Goal: Task Accomplishment & Management: Manage account settings

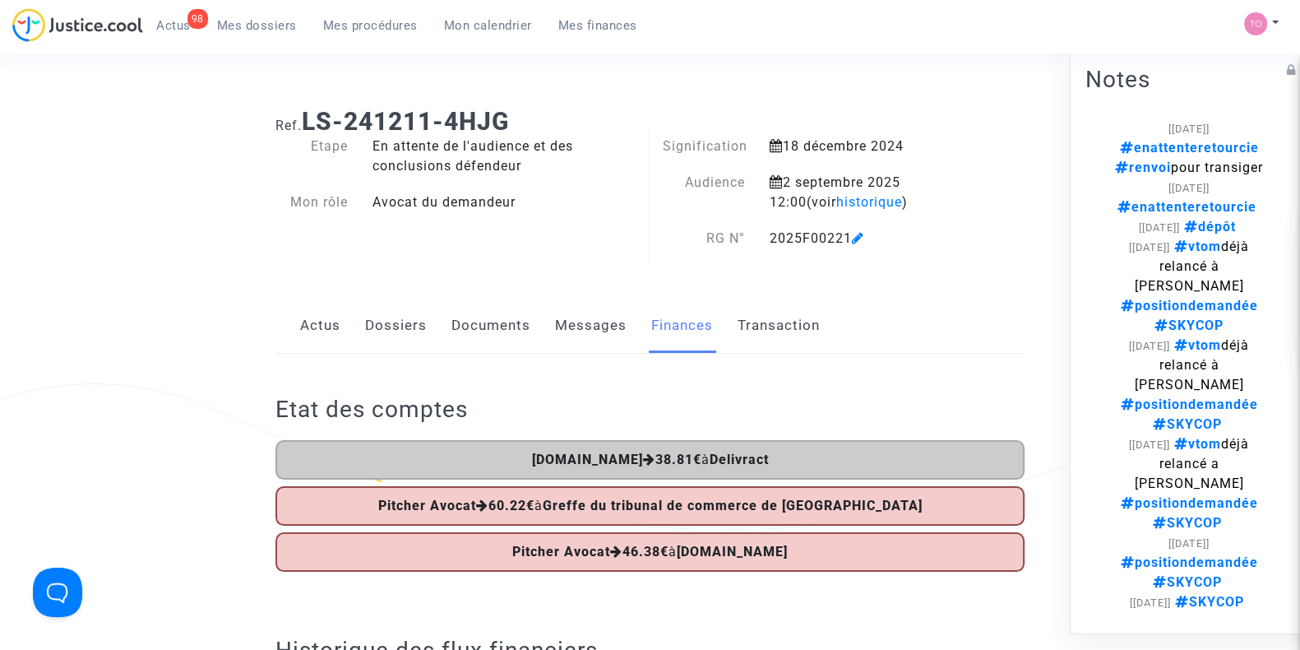
click at [382, 339] on link "Dossiers" at bounding box center [396, 325] width 62 height 54
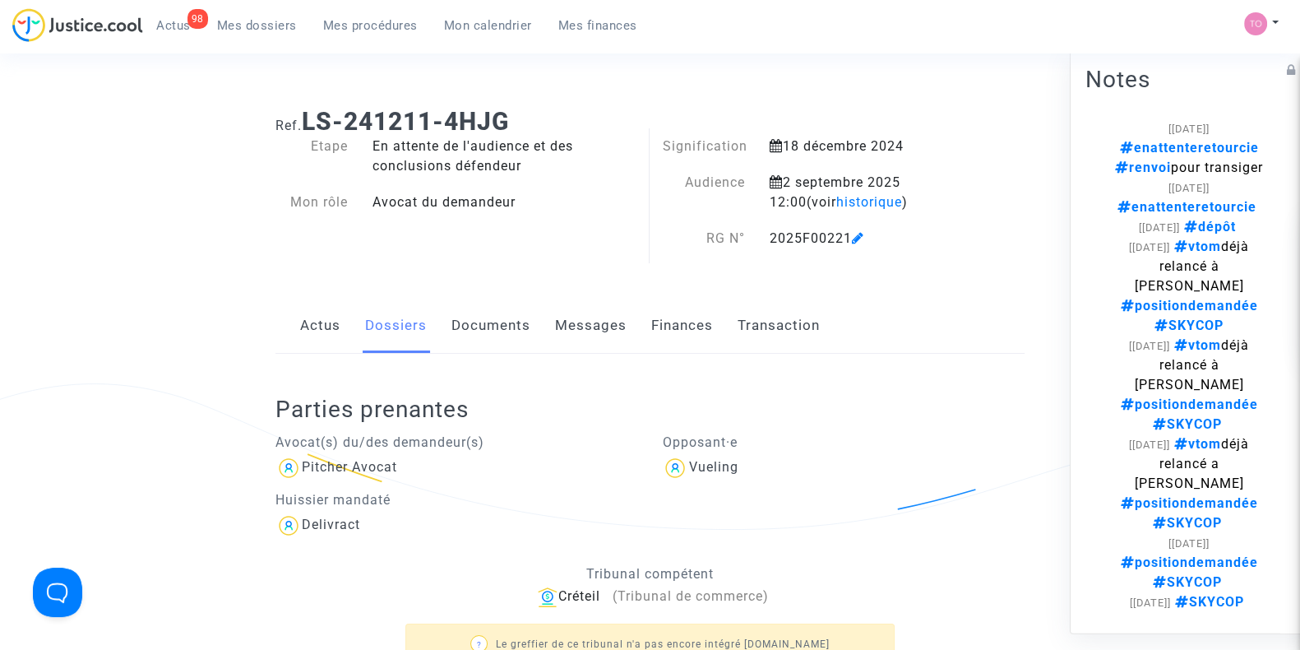
click at [238, 30] on span "Mes dossiers" at bounding box center [257, 25] width 80 height 15
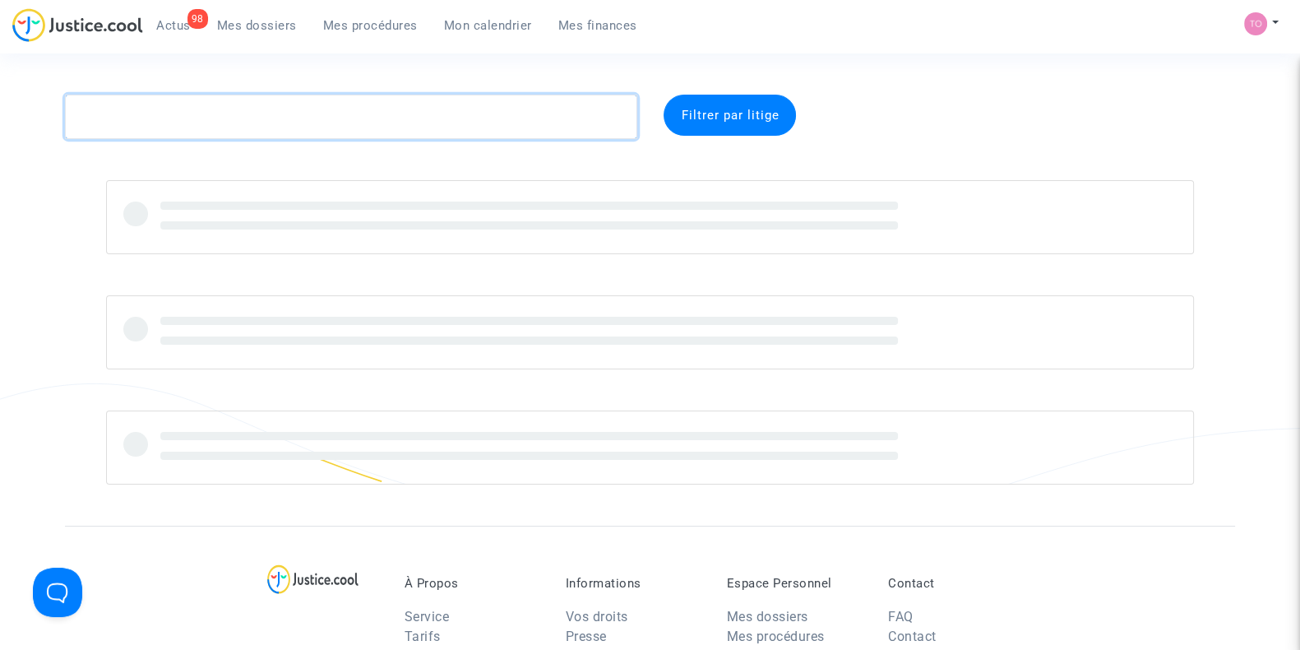
click at [201, 111] on textarea at bounding box center [351, 117] width 572 height 44
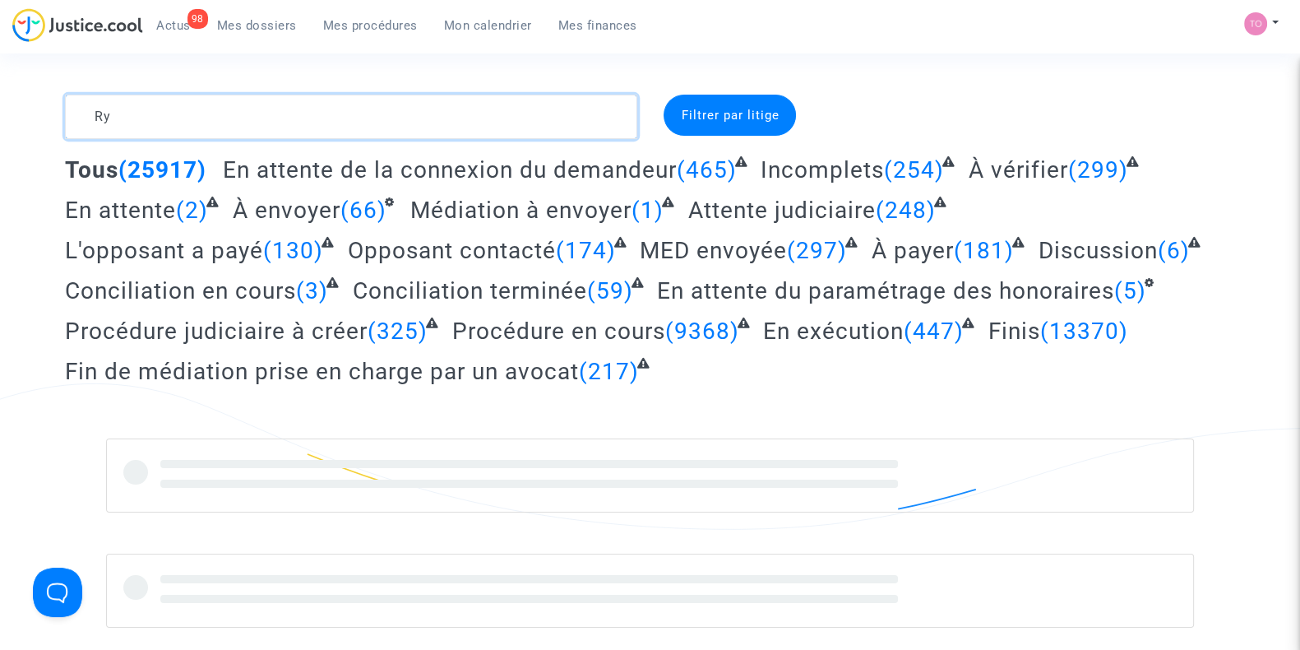
type textarea "R"
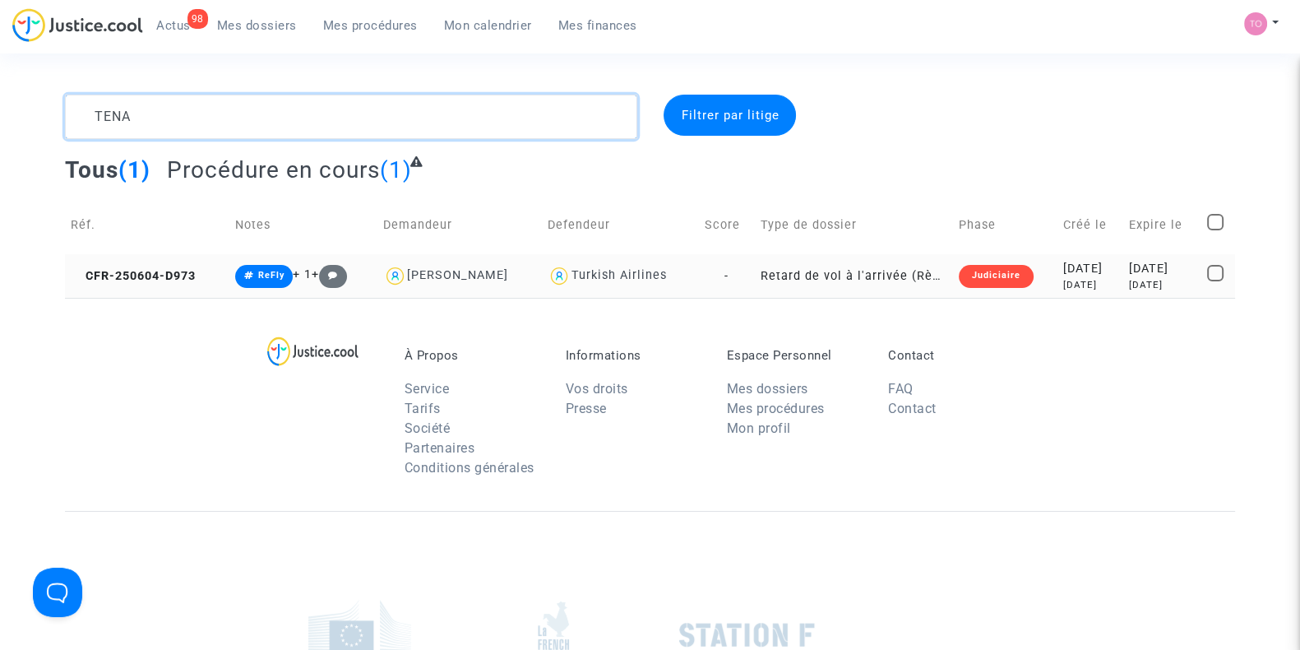
type textarea "TENA"
click at [1062, 276] on div "2025-06-04" at bounding box center [1089, 269] width 55 height 18
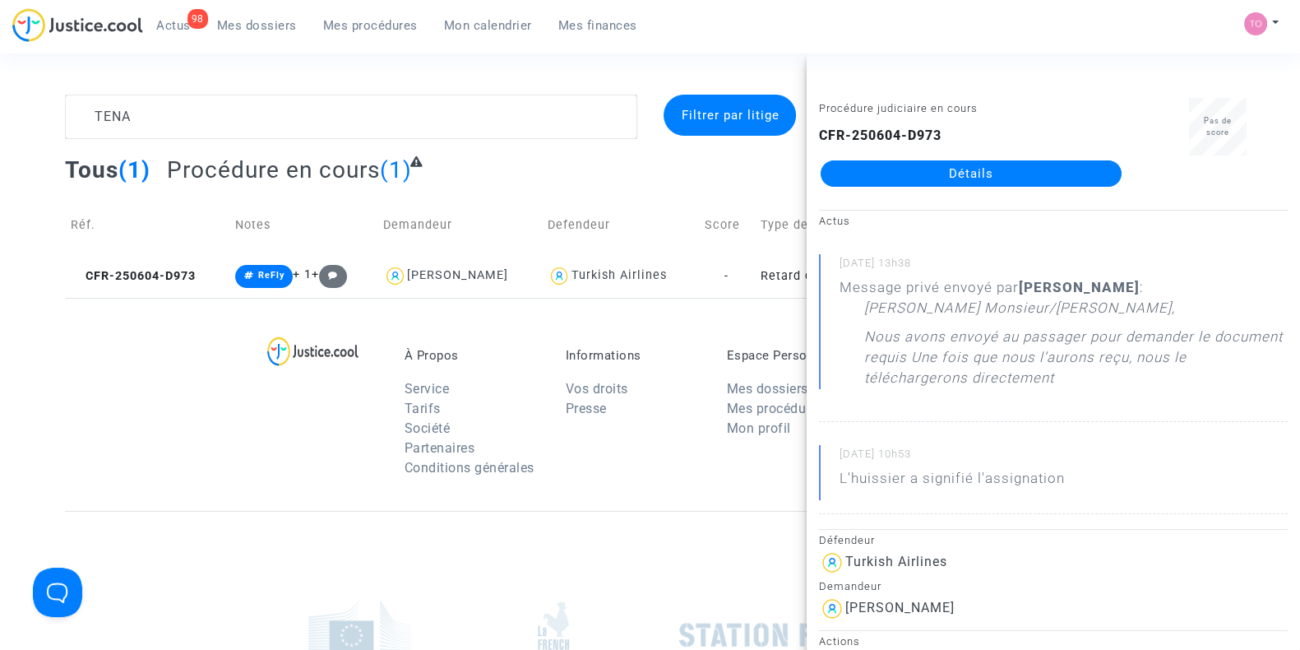
drag, startPoint x: 1055, startPoint y: 277, endPoint x: 931, endPoint y: 178, distance: 158.6
click at [931, 178] on link "Détails" at bounding box center [971, 173] width 301 height 26
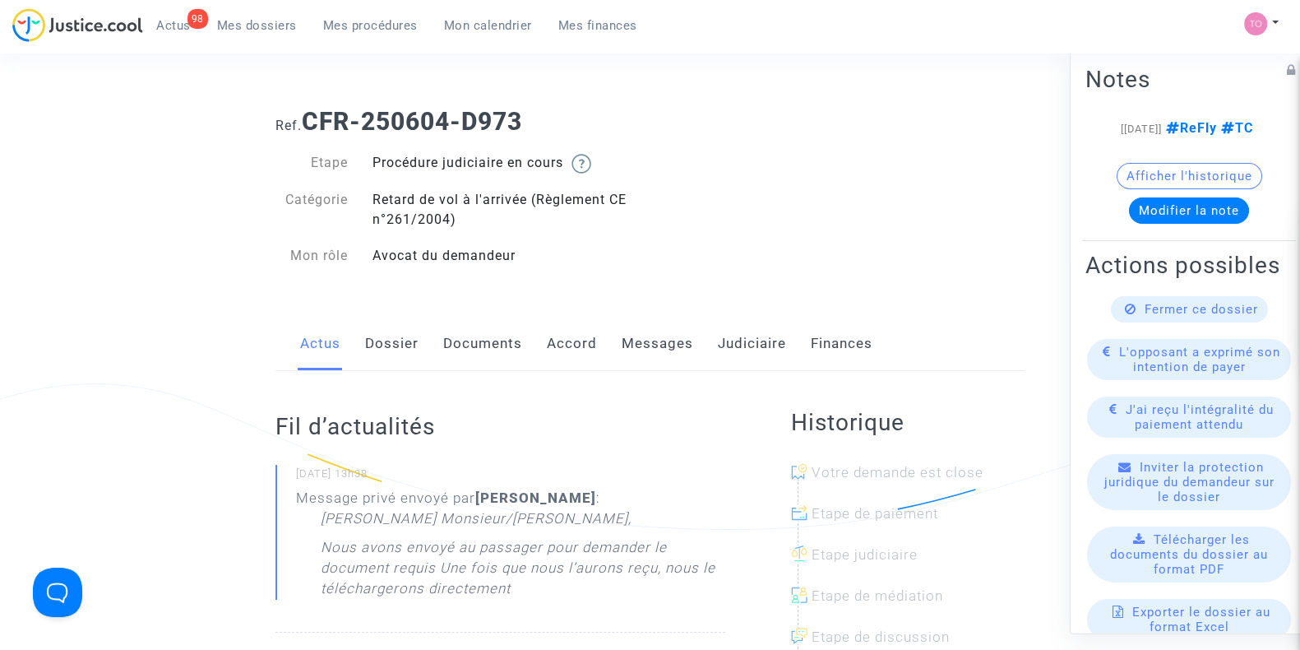
click at [749, 337] on link "Judiciaire" at bounding box center [752, 344] width 68 height 54
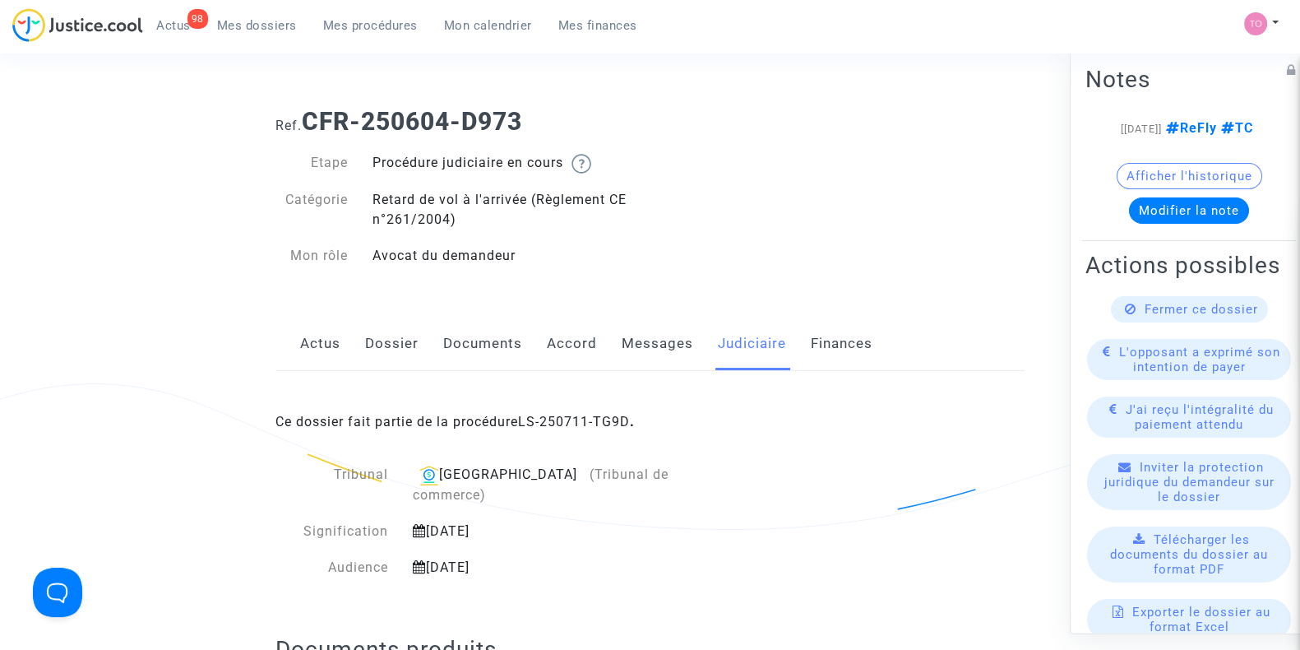
click at [645, 345] on link "Messages" at bounding box center [658, 344] width 72 height 54
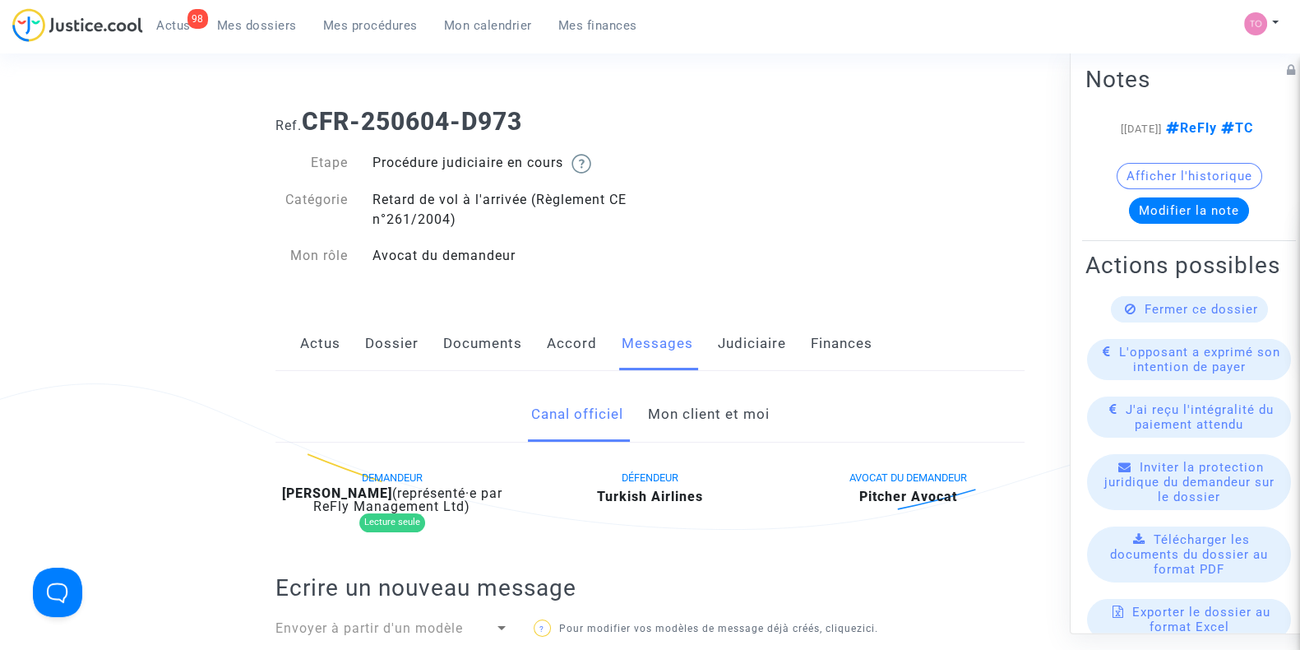
click at [395, 331] on link "Dossier" at bounding box center [391, 344] width 53 height 54
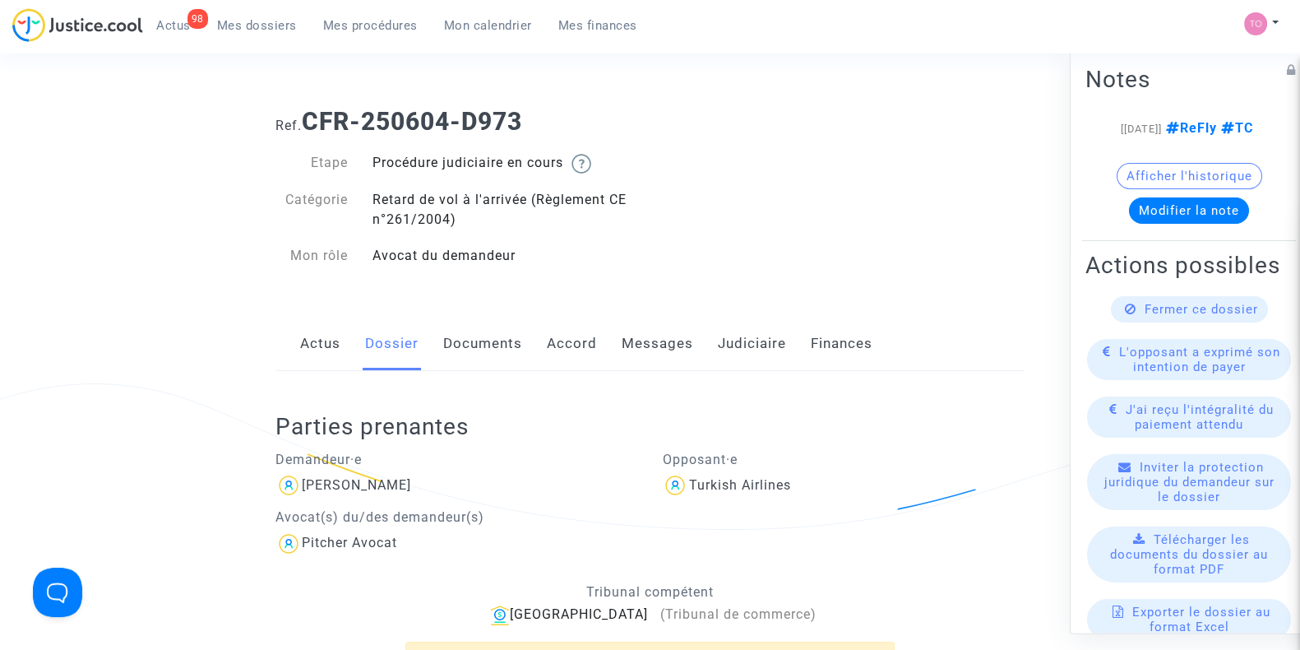
click at [737, 332] on link "Judiciaire" at bounding box center [752, 344] width 68 height 54
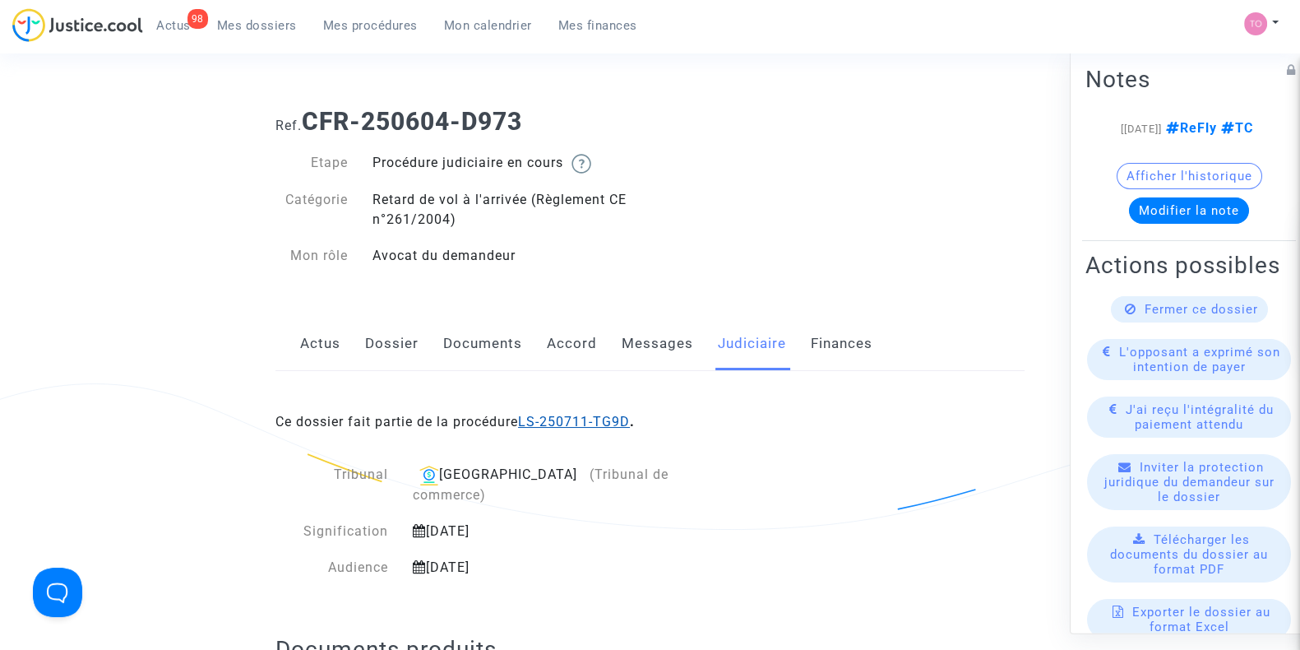
click at [580, 421] on link "LS-250711-TG9D" at bounding box center [574, 422] width 112 height 16
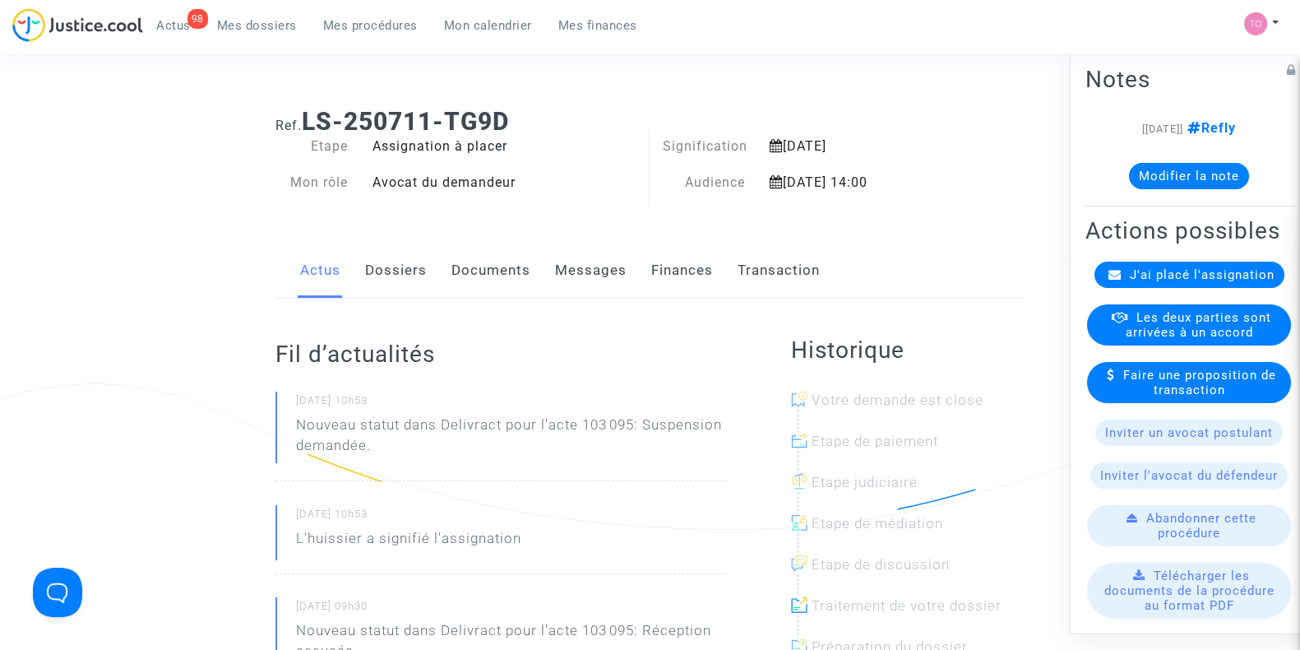
click at [1186, 183] on button "Modifier la note" at bounding box center [1189, 176] width 120 height 26
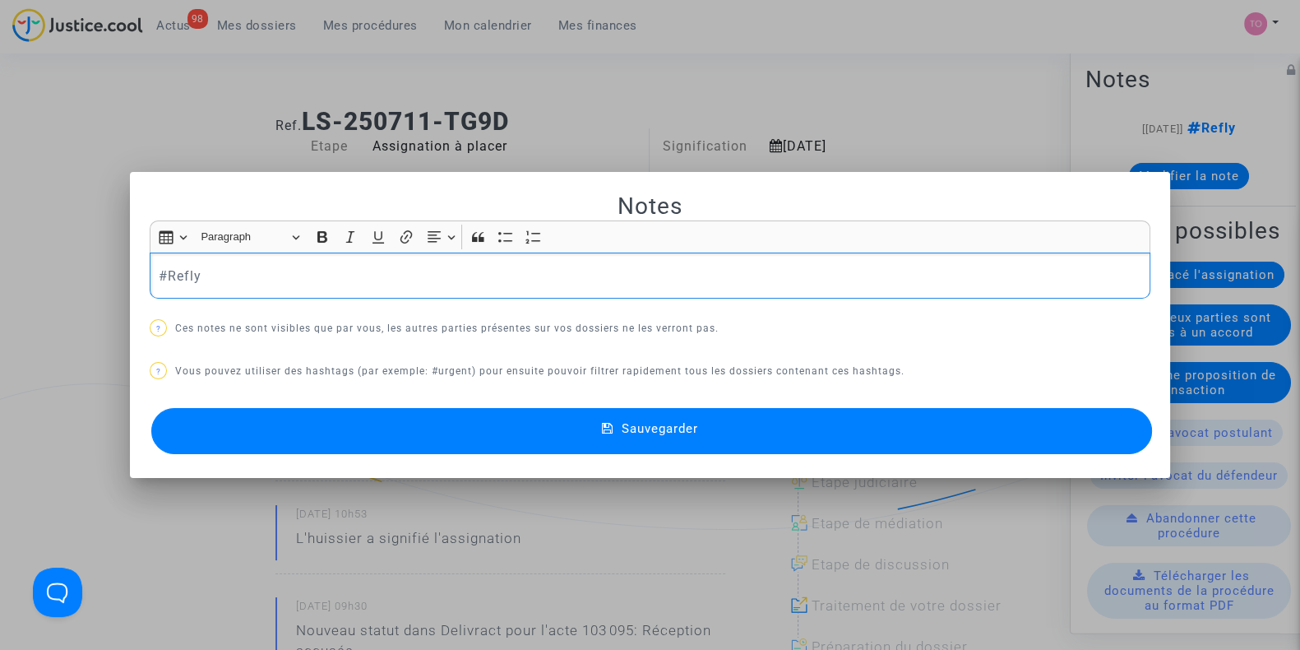
drag, startPoint x: 202, startPoint y: 287, endPoint x: 81, endPoint y: 294, distance: 121.9
click at [81, 294] on div "Notes Rich Text Editor Insert table Insert table Heading Paragraph Paragraph He…" at bounding box center [650, 325] width 1300 height 650
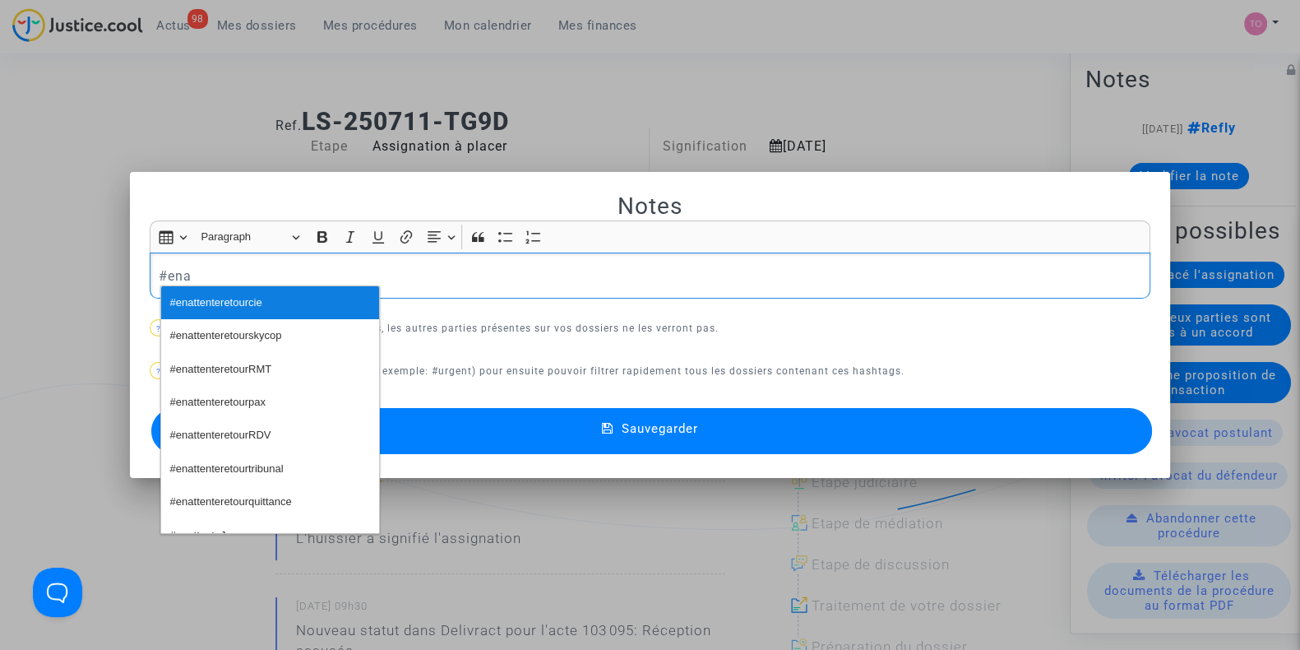
click at [203, 299] on span "#enattenteretourcie" at bounding box center [216, 303] width 92 height 24
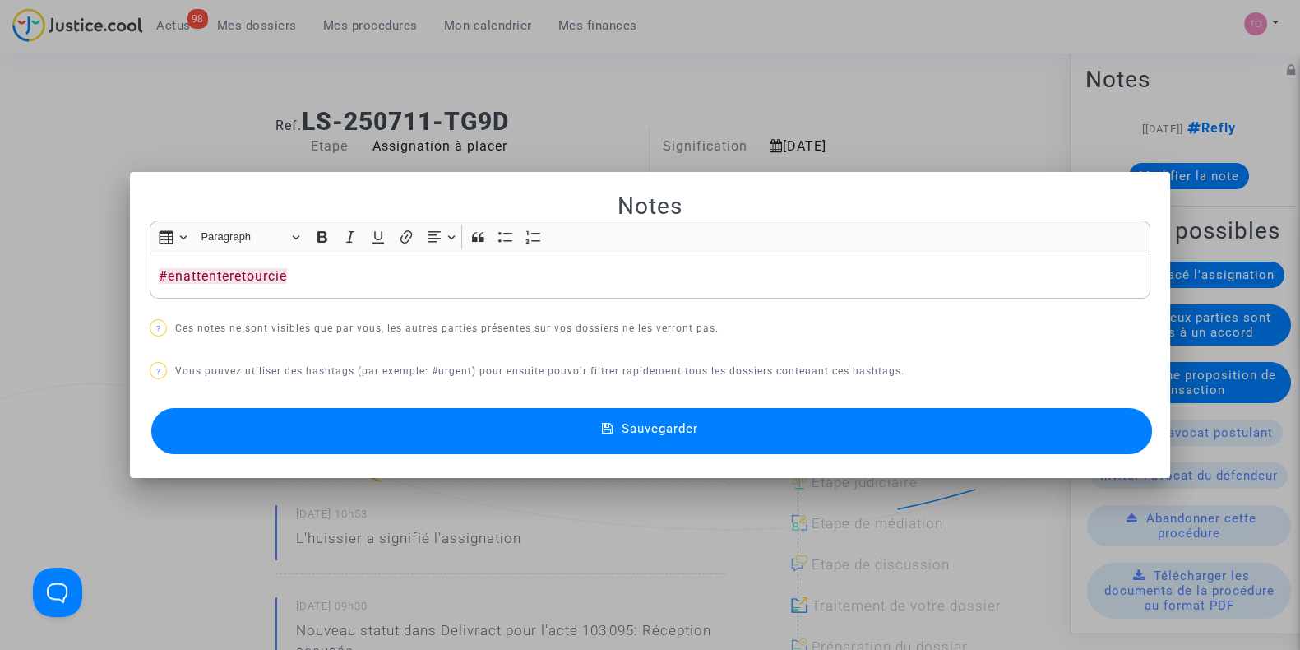
click at [448, 429] on button "Sauvegarder" at bounding box center [651, 431] width 1001 height 46
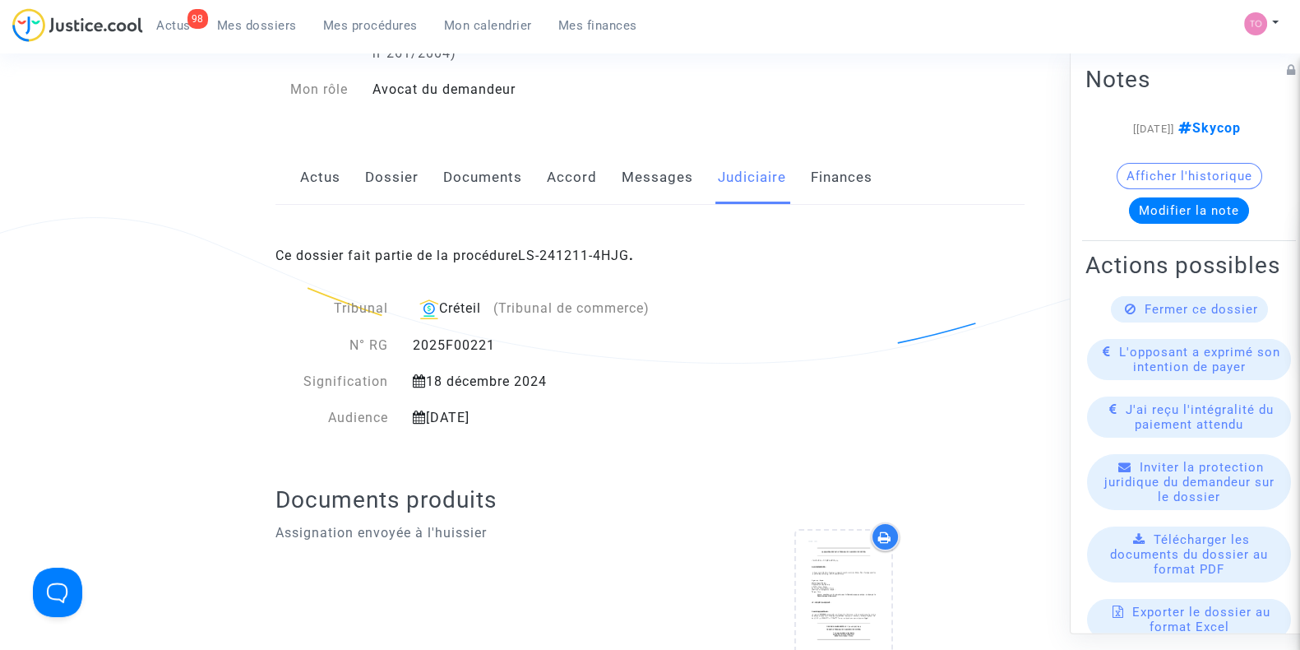
scroll to position [154, 0]
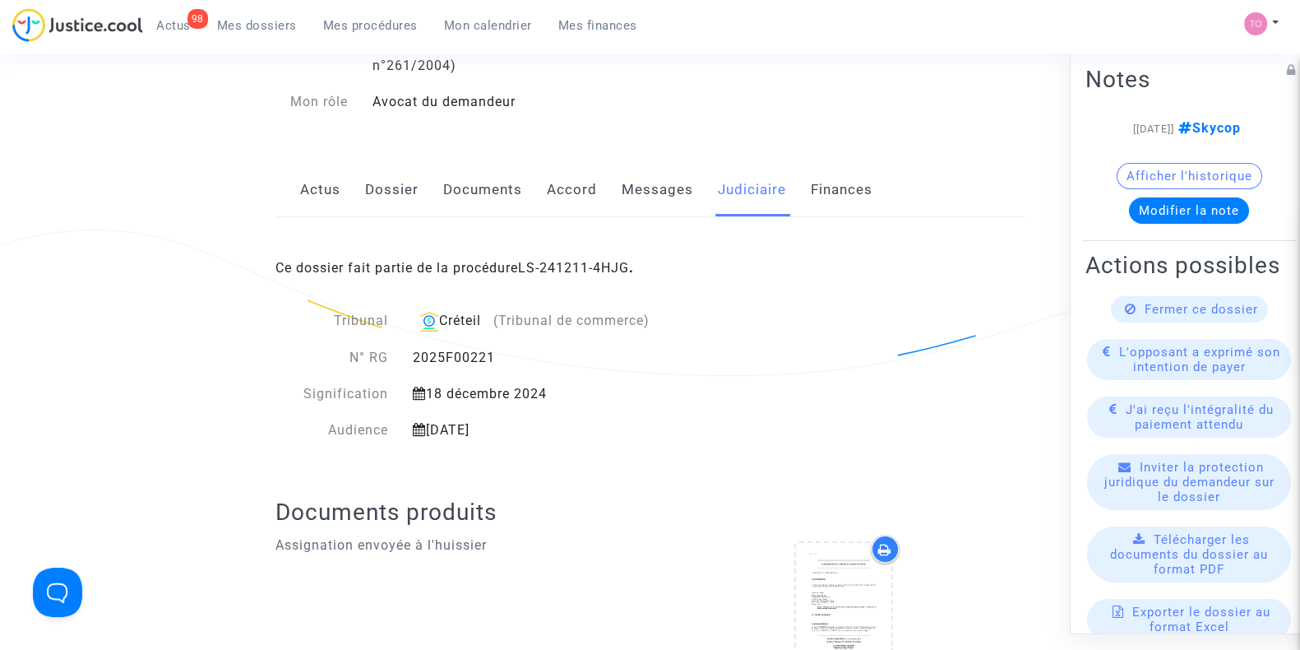
click at [393, 195] on link "Dossier" at bounding box center [391, 190] width 53 height 54
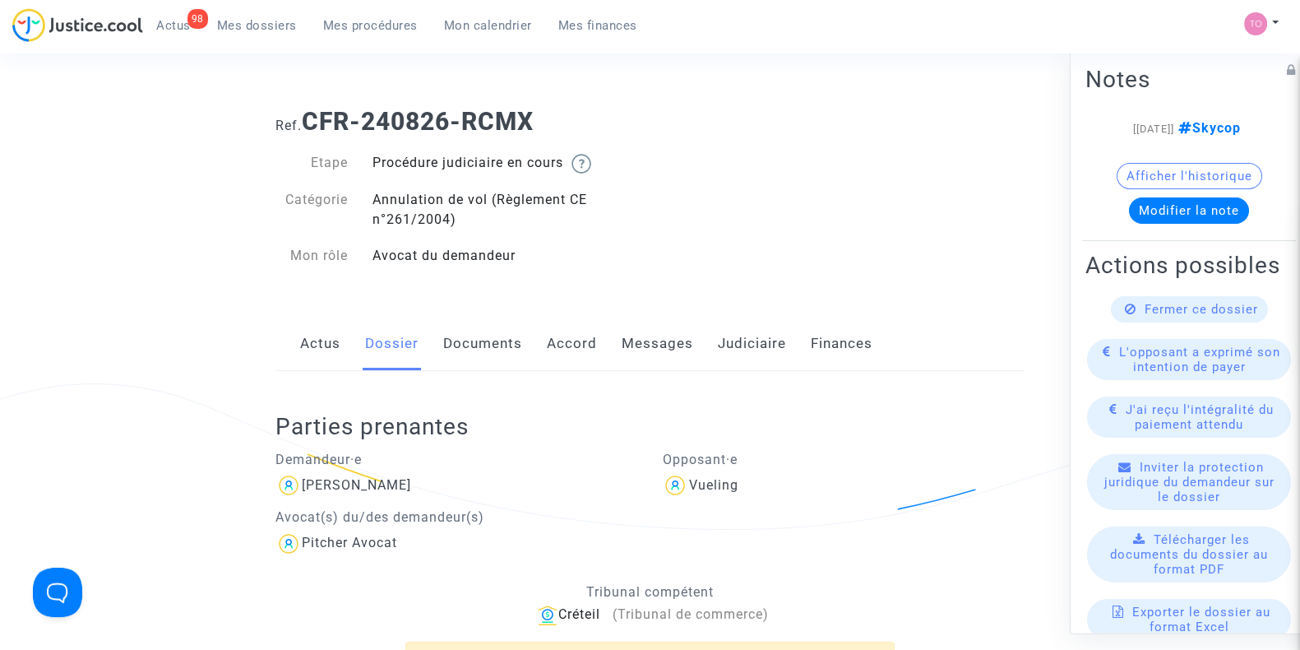
click at [471, 3] on nav "98 Actus Mes dossiers Mes procédures Mon calendrier Mes finances Mon profil Par…" at bounding box center [650, 26] width 1300 height 53
click at [460, 22] on span "Mon calendrier" at bounding box center [488, 25] width 88 height 15
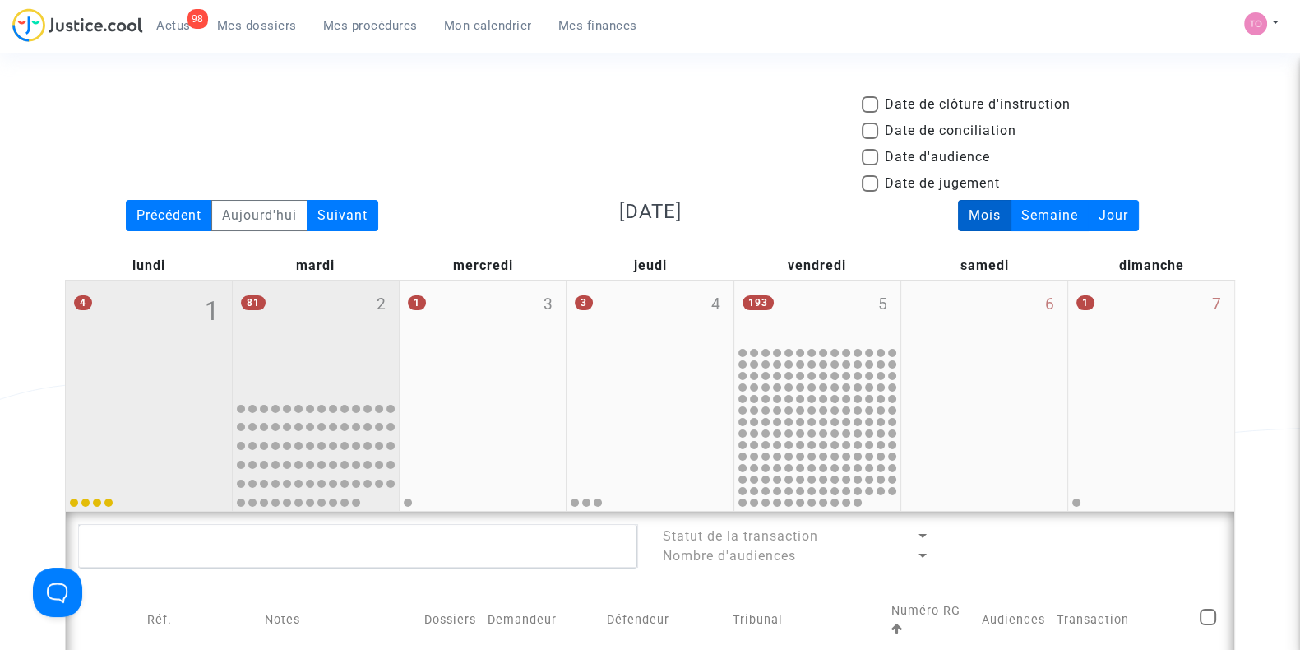
click at [336, 318] on div "81 2" at bounding box center [316, 336] width 166 height 113
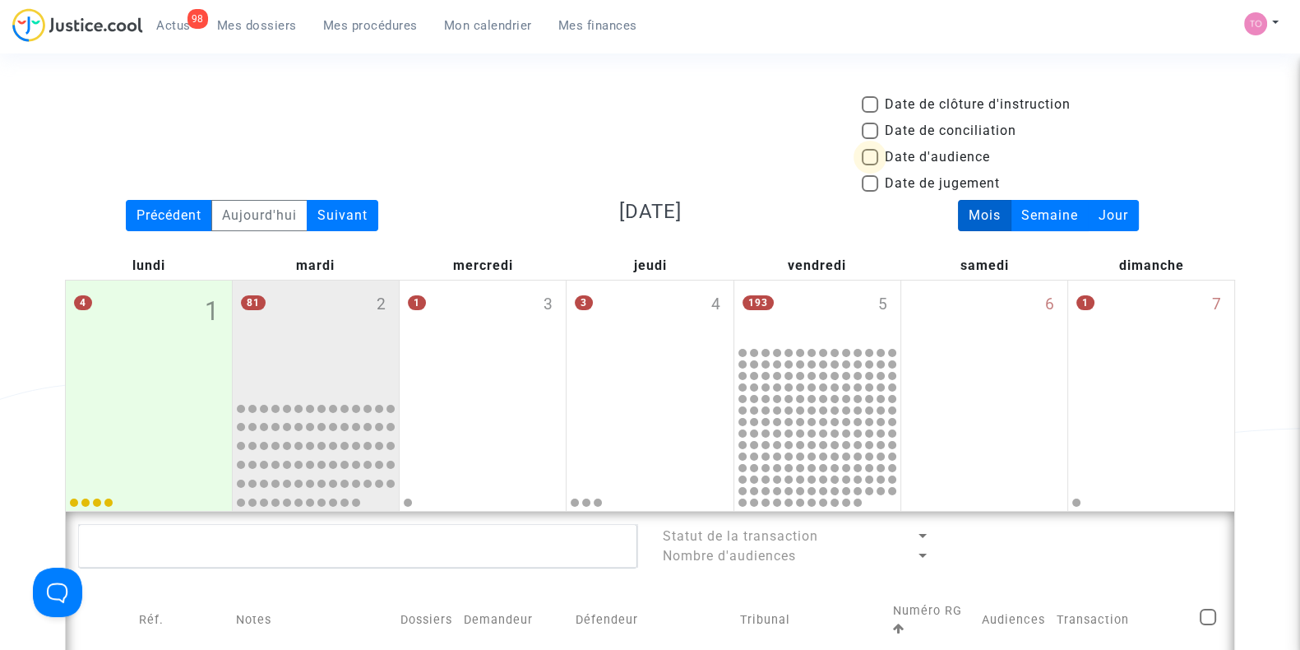
click at [873, 154] on span at bounding box center [870, 157] width 16 height 16
click at [870, 165] on input "Date d'audience" at bounding box center [869, 165] width 1 height 1
checkbox input "true"
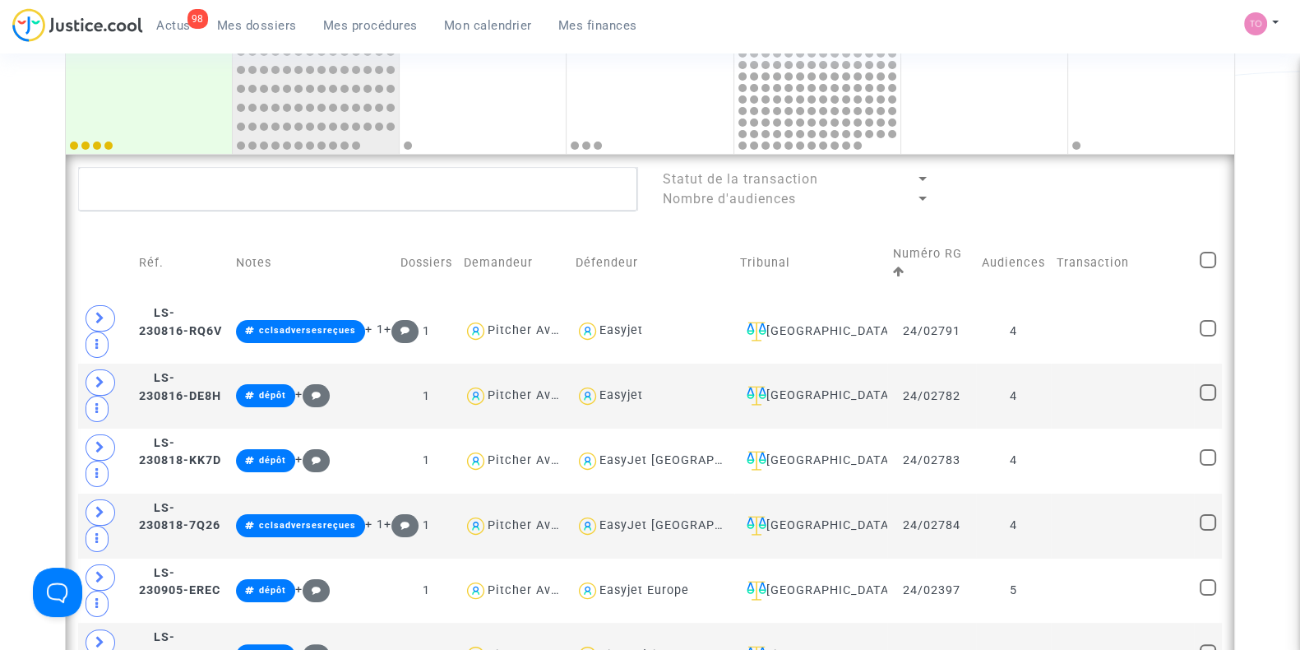
scroll to position [357, 0]
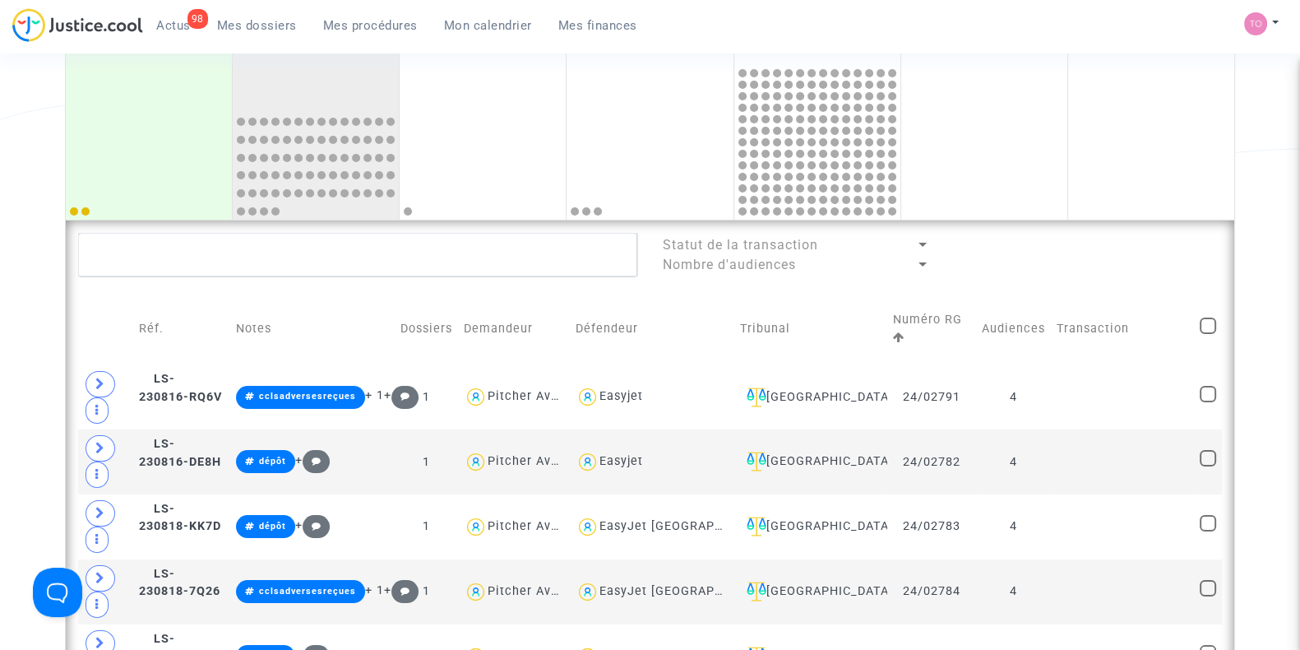
scroll to position [384, 0]
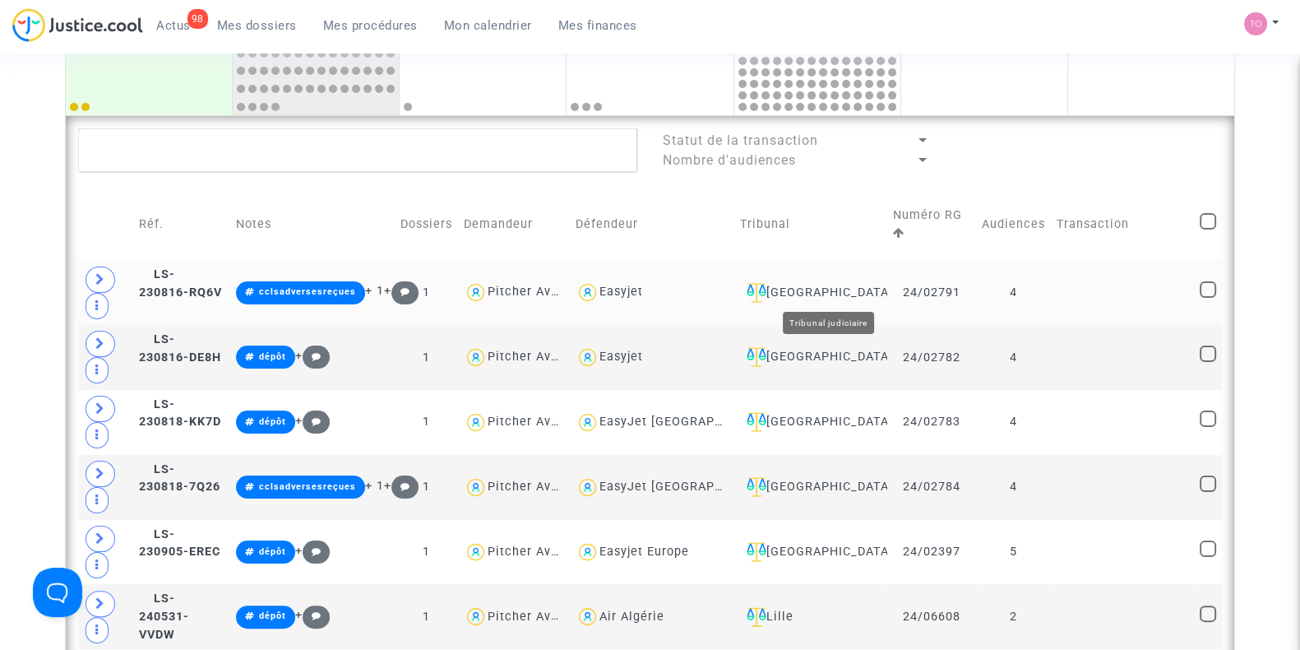
click at [856, 289] on div "[GEOGRAPHIC_DATA]" at bounding box center [810, 293] width 141 height 20
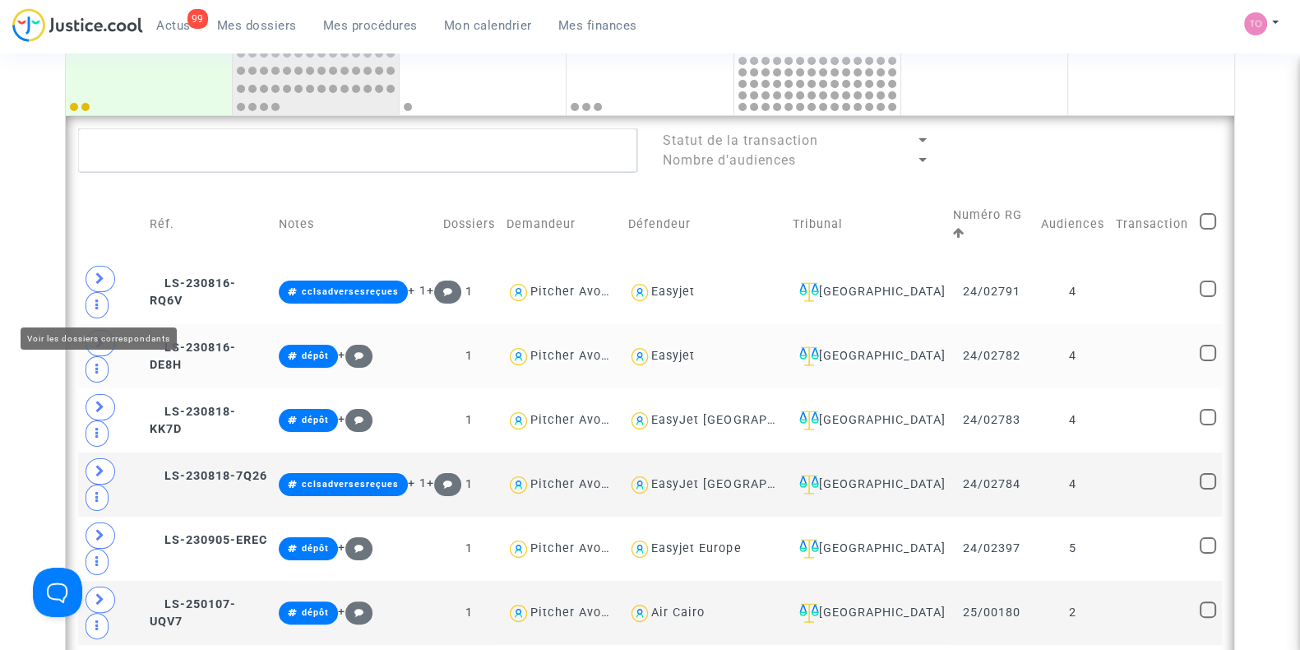
click at [90, 330] on span at bounding box center [101, 343] width 30 height 26
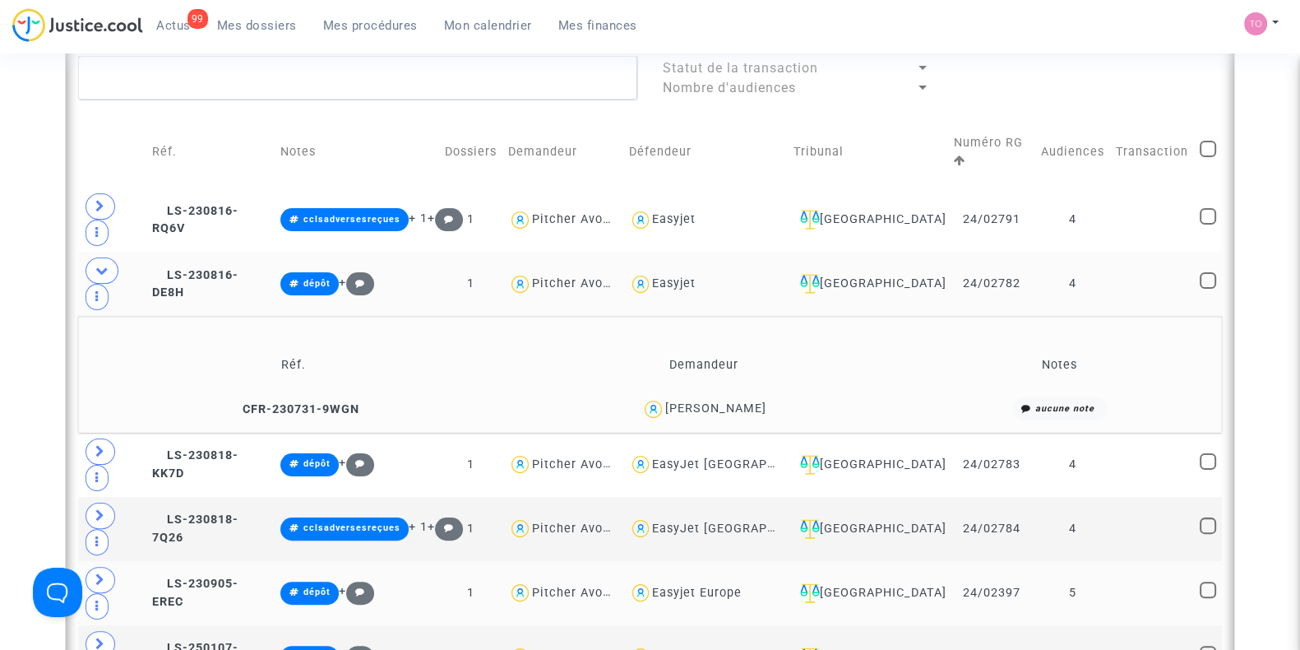
scroll to position [520, 0]
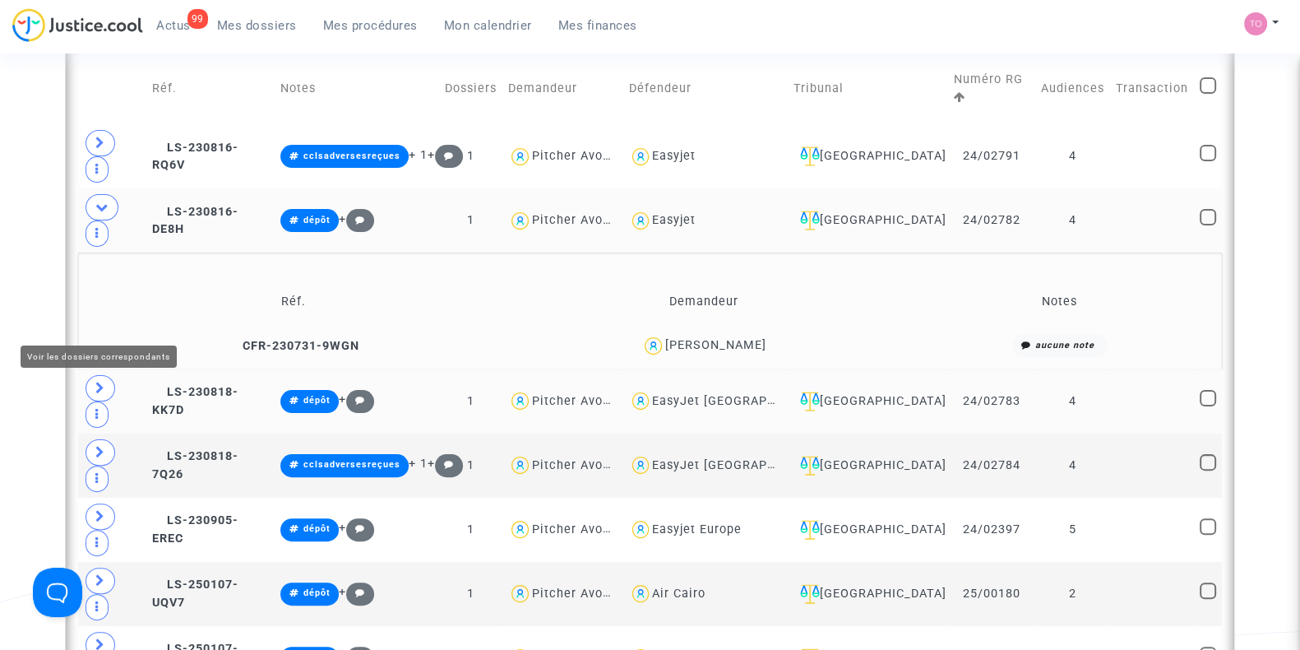
click at [103, 381] on icon at bounding box center [100, 387] width 10 height 12
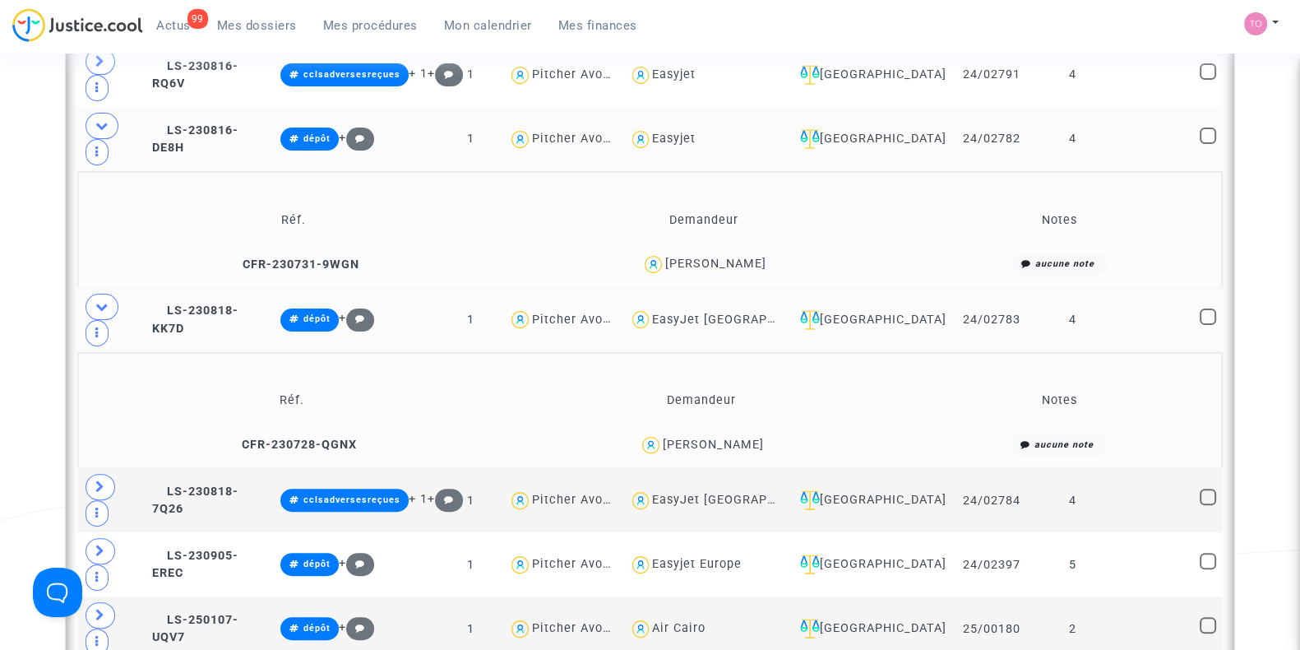
scroll to position [605, 0]
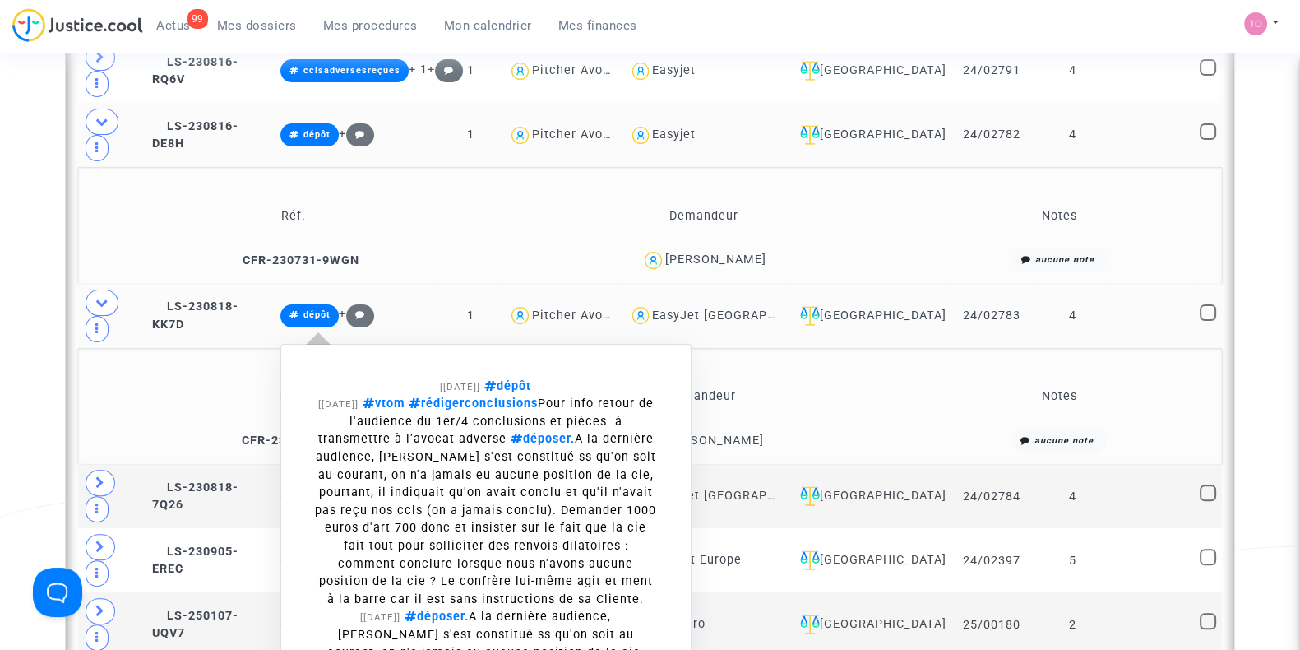
drag, startPoint x: 342, startPoint y: 238, endPoint x: 394, endPoint y: 240, distance: 51.9
click at [374, 307] on span "dépôt +" at bounding box center [327, 314] width 94 height 14
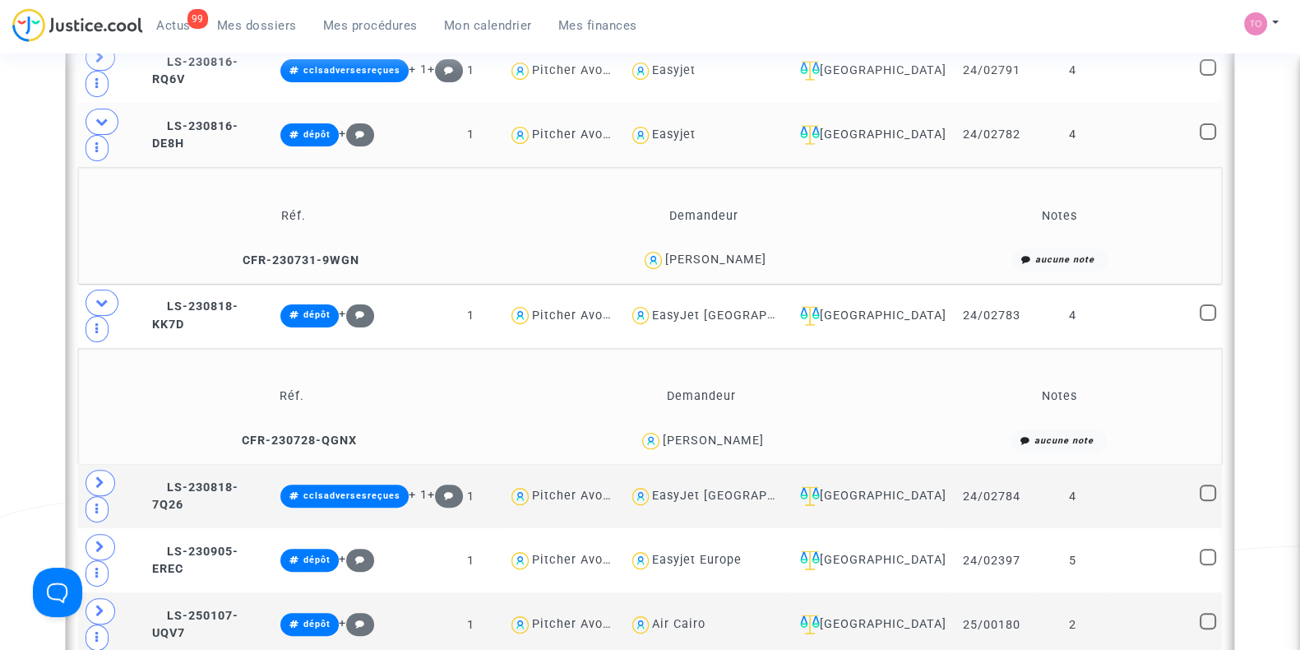
click at [17, 363] on div "Date de clôture d'instruction Date de conciliation Date d'audience Date de juge…" at bounding box center [650, 527] width 1300 height 2077
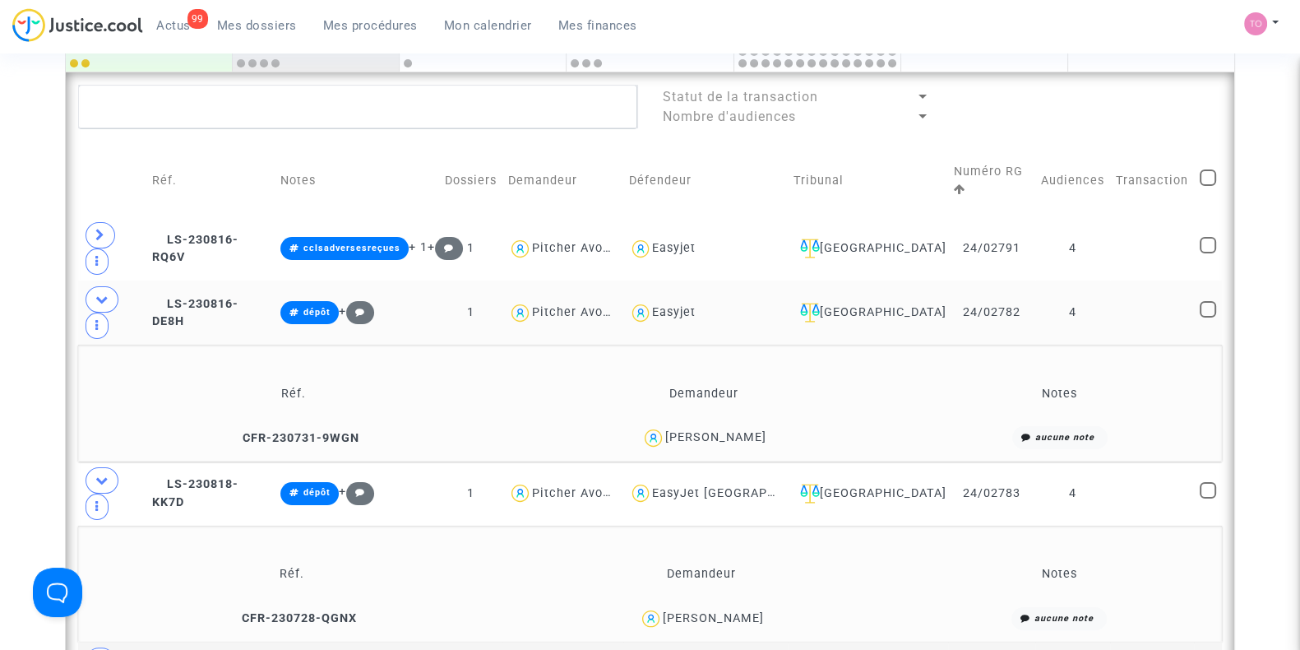
scroll to position [428, 0]
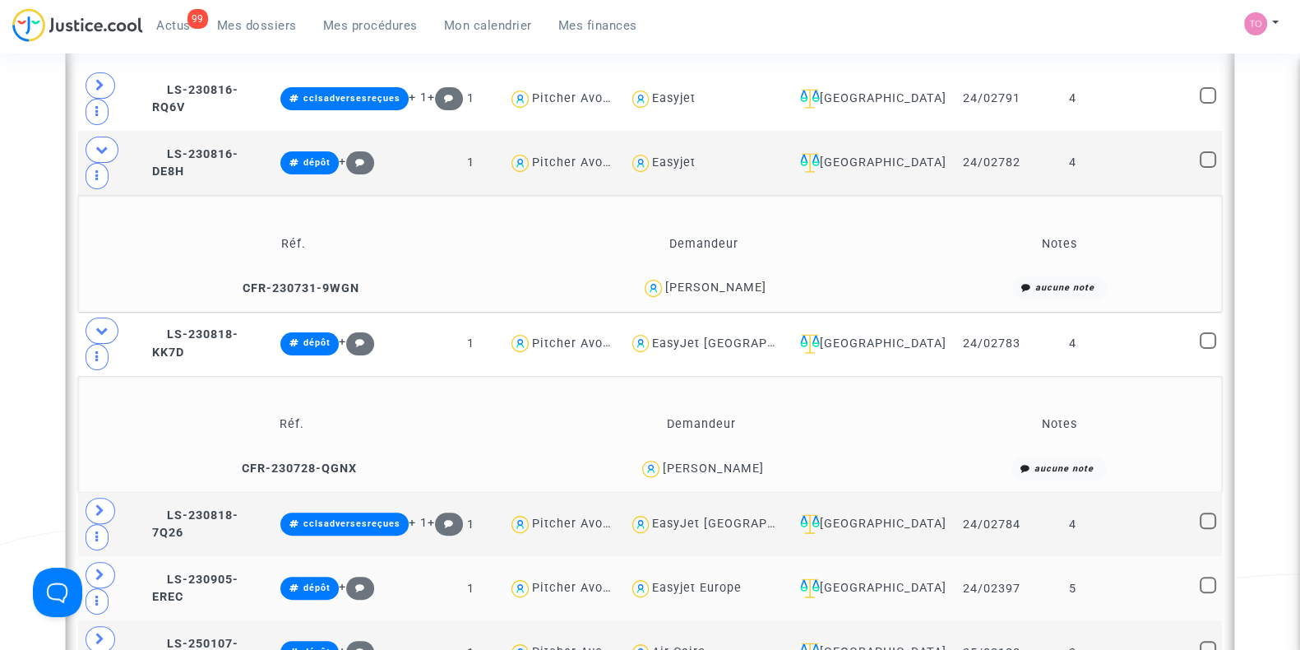
scroll to position [523, 0]
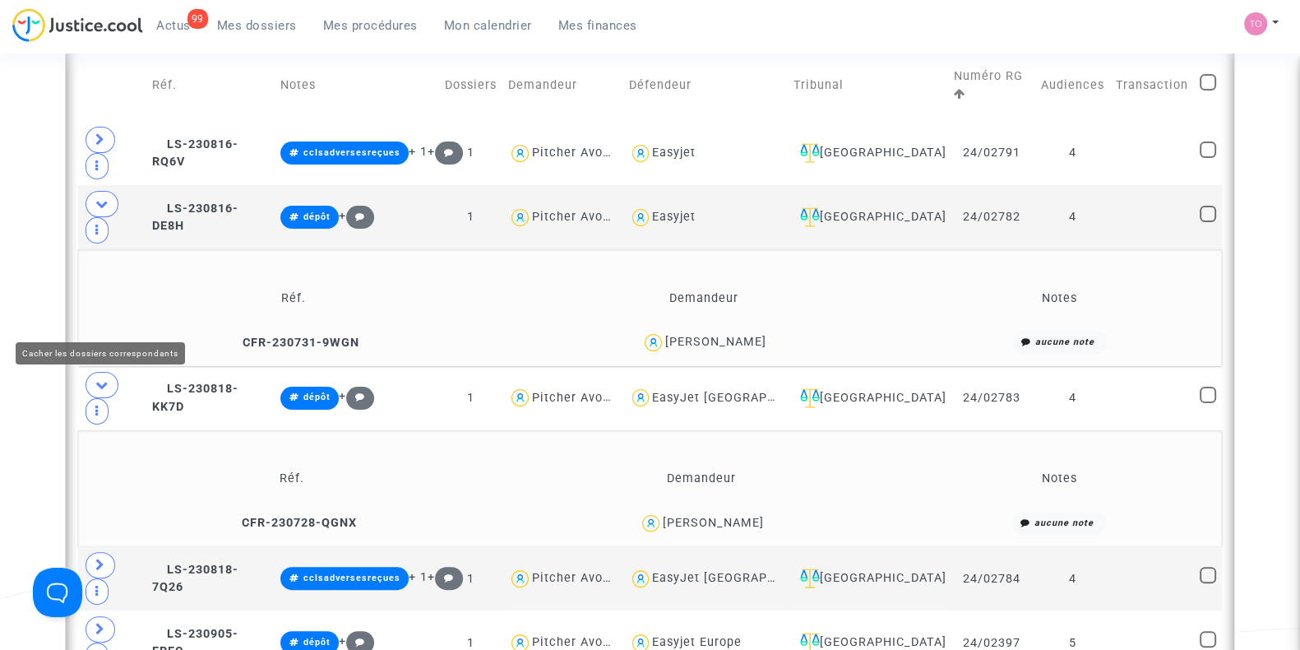
click at [98, 378] on icon at bounding box center [101, 384] width 13 height 12
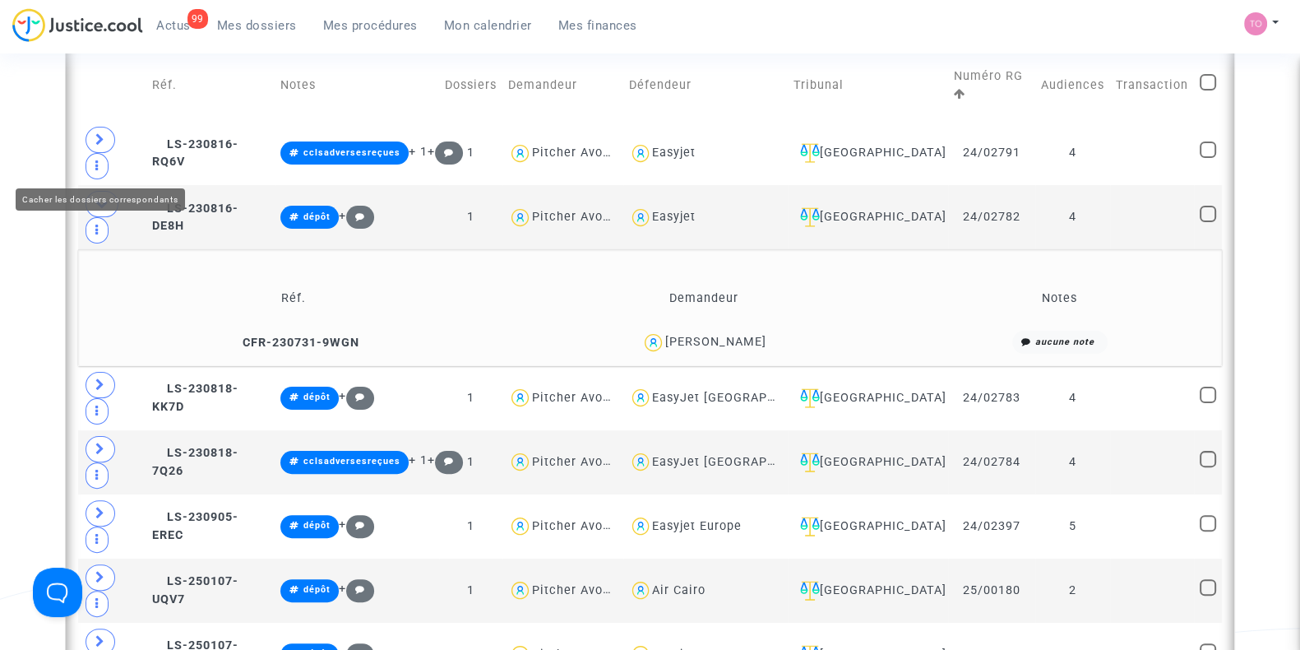
click at [95, 197] on icon at bounding box center [101, 203] width 13 height 12
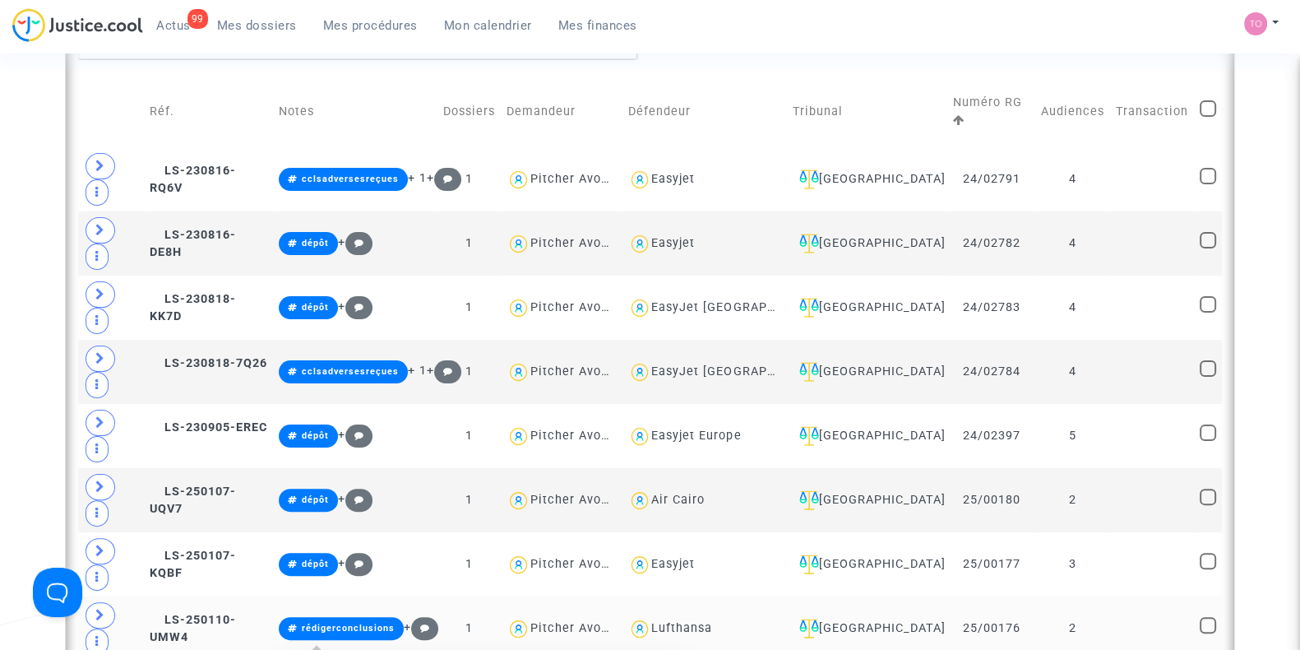
scroll to position [498, 0]
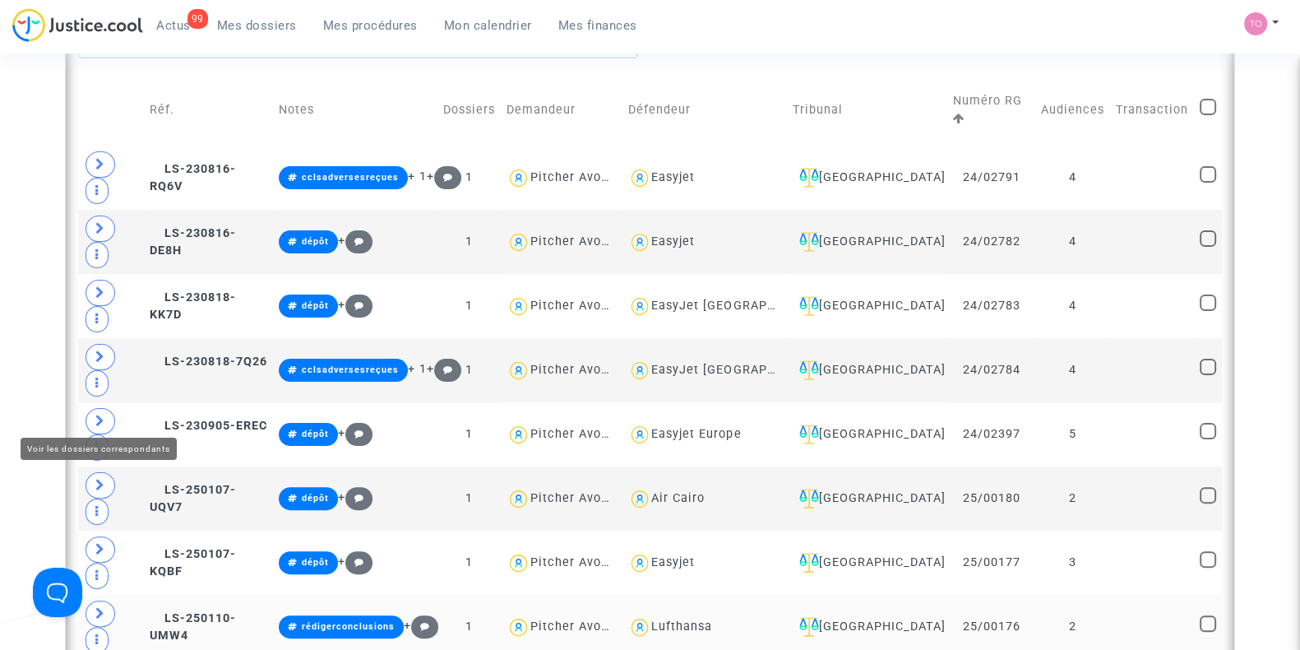
click at [101, 607] on icon at bounding box center [100, 613] width 10 height 12
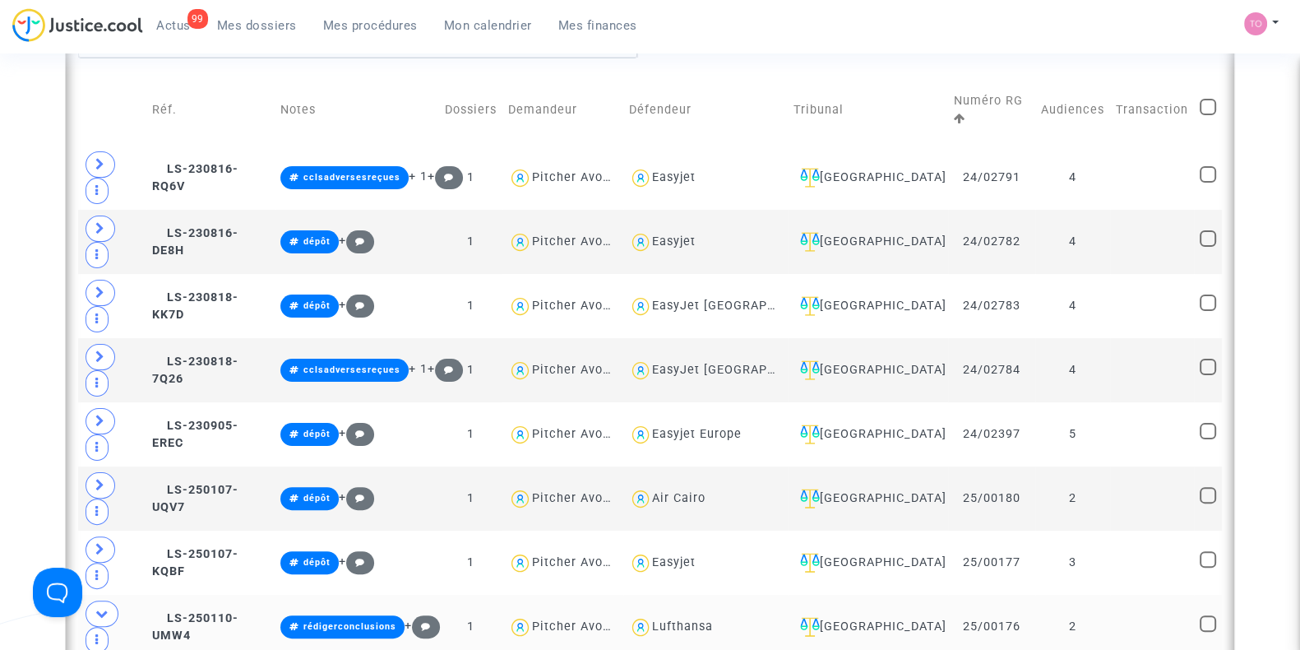
scroll to position [657, 0]
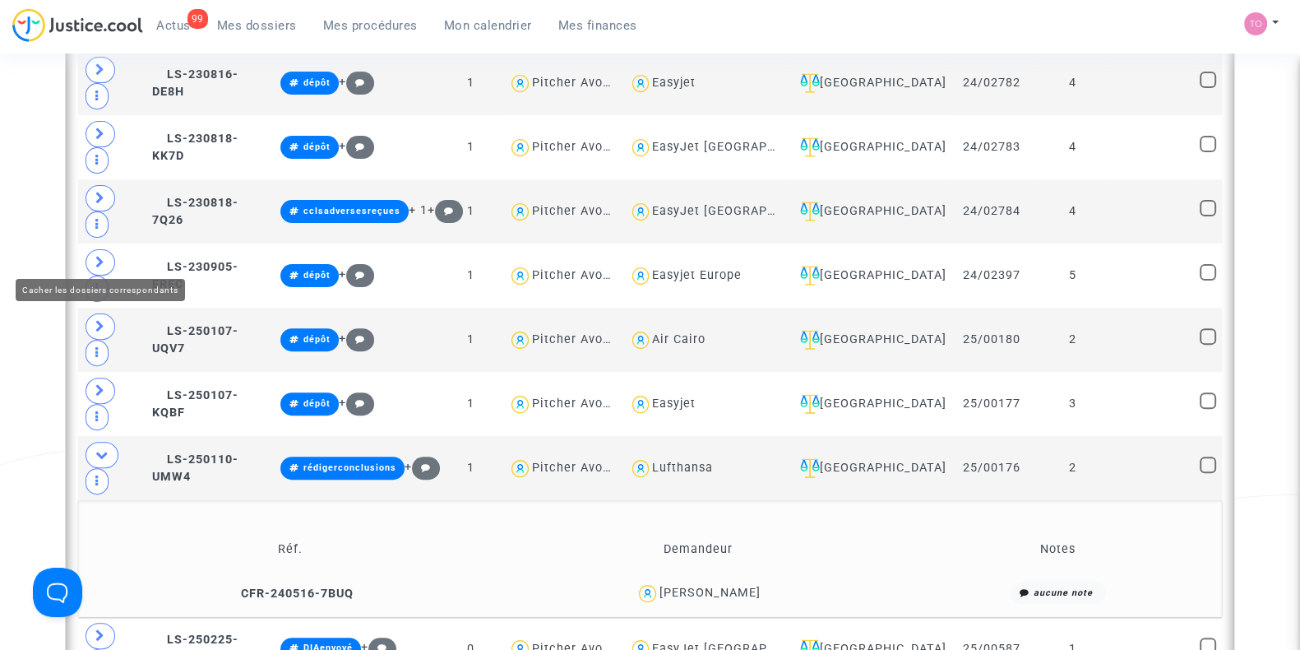
click at [97, 448] on icon at bounding box center [101, 454] width 13 height 12
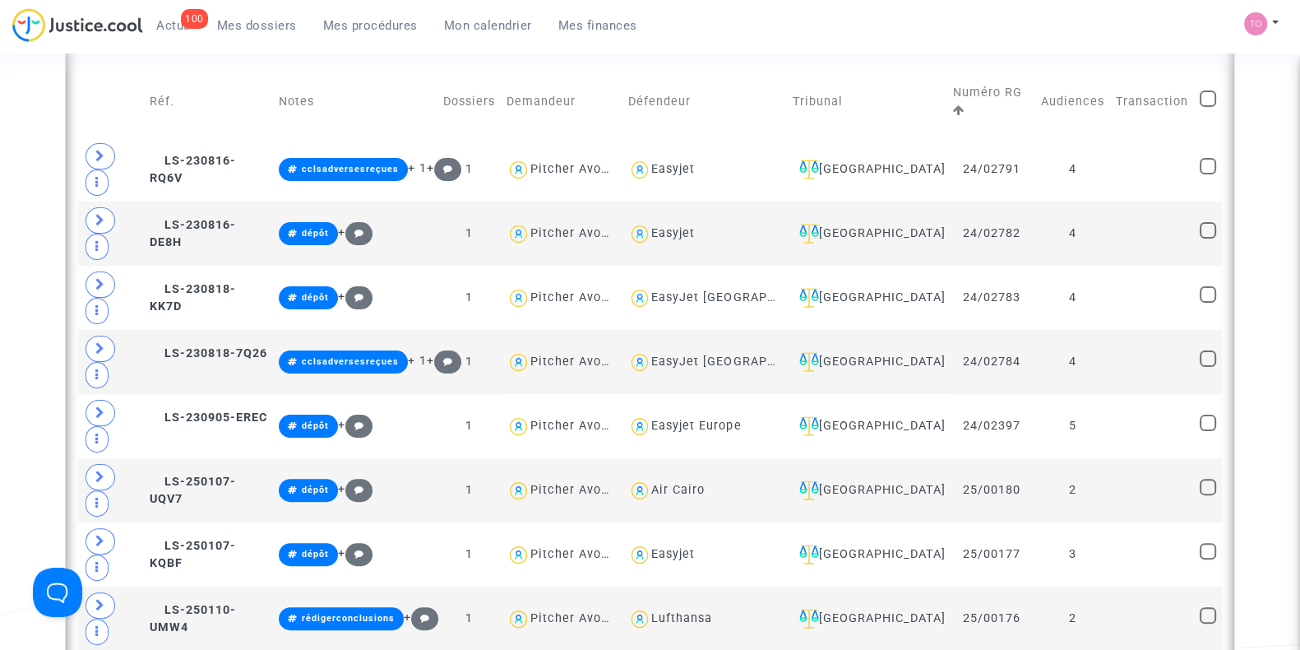
scroll to position [509, 0]
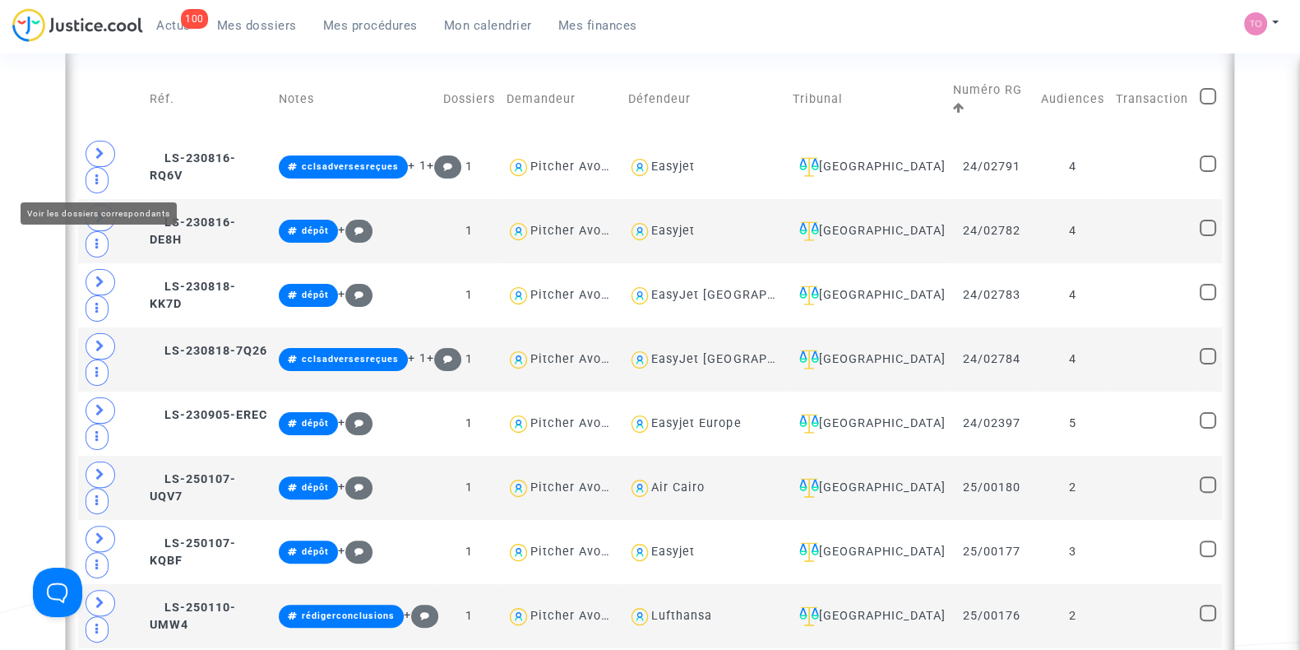
click at [90, 205] on span at bounding box center [101, 218] width 30 height 26
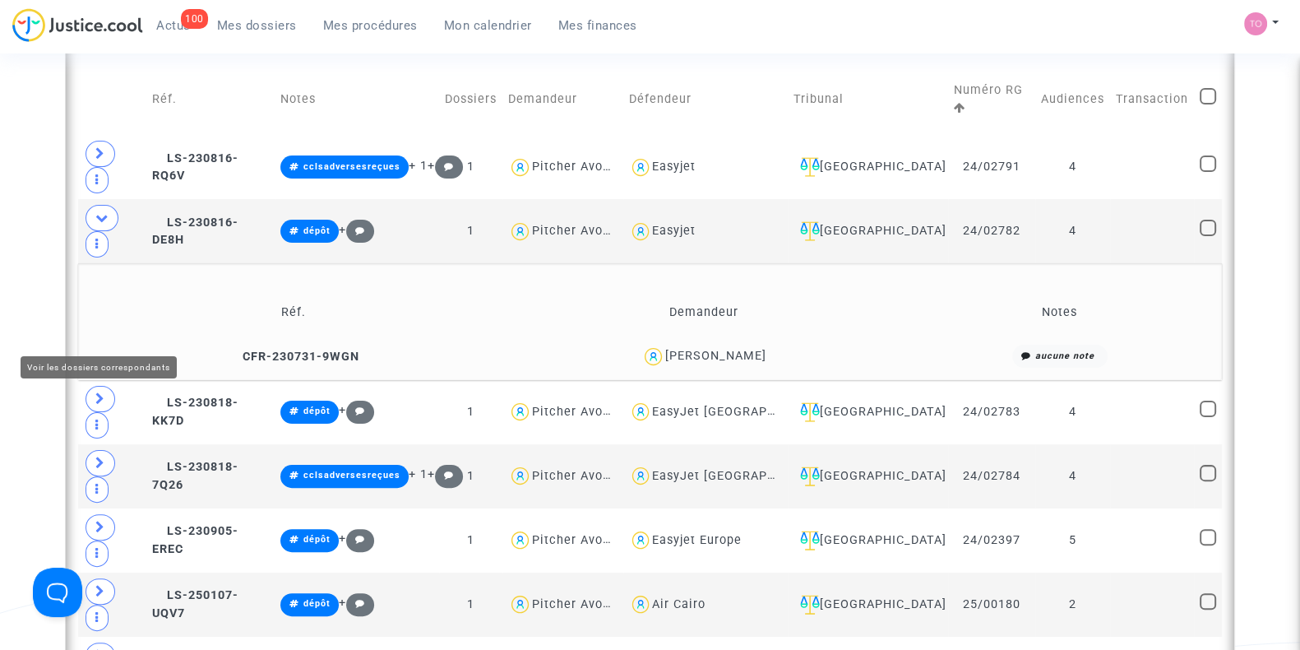
click at [93, 386] on span at bounding box center [101, 399] width 30 height 26
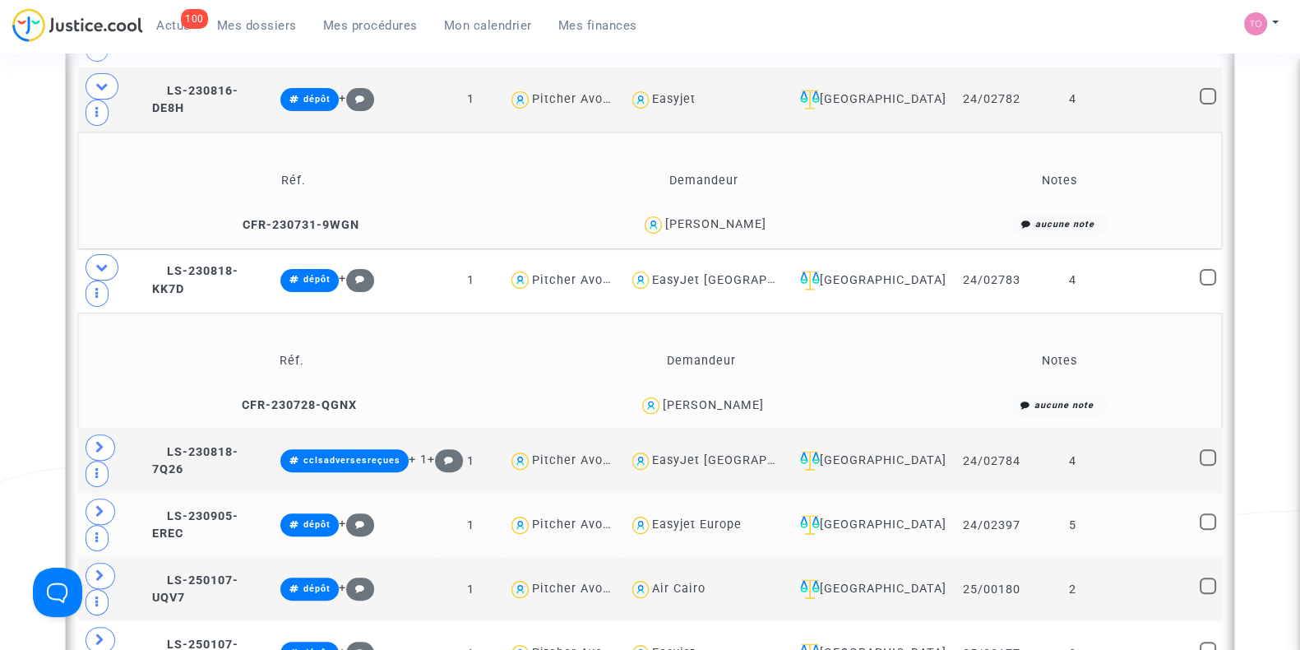
scroll to position [646, 0]
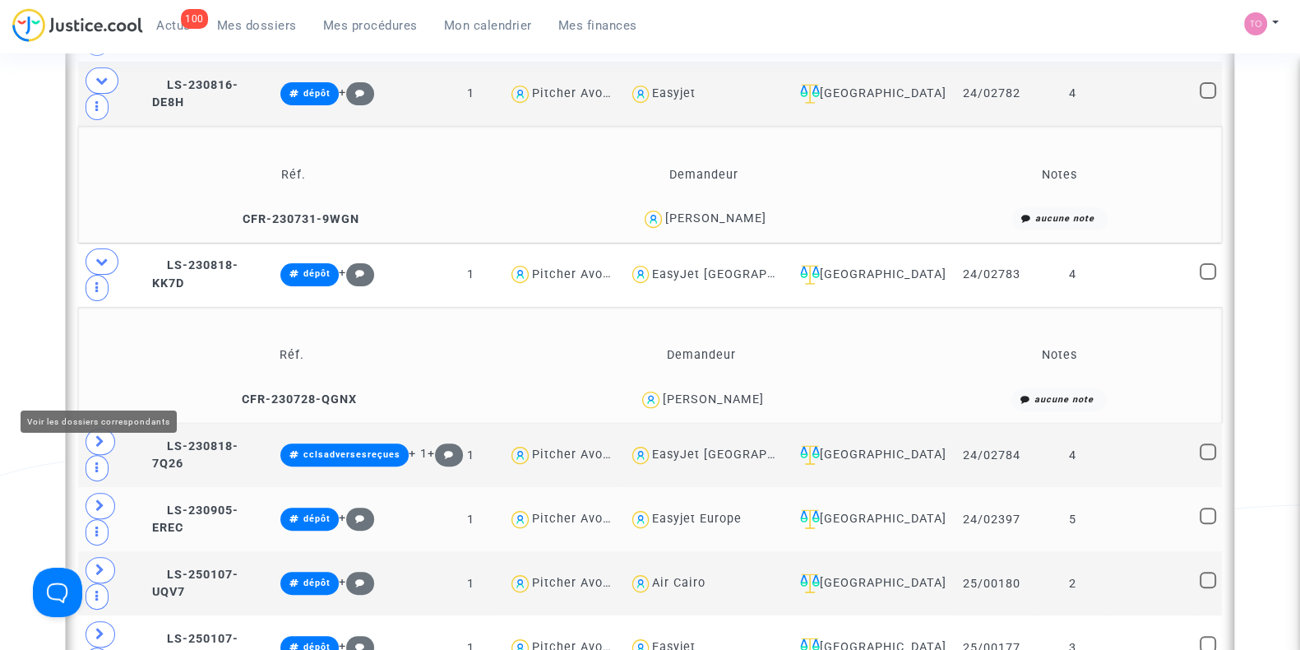
click at [95, 499] on icon at bounding box center [100, 505] width 10 height 12
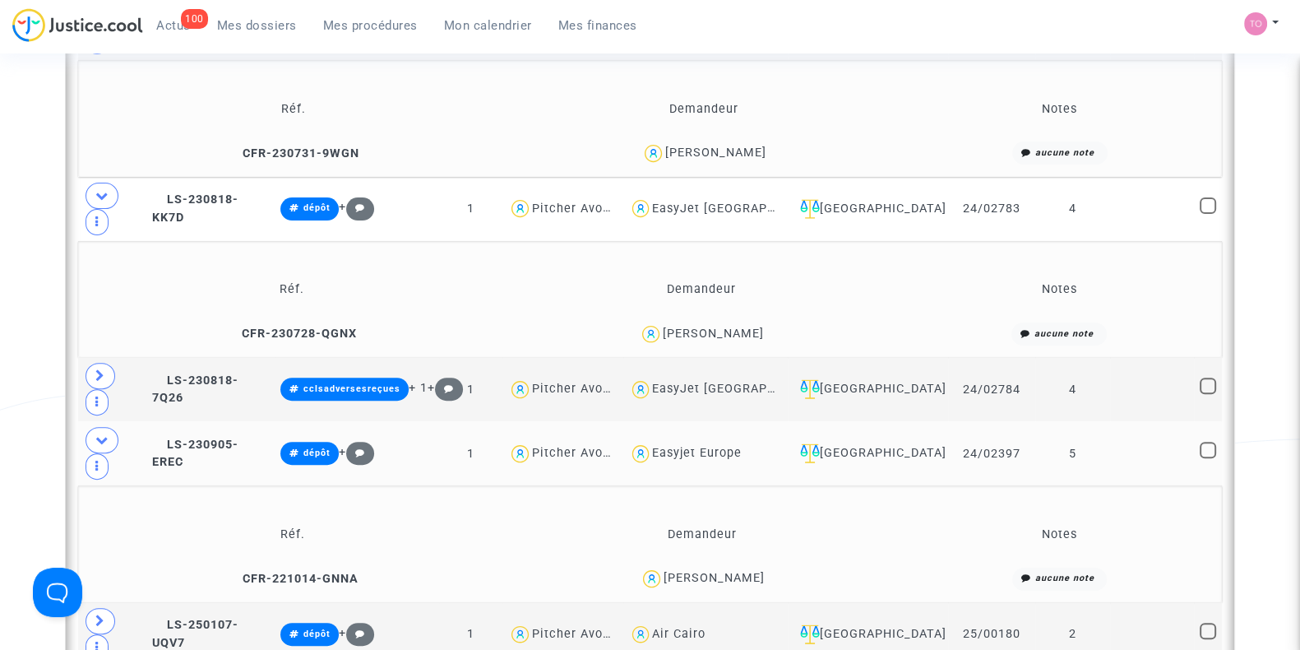
scroll to position [753, 0]
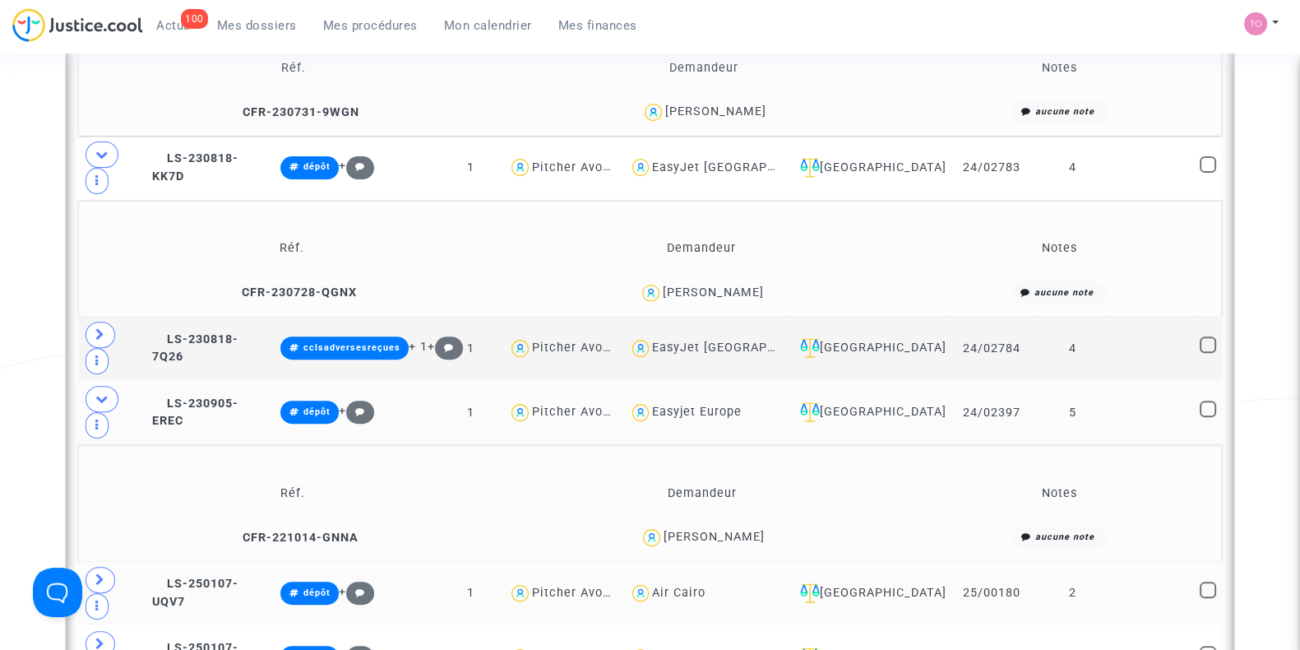
click at [93, 566] on span at bounding box center [101, 579] width 30 height 26
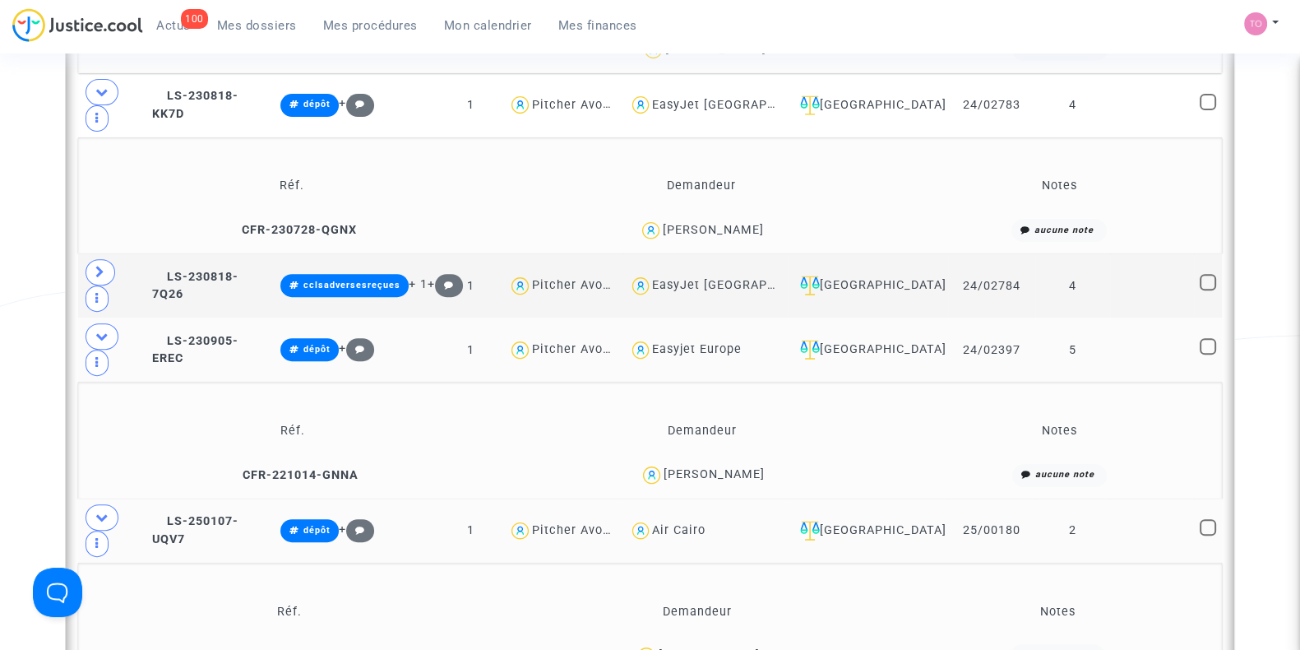
scroll to position [817, 0]
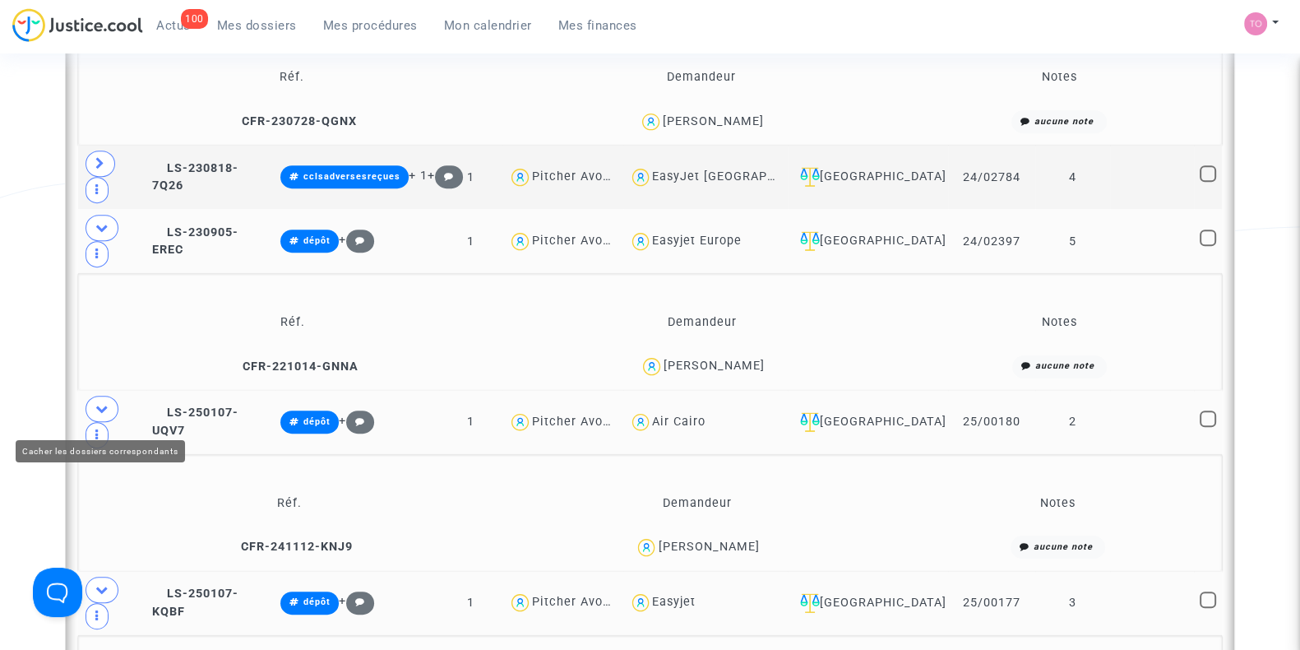
scroll to position [925, 0]
drag, startPoint x: 327, startPoint y: 409, endPoint x: 49, endPoint y: 487, distance: 288.7
click at [49, 487] on div "Date de clôture d'instruction Date de conciliation Date d'audience Date de juge…" at bounding box center [650, 383] width 1300 height 2426
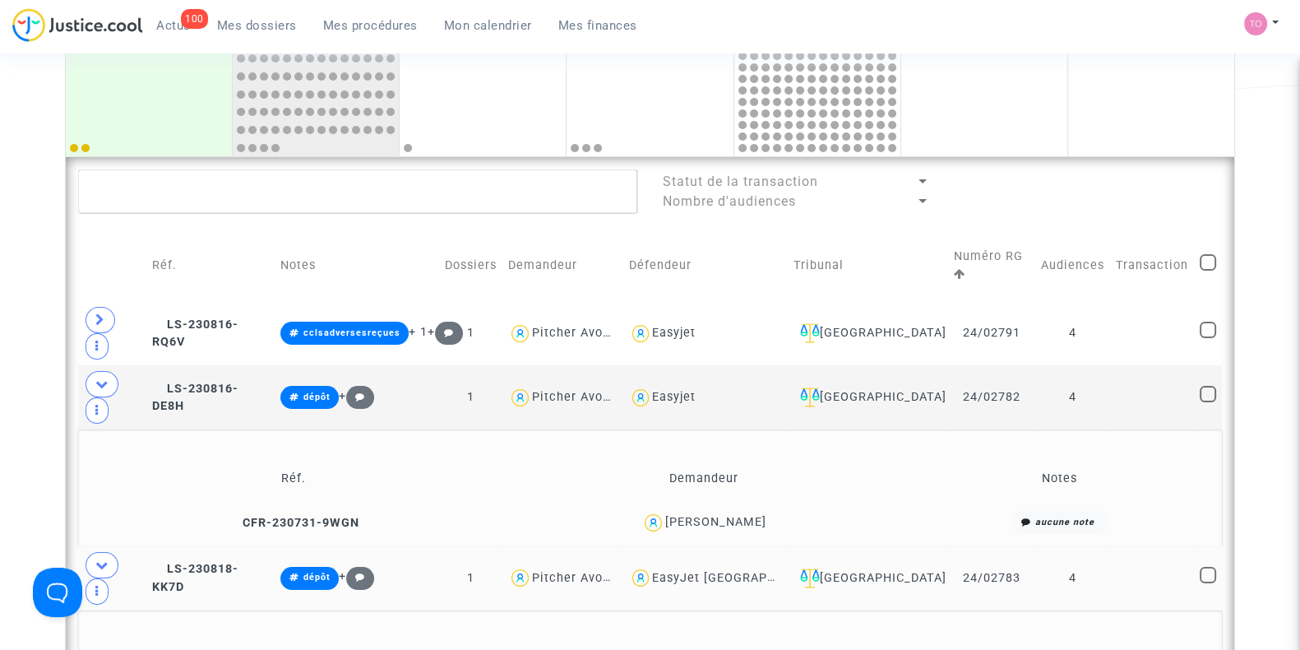
scroll to position [572, 0]
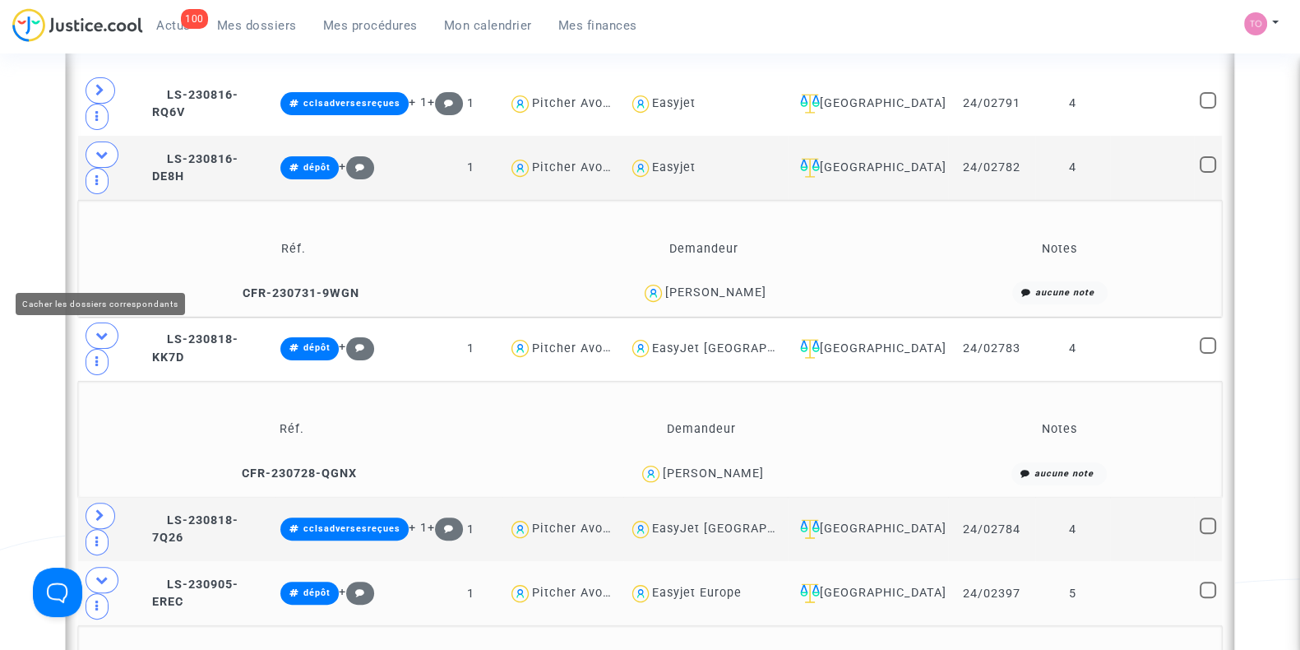
click at [103, 329] on icon at bounding box center [101, 335] width 13 height 12
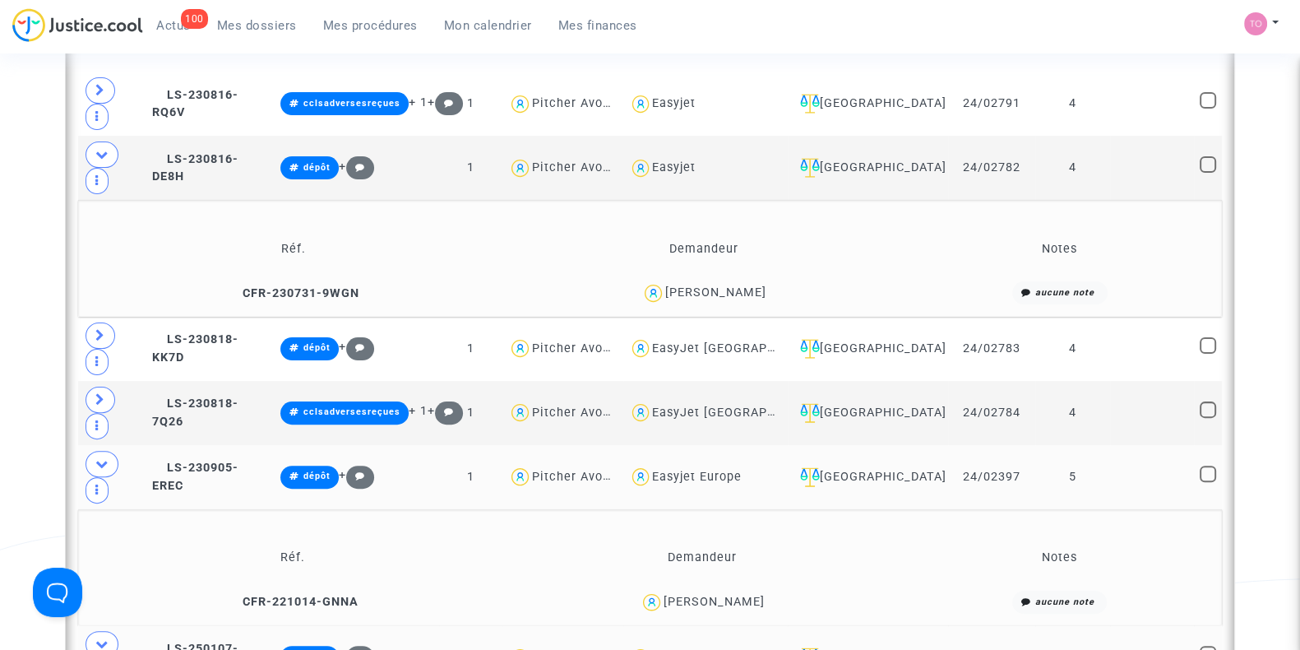
click at [99, 141] on span at bounding box center [102, 154] width 33 height 26
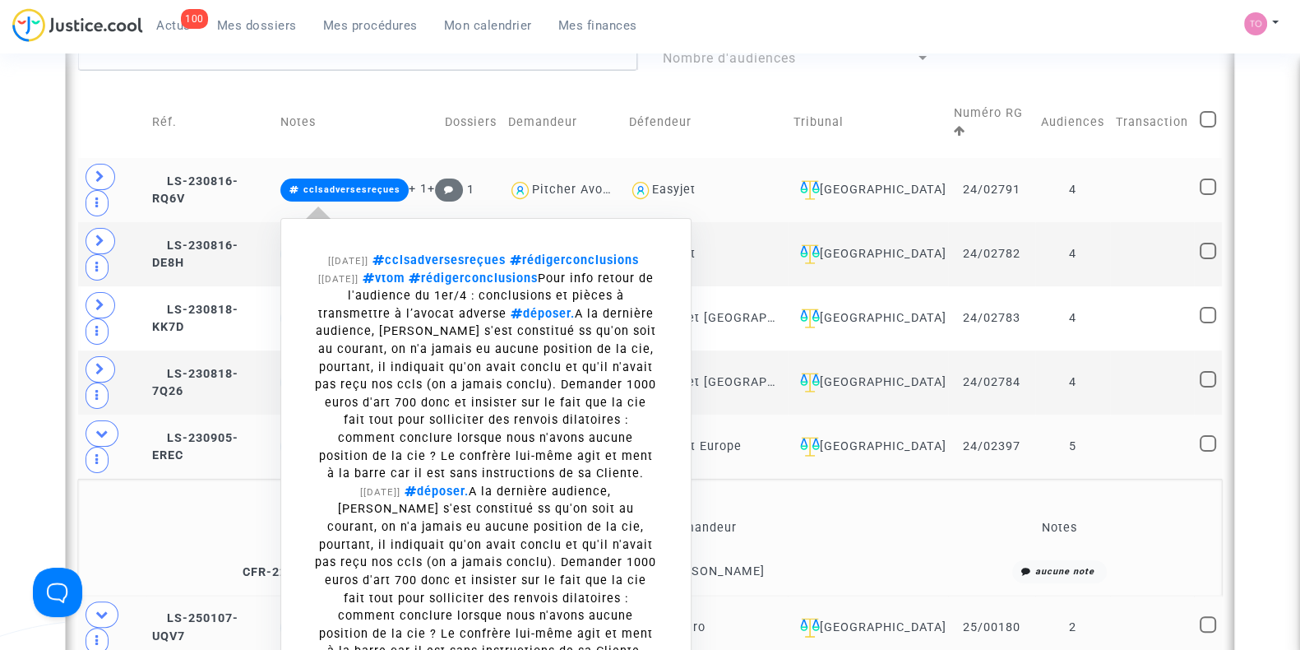
scroll to position [487, 0]
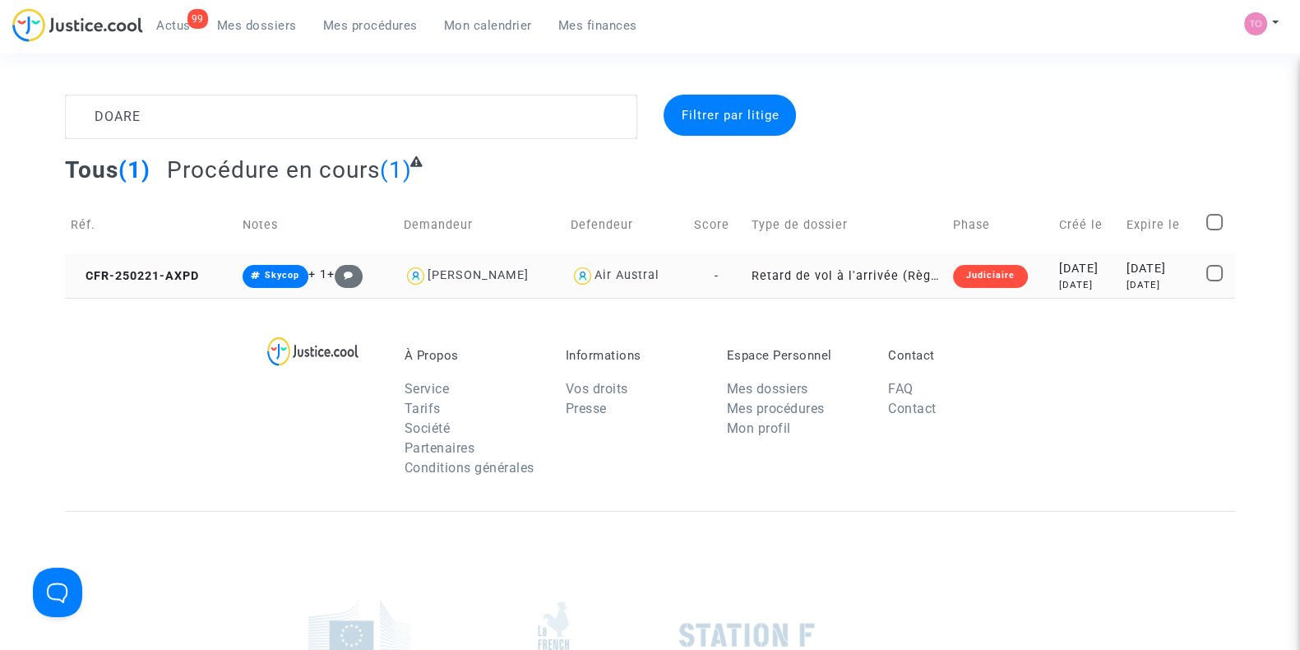
type textarea "DOARE"
click at [1059, 276] on div "[DATE]" at bounding box center [1087, 269] width 56 height 18
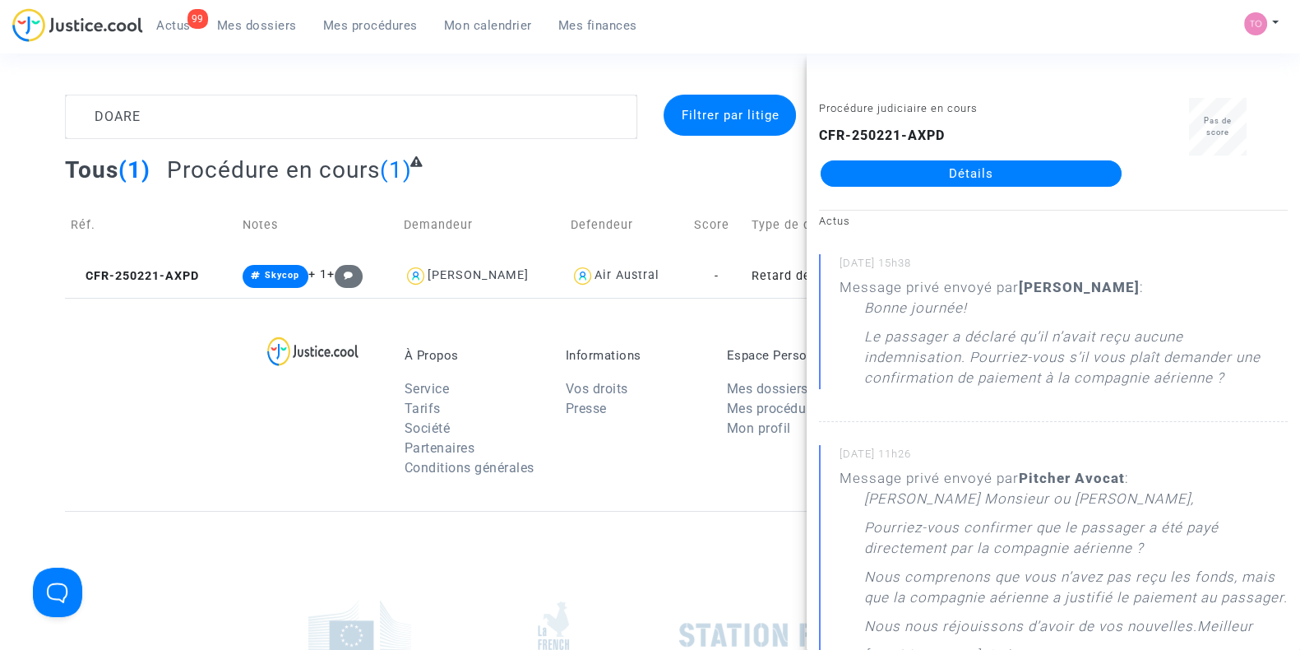
click at [658, 75] on section "DOARE Filtrer par litige Tous (1) Procédure en cours (1) Réf. Notes Demandeur D…" at bounding box center [650, 454] width 1300 height 908
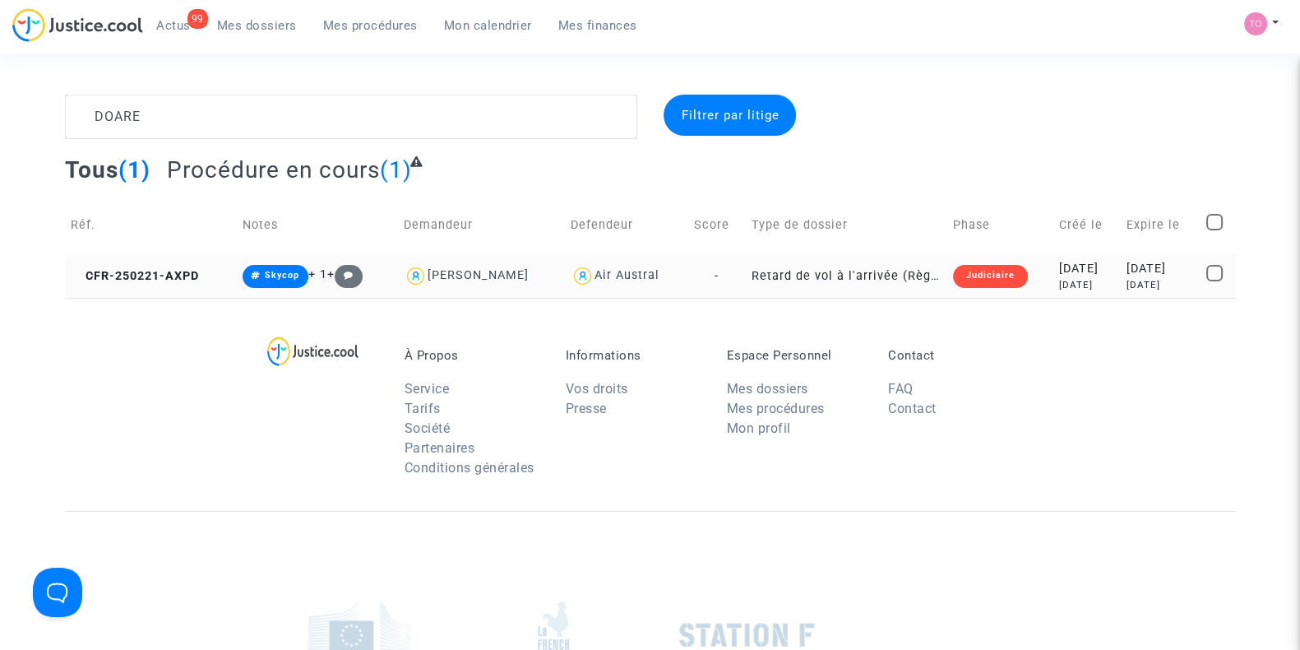
click at [1059, 273] on div "2025-02-21" at bounding box center [1087, 269] width 56 height 18
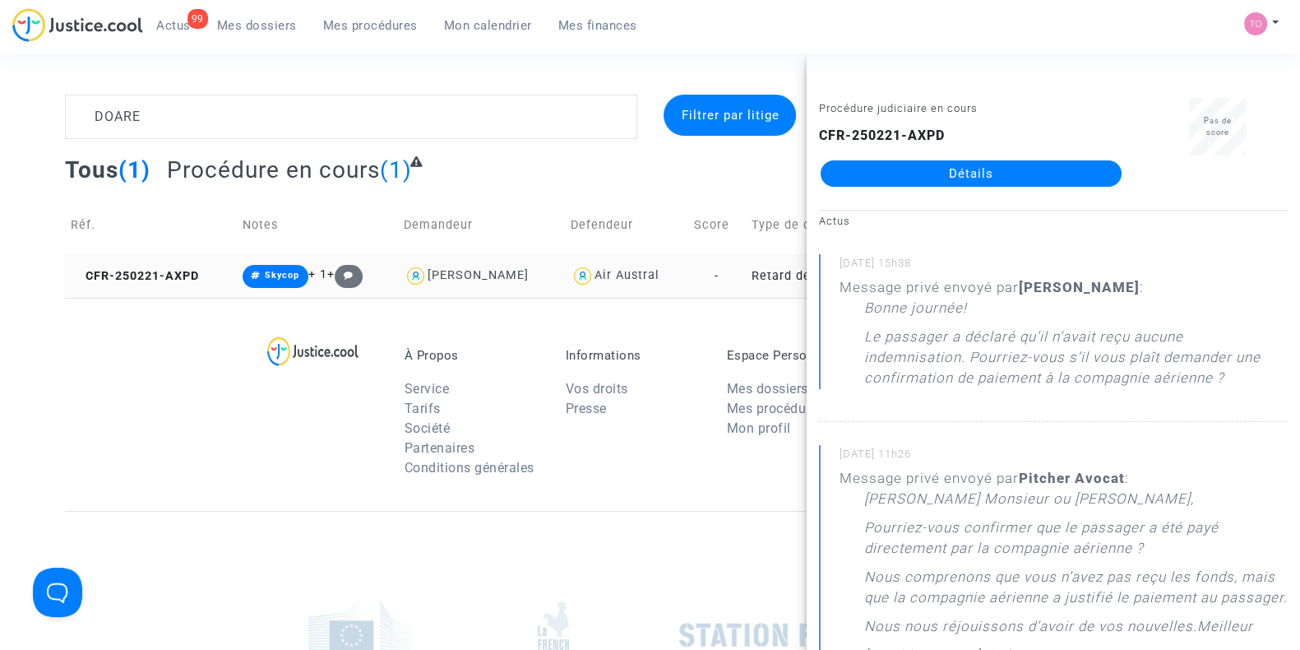
click at [761, 286] on td "Retard de vol à l'arrivée (Règlement CE n°261/2004)" at bounding box center [846, 276] width 201 height 44
click at [908, 171] on link "Détails" at bounding box center [971, 173] width 301 height 26
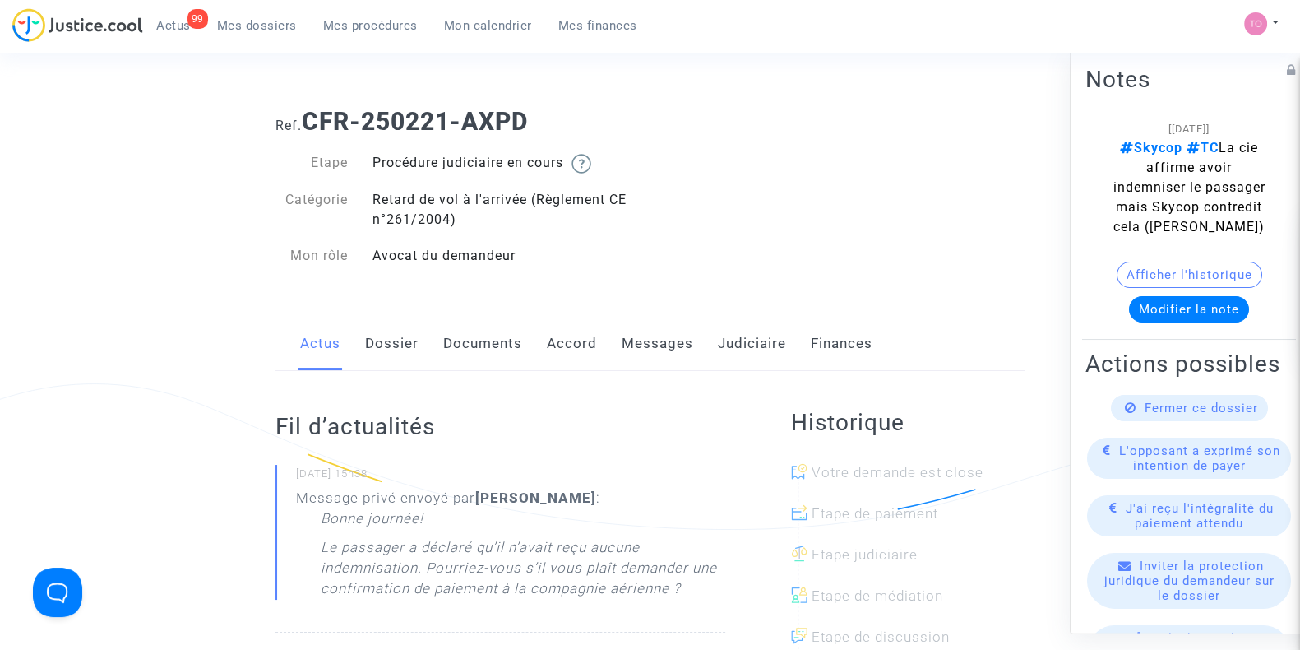
click at [654, 338] on link "Messages" at bounding box center [658, 344] width 72 height 54
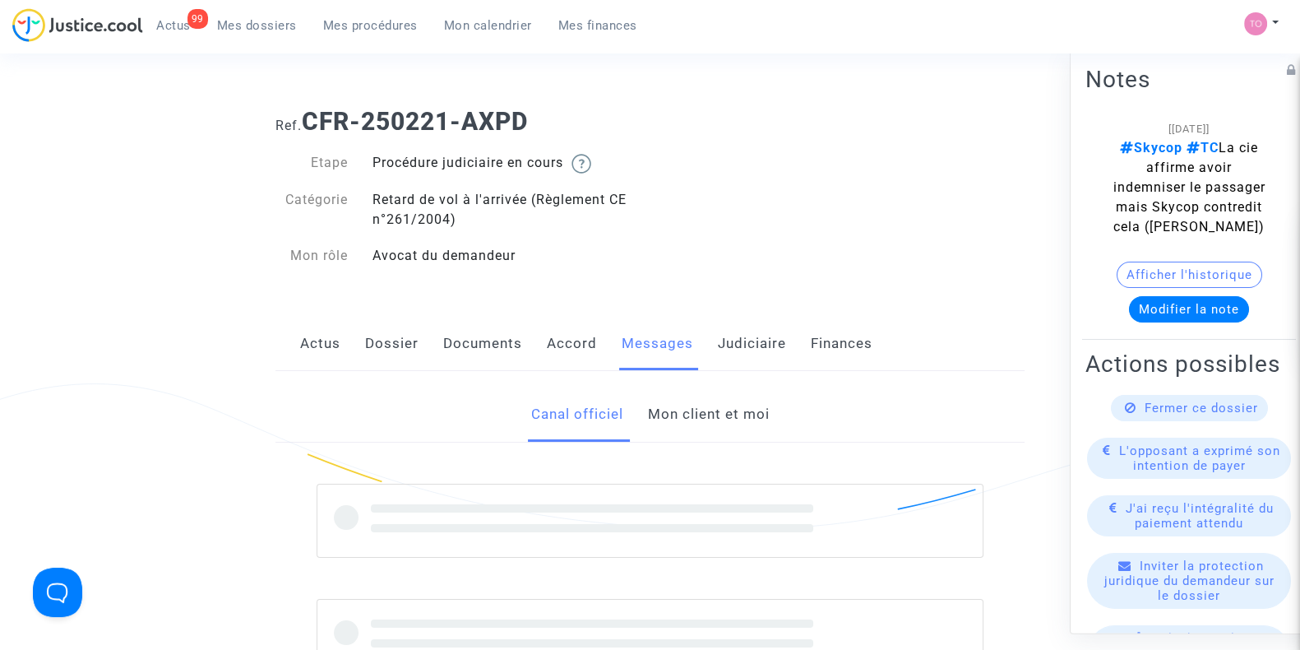
click at [579, 341] on link "Accord" at bounding box center [572, 344] width 50 height 54
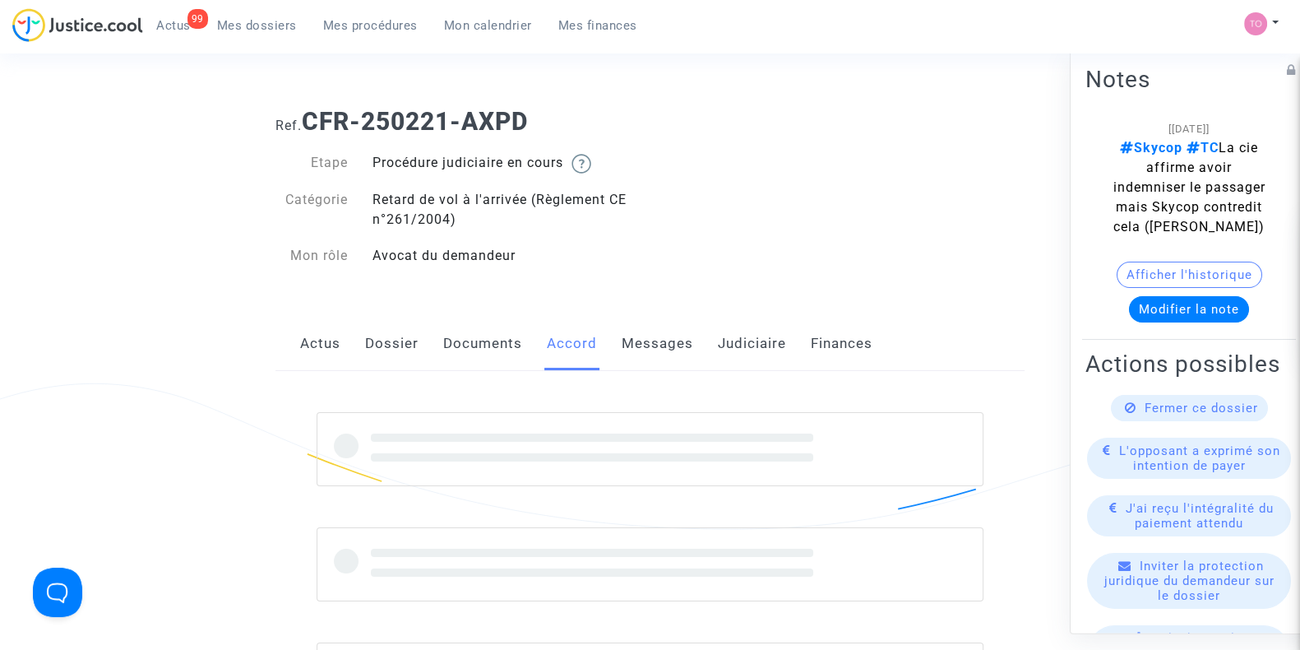
click at [490, 345] on link "Documents" at bounding box center [482, 344] width 79 height 54
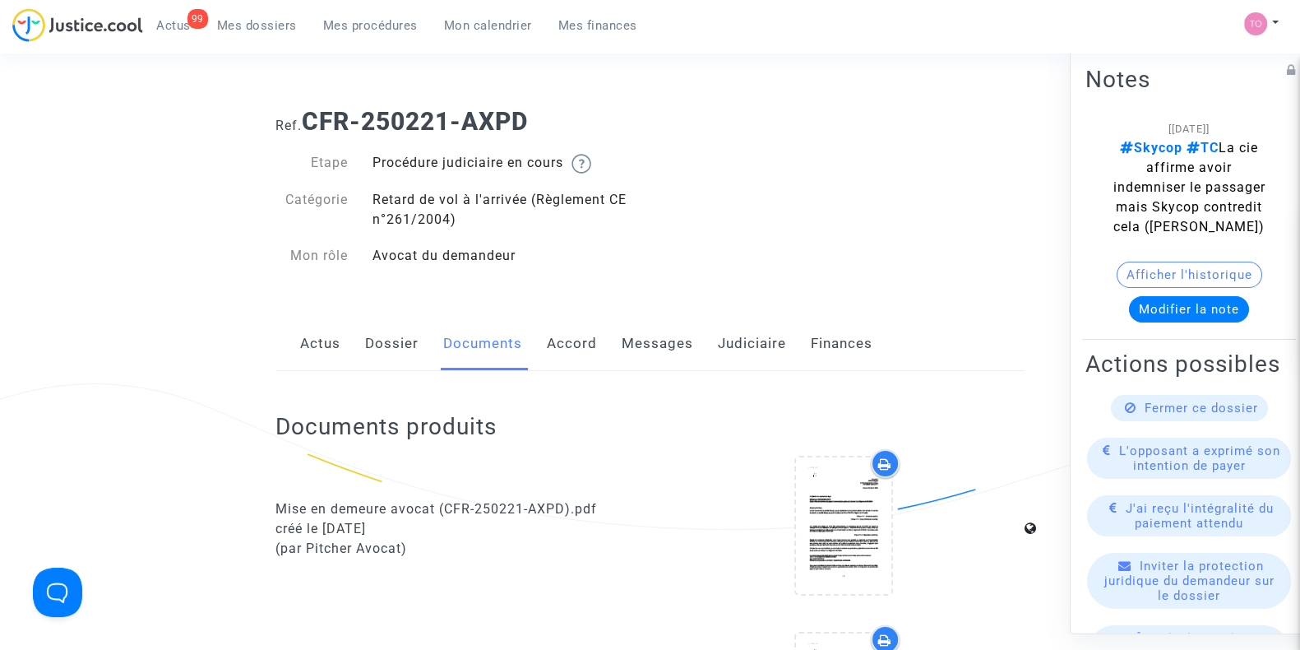
scroll to position [244, 0]
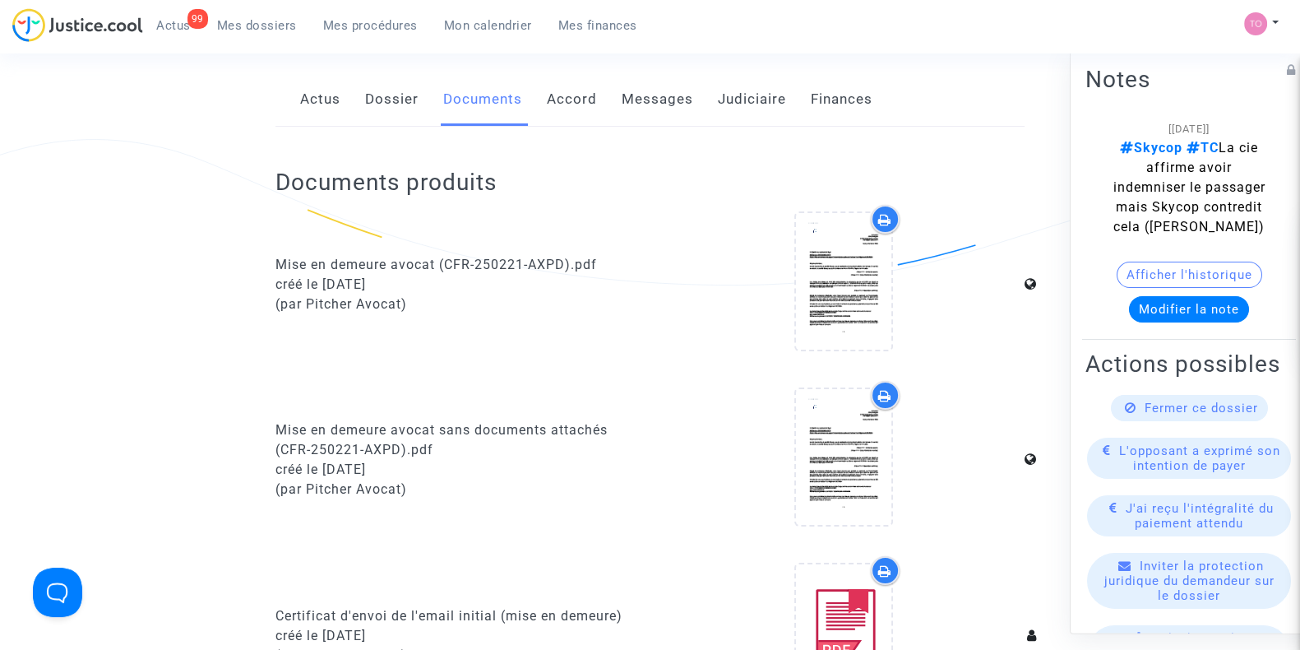
click at [739, 97] on link "Judiciaire" at bounding box center [752, 99] width 68 height 54
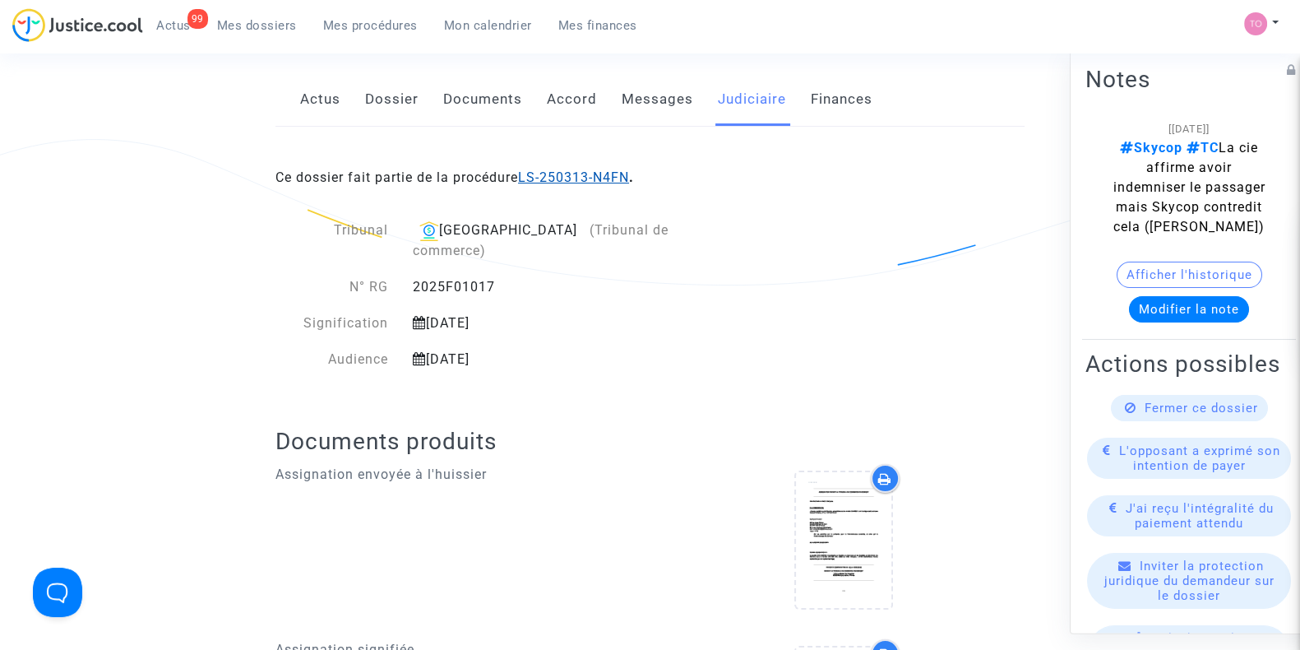
click at [591, 180] on link "LS-250313-N4FN" at bounding box center [573, 177] width 111 height 16
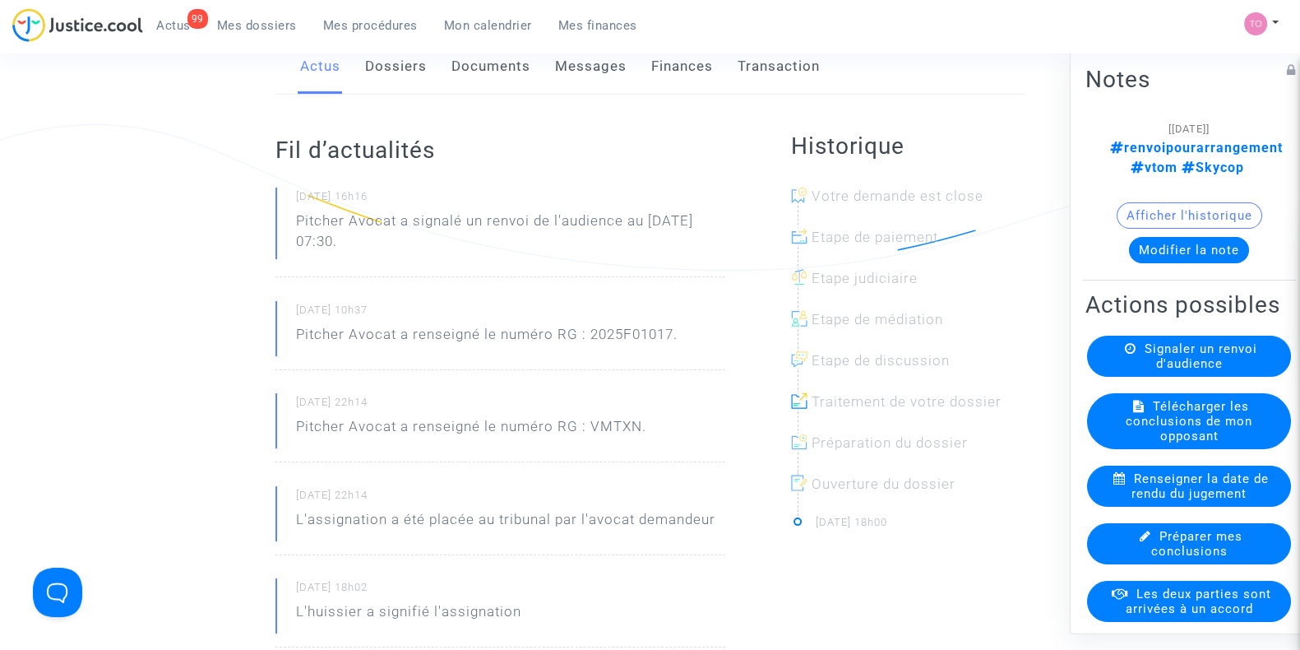
scroll to position [114, 0]
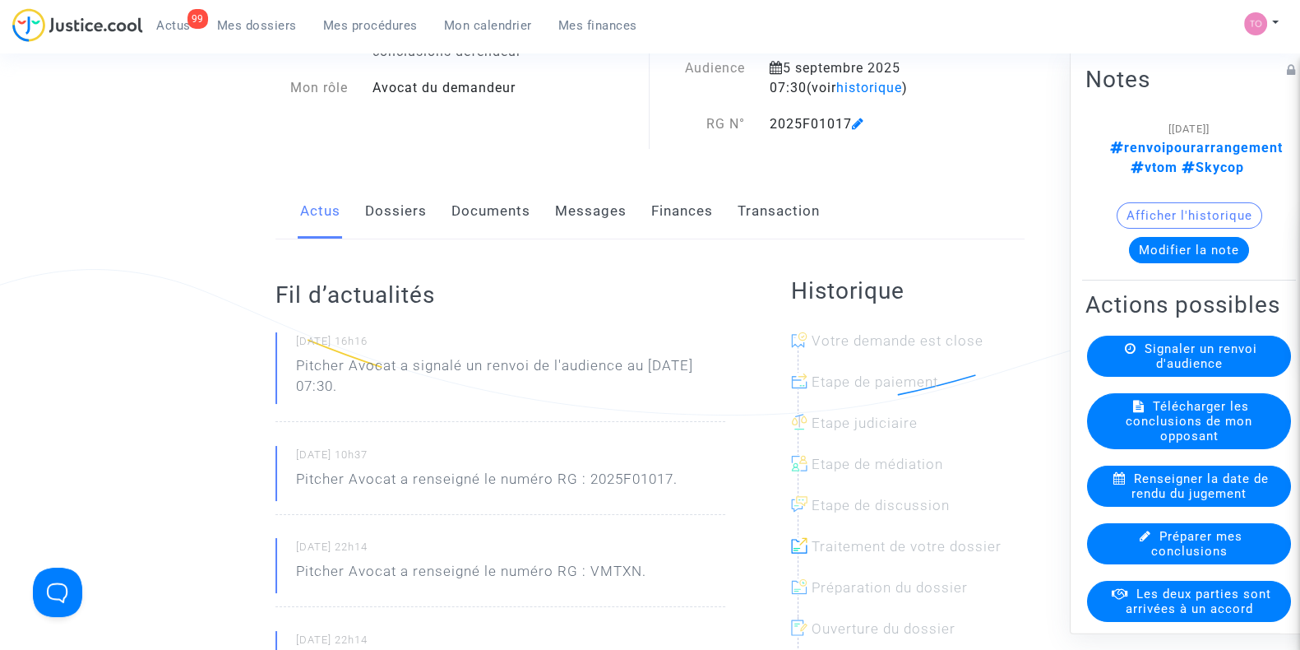
click at [594, 211] on link "Messages" at bounding box center [591, 211] width 72 height 54
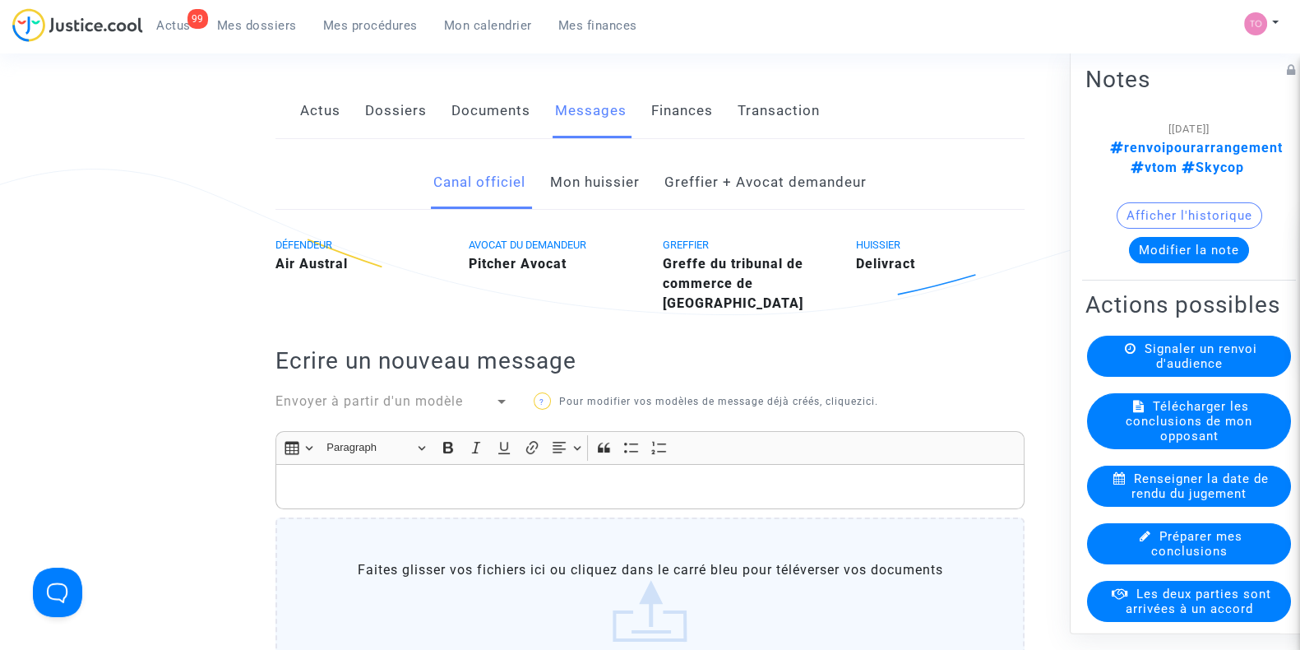
scroll to position [127, 0]
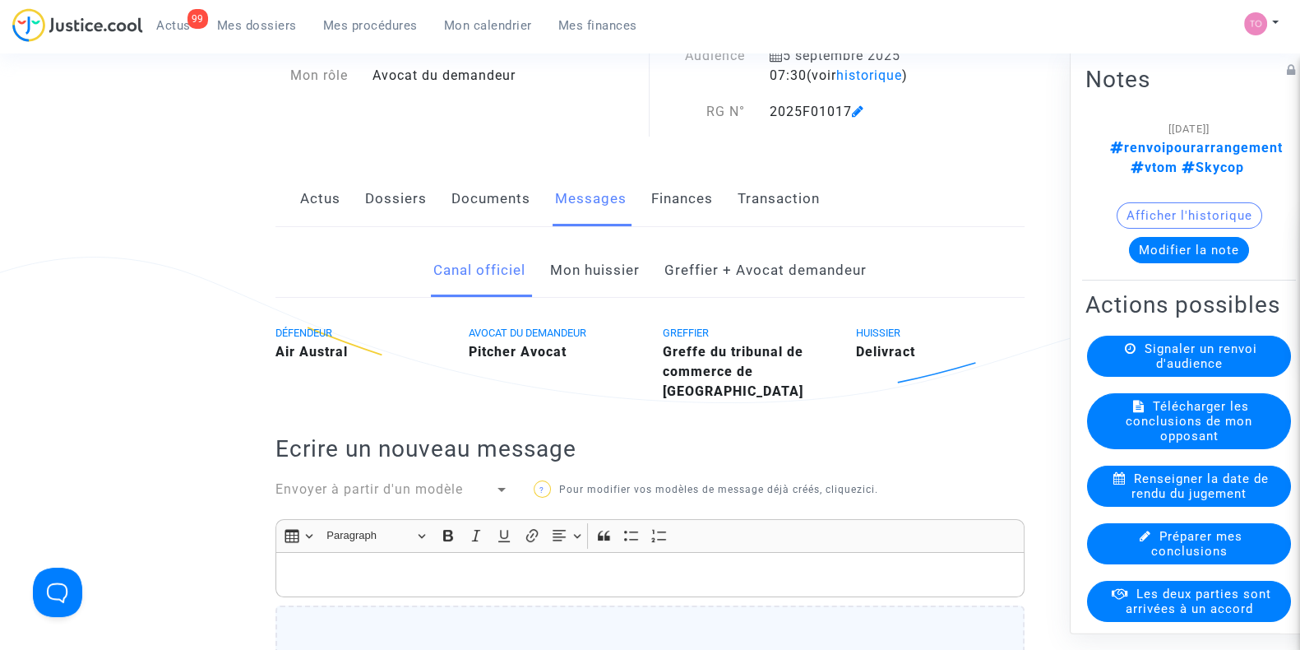
click at [488, 214] on link "Documents" at bounding box center [490, 199] width 79 height 54
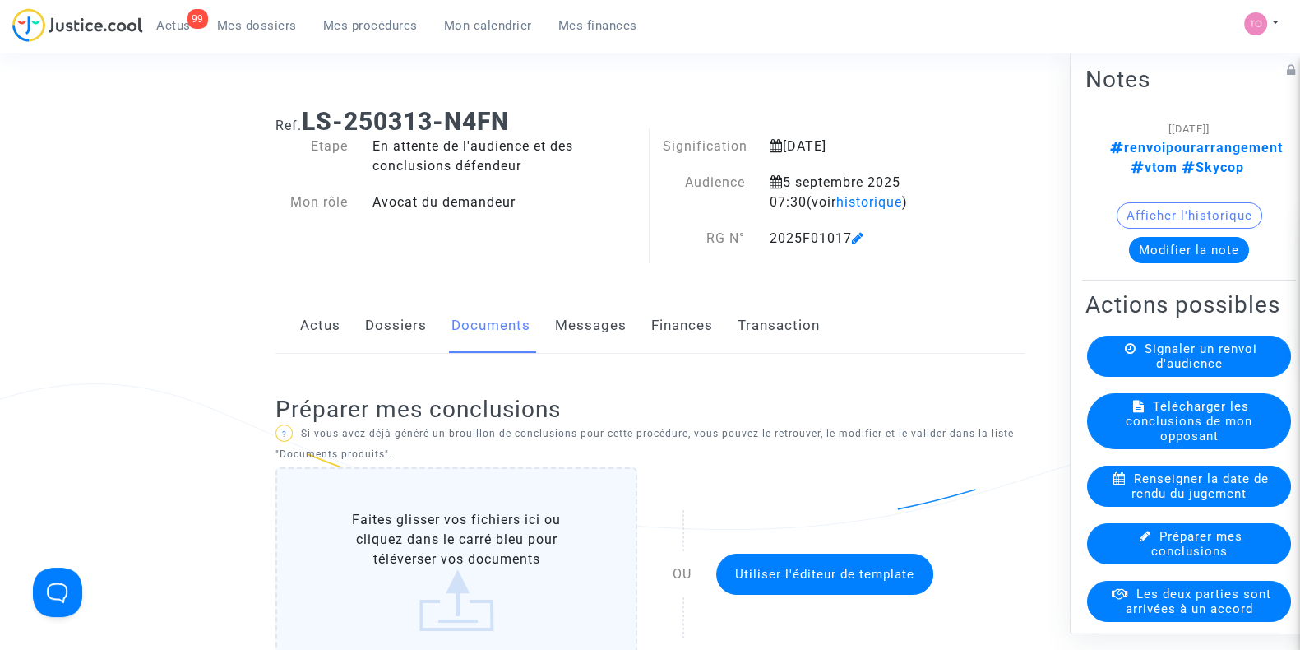
click at [400, 323] on link "Dossiers" at bounding box center [396, 325] width 62 height 54
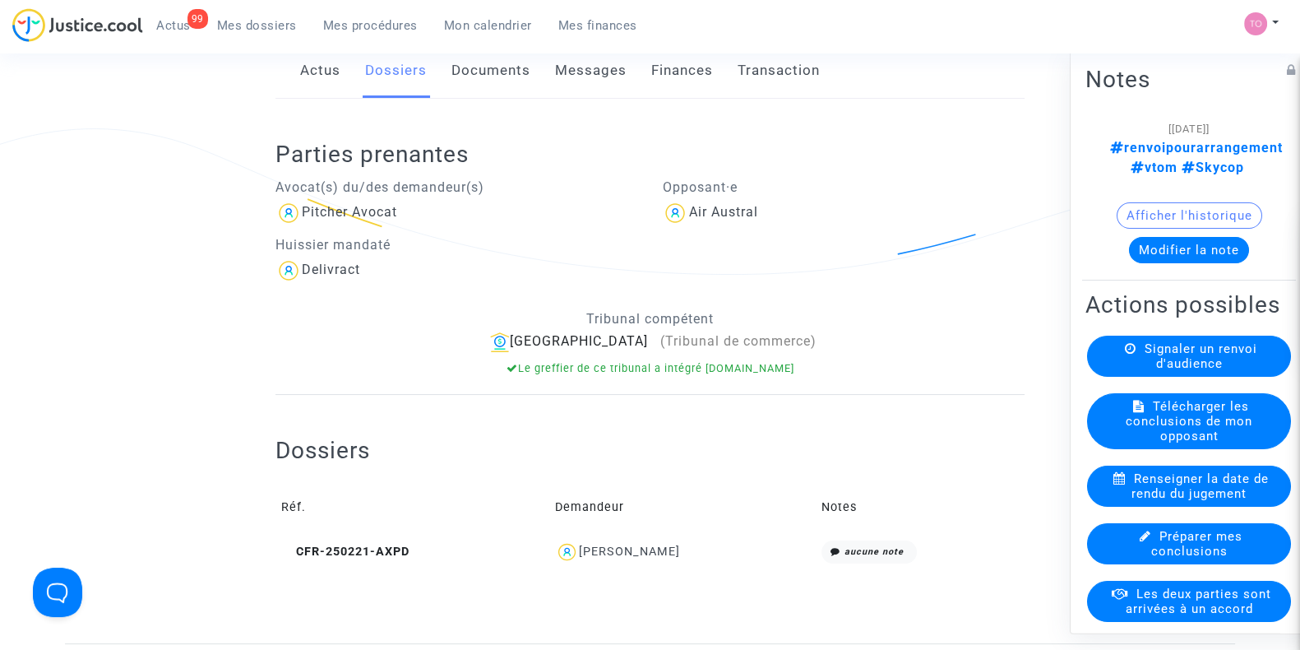
scroll to position [244, 0]
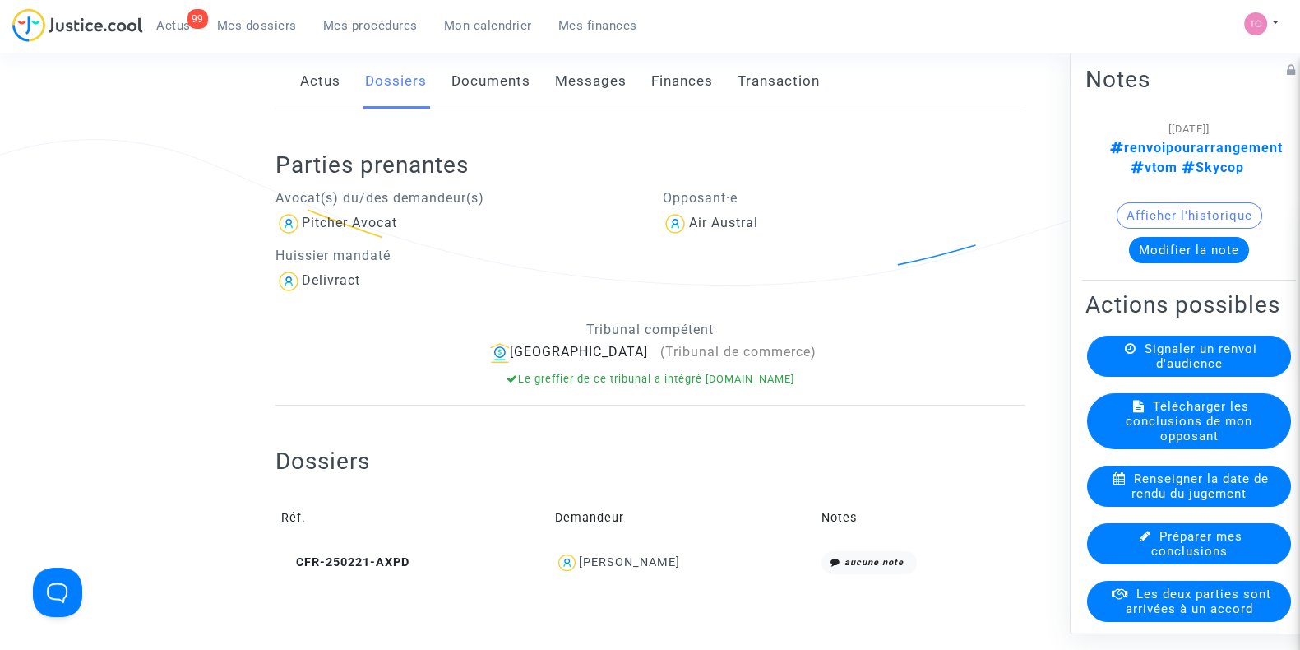
click at [467, 76] on link "Documents" at bounding box center [490, 81] width 79 height 54
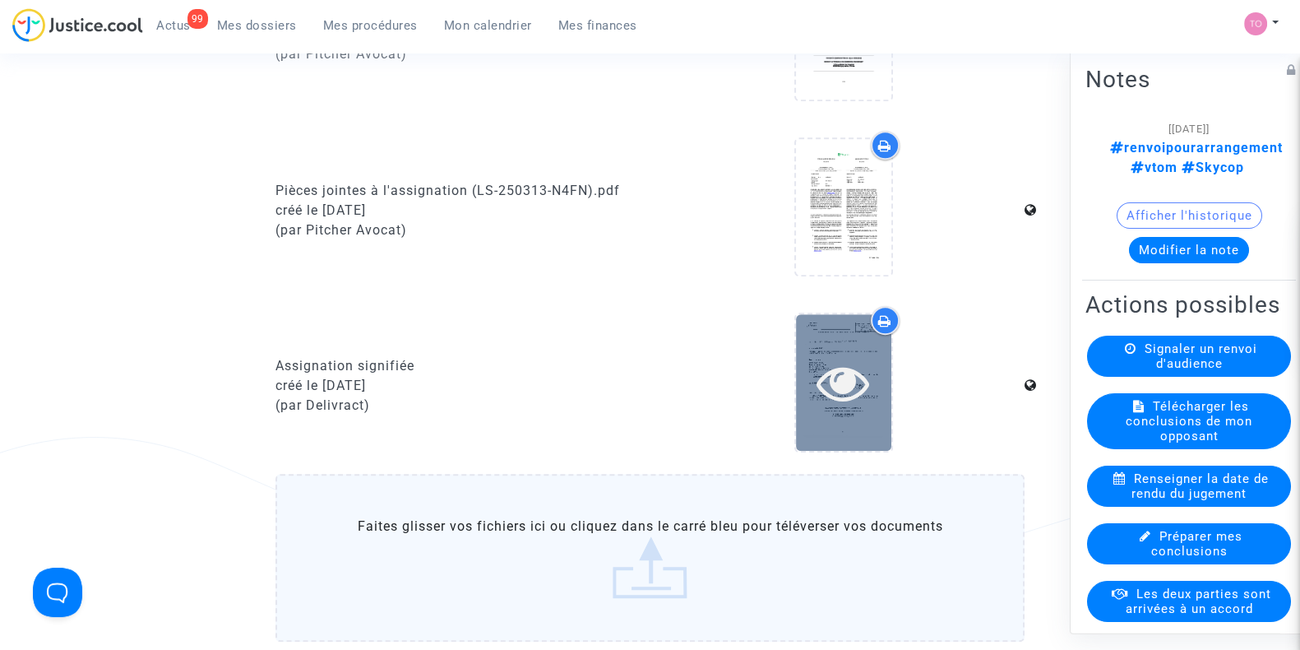
scroll to position [1391, 0]
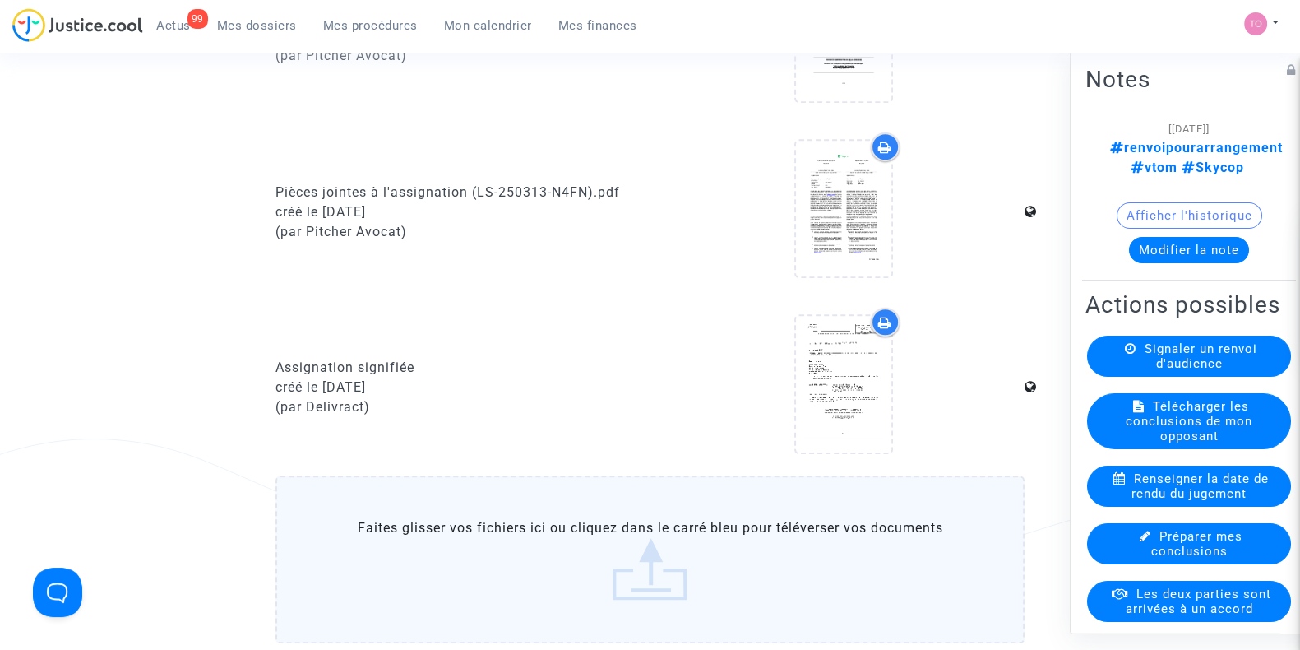
click at [884, 316] on icon at bounding box center [884, 322] width 13 height 13
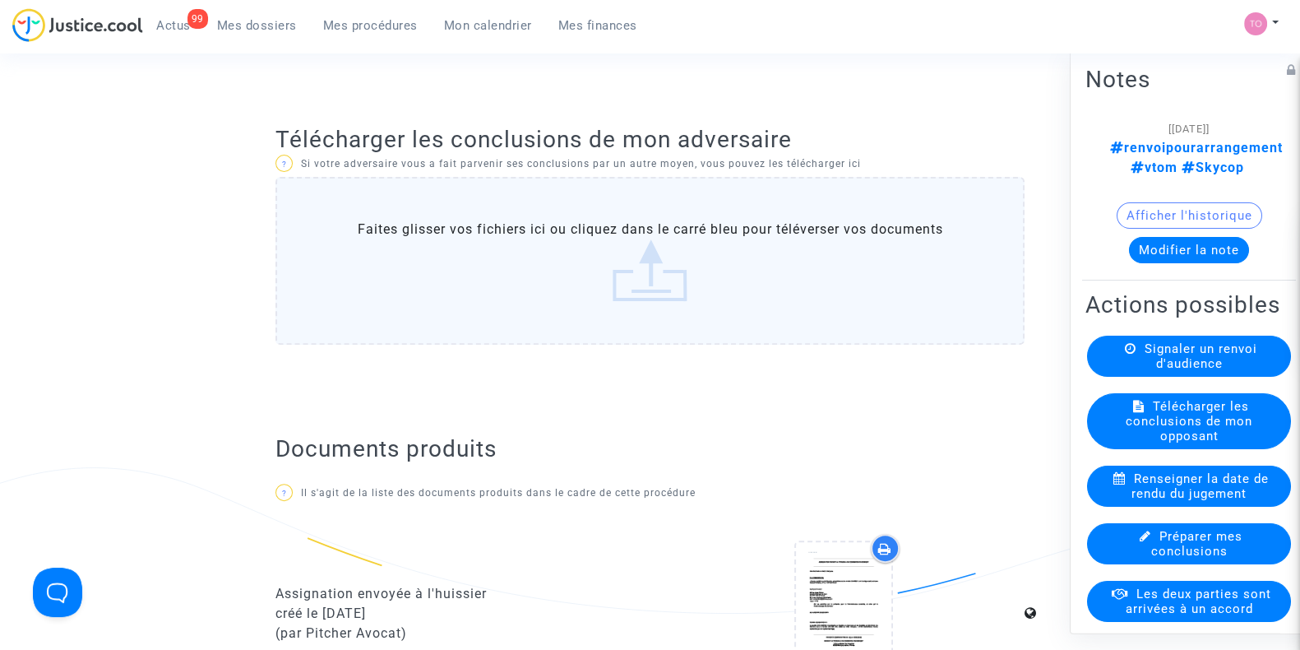
click at [261, 18] on span "Mes dossiers" at bounding box center [257, 25] width 80 height 15
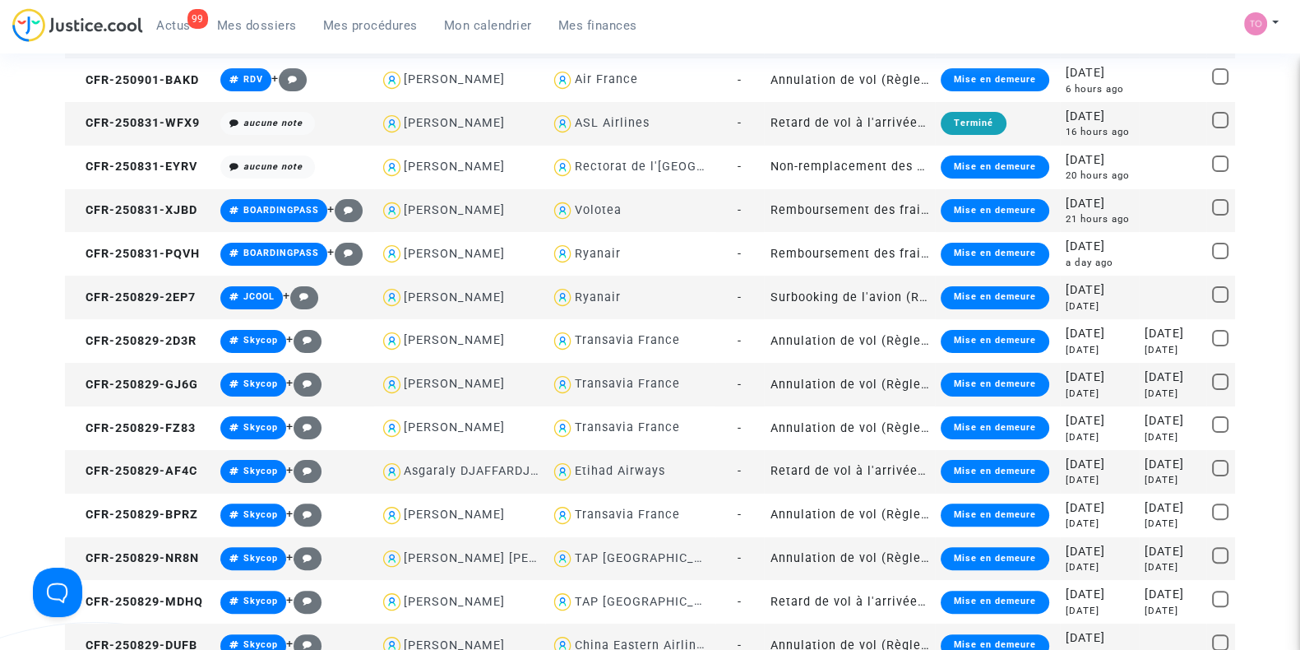
scroll to position [639, 0]
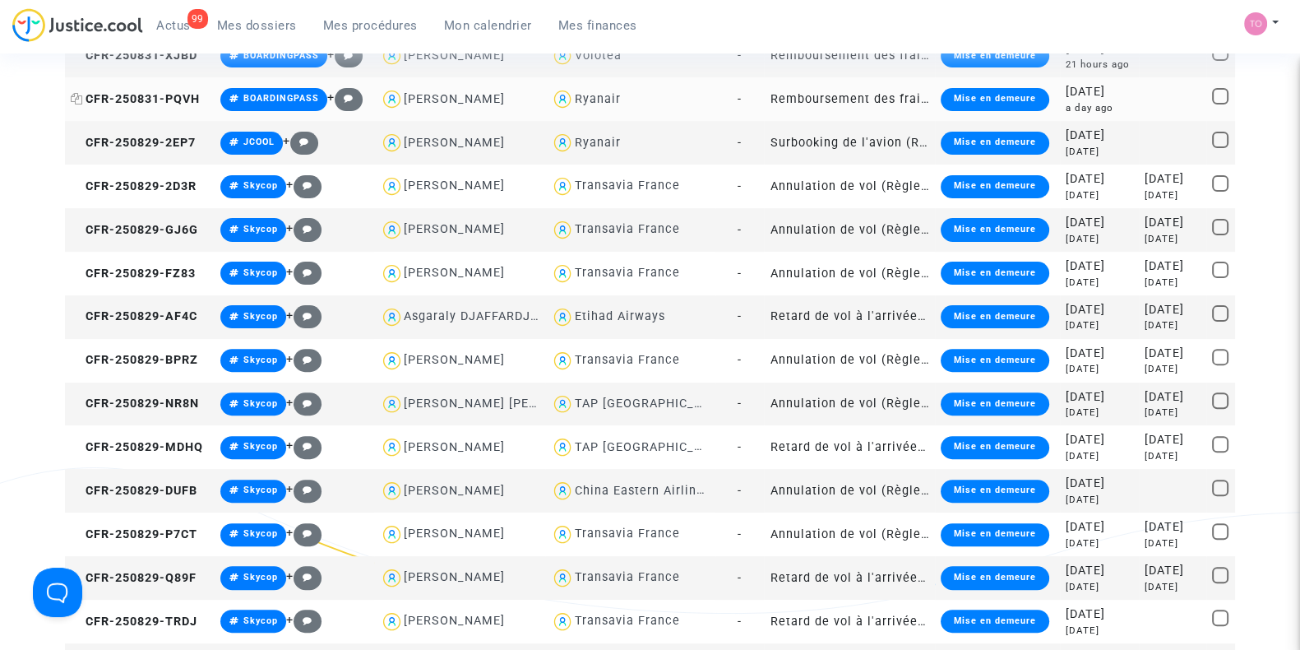
click at [256, 24] on span "Mes dossiers" at bounding box center [257, 25] width 80 height 15
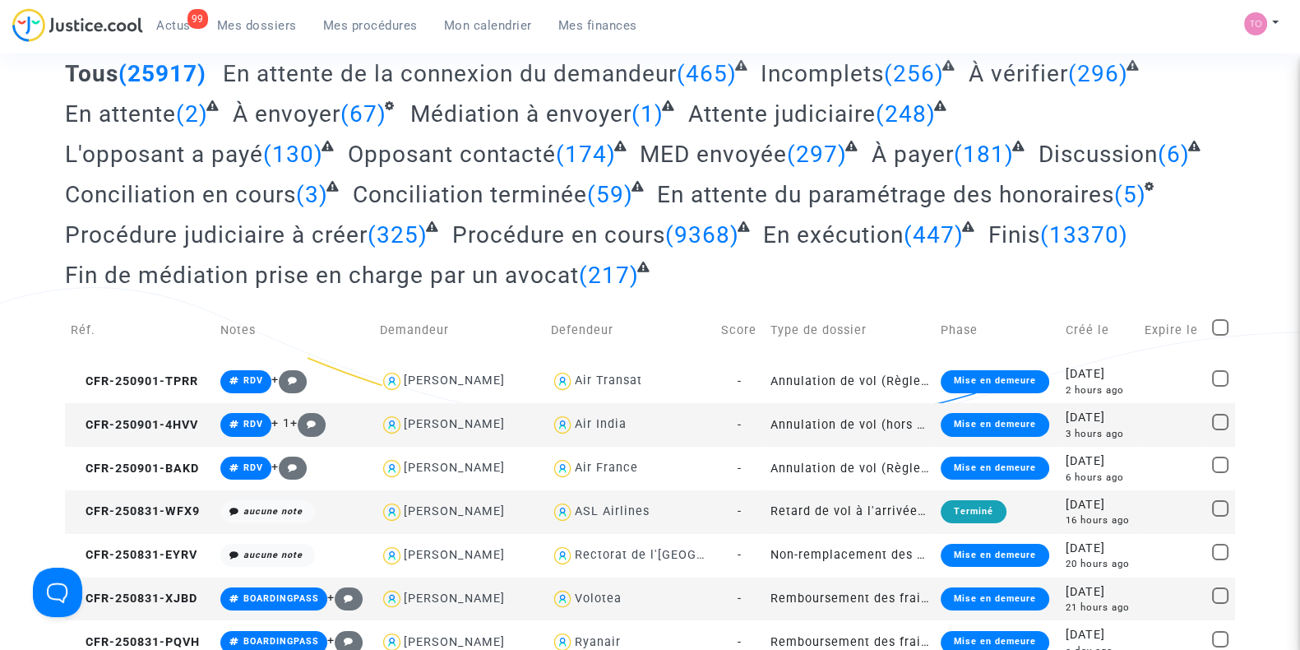
click at [159, 43] on textarea at bounding box center [351, 20] width 572 height 44
paste textarea "BINEAU"
type textarea "BINEAU"
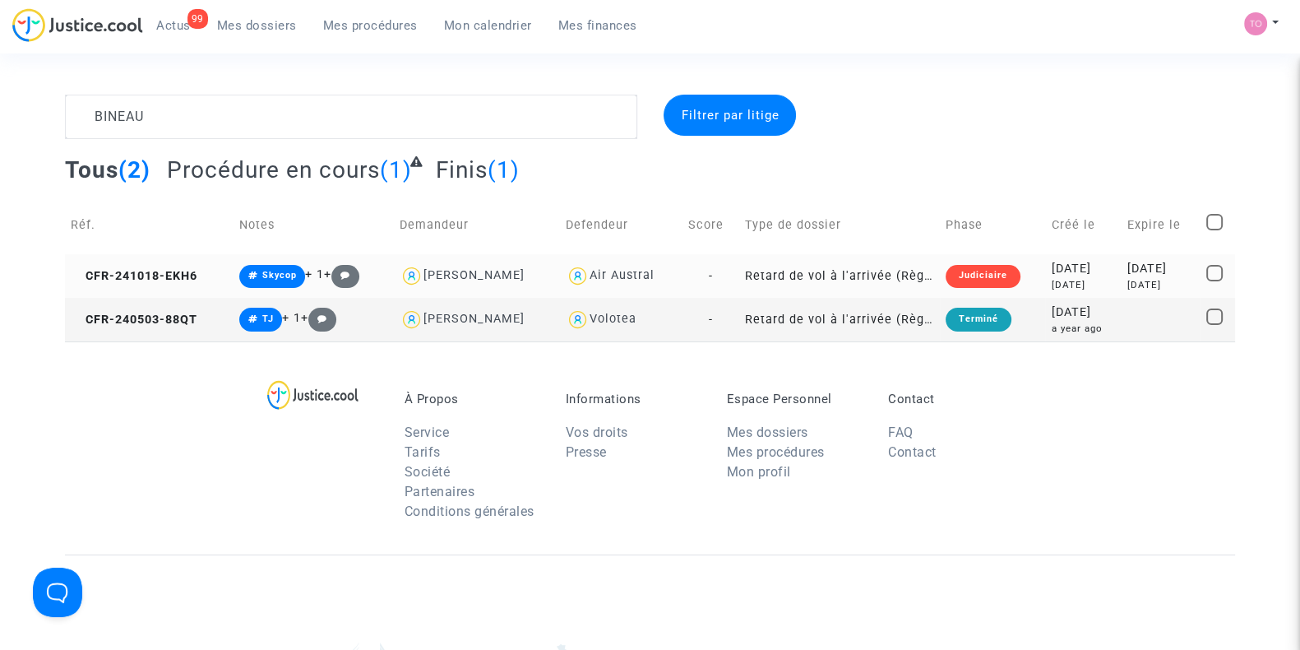
click at [1051, 280] on div "10 months ago" at bounding box center [1083, 285] width 65 height 14
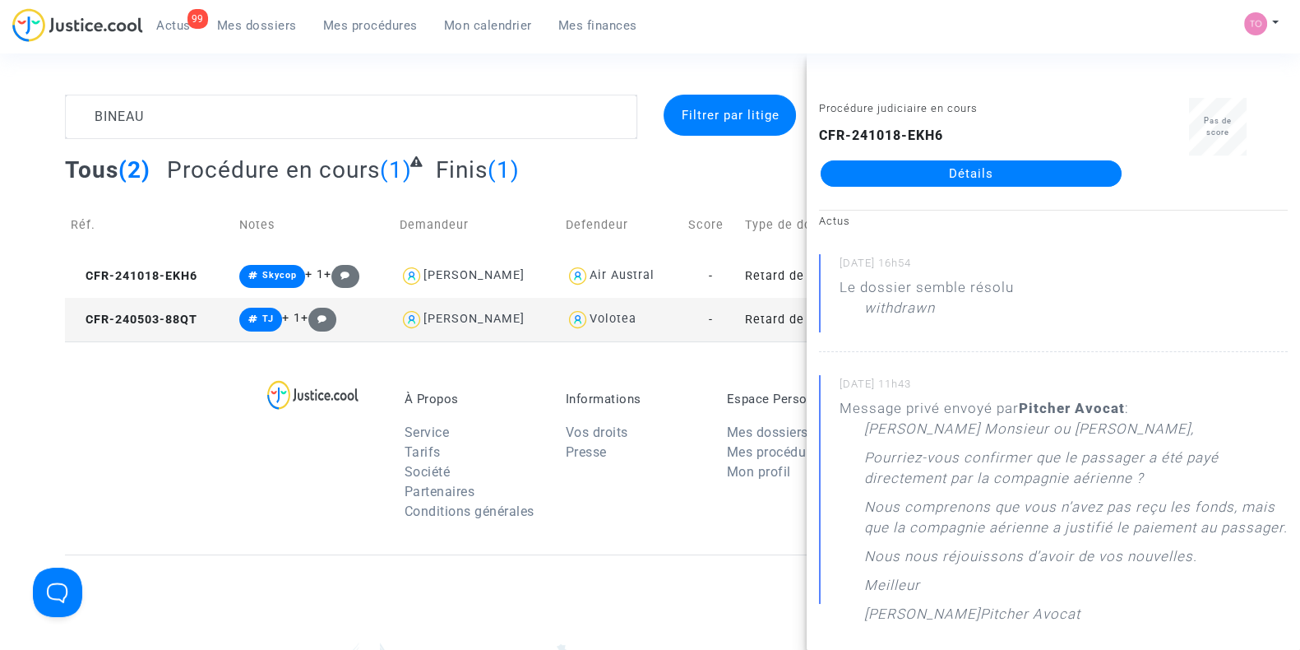
click at [917, 170] on link "Détails" at bounding box center [971, 173] width 301 height 26
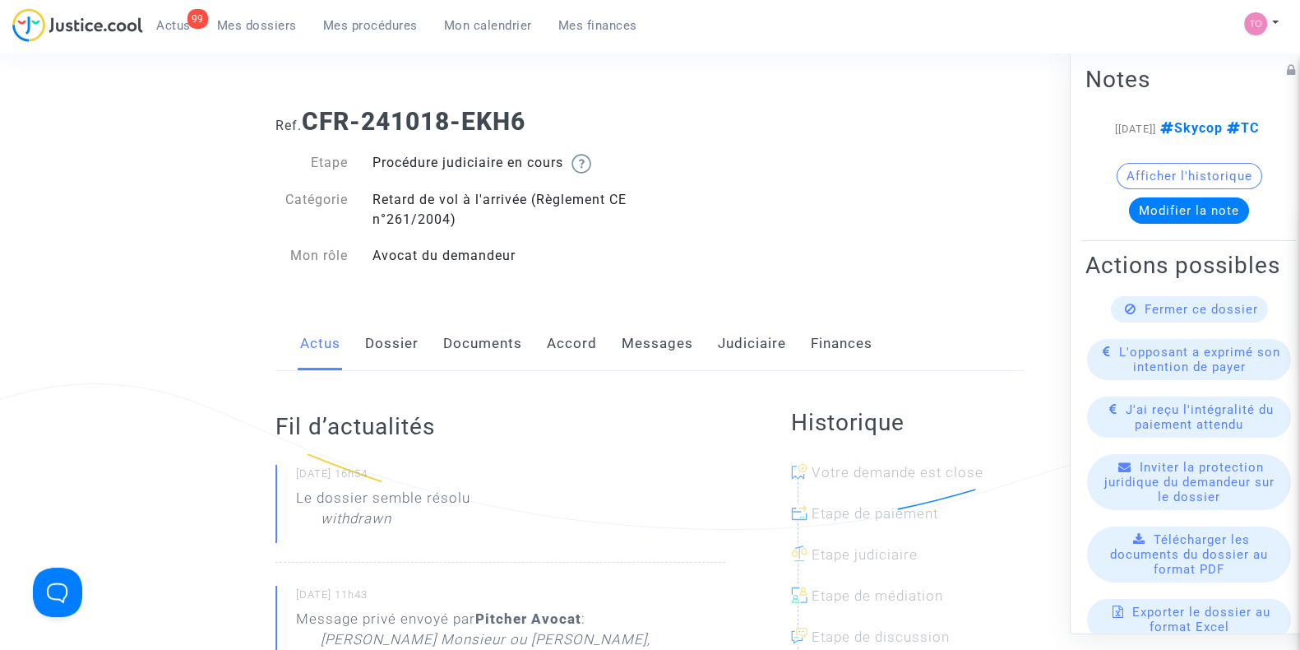
click at [381, 354] on link "Dossier" at bounding box center [391, 344] width 53 height 54
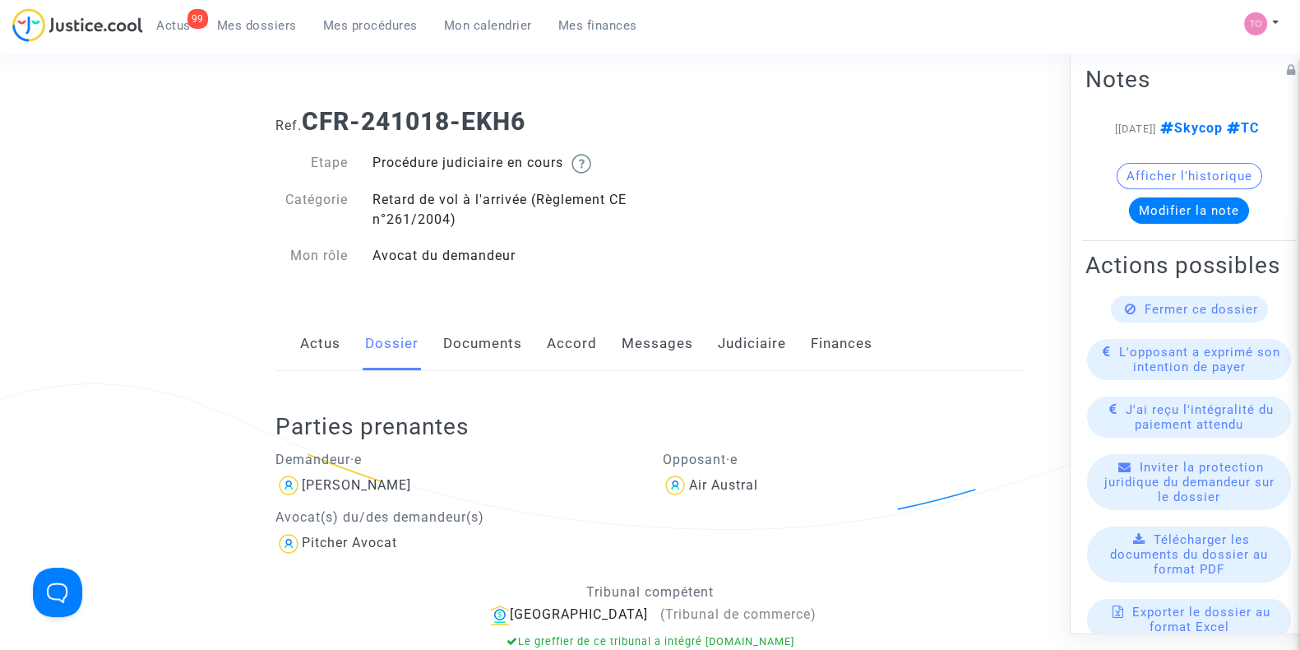
click at [731, 340] on link "Judiciaire" at bounding box center [752, 344] width 68 height 54
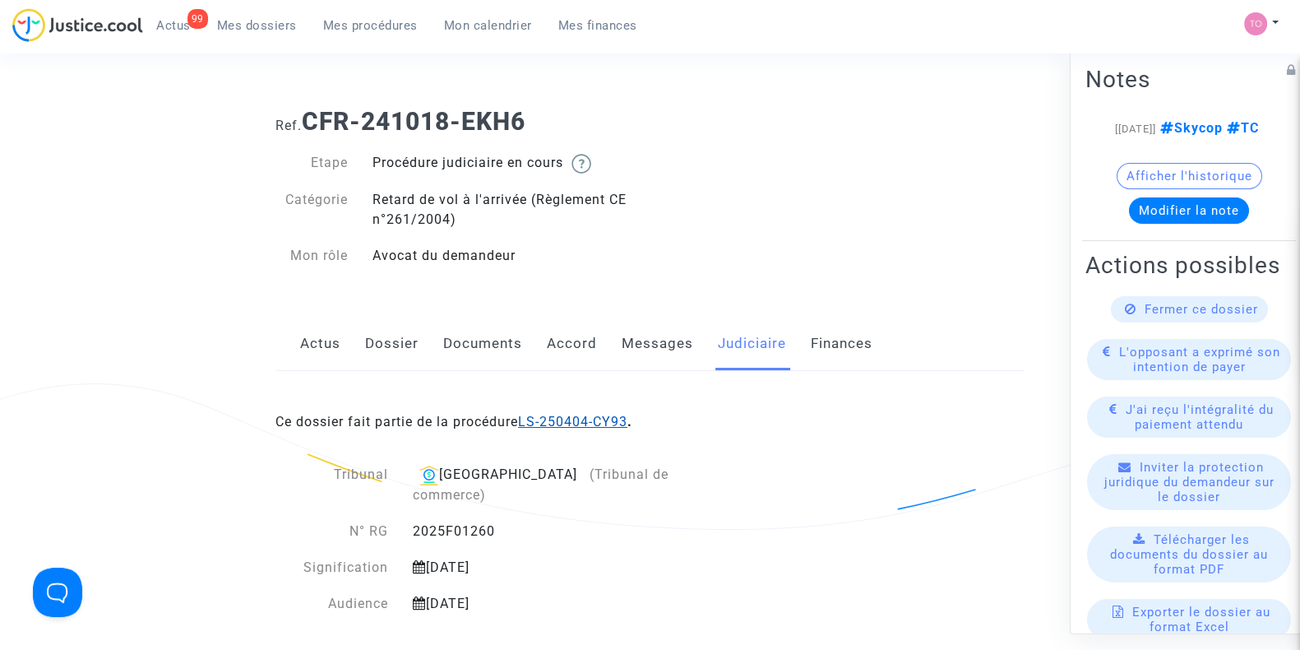
click at [570, 418] on link "LS-250404-CY93" at bounding box center [572, 422] width 109 height 16
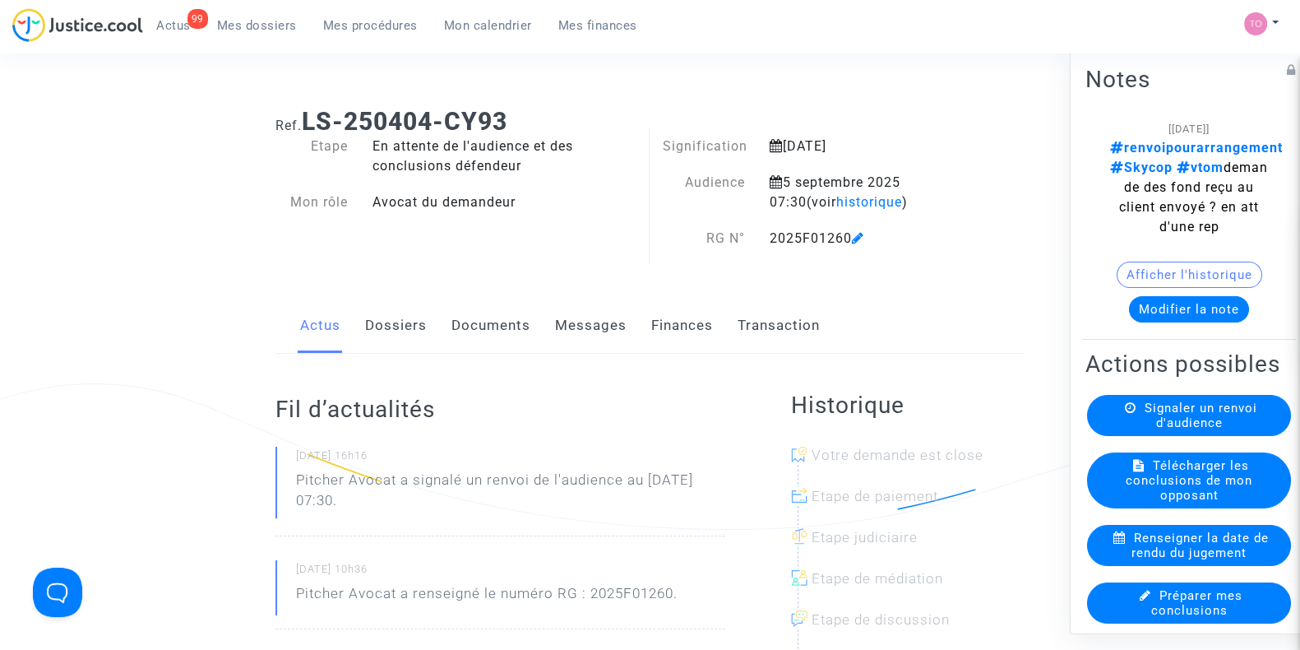
click at [598, 338] on link "Messages" at bounding box center [591, 325] width 72 height 54
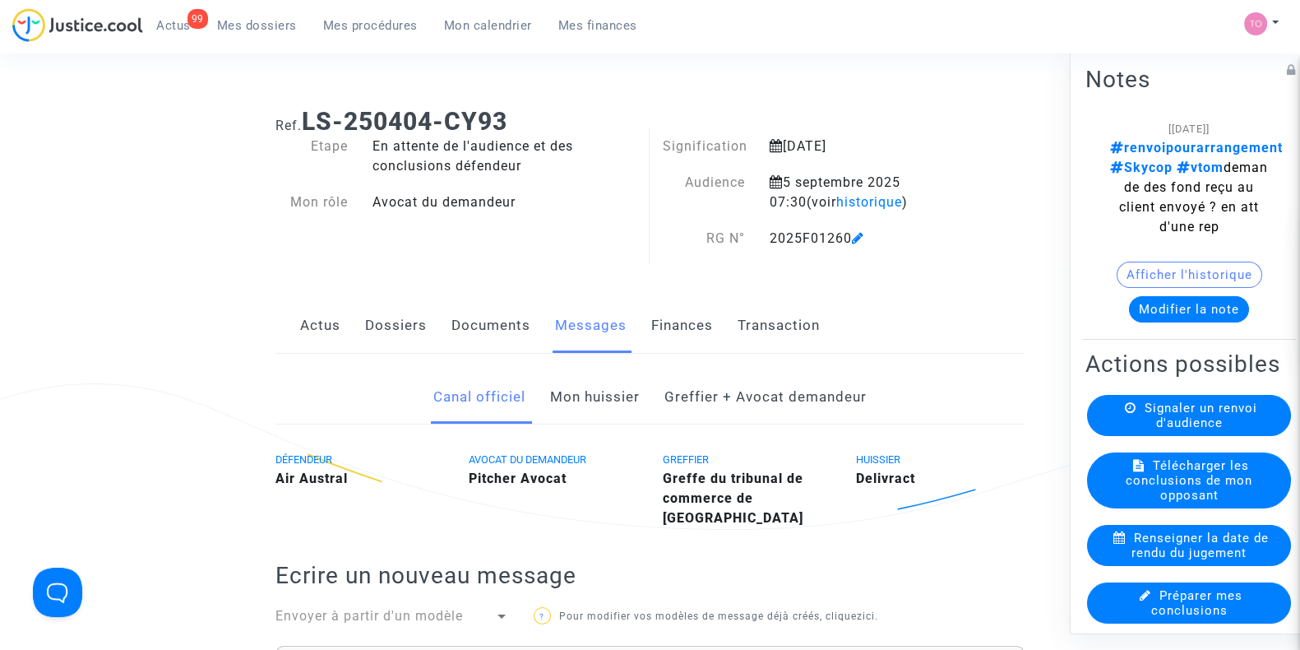
click at [413, 323] on link "Dossiers" at bounding box center [396, 325] width 62 height 54
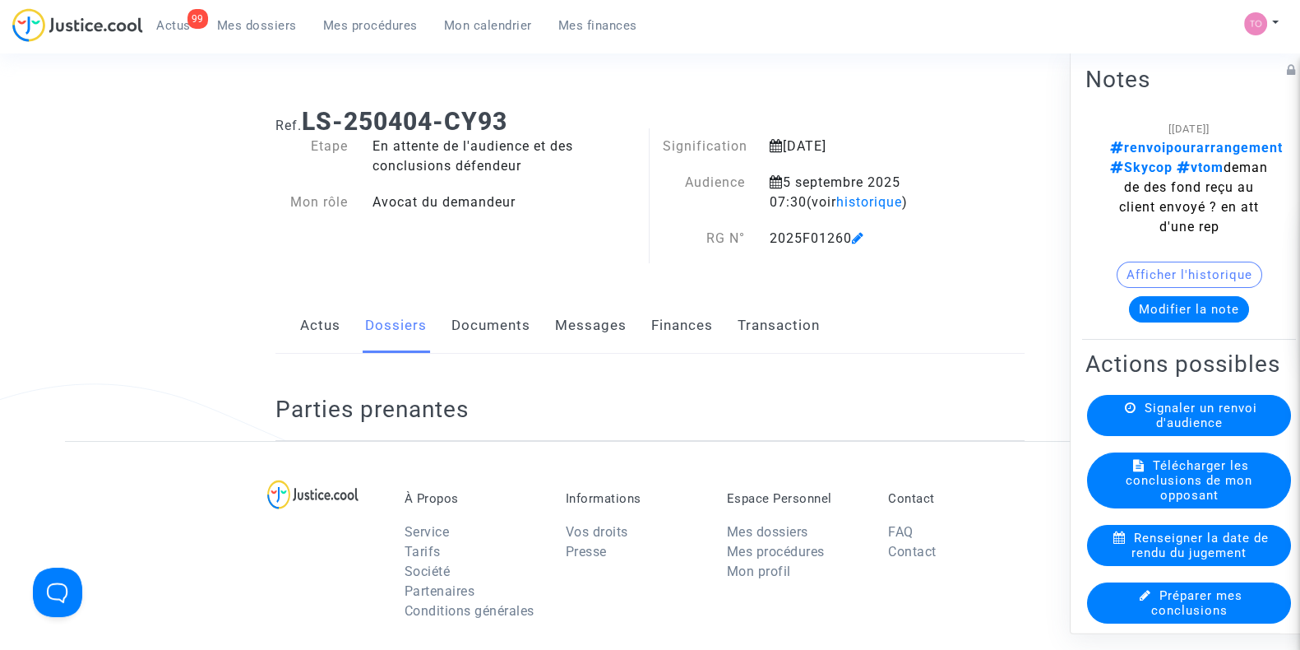
click at [481, 328] on link "Documents" at bounding box center [490, 325] width 79 height 54
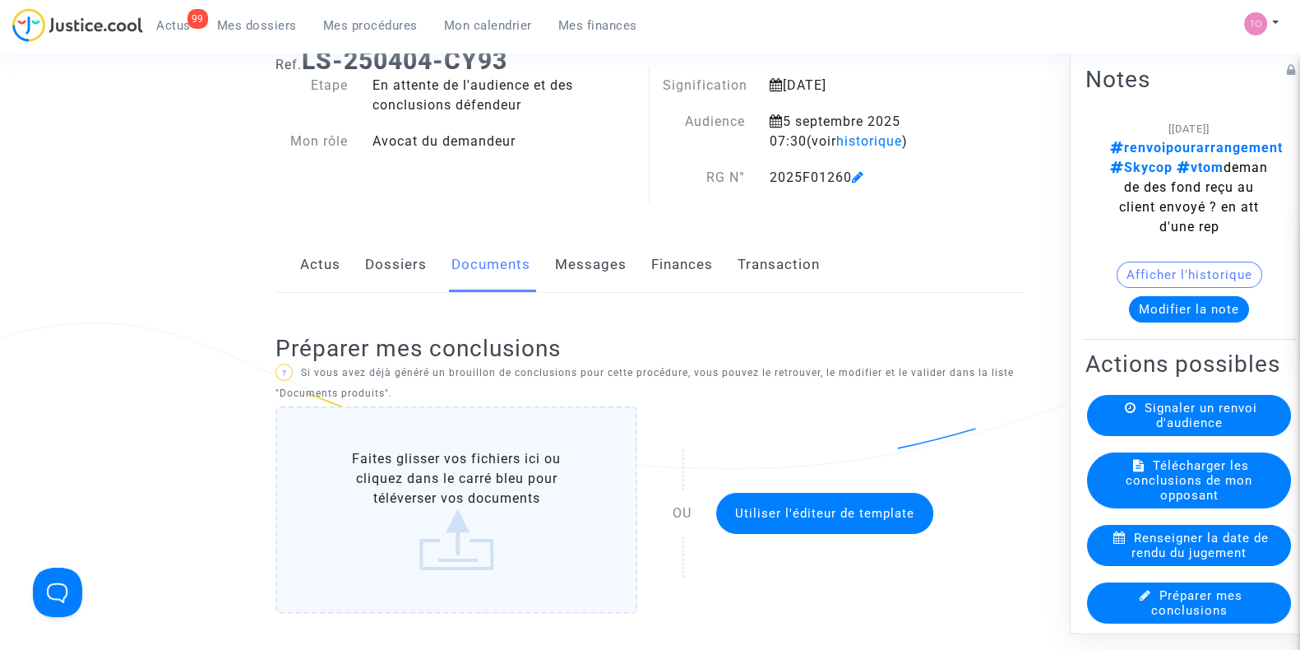
scroll to position [59, 0]
click at [387, 266] on link "Dossiers" at bounding box center [396, 266] width 62 height 54
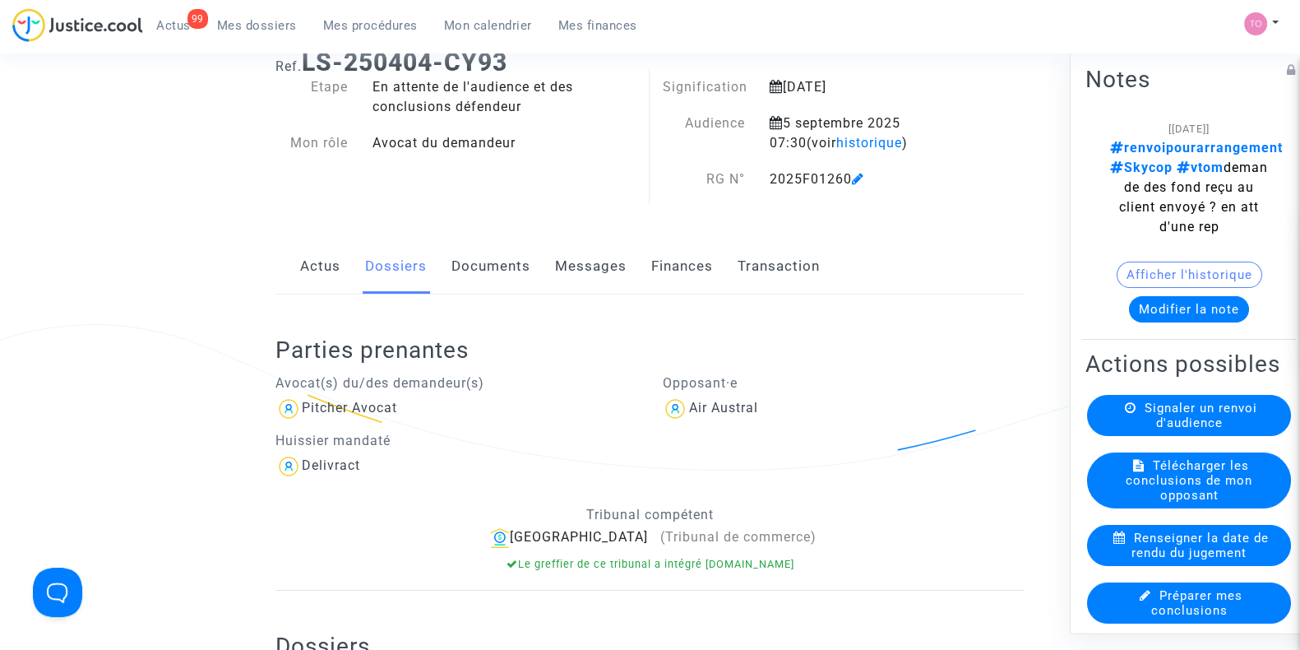
scroll to position [488, 0]
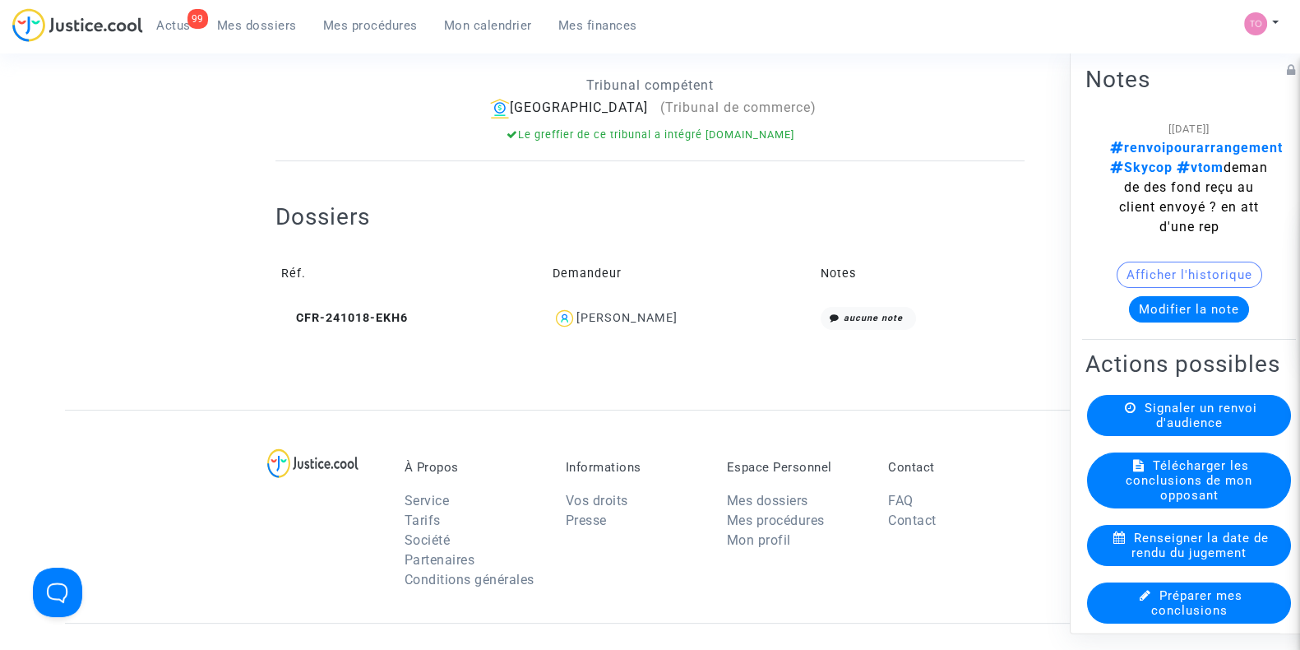
click at [613, 326] on div "Martine BINEAU" at bounding box center [680, 319] width 257 height 24
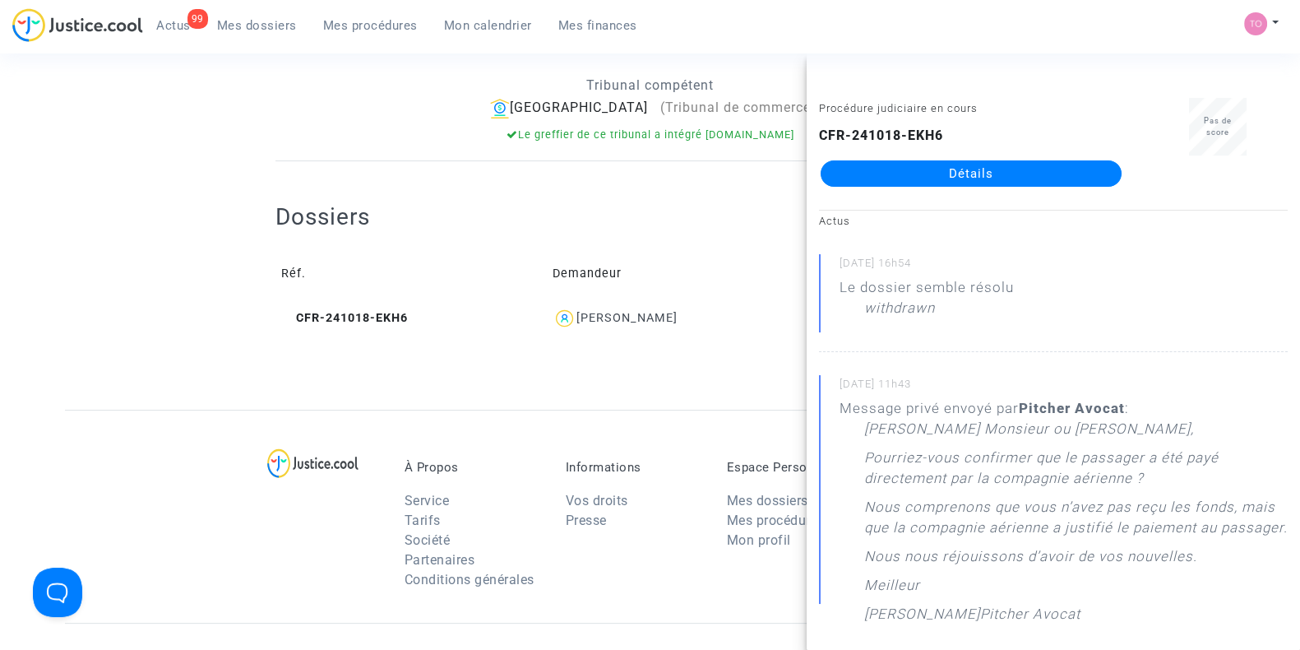
click at [885, 176] on link "Détails" at bounding box center [971, 173] width 301 height 26
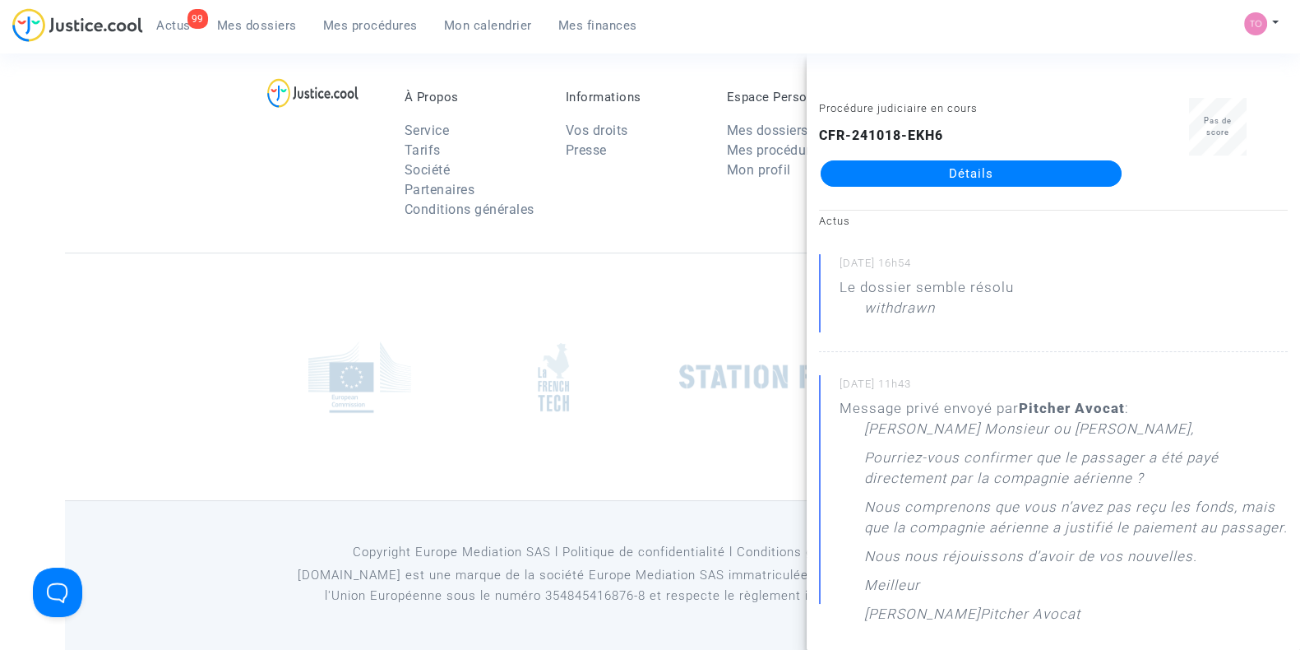
scroll to position [488, 0]
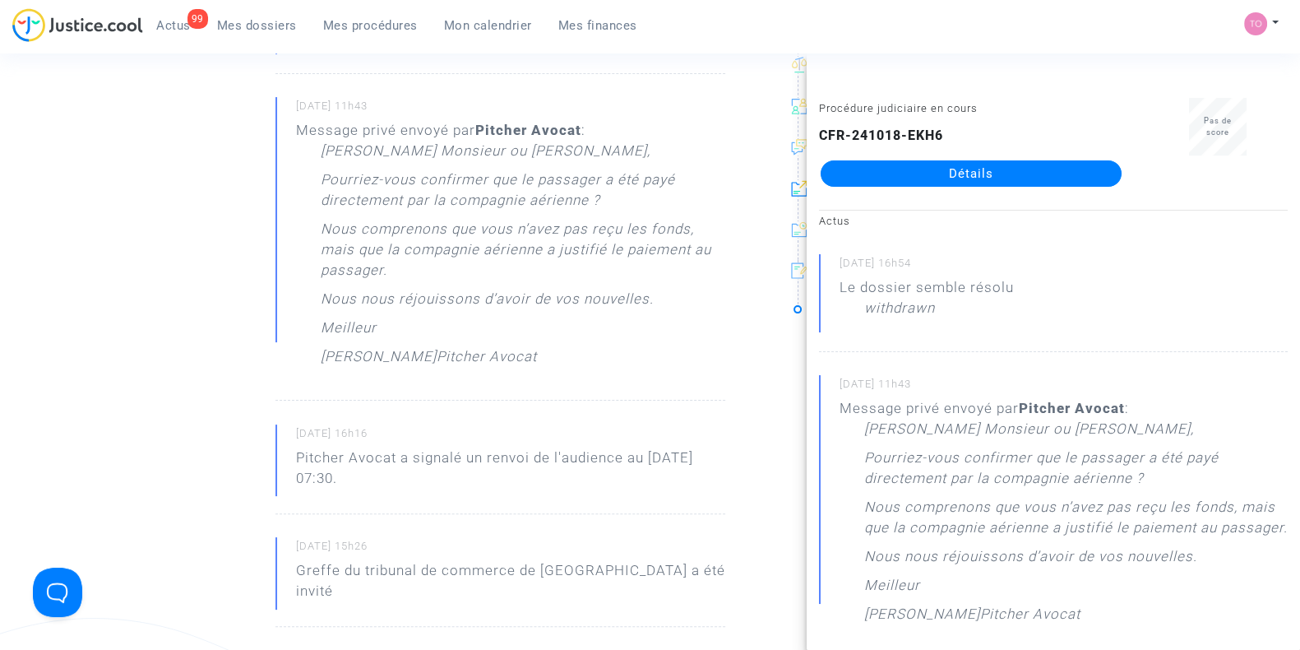
click at [92, 326] on ng-component "Ref. CFR-241018-EKH6 Etape Procédure judiciaire en cours Catégorie Retard de vo…" at bounding box center [650, 529] width 1170 height 1847
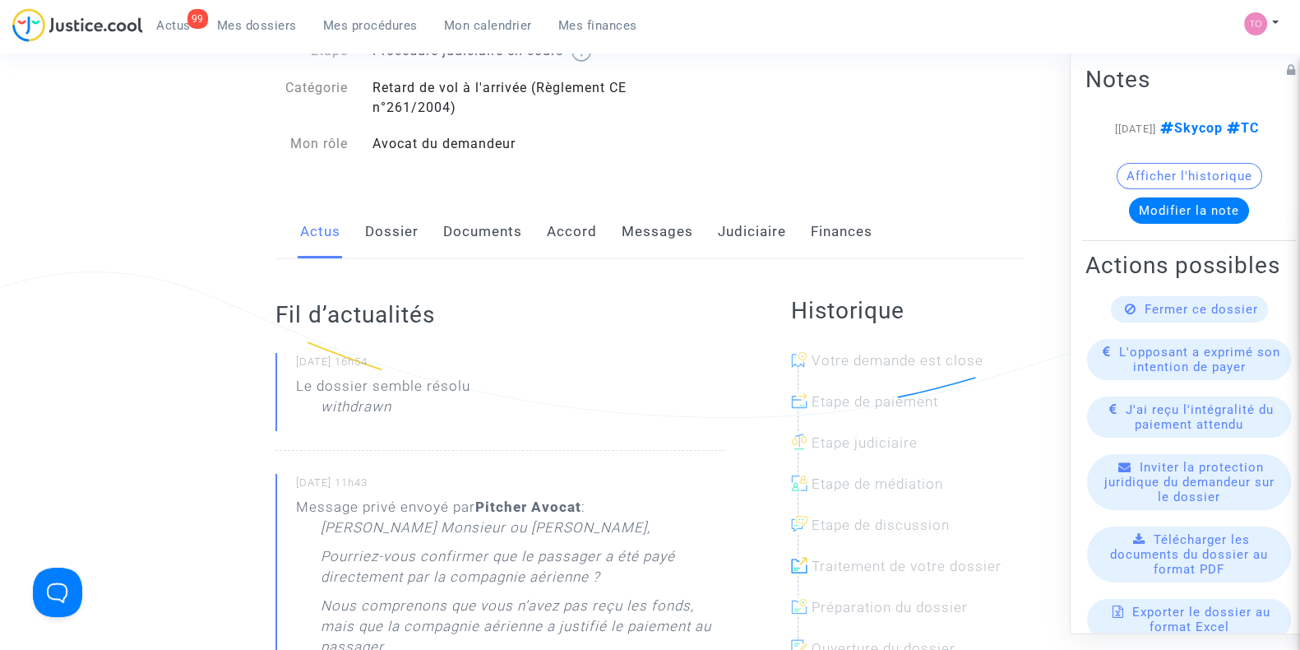
scroll to position [0, 0]
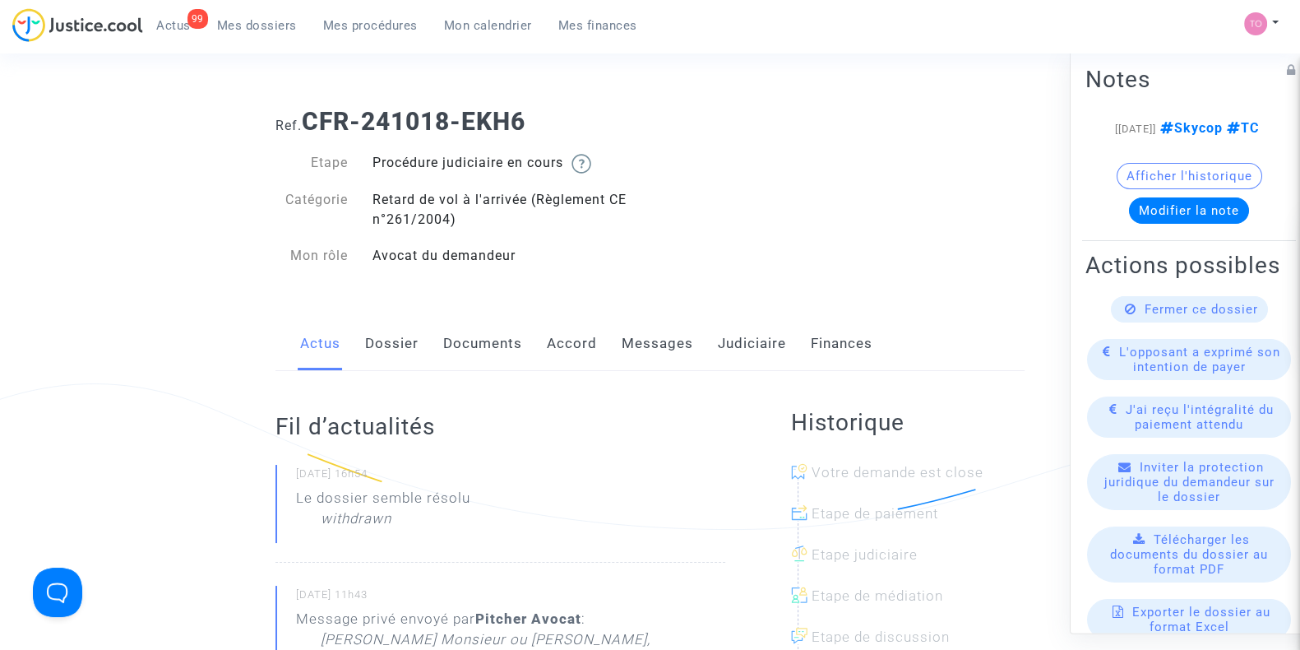
click at [640, 344] on link "Messages" at bounding box center [658, 344] width 72 height 54
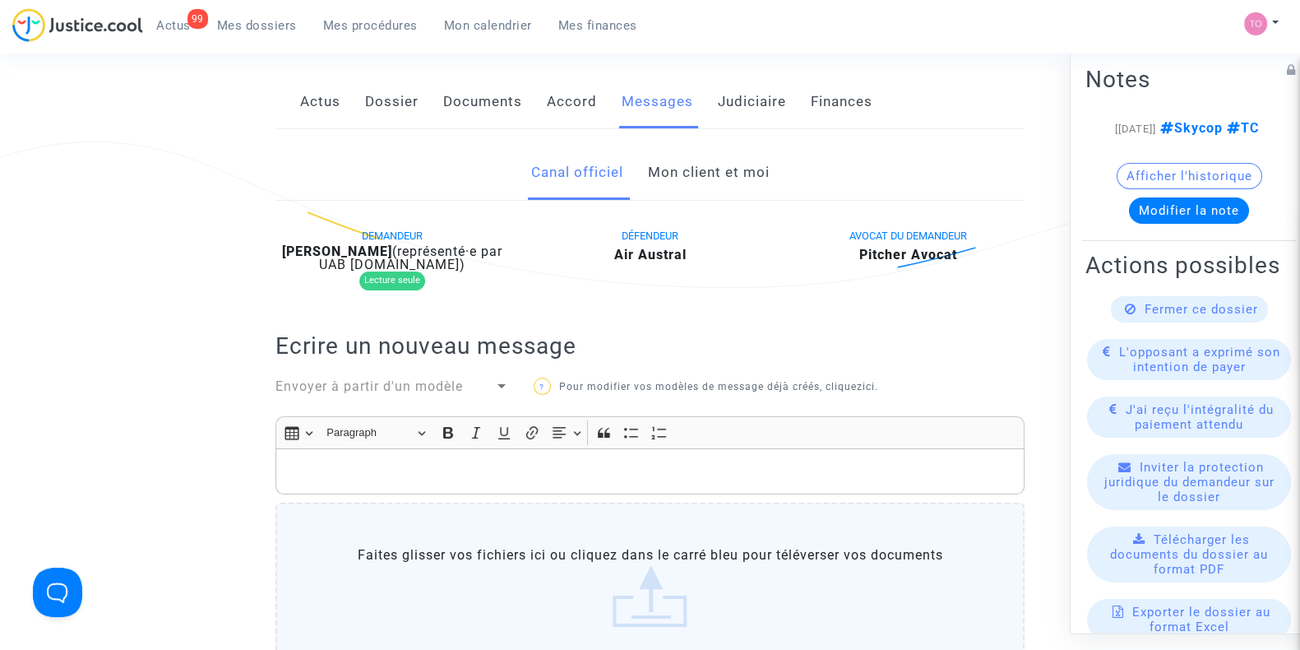
scroll to position [231, 0]
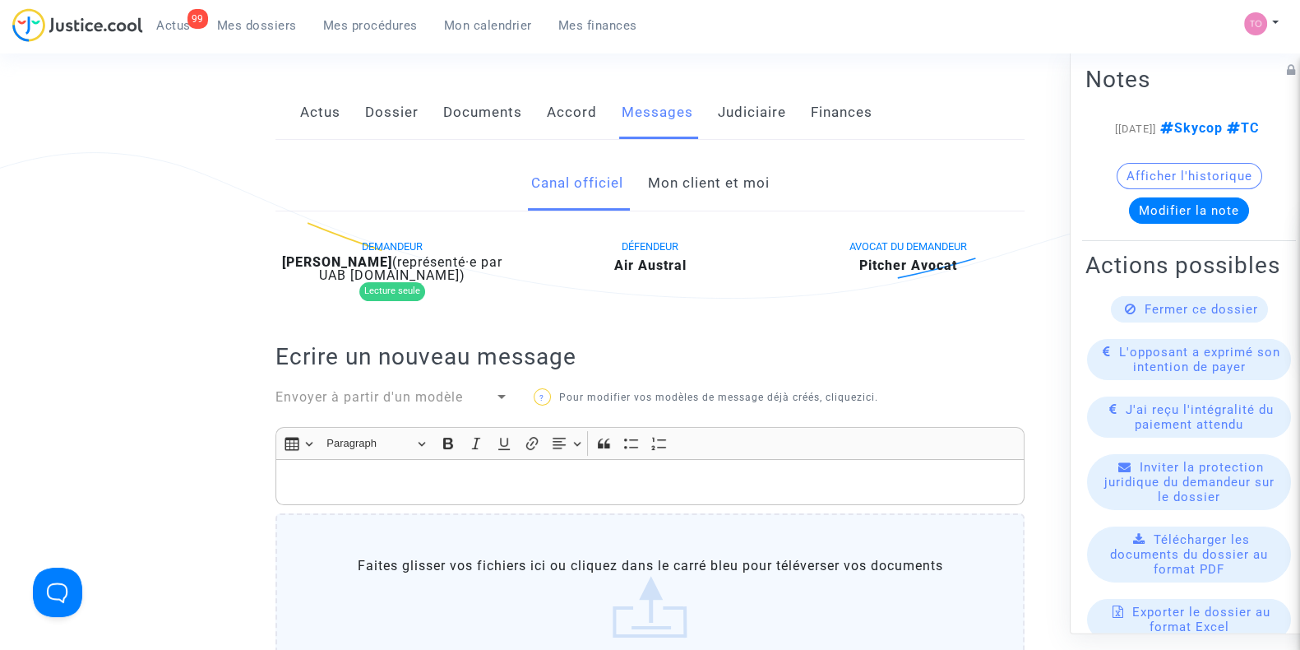
click at [690, 198] on link "Mon client et moi" at bounding box center [708, 183] width 122 height 54
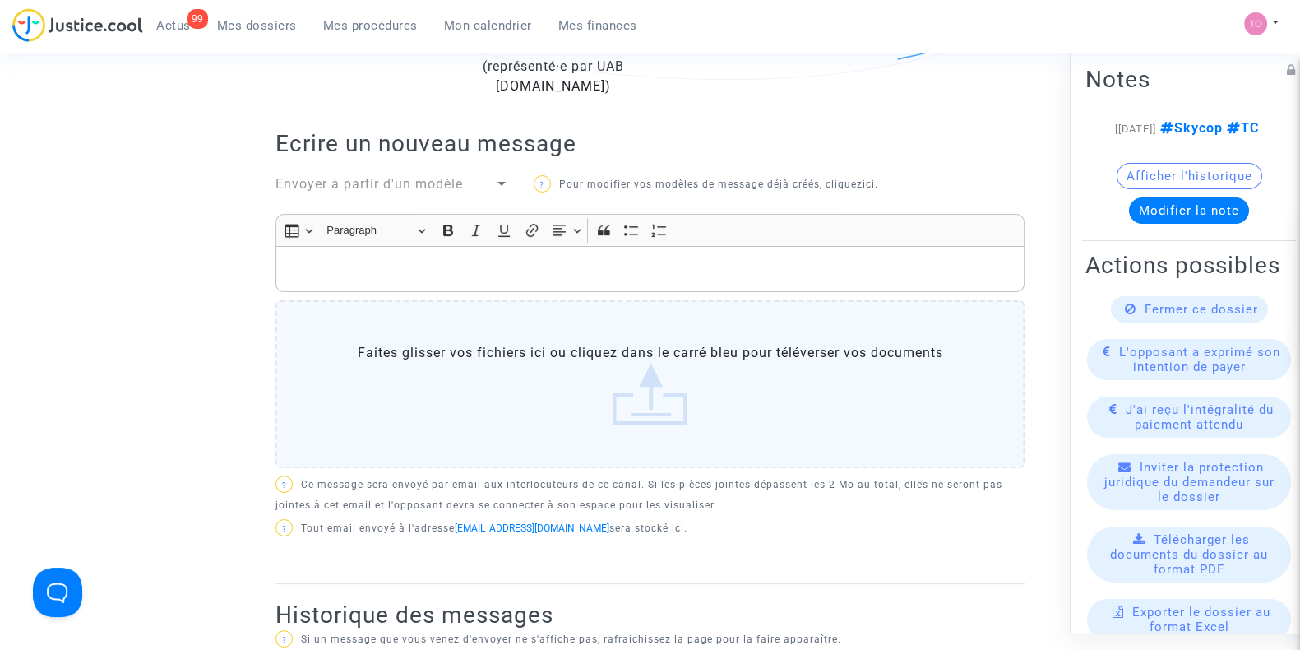
scroll to position [151, 0]
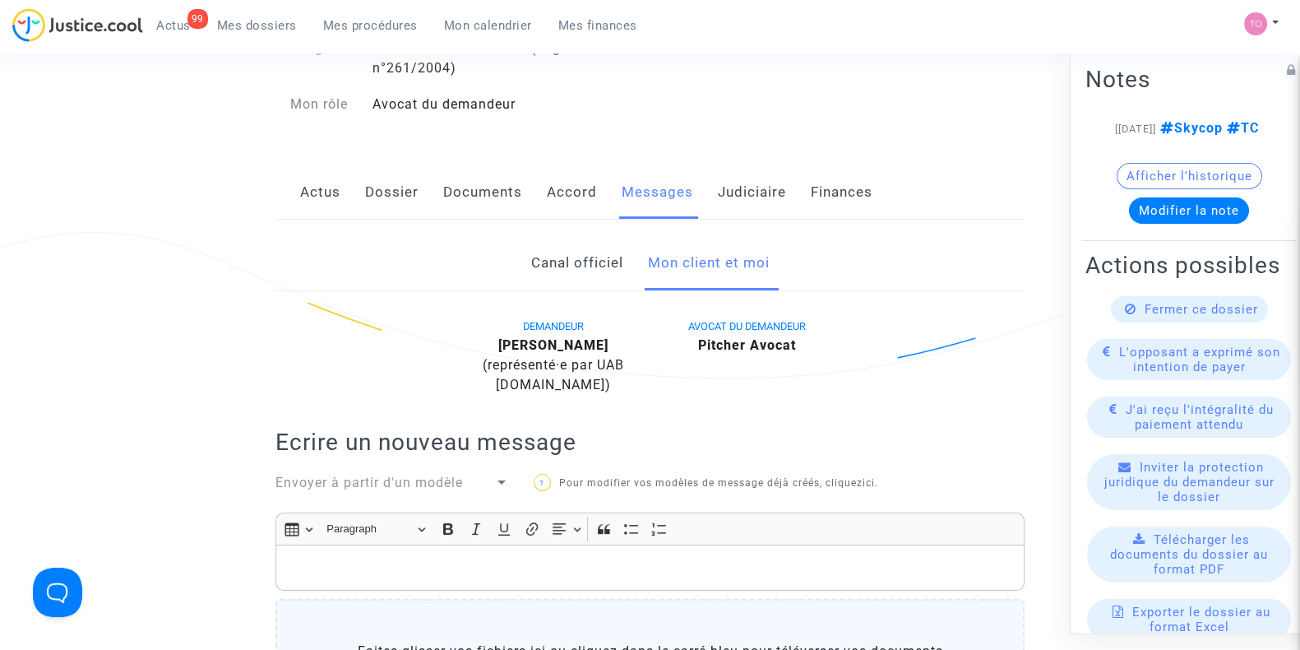
click at [400, 193] on link "Dossier" at bounding box center [391, 192] width 53 height 54
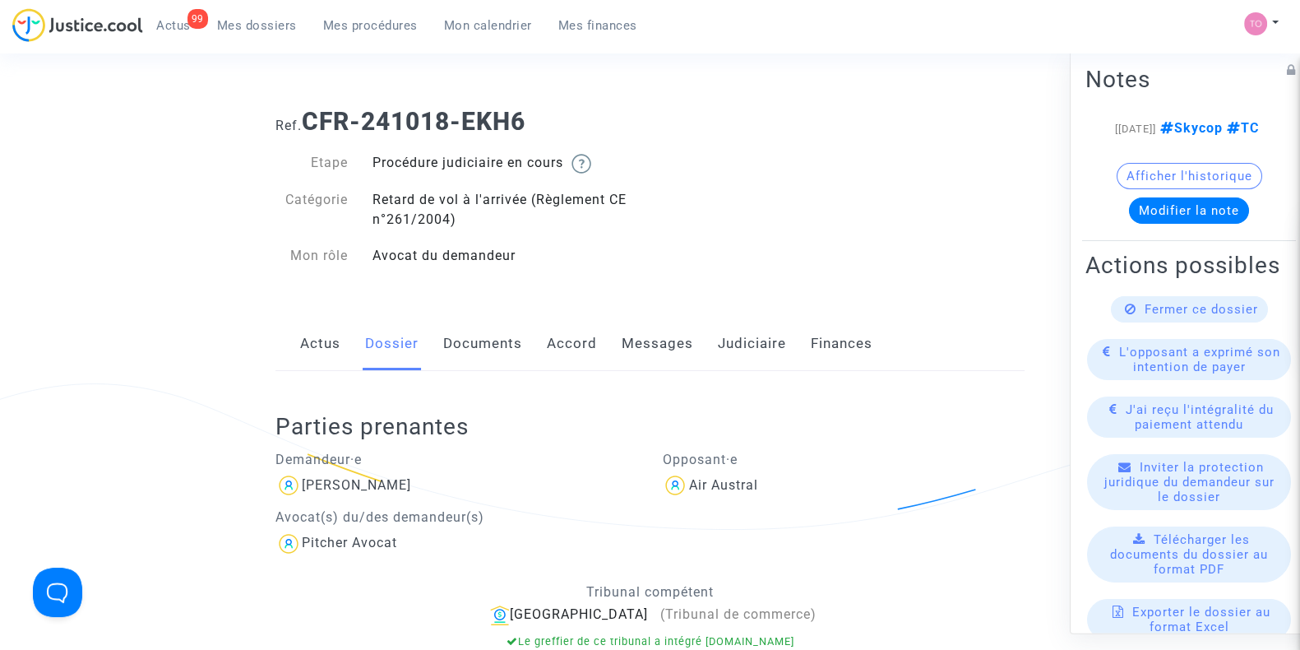
click at [764, 346] on link "Judiciaire" at bounding box center [752, 344] width 68 height 54
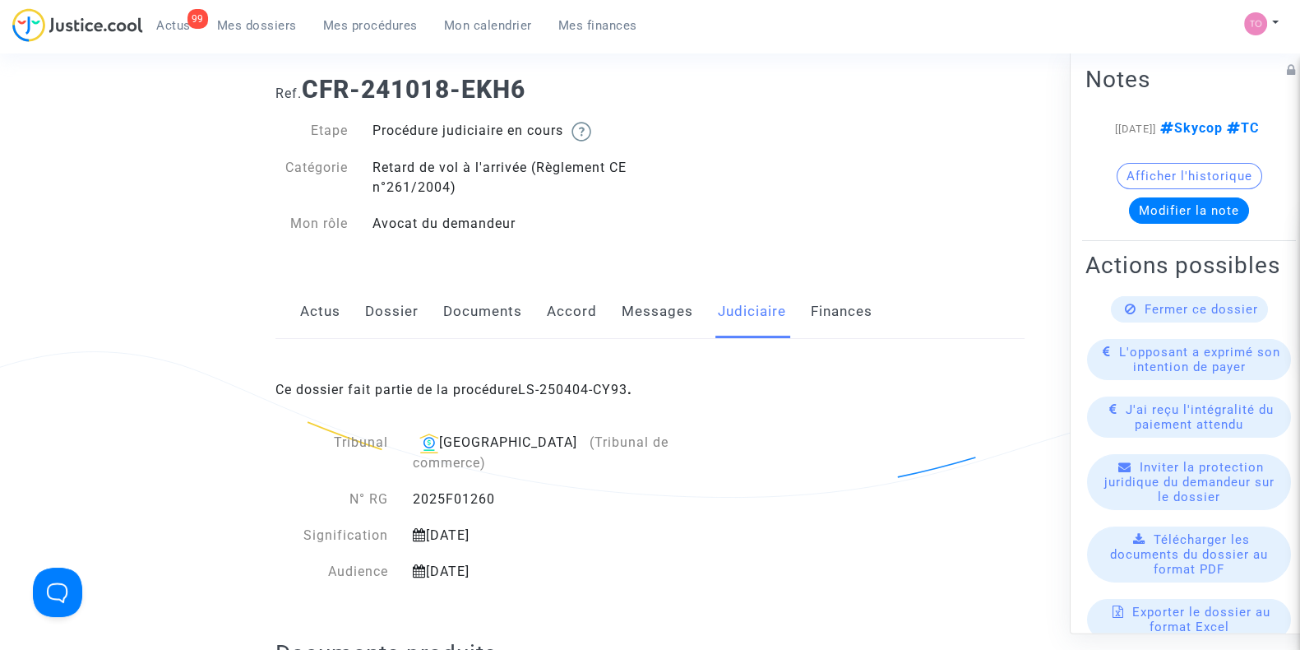
scroll to position [33, 0]
click at [563, 397] on div "Ce dossier fait partie de la procédure LS-250404-CY93 ." at bounding box center [649, 376] width 749 height 77
click at [560, 392] on link "LS-250404-CY93" at bounding box center [572, 389] width 109 height 16
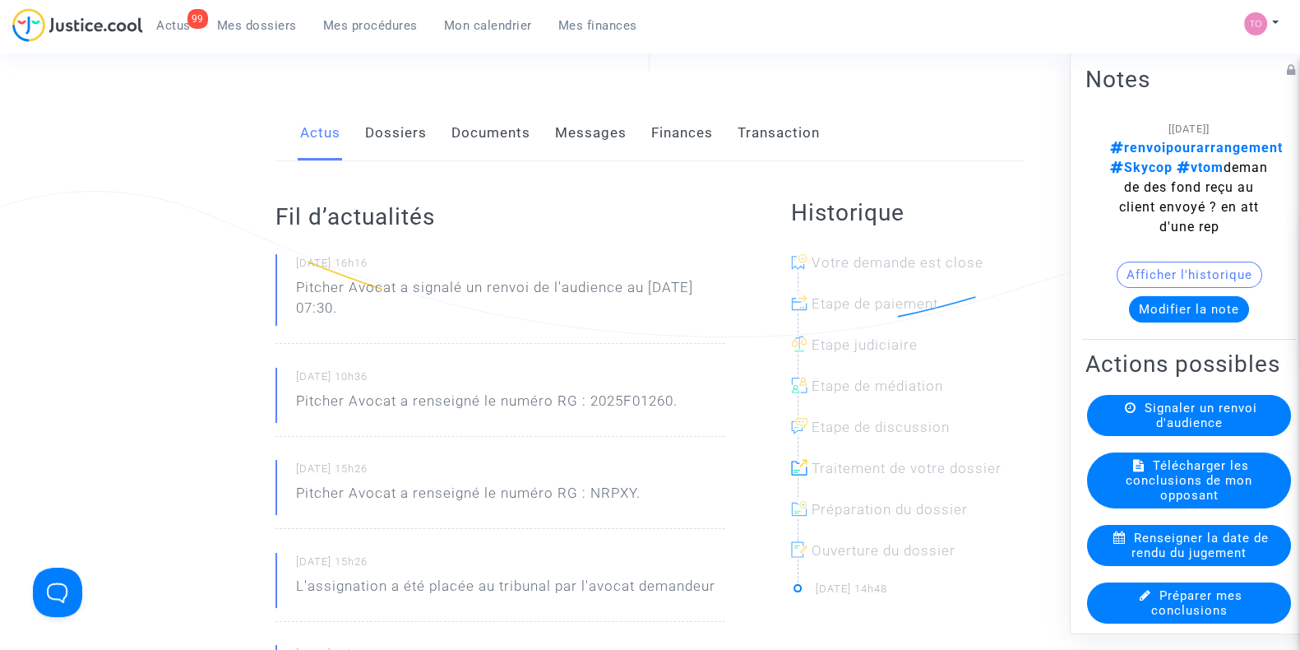
scroll to position [211, 0]
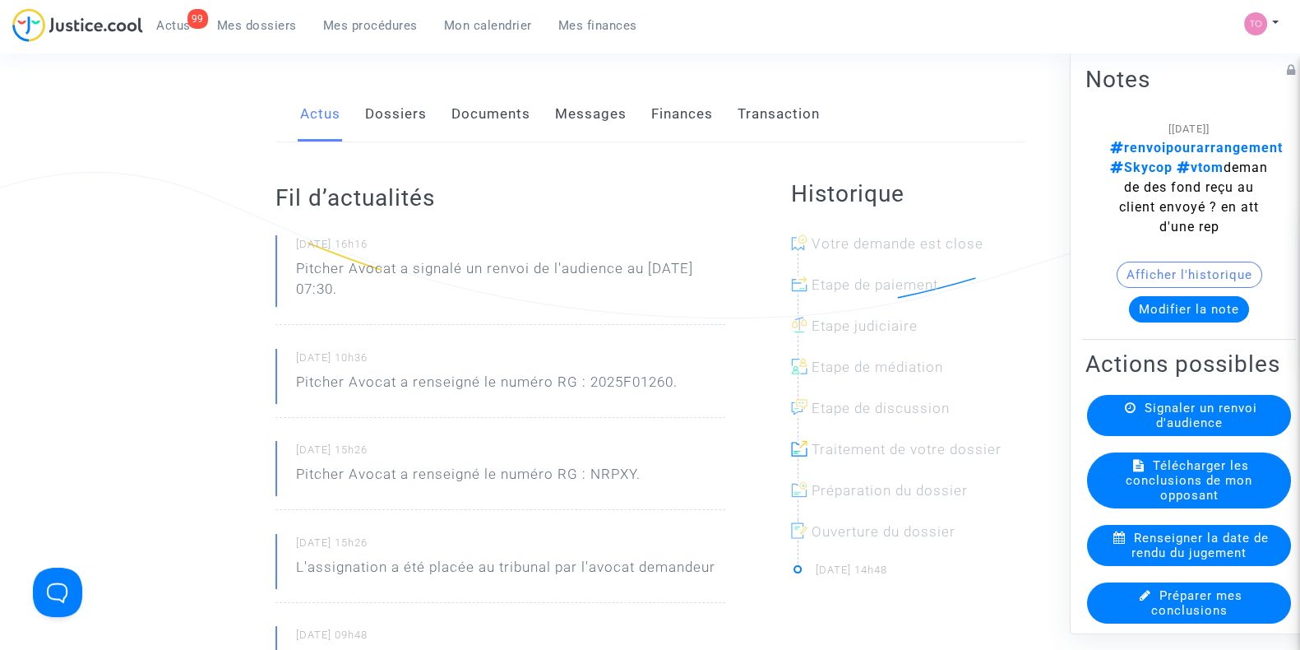
click at [489, 127] on link "Documents" at bounding box center [490, 114] width 79 height 54
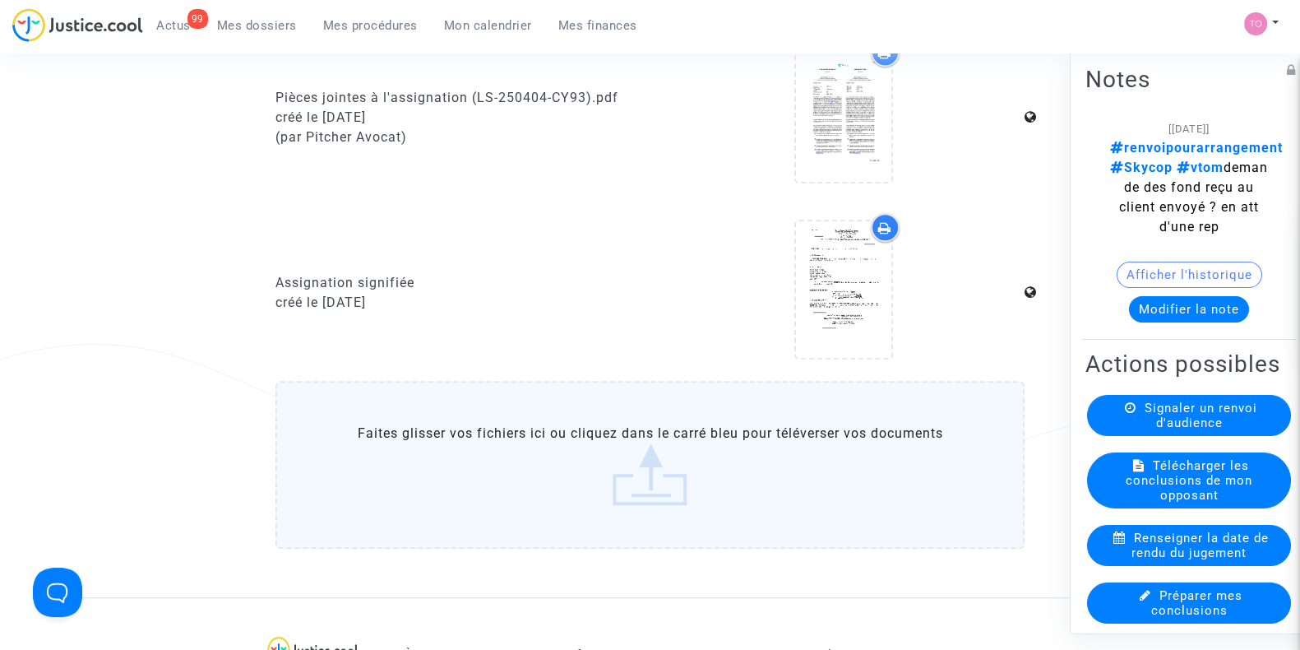
scroll to position [1485, 0]
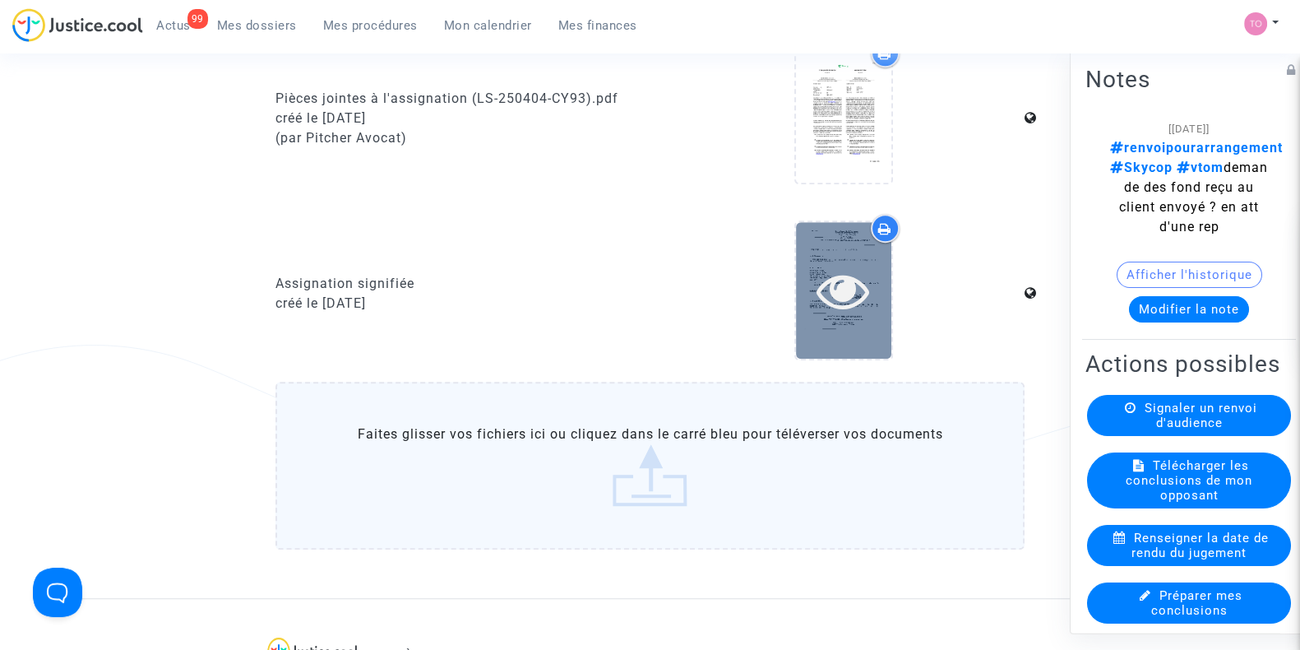
click at [852, 269] on icon at bounding box center [842, 290] width 53 height 53
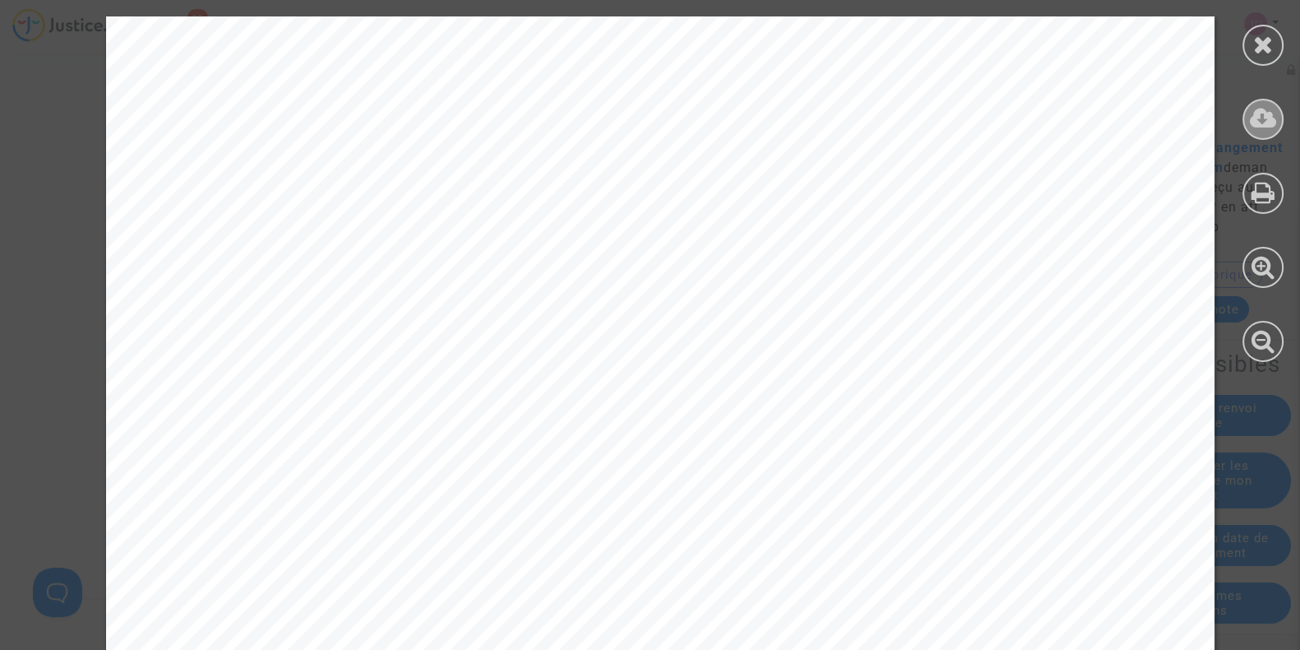
click at [1264, 117] on icon at bounding box center [1263, 118] width 27 height 25
click at [1263, 37] on icon at bounding box center [1263, 44] width 21 height 25
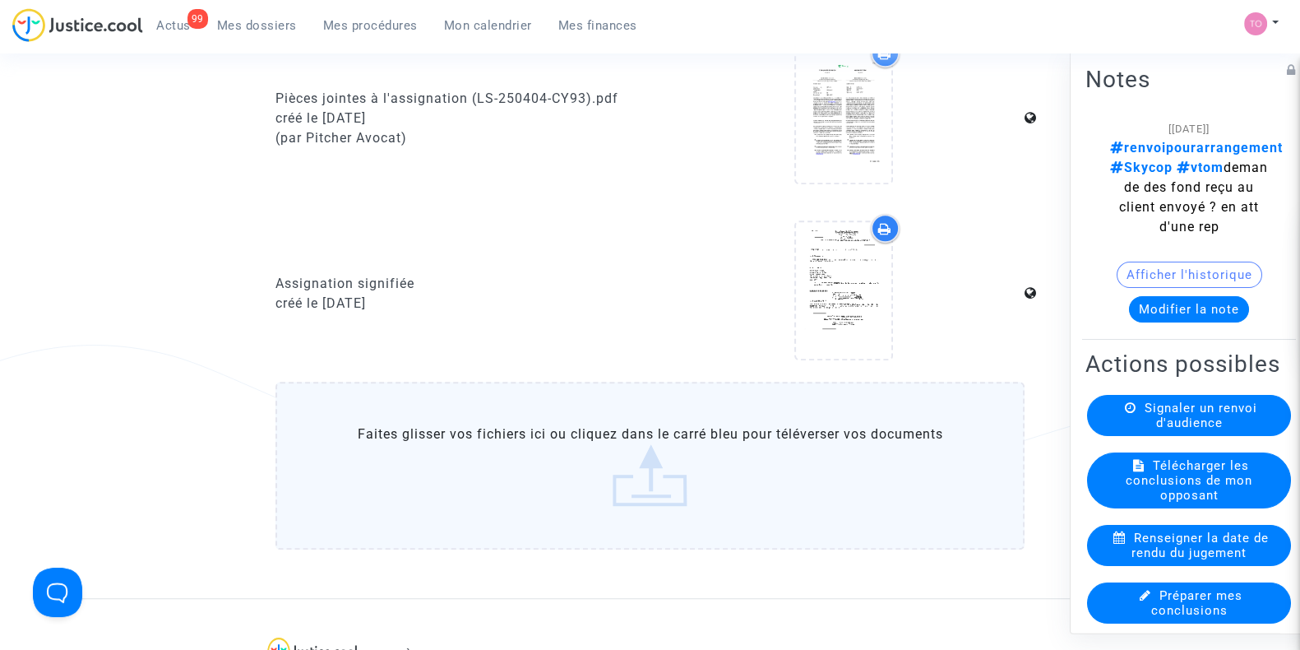
click at [251, 32] on span "Mes dossiers" at bounding box center [257, 25] width 80 height 15
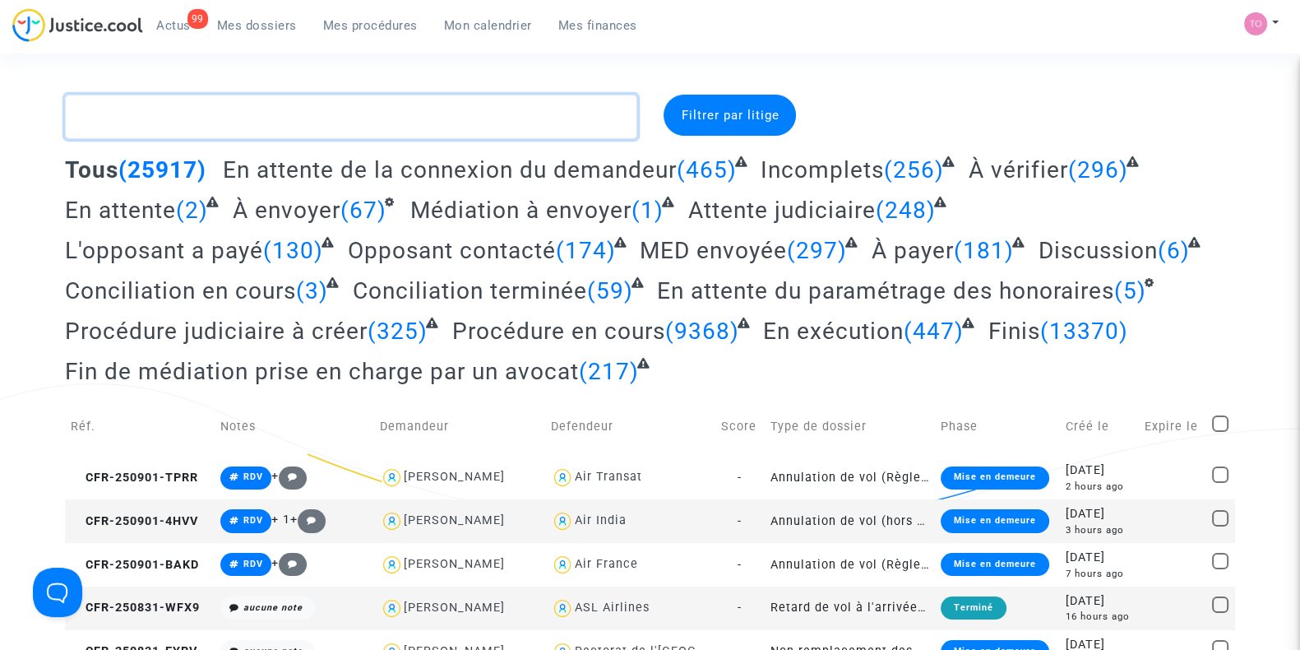
click at [119, 112] on textarea at bounding box center [351, 117] width 572 height 44
paste textarea "ALFANO"
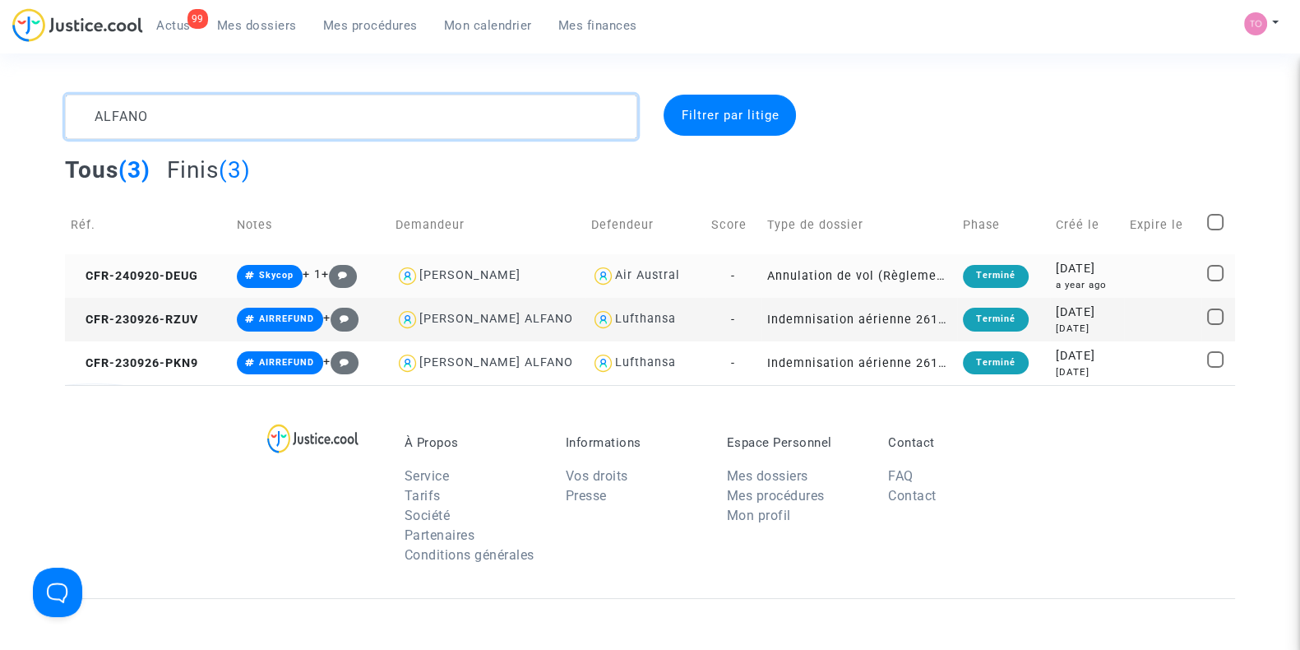
type textarea "ALFANO"
click at [1056, 270] on div "2024-09-20" at bounding box center [1087, 269] width 63 height 18
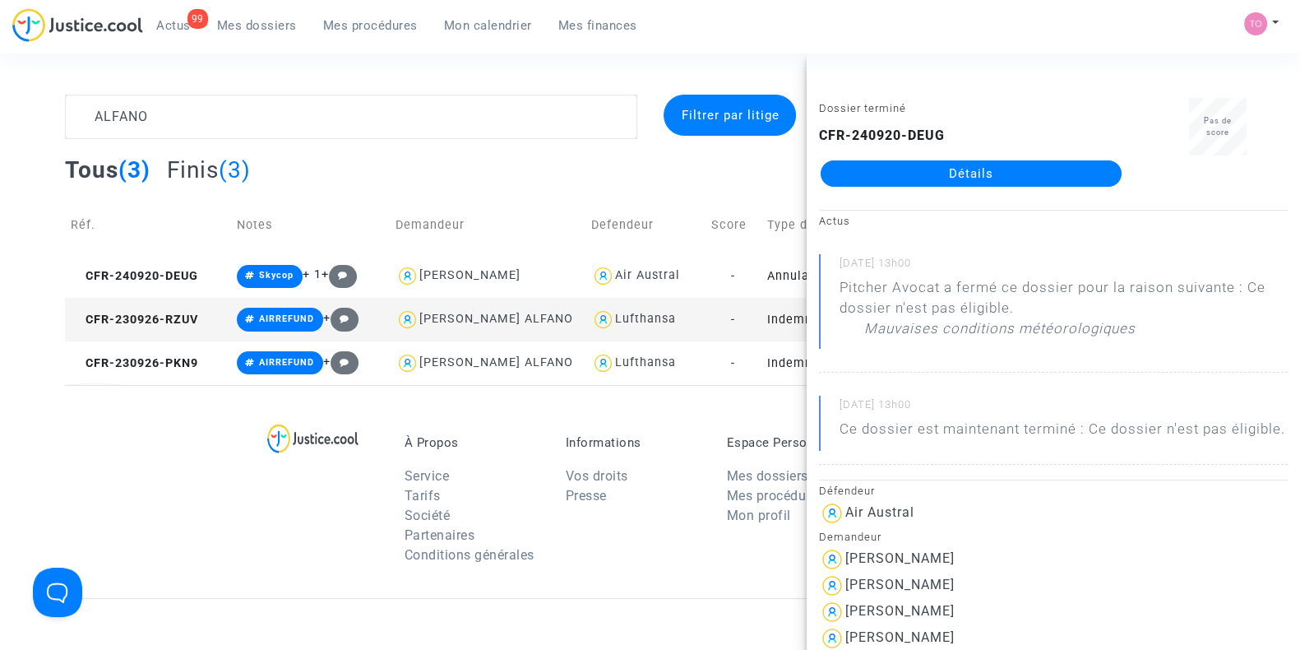
click at [930, 173] on link "Détails" at bounding box center [971, 173] width 301 height 26
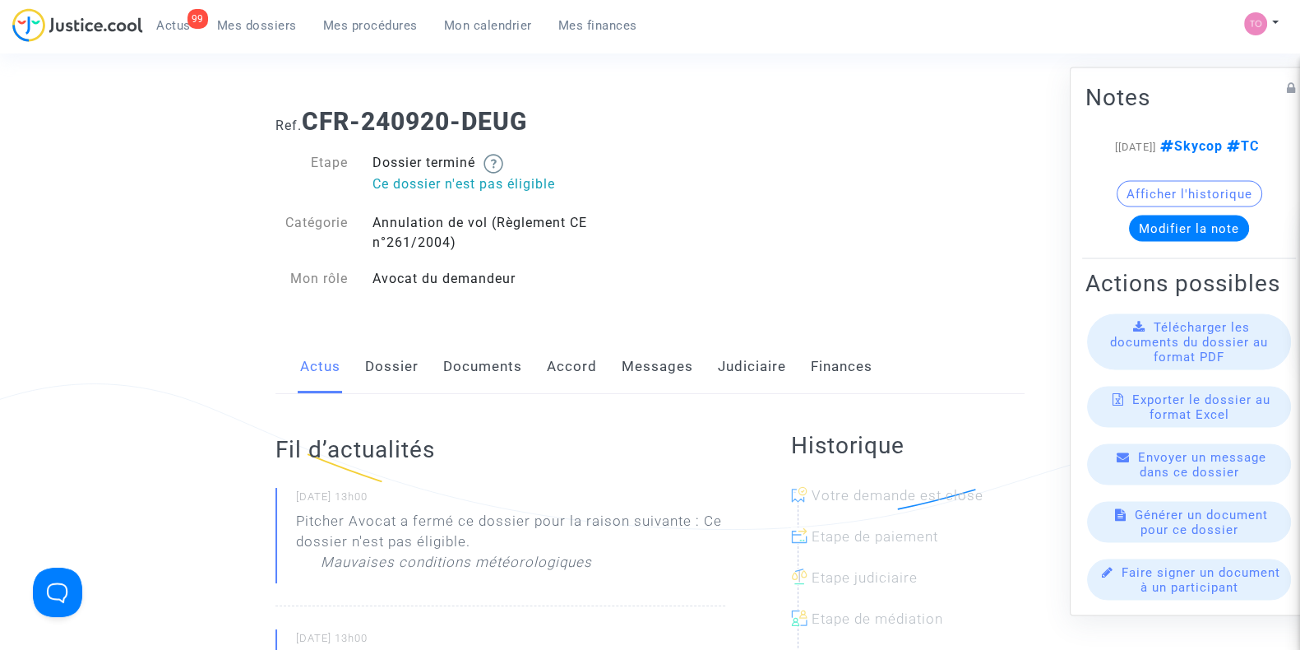
scroll to position [123, 0]
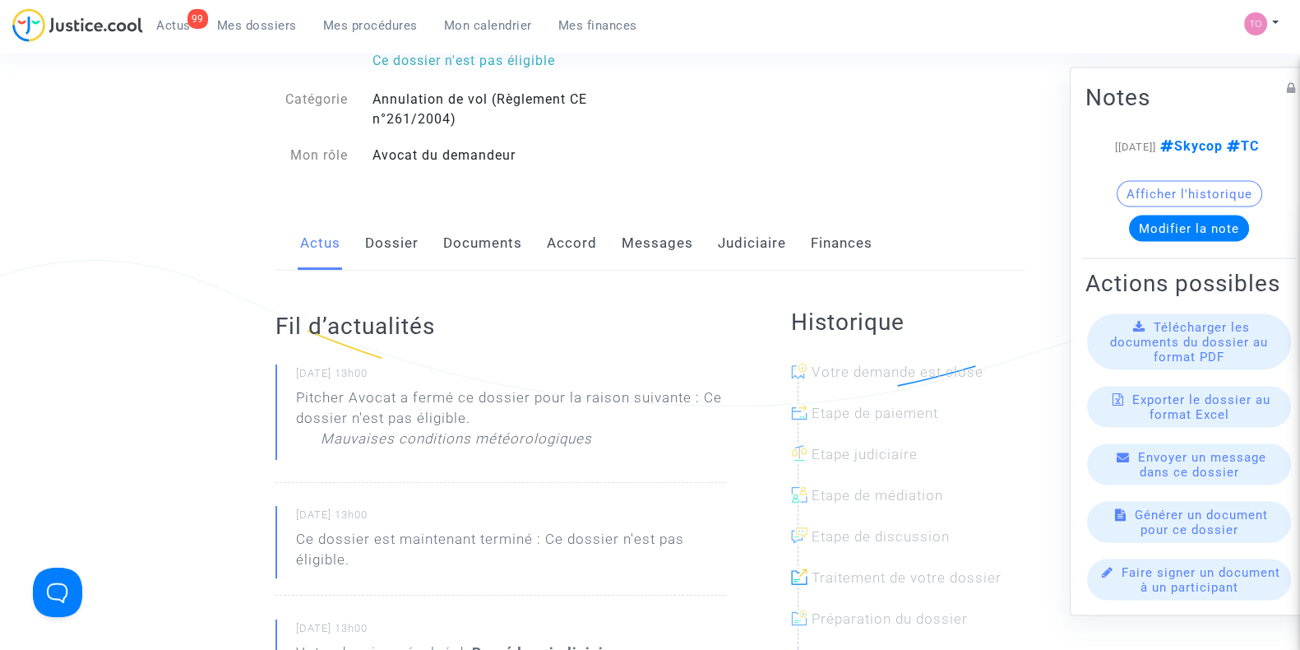
click at [740, 252] on link "Judiciaire" at bounding box center [752, 243] width 68 height 54
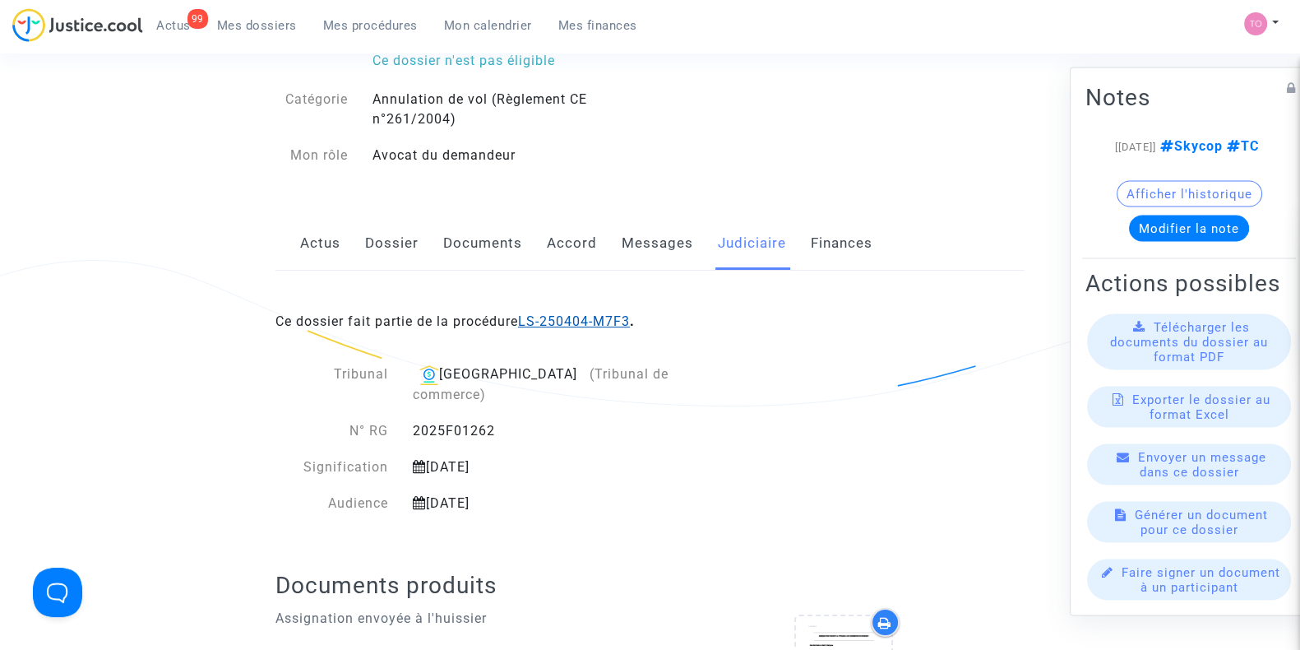
click at [608, 315] on link "LS-250404-M7F3" at bounding box center [574, 321] width 112 height 16
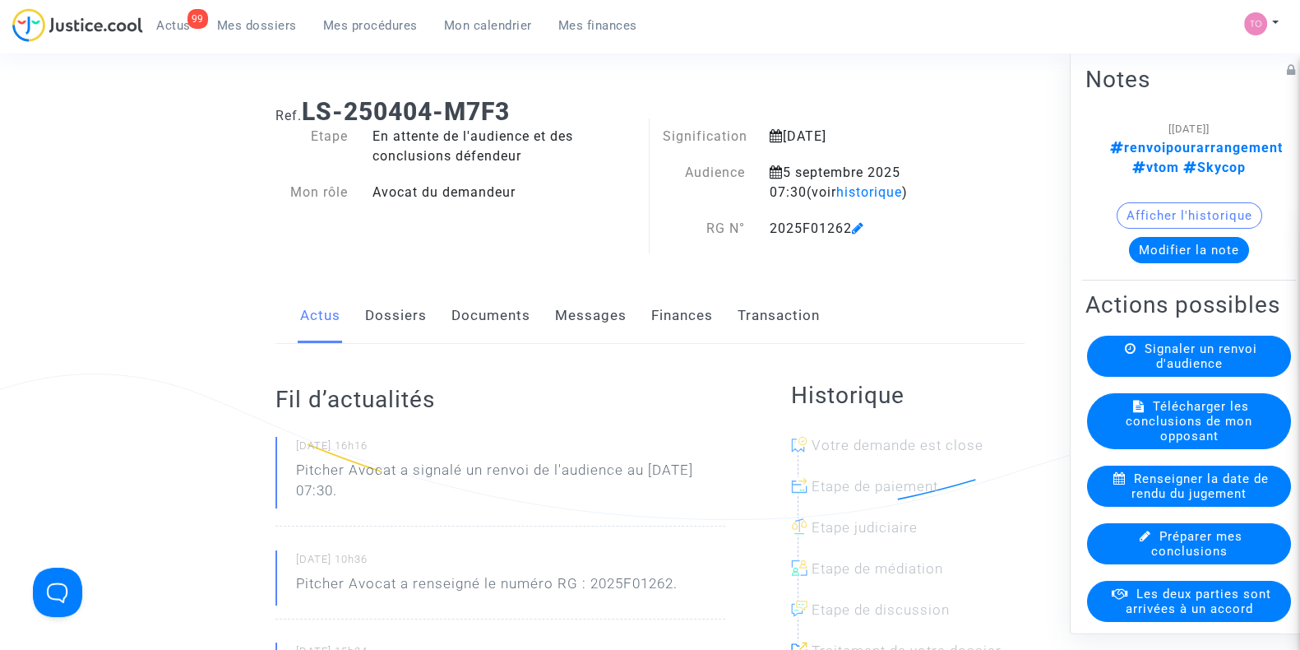
scroll to position [12, 0]
click at [1172, 202] on button "Afficher l'historique" at bounding box center [1190, 215] width 146 height 26
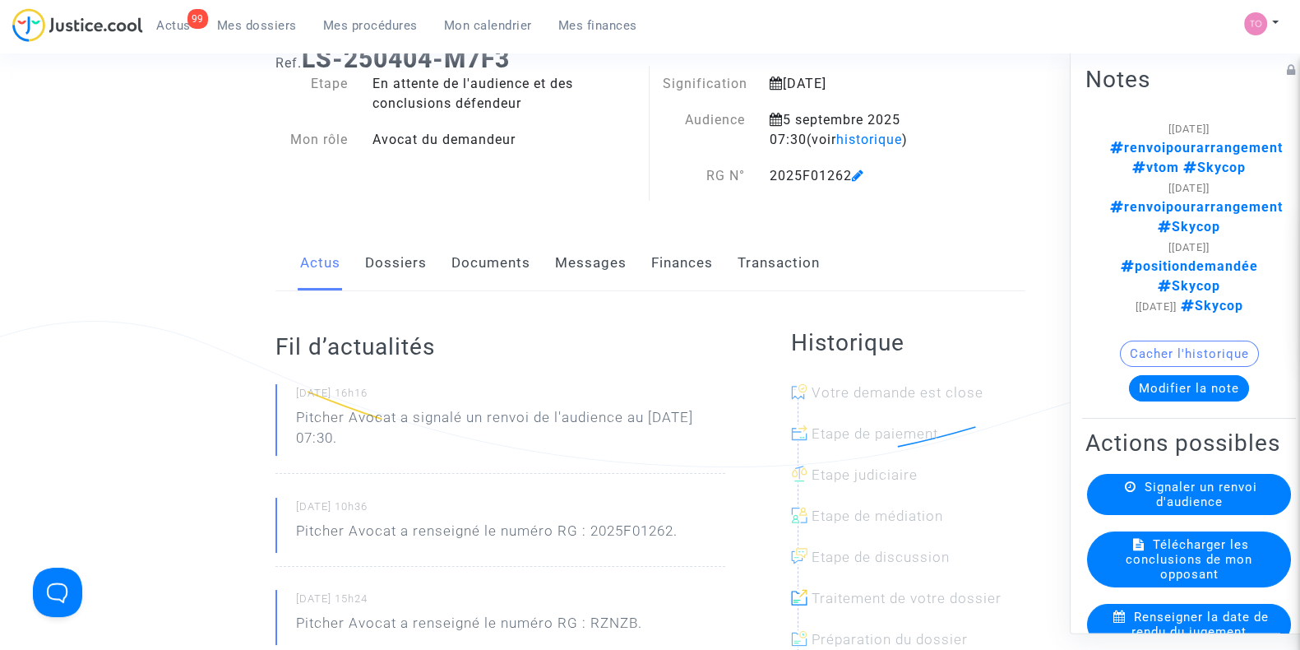
scroll to position [65, 0]
click at [373, 253] on link "Dossiers" at bounding box center [396, 260] width 62 height 54
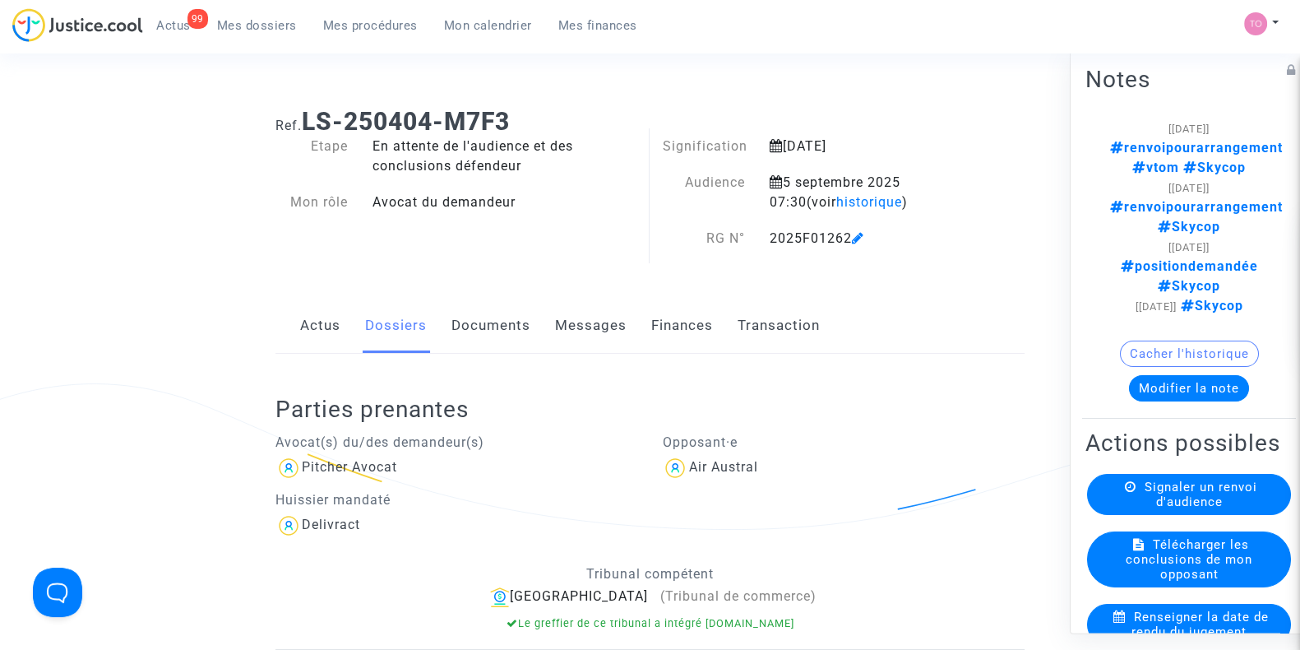
click at [482, 318] on link "Documents" at bounding box center [490, 325] width 79 height 54
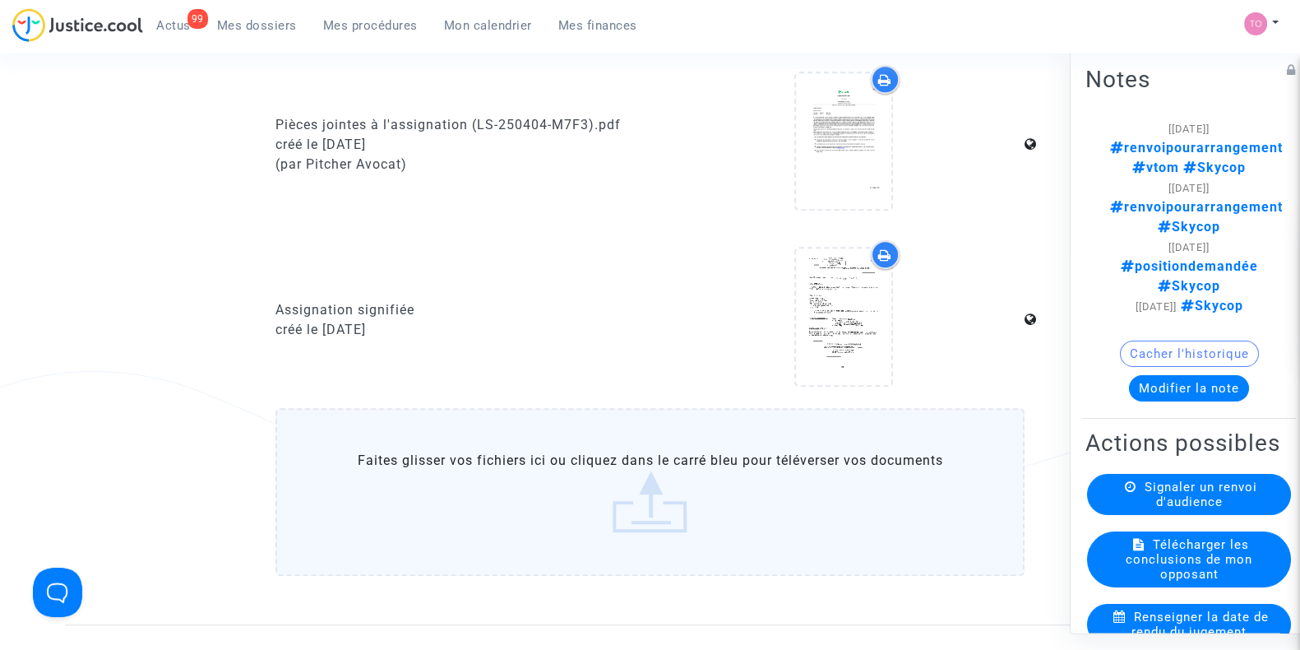
scroll to position [1325, 0]
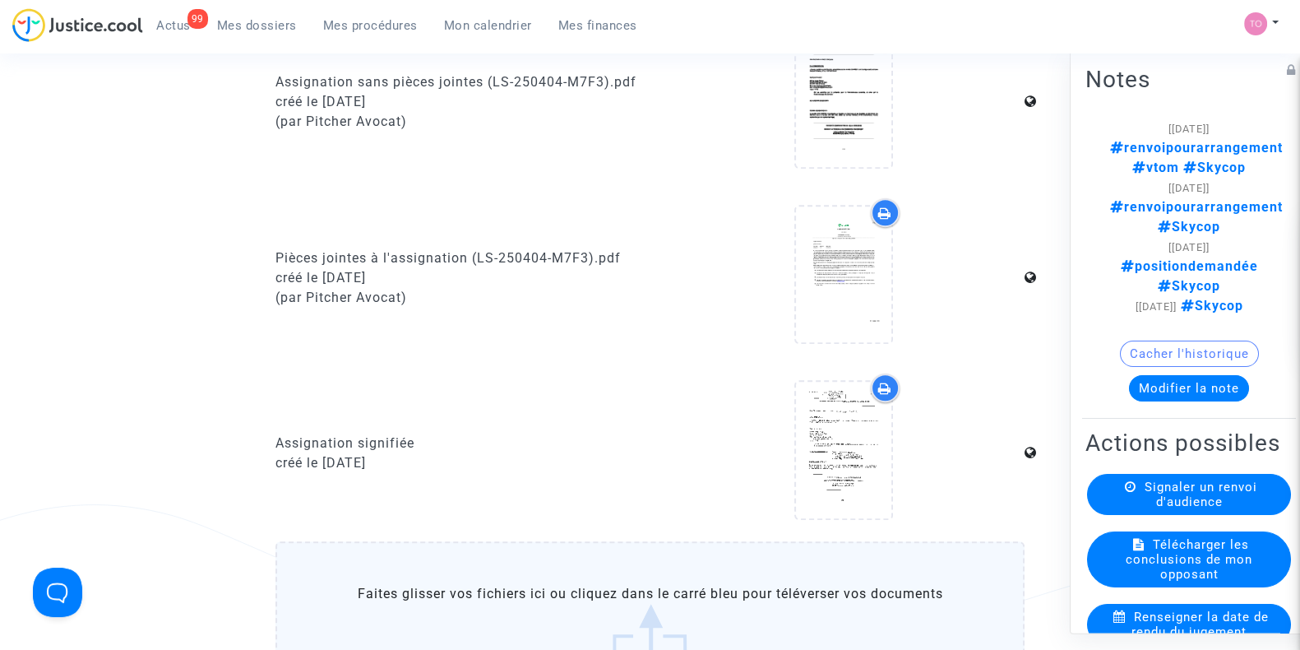
click at [885, 381] on icon at bounding box center [884, 387] width 13 height 13
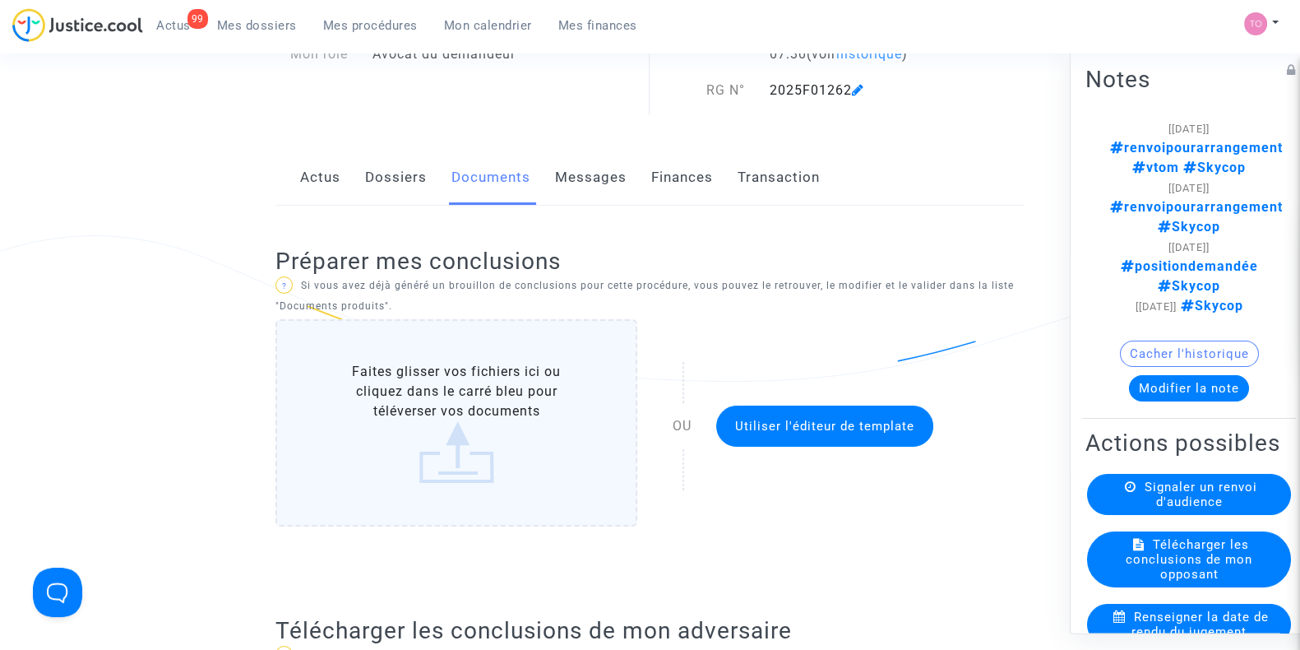
scroll to position [0, 0]
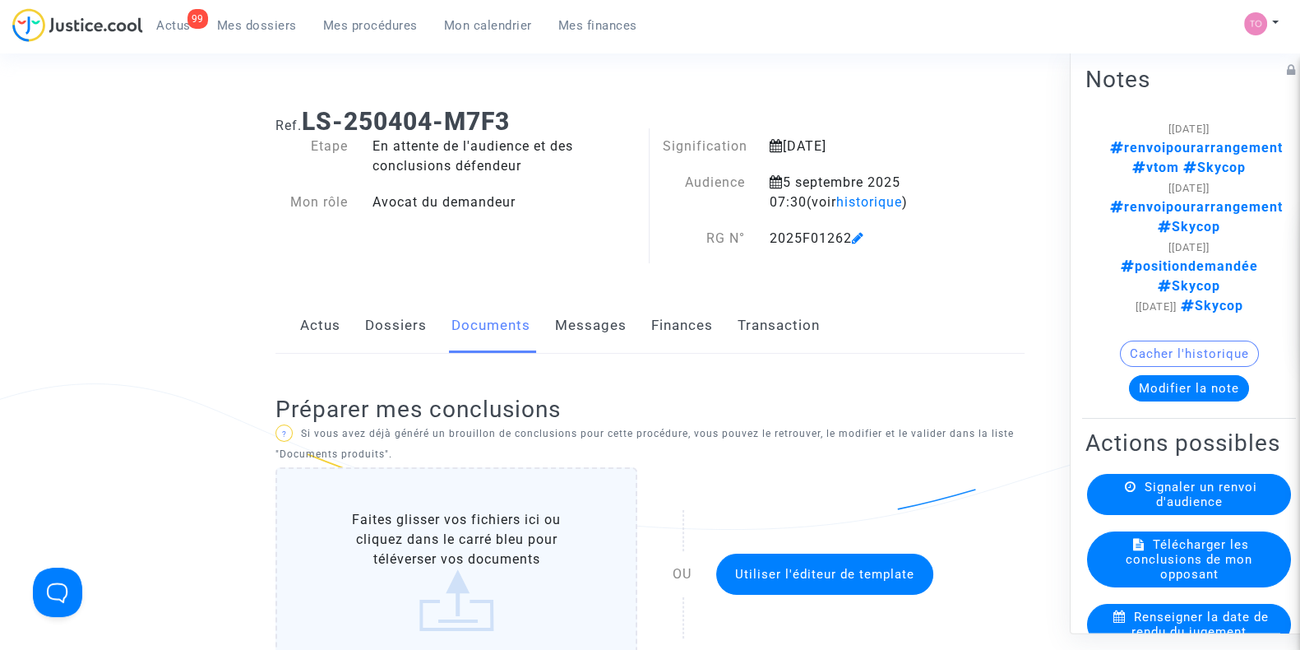
click at [327, 331] on link "Actus" at bounding box center [320, 325] width 40 height 54
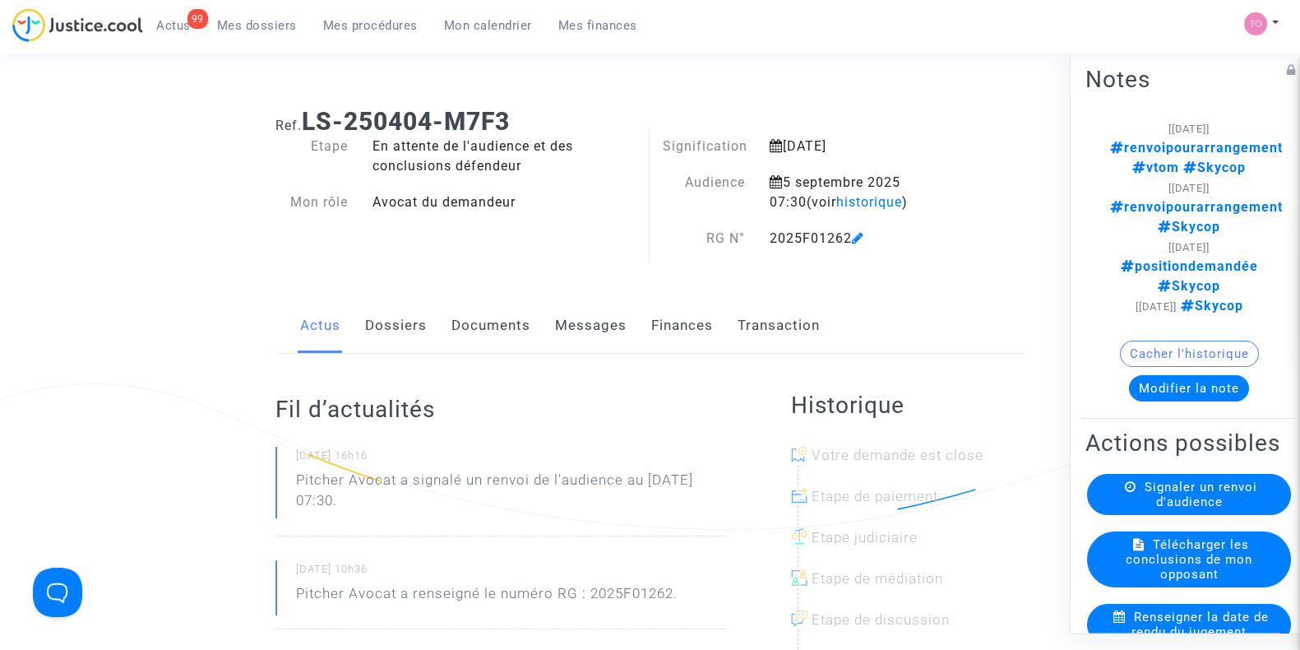
click at [382, 331] on link "Dossiers" at bounding box center [396, 325] width 62 height 54
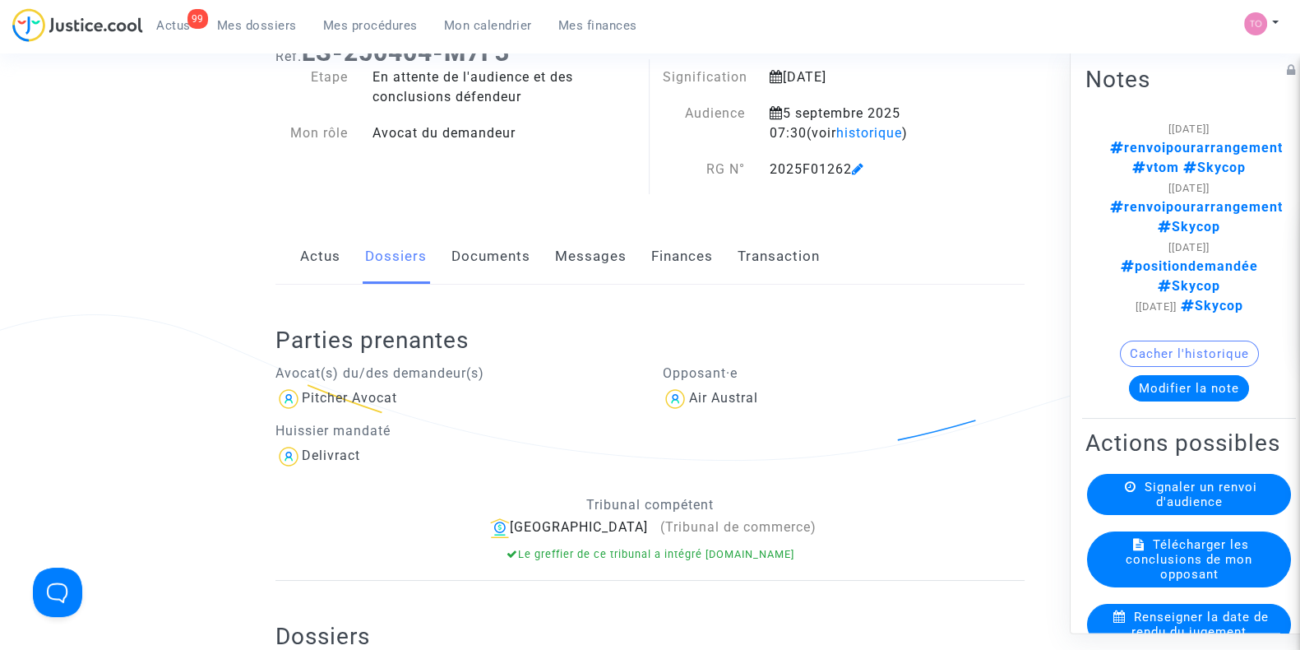
scroll to position [70, 0]
click at [306, 219] on div "Ref. LS-250404-M7F3 Etape En attente de l'audience et des conclusions défendeur…" at bounding box center [650, 459] width 774 height 868
click at [304, 270] on link "Actus" at bounding box center [320, 256] width 40 height 54
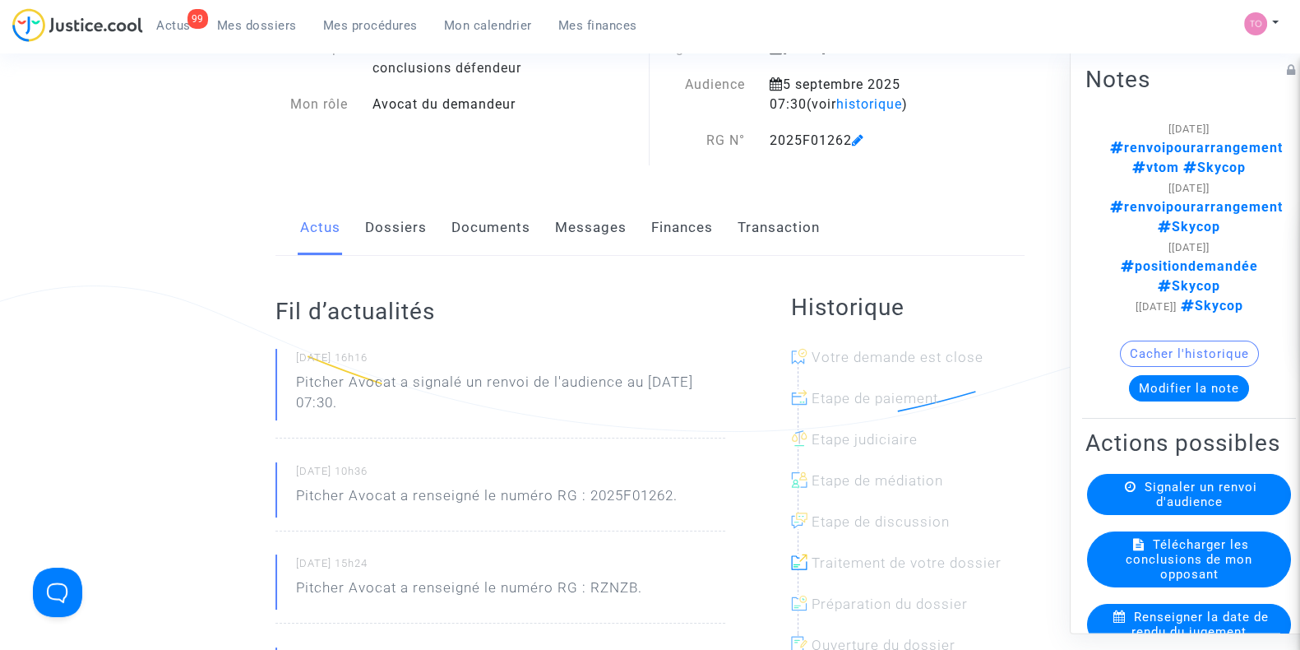
scroll to position [96, 0]
click at [461, 228] on link "Documents" at bounding box center [490, 229] width 79 height 54
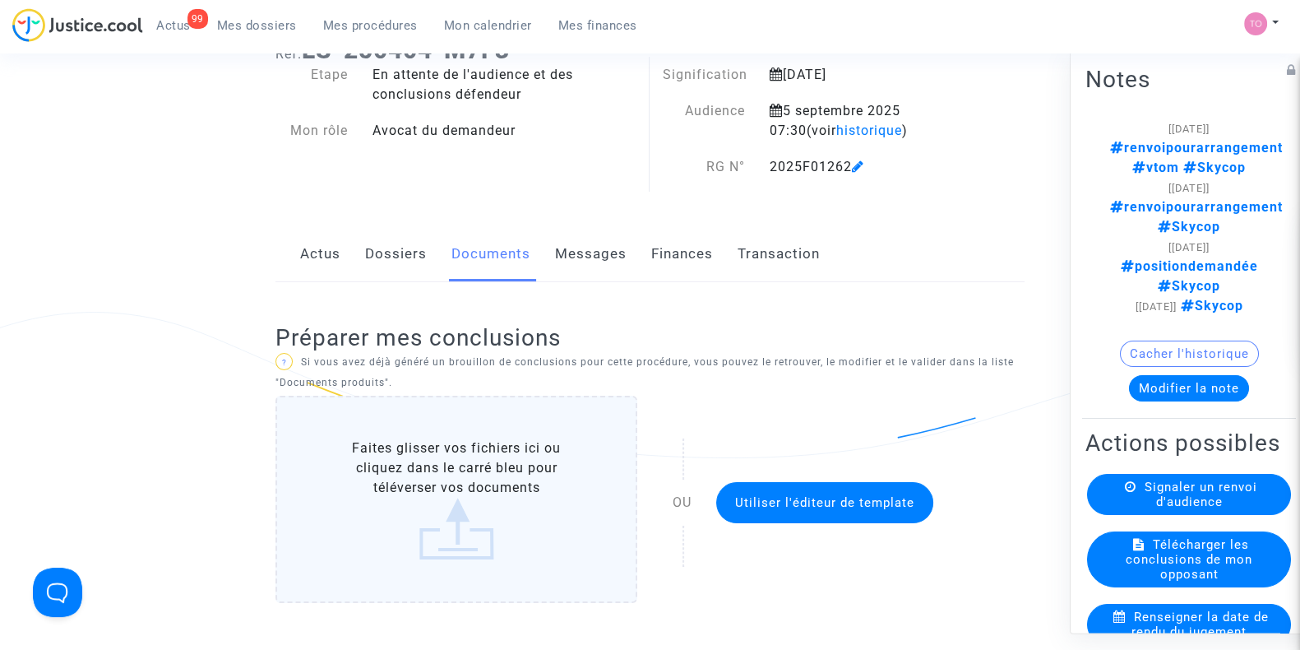
scroll to position [70, 0]
click at [391, 254] on link "Dossiers" at bounding box center [396, 256] width 62 height 54
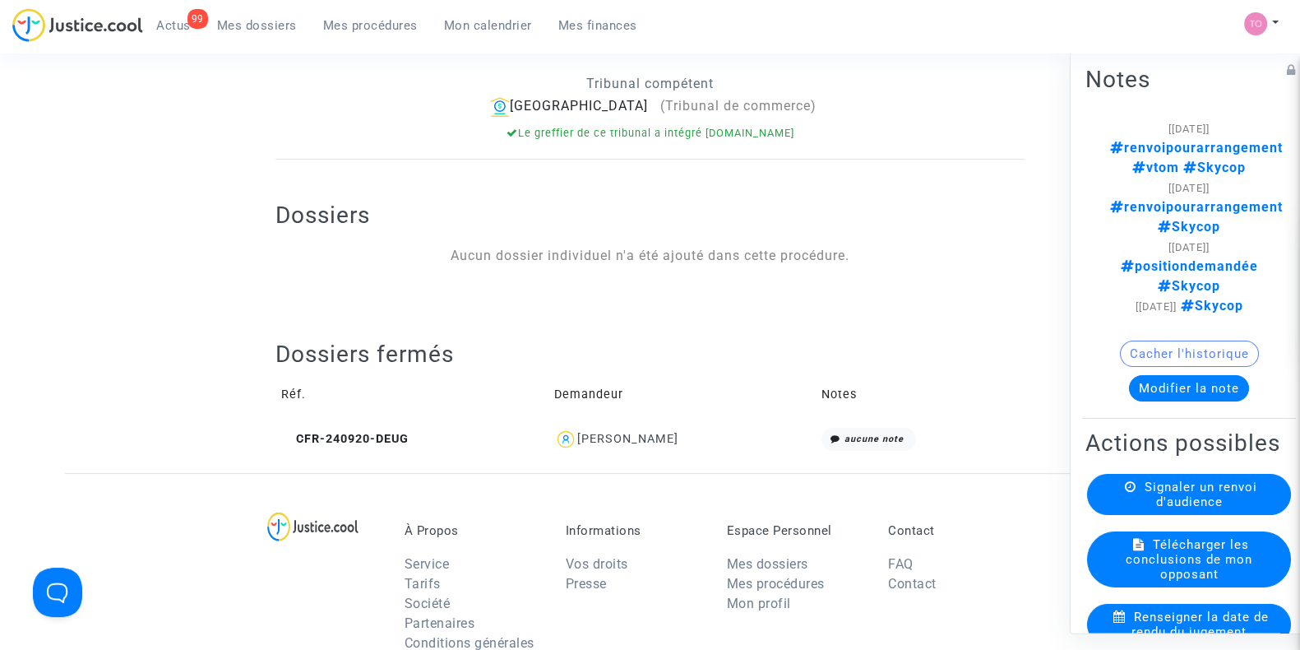
scroll to position [491, 0]
click at [631, 433] on div "Marina Alfano" at bounding box center [627, 438] width 101 height 14
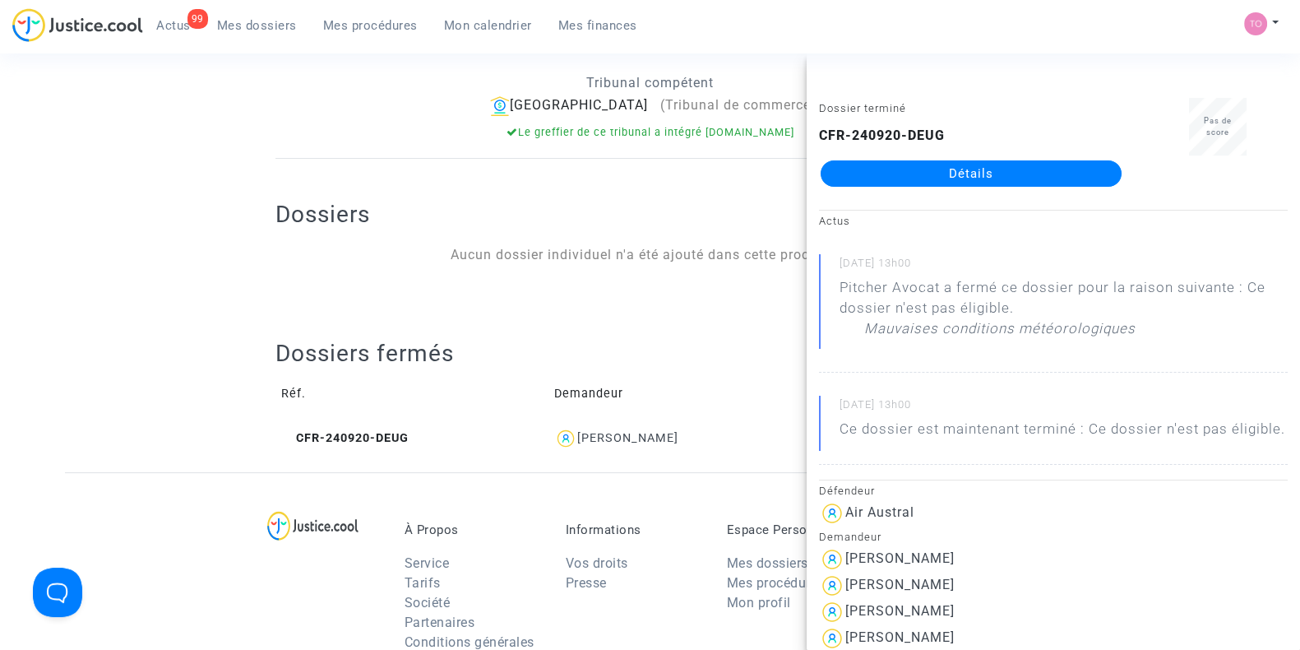
click at [876, 166] on link "Détails" at bounding box center [971, 173] width 301 height 26
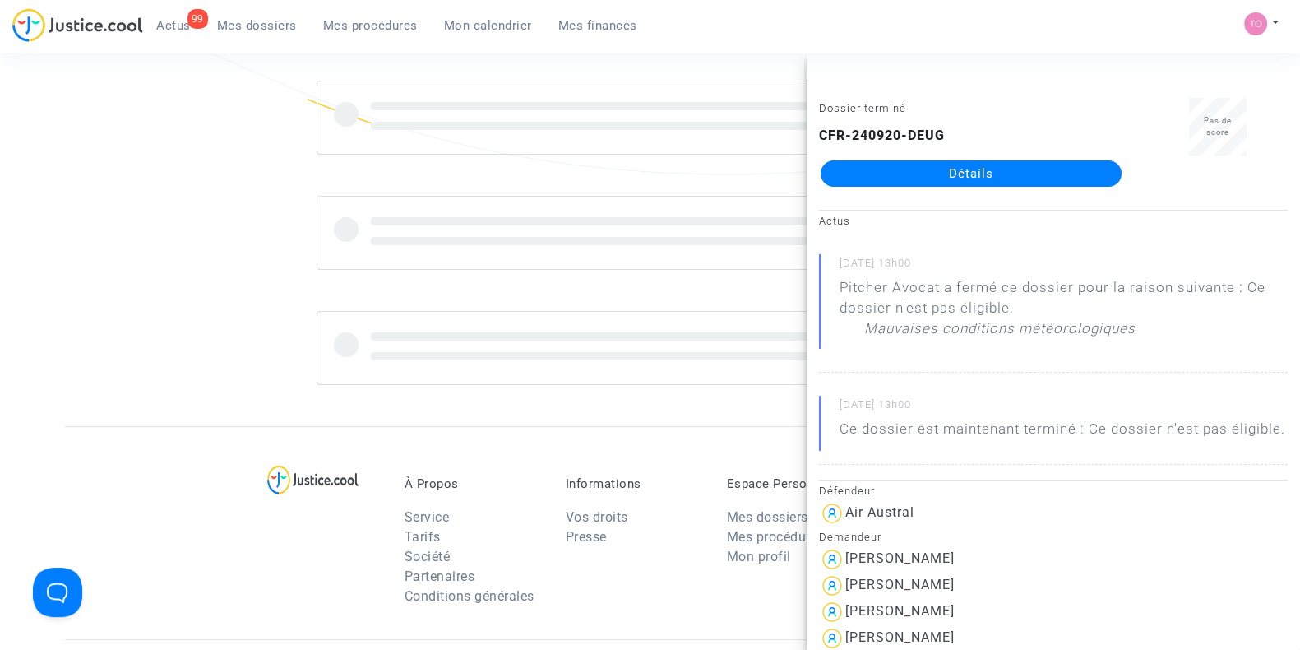
scroll to position [491, 0]
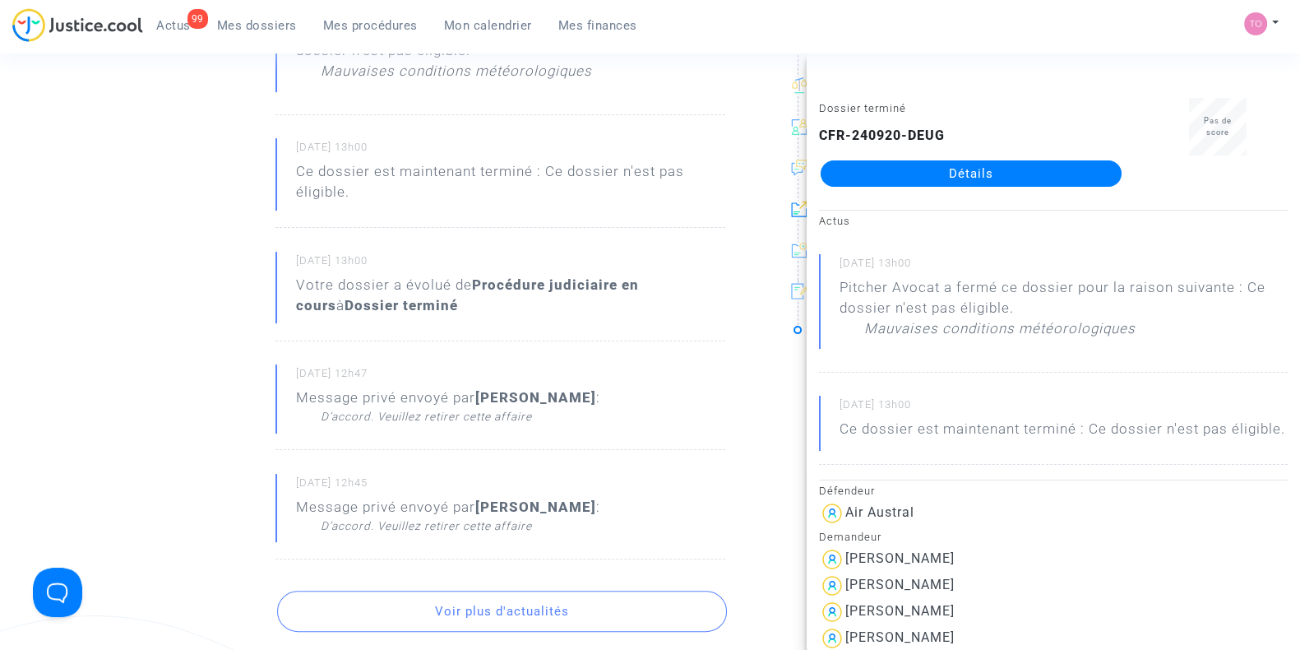
click at [78, 302] on ng-component "Ref. CFR-240920-DEUG Etape Dossier terminé Ce dossier n'est pas éligible Catégo…" at bounding box center [650, 289] width 1170 height 1371
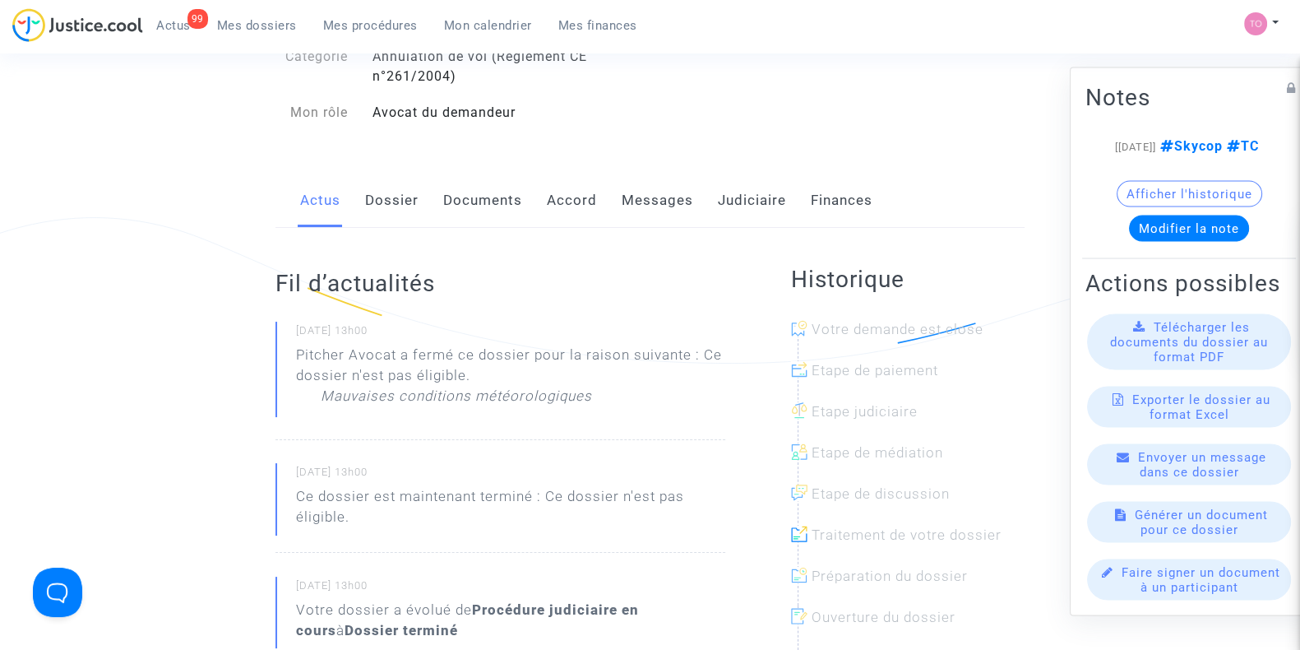
scroll to position [164, 0]
click at [638, 207] on link "Messages" at bounding box center [658, 203] width 72 height 54
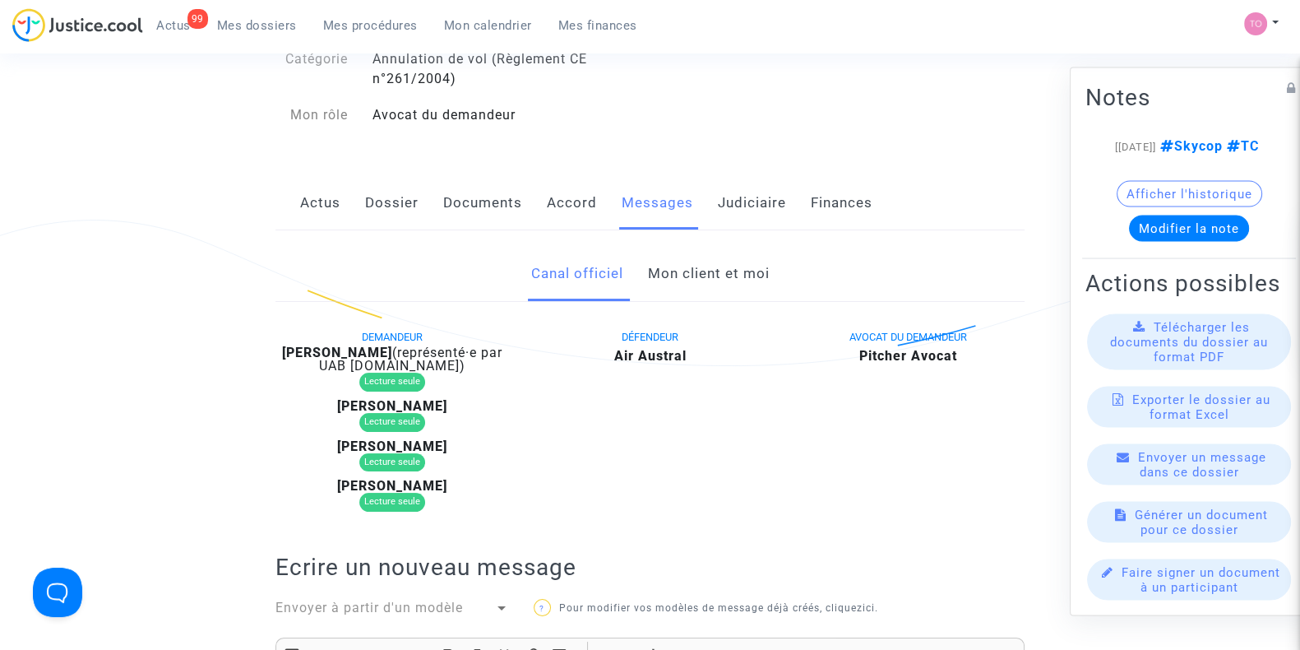
click at [694, 284] on link "Mon client et moi" at bounding box center [708, 274] width 122 height 54
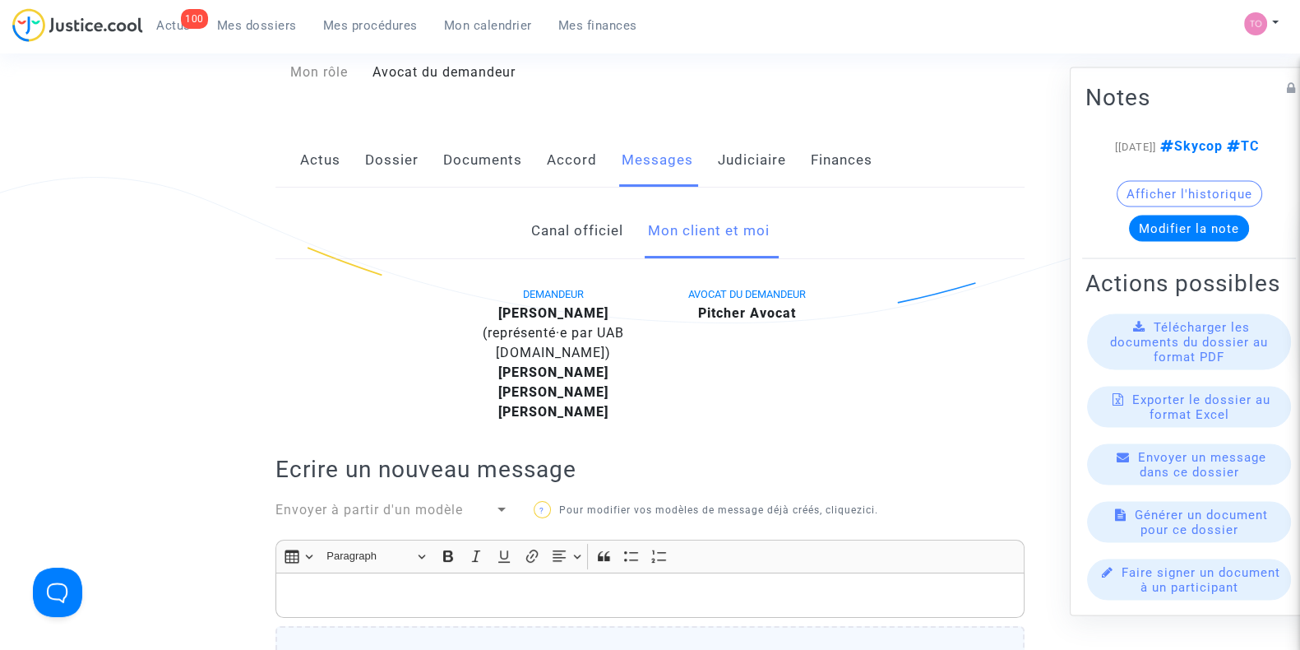
scroll to position [192, 0]
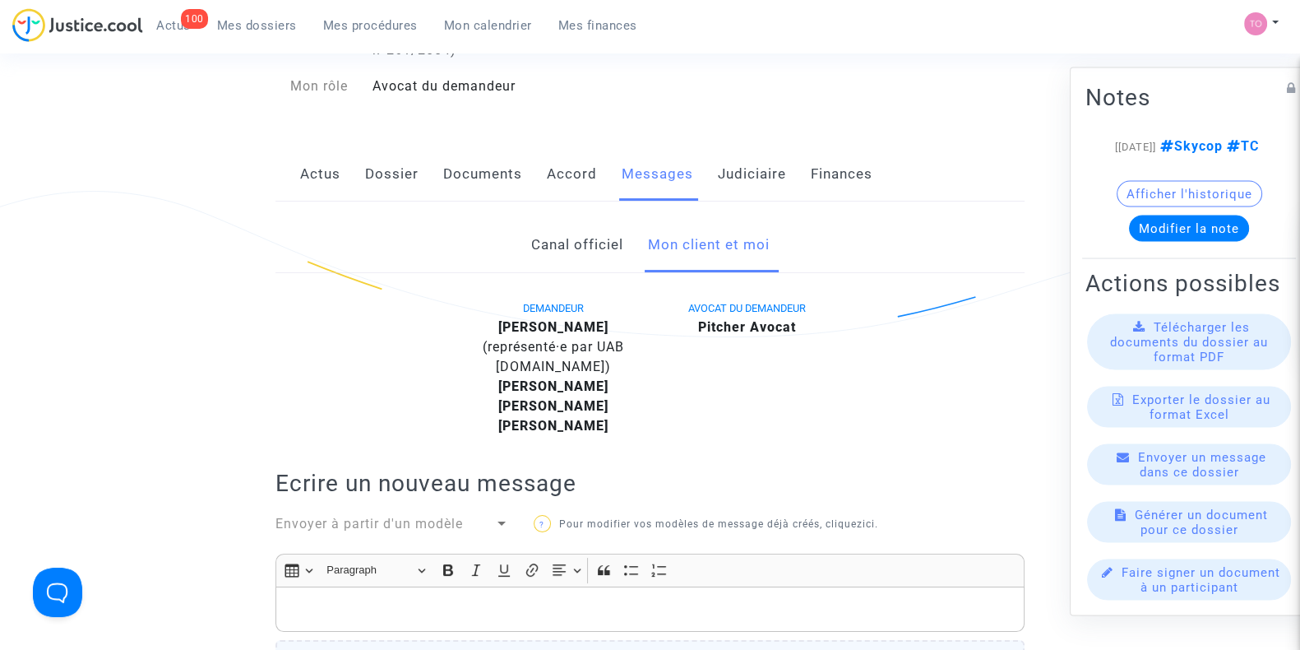
click at [733, 185] on link "Judiciaire" at bounding box center [752, 174] width 68 height 54
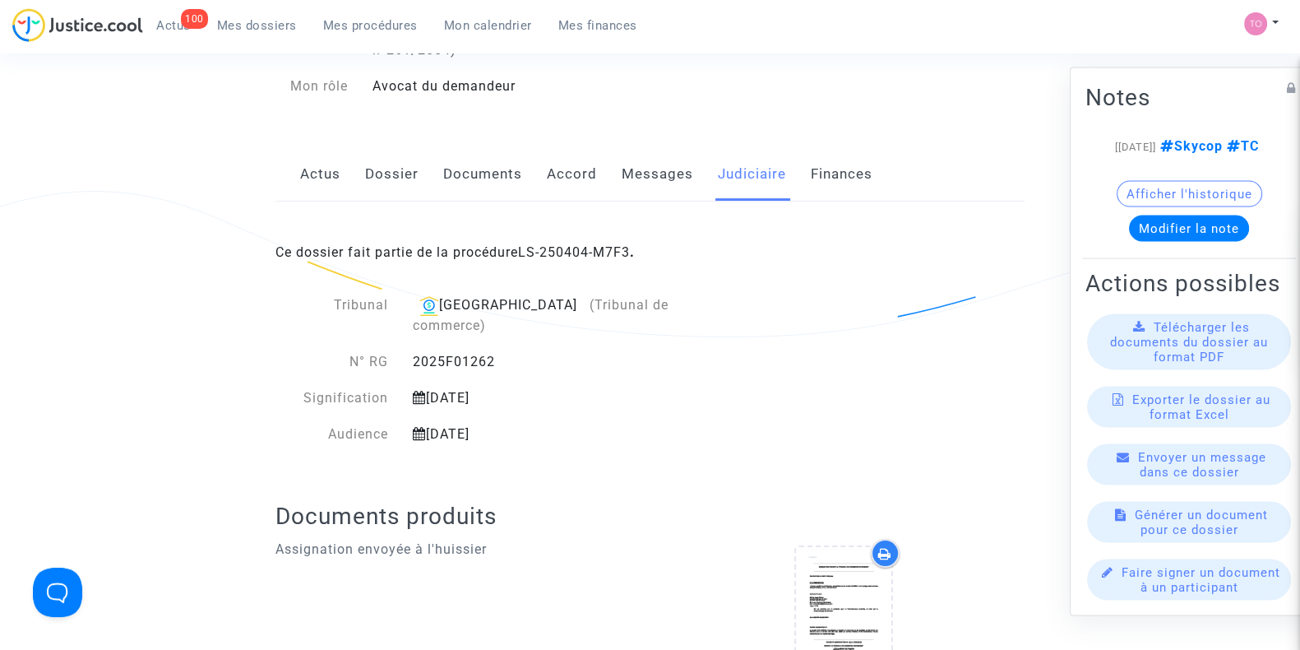
click at [440, 174] on div "Actus Dossier Documents Accord Messages Judiciaire Finances" at bounding box center [649, 174] width 749 height 55
click at [386, 178] on link "Dossier" at bounding box center [391, 174] width 53 height 54
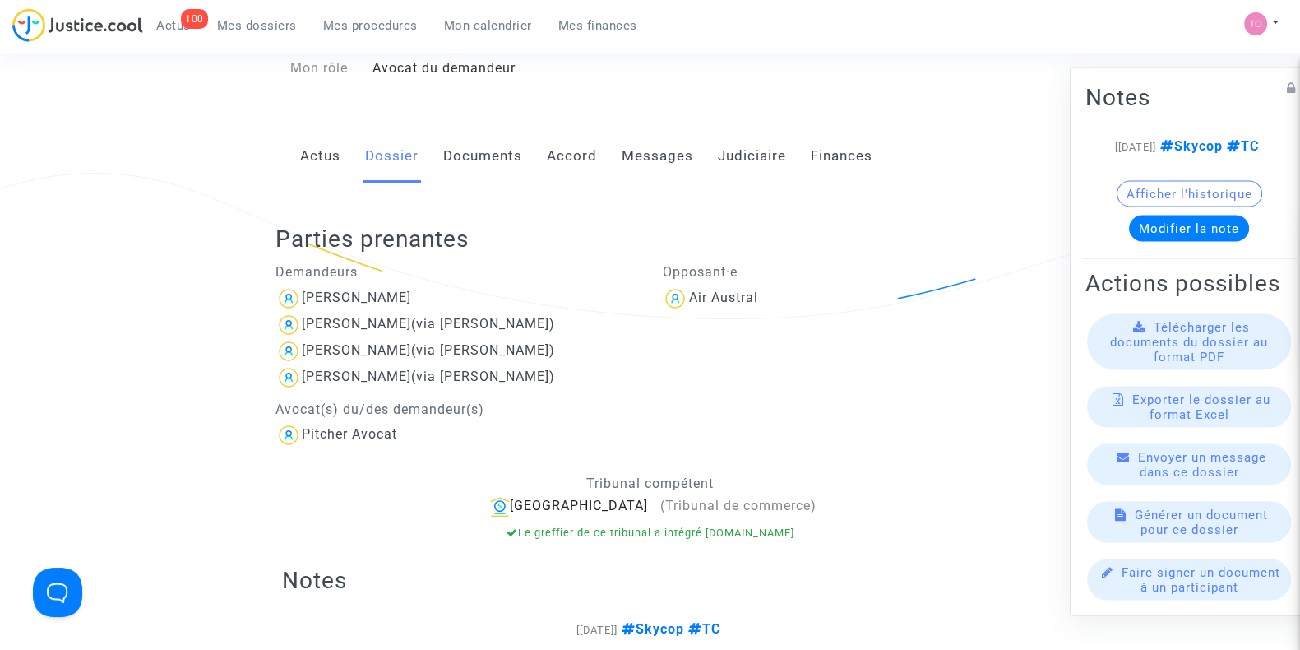
scroll to position [213, 0]
click at [460, 163] on link "Documents" at bounding box center [482, 154] width 79 height 54
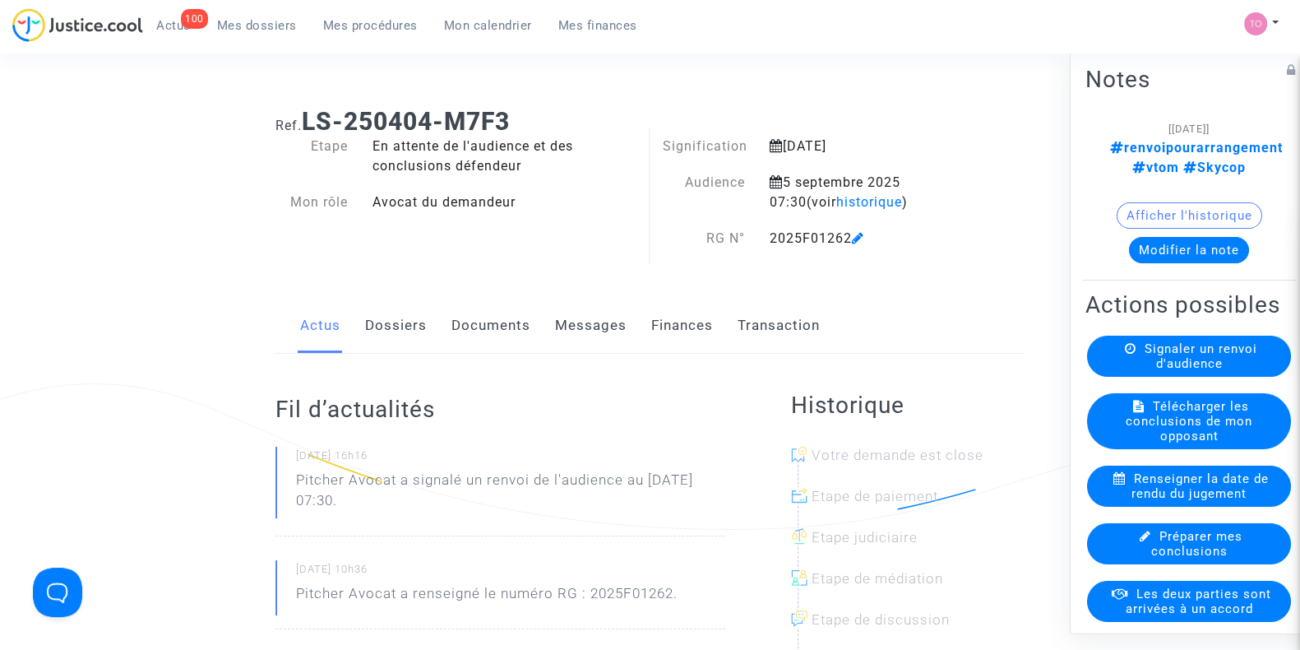
drag, startPoint x: 1191, startPoint y: 232, endPoint x: 953, endPoint y: 117, distance: 264.8
click at [953, 117] on h1 "Ref. LS-250404-M7F3" at bounding box center [649, 122] width 749 height 30
click at [1180, 237] on button "Modifier la note" at bounding box center [1189, 250] width 120 height 26
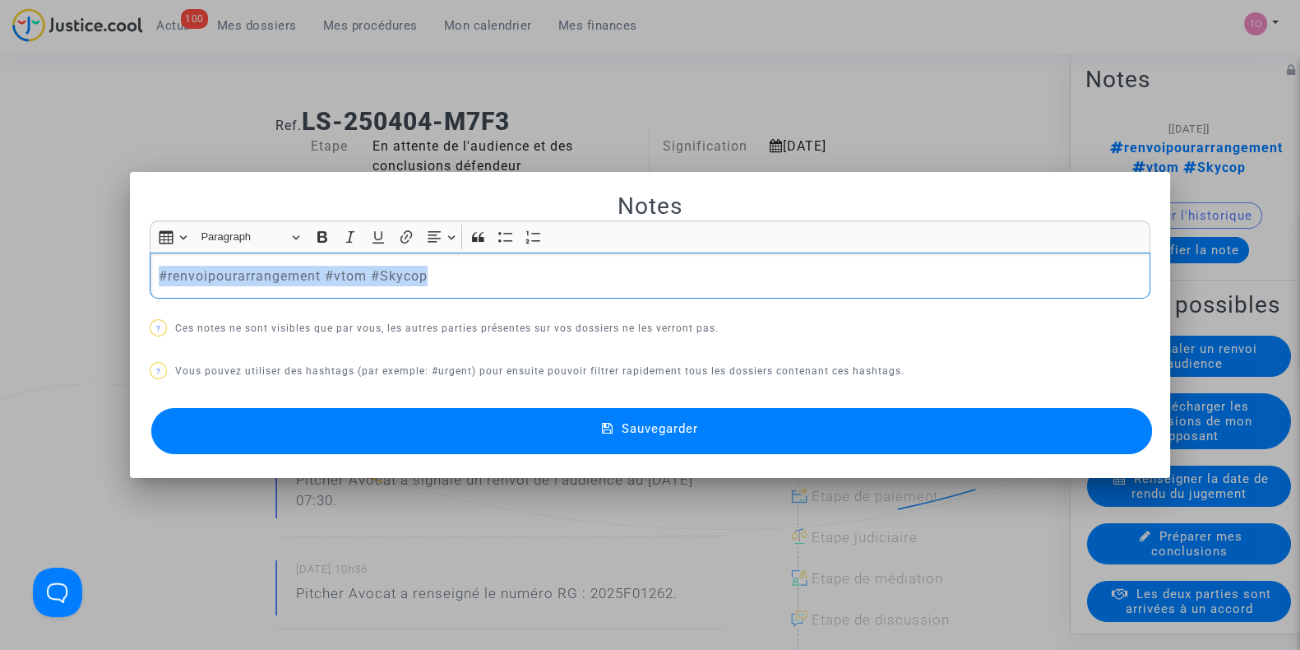
drag, startPoint x: 439, startPoint y: 276, endPoint x: 122, endPoint y: 277, distance: 317.4
click at [122, 277] on div "Notes Rich Text Editor Insert table Insert table Heading Paragraph Paragraph He…" at bounding box center [650, 325] width 1300 height 650
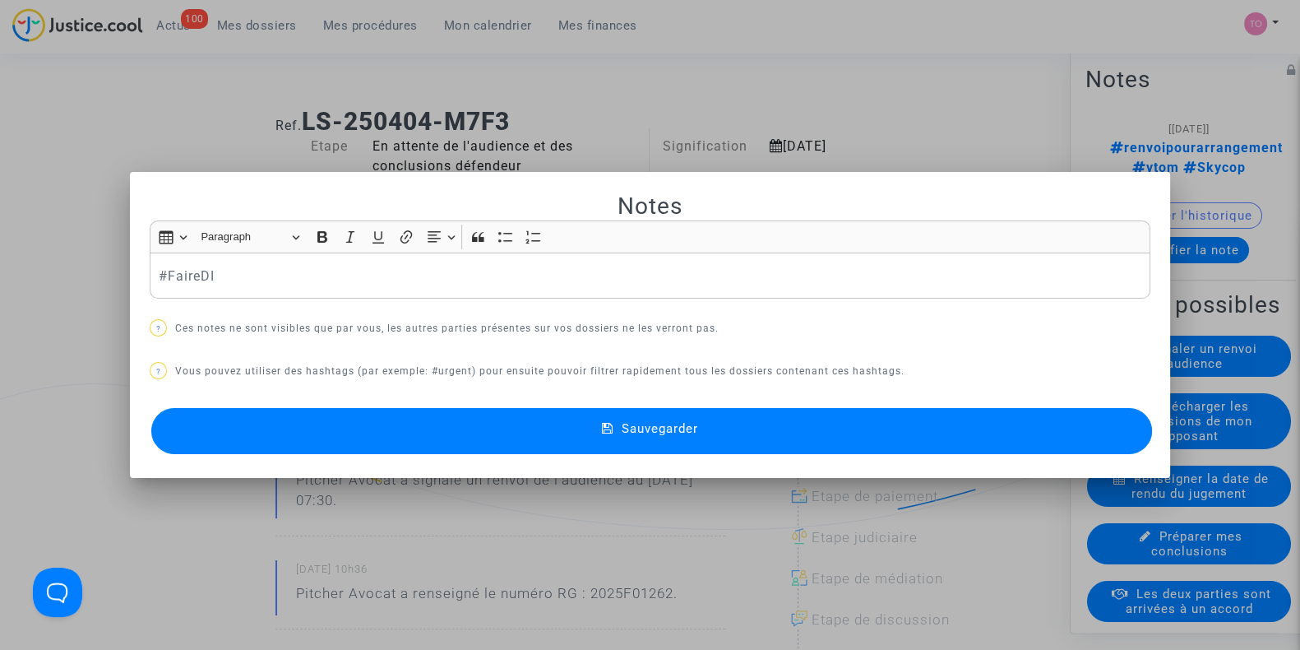
click at [481, 425] on button "Sauvegarder" at bounding box center [651, 431] width 1001 height 46
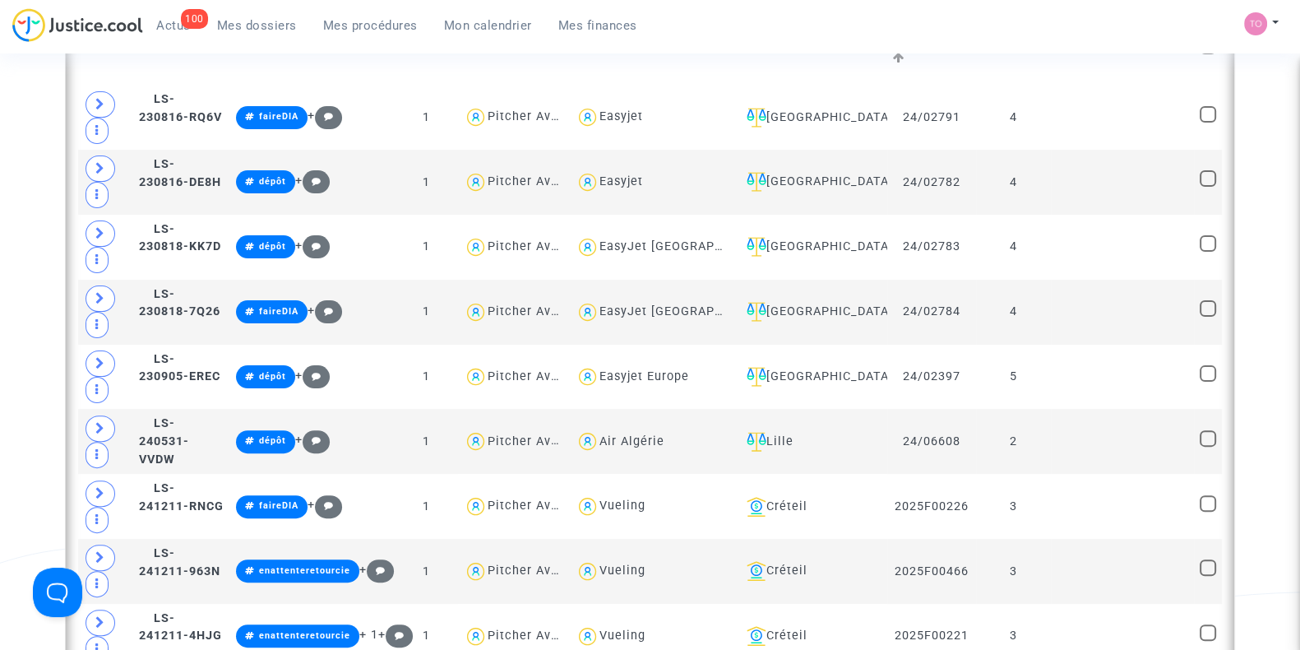
scroll to position [560, 0]
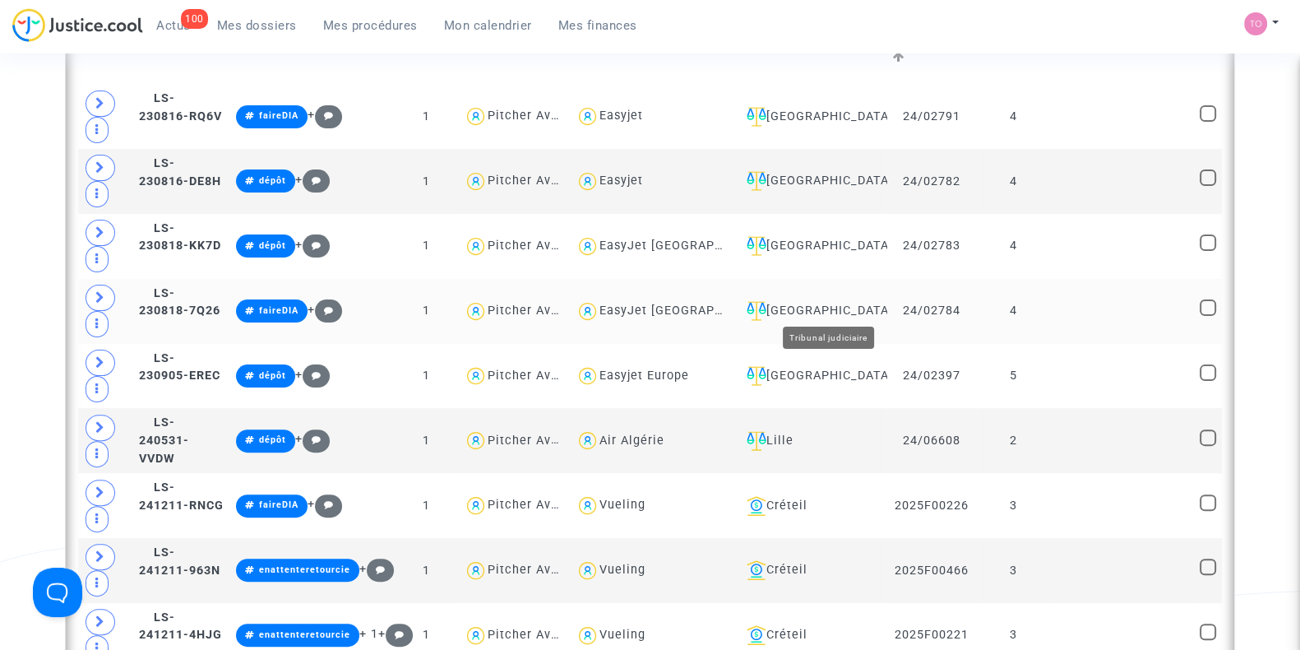
click at [839, 301] on div "[GEOGRAPHIC_DATA]" at bounding box center [810, 311] width 141 height 20
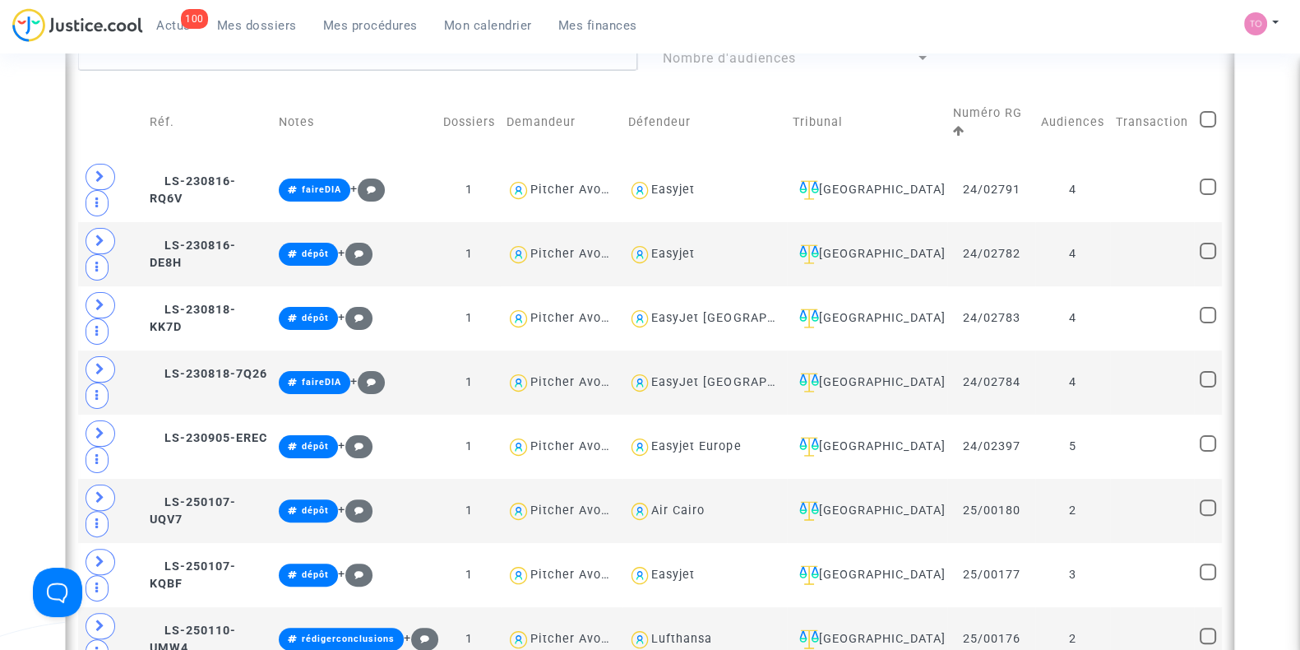
scroll to position [487, 0]
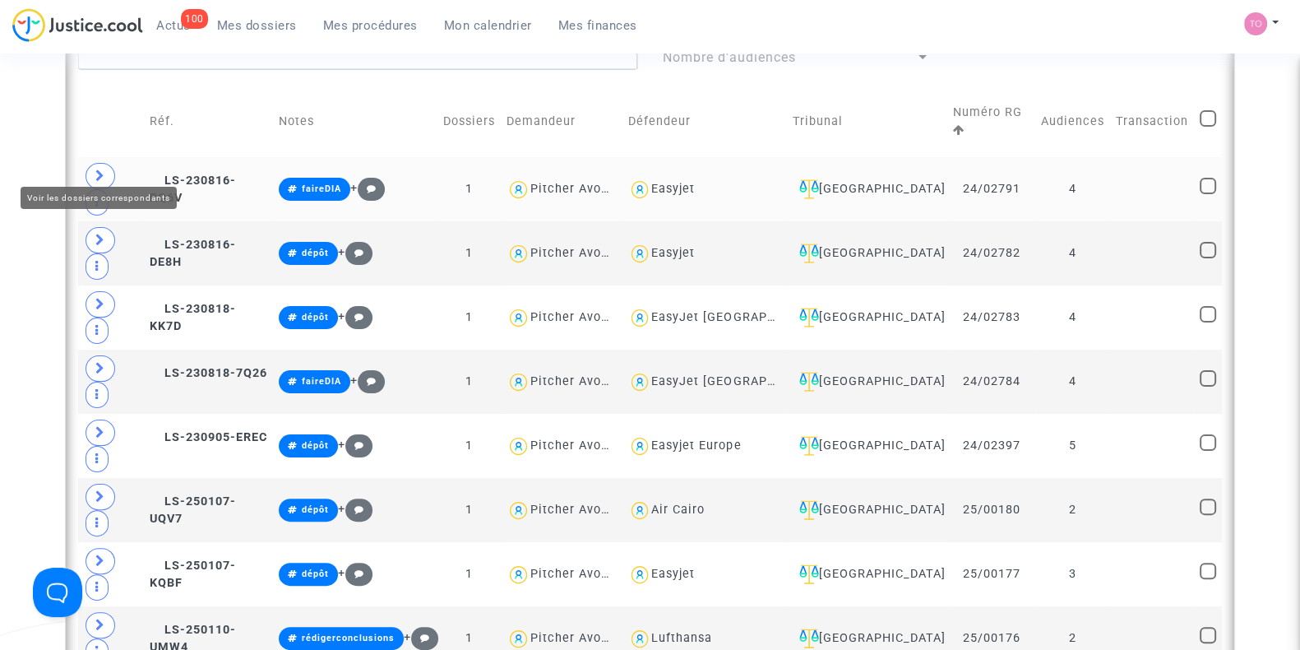
click at [93, 163] on span at bounding box center [101, 176] width 30 height 26
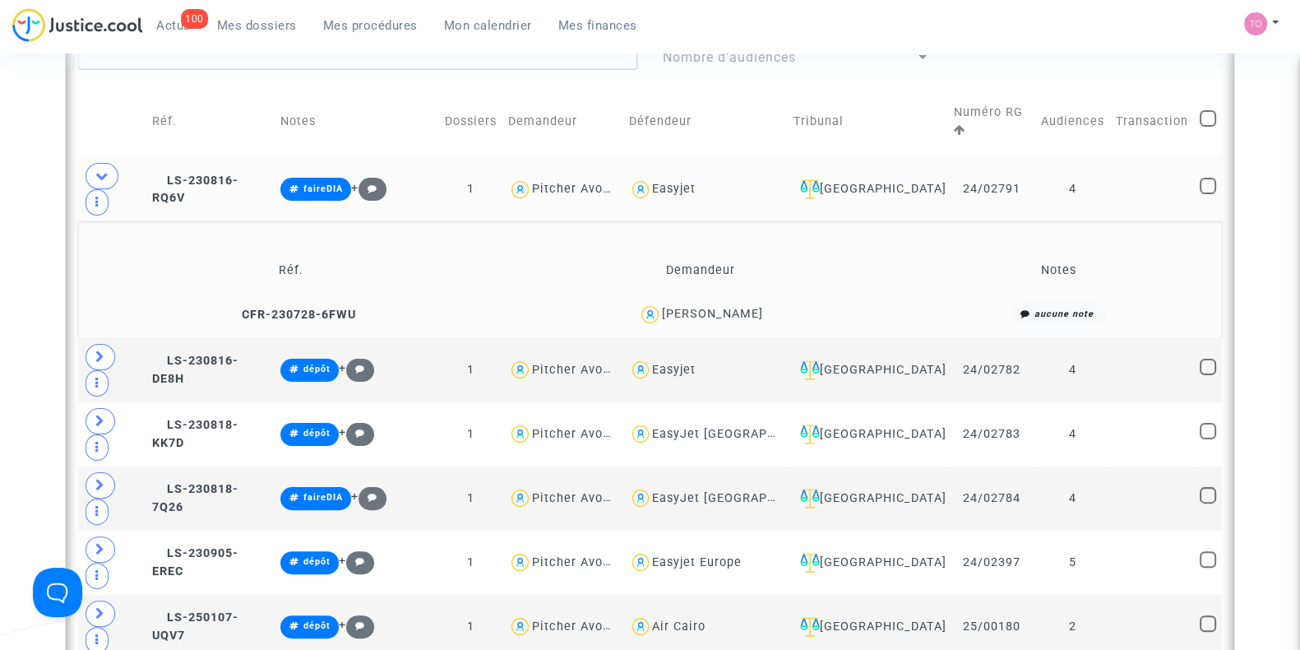
drag, startPoint x: 802, startPoint y: 267, endPoint x: 626, endPoint y: 276, distance: 176.2
click at [626, 303] on div "[PERSON_NAME]" at bounding box center [700, 315] width 391 height 24
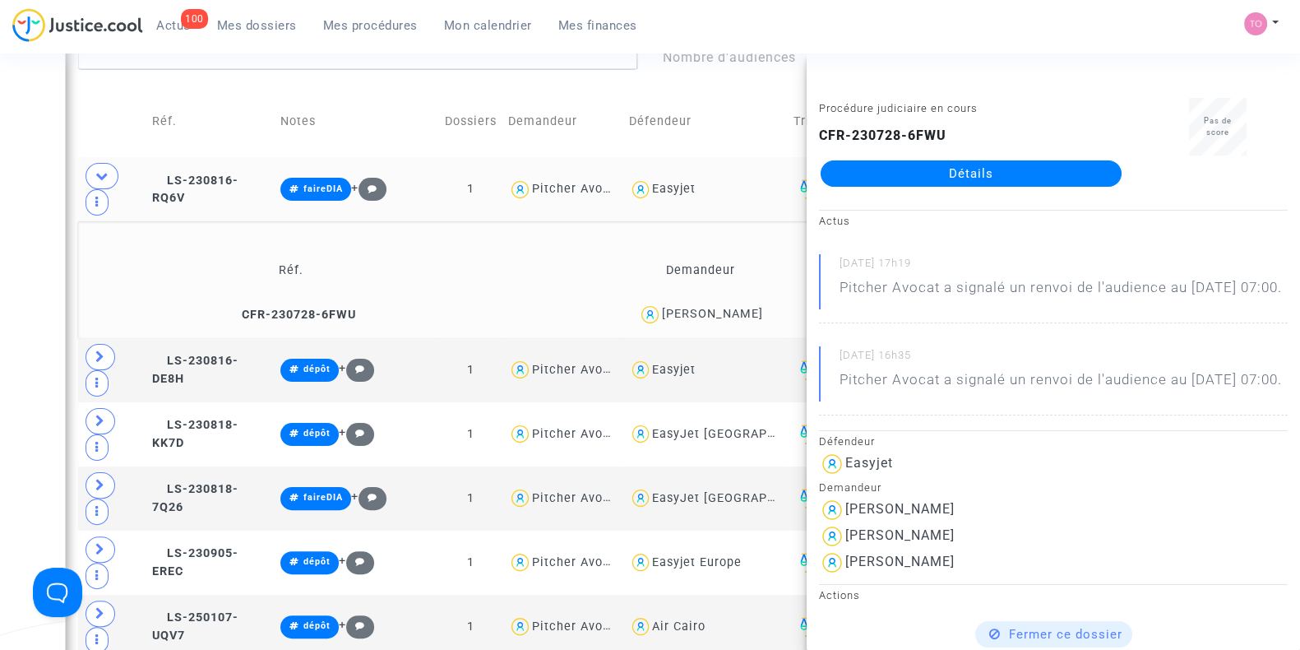
click at [2, 231] on div "Date de clôture d'instruction Date de conciliation Date d'audience Date de juge…" at bounding box center [650, 588] width 1300 height 1961
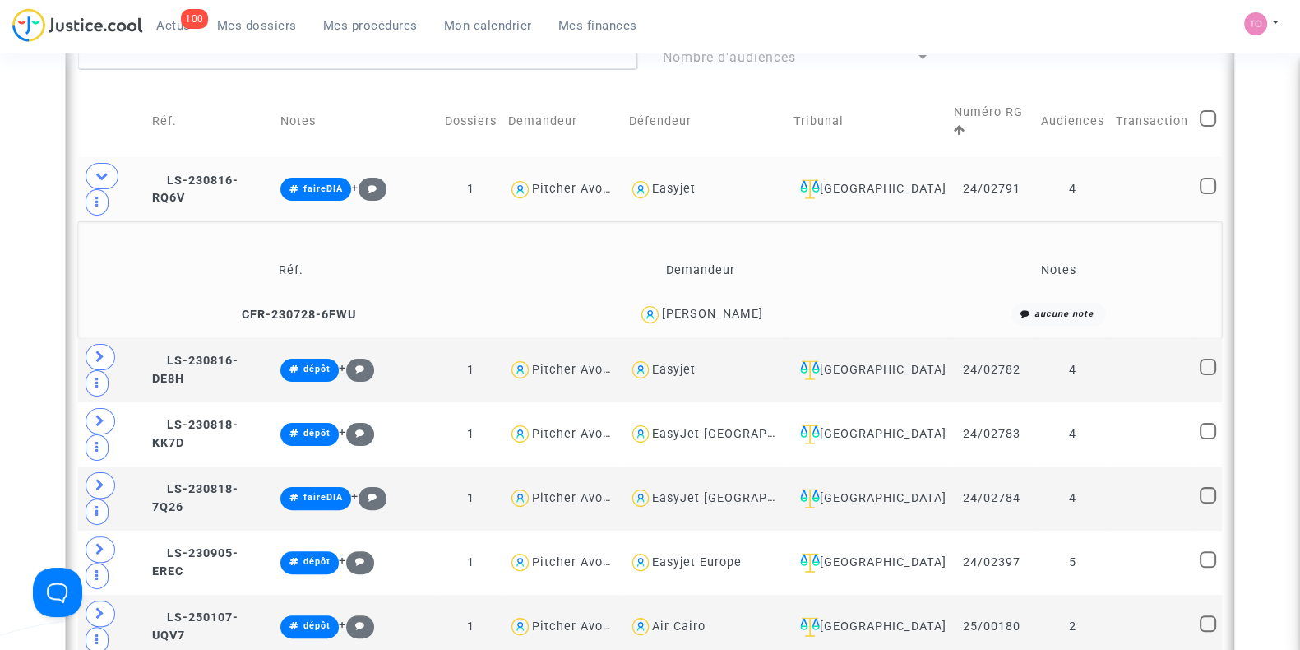
drag, startPoint x: 622, startPoint y: 268, endPoint x: 794, endPoint y: 270, distance: 172.7
click at [794, 303] on div "António Paulo Pereira Faria" at bounding box center [700, 315] width 391 height 24
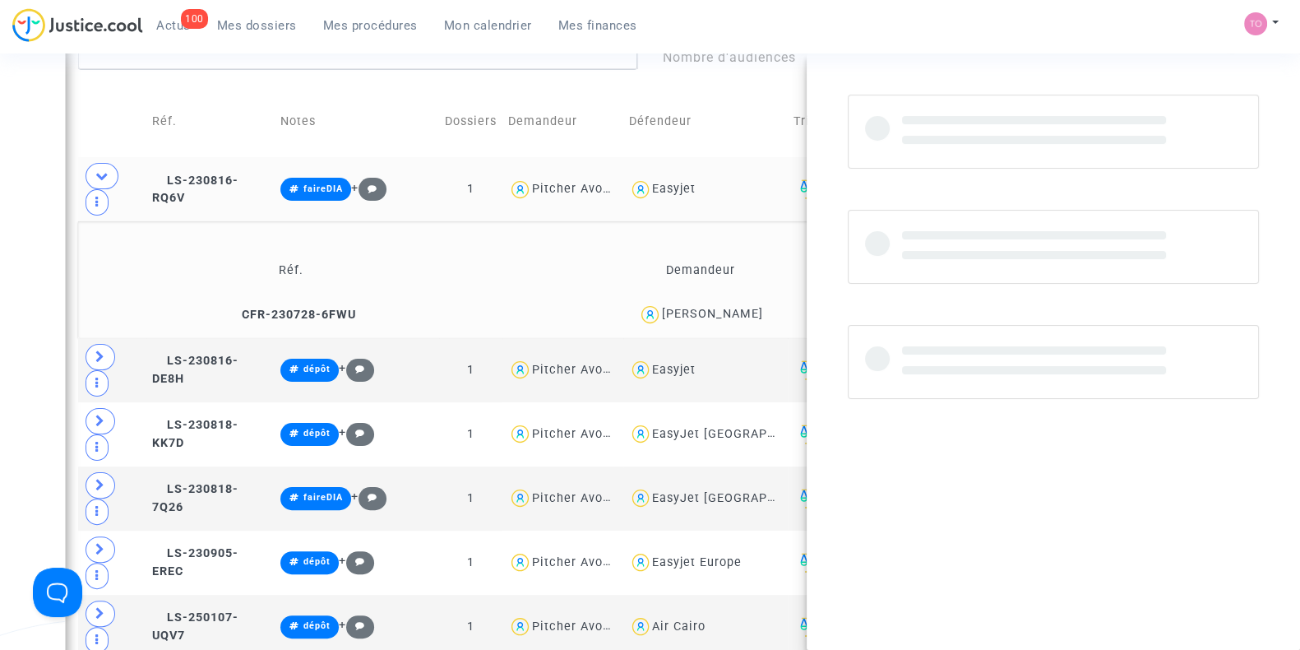
copy div "António Paulo Pereira Faria"
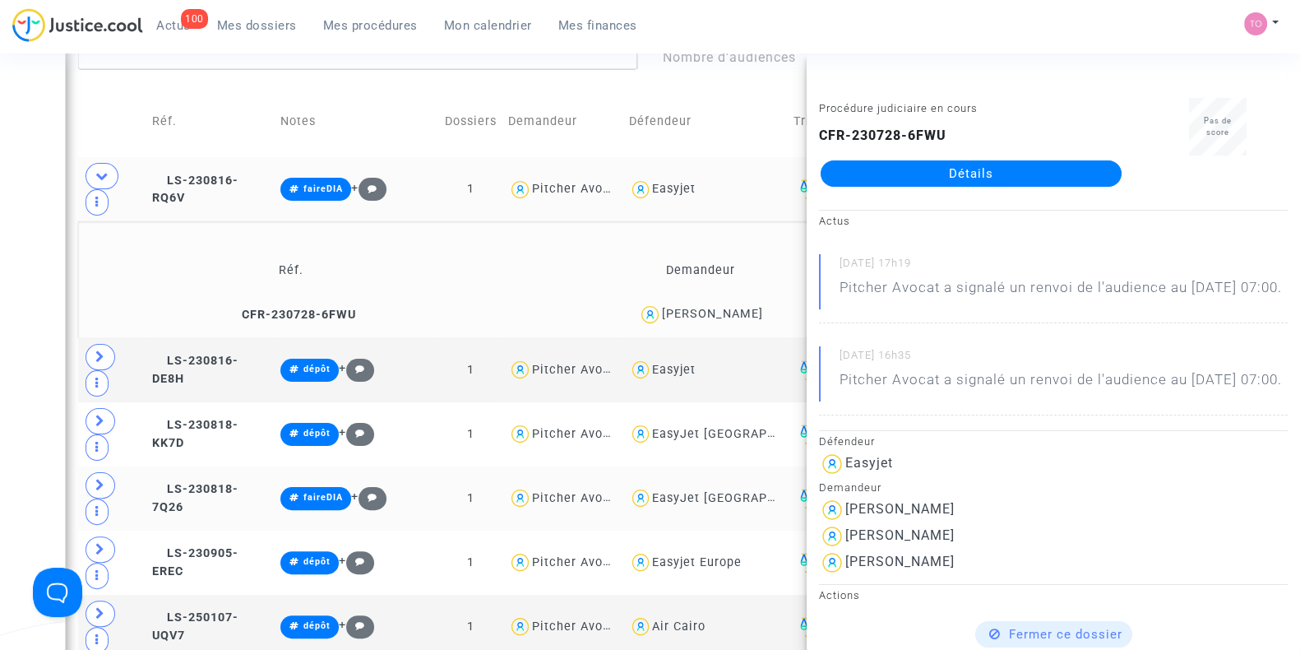
click at [89, 472] on span at bounding box center [101, 485] width 30 height 26
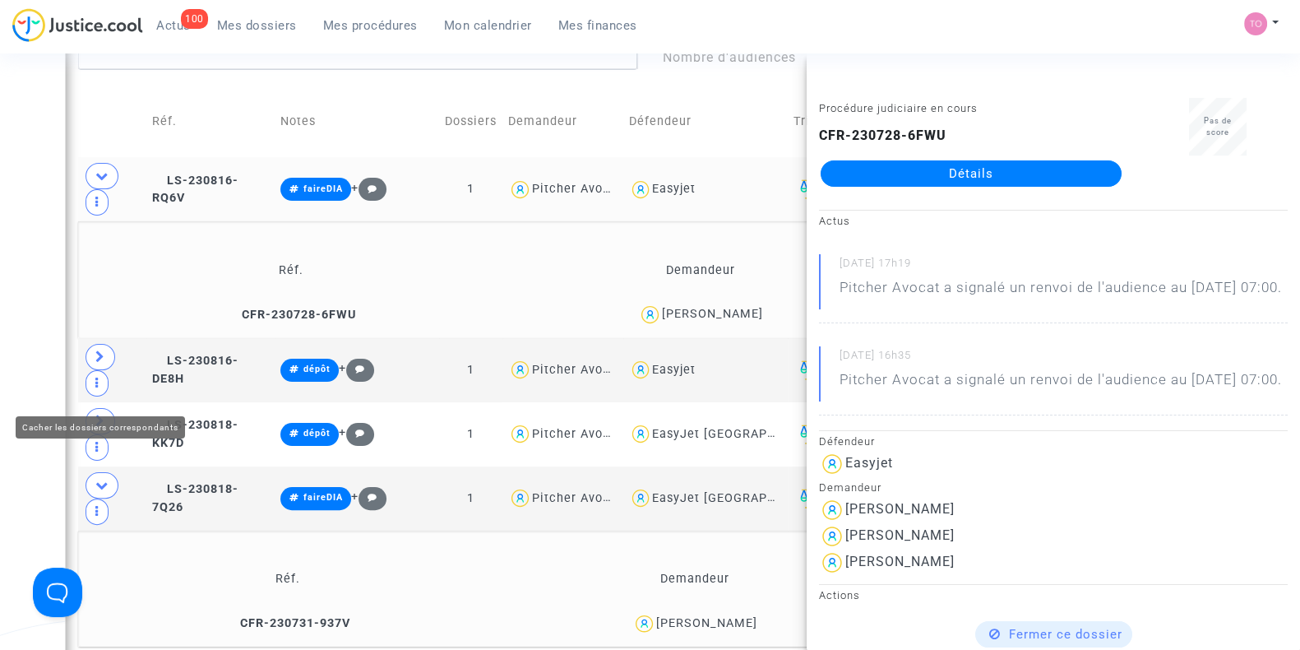
click at [43, 368] on div "Date de clôture d'instruction Date de conciliation Date d'audience Date de juge…" at bounding box center [650, 646] width 1300 height 2077
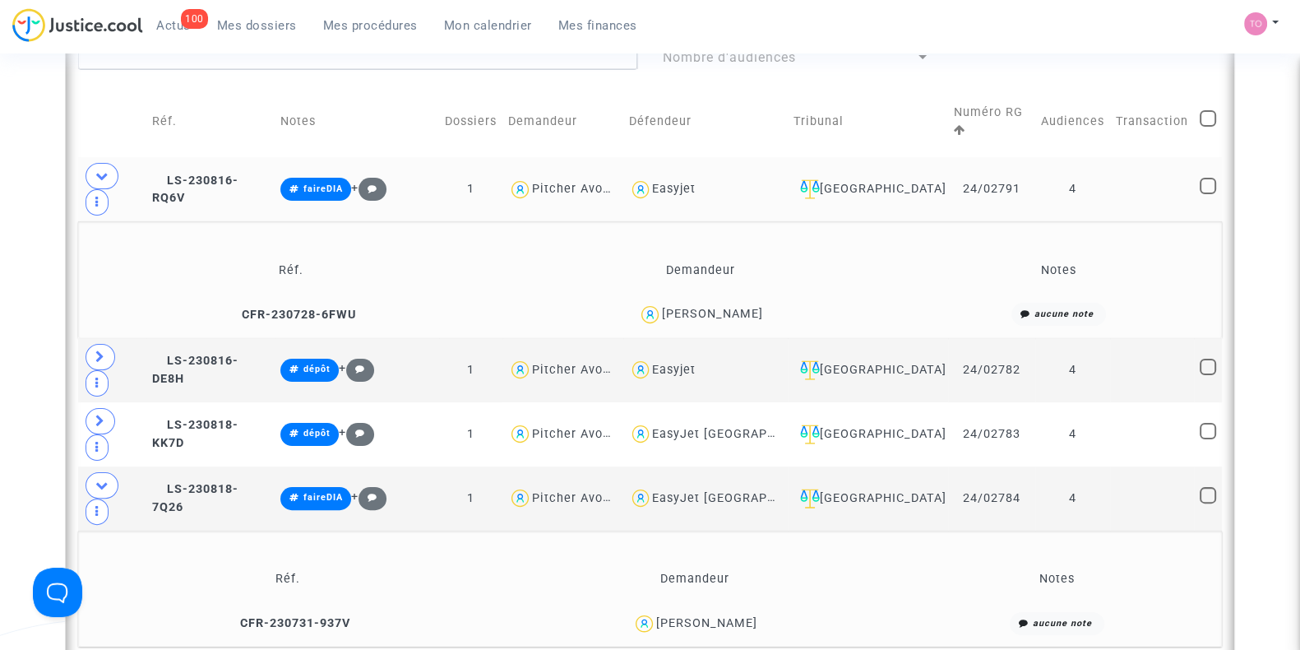
drag, startPoint x: 761, startPoint y: 507, endPoint x: 674, endPoint y: 511, distance: 86.4
click at [674, 612] on div "[PERSON_NAME]" at bounding box center [694, 624] width 395 height 24
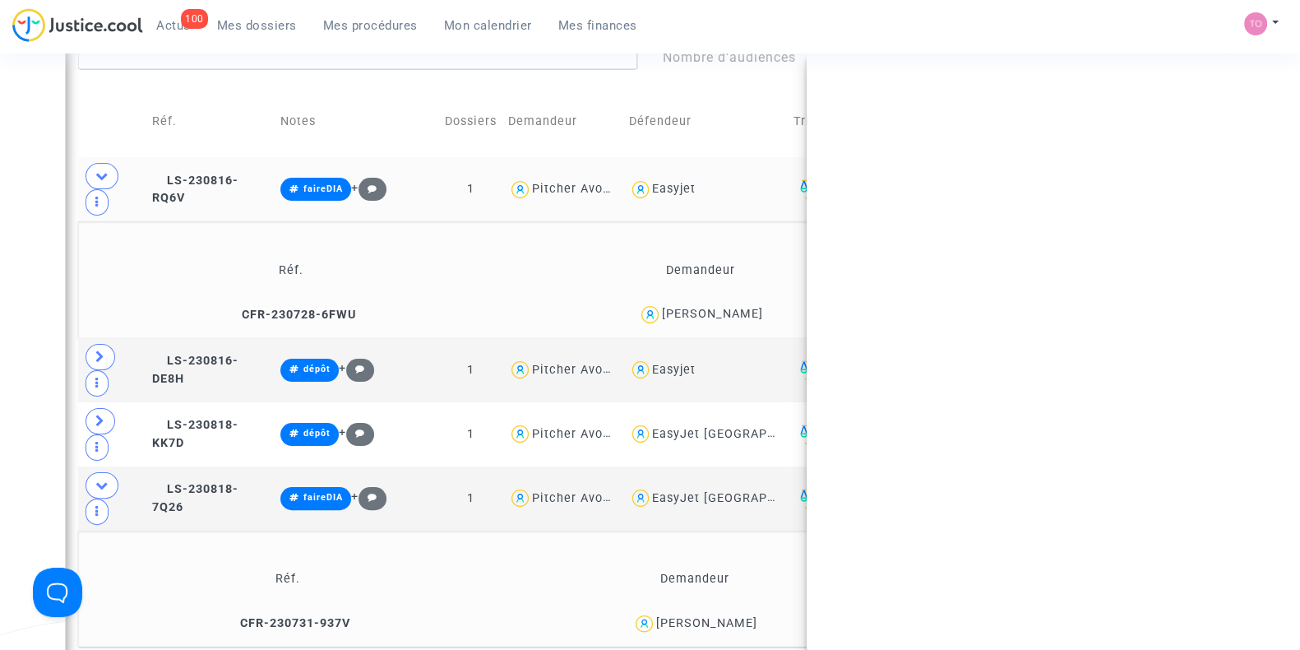
copy div "[PERSON_NAME]"
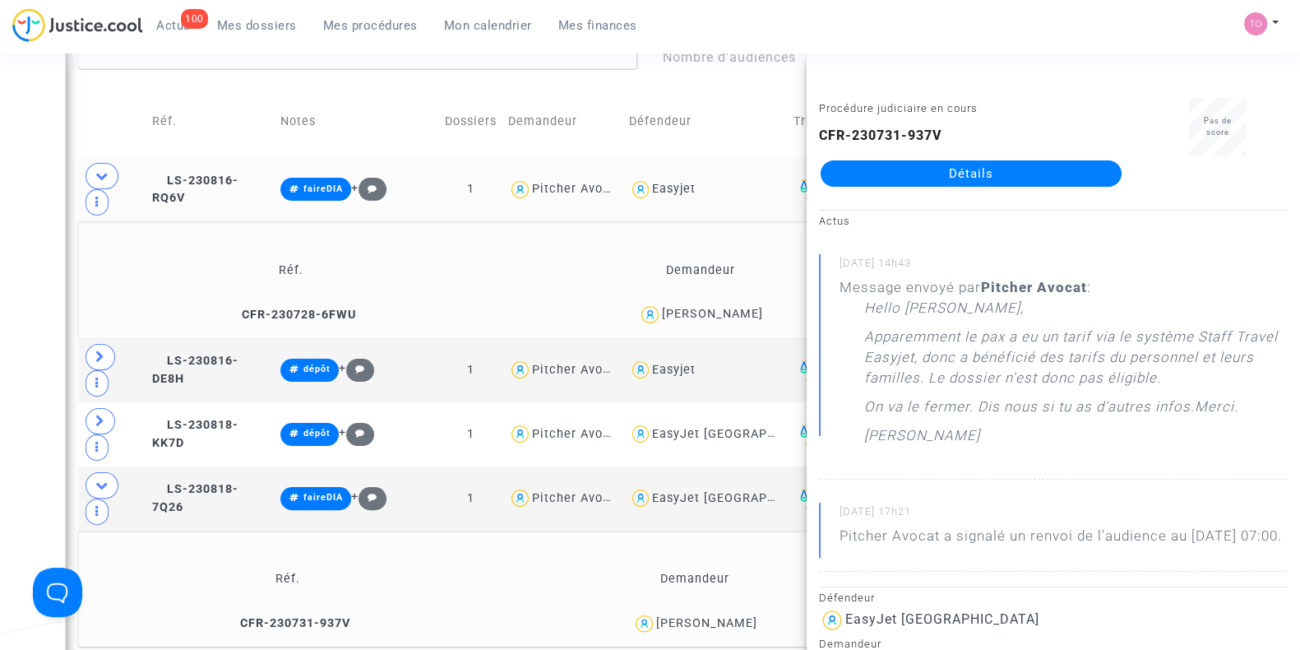
click at [0, 340] on div "Date de clôture d'instruction Date de conciliation Date d'audience Date de juge…" at bounding box center [650, 646] width 1300 height 2077
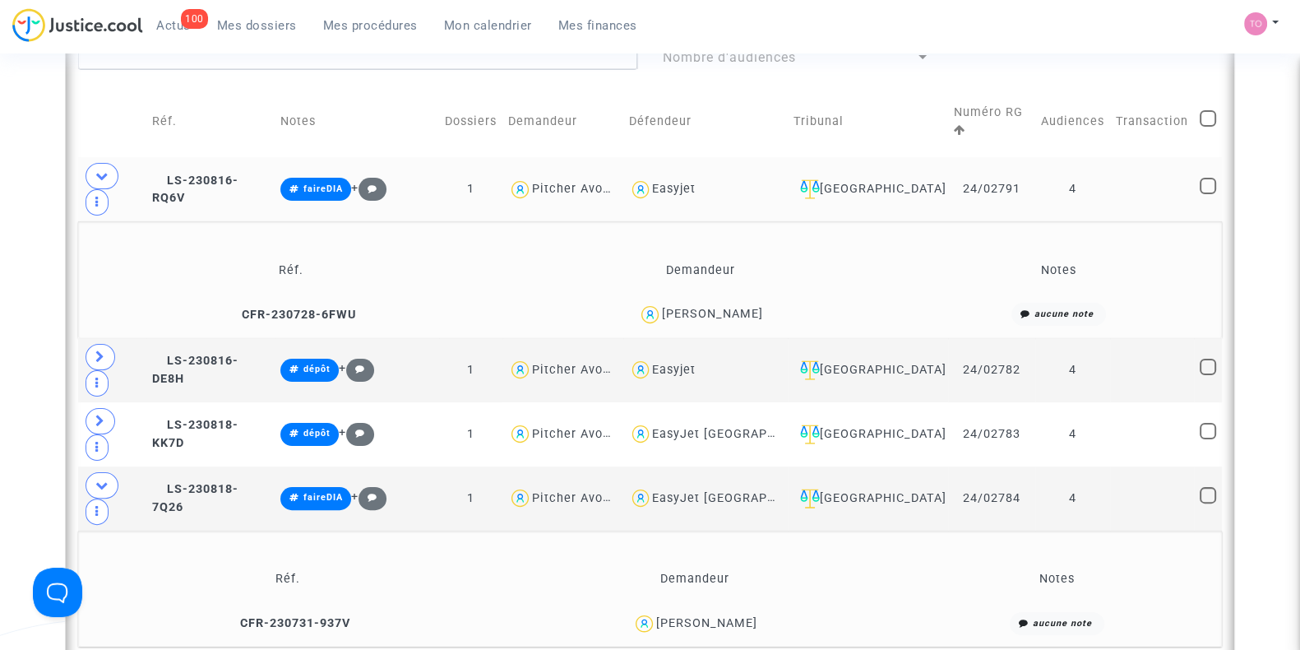
click at [13, 399] on div "Date de clôture d'instruction Date de conciliation Date d'audience Date de juge…" at bounding box center [650, 646] width 1300 height 2077
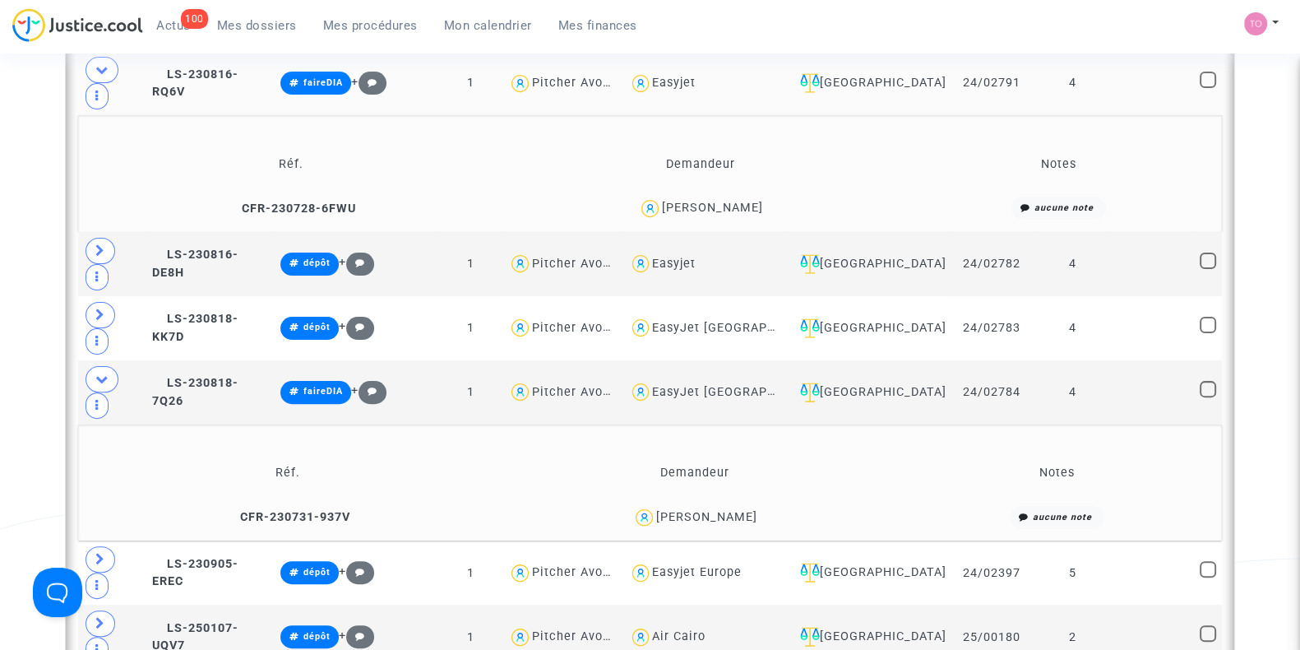
scroll to position [597, 0]
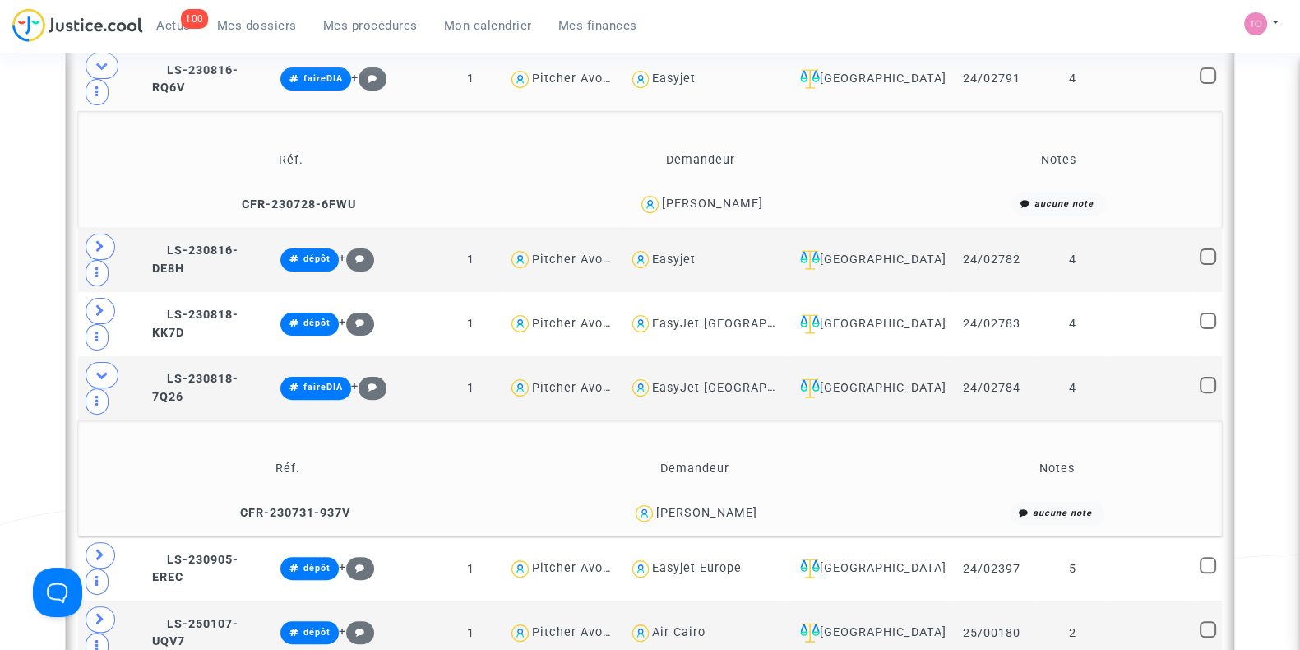
click at [690, 506] on div "Sarah Girod" at bounding box center [706, 513] width 101 height 14
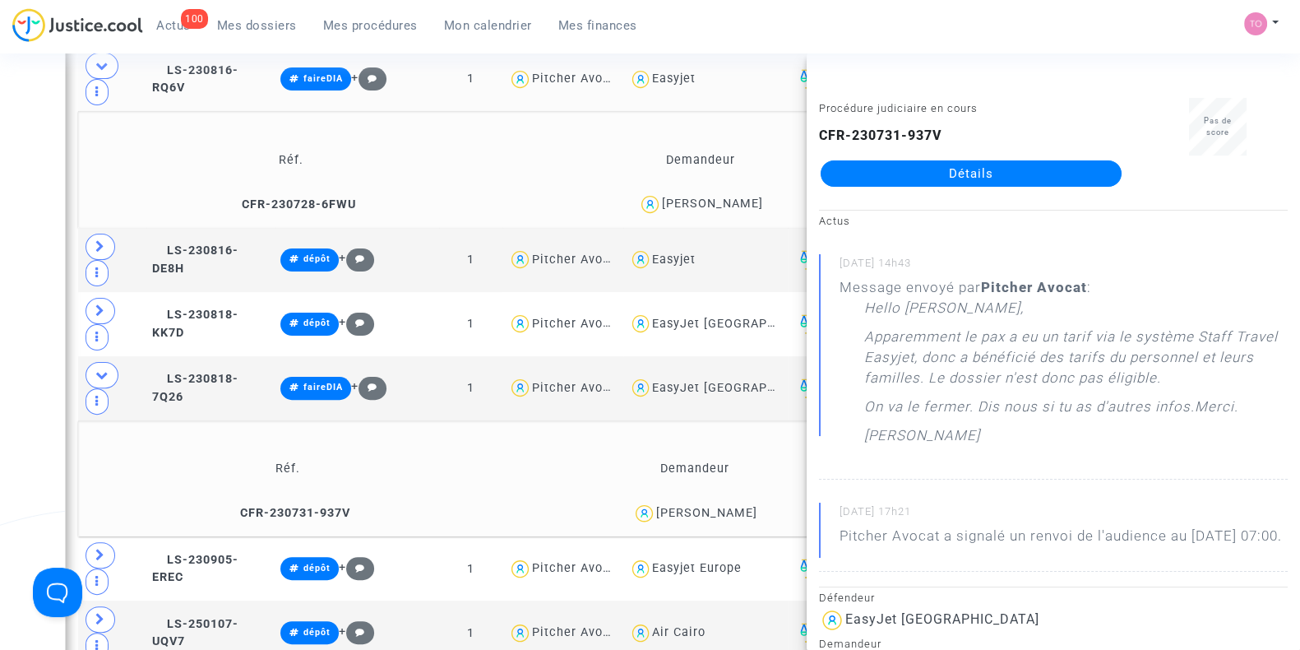
click at [0, 133] on div "Date de clôture d'instruction Date de conciliation Date d'audience Date de juge…" at bounding box center [650, 536] width 1300 height 2077
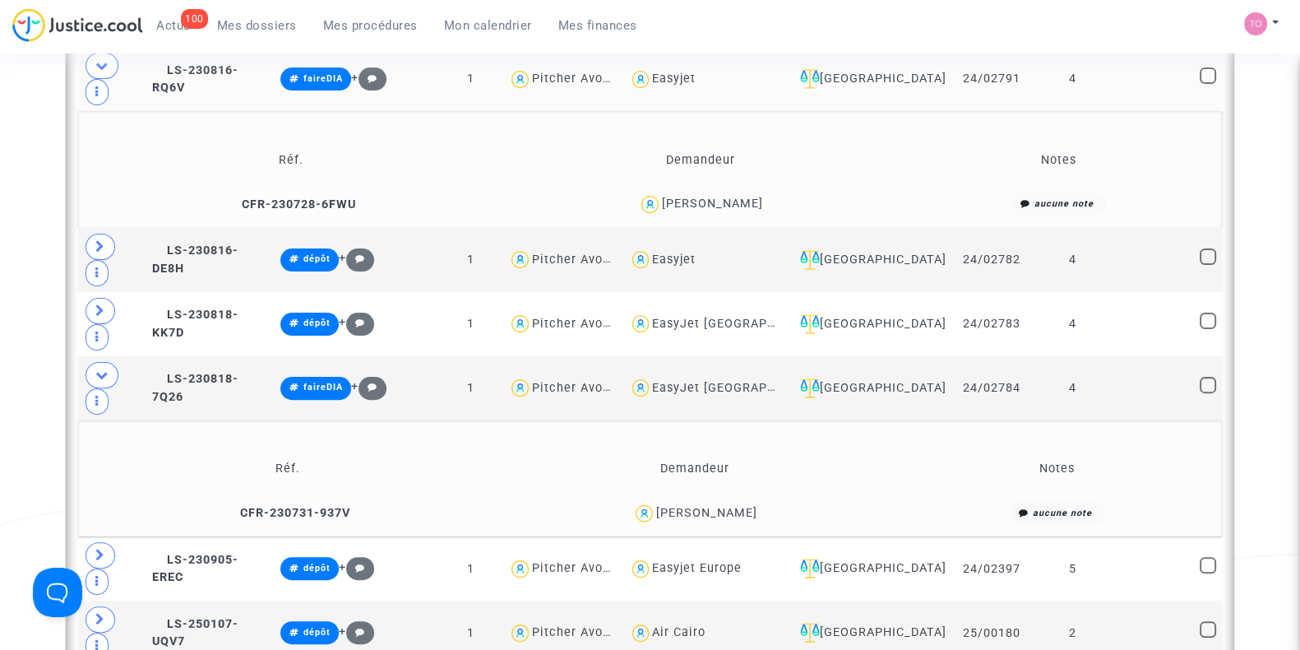
click at [662, 196] on div "António Paulo Pereira Faria" at bounding box center [712, 203] width 101 height 14
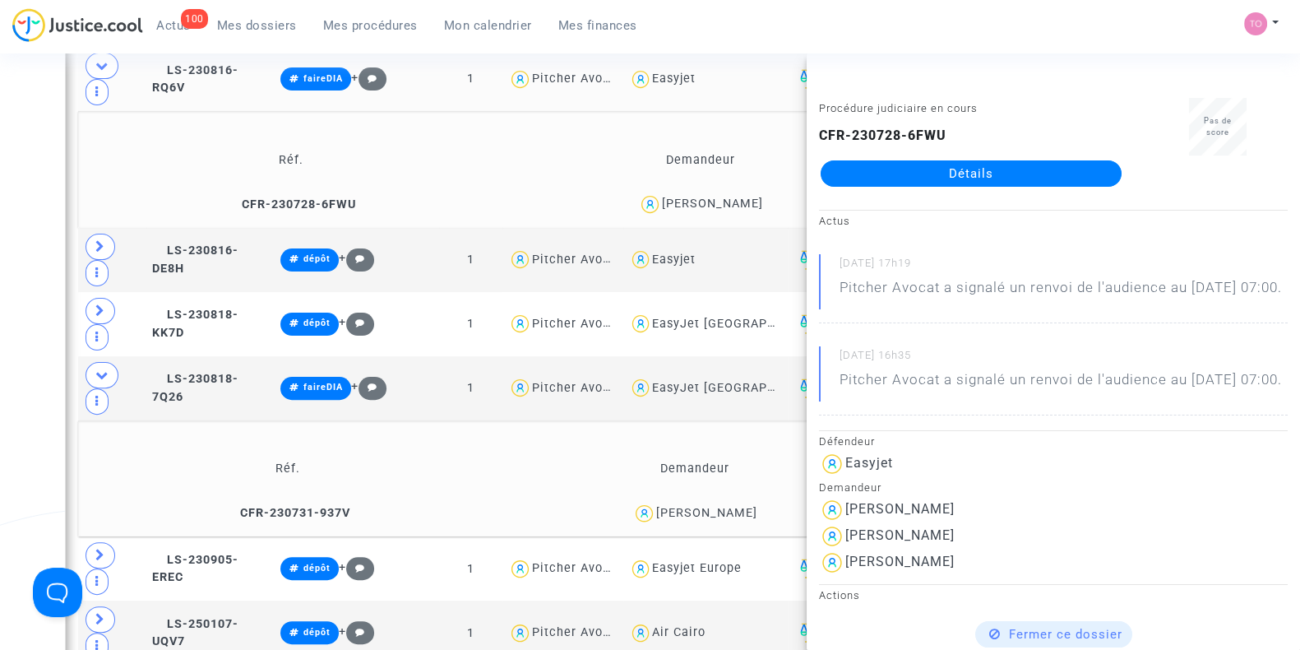
click at [0, 198] on div "Date de clôture d'instruction Date de conciliation Date d'audience Date de juge…" at bounding box center [650, 536] width 1300 height 2077
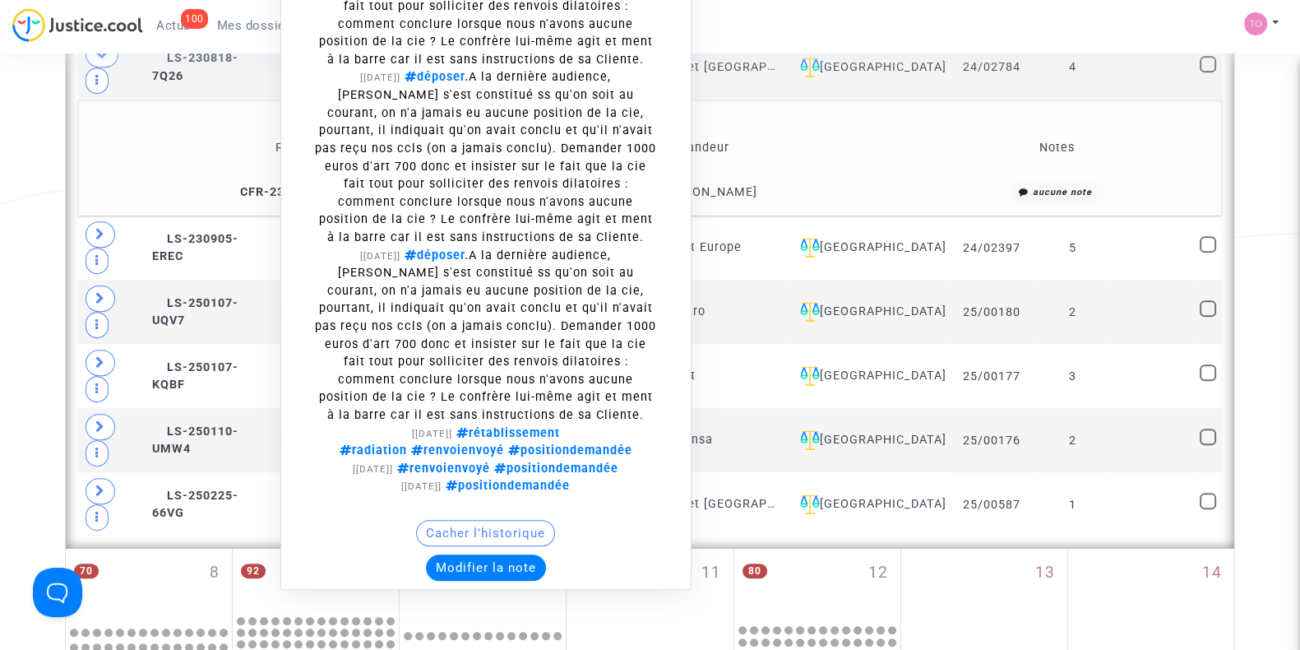
scroll to position [927, 0]
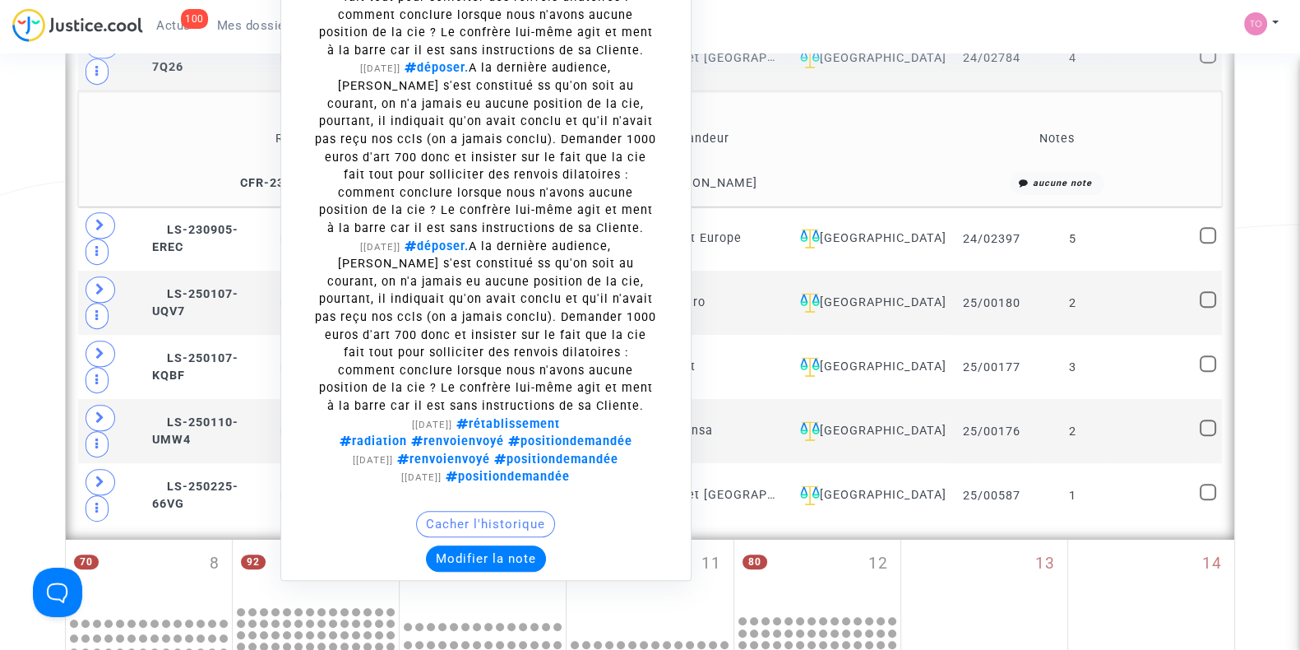
click at [514, 545] on button "Modifier la note" at bounding box center [486, 558] width 120 height 26
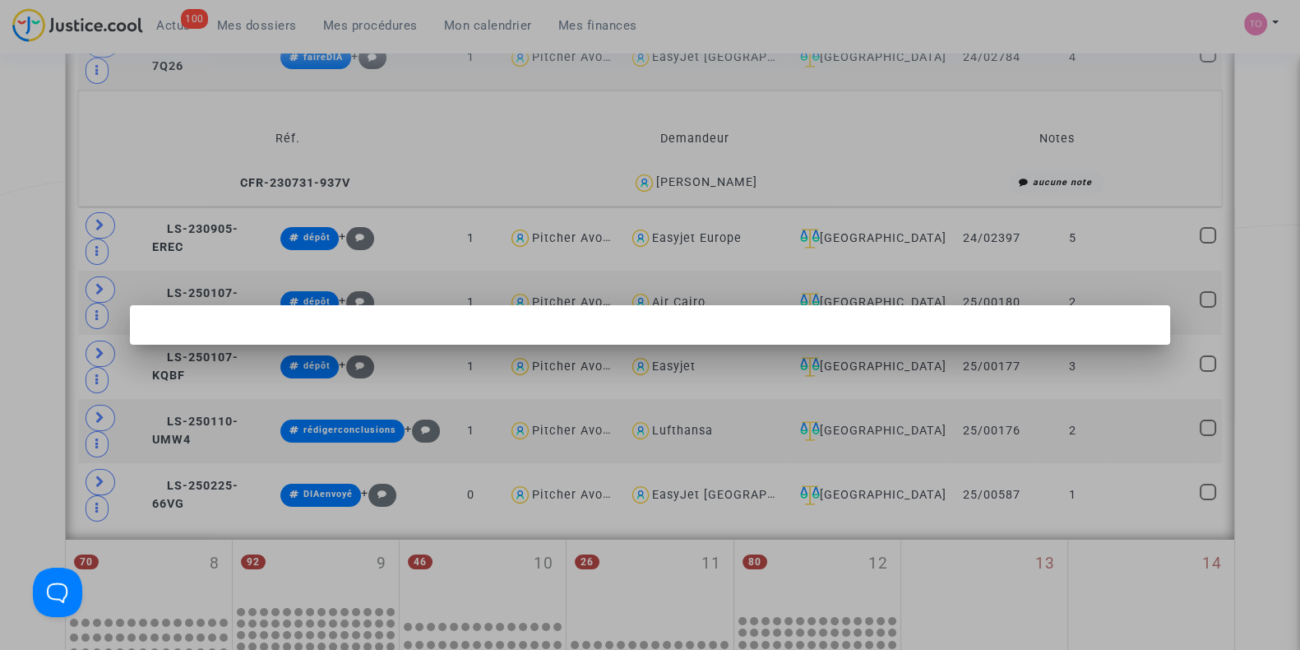
scroll to position [0, 0]
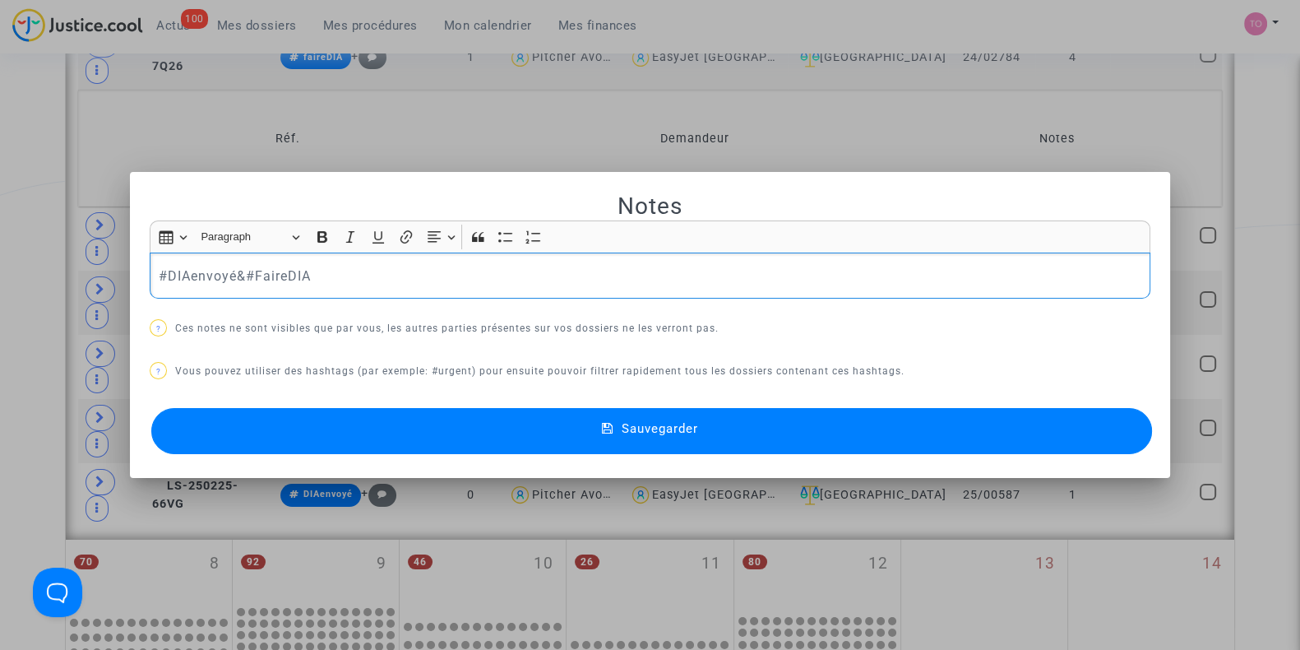
click at [234, 273] on p "#DIAenvoyé&#FaireDIA" at bounding box center [650, 276] width 983 height 21
drag, startPoint x: 225, startPoint y: 266, endPoint x: 101, endPoint y: 274, distance: 124.4
click at [101, 274] on div "Notes Rich Text Editor Insert table Insert table Heading Paragraph Paragraph He…" at bounding box center [650, 325] width 1300 height 650
click at [227, 272] on p "#DIAenvoyé #FaireDIA" at bounding box center [650, 276] width 983 height 21
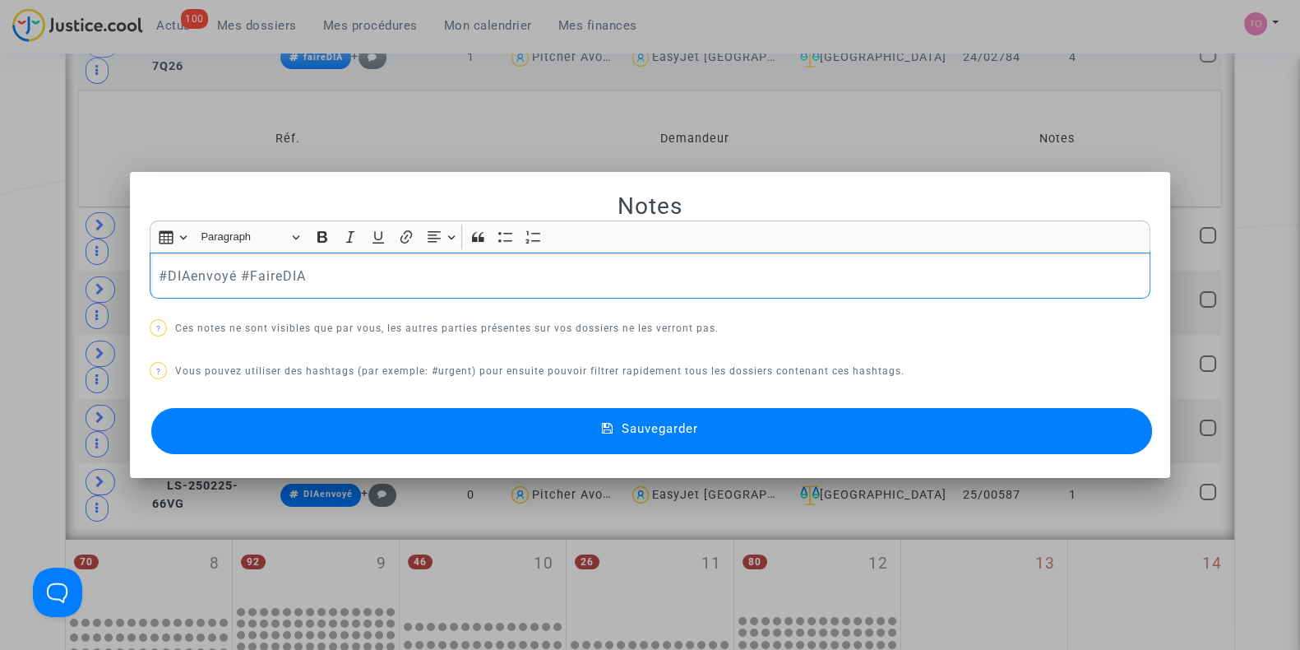
click at [227, 272] on p "#DIAenvoyé #FaireDIA" at bounding box center [650, 276] width 983 height 21
drag, startPoint x: 227, startPoint y: 272, endPoint x: 55, endPoint y: 287, distance: 172.5
click at [55, 287] on div "Notes Rich Text Editor Insert table Insert table Heading Paragraph Paragraph He…" at bounding box center [650, 325] width 1300 height 650
copy p "#DIAenvoyé"
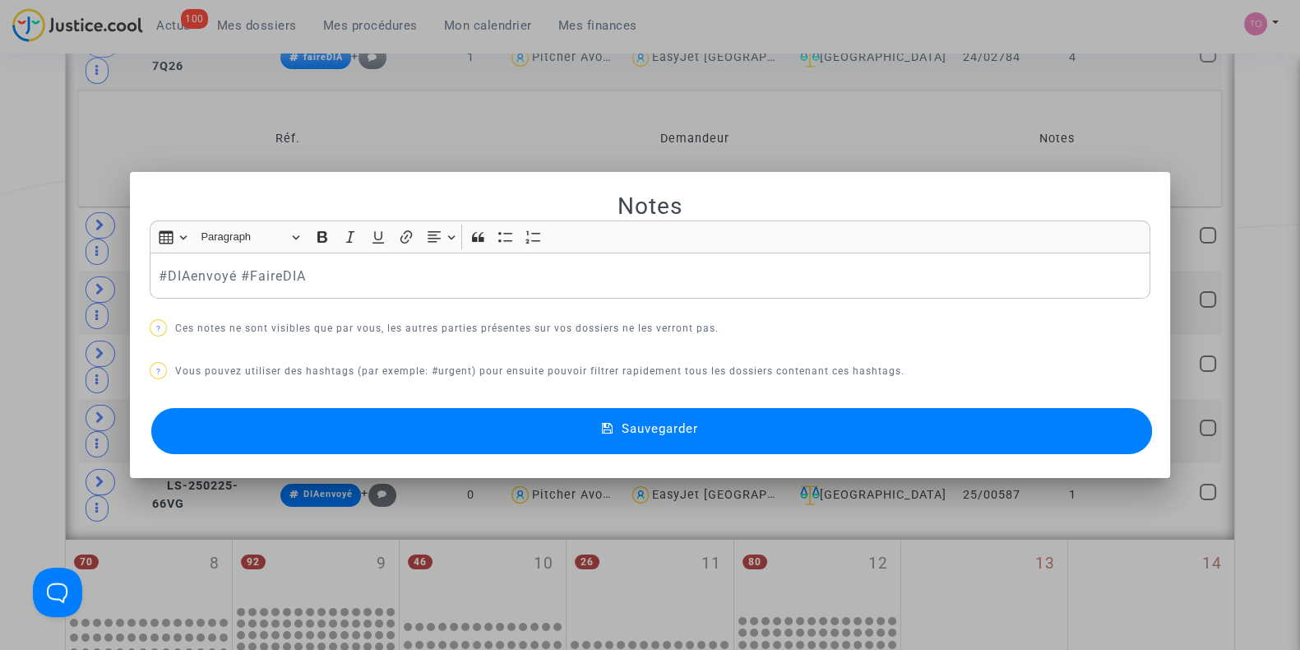
click at [321, 428] on button "Sauvegarder" at bounding box center [651, 431] width 1001 height 46
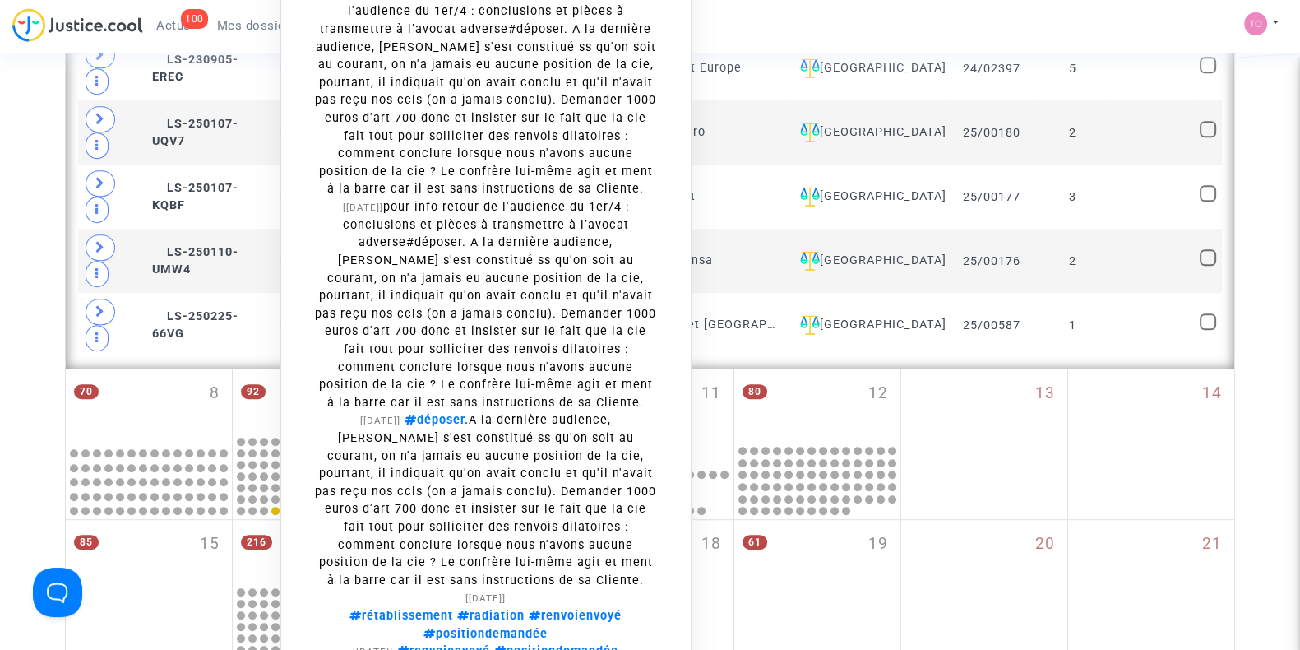
scroll to position [1107, 0]
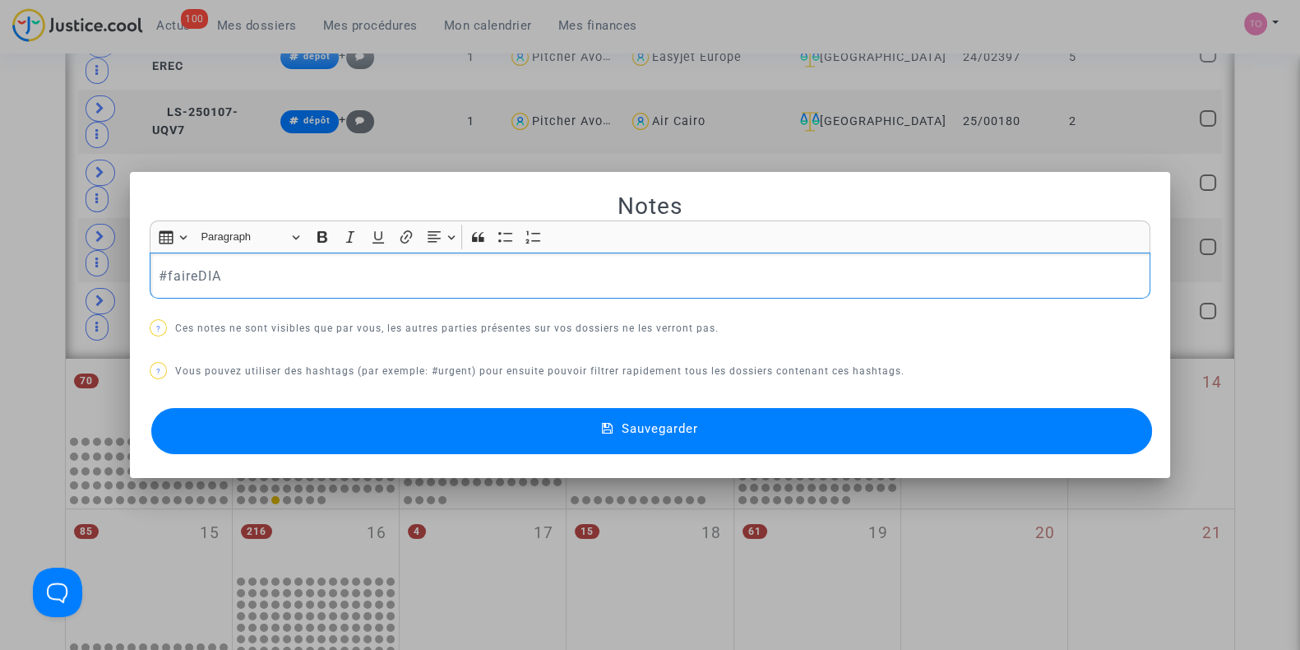
drag, startPoint x: 242, startPoint y: 273, endPoint x: 59, endPoint y: 294, distance: 183.8
click at [59, 294] on div "Notes Rich Text Editor Insert table Insert table Heading Paragraph Paragraph He…" at bounding box center [650, 325] width 1300 height 650
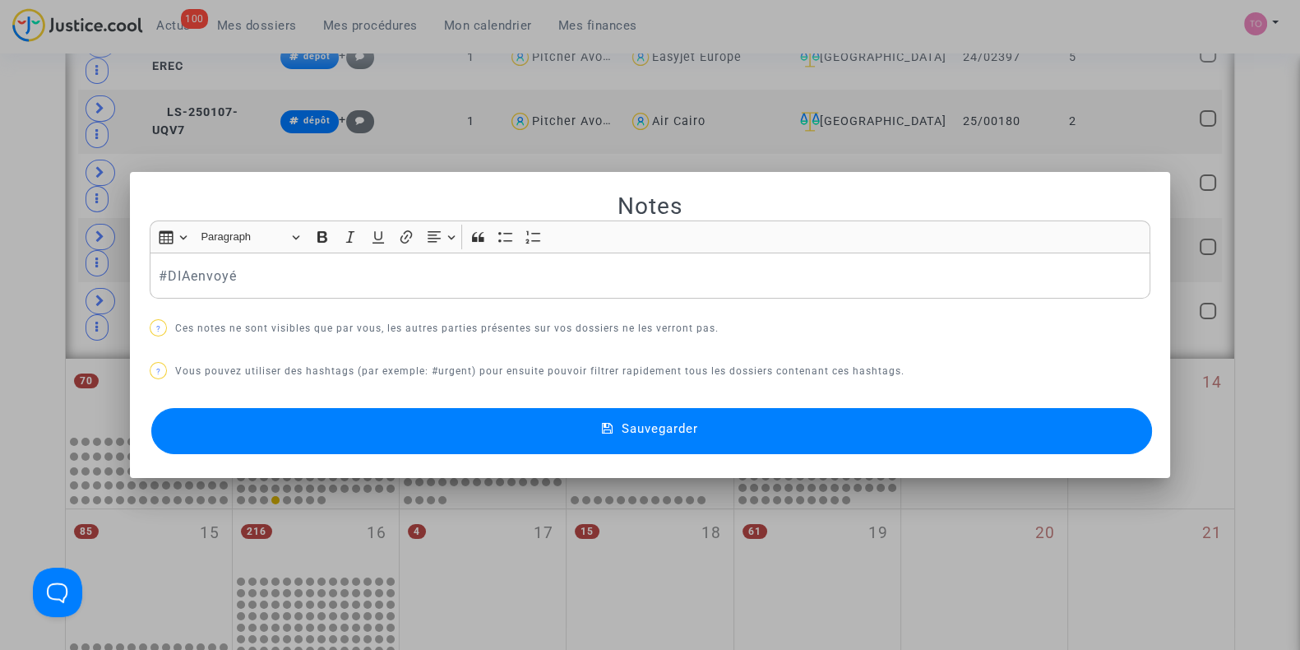
click at [317, 437] on button "Sauvegarder" at bounding box center [651, 431] width 1001 height 46
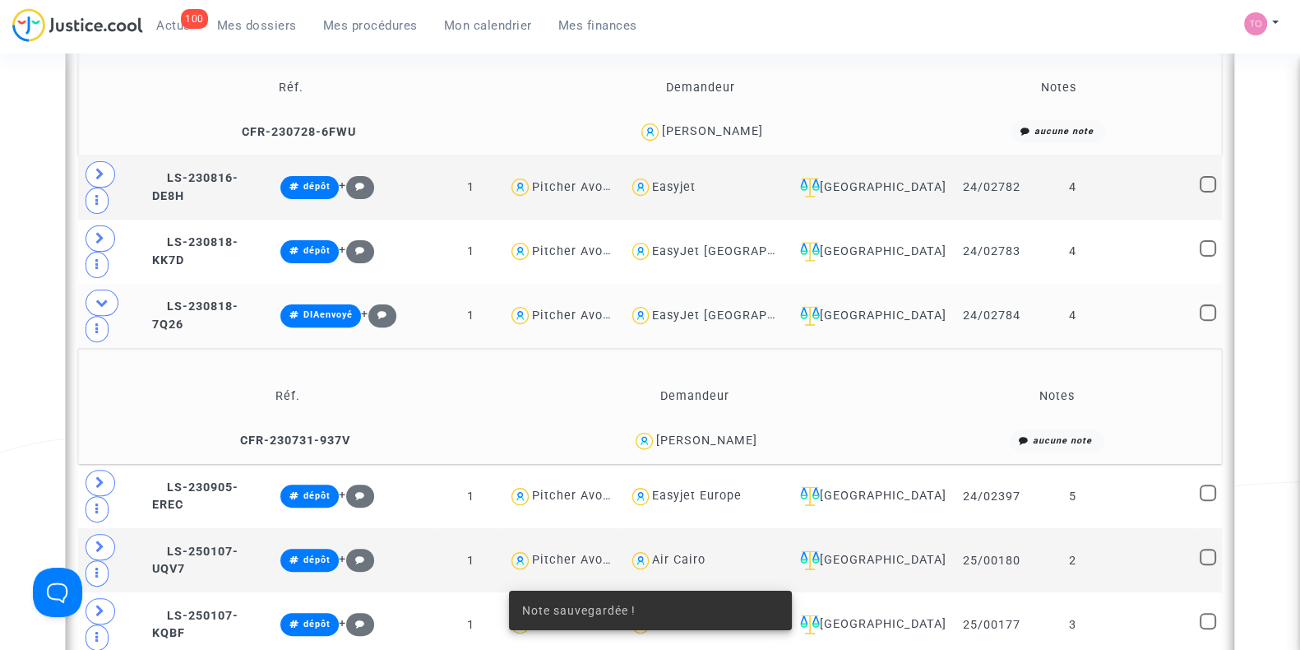
scroll to position [668, 0]
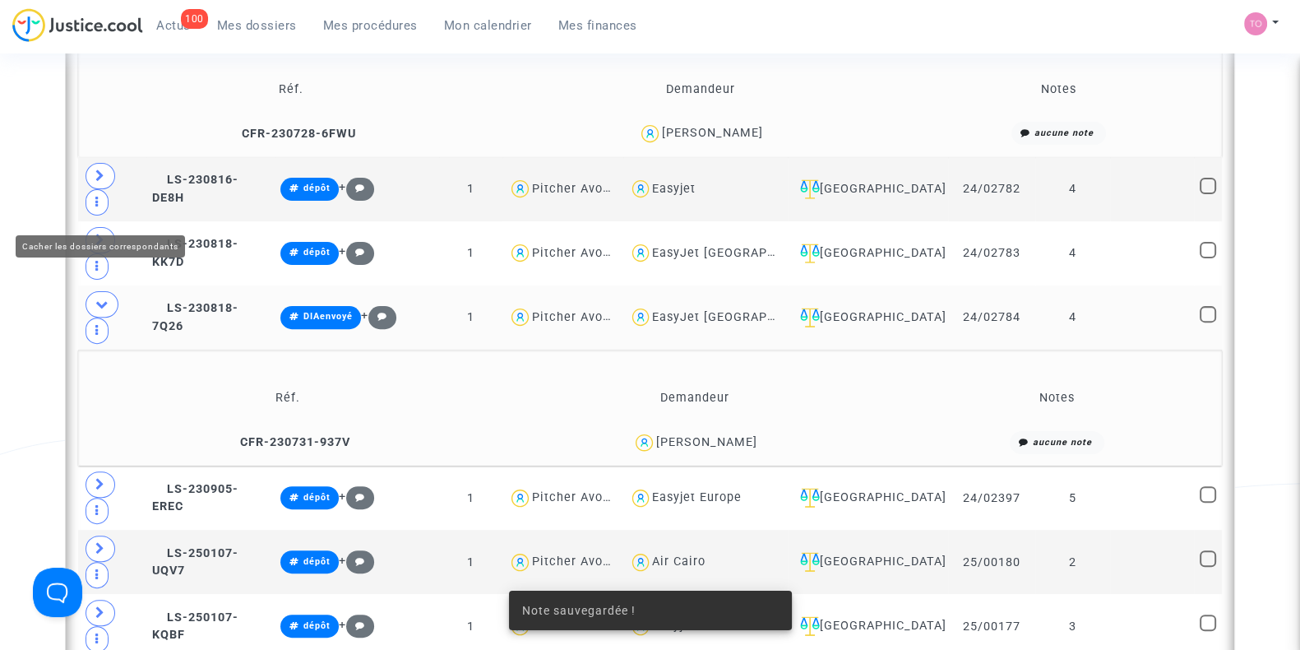
click at [95, 291] on span at bounding box center [102, 304] width 33 height 26
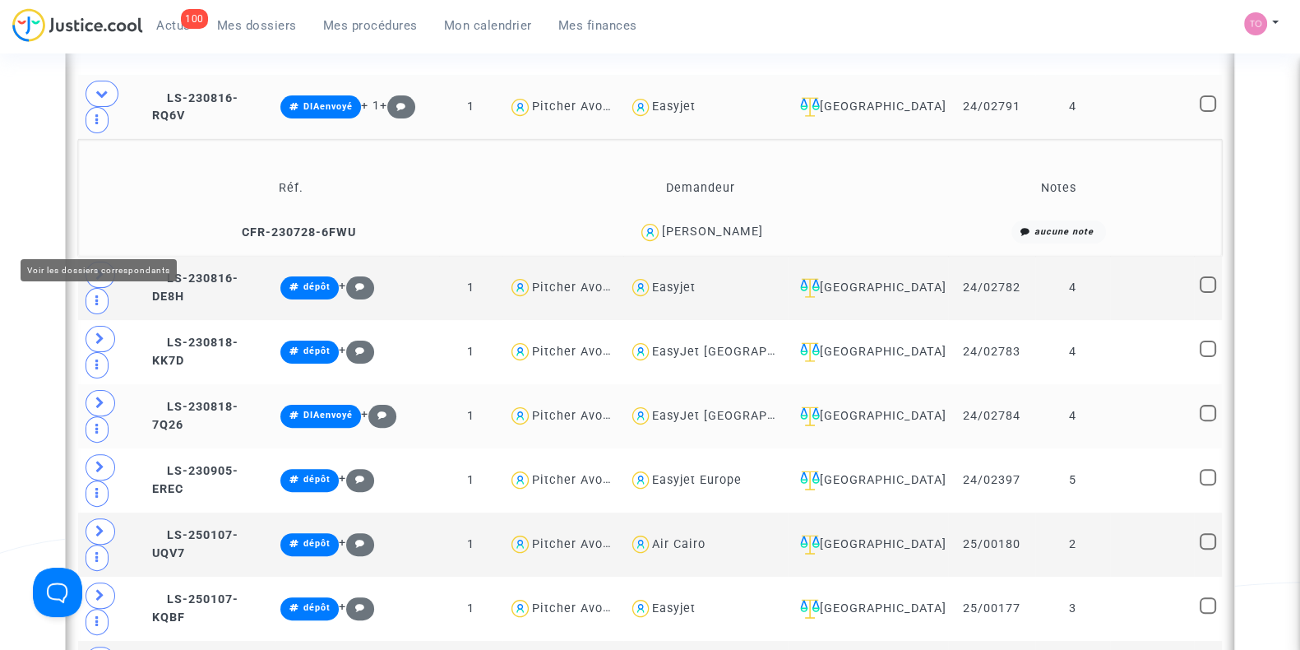
scroll to position [568, 0]
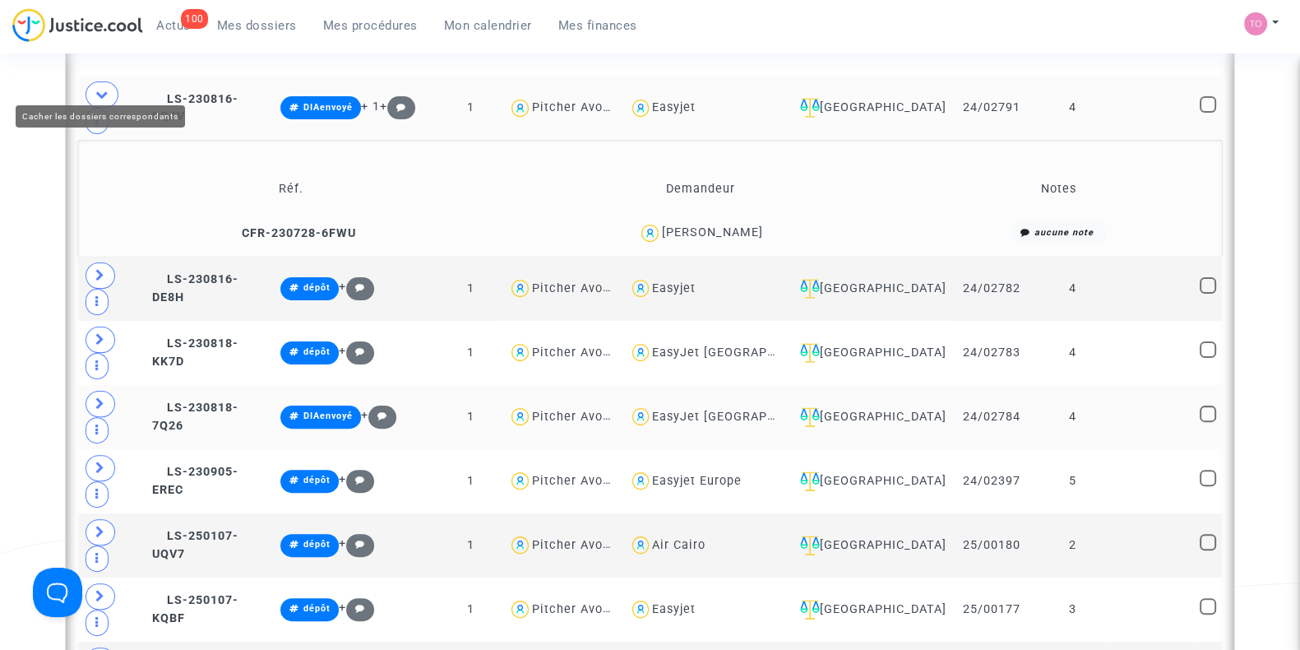
click at [102, 88] on icon at bounding box center [101, 94] width 13 height 12
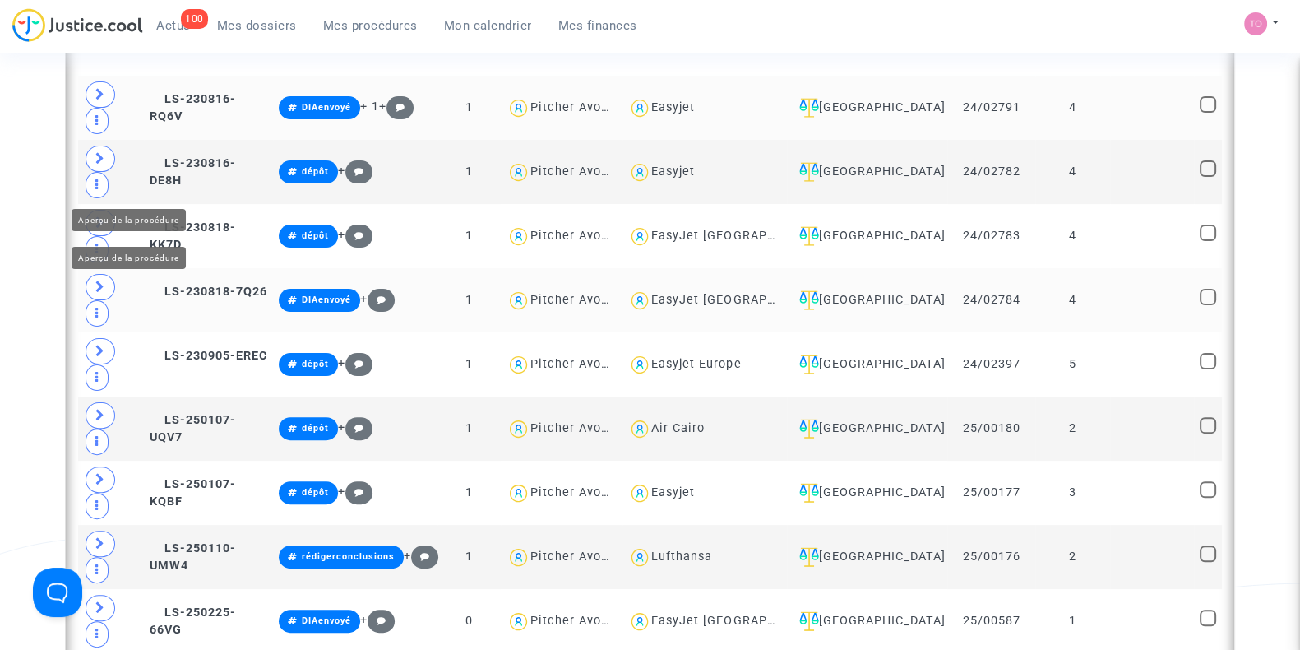
scroll to position [526, 0]
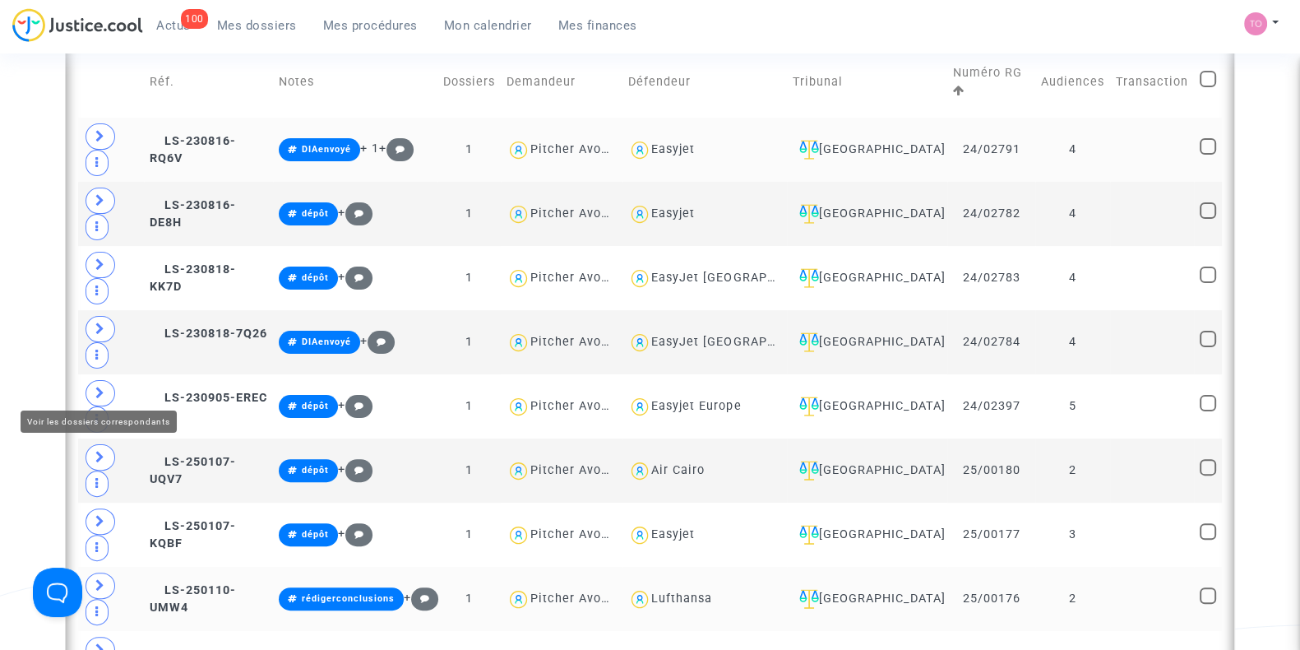
click at [96, 579] on icon at bounding box center [100, 585] width 10 height 12
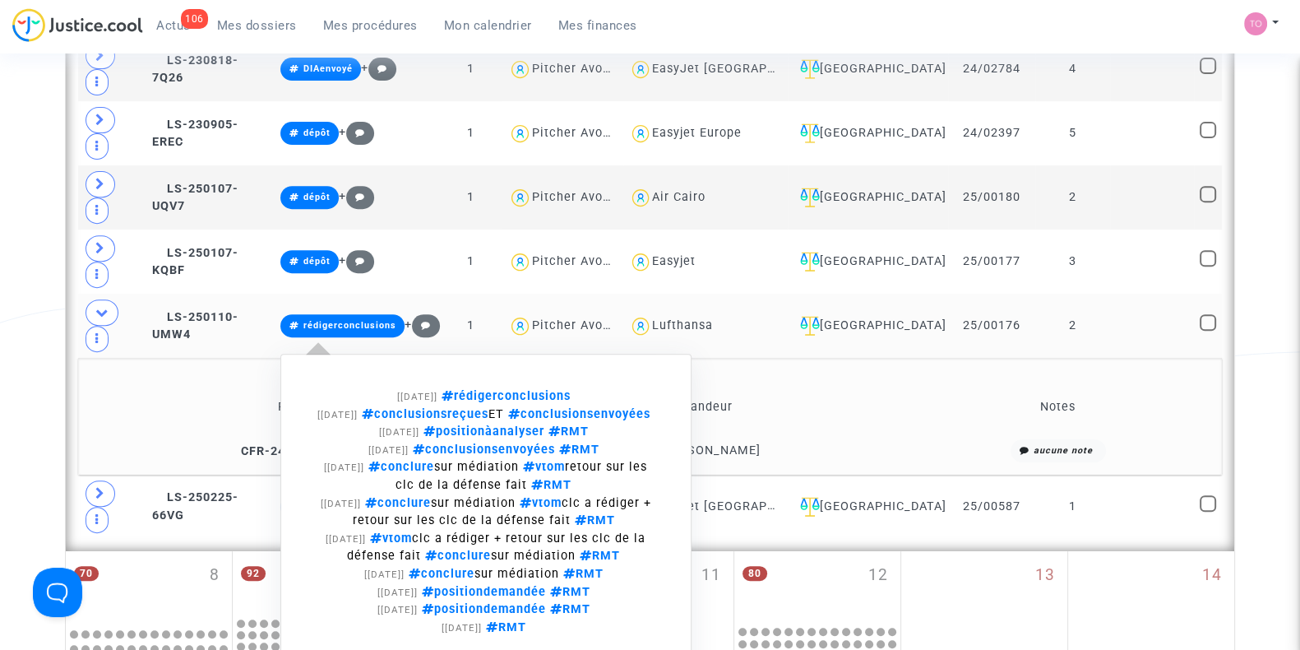
scroll to position [801, 0]
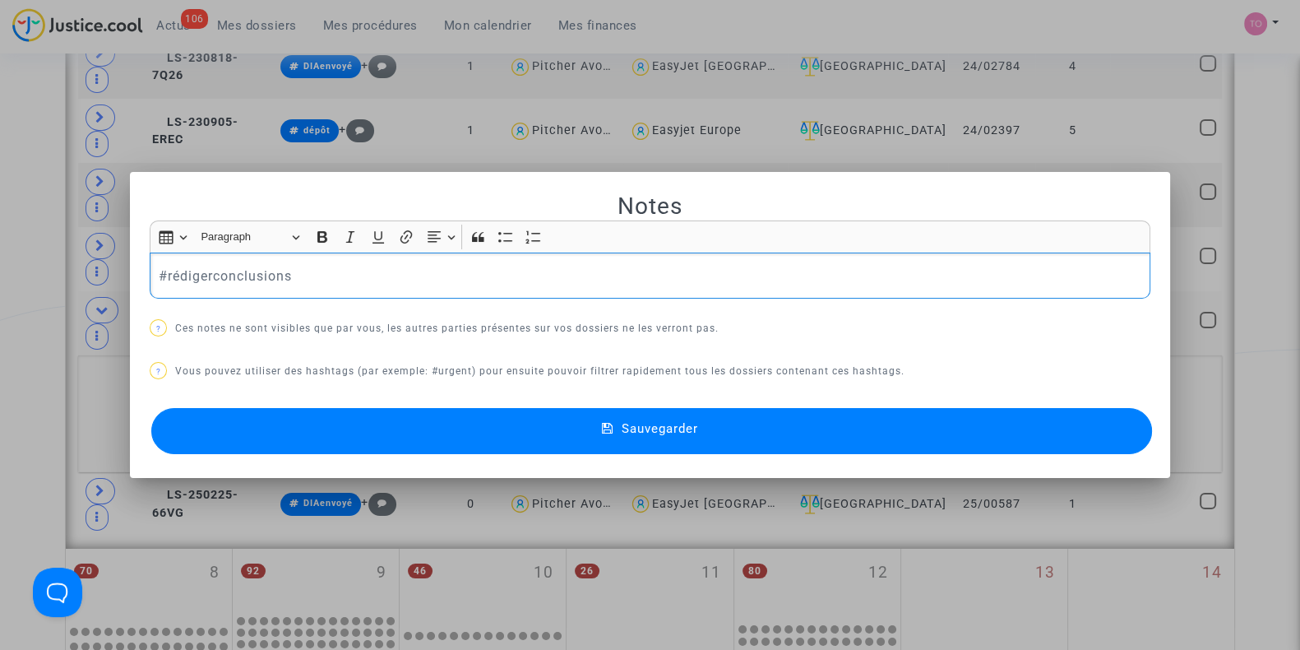
scroll to position [0, 0]
drag, startPoint x: 293, startPoint y: 273, endPoint x: 167, endPoint y: 274, distance: 125.8
click at [167, 274] on p "#rédigerconclusions" at bounding box center [650, 276] width 983 height 21
click at [371, 425] on button "Sauvegarder" at bounding box center [651, 431] width 1001 height 46
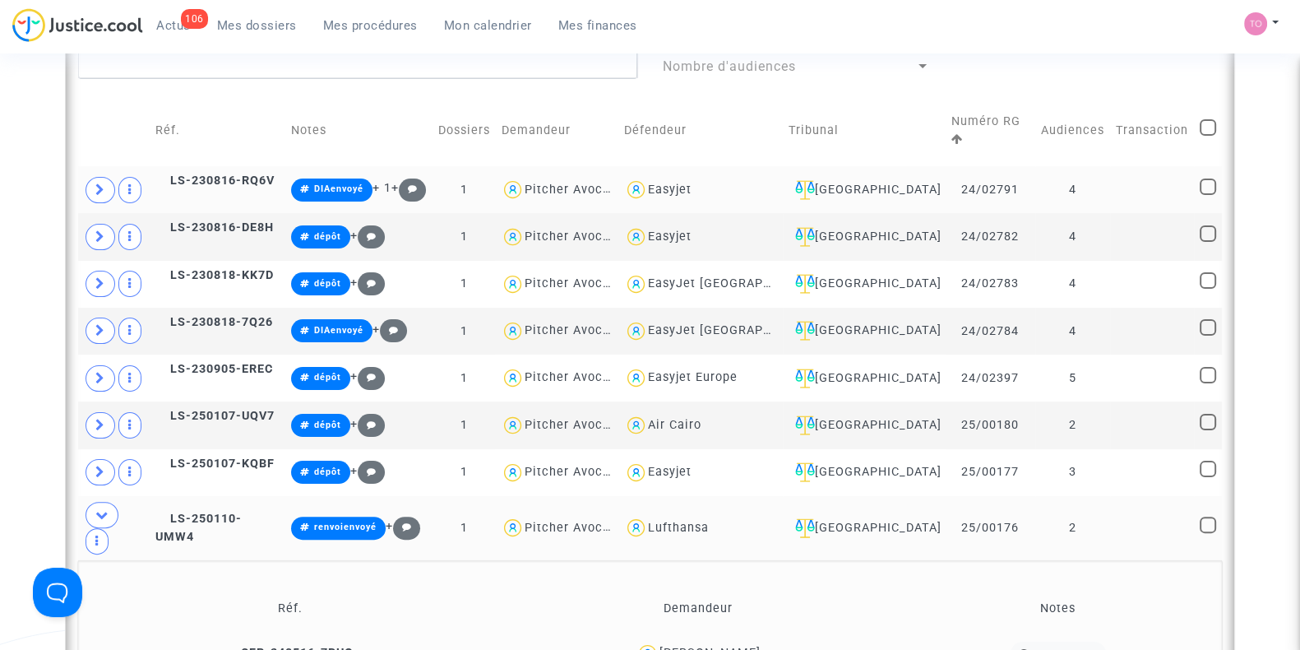
scroll to position [476, 0]
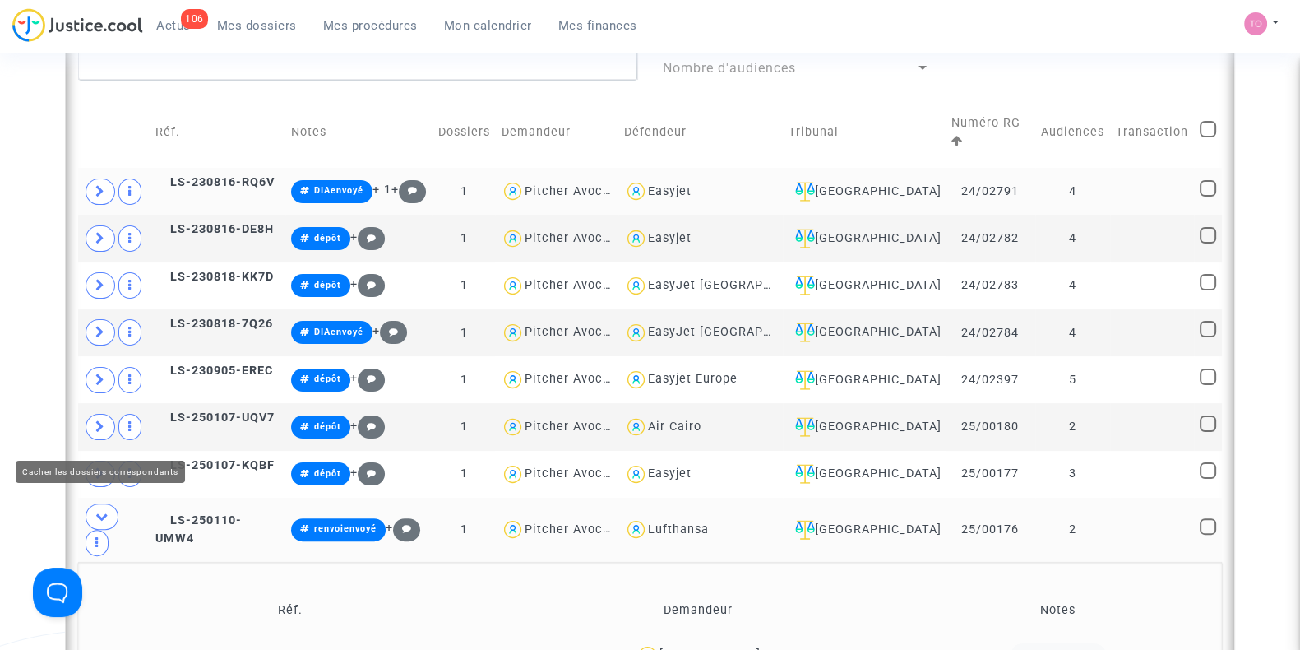
click at [99, 510] on icon at bounding box center [101, 516] width 13 height 12
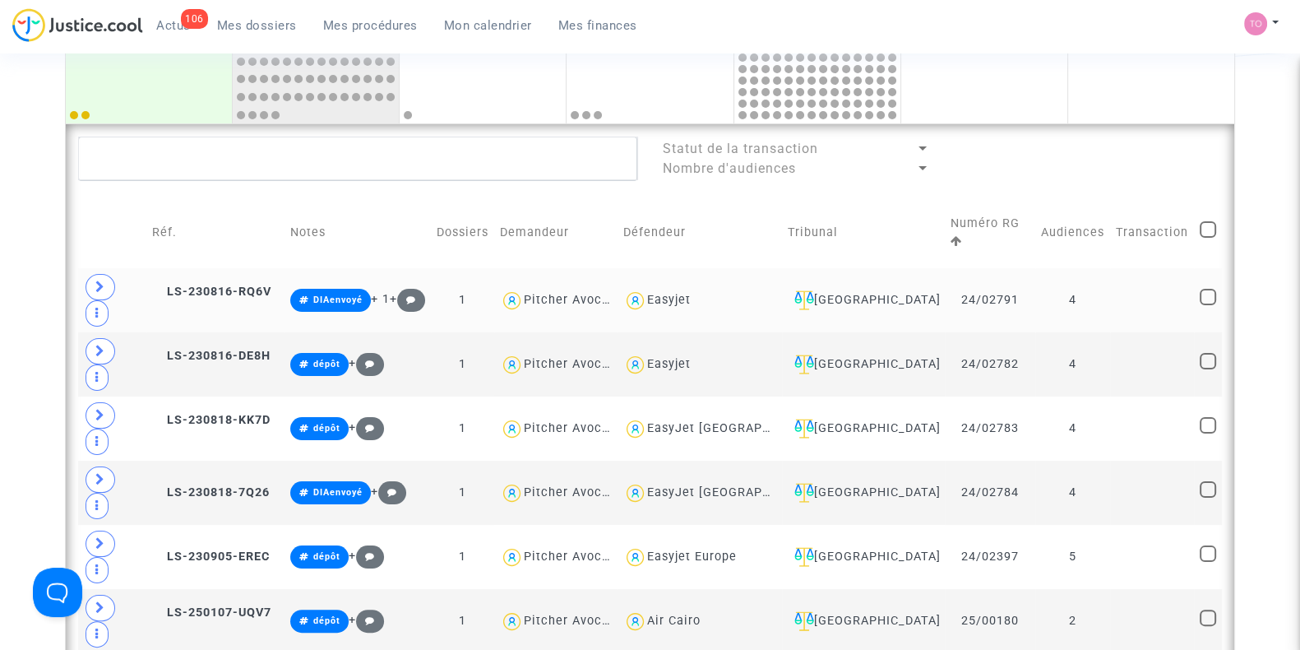
scroll to position [380, 0]
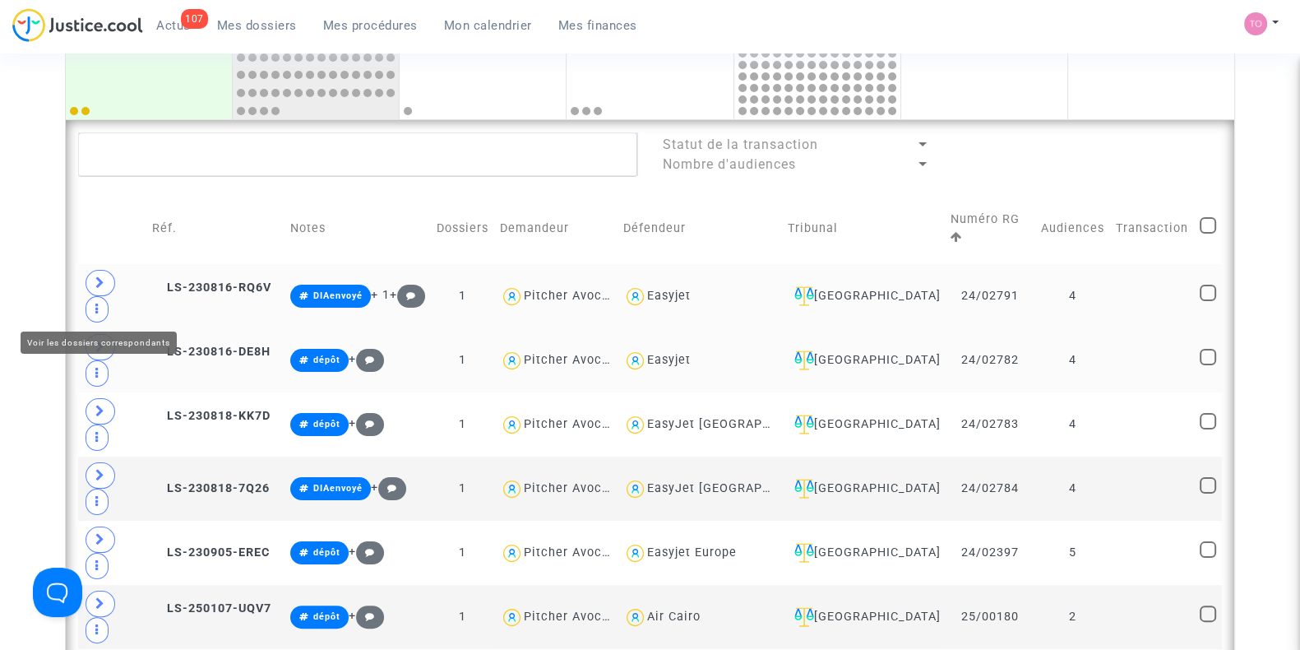
click at [95, 340] on icon at bounding box center [100, 346] width 10 height 12
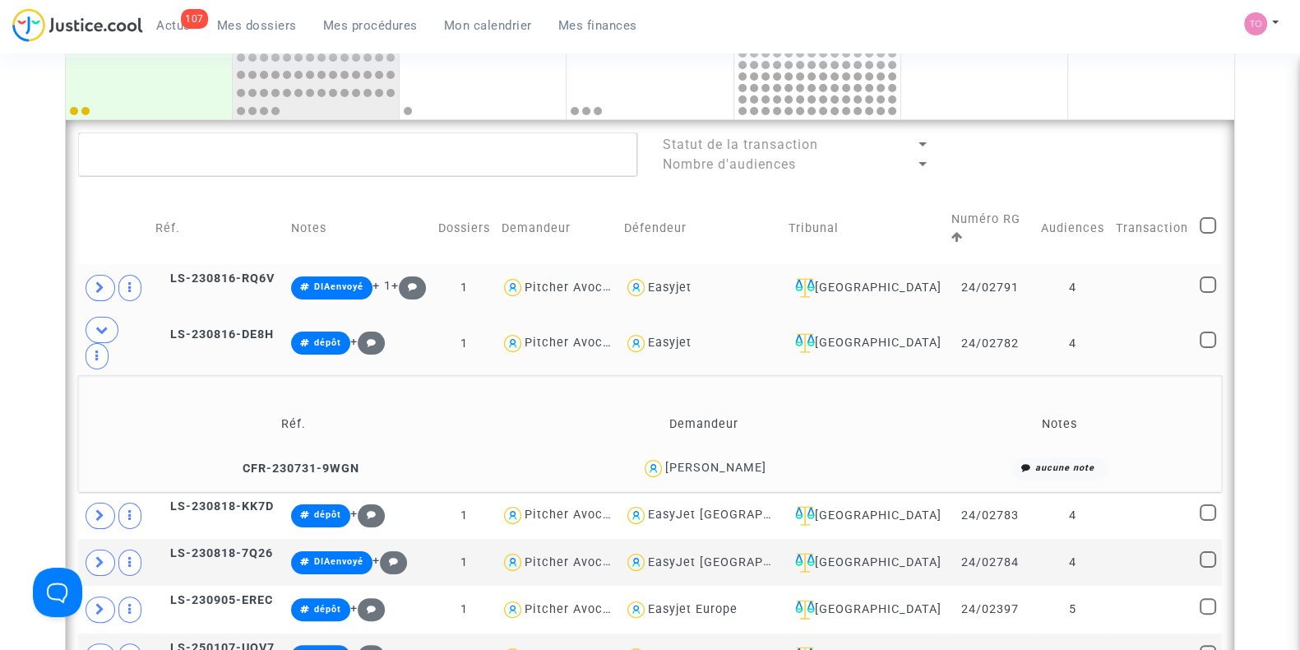
scroll to position [470, 0]
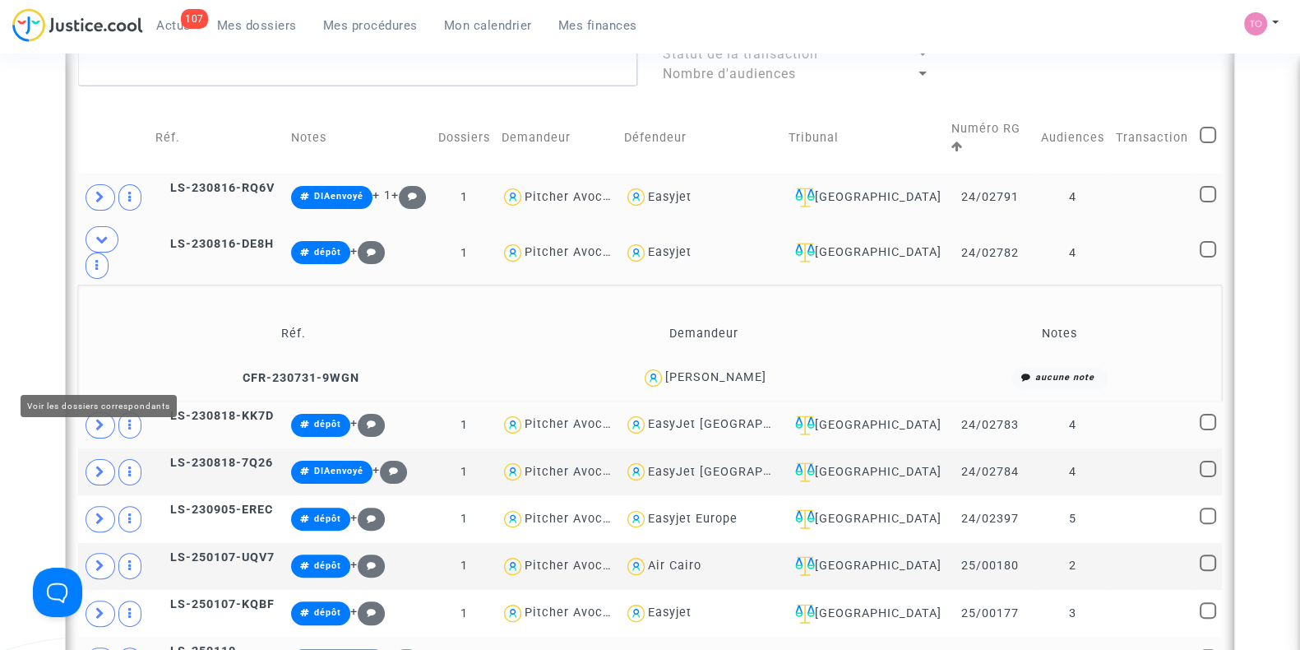
click at [91, 412] on span at bounding box center [101, 425] width 30 height 26
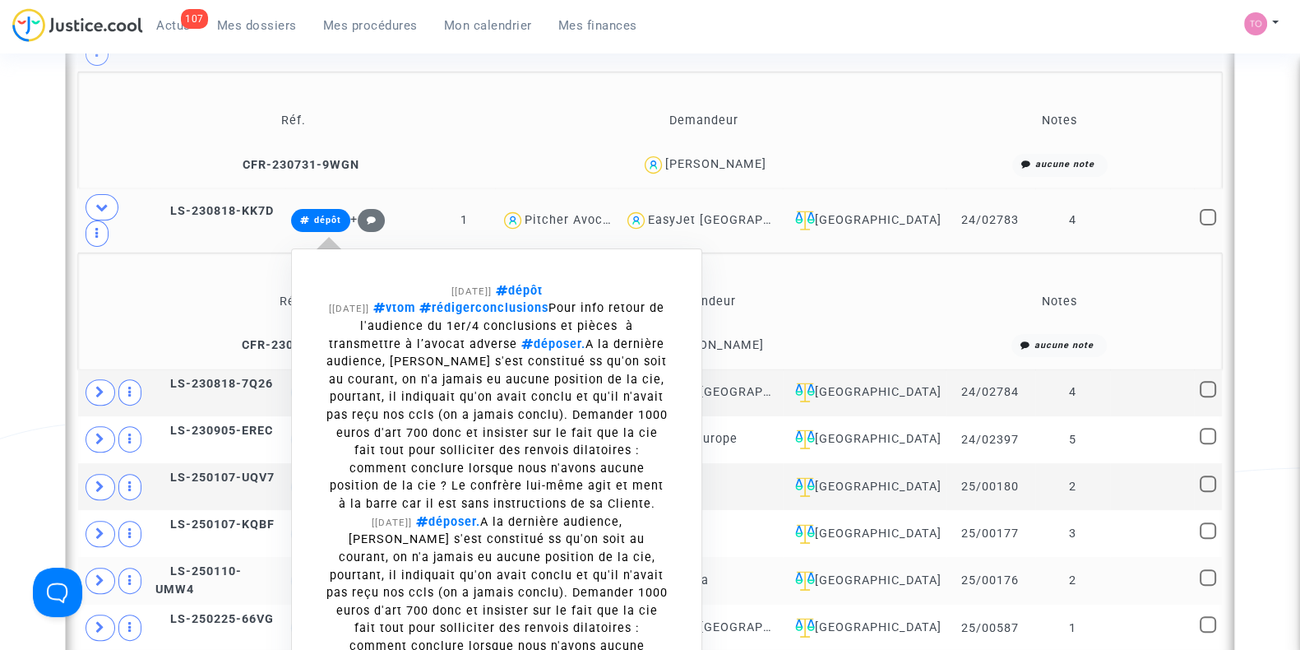
scroll to position [686, 0]
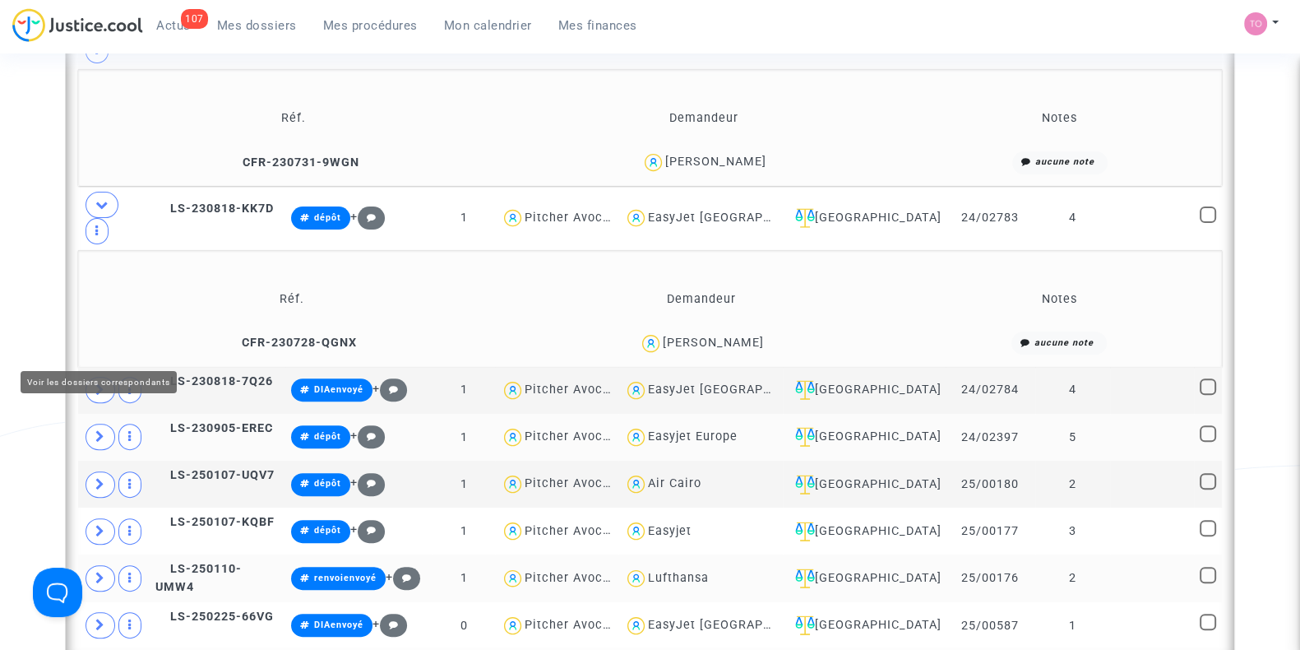
click at [101, 430] on icon at bounding box center [100, 436] width 10 height 12
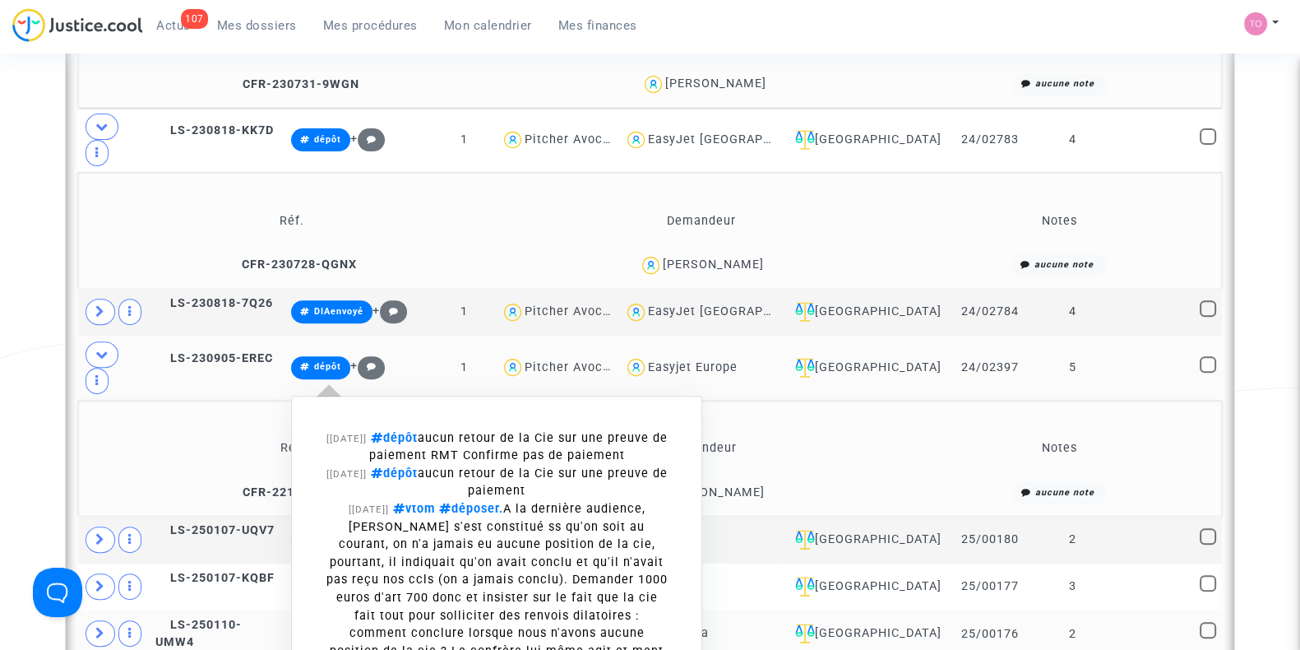
scroll to position [764, 0]
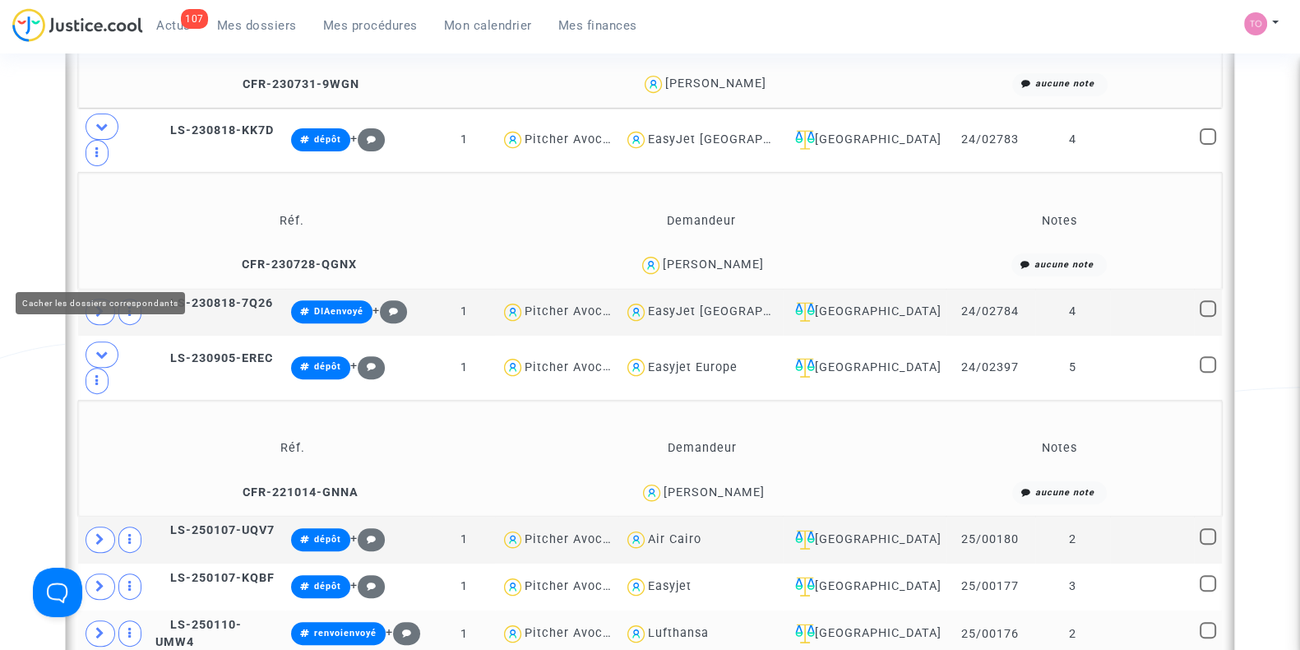
click at [91, 341] on span at bounding box center [102, 354] width 33 height 26
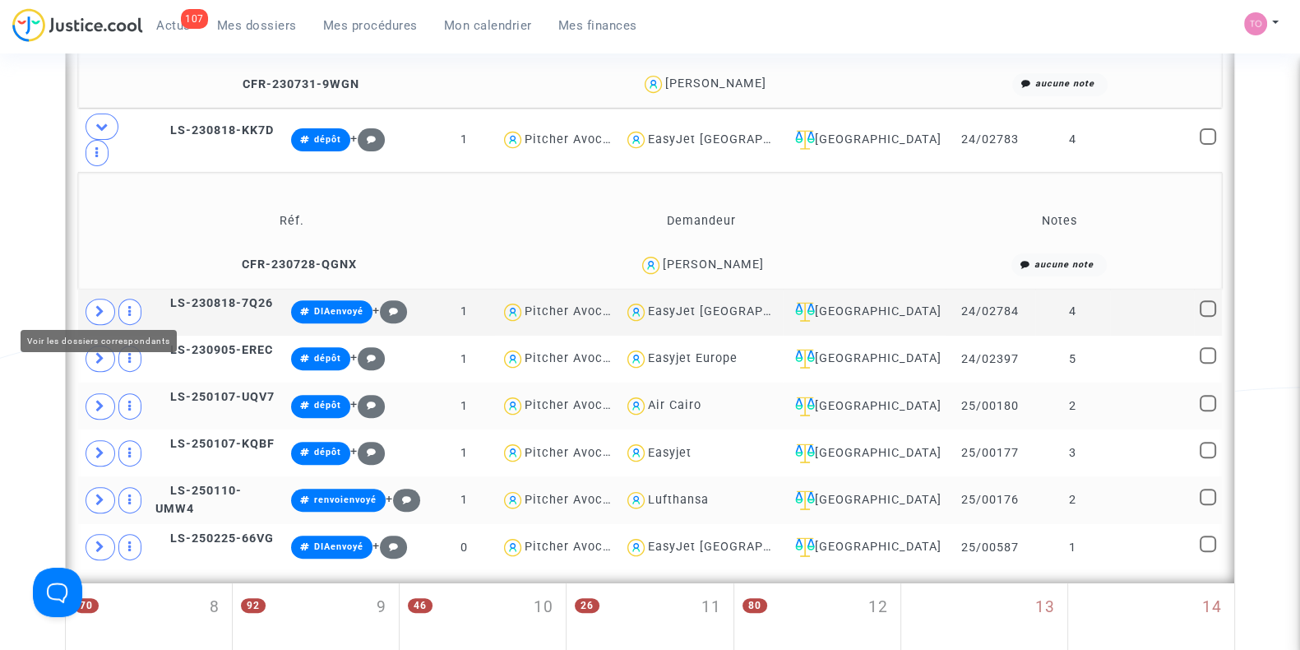
click at [100, 400] on icon at bounding box center [100, 406] width 10 height 12
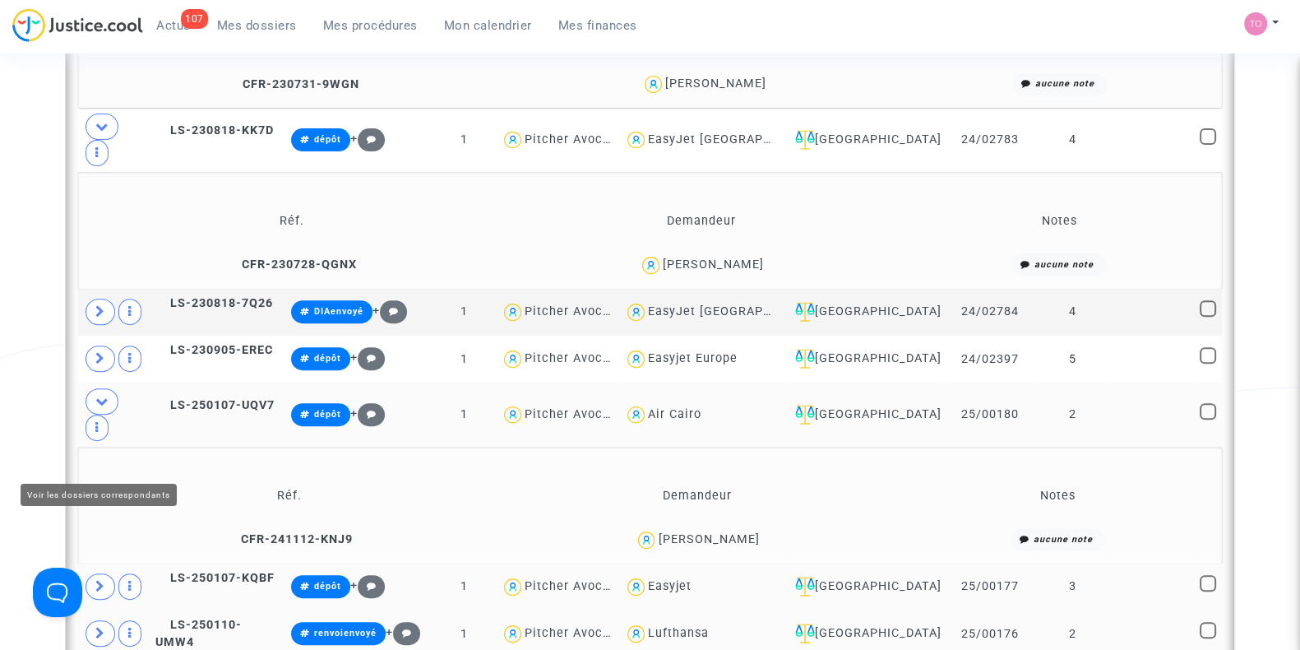
click at [90, 573] on span at bounding box center [101, 586] width 30 height 26
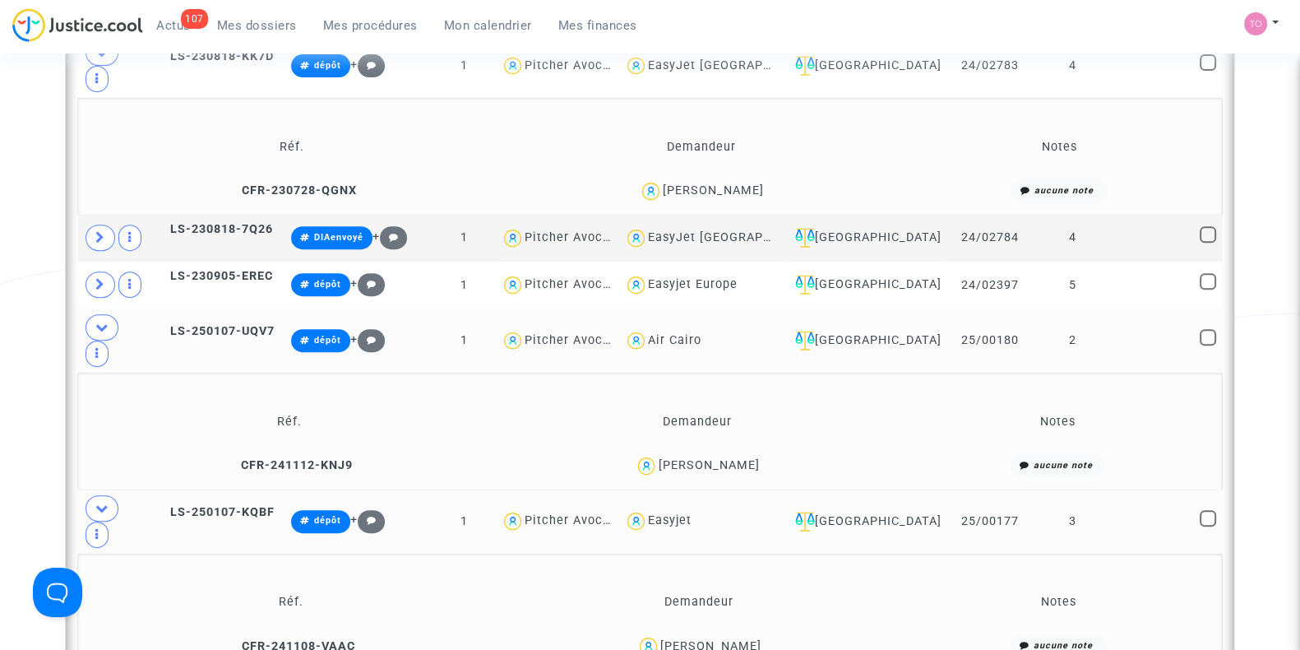
scroll to position [838, 0]
click at [99, 502] on icon at bounding box center [101, 508] width 13 height 12
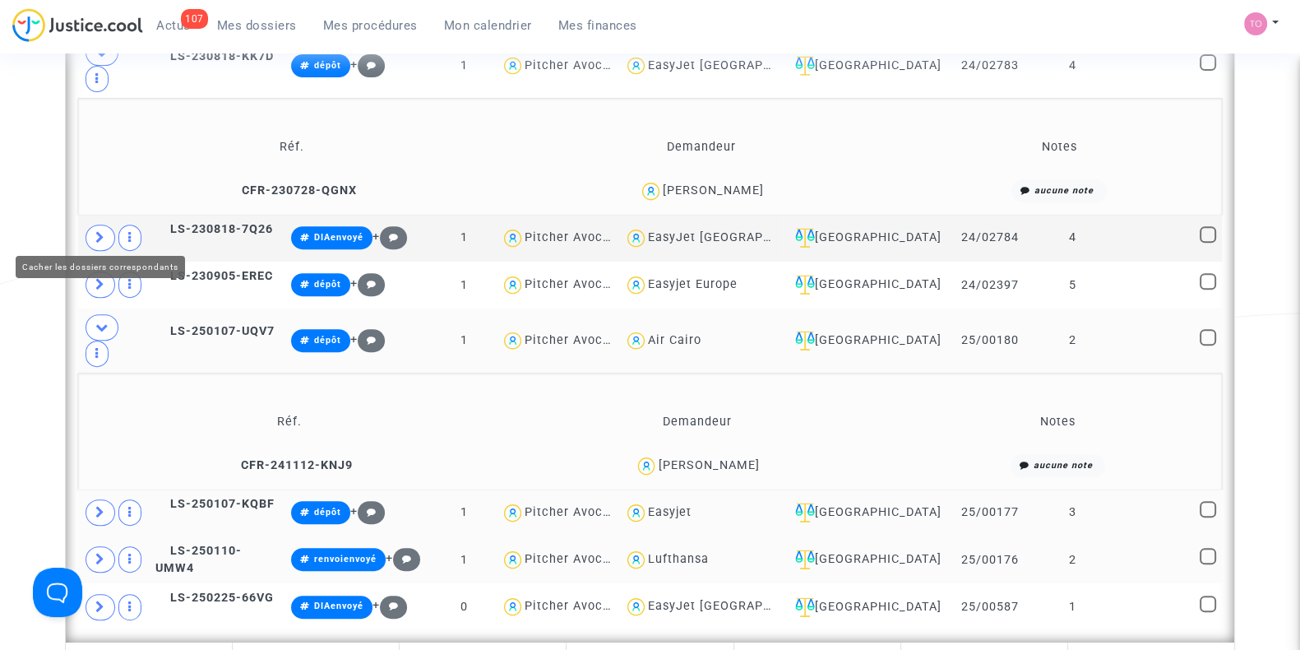
click at [100, 314] on span at bounding box center [102, 327] width 33 height 26
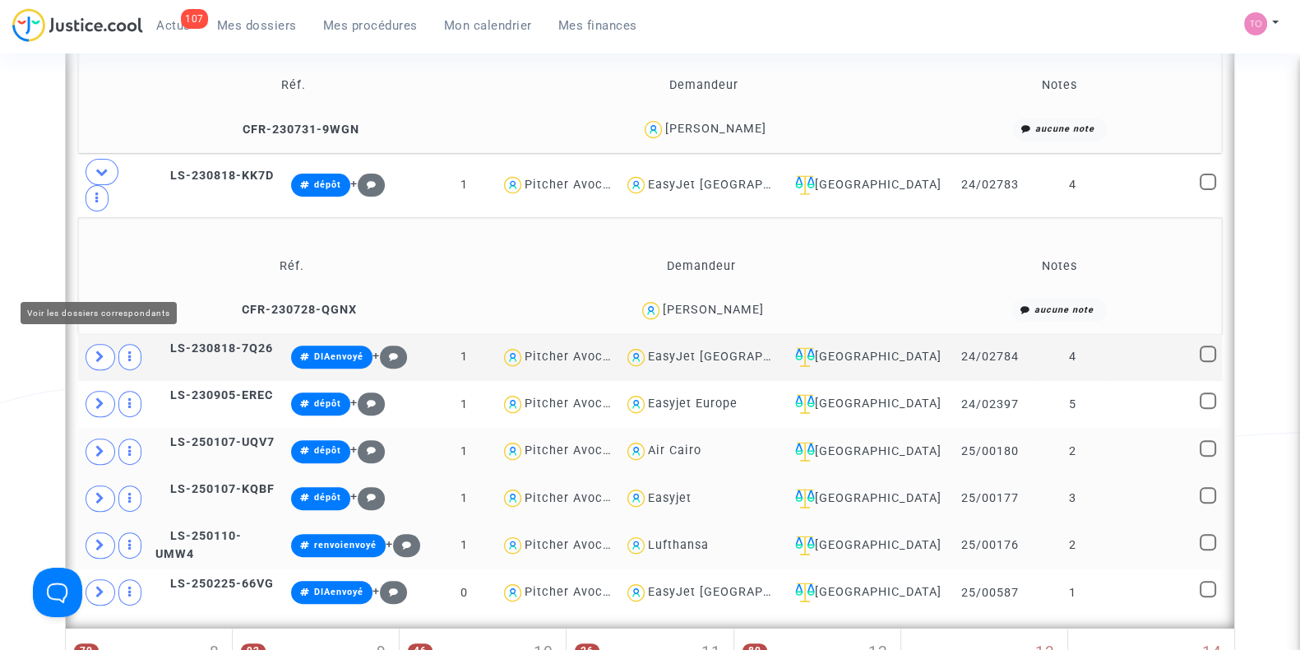
scroll to position [716, 0]
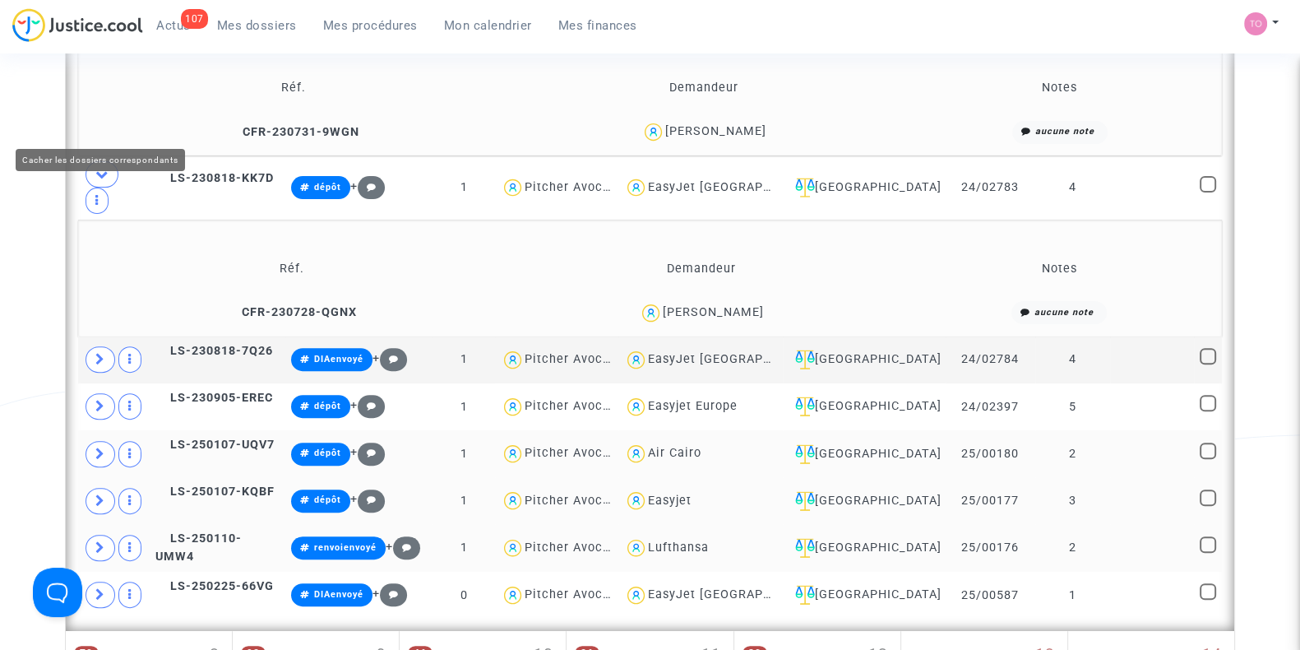
click at [99, 168] on icon at bounding box center [101, 174] width 13 height 12
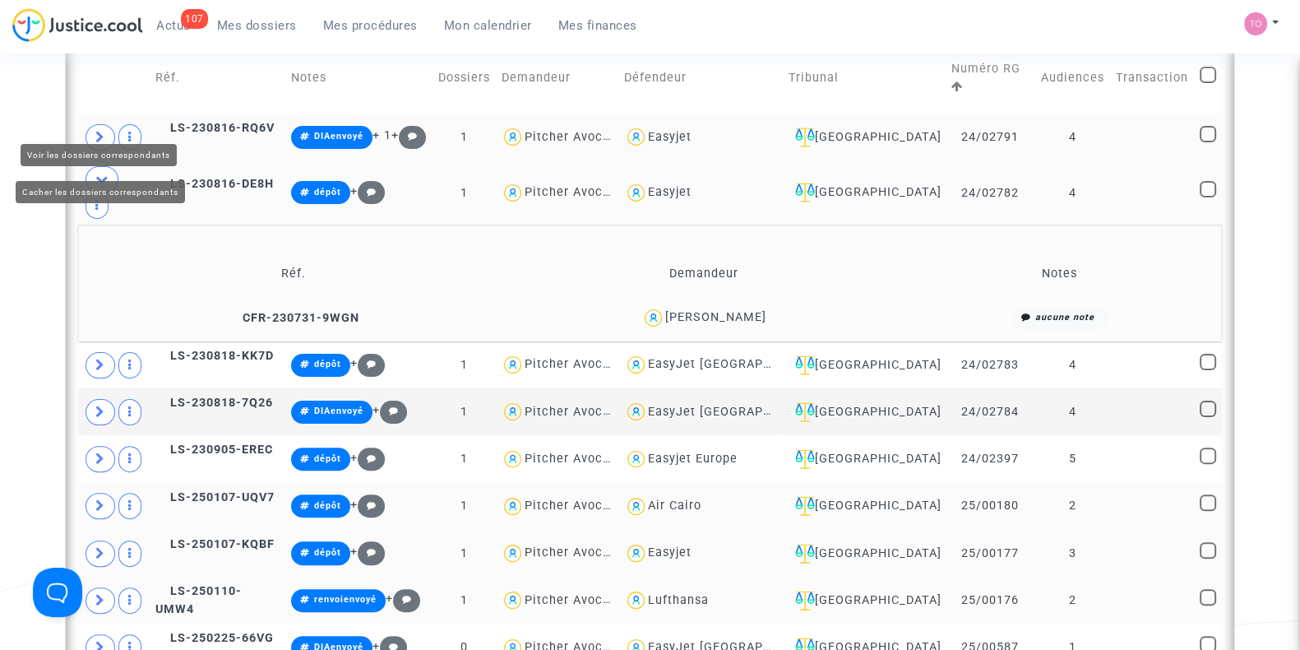
click at [100, 173] on icon at bounding box center [101, 179] width 13 height 12
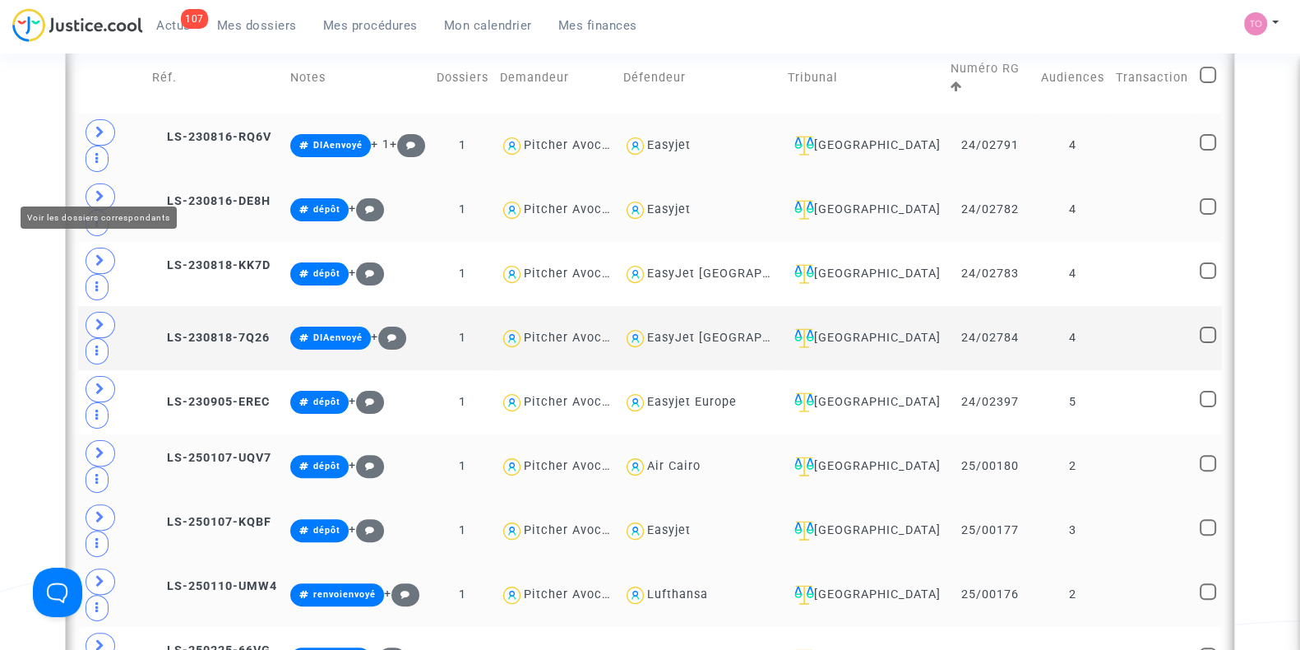
scroll to position [418, 0]
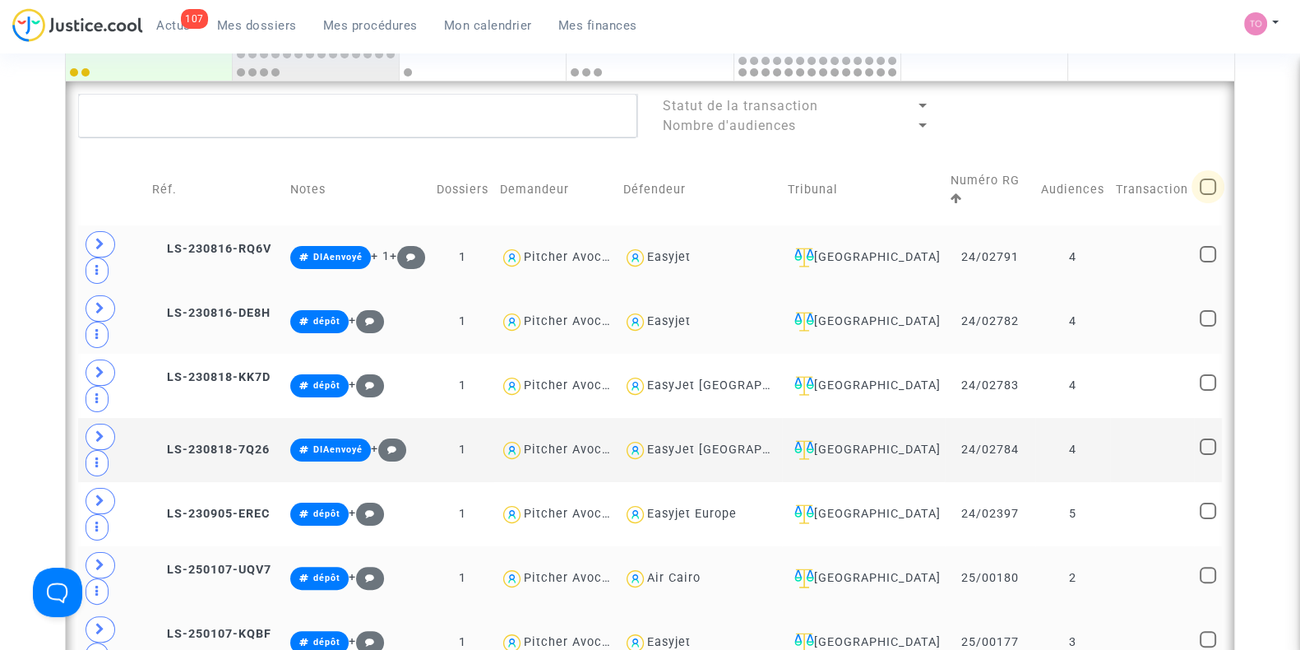
click at [1209, 178] on span at bounding box center [1208, 186] width 16 height 16
click at [1208, 195] on input "checkbox" at bounding box center [1207, 195] width 1 height 1
checkbox input "true"
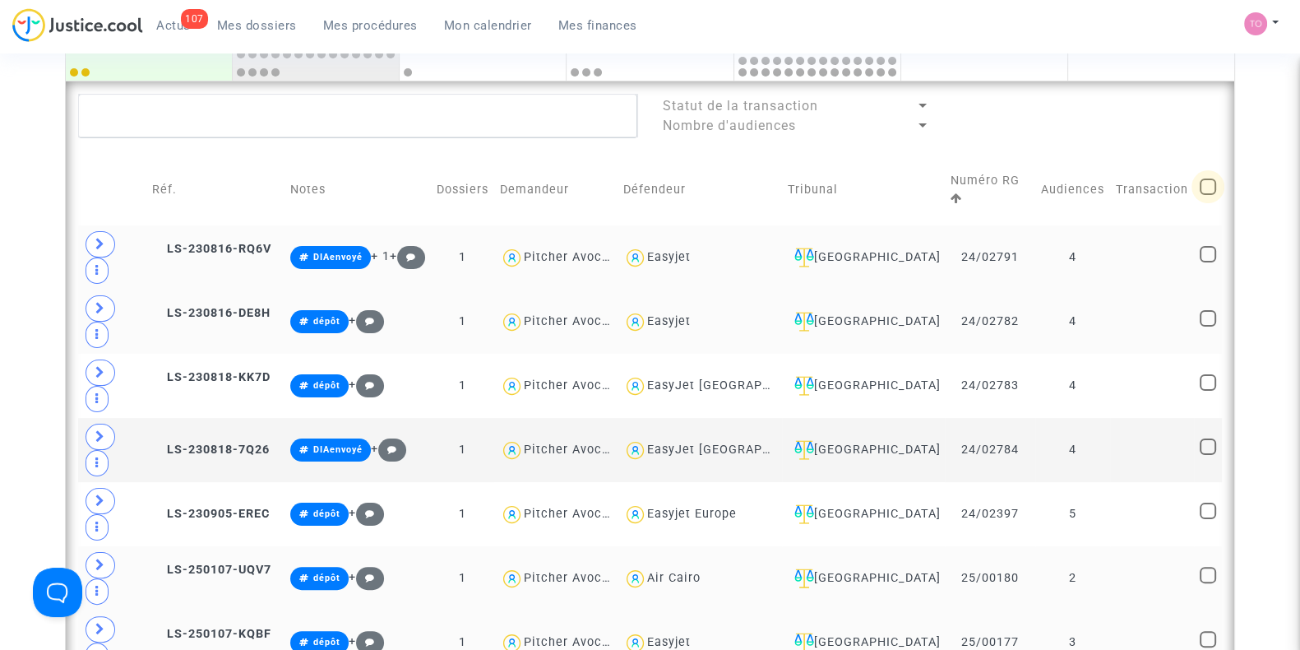
checkbox input "true"
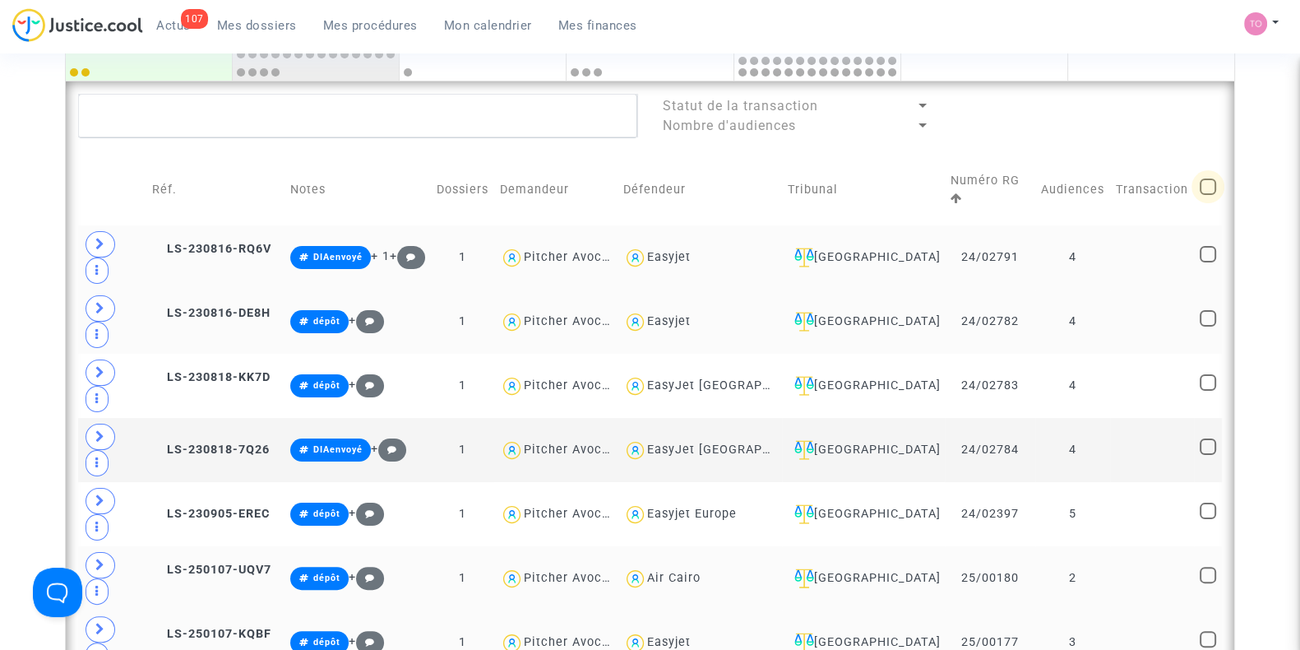
checkbox input "true"
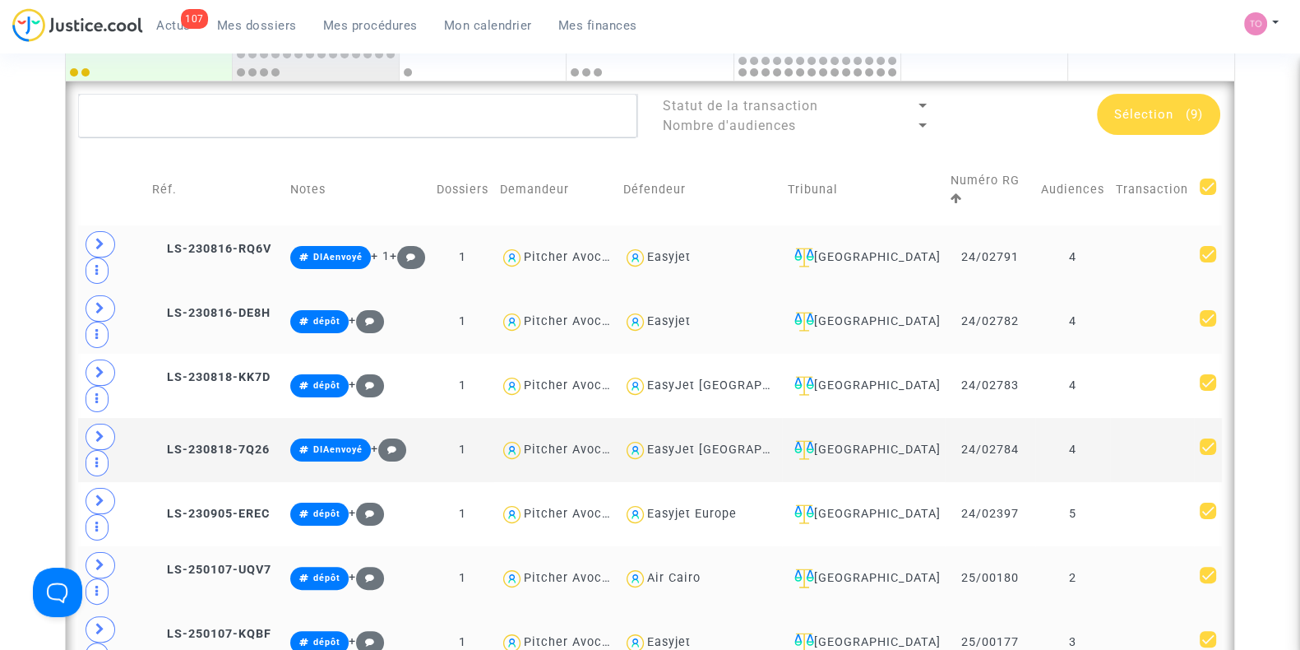
click at [1149, 103] on div "Sélection (9)" at bounding box center [1158, 114] width 123 height 41
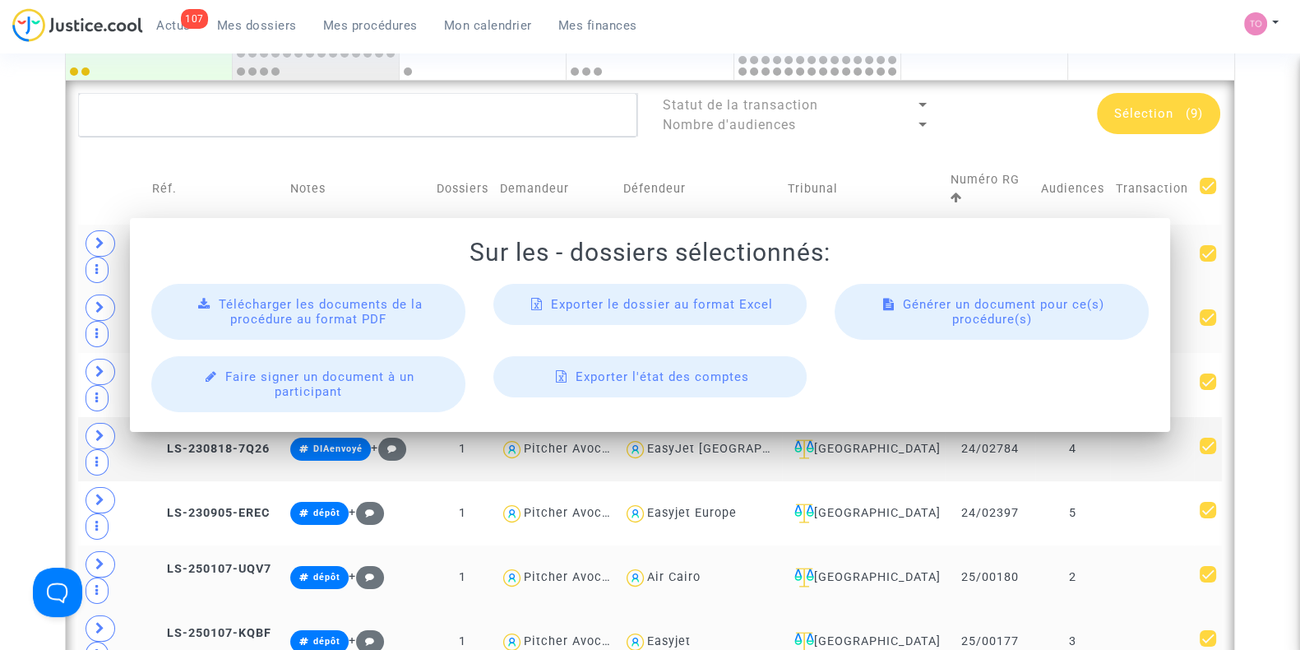
scroll to position [0, 0]
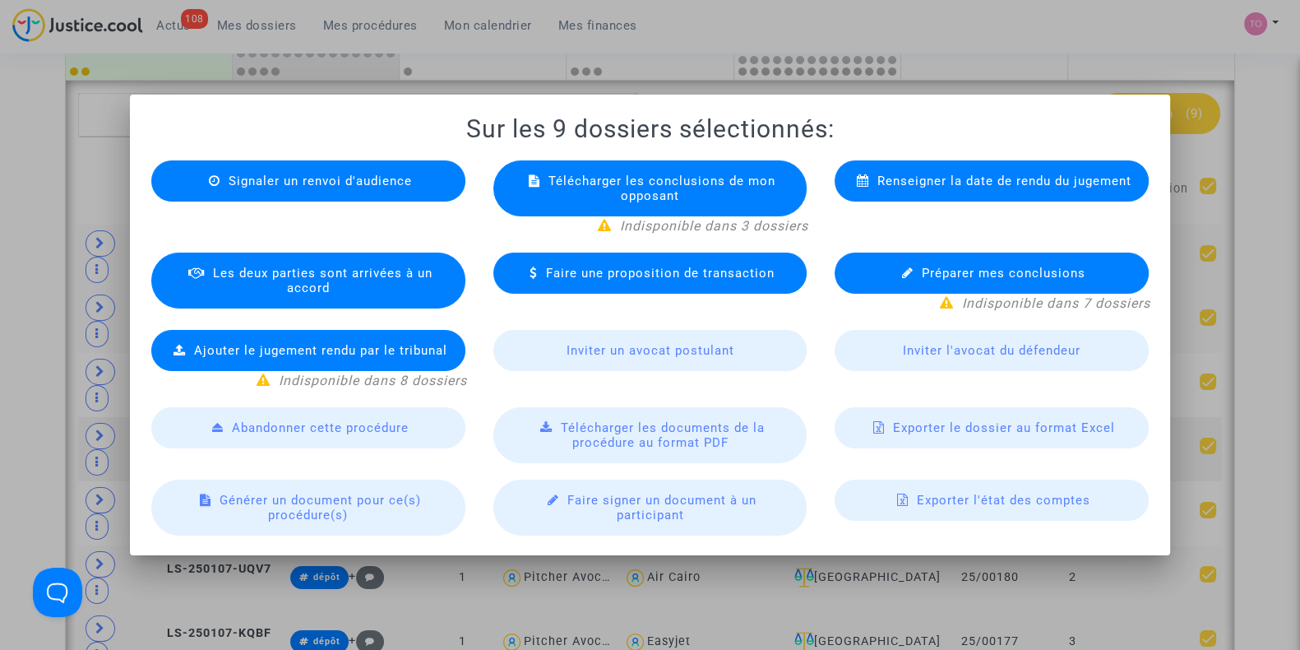
click at [904, 430] on span "Exporter le dossier au format Excel" at bounding box center [1004, 427] width 222 height 15
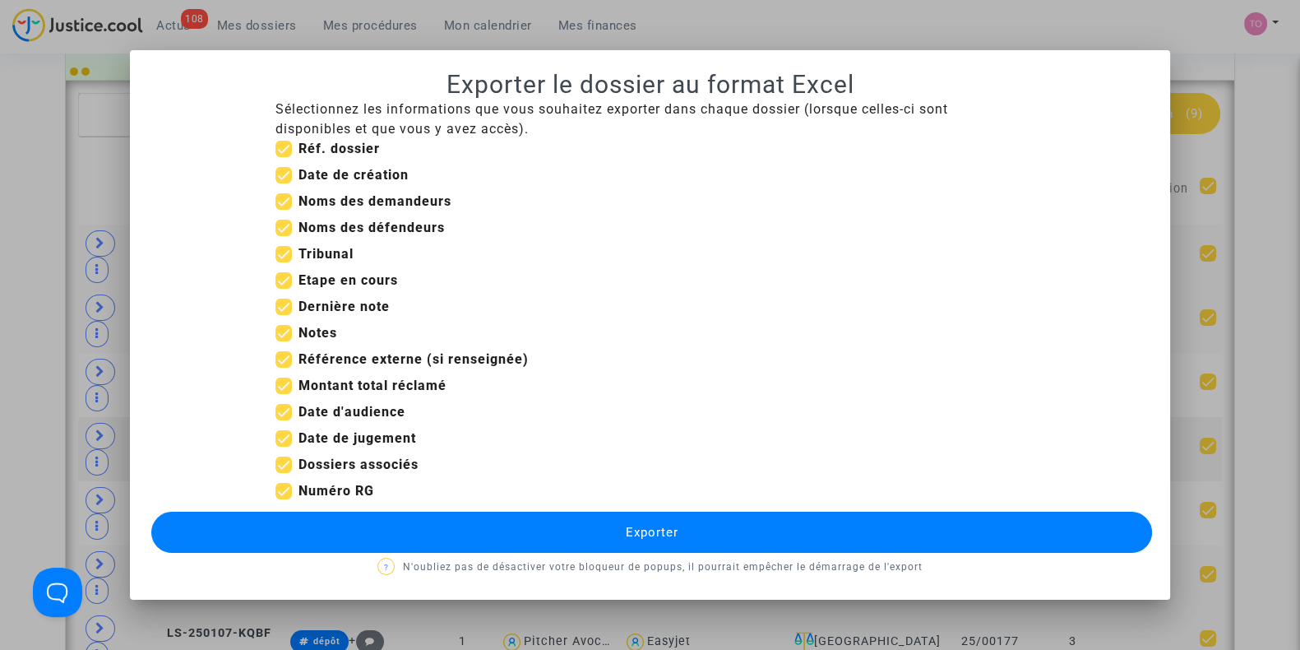
click at [280, 280] on span at bounding box center [283, 280] width 16 height 16
click at [283, 289] on input "Etape en cours" at bounding box center [283, 289] width 1 height 1
checkbox input "false"
click at [284, 385] on span at bounding box center [283, 385] width 16 height 16
click at [284, 394] on input "Montant total réclamé" at bounding box center [283, 394] width 1 height 1
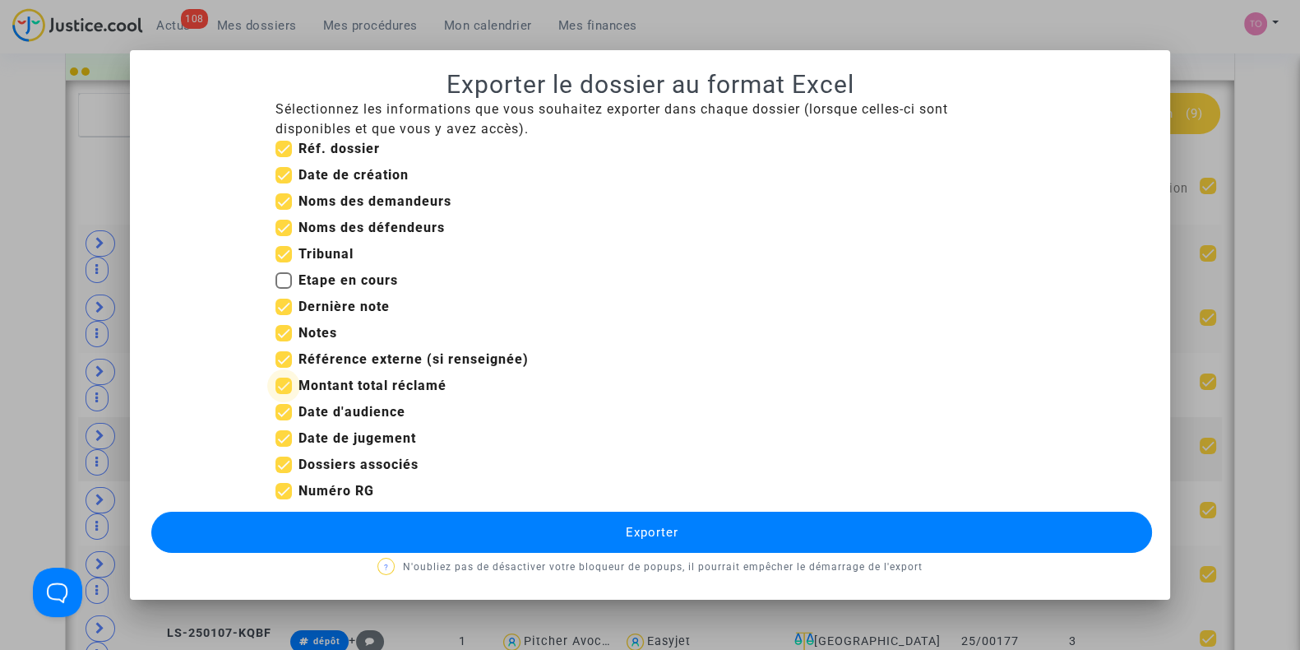
checkbox input "false"
click at [285, 166] on label "Date de création" at bounding box center [341, 175] width 133 height 20
click at [284, 183] on input "Date de création" at bounding box center [283, 183] width 1 height 1
checkbox input "false"
click at [504, 529] on button "Exporter" at bounding box center [651, 531] width 1001 height 41
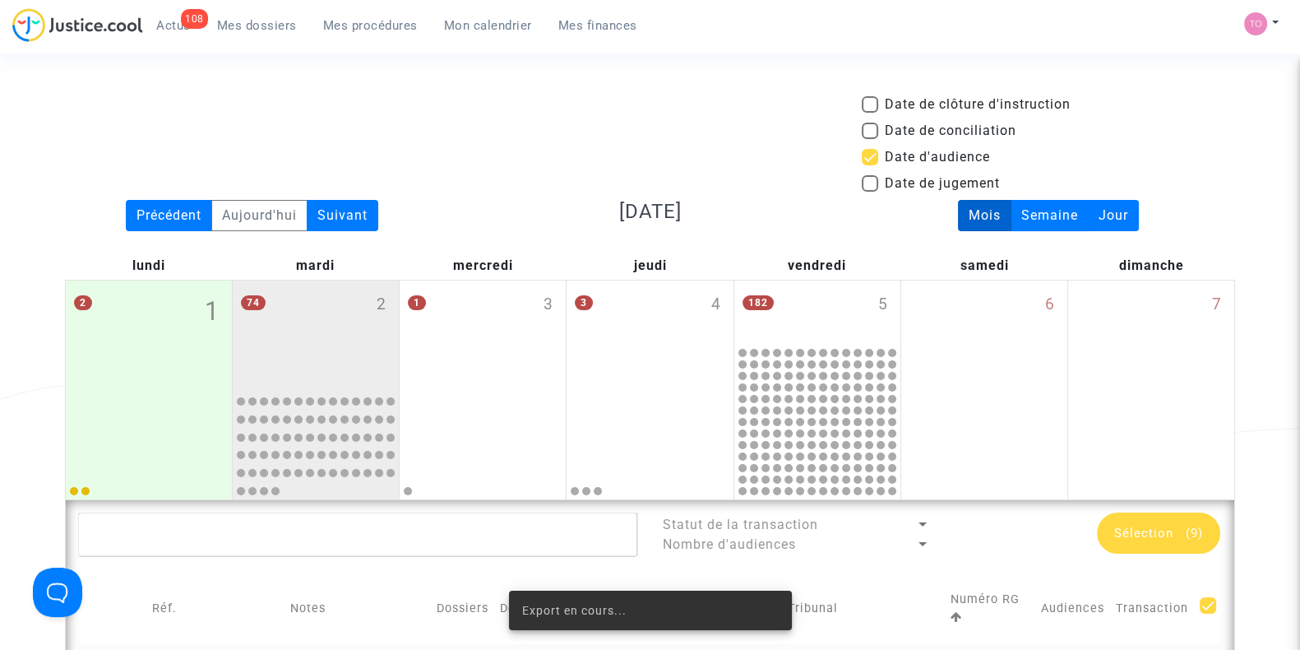
scroll to position [418, 0]
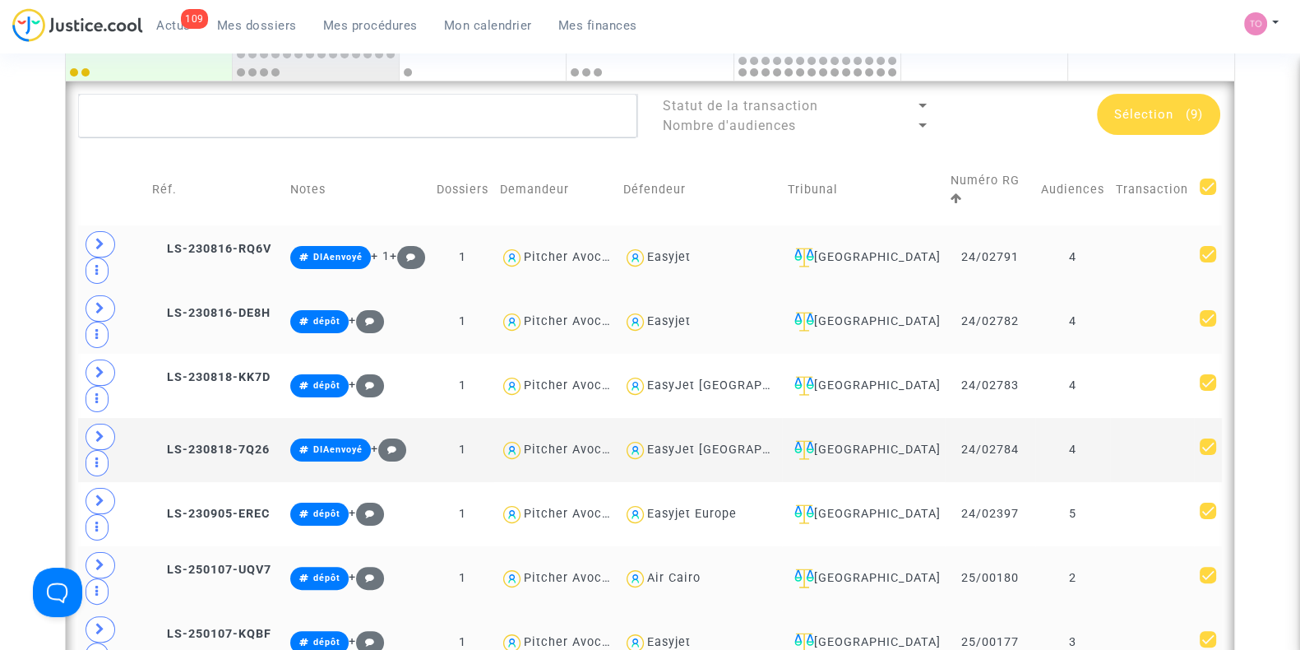
click at [1120, 107] on span "Sélection" at bounding box center [1143, 114] width 59 height 15
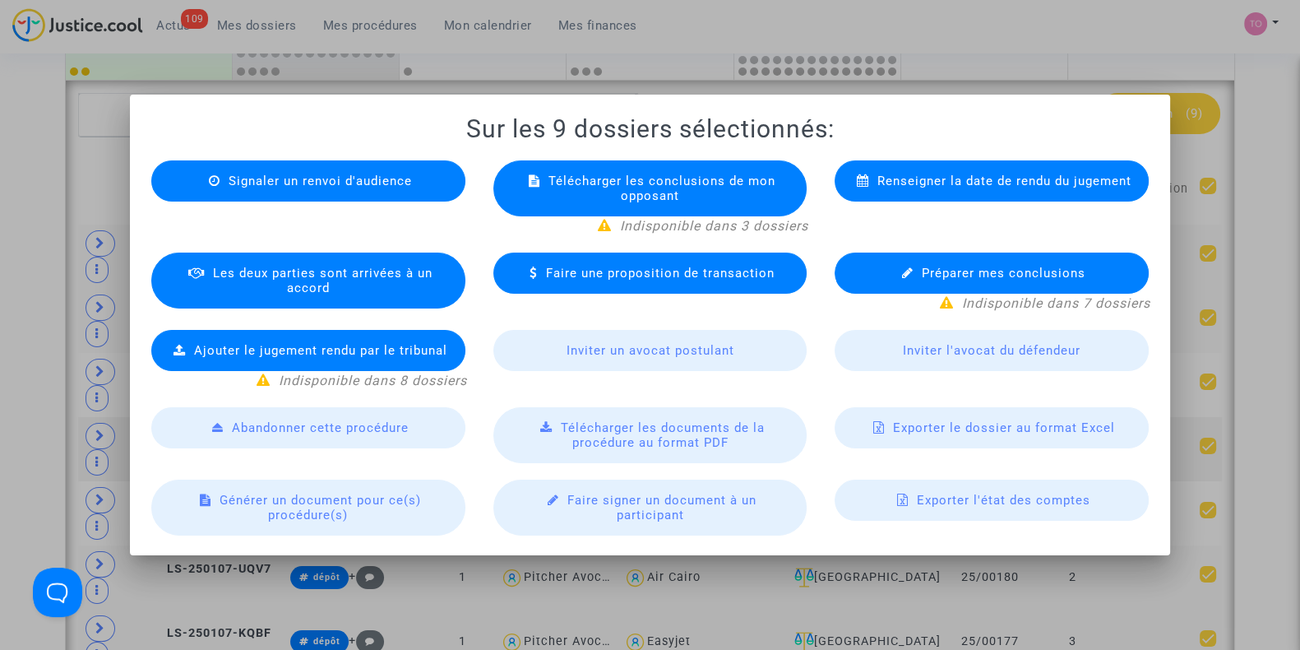
click at [1247, 155] on div at bounding box center [650, 325] width 1300 height 650
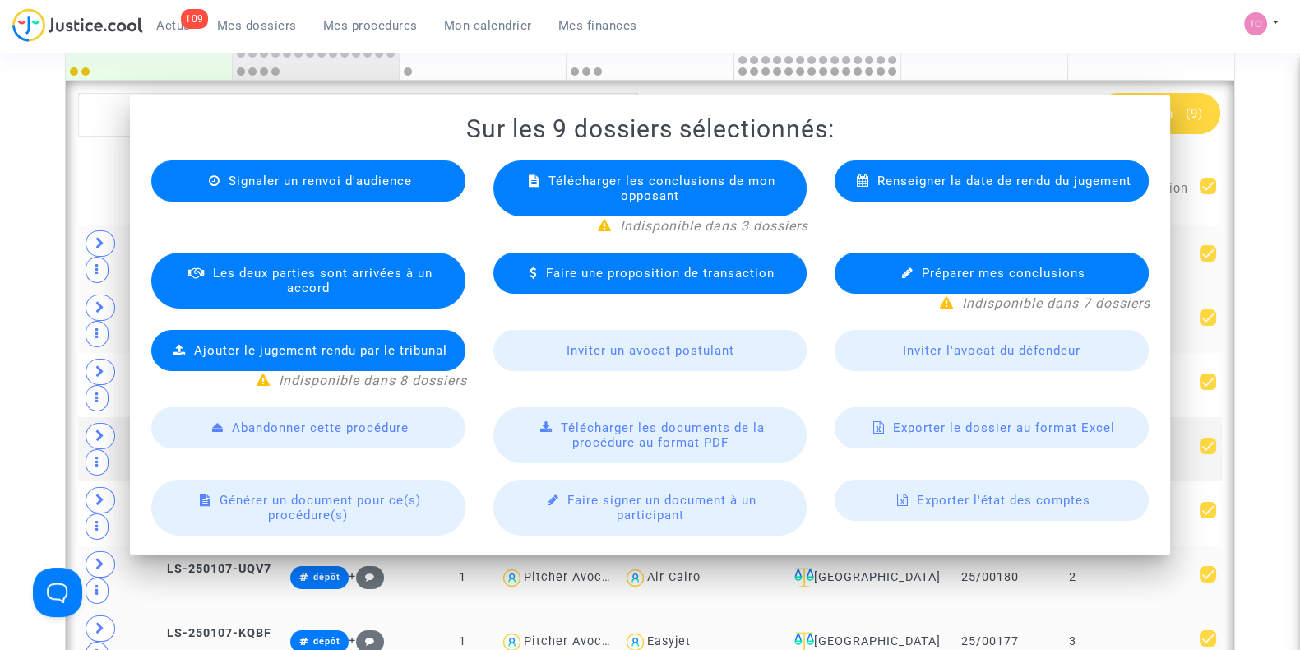
scroll to position [418, 0]
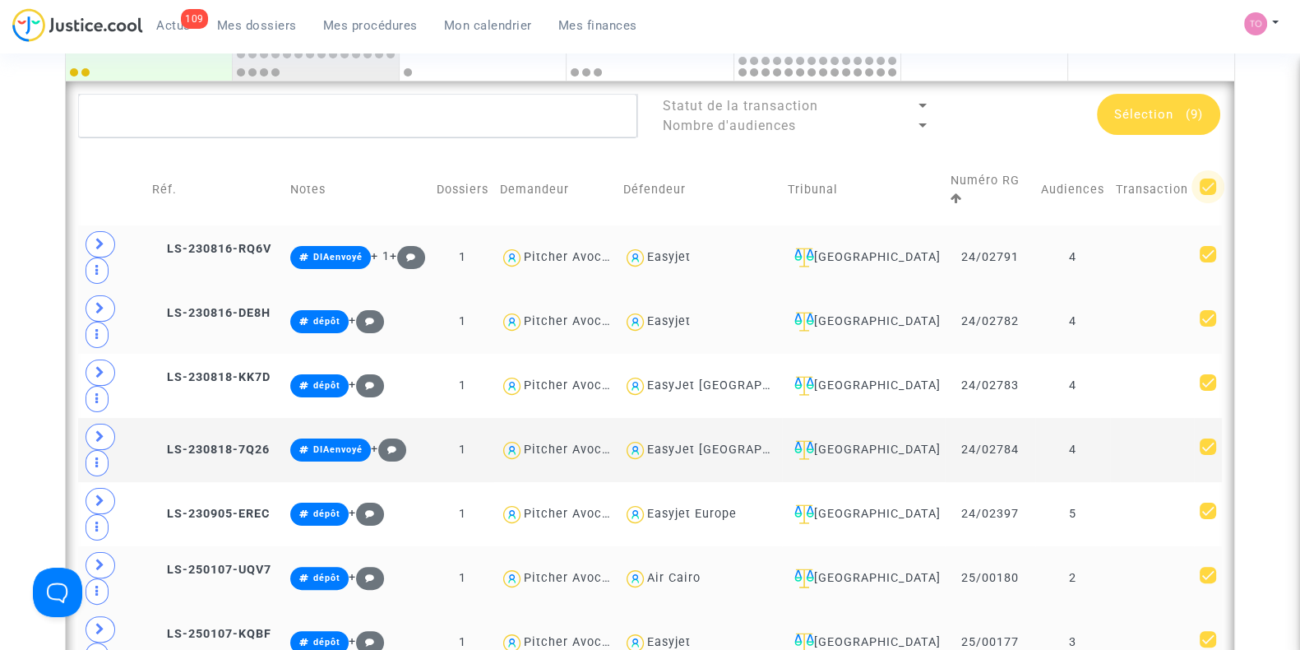
click at [1200, 183] on span at bounding box center [1208, 186] width 16 height 16
click at [1207, 195] on input "checkbox" at bounding box center [1207, 195] width 1 height 1
checkbox input "false"
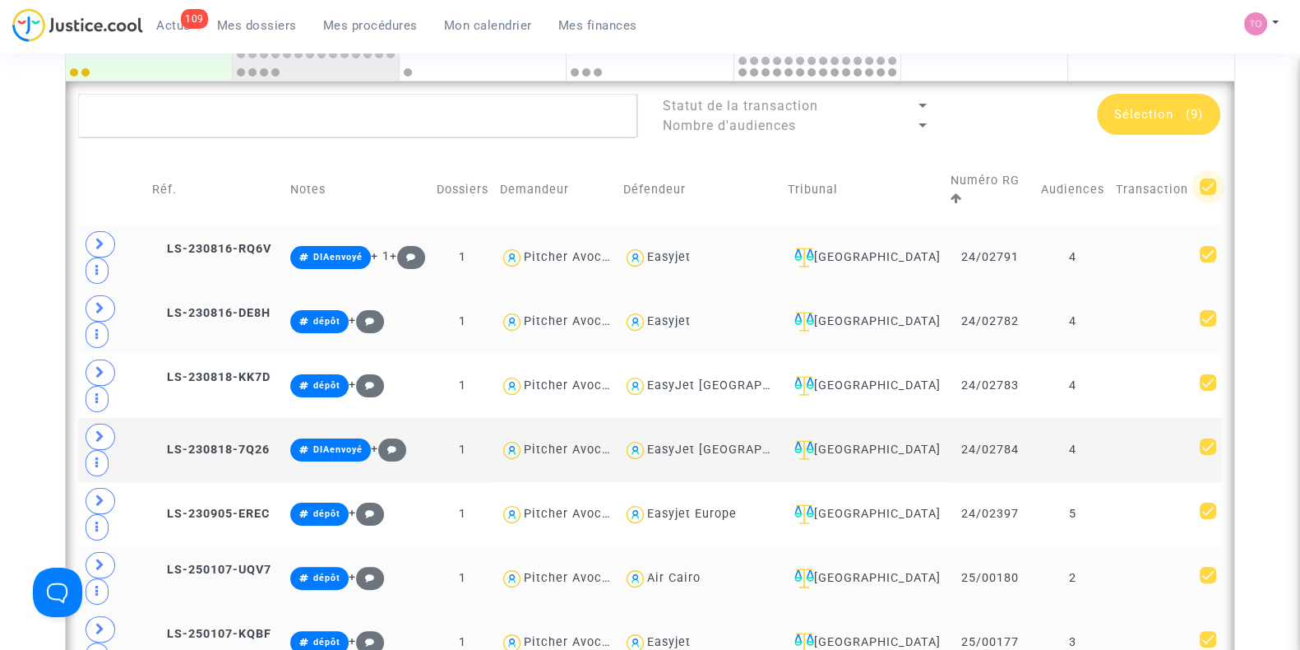
checkbox input "false"
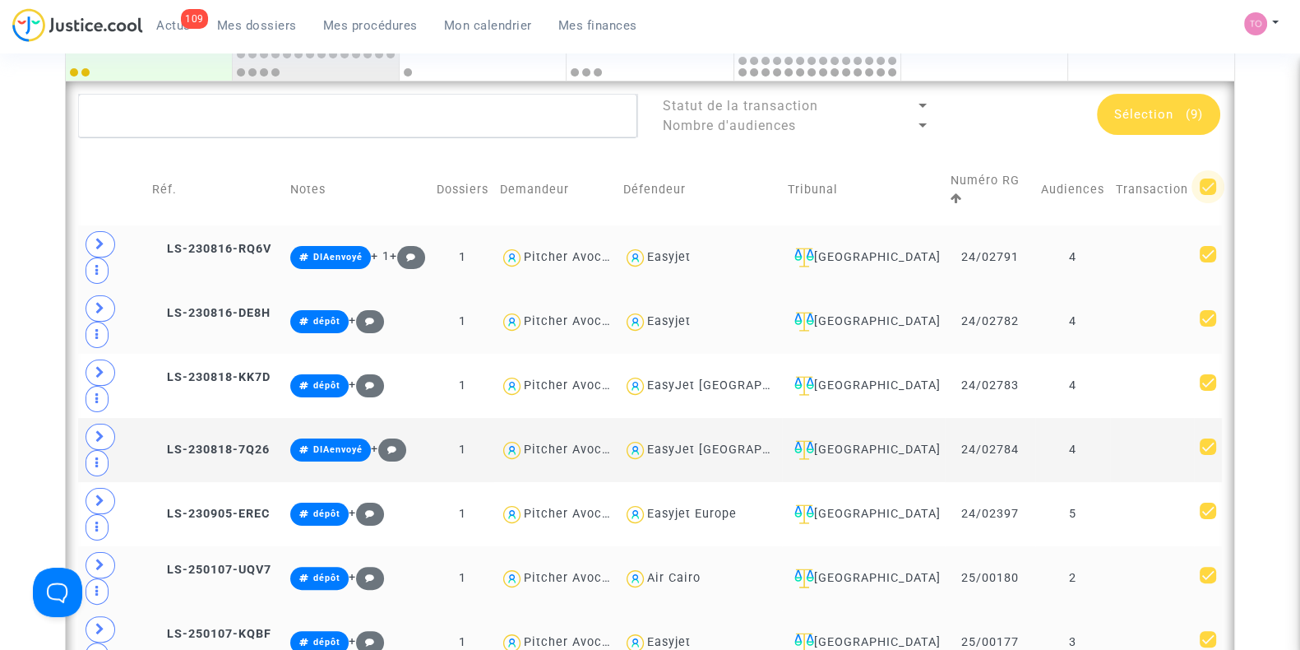
checkbox input "false"
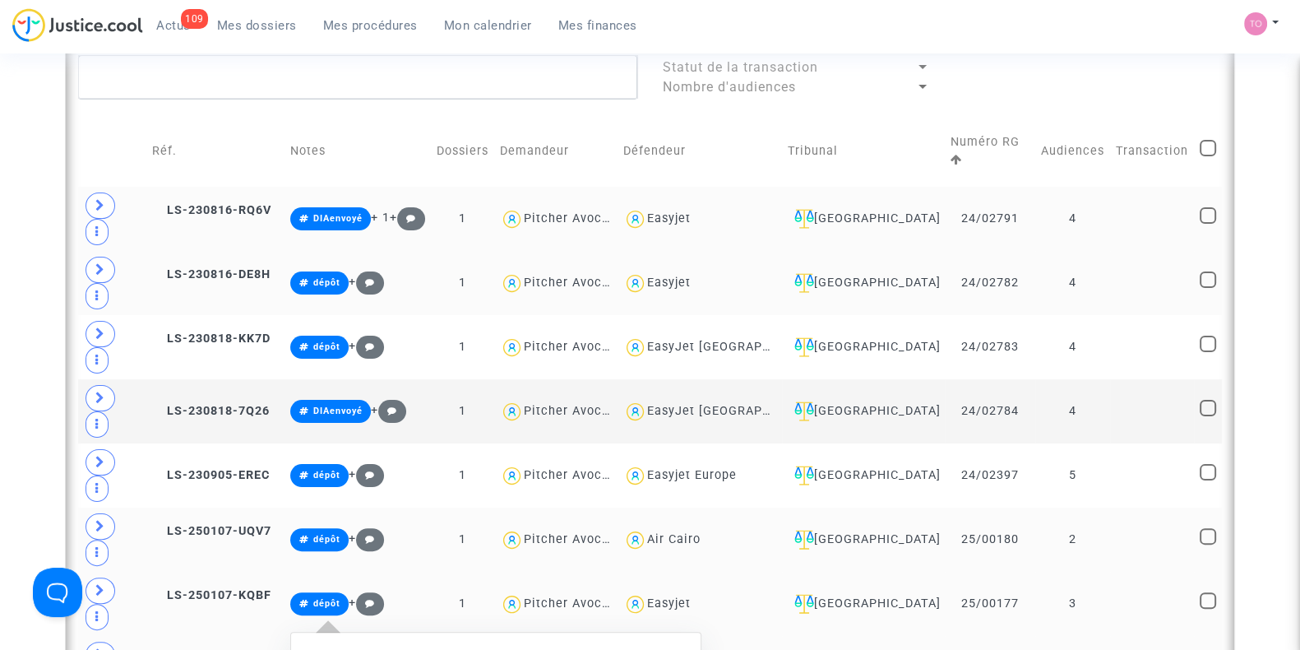
scroll to position [534, 0]
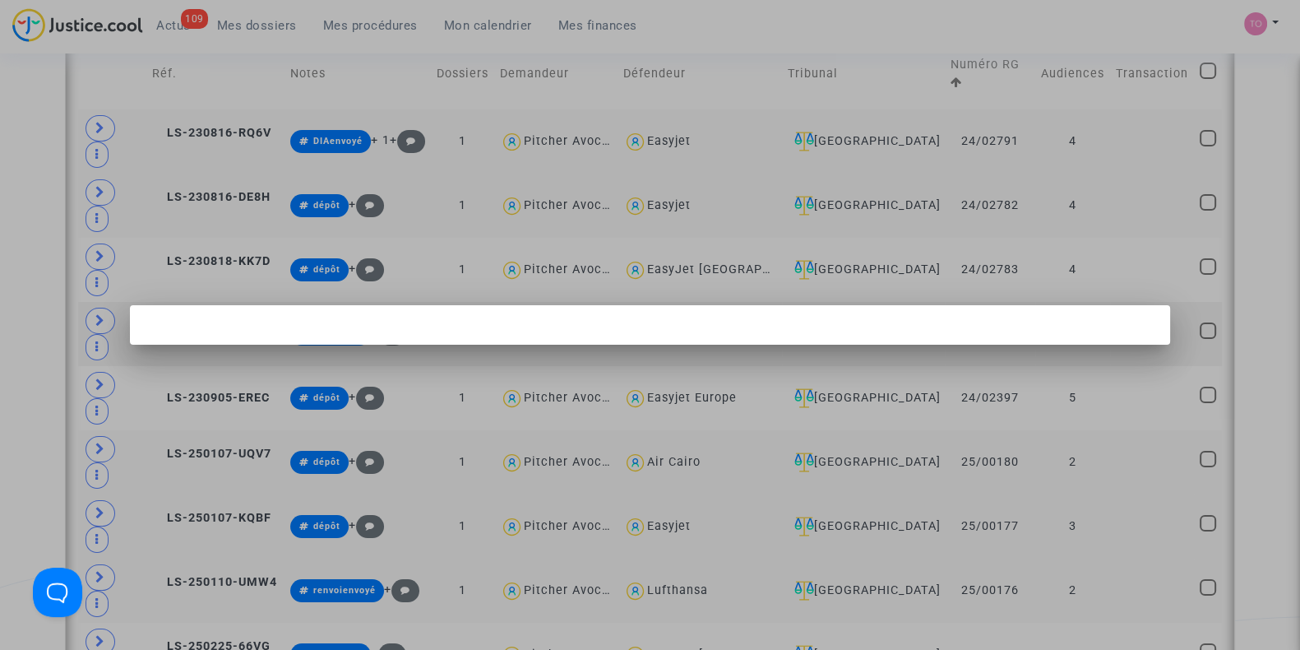
scroll to position [0, 0]
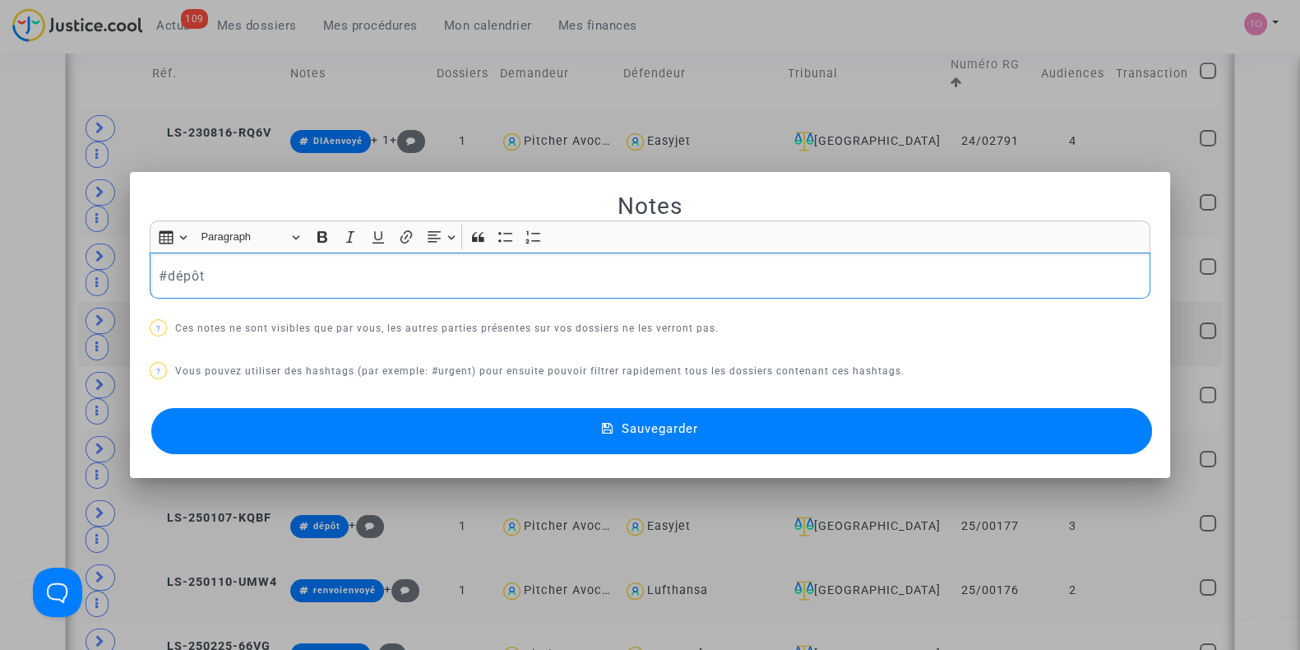
drag, startPoint x: 194, startPoint y: 272, endPoint x: 164, endPoint y: 275, distance: 30.5
click at [164, 275] on p "#dépôt" at bounding box center [650, 276] width 983 height 21
drag, startPoint x: 301, startPoint y: 266, endPoint x: 136, endPoint y: 252, distance: 165.8
click at [136, 252] on mat-dialog-container "Notes Rich Text Editor Insert table Insert table Heading Paragraph Paragraph He…" at bounding box center [650, 325] width 1040 height 307
copy p "#renvoipourfaireciter"
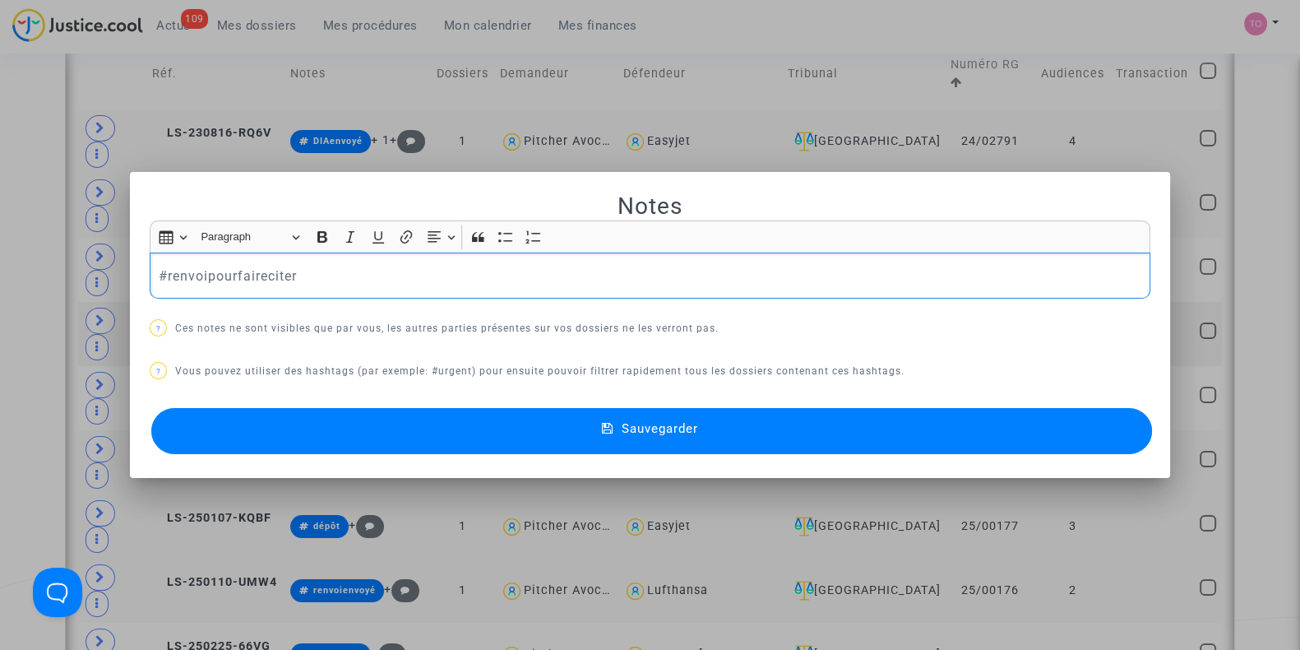
click at [296, 425] on button "Sauvegarder" at bounding box center [651, 431] width 1001 height 46
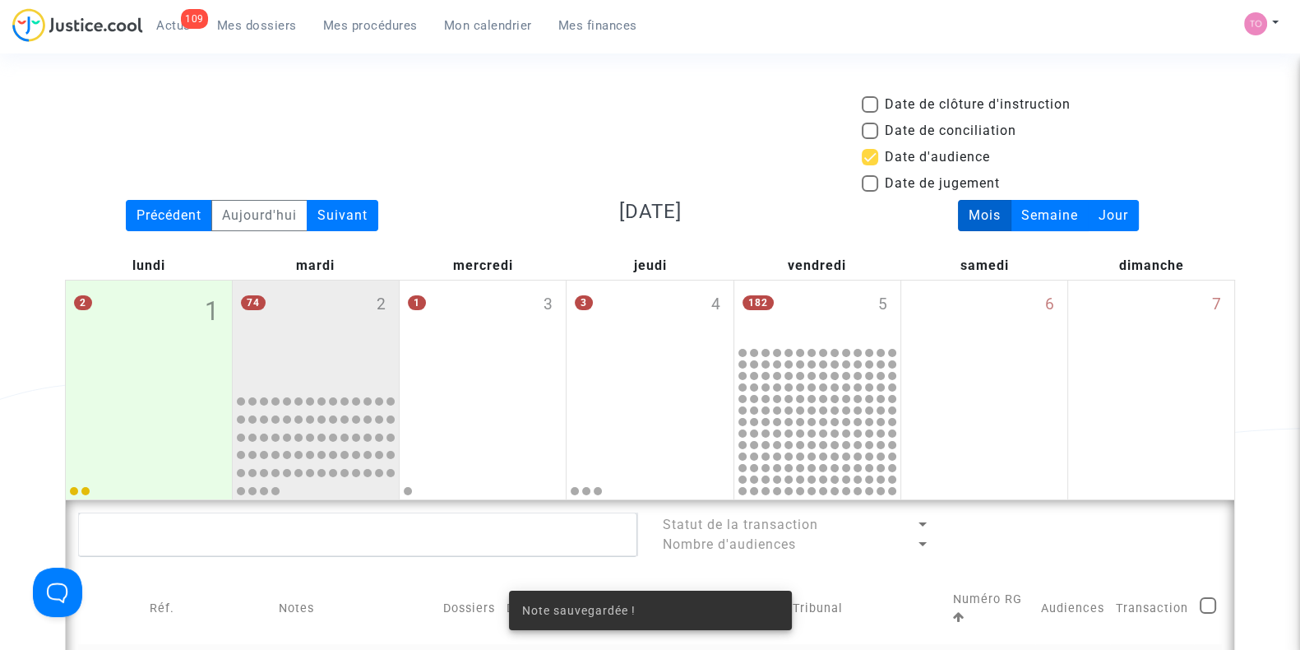
scroll to position [534, 0]
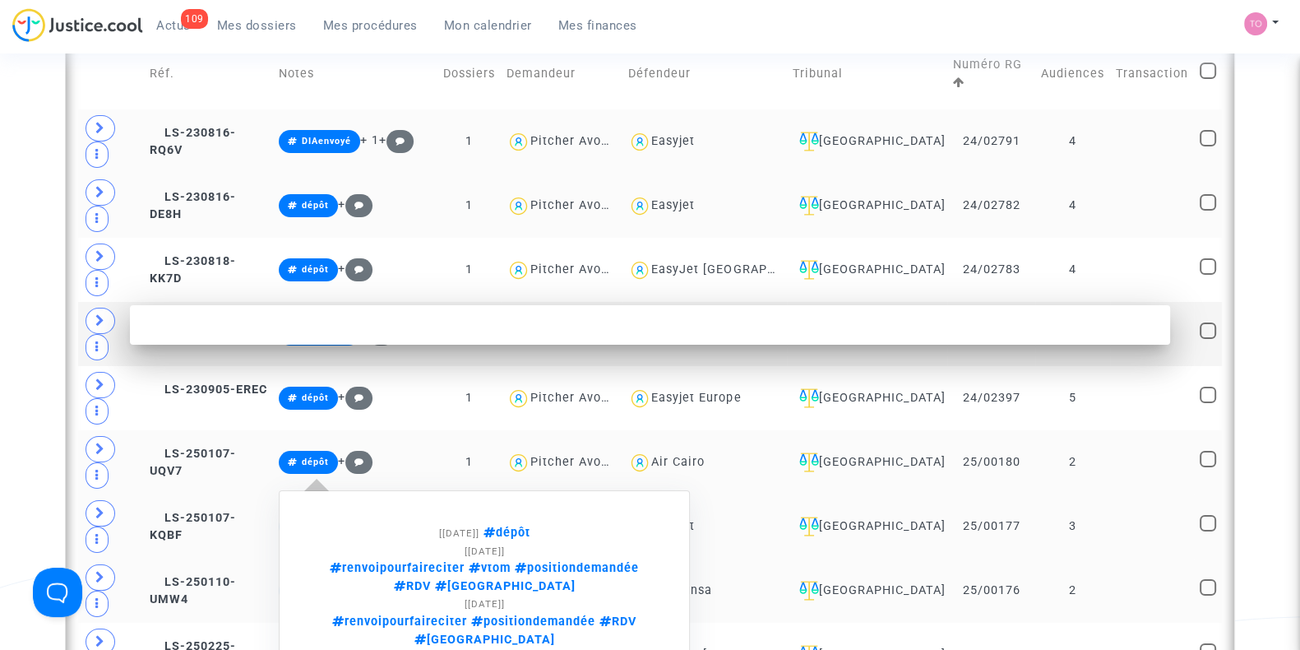
scroll to position [0, 0]
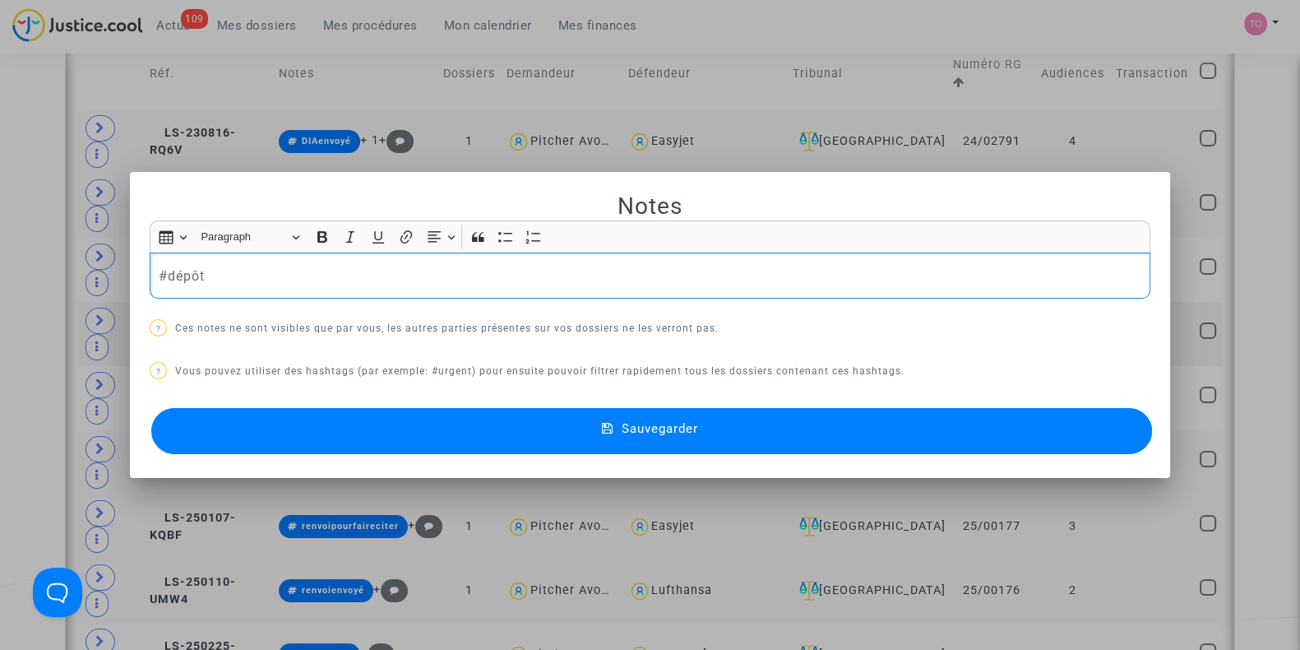
drag, startPoint x: 290, startPoint y: 267, endPoint x: 21, endPoint y: 269, distance: 268.9
click at [21, 269] on div "Notes Rich Text Editor Insert table Insert table Heading Paragraph Paragraph He…" at bounding box center [650, 325] width 1300 height 650
click at [379, 428] on button "Sauvegarder" at bounding box center [651, 431] width 1001 height 46
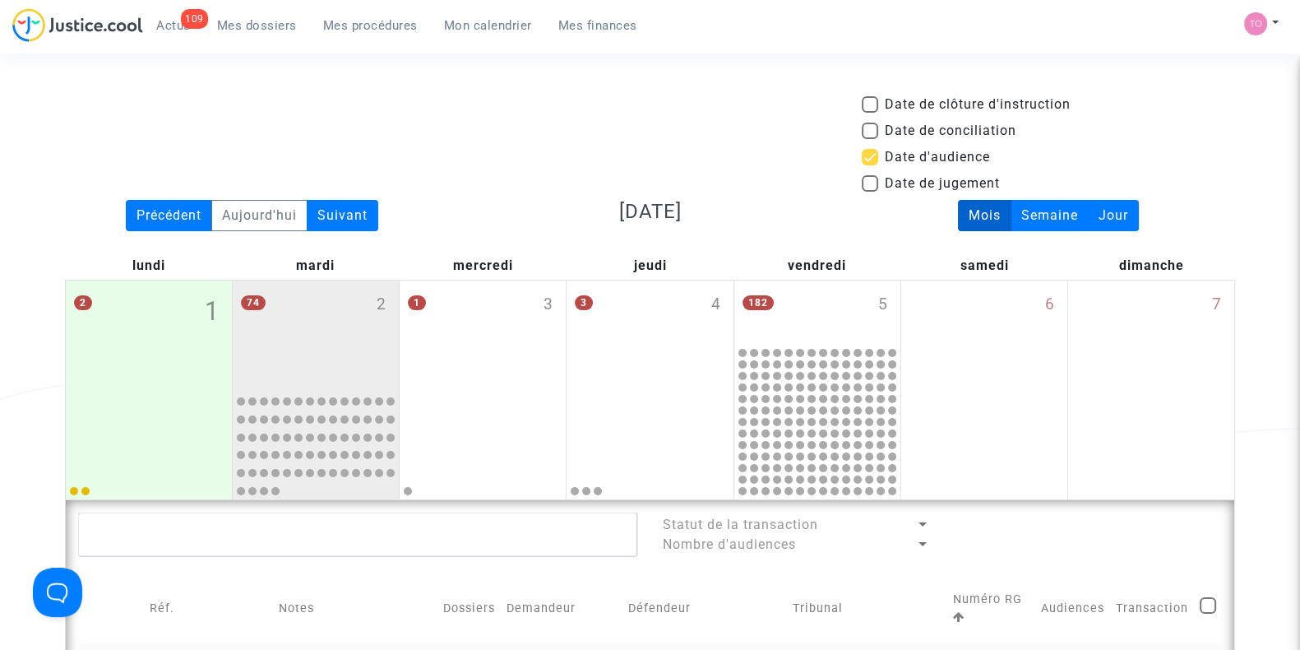
click at [551, 181] on div "Date de clôture d'instruction Date de conciliation Date d'audience Date de juge…" at bounding box center [650, 147] width 1195 height 105
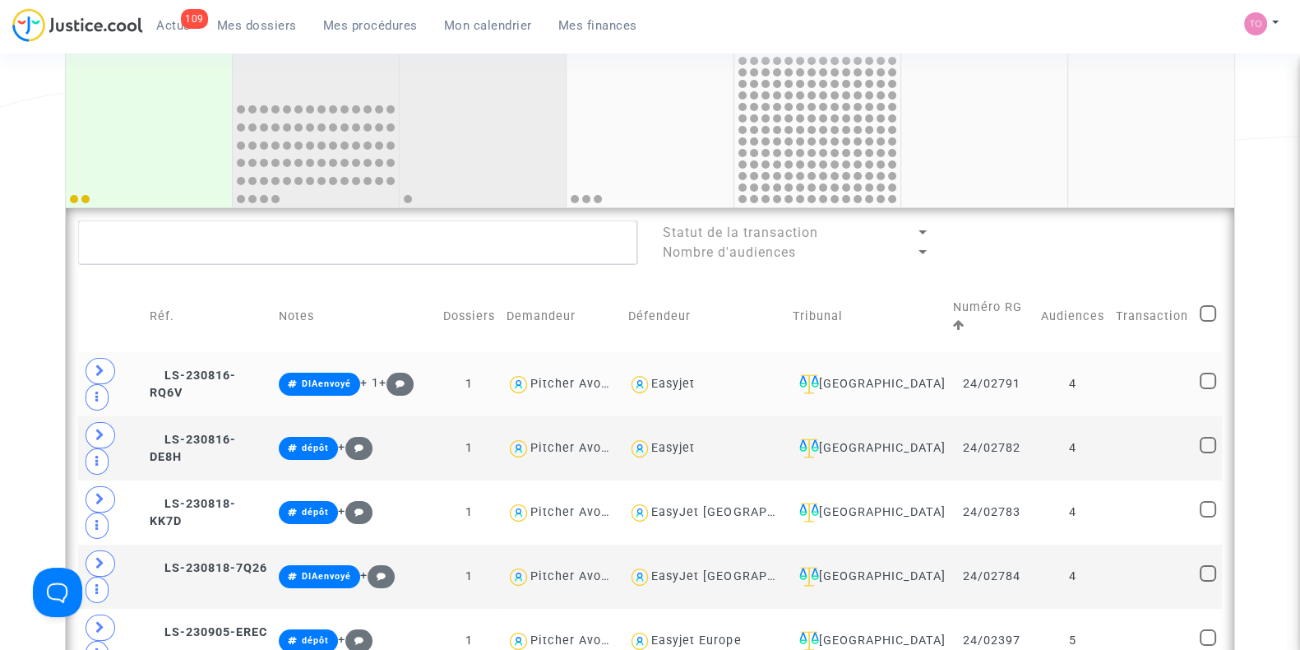
click at [511, 120] on div at bounding box center [482, 151] width 161 height 107
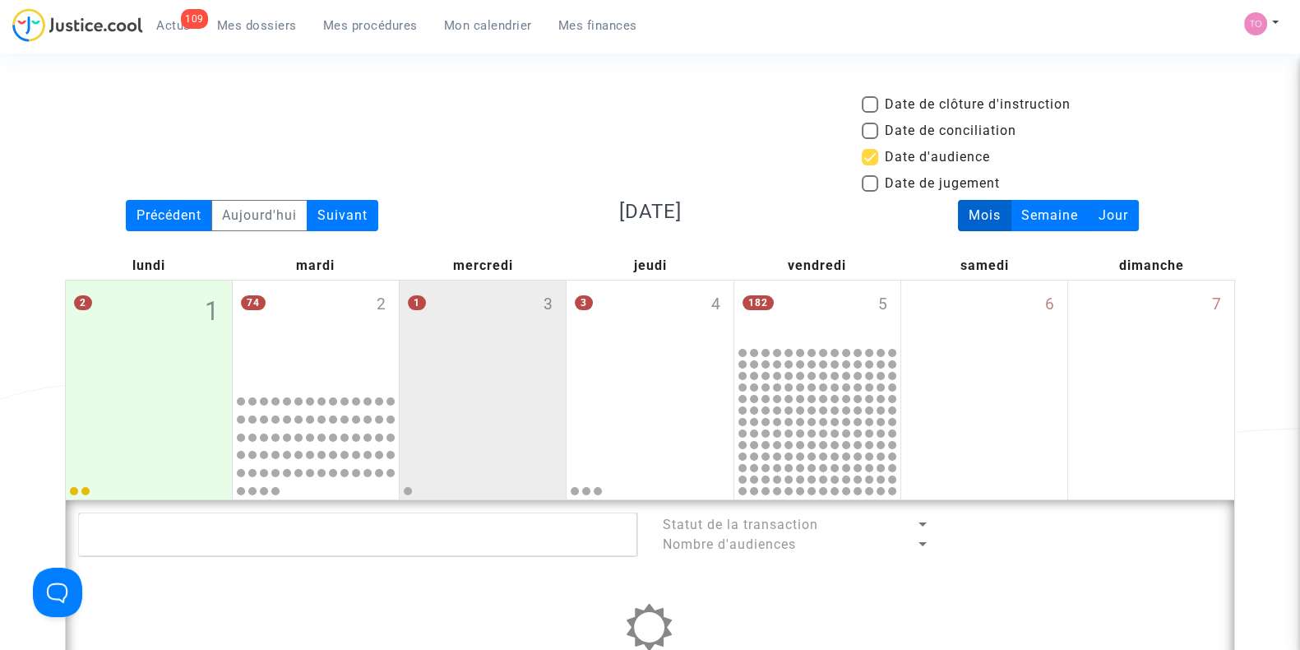
click at [867, 150] on span at bounding box center [870, 157] width 16 height 16
click at [869, 165] on input "Date d'audience" at bounding box center [869, 165] width 1 height 1
checkbox input "false"
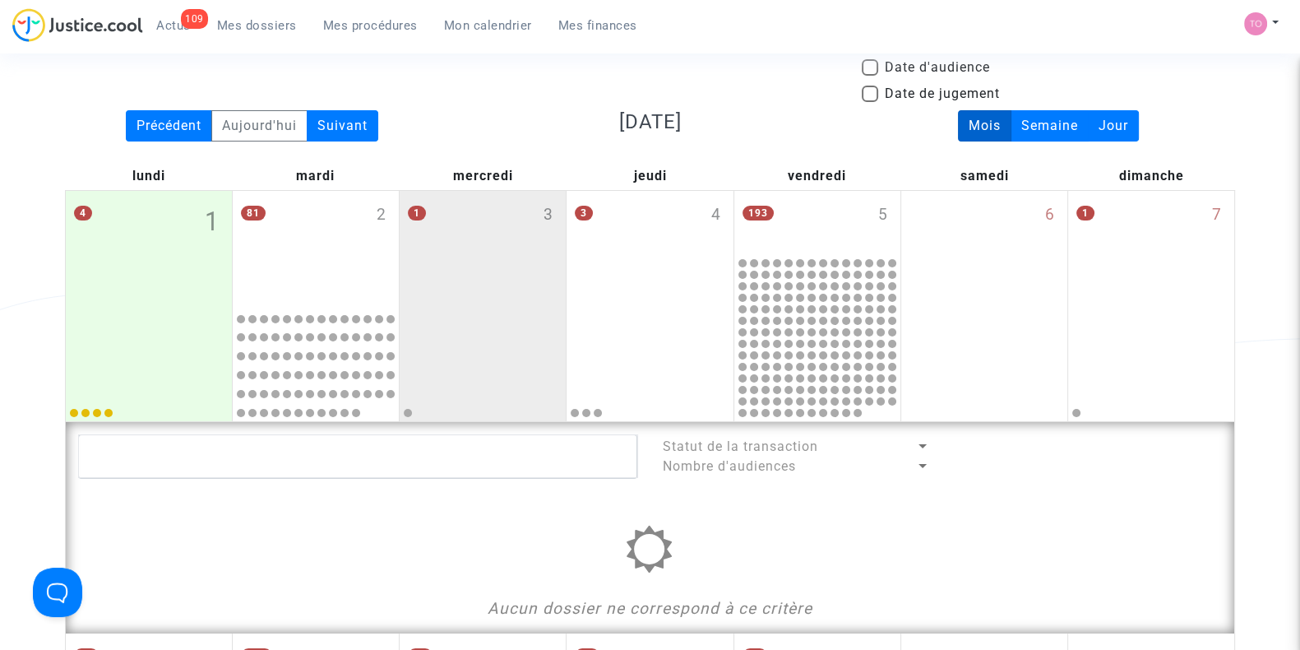
scroll to position [87, 0]
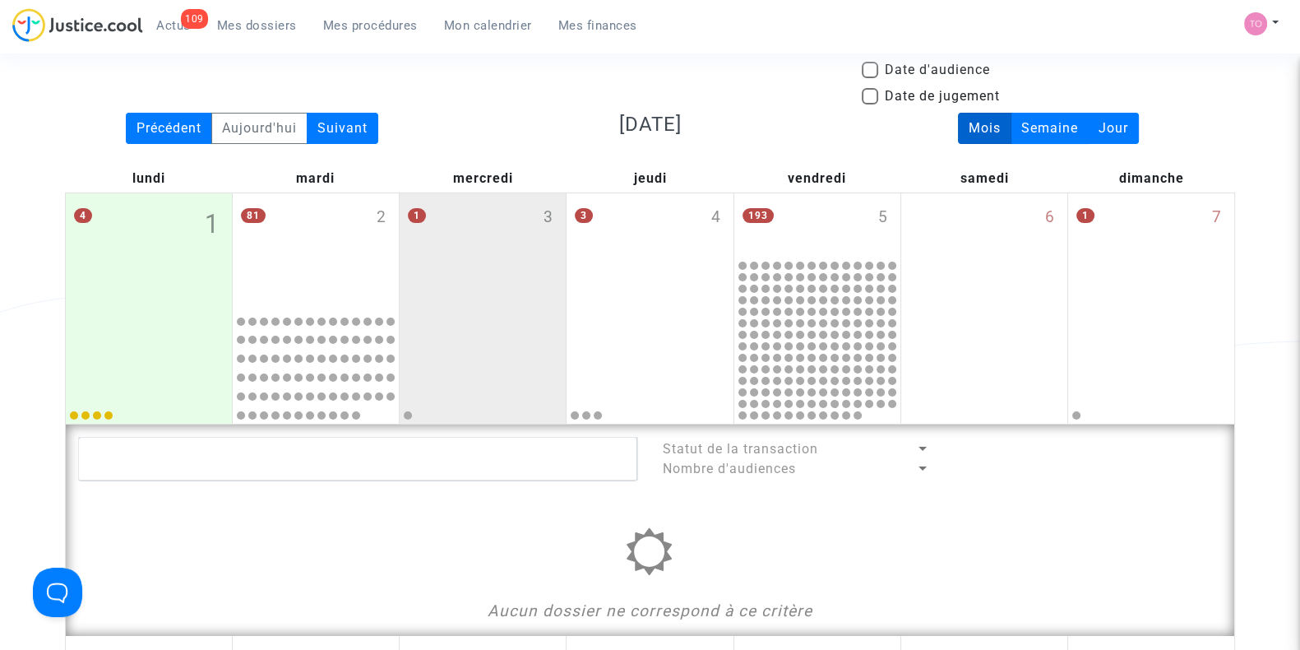
click at [870, 72] on span at bounding box center [870, 70] width 16 height 16
click at [870, 78] on input "Date d'audience" at bounding box center [869, 78] width 1 height 1
checkbox input "true"
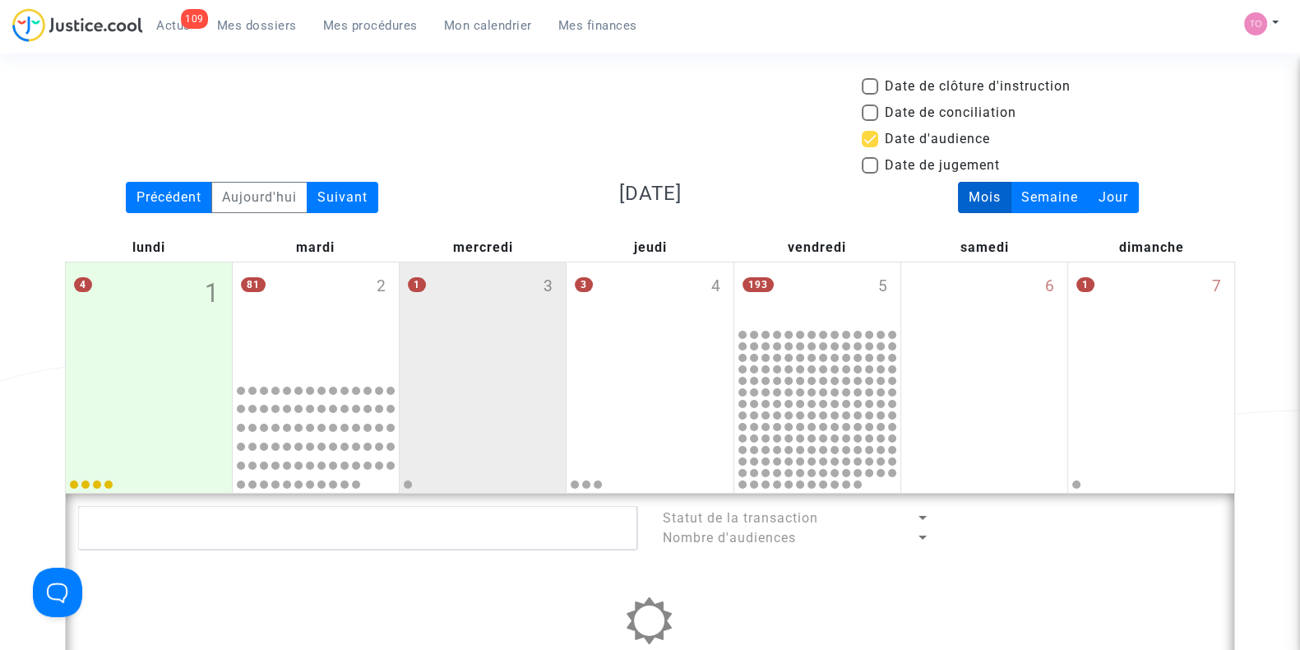
scroll to position [10, 0]
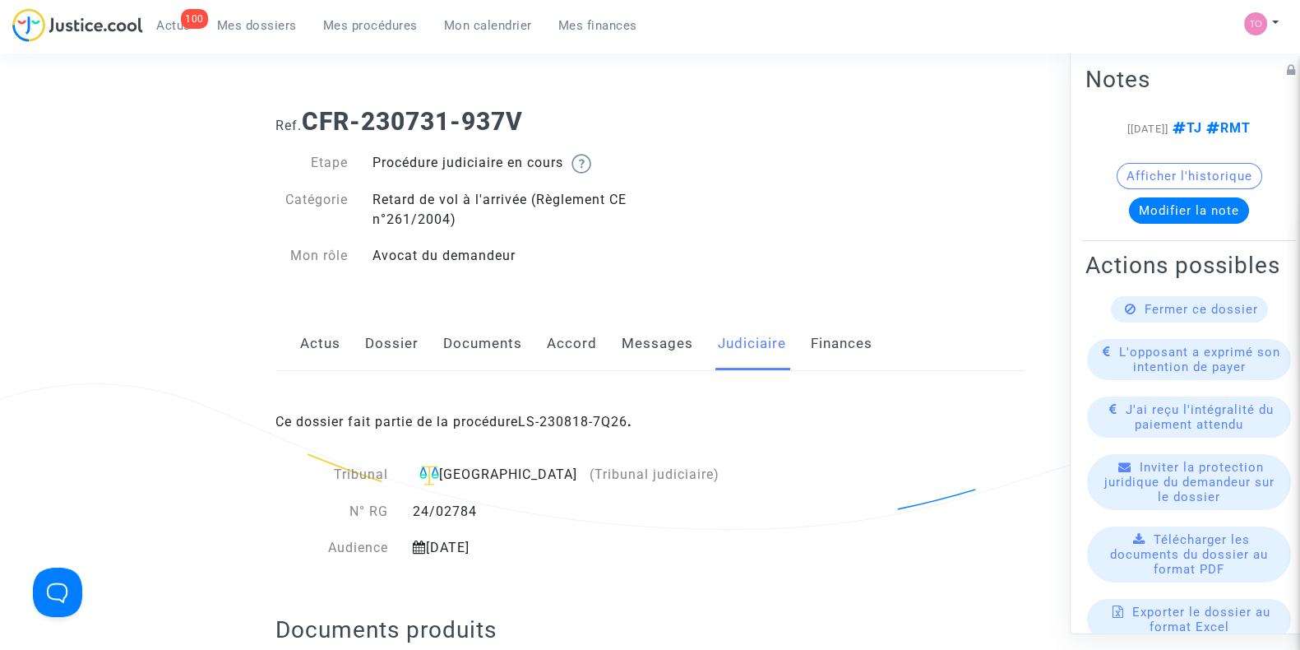
click at [387, 337] on link "Dossier" at bounding box center [391, 344] width 53 height 54
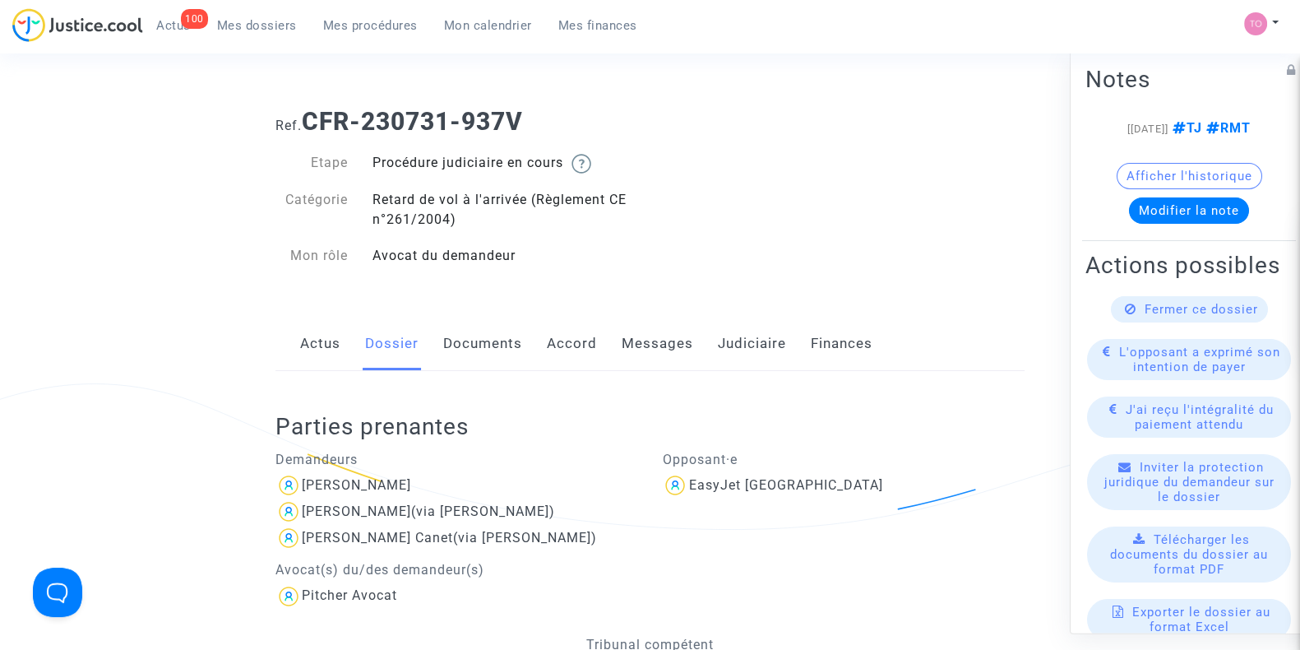
click at [647, 347] on link "Messages" at bounding box center [658, 344] width 72 height 54
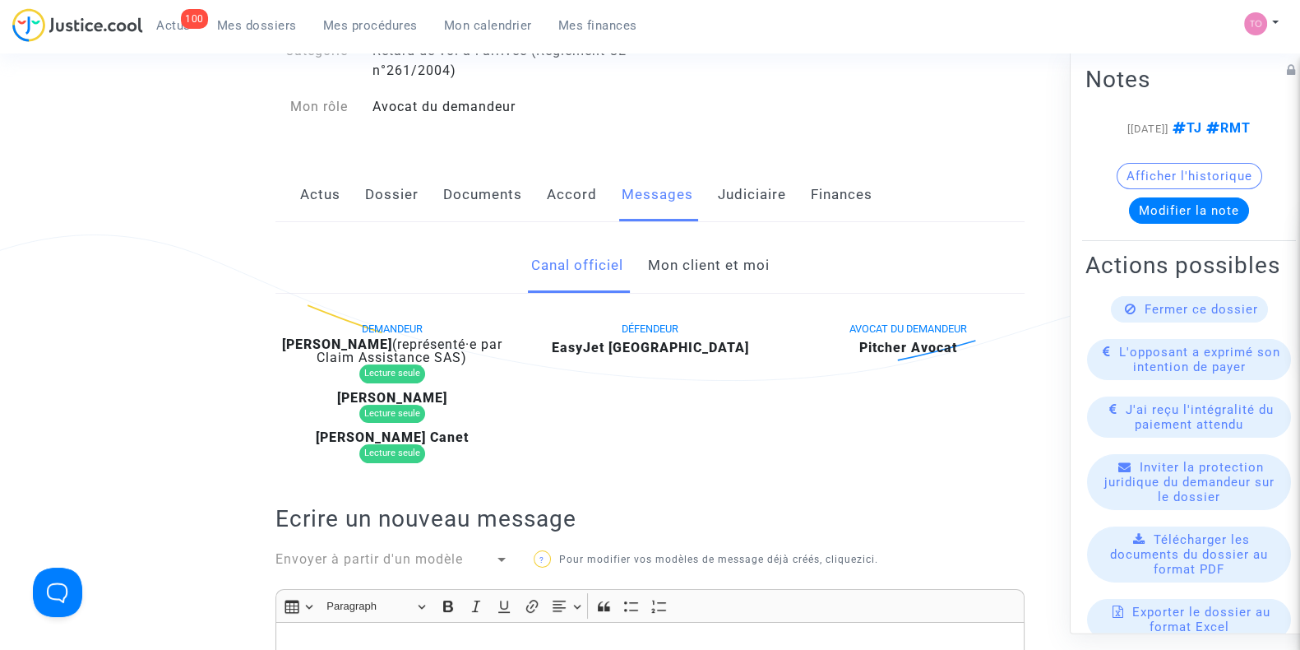
scroll to position [147, 0]
click at [690, 276] on link "Mon client et moi" at bounding box center [708, 267] width 122 height 54
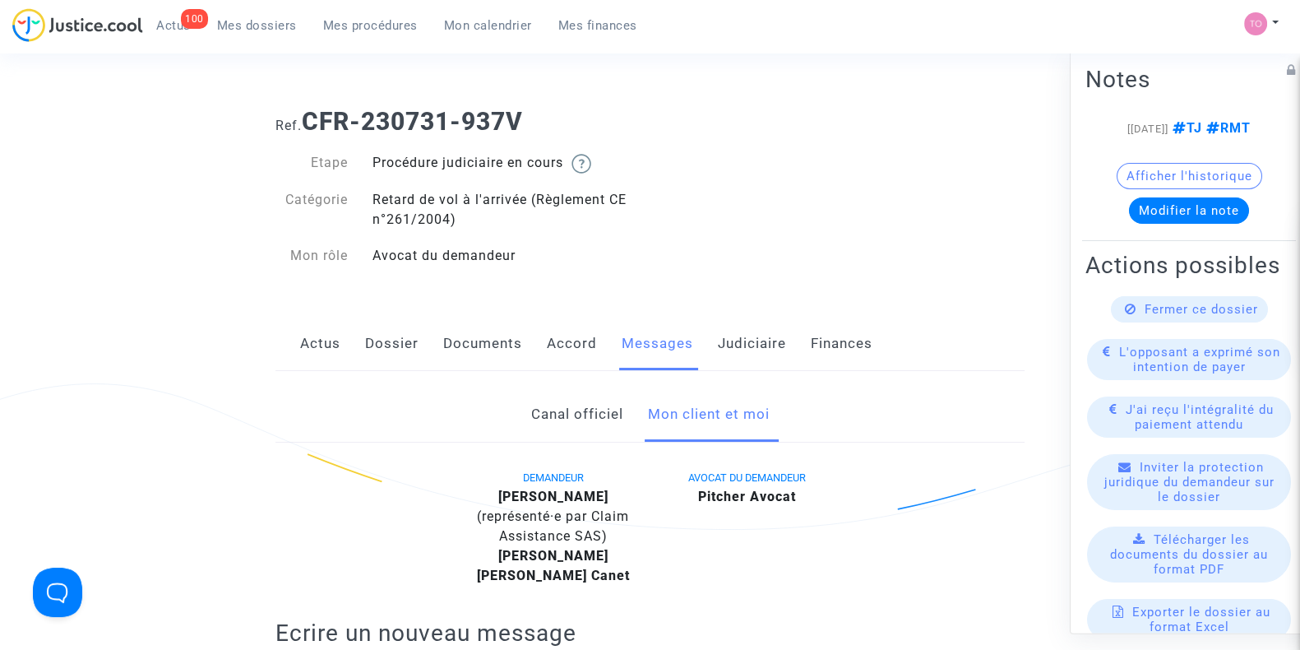
click at [740, 354] on link "Judiciaire" at bounding box center [752, 344] width 68 height 54
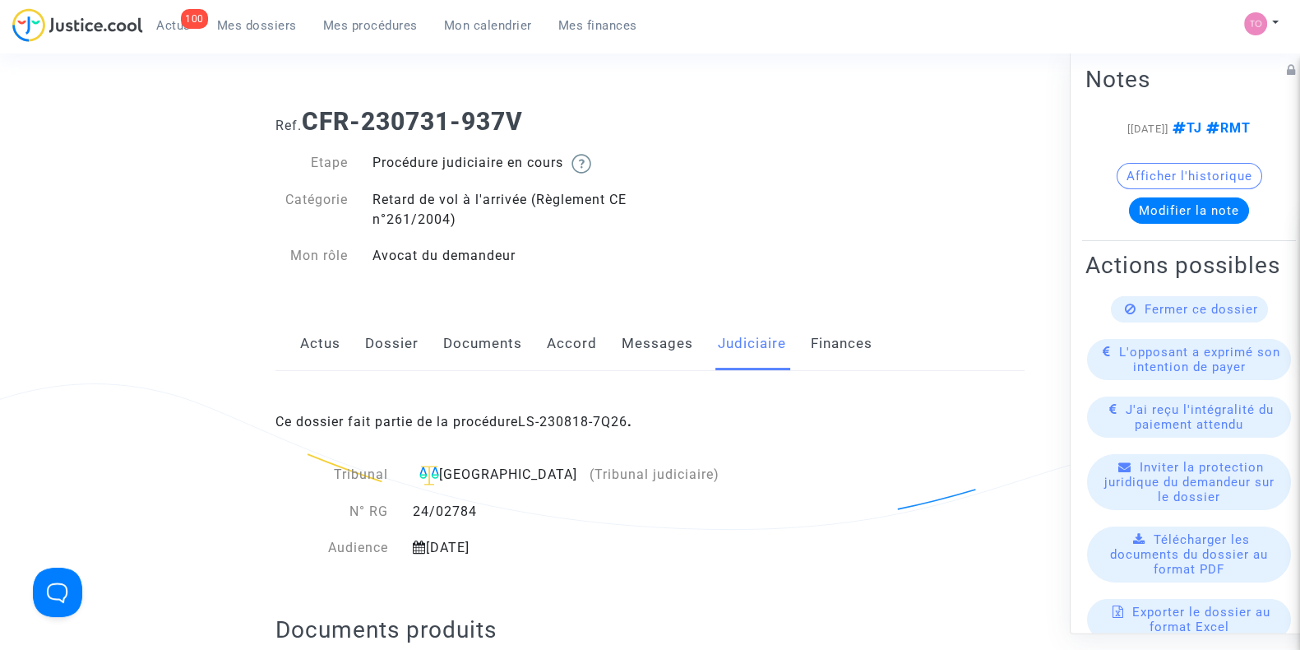
drag, startPoint x: 497, startPoint y: 504, endPoint x: 414, endPoint y: 506, distance: 83.1
click at [414, 506] on div "24/02784" at bounding box center [566, 512] width 333 height 20
copy div "24/02784"
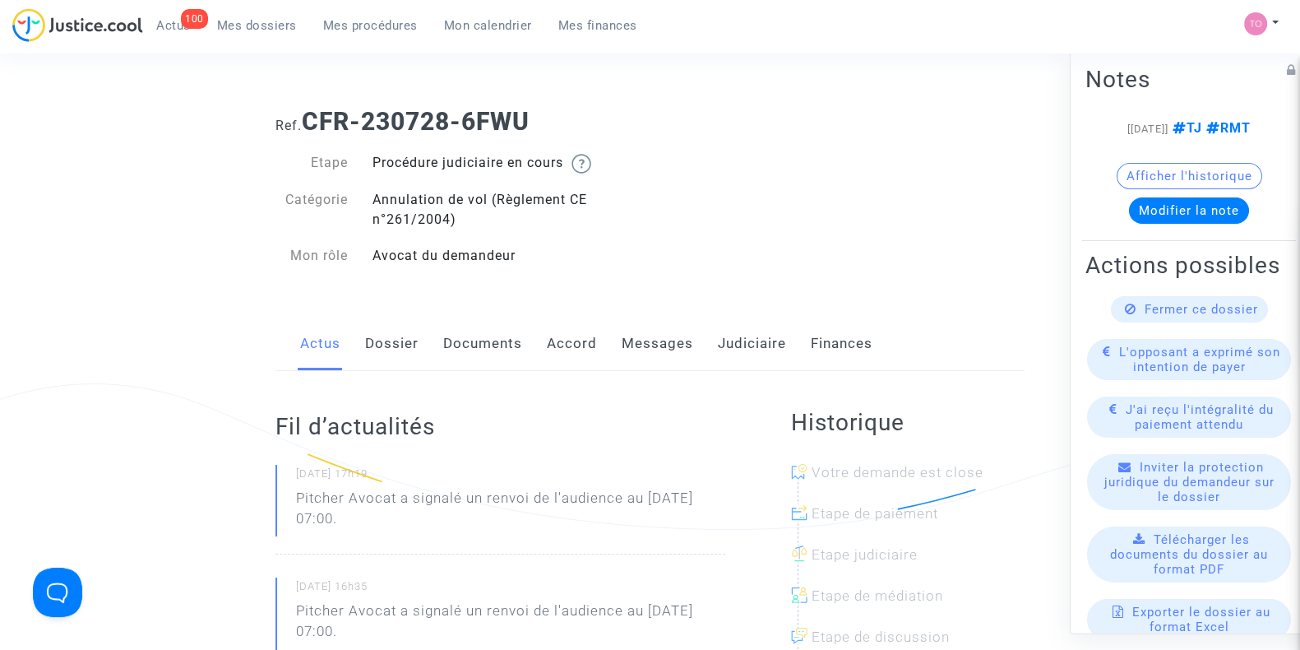
click at [736, 355] on link "Judiciaire" at bounding box center [752, 344] width 68 height 54
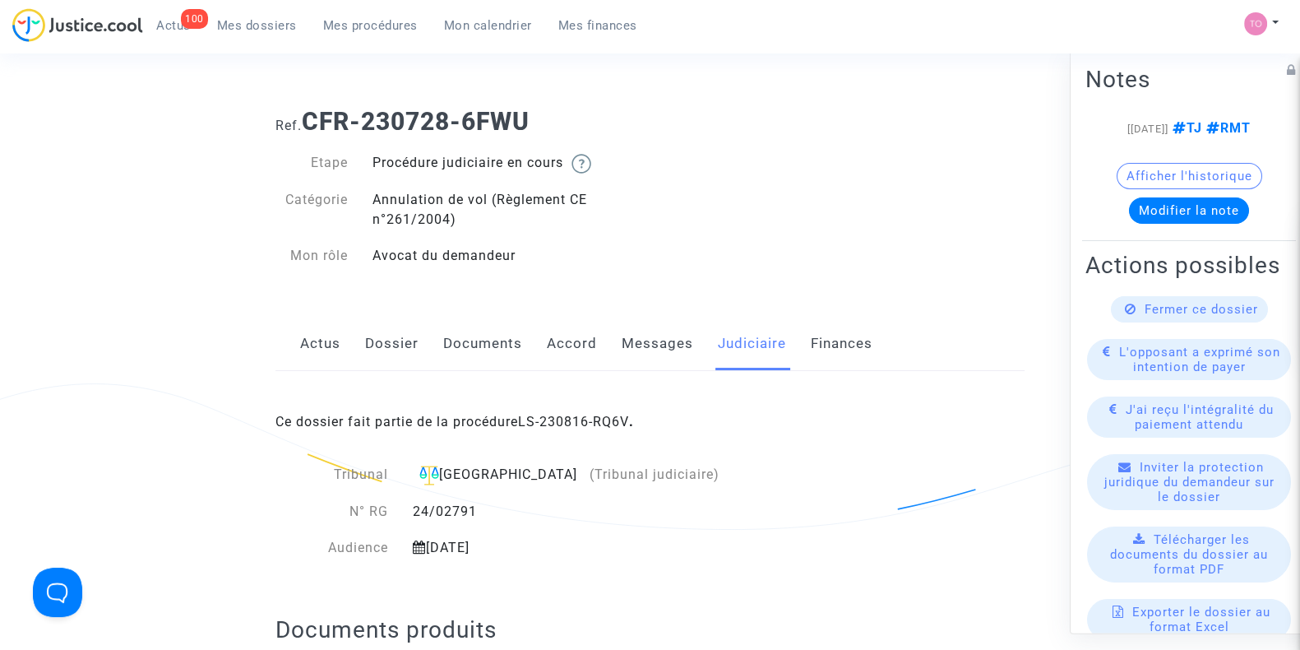
scroll to position [217, 0]
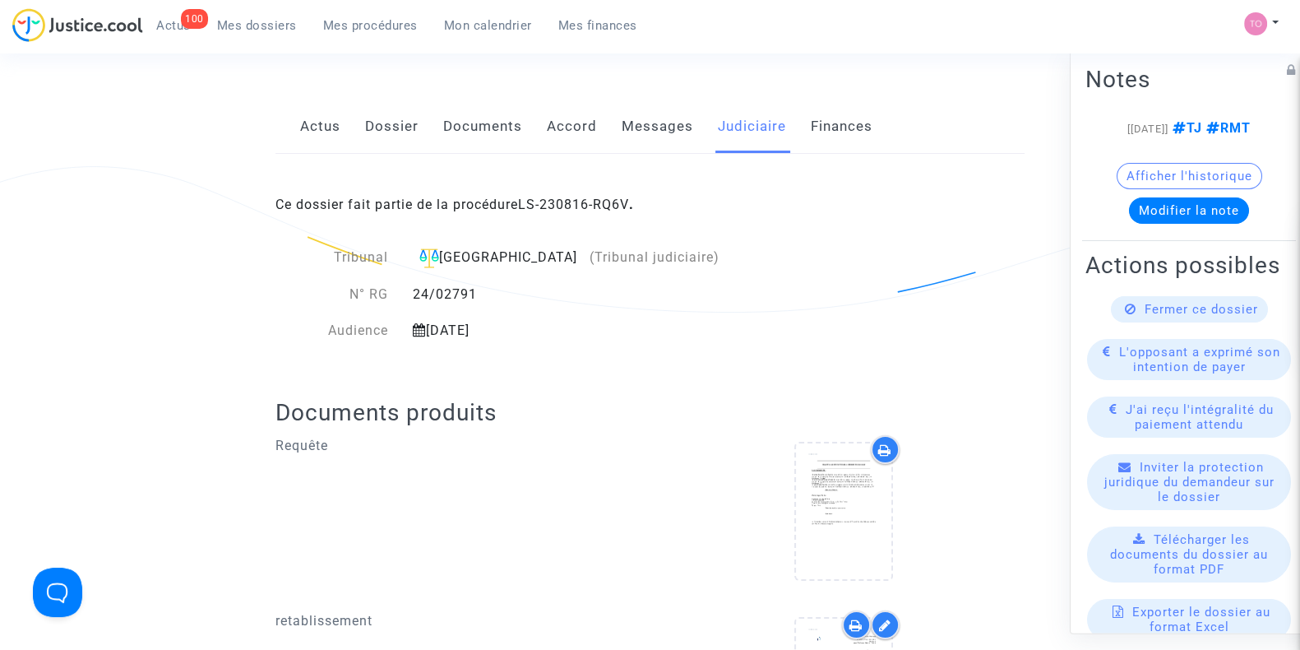
drag, startPoint x: 489, startPoint y: 289, endPoint x: 409, endPoint y: 285, distance: 79.8
click at [409, 285] on div "24/02791" at bounding box center [566, 294] width 333 height 20
copy div "24/02791"
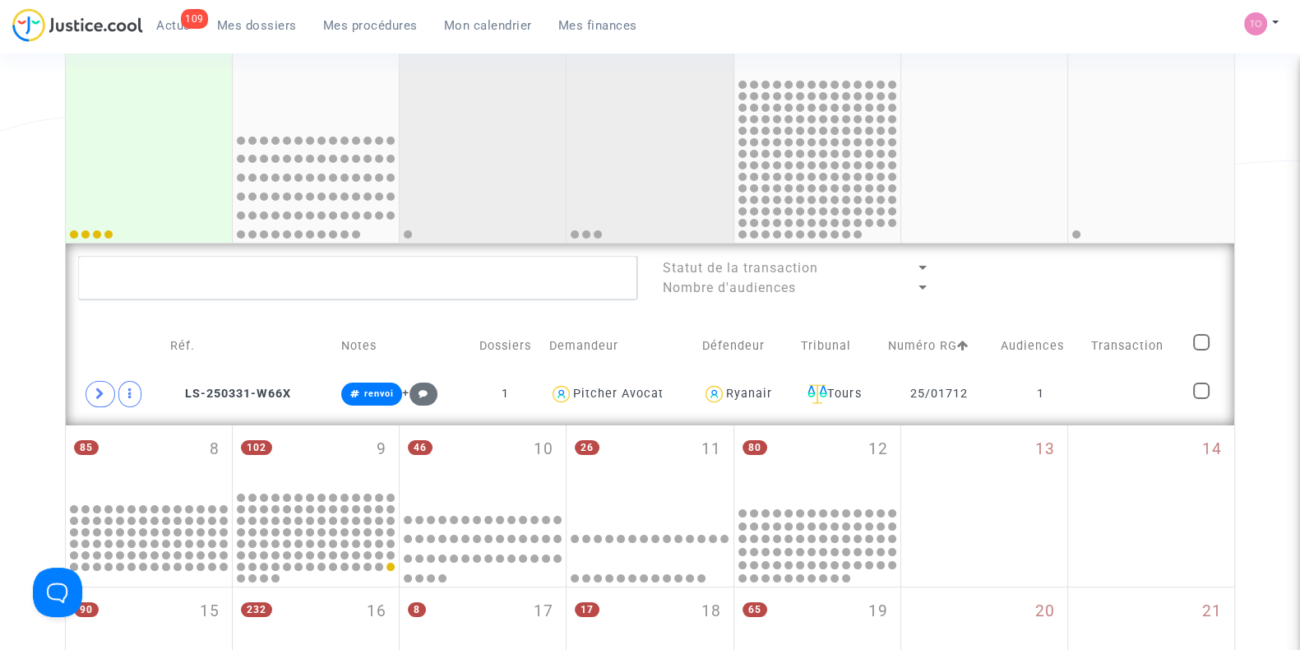
scroll to position [295, 0]
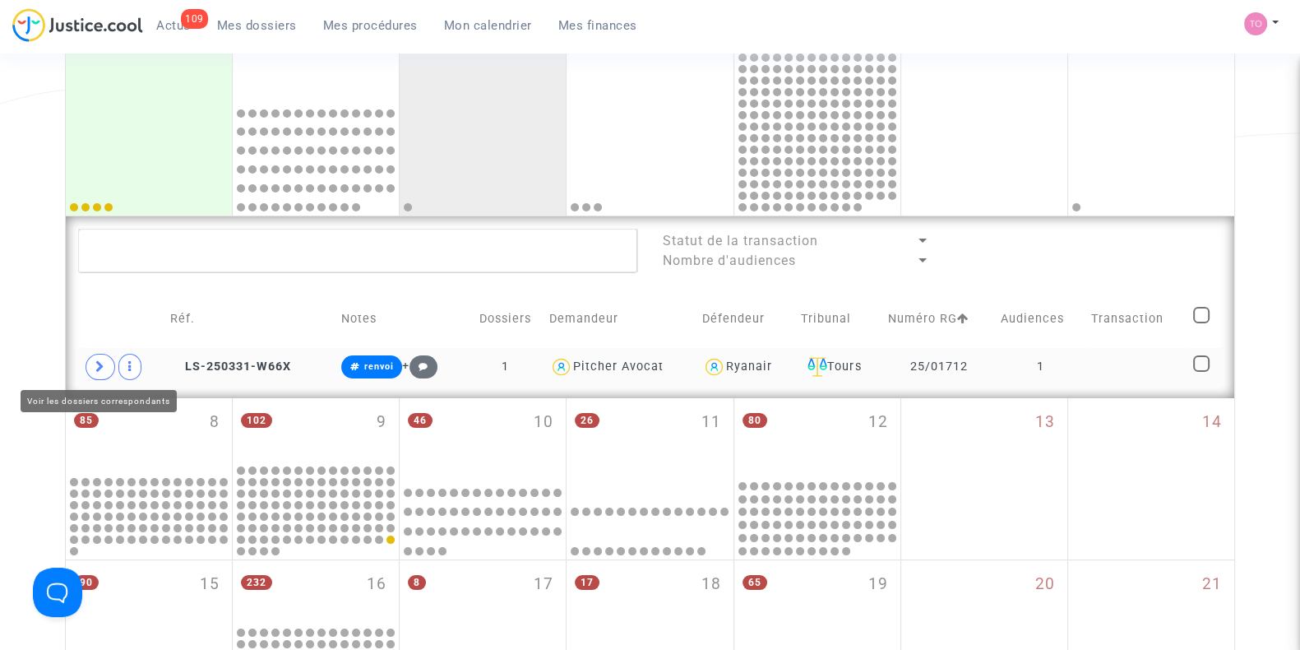
click at [90, 362] on span at bounding box center [101, 367] width 30 height 26
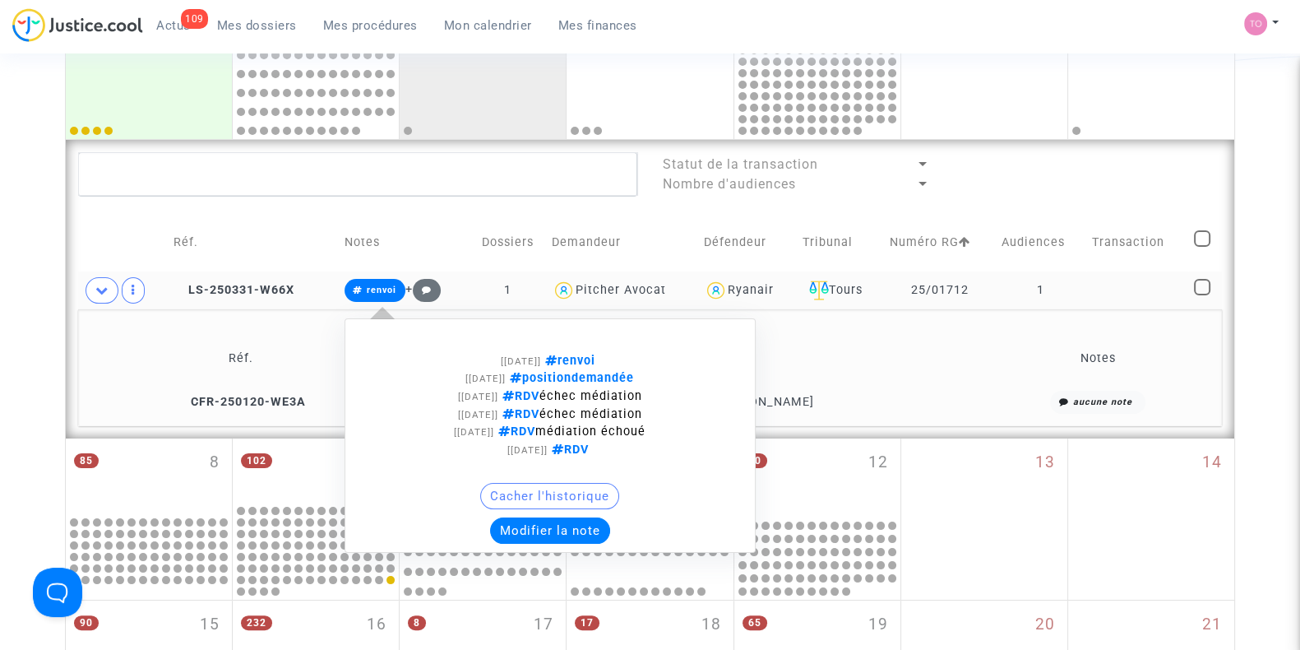
scroll to position [373, 0]
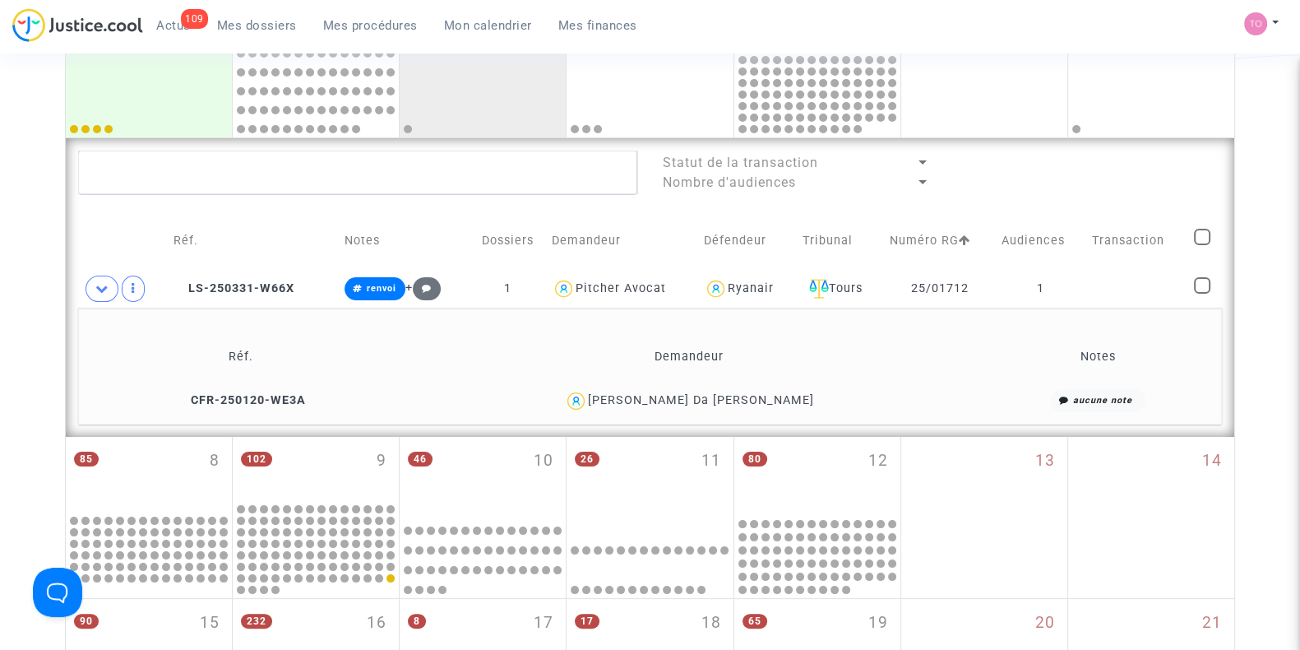
click at [768, 398] on div "[PERSON_NAME] Da [PERSON_NAME]" at bounding box center [701, 400] width 226 height 14
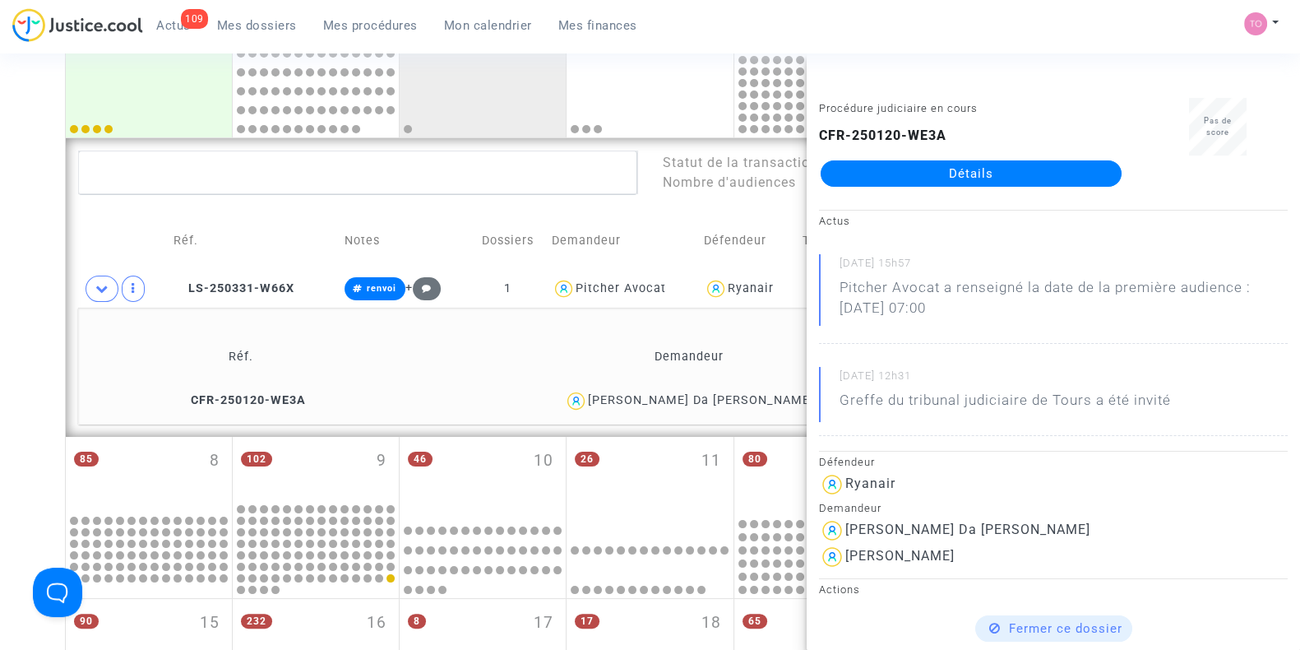
copy div "[PERSON_NAME]"
click at [0, 187] on div "Date de clôture d'instruction Date de conciliation Date d'audience Date de juge…" at bounding box center [650, 448] width 1300 height 1455
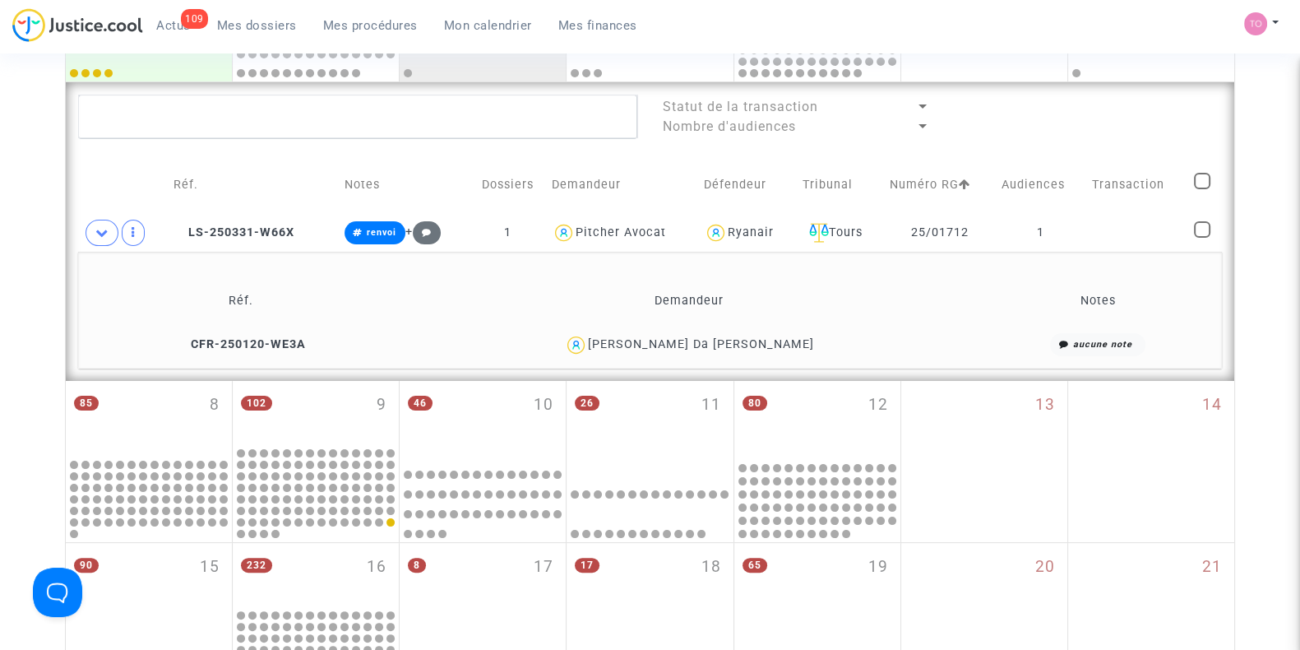
scroll to position [555, 0]
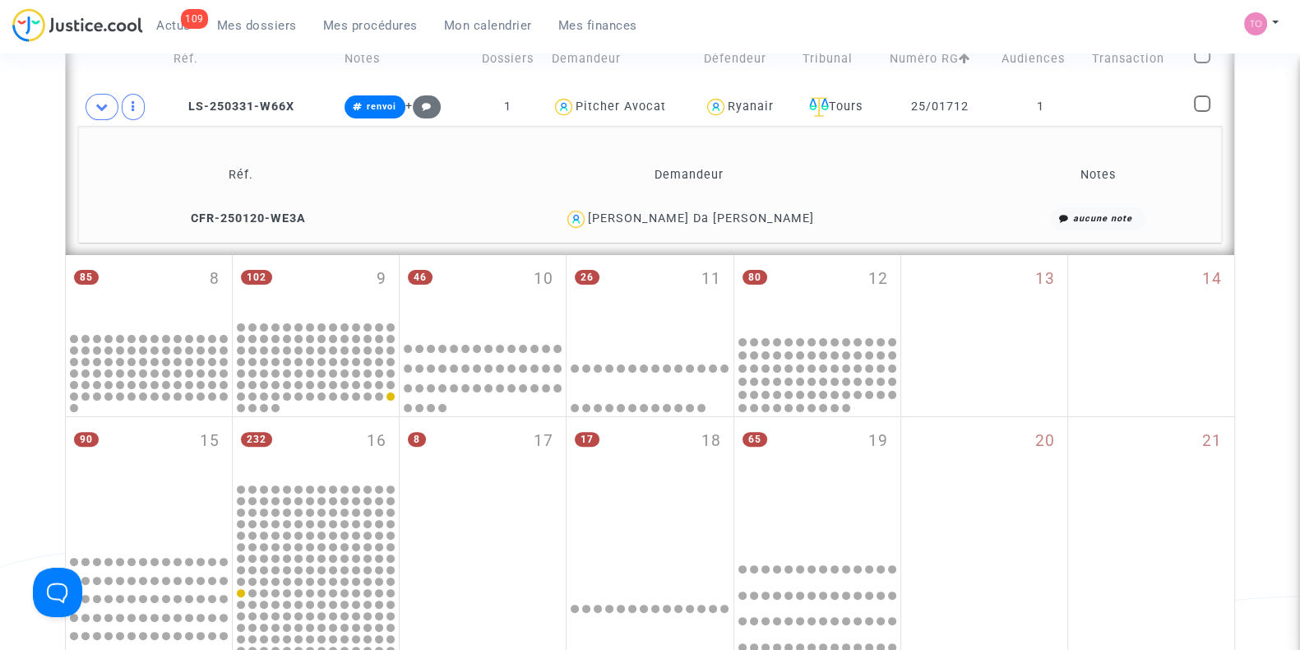
click at [247, 26] on span "Mes dossiers" at bounding box center [257, 25] width 80 height 15
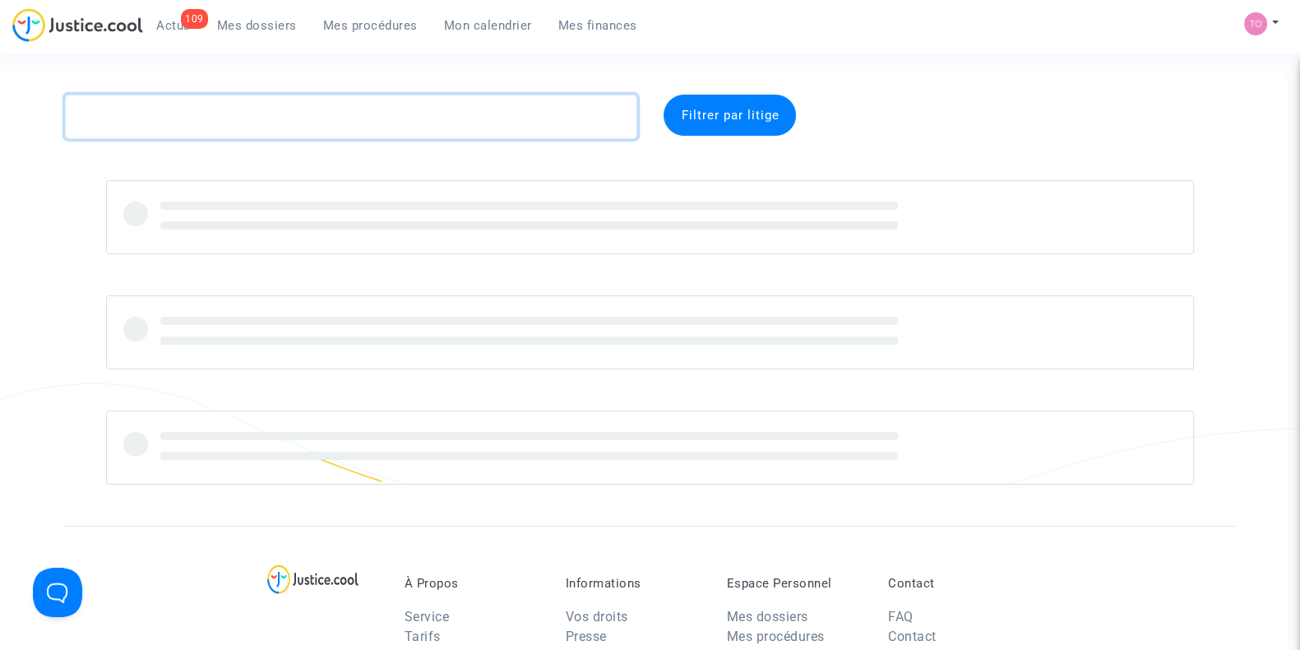
click at [181, 109] on textarea at bounding box center [351, 117] width 572 height 44
paste textarea "SEGUET"
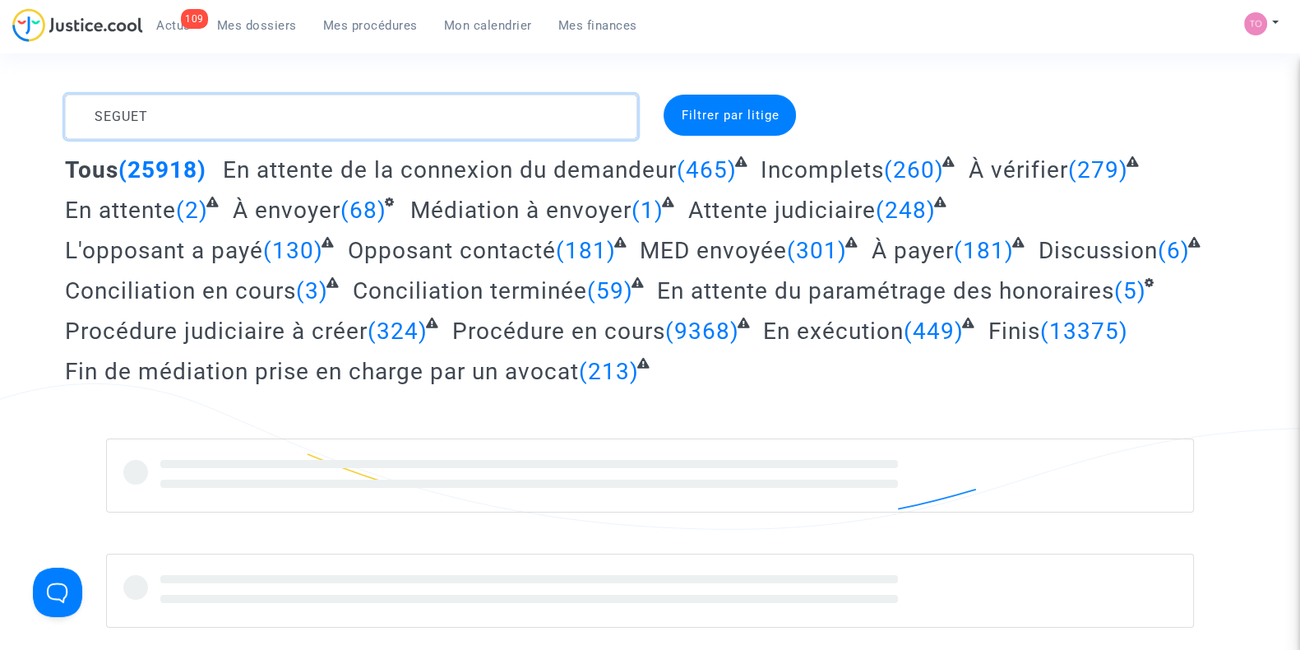
scroll to position [90, 0]
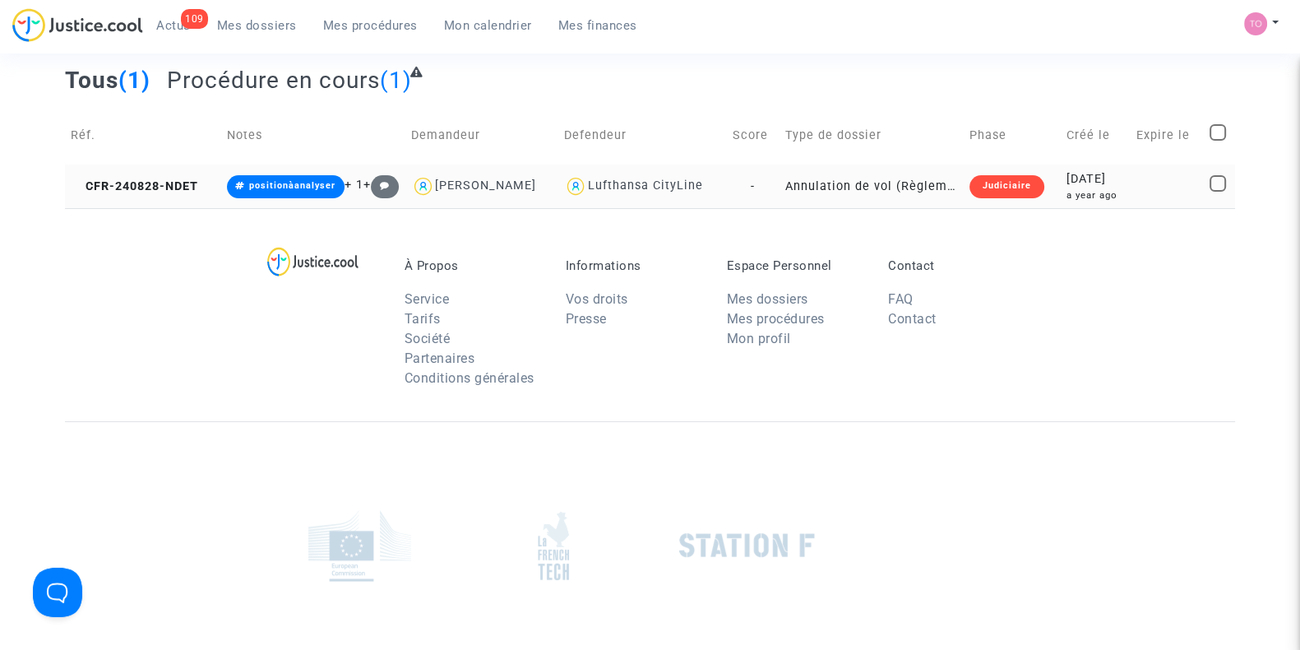
type textarea "SEGUET"
click at [1086, 188] on div "a year ago" at bounding box center [1095, 195] width 58 height 14
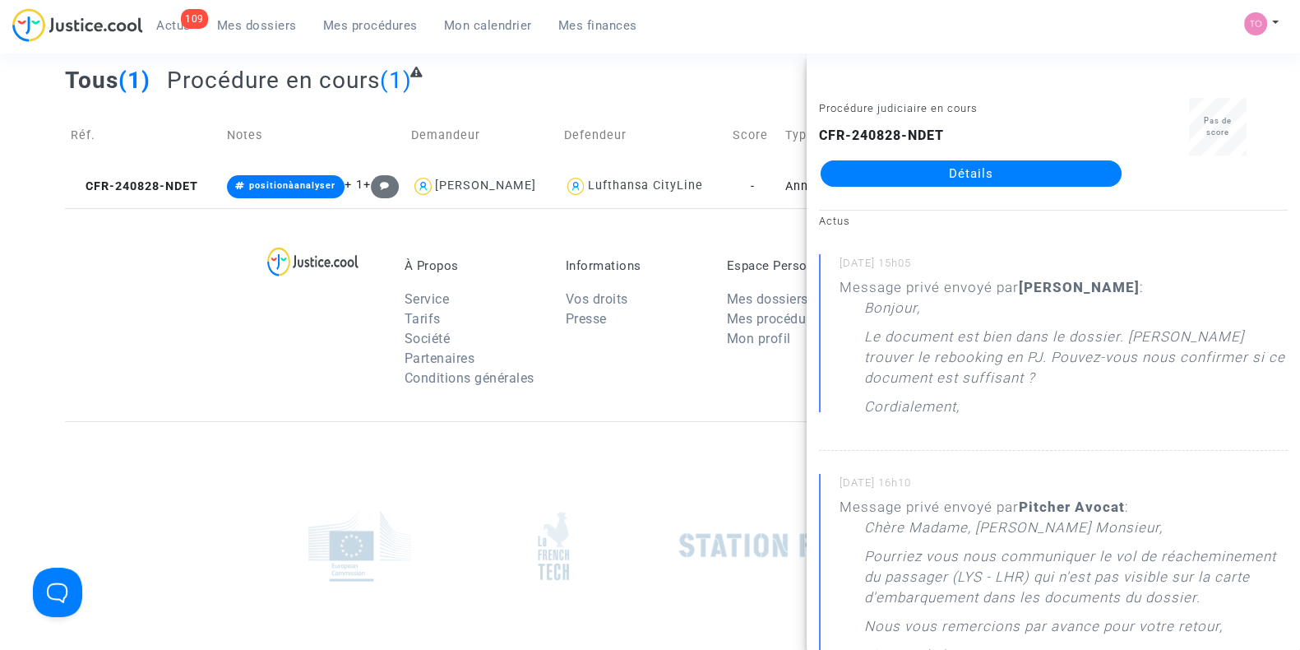
click at [996, 178] on link "Détails" at bounding box center [971, 173] width 301 height 26
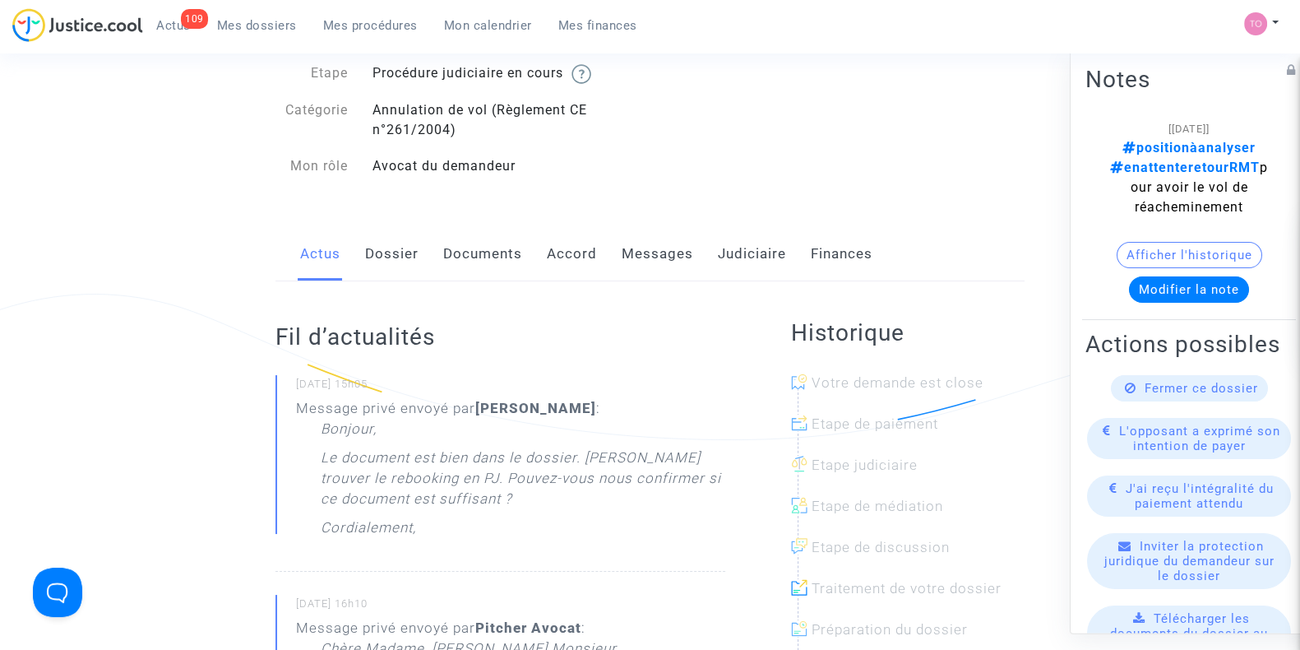
click at [641, 257] on link "Messages" at bounding box center [658, 254] width 72 height 54
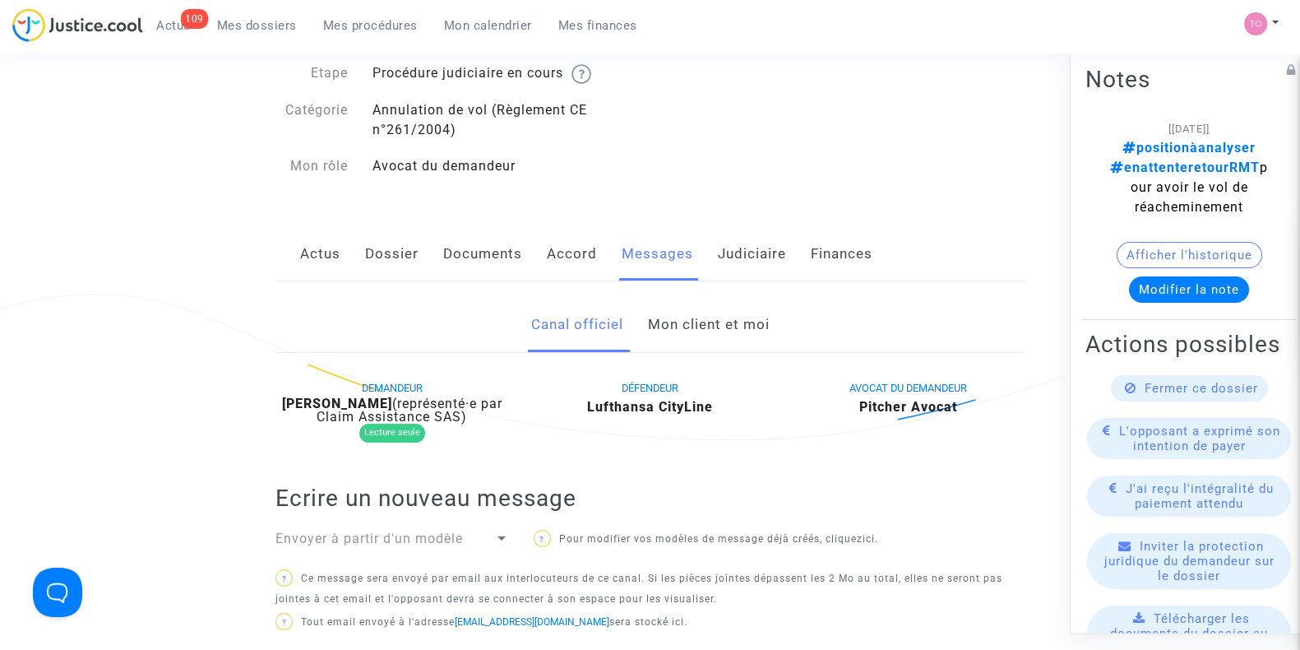
click at [683, 321] on link "Mon client et moi" at bounding box center [708, 325] width 122 height 54
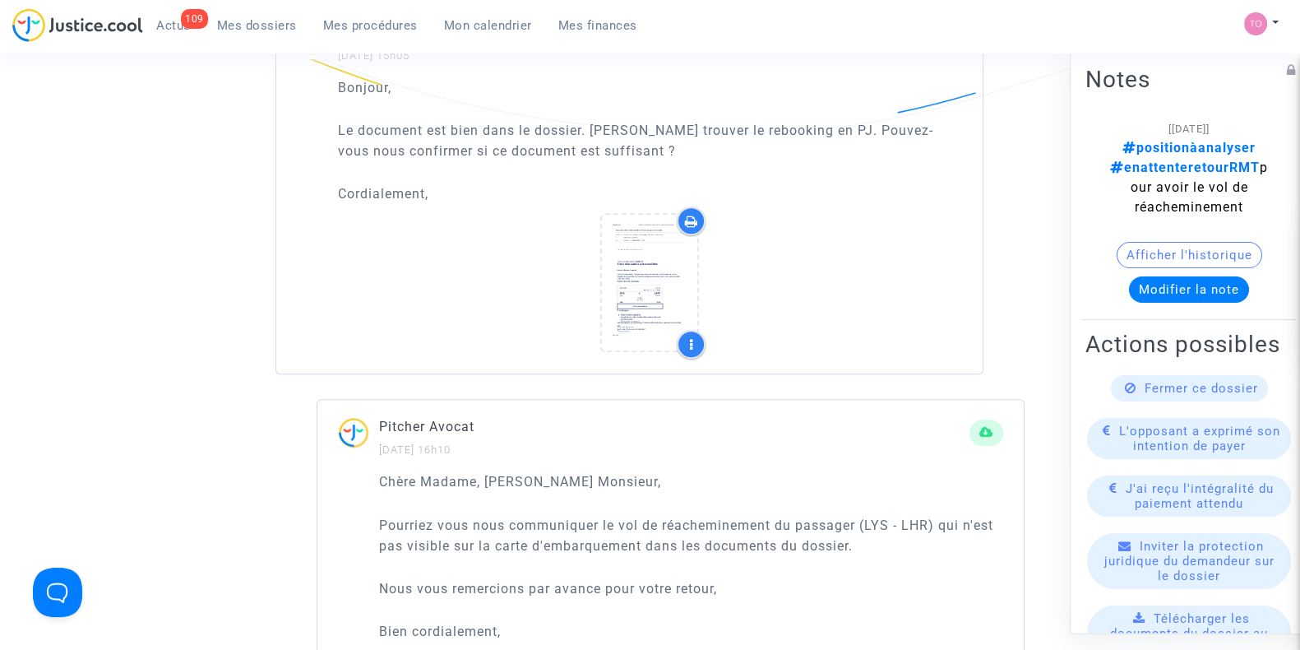
scroll to position [1118, 0]
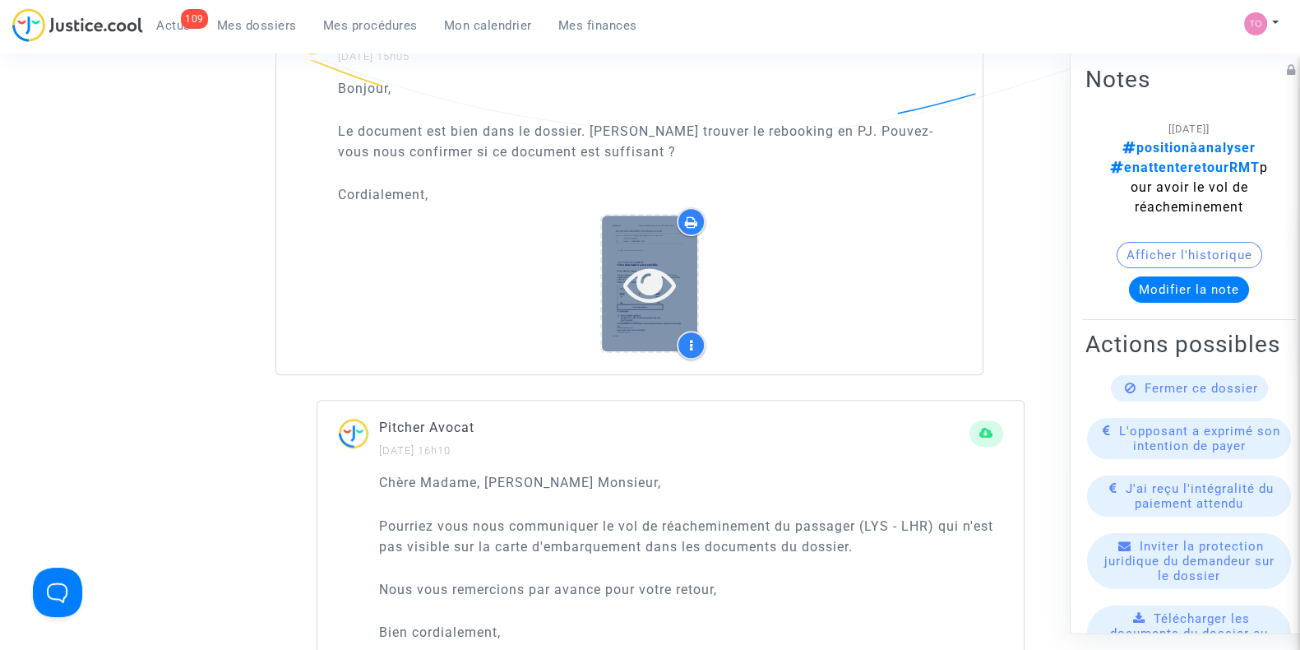
click at [640, 273] on icon at bounding box center [649, 283] width 53 height 53
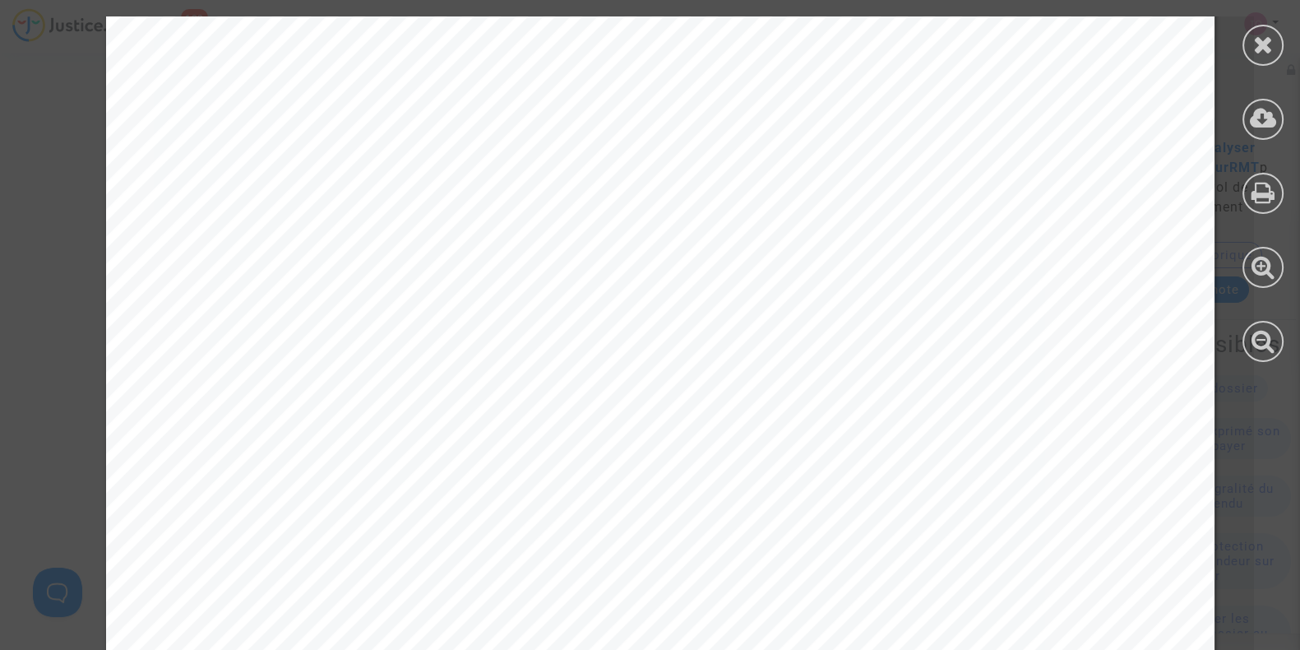
scroll to position [0, 0]
click at [1271, 39] on icon at bounding box center [1263, 44] width 21 height 25
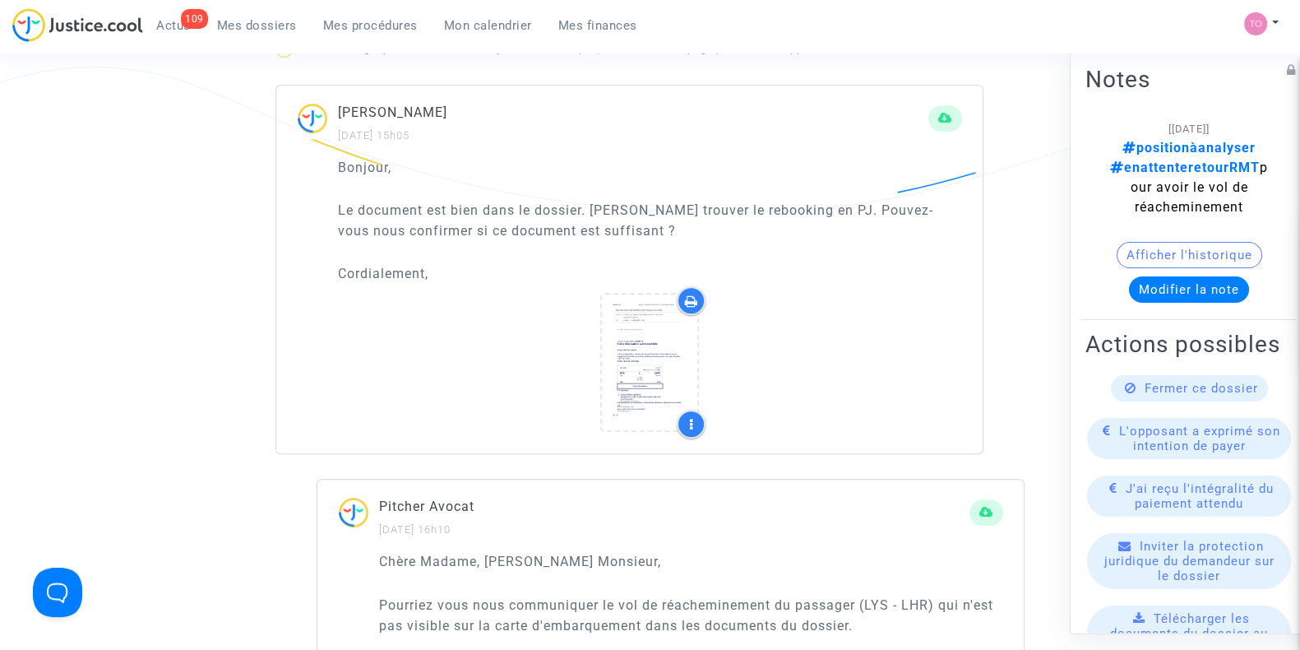
scroll to position [1038, 0]
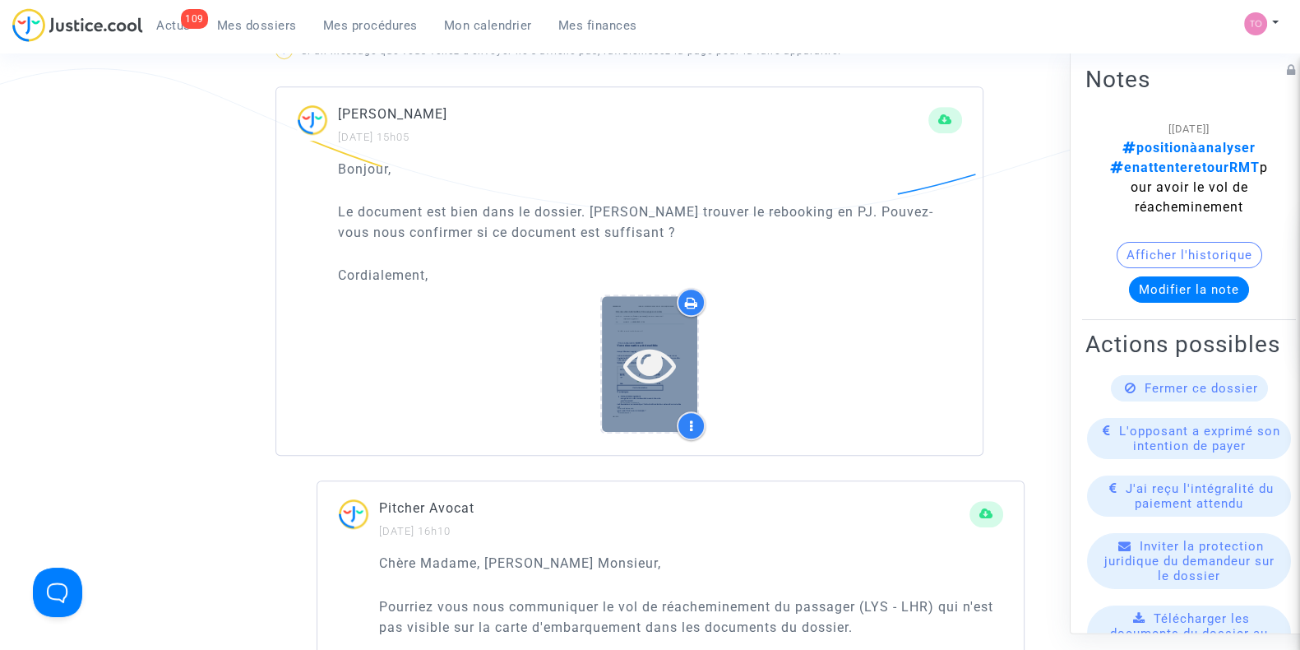
click at [645, 348] on icon at bounding box center [649, 364] width 53 height 53
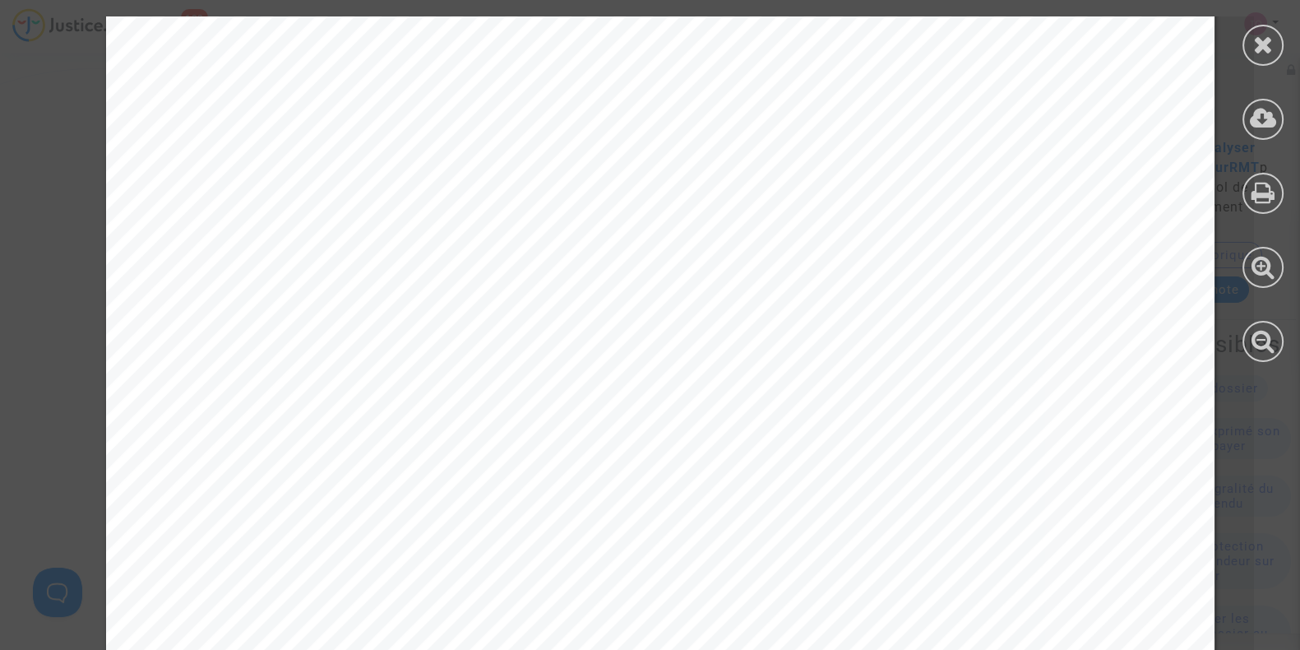
scroll to position [594, 0]
drag, startPoint x: 732, startPoint y: 310, endPoint x: 798, endPoint y: 315, distance: 66.0
click at [798, 315] on div "Votre réservation a été modifiée | Votre voyage vers [GEOGRAPHIC_DATA] Expédite…" at bounding box center [660, 207] width 1108 height 1569
click at [830, 315] on div "Votre réservation a été modifiée | Votre voyage vers [GEOGRAPHIC_DATA] Expédite…" at bounding box center [660, 207] width 1108 height 1569
click at [1260, 51] on icon at bounding box center [1263, 44] width 21 height 25
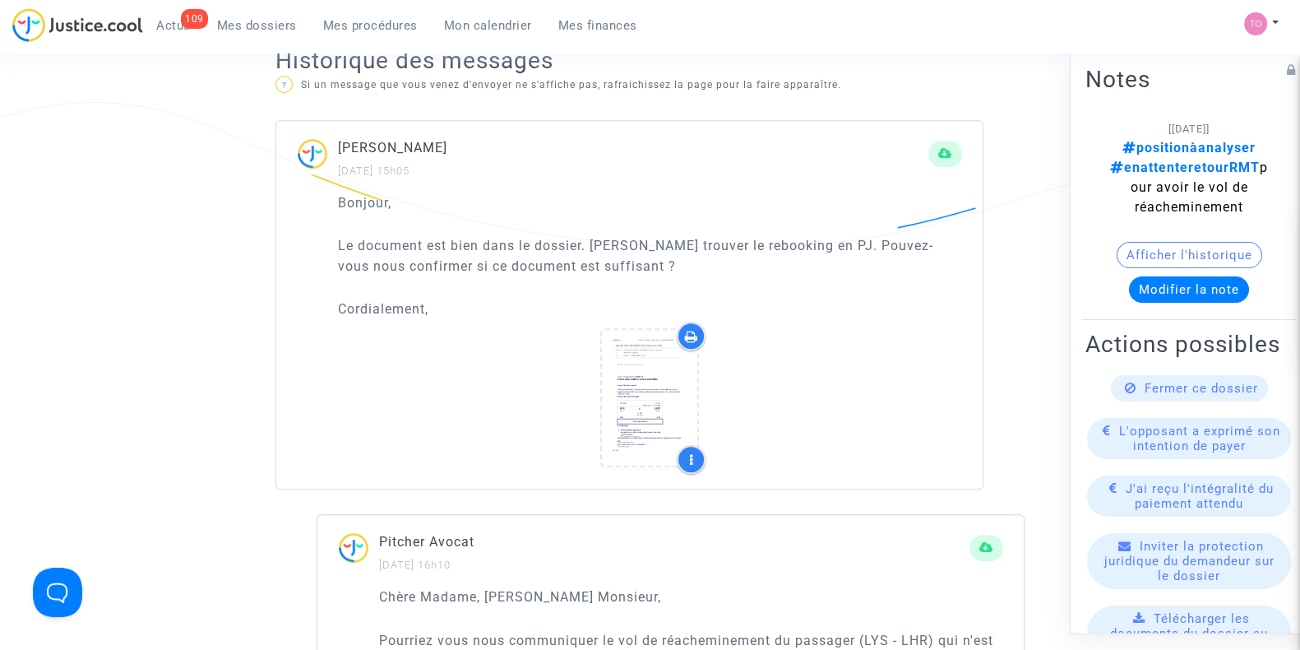
scroll to position [1003, 0]
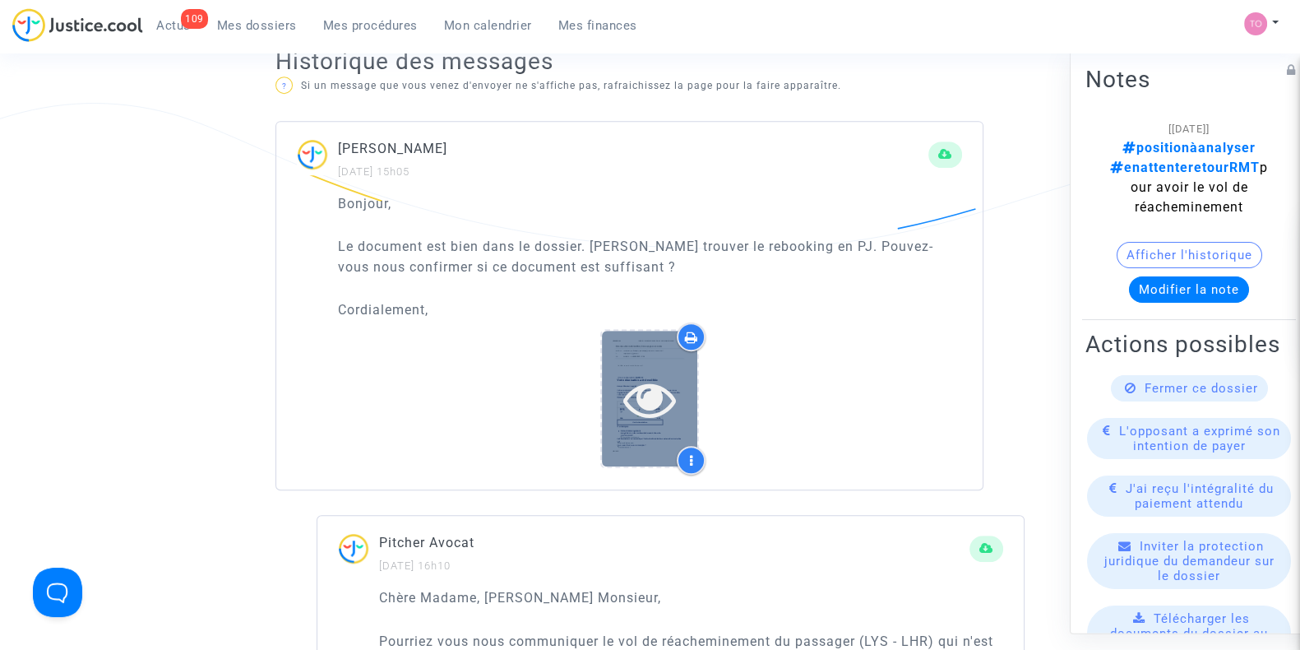
click at [668, 386] on icon at bounding box center [649, 398] width 53 height 53
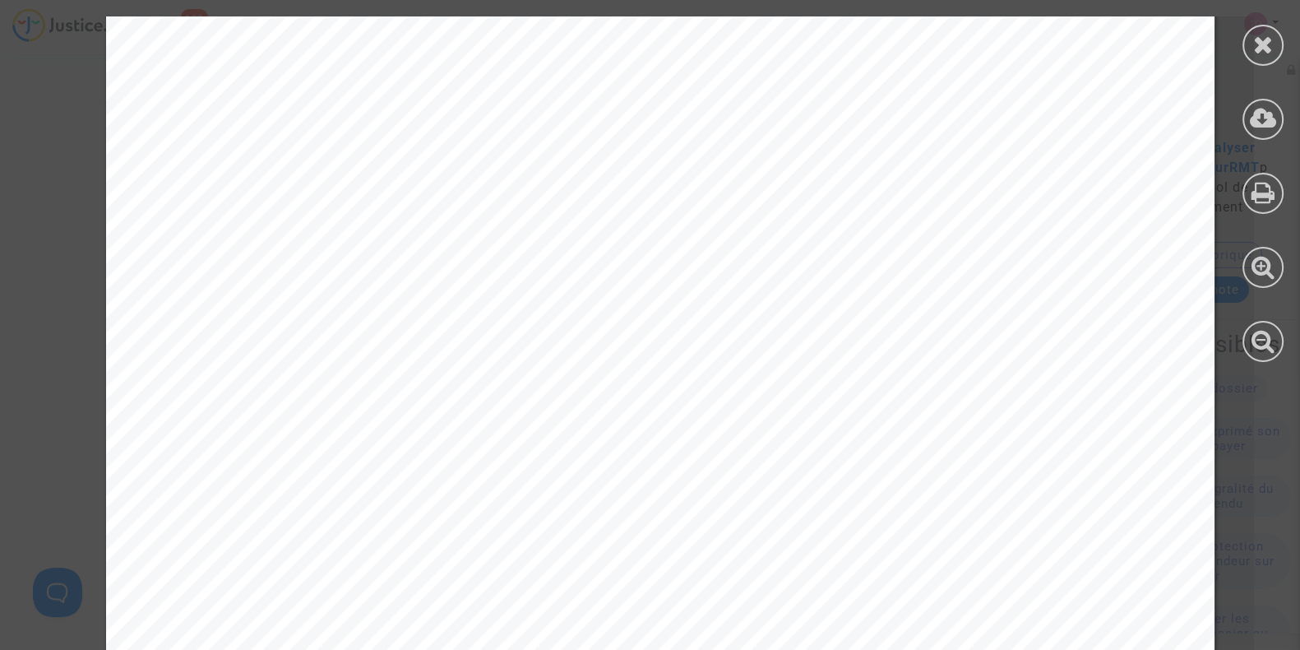
scroll to position [819, 0]
click at [1278, 40] on div at bounding box center [1262, 45] width 41 height 41
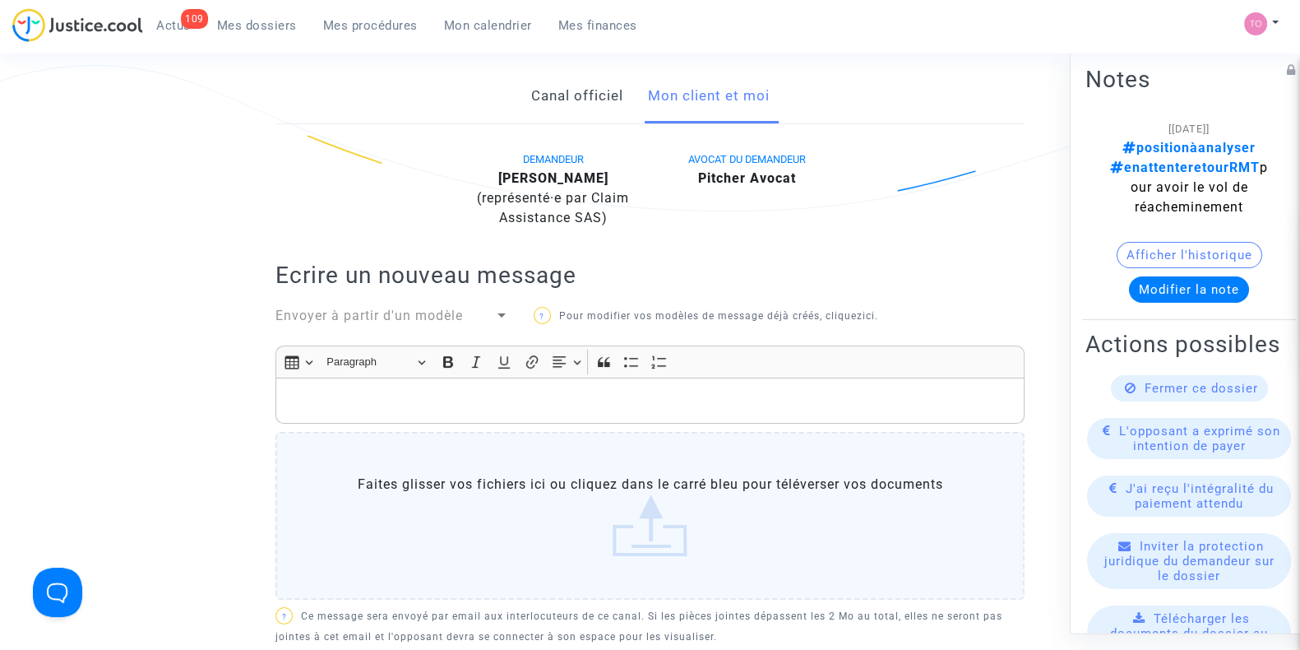
scroll to position [0, 0]
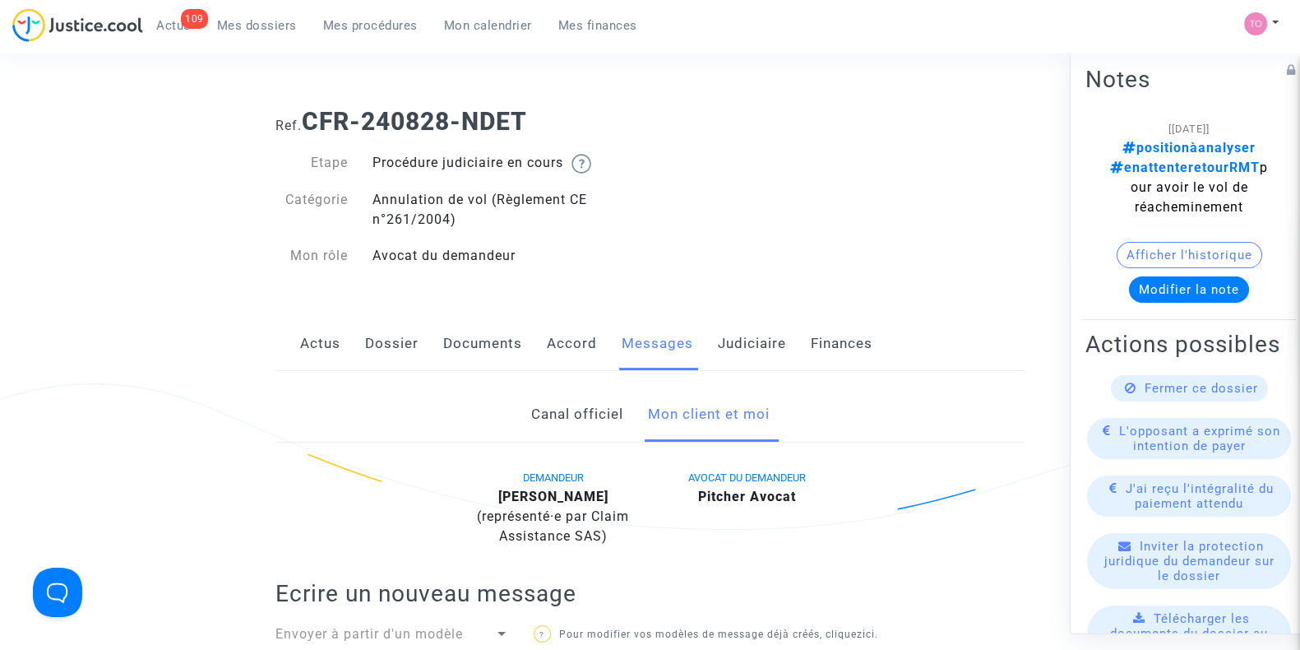
click at [392, 342] on link "Dossier" at bounding box center [391, 344] width 53 height 54
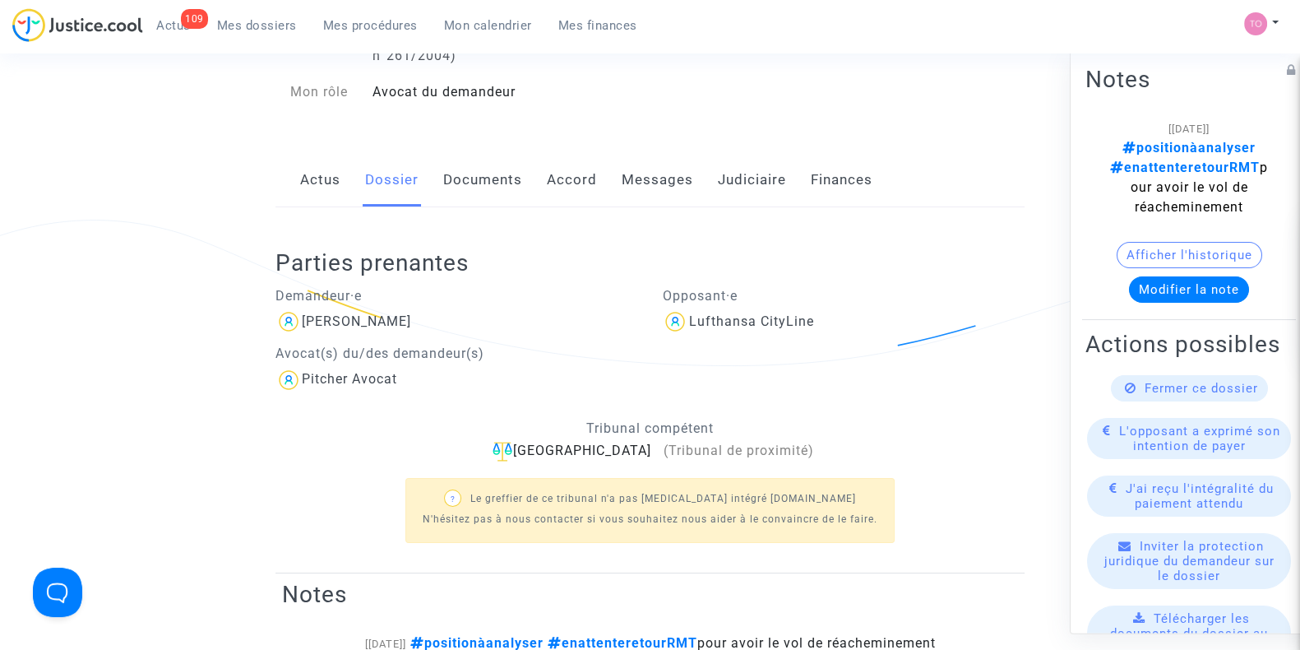
scroll to position [110, 0]
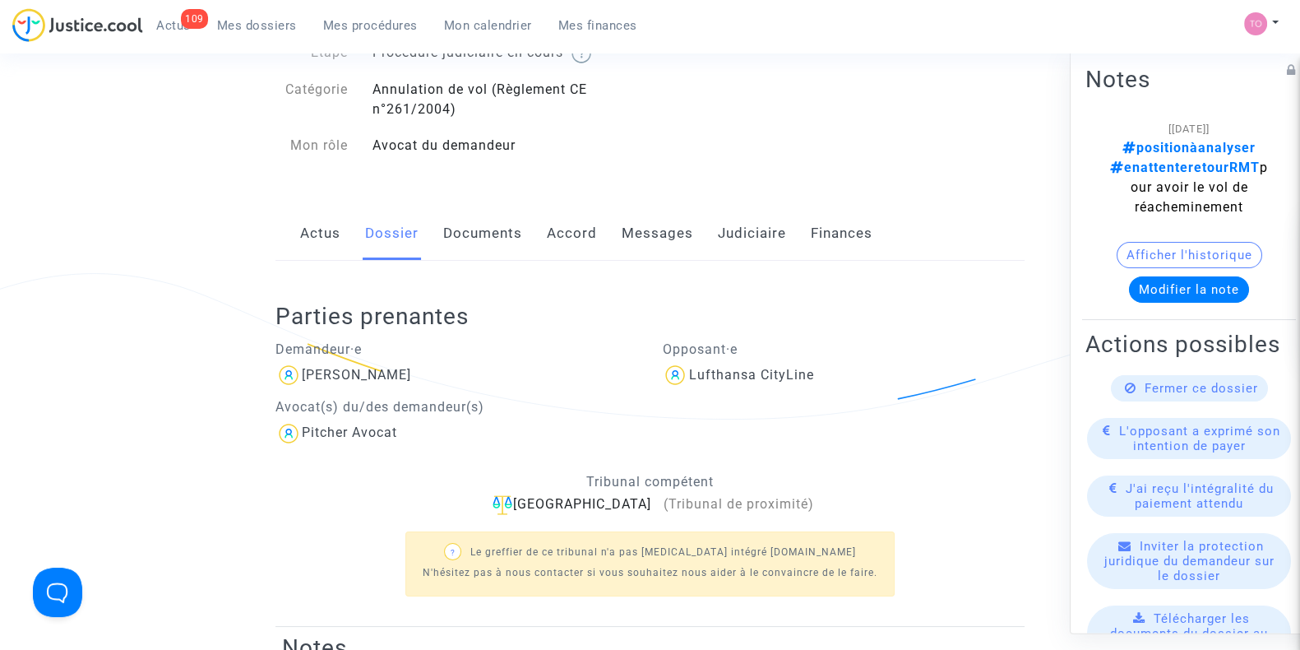
click at [469, 211] on link "Documents" at bounding box center [482, 233] width 79 height 54
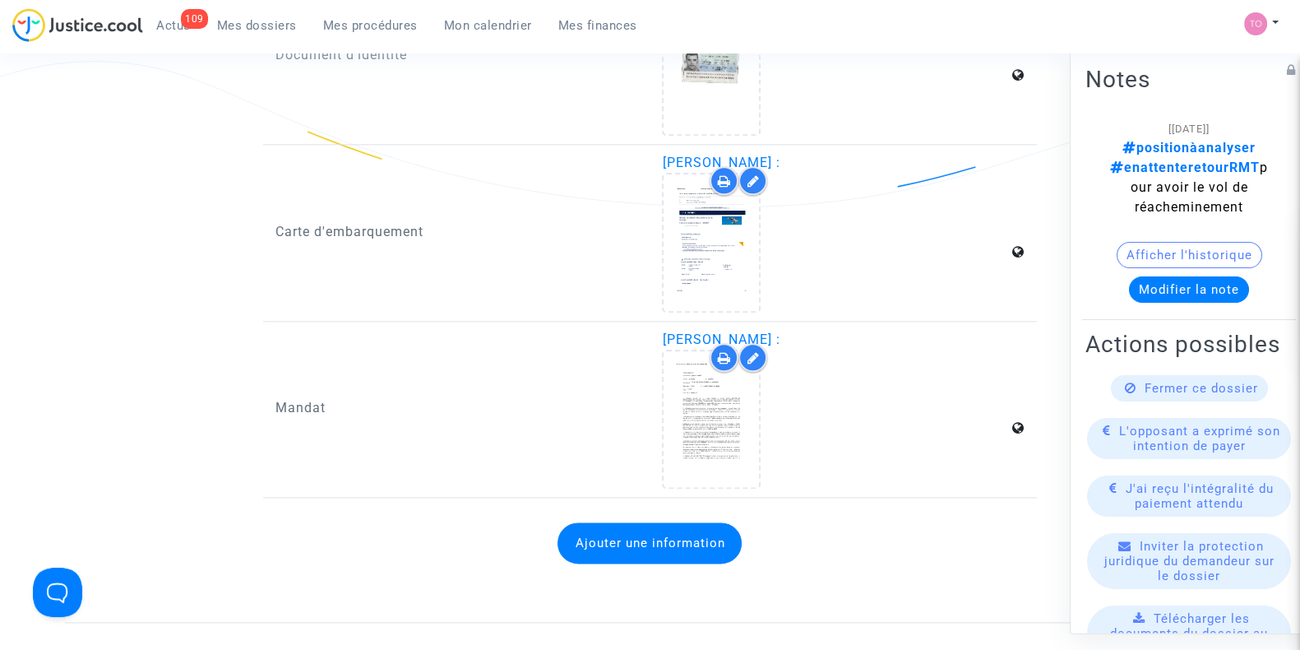
scroll to position [2451, 0]
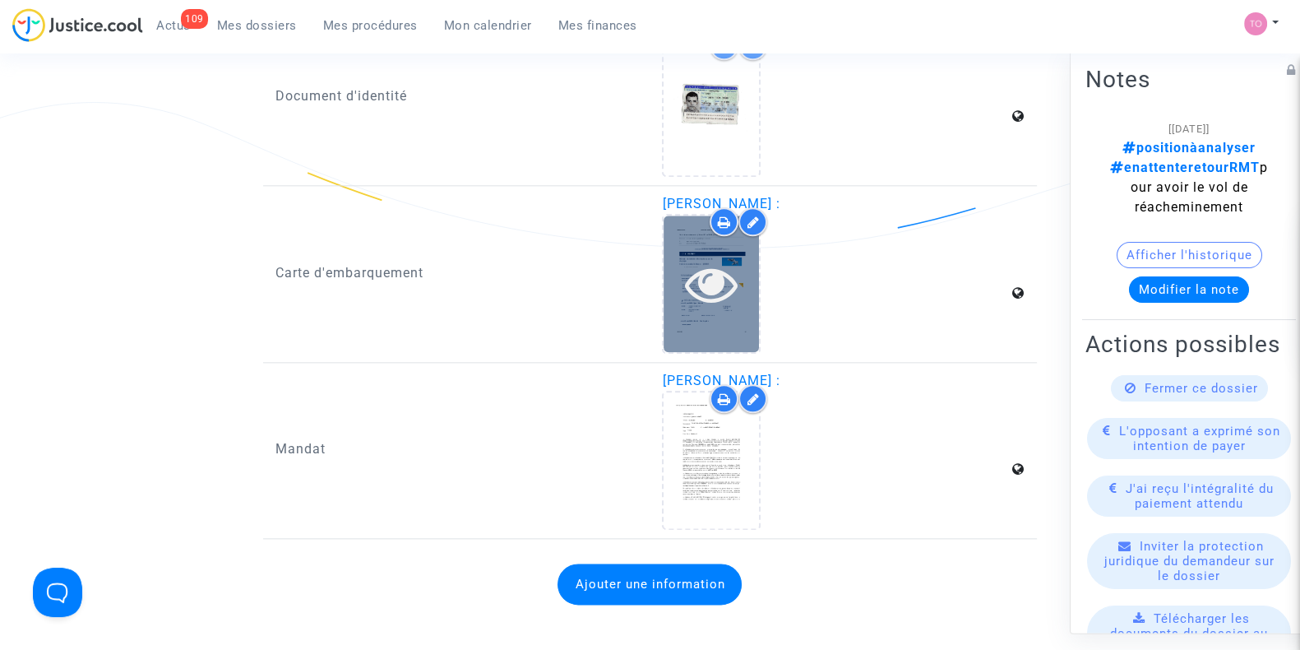
click at [707, 283] on icon at bounding box center [711, 283] width 53 height 53
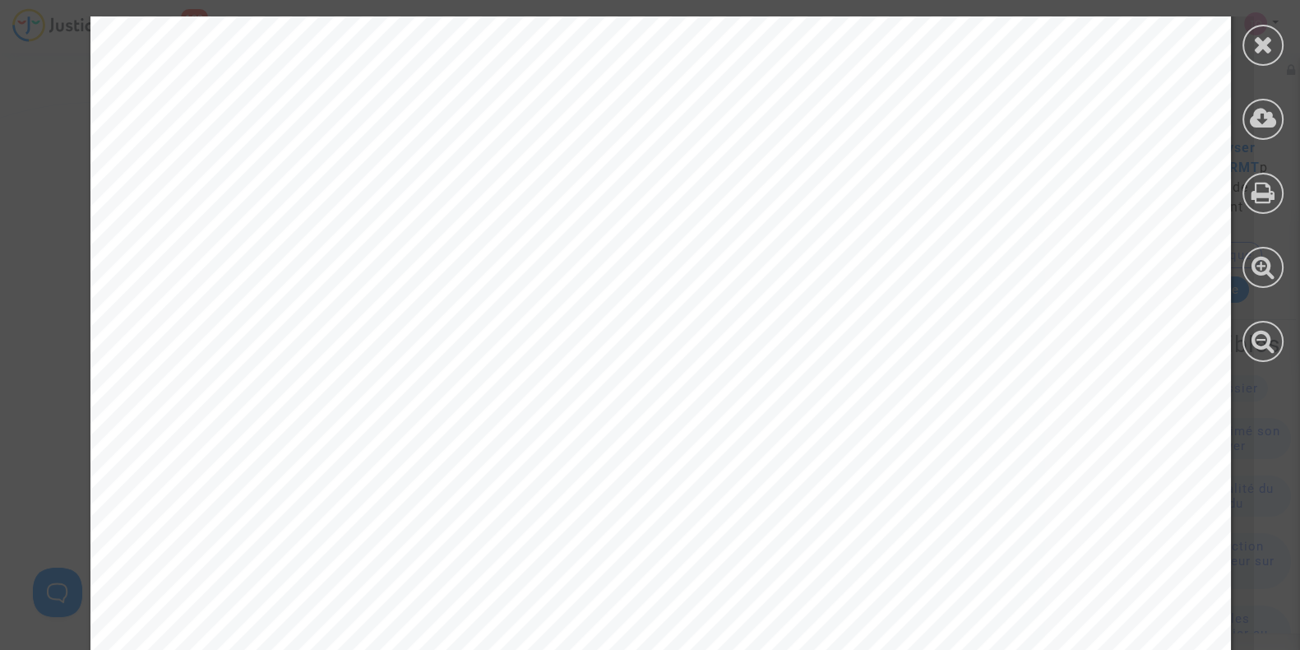
scroll to position [1746, 0]
click at [1272, 51] on icon at bounding box center [1263, 44] width 21 height 25
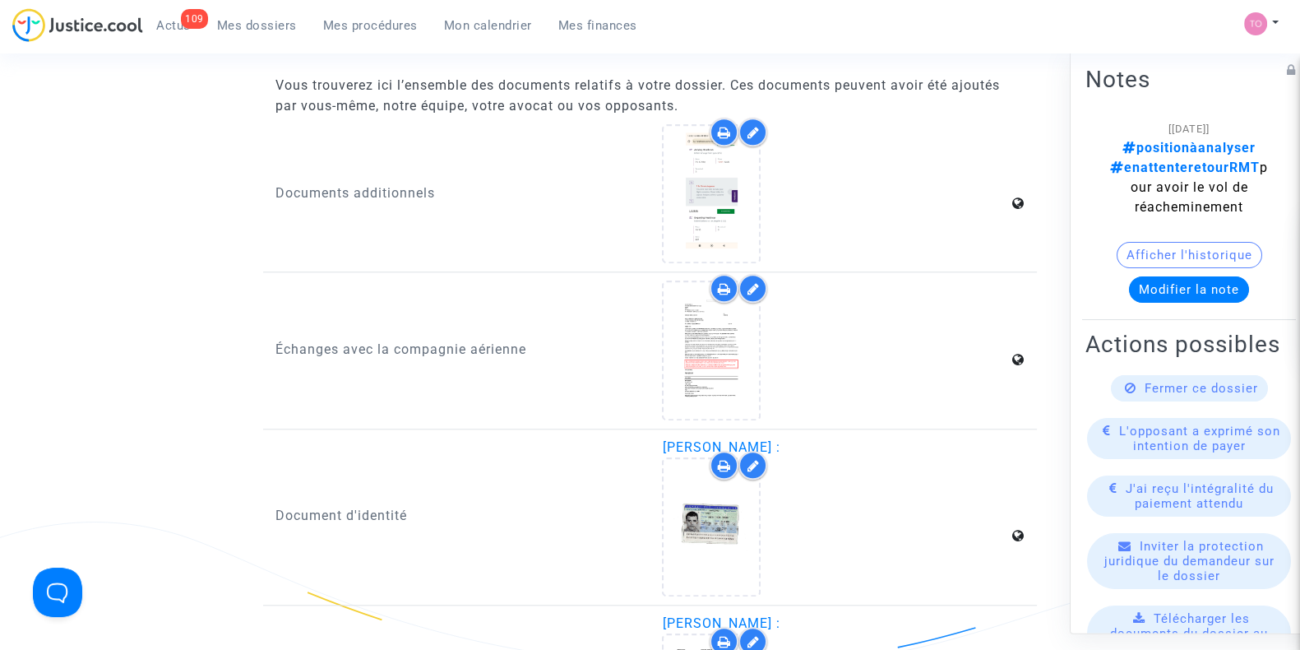
scroll to position [2004, 0]
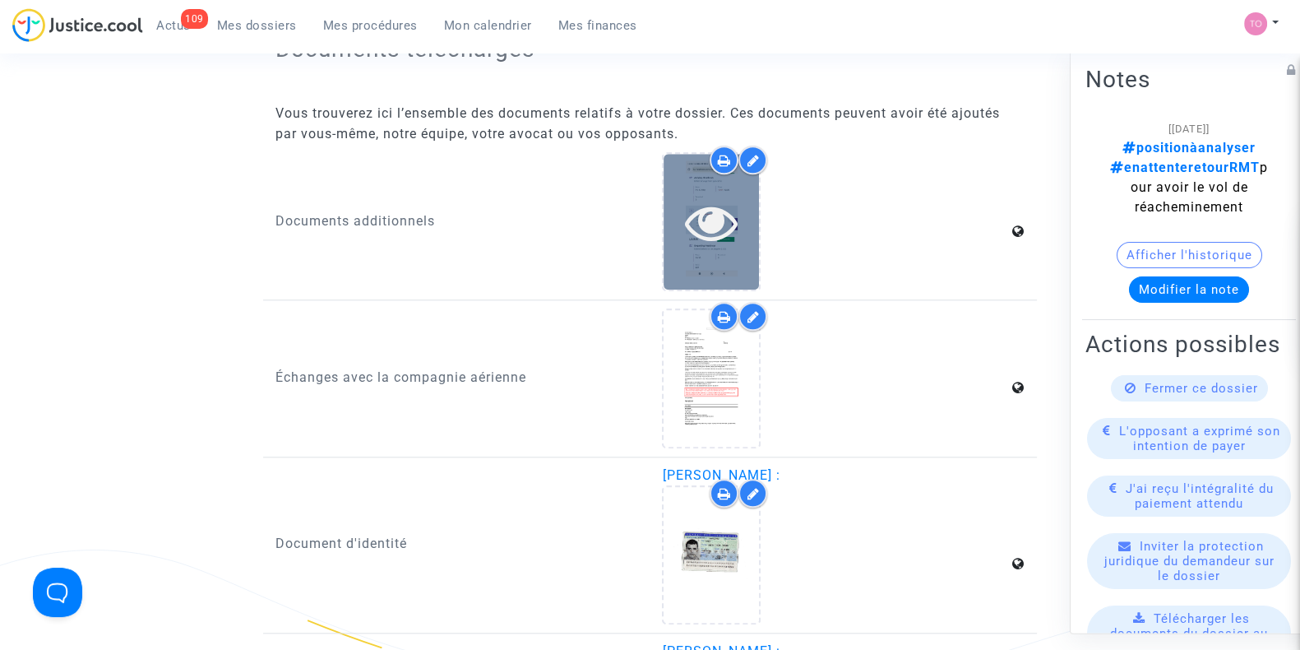
click at [737, 210] on icon at bounding box center [711, 222] width 53 height 53
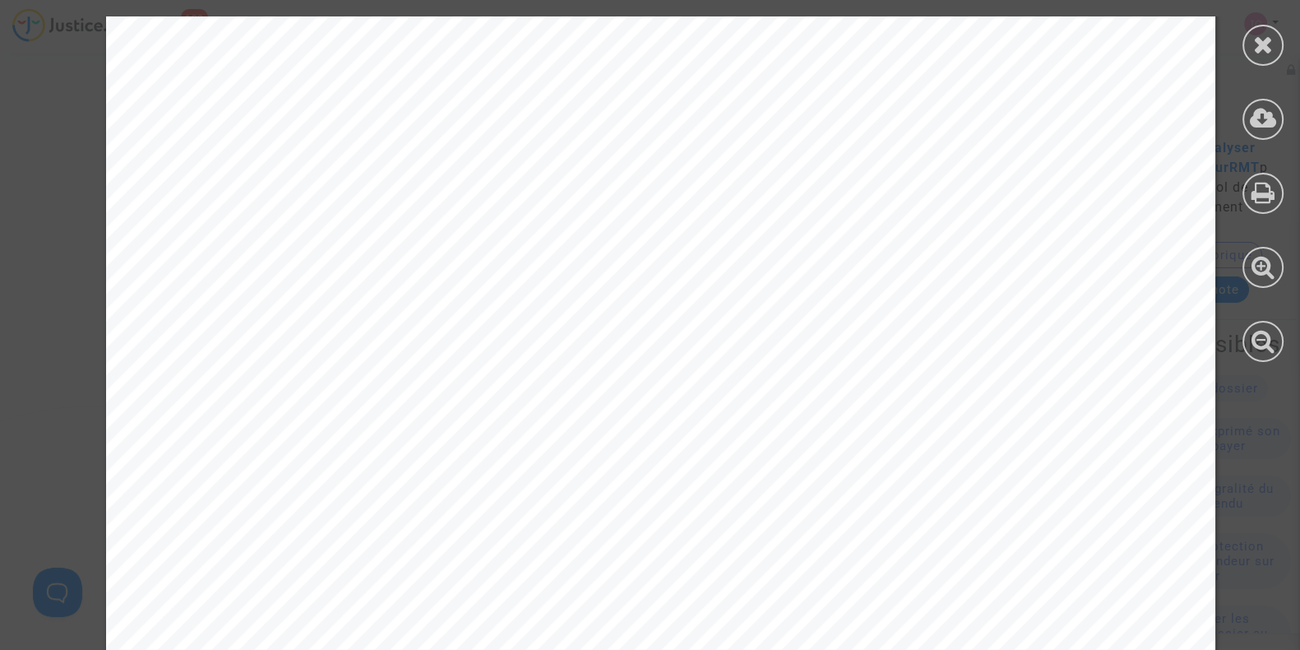
scroll to position [9656, 0]
click at [1276, 51] on div at bounding box center [1262, 45] width 41 height 41
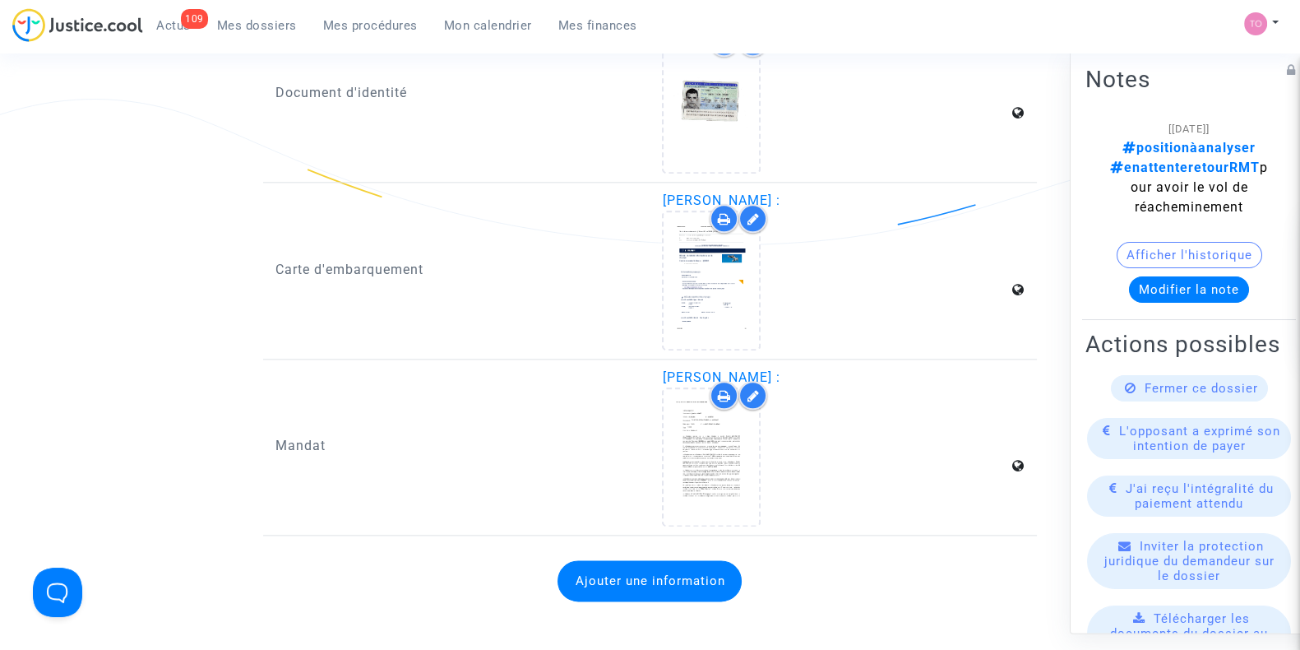
scroll to position [2453, 0]
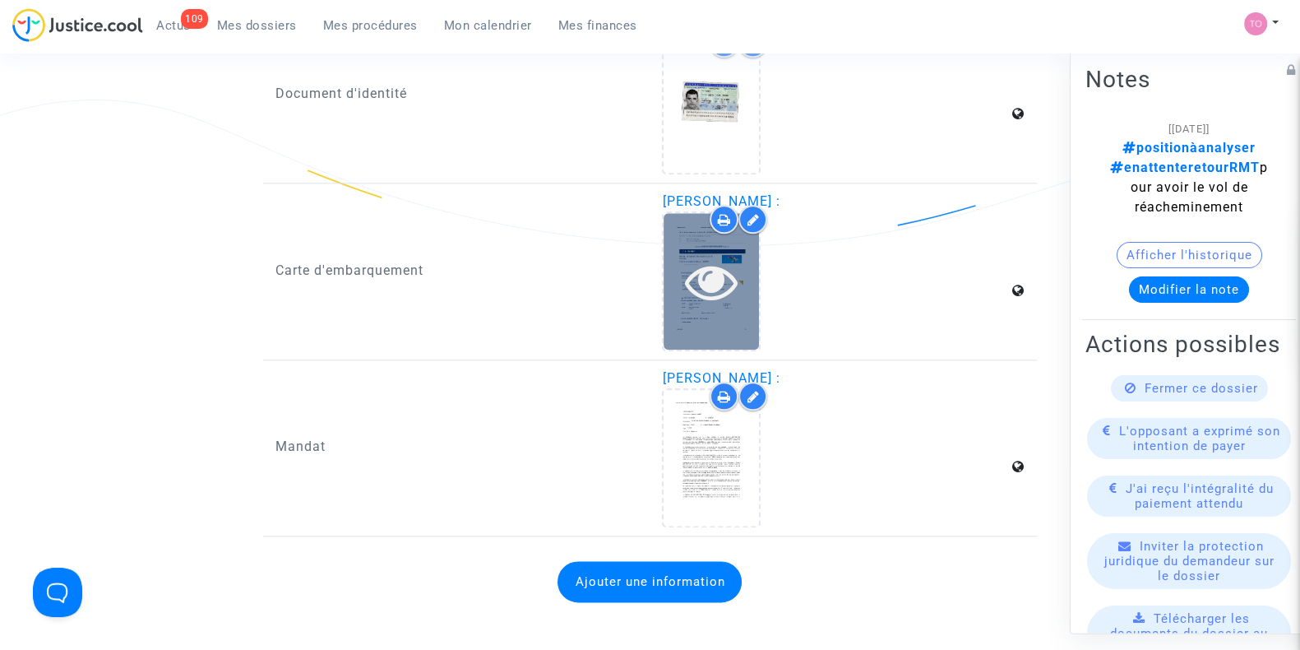
click at [698, 302] on div at bounding box center [710, 281] width 95 height 136
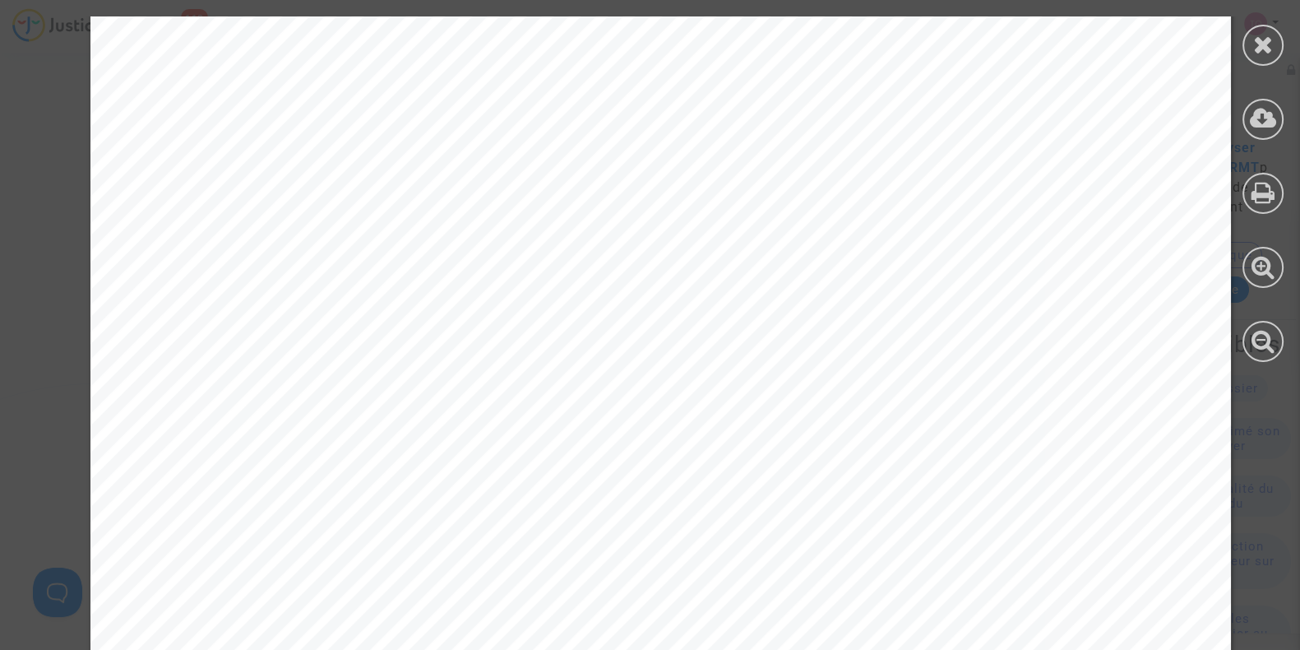
scroll to position [0, 0]
click at [1271, 53] on icon at bounding box center [1263, 44] width 21 height 25
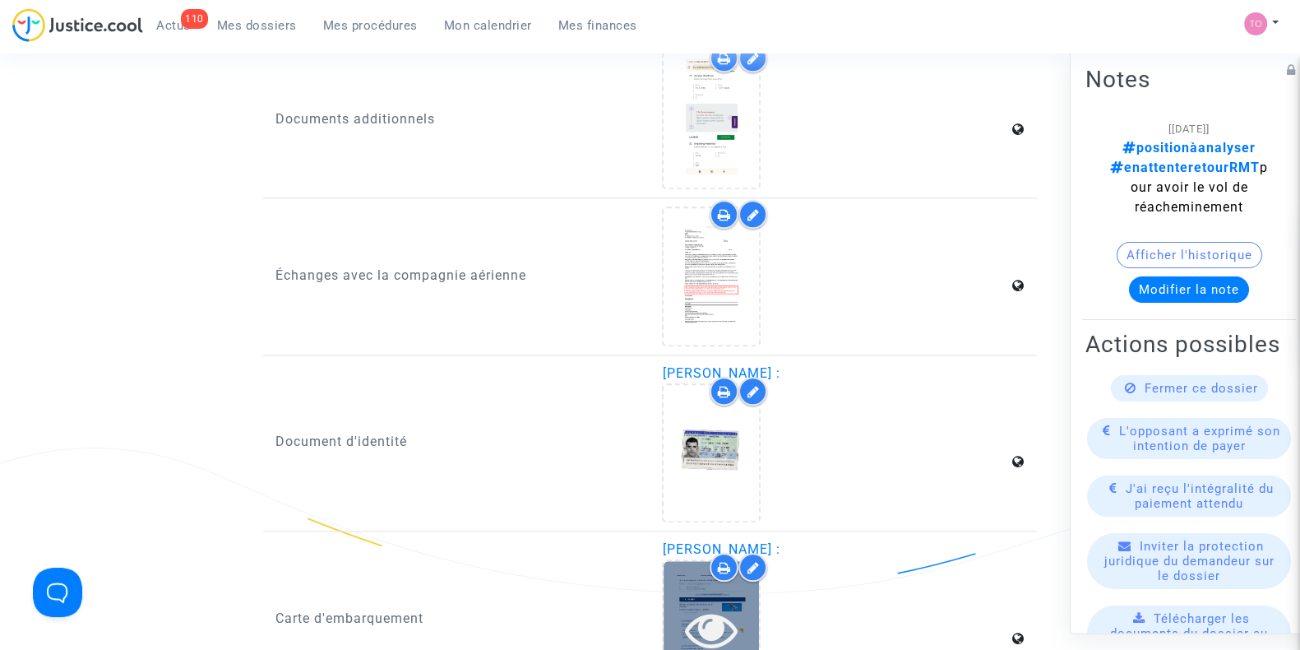
scroll to position [2013, 0]
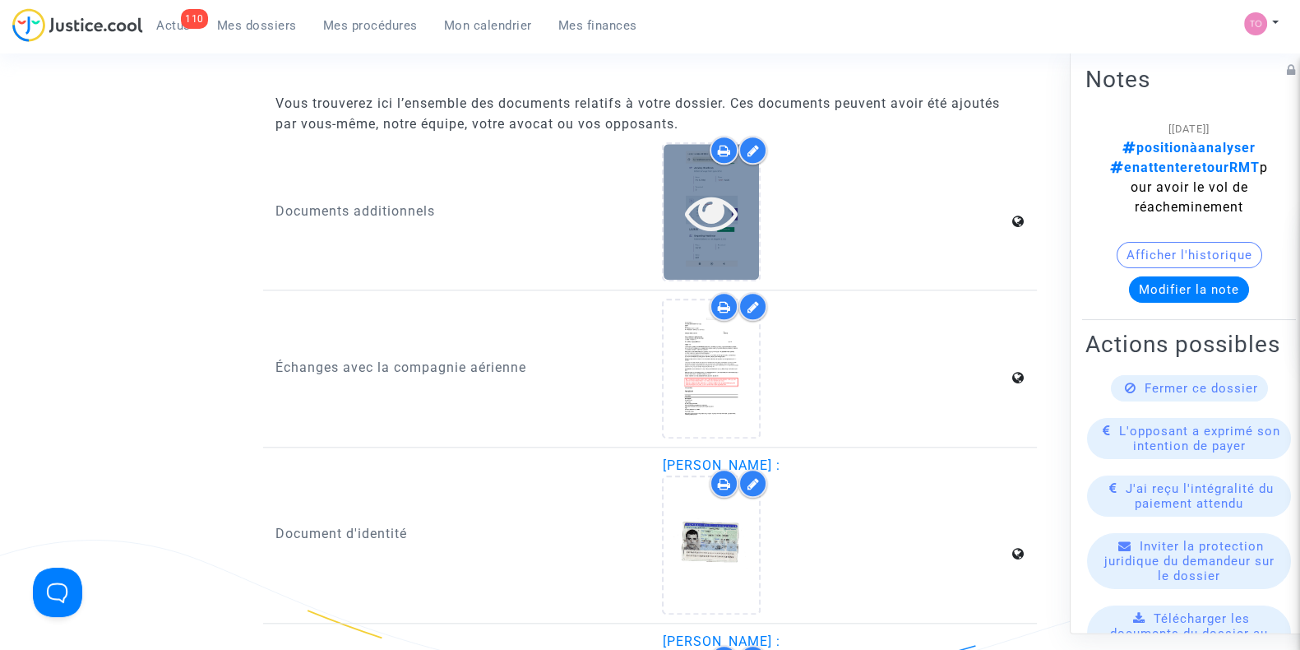
click at [714, 204] on icon at bounding box center [711, 212] width 53 height 53
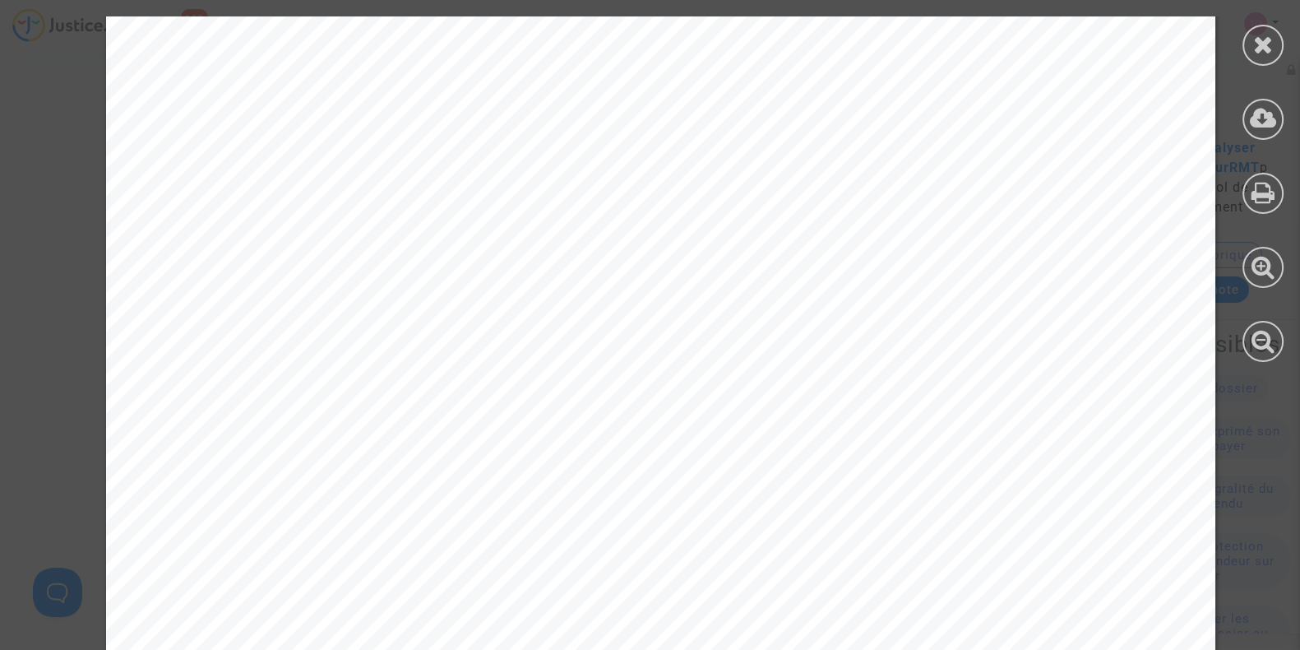
scroll to position [0, 0]
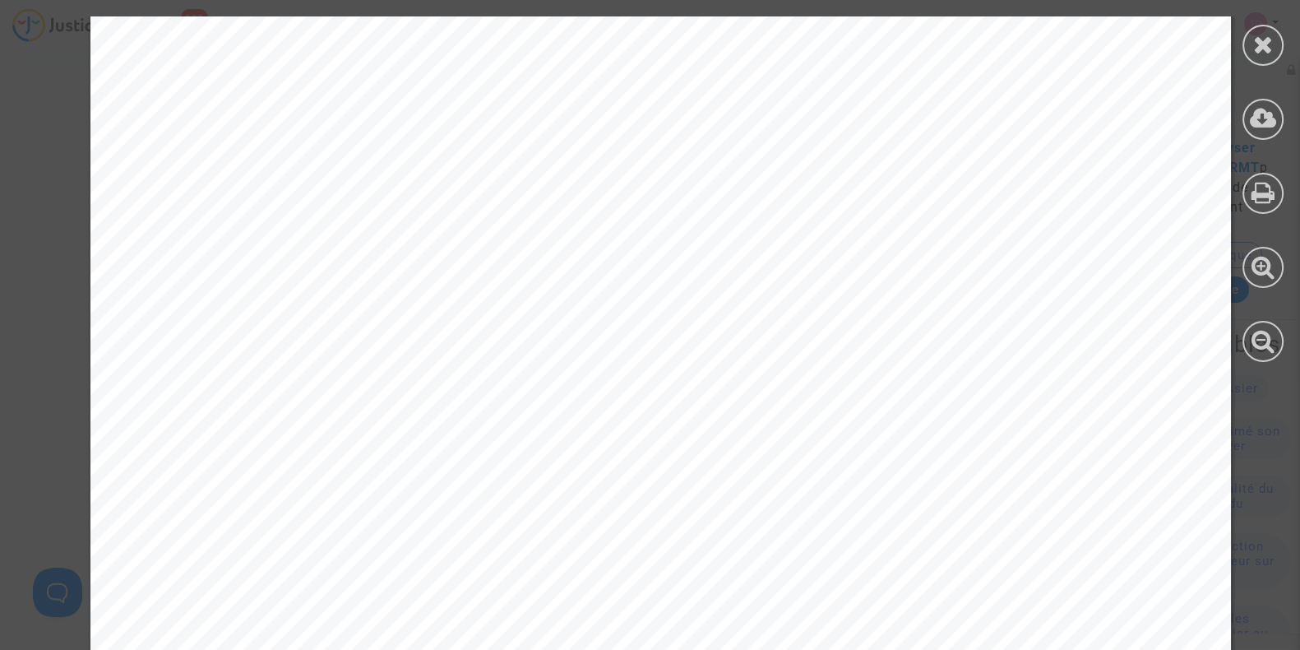
scroll to position [2942, 0]
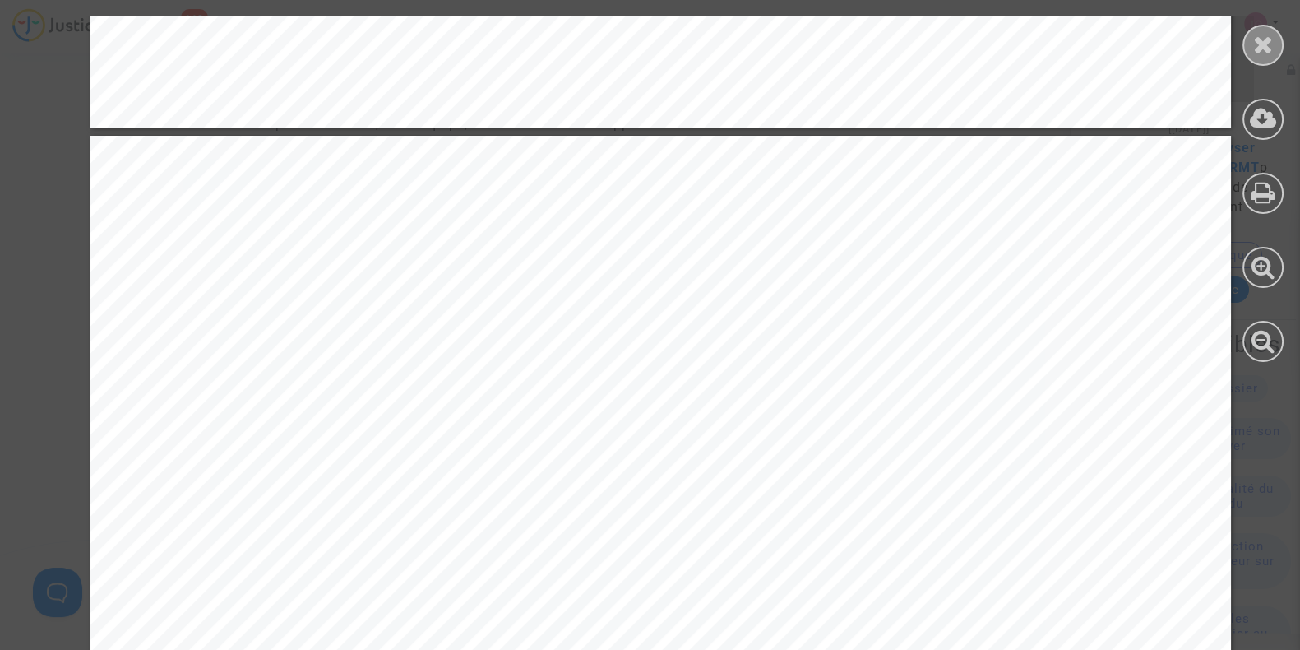
click at [1271, 51] on icon at bounding box center [1263, 44] width 21 height 25
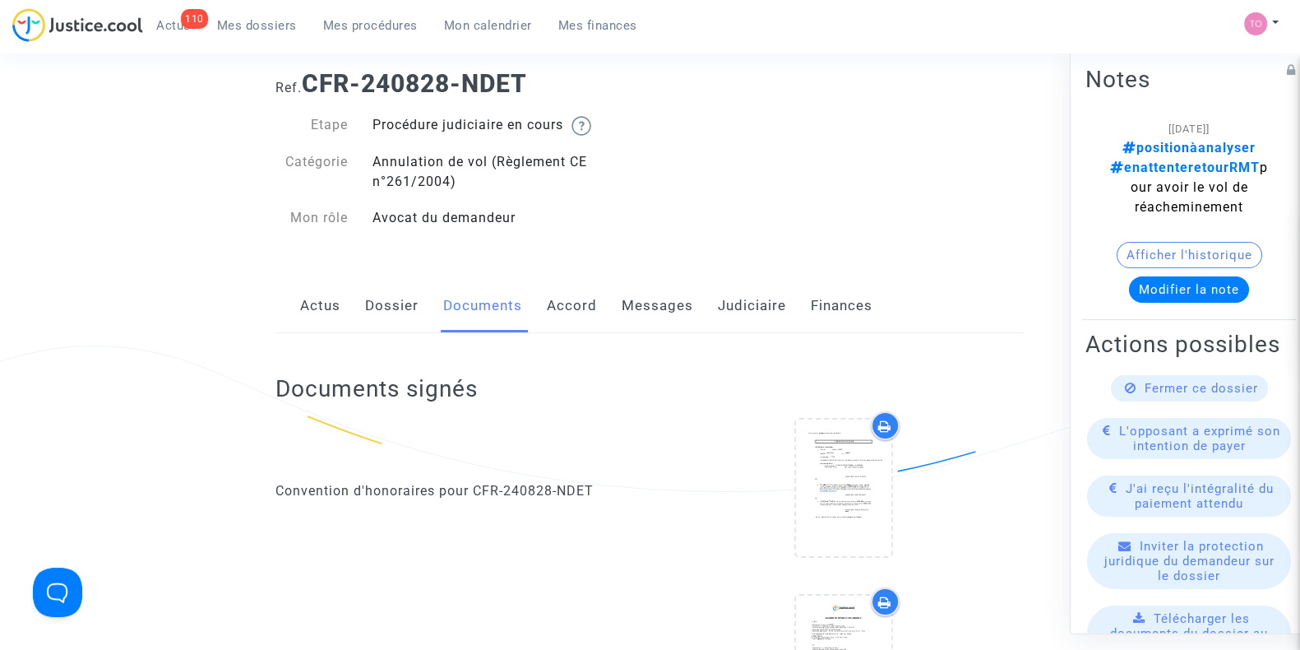
scroll to position [39, 0]
click at [1130, 257] on button "Afficher l'historique" at bounding box center [1190, 255] width 146 height 26
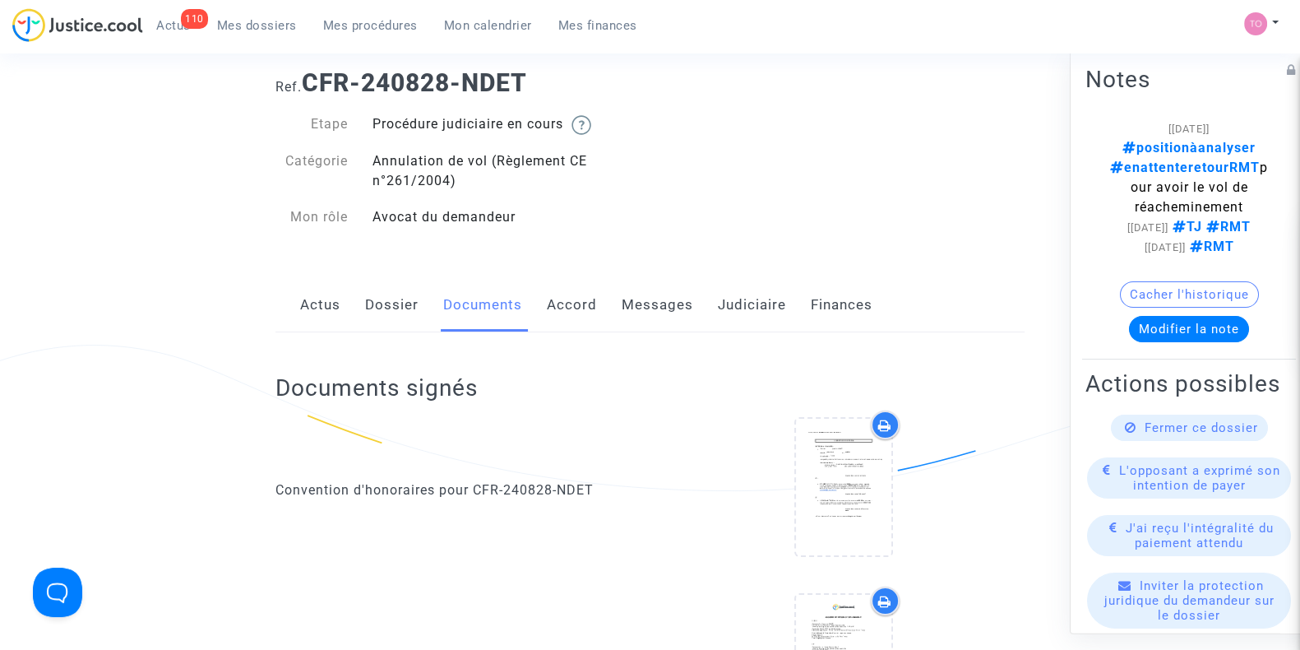
click at [398, 292] on link "Dossier" at bounding box center [391, 305] width 53 height 54
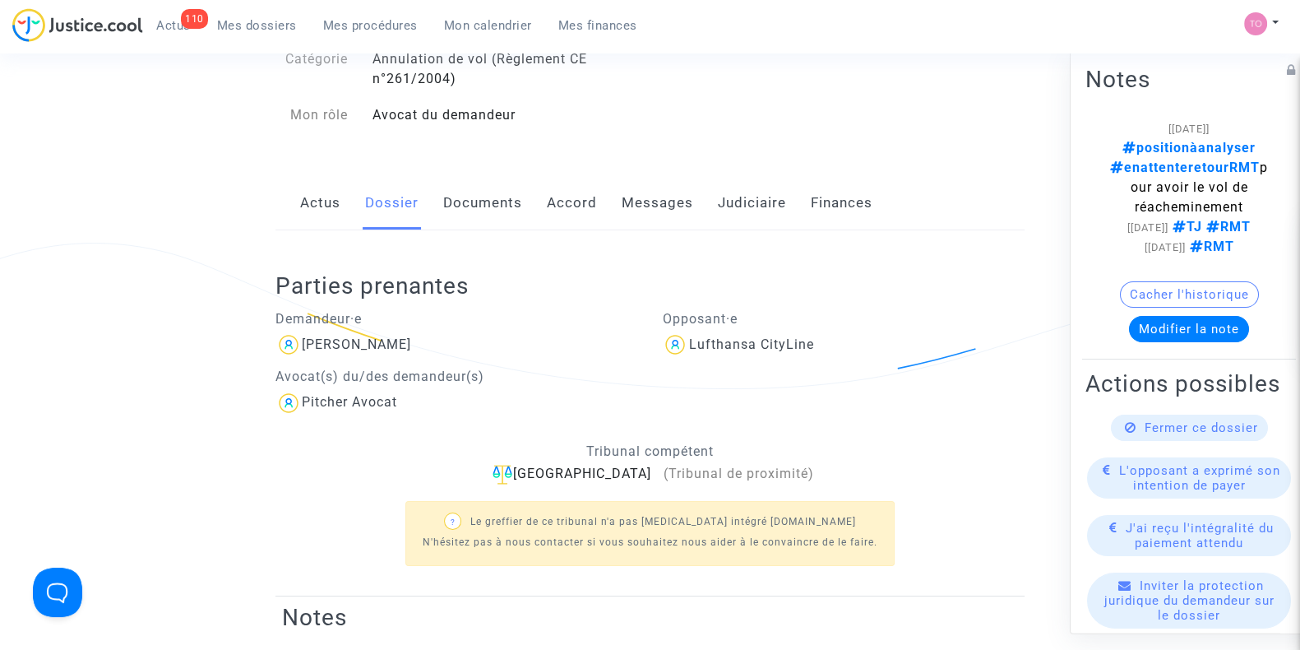
scroll to position [148, 0]
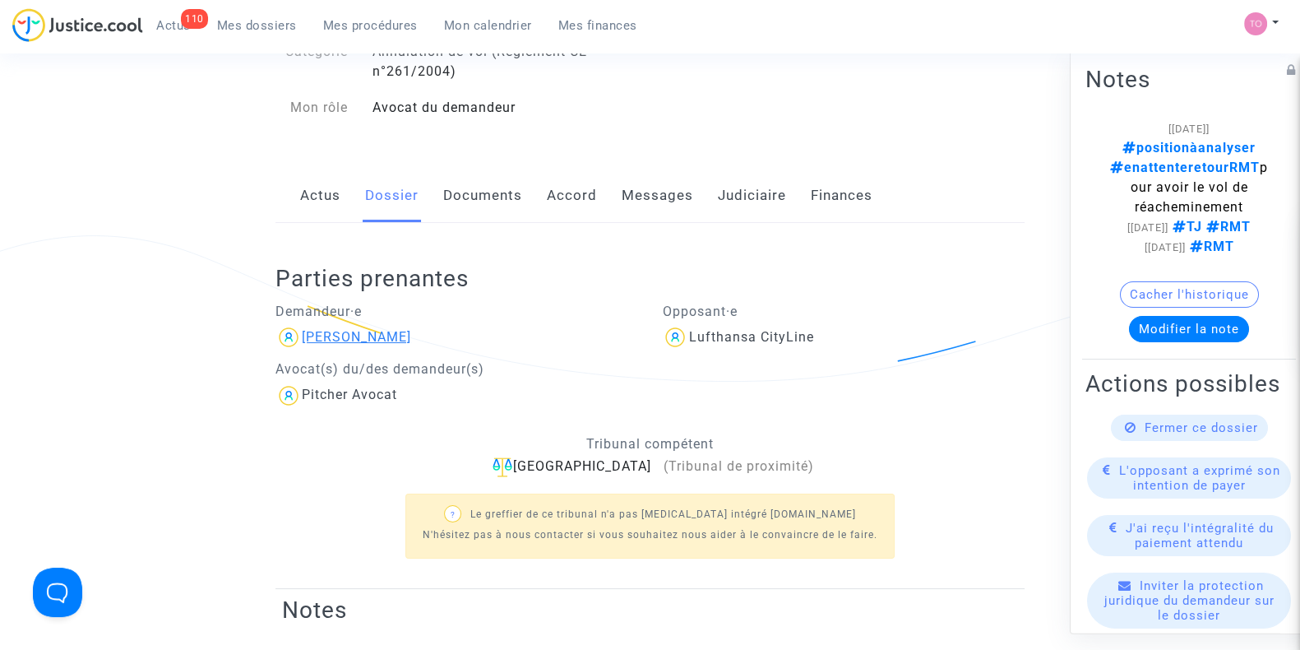
drag, startPoint x: 415, startPoint y: 327, endPoint x: 358, endPoint y: 335, distance: 58.1
click at [358, 335] on div "Quentin SEGUET" at bounding box center [456, 337] width 363 height 26
copy div "SEGUET"
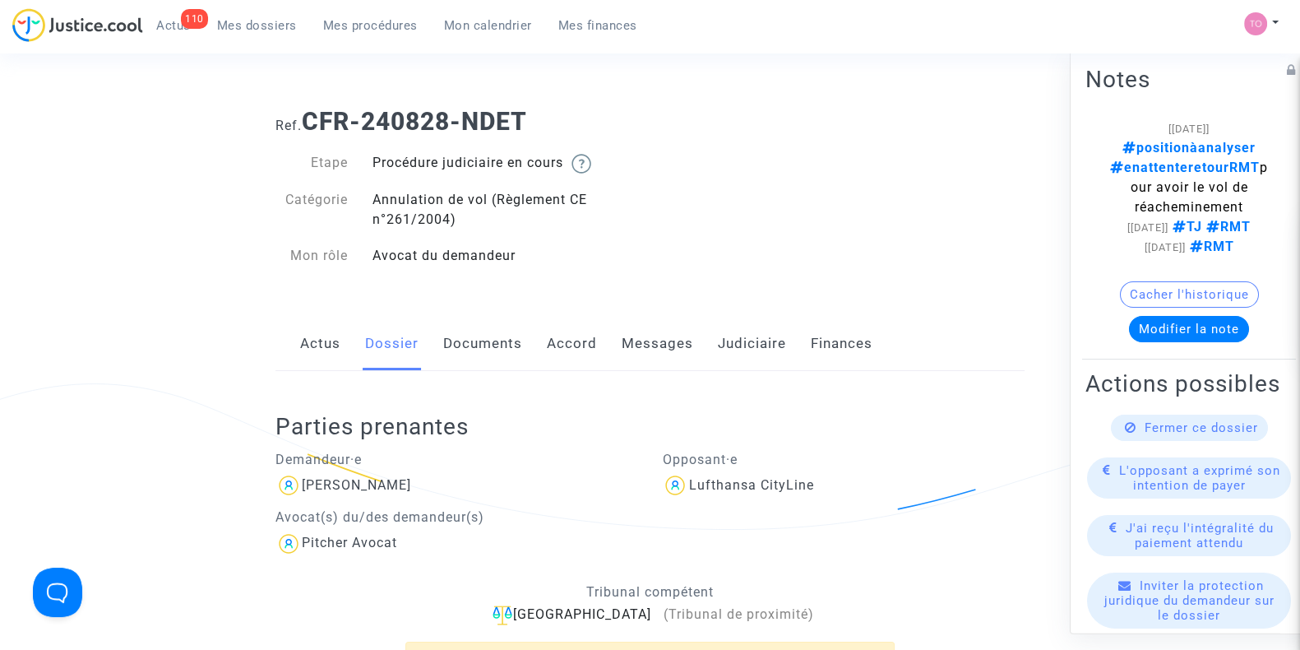
click at [733, 347] on link "Judiciaire" at bounding box center [752, 344] width 68 height 54
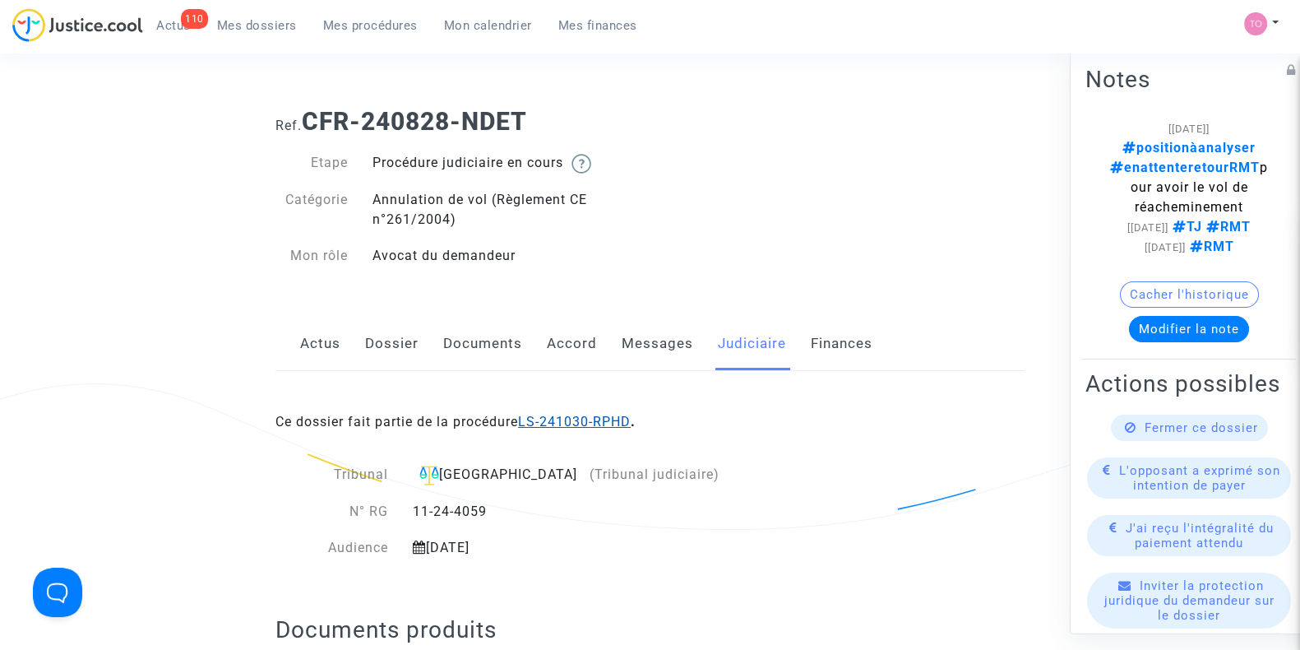
click at [571, 417] on link "LS-241030-RPHD" at bounding box center [574, 422] width 113 height 16
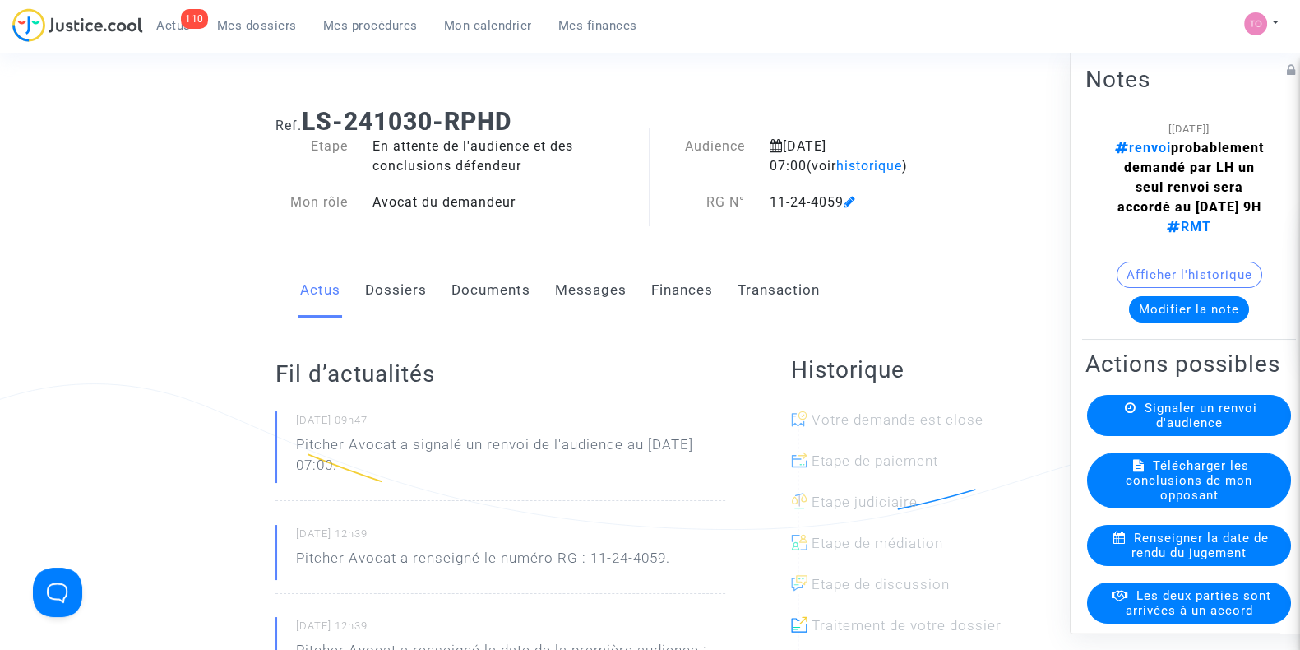
click at [1172, 317] on button "Modifier la note" at bounding box center [1189, 309] width 120 height 26
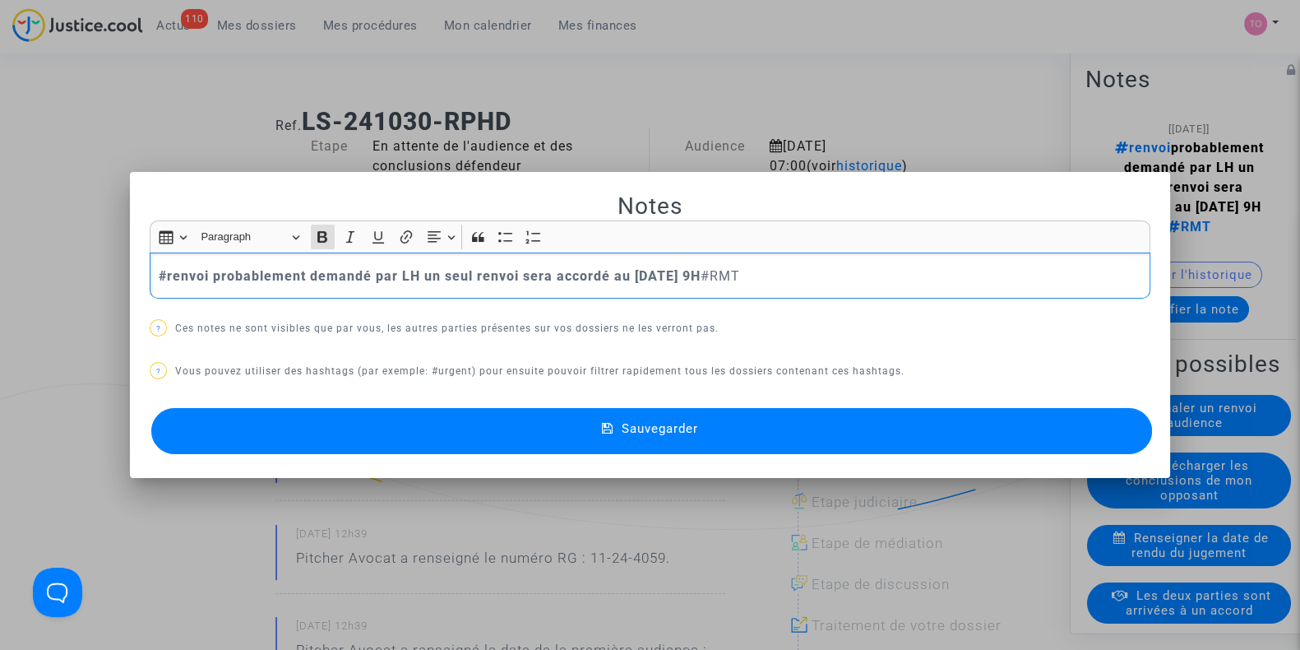
drag, startPoint x: 802, startPoint y: 277, endPoint x: 44, endPoint y: 247, distance: 758.6
click at [44, 247] on div "Notes Rich Text Editor Insert table Insert table Heading Paragraph Paragraph He…" at bounding box center [650, 325] width 1300 height 650
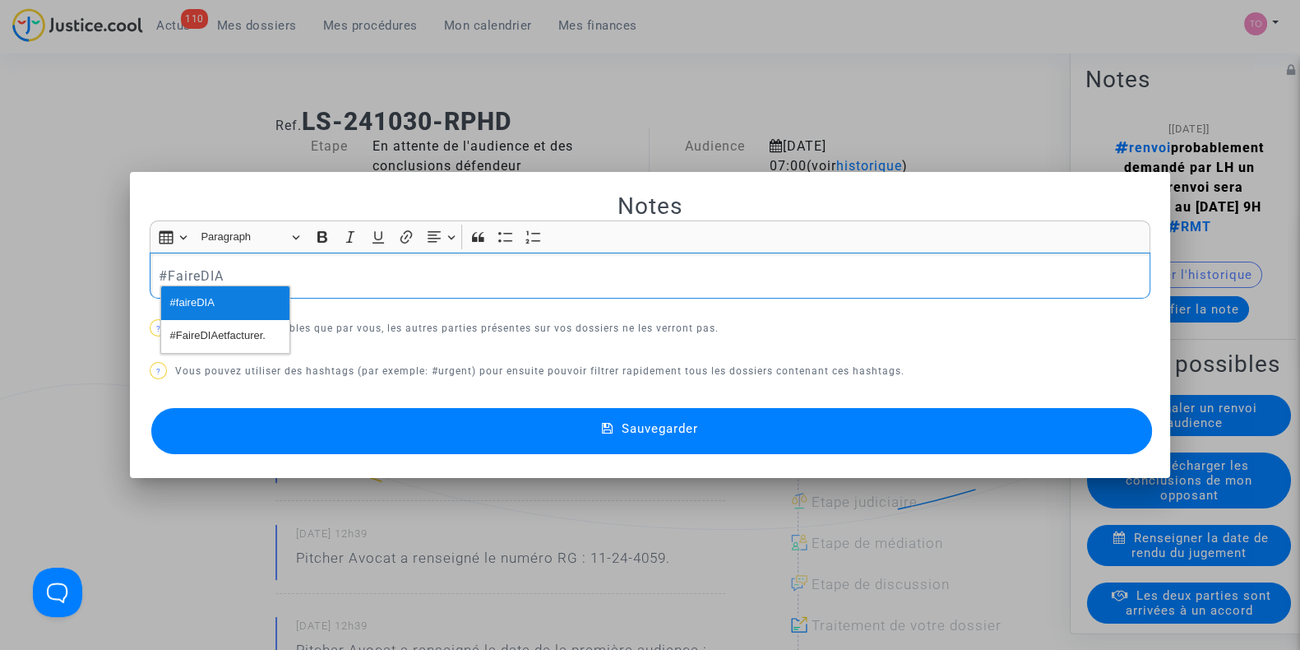
click at [183, 298] on span "#faireDIA" at bounding box center [192, 303] width 44 height 24
click at [164, 272] on span "#faireDIA" at bounding box center [190, 276] width 62 height 16
drag, startPoint x: 255, startPoint y: 270, endPoint x: 0, endPoint y: 272, distance: 254.9
click at [0, 272] on div "Notes Rich Text Editor Insert table Insert table Heading Paragraph Paragraph He…" at bounding box center [650, 325] width 1300 height 650
click at [197, 301] on span "#faireDIA" at bounding box center [192, 303] width 44 height 24
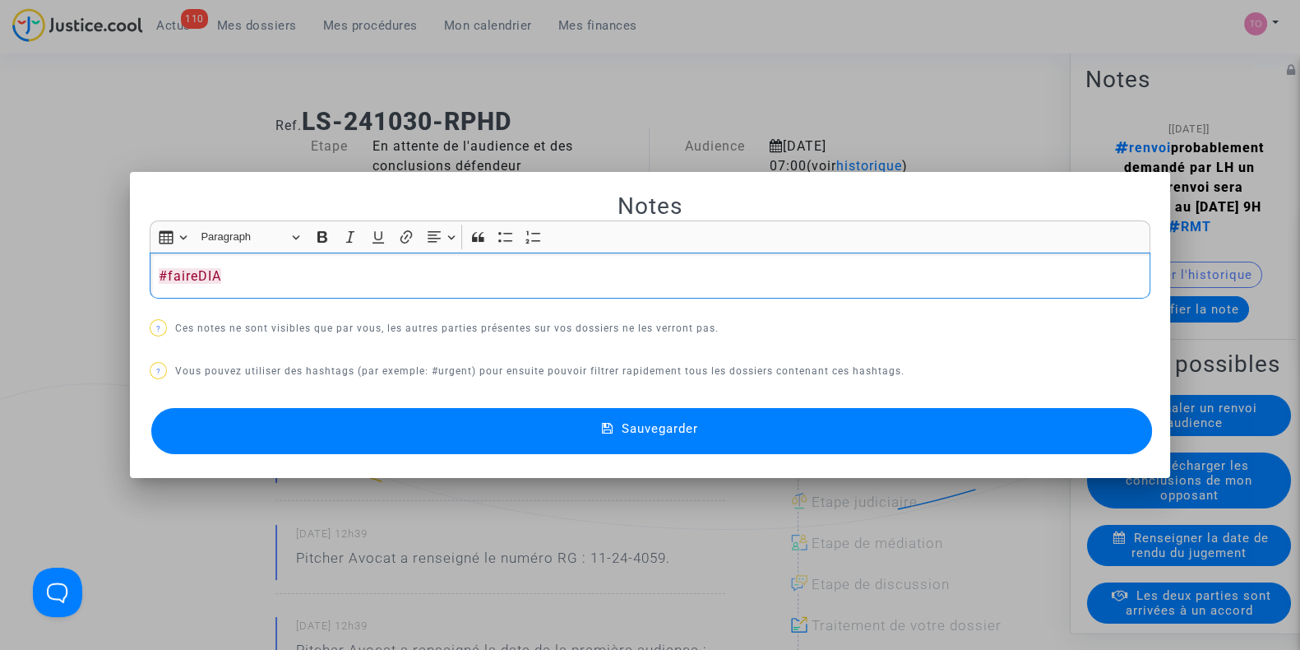
click at [377, 440] on button "Sauvegarder" at bounding box center [651, 431] width 1001 height 46
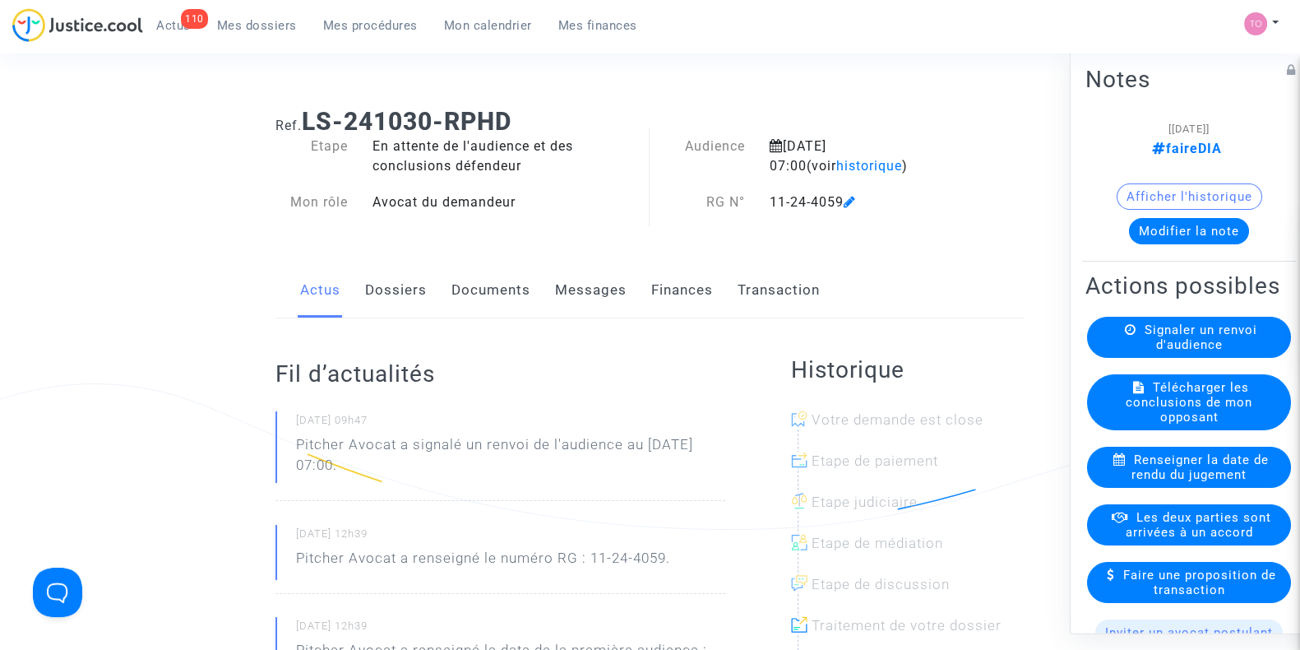
click at [1119, 194] on button "Afficher l'historique" at bounding box center [1190, 196] width 146 height 26
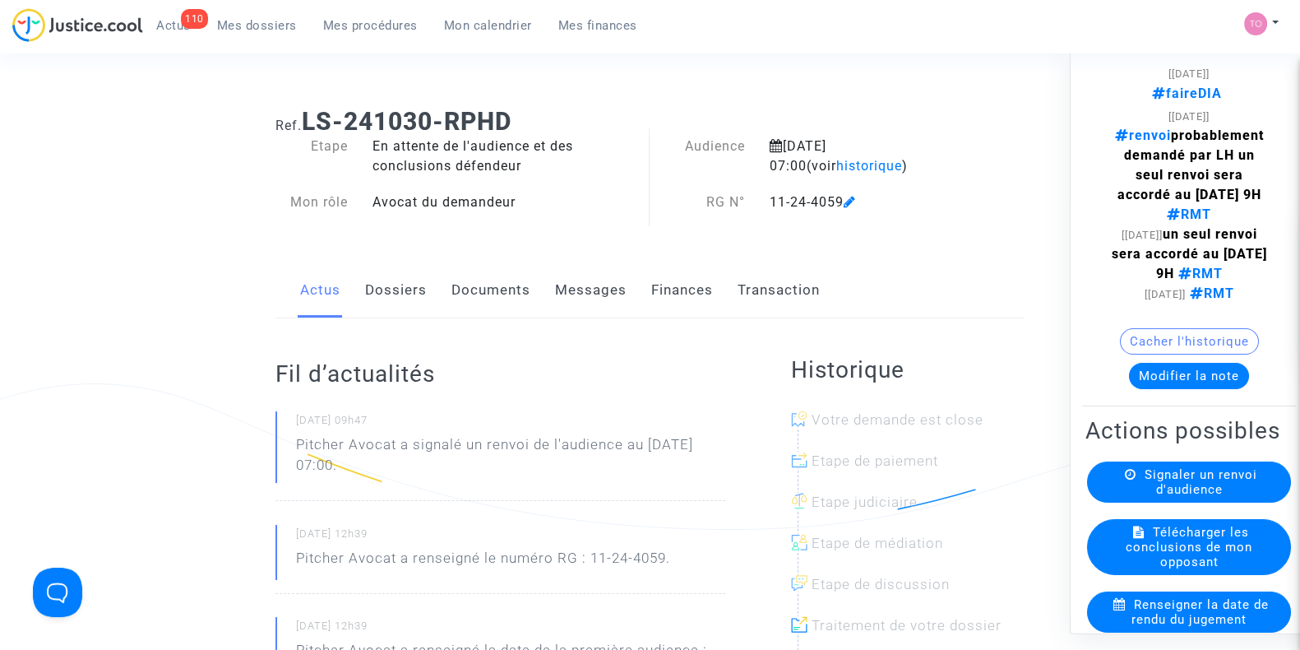
scroll to position [55, 0]
click at [399, 280] on link "Dossiers" at bounding box center [396, 290] width 62 height 54
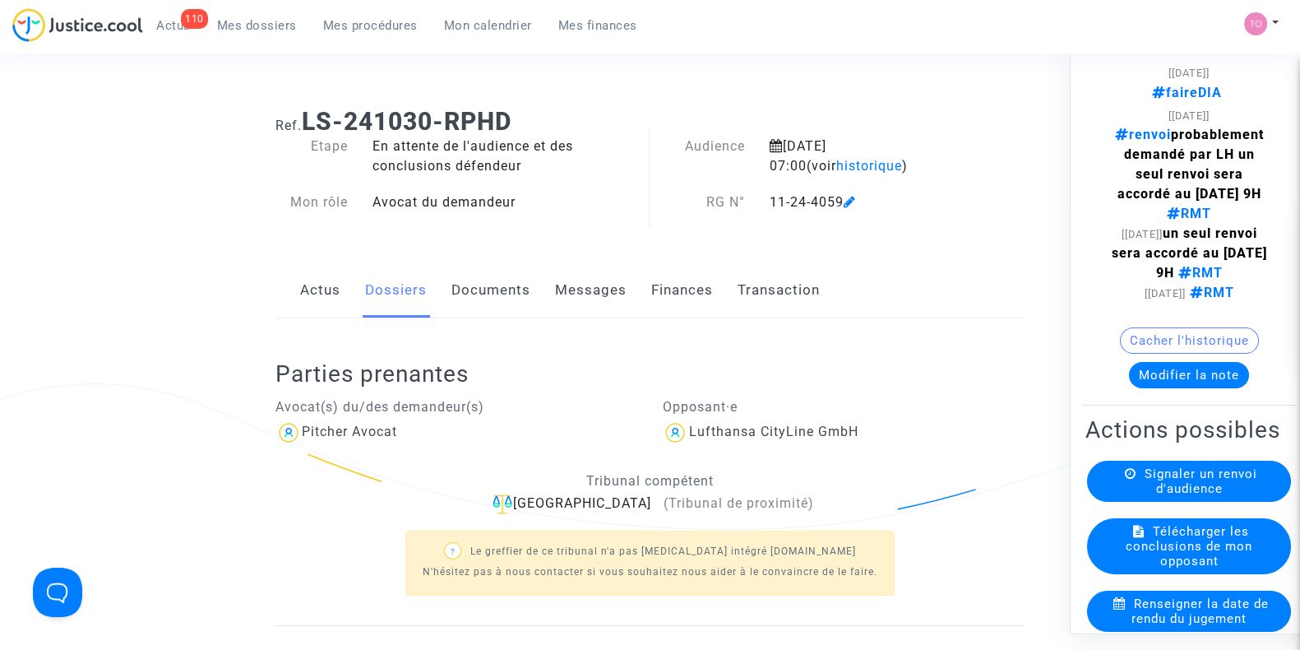
click at [502, 290] on link "Documents" at bounding box center [490, 290] width 79 height 54
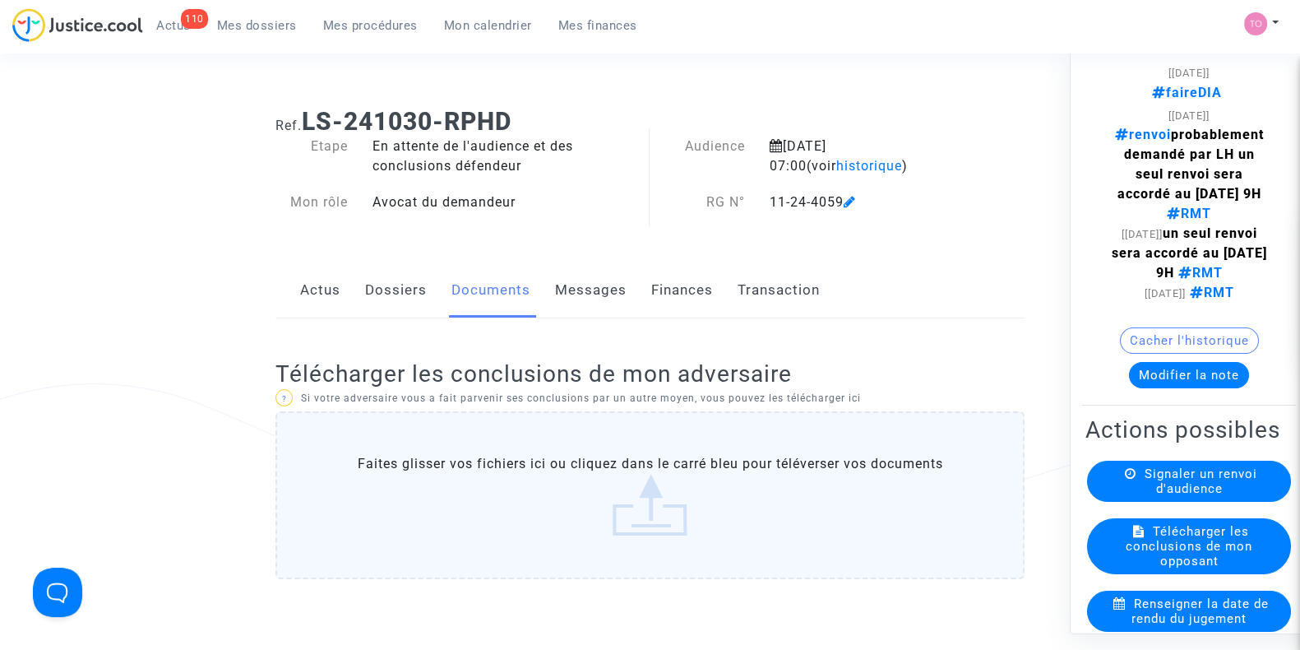
click at [580, 289] on link "Messages" at bounding box center [591, 290] width 72 height 54
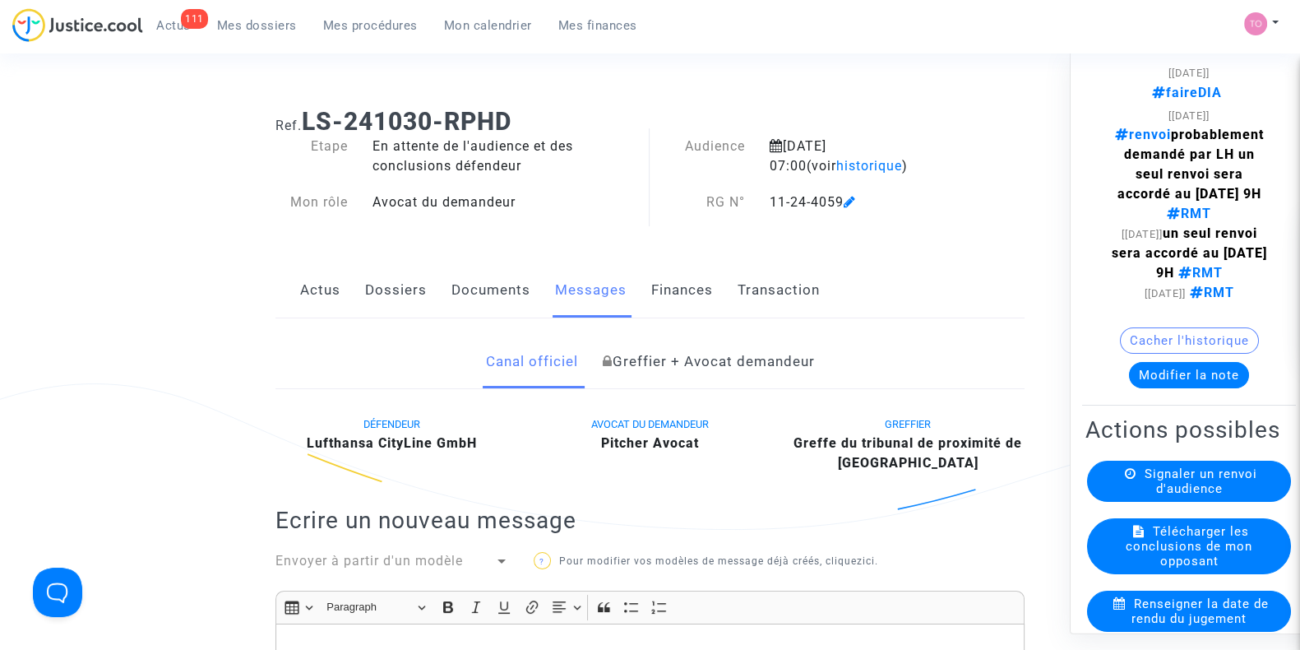
click at [194, 215] on ng-component "Ref. LS-241030-RPHD Etape En attente de l'audience et des conclusions défendeur…" at bounding box center [650, 588] width 1170 height 987
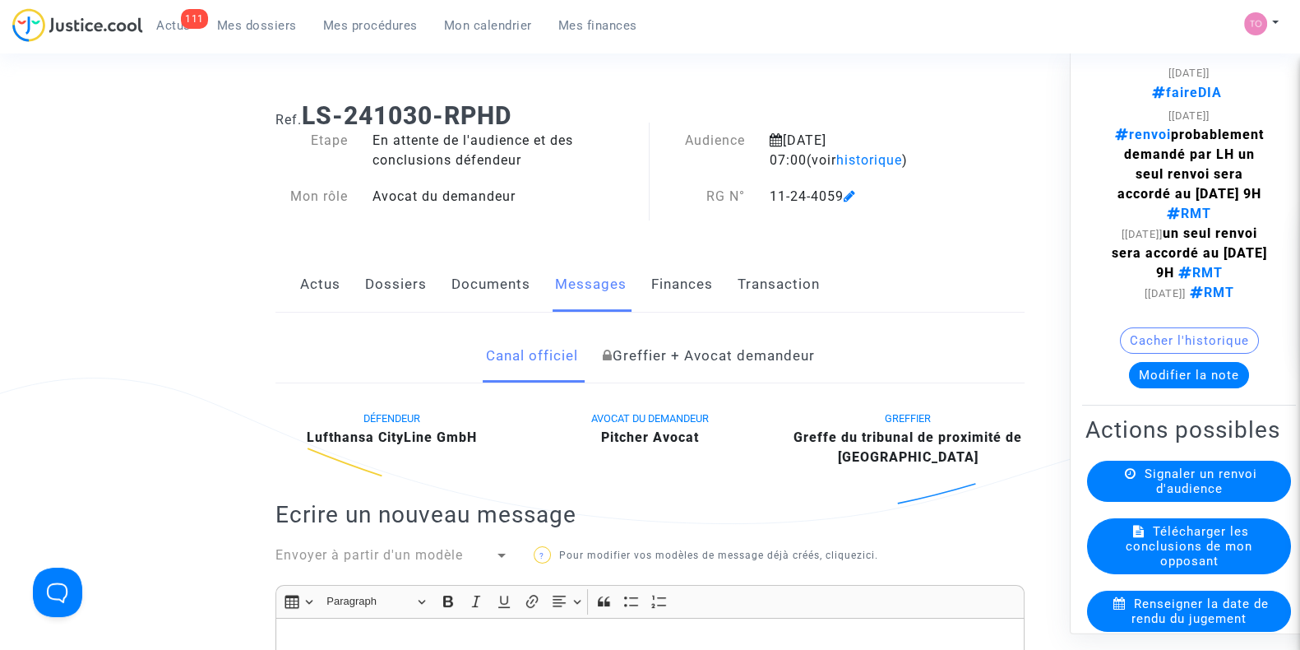
click at [377, 289] on link "Dossiers" at bounding box center [396, 284] width 62 height 54
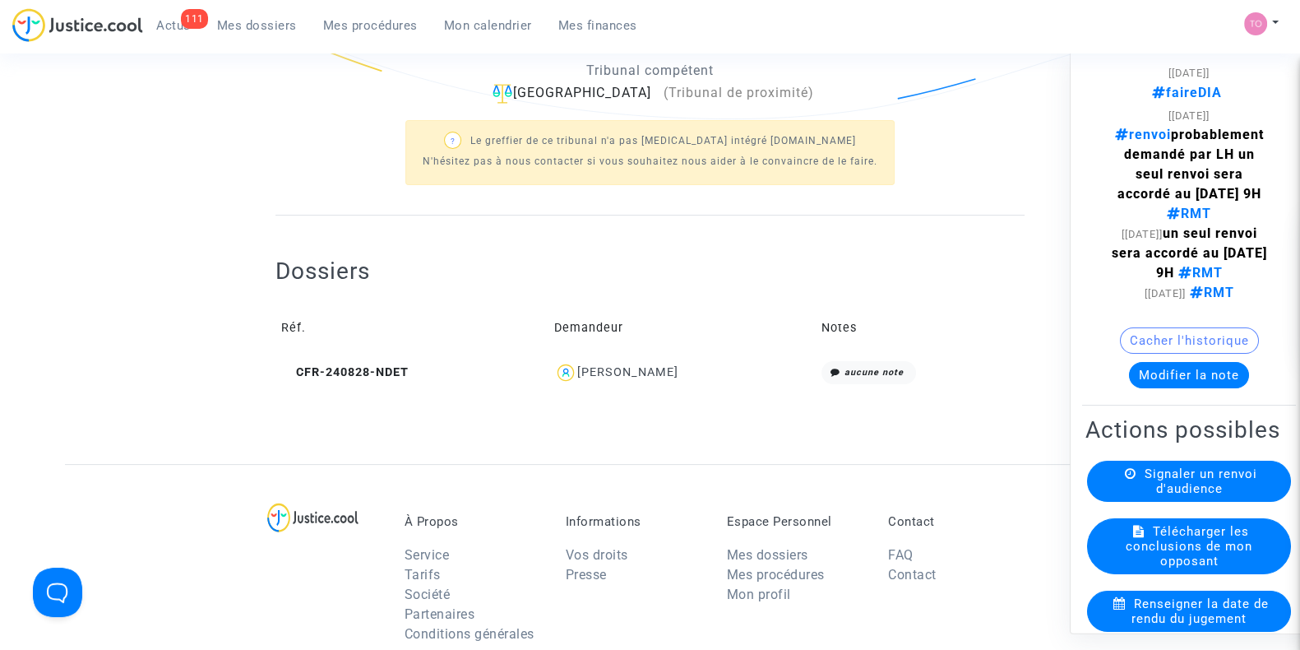
scroll to position [413, 0]
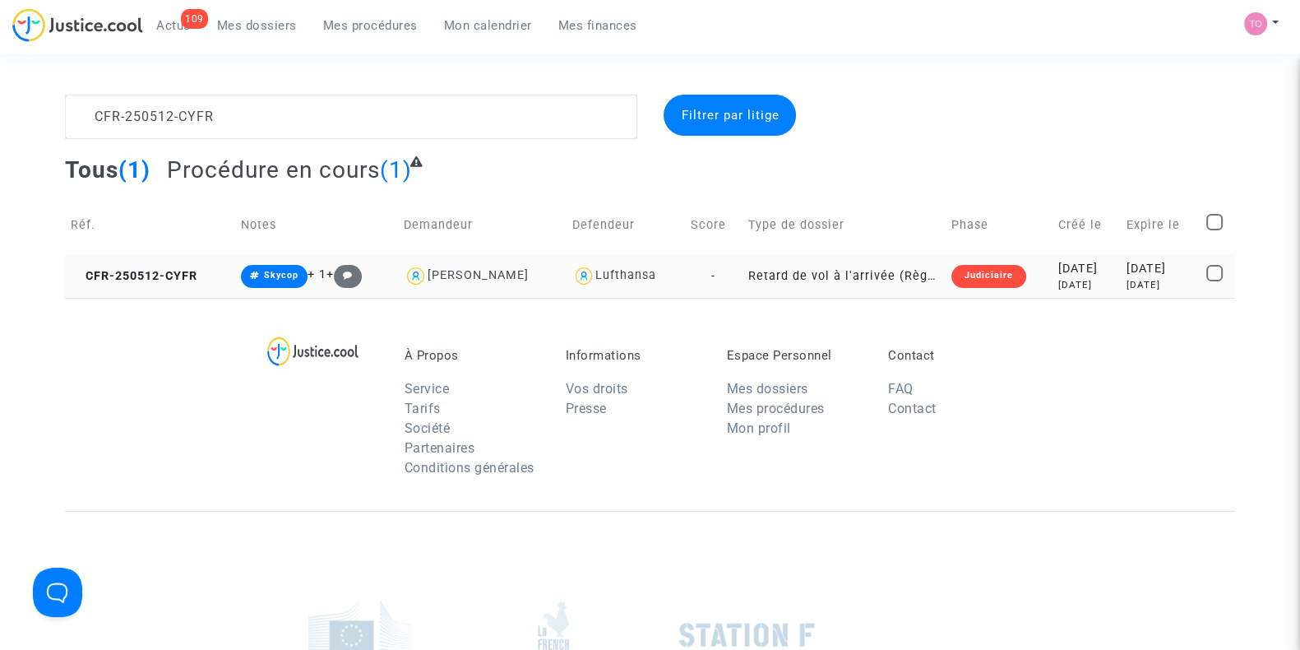
type textarea "CFR-250512-CYFR"
click at [1126, 275] on div "[DATE]" at bounding box center [1160, 269] width 68 height 18
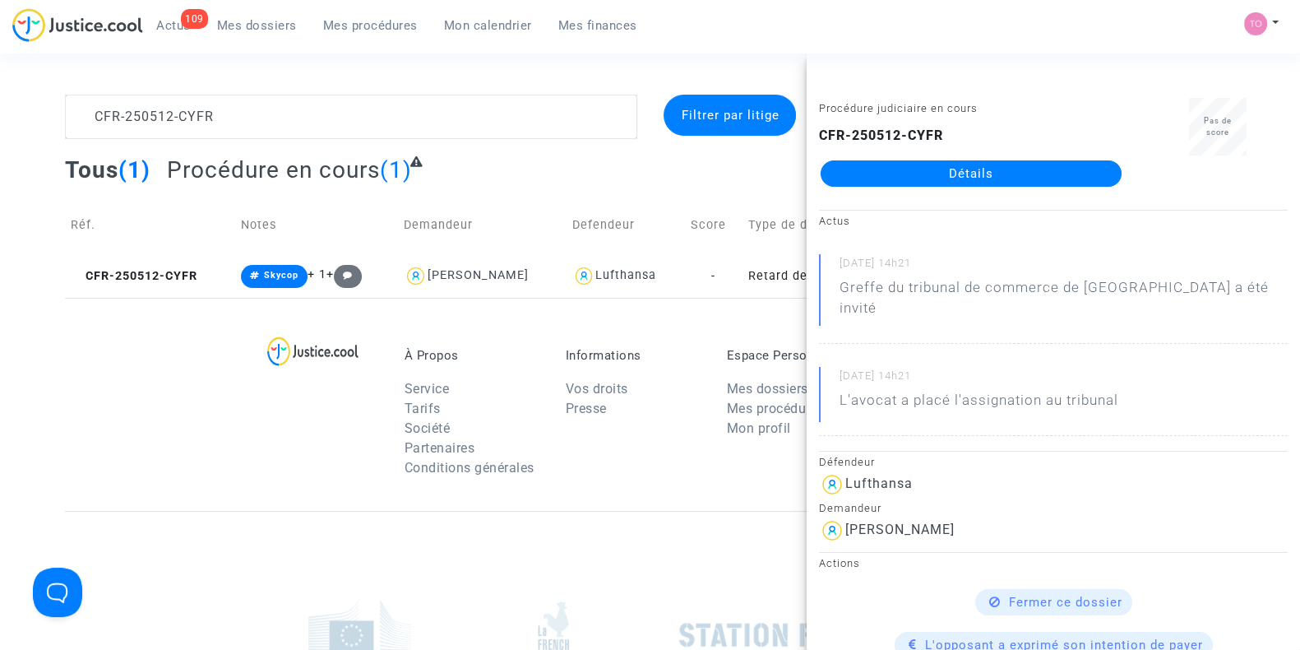
click at [927, 171] on link "Détails" at bounding box center [971, 173] width 301 height 26
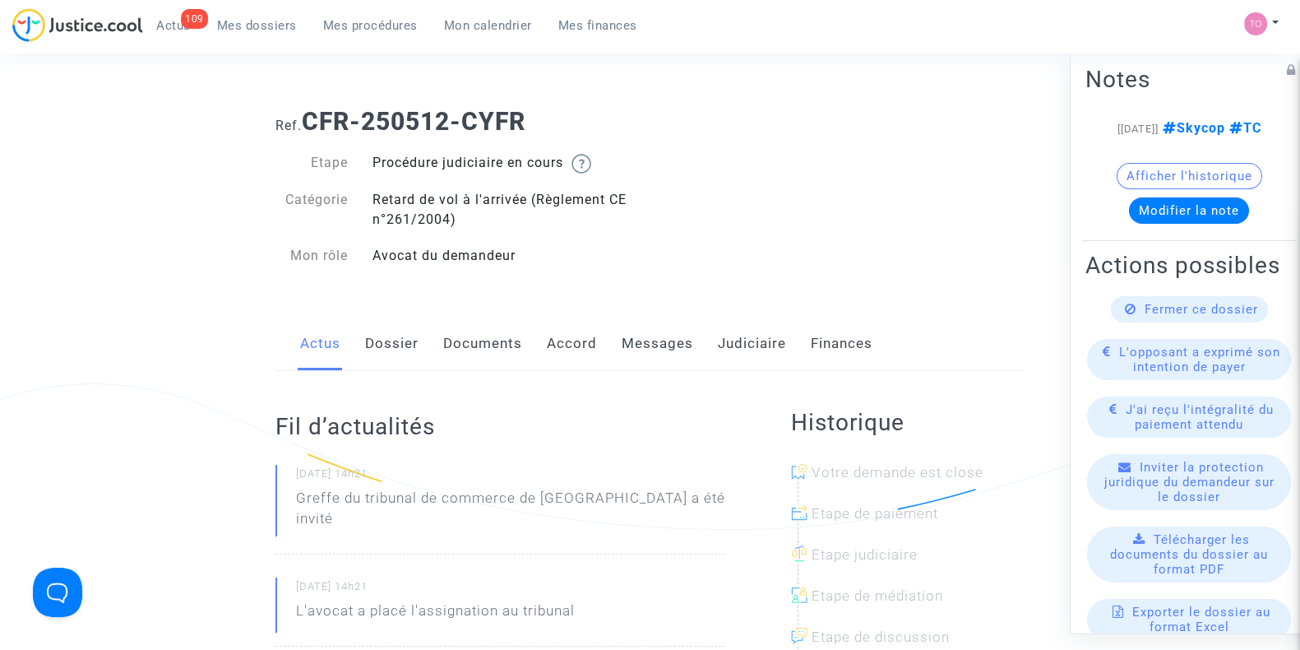
click at [645, 335] on link "Messages" at bounding box center [658, 344] width 72 height 54
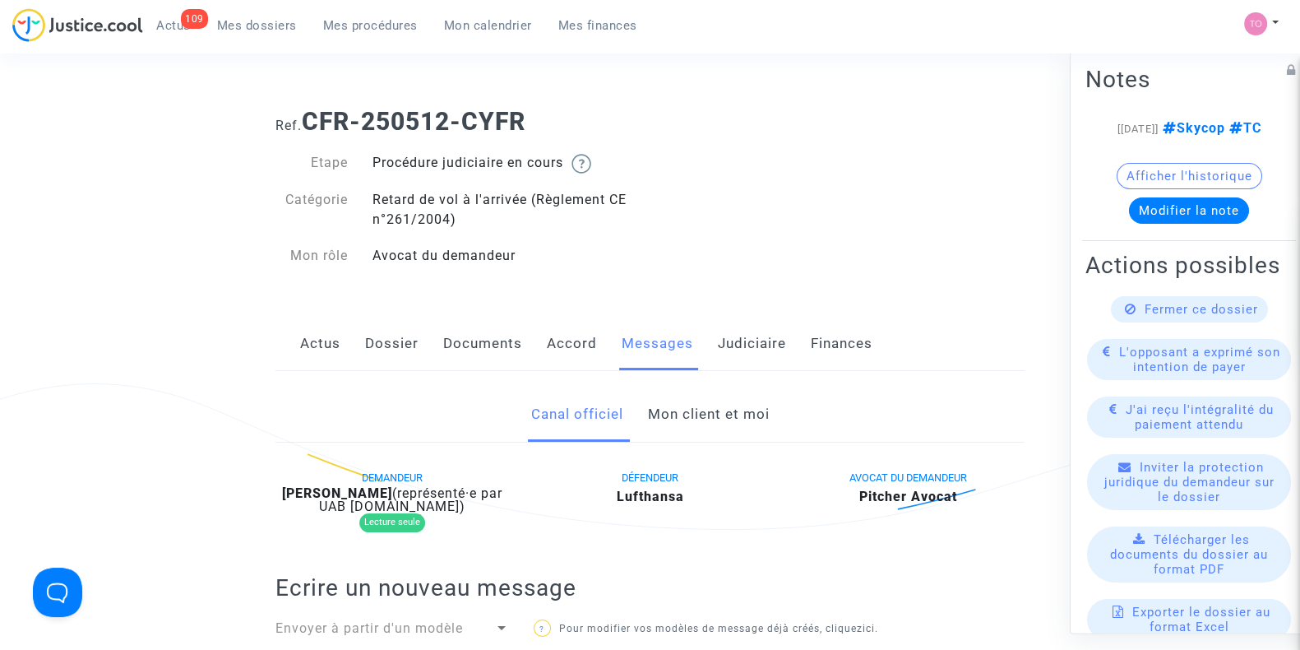
click at [676, 407] on link "Mon client et moi" at bounding box center [708, 414] width 122 height 54
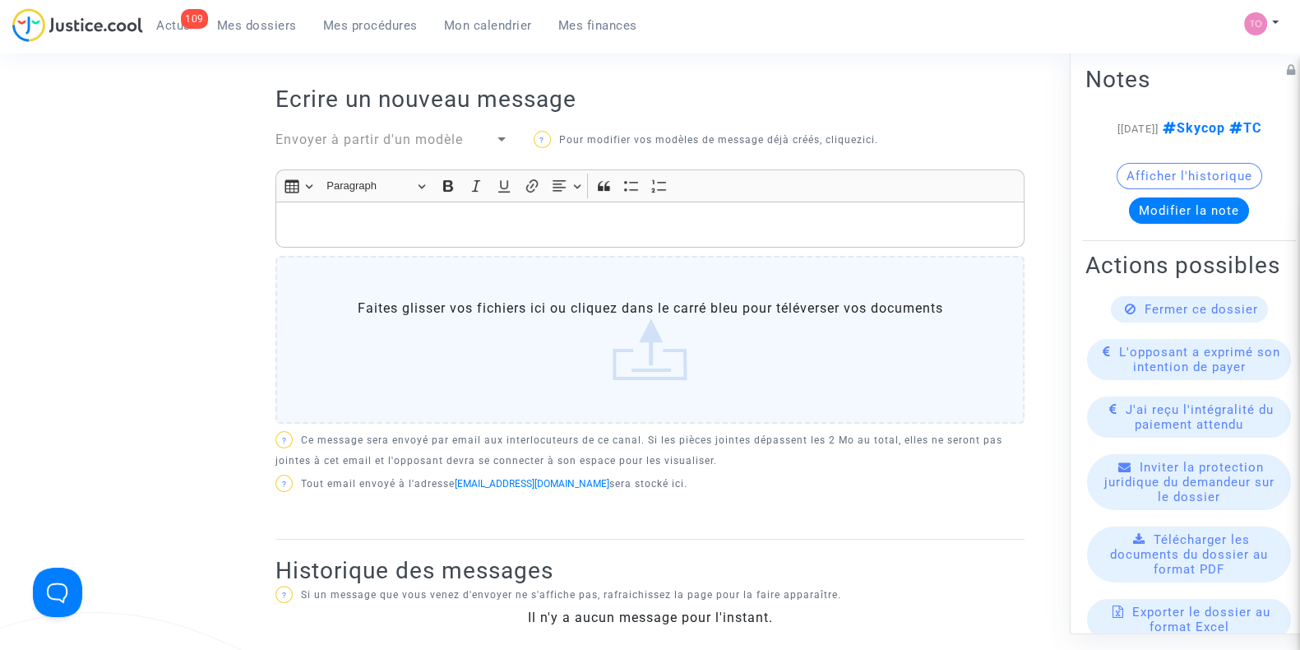
scroll to position [295, 0]
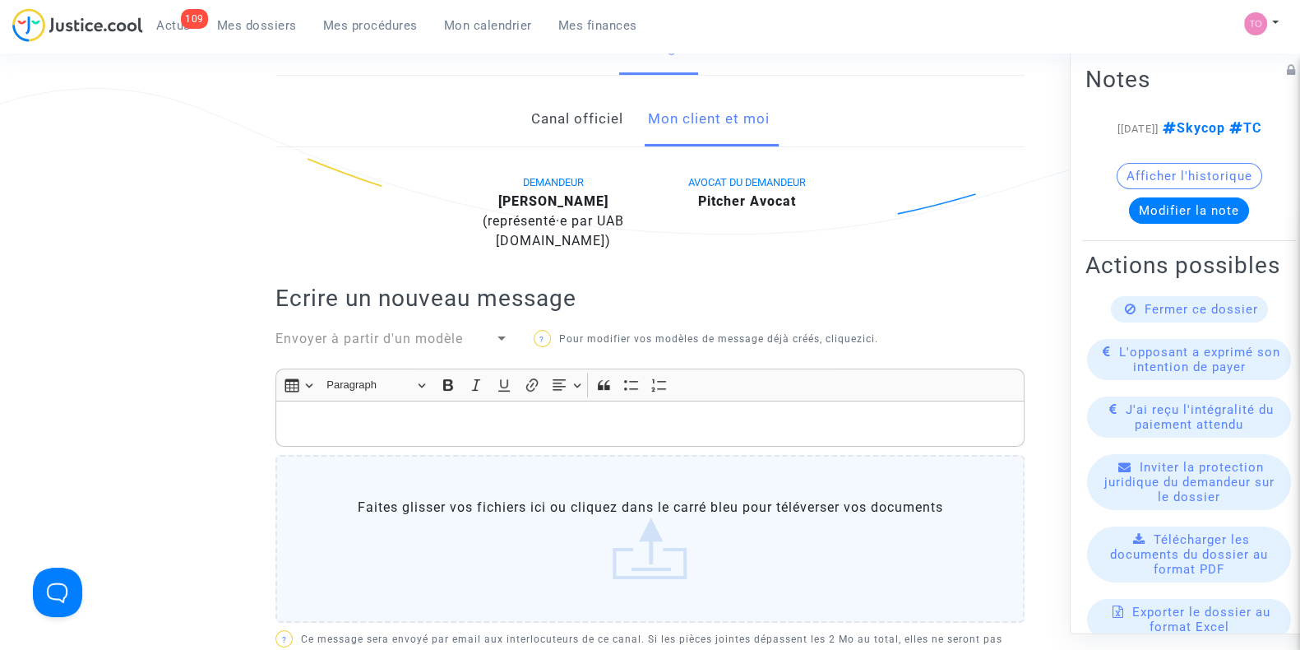
click at [435, 431] on p "Rich Text Editor, main" at bounding box center [650, 424] width 732 height 21
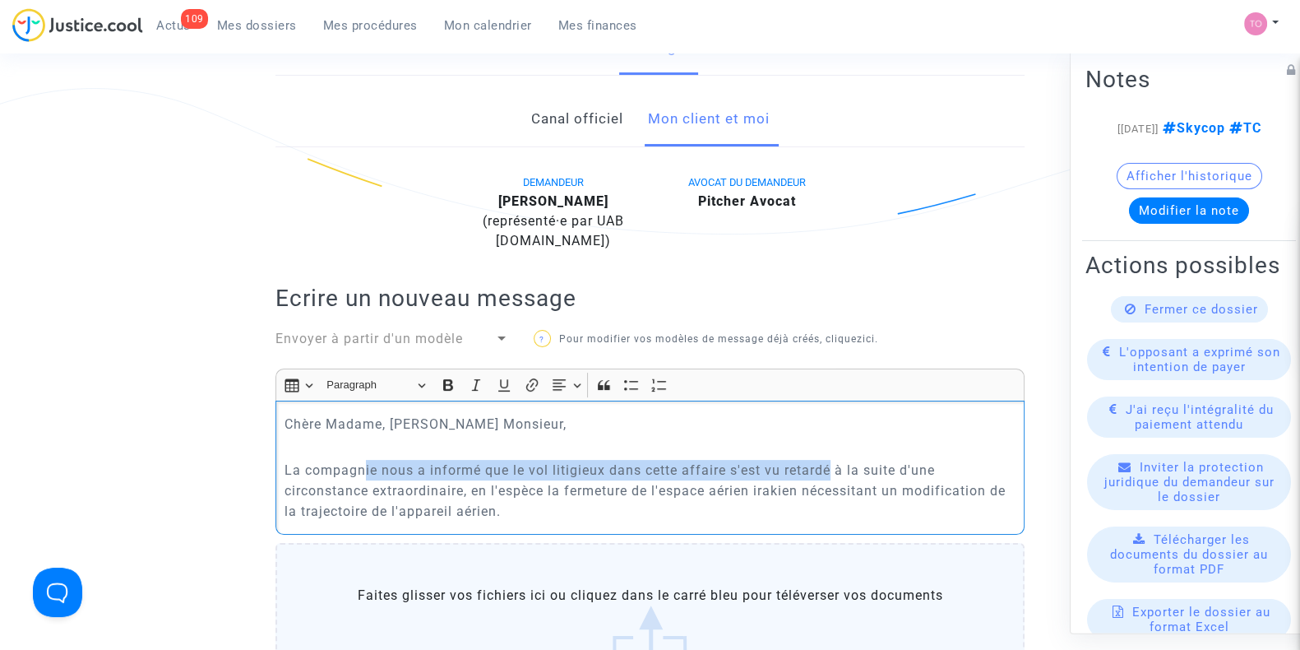
drag, startPoint x: 366, startPoint y: 462, endPoint x: 828, endPoint y: 460, distance: 462.1
click at [828, 460] on p "La compagnie nous a informé que le vol litigieux dans cette affaire s'est vu re…" at bounding box center [650, 491] width 732 height 62
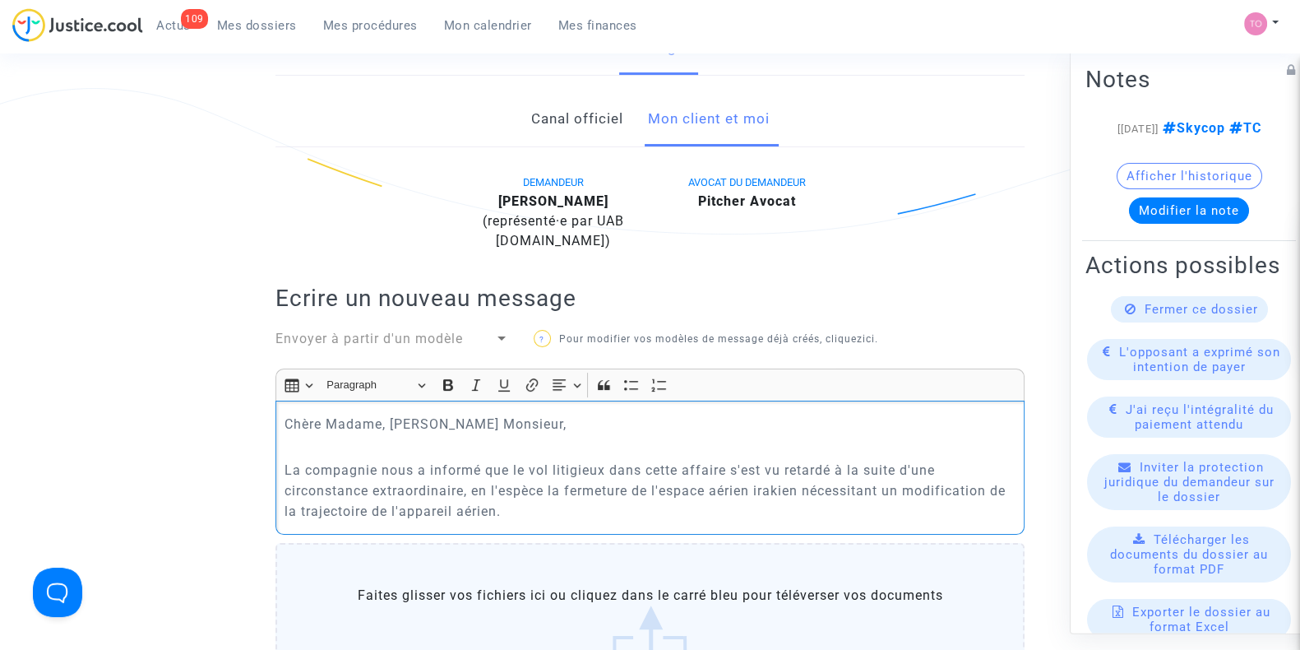
click at [511, 507] on p "La compagnie nous a informé que le vol litigieux dans cette affaire s'est vu re…" at bounding box center [650, 491] width 732 height 62
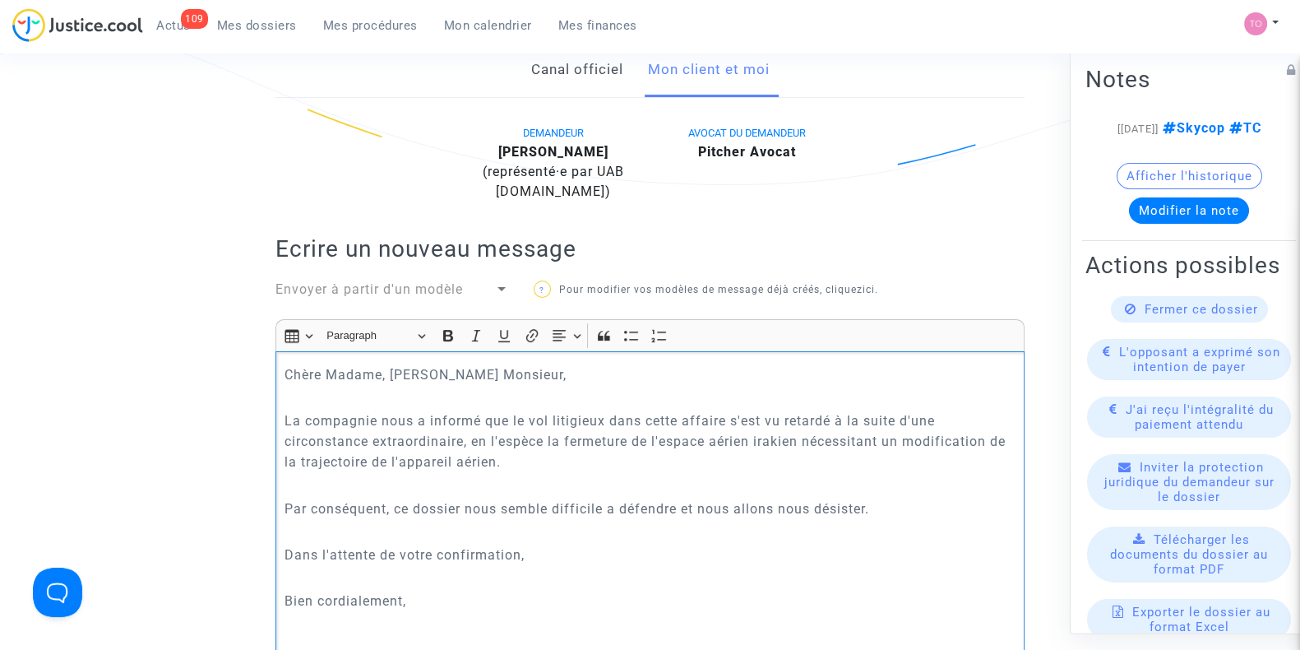
scroll to position [368, 0]
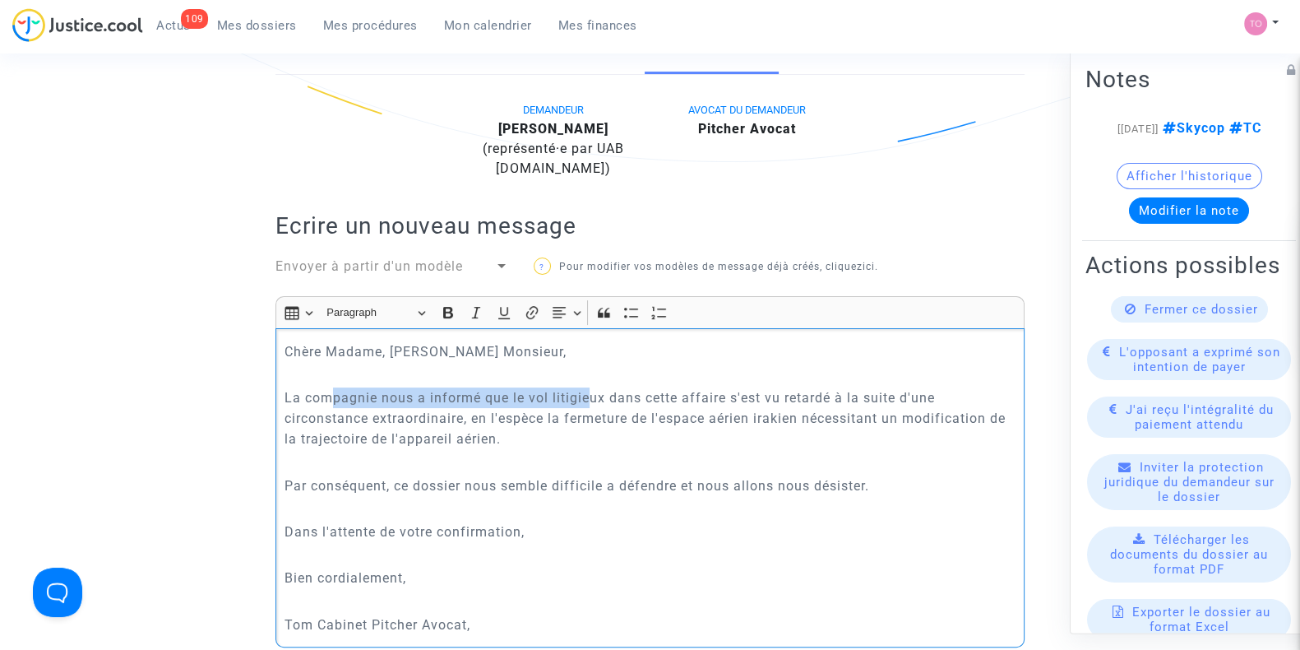
drag, startPoint x: 328, startPoint y: 390, endPoint x: 590, endPoint y: 385, distance: 262.3
click at [590, 387] on p "La compagnie nous a informé que le vol litigieux dans cette affaire s'est vu re…" at bounding box center [650, 418] width 732 height 62
click at [708, 395] on p "La compagnie nous a informé que le vol litigieux dans cette affaire s'est vu re…" at bounding box center [650, 418] width 732 height 62
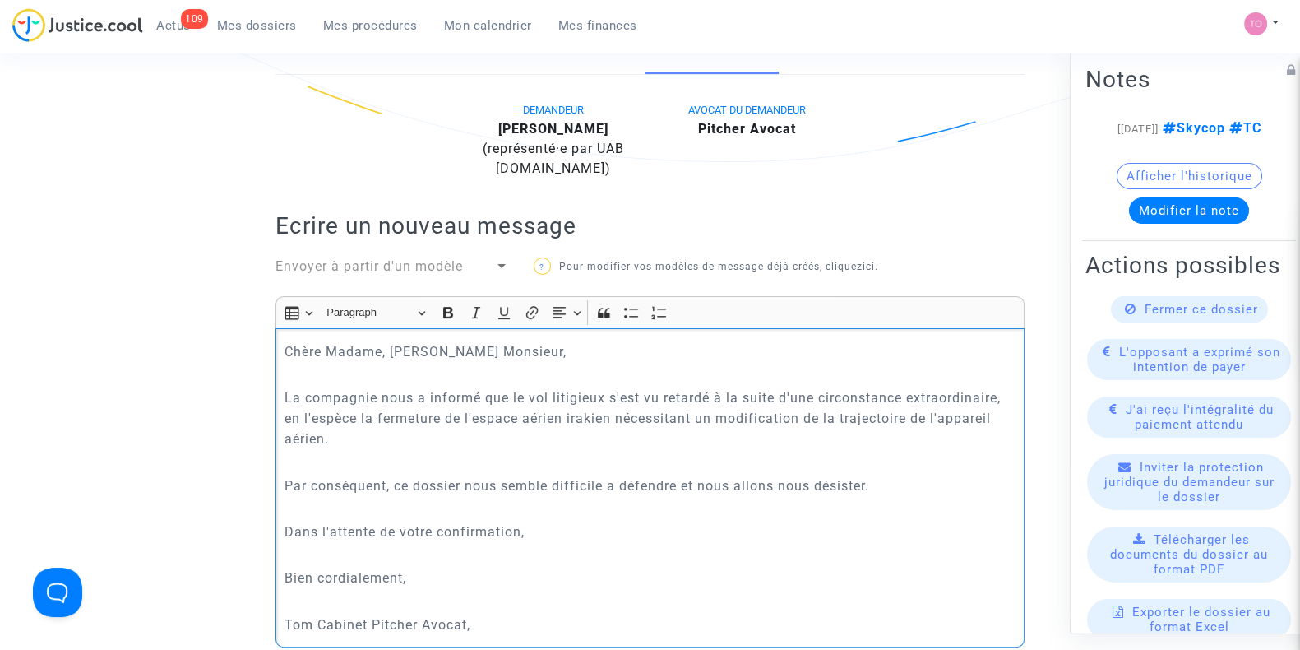
click at [625, 396] on p "La compagnie nous a informé que le vol litigieux s'est vu retardé à la suite d'…" at bounding box center [650, 418] width 732 height 62
click at [645, 392] on p "La compagnie nous a informé que le vol litigieux s'est vu retardé à la suite d'…" at bounding box center [650, 418] width 732 height 62
click at [614, 483] on p "Par conséquent, ce dossier nous semble difficile a défendre et nous allons nous…" at bounding box center [650, 485] width 732 height 21
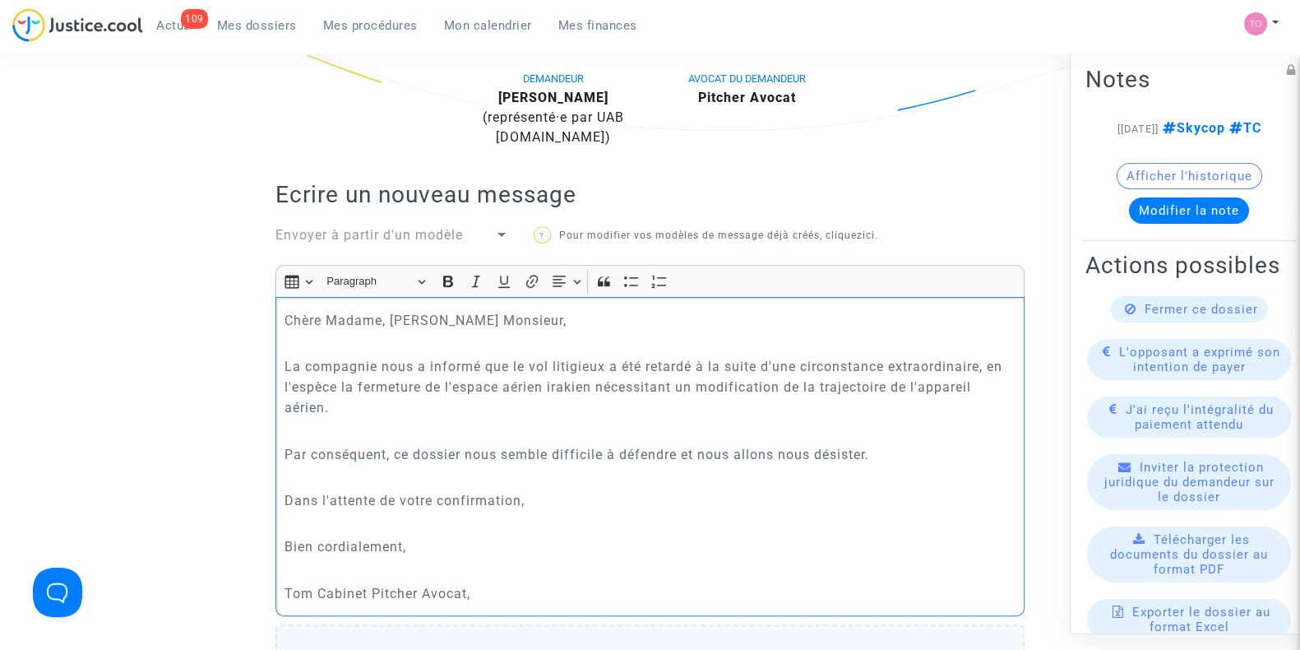
scroll to position [400, 0]
click at [490, 581] on p "Tom Cabinet Pitcher Avocat," at bounding box center [650, 591] width 732 height 21
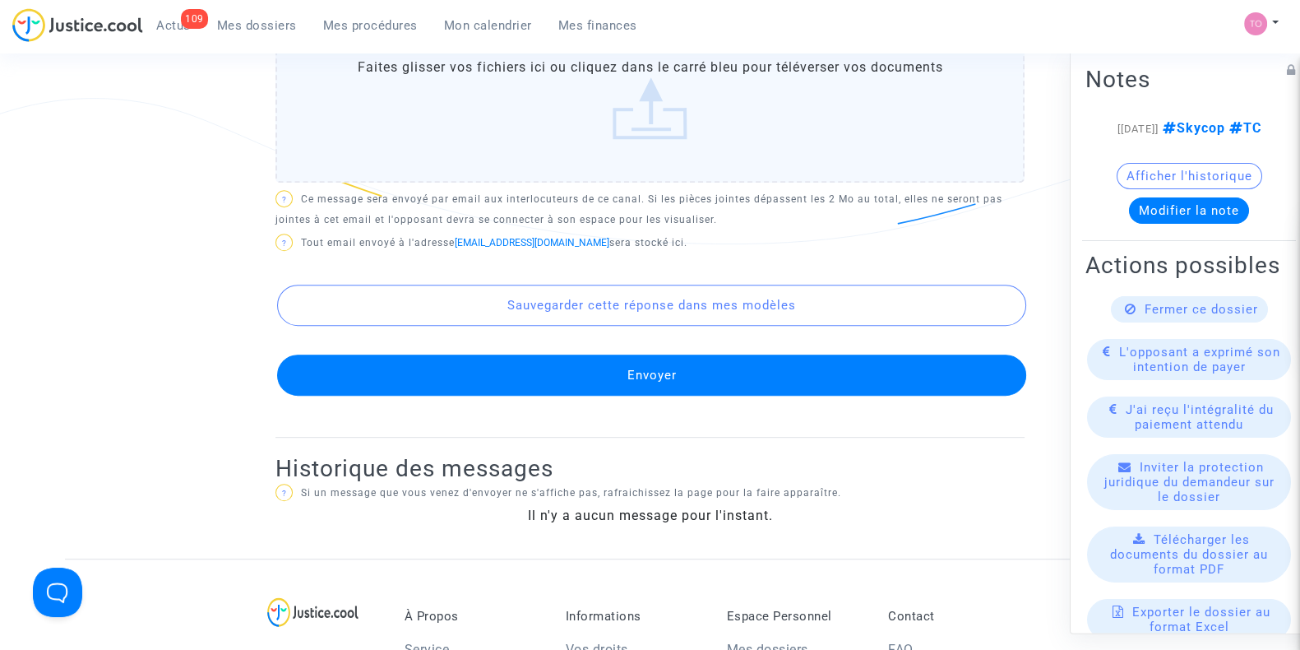
scroll to position [991, 0]
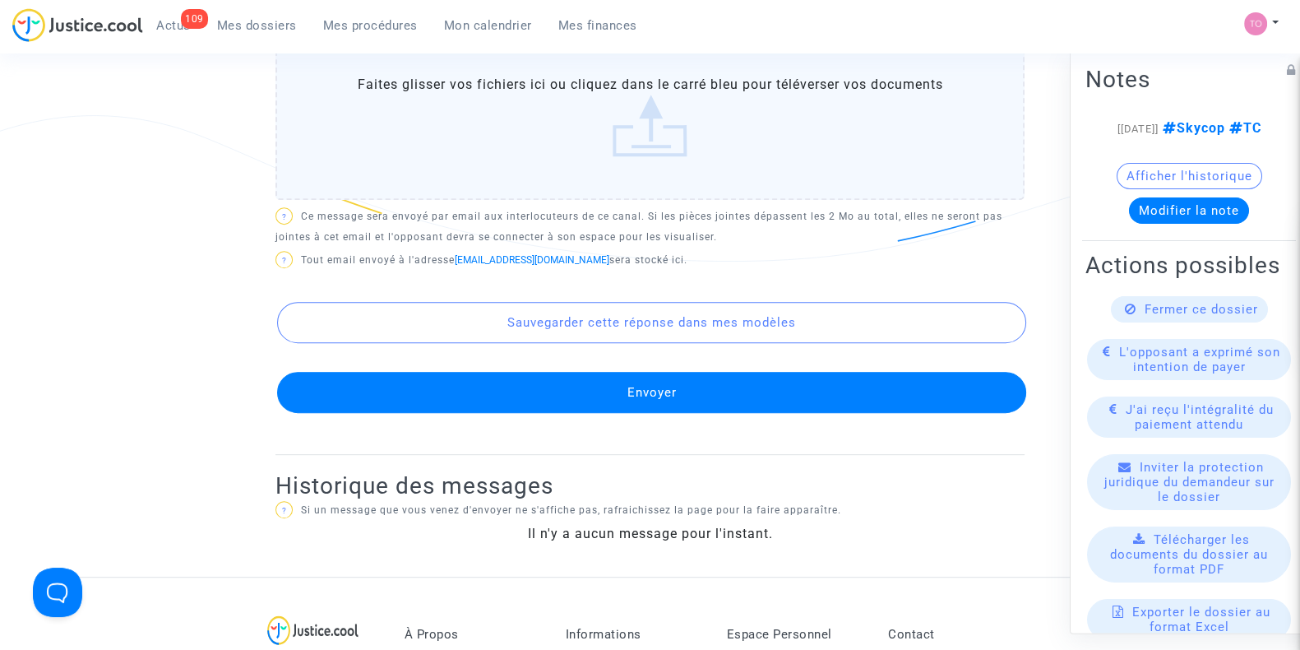
click at [641, 379] on button "Envoyer" at bounding box center [651, 392] width 749 height 41
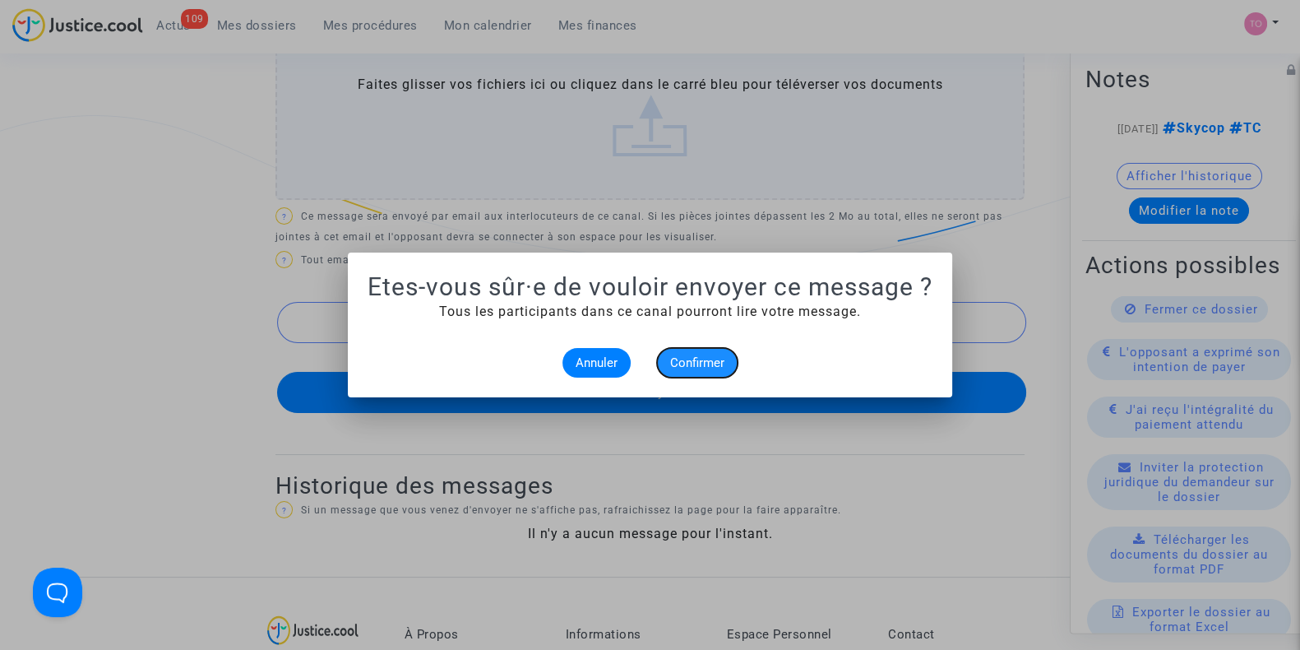
click at [685, 366] on span "Confirmer" at bounding box center [697, 362] width 54 height 15
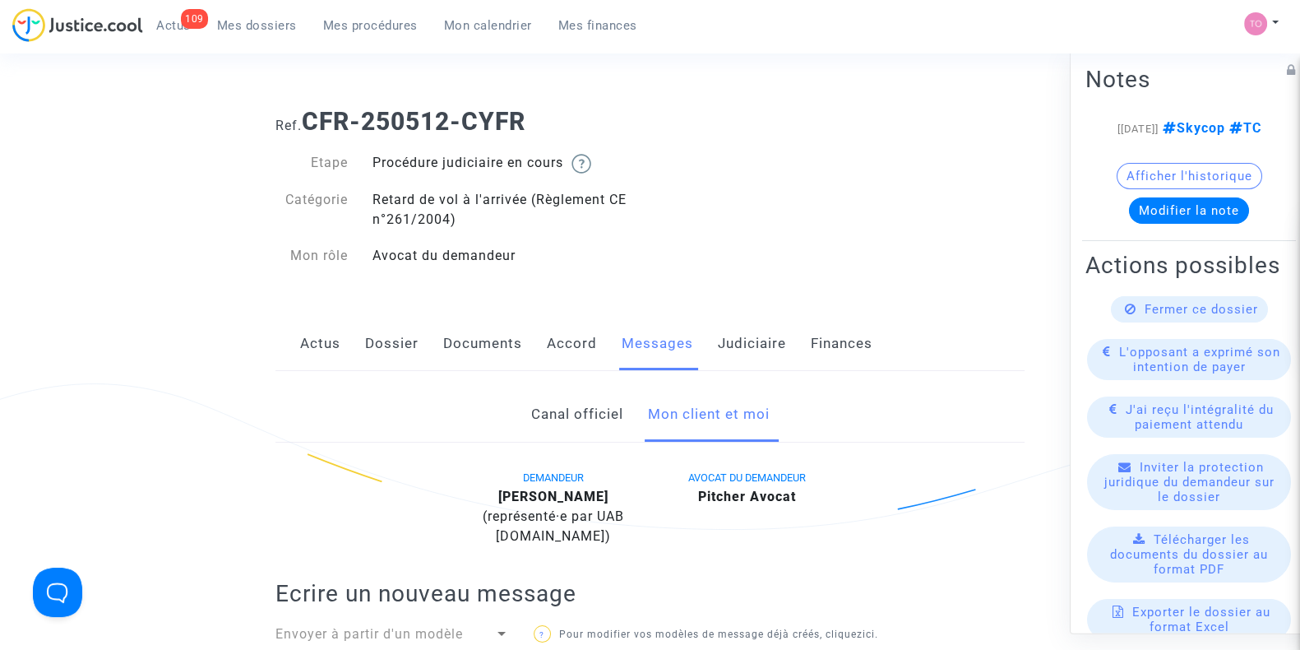
click at [731, 335] on link "Judiciaire" at bounding box center [752, 344] width 68 height 54
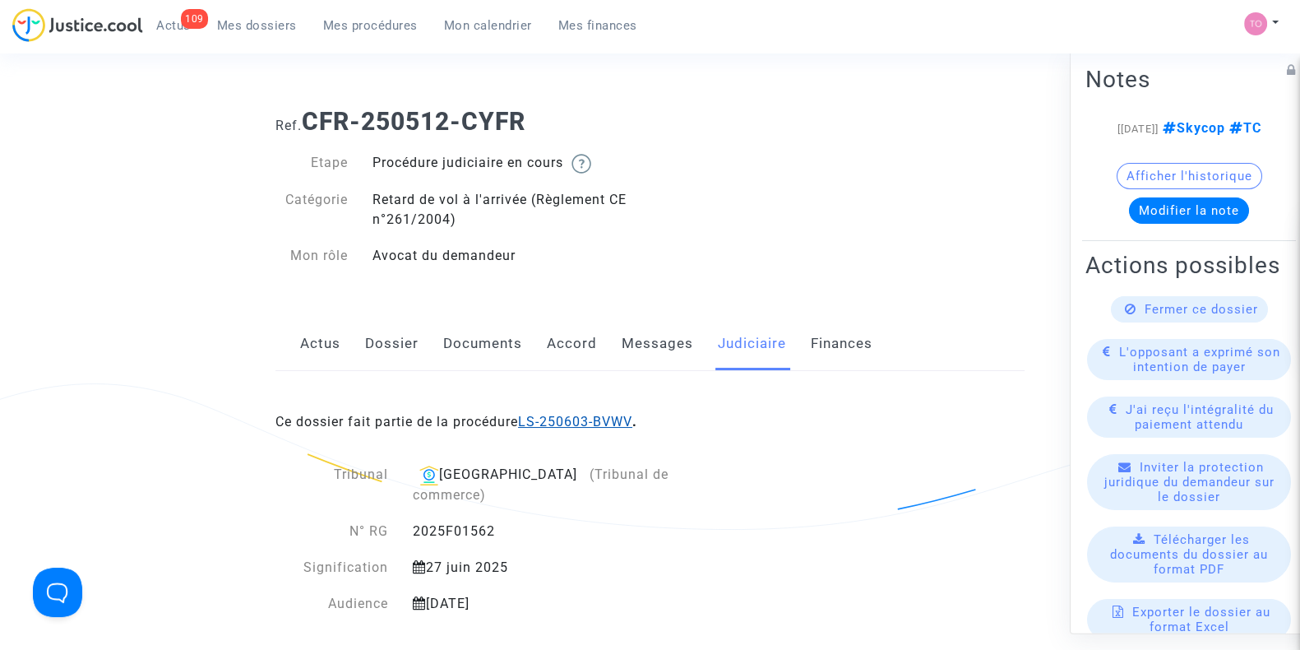
click at [598, 420] on link "LS-250603-BVWV" at bounding box center [575, 422] width 114 height 16
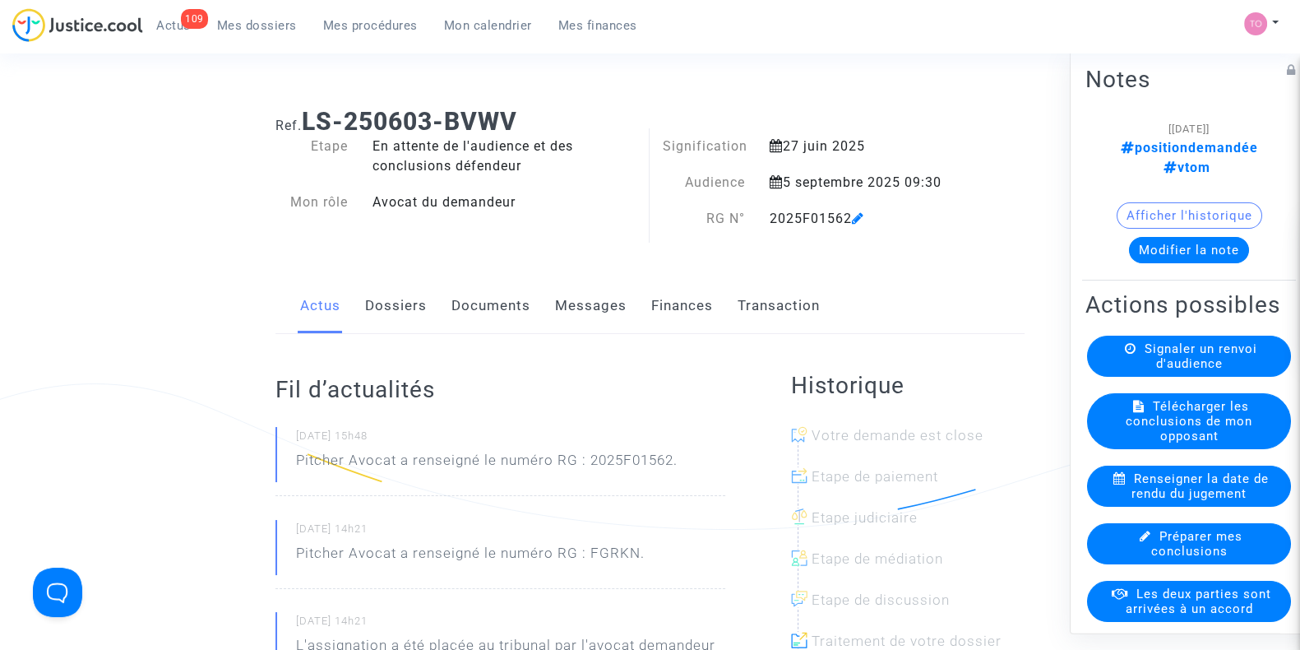
click at [1171, 237] on button "Modifier la note" at bounding box center [1189, 250] width 120 height 26
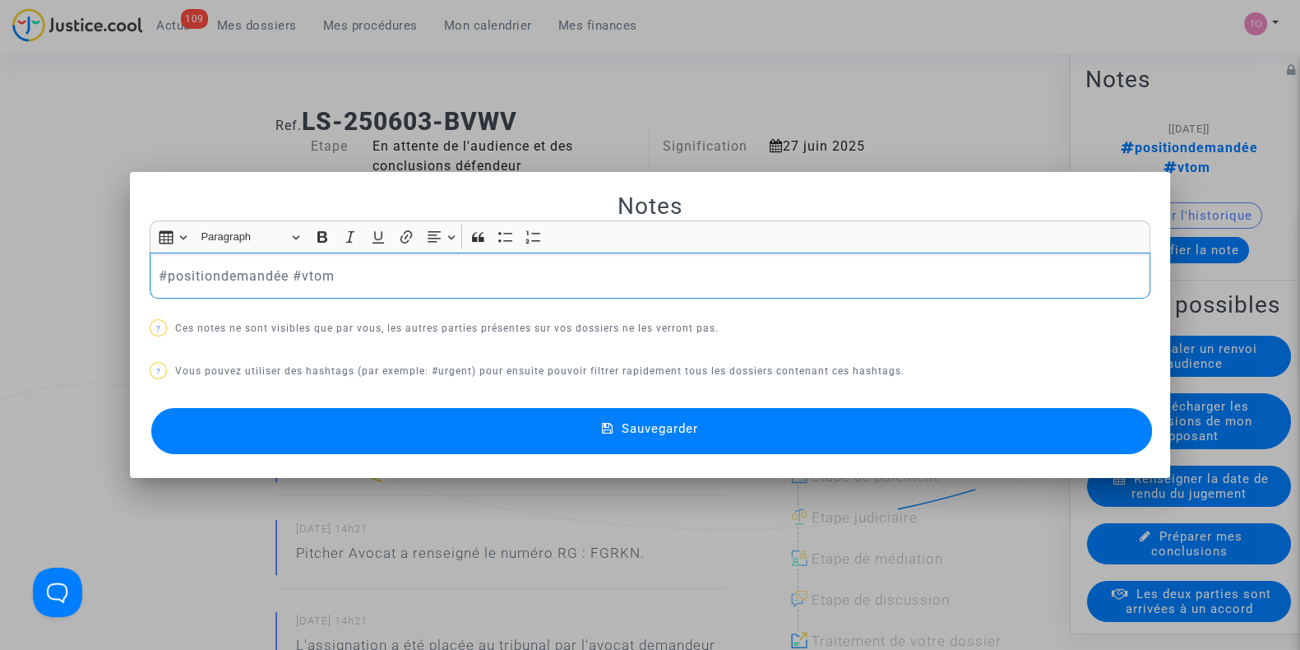
drag, startPoint x: 411, startPoint y: 272, endPoint x: 116, endPoint y: 278, distance: 295.2
click at [116, 278] on div "Notes Rich Text Editor Insert table Insert table Heading Paragraph Paragraph He…" at bounding box center [650, 325] width 1300 height 650
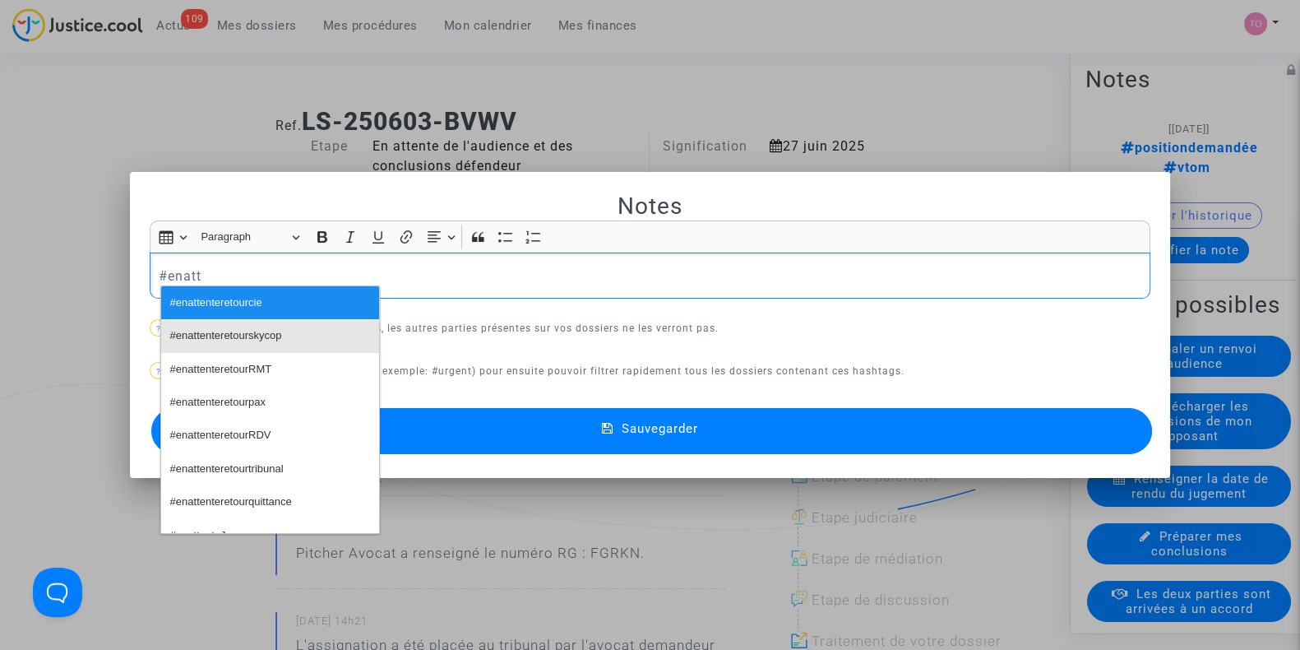
click at [192, 324] on span "#enattenteretourskycop" at bounding box center [226, 336] width 112 height 24
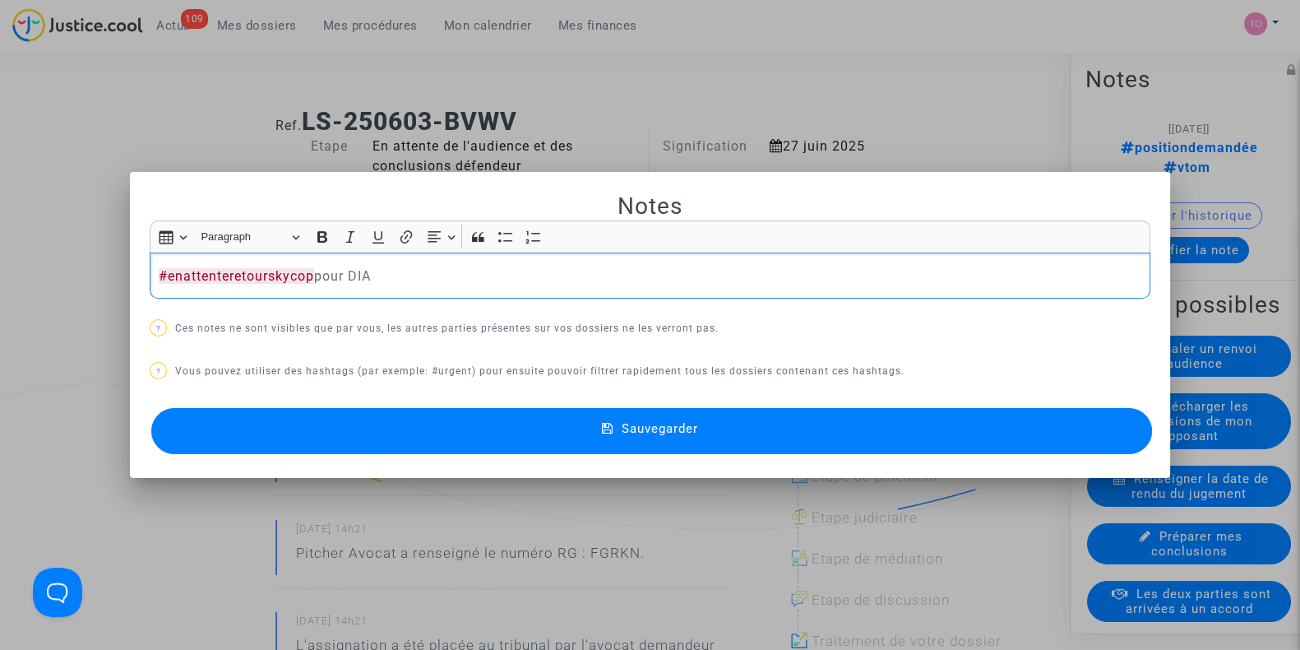
click at [352, 439] on button "Sauvegarder" at bounding box center [651, 431] width 1001 height 46
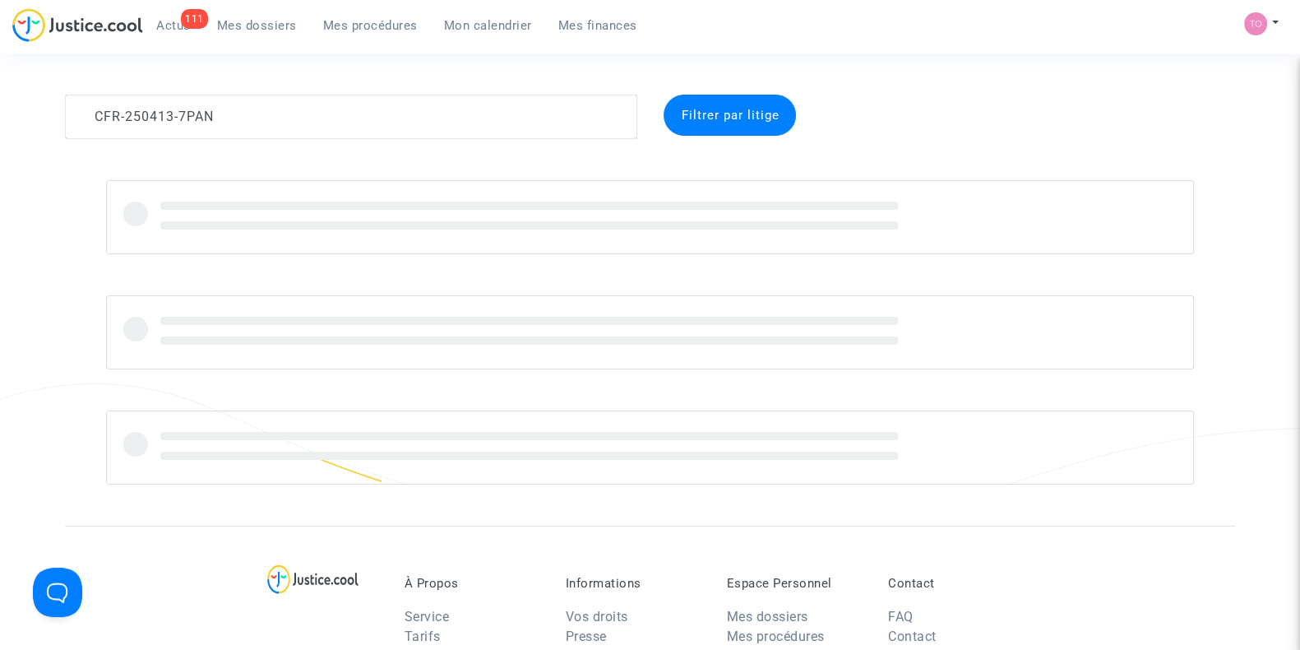
type textarea "CFR-250413-7PAN"
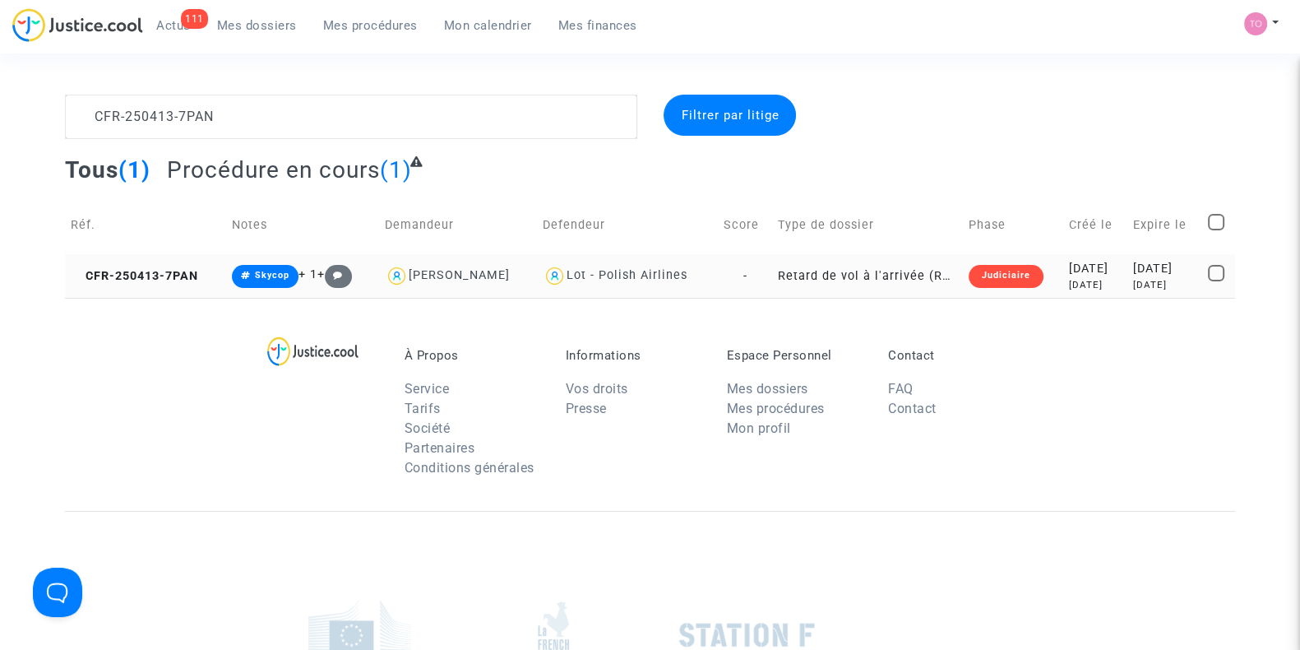
click at [1092, 276] on div "[DATE]" at bounding box center [1095, 269] width 53 height 18
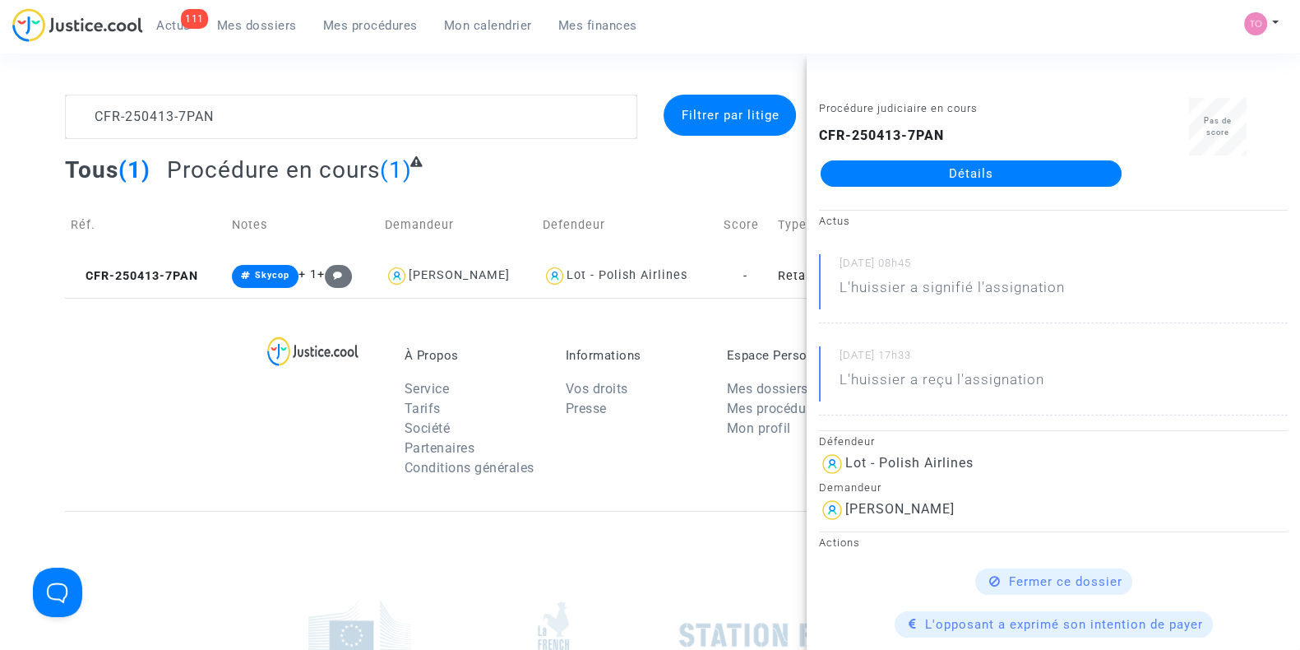
click at [922, 174] on link "Détails" at bounding box center [971, 173] width 301 height 26
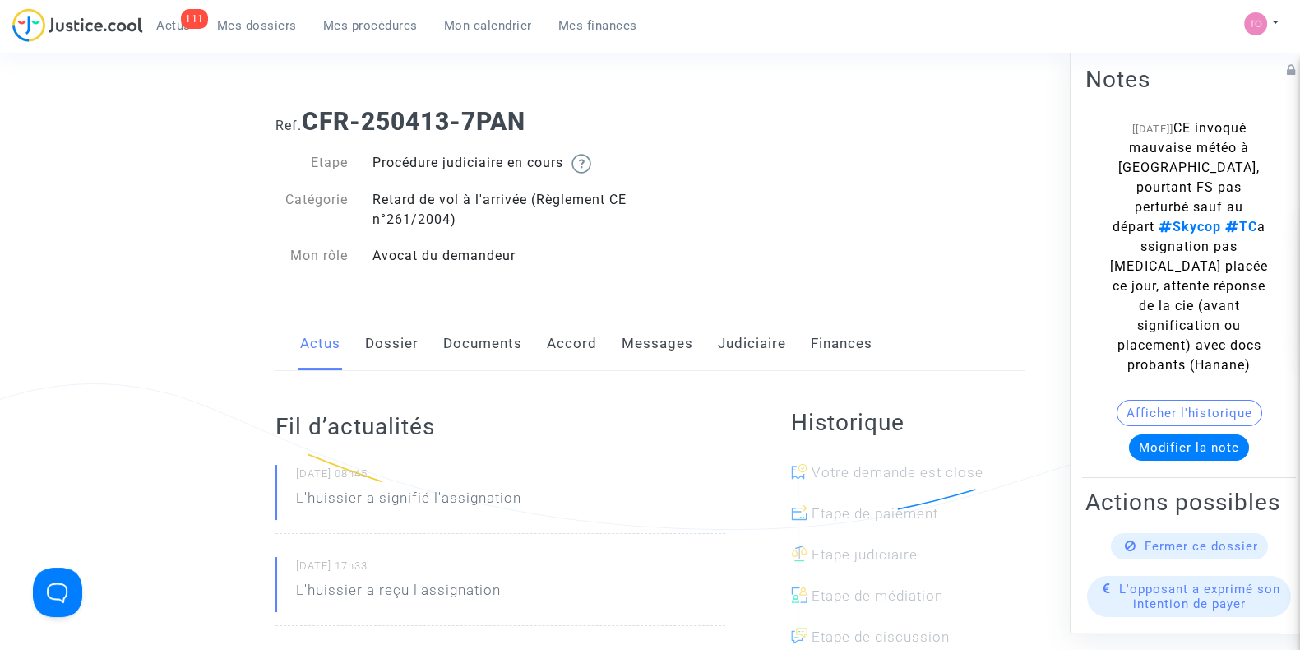
click at [728, 339] on link "Judiciaire" at bounding box center [752, 344] width 68 height 54
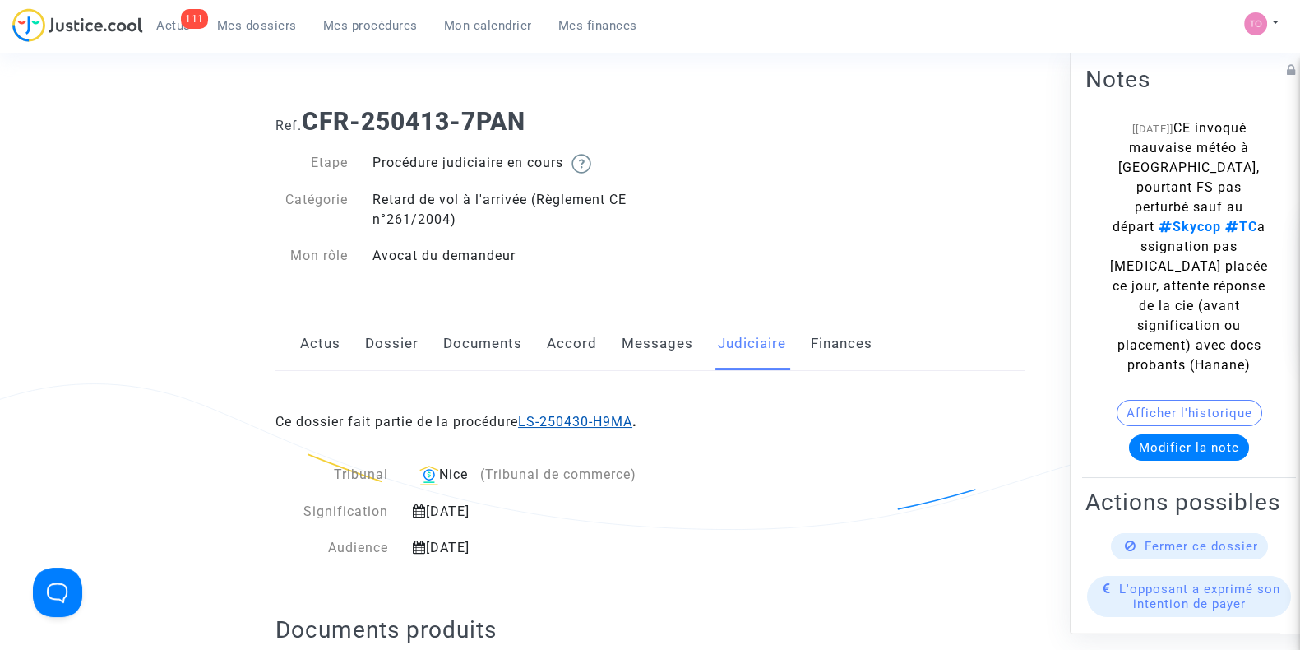
scroll to position [16, 0]
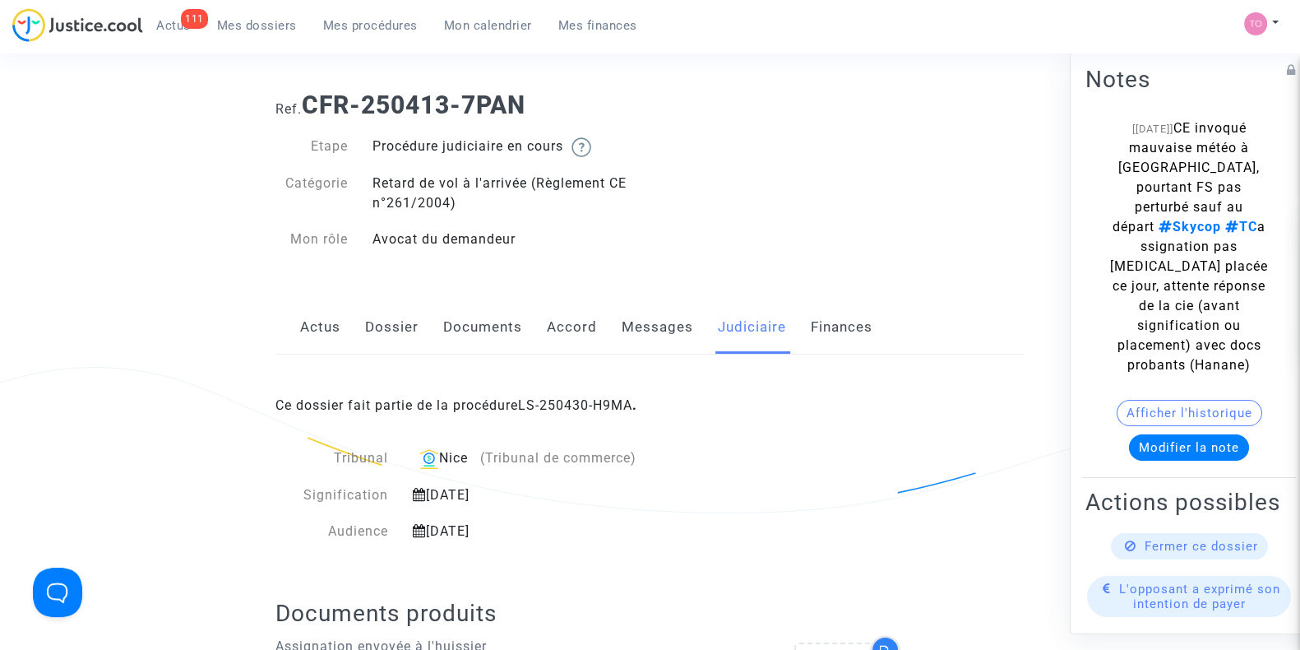
click at [635, 347] on link "Messages" at bounding box center [658, 327] width 72 height 54
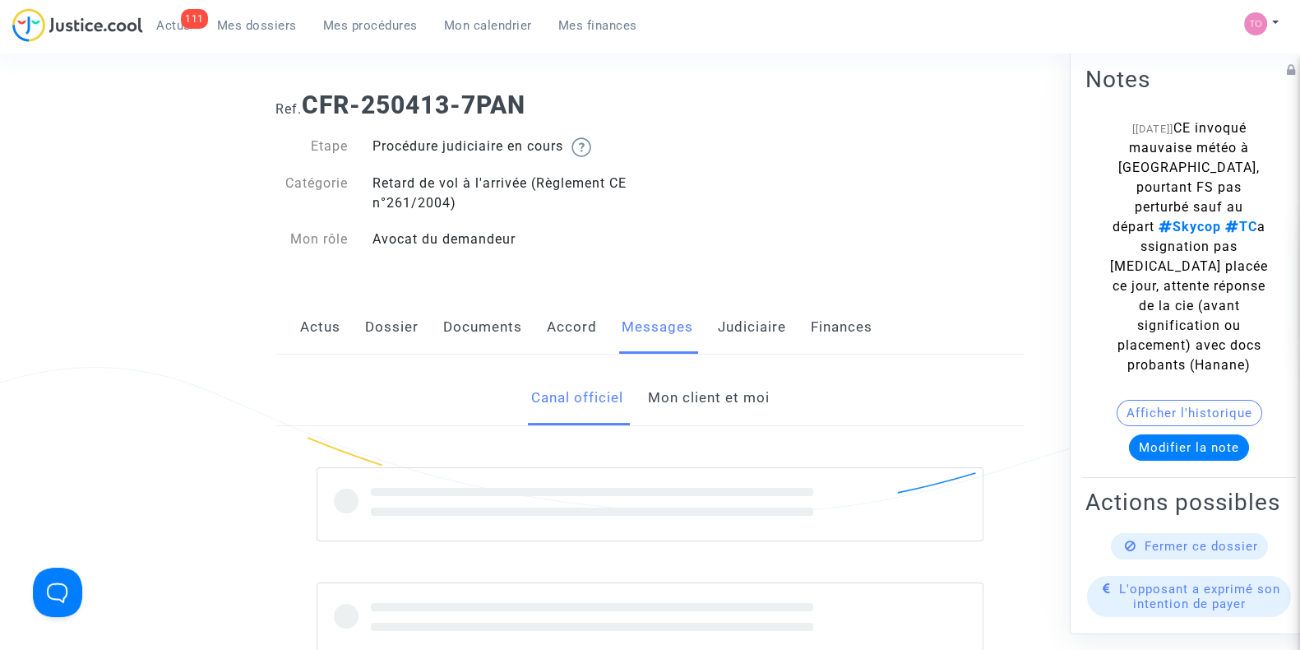
click at [687, 421] on link "Mon client et moi" at bounding box center [708, 398] width 122 height 54
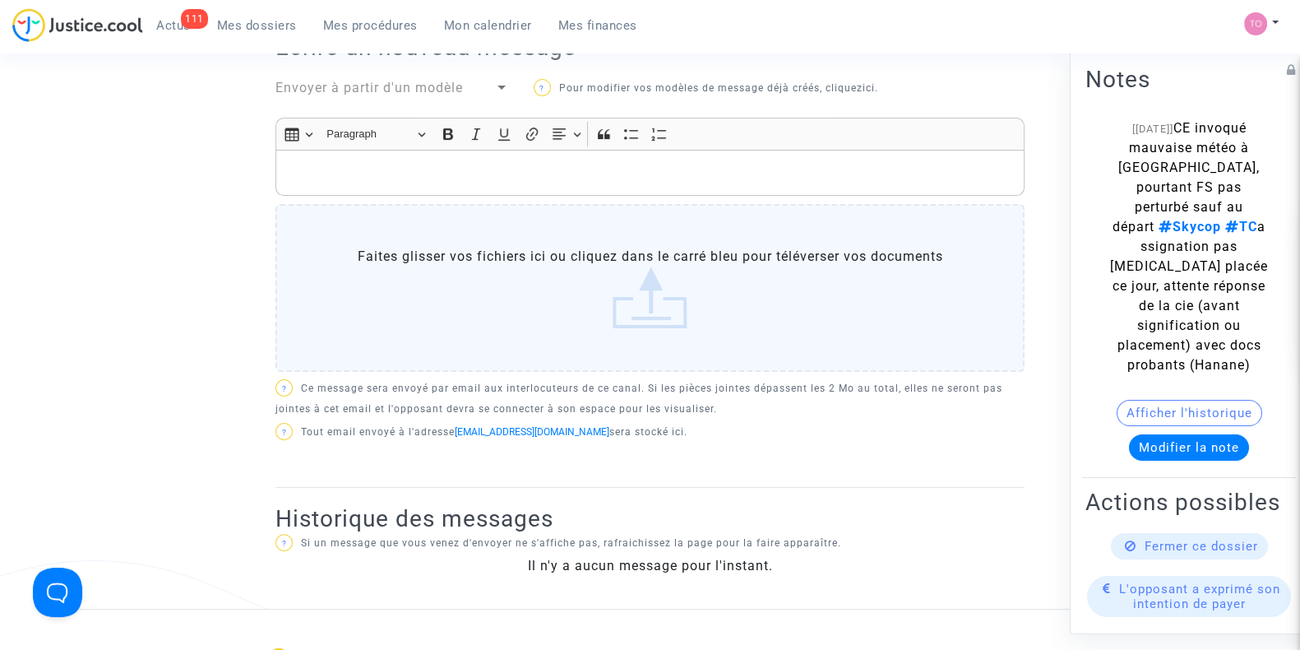
scroll to position [540, 0]
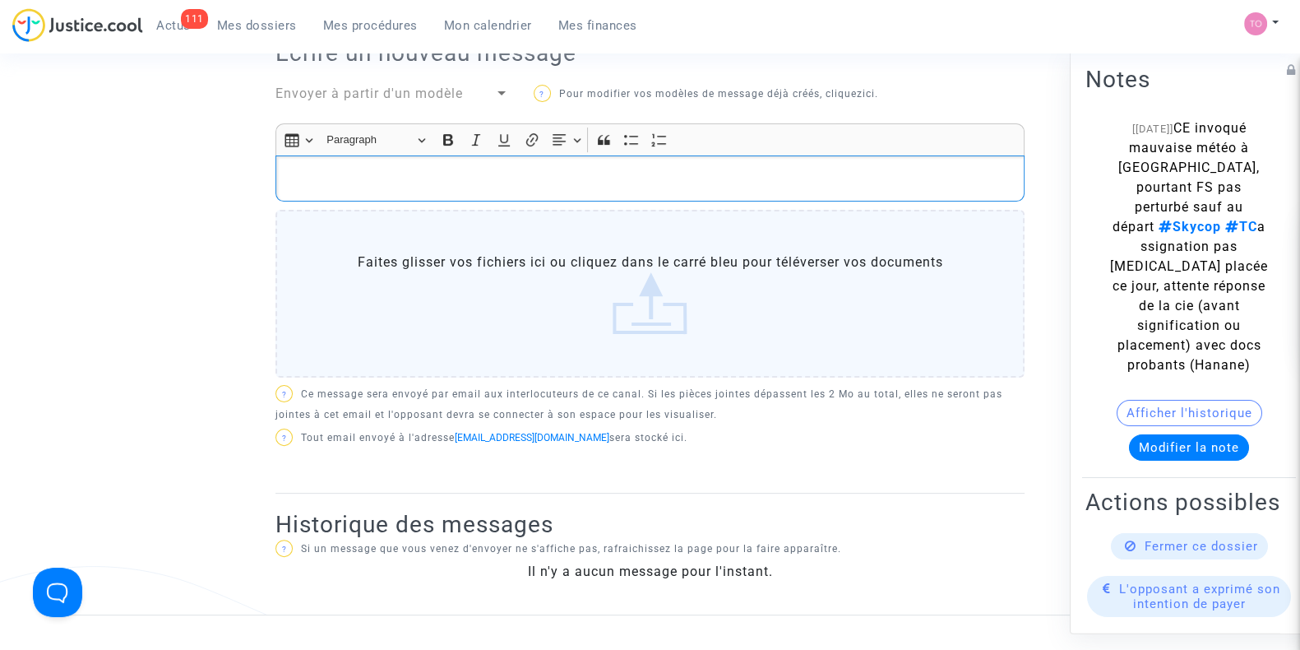
click at [349, 185] on p "Rich Text Editor, main" at bounding box center [650, 179] width 732 height 21
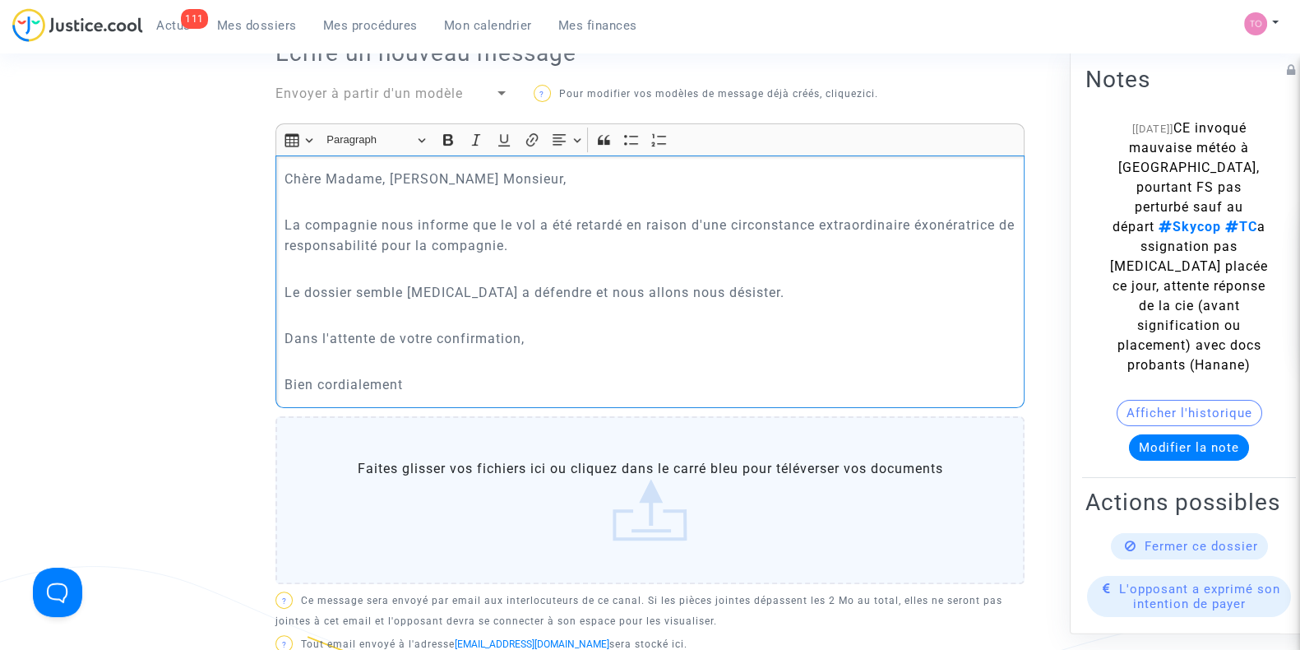
click at [952, 221] on p "La compagnie nous informe que le vol a été retardé en raison d'une circonstance…" at bounding box center [650, 235] width 732 height 41
click at [958, 220] on p "La compagnie nous informe que le vol a été retardé en raison d'une circonstance…" at bounding box center [650, 235] width 732 height 41
click at [926, 224] on p "La compagnie nous informe que le vol a été retardé en raison d'une circonstance…" at bounding box center [650, 235] width 732 height 41
click at [972, 228] on p "La compagnie nous informe que le vol a été retardé en raison d'une circonstance…" at bounding box center [650, 235] width 732 height 41
click at [756, 282] on p "Le dossier semble difficile a défendre et nous allons nous désister." at bounding box center [650, 292] width 732 height 21
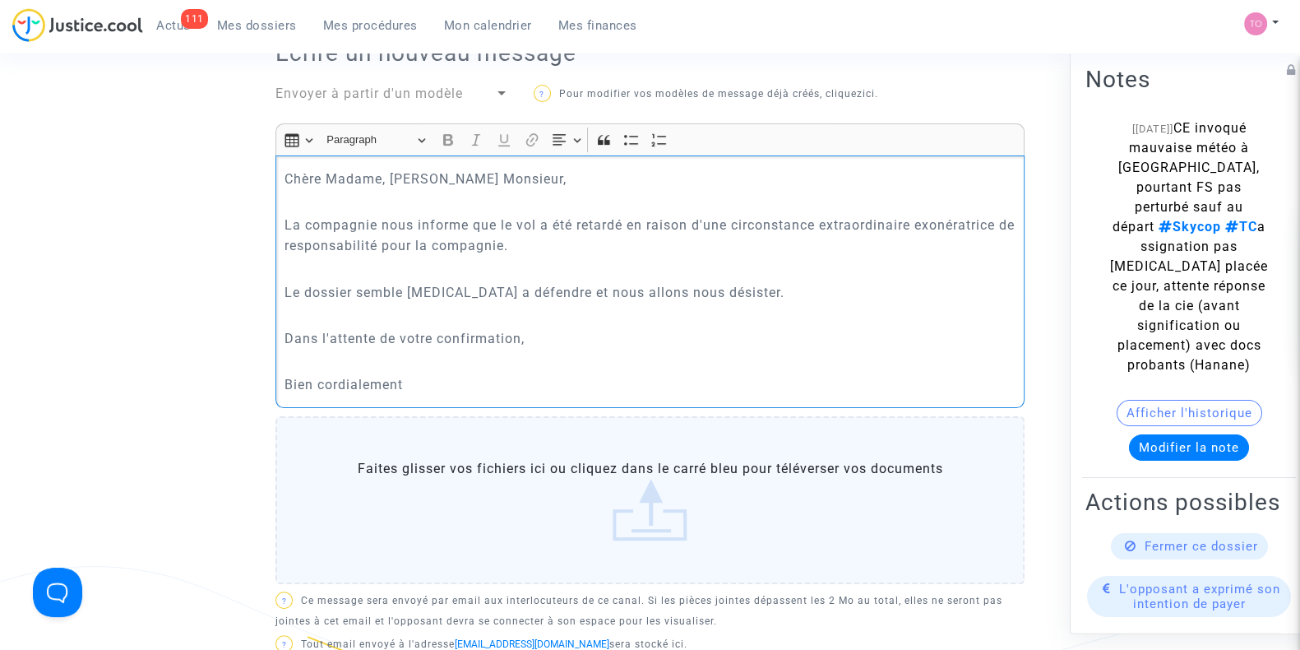
click at [756, 282] on p "Le dossier semble difficile a défendre et nous allons nous désister." at bounding box center [650, 292] width 732 height 21
click at [914, 223] on p "La compagnie nous informe que le vol a été retardé en raison d'une circonstance…" at bounding box center [650, 235] width 732 height 41
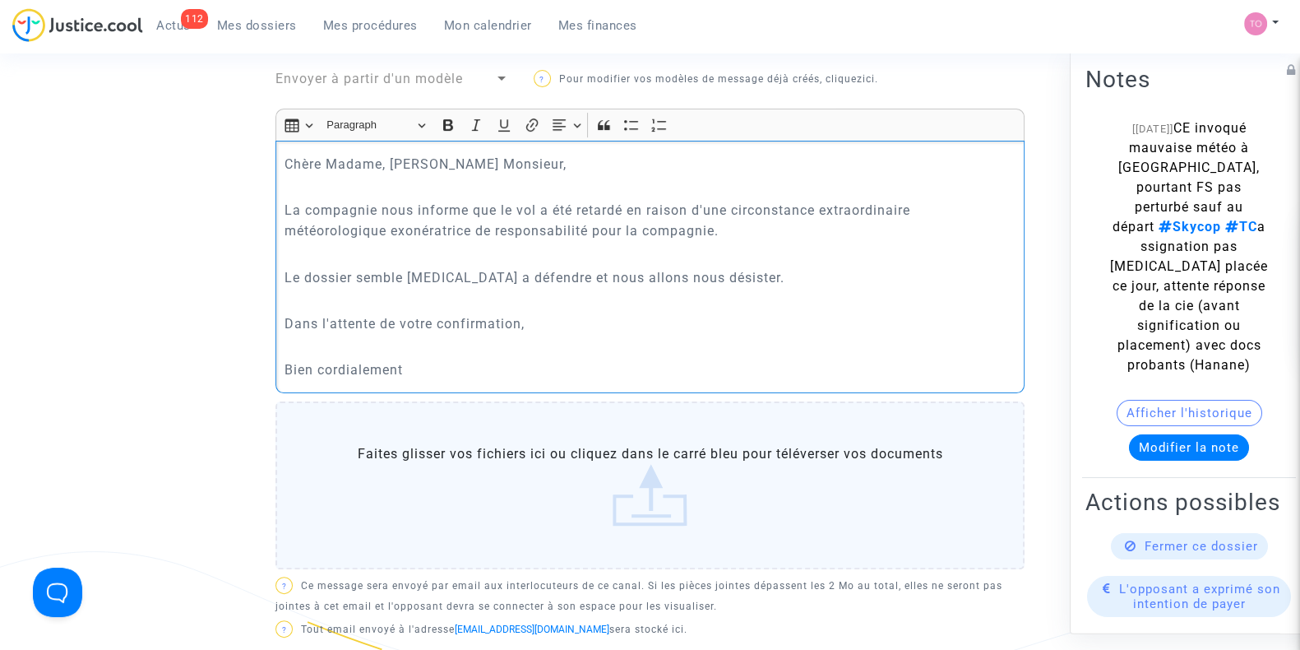
scroll to position [556, 0]
drag, startPoint x: 361, startPoint y: 272, endPoint x: 510, endPoint y: 272, distance: 148.8
click at [510, 272] on p "Le dossier semble difficile a défendre et nous allons nous désister." at bounding box center [650, 276] width 732 height 21
drag, startPoint x: 561, startPoint y: 272, endPoint x: 663, endPoint y: 272, distance: 101.9
click at [663, 272] on p "Le dossier semble difficile a défendre et nous allons nous désister." at bounding box center [650, 276] width 732 height 21
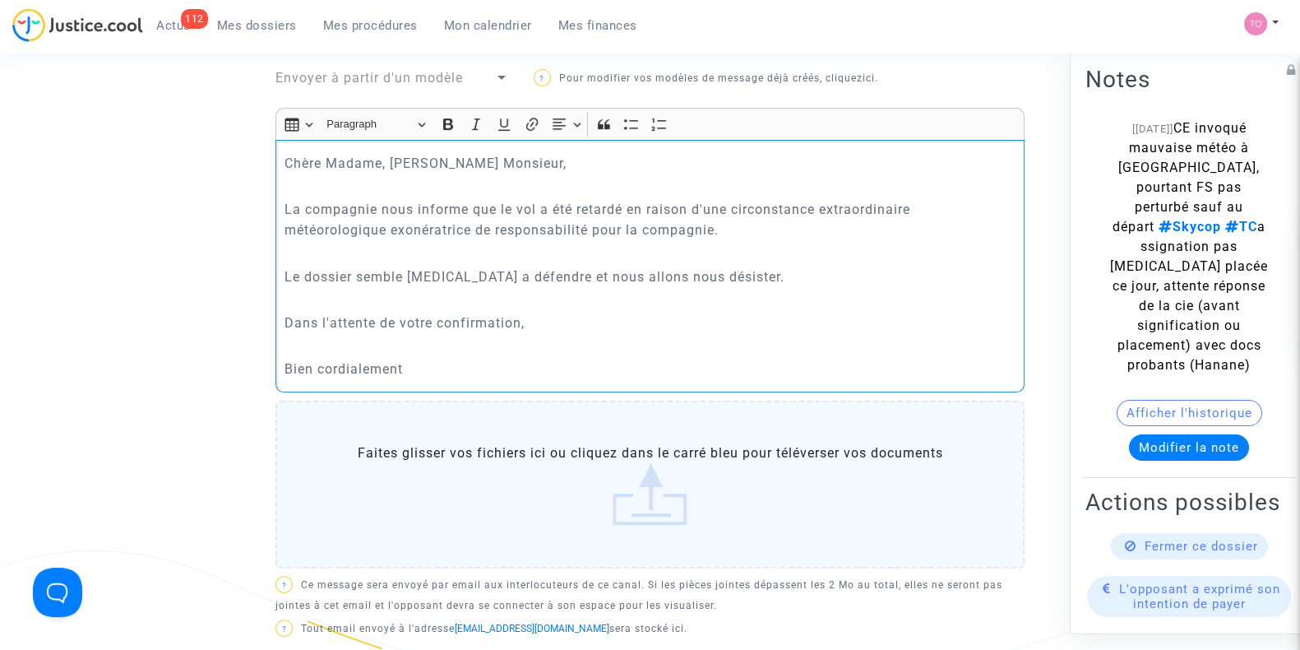
drag, startPoint x: 342, startPoint y: 326, endPoint x: 430, endPoint y: 321, distance: 88.2
click at [430, 321] on p "Dans l'attente de votre confirmation," at bounding box center [650, 322] width 732 height 21
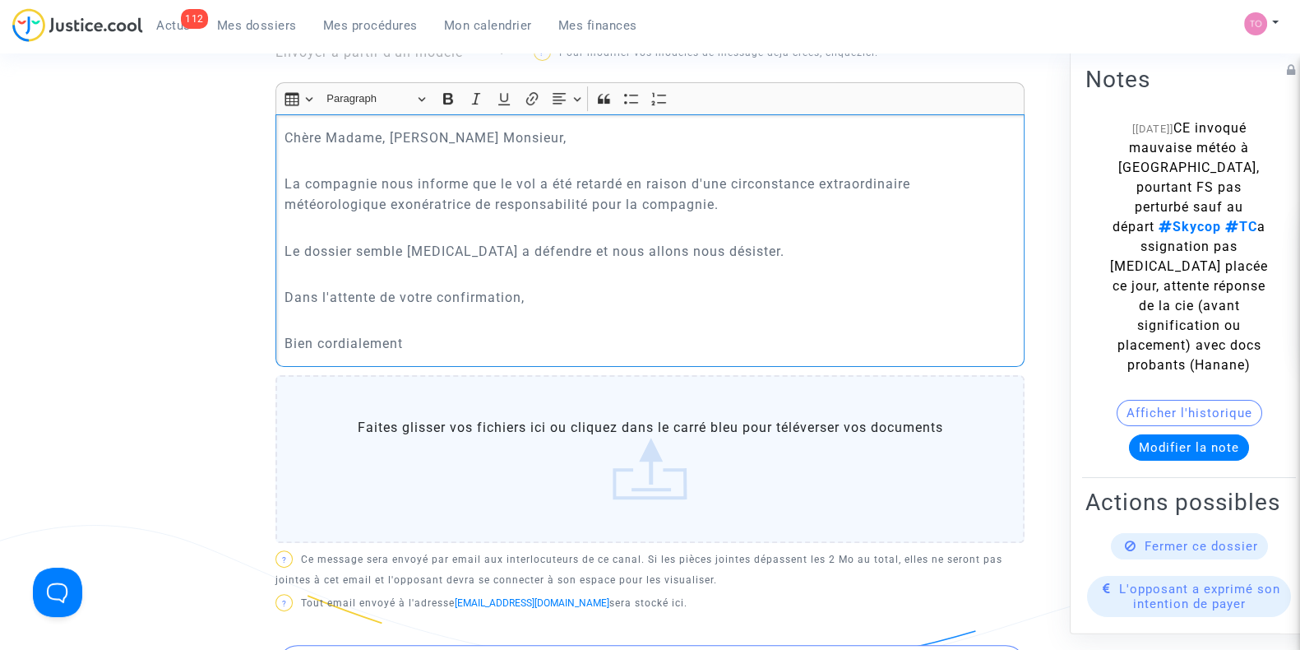
scroll to position [583, 0]
click at [436, 331] on p "Bien cordialement" at bounding box center [650, 341] width 732 height 21
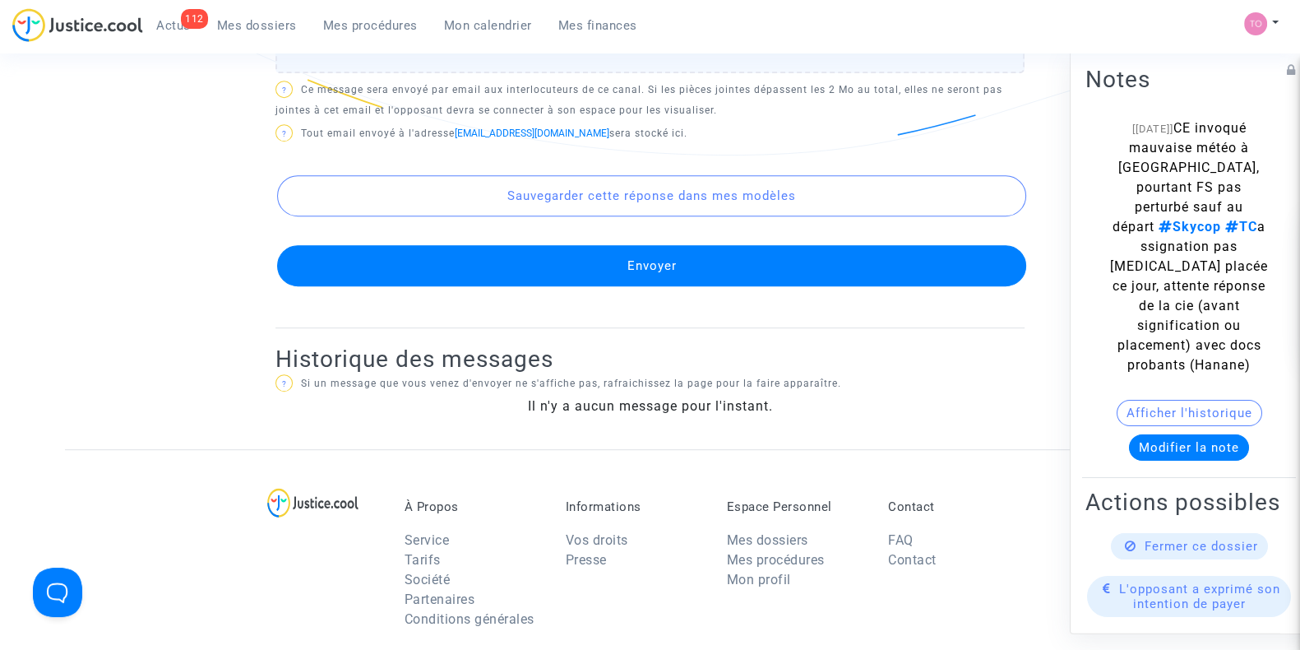
scroll to position [1098, 0]
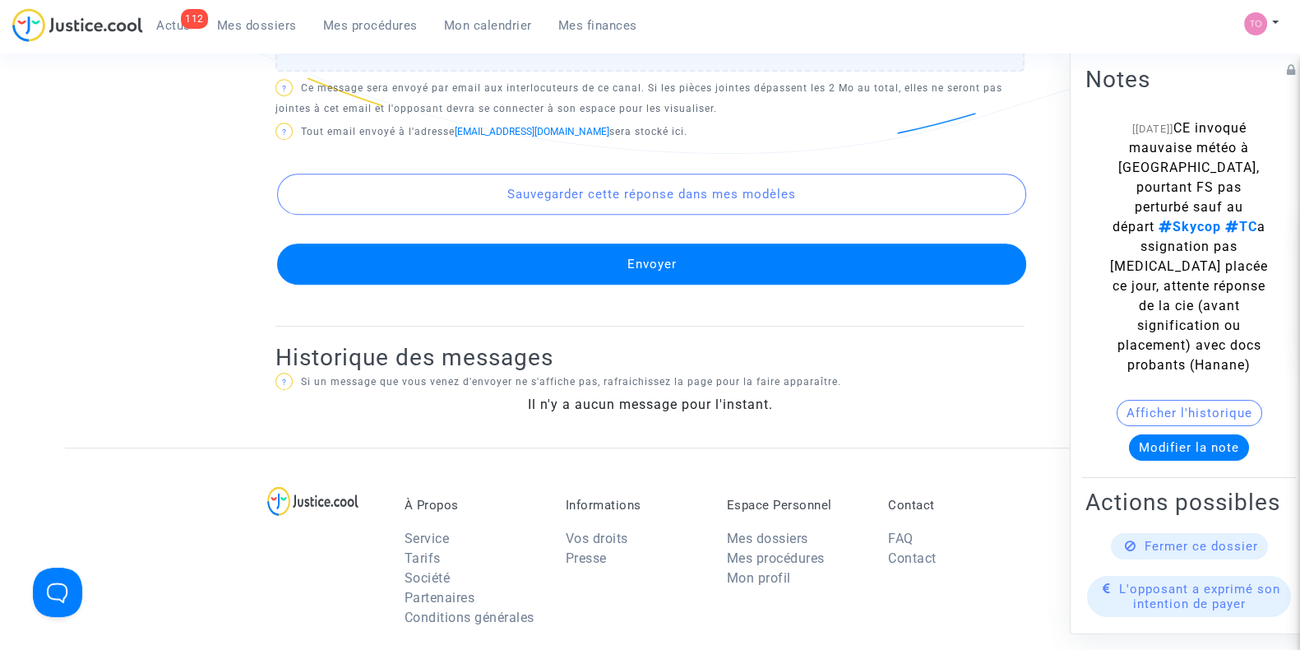
click at [589, 254] on button "Envoyer" at bounding box center [651, 263] width 749 height 41
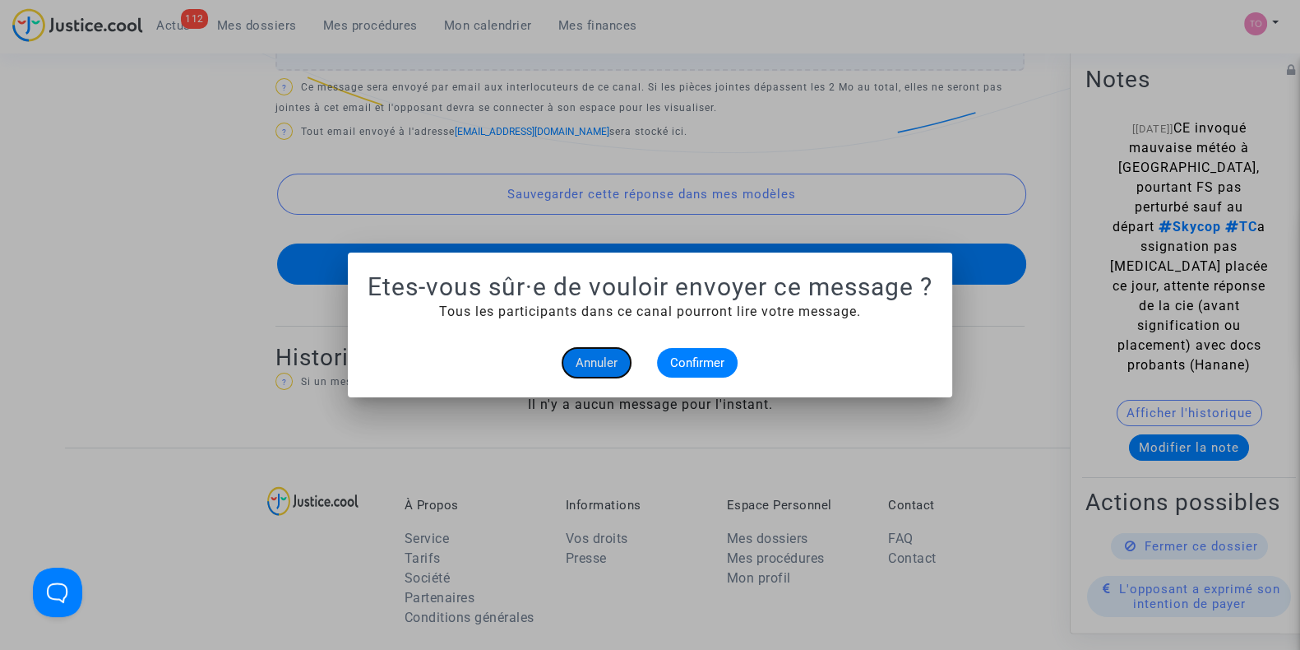
click at [593, 368] on span "Annuler" at bounding box center [597, 362] width 42 height 15
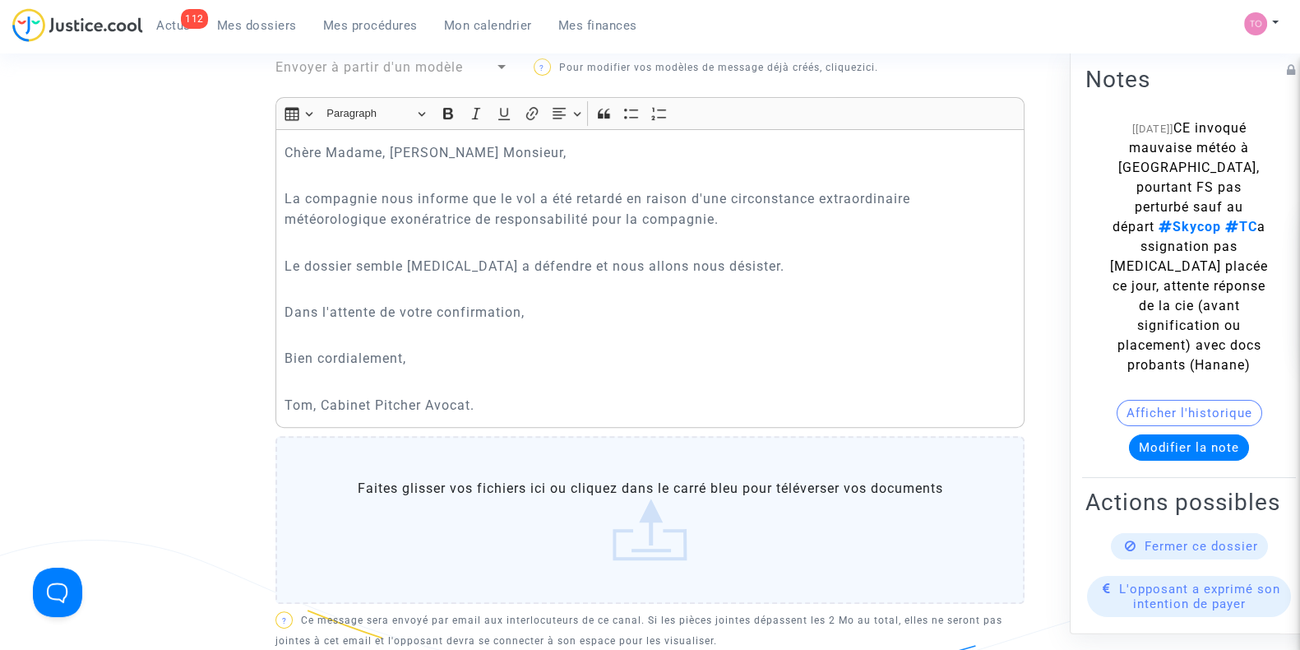
scroll to position [566, 0]
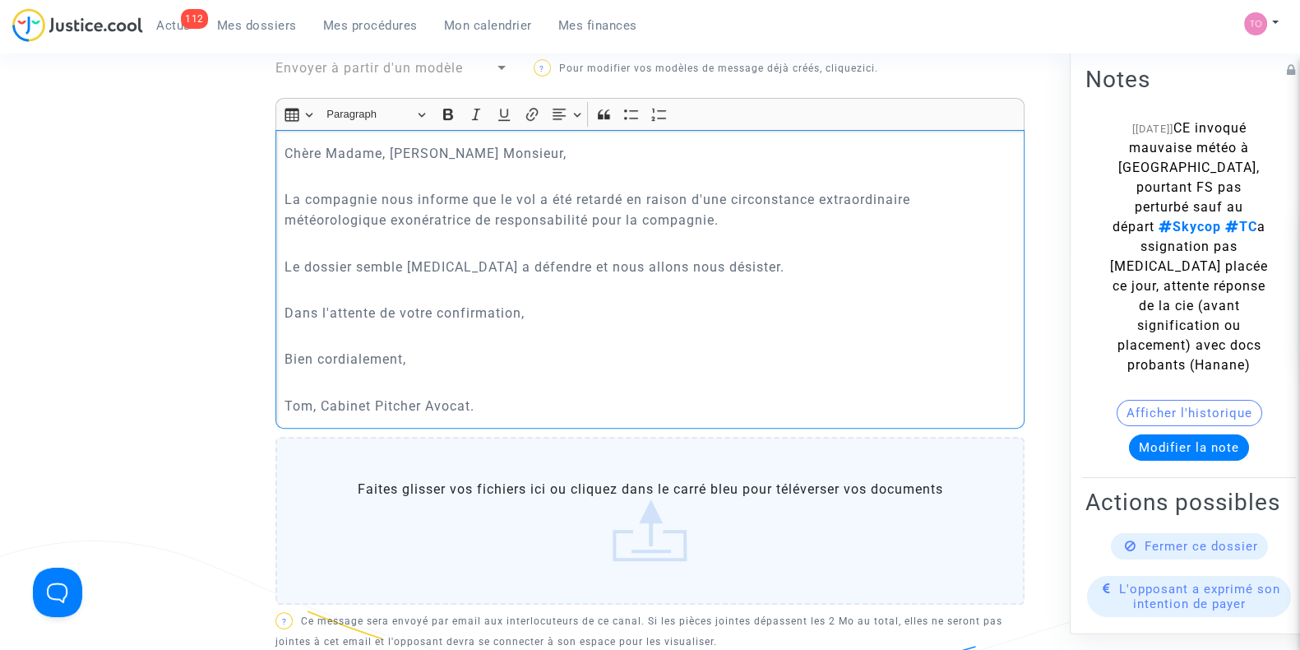
drag, startPoint x: 333, startPoint y: 269, endPoint x: 589, endPoint y: 265, distance: 256.5
click at [589, 265] on p "Le dossier semble difficile a défendre et nous allons nous désister." at bounding box center [650, 267] width 732 height 21
click at [465, 262] on p "Le dossier semble difficile a défendre et nous allons nous désister." at bounding box center [650, 267] width 732 height 21
click at [636, 264] on p "Le dossier semble difficile à défendre et nous allons nous désister." at bounding box center [650, 267] width 732 height 21
drag, startPoint x: 305, startPoint y: 302, endPoint x: 433, endPoint y: 325, distance: 130.3
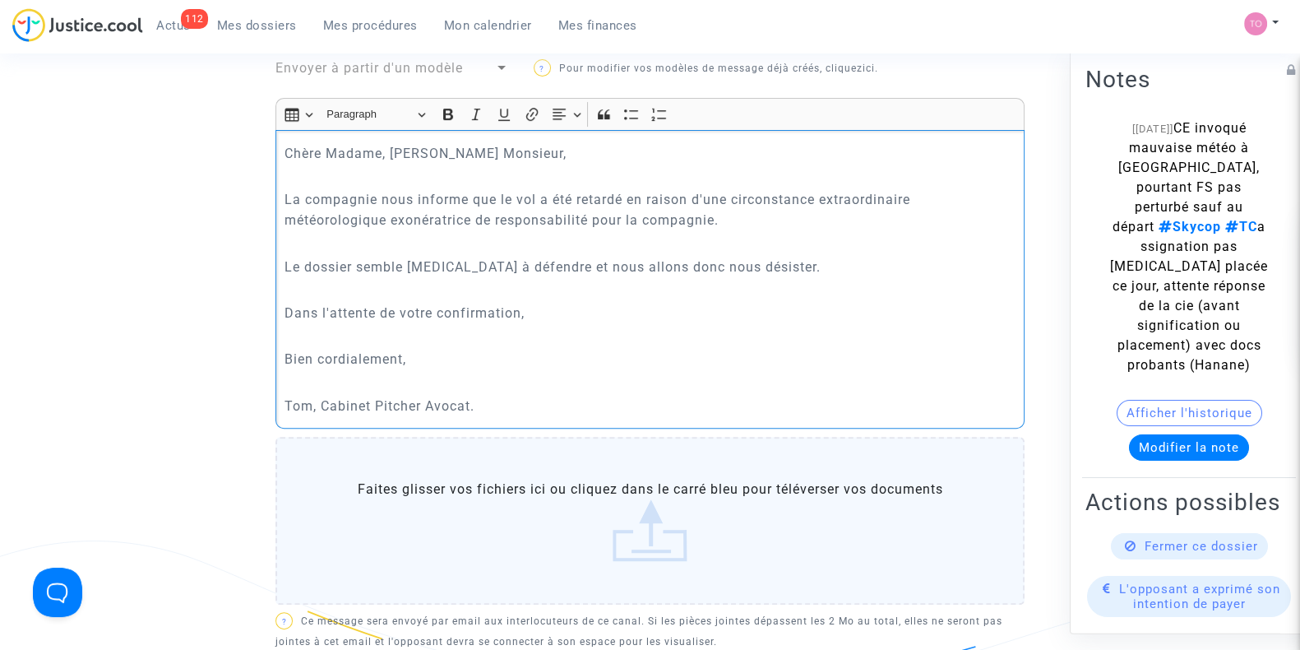
click at [433, 325] on div "Chère Madame, Cher Monsieur, La compagnie nous informe que le vol a été retardé…" at bounding box center [649, 279] width 749 height 298
click at [321, 353] on p "Bien cordialement," at bounding box center [650, 359] width 732 height 21
click at [483, 396] on p "Tom, Cabinet Pitcher Avocat." at bounding box center [650, 405] width 732 height 21
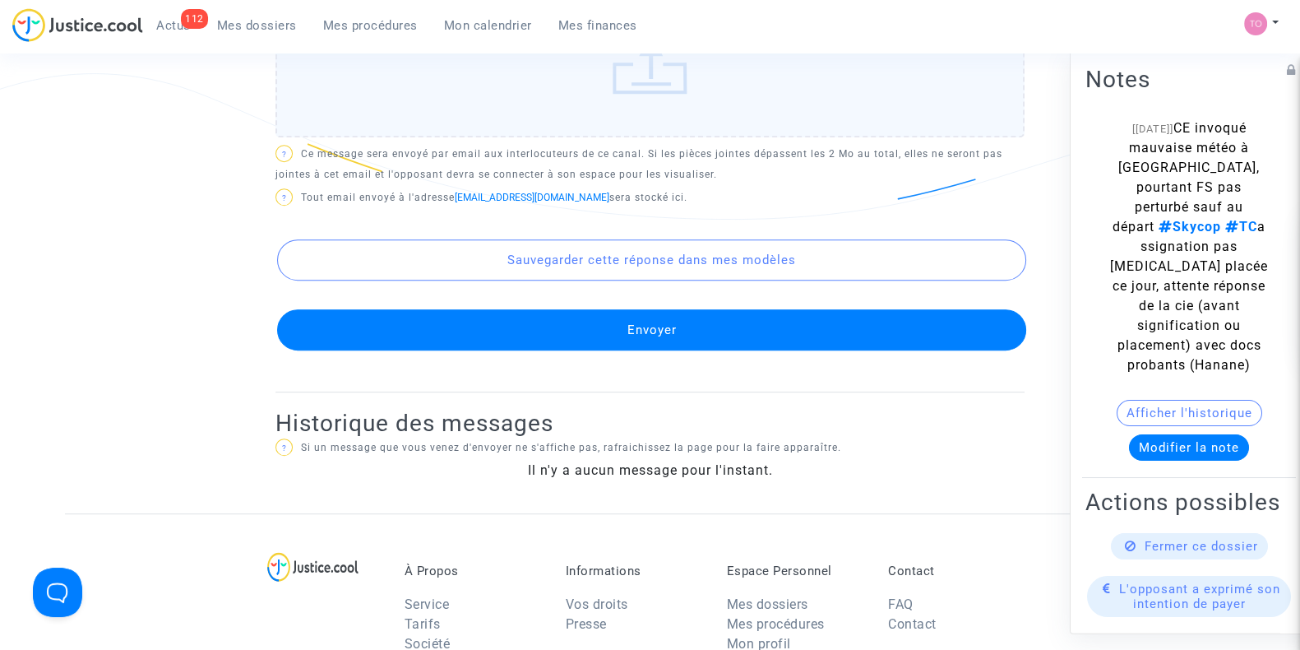
scroll to position [1034, 0]
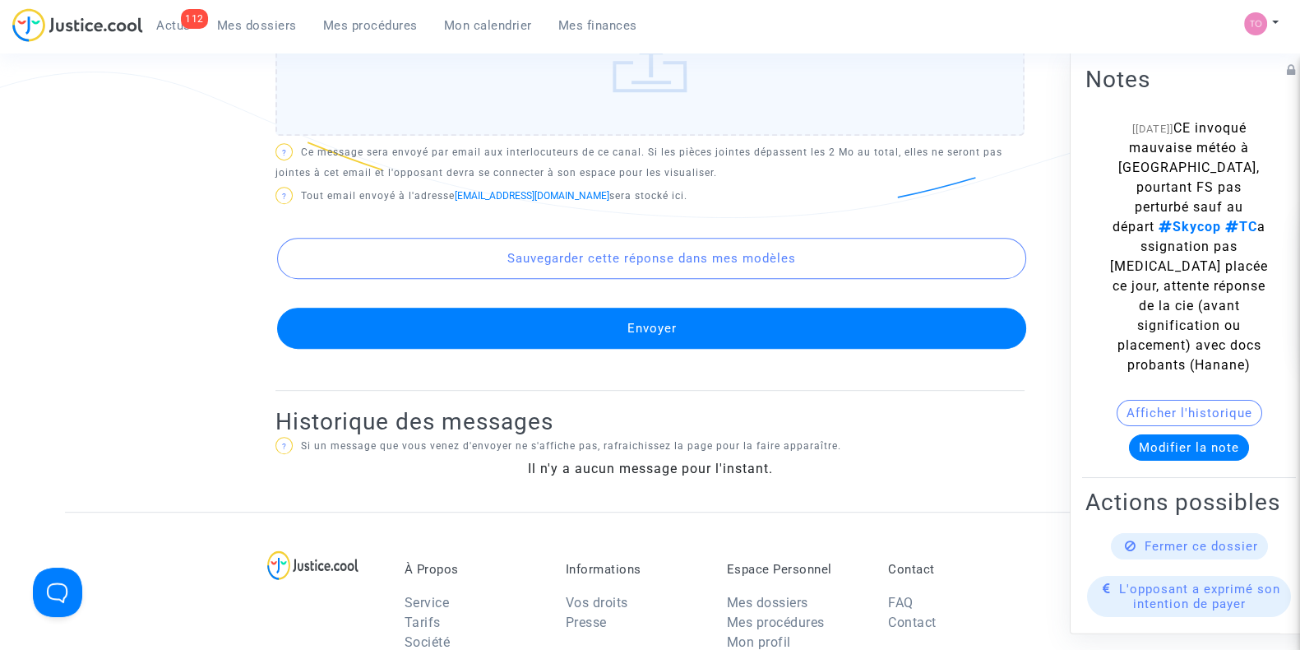
click at [514, 343] on button "Envoyer" at bounding box center [651, 327] width 749 height 41
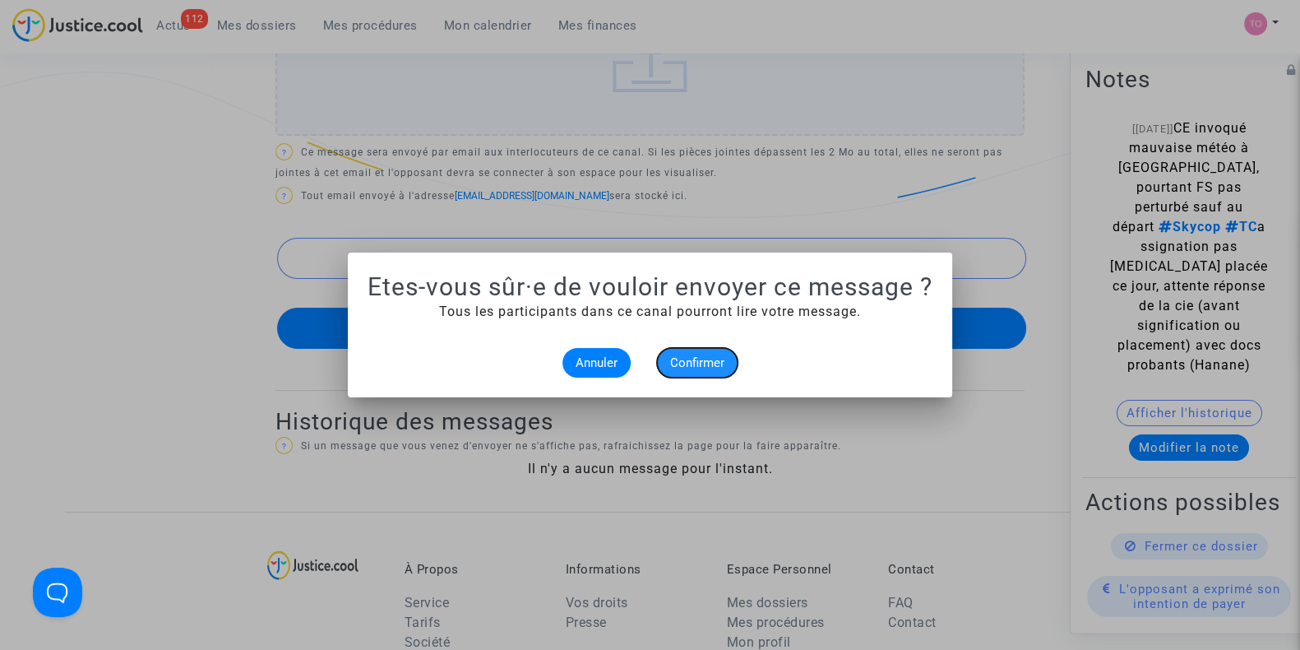
click at [691, 362] on span "Confirmer" at bounding box center [697, 362] width 54 height 15
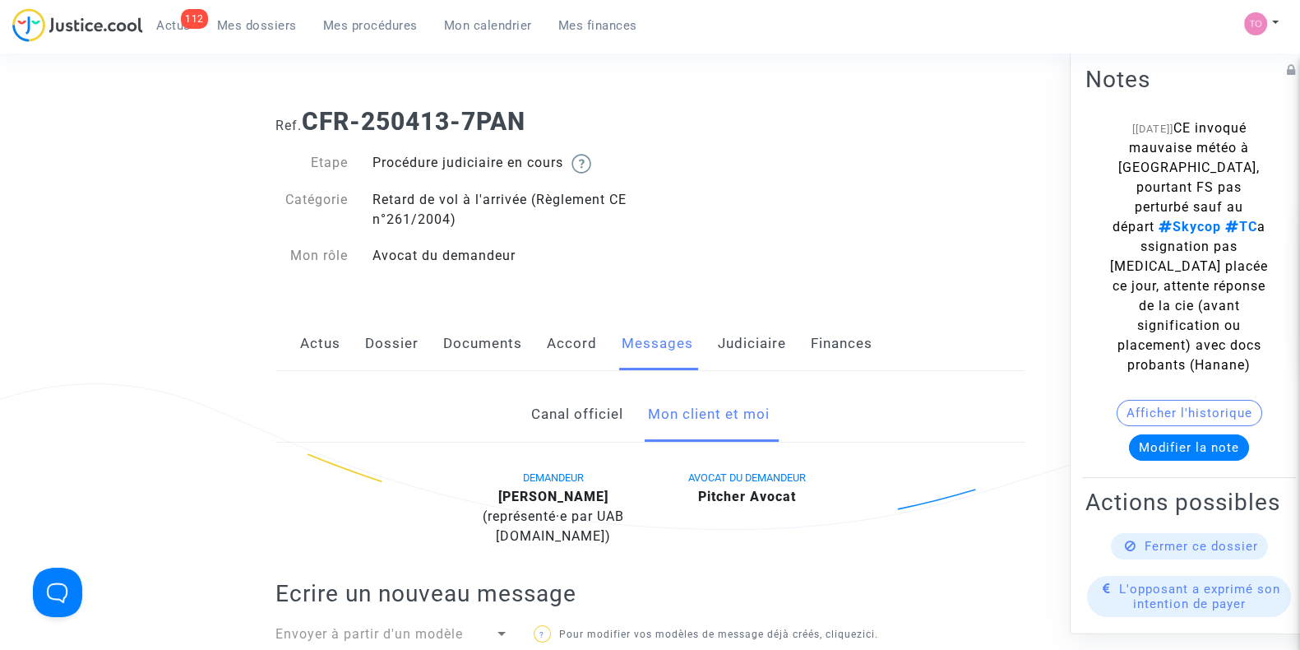
click at [766, 338] on link "Judiciaire" at bounding box center [752, 344] width 68 height 54
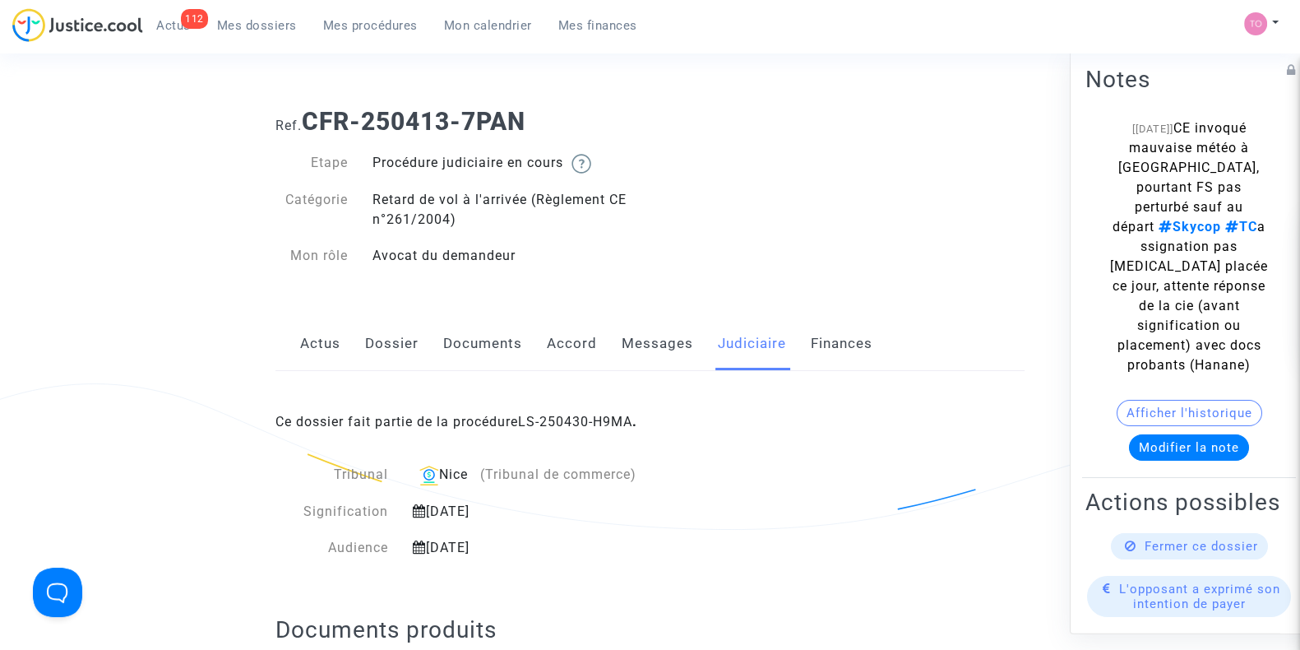
click at [246, 19] on span "Mes dossiers" at bounding box center [257, 25] width 80 height 15
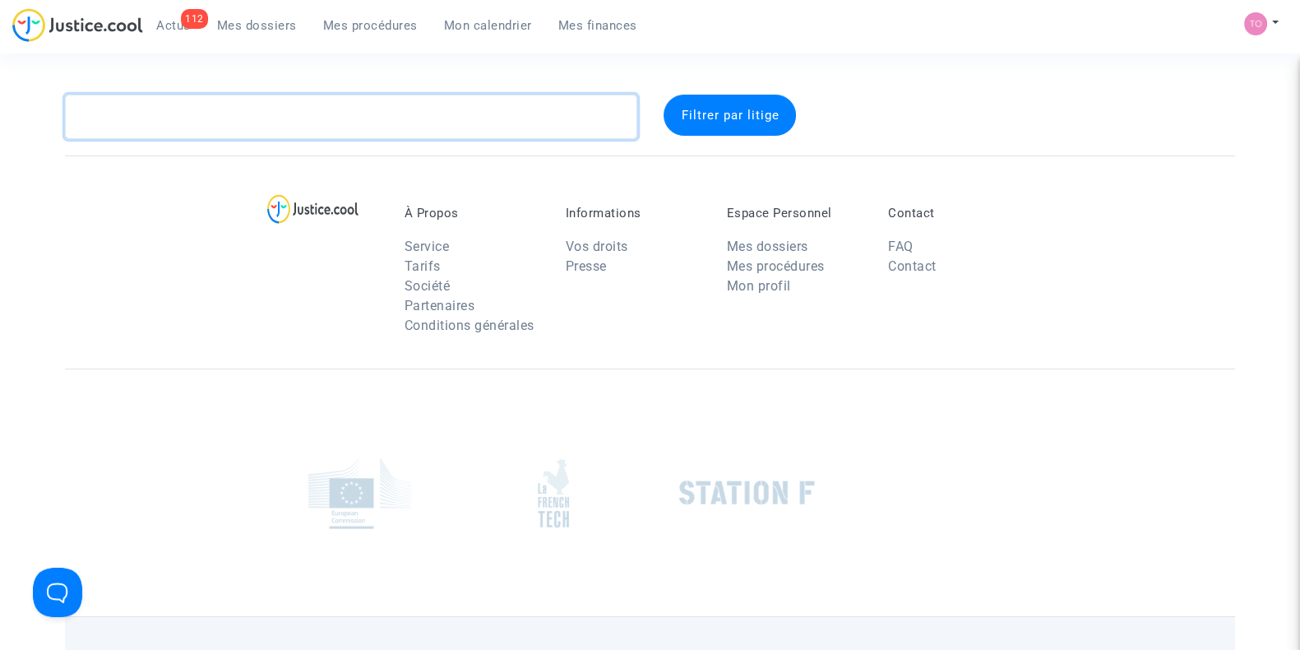
click at [161, 112] on textarea at bounding box center [351, 117] width 572 height 44
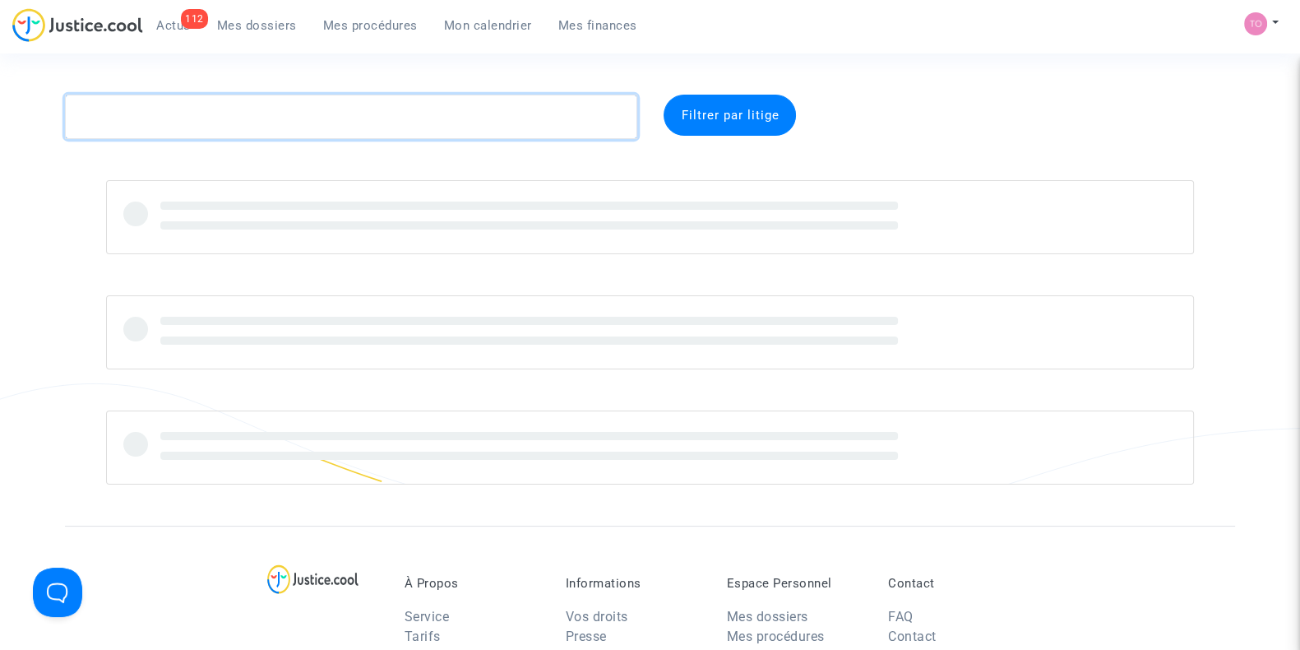
paste textarea "CFR-250411-R7EQ"
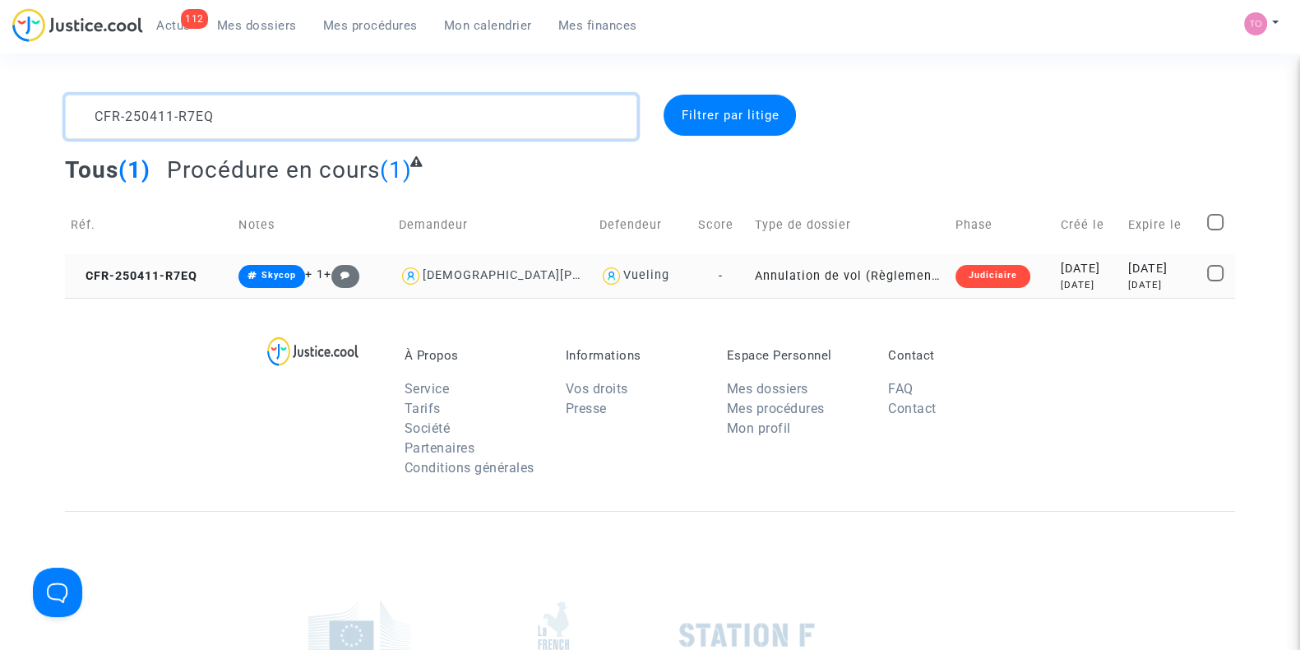
type textarea "CFR-250411-R7EQ"
click at [1073, 289] on div "5 months ago" at bounding box center [1089, 285] width 56 height 14
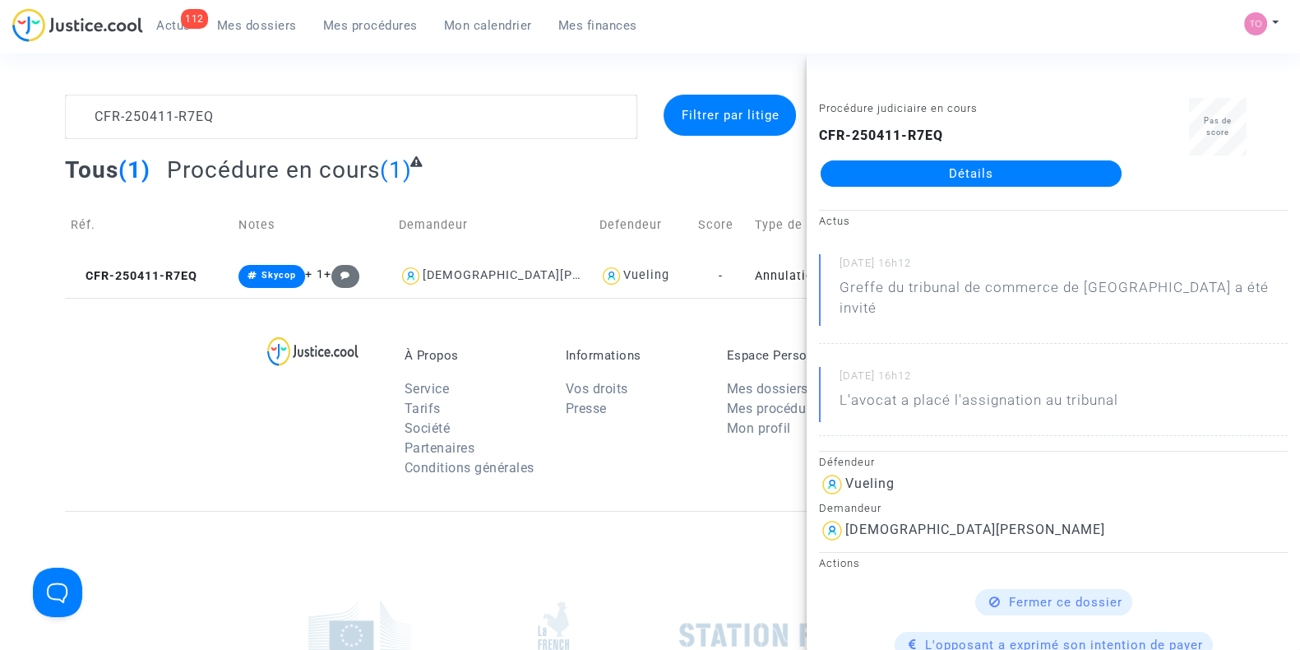
click at [924, 173] on link "Détails" at bounding box center [971, 173] width 301 height 26
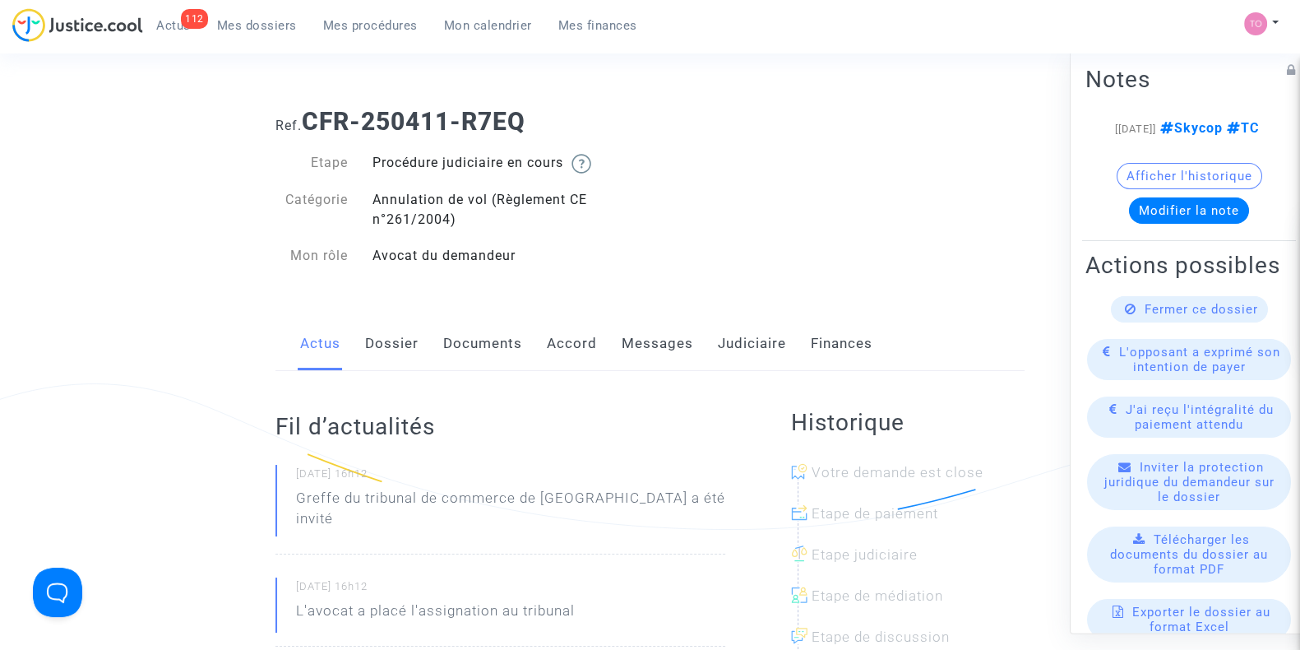
click at [465, 343] on link "Documents" at bounding box center [482, 344] width 79 height 54
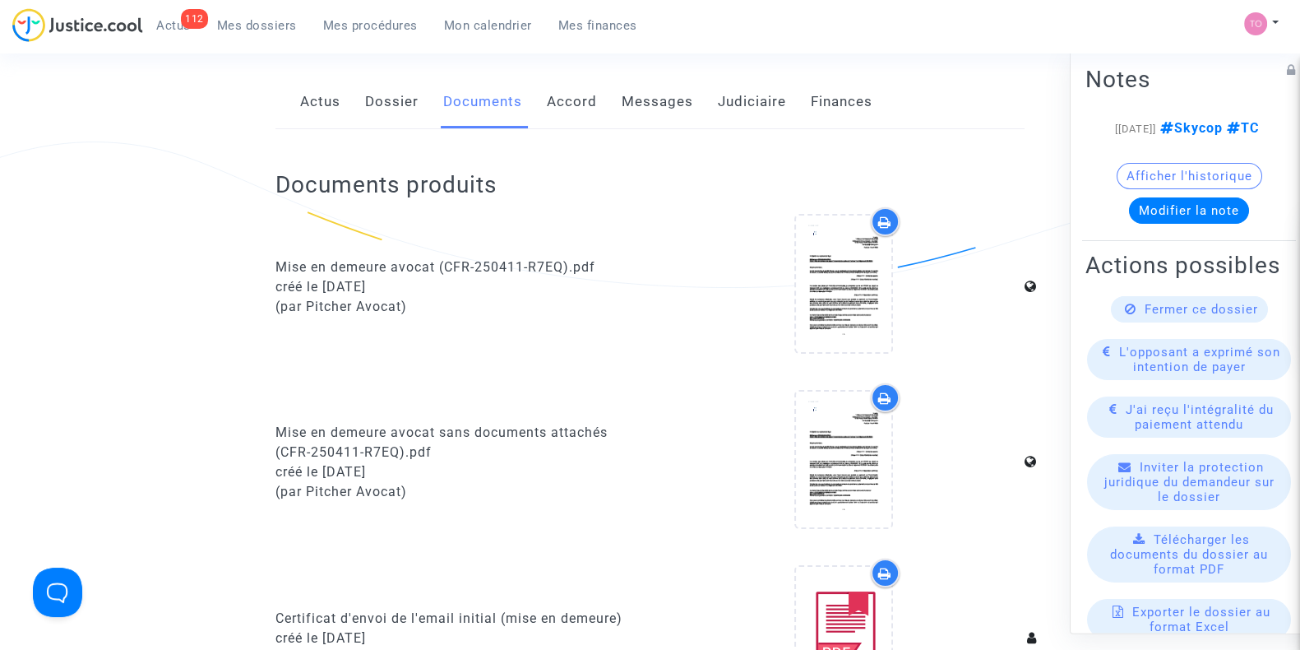
scroll to position [243, 0]
click at [628, 104] on link "Messages" at bounding box center [658, 101] width 72 height 54
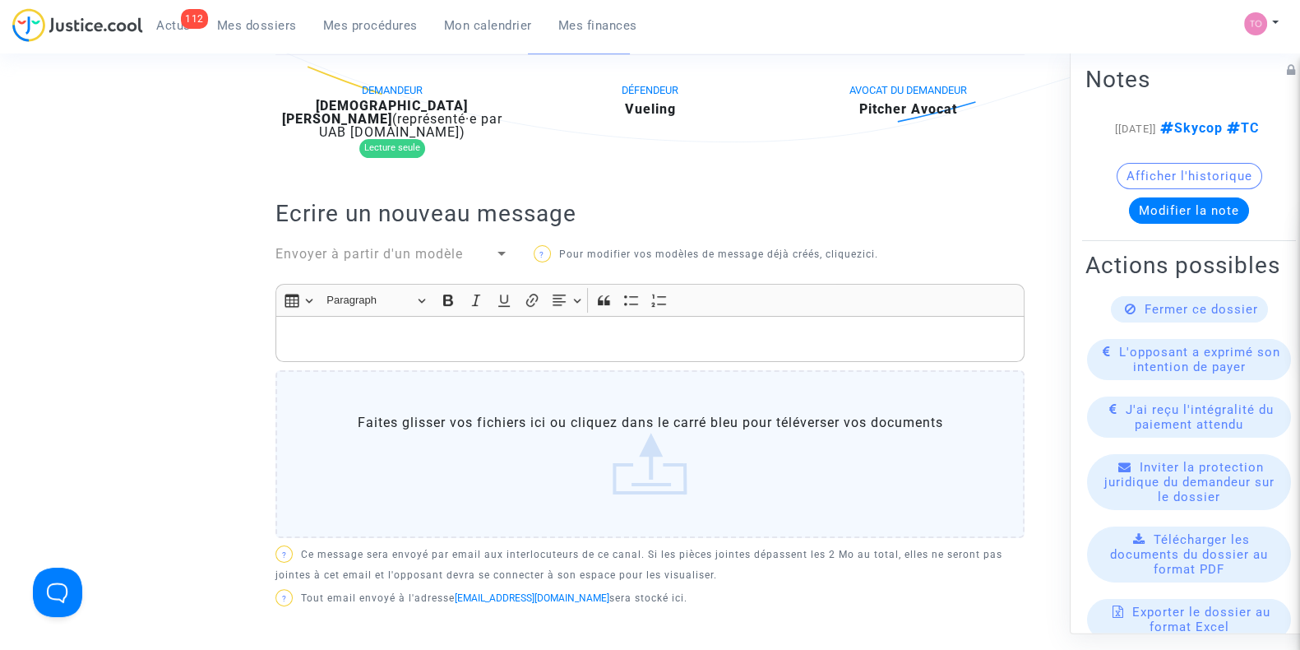
scroll to position [347, 0]
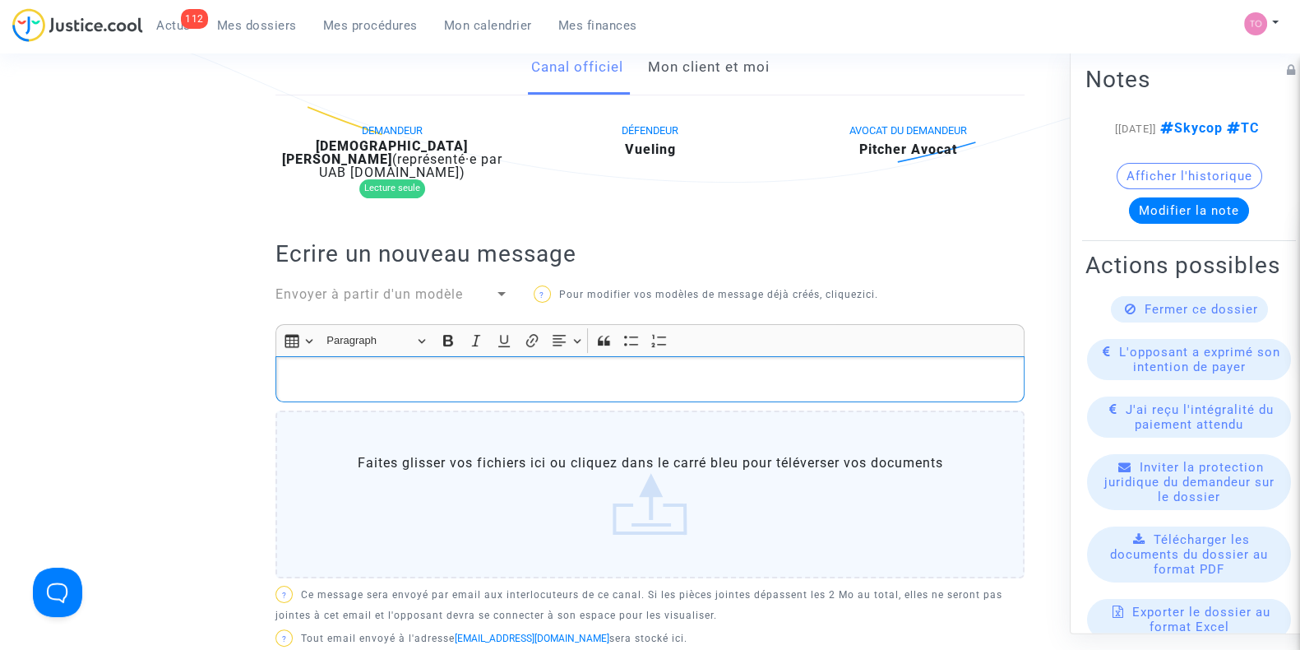
click at [304, 369] on p "Rich Text Editor, main" at bounding box center [650, 379] width 732 height 21
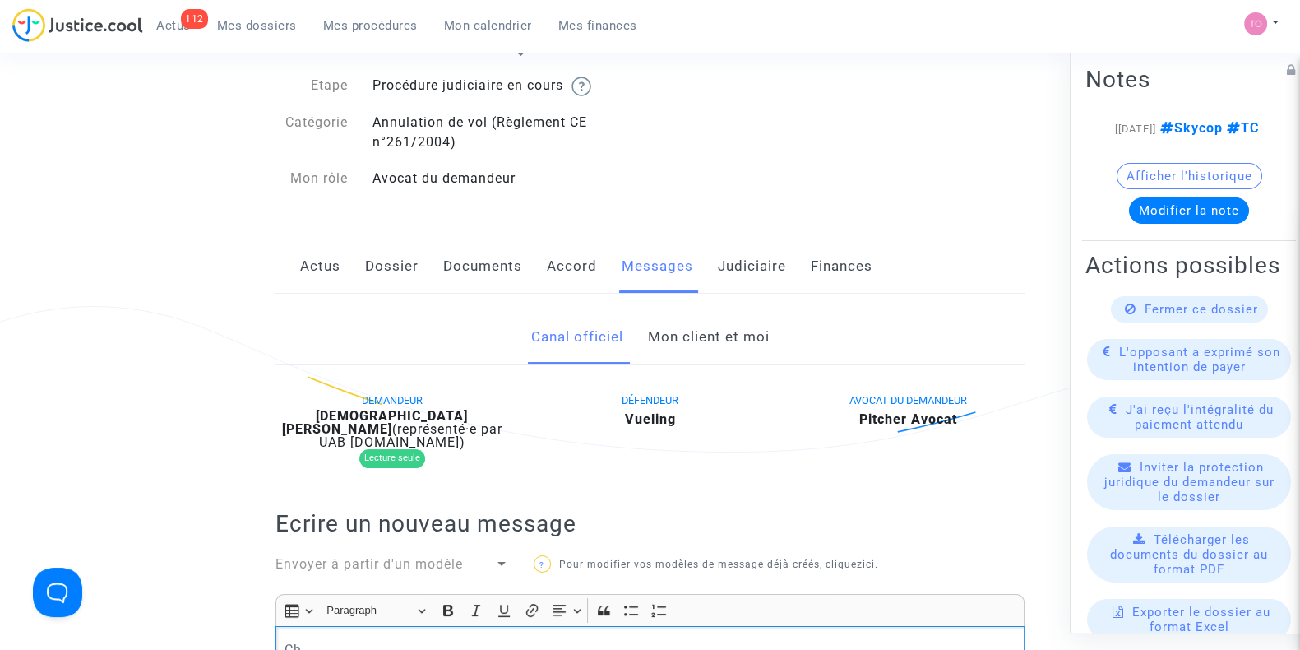
scroll to position [76, 0]
click at [693, 344] on link "Mon client et moi" at bounding box center [708, 339] width 122 height 54
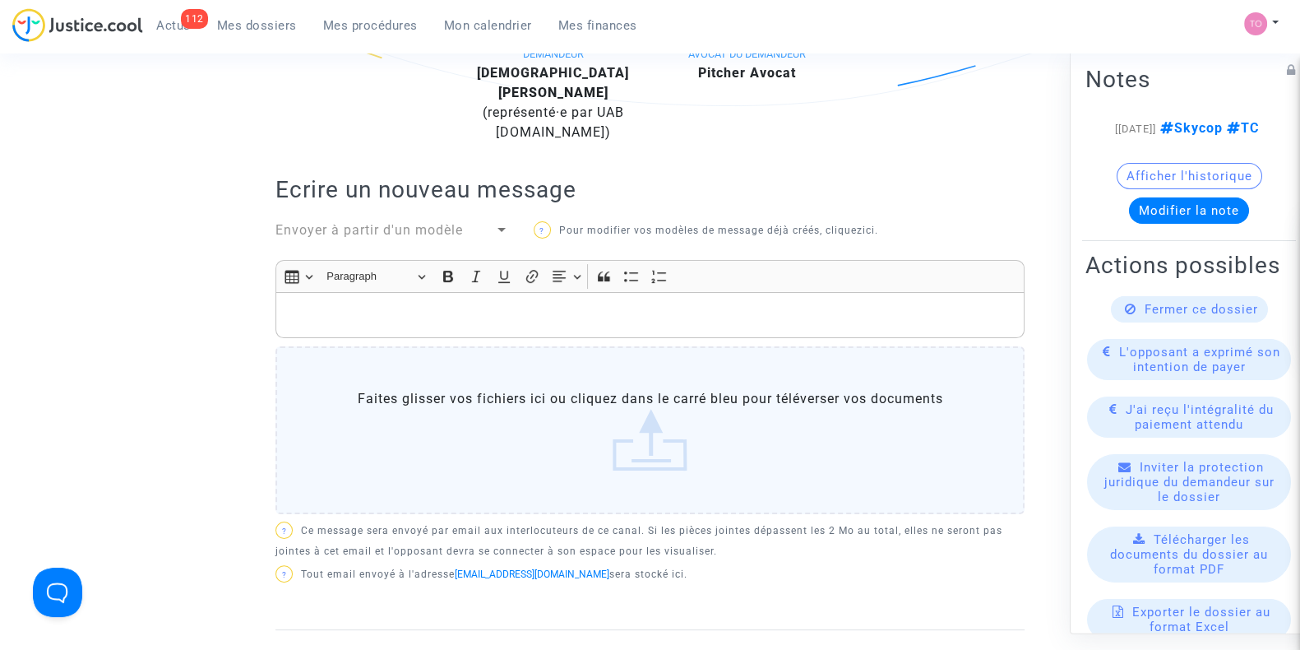
scroll to position [421, 0]
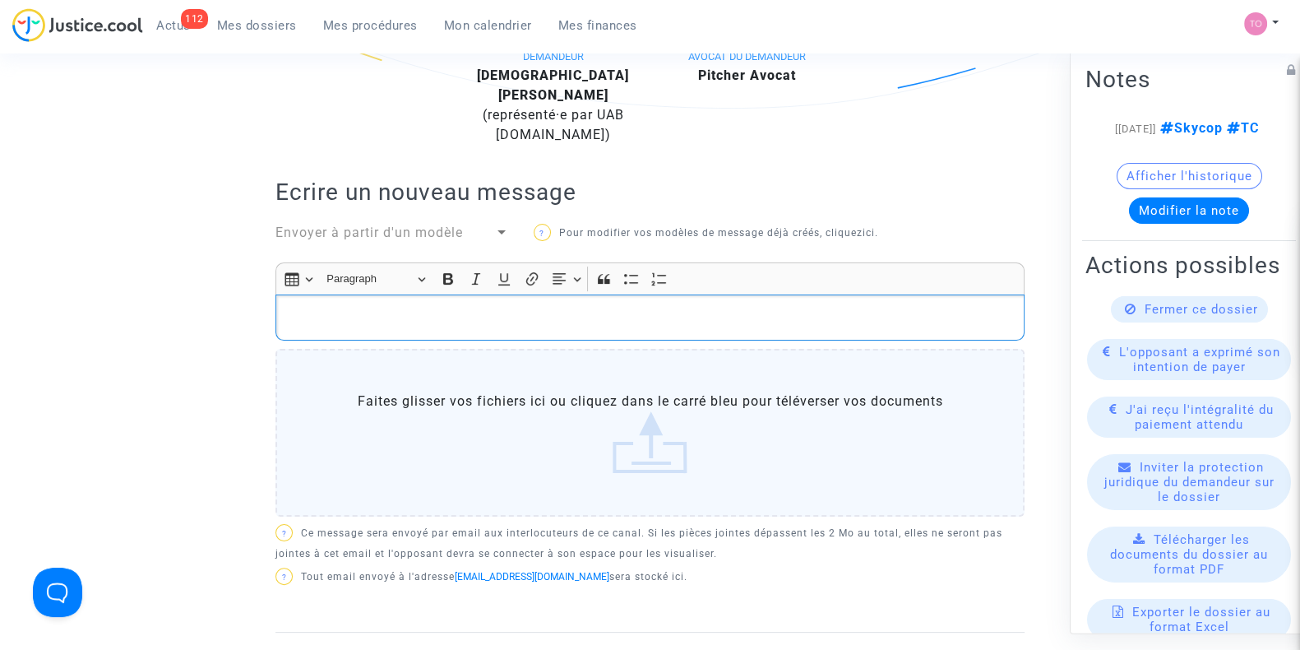
click at [349, 319] on p "Rich Text Editor, main" at bounding box center [650, 317] width 732 height 21
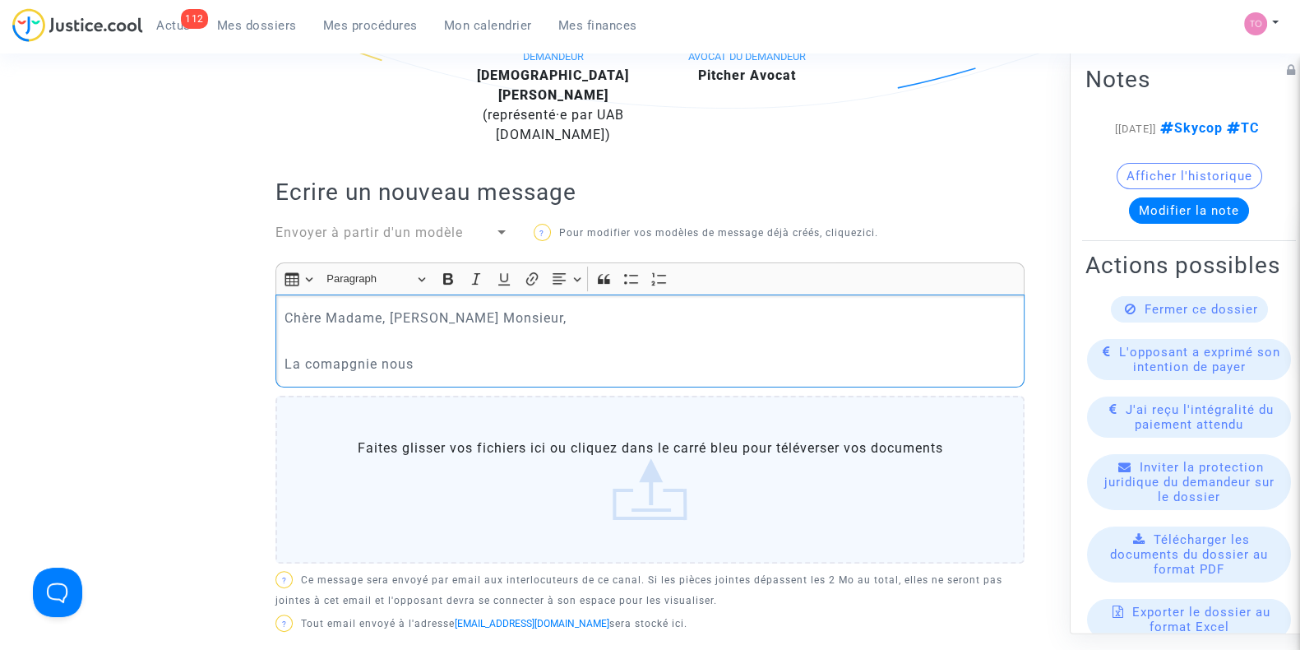
click at [352, 364] on p "La comapgnie nous" at bounding box center [650, 364] width 732 height 21
click at [386, 359] on p "La compagniie nous" at bounding box center [650, 364] width 732 height 21
click at [406, 359] on p "La compagnie nous" at bounding box center [650, 364] width 732 height 21
click at [419, 360] on p "La compagnie nous" at bounding box center [650, 364] width 732 height 21
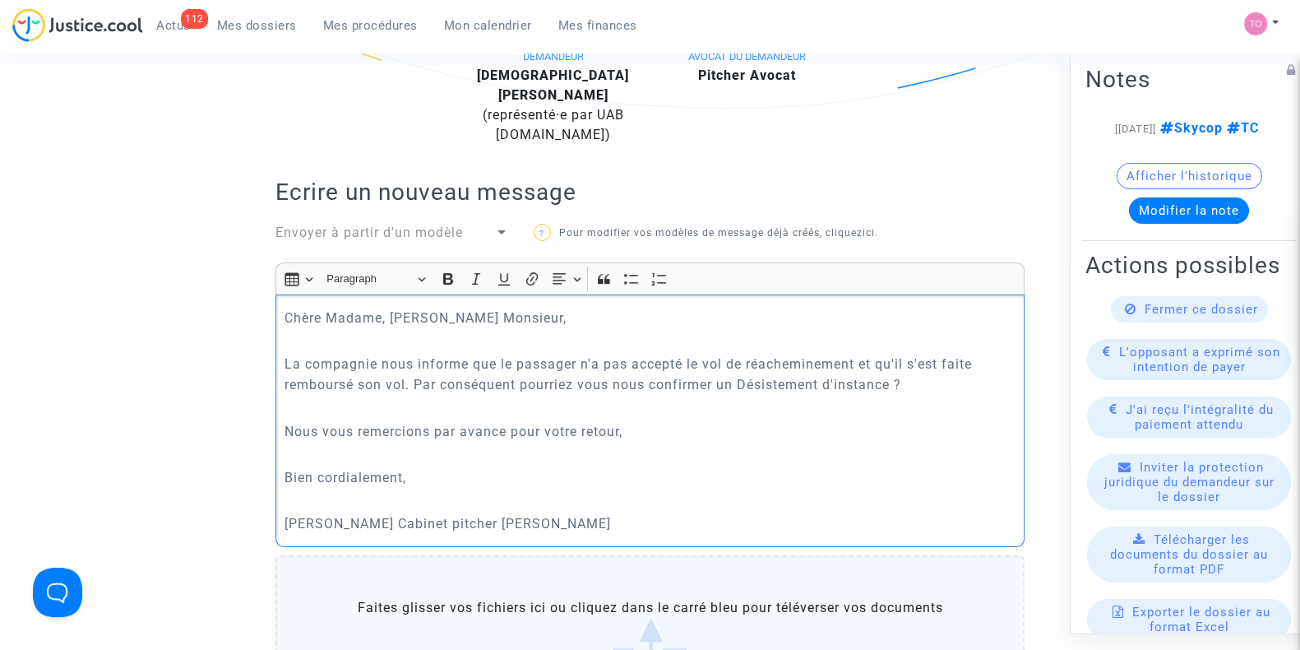
click at [379, 523] on p "Tom Cabinet pitcher Avocat" at bounding box center [650, 523] width 732 height 21
drag, startPoint x: 381, startPoint y: 363, endPoint x: 749, endPoint y: 351, distance: 368.5
click at [749, 351] on div "Chère Madame, Cher Monsieur, La compagnie nous informe que le passager n'a pas …" at bounding box center [649, 420] width 749 height 252
click at [747, 384] on p "La compagnie nous informe que le passager n'a pas accepté le vol de réacheminem…" at bounding box center [650, 374] width 732 height 41
click at [975, 362] on p "La compagnie nous informe que le passager n'a pas accepté le vol de réacheminem…" at bounding box center [650, 374] width 732 height 41
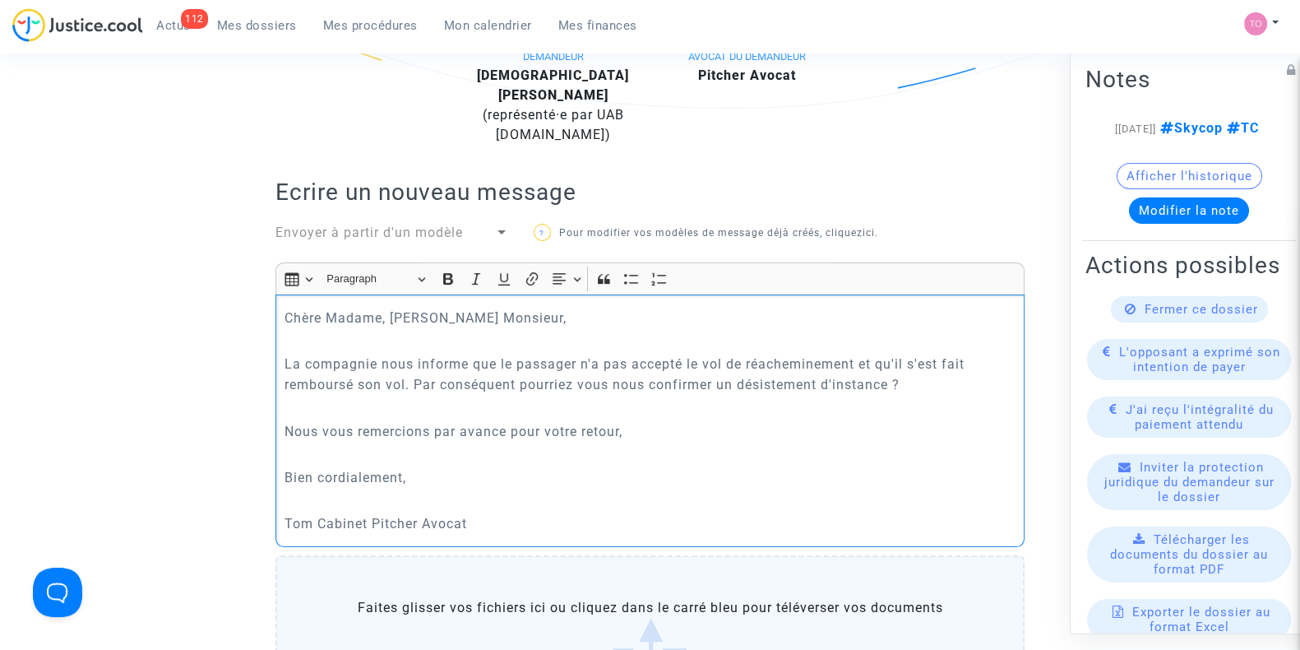
click at [580, 380] on p "La compagnie nous informe que le passager n'a pas accepté le vol de réacheminem…" at bounding box center [650, 374] width 732 height 41
click at [637, 425] on p "Nous vous remercions par avance pour votre retour," at bounding box center [650, 431] width 732 height 21
click at [308, 523] on p "Tom Cabinet Pitcher Avocat" at bounding box center [650, 523] width 732 height 21
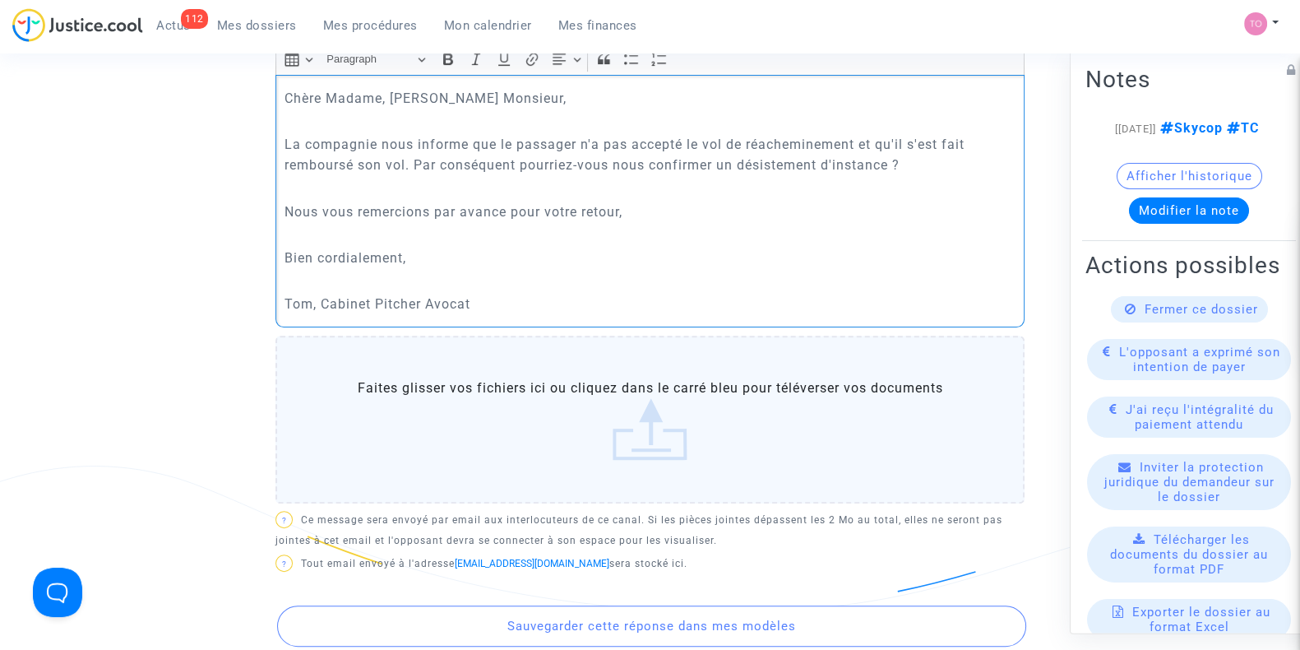
scroll to position [968, 0]
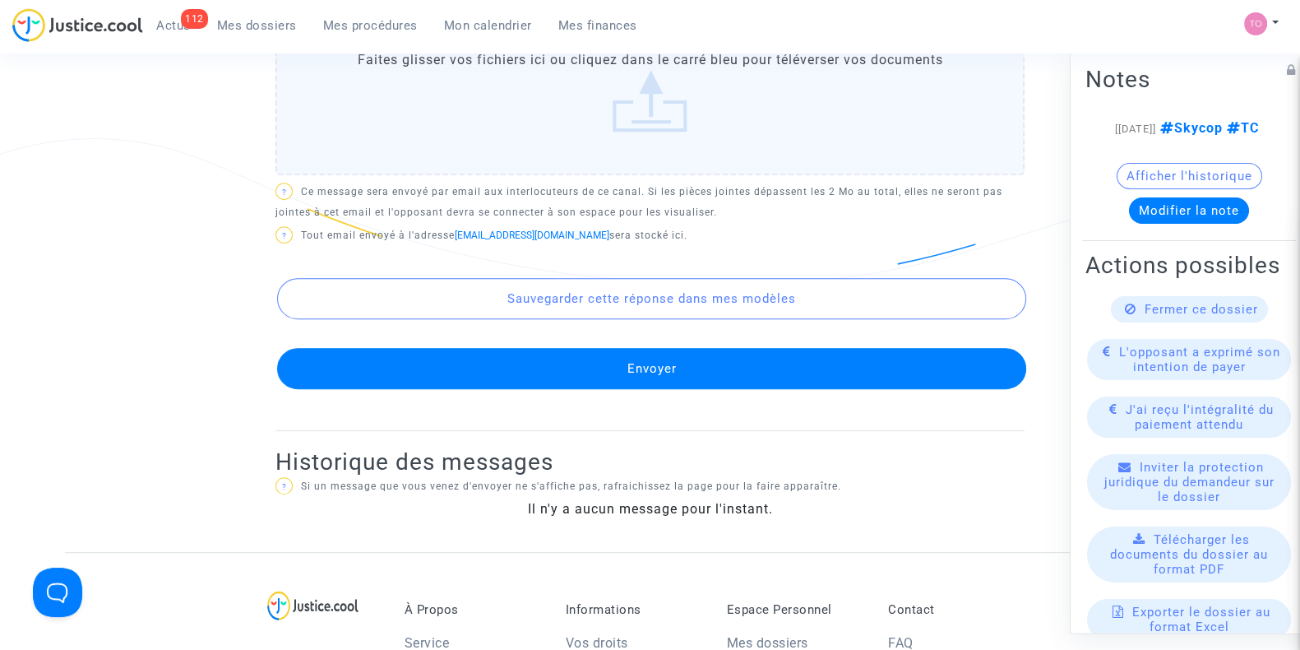
click at [602, 355] on button "Envoyer" at bounding box center [651, 368] width 749 height 41
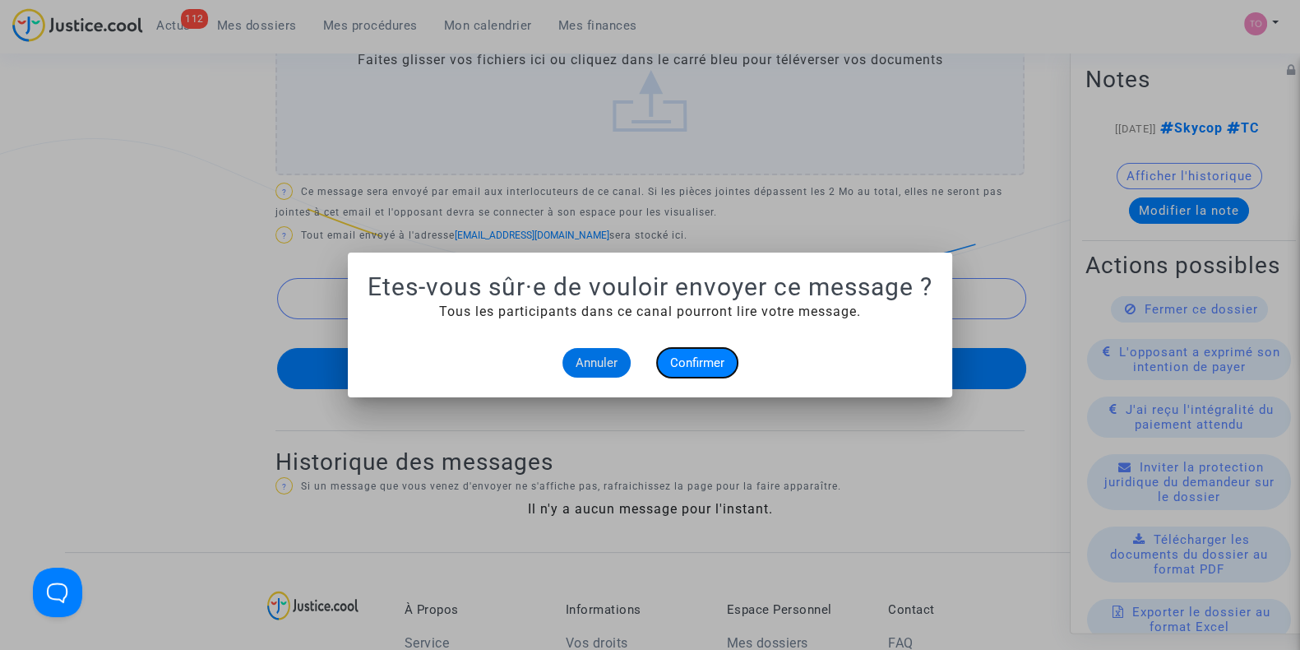
click at [677, 361] on span "Confirmer" at bounding box center [697, 362] width 54 height 15
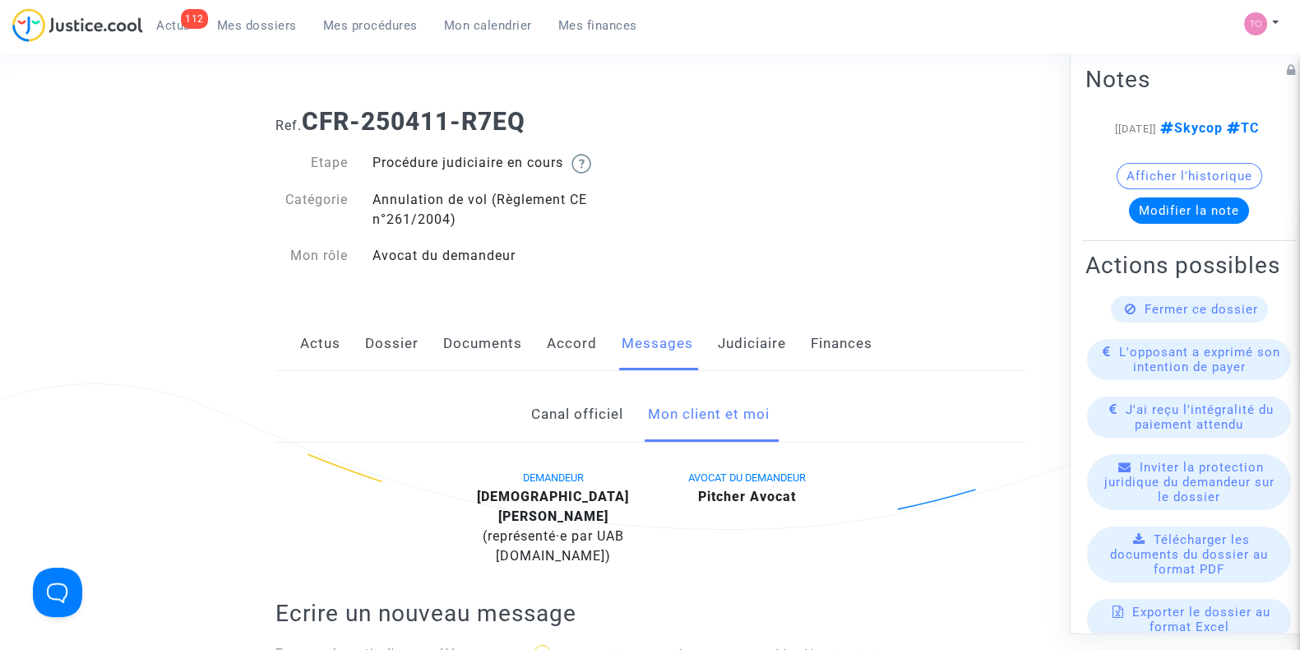
click at [726, 343] on link "Judiciaire" at bounding box center [752, 344] width 68 height 54
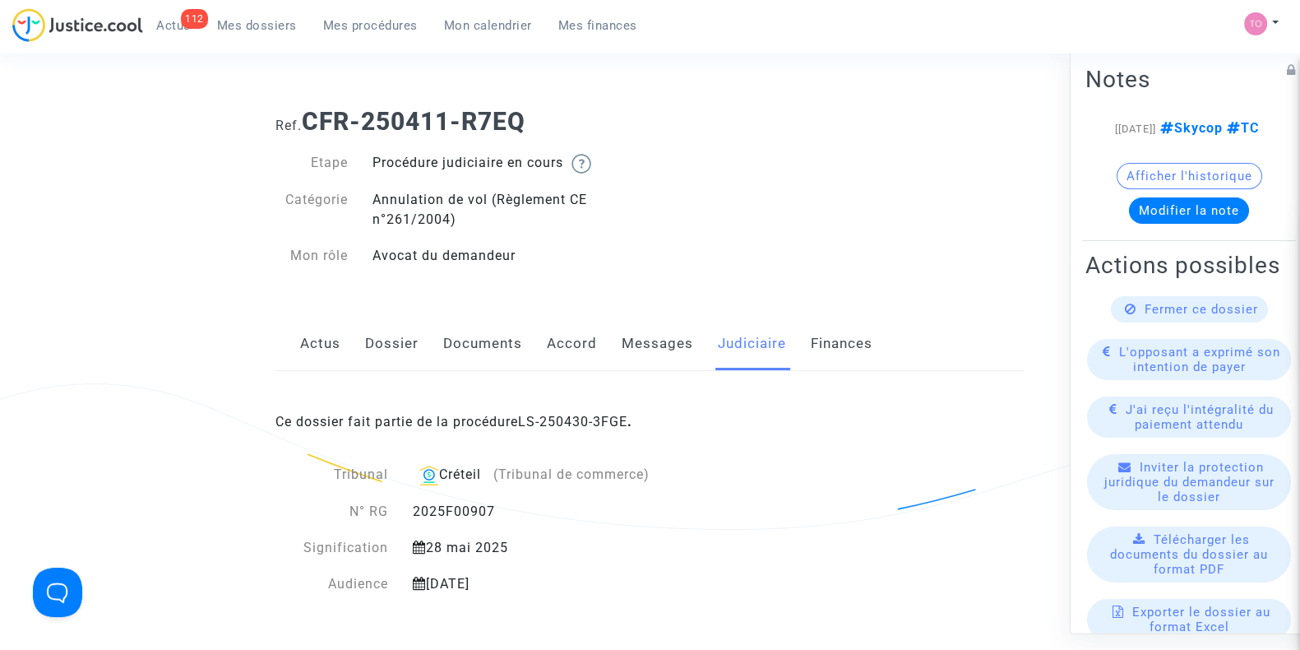
click at [563, 429] on div "Ce dossier fait partie de la procédure LS-250430-3FGE ." at bounding box center [649, 409] width 749 height 77
click at [566, 423] on link "LS-250430-3FGE" at bounding box center [572, 422] width 109 height 16
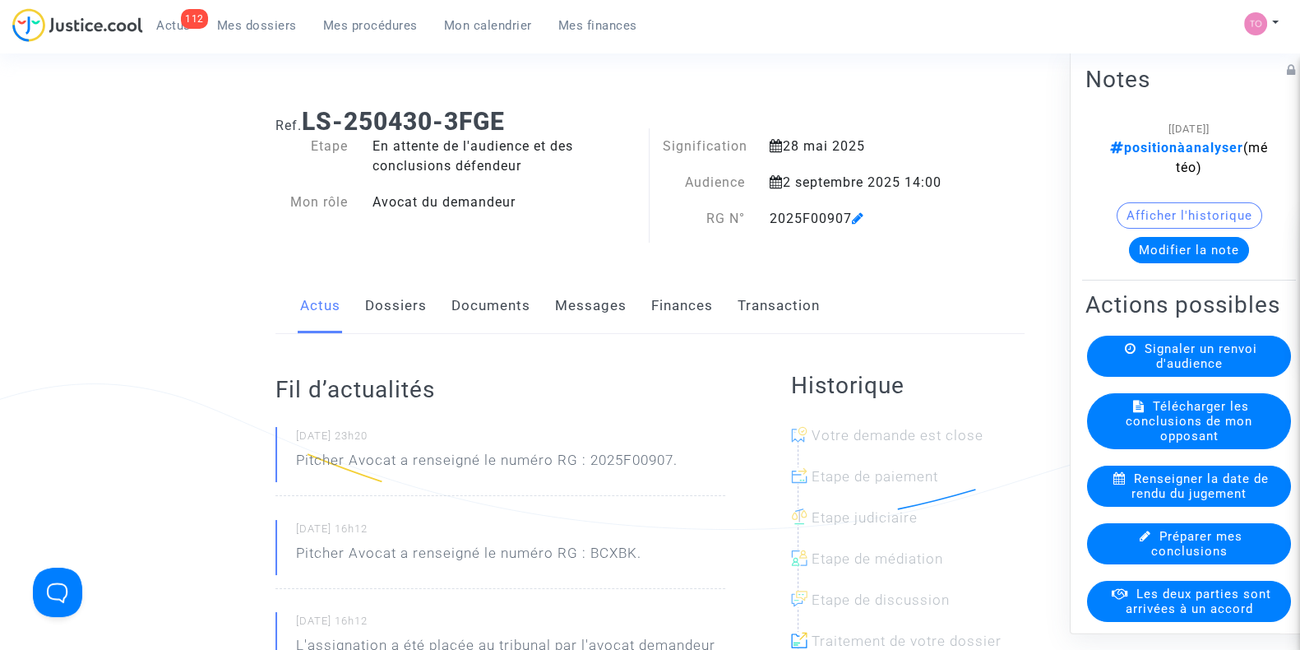
click at [1167, 243] on button "Modifier la note" at bounding box center [1189, 250] width 120 height 26
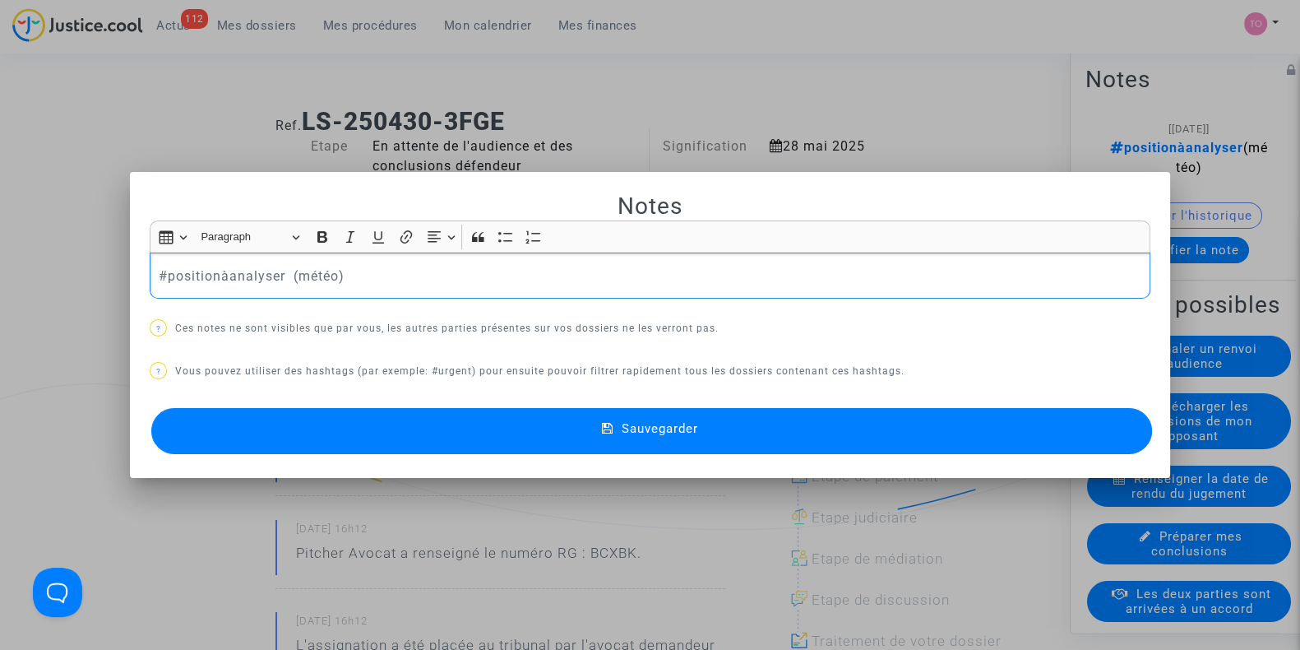
drag, startPoint x: 381, startPoint y: 275, endPoint x: 0, endPoint y: 271, distance: 380.7
click at [0, 271] on div "Notes Rich Text Editor Insert table Insert table Heading Paragraph Paragraph He…" at bounding box center [650, 325] width 1300 height 650
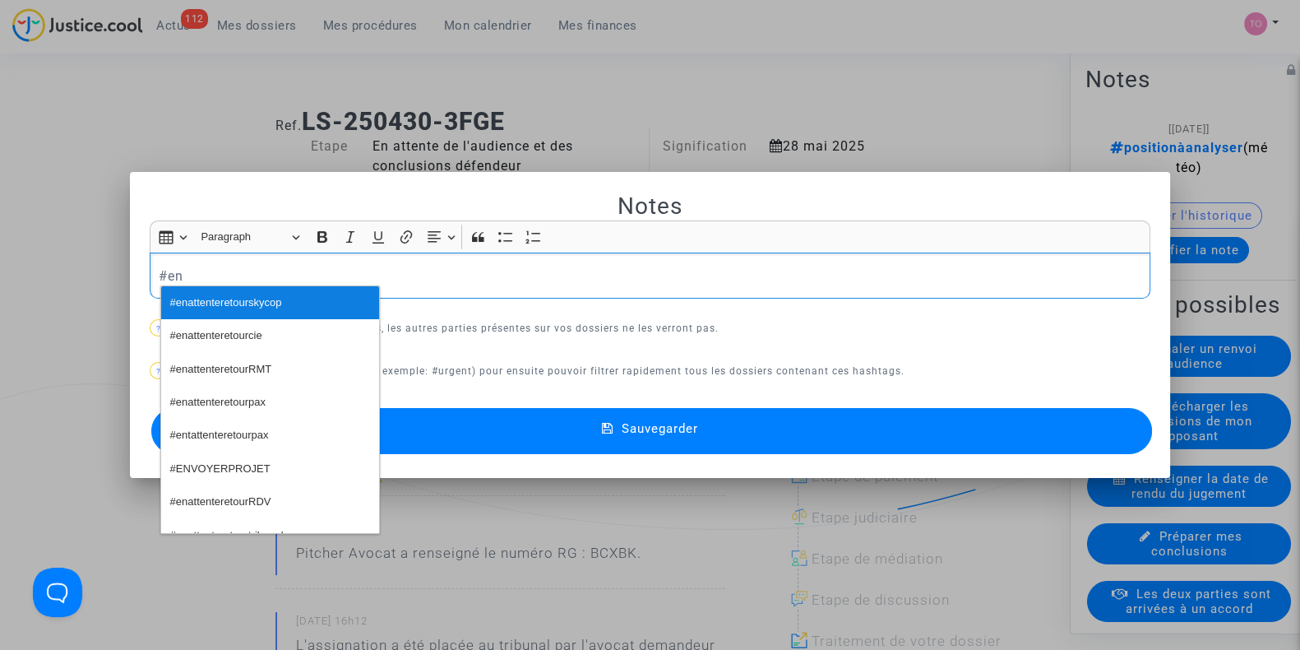
click at [221, 305] on span "#enattenteretourskycop" at bounding box center [226, 303] width 112 height 24
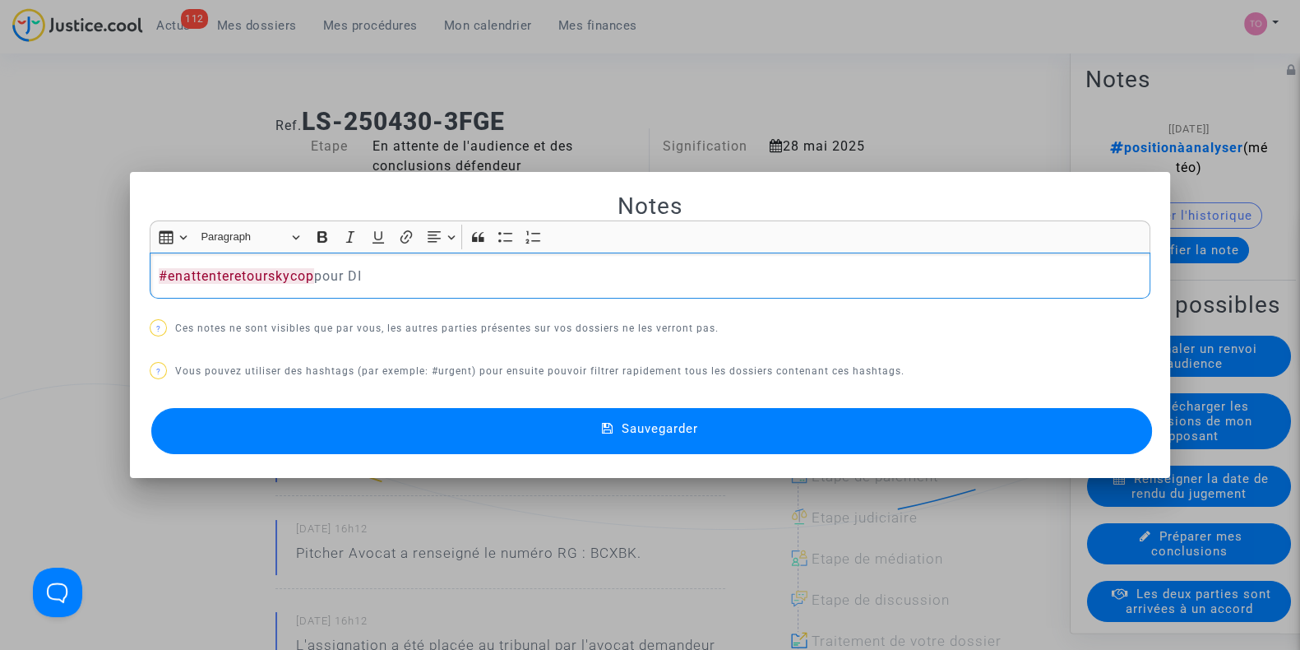
click at [421, 423] on button "Sauvegarder" at bounding box center [651, 431] width 1001 height 46
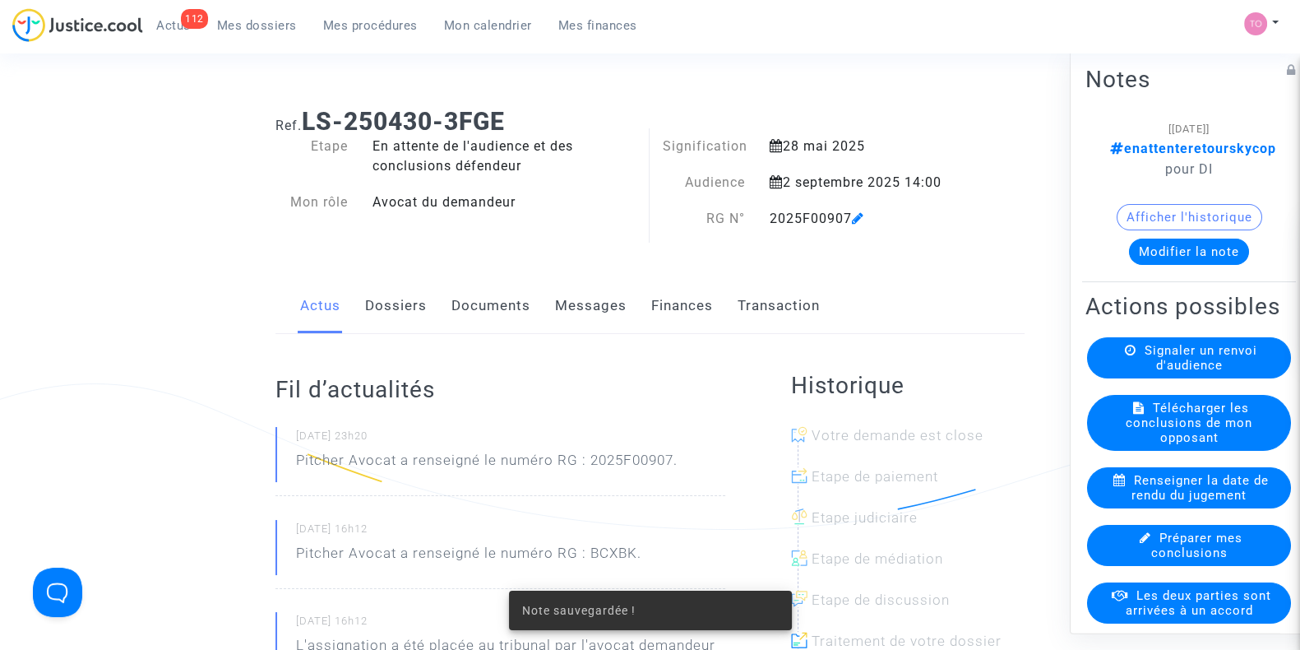
click at [1146, 224] on button "Afficher l'historique" at bounding box center [1190, 217] width 146 height 26
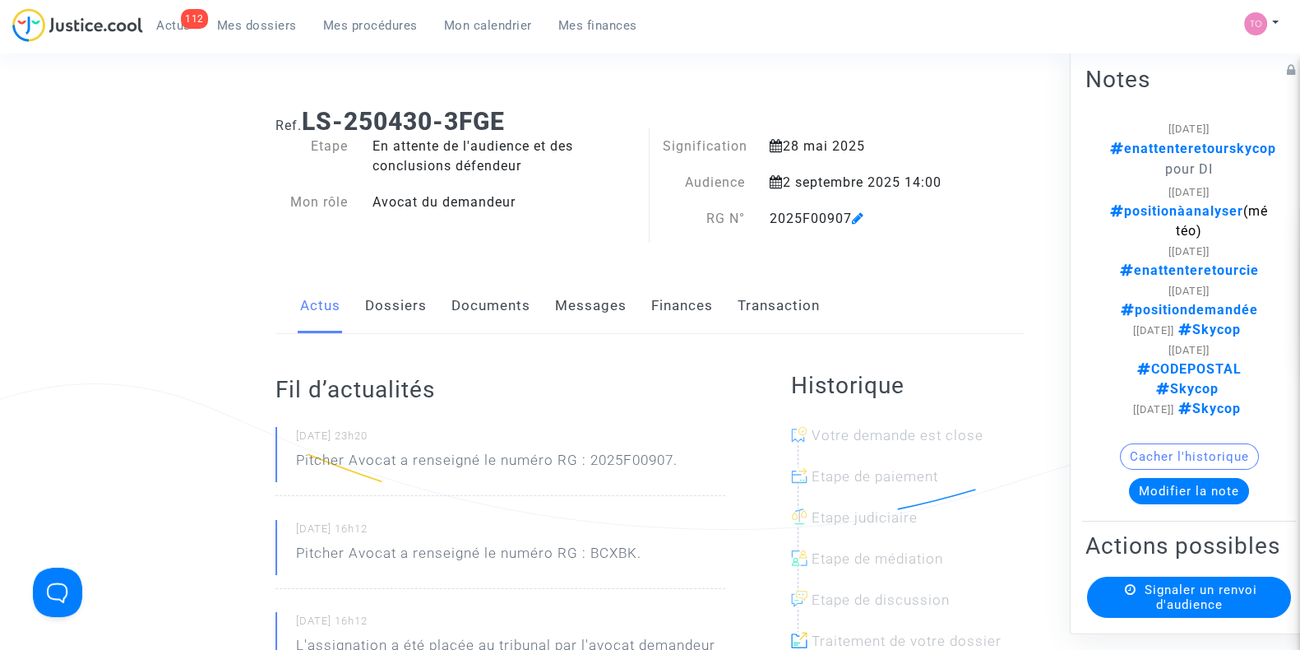
click at [962, 121] on h1 "Ref. LS-250430-3FGE" at bounding box center [649, 122] width 749 height 30
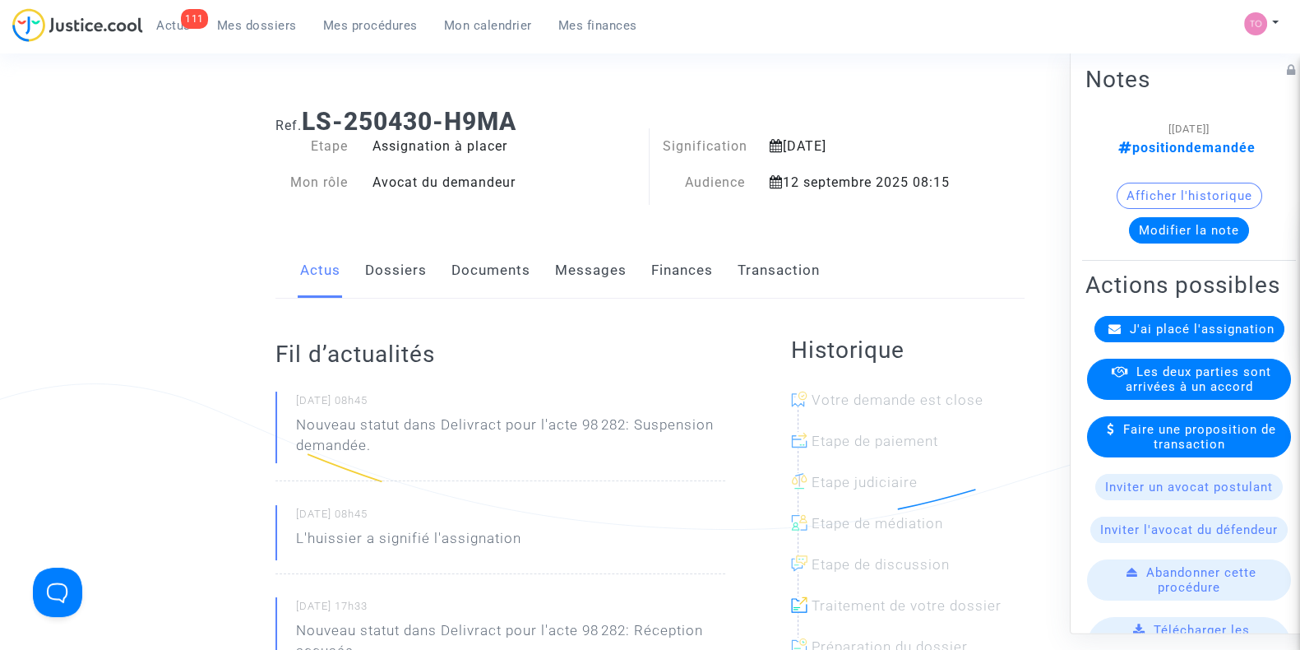
click at [1160, 231] on button "Modifier la note" at bounding box center [1189, 230] width 120 height 26
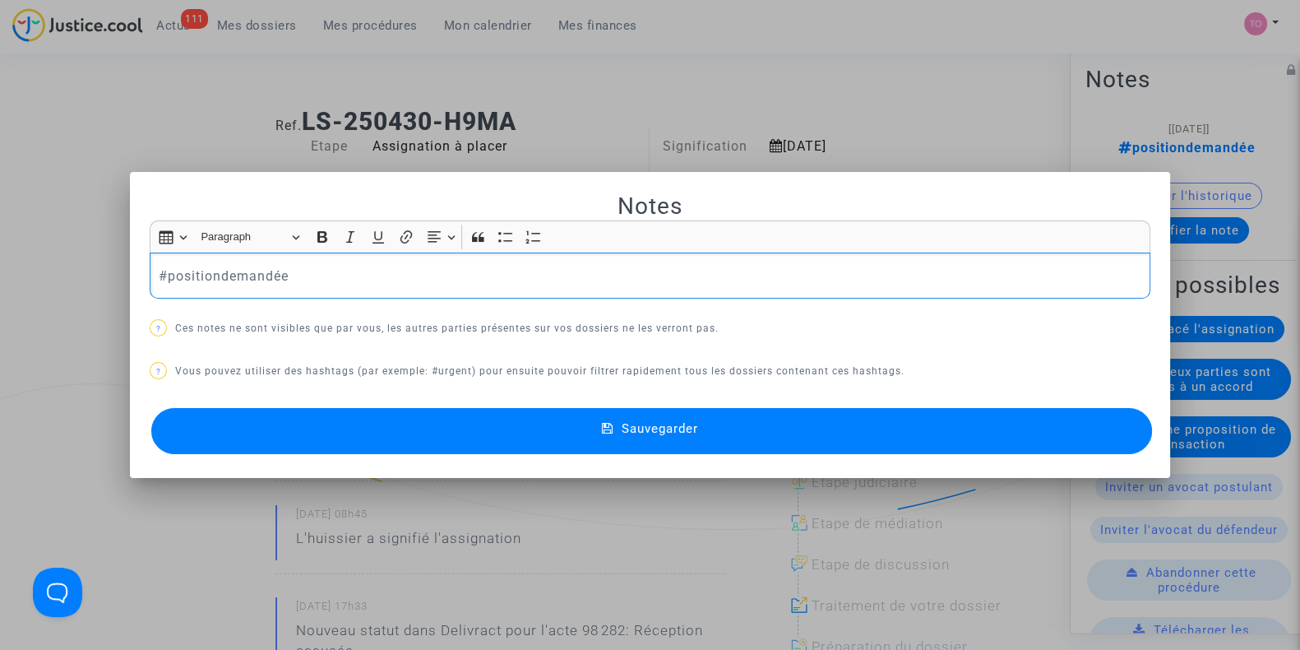
drag, startPoint x: 452, startPoint y: 267, endPoint x: 53, endPoint y: 269, distance: 398.8
click at [53, 269] on div "Notes Rich Text Editor Insert table Insert table Heading Paragraph Paragraph He…" at bounding box center [650, 325] width 1300 height 650
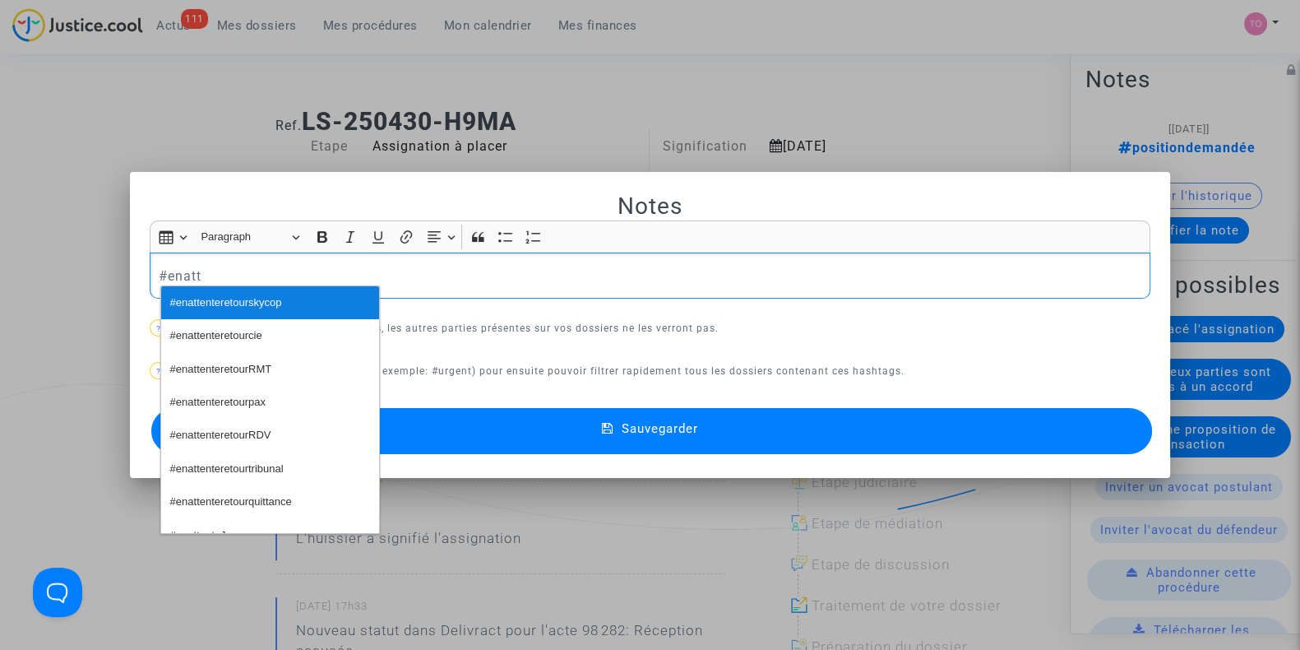
click at [243, 302] on span "#enattenteretourskycop" at bounding box center [226, 303] width 112 height 24
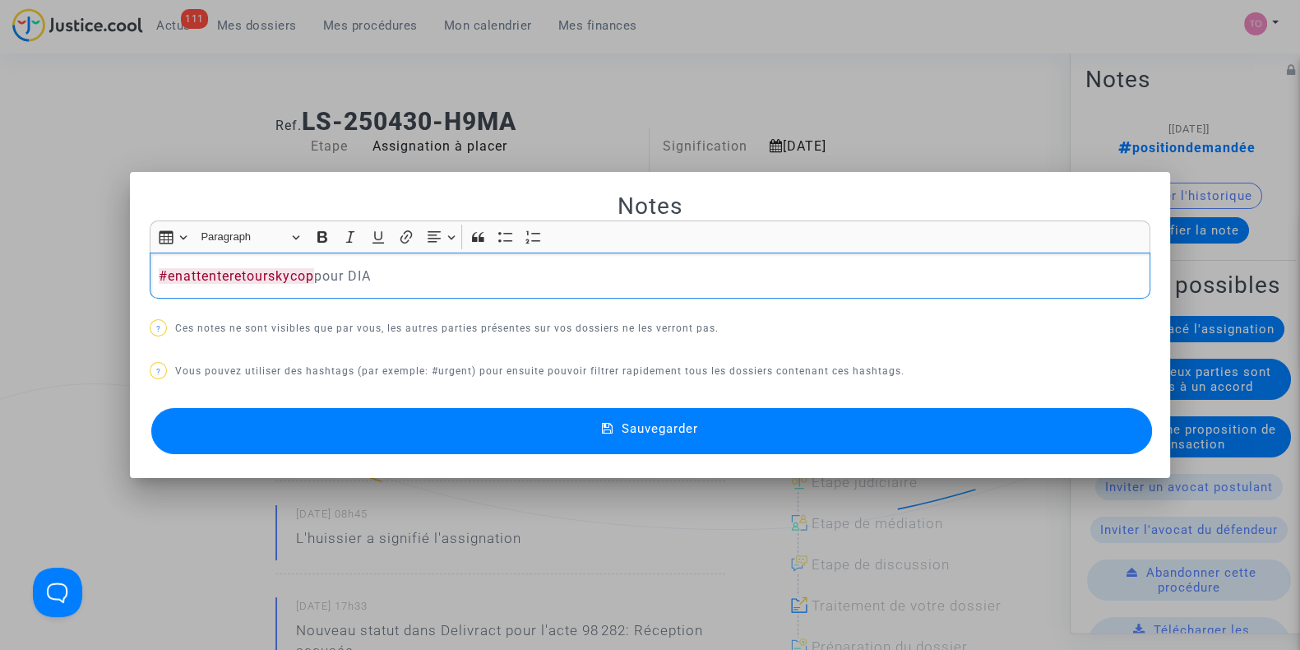
click at [391, 433] on button "Sauvegarder" at bounding box center [651, 431] width 1001 height 46
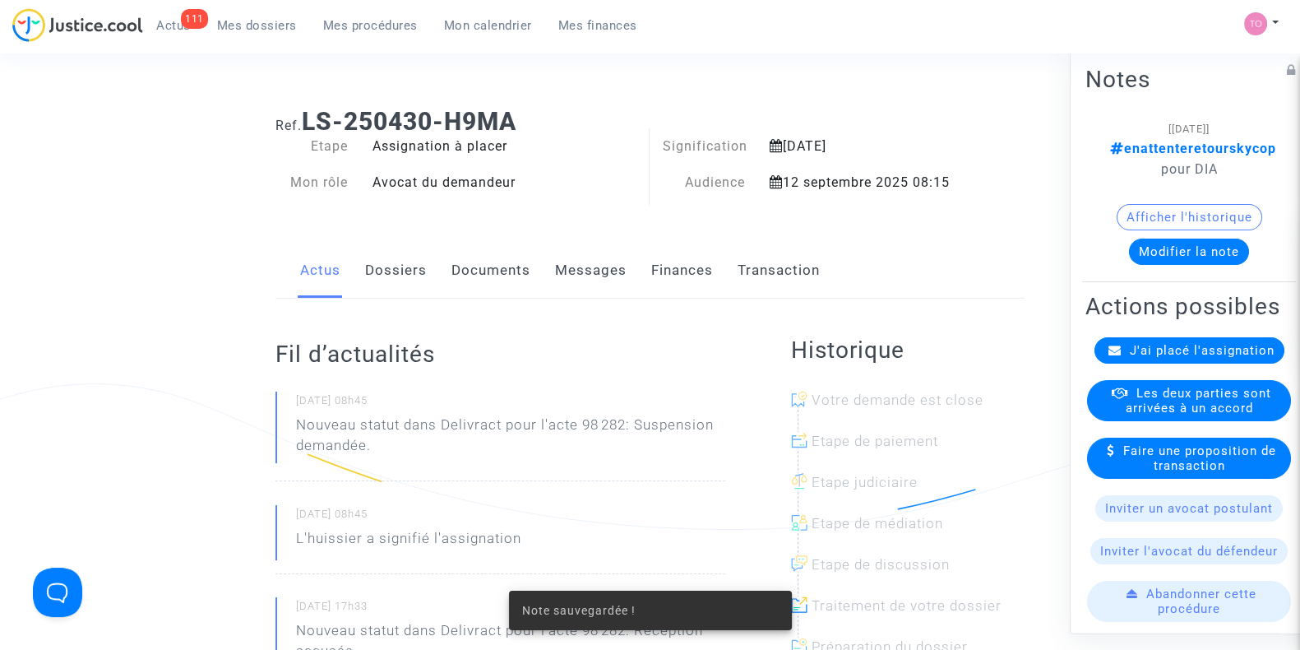
click at [1130, 219] on button "Afficher l'historique" at bounding box center [1190, 217] width 146 height 26
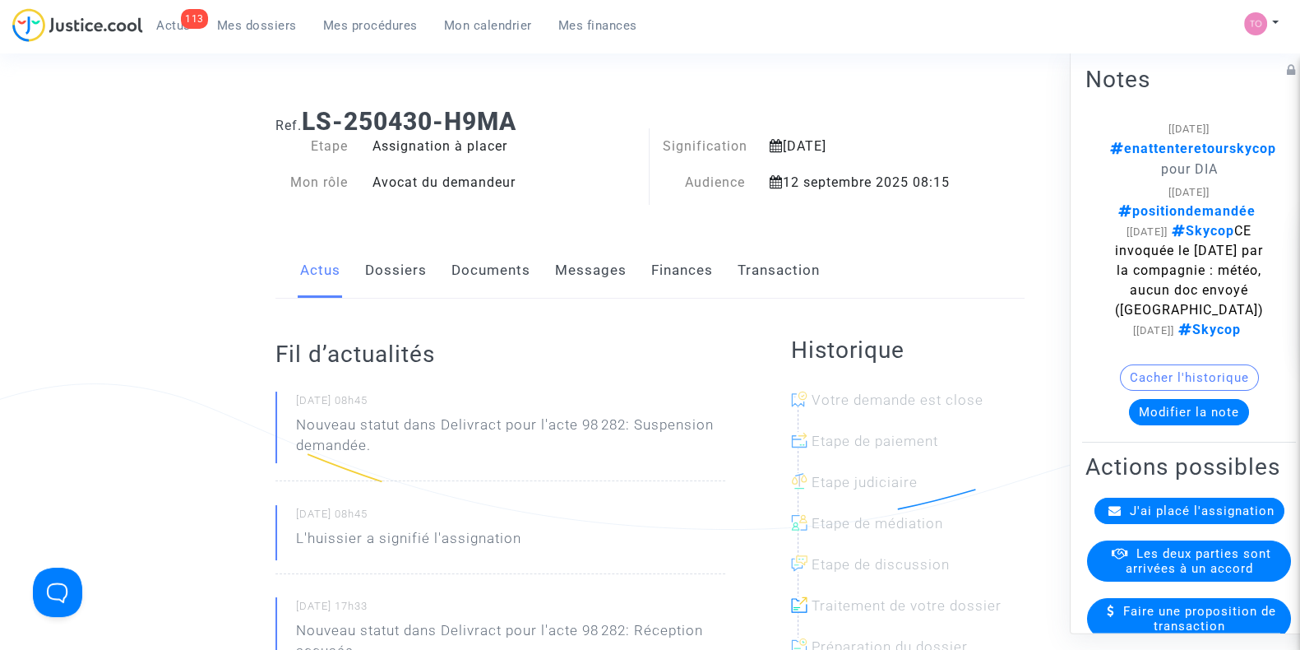
click at [263, 26] on span "Mes dossiers" at bounding box center [257, 25] width 80 height 15
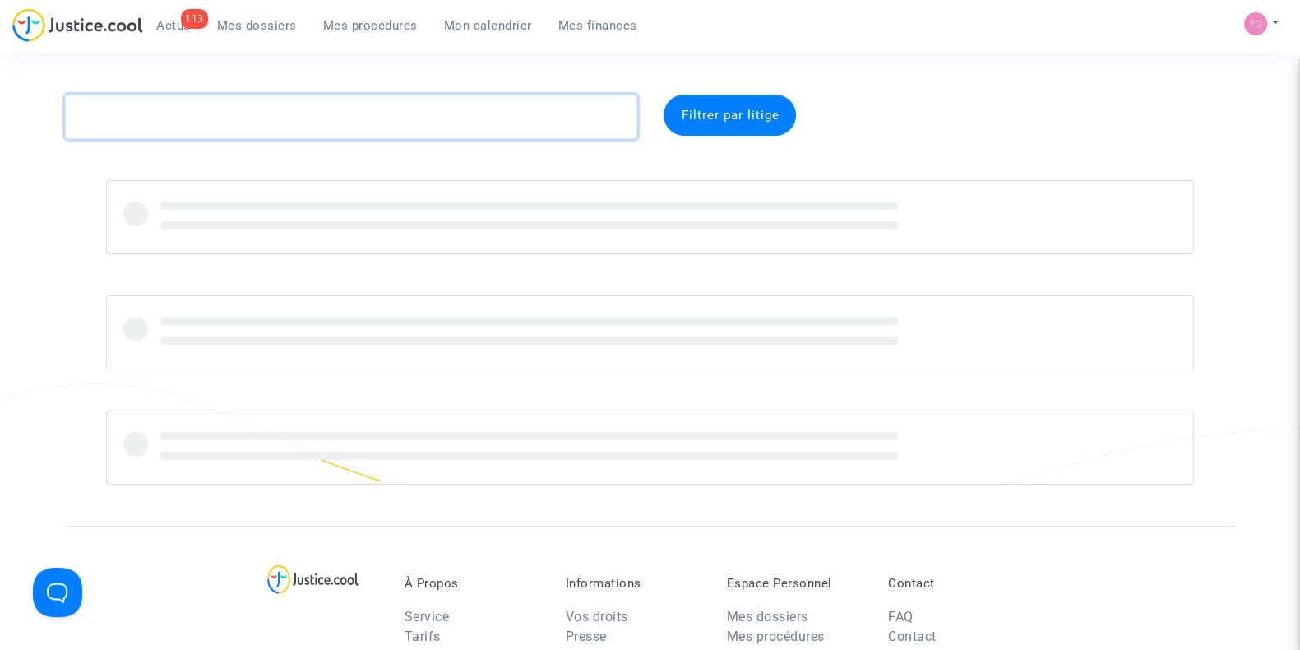
click at [247, 109] on textarea at bounding box center [351, 117] width 572 height 44
paste textarea "CFR-240826-CQHR"
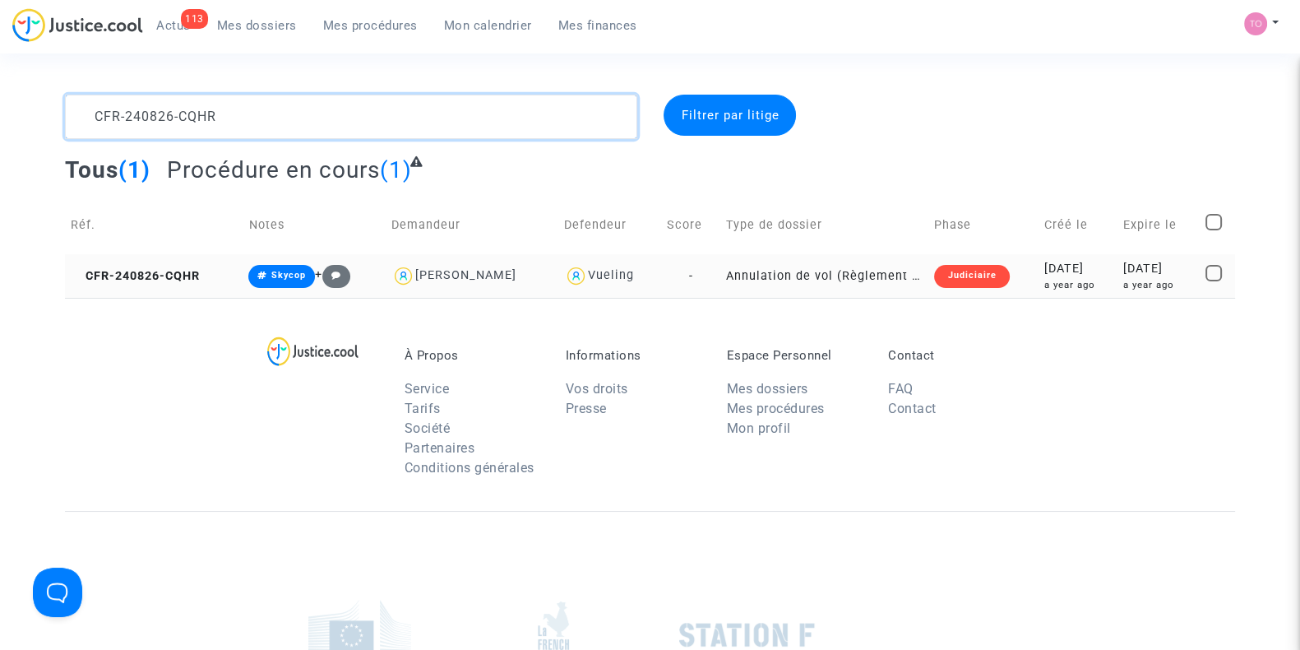
type textarea "CFR-240826-CQHR"
click at [1044, 275] on div "2024-08-26" at bounding box center [1077, 269] width 67 height 18
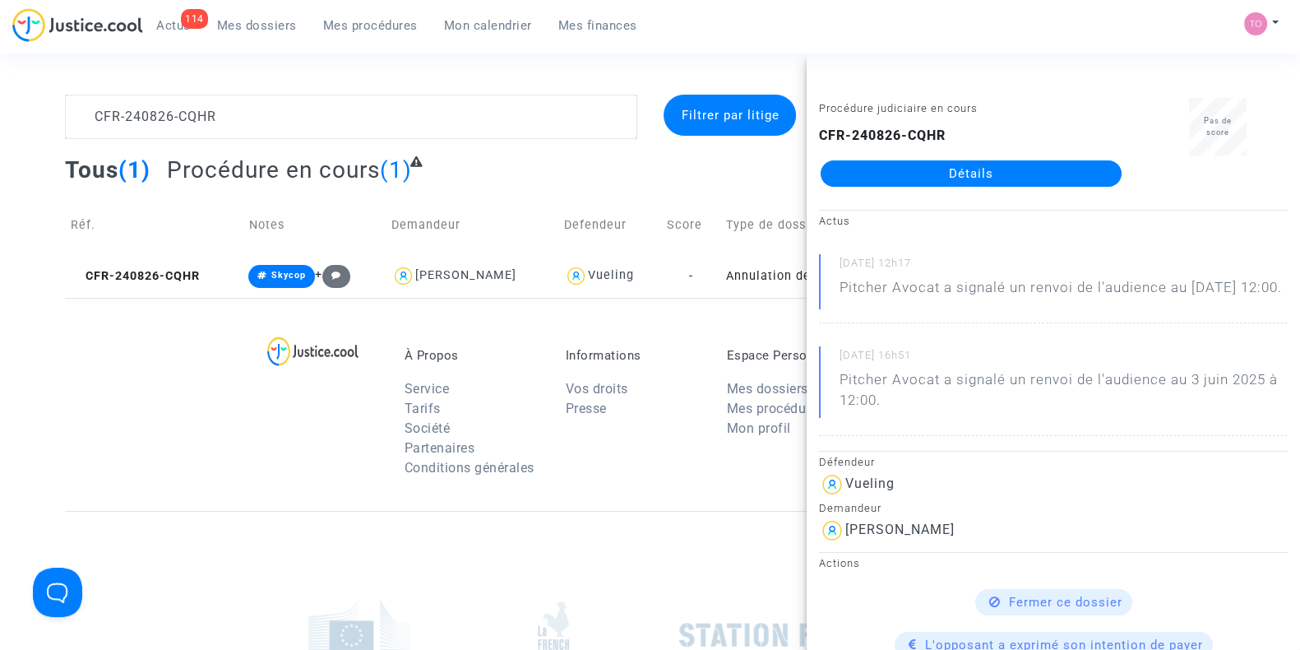
click at [932, 179] on link "Détails" at bounding box center [971, 173] width 301 height 26
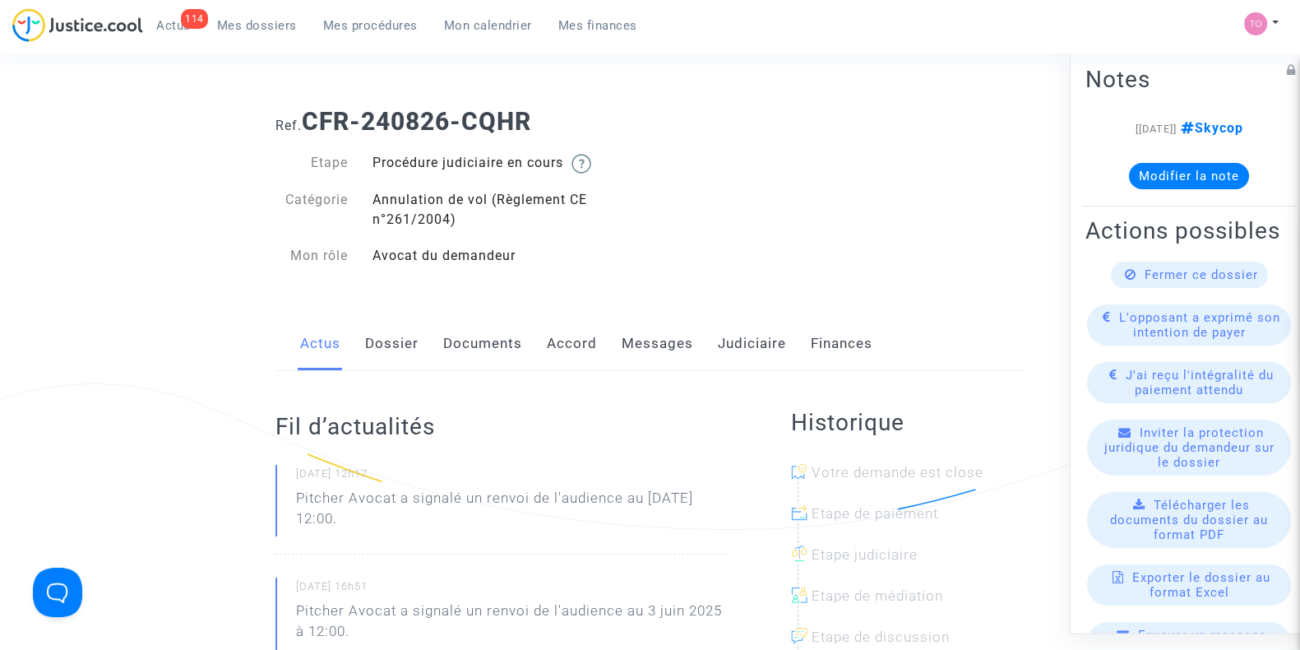
click at [758, 339] on link "Judiciaire" at bounding box center [752, 344] width 68 height 54
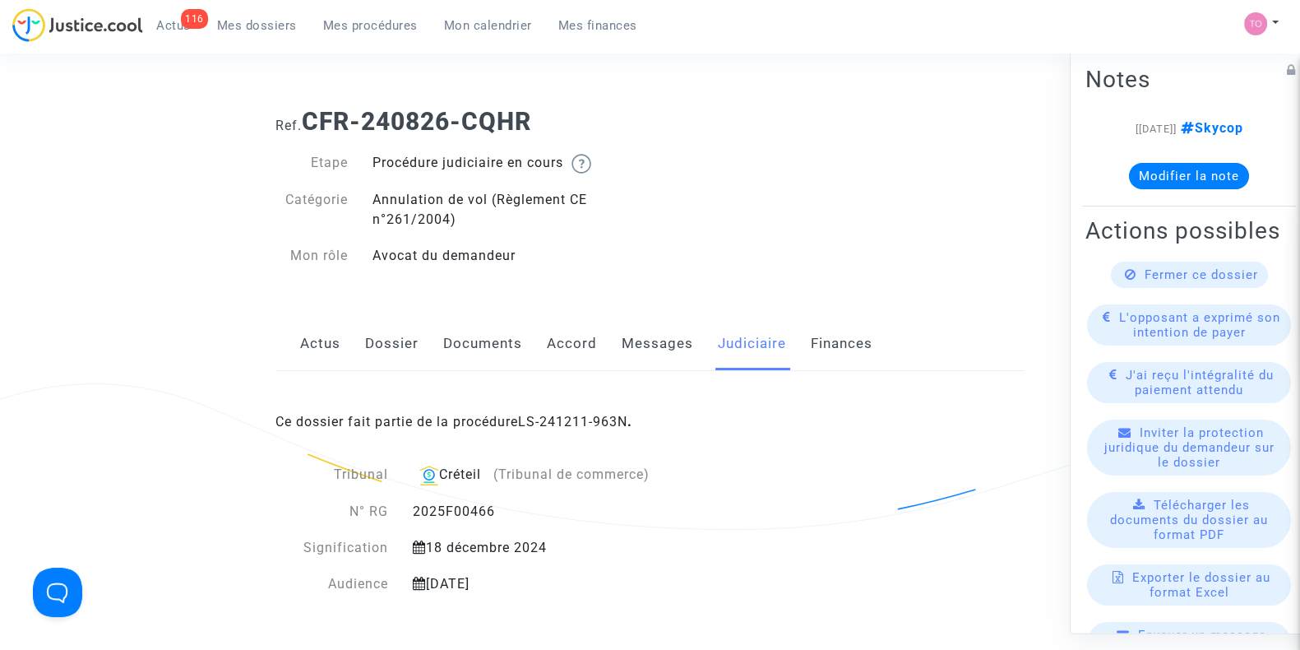
click at [465, 10] on ul "116 Actus Mes dossiers Mes procédures Mon calendrier Mes finances" at bounding box center [396, 23] width 507 height 30
click at [467, 20] on span "Mon calendrier" at bounding box center [488, 25] width 88 height 15
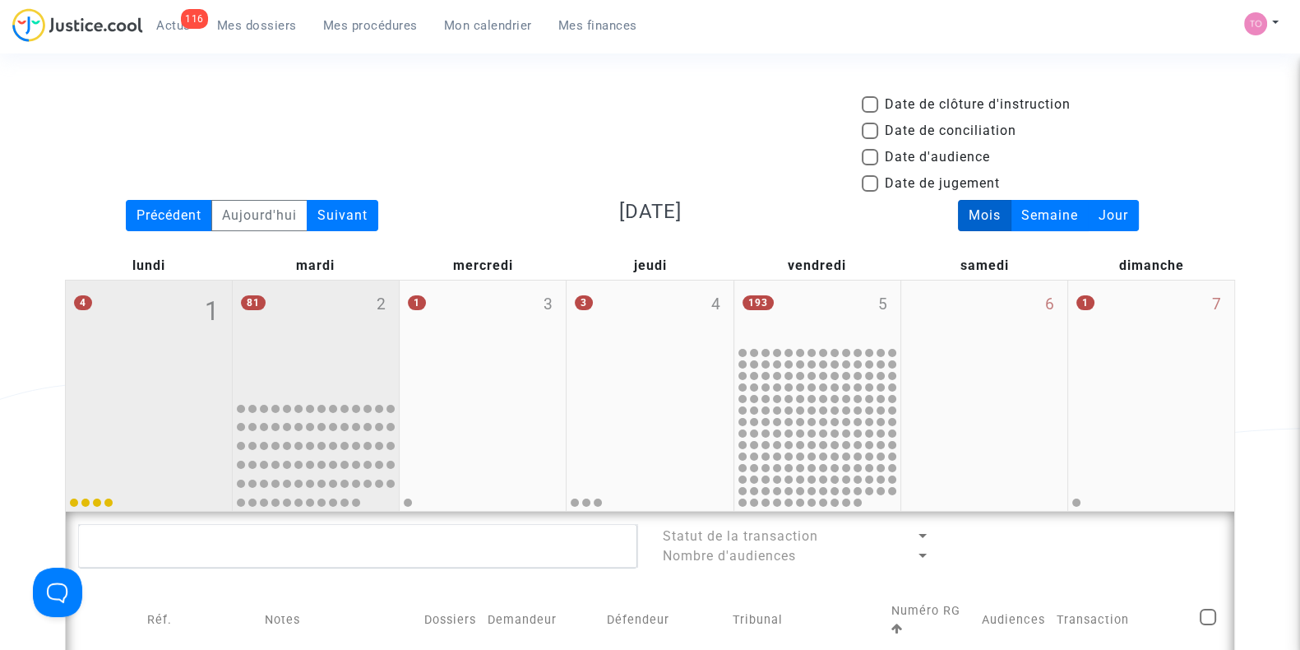
click at [307, 347] on div "81 2" at bounding box center [316, 336] width 166 height 113
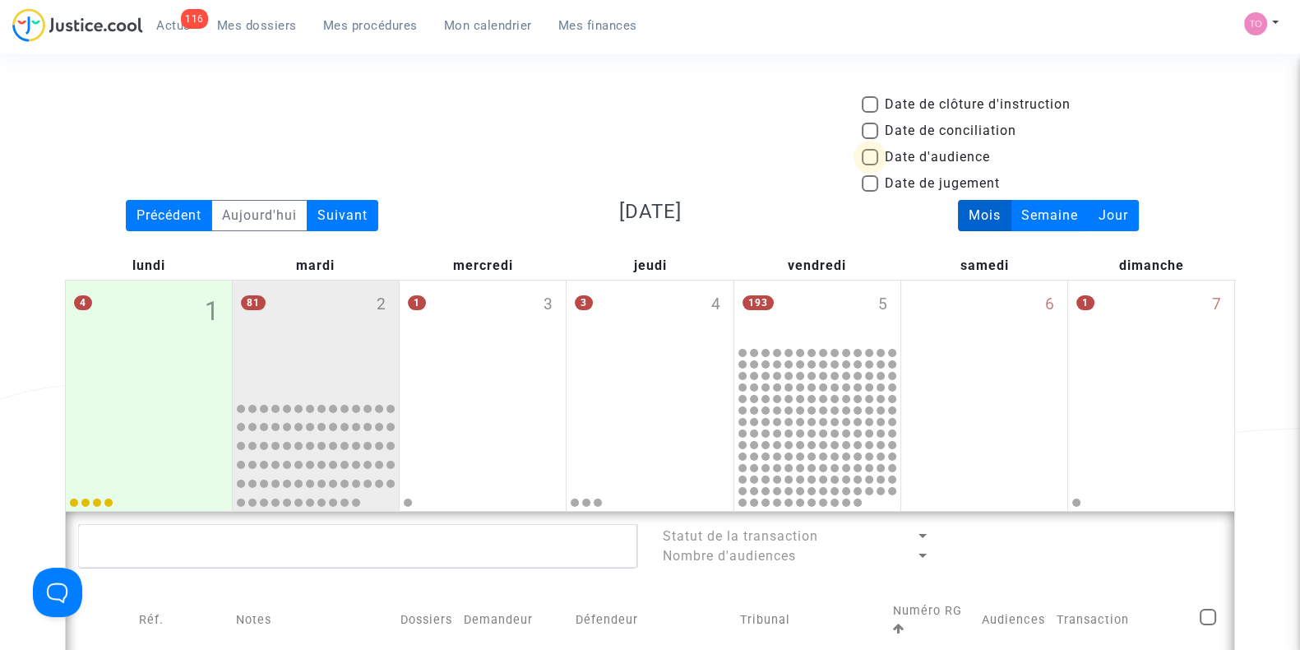
click at [871, 155] on span at bounding box center [870, 157] width 16 height 16
click at [870, 165] on input "Date d'audience" at bounding box center [869, 165] width 1 height 1
checkbox input "true"
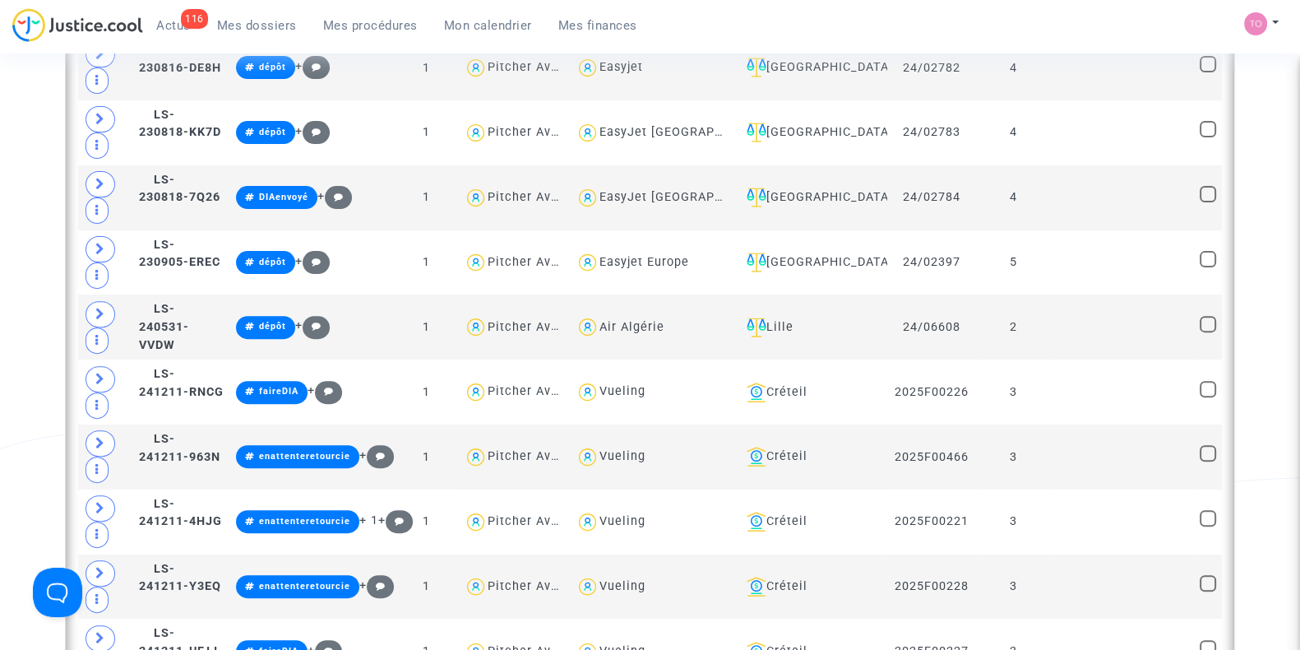
scroll to position [671, 0]
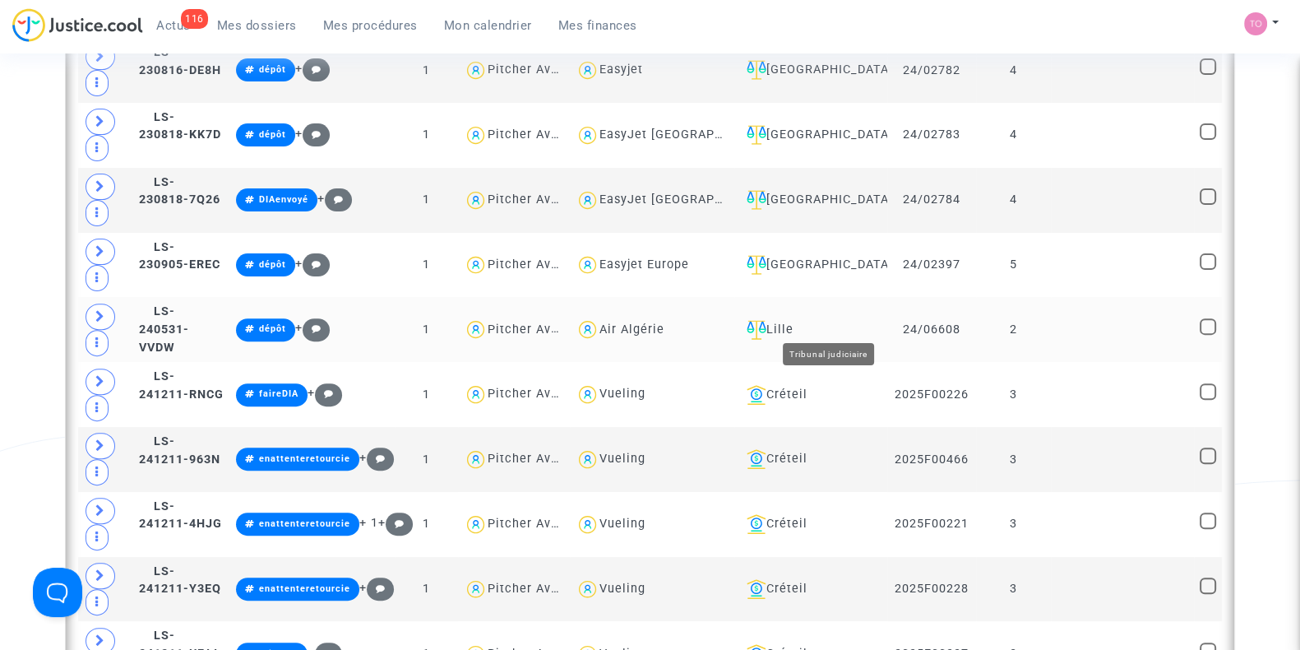
click at [839, 320] on div "Lille" at bounding box center [810, 330] width 141 height 20
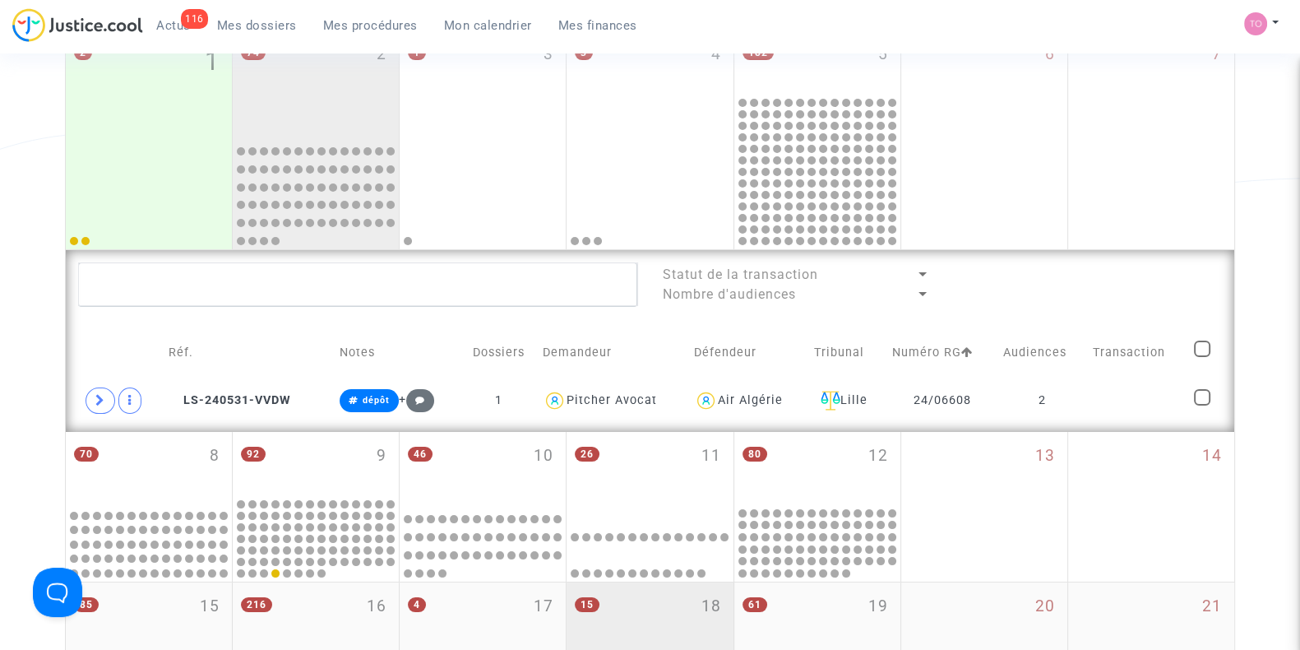
scroll to position [251, 0]
click at [1082, 398] on td "2" at bounding box center [1042, 400] width 90 height 38
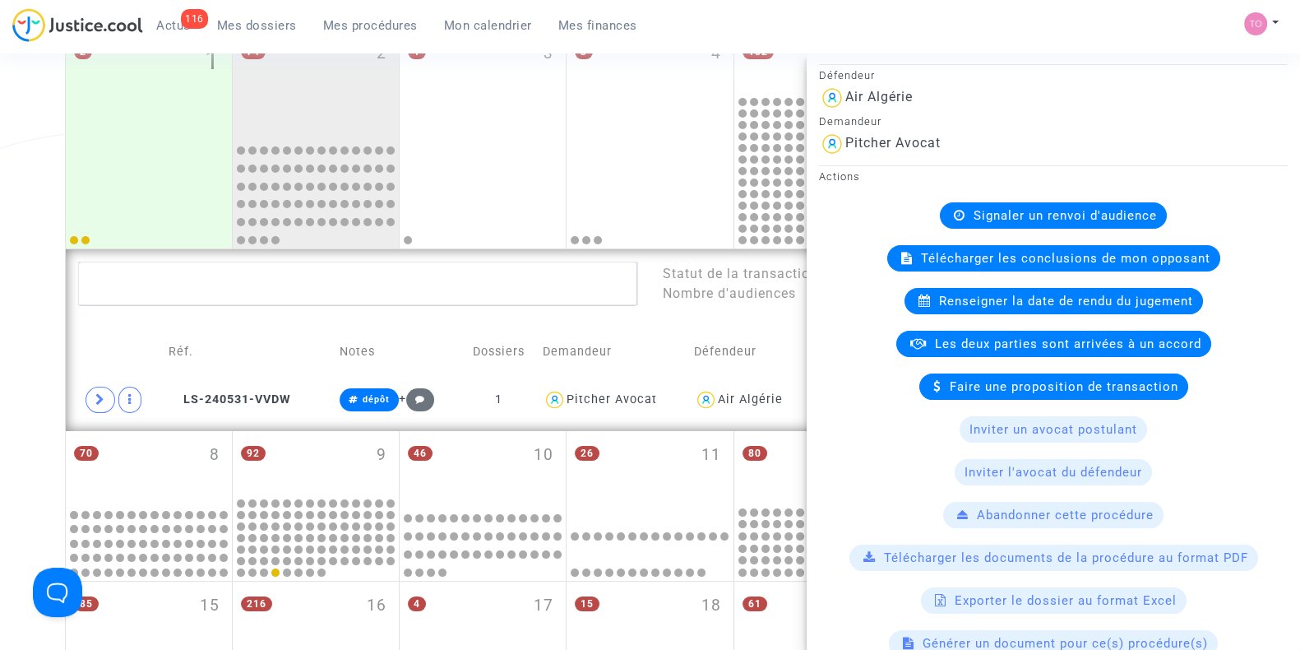
scroll to position [0, 0]
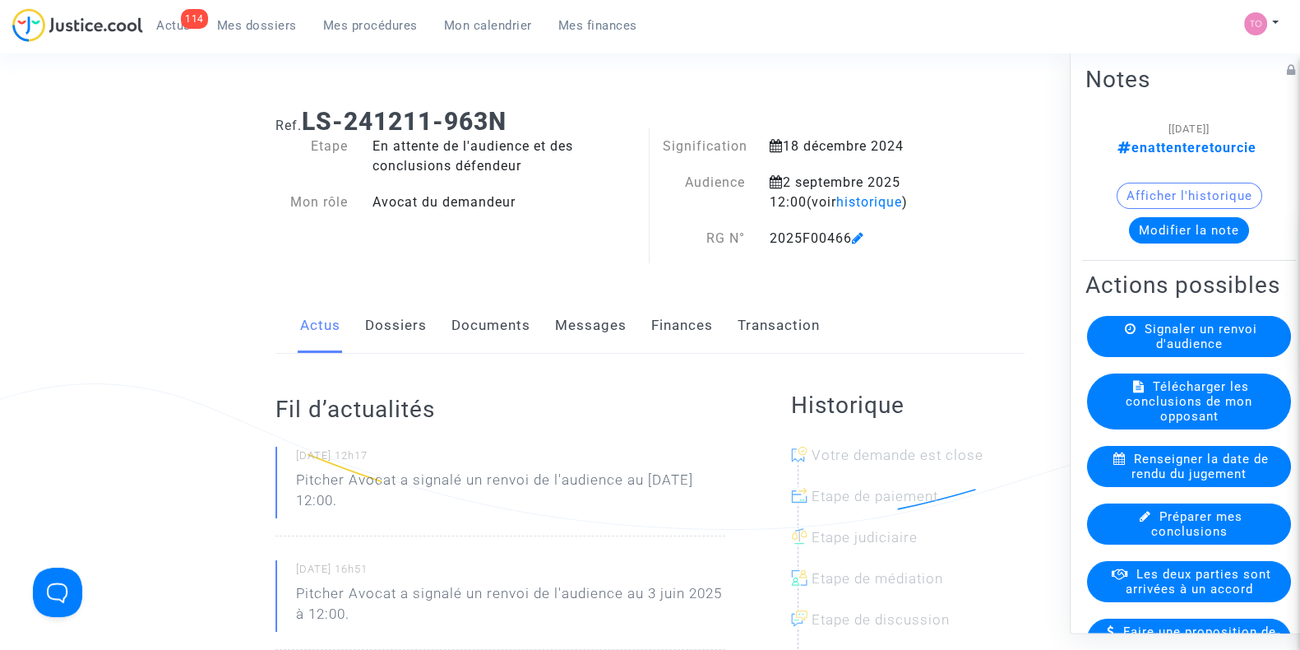
click at [1162, 224] on button "Modifier la note" at bounding box center [1189, 230] width 120 height 26
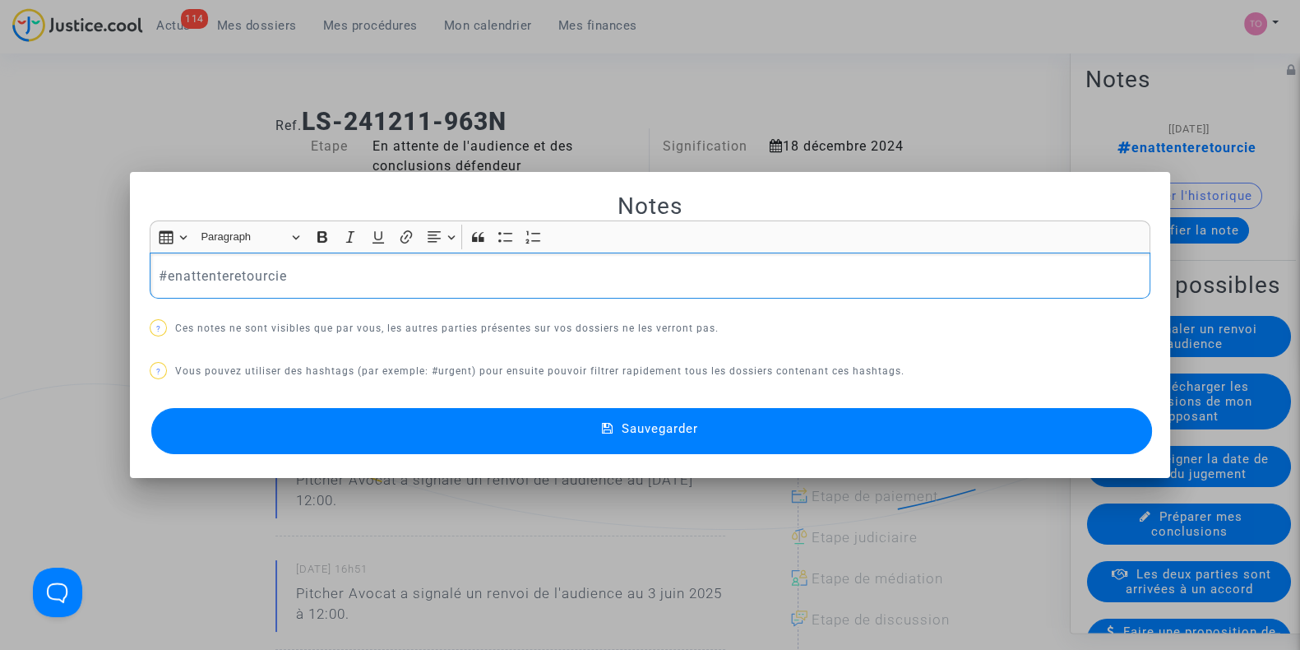
click at [1024, 141] on div at bounding box center [650, 325] width 1300 height 650
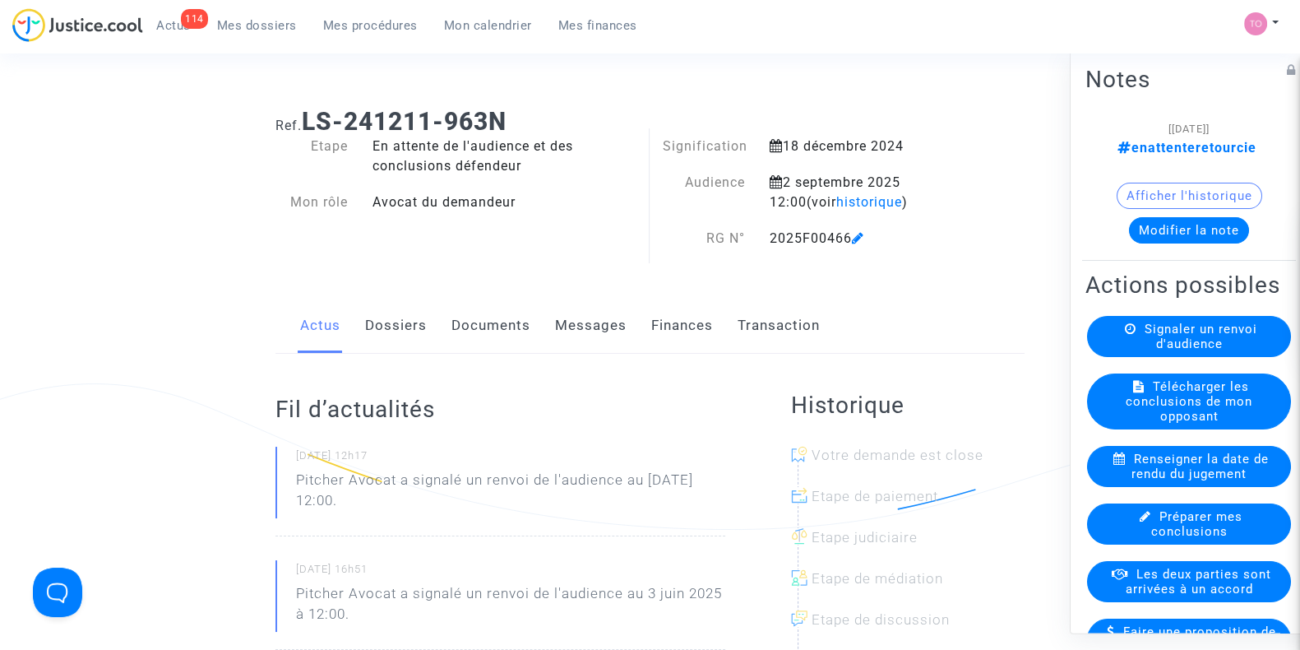
click at [1154, 187] on button "Afficher l'historique" at bounding box center [1190, 196] width 146 height 26
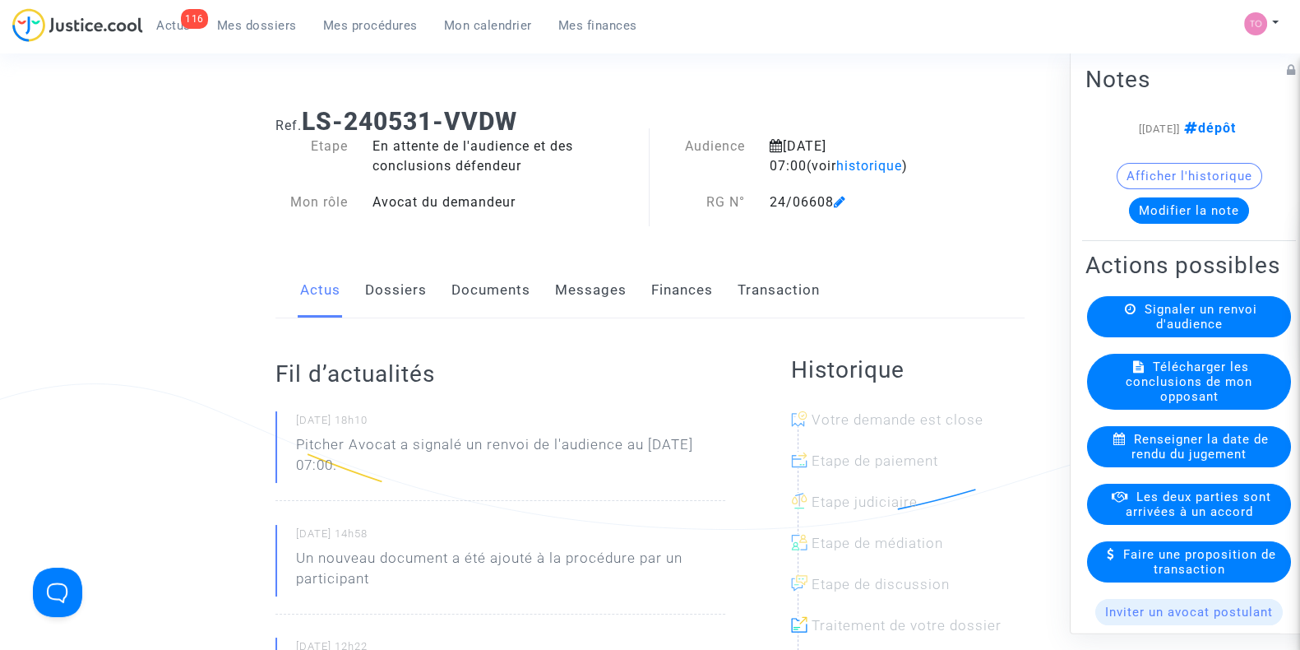
click at [382, 281] on link "Dossiers" at bounding box center [396, 290] width 62 height 54
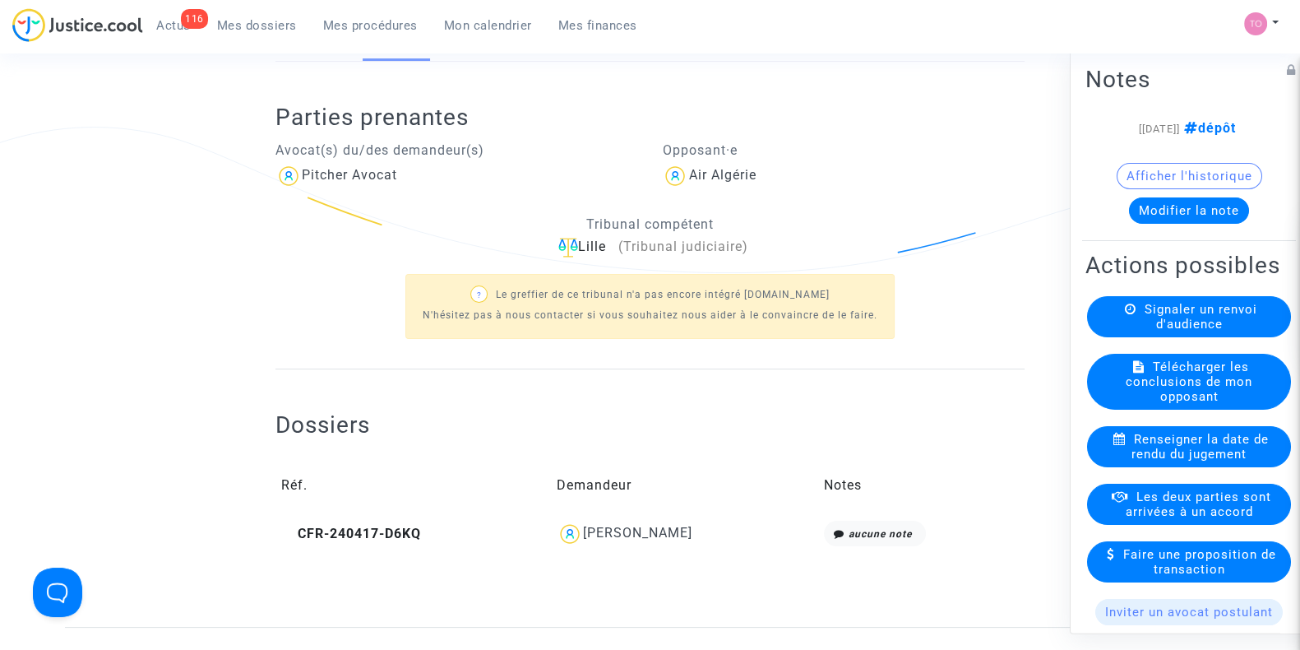
scroll to position [136, 0]
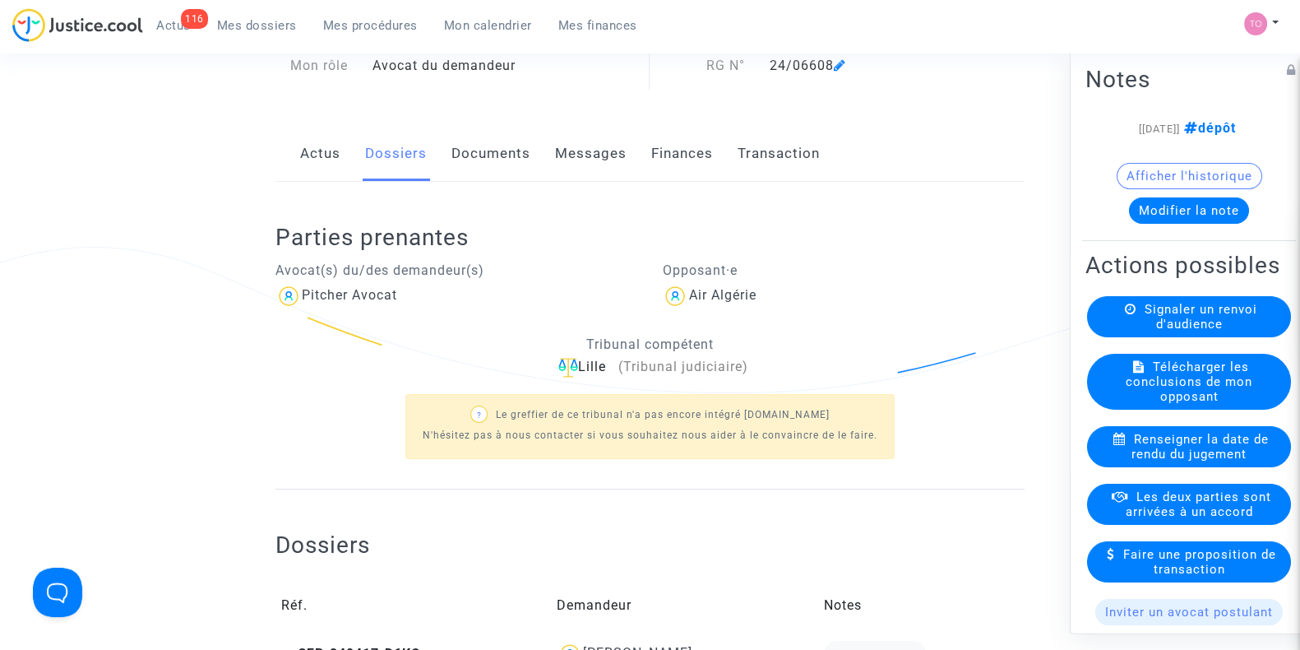
click at [471, 142] on link "Documents" at bounding box center [490, 154] width 79 height 54
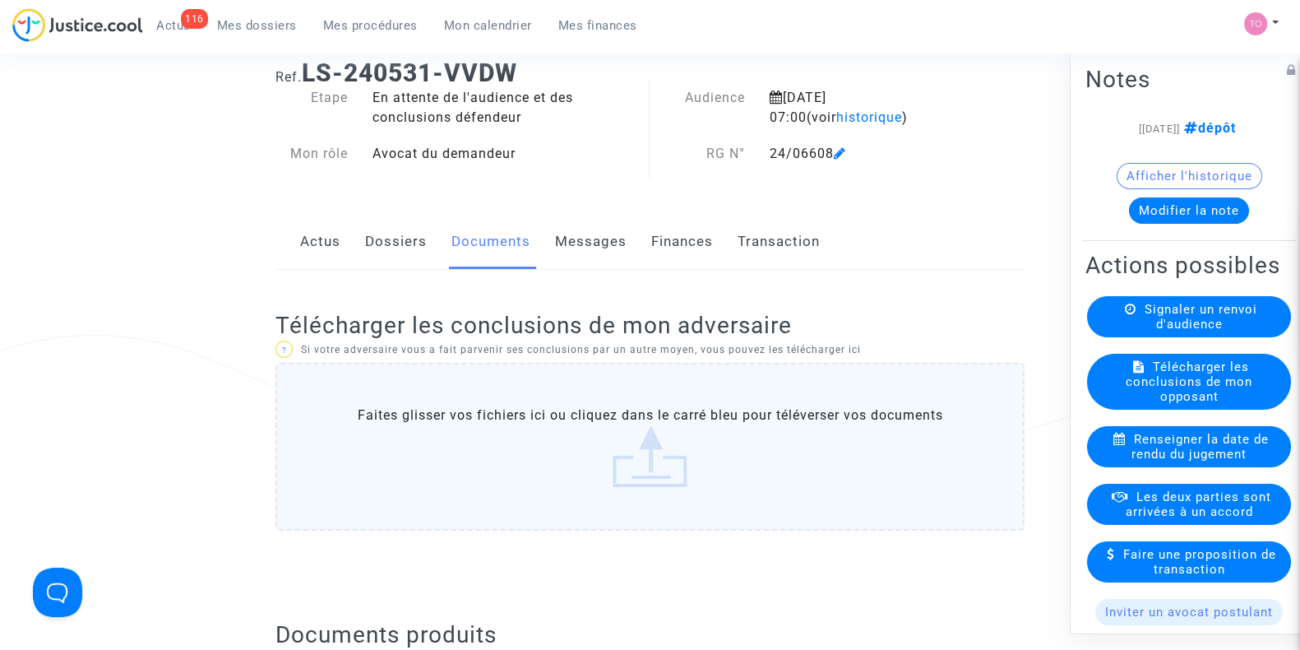
scroll to position [49, 0]
click at [398, 256] on link "Dossiers" at bounding box center [396, 242] width 62 height 54
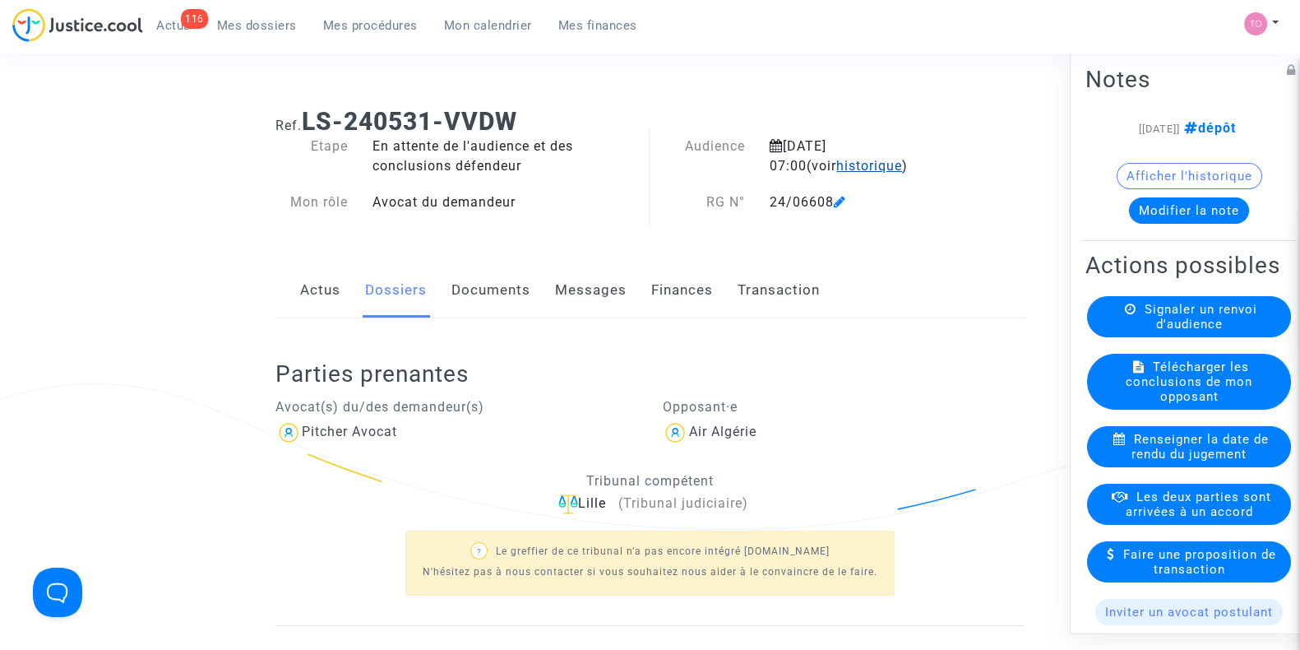
click at [836, 163] on span "historique" at bounding box center [869, 166] width 66 height 16
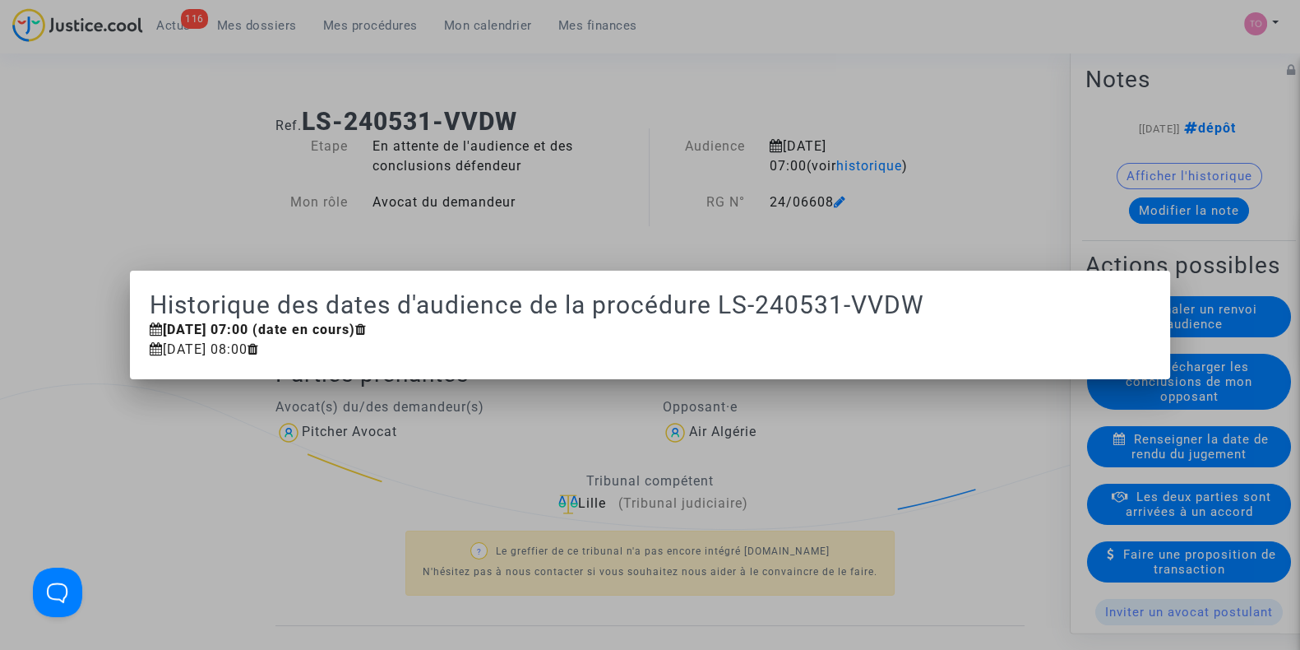
click at [754, 142] on div at bounding box center [650, 325] width 1300 height 650
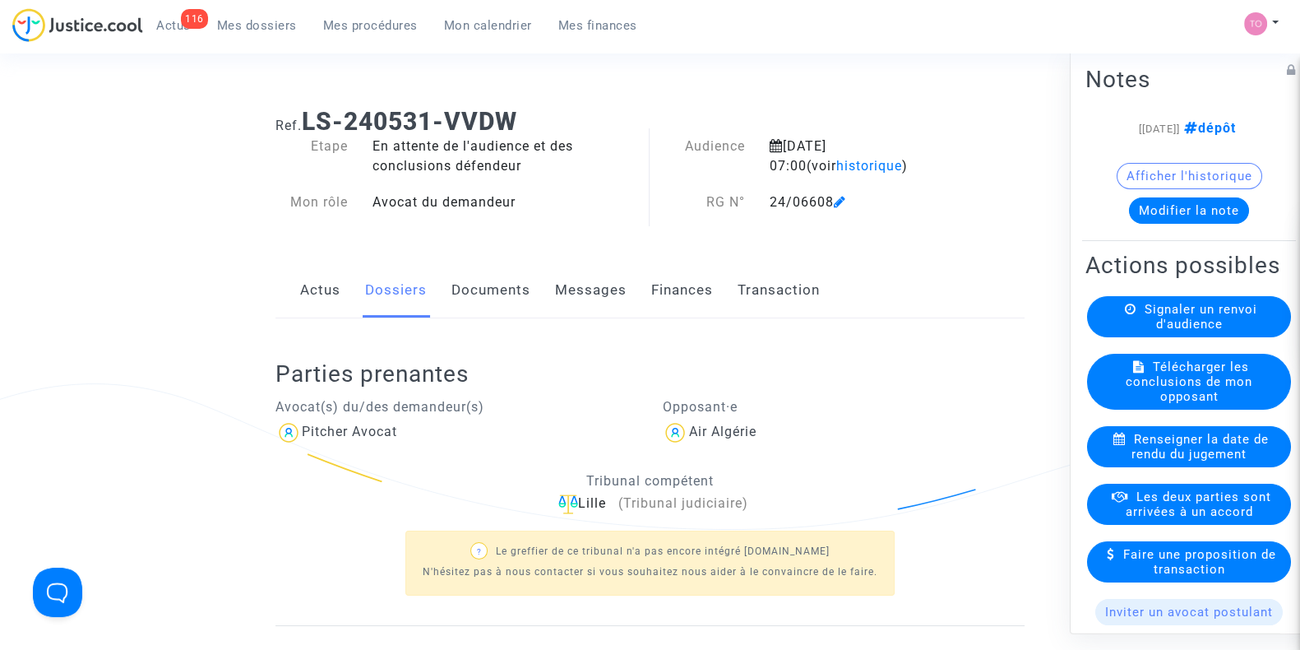
click at [442, 268] on div "Actus Dossiers Documents Messages Finances Transaction" at bounding box center [649, 290] width 749 height 55
click at [471, 307] on link "Documents" at bounding box center [490, 290] width 79 height 54
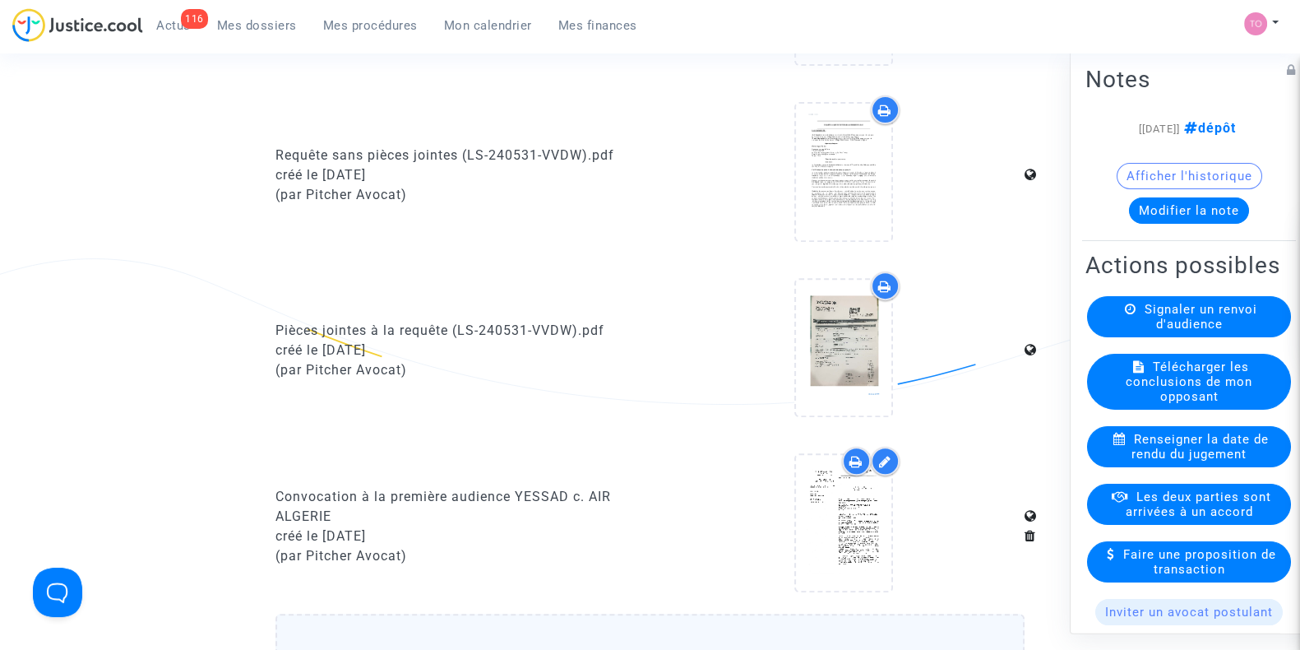
scroll to position [1056, 0]
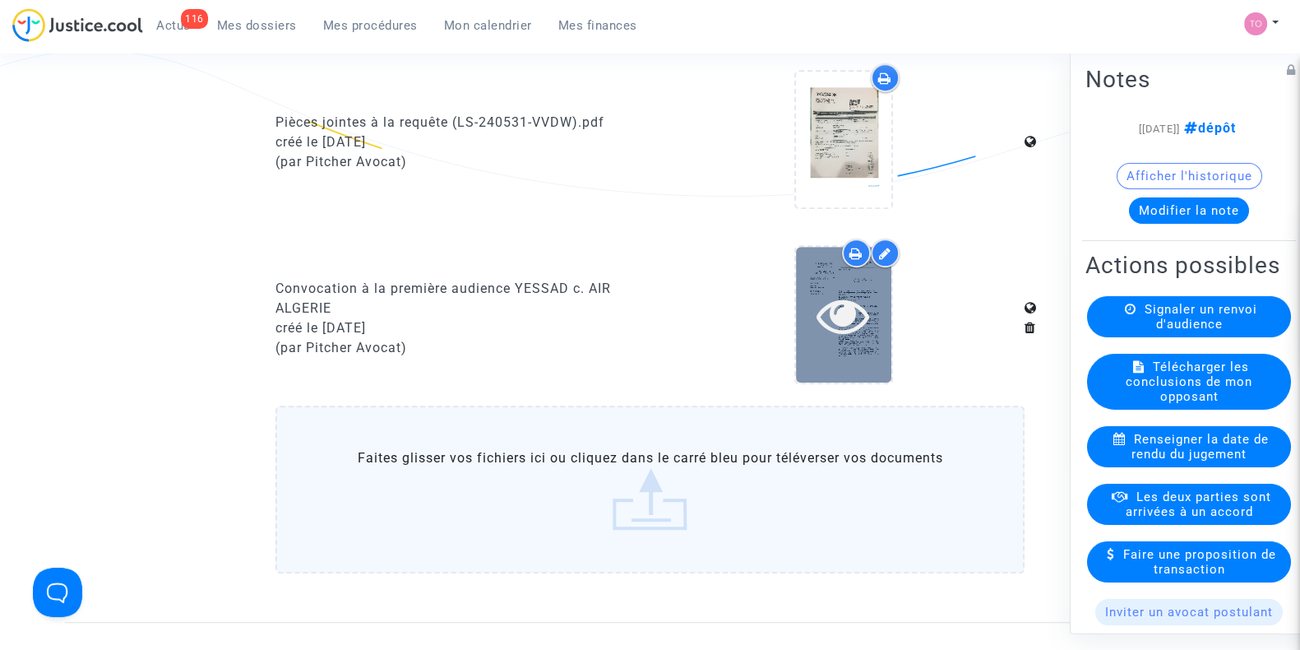
click at [819, 301] on icon at bounding box center [842, 315] width 53 height 53
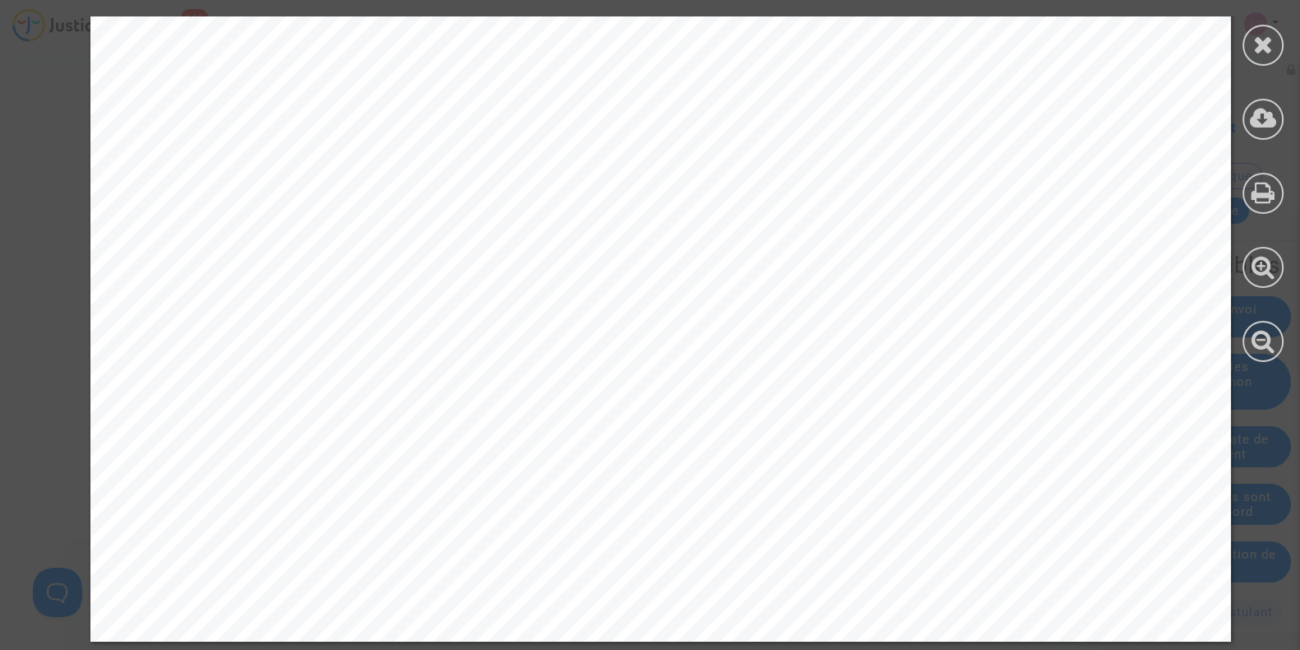
scroll to position [1634, 0]
click at [1251, 47] on div at bounding box center [1262, 45] width 41 height 41
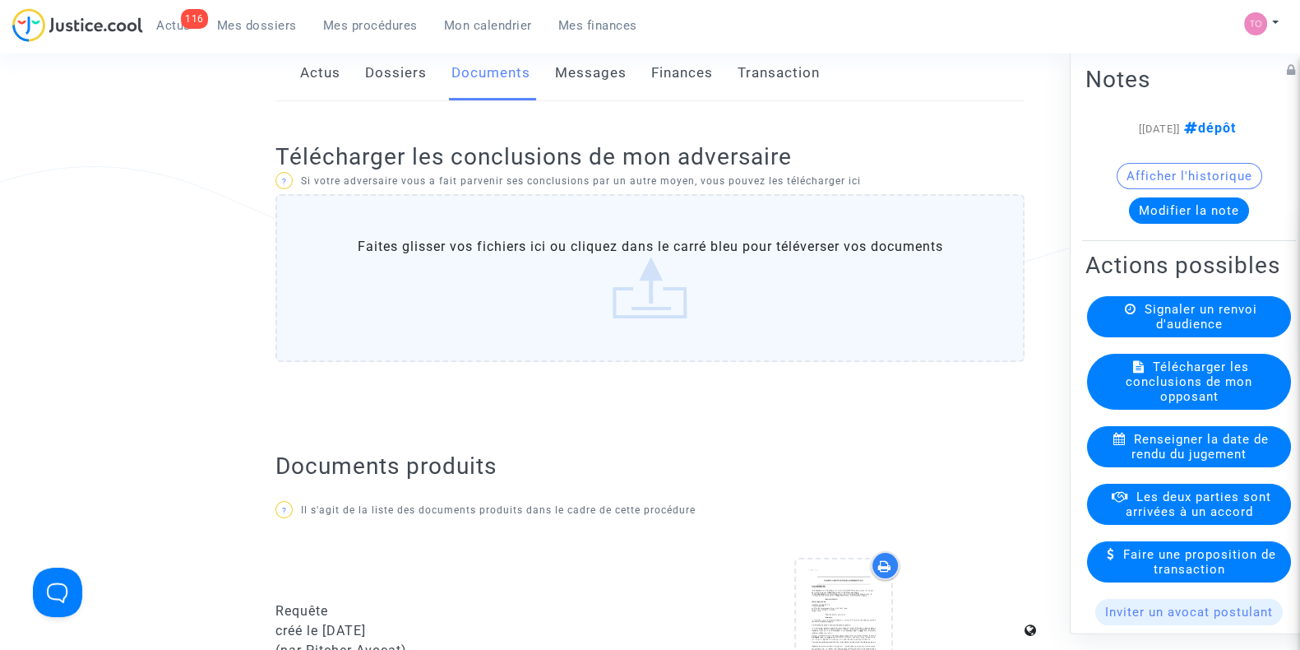
scroll to position [0, 0]
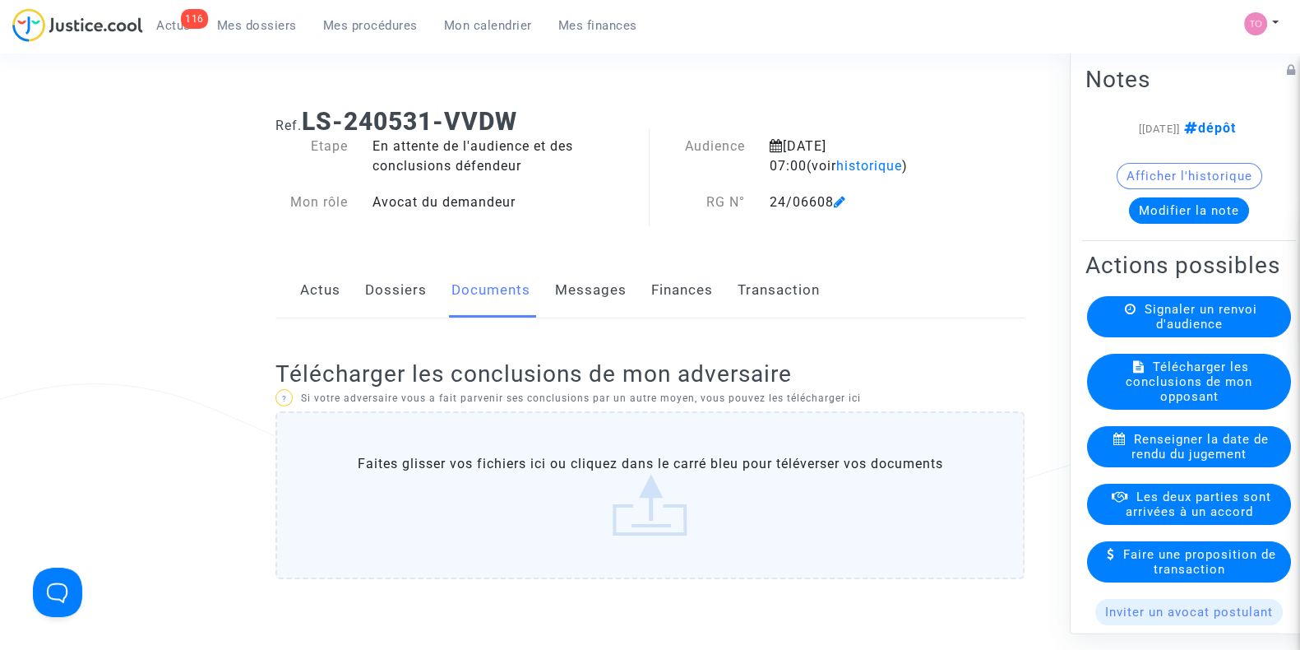
click at [570, 292] on link "Messages" at bounding box center [591, 290] width 72 height 54
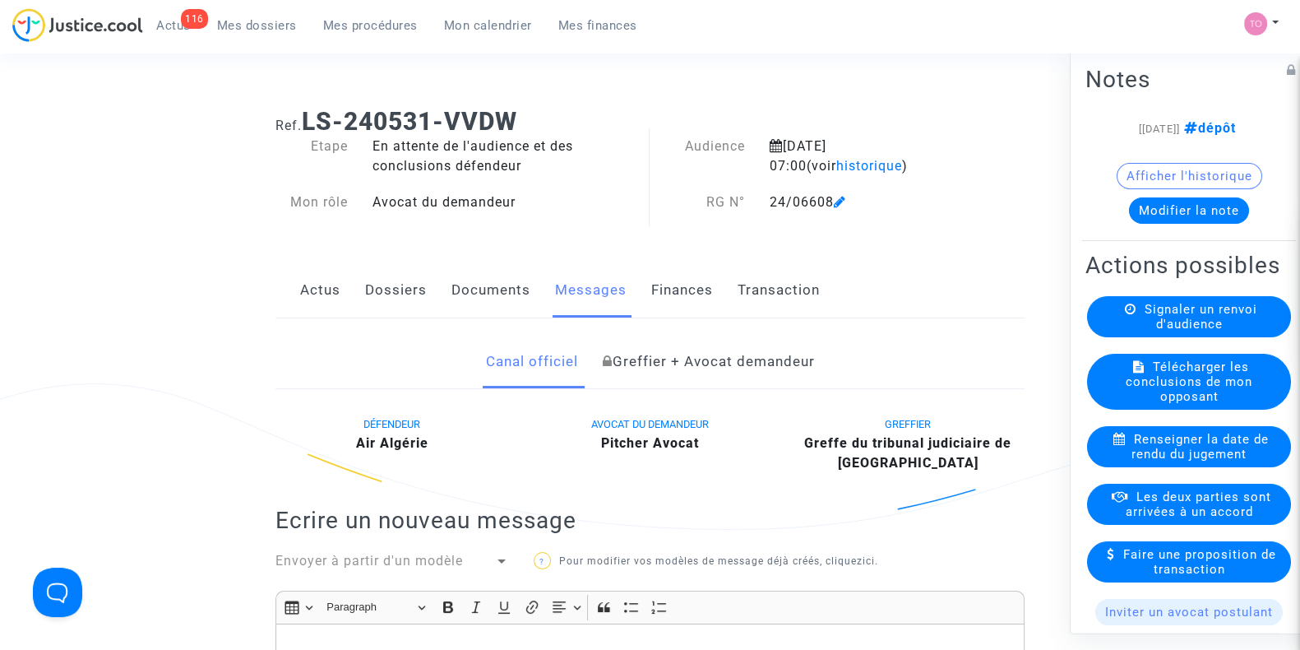
click at [663, 294] on link "Finances" at bounding box center [682, 290] width 62 height 54
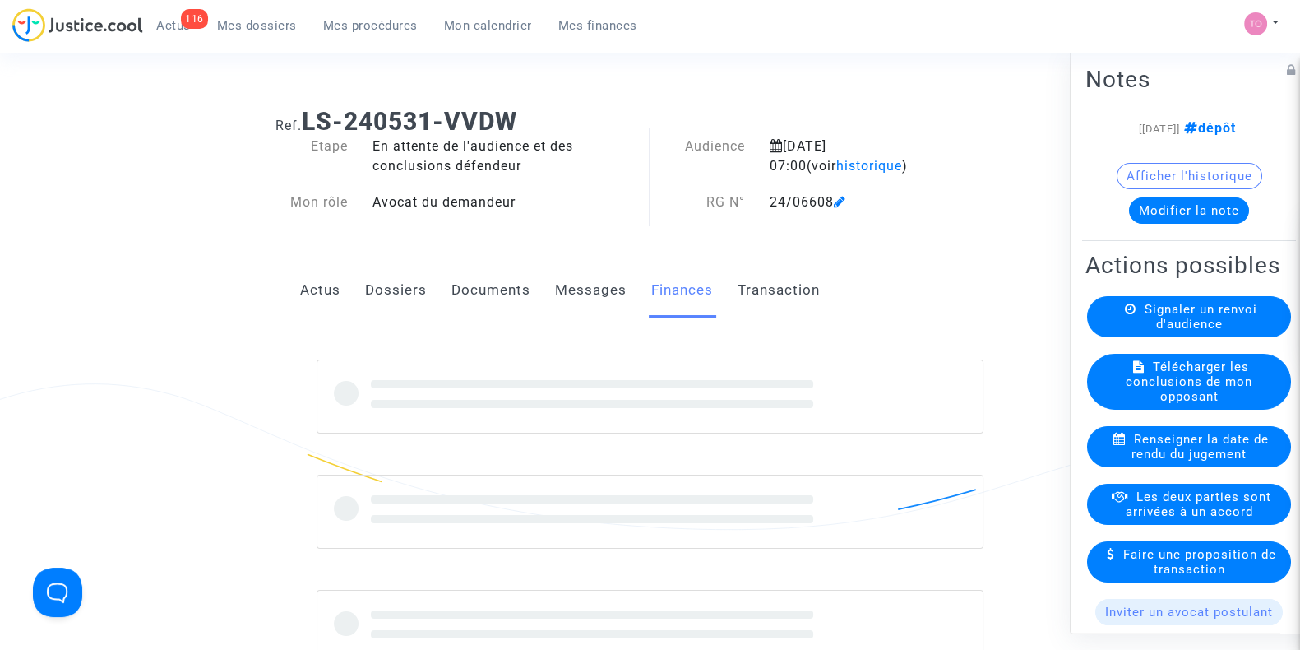
click at [386, 297] on link "Dossiers" at bounding box center [396, 290] width 62 height 54
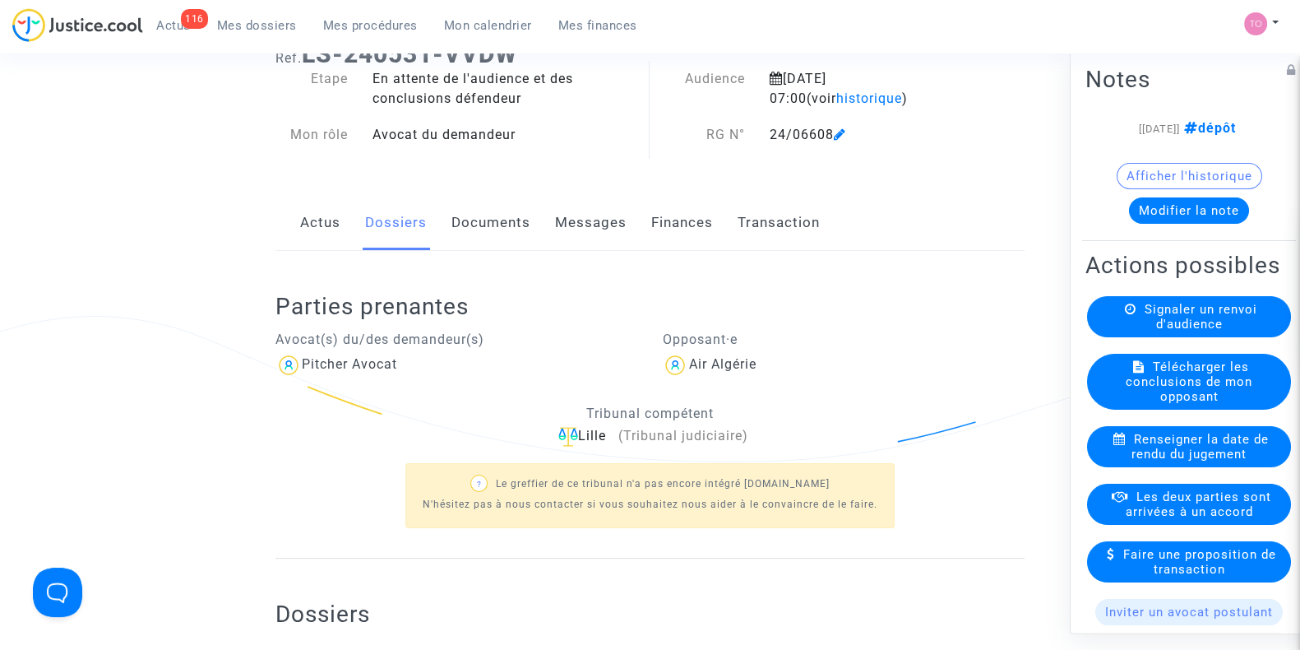
scroll to position [67, 0]
click at [438, 237] on div "Actus Dossiers Documents Messages Finances Transaction" at bounding box center [649, 223] width 749 height 55
click at [468, 233] on link "Documents" at bounding box center [490, 223] width 79 height 54
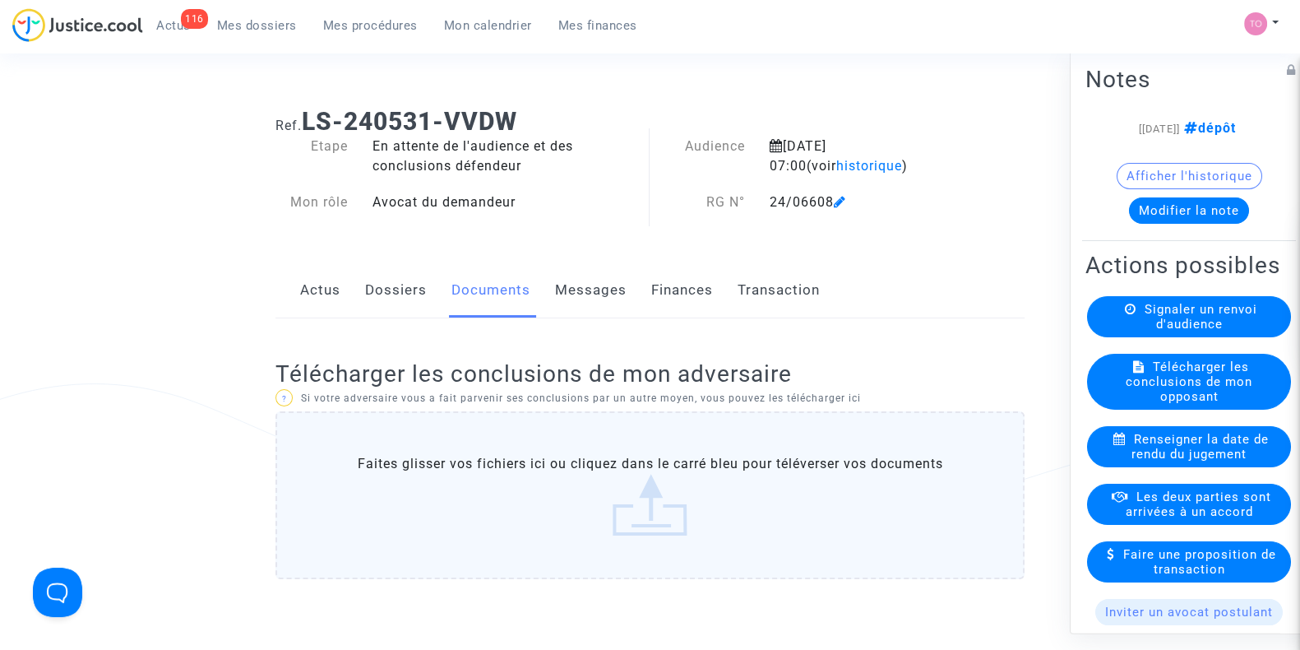
click at [379, 284] on link "Dossiers" at bounding box center [396, 290] width 62 height 54
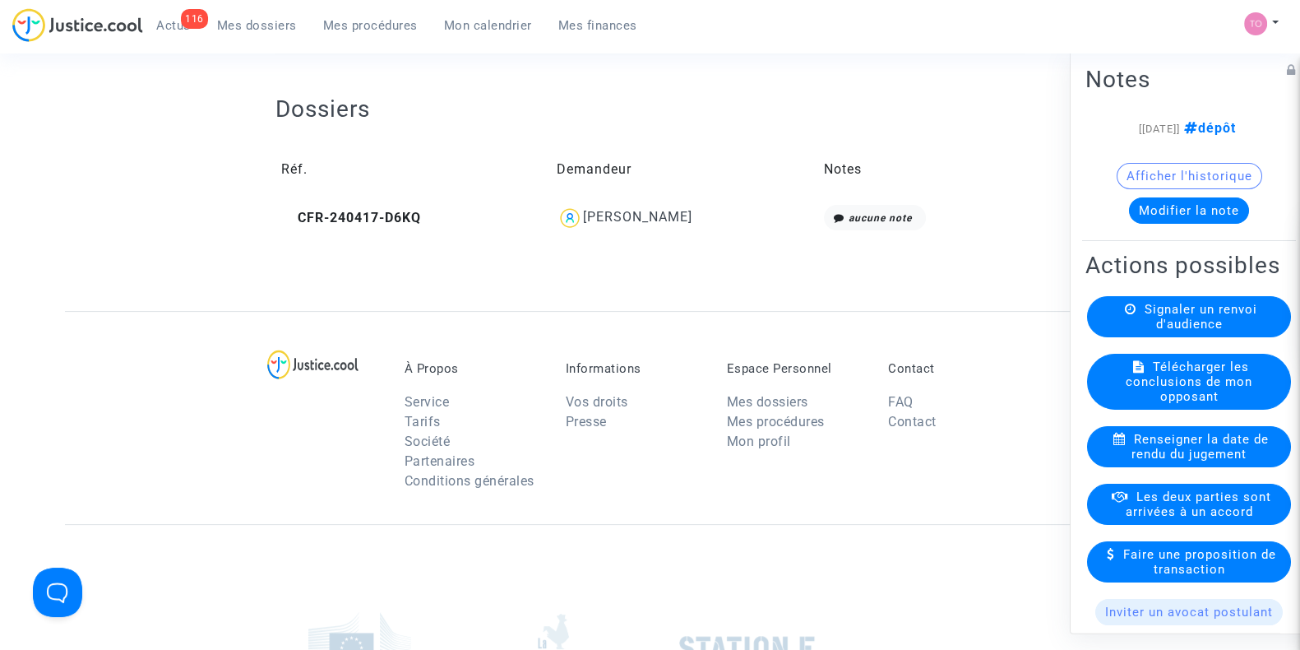
scroll to position [573, 0]
click at [641, 219] on div "[PERSON_NAME]" at bounding box center [637, 216] width 109 height 16
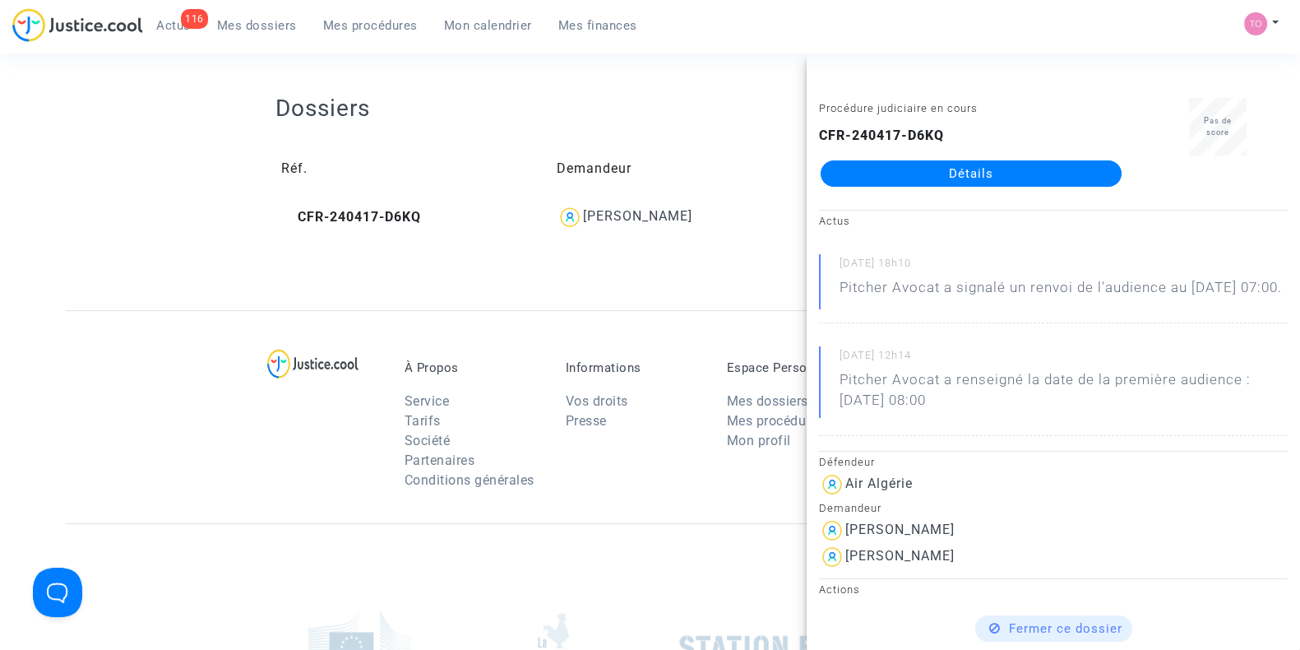
click at [856, 183] on link "Détails" at bounding box center [971, 173] width 301 height 26
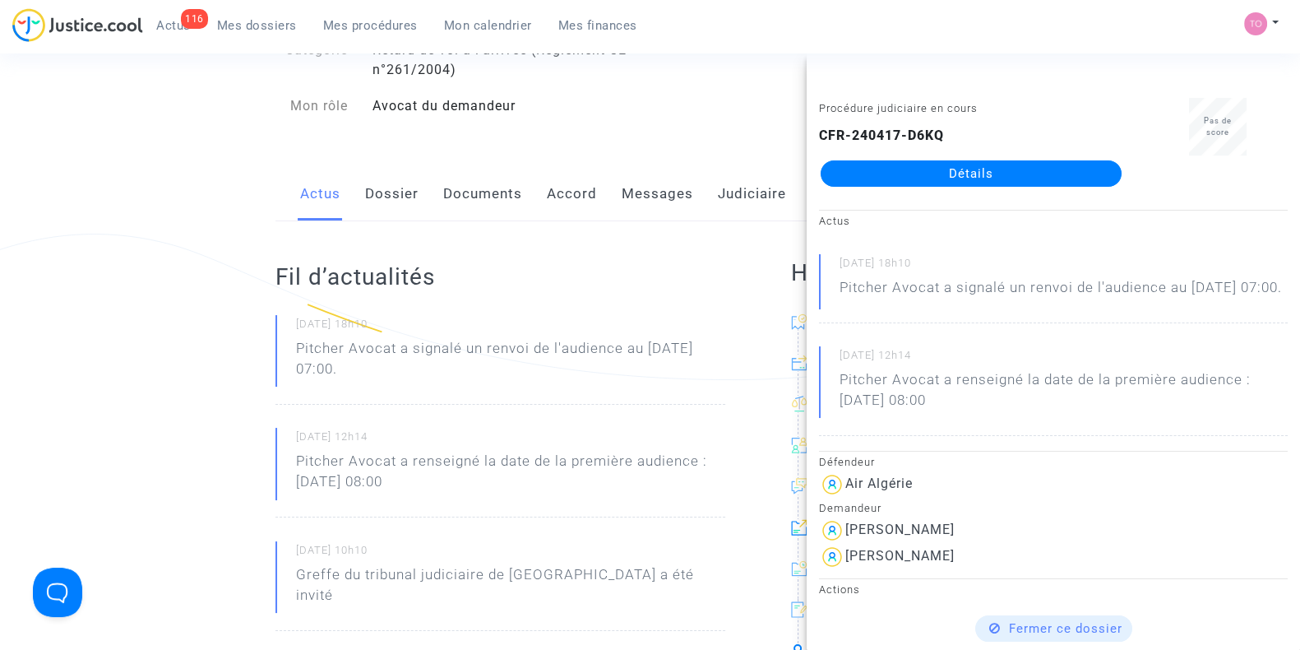
click at [378, 199] on link "Dossier" at bounding box center [391, 194] width 53 height 54
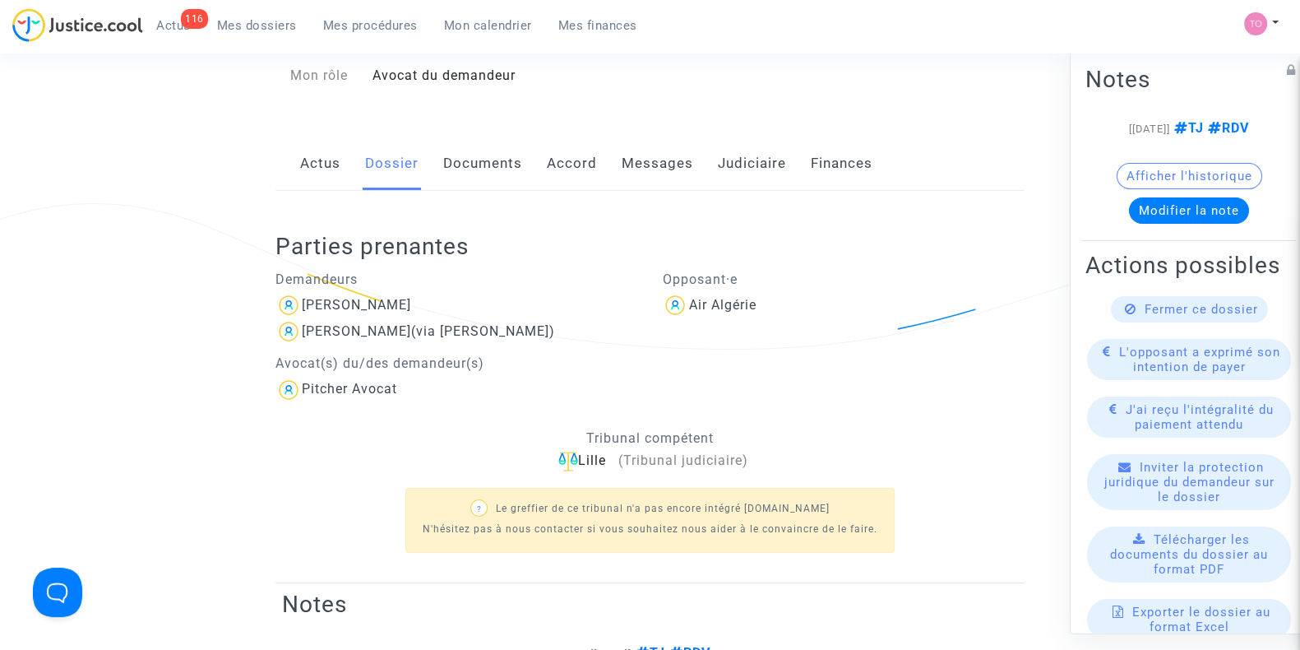
click at [483, 136] on link "Documents" at bounding box center [482, 163] width 79 height 54
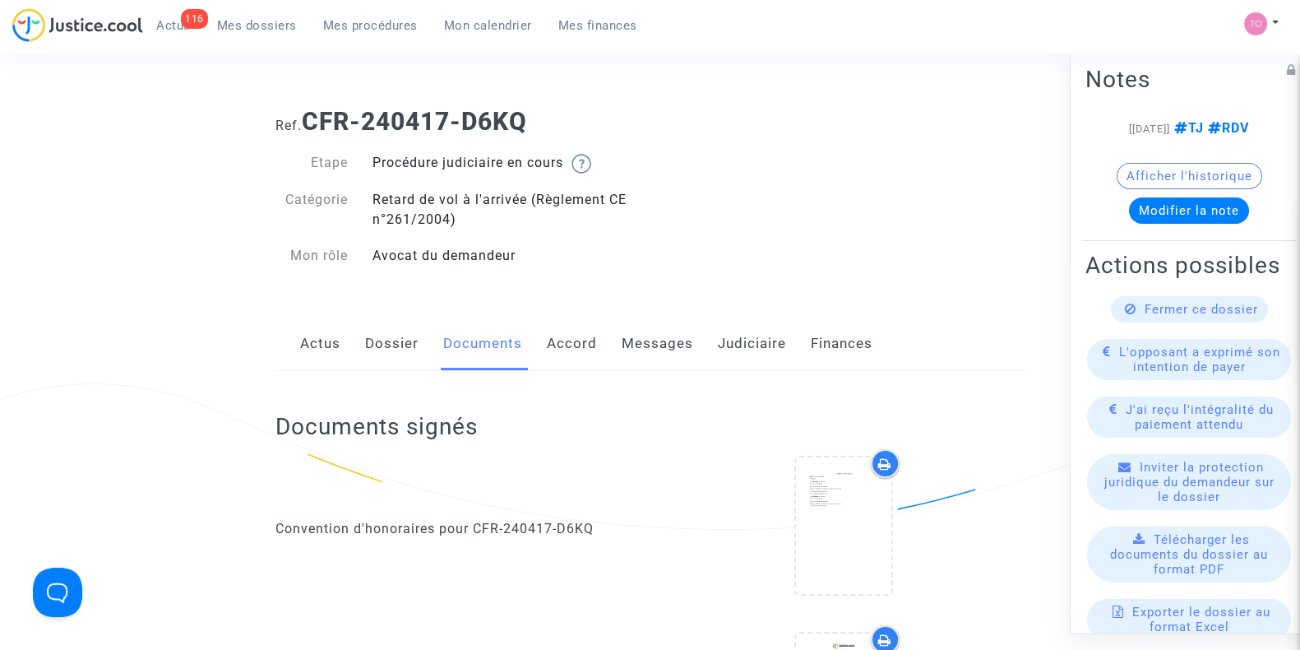
click at [406, 339] on link "Dossier" at bounding box center [391, 344] width 53 height 54
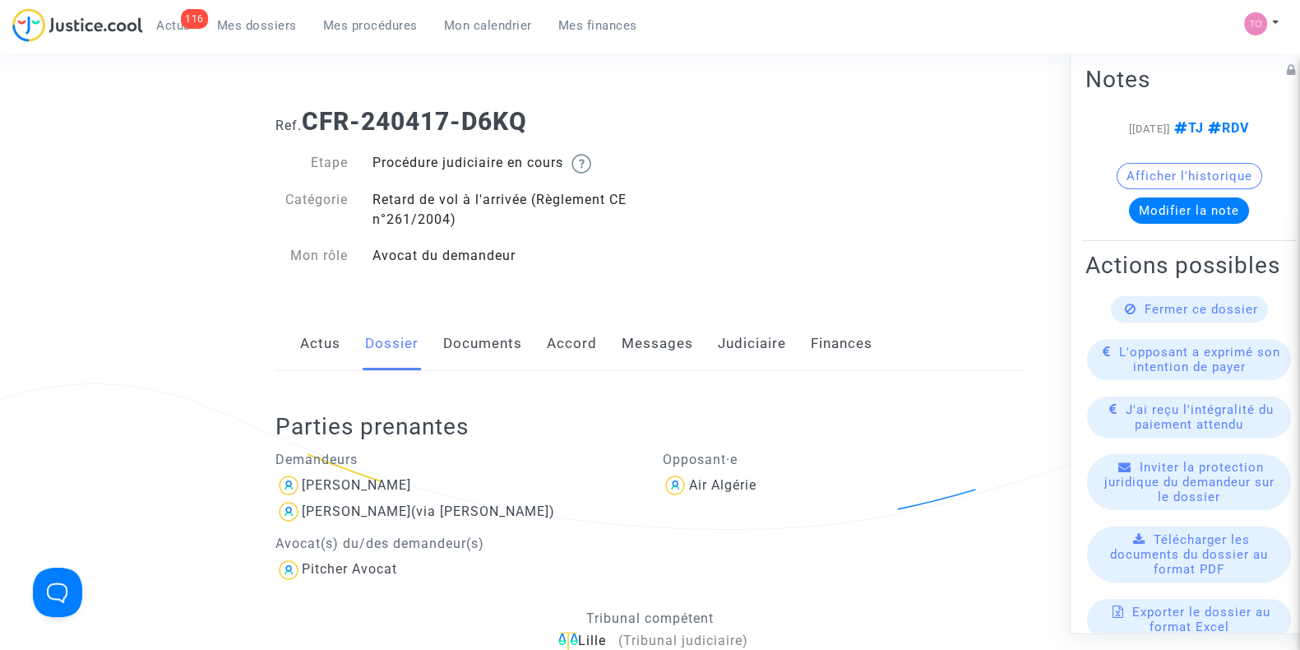
click at [650, 340] on link "Messages" at bounding box center [658, 344] width 72 height 54
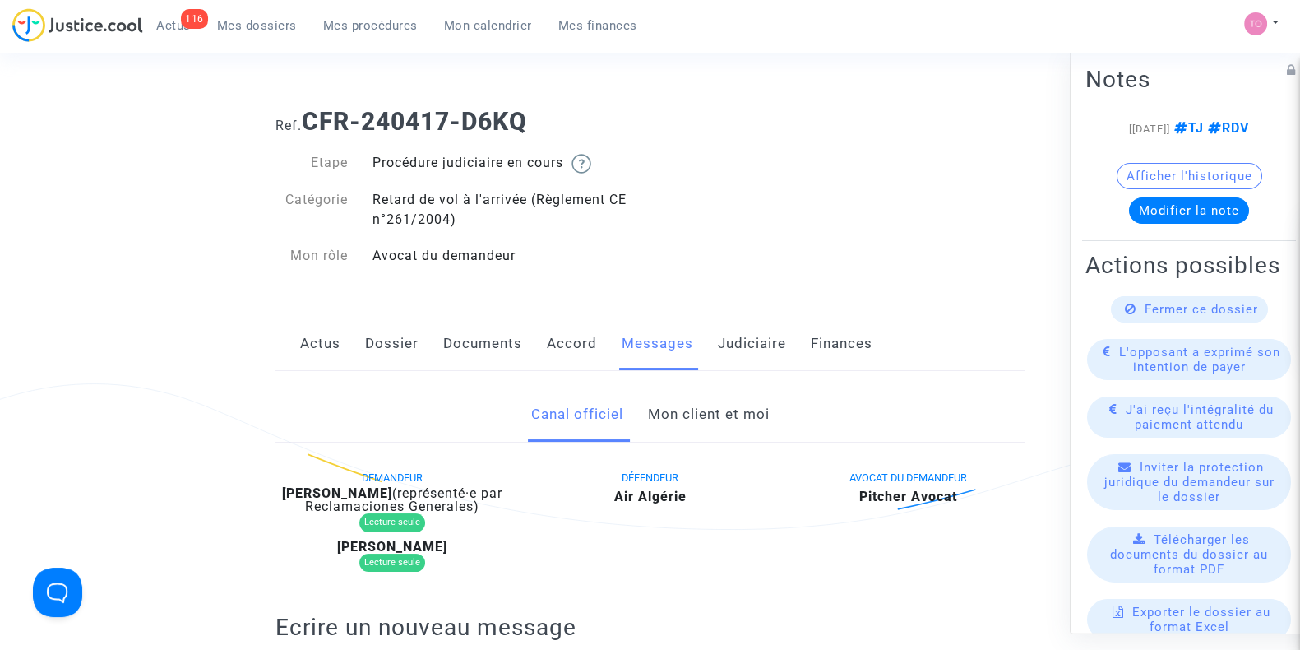
click at [728, 344] on link "Judiciaire" at bounding box center [752, 344] width 68 height 54
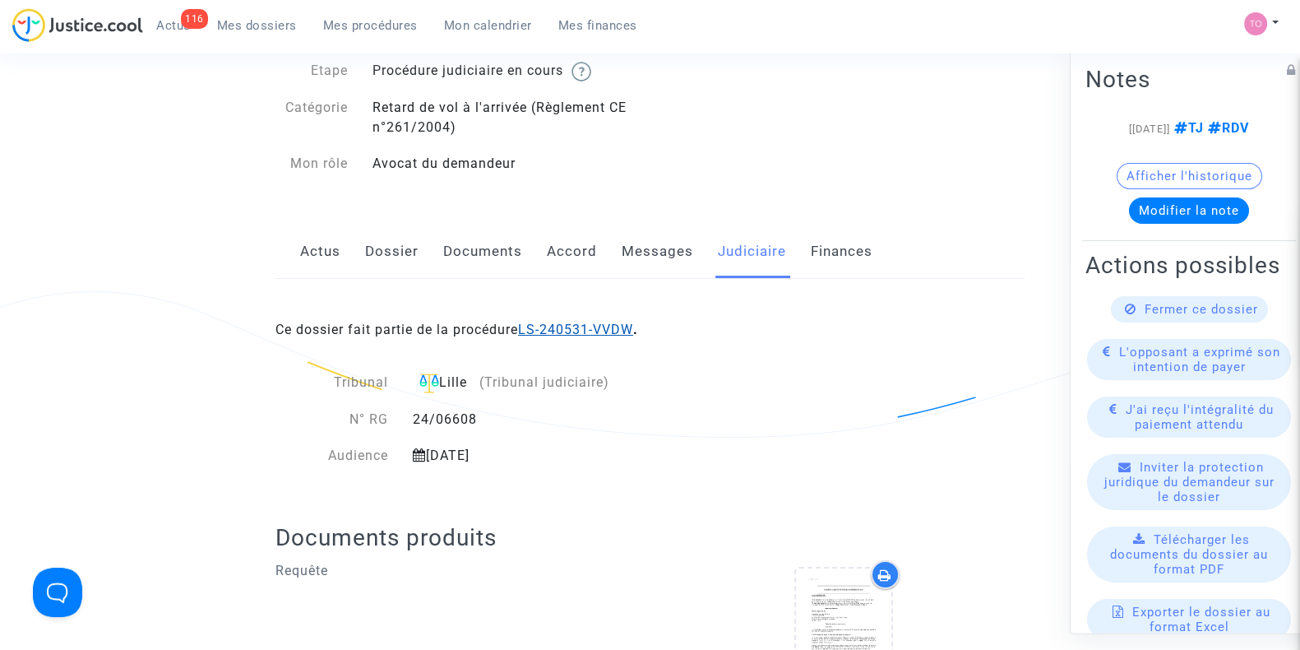
click at [576, 322] on link "LS-240531-VVDW" at bounding box center [575, 329] width 115 height 16
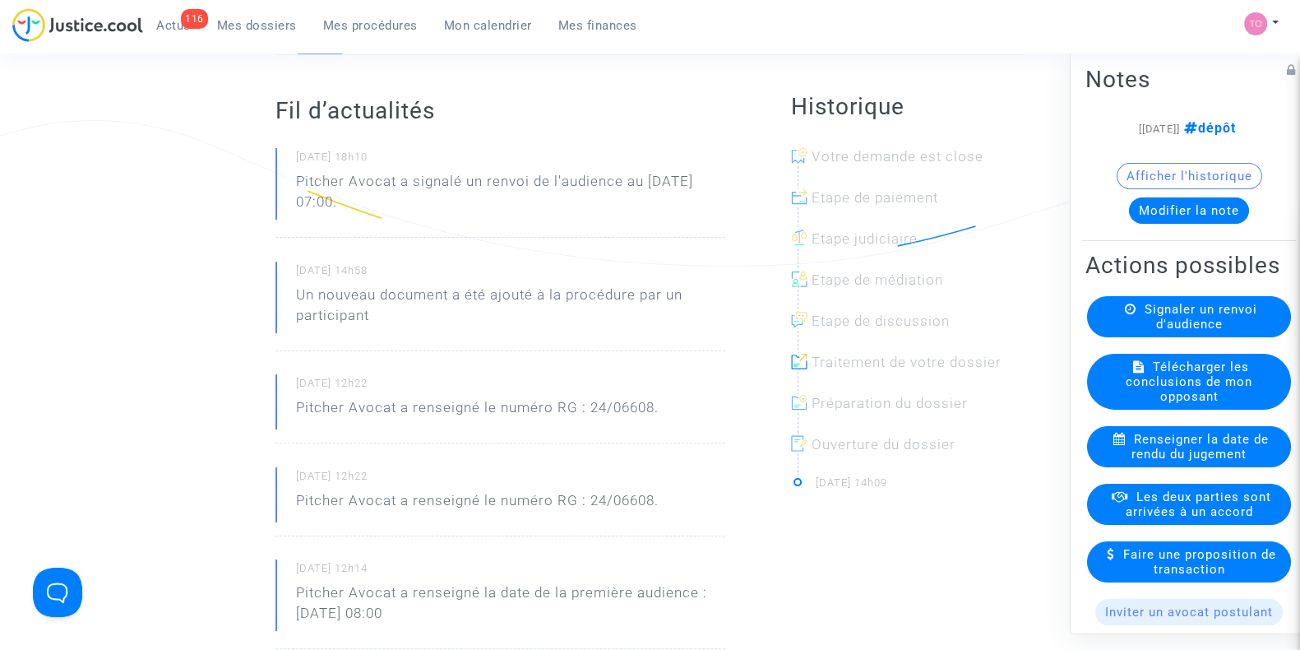
scroll to position [160, 0]
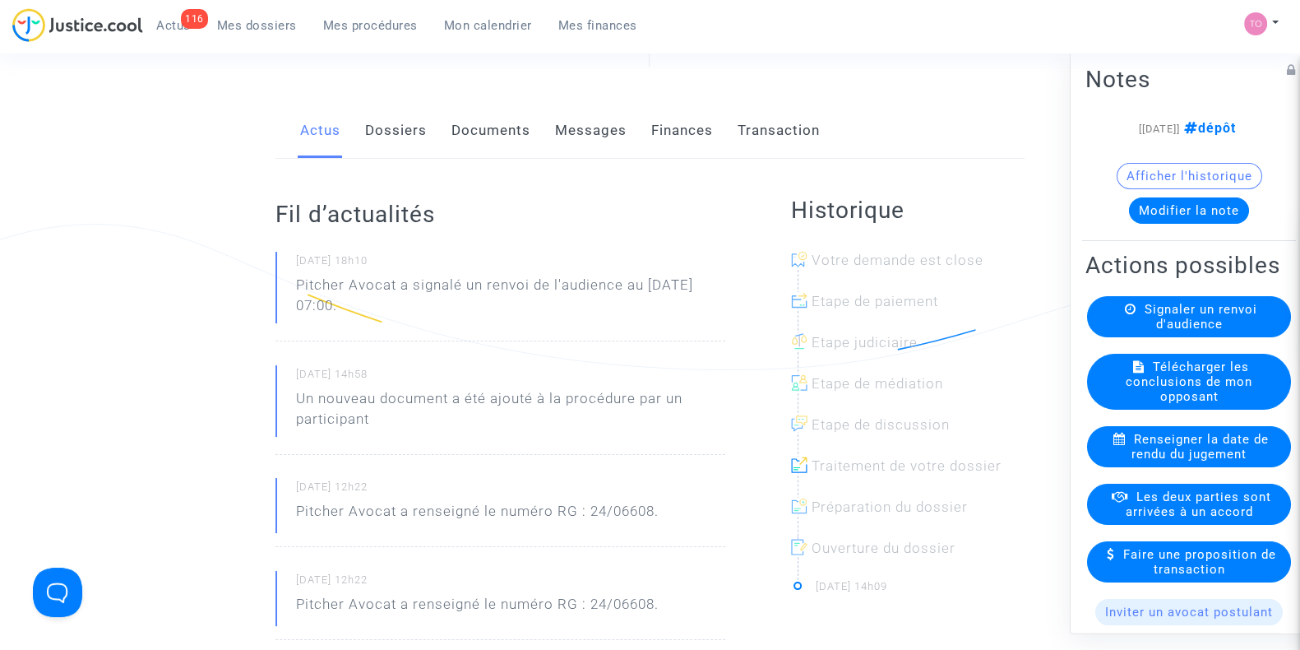
click at [497, 124] on link "Documents" at bounding box center [490, 131] width 79 height 54
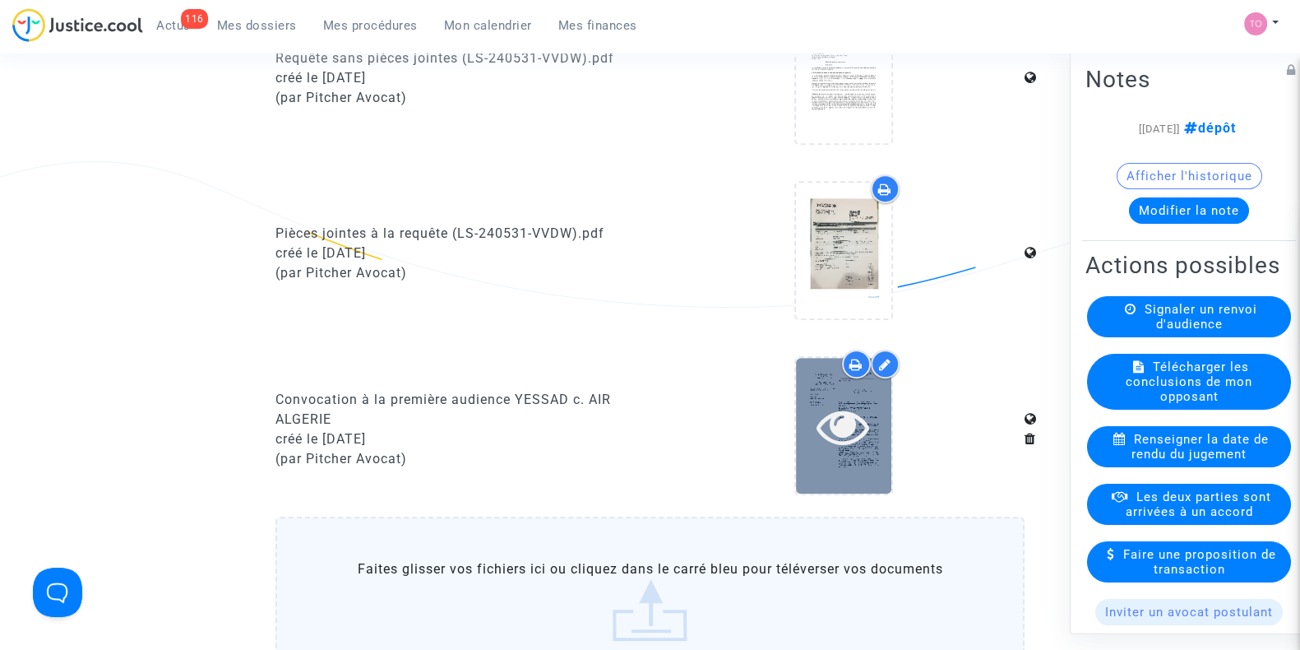
scroll to position [950, 0]
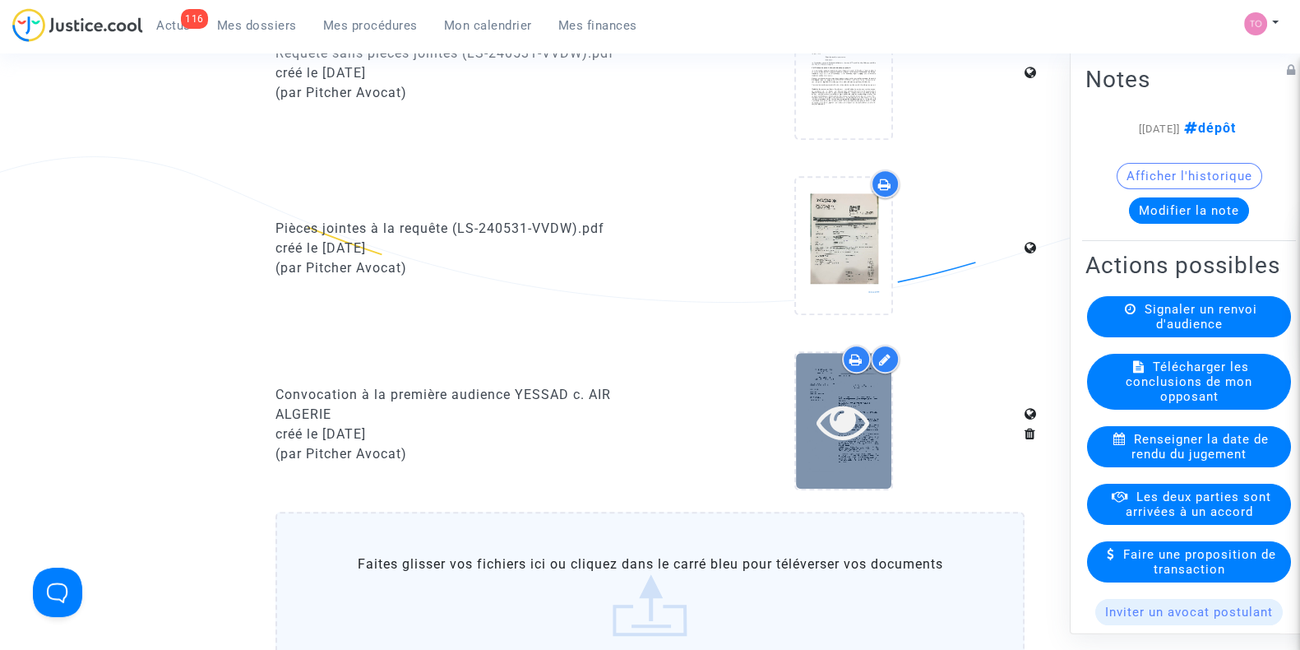
click at [854, 435] on icon at bounding box center [842, 421] width 53 height 53
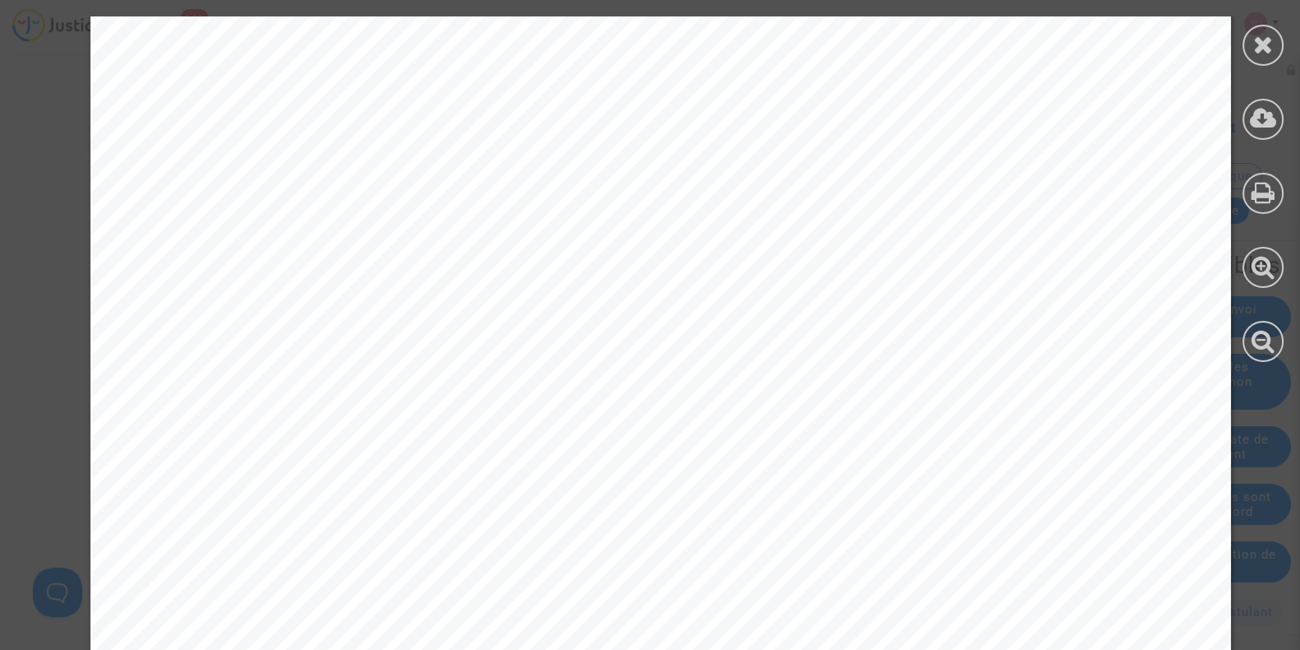
scroll to position [340, 0]
click at [1251, 44] on div at bounding box center [1262, 45] width 41 height 41
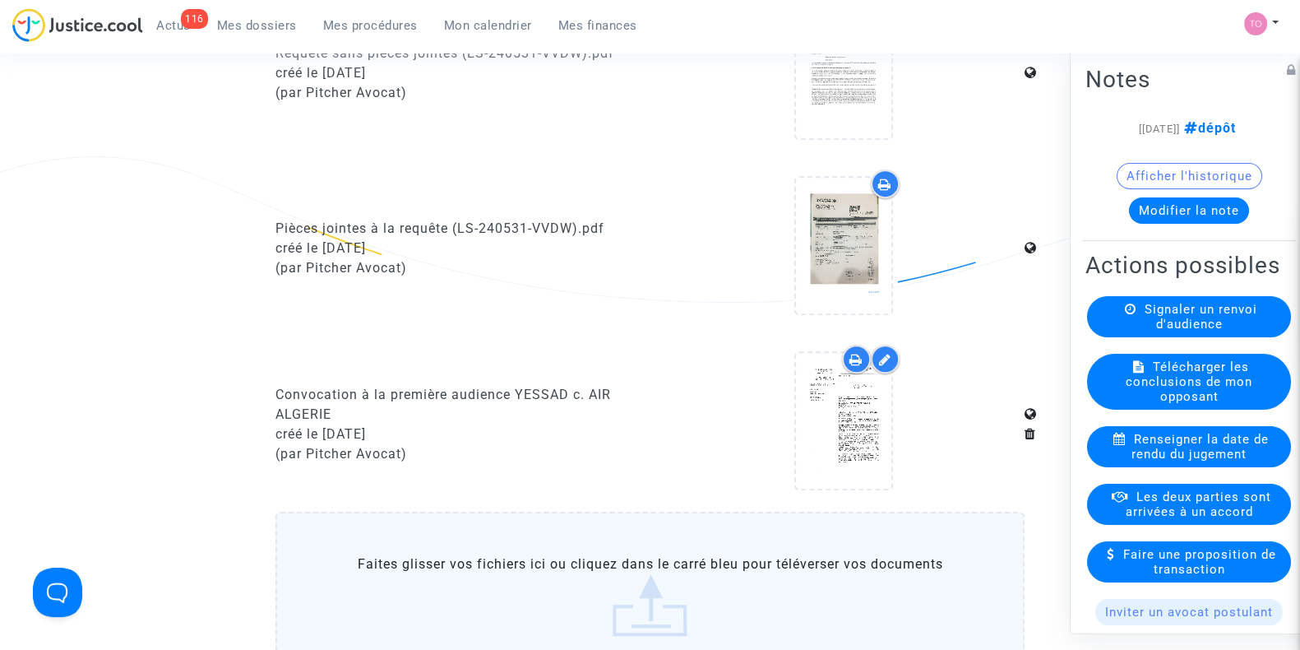
click at [857, 360] on icon at bounding box center [855, 359] width 13 height 13
click at [576, 344] on div "Convocation à la première audience YESSAD c. AIR ALGERIE créé le 20/08/2024 (pa…" at bounding box center [456, 423] width 387 height 159
click at [454, 30] on span "Mon calendrier" at bounding box center [488, 25] width 88 height 15
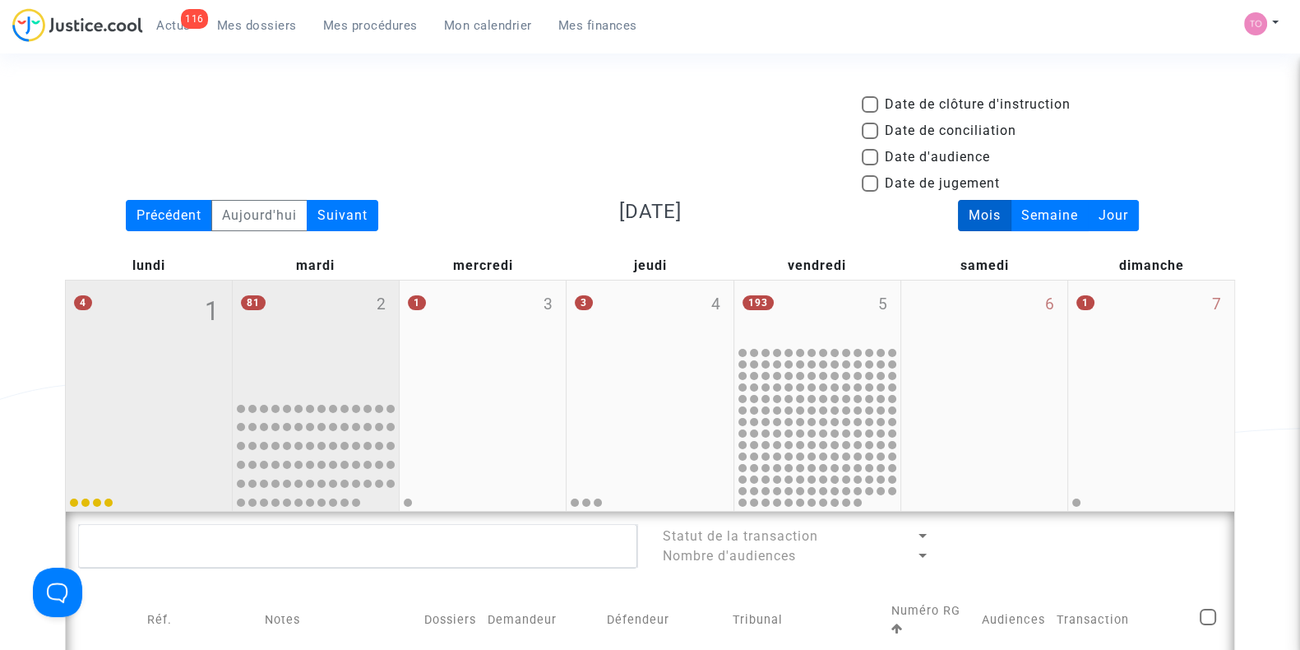
click at [303, 337] on div "81 2" at bounding box center [316, 336] width 166 height 113
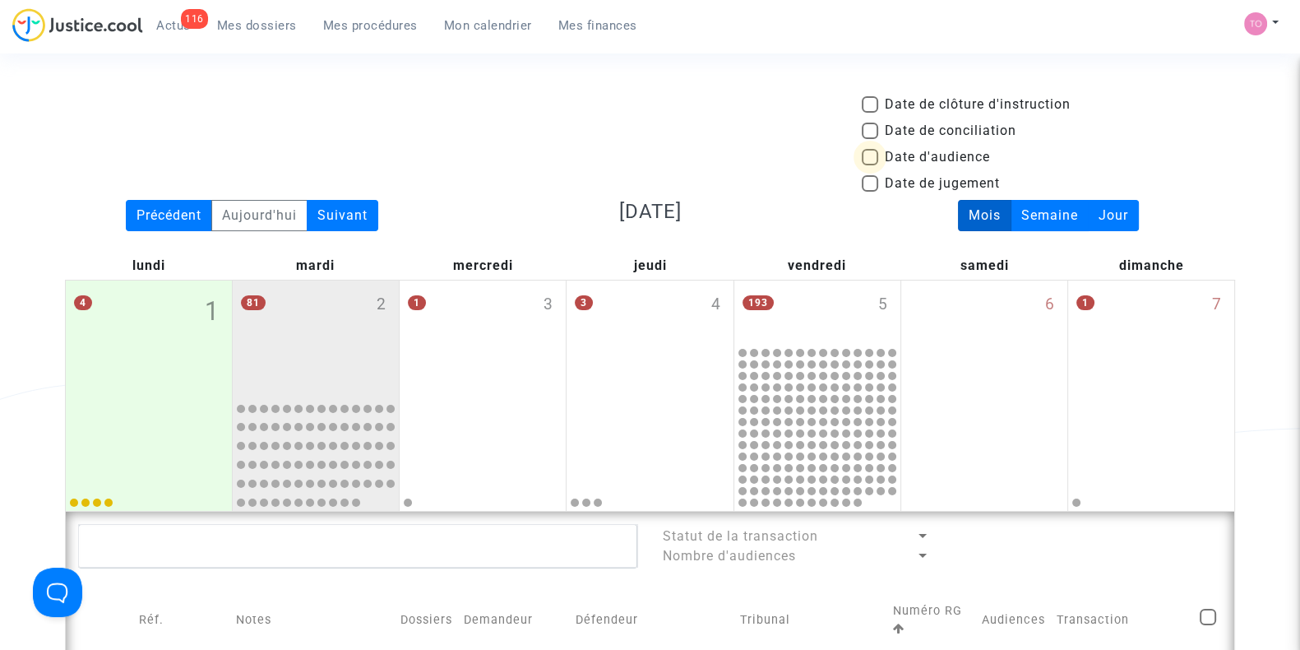
click at [870, 154] on span at bounding box center [870, 157] width 16 height 16
click at [870, 165] on input "Date d'audience" at bounding box center [869, 165] width 1 height 1
checkbox input "true"
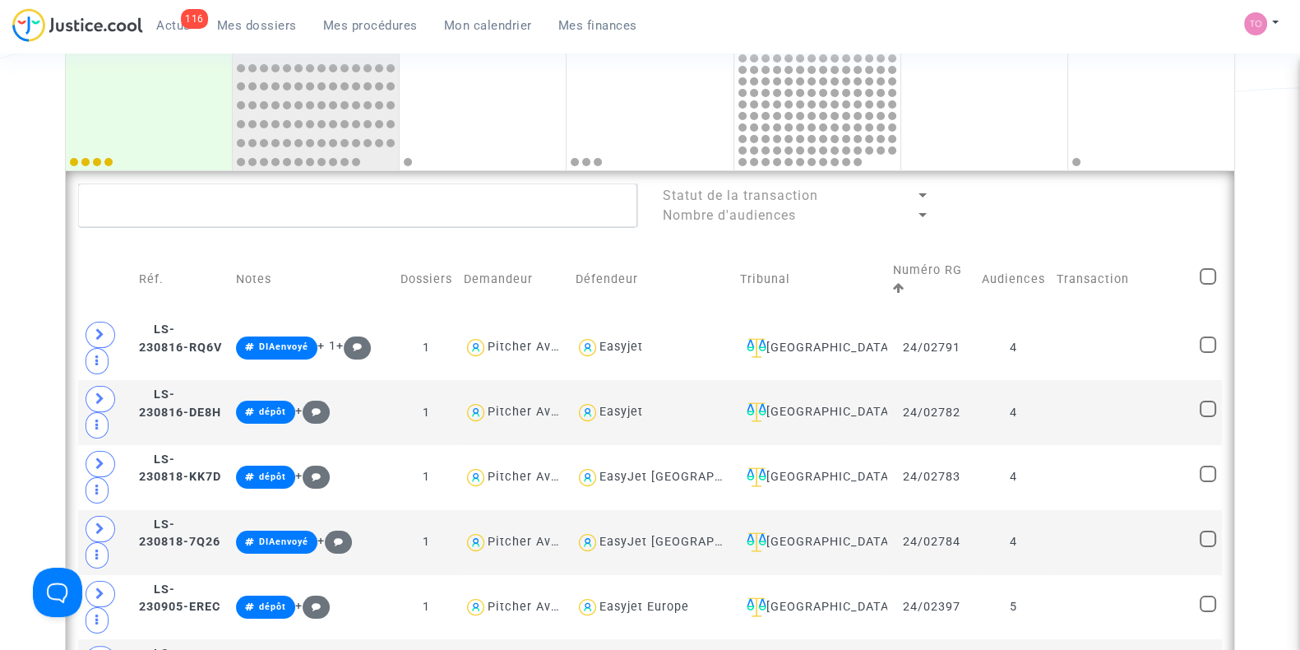
scroll to position [677, 0]
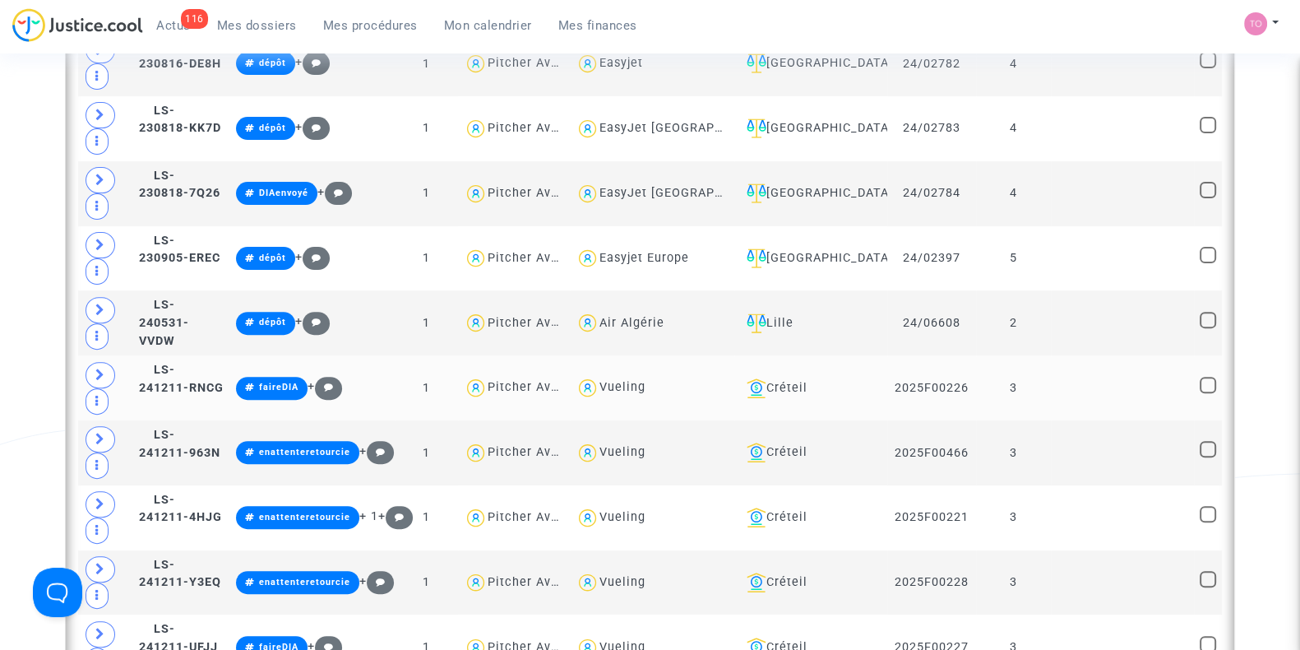
click at [654, 386] on div "Vueling" at bounding box center [652, 388] width 153 height 24
type textarea "@Vueling"
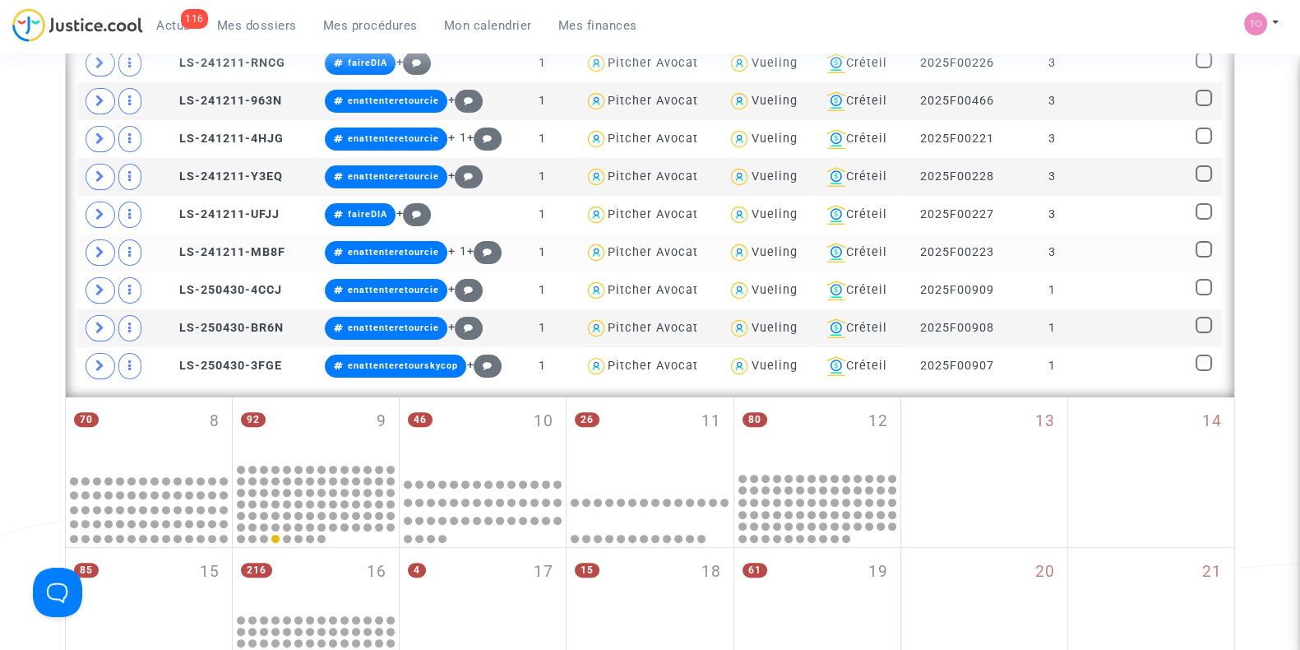
scroll to position [585, 0]
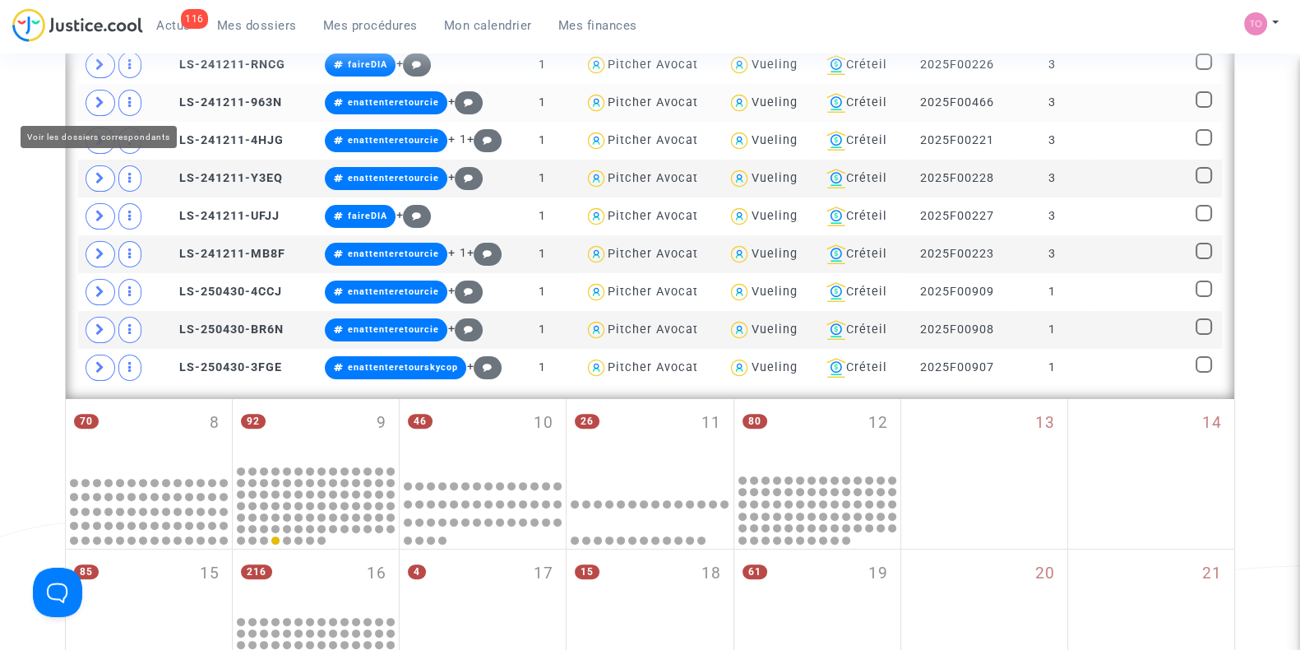
click at [92, 101] on span at bounding box center [101, 103] width 30 height 26
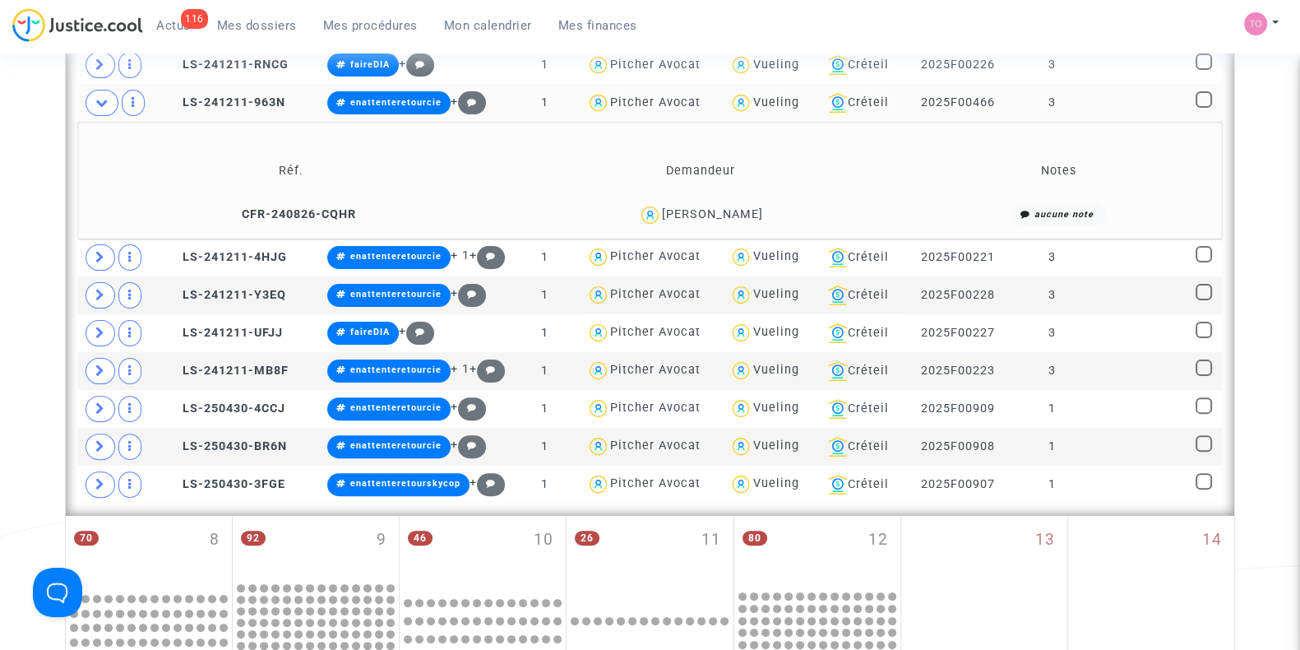
click at [741, 210] on div "Catarina Frechez" at bounding box center [712, 214] width 101 height 14
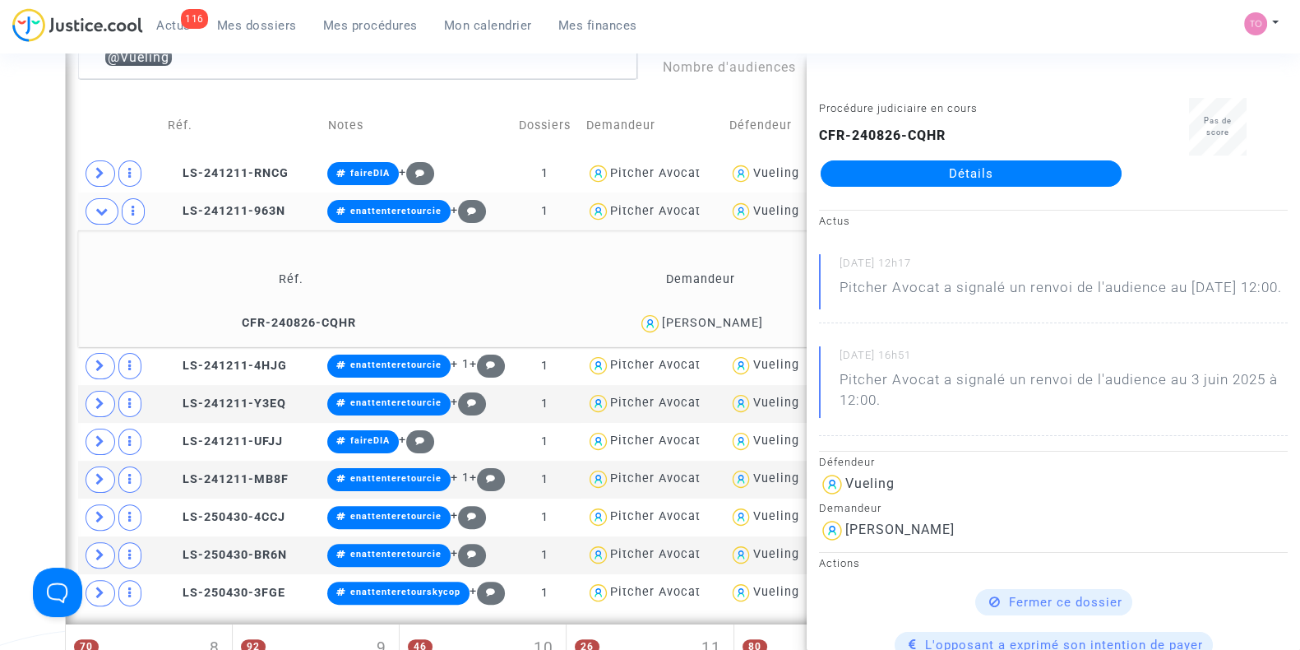
scroll to position [449, 0]
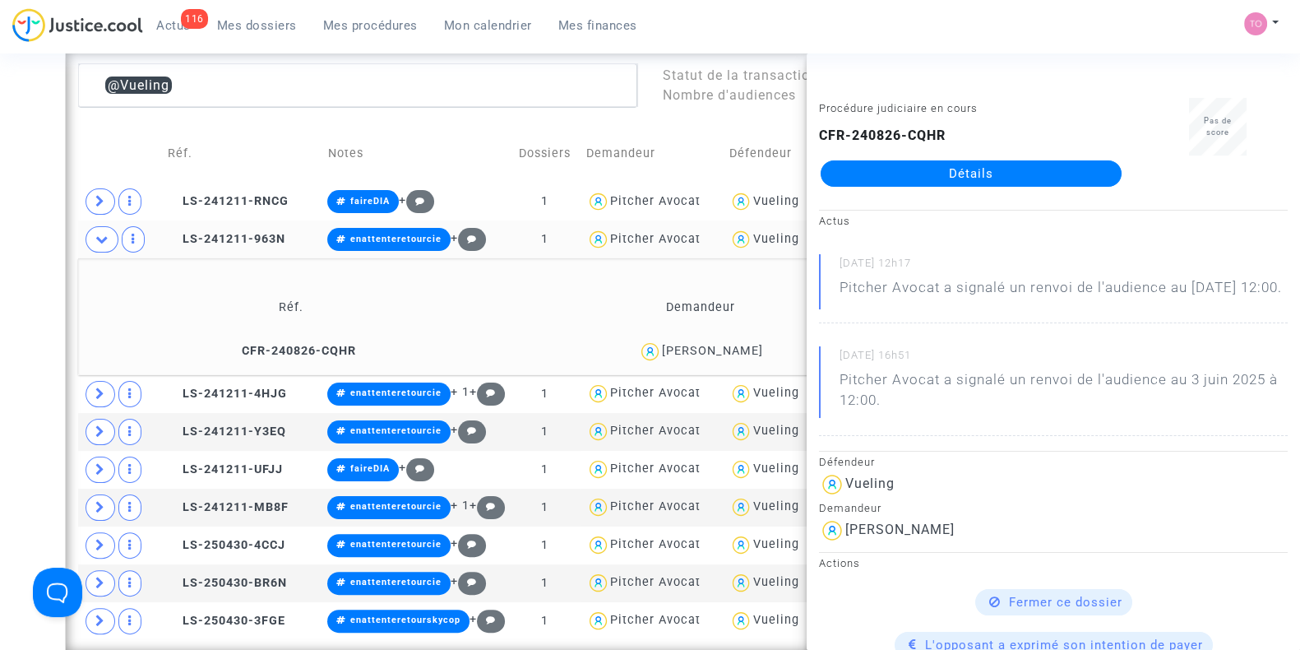
click at [0, 330] on div "Date de clôture d'instruction Date de conciliation Date d'audience Date de juge…" at bounding box center [650, 502] width 1300 height 1712
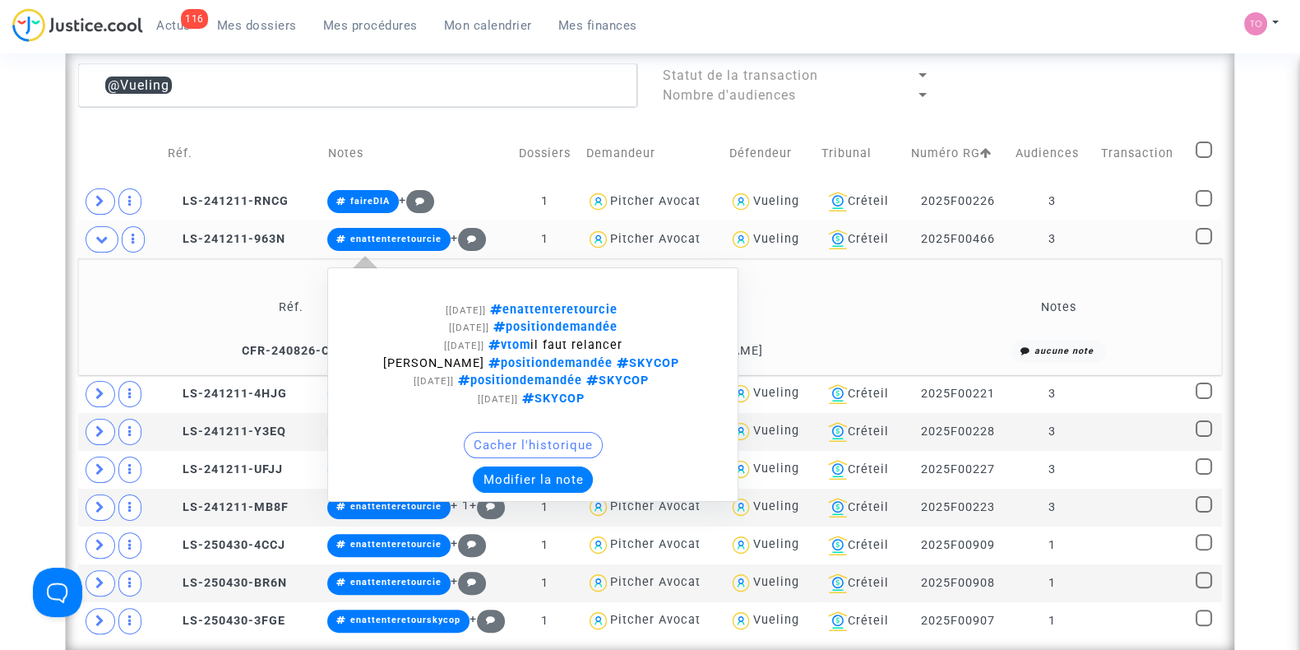
click at [506, 483] on button "Modifier la note" at bounding box center [533, 479] width 120 height 26
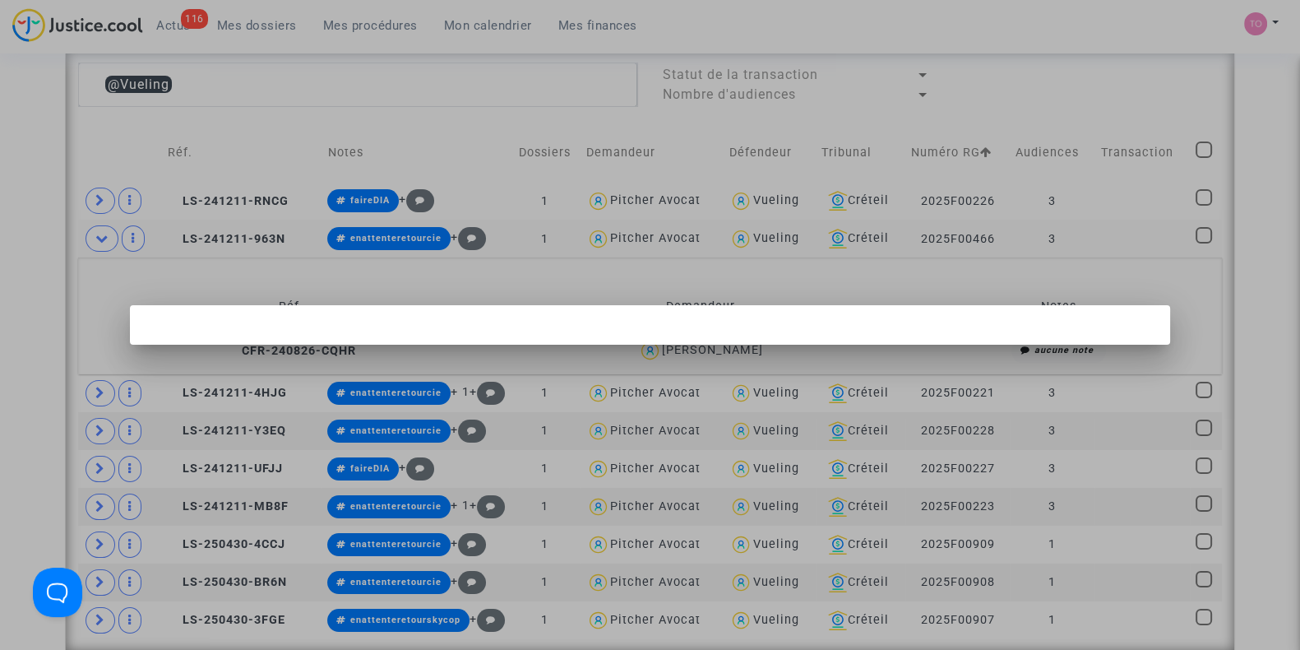
scroll to position [0, 0]
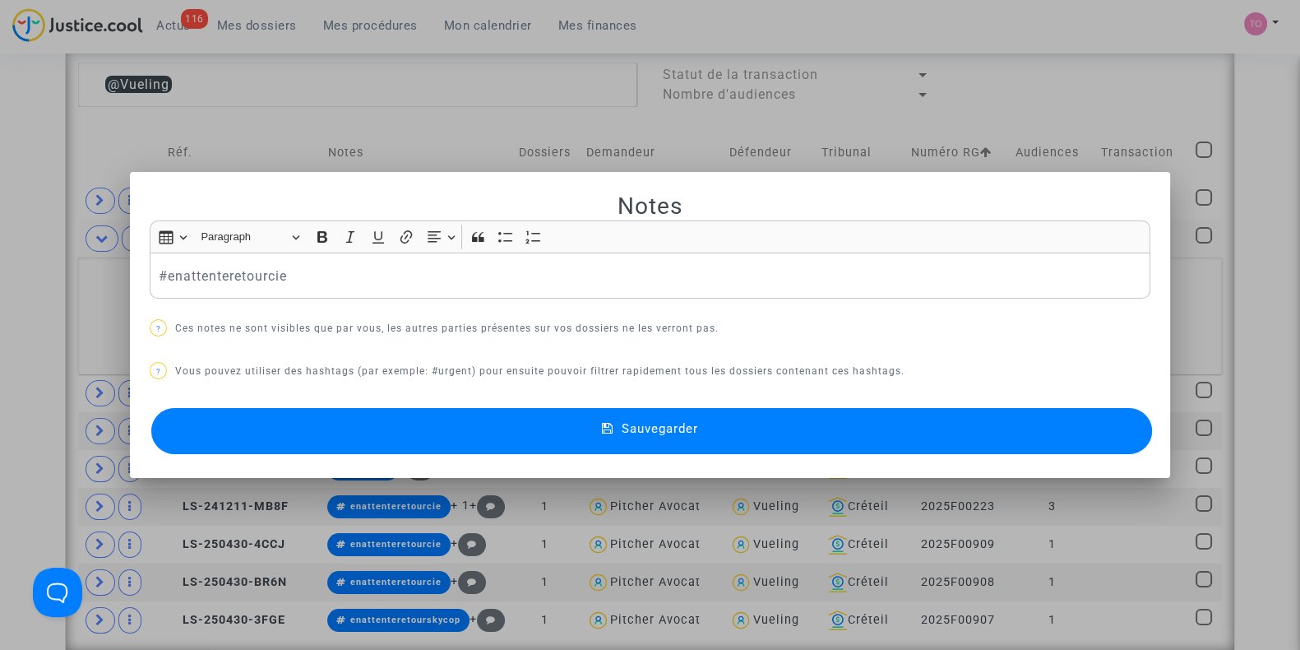
click at [29, 298] on div at bounding box center [650, 325] width 1300 height 650
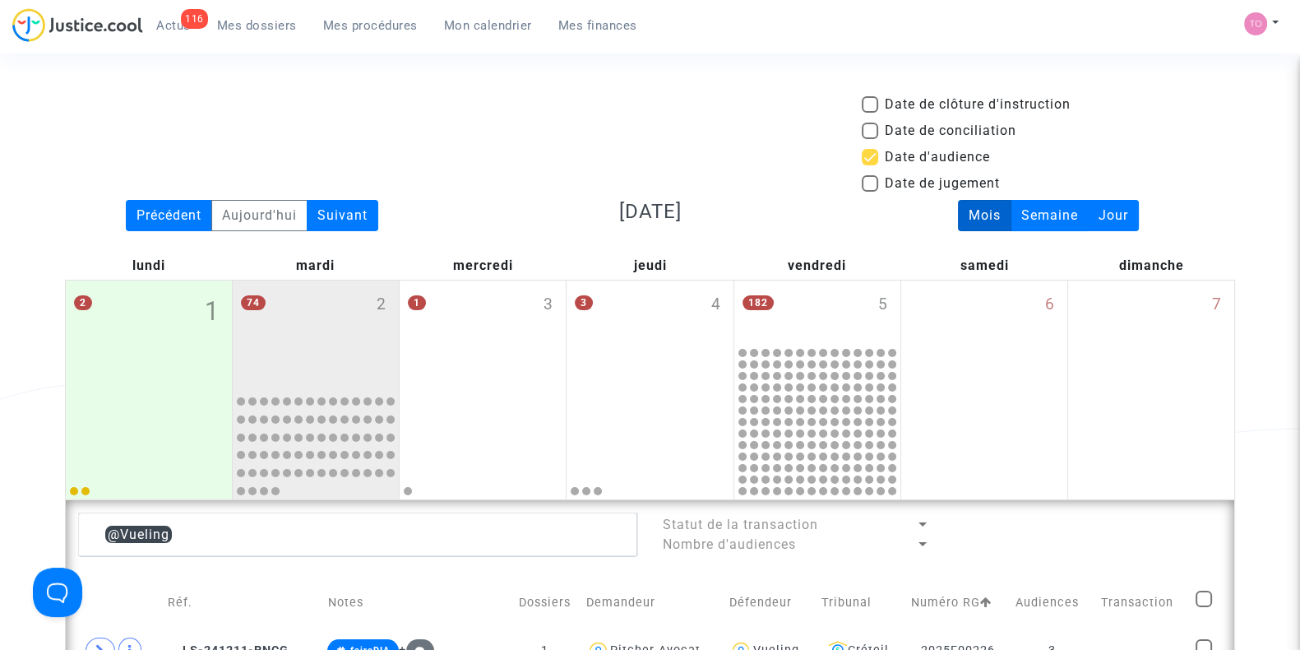
scroll to position [449, 0]
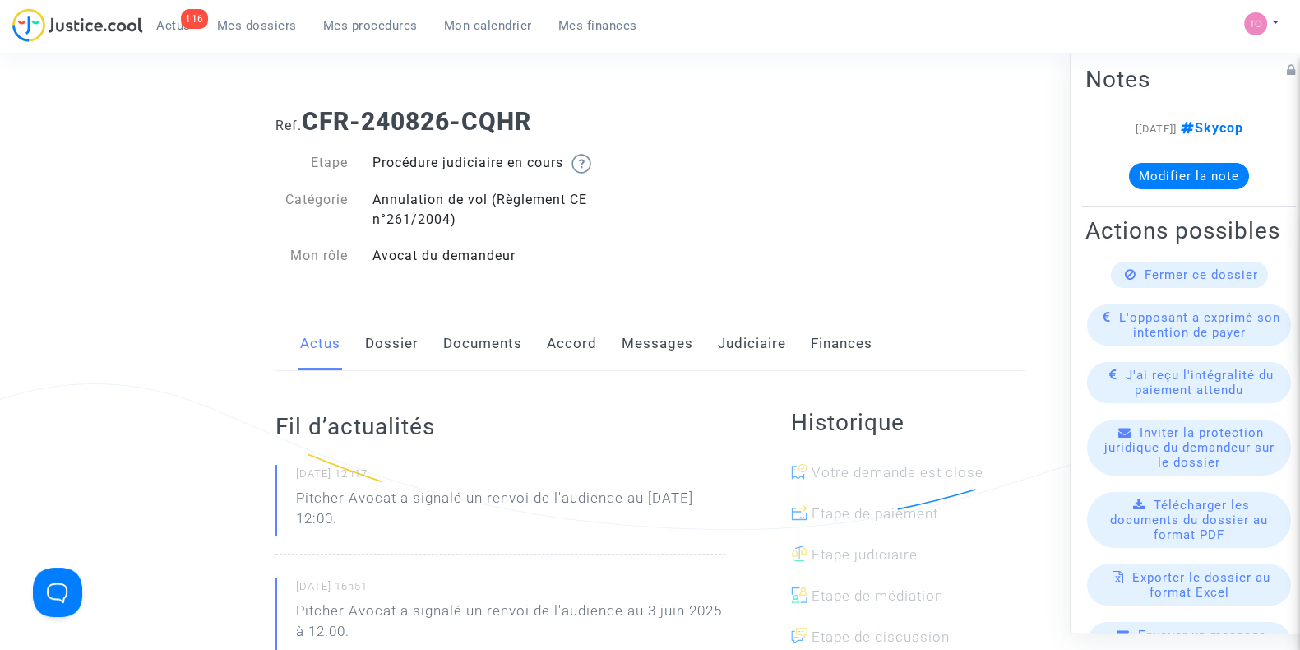
click at [727, 337] on link "Judiciaire" at bounding box center [752, 344] width 68 height 54
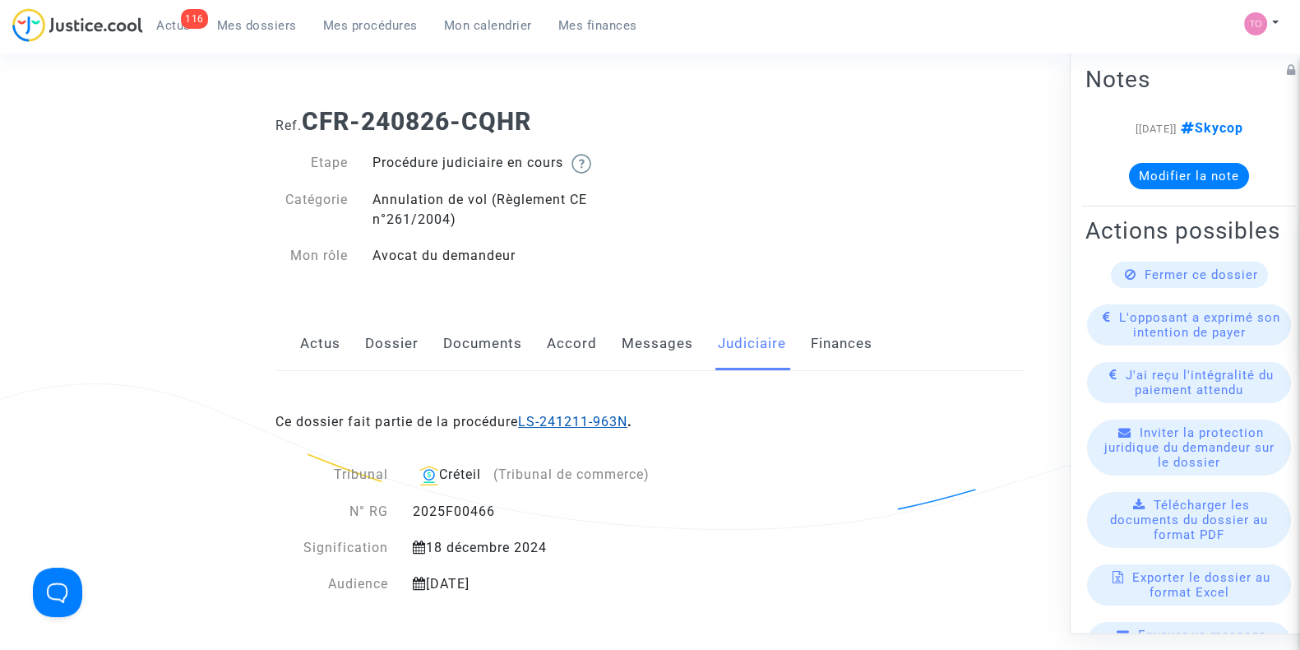
click at [580, 415] on link "LS-241211-963N" at bounding box center [572, 422] width 109 height 16
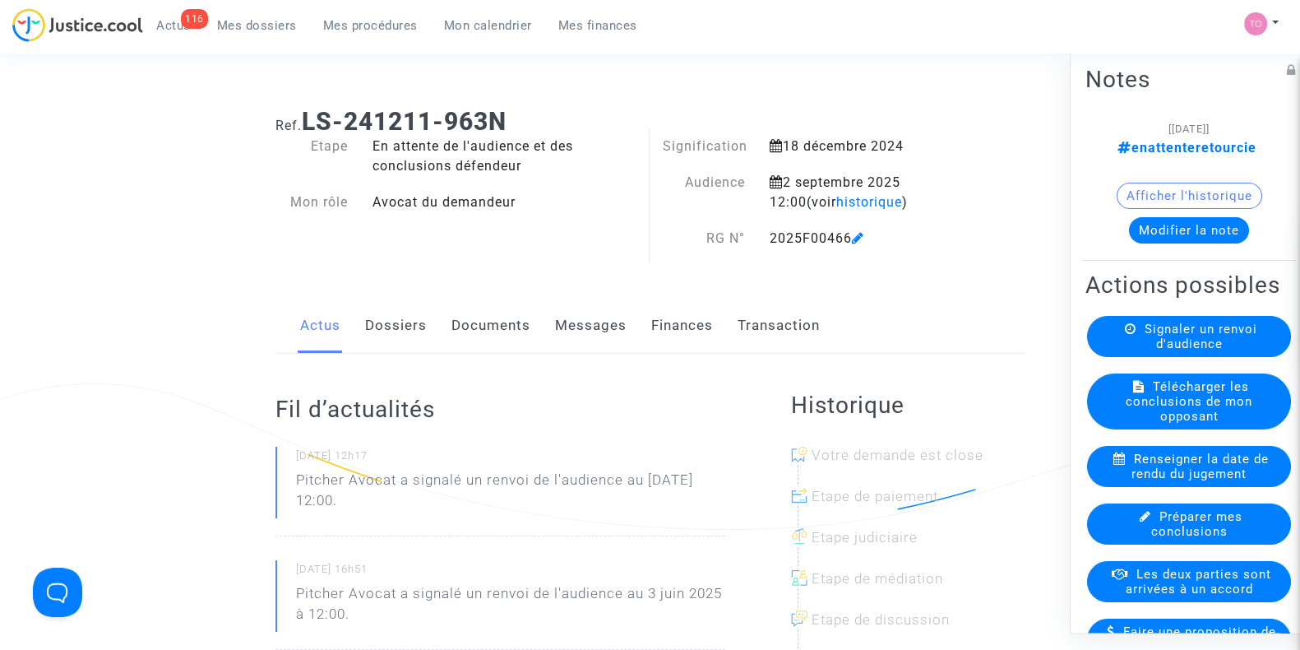
click at [395, 322] on link "Dossiers" at bounding box center [396, 325] width 62 height 54
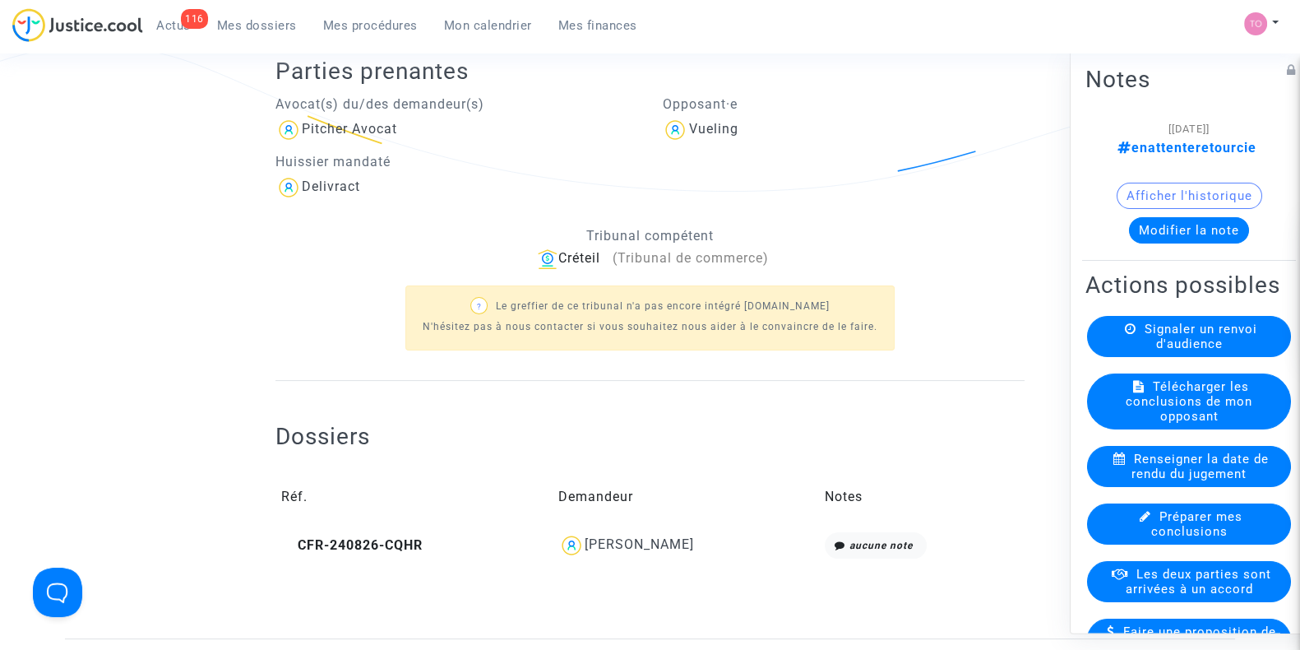
scroll to position [55, 0]
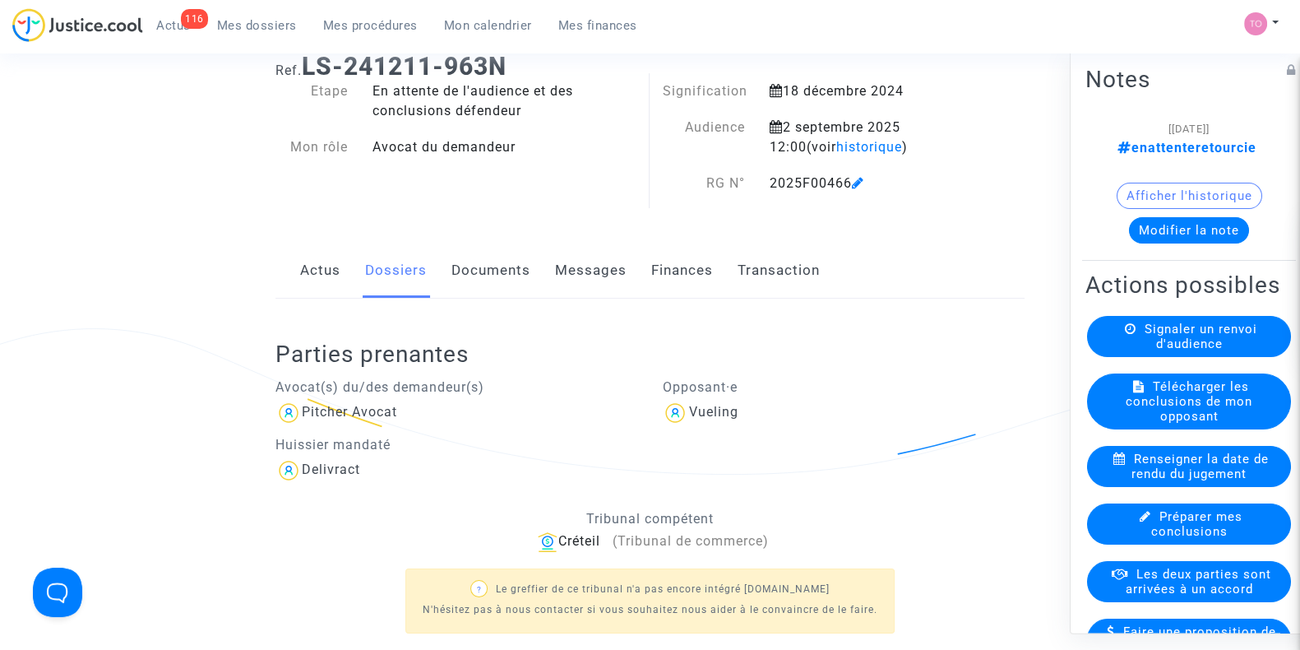
click at [1177, 229] on button "Modifier la note" at bounding box center [1189, 230] width 120 height 26
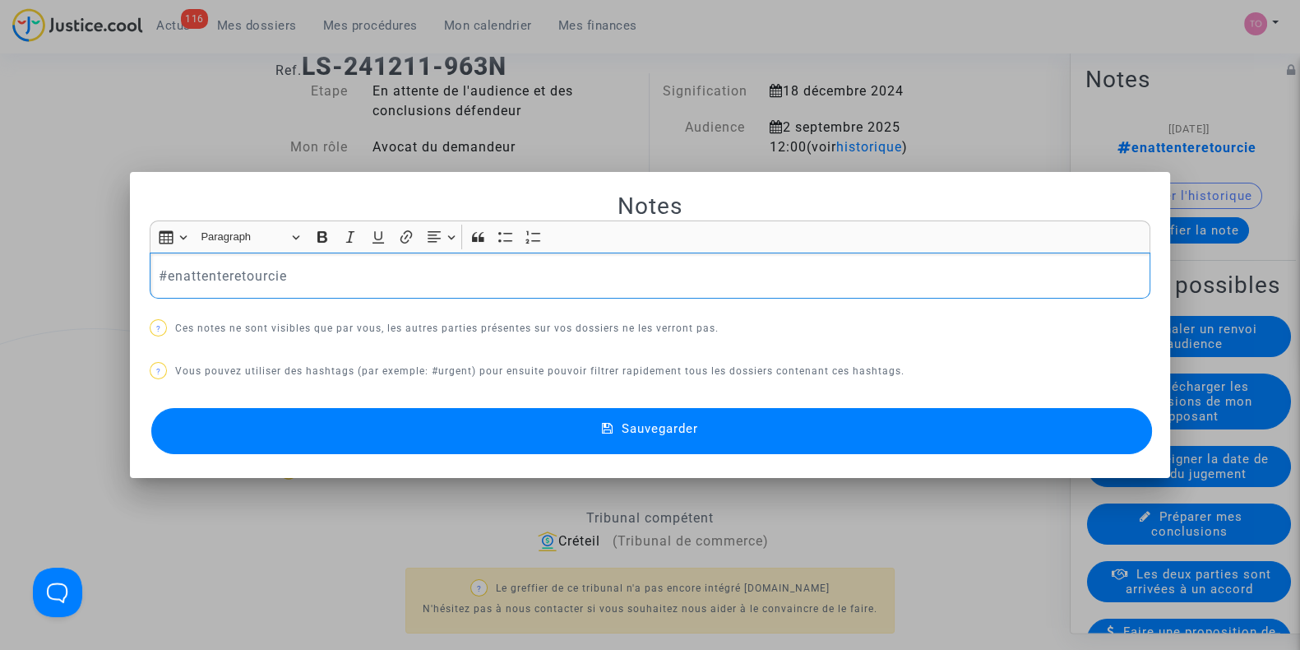
scroll to position [0, 0]
drag, startPoint x: 356, startPoint y: 283, endPoint x: 86, endPoint y: 284, distance: 269.7
click at [86, 284] on div "Notes Rich Text Editor Insert table Insert table Heading Paragraph Paragraph He…" at bounding box center [650, 325] width 1300 height 650
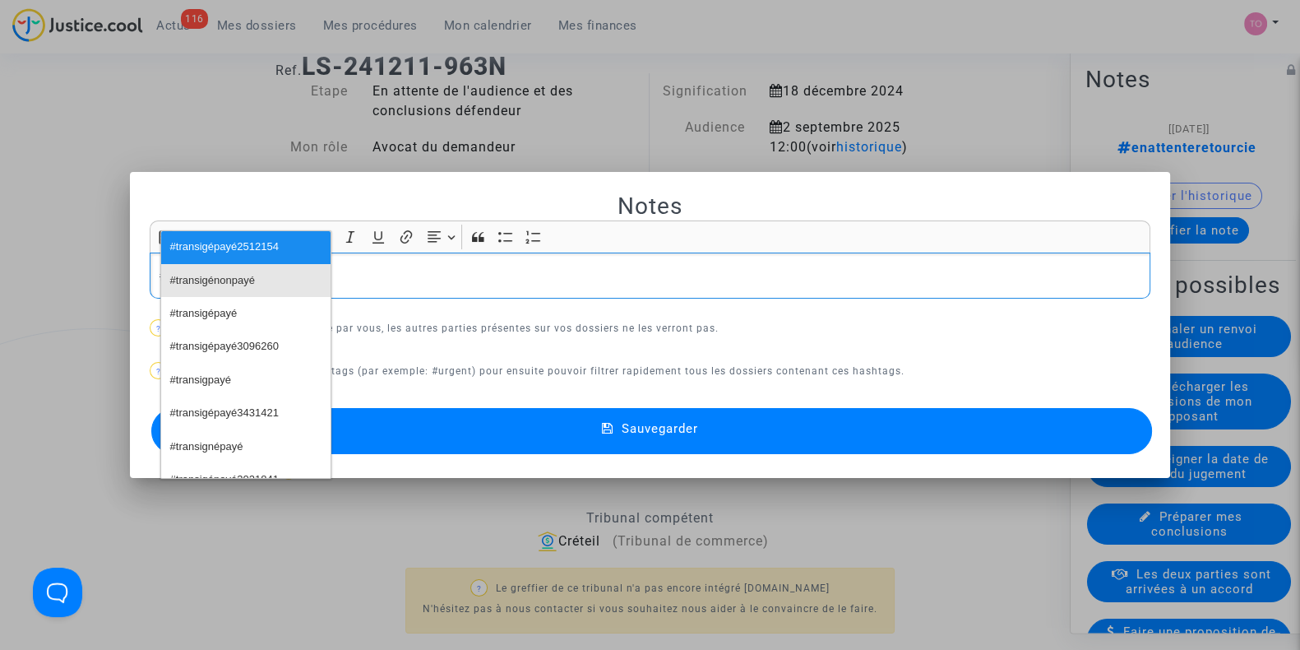
click at [224, 269] on span "#transigénonpayé" at bounding box center [212, 281] width 85 height 24
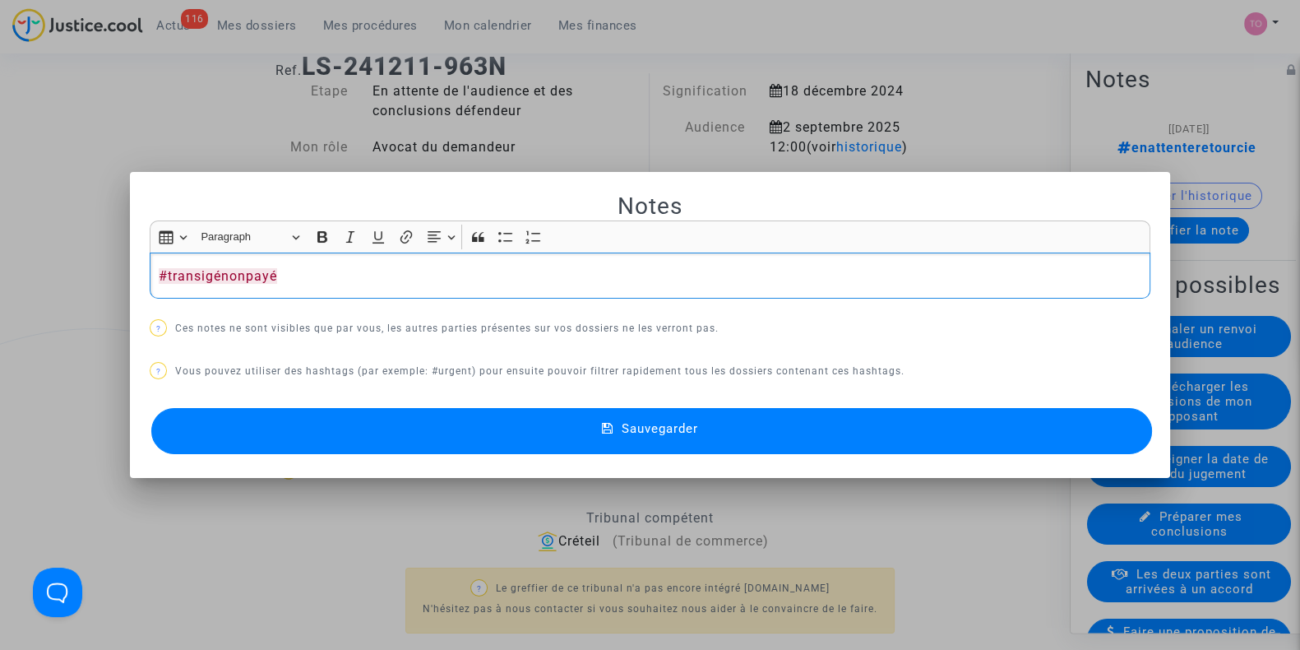
click at [412, 266] on p "#transigénonpayé" at bounding box center [650, 276] width 983 height 21
click at [421, 423] on button "Sauvegarder" at bounding box center [651, 431] width 1001 height 46
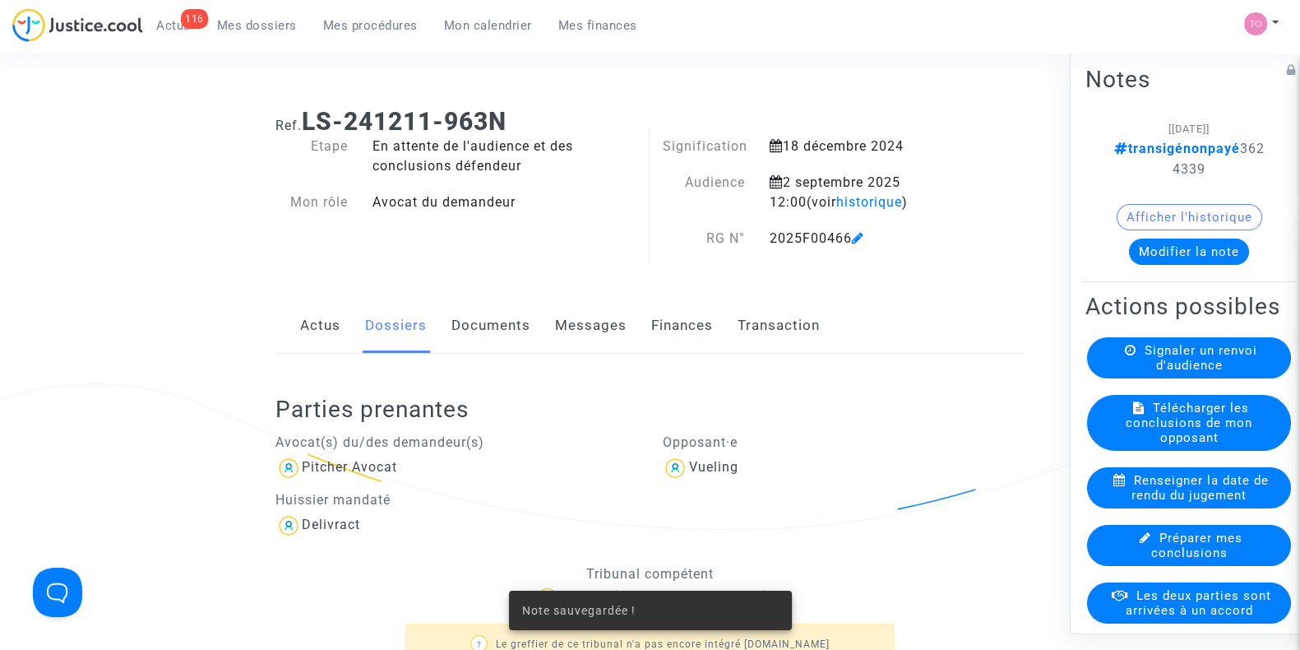
scroll to position [55, 0]
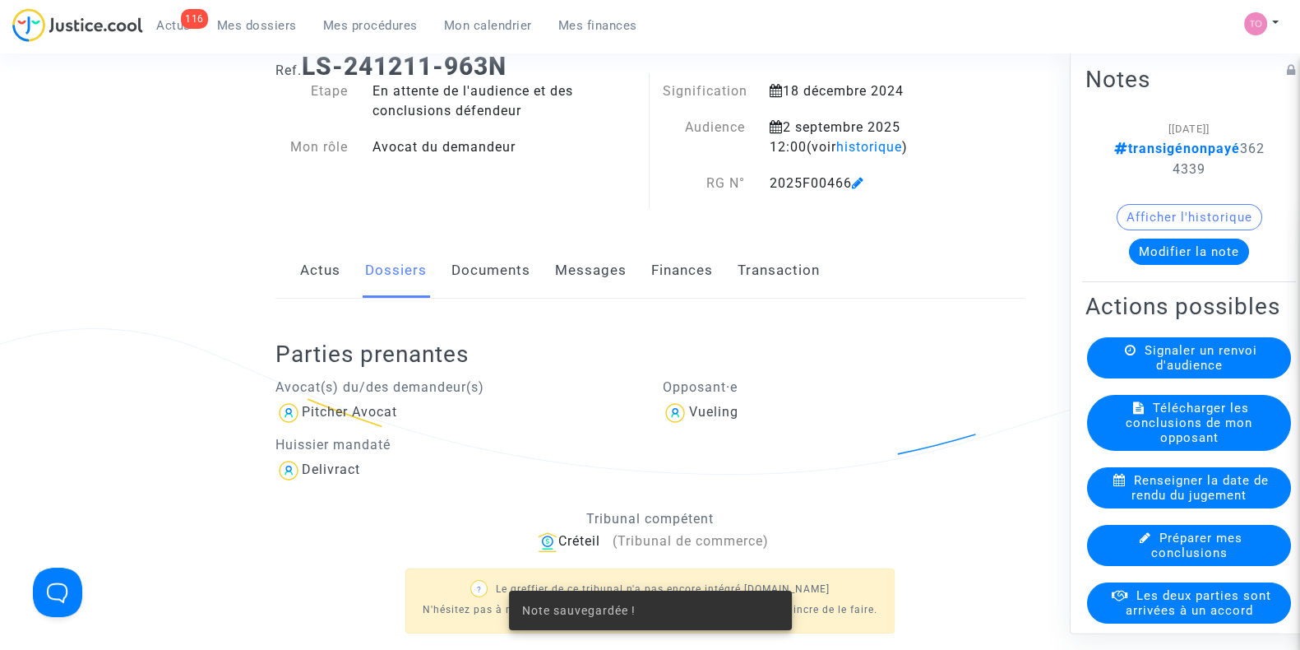
drag, startPoint x: 421, startPoint y: 423, endPoint x: 1097, endPoint y: 456, distance: 676.6
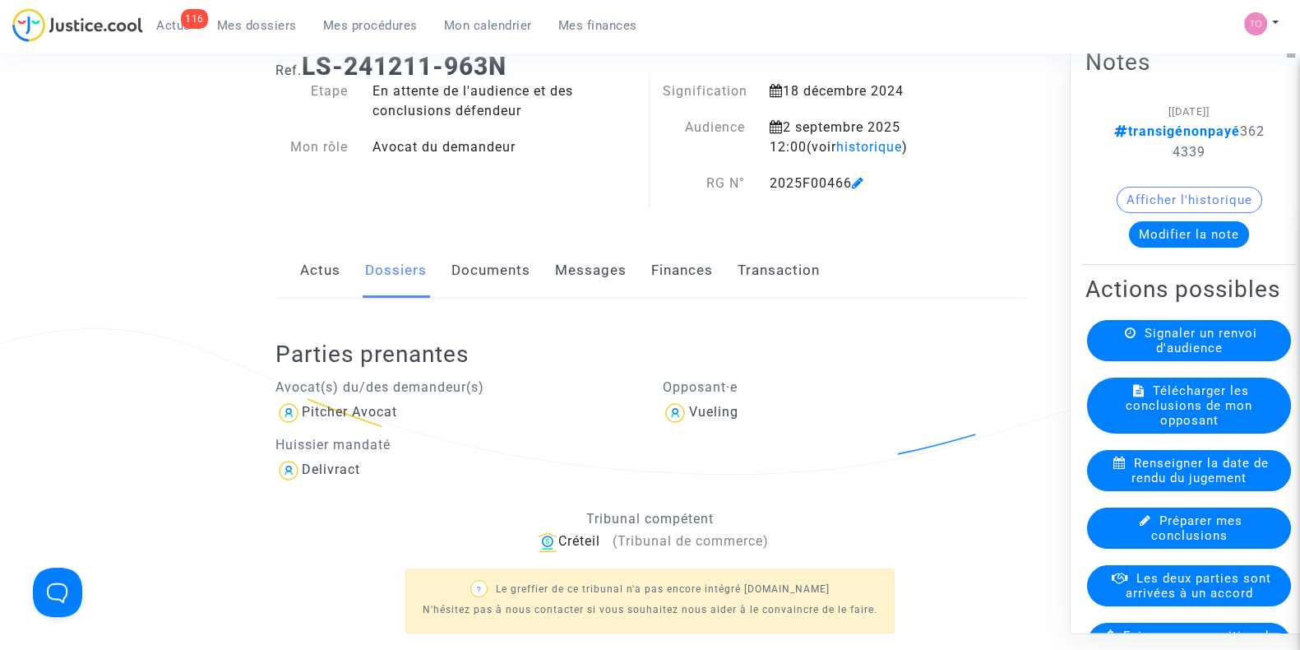
scroll to position [40, 0]
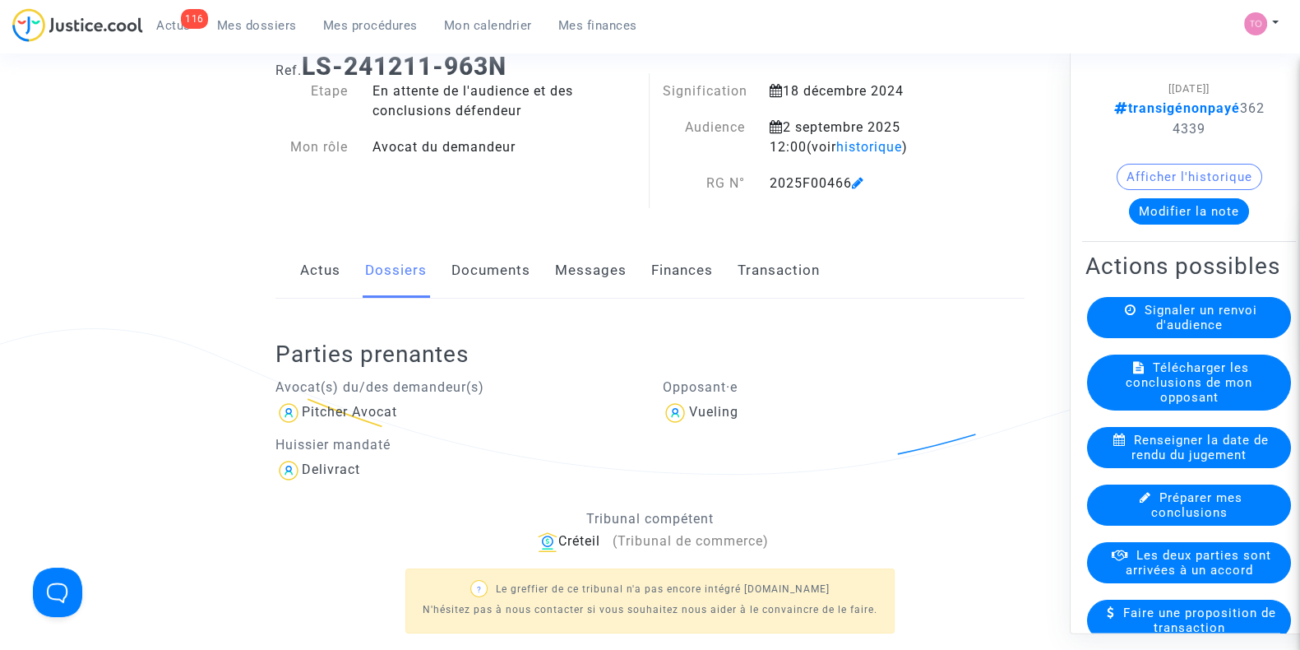
click at [1147, 577] on span "Les deux parties sont arrivées à un accord" at bounding box center [1199, 563] width 146 height 30
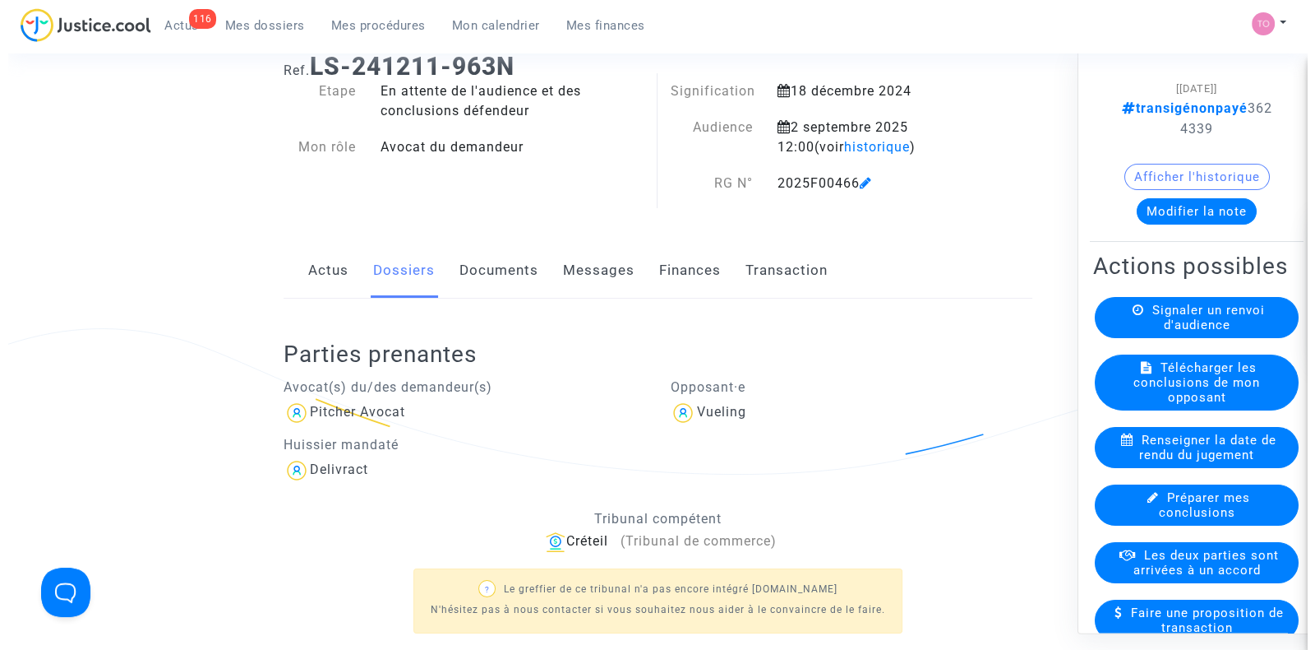
scroll to position [0, 0]
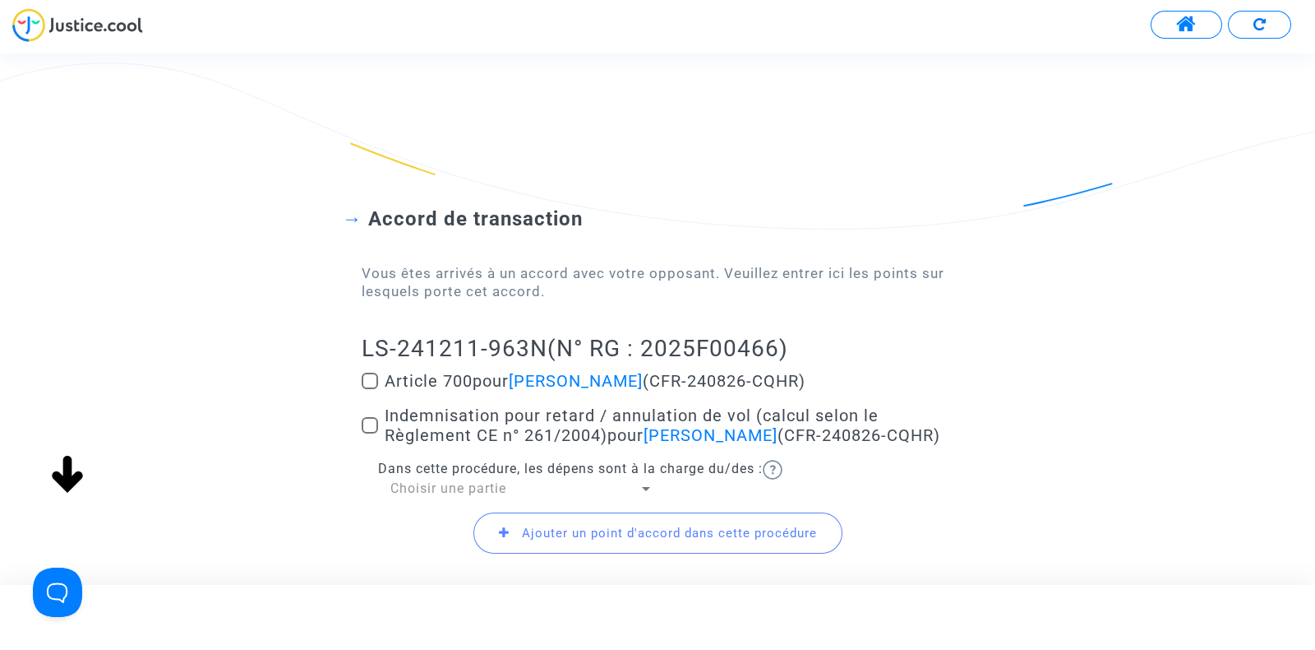
click at [370, 378] on span at bounding box center [370, 380] width 16 height 16
click at [370, 389] on input "Article 700 pour Catarina Frechez (CFR-240826-CQHR)" at bounding box center [369, 389] width 1 height 1
checkbox input "true"
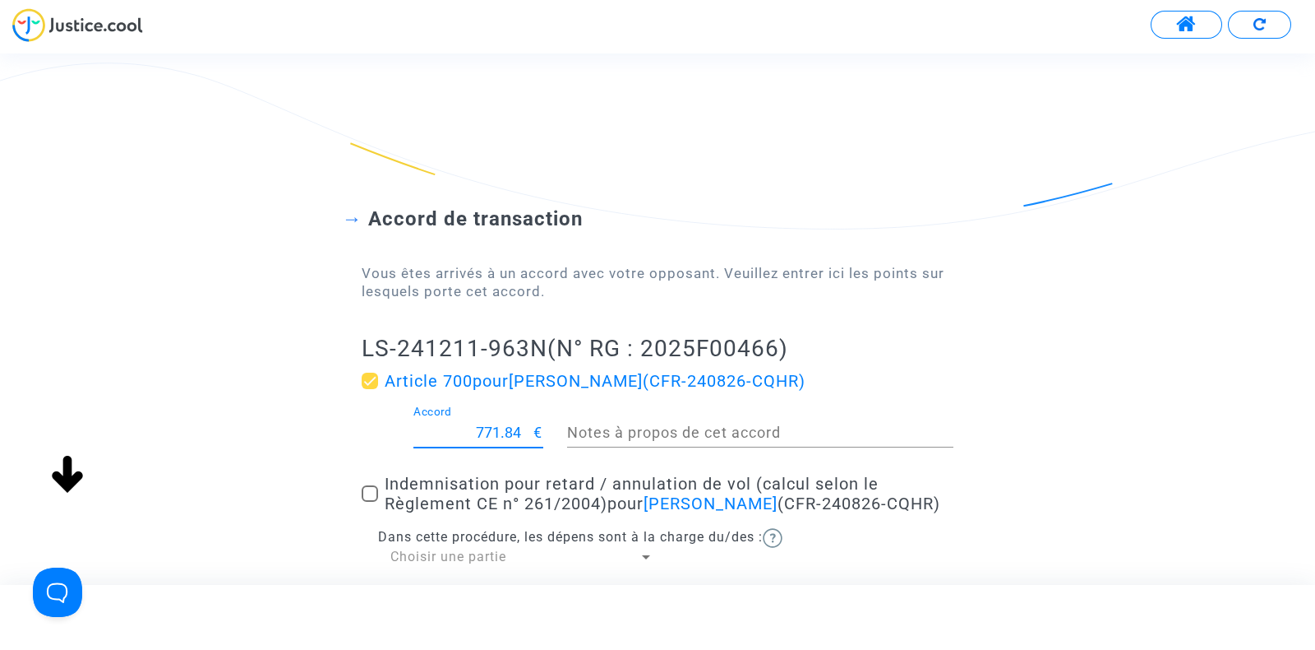
click at [487, 435] on input "771.84" at bounding box center [474, 432] width 121 height 16
type input "237"
click at [373, 502] on span at bounding box center [370, 493] width 16 height 16
click at [370, 502] on input "Indemnisation pour retard / annulation de vol (calcul selon le Règlement CE n° …" at bounding box center [369, 502] width 1 height 1
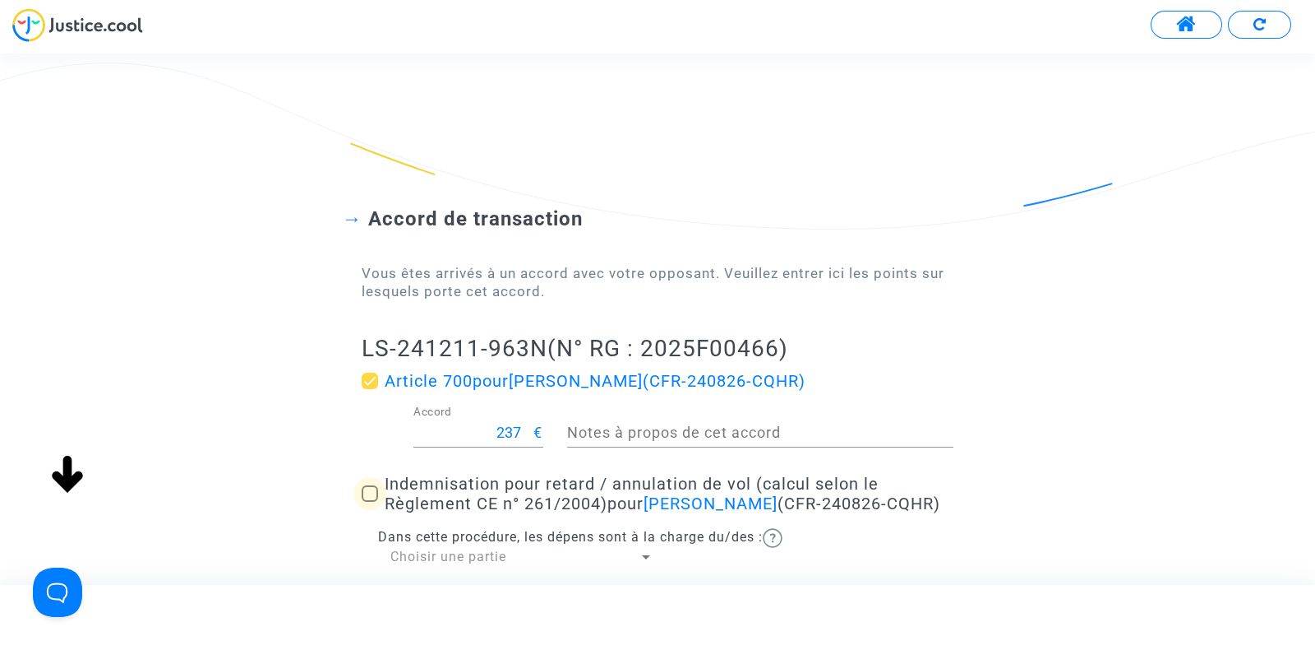
checkbox input "true"
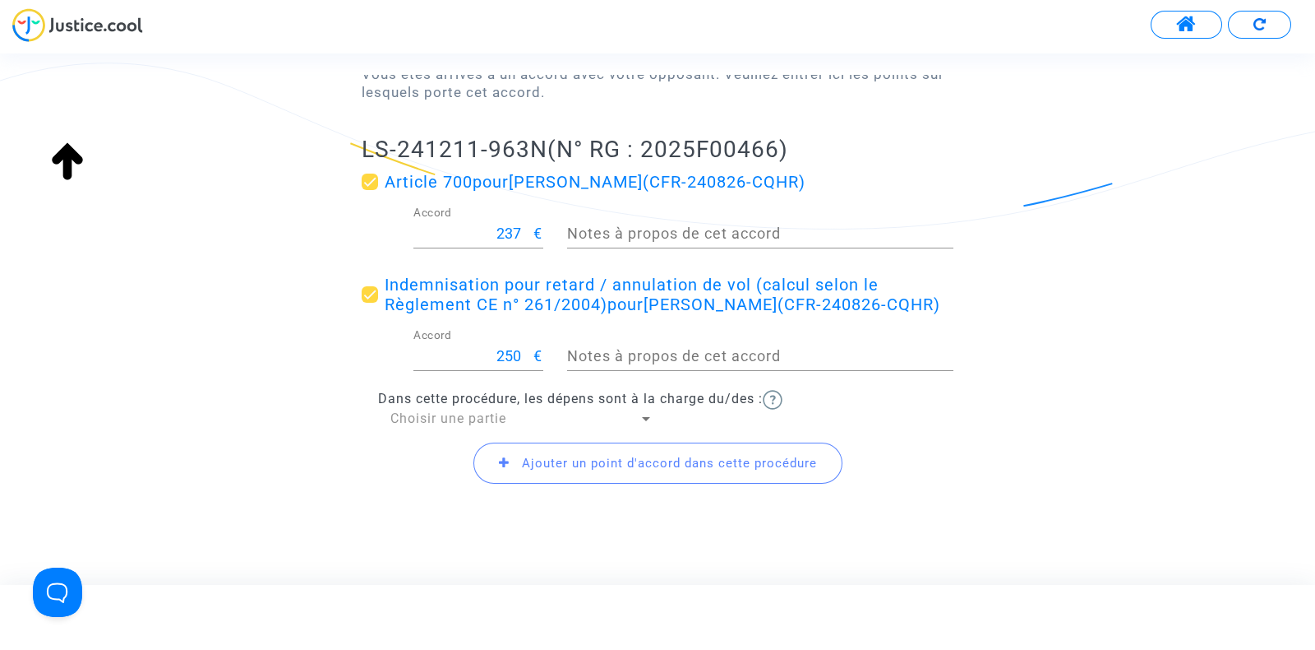
scroll to position [231, 0]
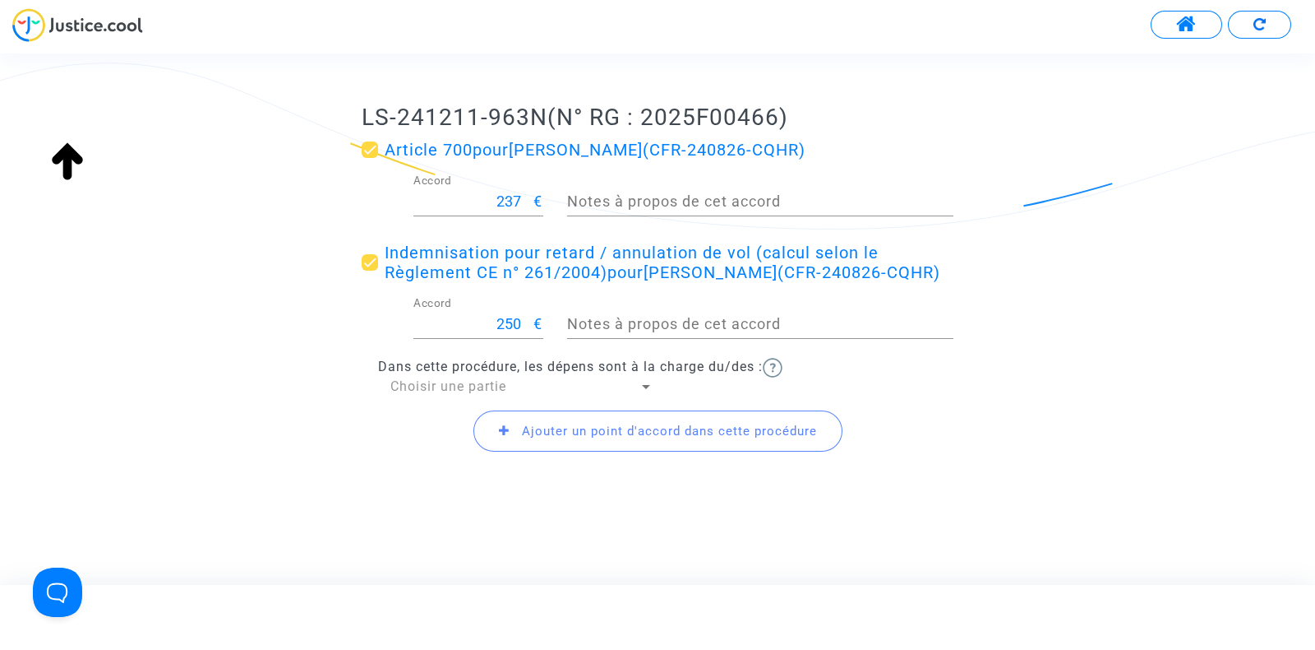
click at [442, 394] on span "Choisir une partie" at bounding box center [449, 386] width 116 height 16
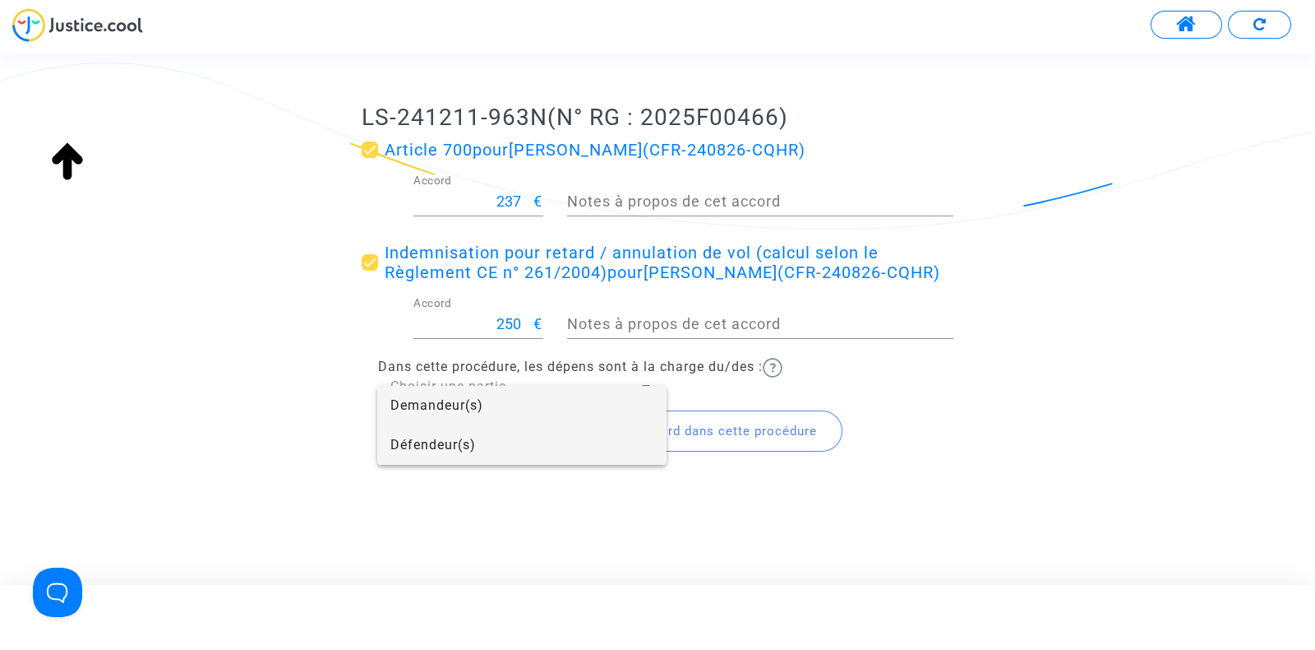
click at [445, 437] on span "Défendeur(s)" at bounding box center [522, 444] width 263 height 39
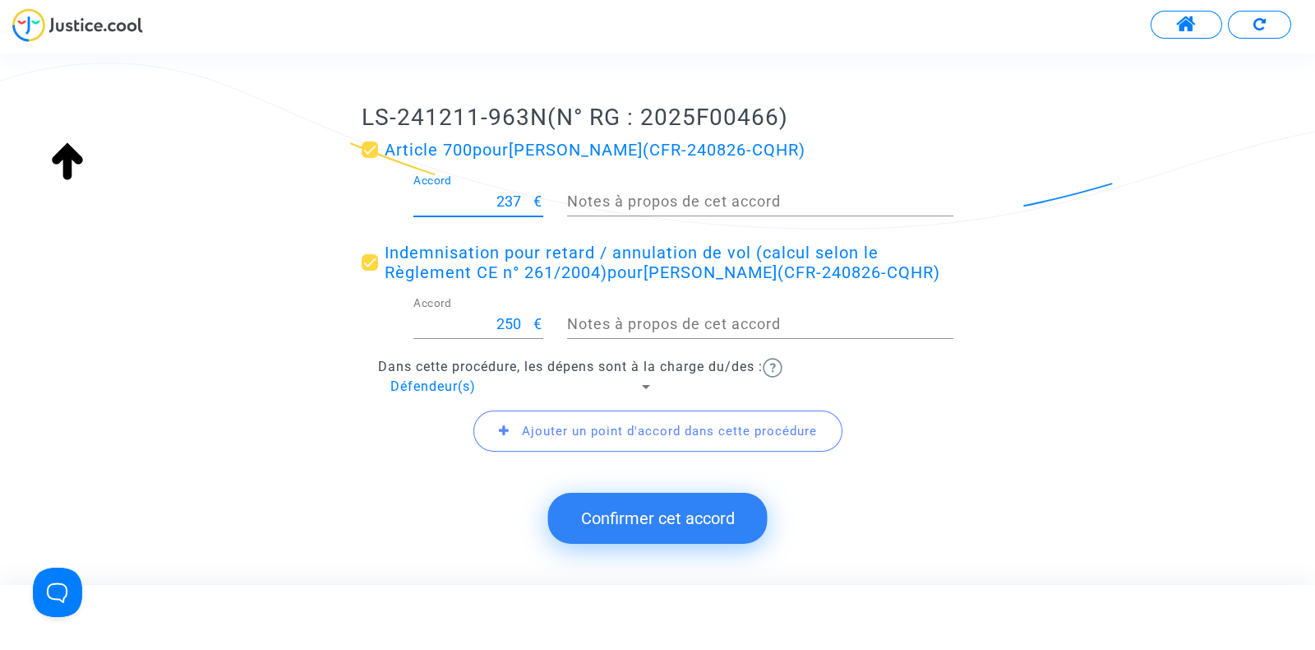
click at [509, 202] on input "237" at bounding box center [474, 201] width 121 height 16
type input "250"
click at [275, 261] on div "Accord de transaction Vous êtes arrivés à un accord avec votre opposant. Veuill…" at bounding box center [657, 204] width 1315 height 589
click at [645, 526] on button "Confirmer cet accord" at bounding box center [658, 517] width 220 height 51
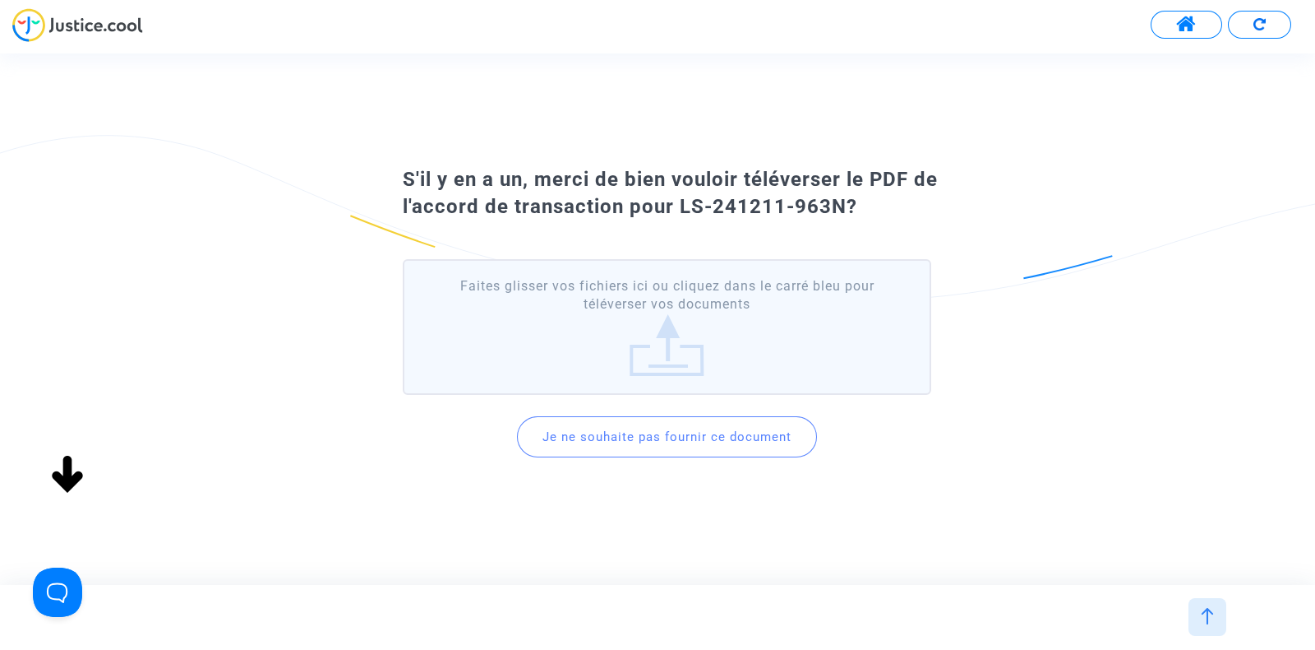
click at [633, 420] on button "Je ne souhaite pas fournir ce document" at bounding box center [667, 436] width 300 height 41
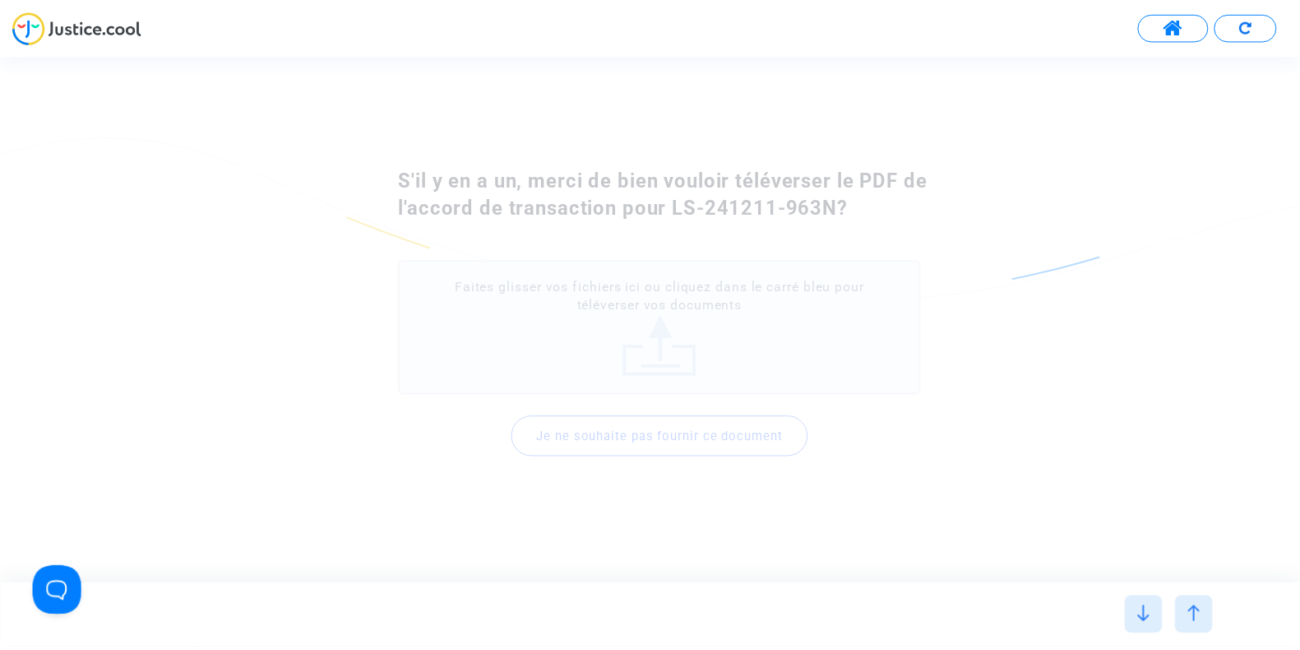
scroll to position [0, 0]
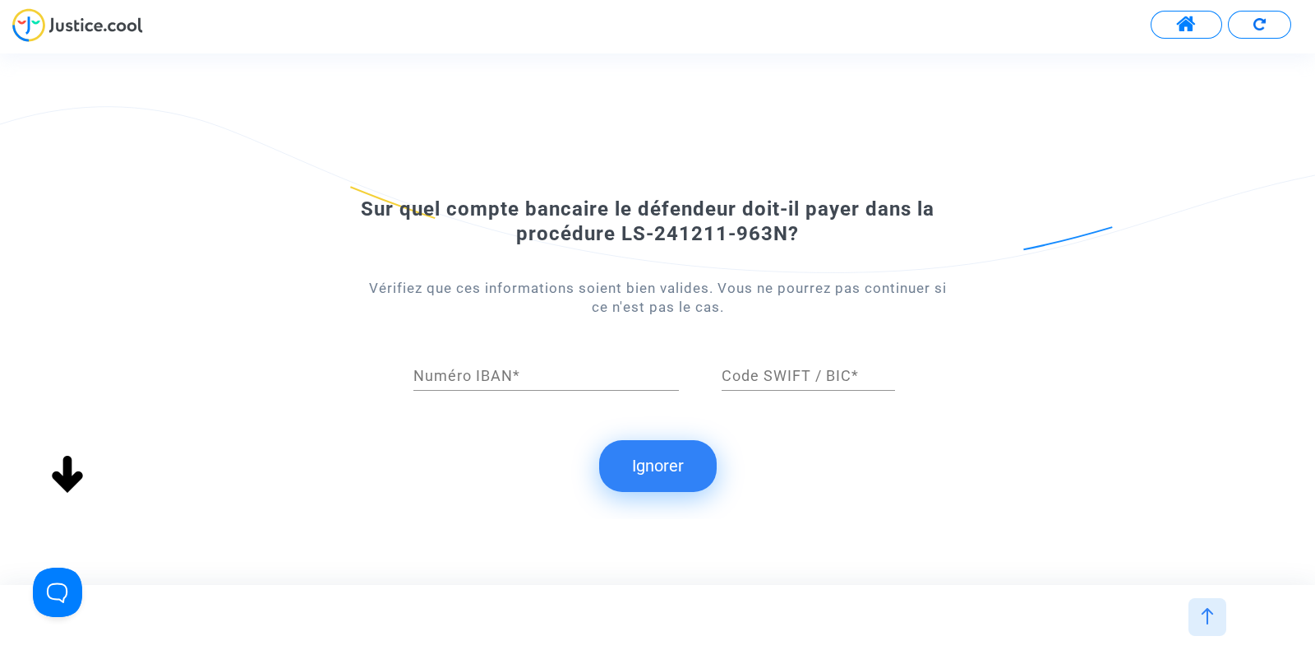
click at [649, 470] on button "Ignorer" at bounding box center [658, 465] width 118 height 51
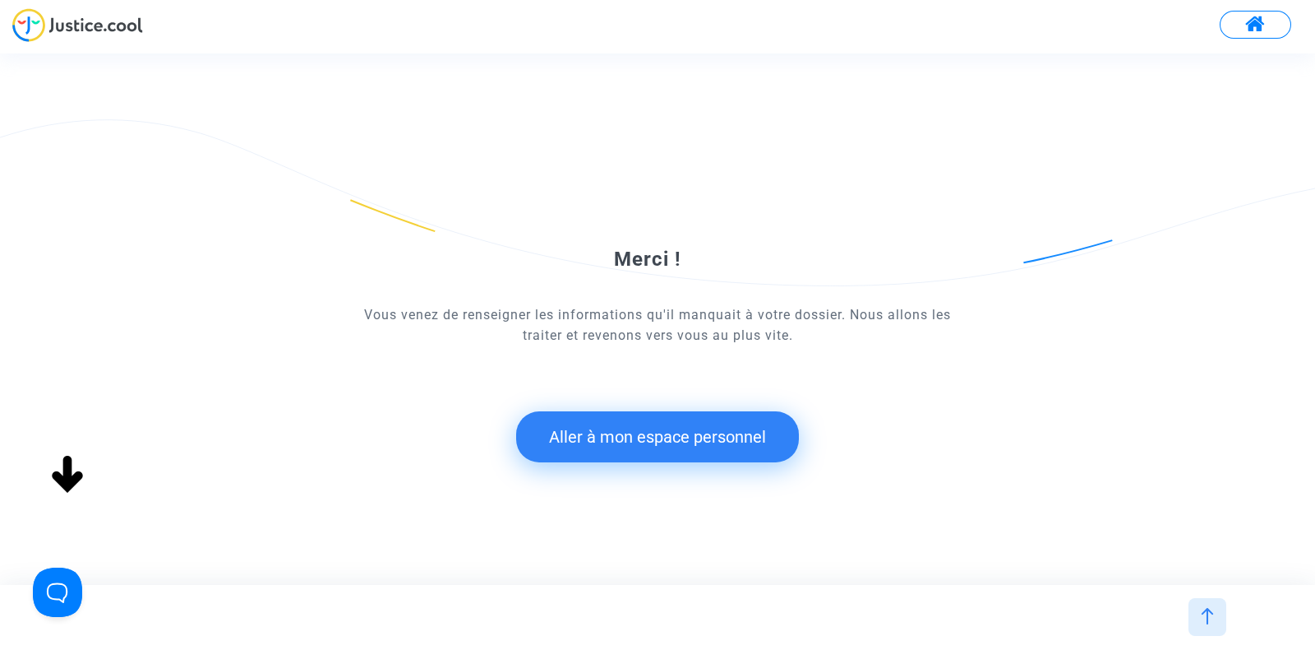
click at [645, 440] on button "Aller à mon espace personnel" at bounding box center [657, 436] width 283 height 51
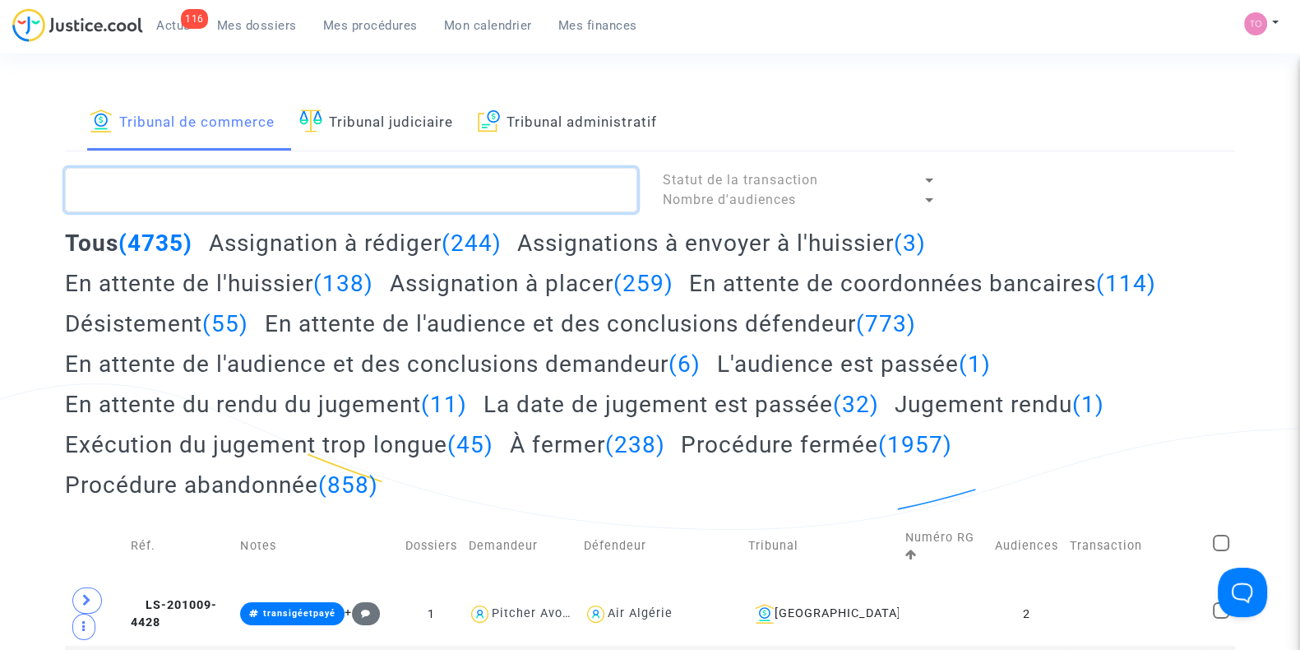
click at [148, 201] on textarea at bounding box center [351, 190] width 572 height 44
paste textarea "Mouh"
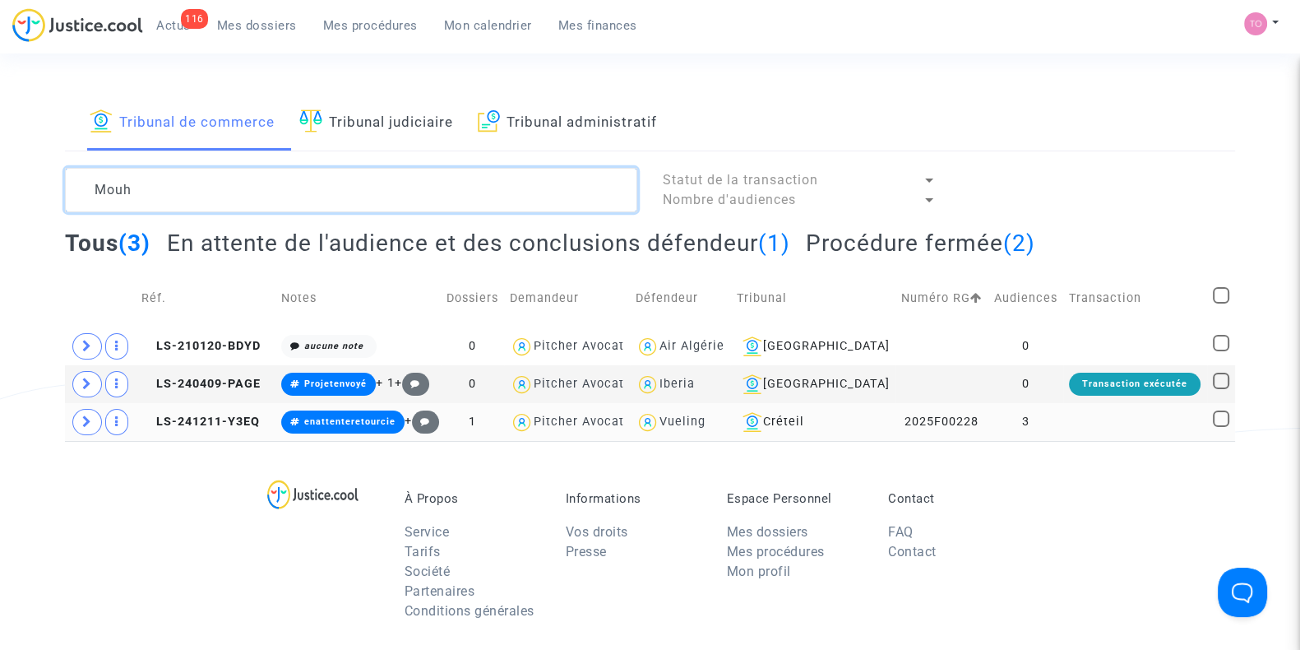
type textarea "Mouh"
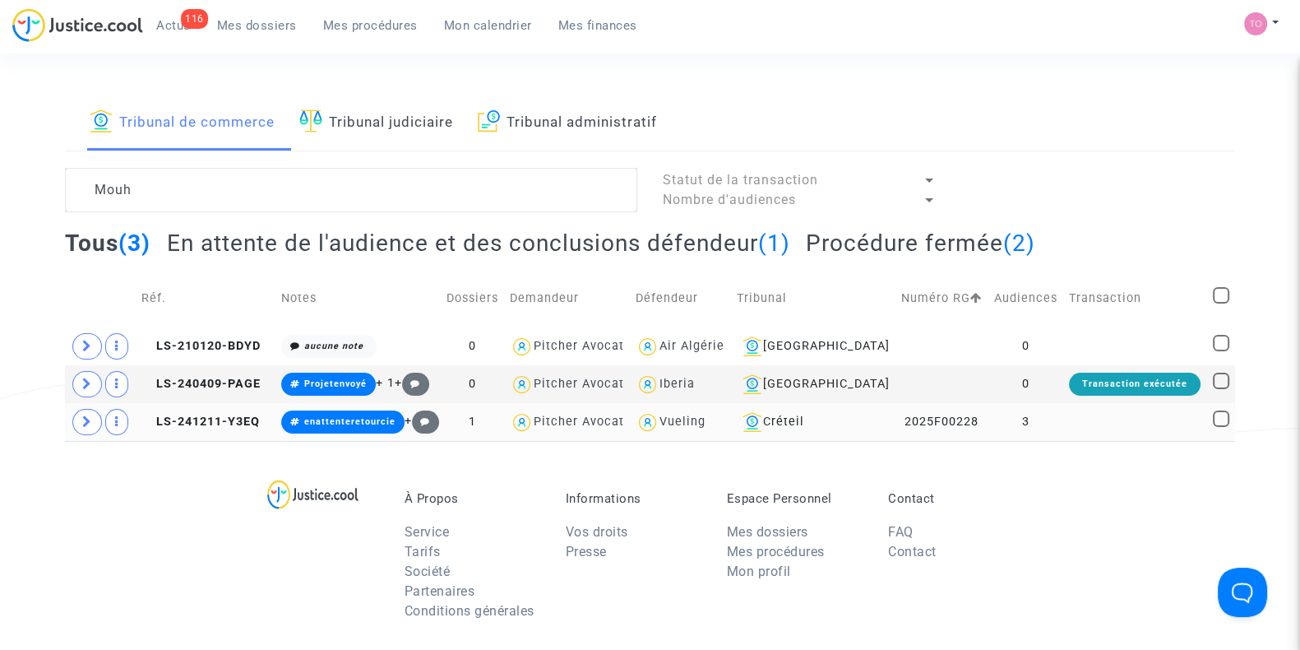
click at [1087, 427] on td at bounding box center [1135, 422] width 144 height 38
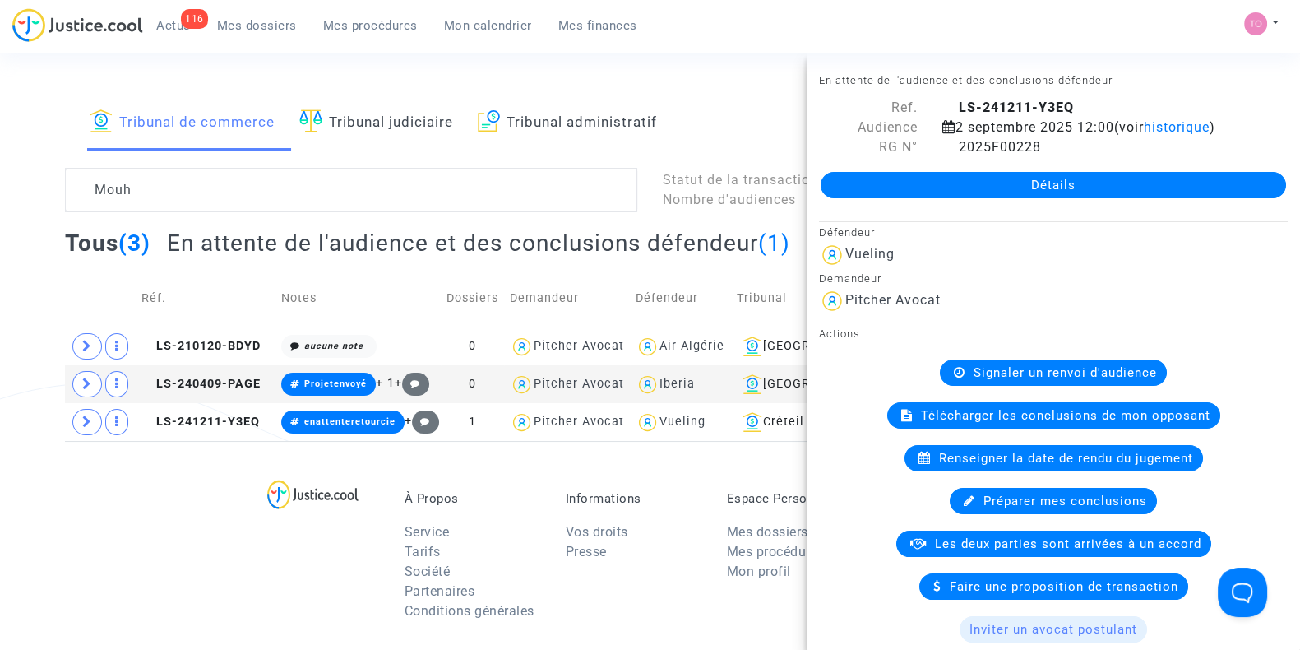
drag, startPoint x: 964, startPoint y: 183, endPoint x: 982, endPoint y: 193, distance: 21.7
click at [982, 193] on link "Détails" at bounding box center [1053, 185] width 465 height 26
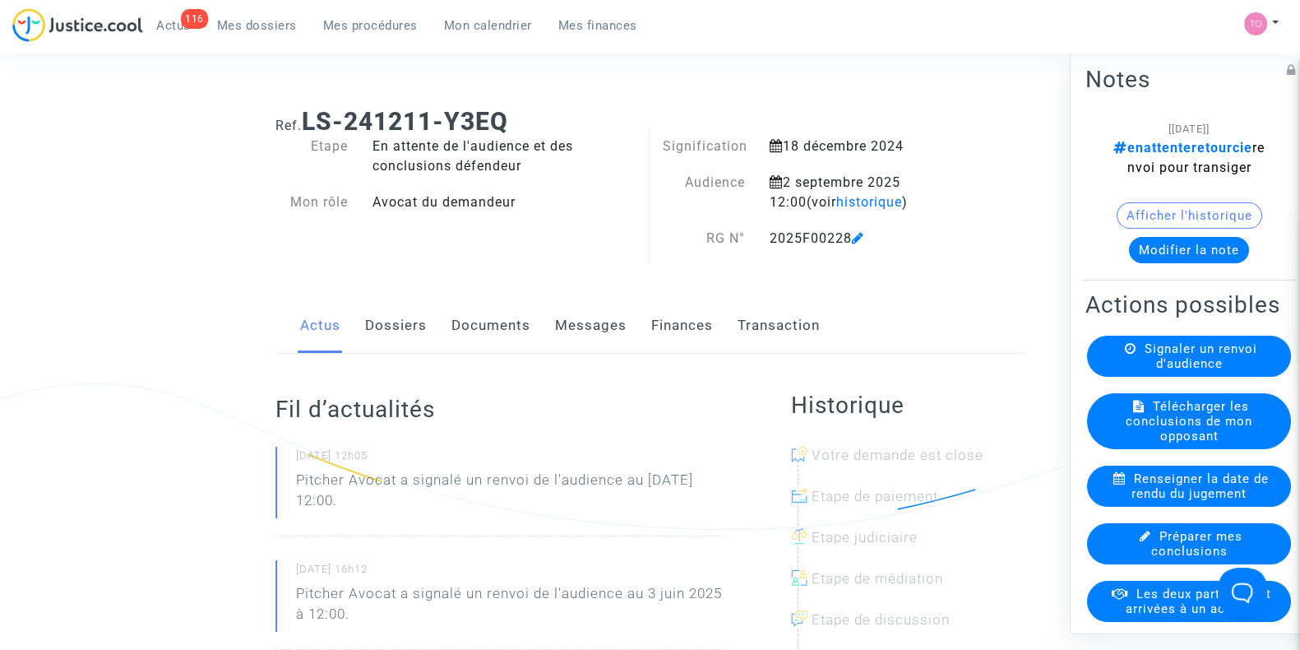
click at [704, 325] on link "Finances" at bounding box center [682, 325] width 62 height 54
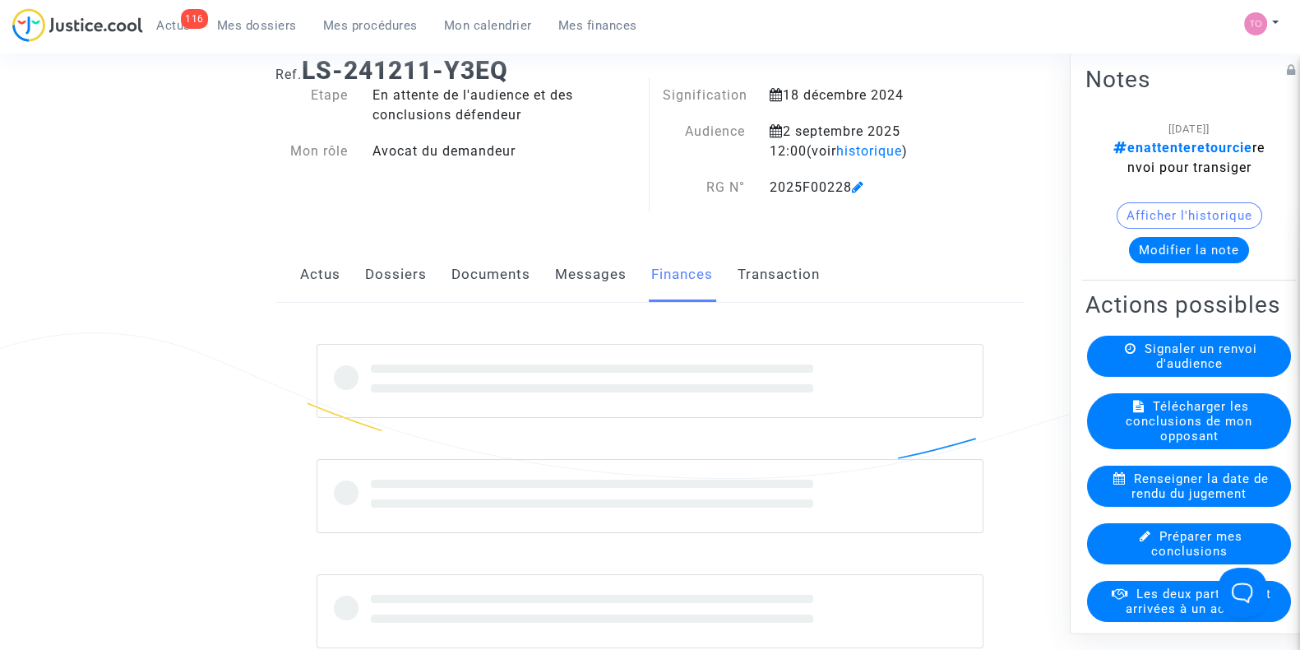
scroll to position [53, 0]
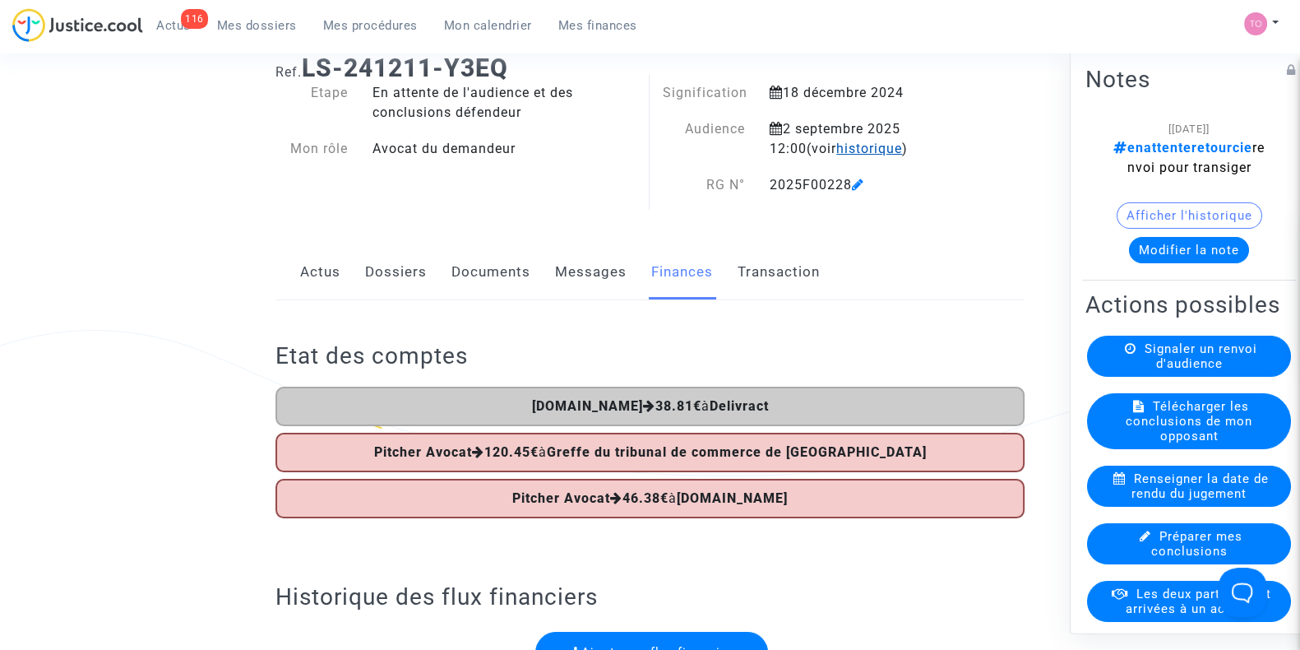
click at [840, 153] on span "historique" at bounding box center [869, 149] width 66 height 16
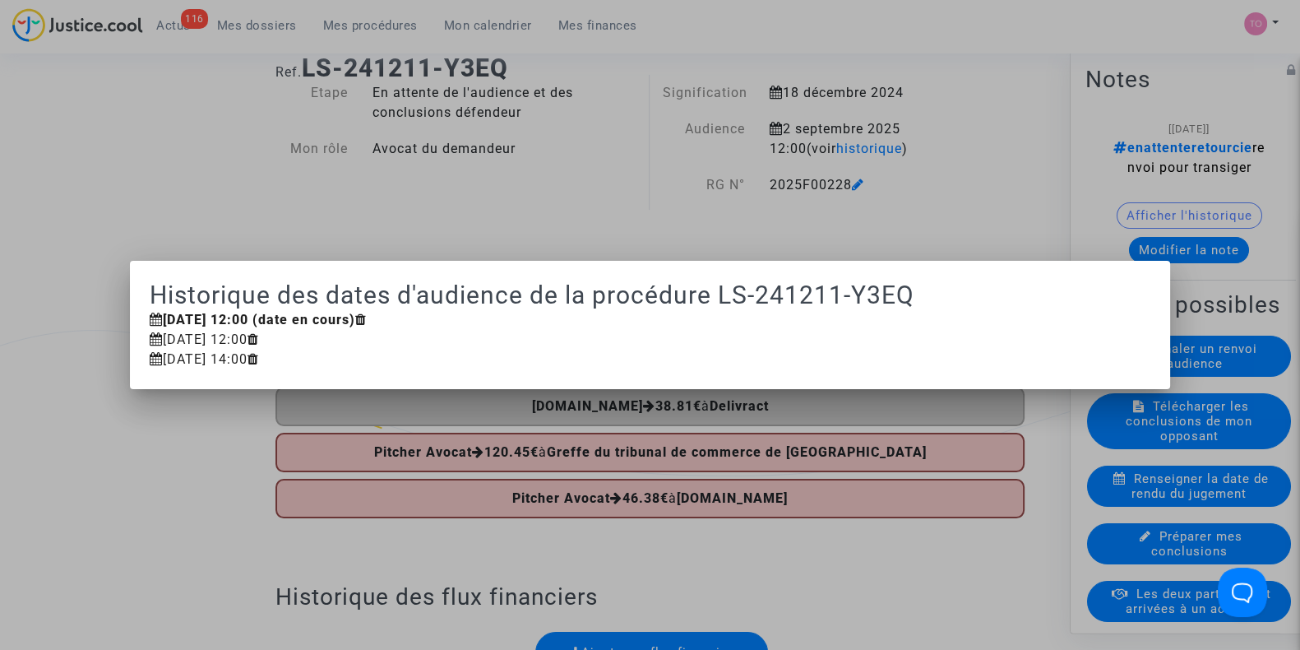
click at [938, 178] on div at bounding box center [650, 325] width 1300 height 650
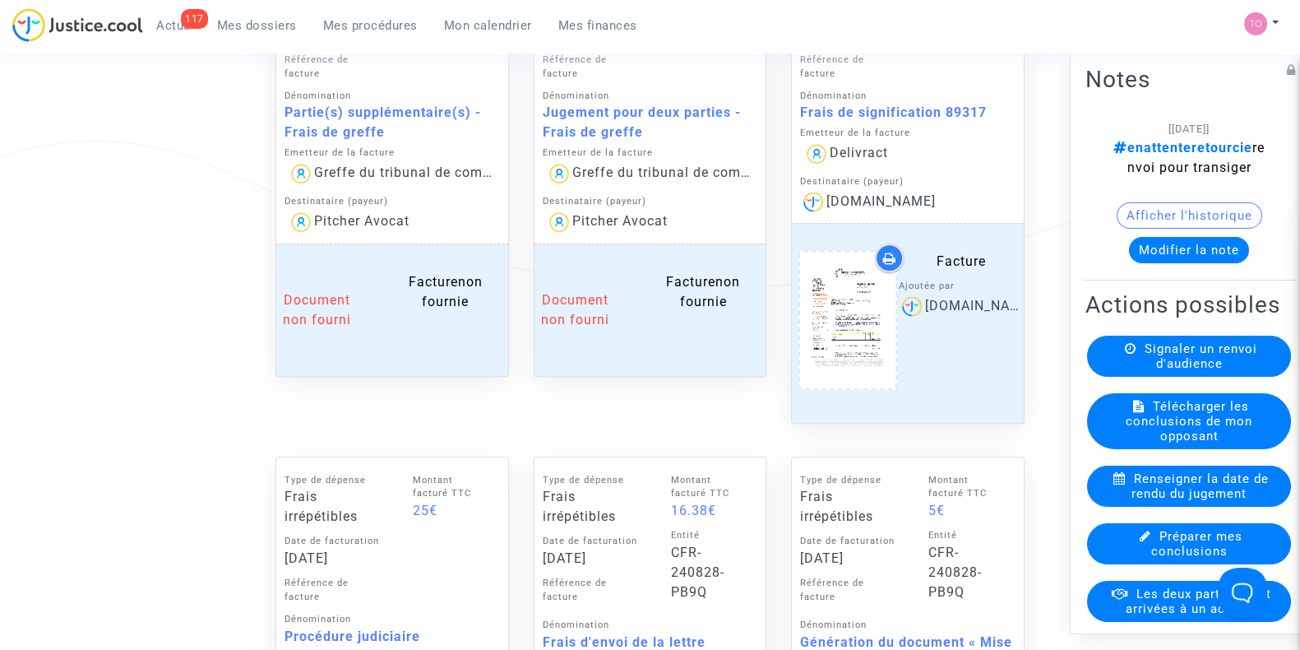
scroll to position [968, 0]
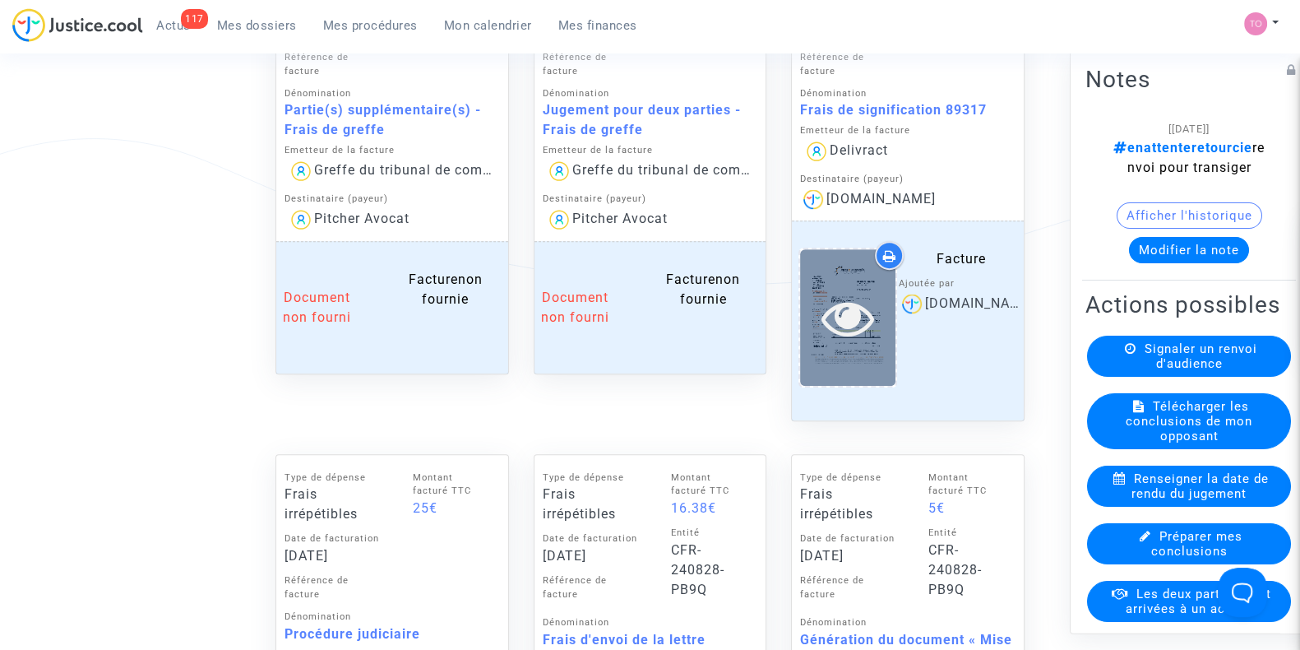
click at [858, 321] on icon at bounding box center [847, 317] width 53 height 53
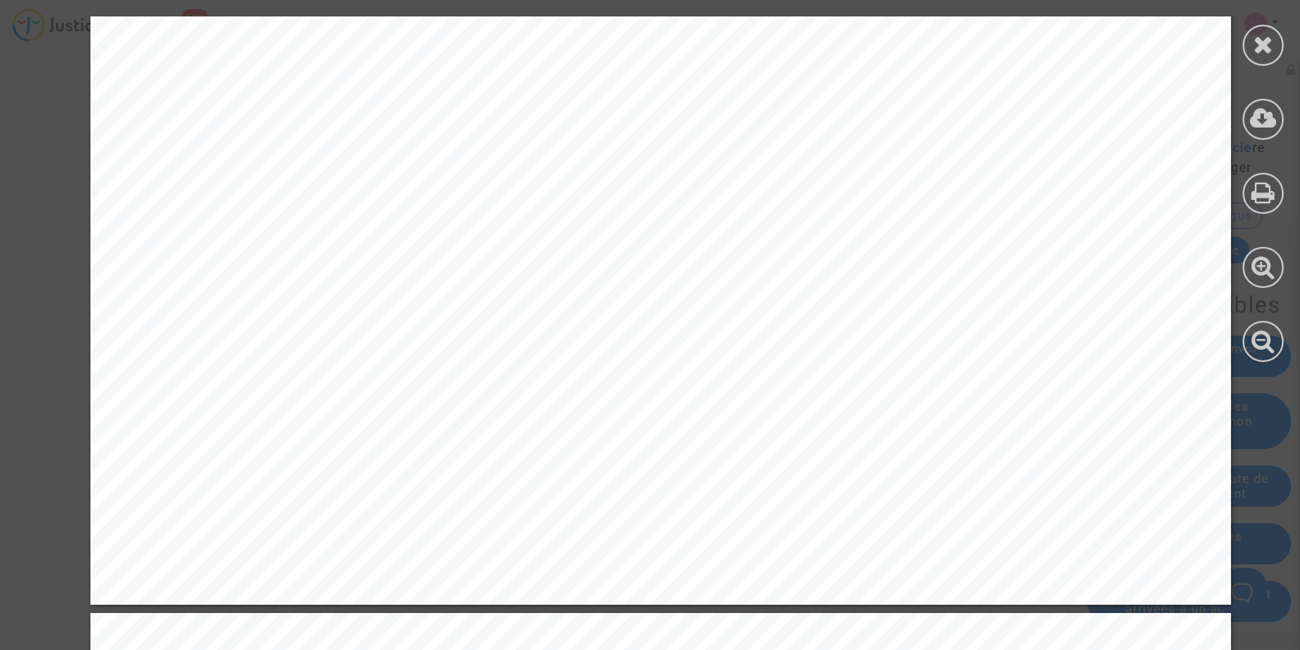
scroll to position [742, 0]
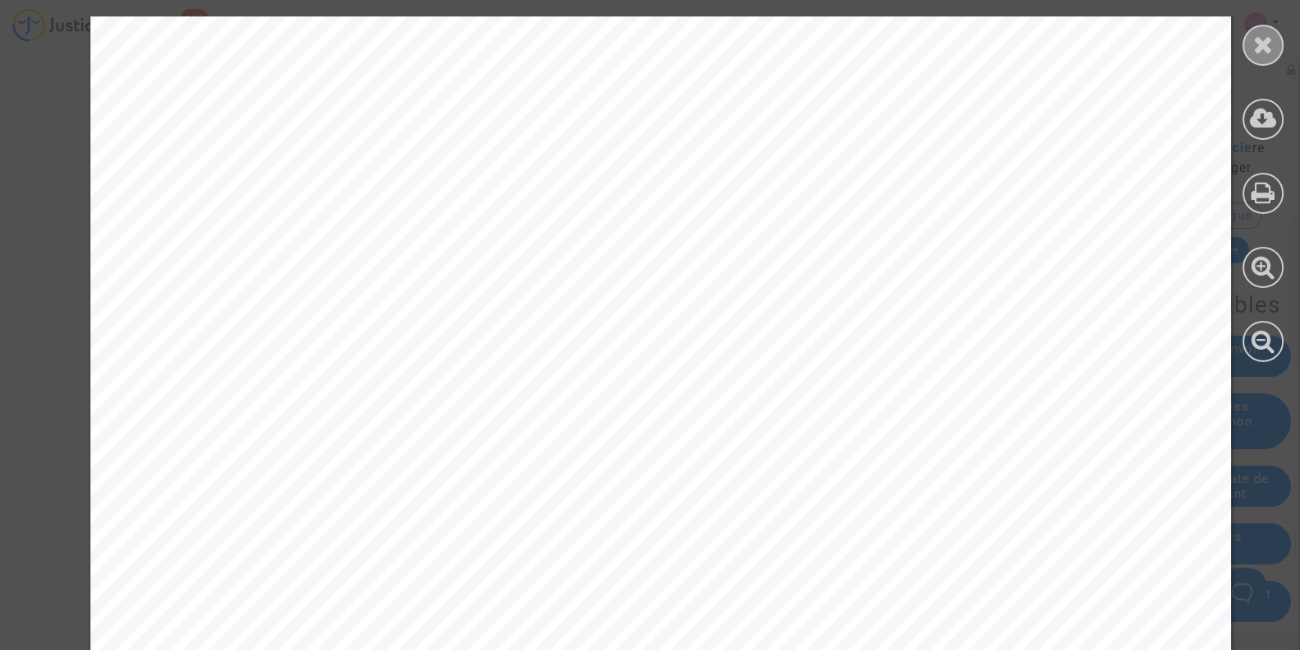
click at [1266, 35] on icon at bounding box center [1263, 44] width 21 height 25
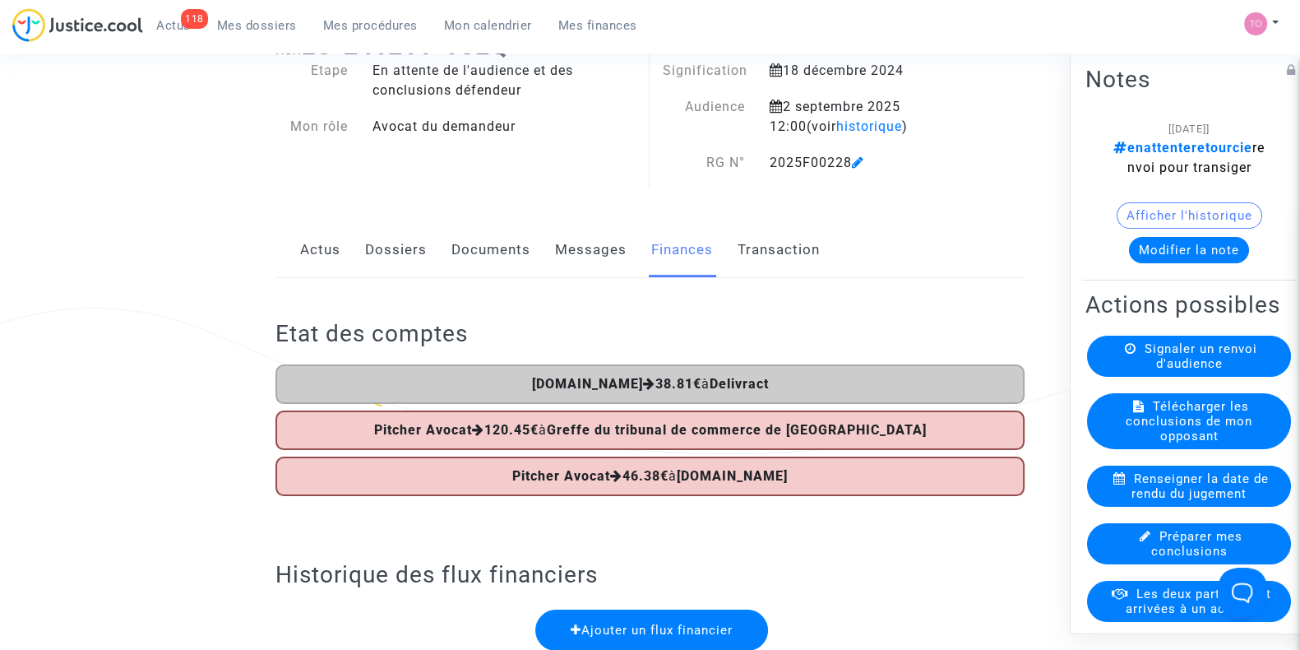
scroll to position [0, 0]
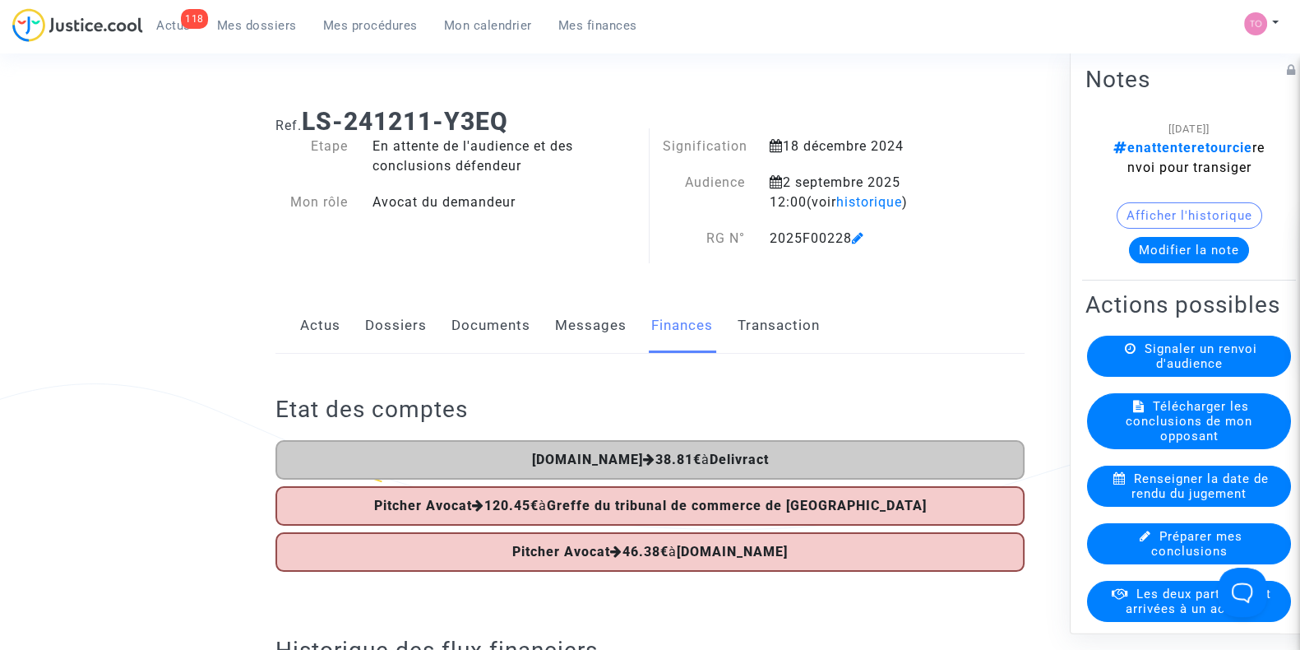
click at [398, 321] on link "Dossiers" at bounding box center [396, 325] width 62 height 54
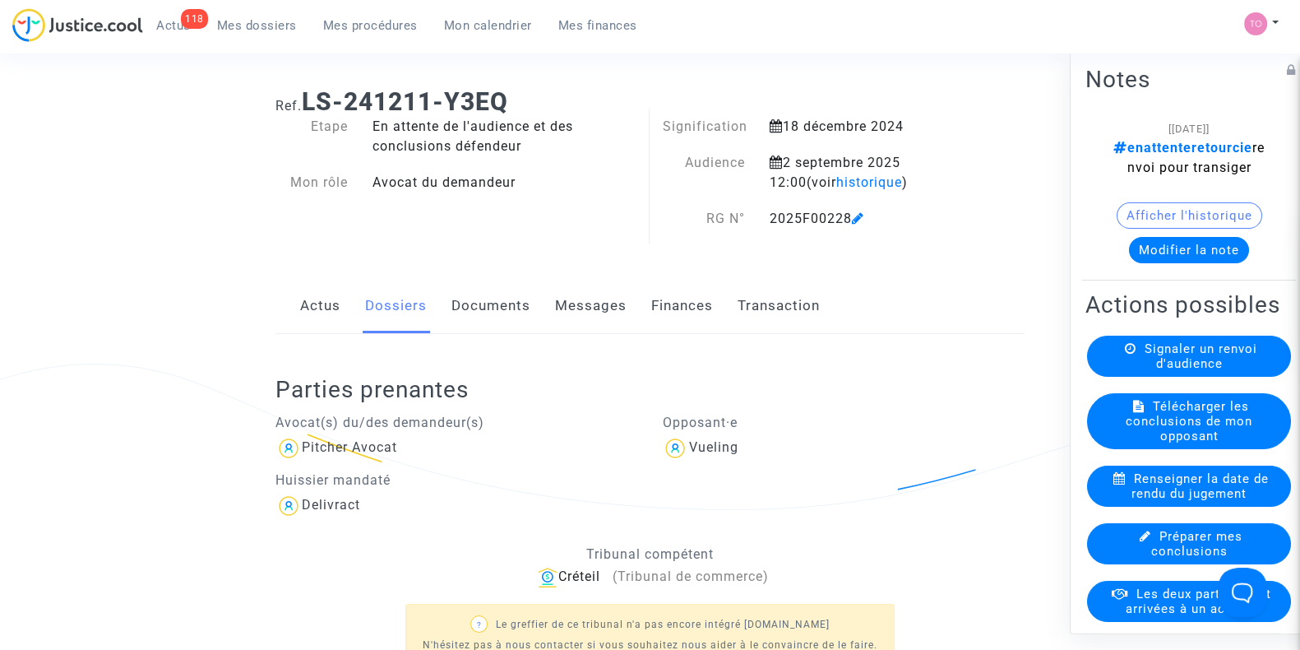
scroll to position [18, 0]
click at [1188, 242] on button "Modifier la note" at bounding box center [1189, 250] width 120 height 26
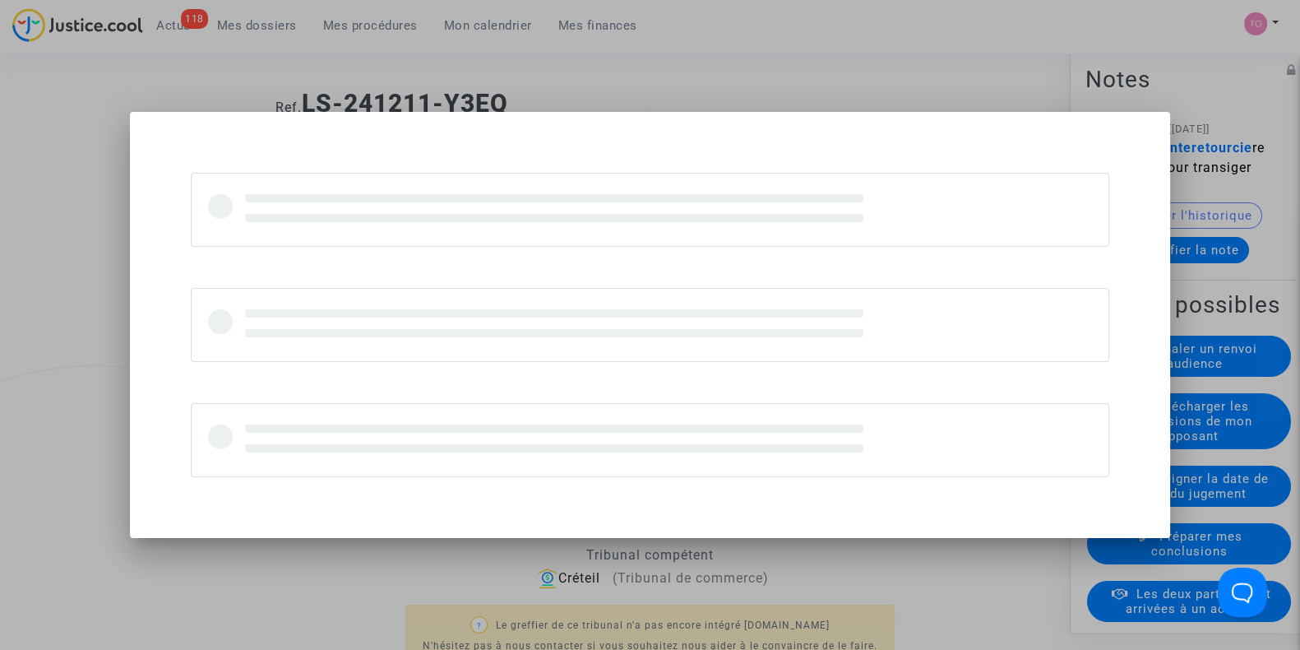
scroll to position [0, 0]
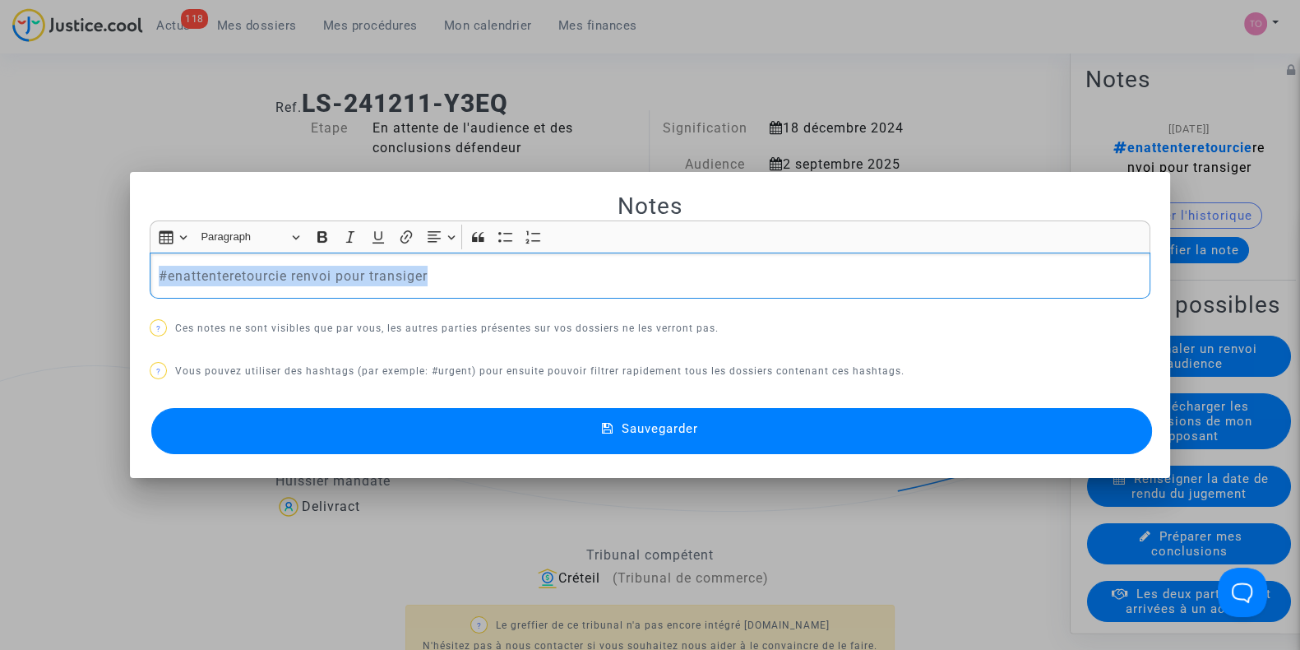
drag, startPoint x: 451, startPoint y: 269, endPoint x: 58, endPoint y: 273, distance: 393.0
click at [58, 273] on div "Notes Rich Text Editor Insert table Insert table Heading Paragraph Paragraph He…" at bounding box center [650, 325] width 1300 height 650
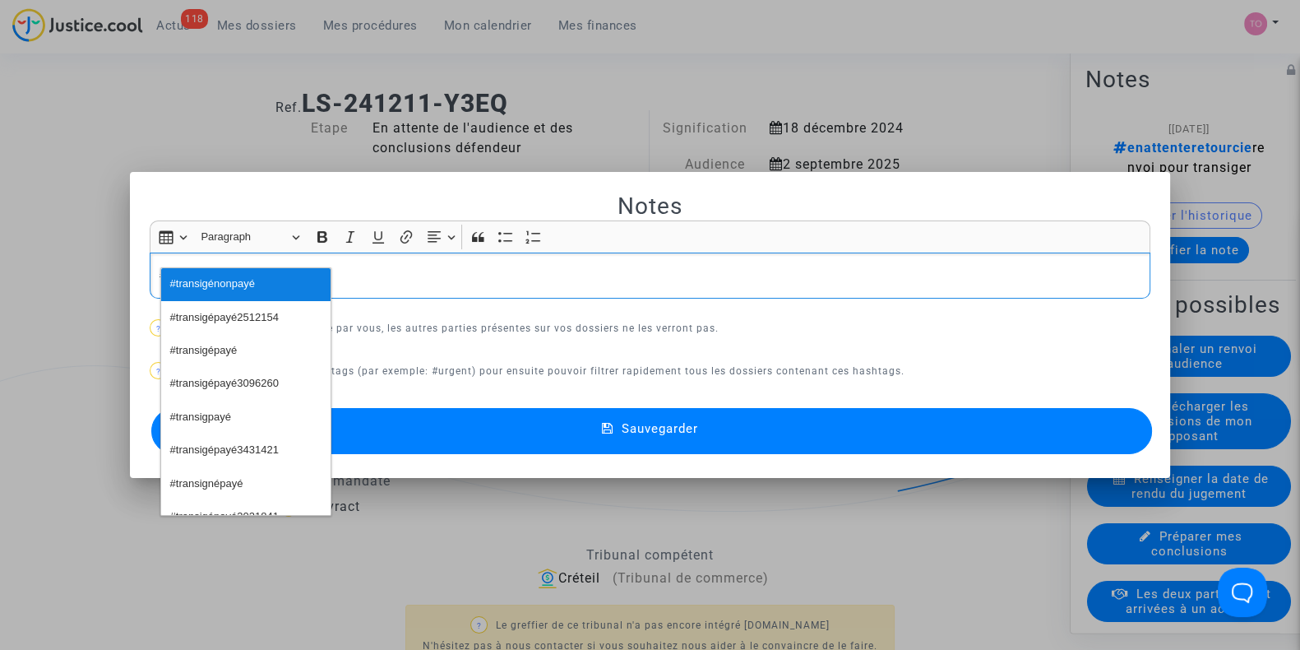
click at [206, 283] on span "#transigénonpayé" at bounding box center [212, 284] width 85 height 24
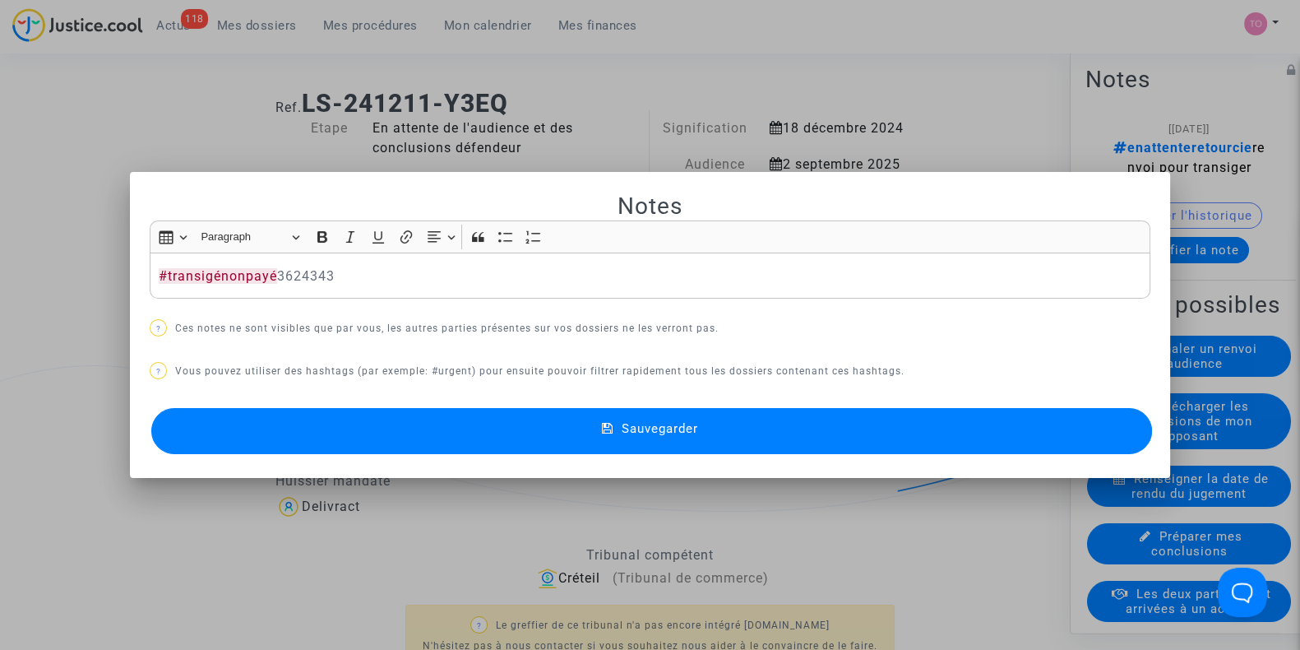
drag, startPoint x: 460, startPoint y: 433, endPoint x: 351, endPoint y: 437, distance: 108.6
click at [351, 437] on button "Sauvegarder" at bounding box center [651, 431] width 1001 height 46
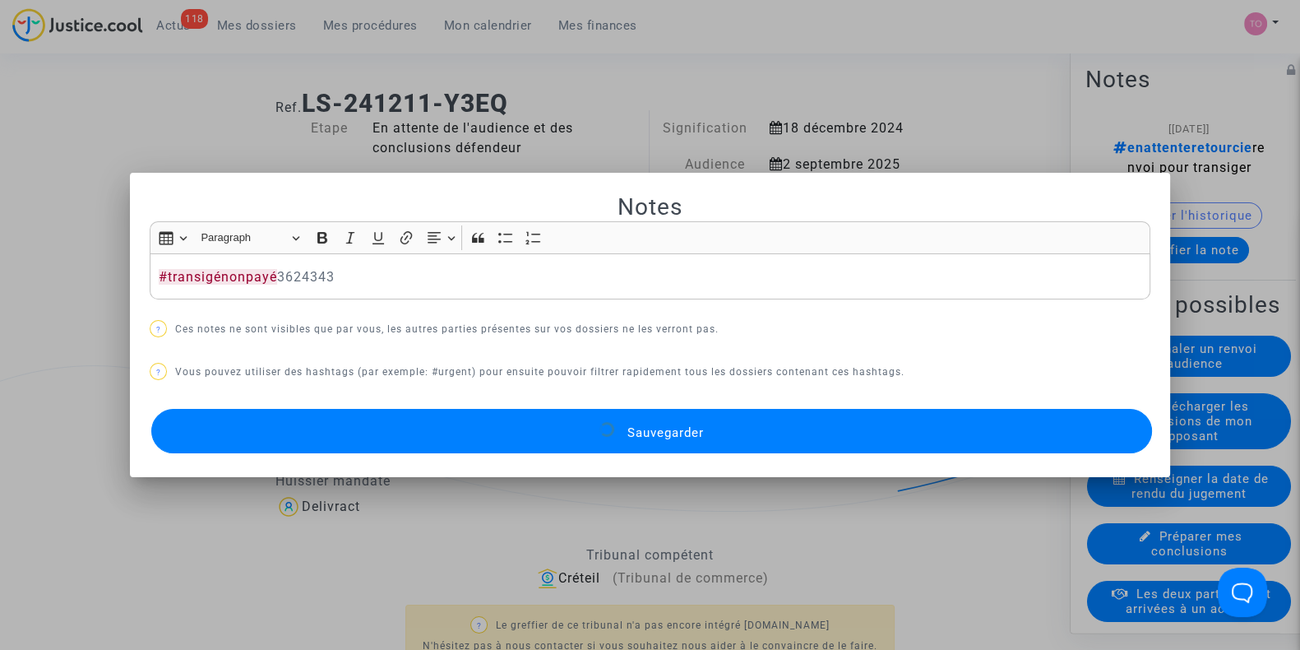
scroll to position [18, 0]
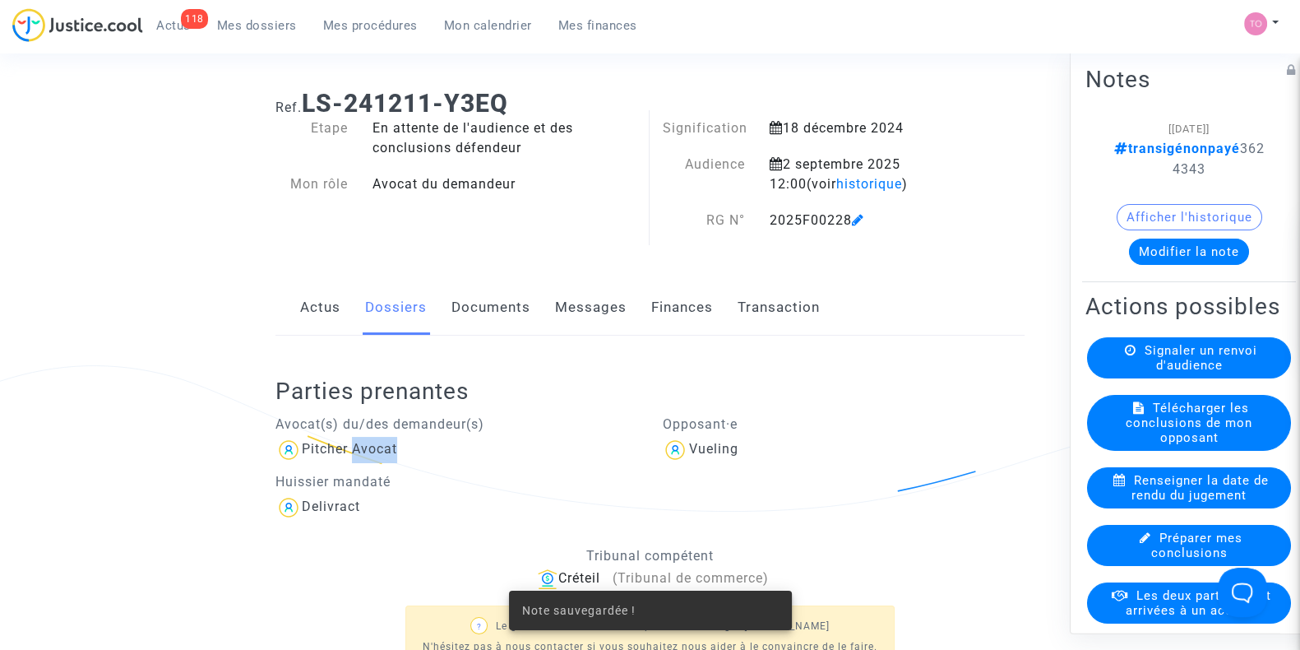
click at [351, 437] on span "Pitcher Avocat" at bounding box center [349, 401] width 95 height 110
click at [514, 415] on p "Avocat(s) du/des demandeur(s)" at bounding box center [456, 424] width 363 height 21
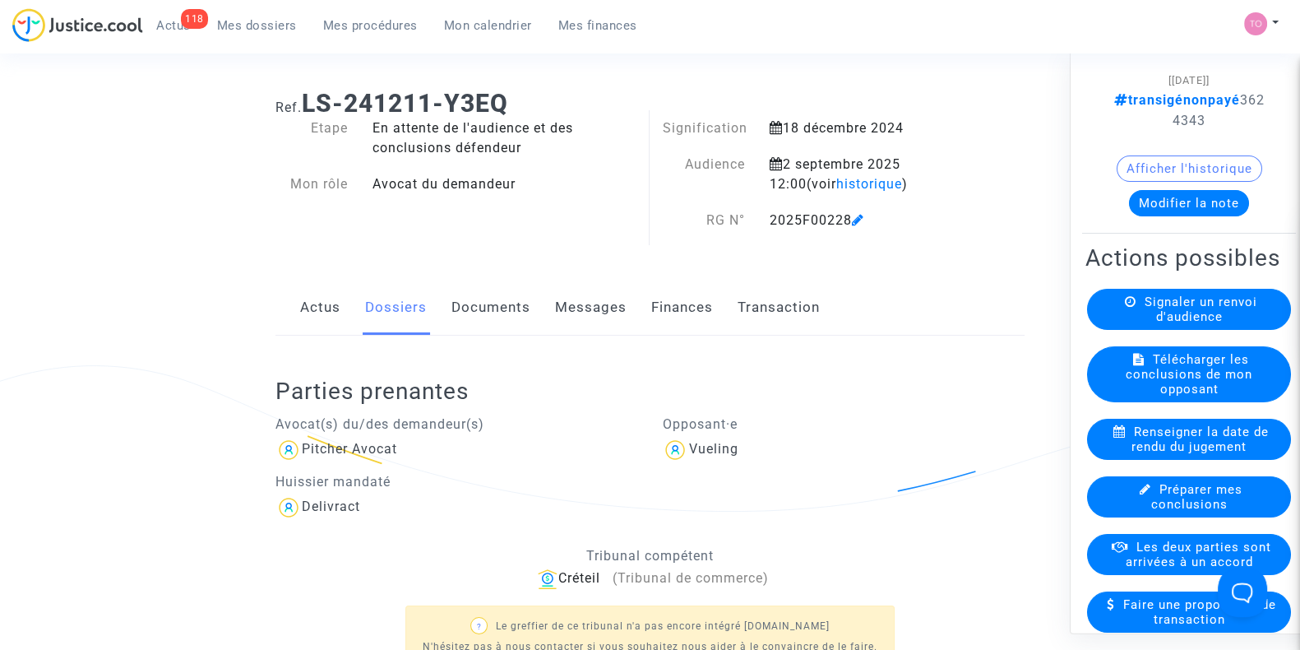
scroll to position [50, 0]
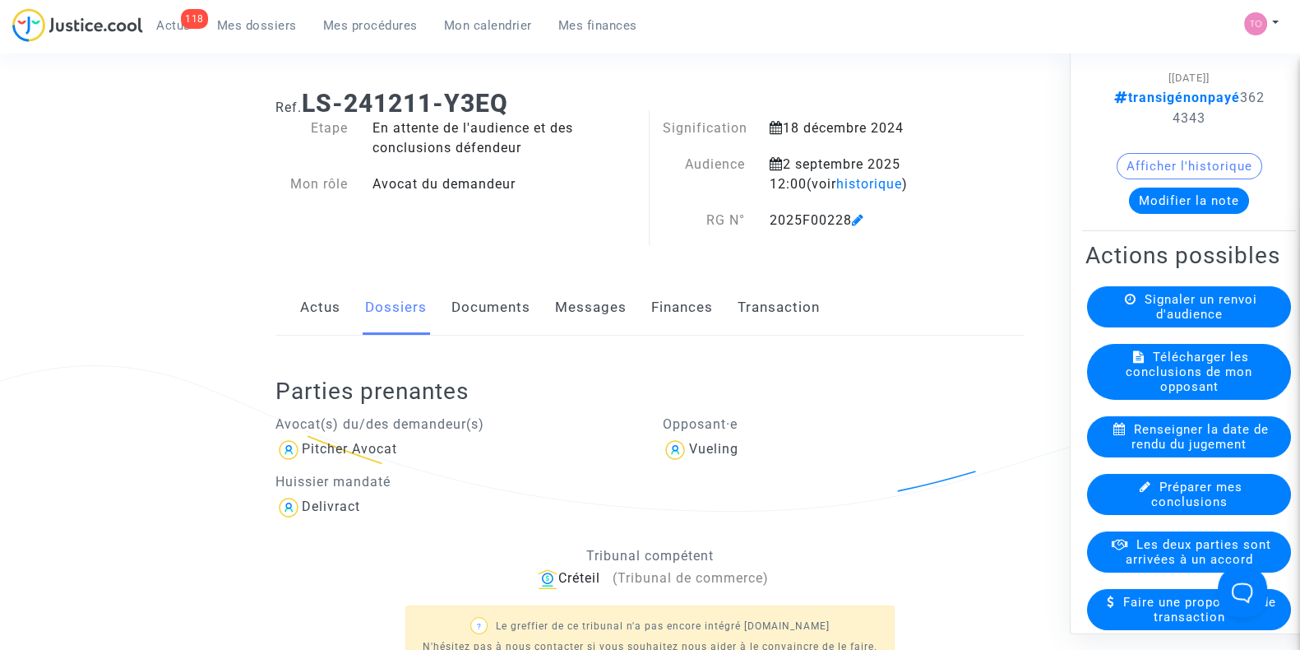
click at [1140, 567] on span "Les deux parties sont arrivées à un accord" at bounding box center [1199, 553] width 146 height 30
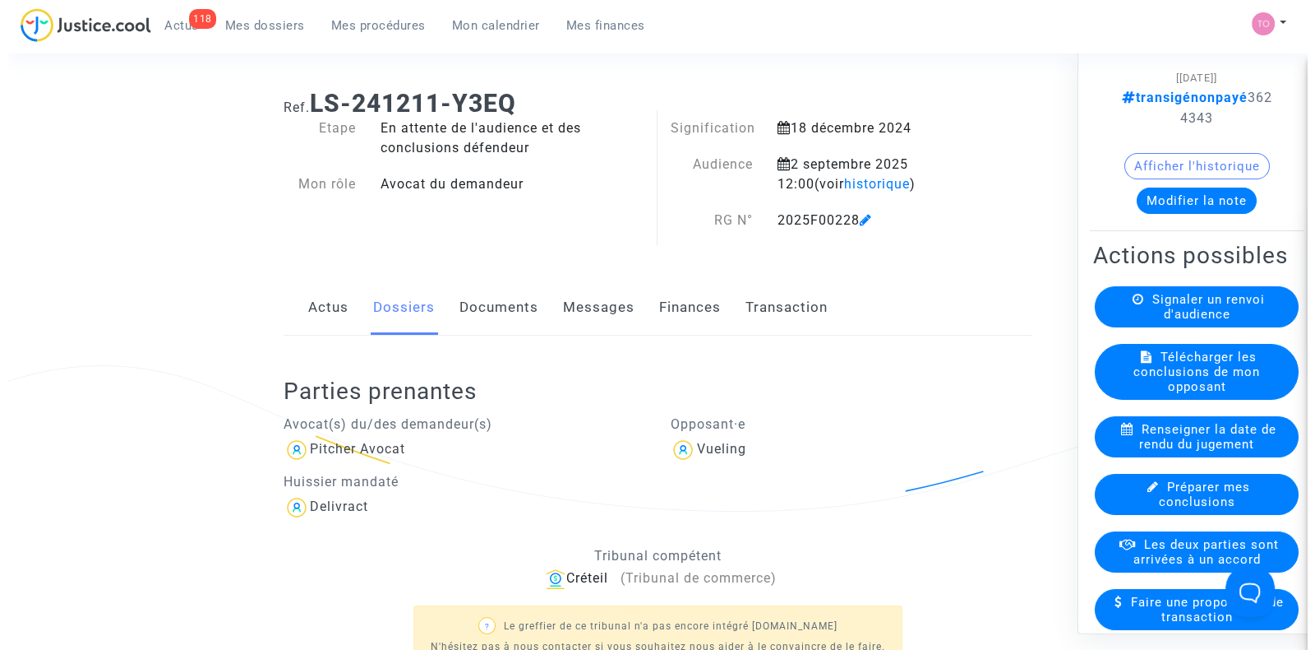
scroll to position [0, 0]
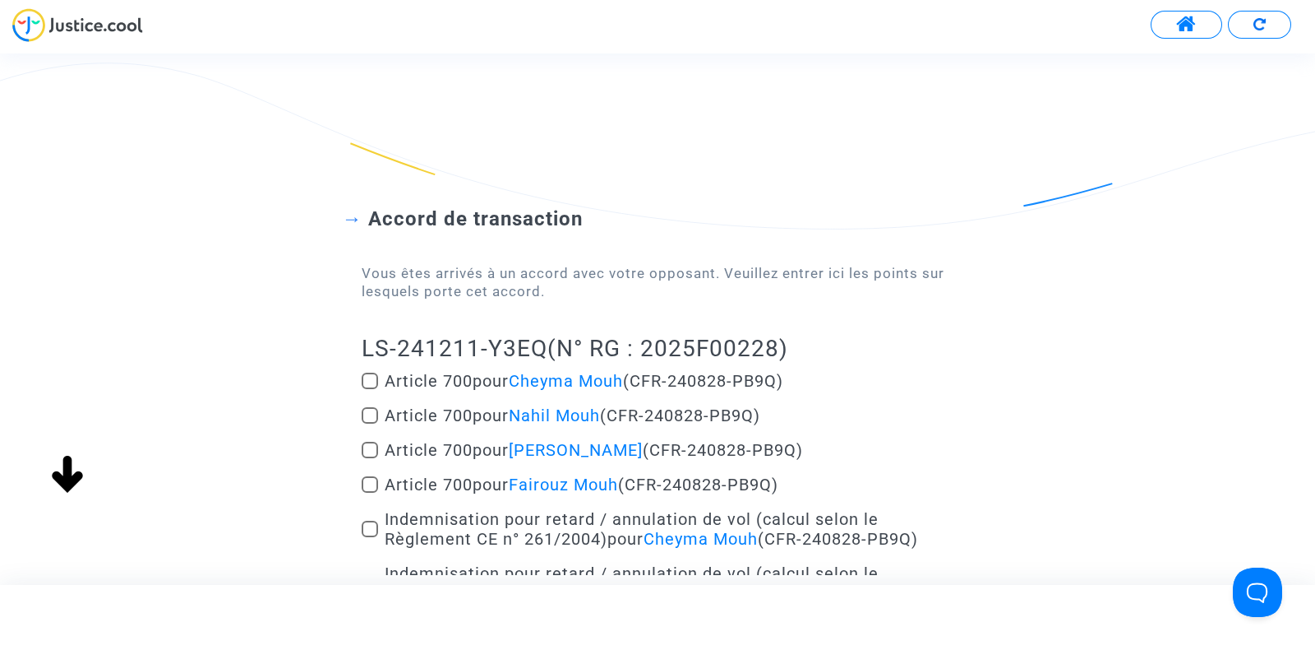
click at [372, 378] on span at bounding box center [370, 380] width 16 height 16
click at [370, 389] on input "Article 700 pour Cheyma Mouh (CFR-240828-PB9Q)" at bounding box center [369, 389] width 1 height 1
checkbox input "true"
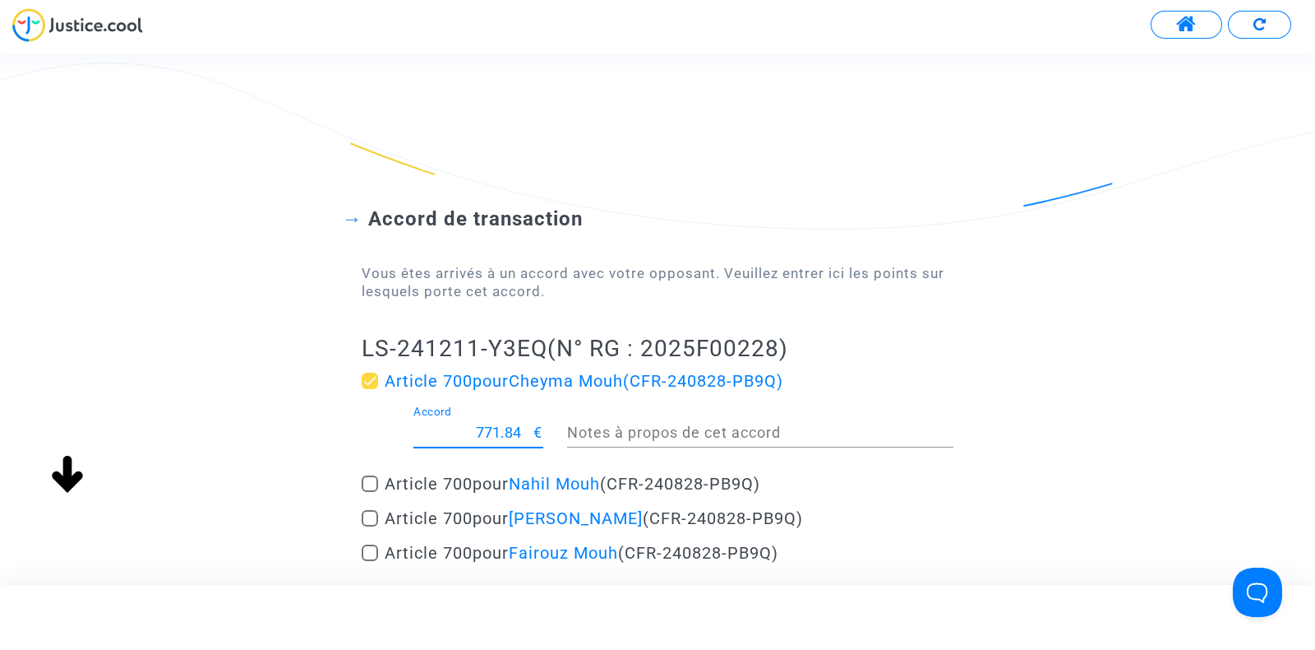
click at [499, 424] on input "771.84" at bounding box center [474, 432] width 121 height 16
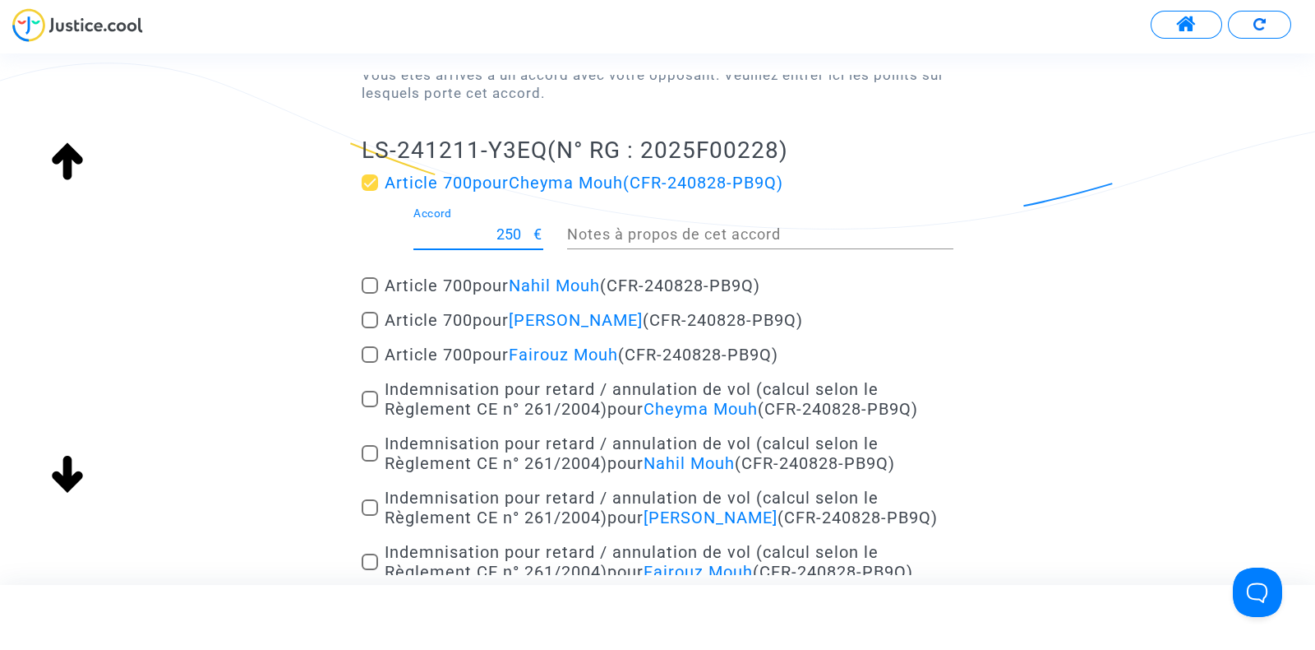
scroll to position [206, 0]
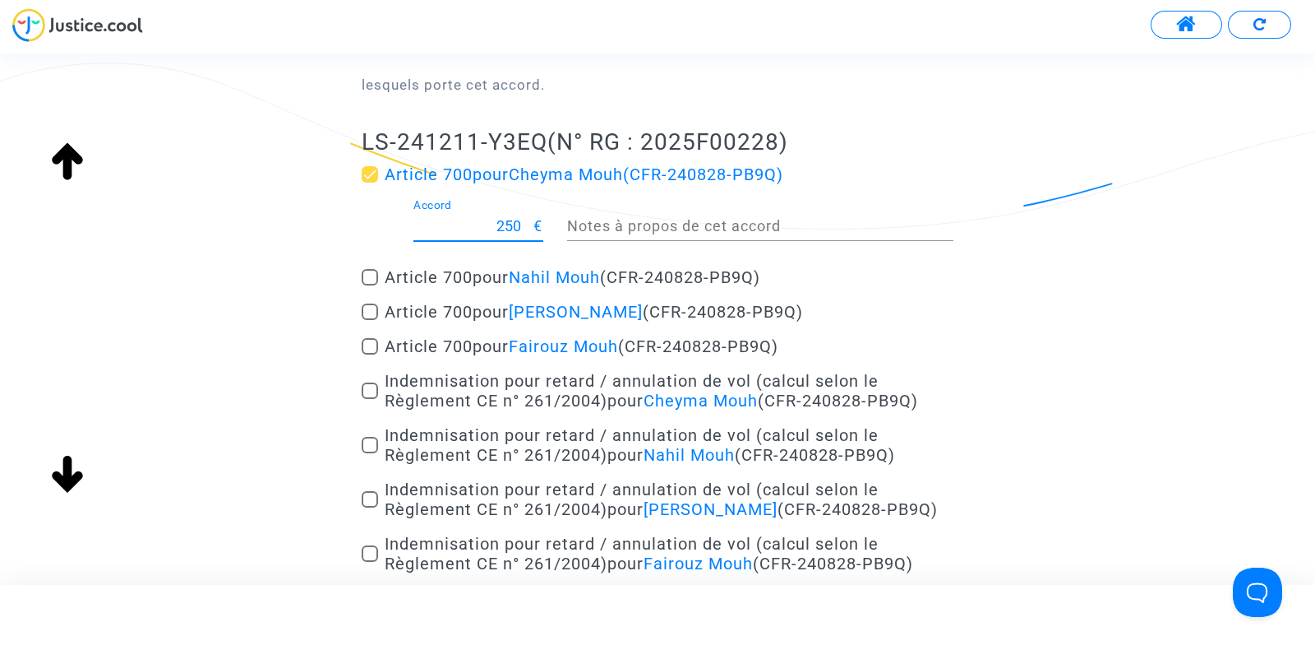
type input "250"
click at [243, 417] on div "Accord de transaction Vous êtes arrivés à un accord avec votre opposant. Veuill…" at bounding box center [657, 332] width 1315 height 796
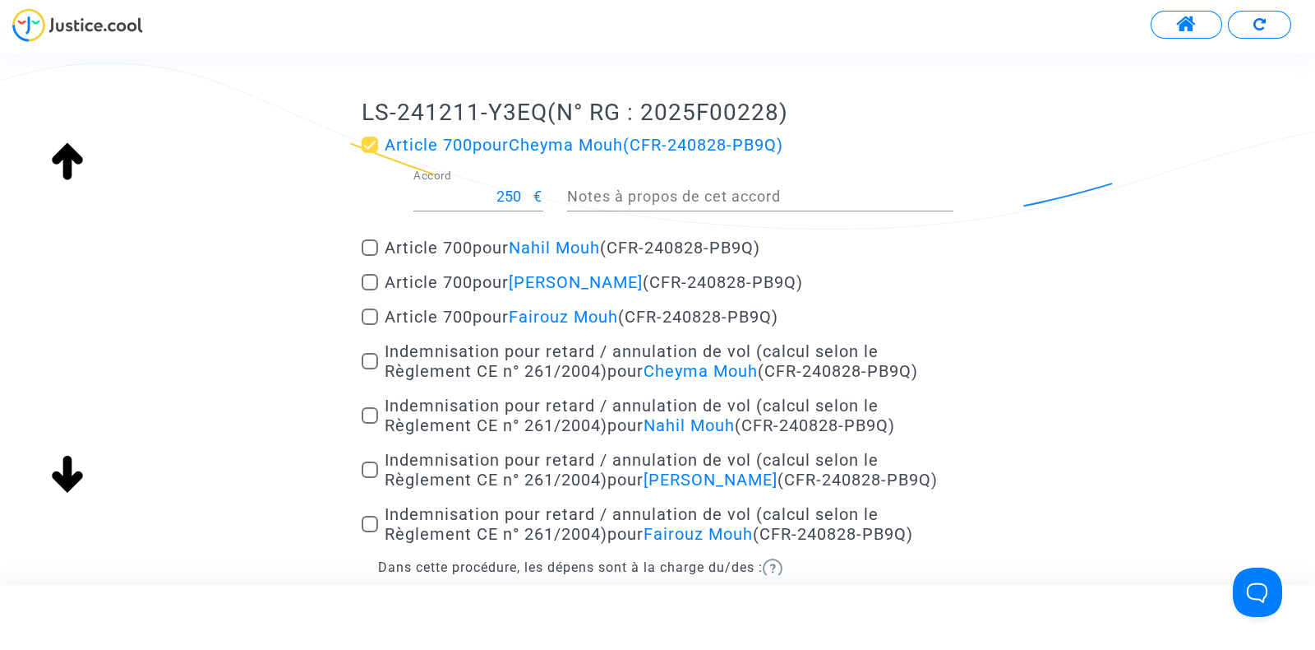
scroll to position [288, 0]
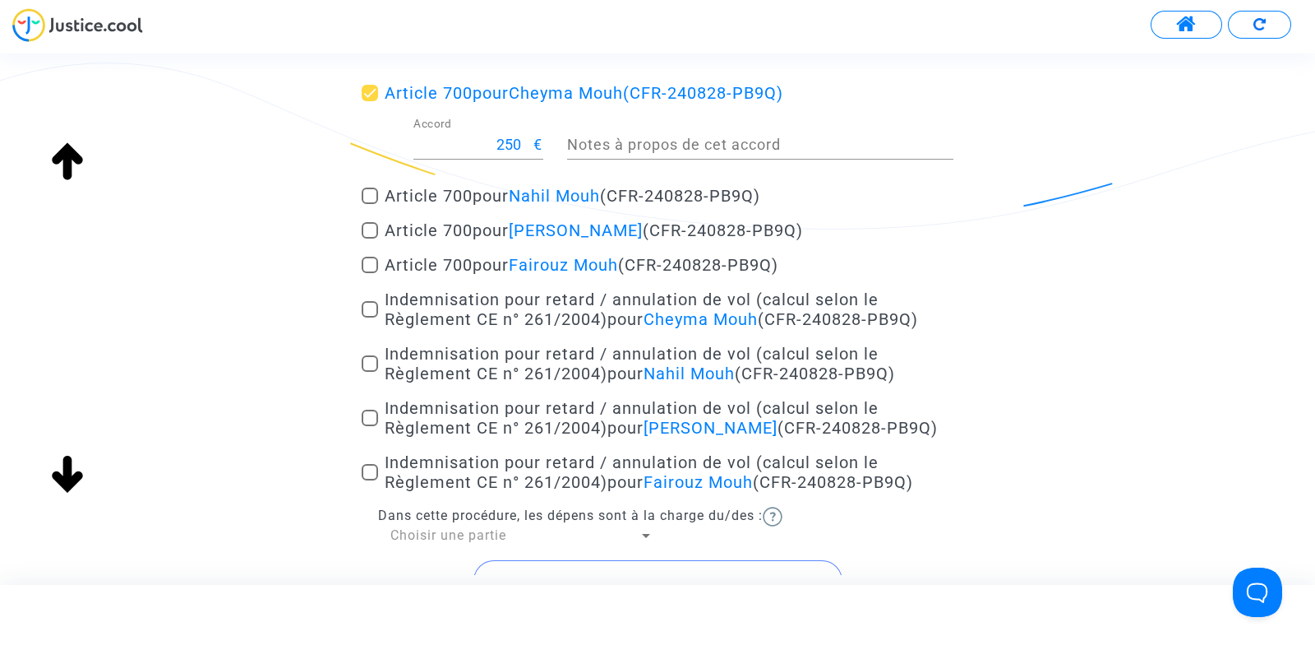
click at [372, 307] on span at bounding box center [370, 309] width 16 height 16
click at [370, 317] on input "Indemnisation pour retard / annulation de vol (calcul selon le Règlement CE n° …" at bounding box center [369, 317] width 1 height 1
checkbox input "true"
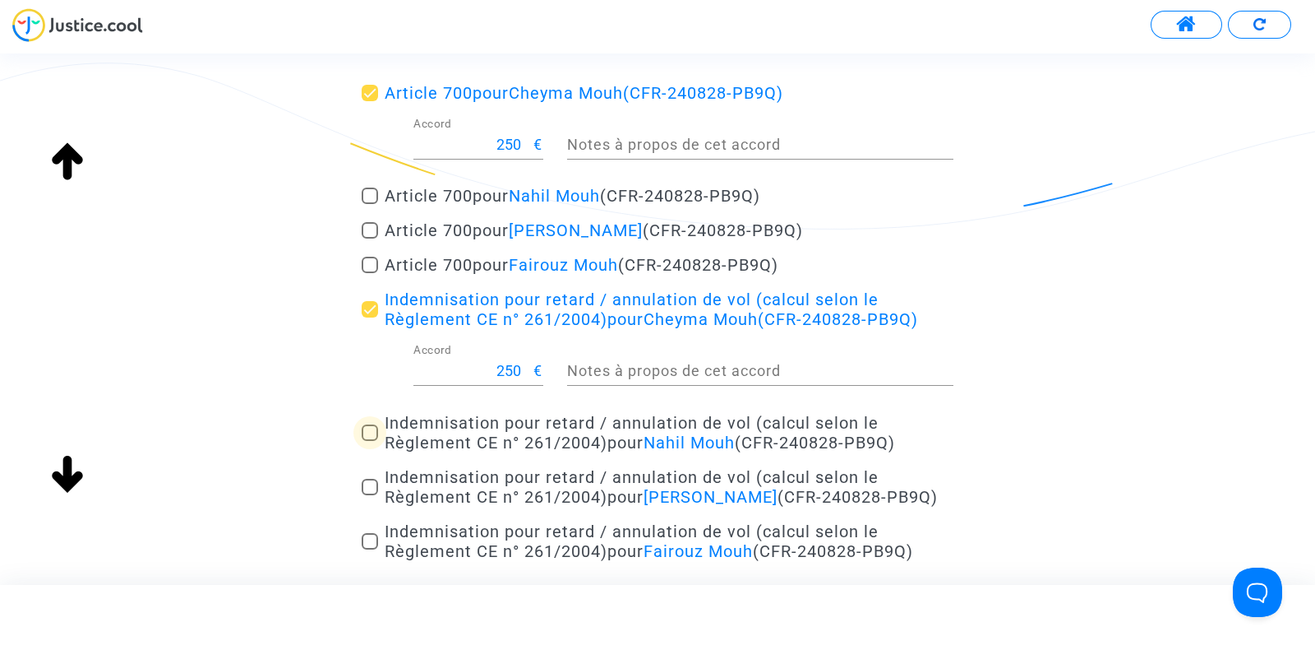
click at [365, 446] on label "Indemnisation pour retard / annulation de vol (calcul selon le Règlement CE n° …" at bounding box center [658, 432] width 592 height 39
click at [369, 442] on input "Indemnisation pour retard / annulation de vol (calcul selon le Règlement CE n° …" at bounding box center [369, 441] width 1 height 1
checkbox input "true"
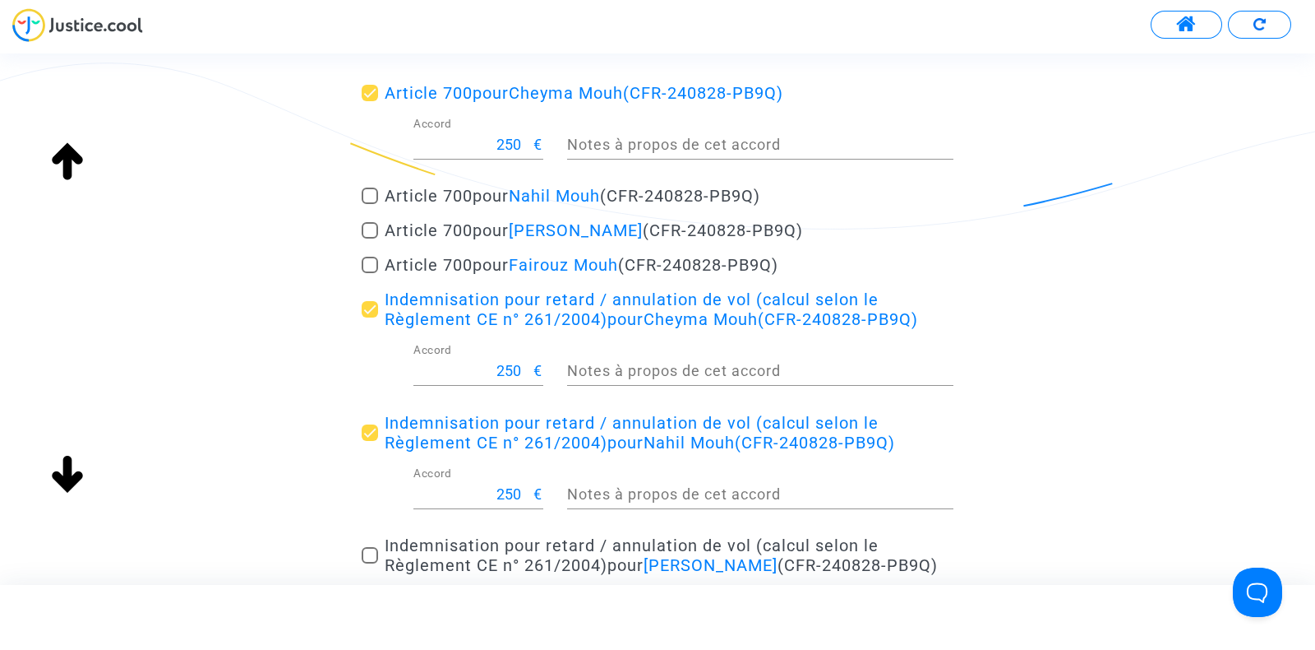
scroll to position [484, 0]
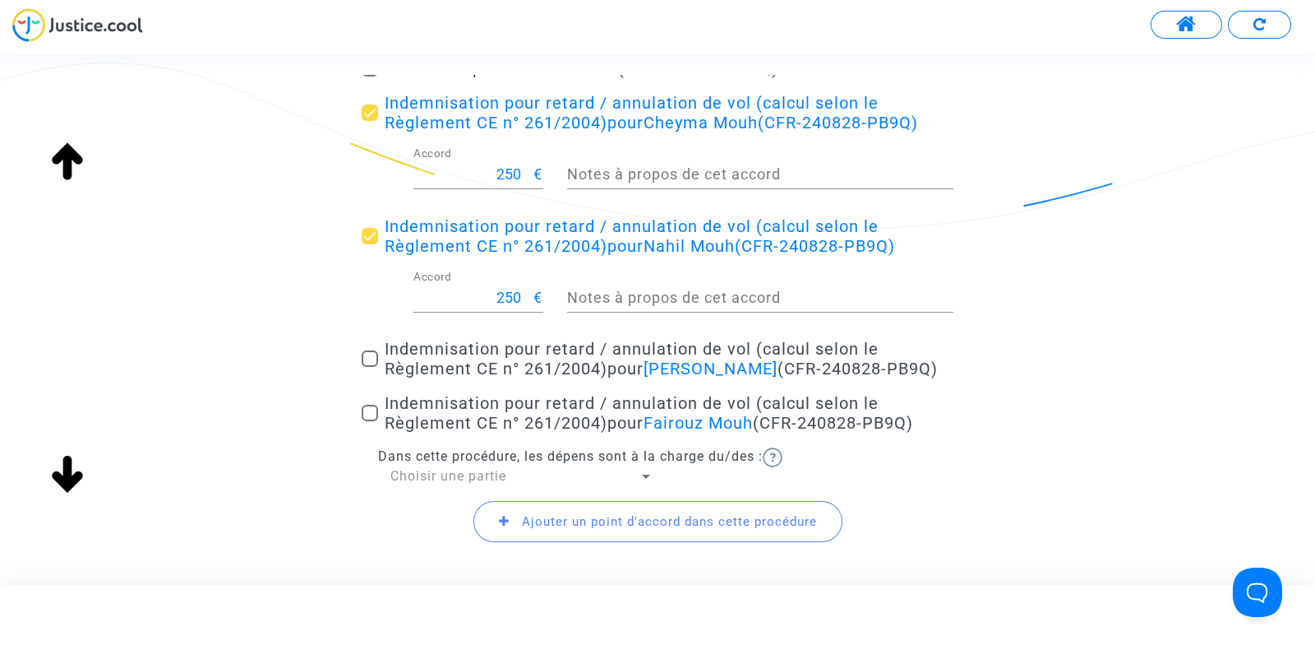
click at [376, 367] on span at bounding box center [370, 358] width 16 height 16
click at [370, 368] on input "Indemnisation pour retard / annulation de vol (calcul selon le Règlement CE n° …" at bounding box center [369, 367] width 1 height 1
checkbox input "true"
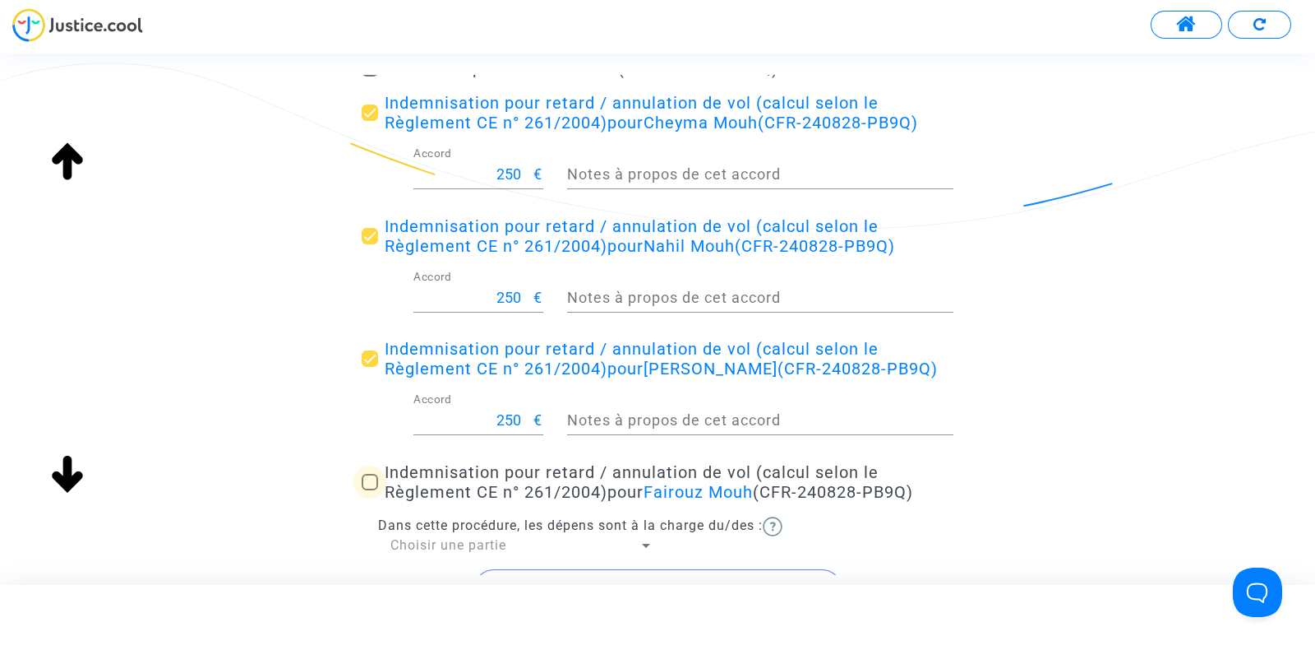
click at [366, 502] on label "Indemnisation pour retard / annulation de vol (calcul selon le Règlement CE n° …" at bounding box center [658, 481] width 592 height 39
click at [369, 491] on input "Indemnisation pour retard / annulation de vol (calcul selon le Règlement CE n° …" at bounding box center [369, 490] width 1 height 1
checkbox input "true"
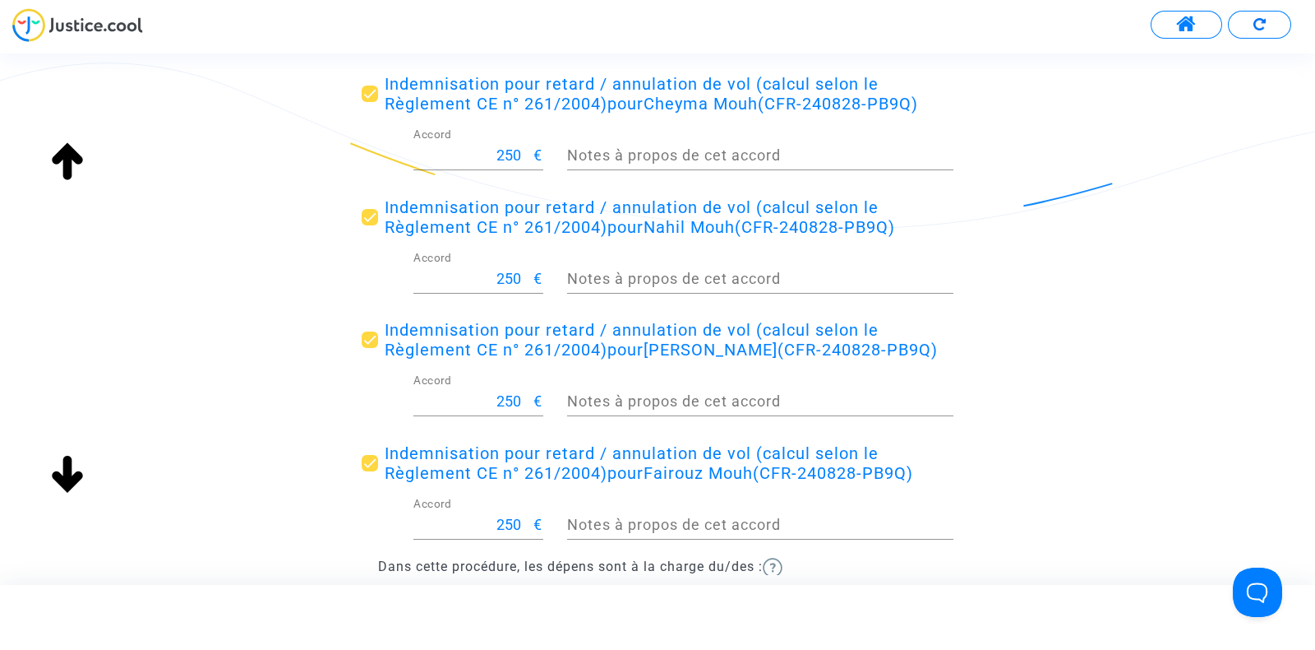
scroll to position [688, 0]
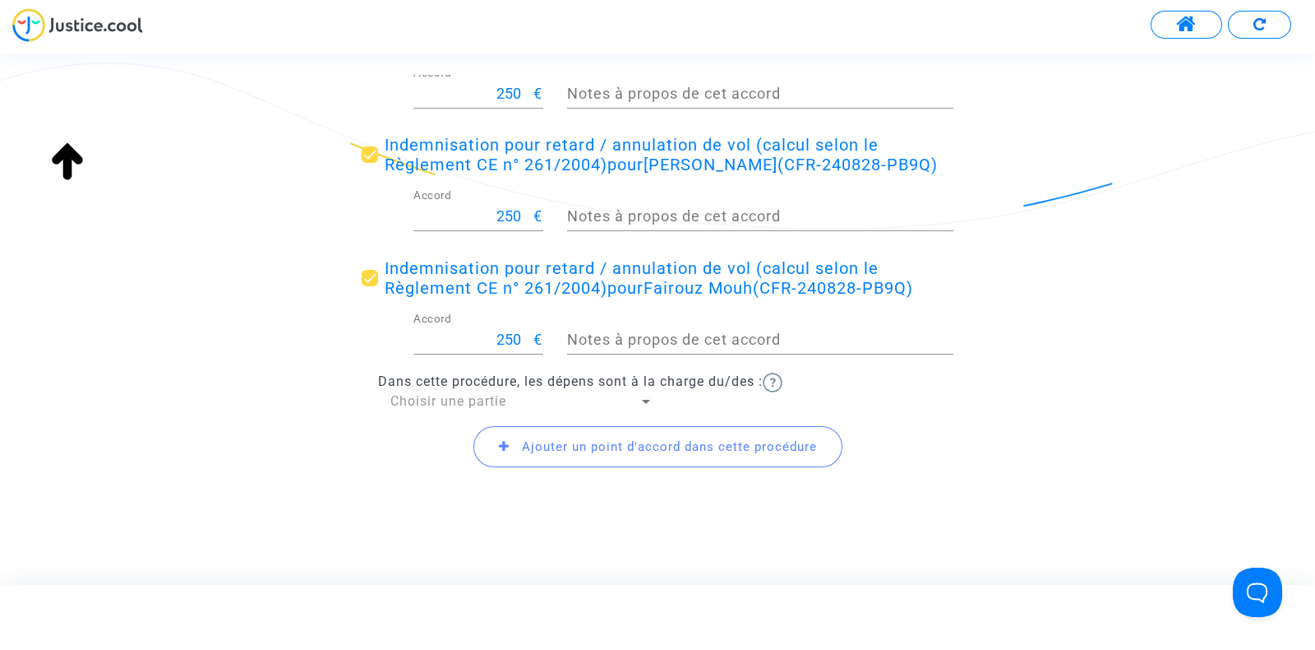
click at [420, 409] on span "Choisir une partie" at bounding box center [449, 401] width 116 height 16
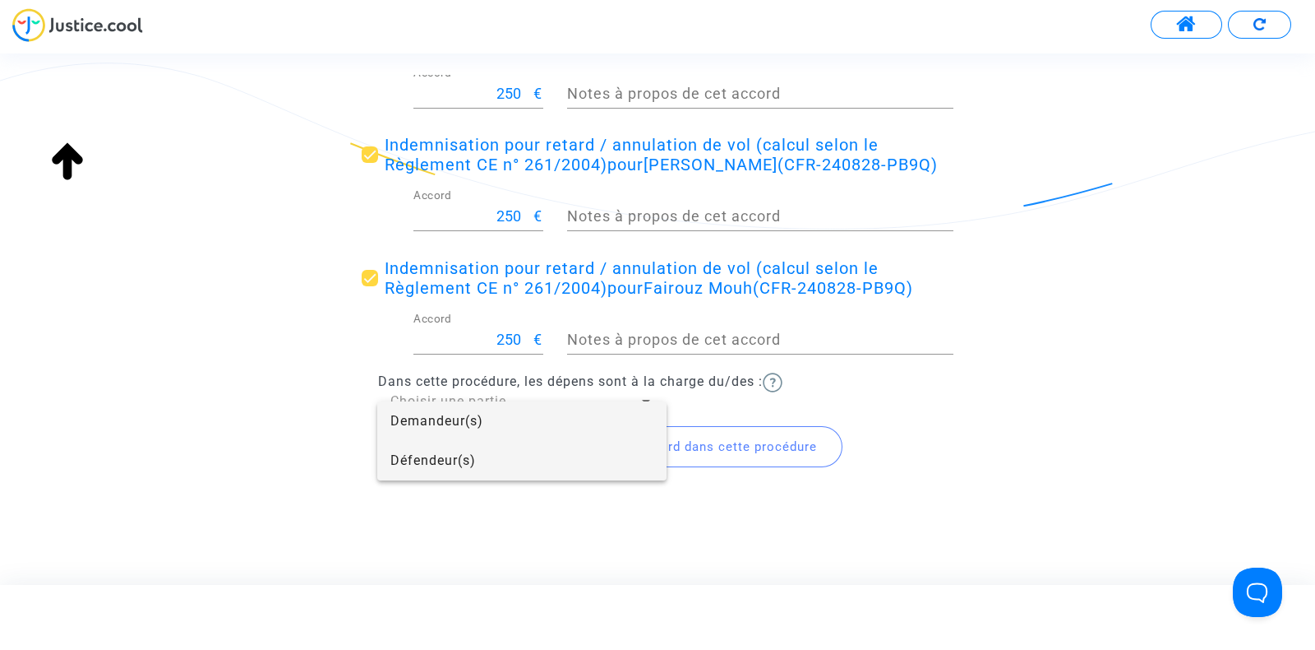
click at [423, 468] on span "Défendeur(s)" at bounding box center [522, 460] width 263 height 39
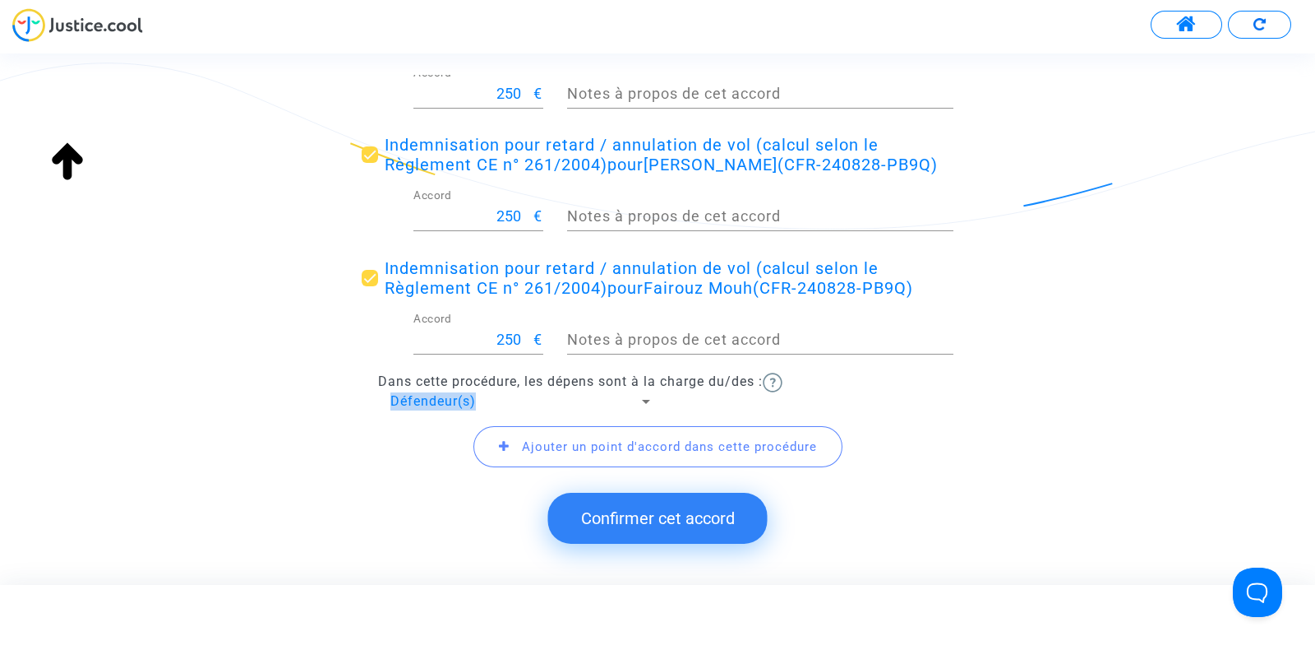
drag, startPoint x: 423, startPoint y: 468, endPoint x: 262, endPoint y: 426, distance: 166.5
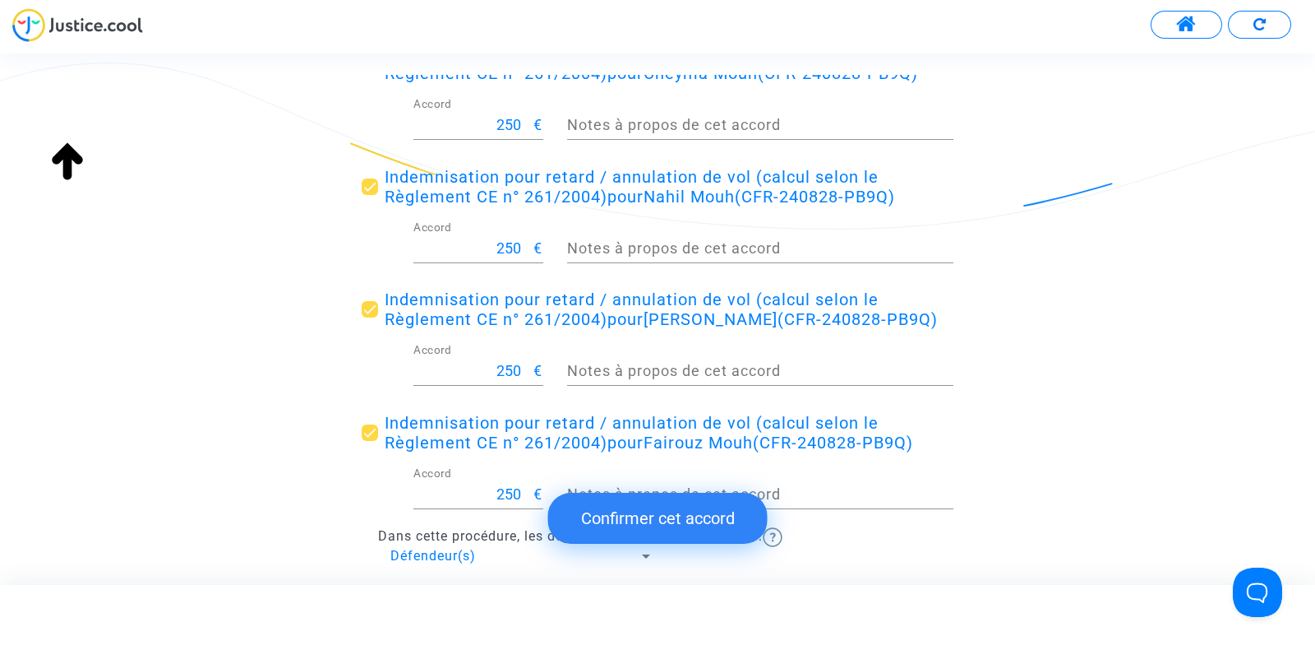
scroll to position [728, 0]
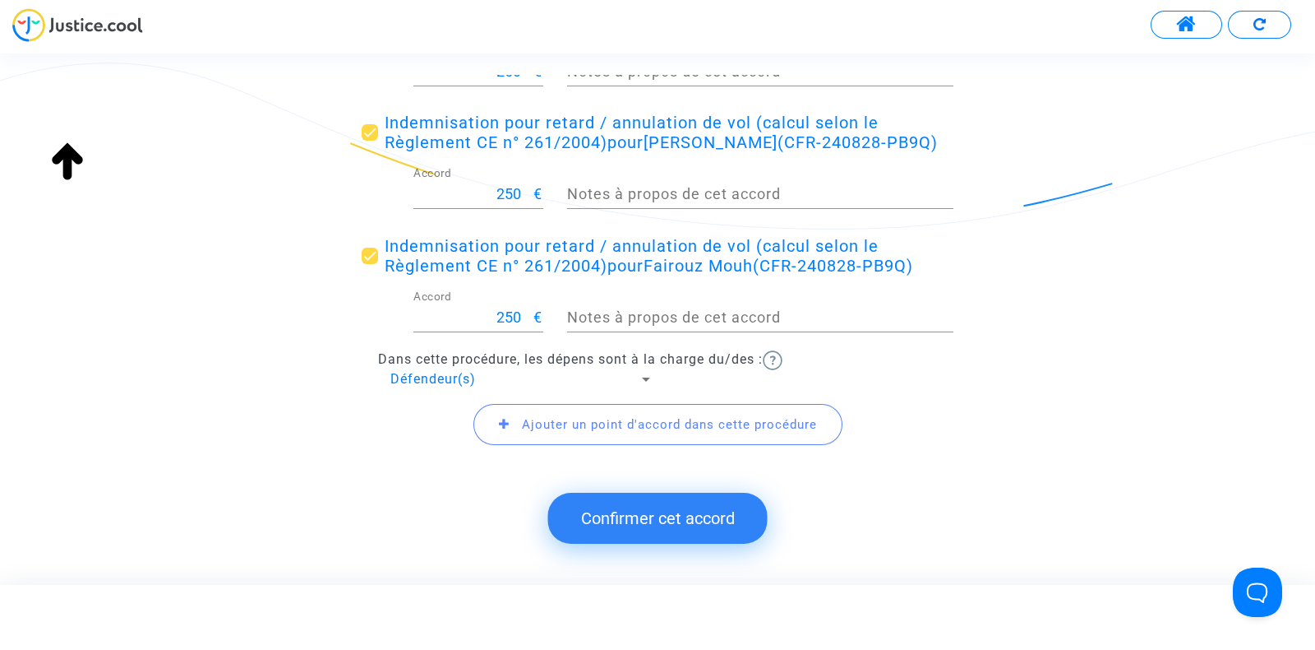
click at [637, 520] on button "Confirmer cet accord" at bounding box center [658, 517] width 220 height 51
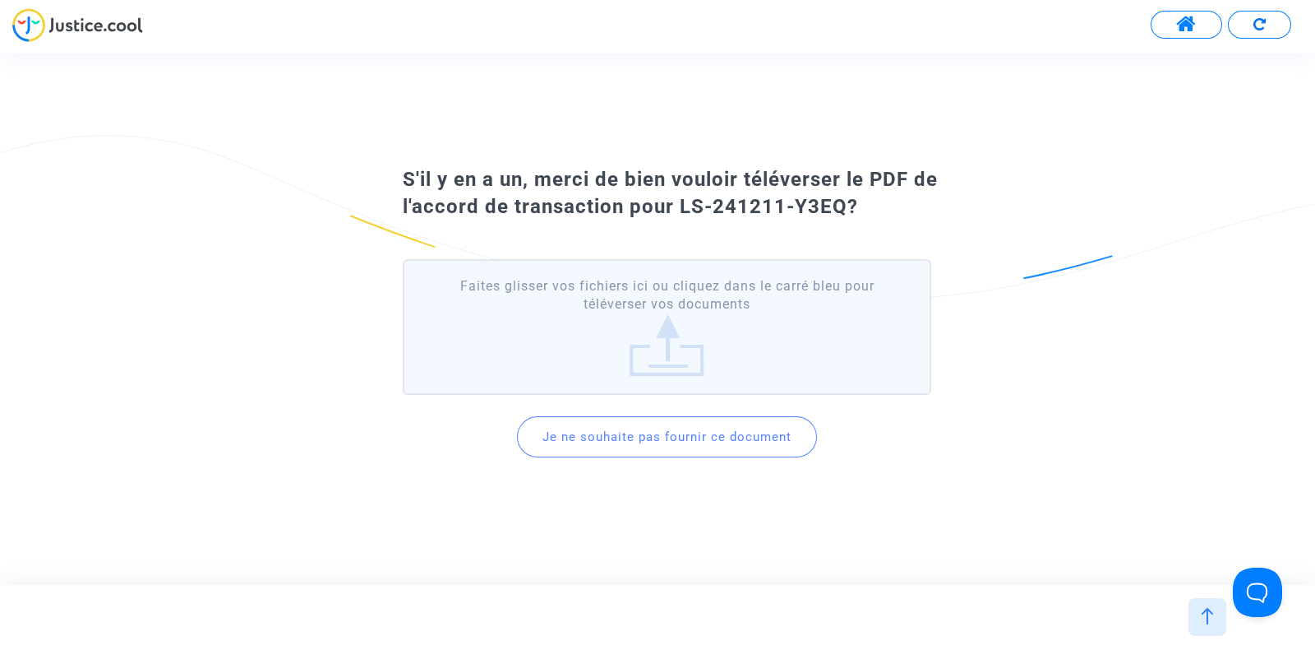
click at [643, 445] on button "Je ne souhaite pas fournir ce document" at bounding box center [667, 436] width 300 height 41
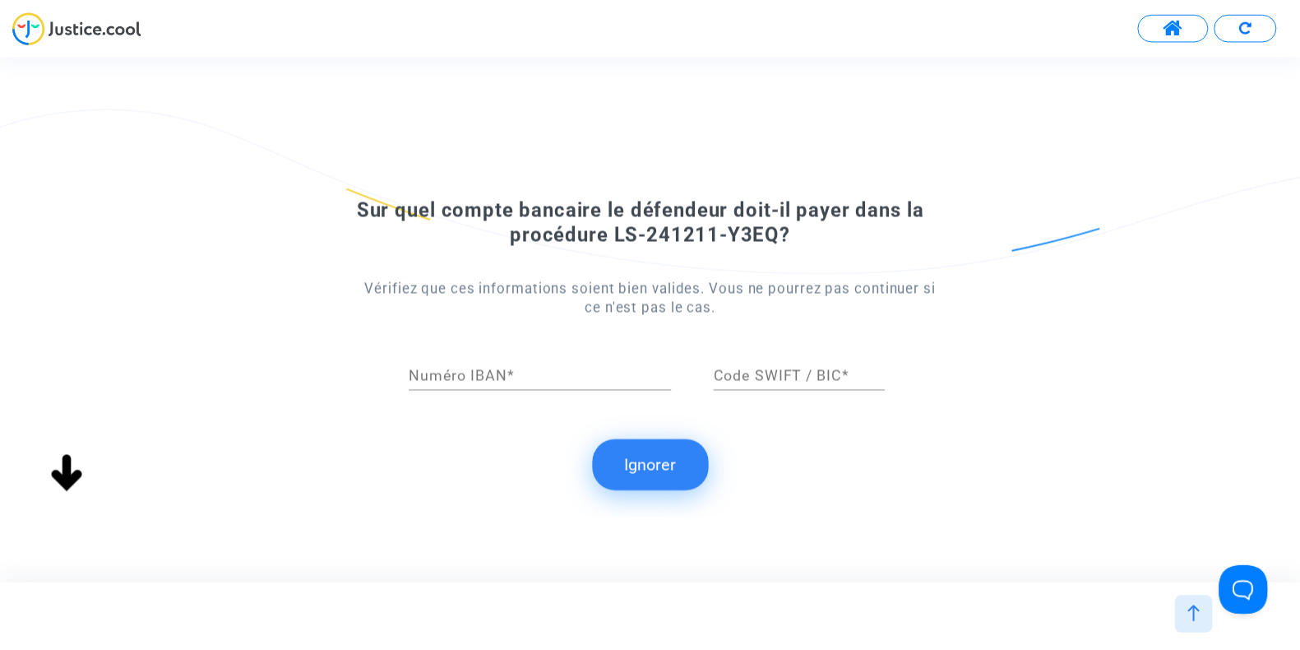
scroll to position [0, 0]
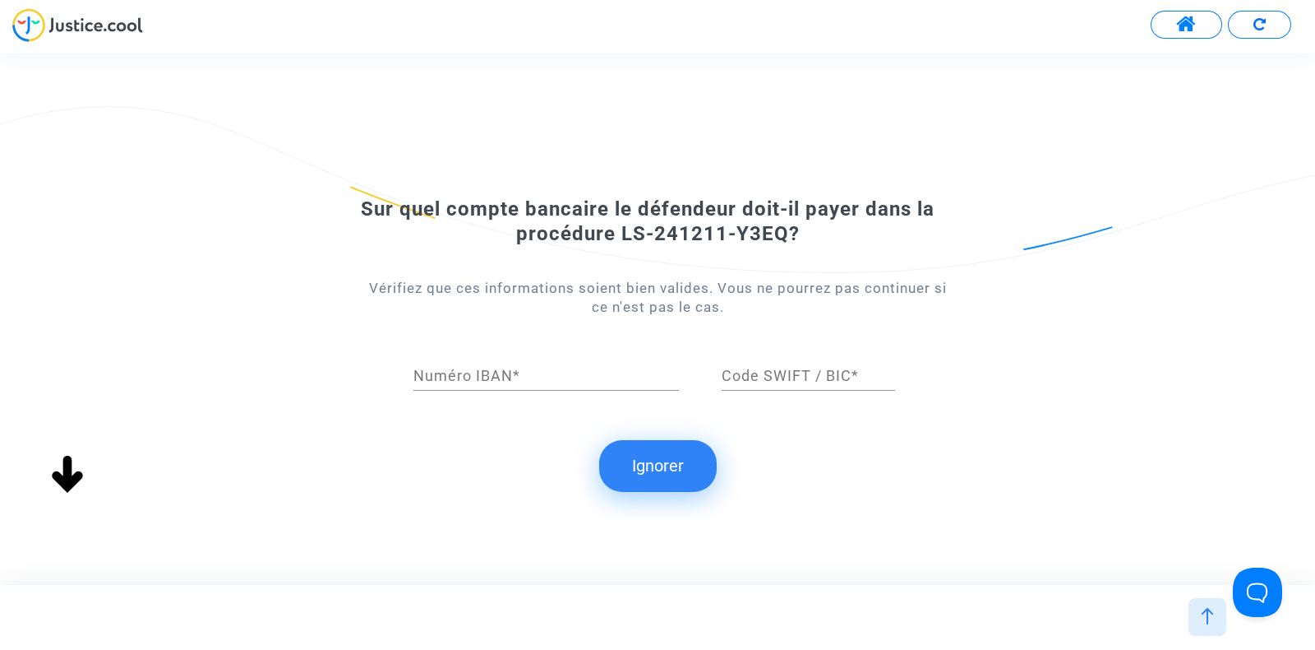
click at [645, 462] on button "Ignorer" at bounding box center [658, 465] width 118 height 51
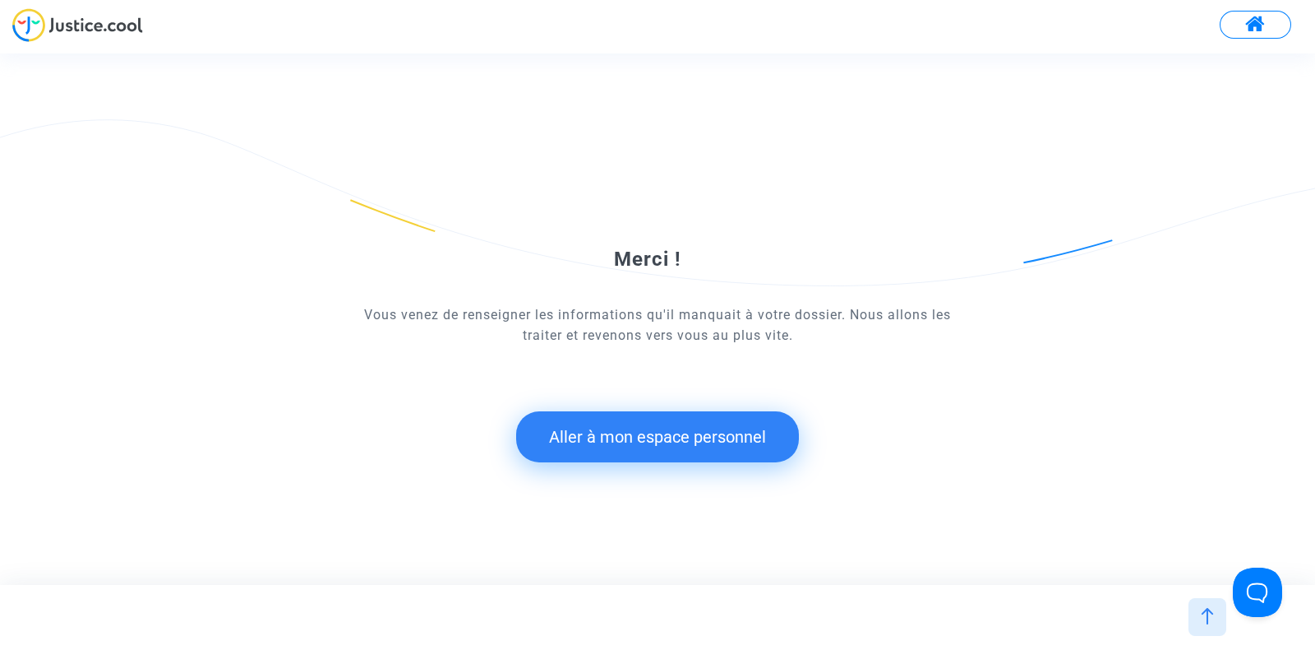
click at [653, 436] on button "Aller à mon espace personnel" at bounding box center [657, 436] width 283 height 51
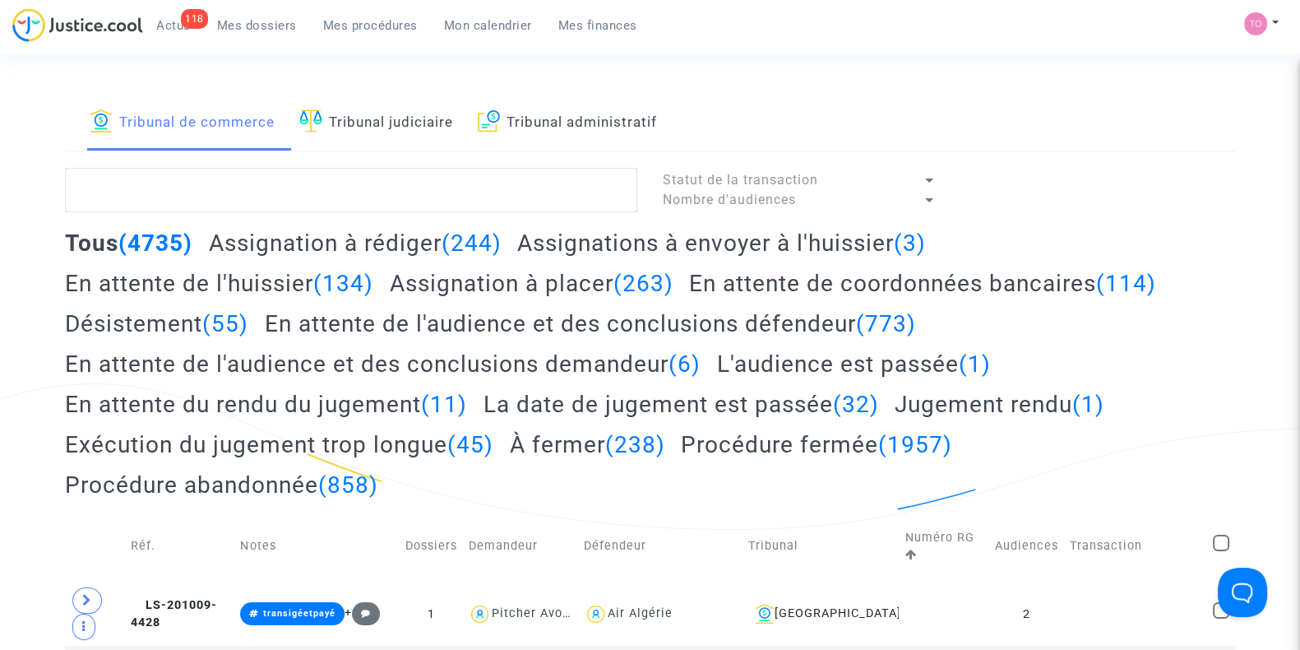
click at [226, 22] on span "Mes dossiers" at bounding box center [257, 25] width 80 height 15
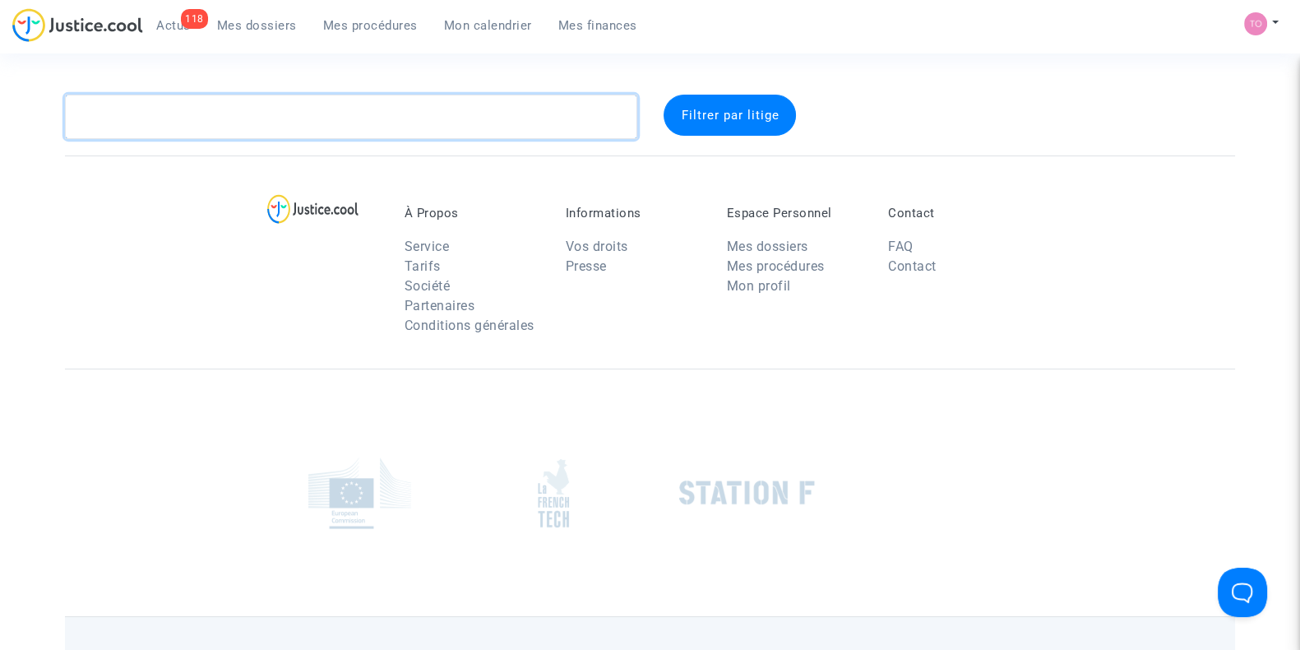
click at [124, 115] on textarea at bounding box center [351, 117] width 572 height 44
paste textarea "GANDRA"
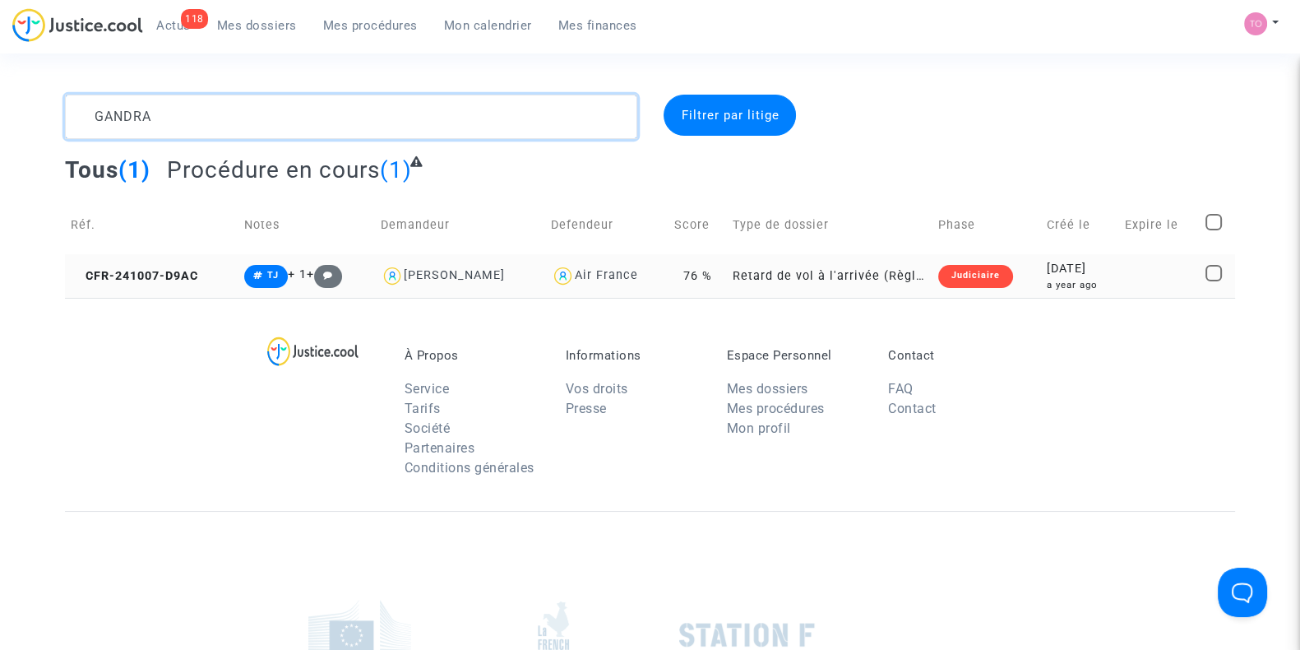
type textarea "GANDRA"
click at [1041, 273] on td "2024-10-07 a year ago" at bounding box center [1080, 276] width 78 height 44
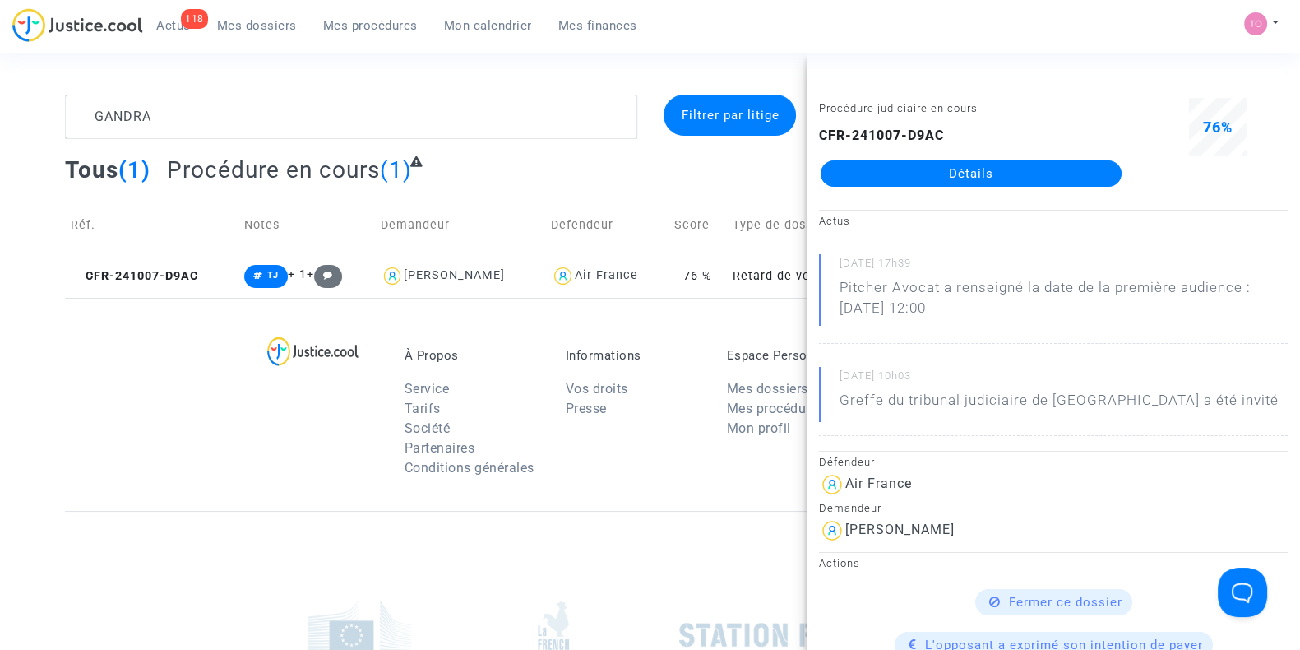
click at [150, 372] on div "À Propos Service Tarifs Société Partenaires Conditions générales Informations V…" at bounding box center [650, 404] width 1170 height 213
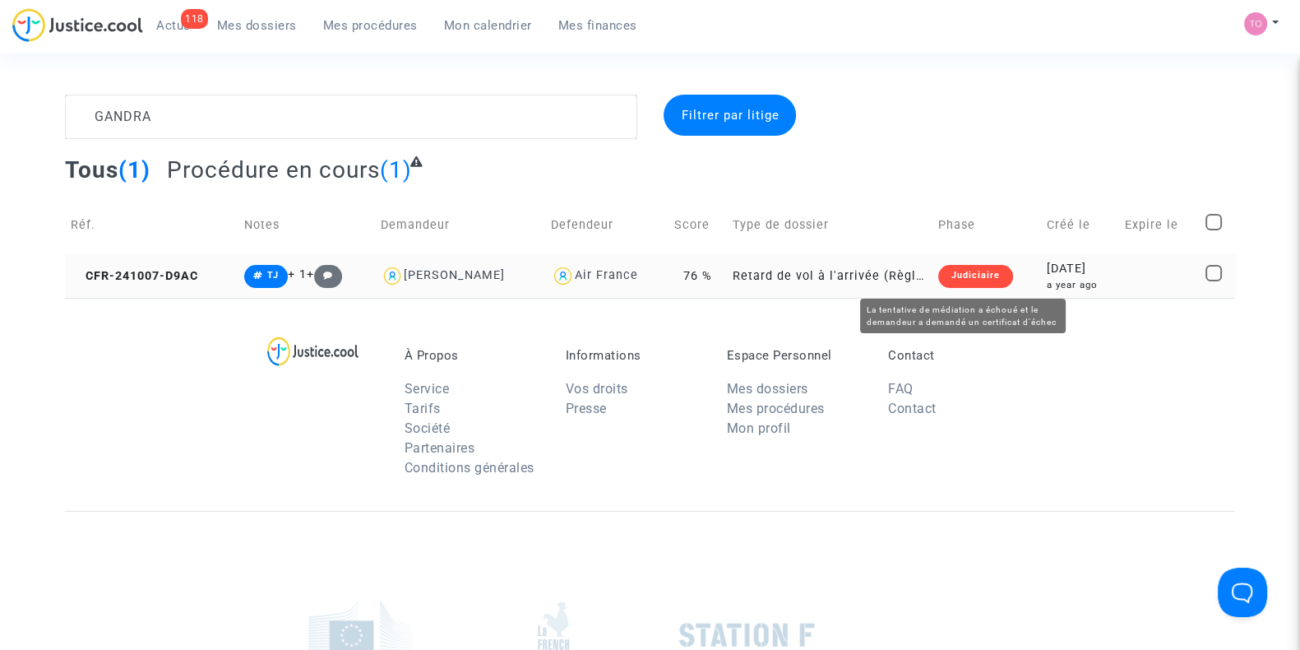
click at [971, 274] on div "Judiciaire" at bounding box center [975, 276] width 75 height 23
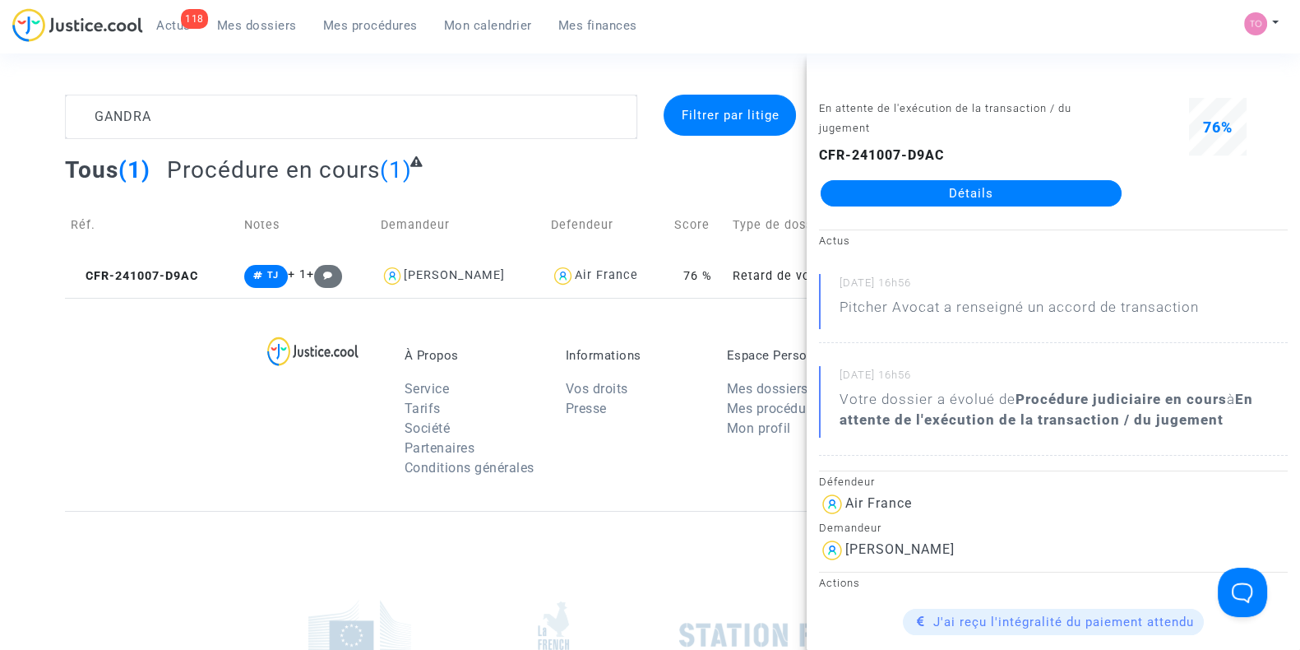
click at [962, 204] on link "Détails" at bounding box center [971, 193] width 301 height 26
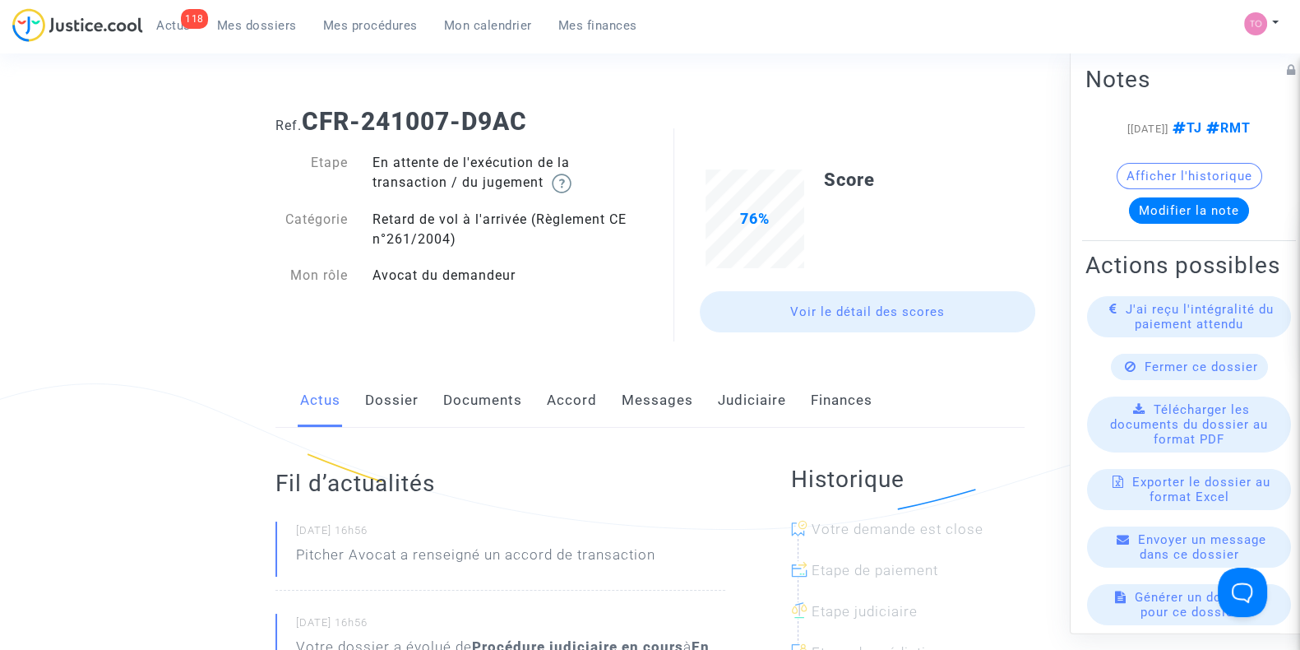
click at [740, 400] on link "Judiciaire" at bounding box center [752, 400] width 68 height 54
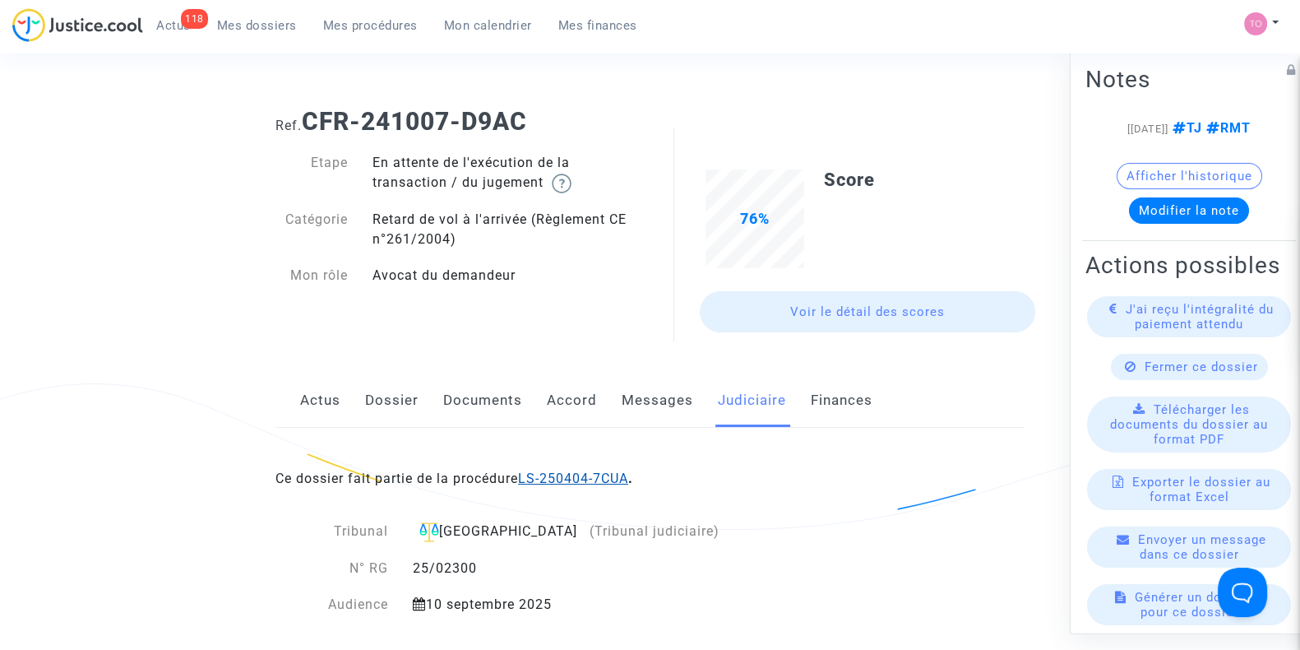
click at [555, 473] on link "LS-250404-7CUA" at bounding box center [573, 478] width 110 height 16
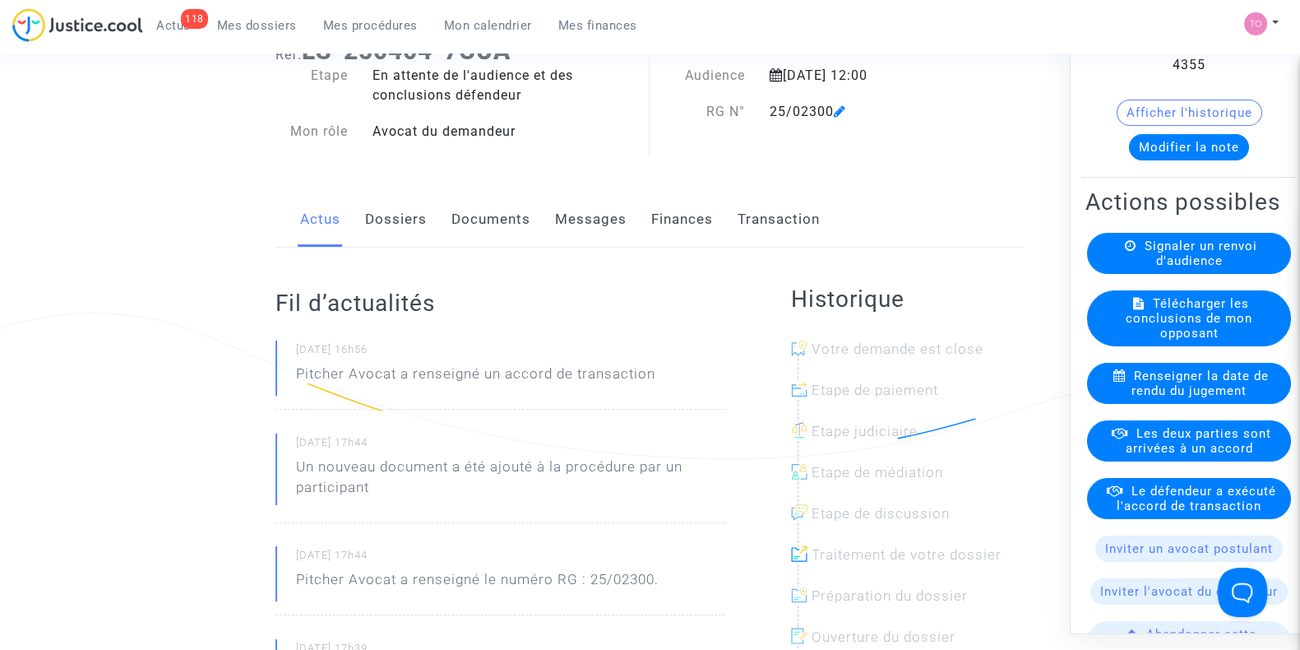
scroll to position [70, 0]
click at [1152, 456] on span "Les deux parties sont arrivées à un accord" at bounding box center [1199, 442] width 146 height 30
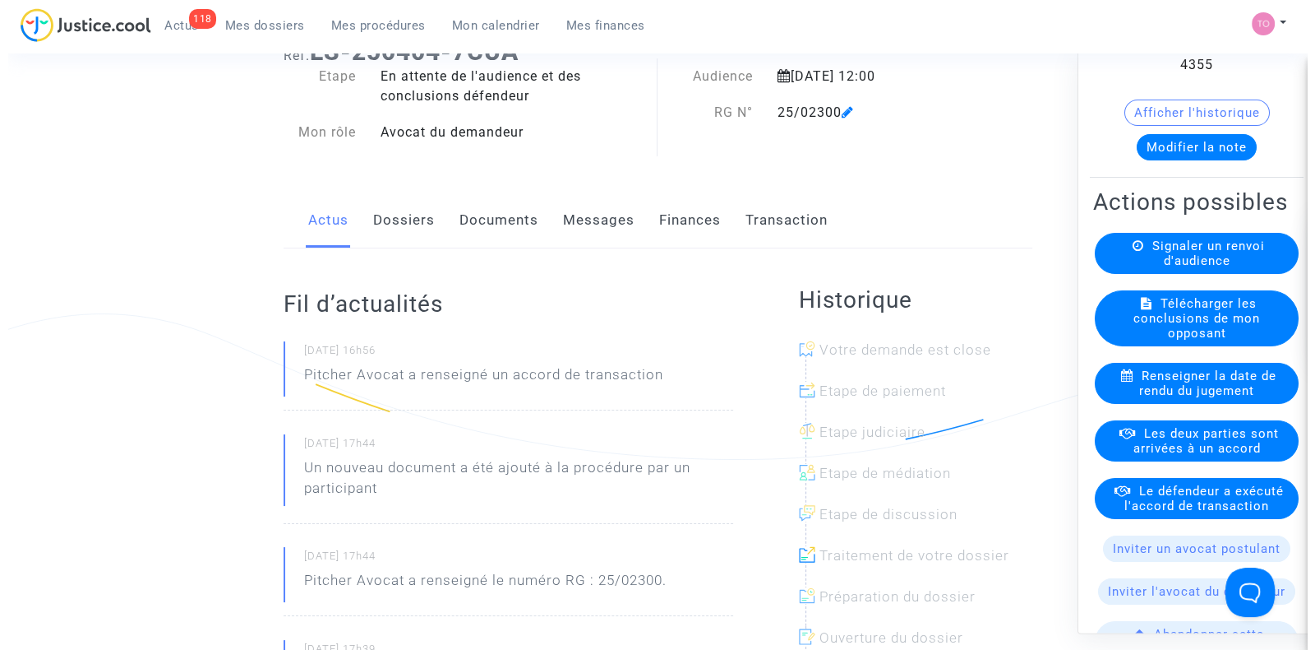
scroll to position [0, 0]
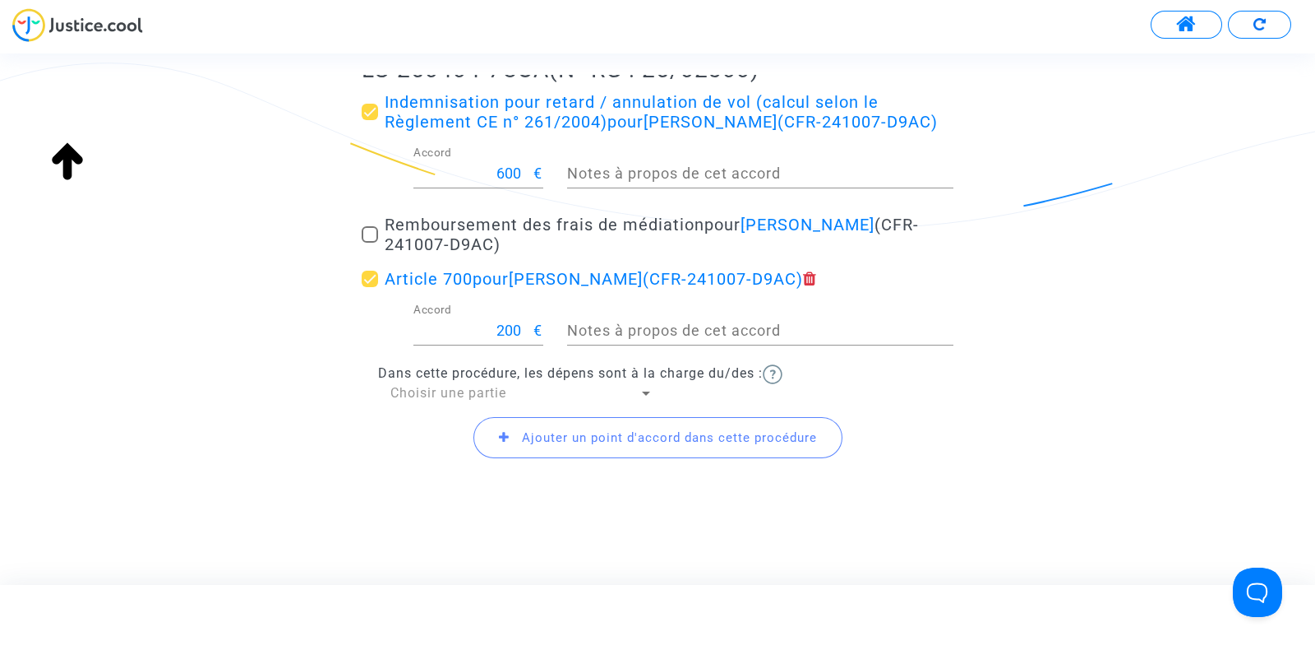
scroll to position [278, 0]
click at [101, 29] on img at bounding box center [77, 25] width 131 height 34
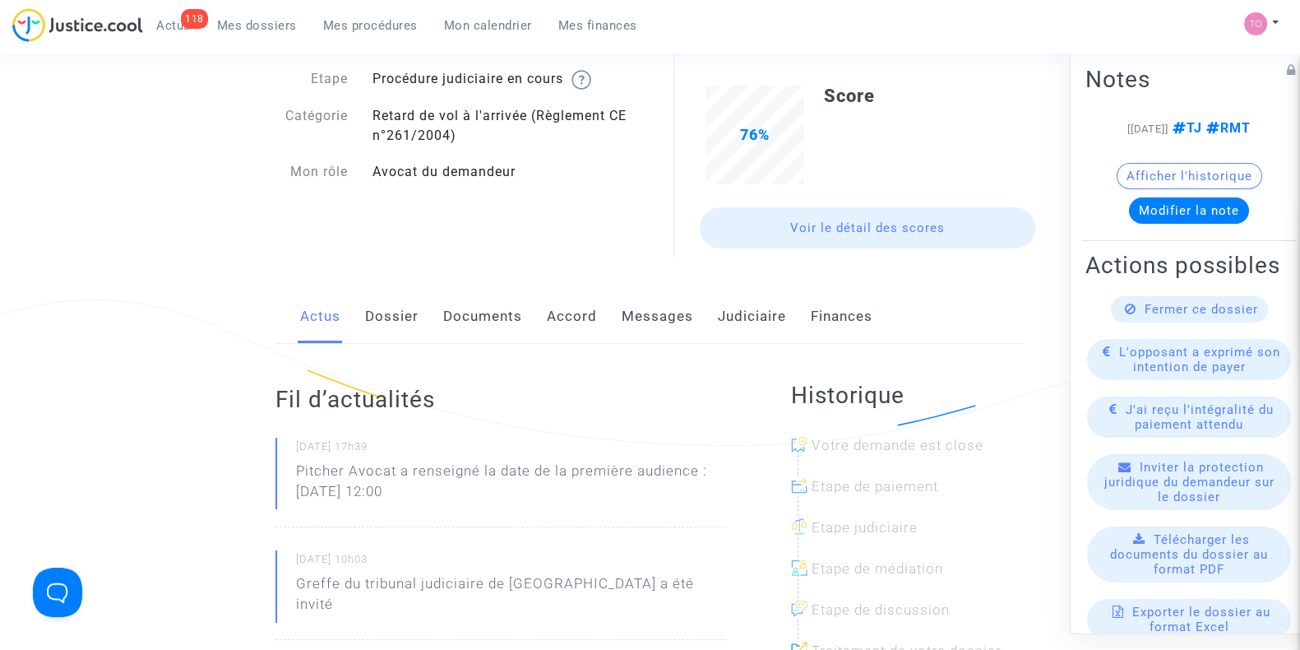
click at [720, 321] on link "Judiciaire" at bounding box center [752, 316] width 68 height 54
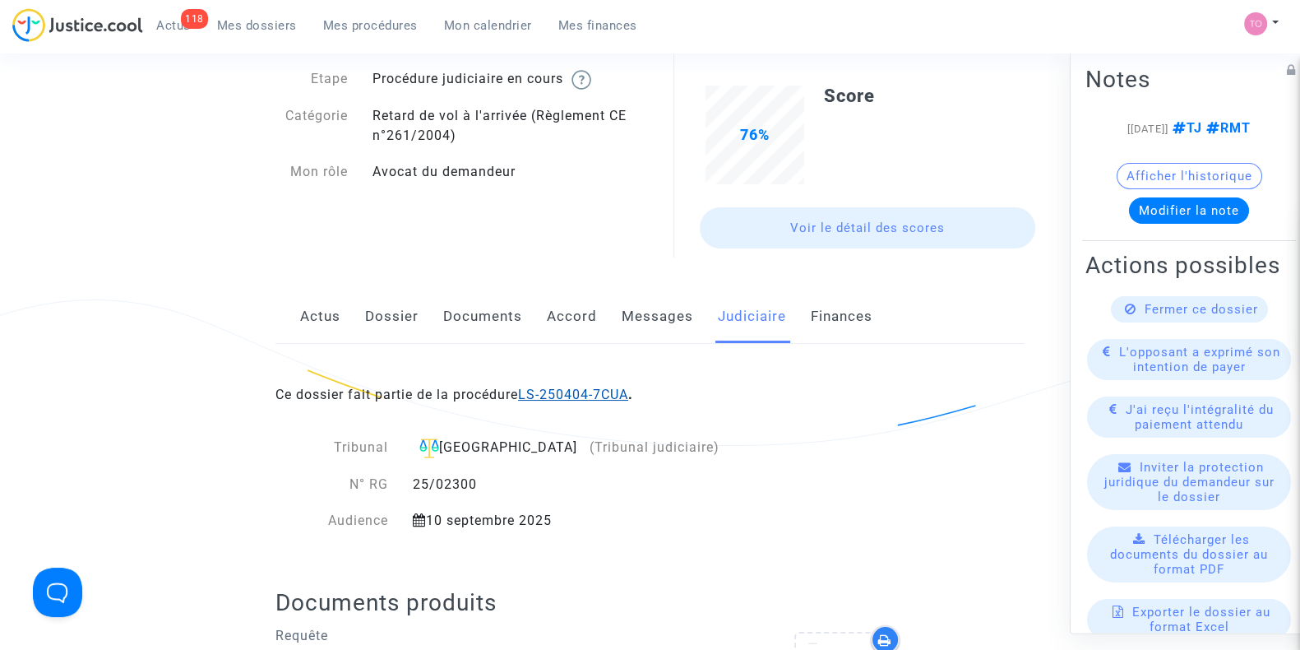
click at [535, 389] on link "LS-250404-7CUA" at bounding box center [573, 394] width 110 height 16
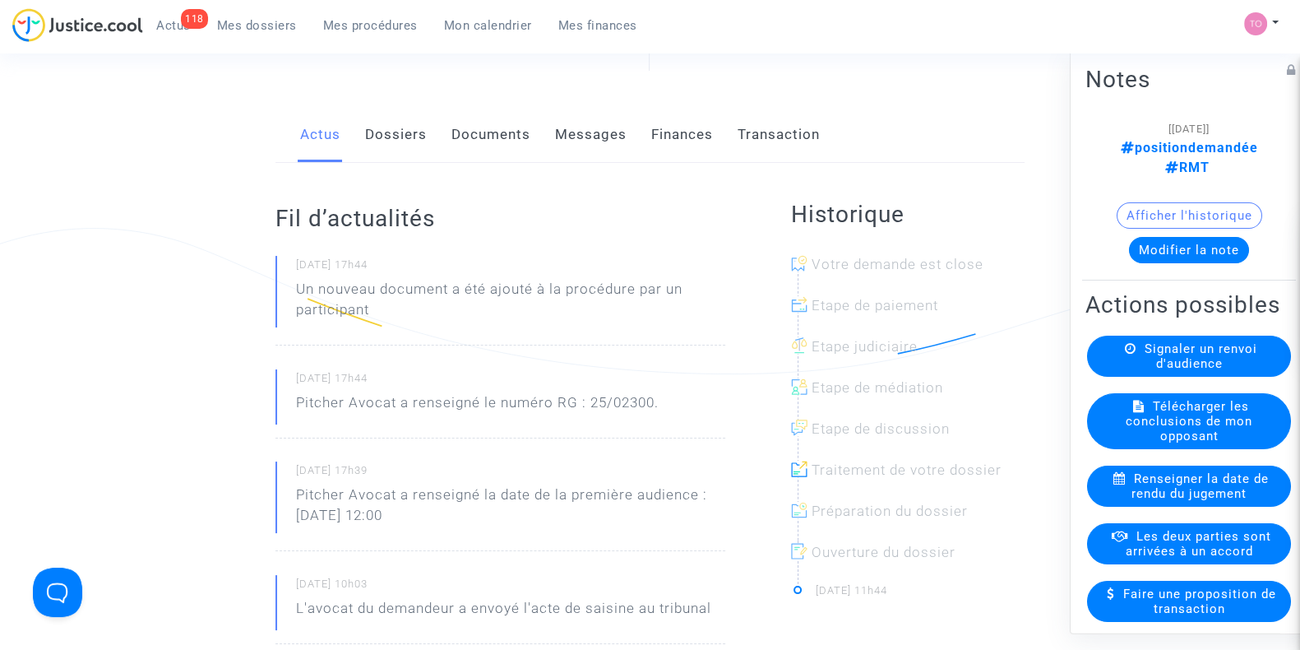
scroll to position [40, 0]
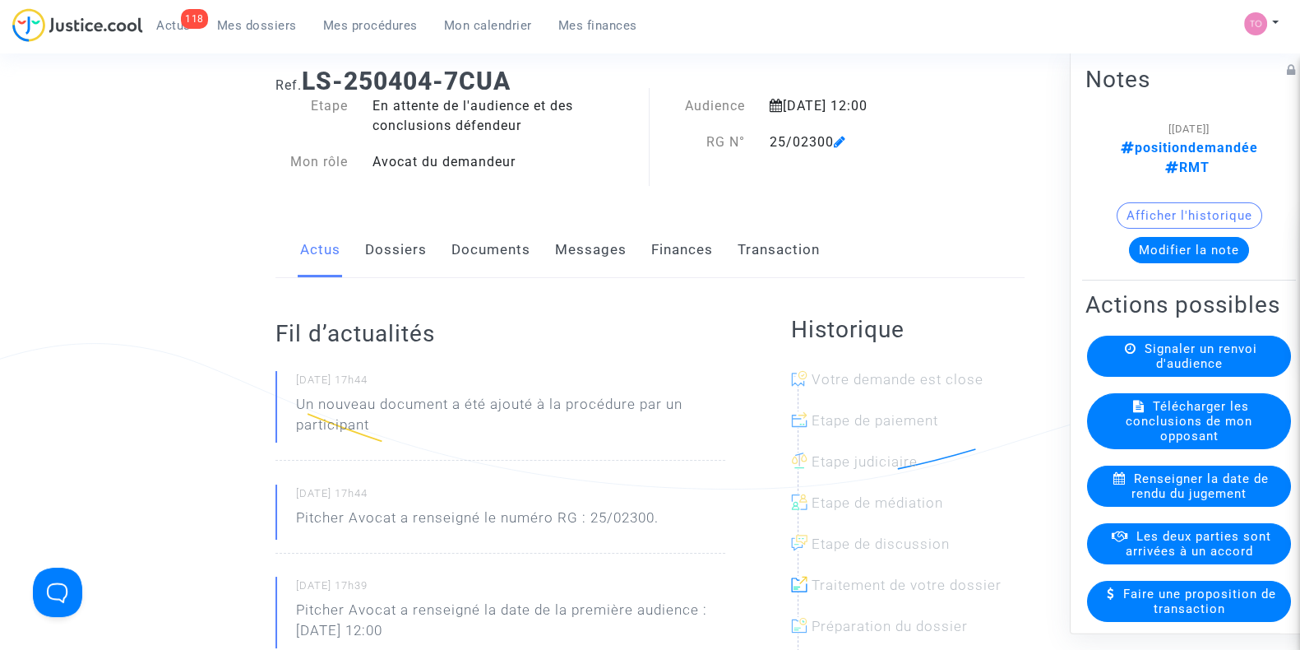
click at [1156, 237] on button "Modifier la note" at bounding box center [1189, 250] width 120 height 26
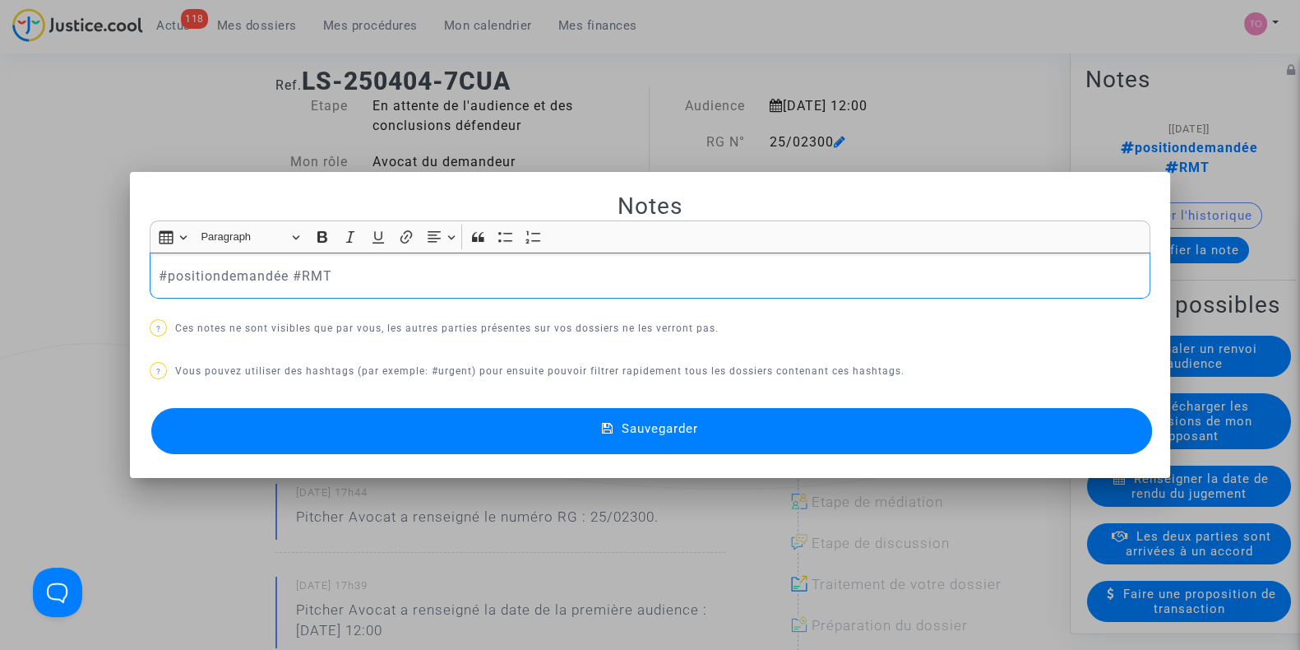
drag, startPoint x: 414, startPoint y: 279, endPoint x: 181, endPoint y: 279, distance: 232.7
click at [181, 279] on p "#positiondemandée #RMT" at bounding box center [650, 276] width 983 height 21
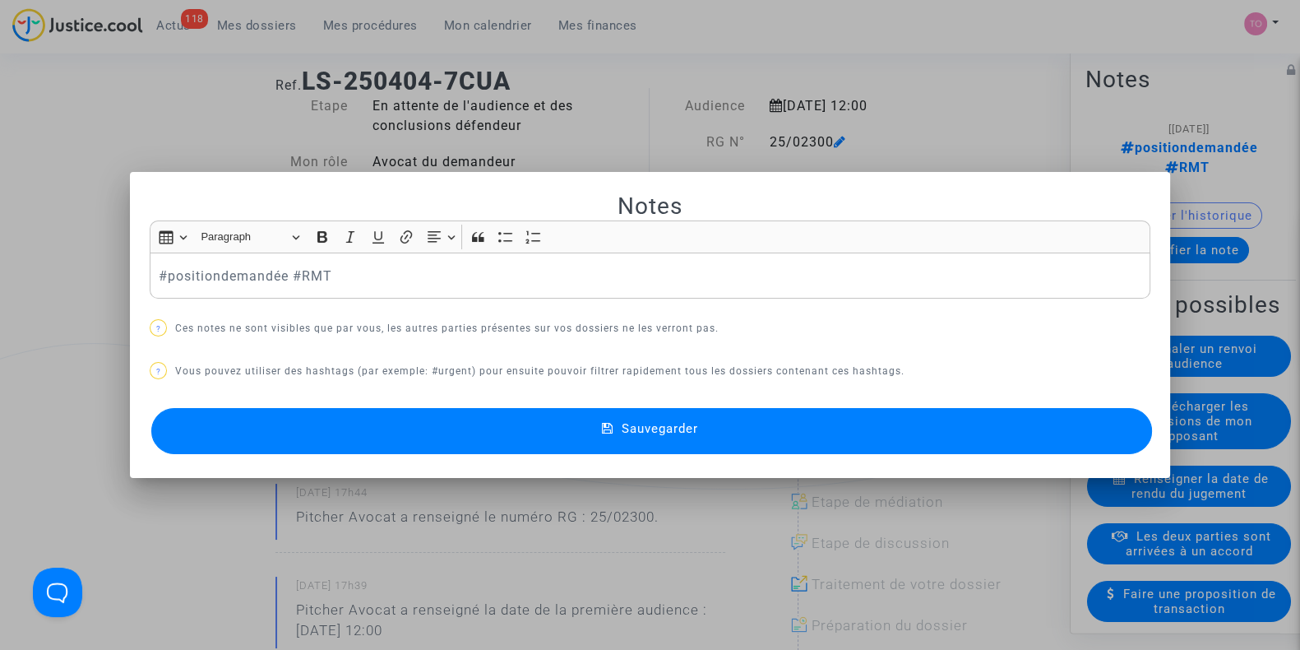
click at [0, 126] on div at bounding box center [650, 325] width 1300 height 650
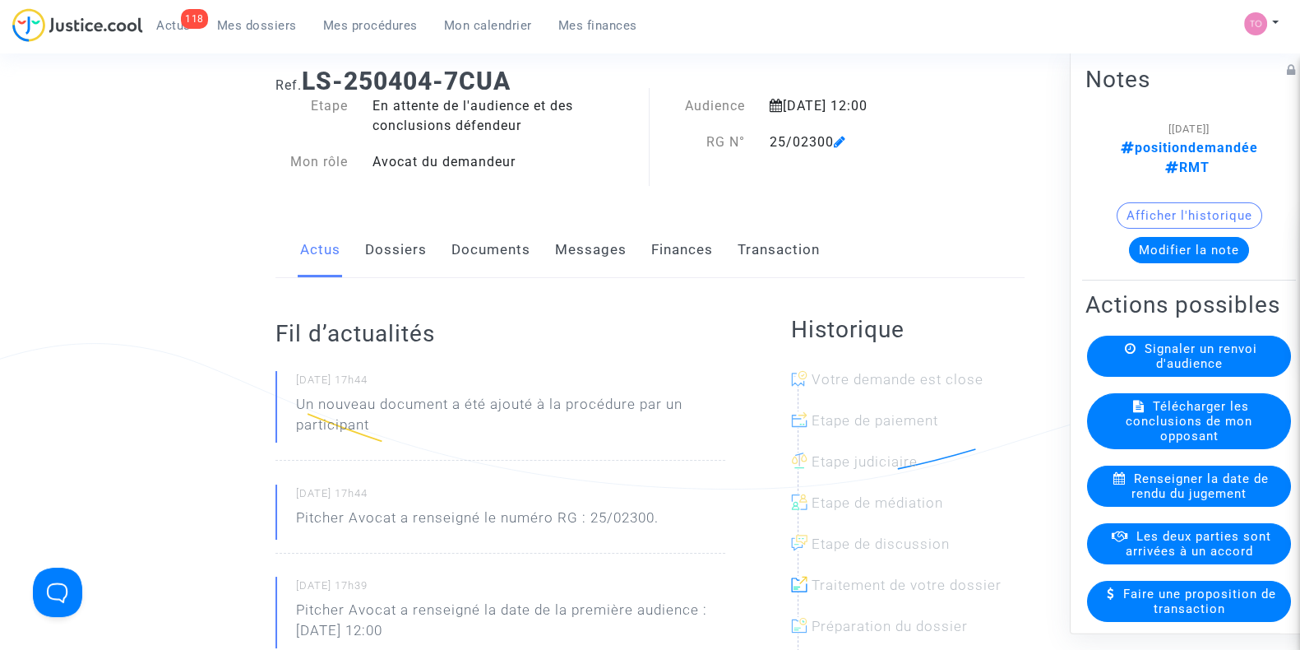
click at [407, 248] on link "Dossiers" at bounding box center [396, 250] width 62 height 54
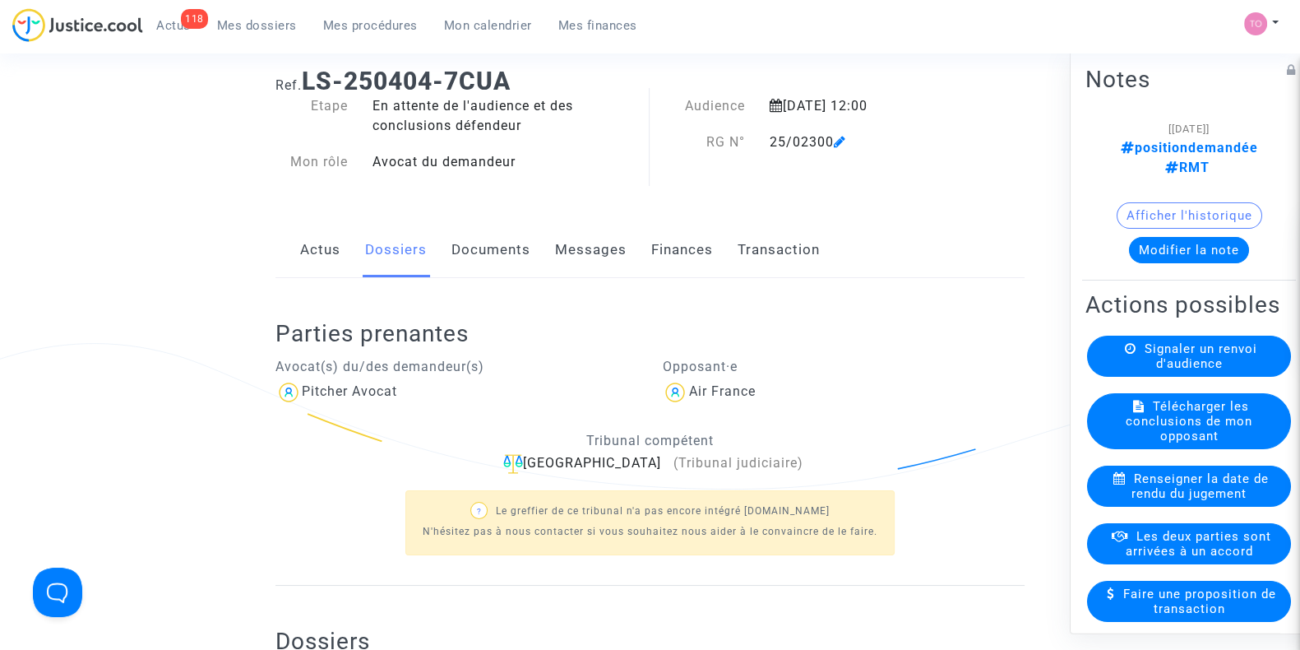
click at [1168, 237] on button "Modifier la note" at bounding box center [1189, 250] width 120 height 26
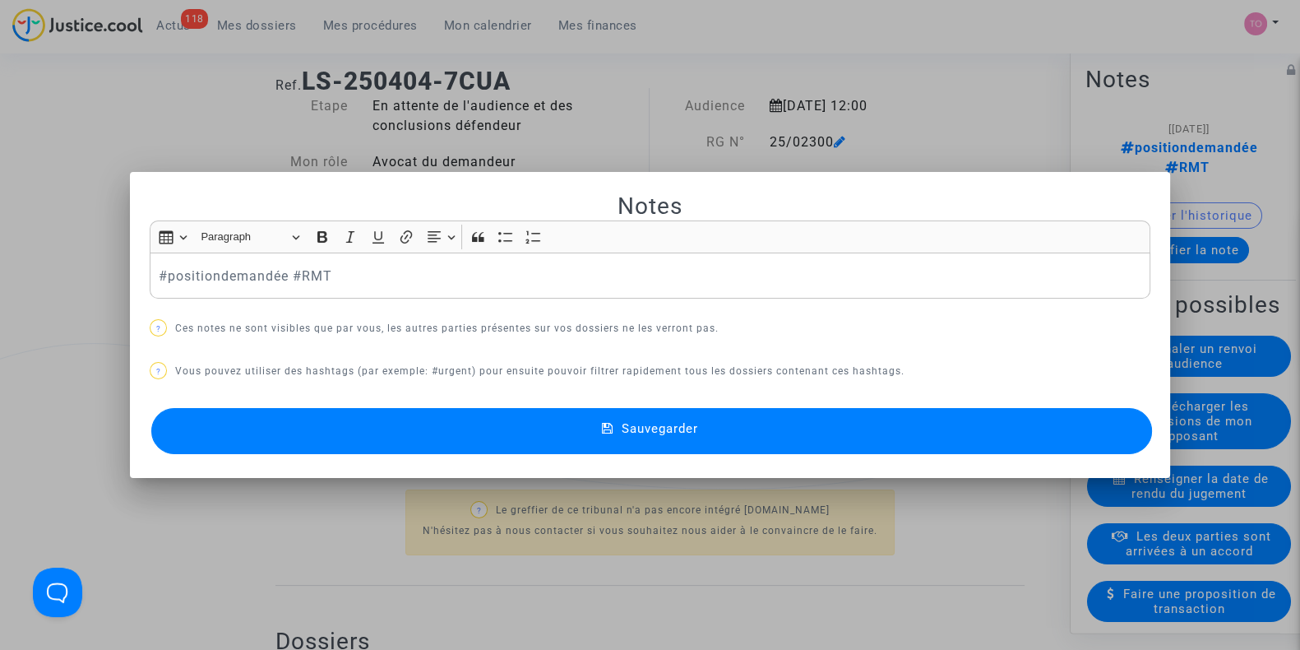
click at [470, 298] on div "Notes Rich Text Editor Insert table Insert table Heading Paragraph Paragraph He…" at bounding box center [650, 325] width 1001 height 267
click at [93, 160] on div at bounding box center [650, 325] width 1300 height 650
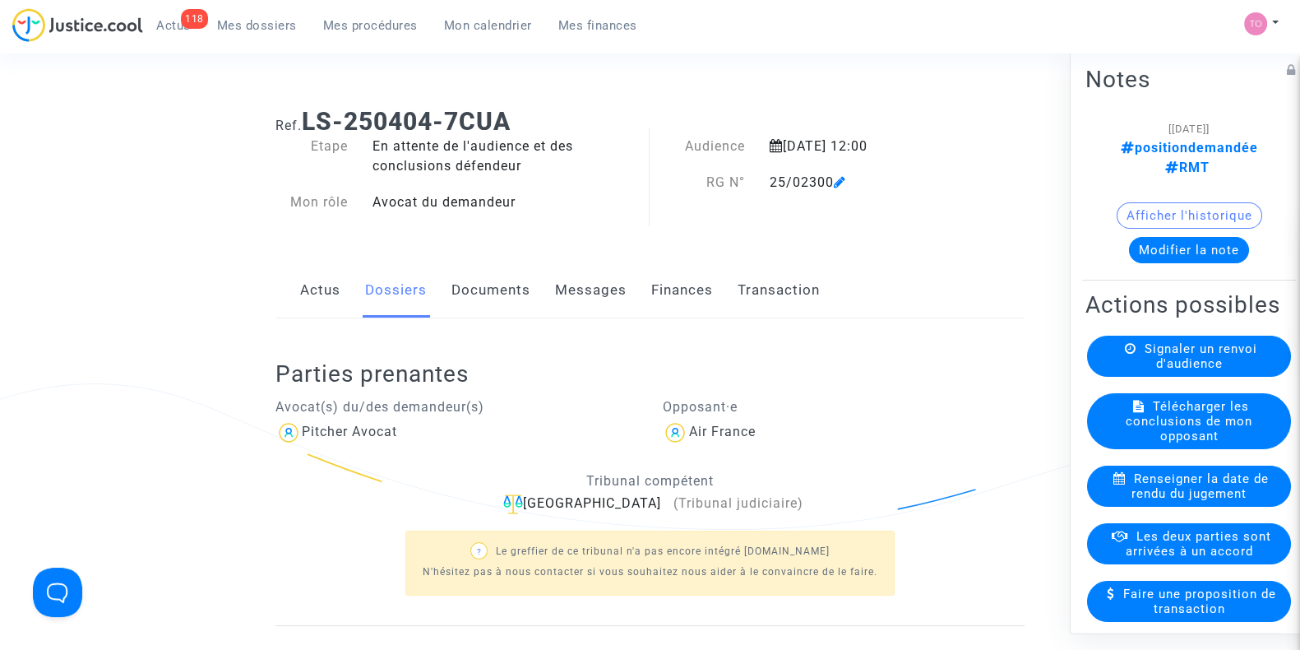
click at [1166, 238] on button "Modifier la note" at bounding box center [1189, 250] width 120 height 26
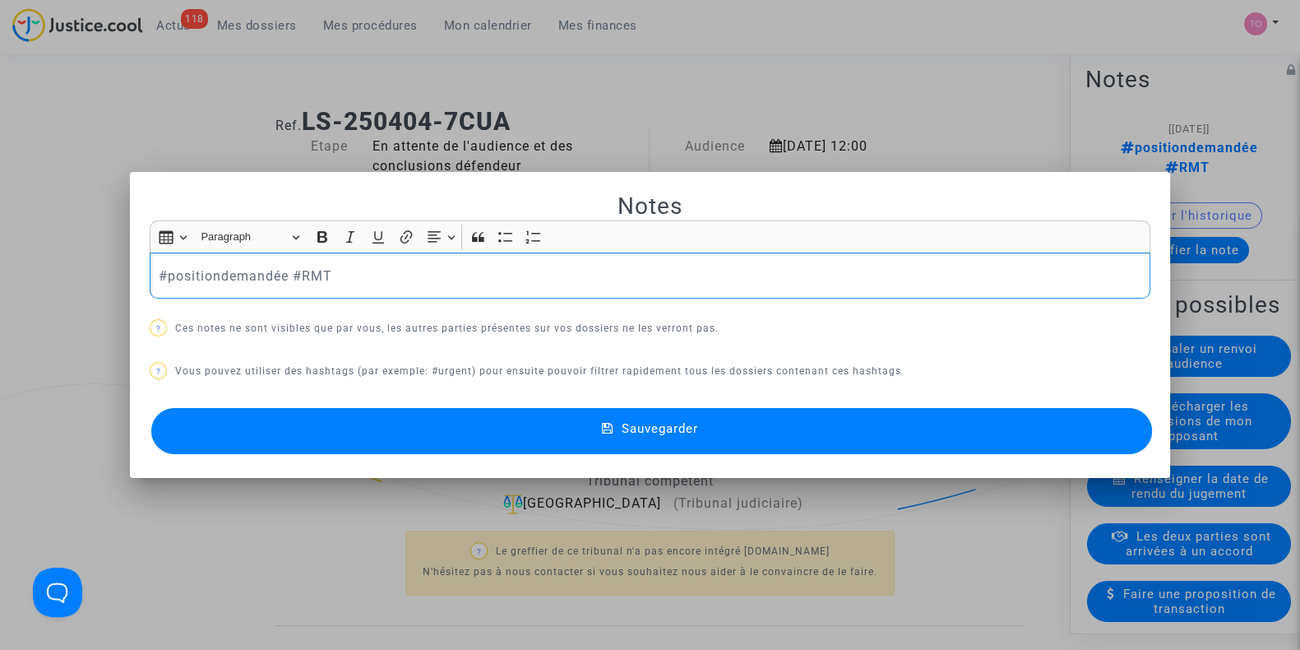
drag, startPoint x: 409, startPoint y: 260, endPoint x: 123, endPoint y: 263, distance: 287.0
click at [123, 263] on div "Notes Rich Text Editor Insert table Insert table Heading Paragraph Paragraph He…" at bounding box center [650, 325] width 1300 height 650
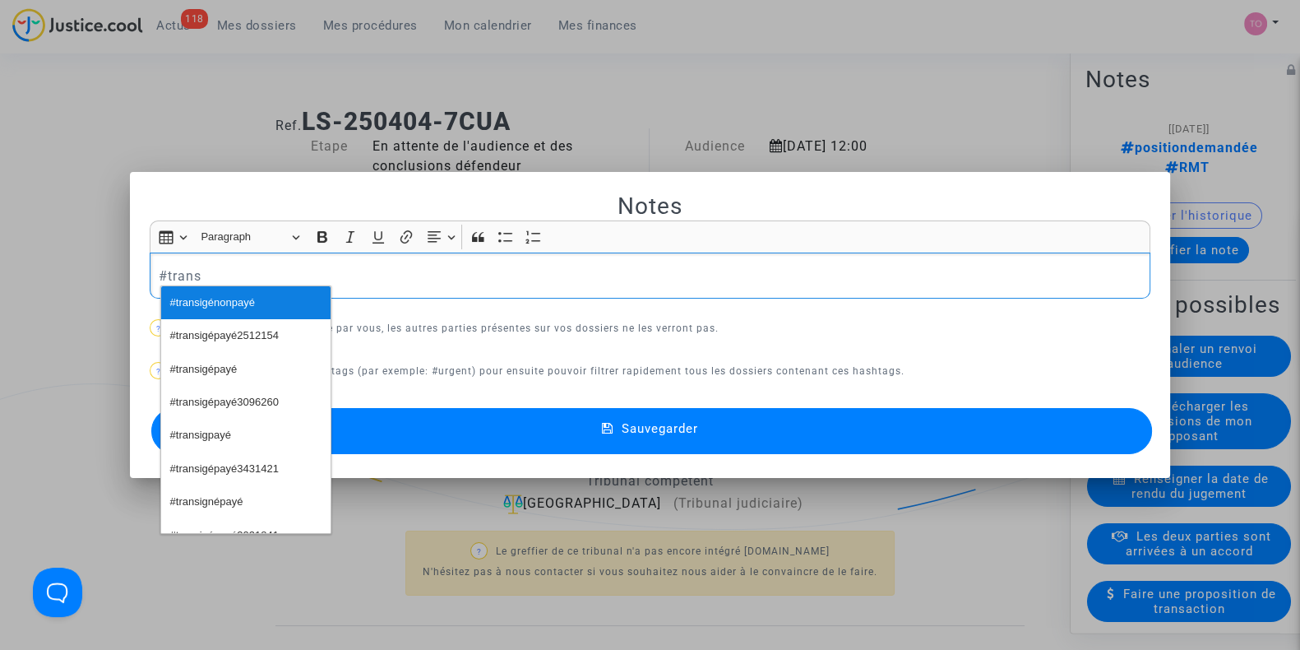
click at [201, 294] on span "#transigénonpayé" at bounding box center [212, 303] width 85 height 24
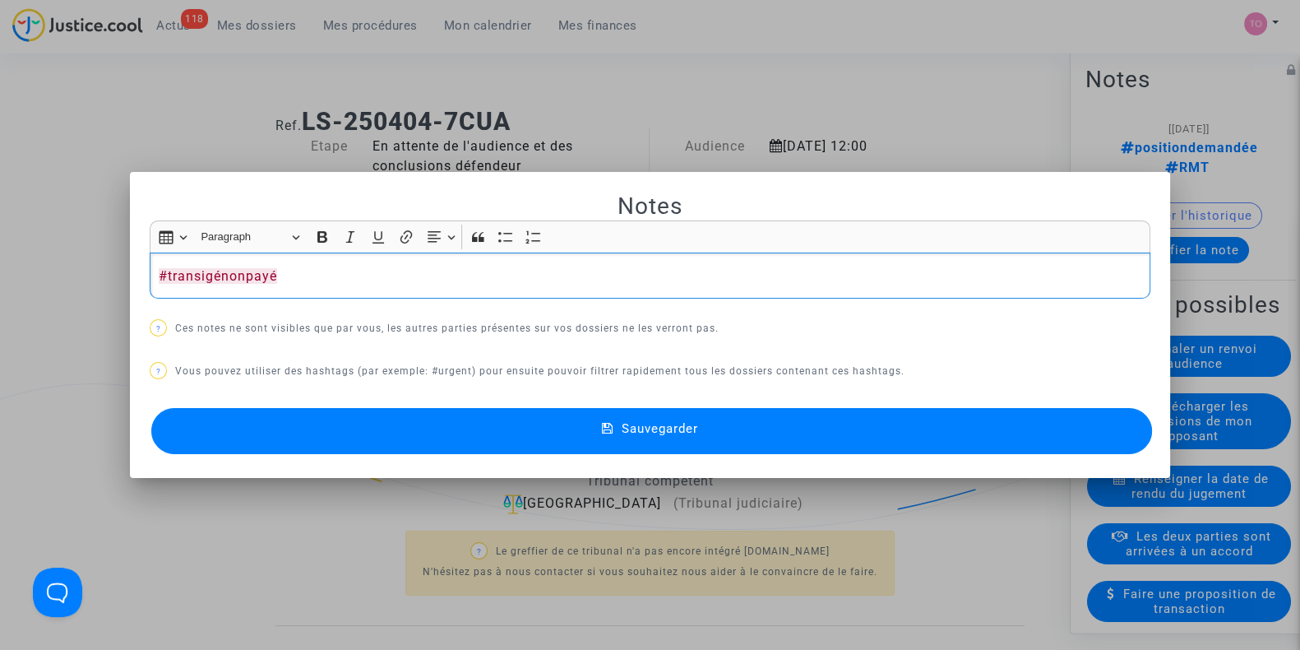
drag, startPoint x: 201, startPoint y: 293, endPoint x: 535, endPoint y: 269, distance: 334.7
click at [535, 269] on p "#transigénonpayé" at bounding box center [650, 276] width 983 height 21
click at [474, 274] on p "#transigénonpayé" at bounding box center [650, 276] width 983 height 21
click at [437, 423] on button "Sauvegarder" at bounding box center [651, 431] width 1001 height 46
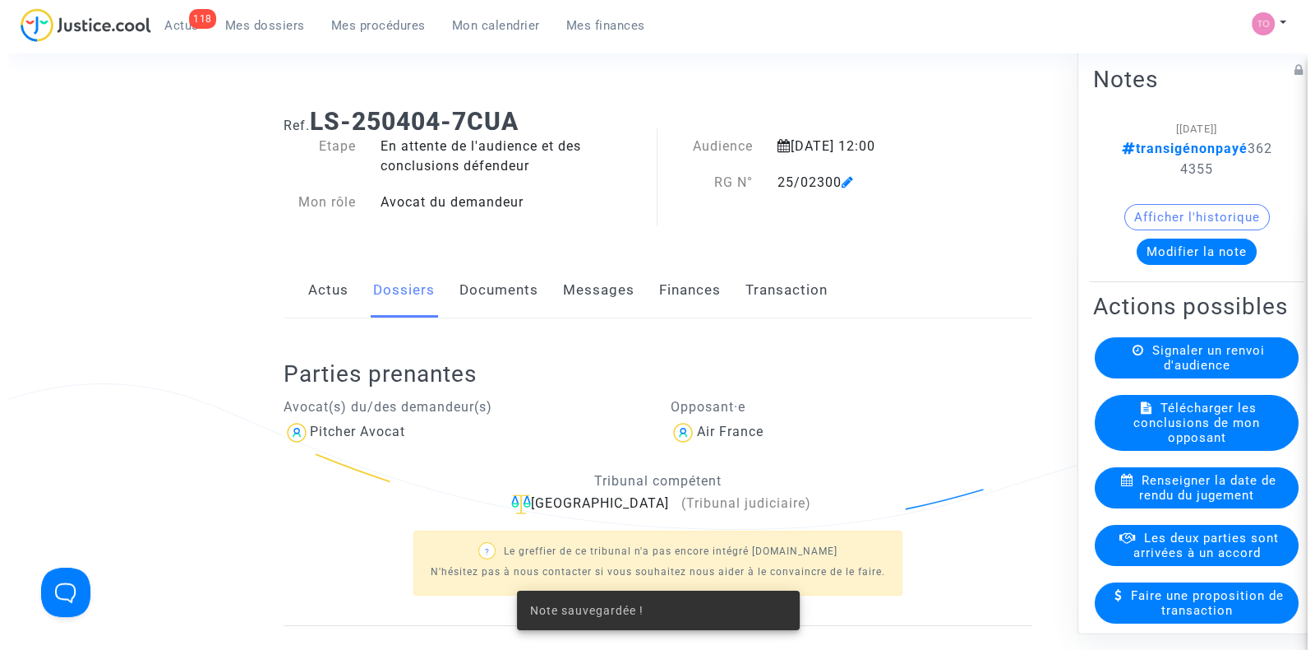
scroll to position [33, 0]
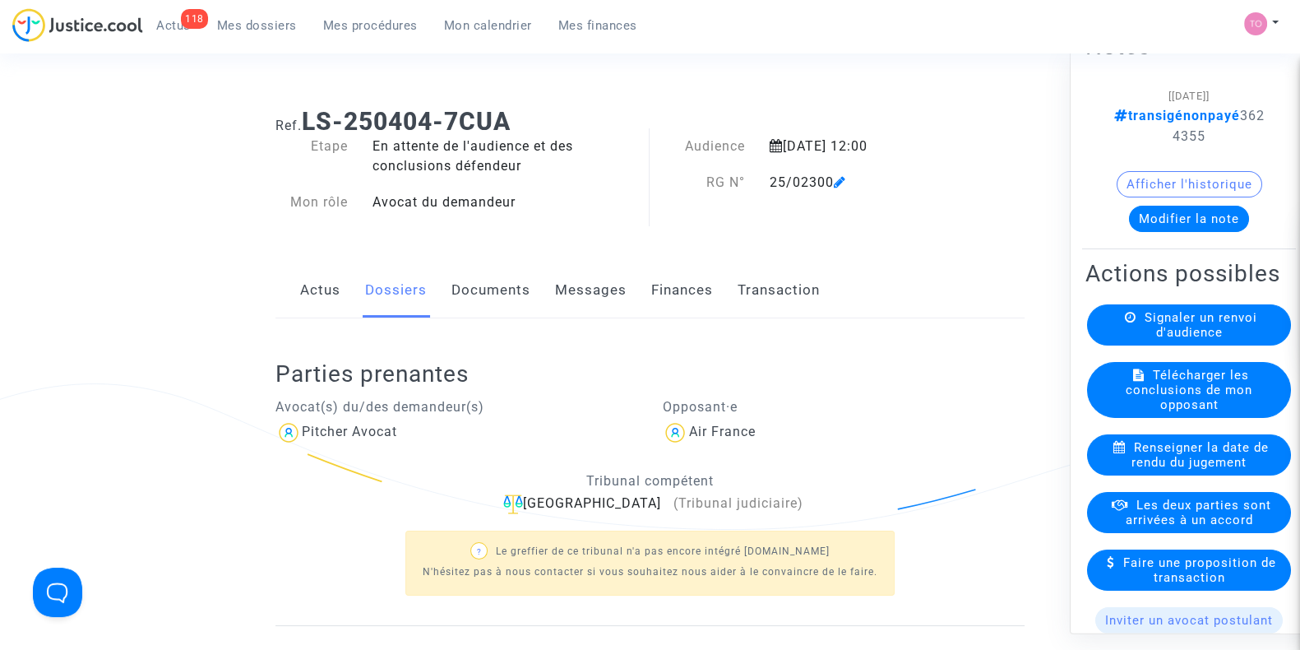
click at [1144, 527] on span "Les deux parties sont arrivées à un accord" at bounding box center [1199, 512] width 146 height 30
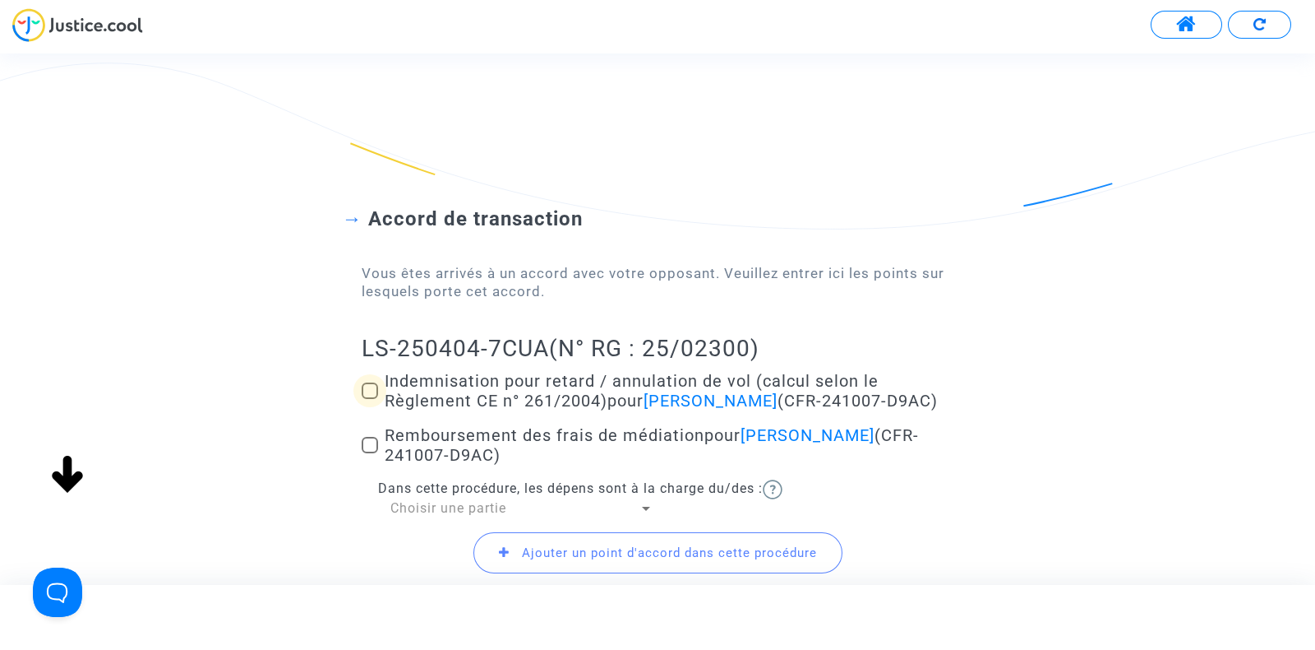
click at [376, 384] on span at bounding box center [370, 390] width 16 height 16
click at [370, 399] on input "Indemnisation pour retard / annulation de vol (calcul selon le Règlement CE n° …" at bounding box center [369, 399] width 1 height 1
checkbox input "true"
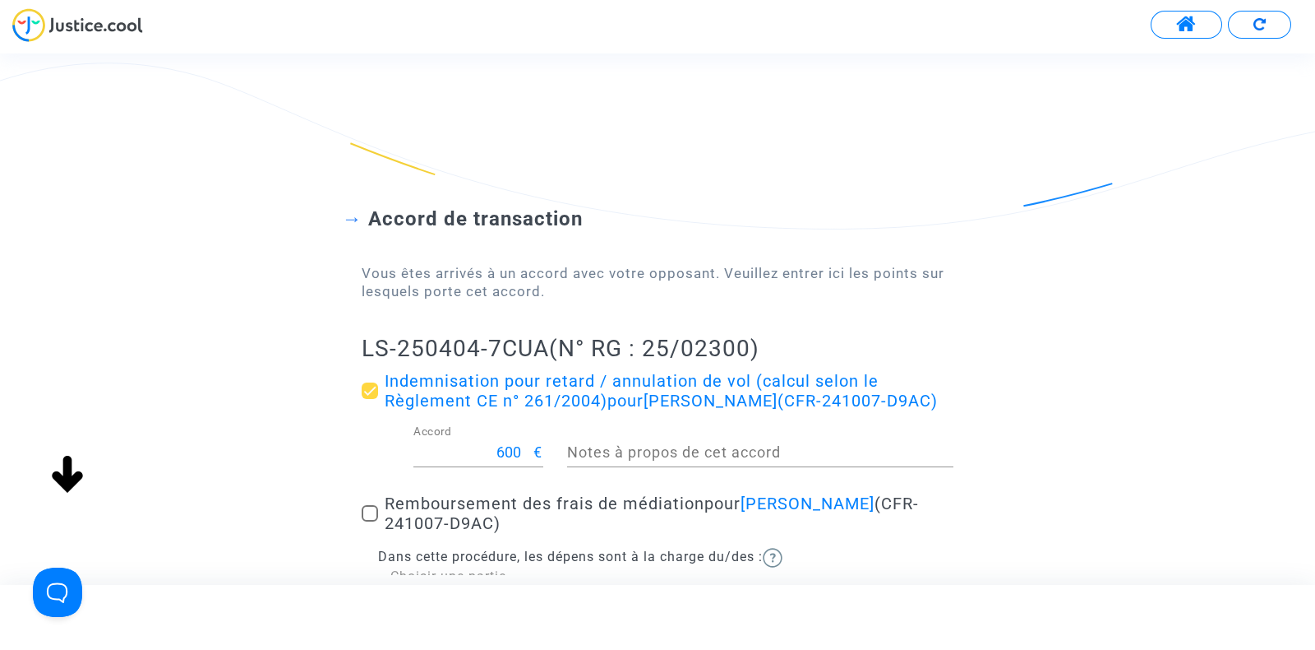
drag, startPoint x: 377, startPoint y: 384, endPoint x: 287, endPoint y: 458, distance: 116.2
click at [287, 458] on div "Accord de transaction Vous êtes arrivés à un accord avec votre opposant. Veuill…" at bounding box center [657, 415] width 1315 height 549
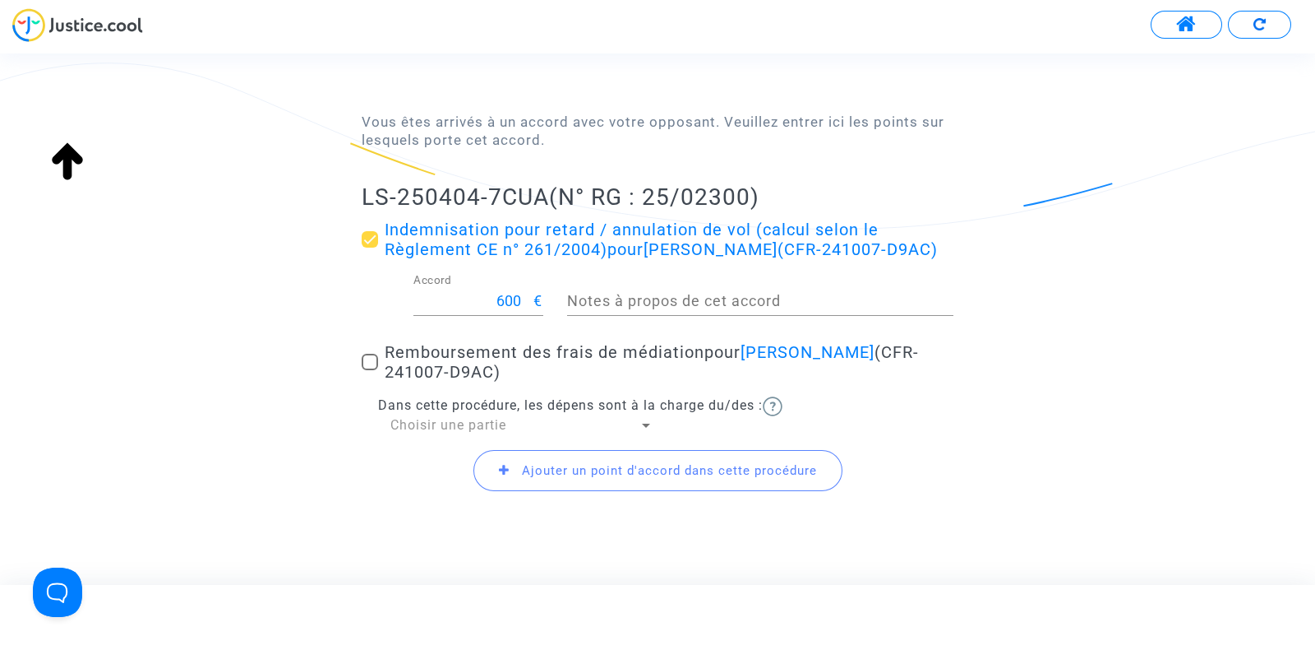
scroll to position [152, 0]
click at [361, 364] on div "Accord de transaction Vous êtes arrivés à un accord avec votre opposant. Veuill…" at bounding box center [657, 262] width 1315 height 549
click at [365, 363] on span at bounding box center [370, 361] width 16 height 16
click at [369, 369] on input "Remboursement des frais de médiation pour Ludovic Gandra (CFR-241007-D9AC)" at bounding box center [369, 369] width 1 height 1
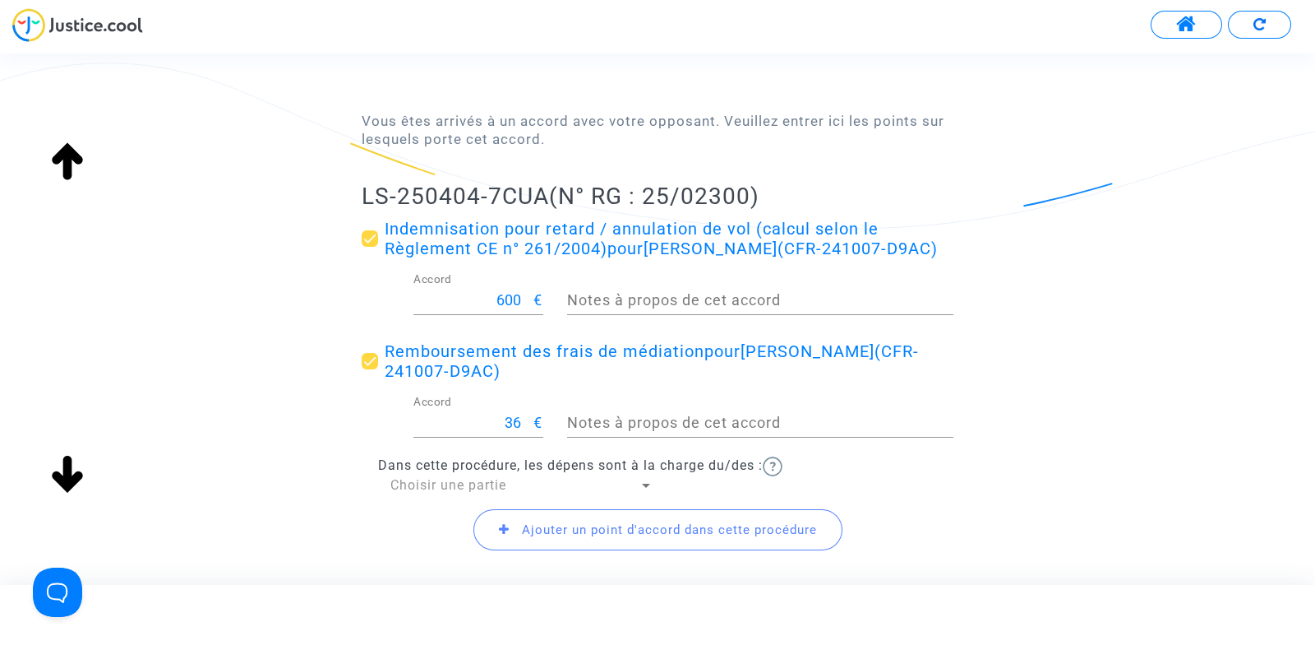
click at [365, 363] on span at bounding box center [370, 361] width 16 height 16
click at [369, 369] on input "Remboursement des frais de médiation pour Ludovic Gandra (CFR-241007-D9AC)" at bounding box center [369, 369] width 1 height 1
checkbox input "false"
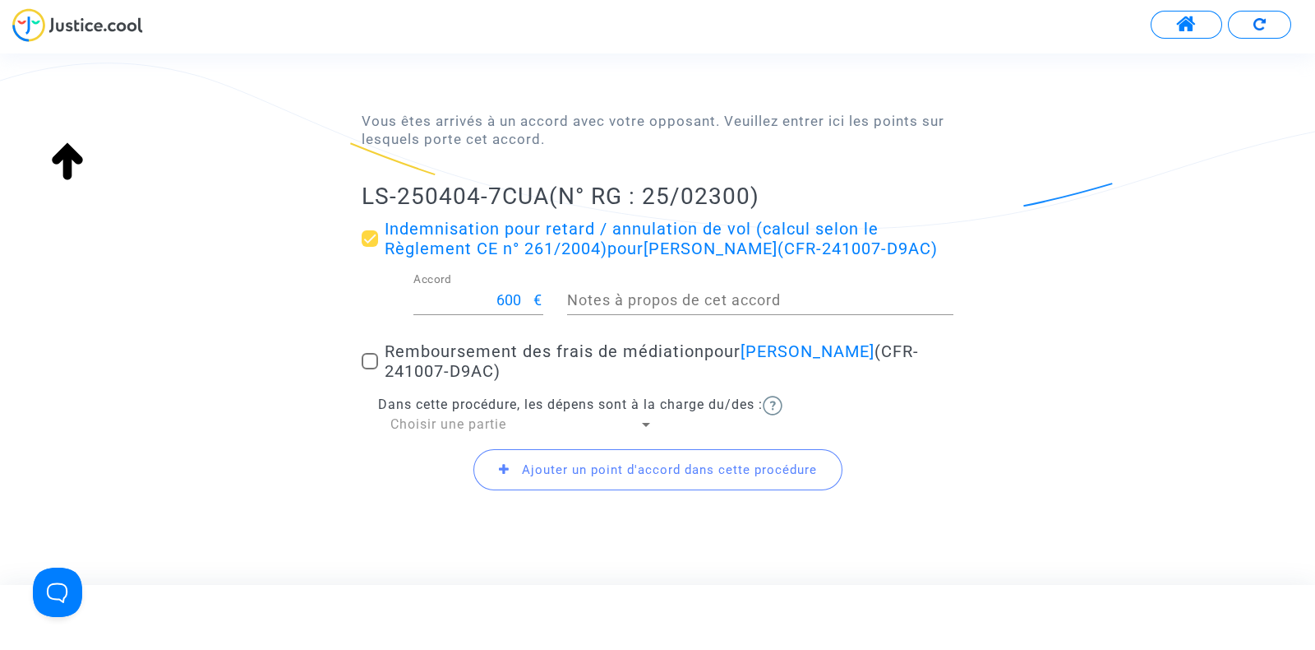
click at [581, 466] on span "Ajouter un point d'accord dans cette procédure" at bounding box center [669, 469] width 295 height 15
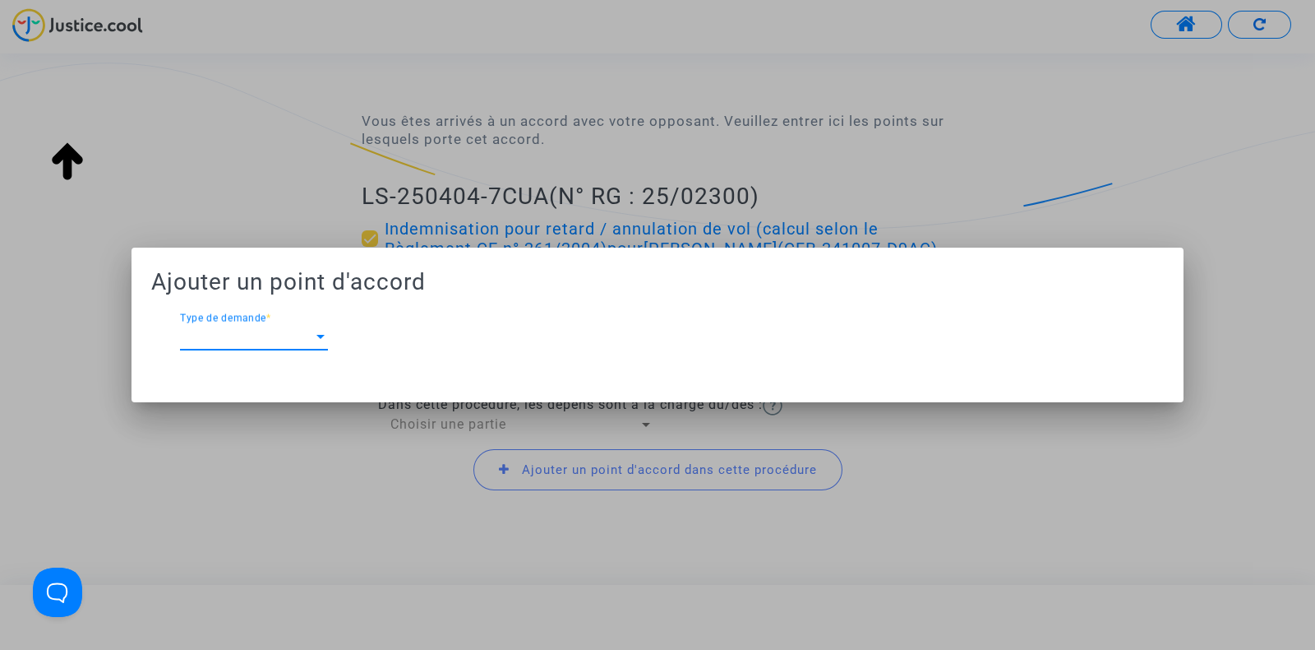
click at [308, 343] on span "Type de demande" at bounding box center [246, 336] width 133 height 15
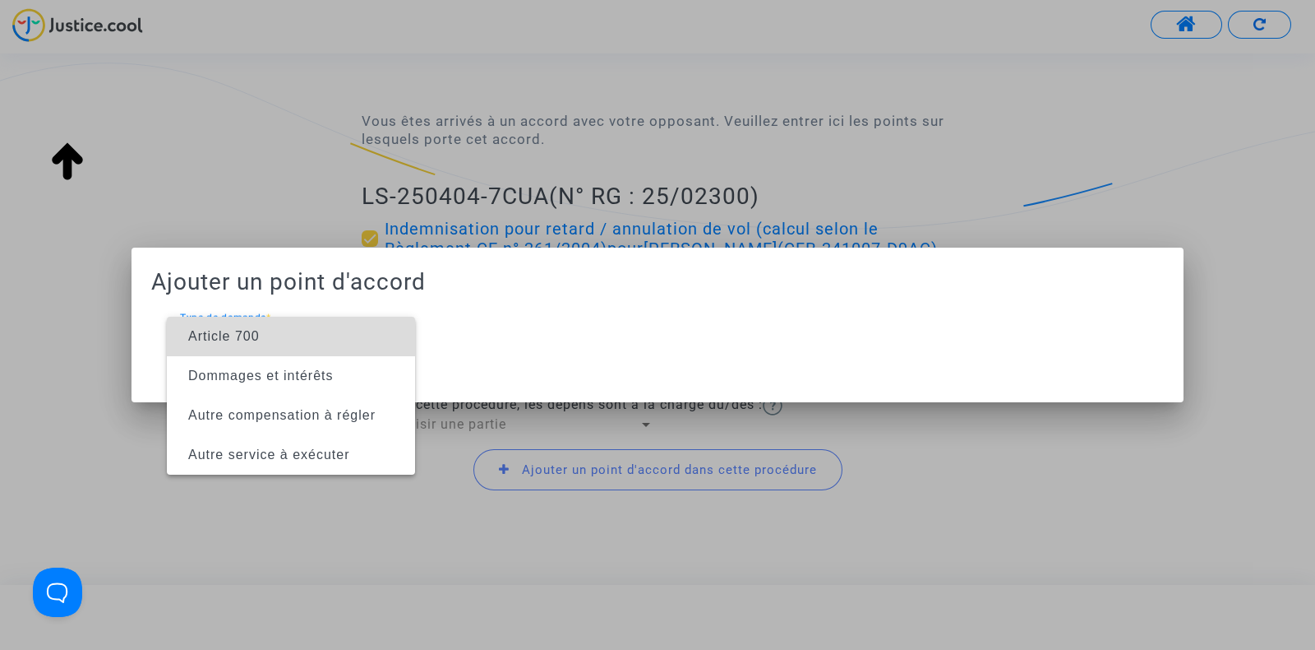
click at [280, 341] on span "Article 700" at bounding box center [291, 336] width 222 height 39
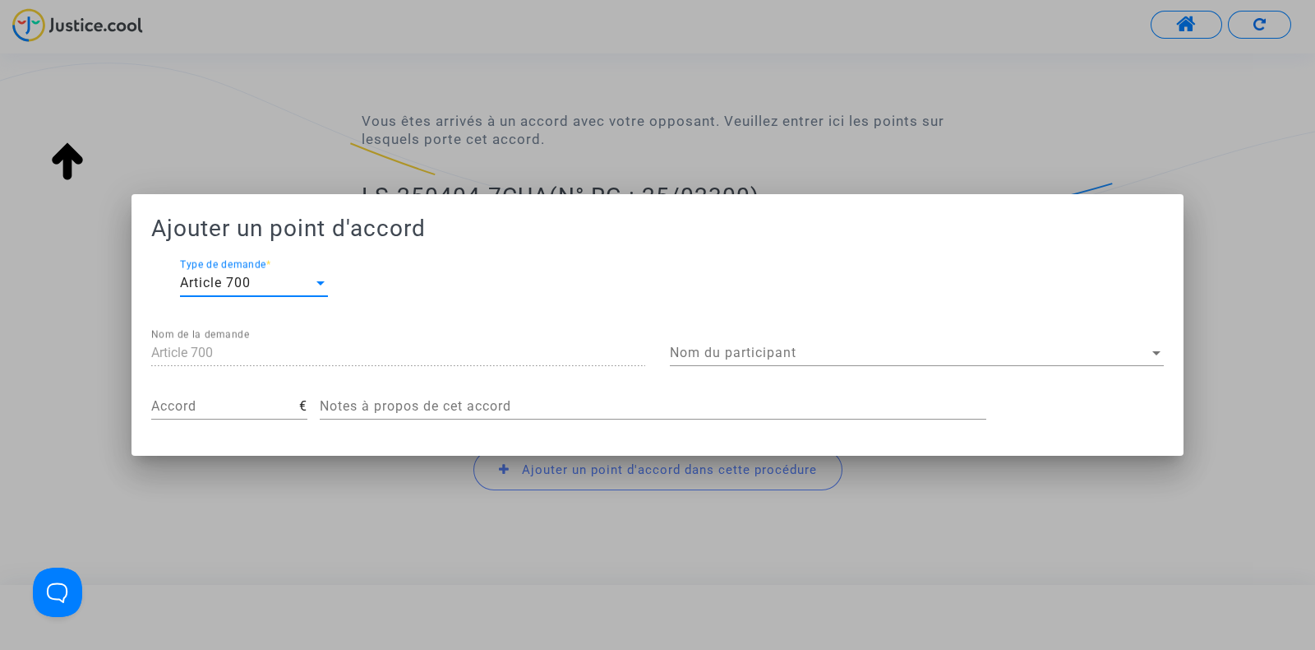
click at [197, 396] on div "Accord" at bounding box center [225, 400] width 148 height 37
type input "200"
click at [761, 354] on span "Nom du participant" at bounding box center [909, 352] width 479 height 15
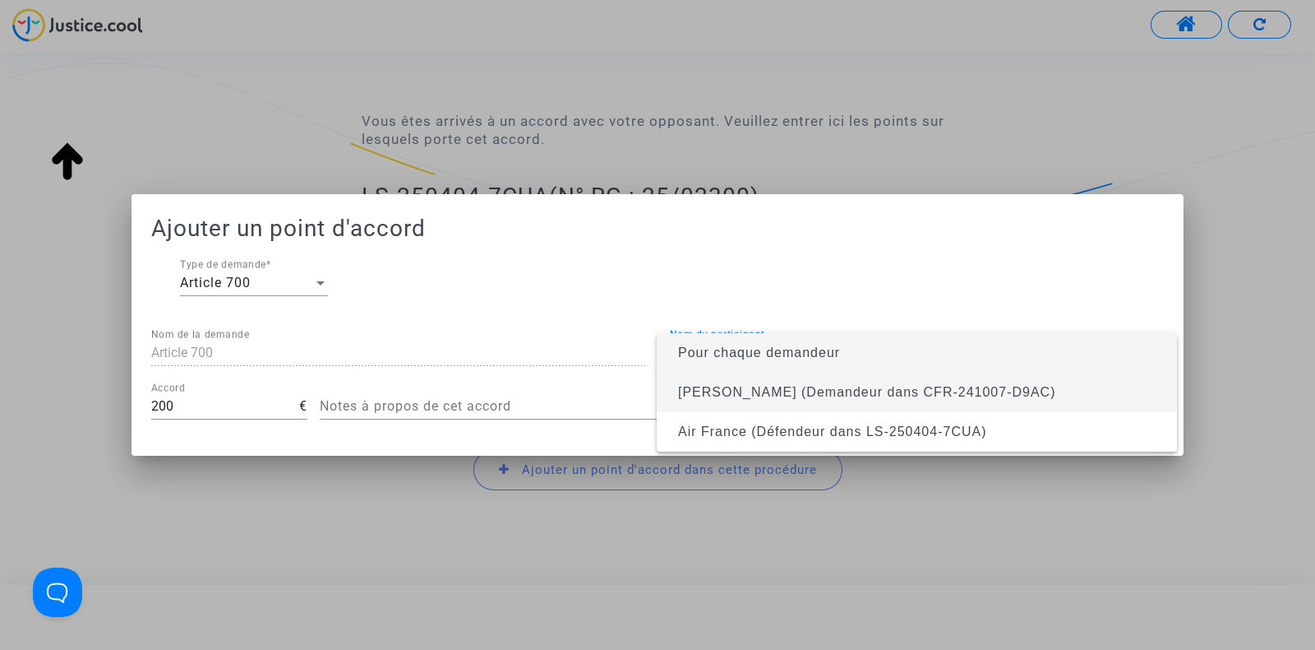
click at [721, 390] on span "Ludovic Gandra (Demandeur dans CFR-241007-D9AC)" at bounding box center [866, 392] width 377 height 14
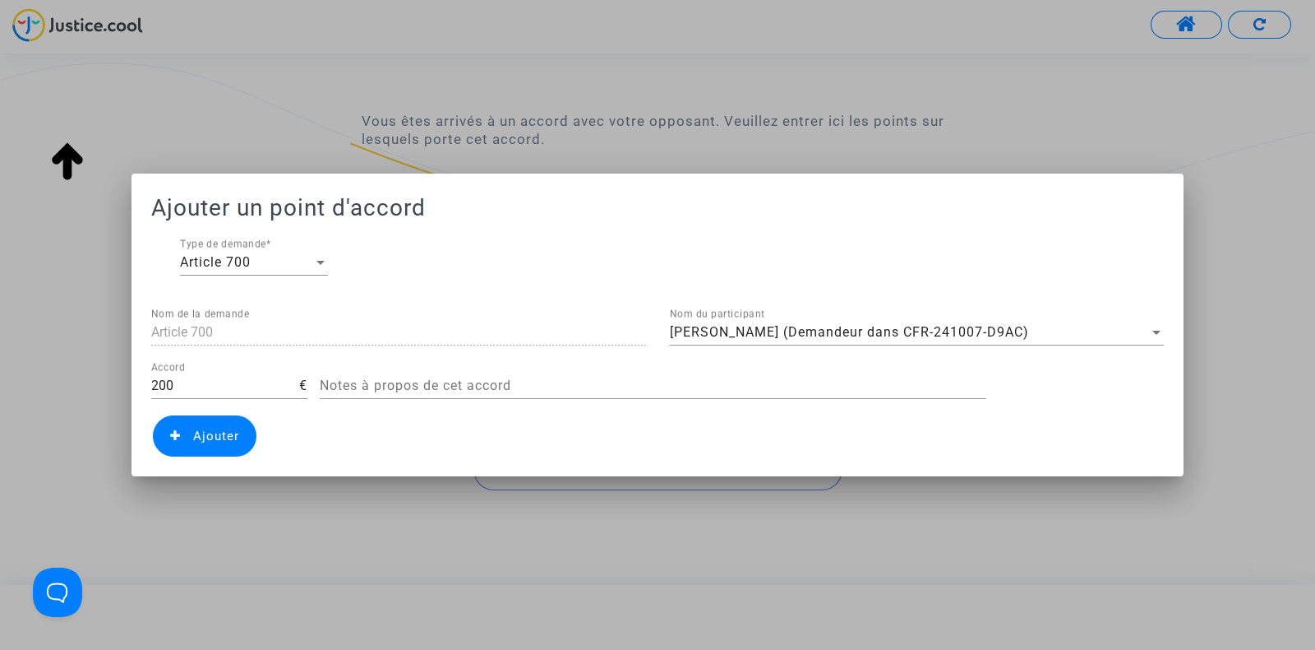
click at [180, 433] on icon at bounding box center [175, 435] width 11 height 12
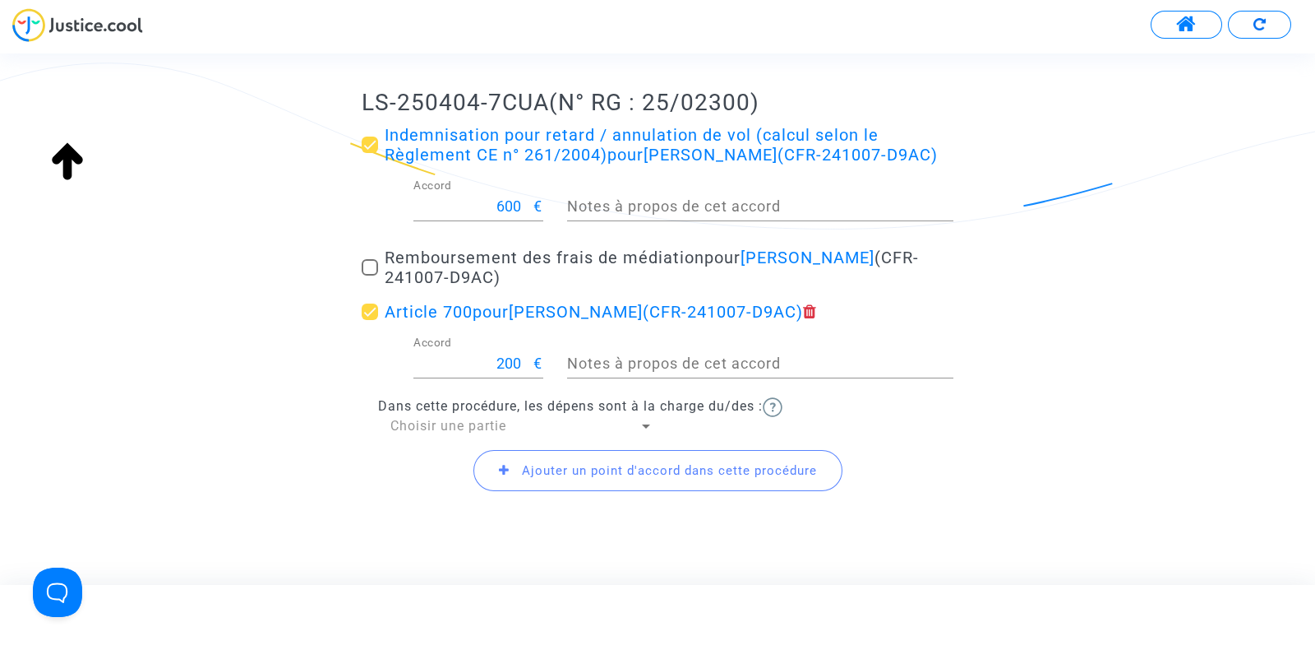
scroll to position [247, 0]
click at [454, 428] on span "Choisir une partie" at bounding box center [449, 425] width 116 height 16
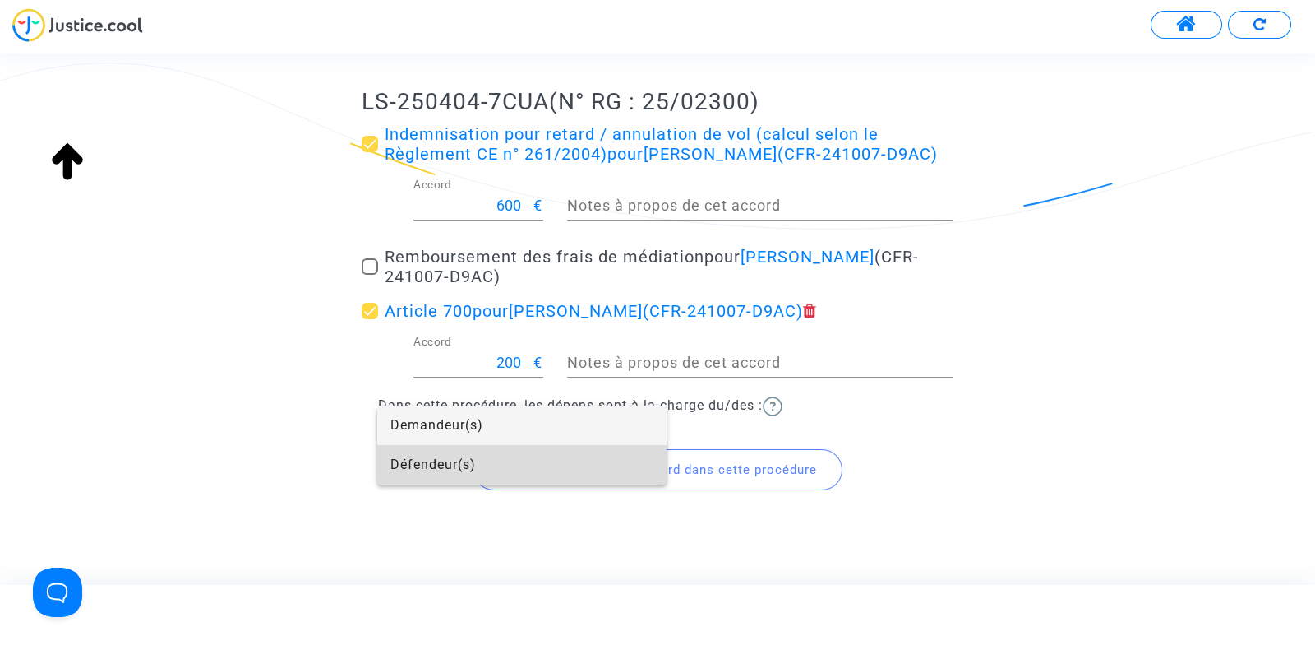
click at [455, 470] on span "Défendeur(s)" at bounding box center [522, 464] width 263 height 39
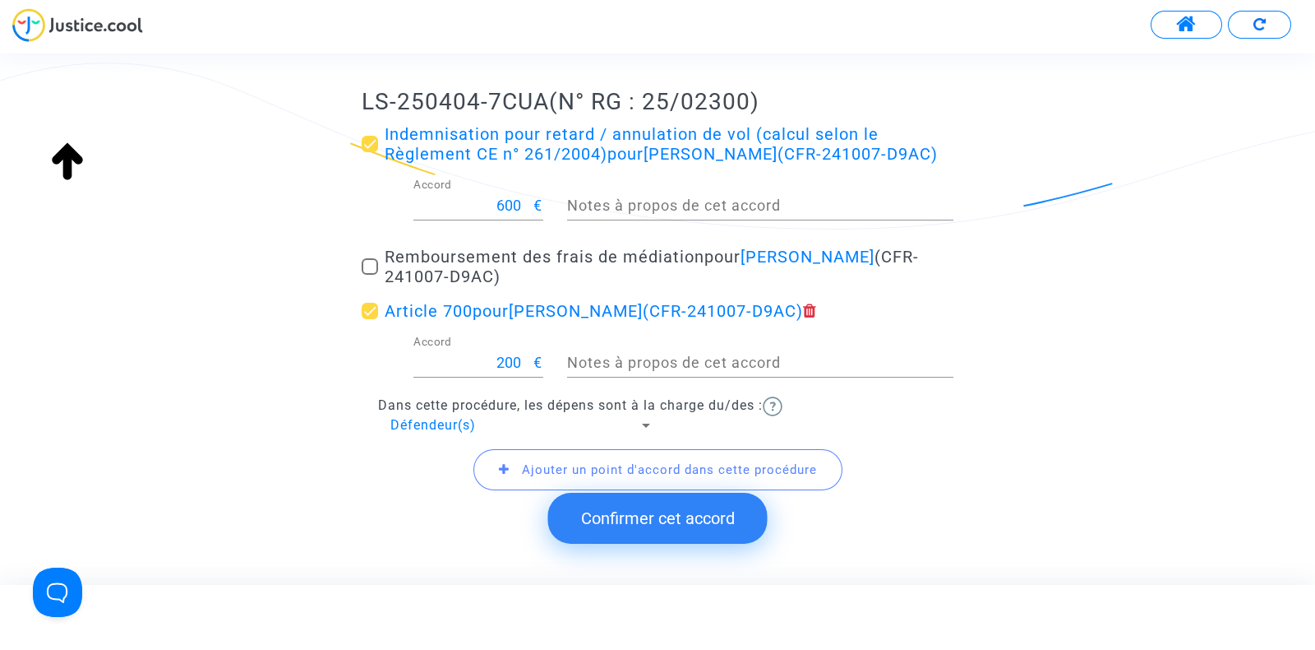
click at [641, 520] on button "Confirmer cet accord" at bounding box center [658, 517] width 220 height 51
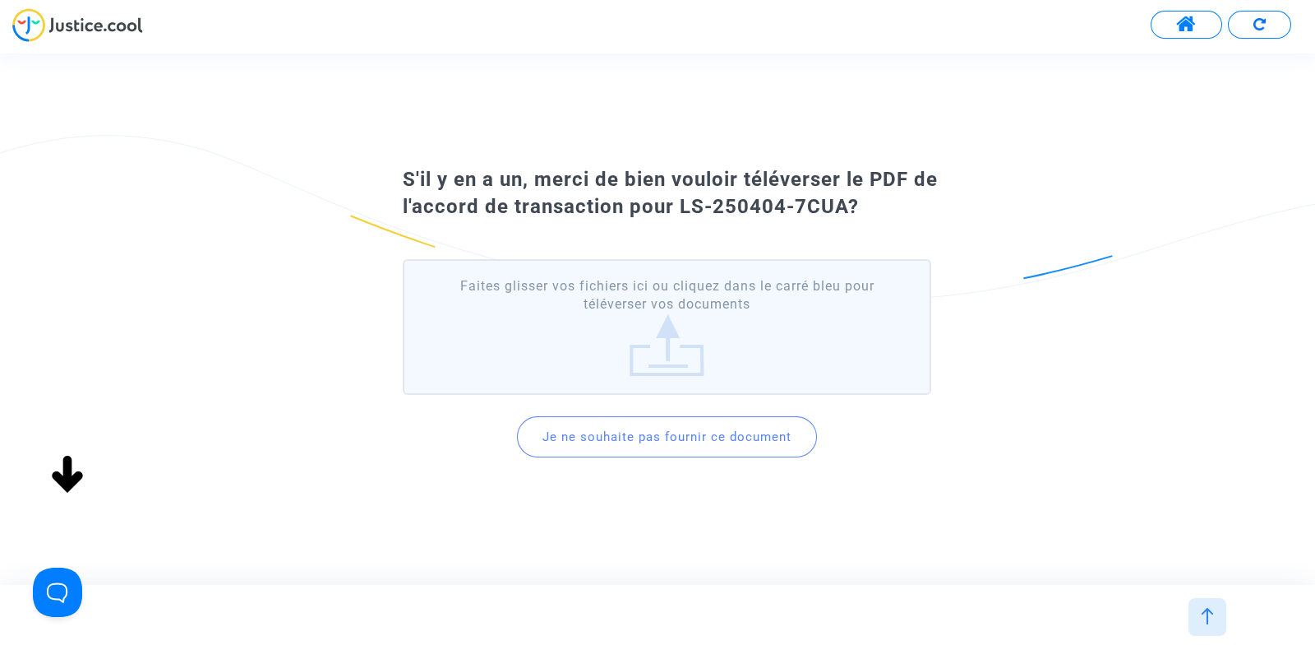
click at [645, 433] on button "Je ne souhaite pas fournir ce document" at bounding box center [667, 436] width 300 height 41
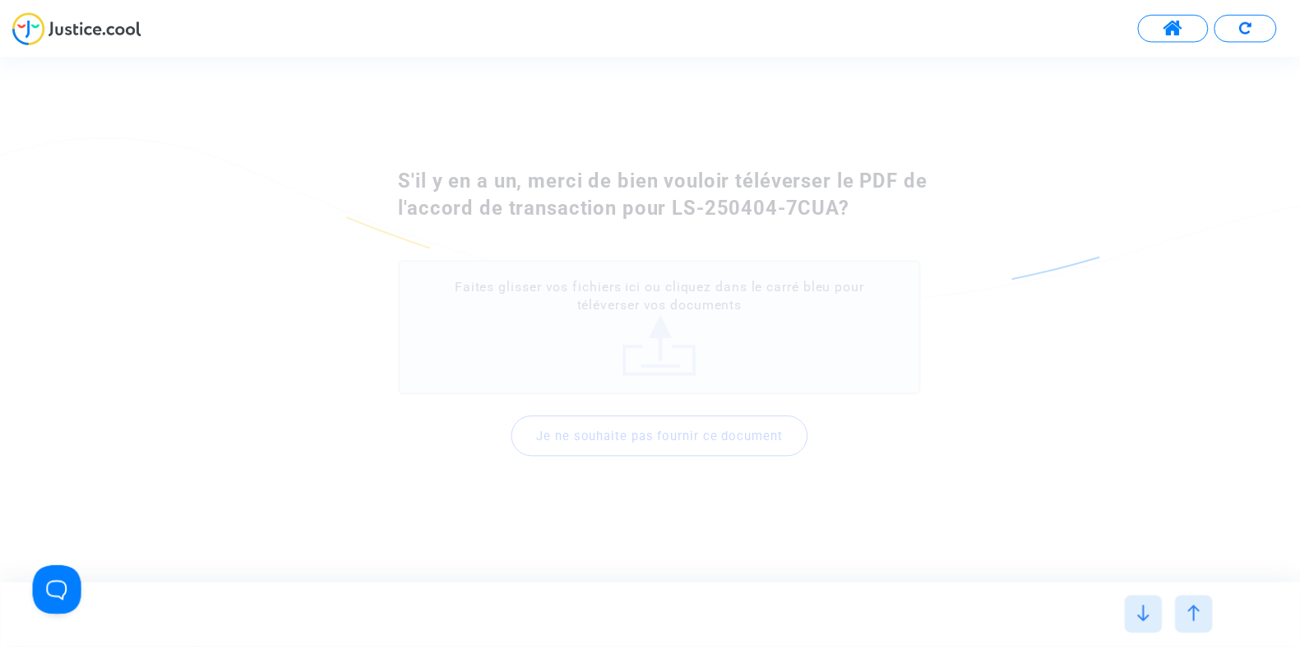
scroll to position [0, 0]
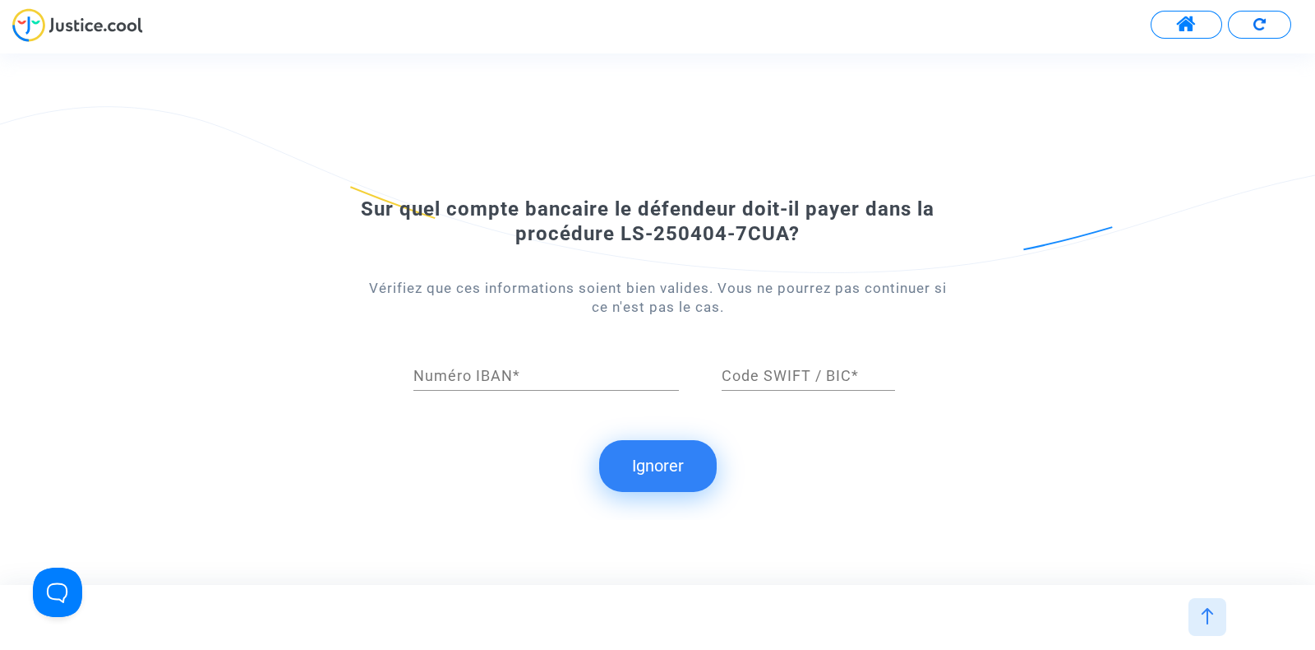
click at [654, 462] on button "Ignorer" at bounding box center [658, 465] width 118 height 51
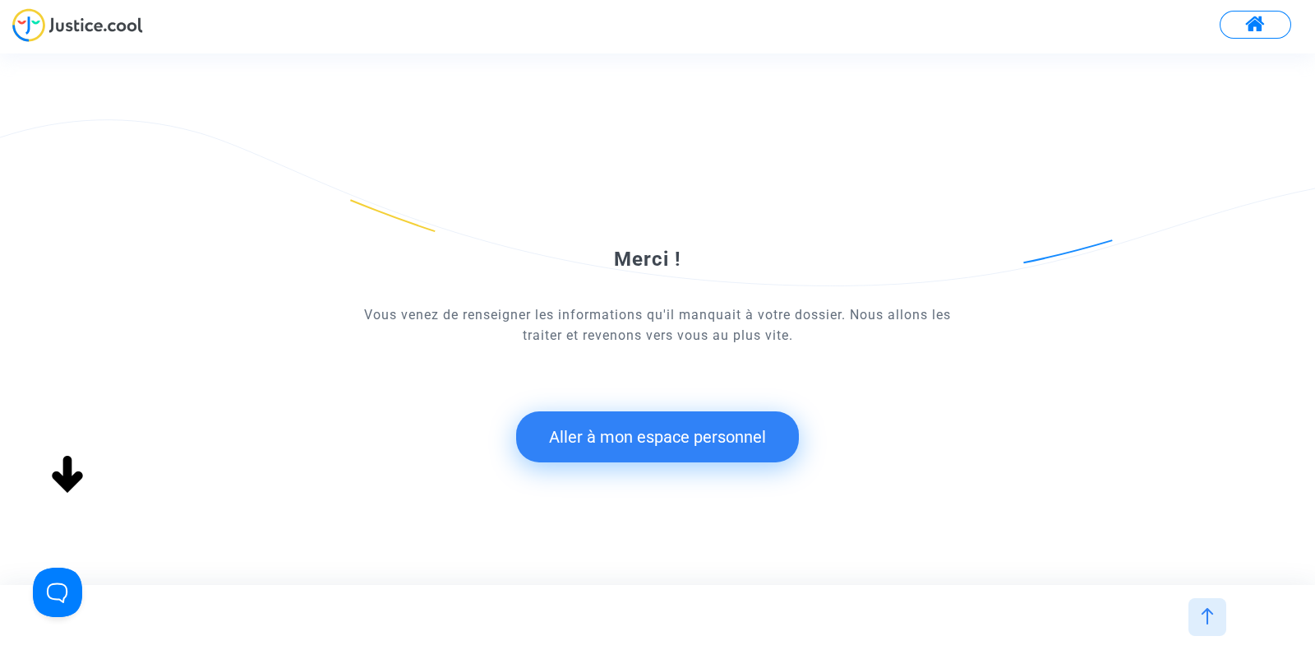
click at [651, 431] on button "Aller à mon espace personnel" at bounding box center [657, 436] width 283 height 51
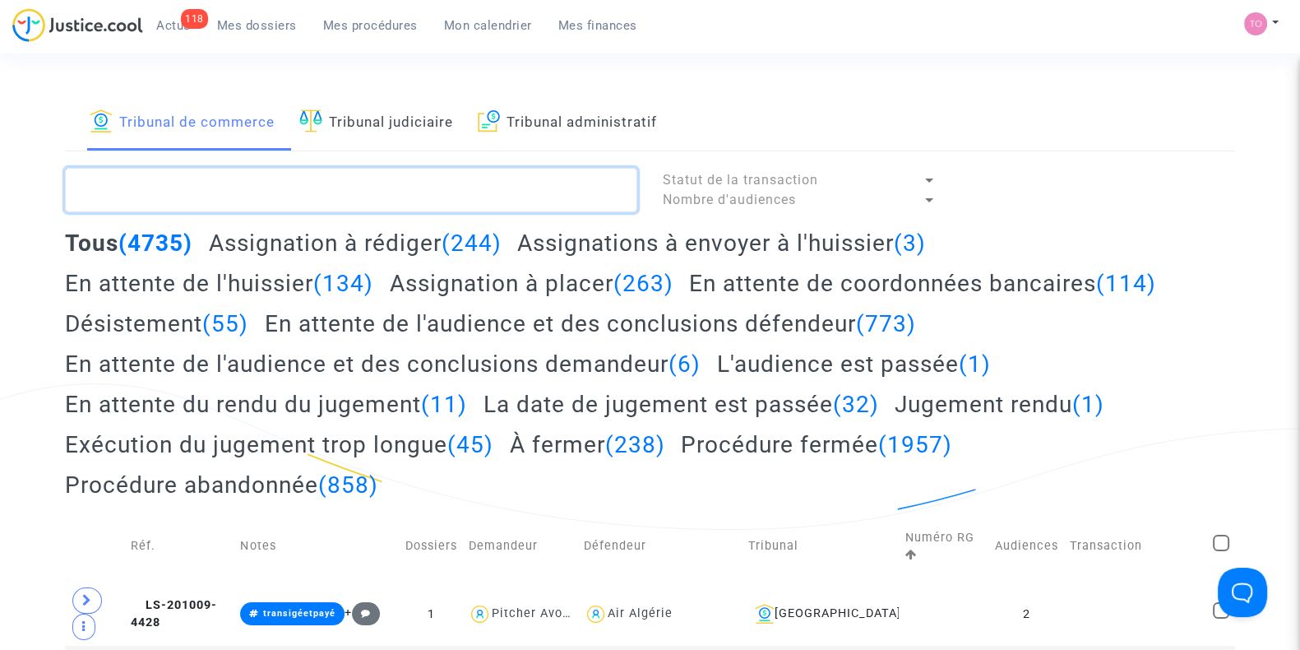
click at [280, 196] on textarea at bounding box center [351, 190] width 572 height 44
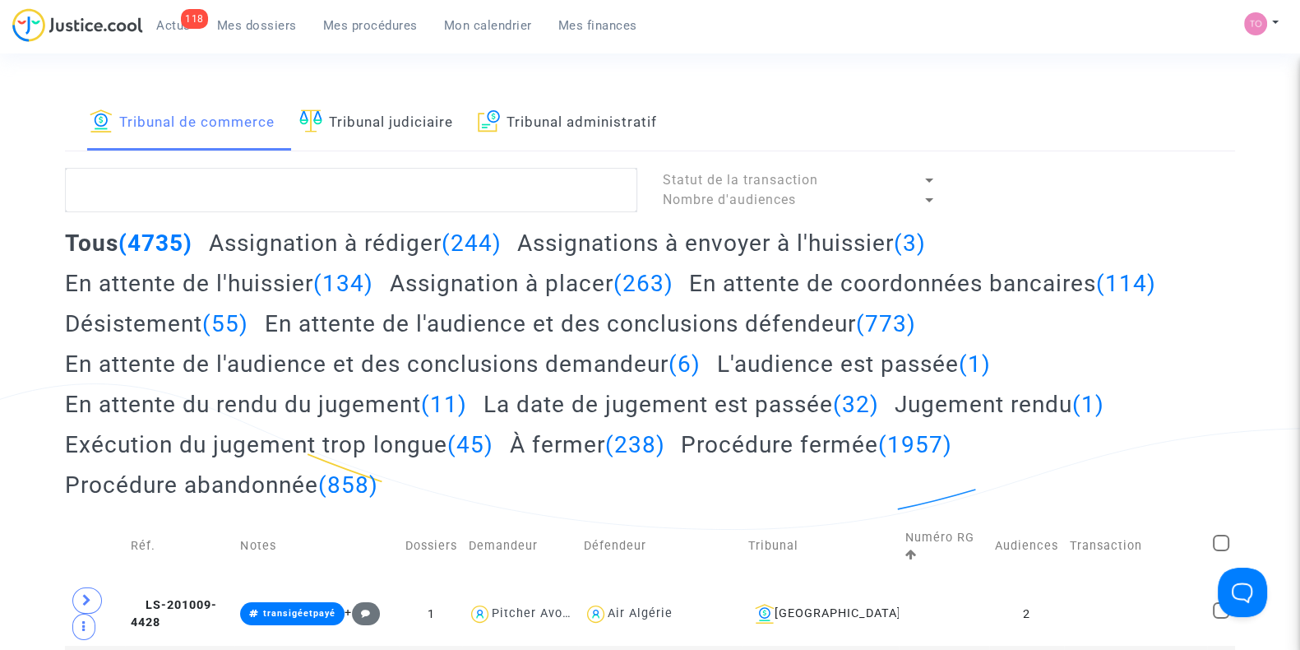
click at [275, 31] on span "Mes dossiers" at bounding box center [257, 25] width 80 height 15
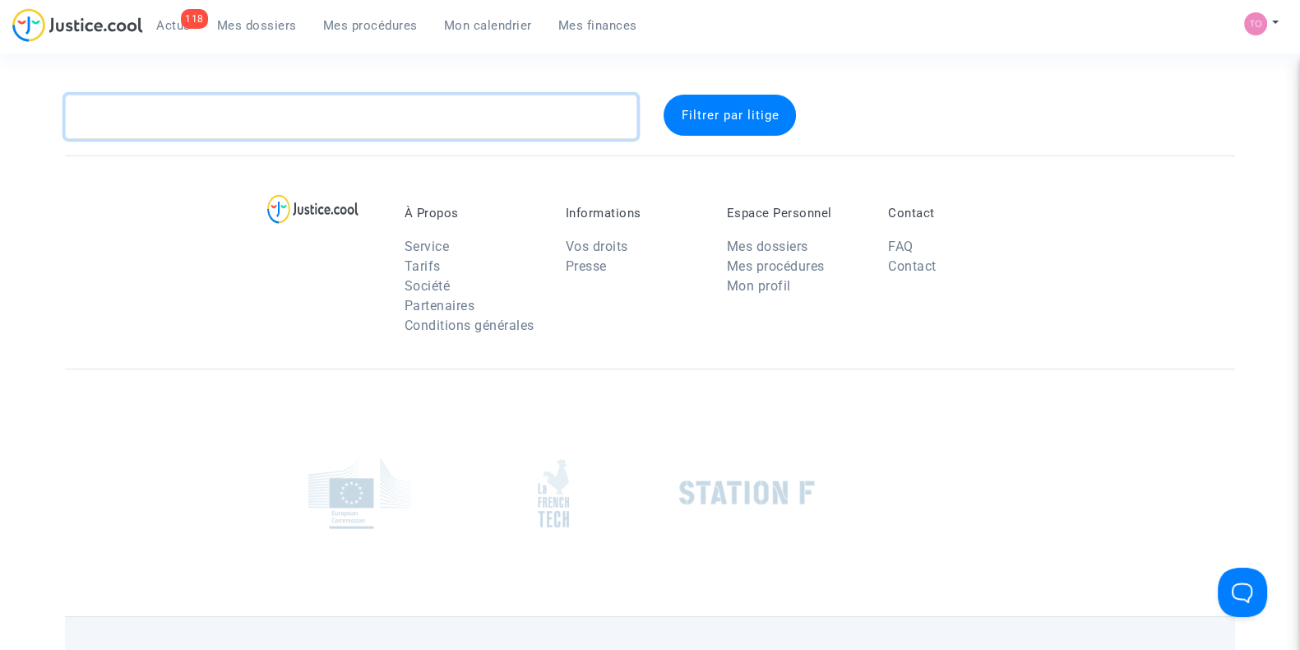
click at [220, 107] on textarea at bounding box center [351, 117] width 572 height 44
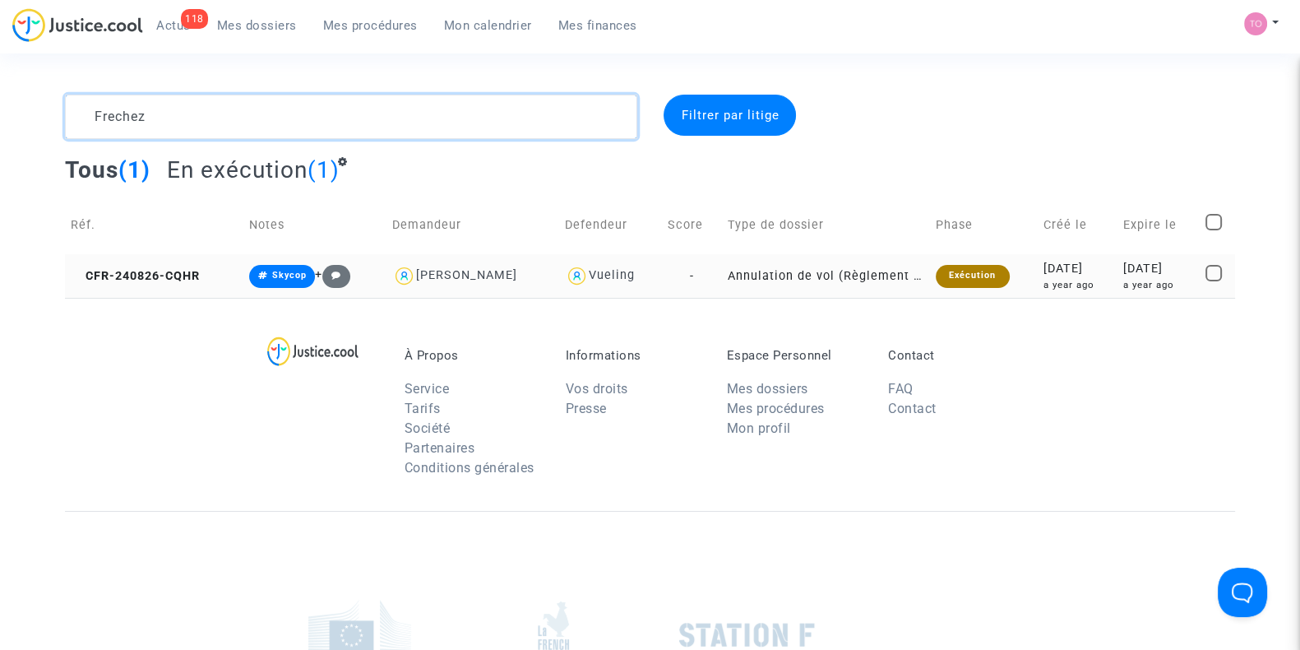
type textarea "Frechez"
click at [1081, 264] on div "2024-08-26" at bounding box center [1076, 269] width 67 height 18
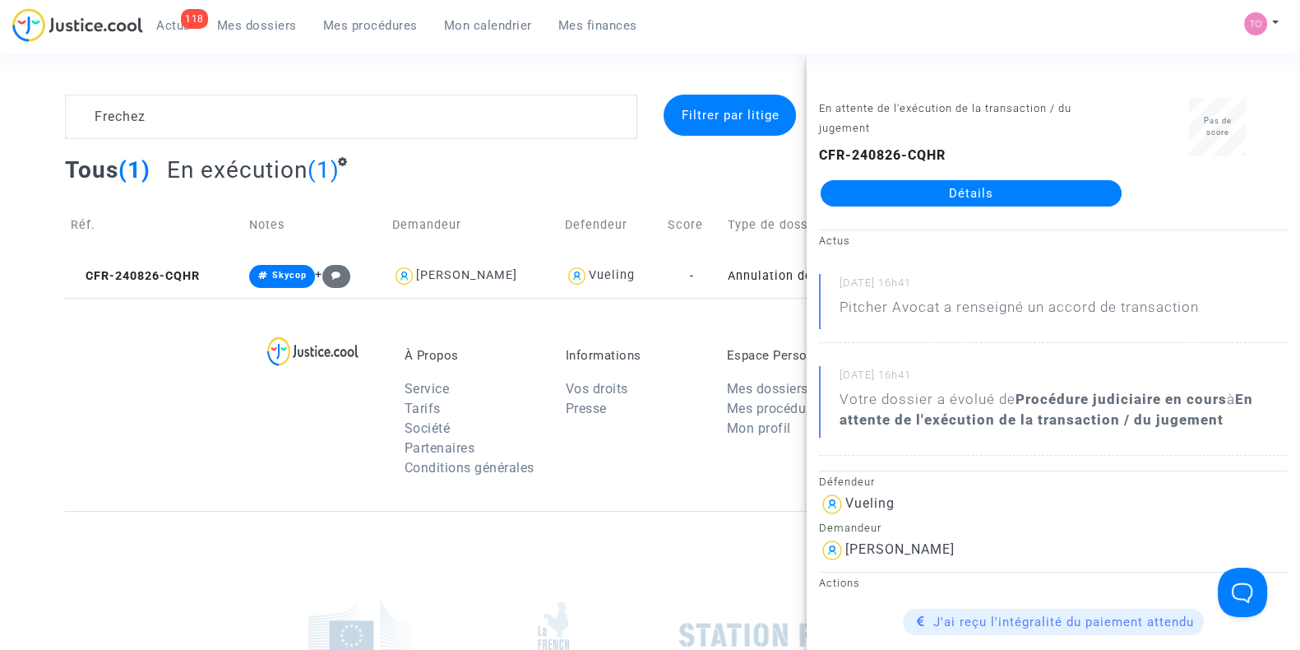
click at [970, 195] on link "Détails" at bounding box center [971, 193] width 301 height 26
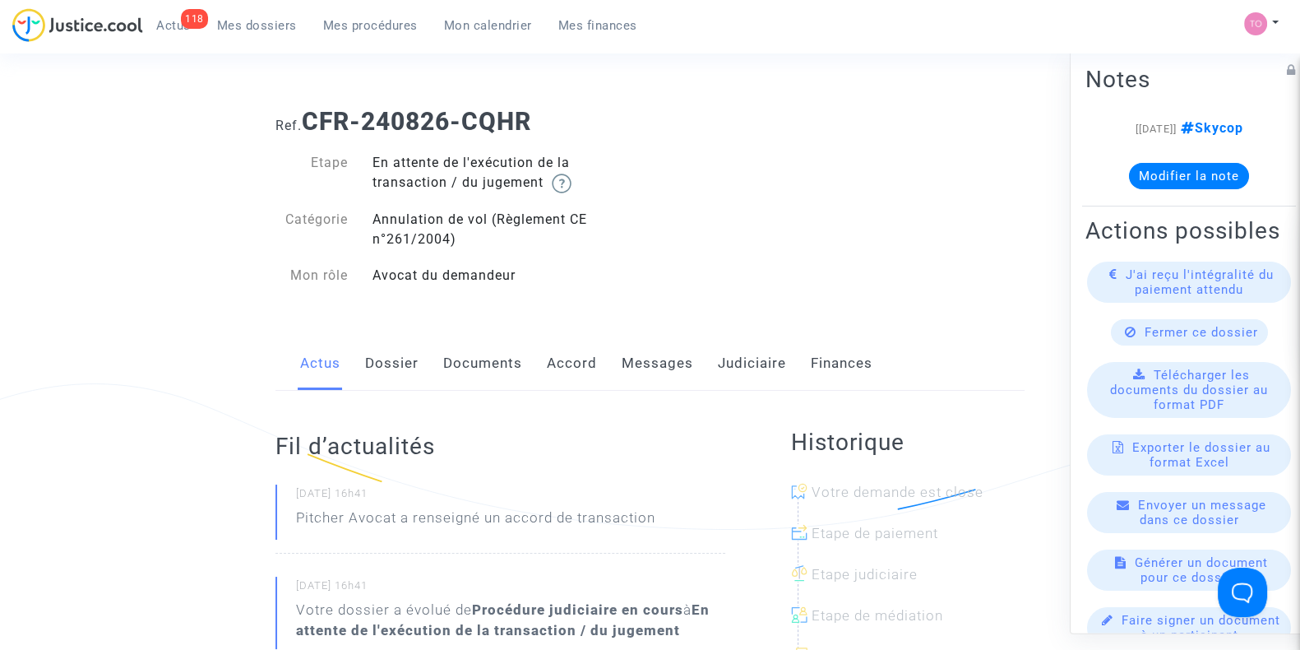
click at [765, 358] on link "Judiciaire" at bounding box center [752, 363] width 68 height 54
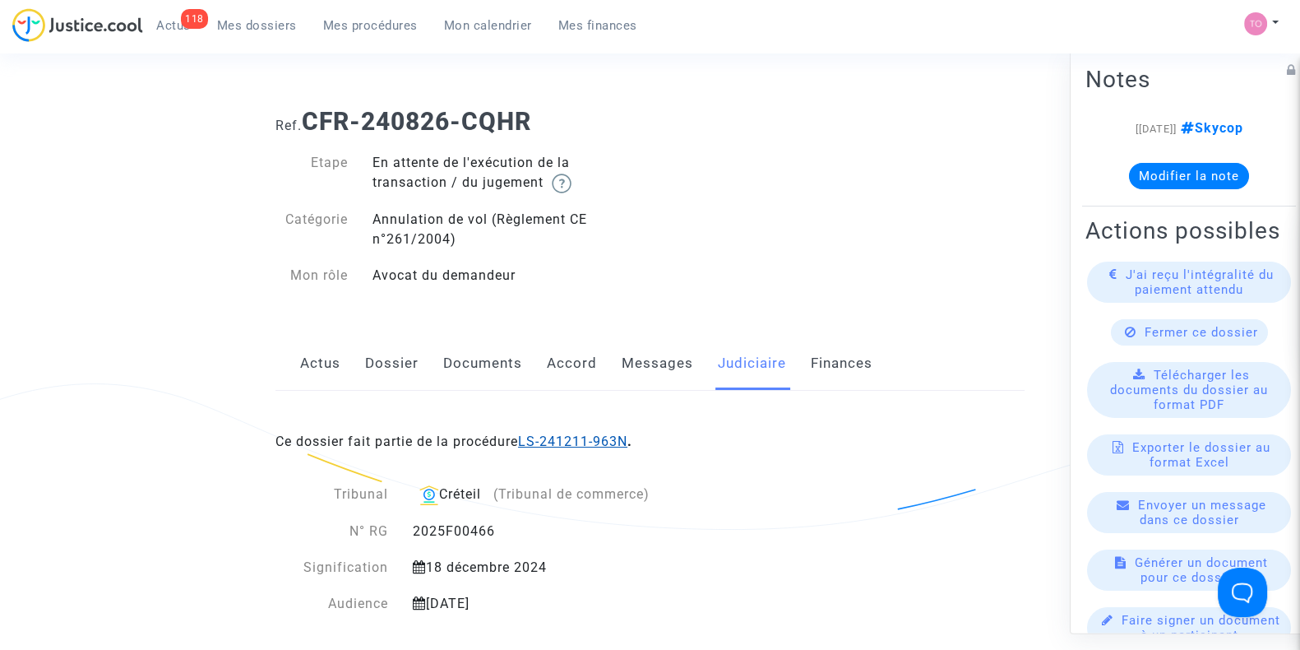
click at [537, 440] on link "LS-241211-963N" at bounding box center [572, 441] width 109 height 16
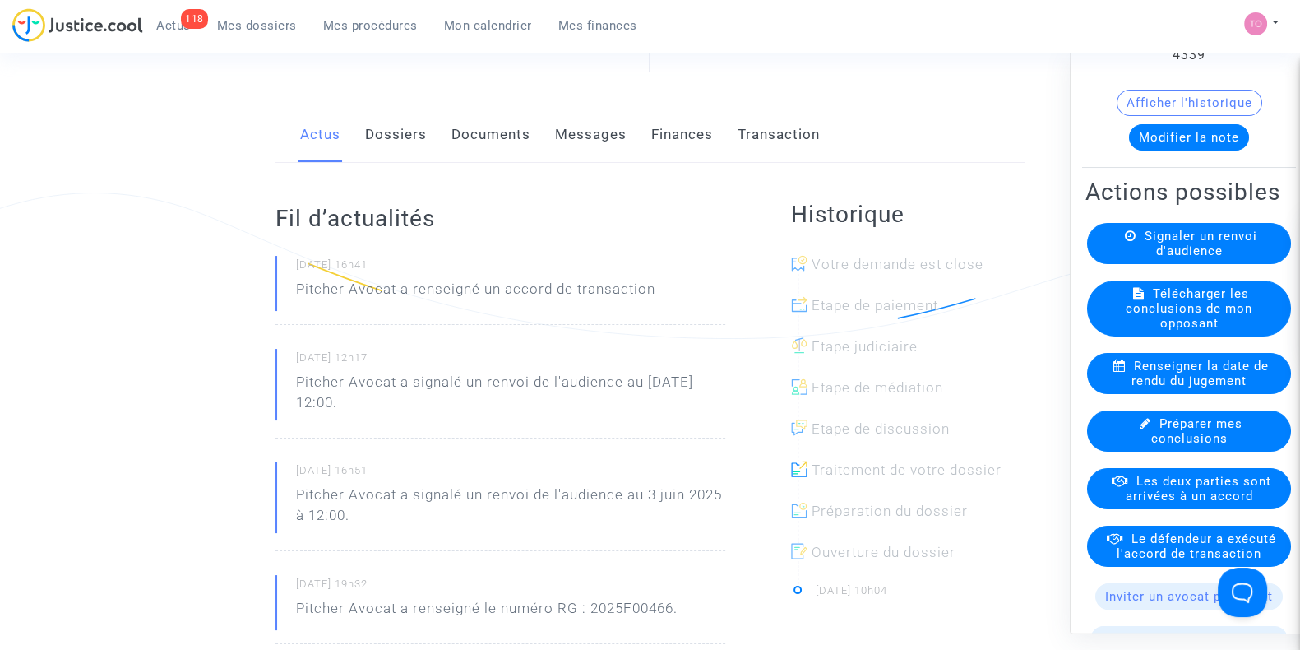
scroll to position [113, 0]
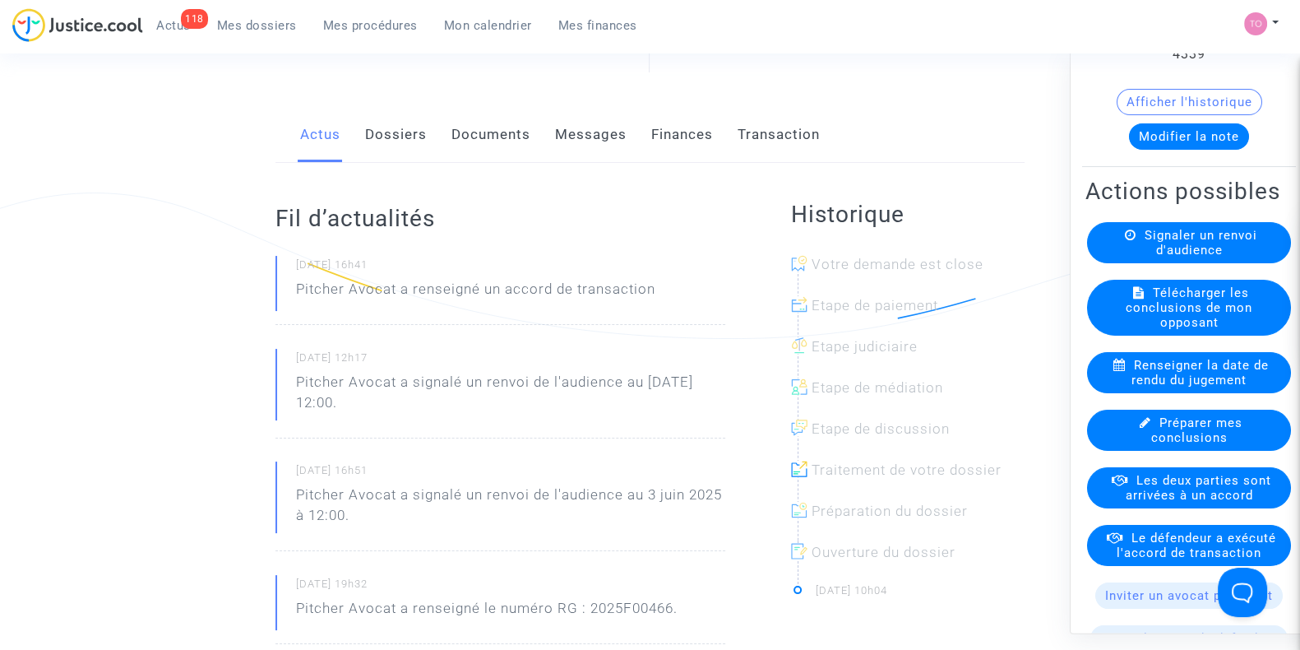
click at [1130, 503] on span "Les deux parties sont arrivées à un accord" at bounding box center [1199, 489] width 146 height 30
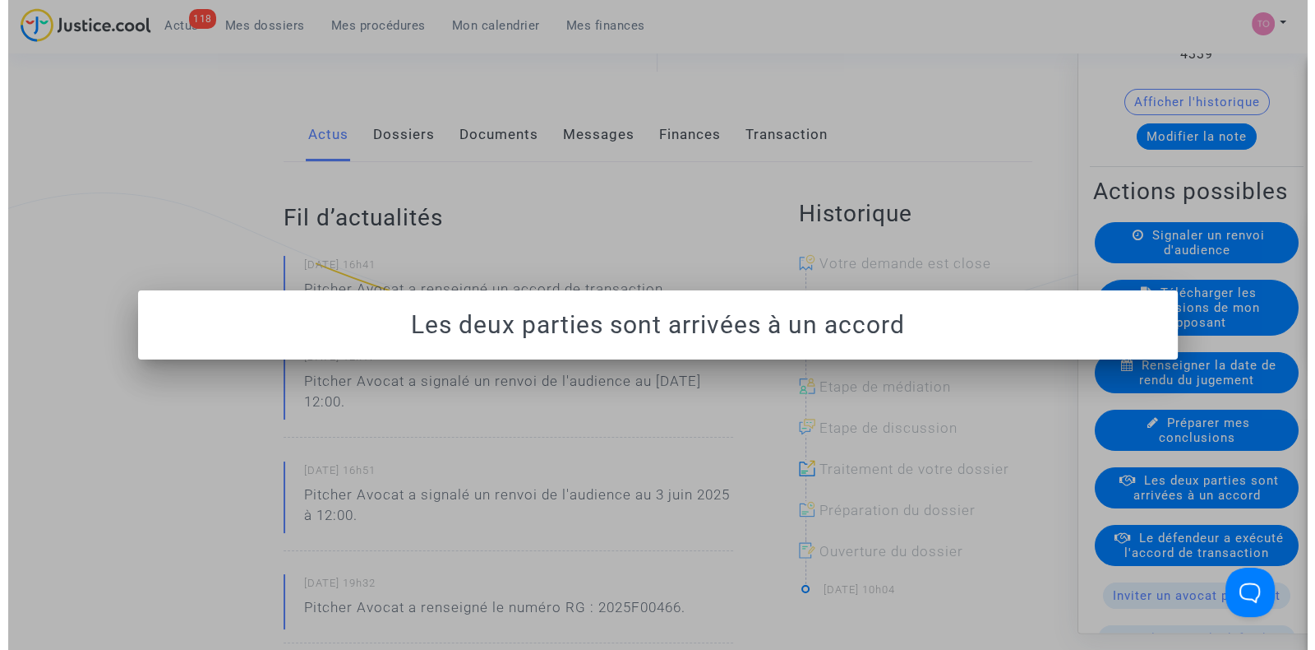
scroll to position [0, 0]
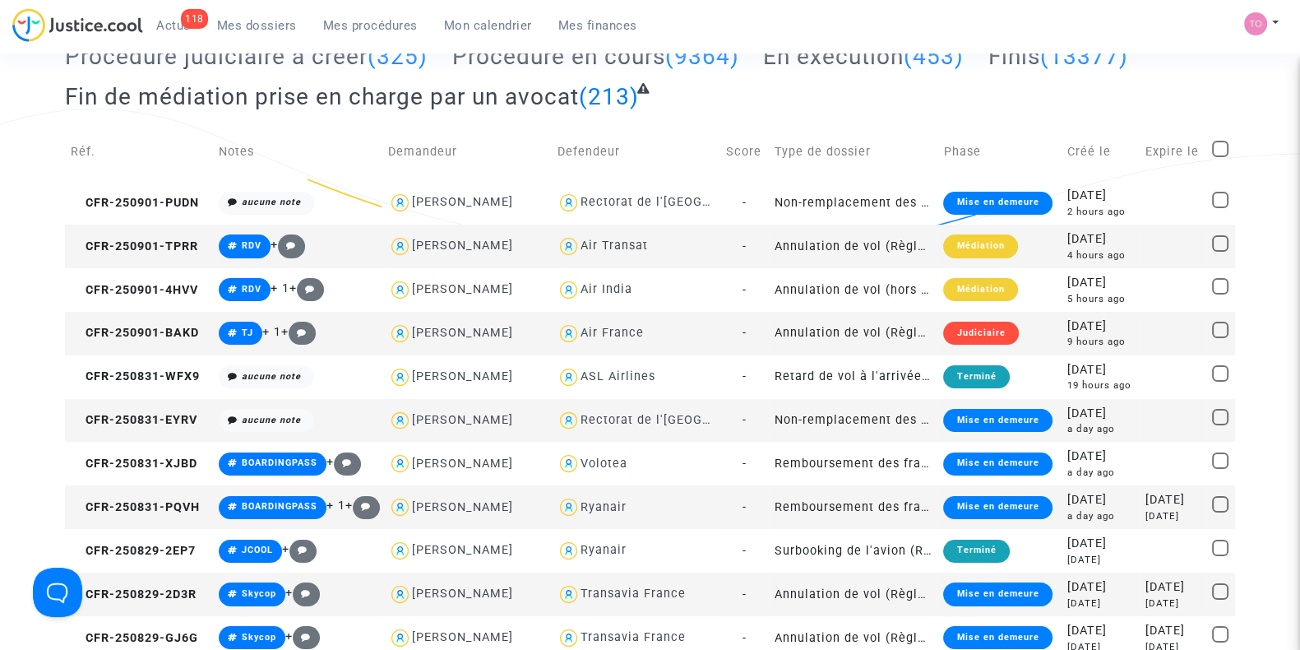
scroll to position [269, 0]
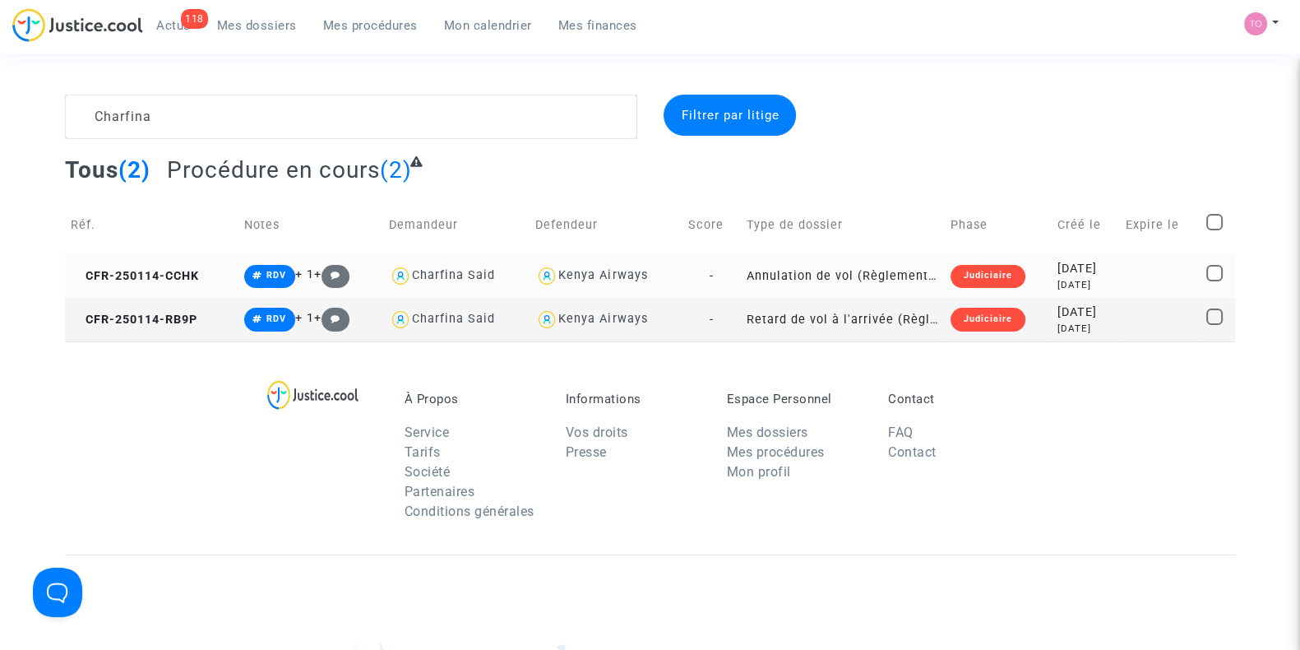
click at [910, 269] on td "Annulation de vol (Règlement CE n°261/2004)" at bounding box center [843, 276] width 204 height 44
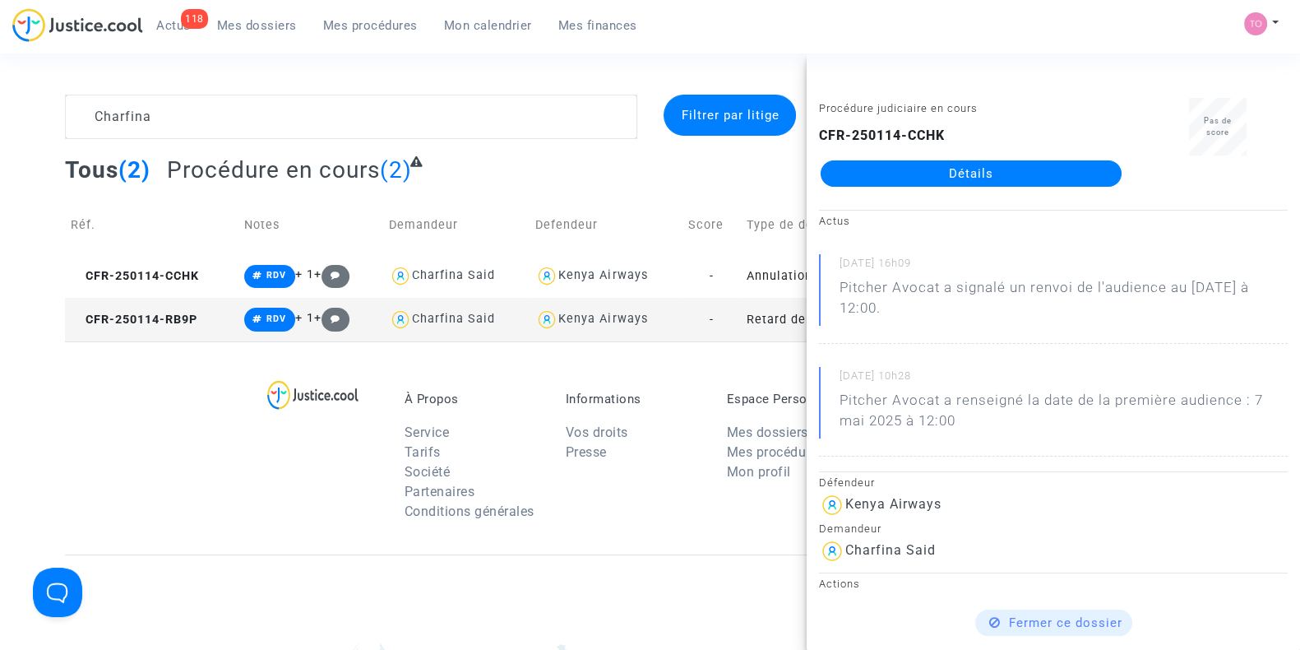
click at [418, 414] on ul "À Propos Service Tarifs Société Partenaires Conditions générales" at bounding box center [473, 460] width 136 height 138
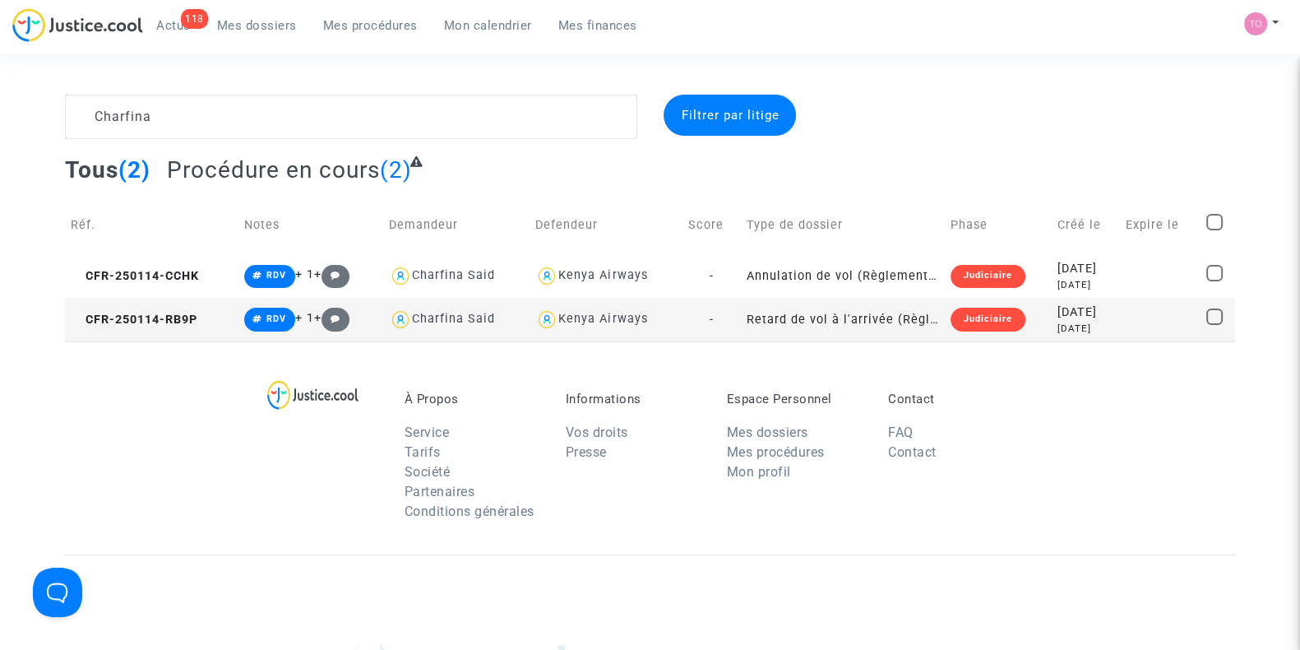
click at [1059, 333] on div "[DATE]" at bounding box center [1085, 328] width 57 height 14
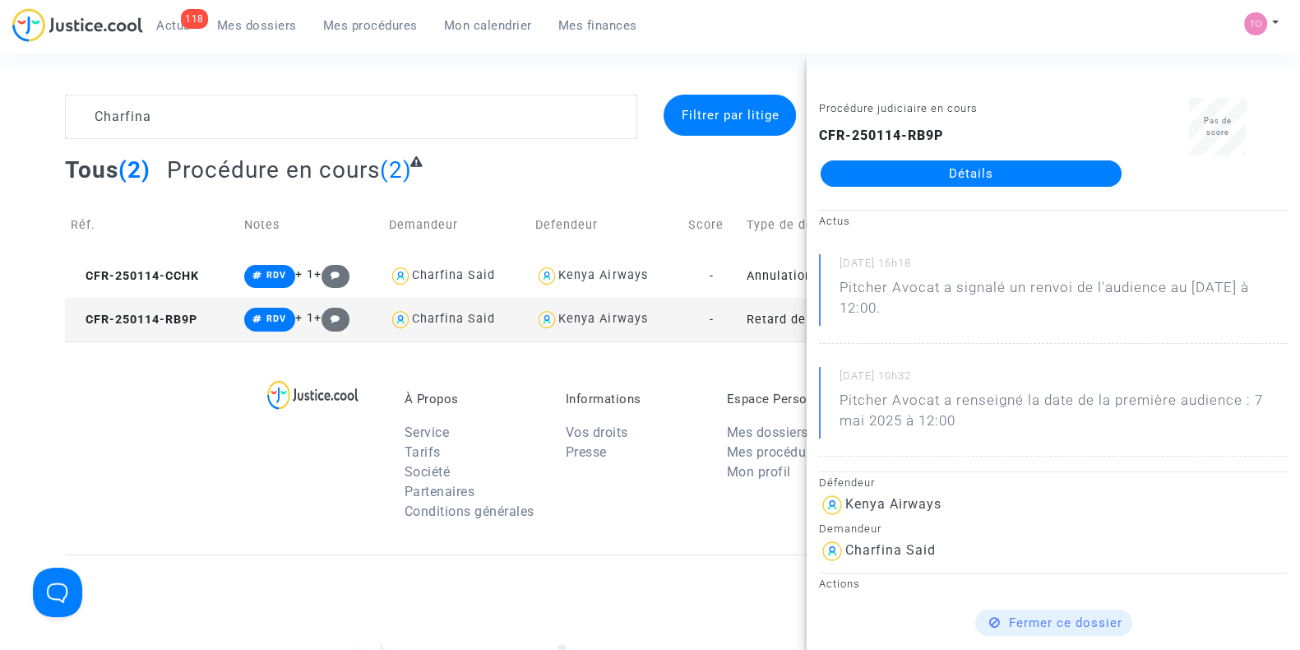
click at [497, 395] on p "À Propos" at bounding box center [473, 398] width 136 height 15
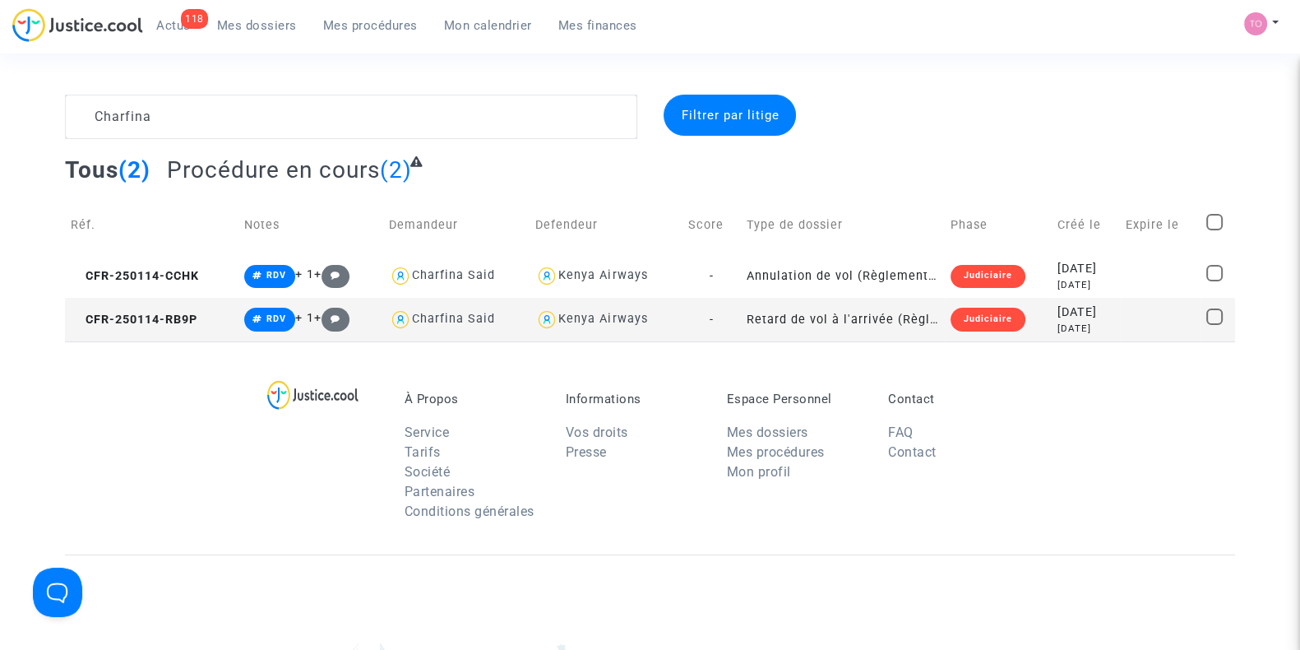
click at [1059, 303] on div "[DATE]" at bounding box center [1085, 312] width 57 height 18
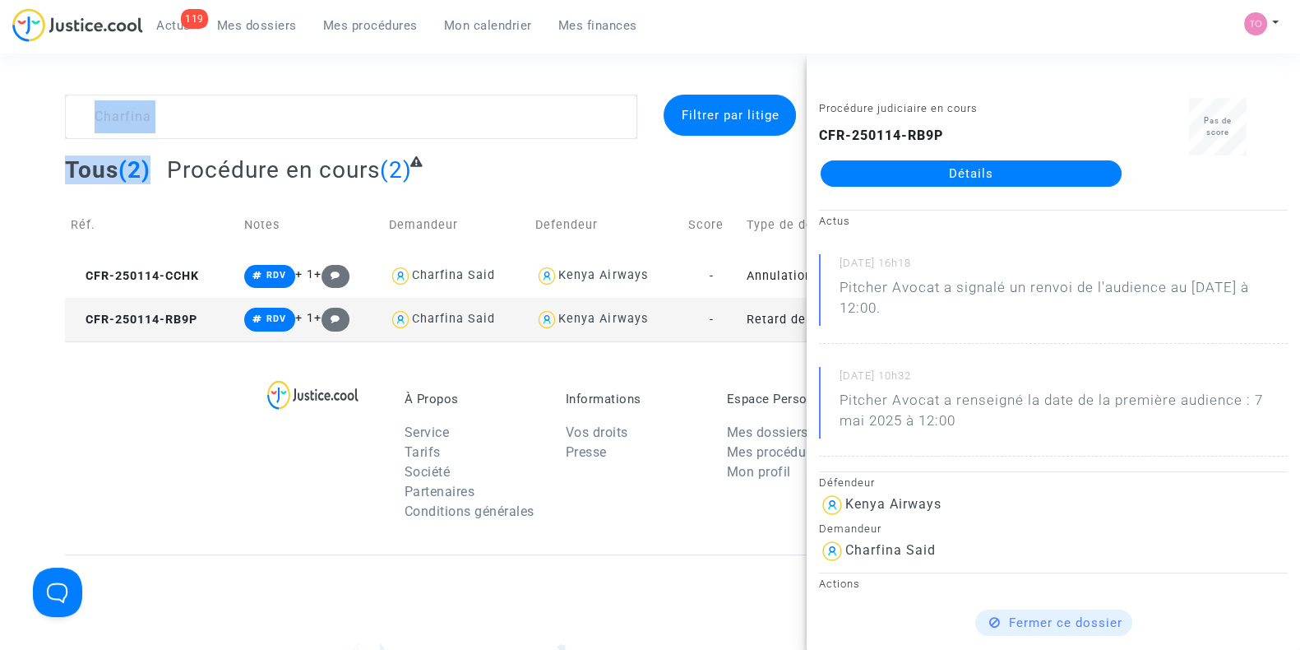
drag, startPoint x: 193, startPoint y: 140, endPoint x: 0, endPoint y: 102, distance: 196.9
click at [0, 102] on div "Charfina Filtrer par litige Tous (2) Procédure en cours (2) Réf. Notes Demandeu…" at bounding box center [650, 218] width 1300 height 247
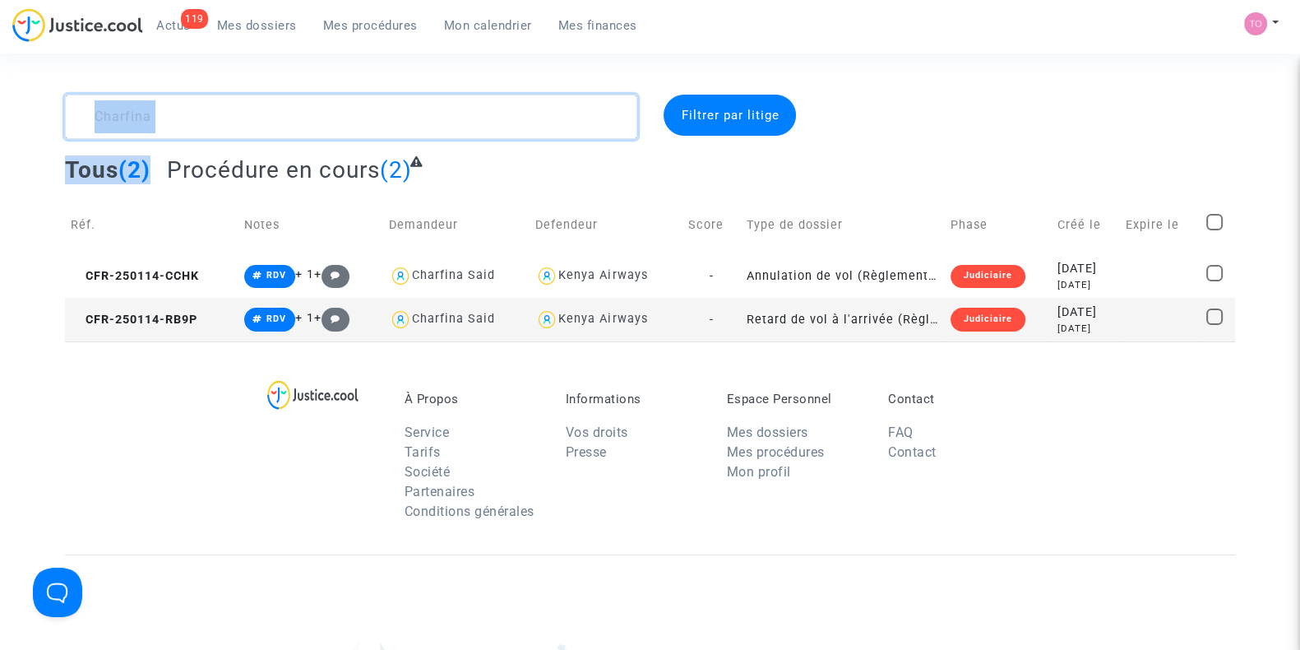
click at [164, 103] on textarea at bounding box center [351, 117] width 572 height 44
paste textarea "Cerovic"
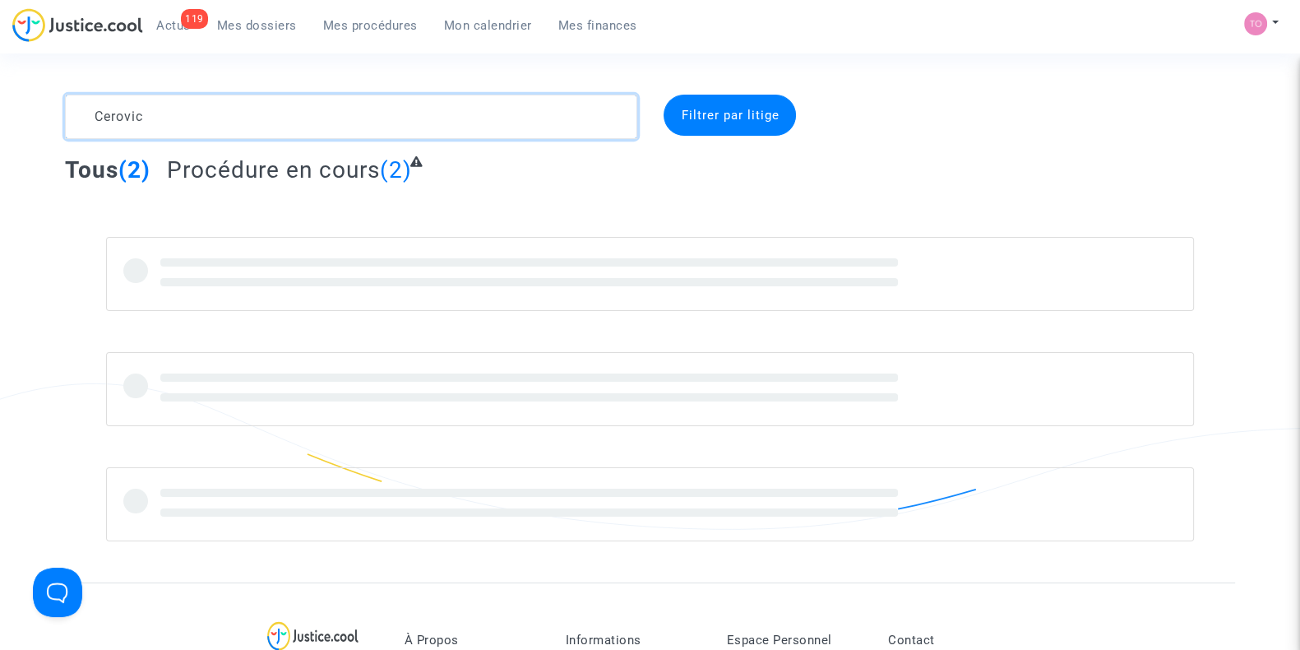
type textarea "Cerovic"
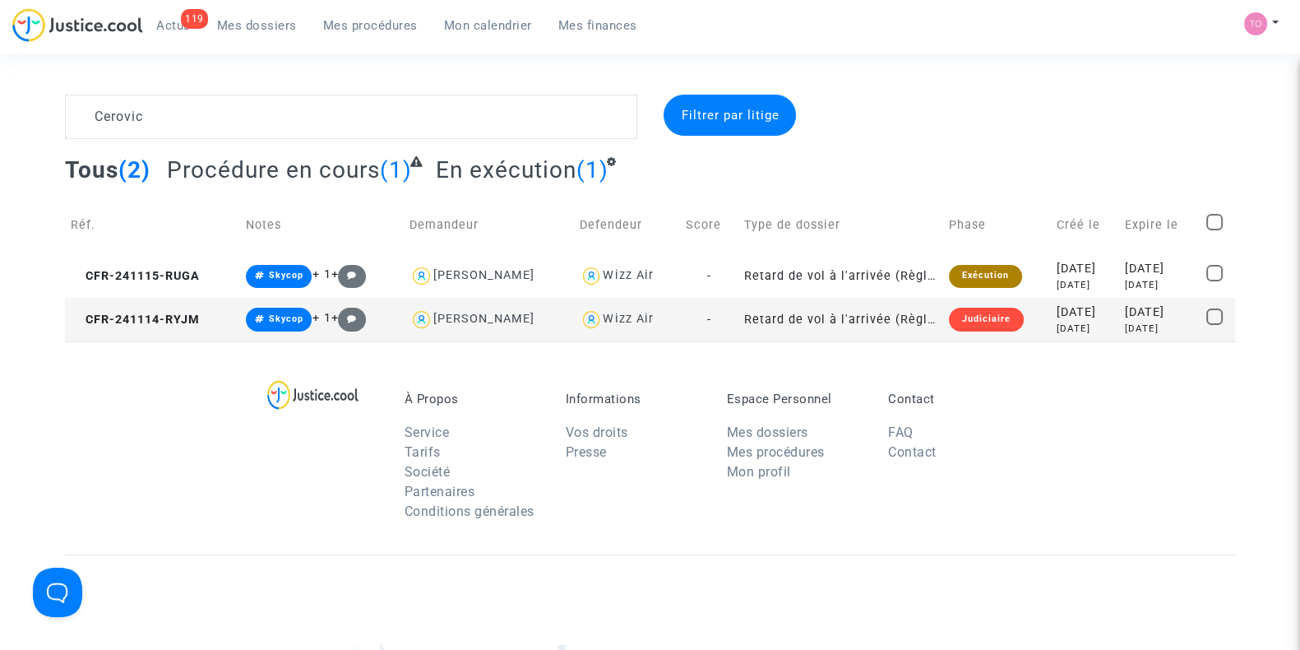
click at [1056, 322] on div "[DATE]" at bounding box center [1084, 328] width 57 height 14
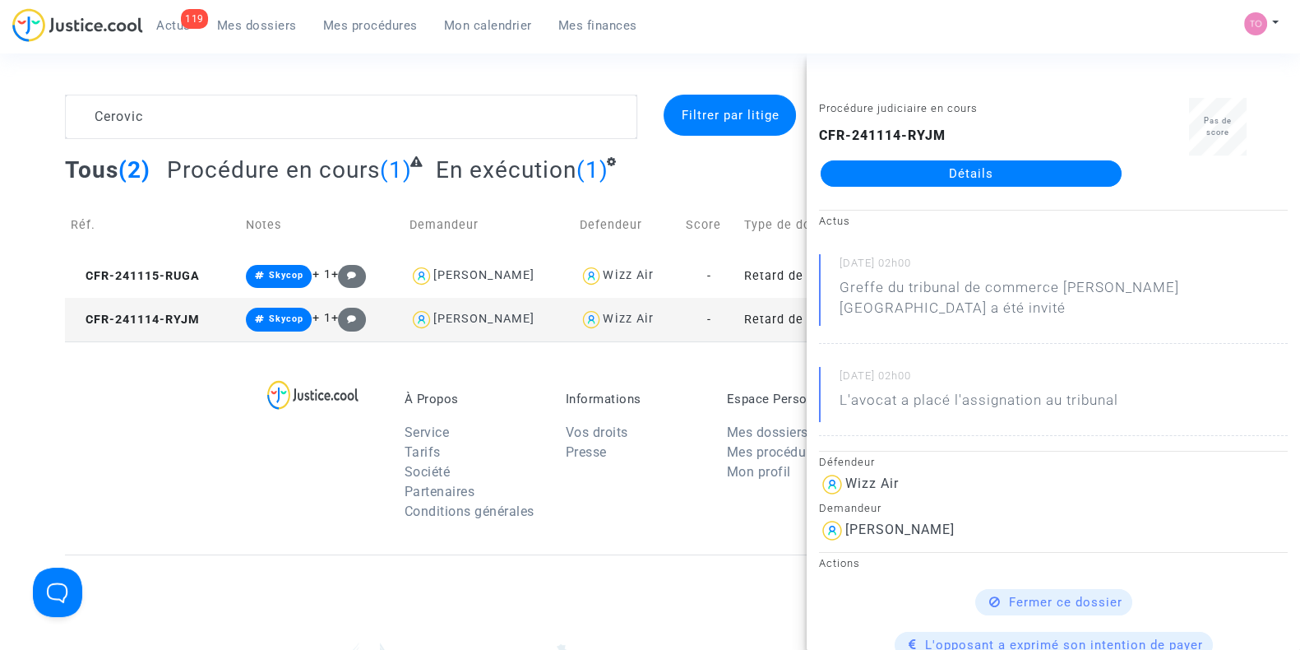
click at [955, 162] on link "Détails" at bounding box center [971, 173] width 301 height 26
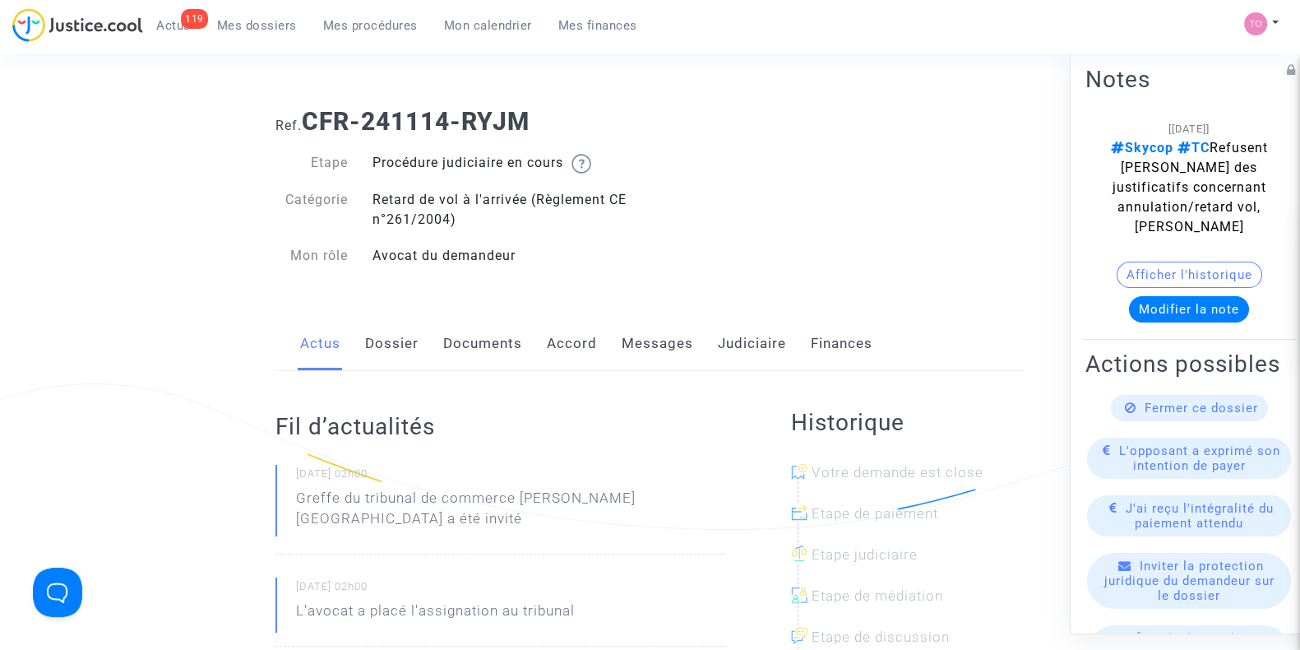
click at [732, 345] on link "Judiciaire" at bounding box center [752, 344] width 68 height 54
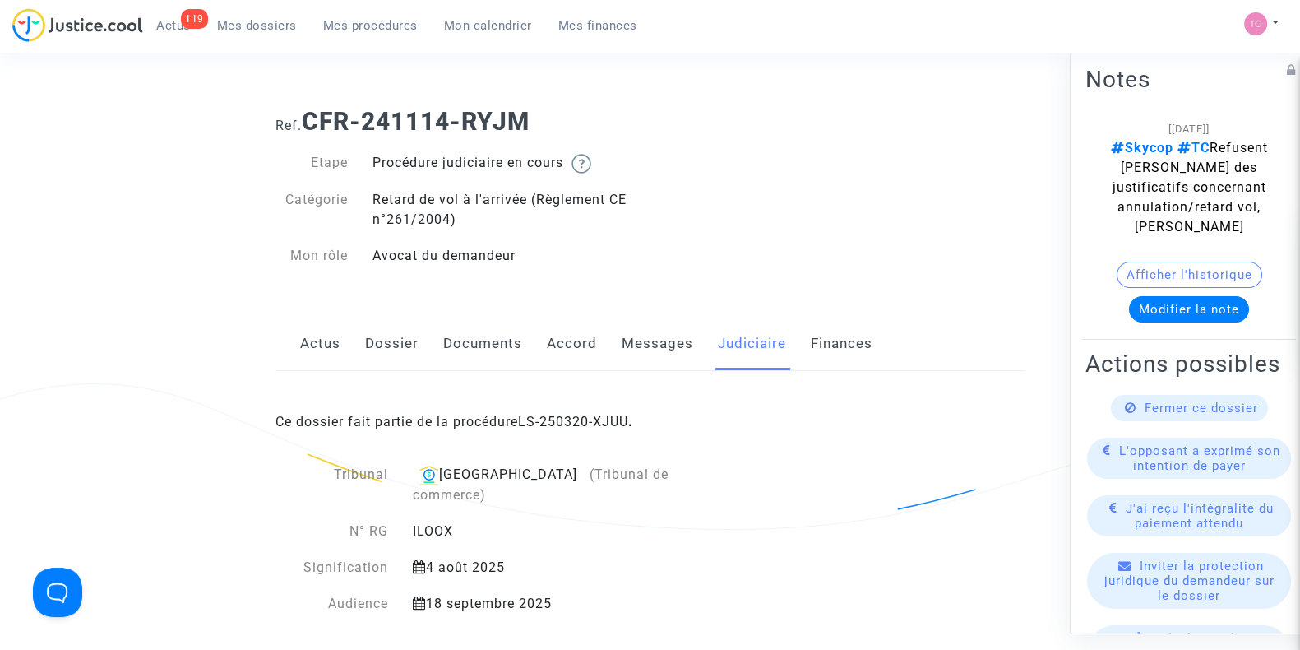
click at [566, 433] on div "Ce dossier fait partie de la procédure LS-250320-XJUU ." at bounding box center [649, 409] width 749 height 77
click at [571, 422] on link "LS-250320-XJUU" at bounding box center [573, 422] width 110 height 16
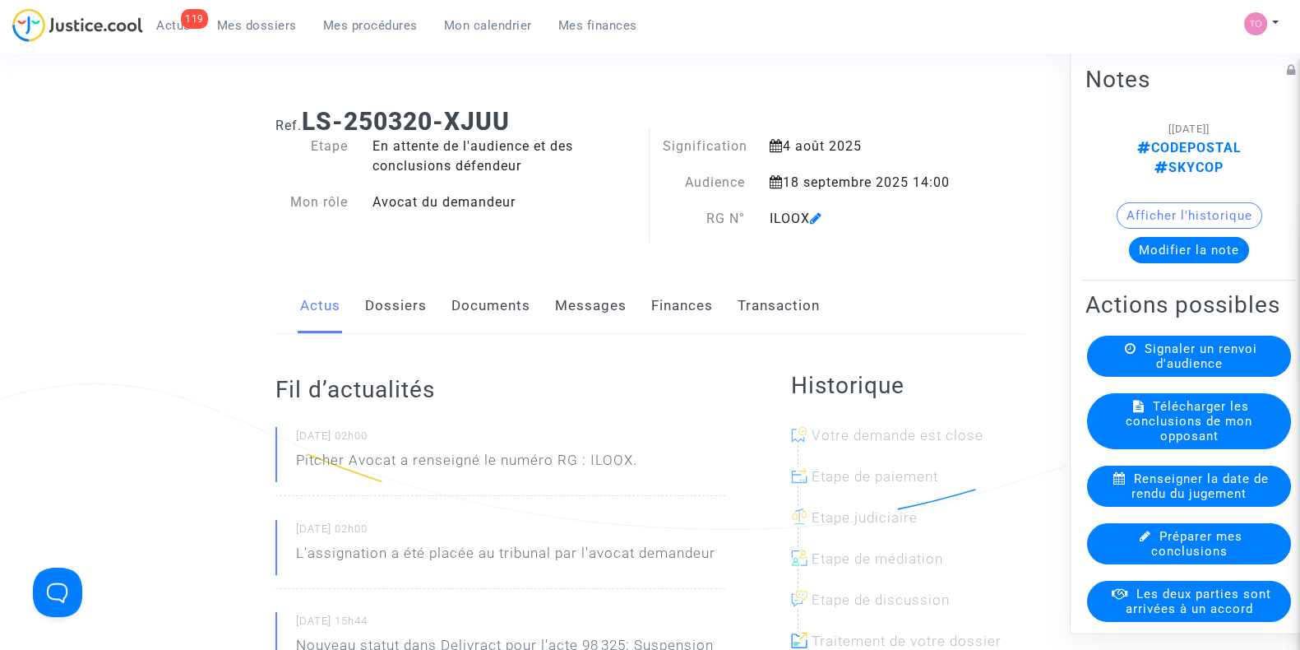
click at [1177, 237] on button "Modifier la note" at bounding box center [1189, 250] width 120 height 26
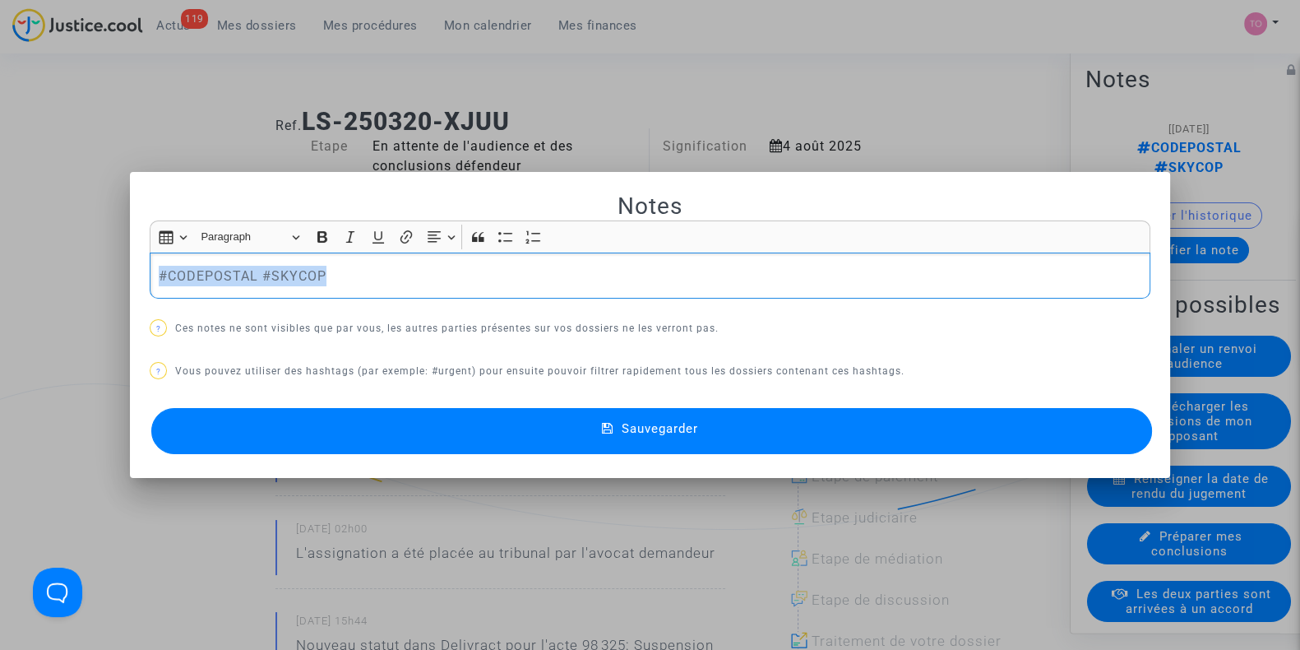
drag, startPoint x: 365, startPoint y: 270, endPoint x: 0, endPoint y: 239, distance: 366.3
click at [0, 239] on div "Notes Rich Text Editor Insert table Insert table Heading Paragraph Paragraph He…" at bounding box center [650, 325] width 1300 height 650
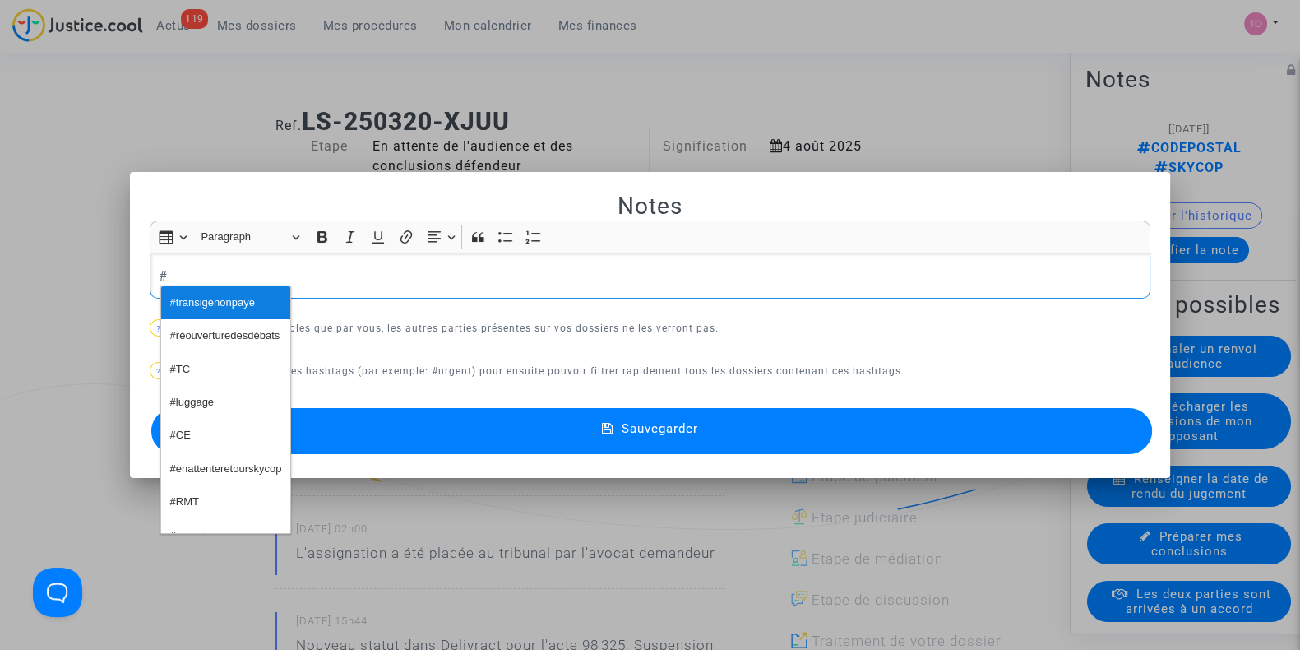
click at [183, 293] on span "#transigénonpayé" at bounding box center [212, 303] width 85 height 24
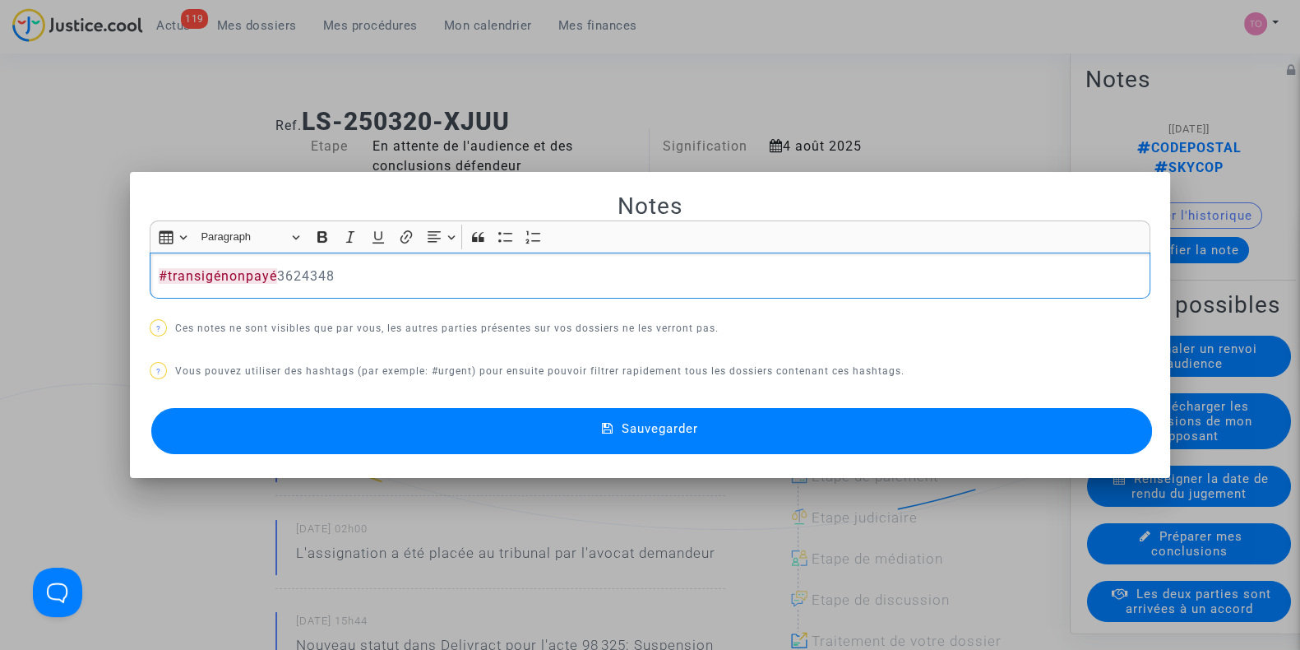
click at [475, 428] on button "Sauvegarder" at bounding box center [651, 431] width 1001 height 46
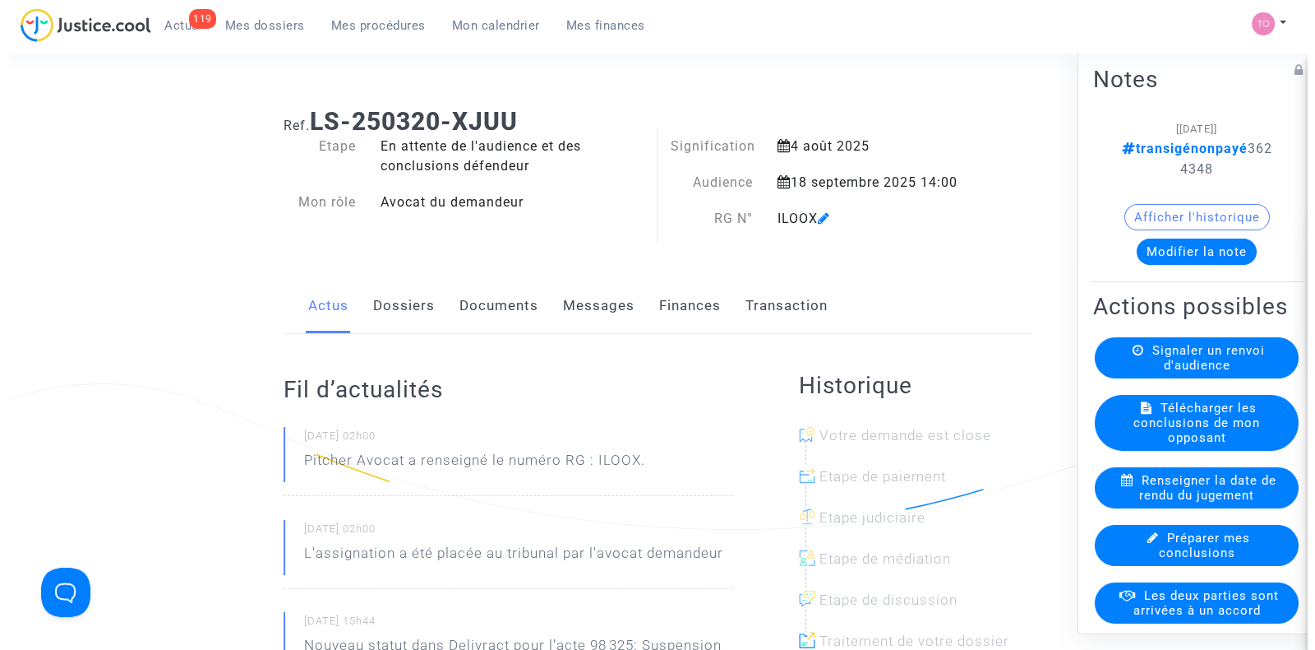
scroll to position [59, 0]
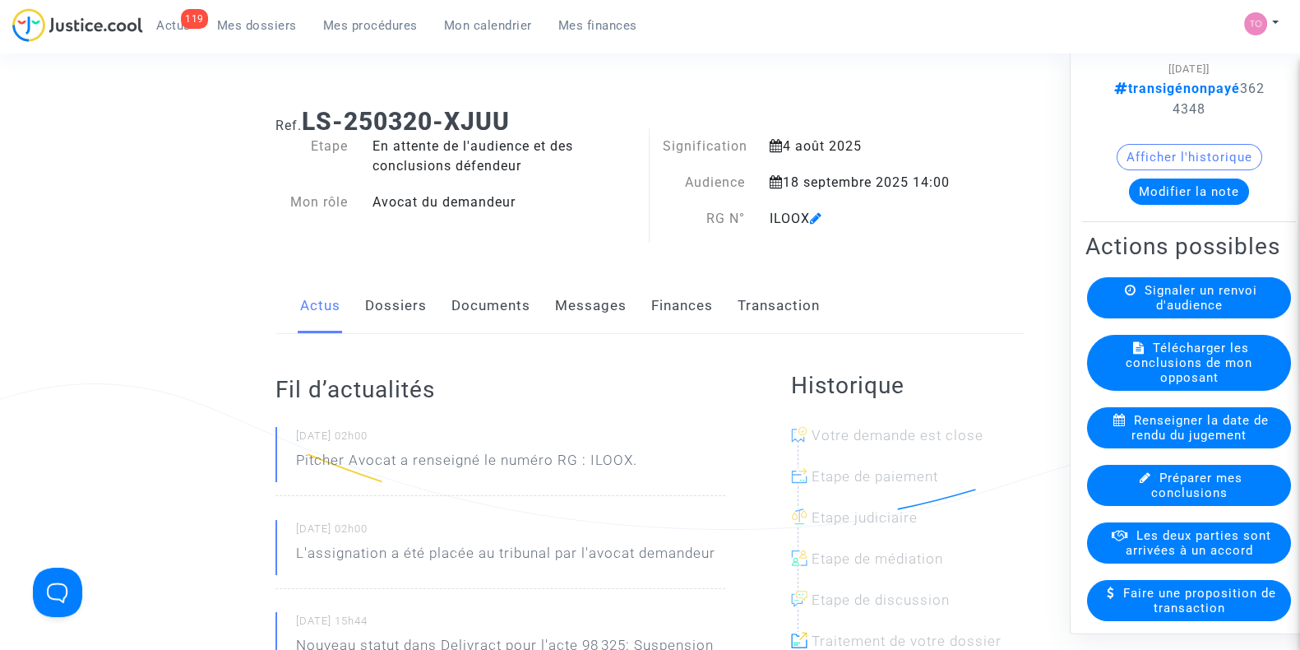
click at [1122, 564] on div "Les deux parties sont arrivées à un accord" at bounding box center [1189, 543] width 204 height 41
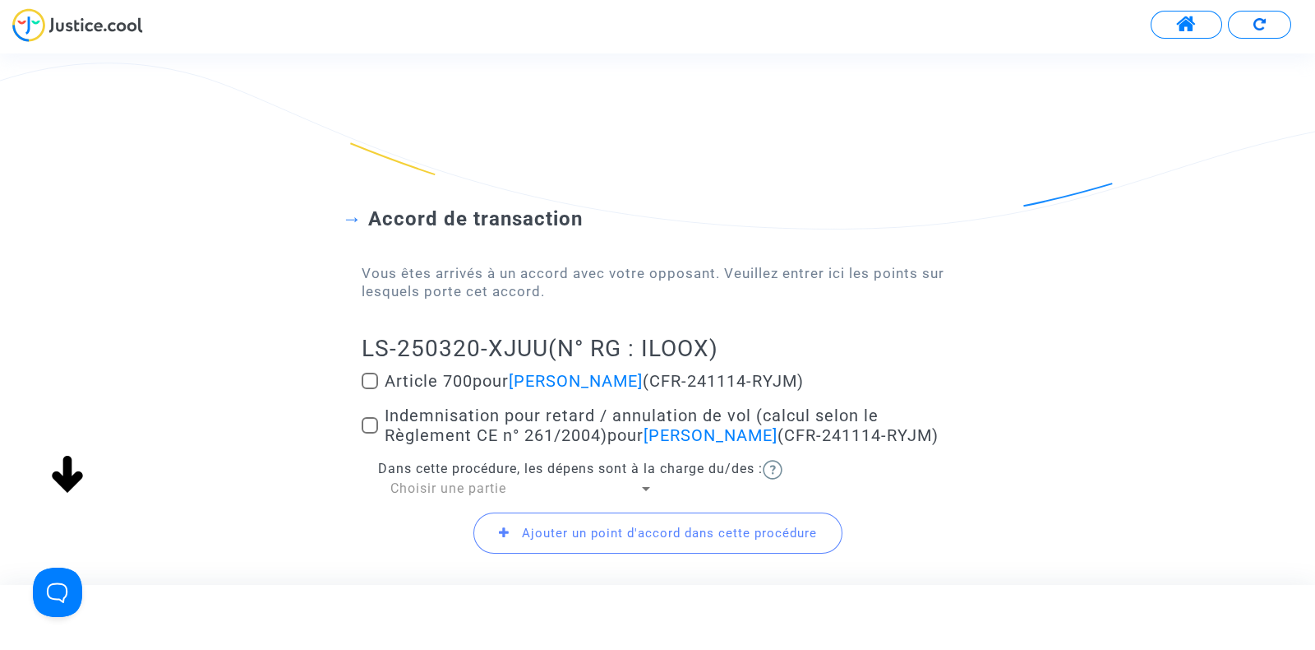
click at [370, 380] on span at bounding box center [370, 380] width 16 height 16
click at [370, 389] on input "Article 700 pour Stefan Cerovic (CFR-241114-RYJM)" at bounding box center [369, 389] width 1 height 1
checkbox input "true"
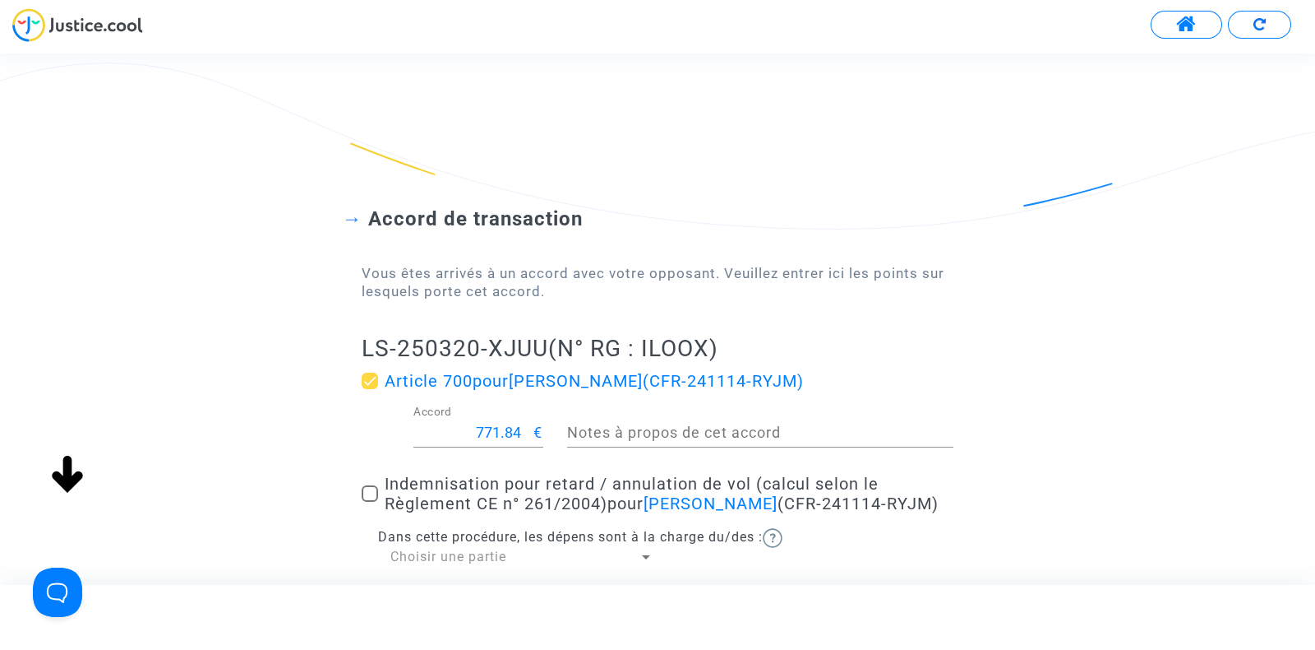
click at [489, 430] on input "771.84" at bounding box center [474, 432] width 121 height 16
type input "200"
click at [368, 500] on span at bounding box center [370, 493] width 16 height 16
click at [369, 502] on input "Indemnisation pour retard / annulation de vol (calcul selon le Règlement CE n° …" at bounding box center [369, 502] width 1 height 1
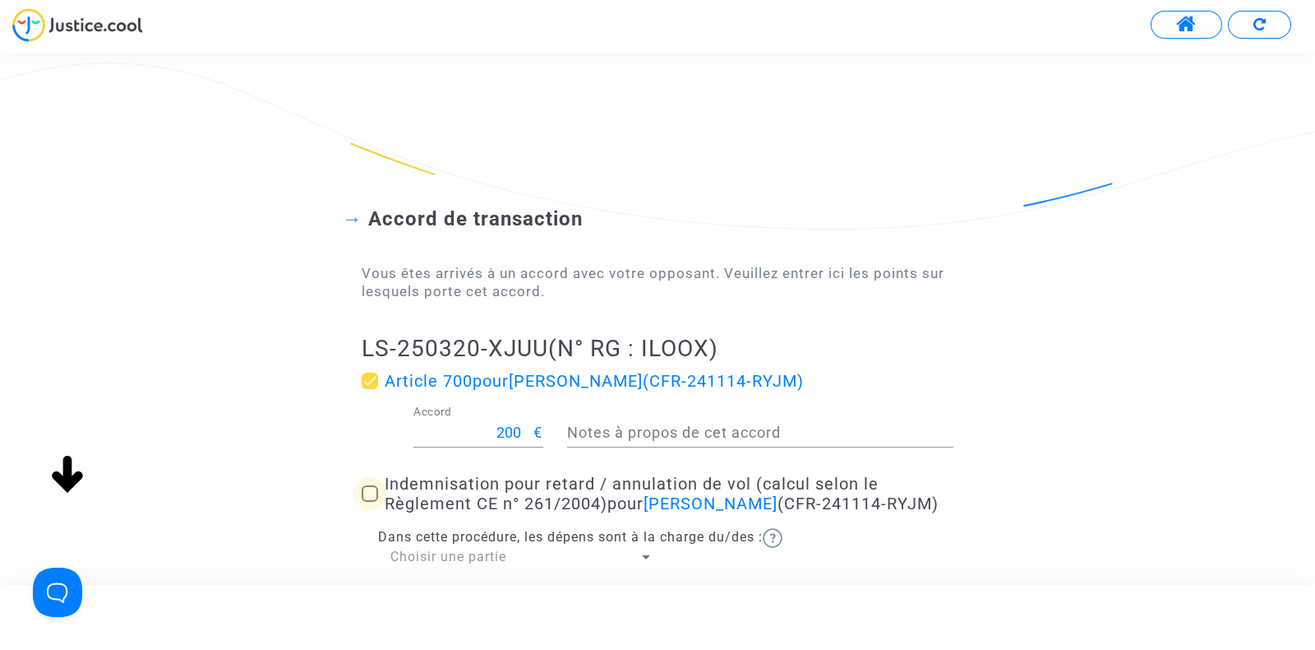
checkbox input "true"
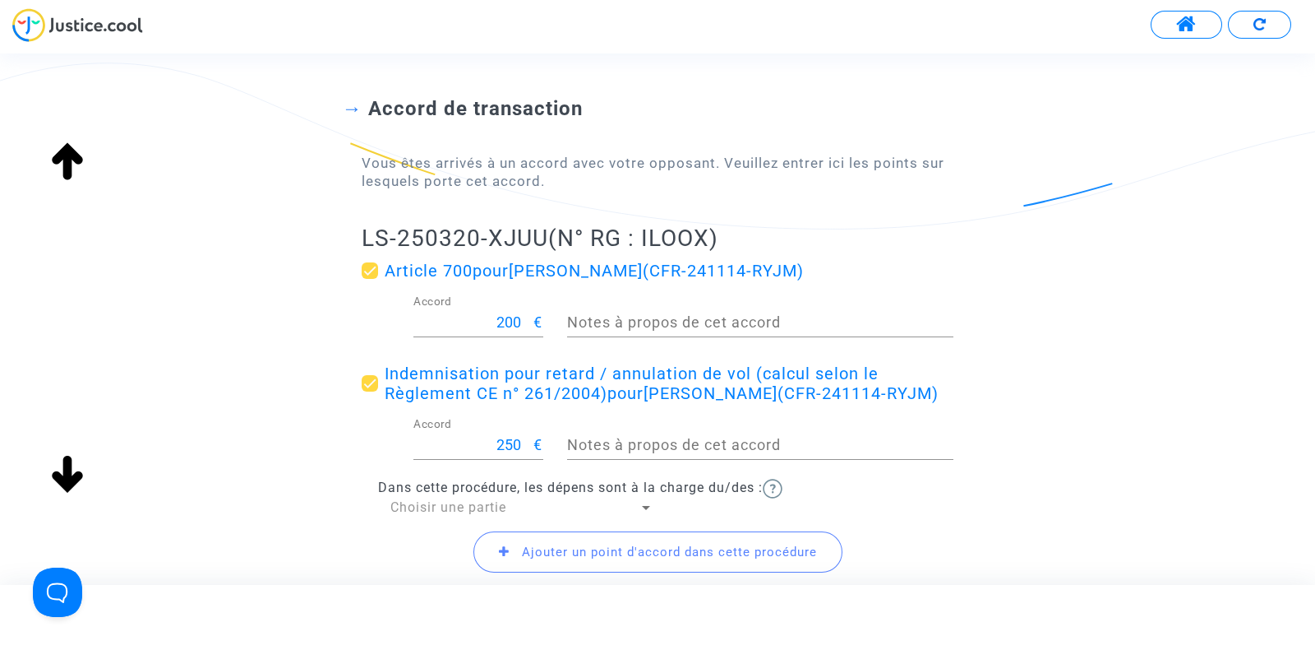
scroll to position [111, 0]
click at [460, 500] on span "Choisir une partie" at bounding box center [449, 506] width 116 height 16
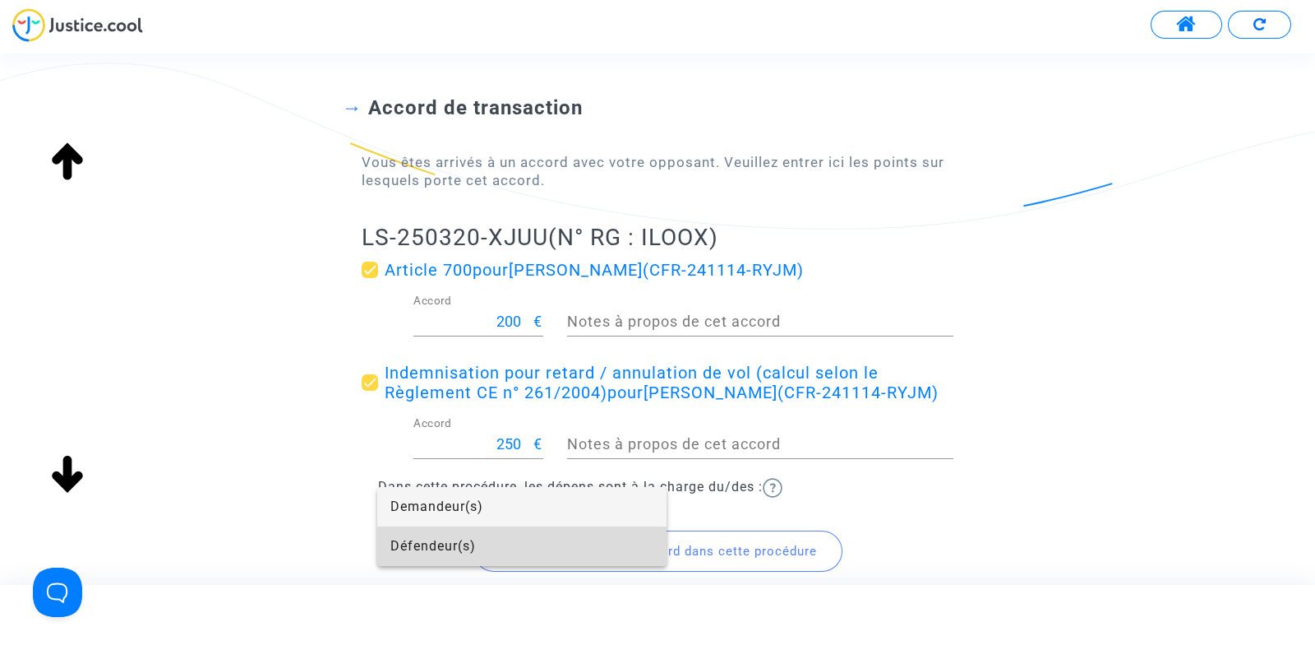
click at [433, 551] on span "Défendeur(s)" at bounding box center [522, 545] width 263 height 39
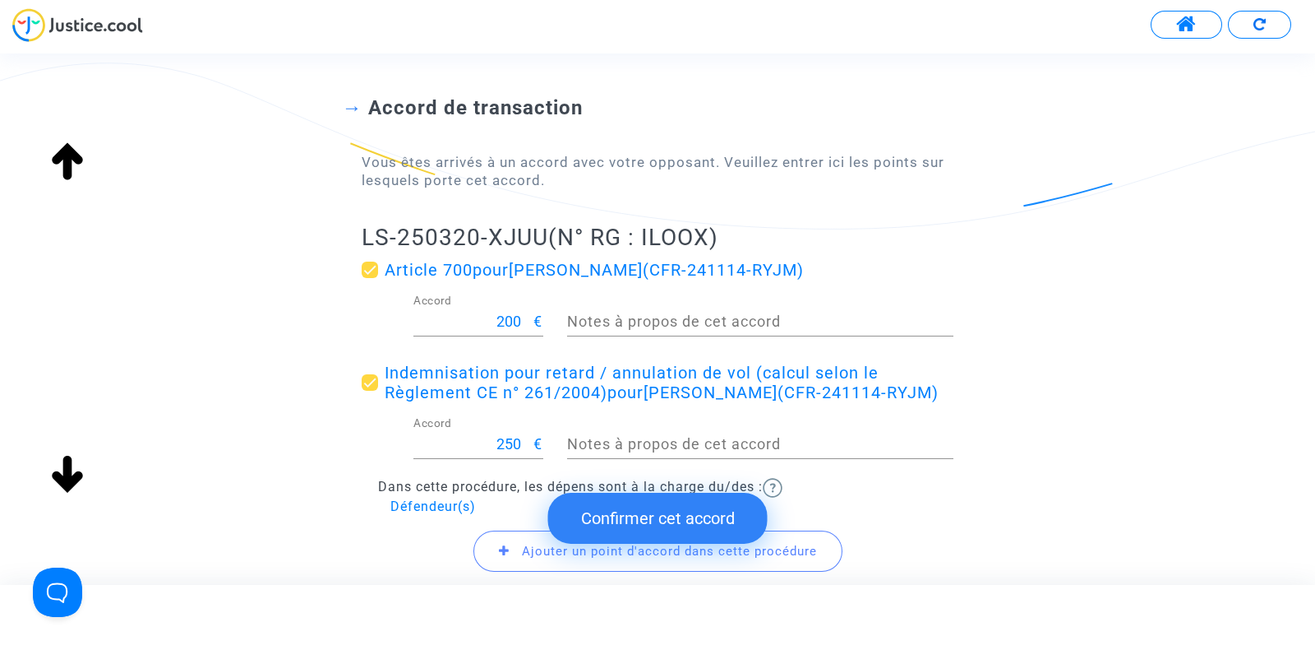
click at [650, 525] on button "Confirmer cet accord" at bounding box center [658, 517] width 220 height 51
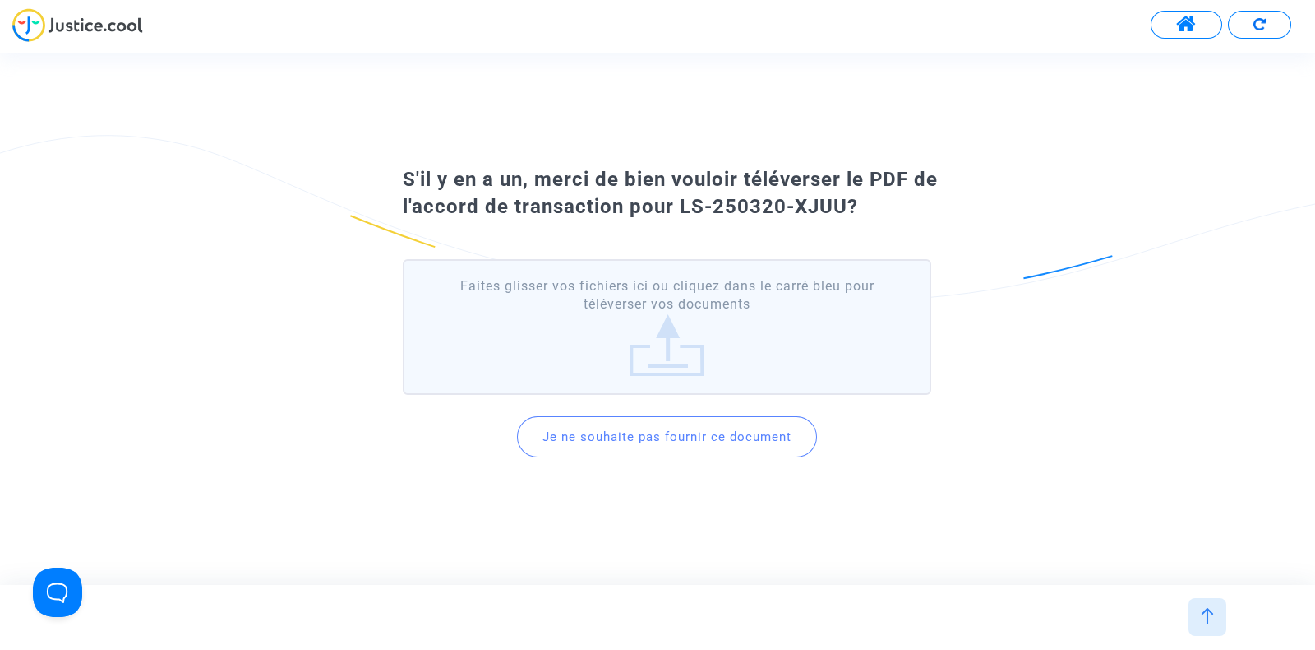
click at [650, 436] on button "Je ne souhaite pas fournir ce document" at bounding box center [667, 436] width 300 height 41
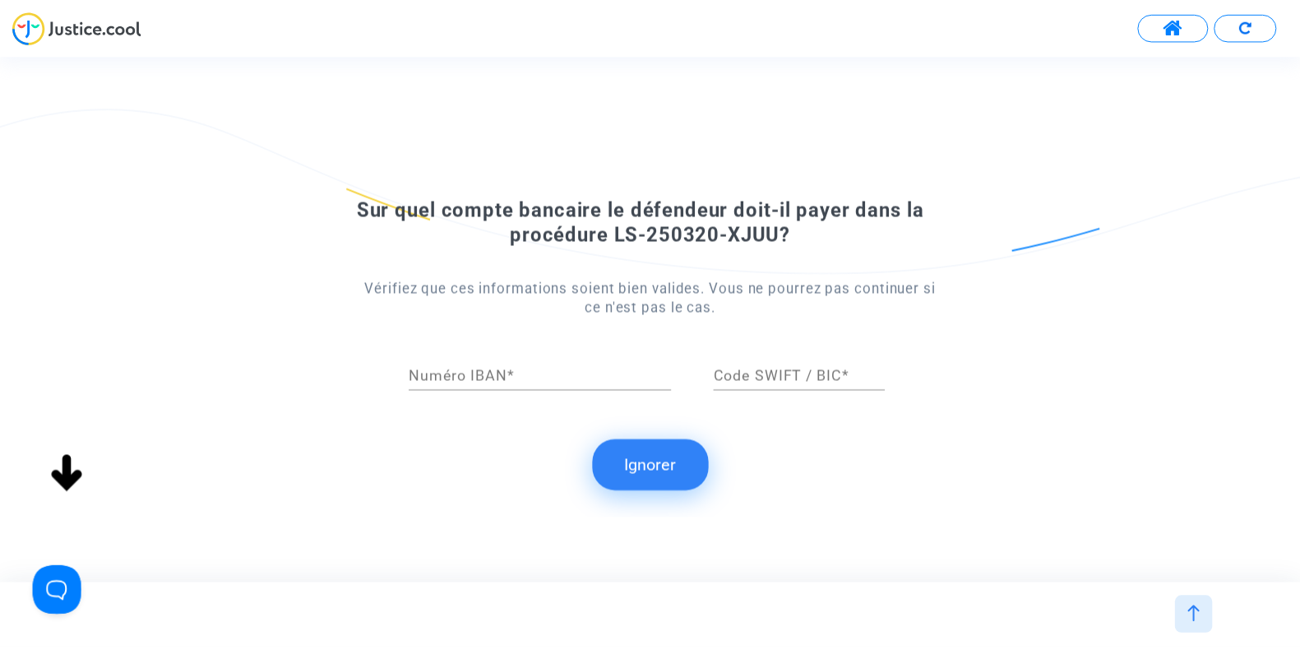
scroll to position [0, 0]
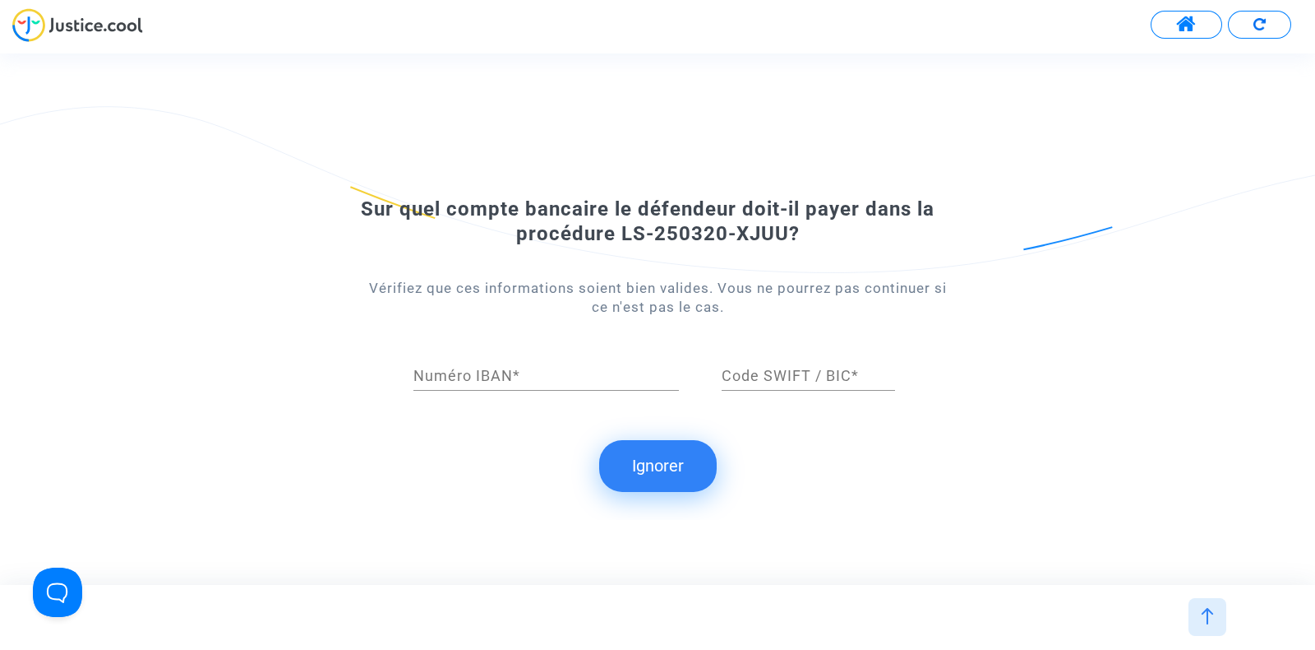
click at [654, 458] on button "Ignorer" at bounding box center [658, 465] width 118 height 51
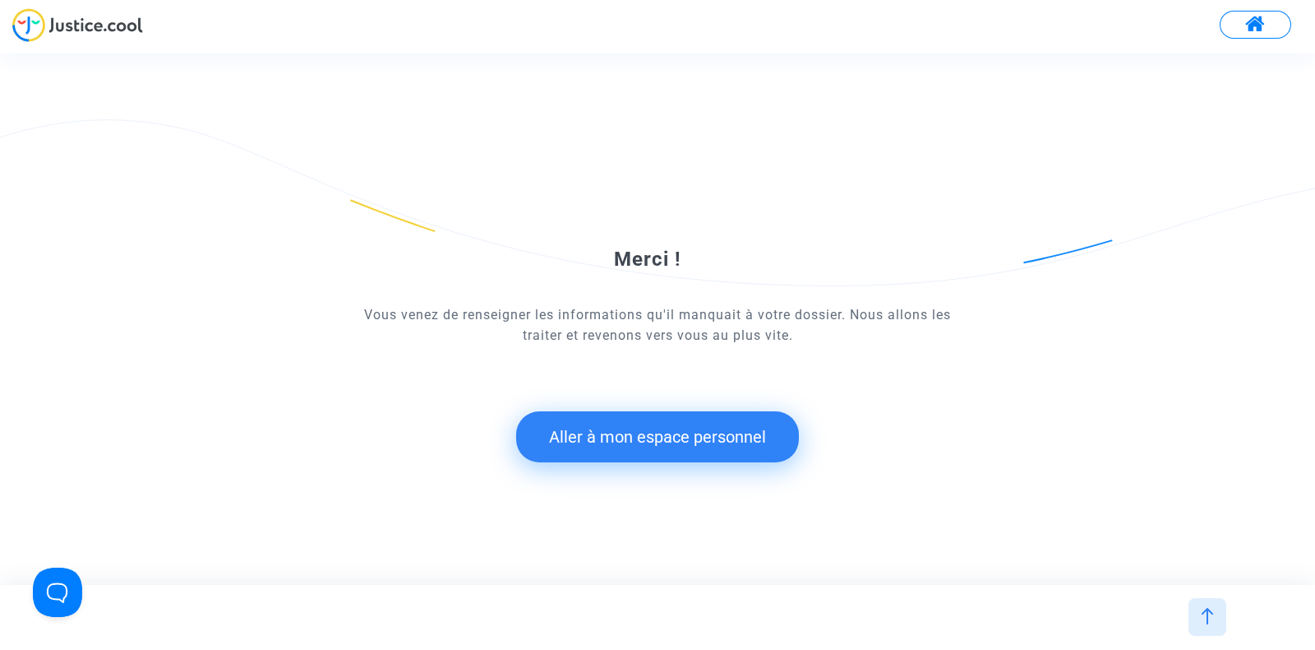
click at [639, 444] on button "Aller à mon espace personnel" at bounding box center [657, 436] width 283 height 51
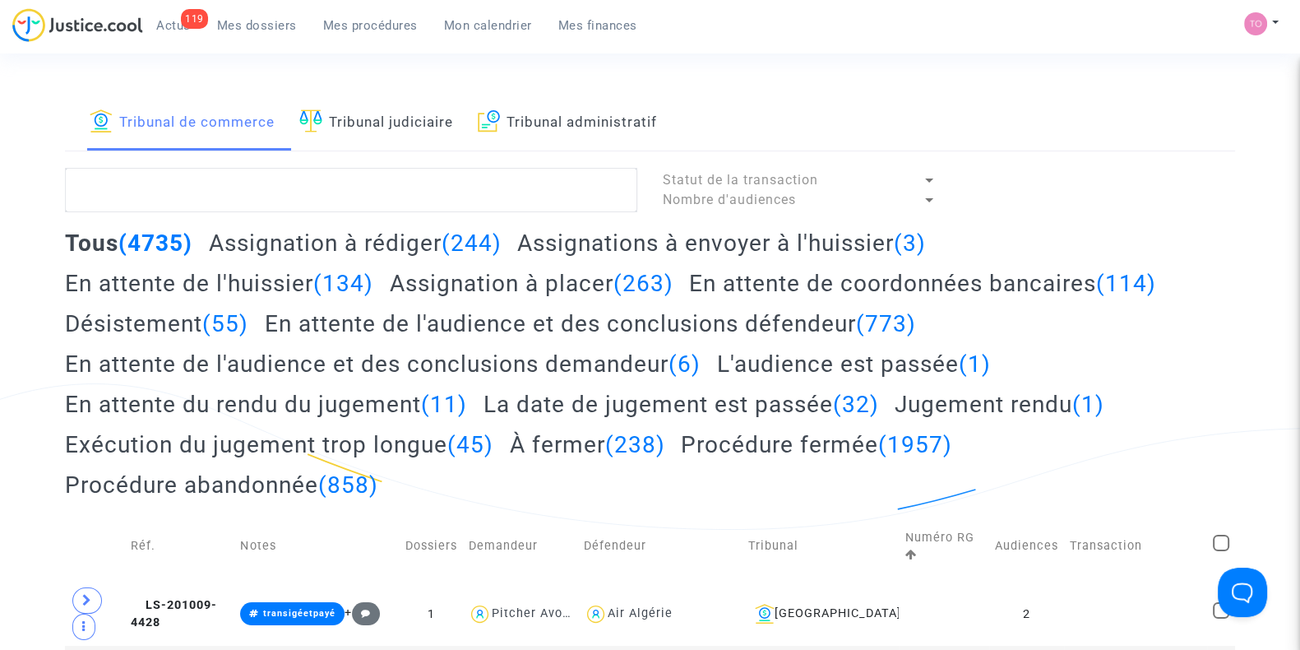
click at [588, 362] on h2 "En attente de l'audience et des conclusions demandeur (6)" at bounding box center [383, 363] width 636 height 29
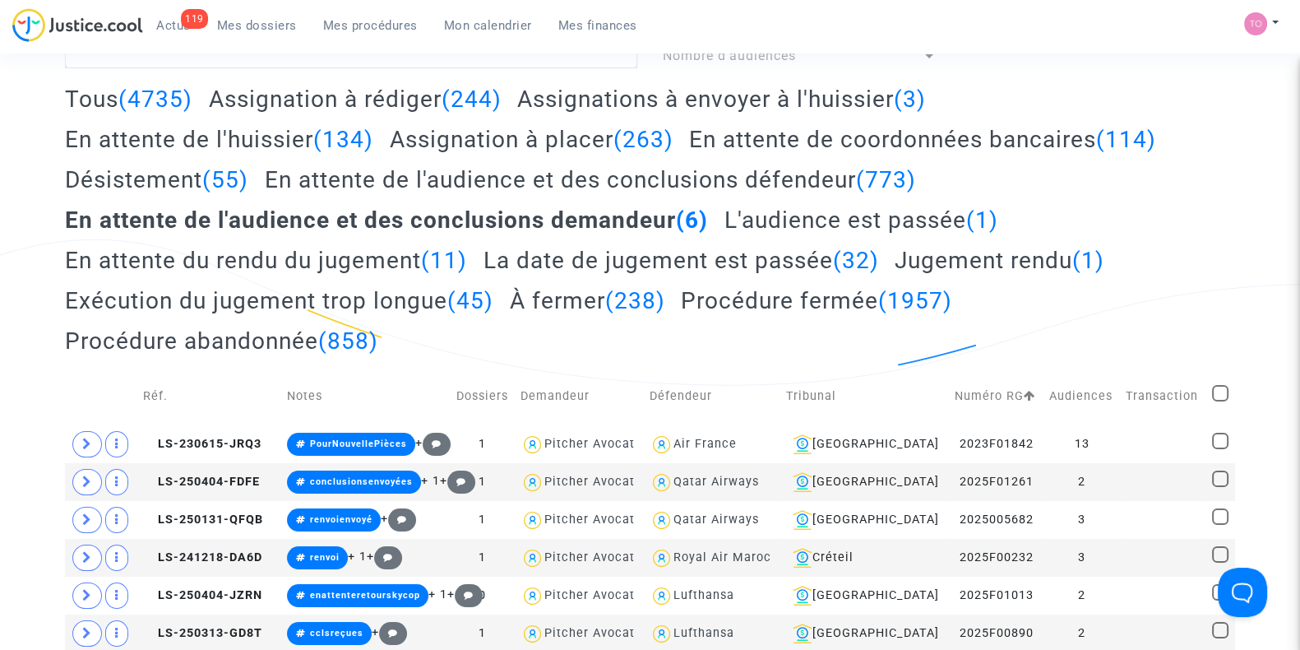
scroll to position [143, 0]
click at [562, 298] on h2 "À fermer (238)" at bounding box center [587, 301] width 155 height 29
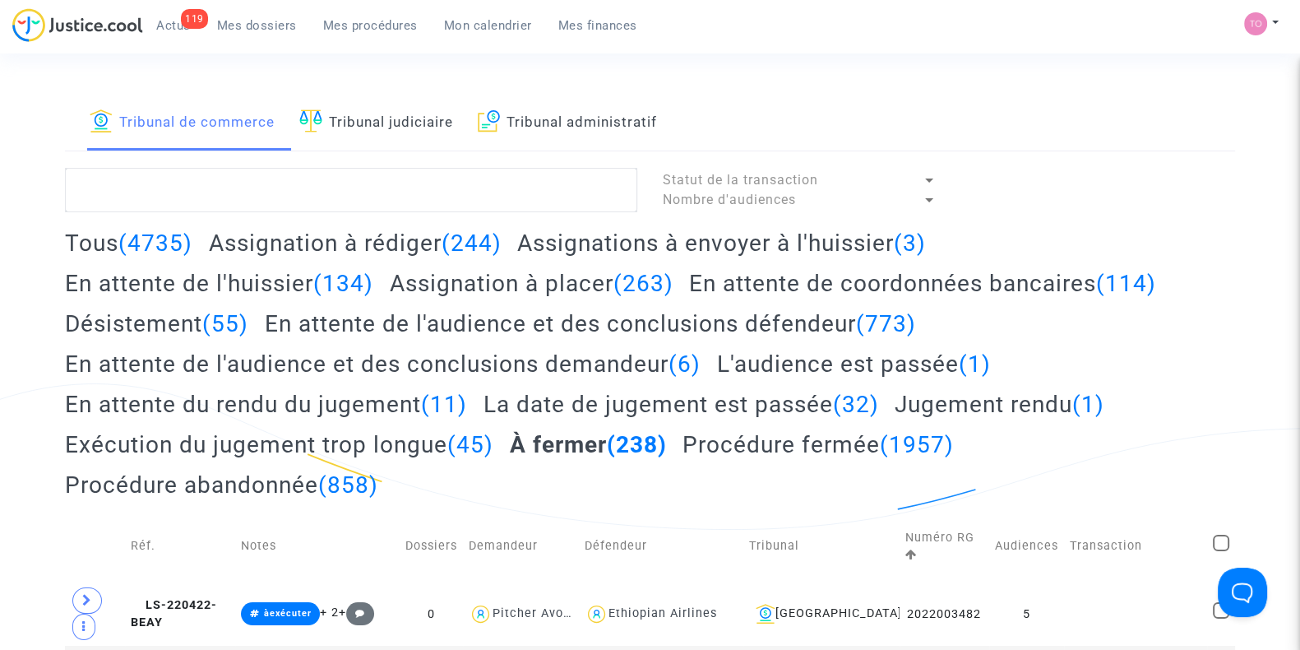
click at [138, 316] on h2 "Désistement (55)" at bounding box center [156, 323] width 183 height 29
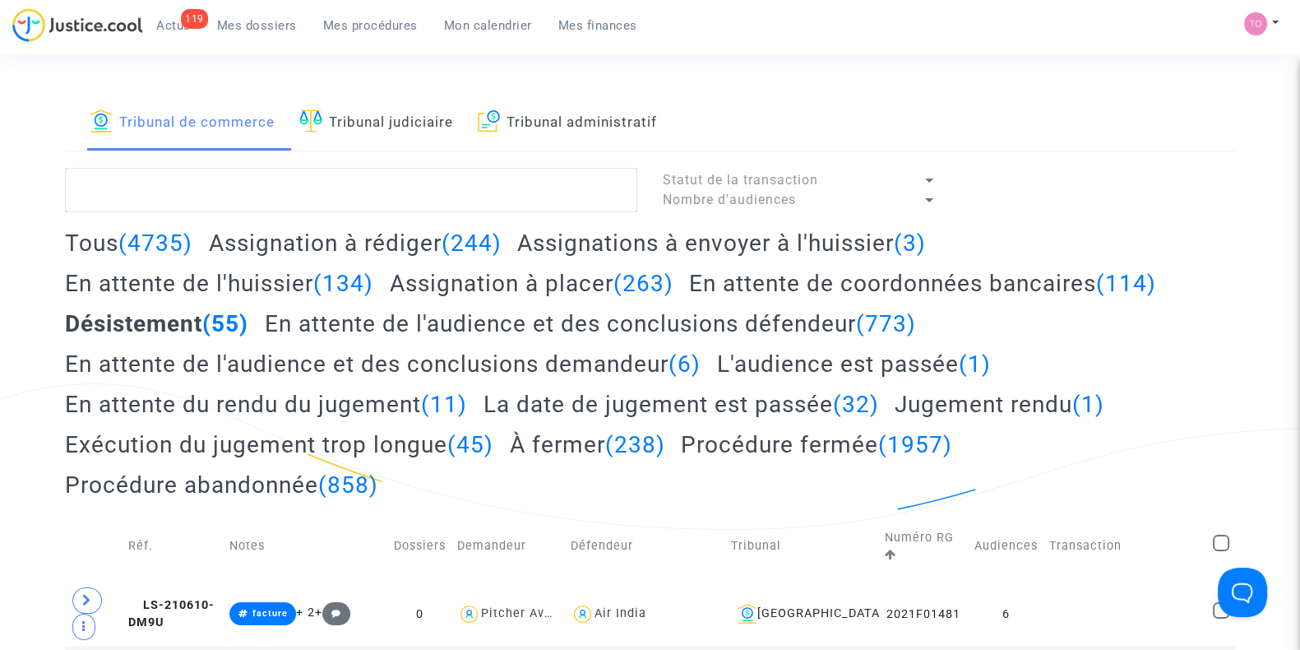
click at [354, 326] on h2 "En attente de l'audience et des conclusions défendeur (773)" at bounding box center [590, 323] width 651 height 29
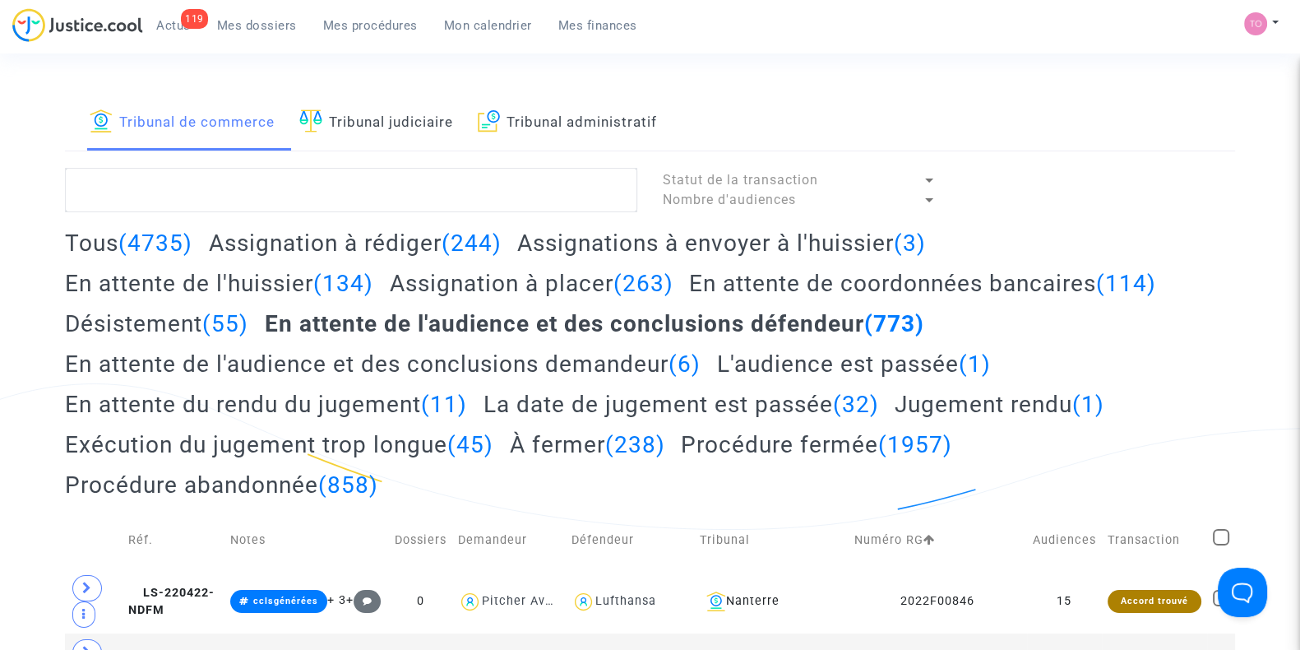
click at [742, 442] on h2 "Procédure fermée (1957)" at bounding box center [816, 444] width 271 height 29
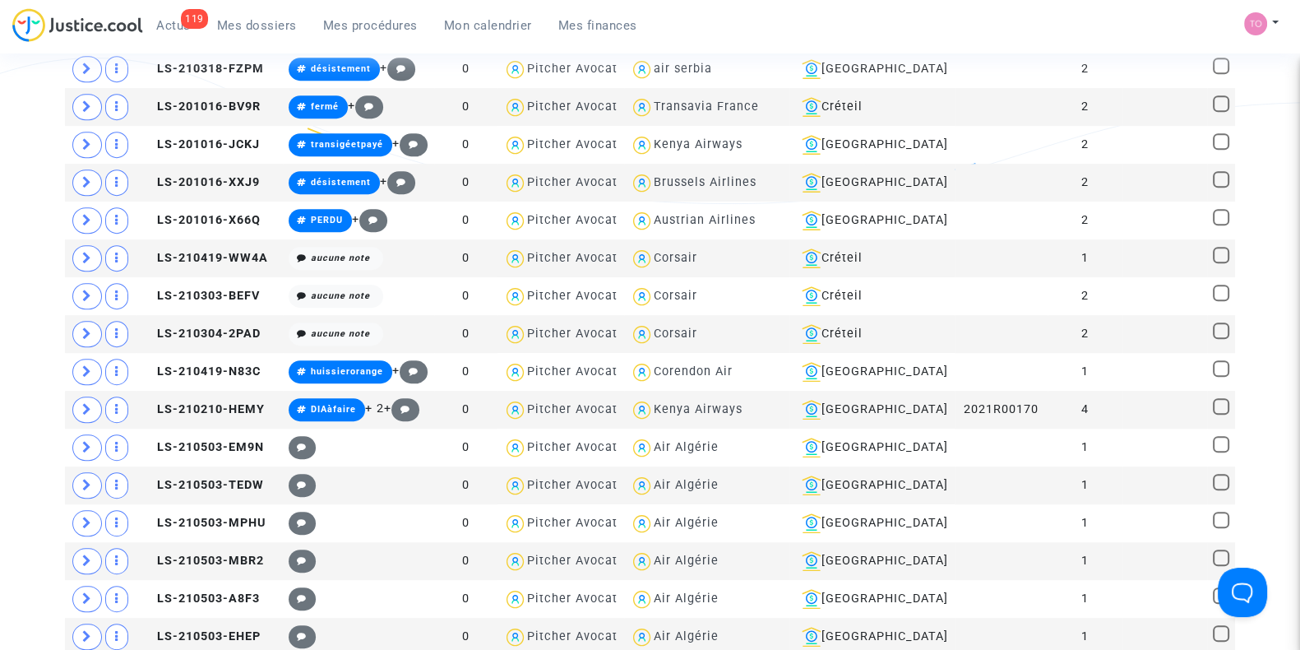
scroll to position [1049, 0]
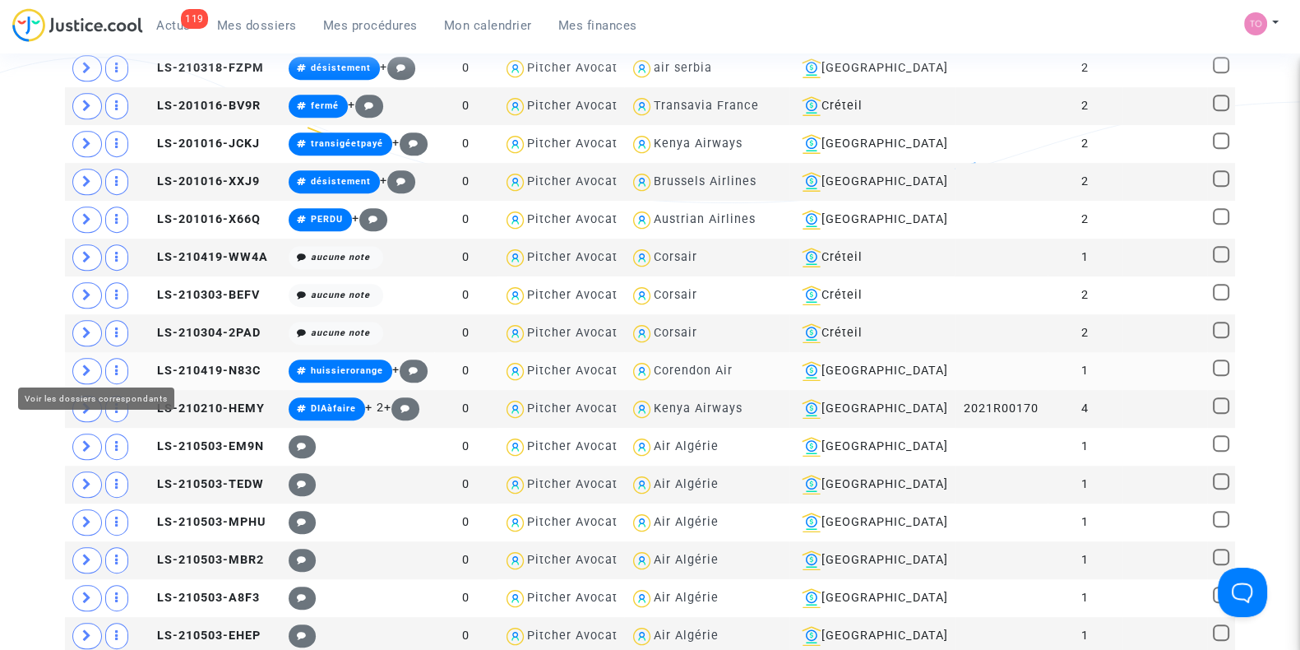
click at [86, 364] on icon at bounding box center [87, 370] width 10 height 12
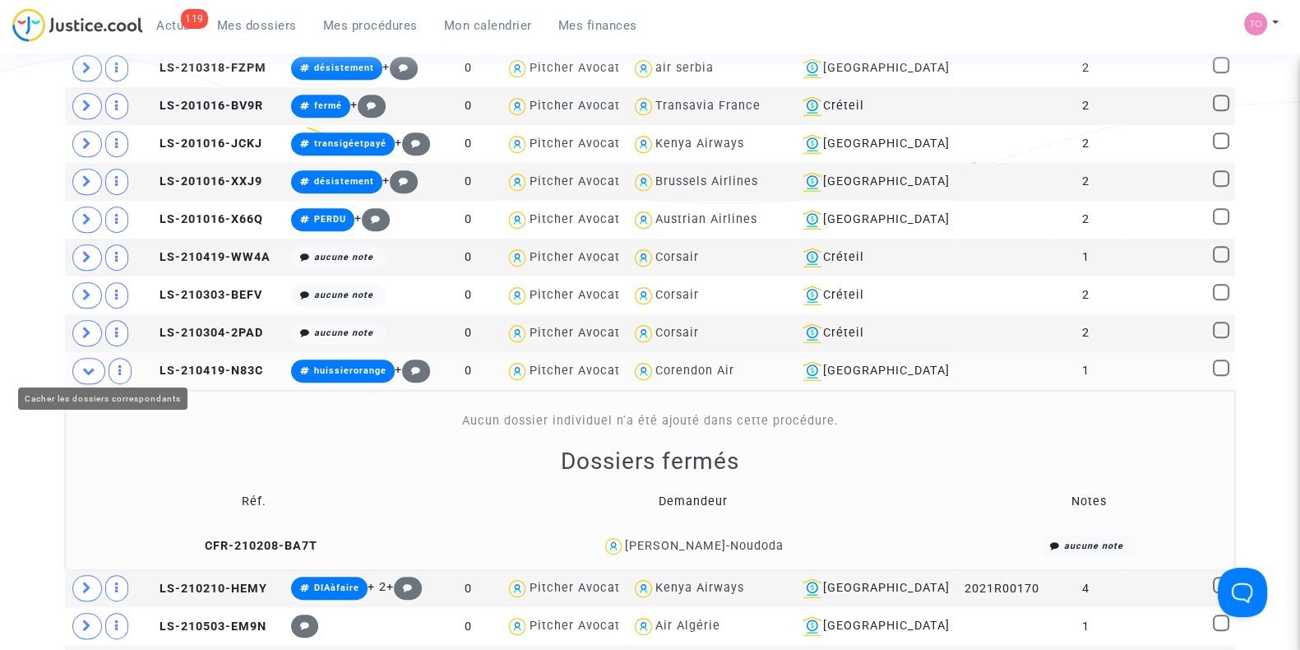
click at [86, 364] on icon at bounding box center [88, 370] width 13 height 12
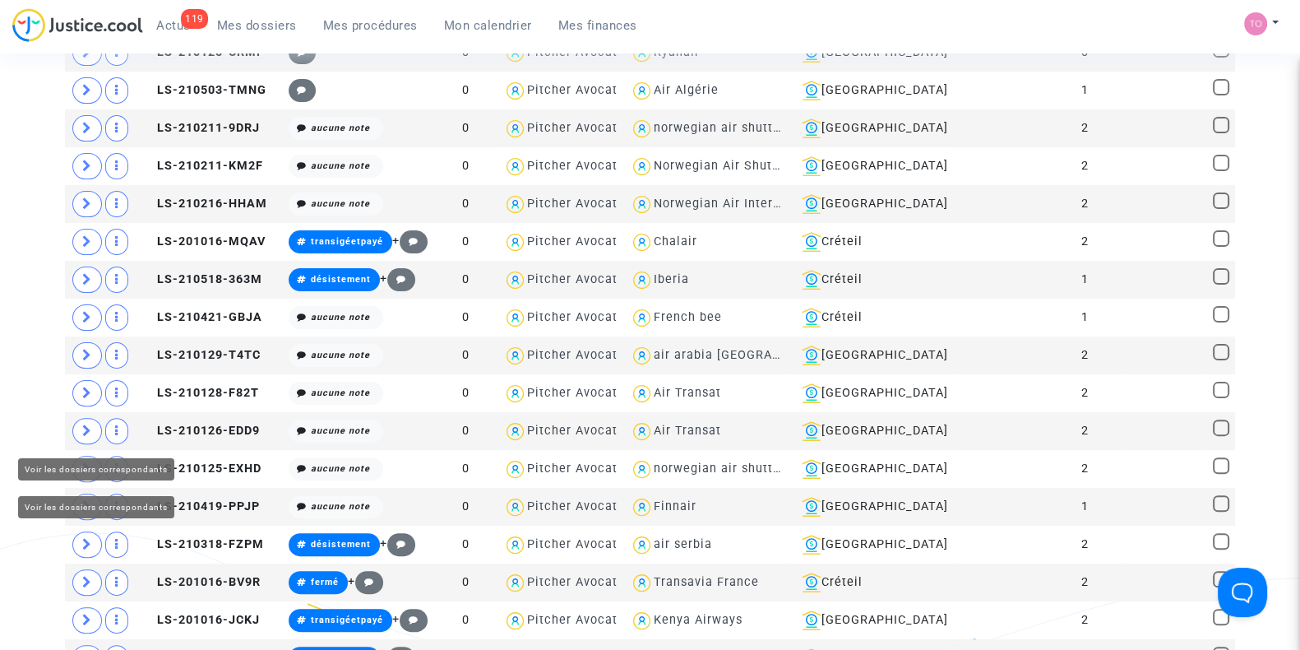
scroll to position [0, 0]
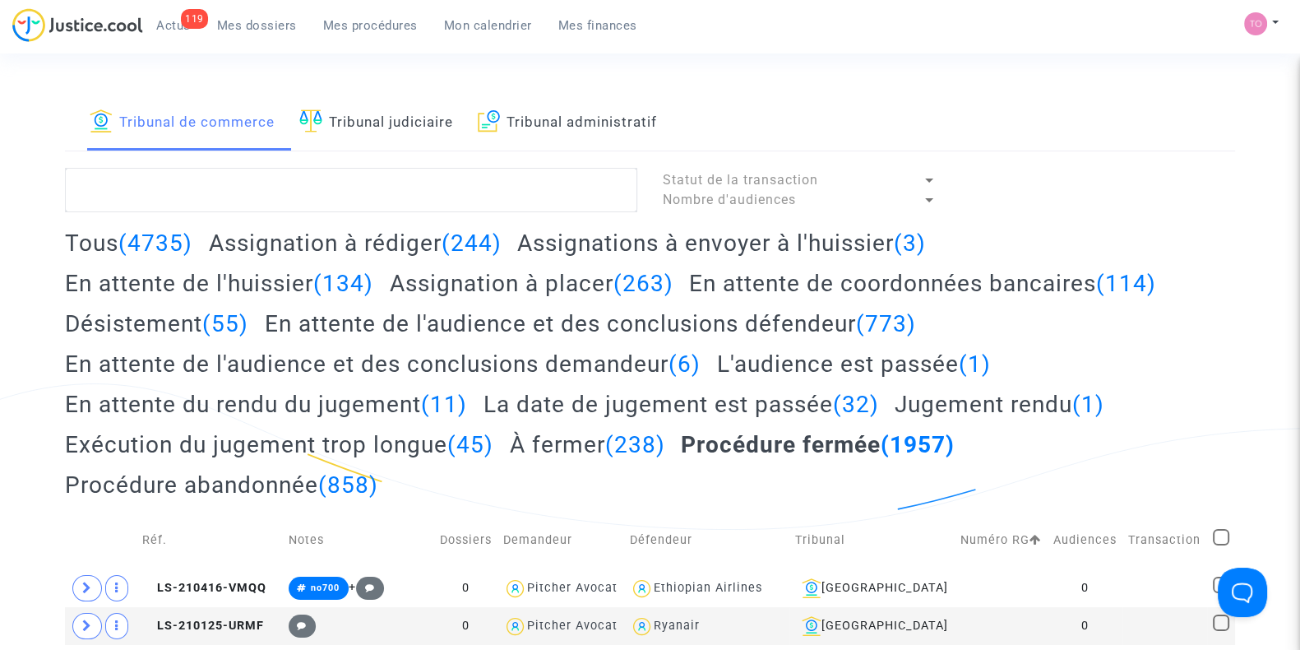
click at [244, 22] on span "Mes dossiers" at bounding box center [257, 25] width 80 height 15
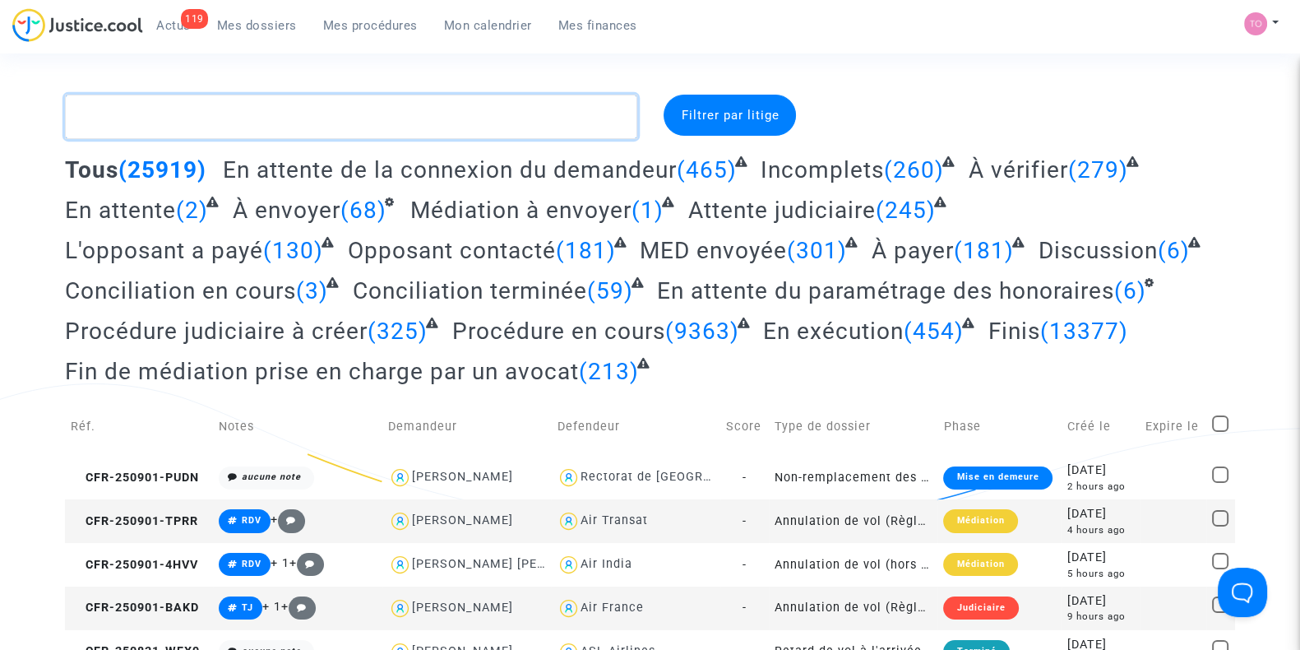
click at [188, 112] on textarea at bounding box center [351, 117] width 572 height 44
paste textarea "GUICHARD"
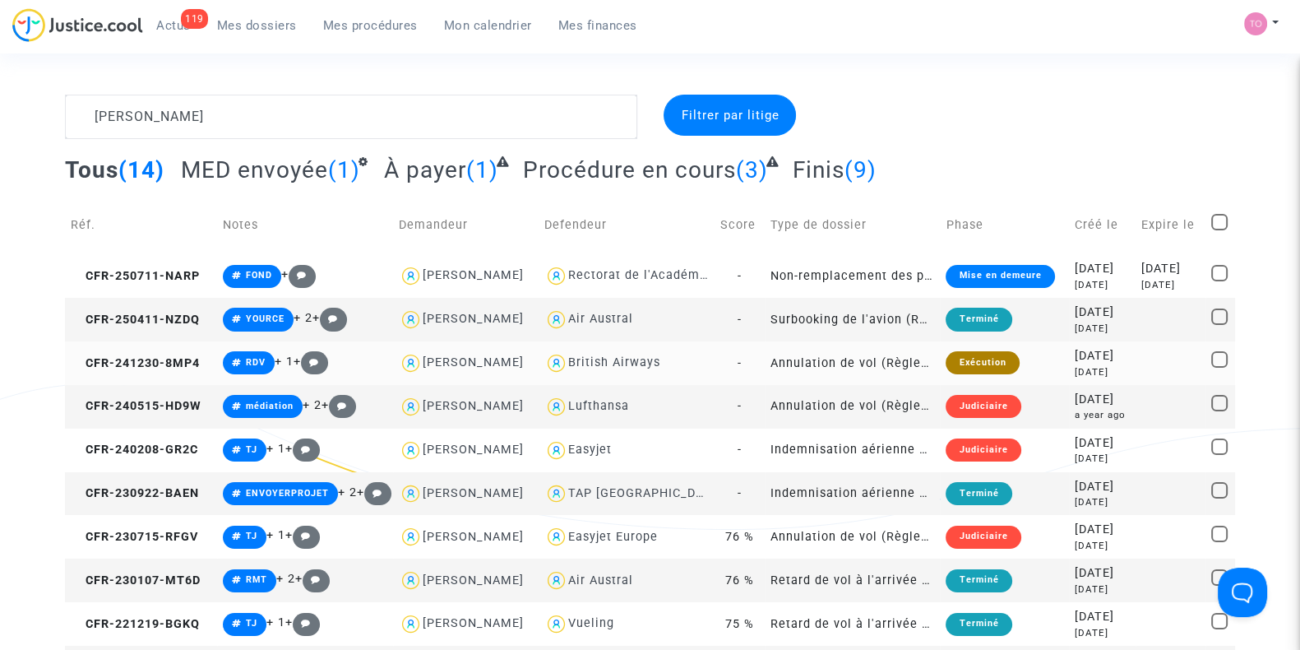
click at [585, 366] on div "British Airways" at bounding box center [614, 362] width 92 height 14
type textarea "GUICHARD @"British Airways""
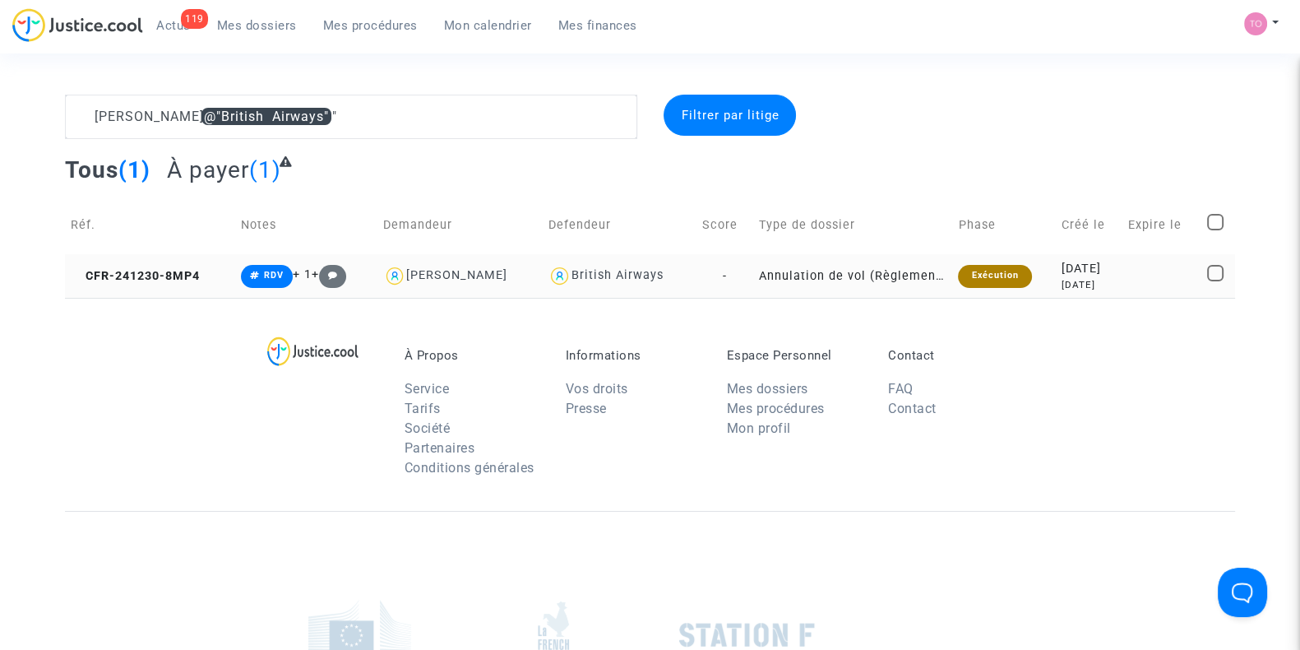
click at [1063, 258] on td "2024-12-30 8 months ago" at bounding box center [1089, 276] width 67 height 44
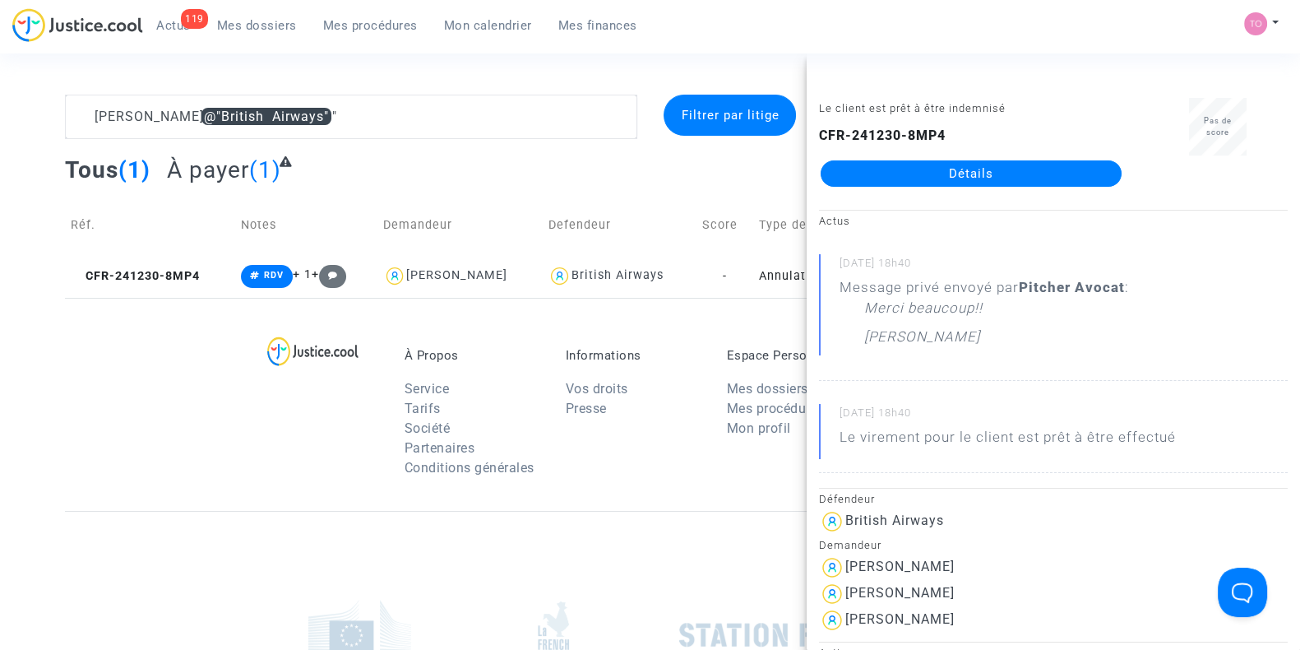
click at [960, 168] on link "Détails" at bounding box center [971, 173] width 301 height 26
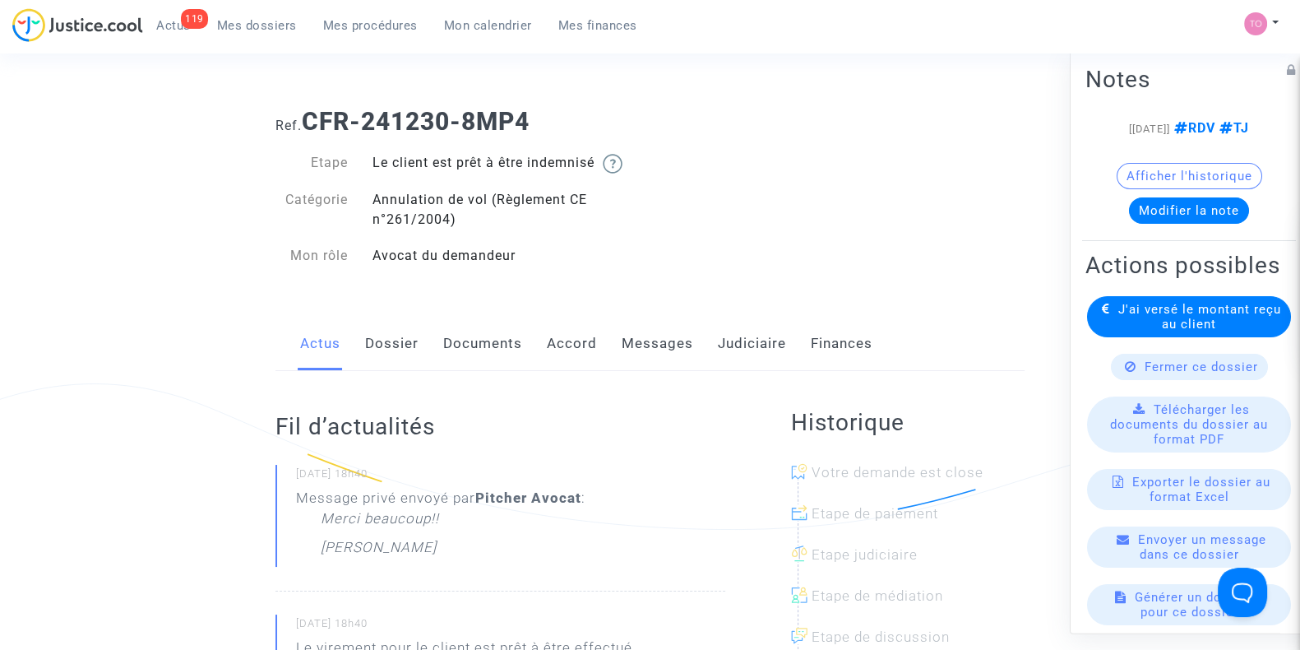
click at [485, 342] on link "Documents" at bounding box center [482, 344] width 79 height 54
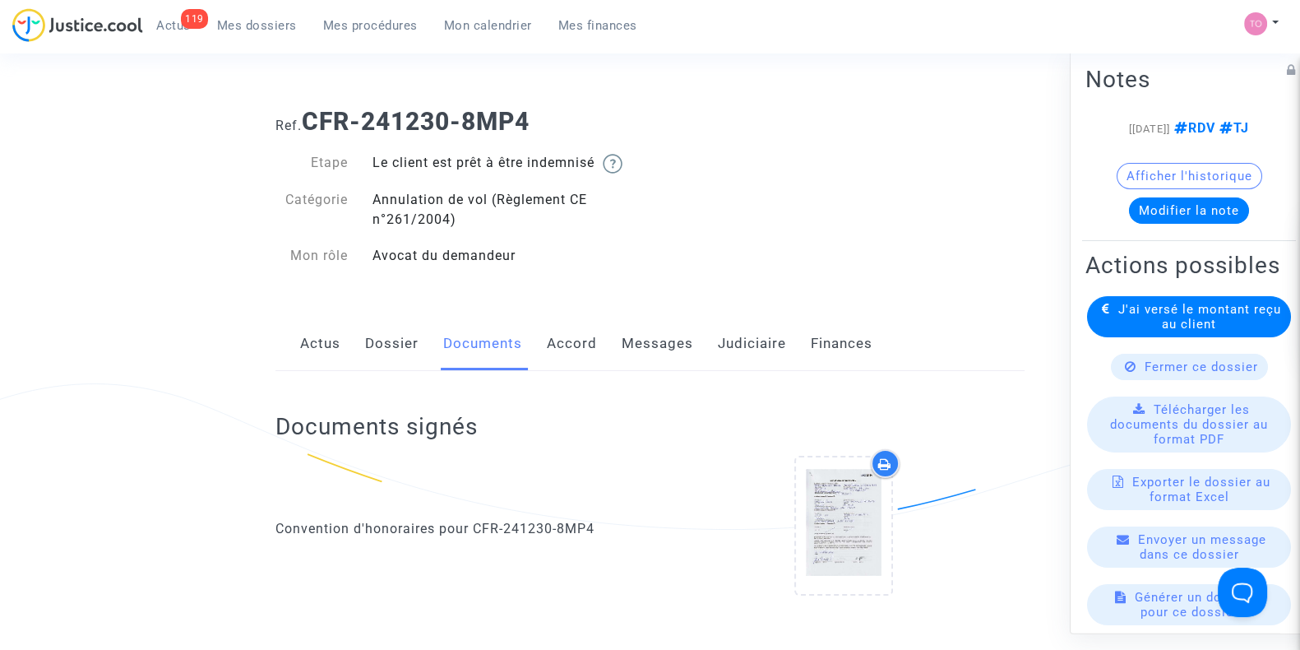
scroll to position [184, 0]
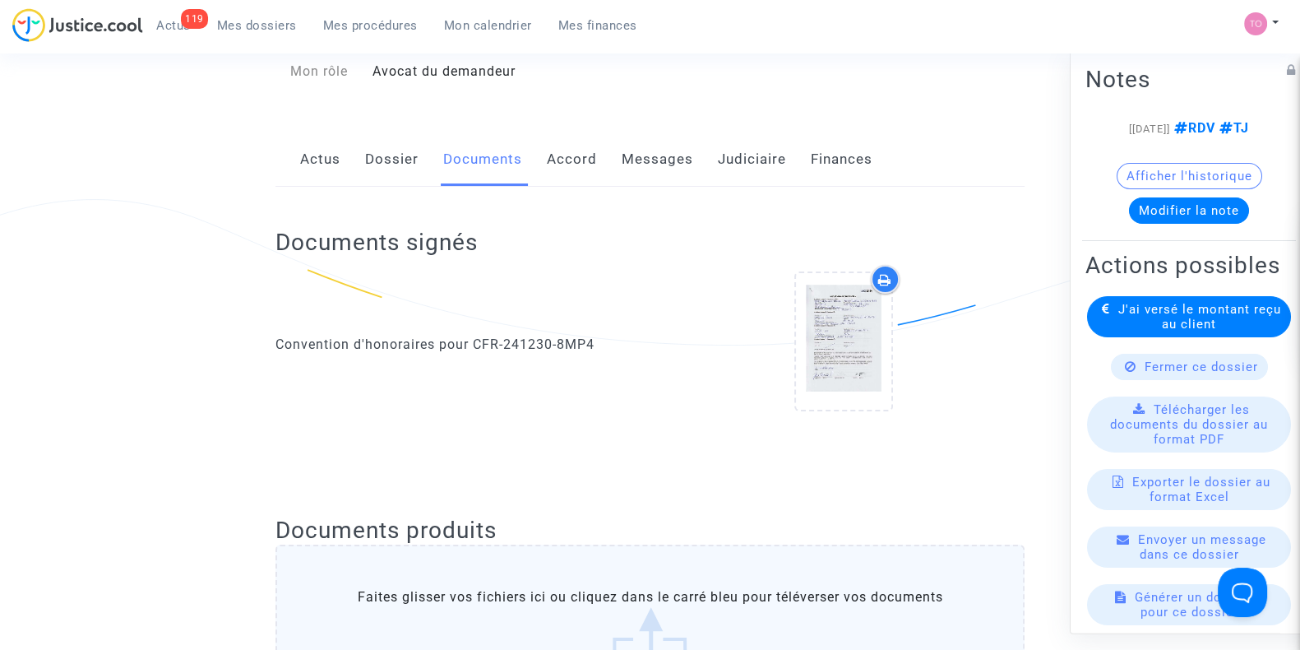
click at [668, 151] on link "Messages" at bounding box center [658, 159] width 72 height 54
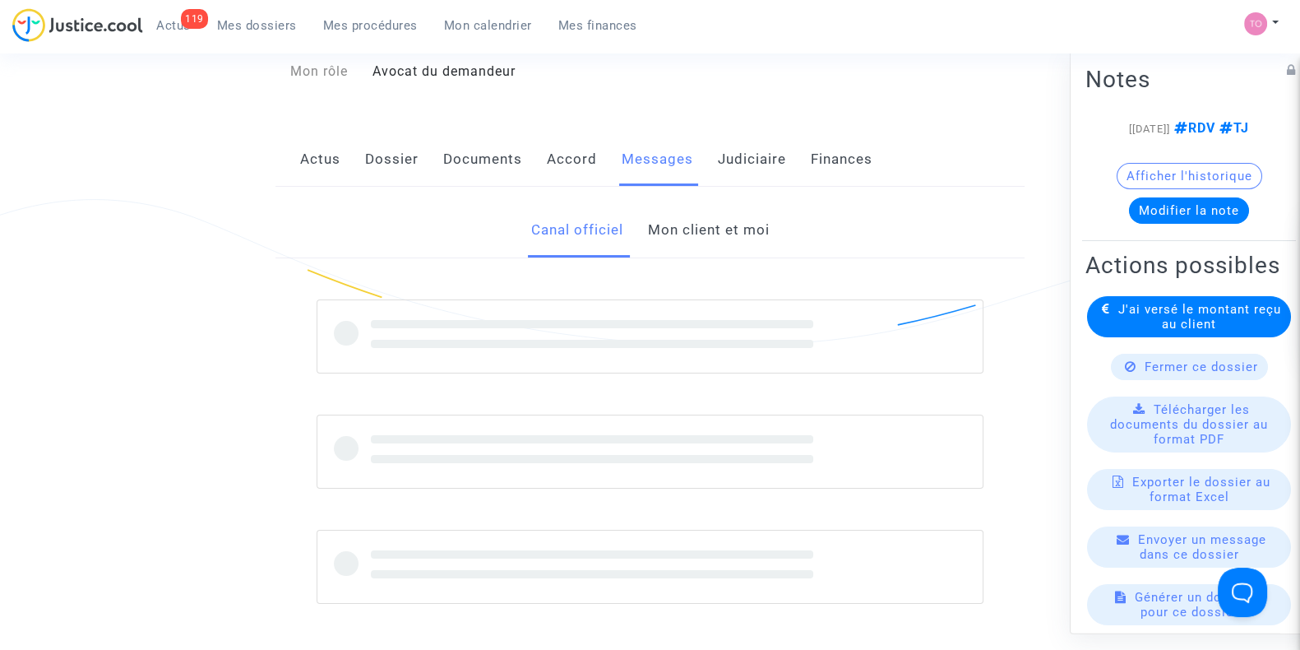
click at [650, 224] on link "Mon client et moi" at bounding box center [708, 230] width 122 height 54
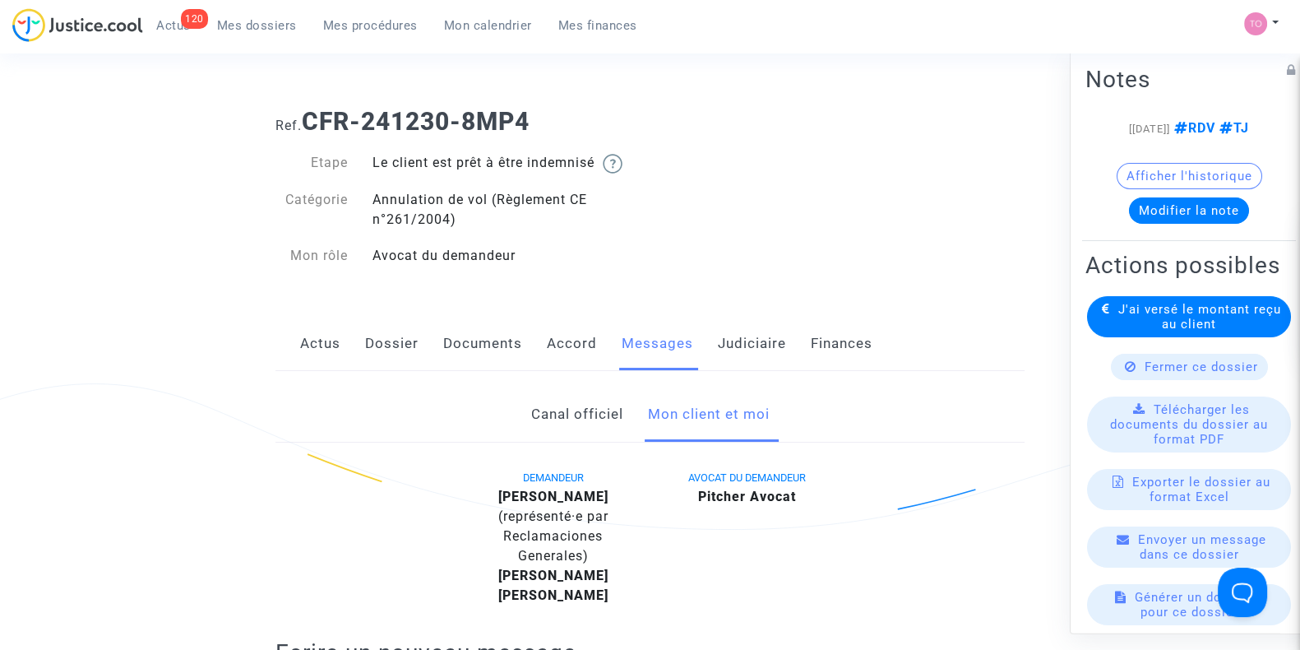
click at [734, 340] on link "Judiciaire" at bounding box center [752, 344] width 68 height 54
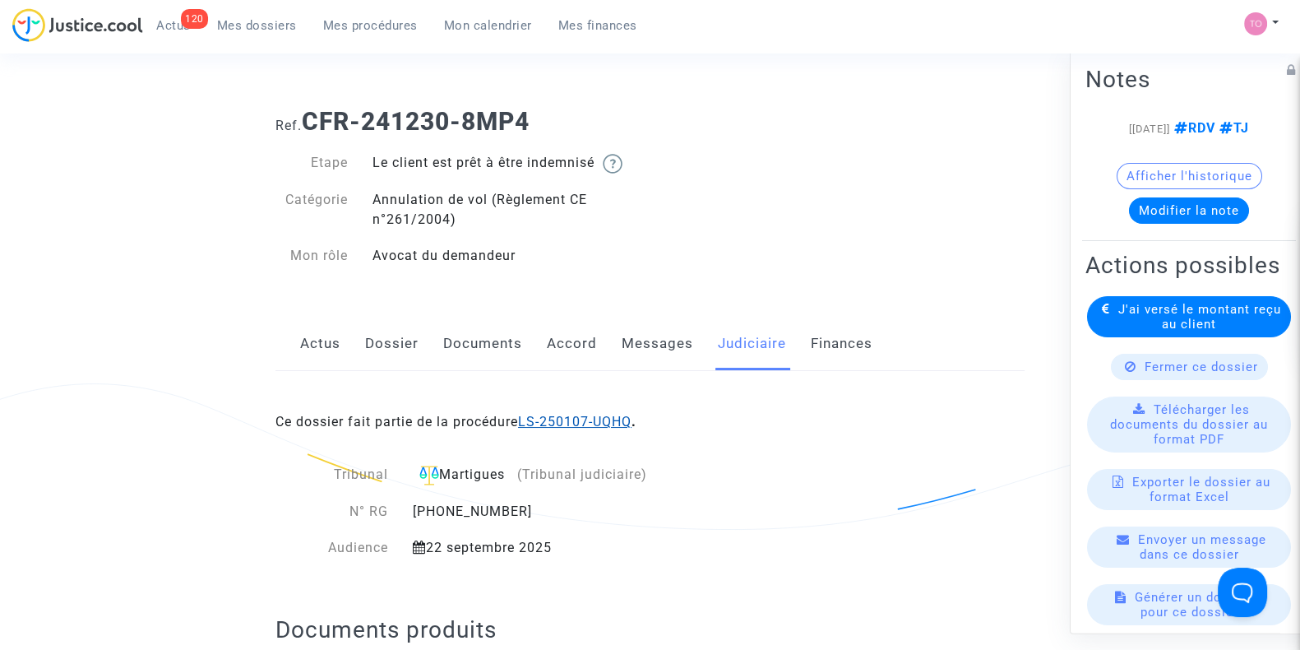
click at [562, 417] on link "LS-250107-UQHQ" at bounding box center [574, 422] width 113 height 16
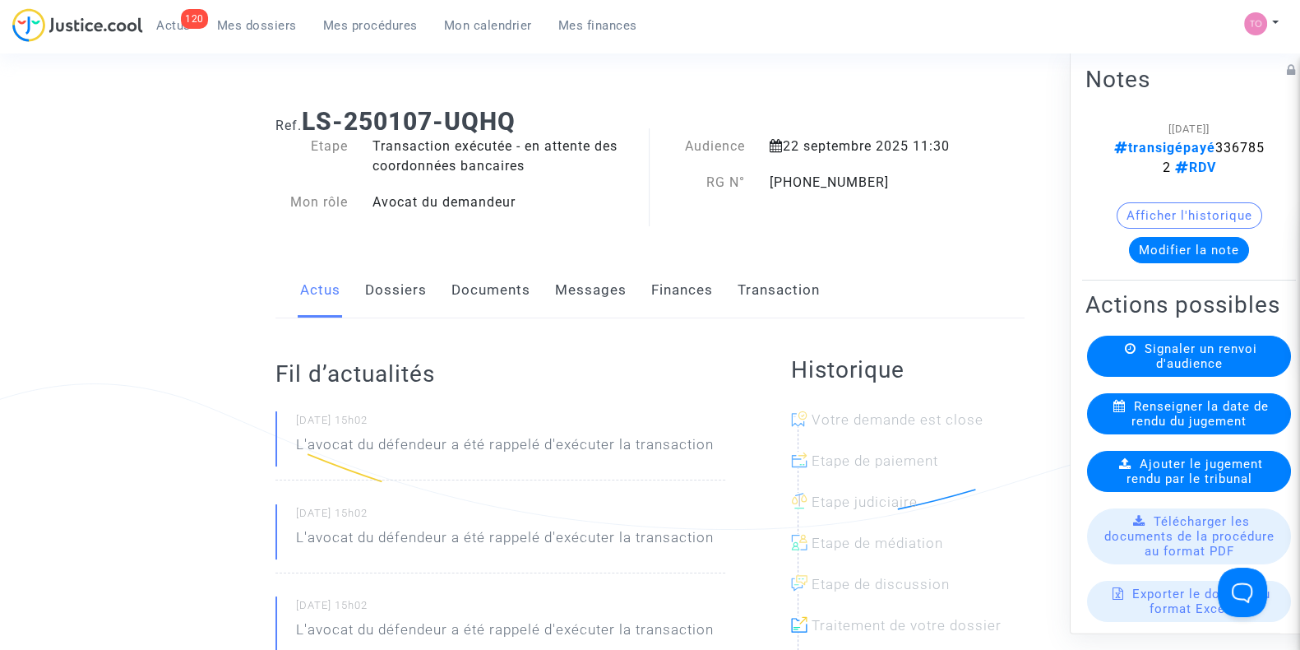
click at [1171, 251] on button "Modifier la note" at bounding box center [1189, 250] width 120 height 26
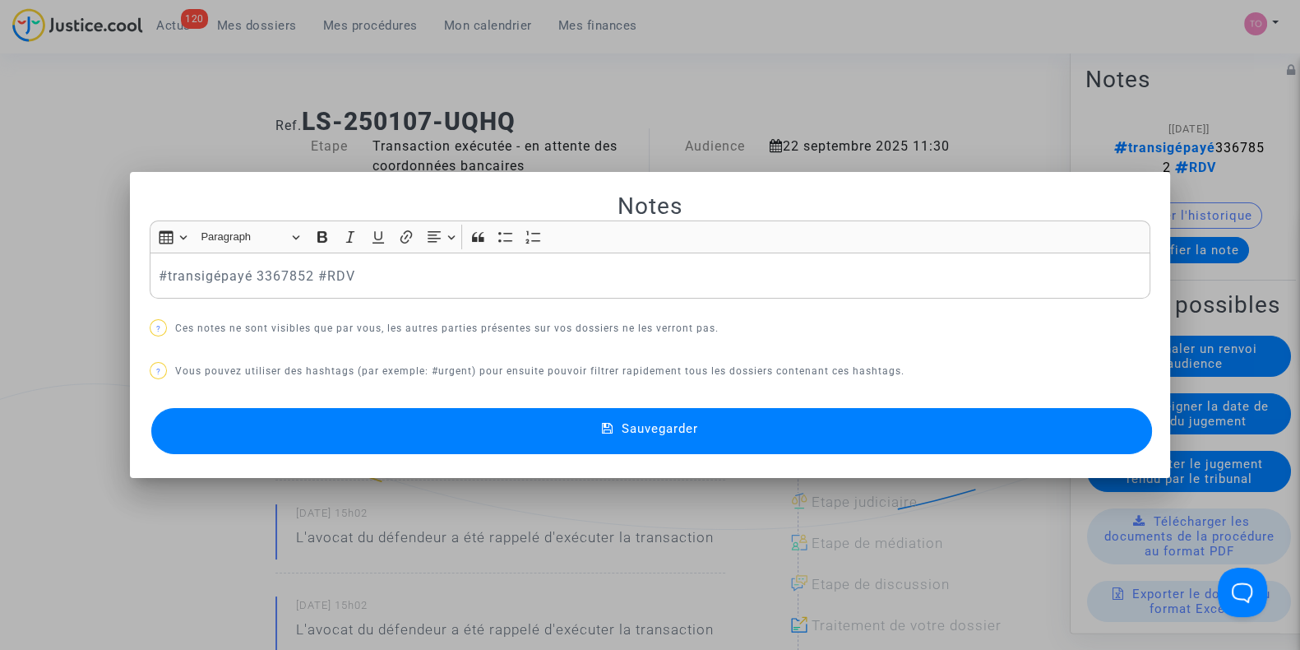
click at [200, 140] on div at bounding box center [650, 325] width 1300 height 650
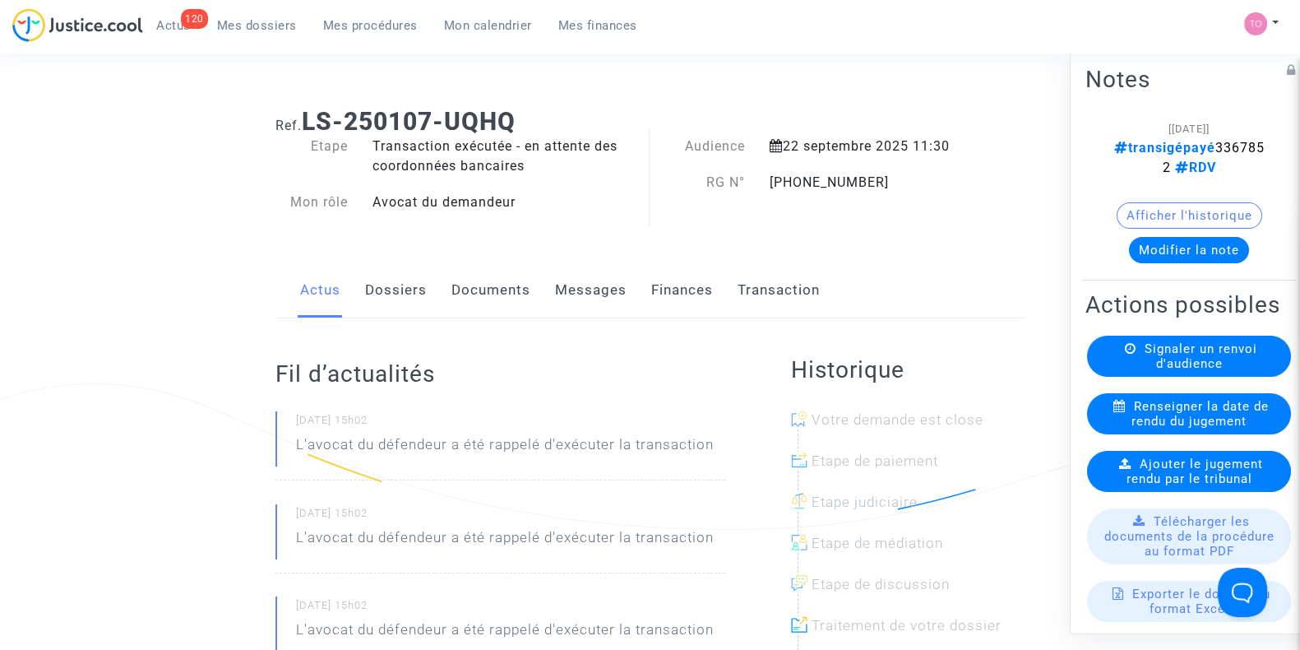
click at [252, 30] on span "Mes dossiers" at bounding box center [257, 25] width 80 height 15
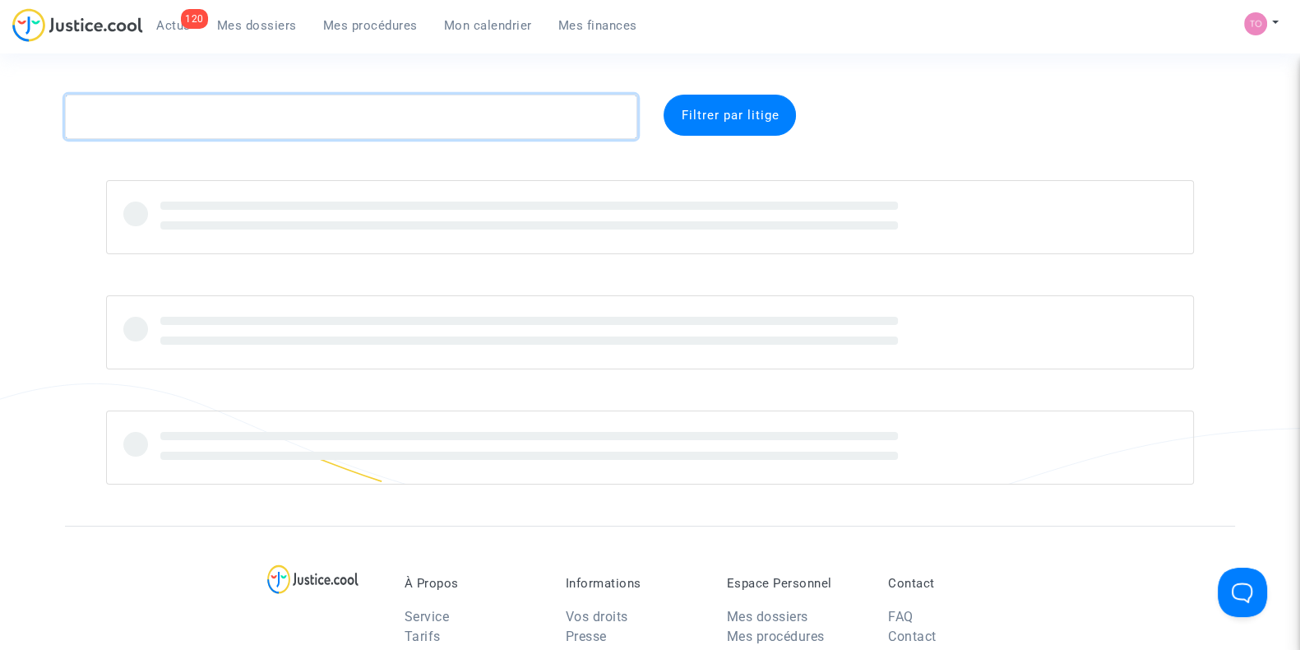
click at [206, 105] on textarea at bounding box center [351, 117] width 572 height 44
paste textarea "MORAND"
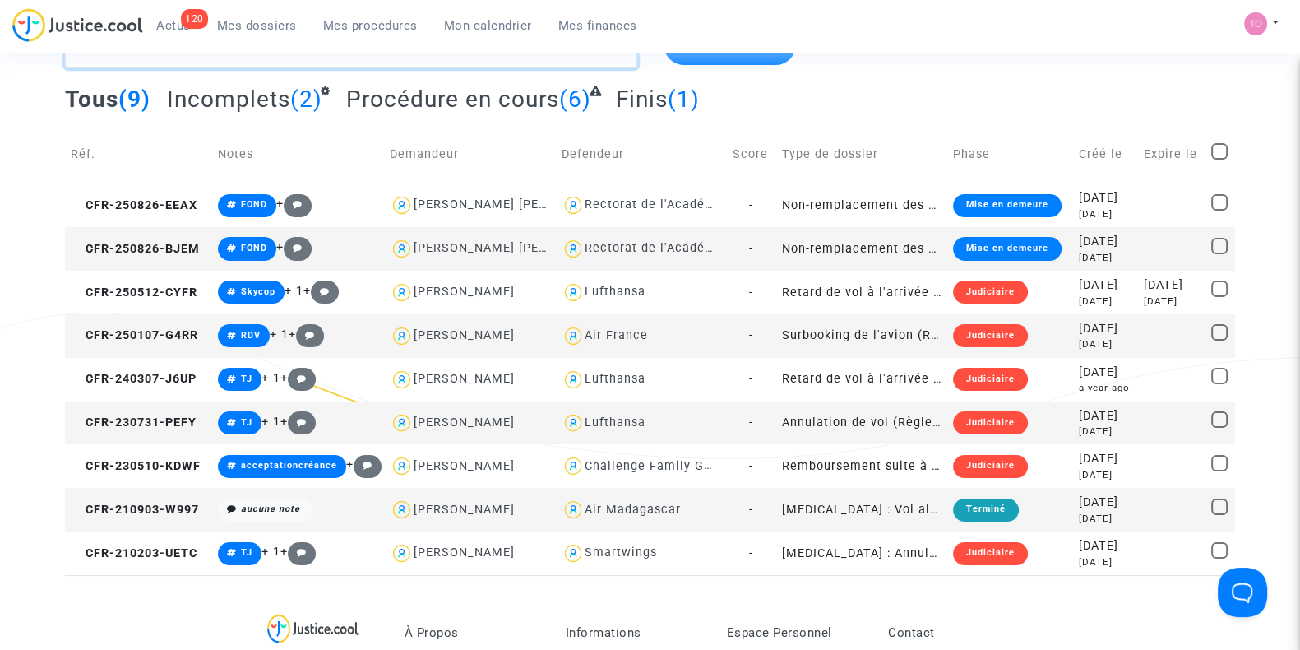
scroll to position [63, 0]
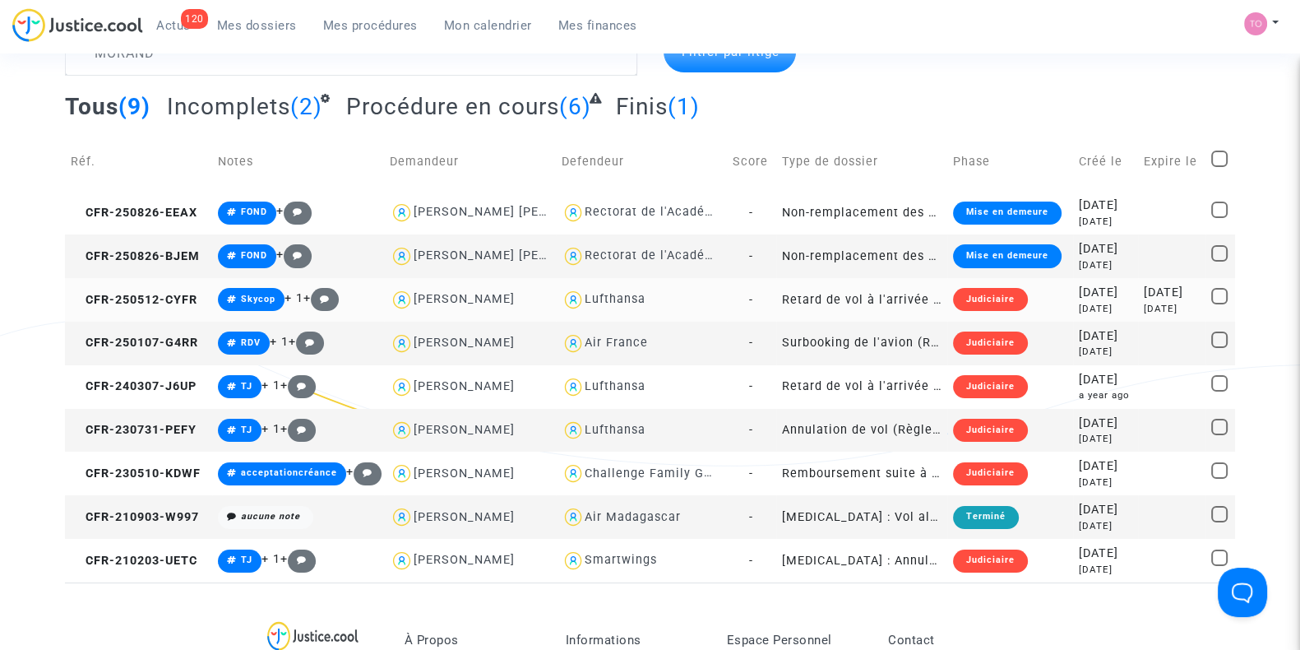
click at [614, 295] on div "Lufthansa" at bounding box center [615, 299] width 61 height 14
type textarea "MORAND @Lufthansa"
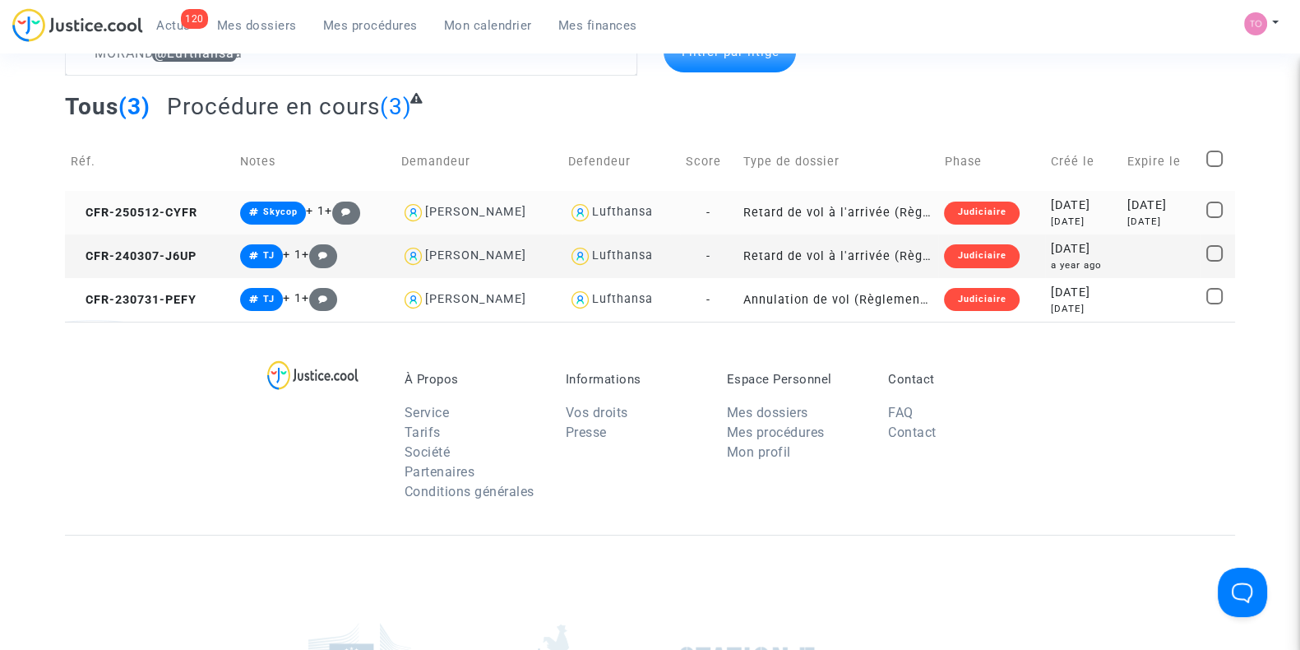
click at [1066, 210] on div "2025-05-12" at bounding box center [1083, 205] width 65 height 18
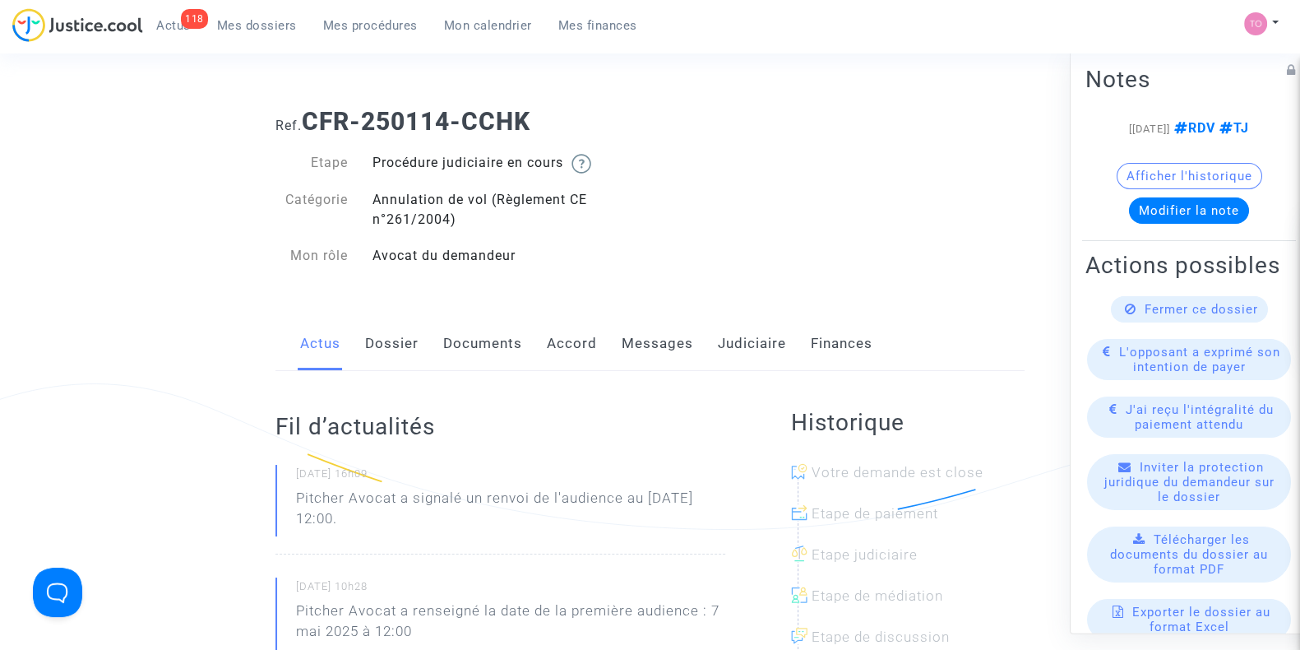
click at [724, 333] on link "Judiciaire" at bounding box center [752, 344] width 68 height 54
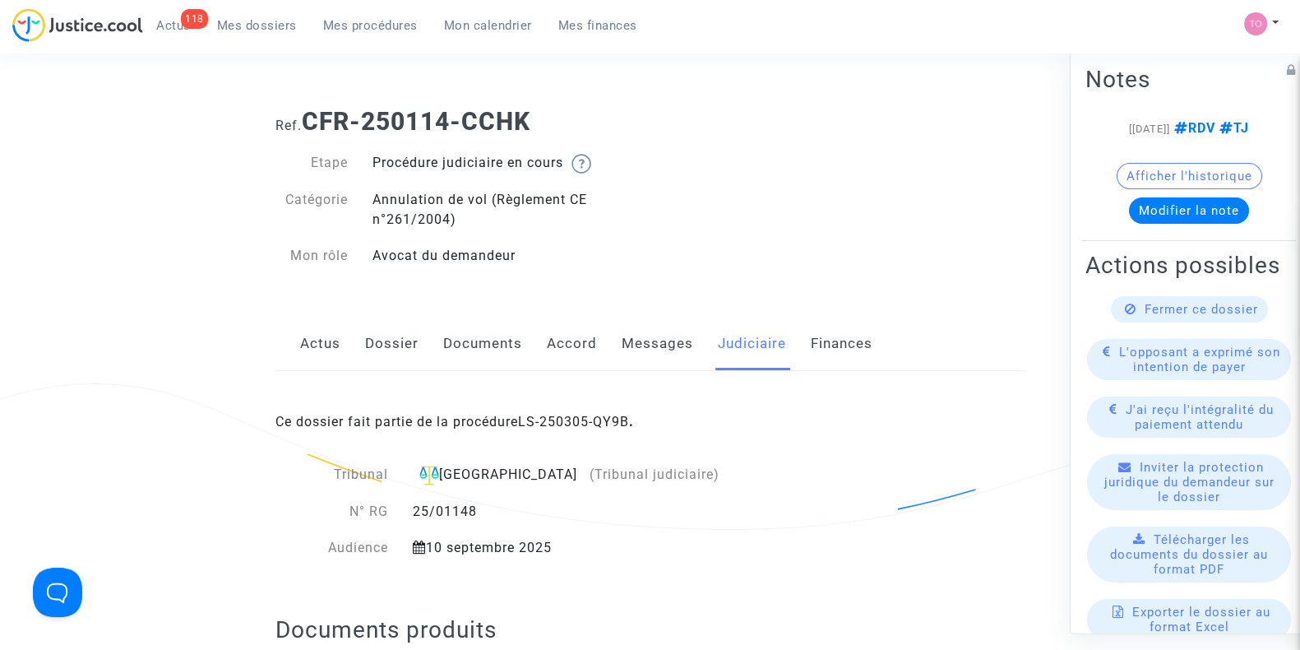
click at [360, 336] on div "Actus Dossier Documents Accord Messages Judiciaire Finances" at bounding box center [649, 344] width 749 height 55
click at [392, 338] on link "Dossier" at bounding box center [391, 344] width 53 height 54
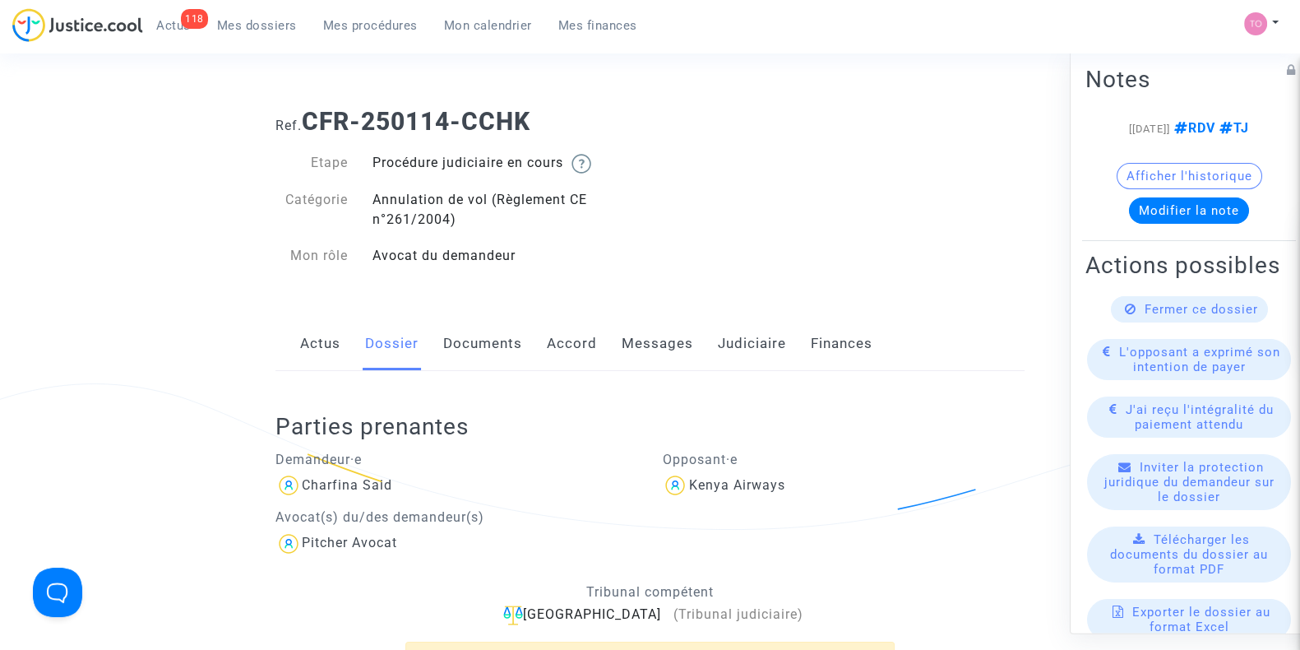
click at [756, 318] on link "Judiciaire" at bounding box center [752, 344] width 68 height 54
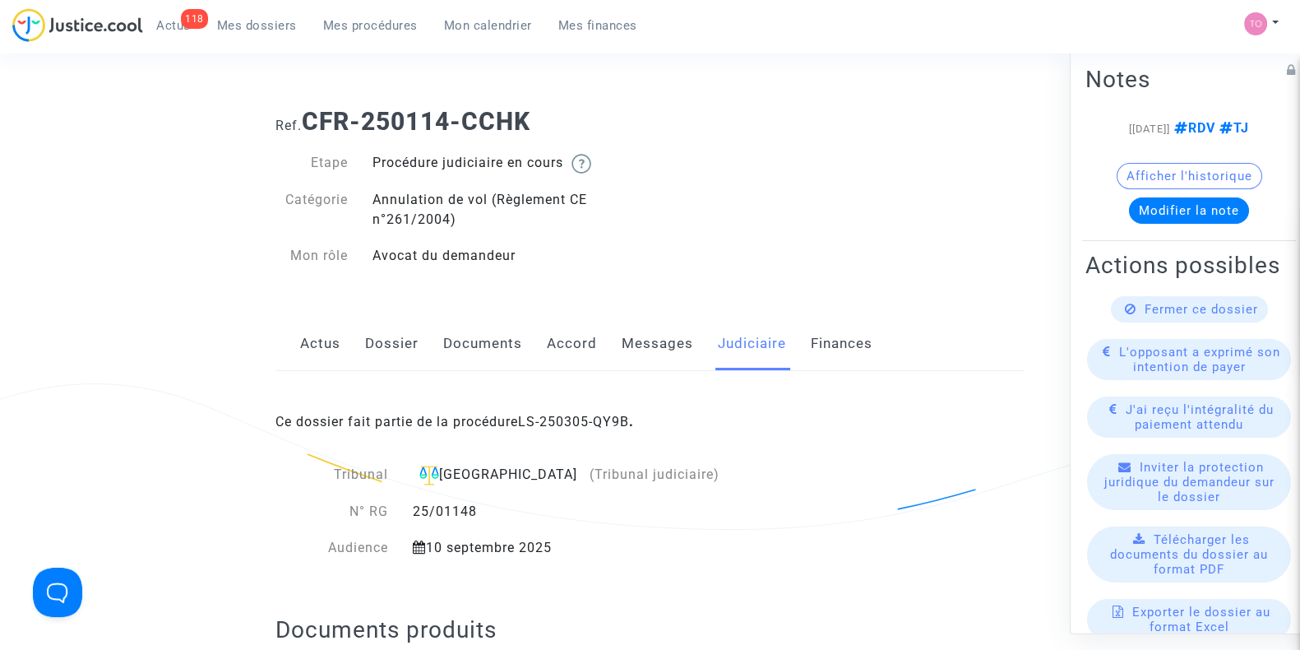
click at [552, 355] on link "Accord" at bounding box center [572, 344] width 50 height 54
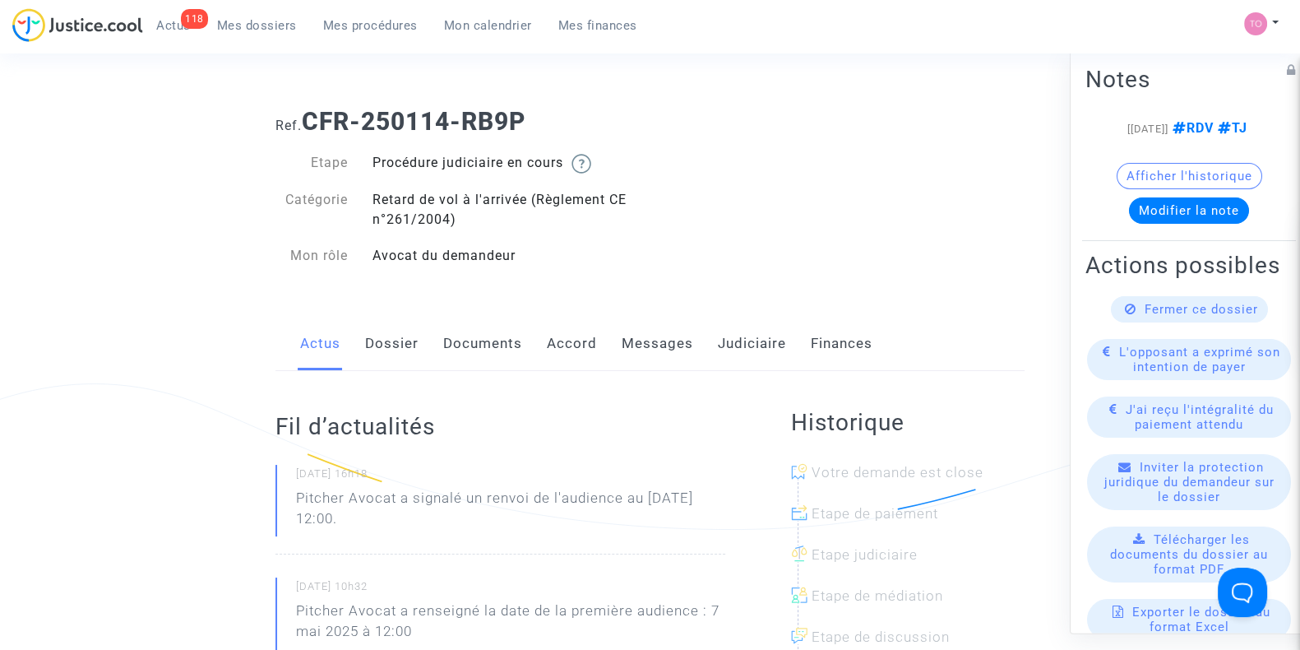
click at [746, 343] on link "Judiciaire" at bounding box center [752, 344] width 68 height 54
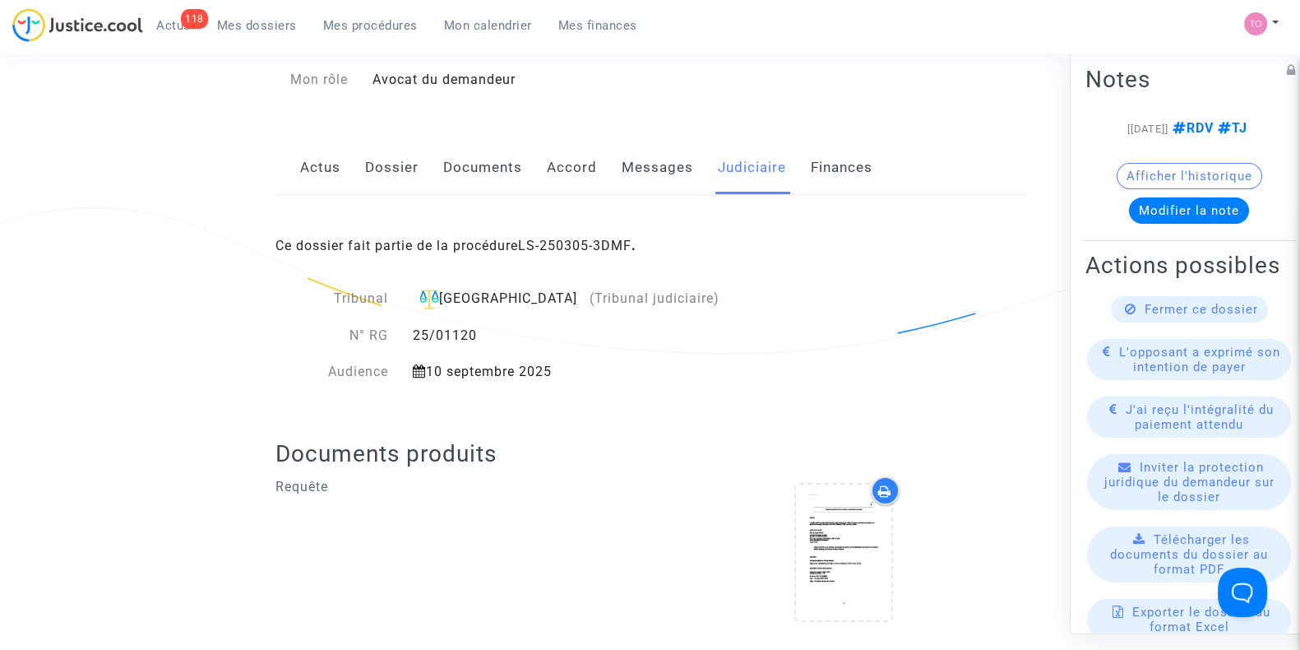
scroll to position [176, 0]
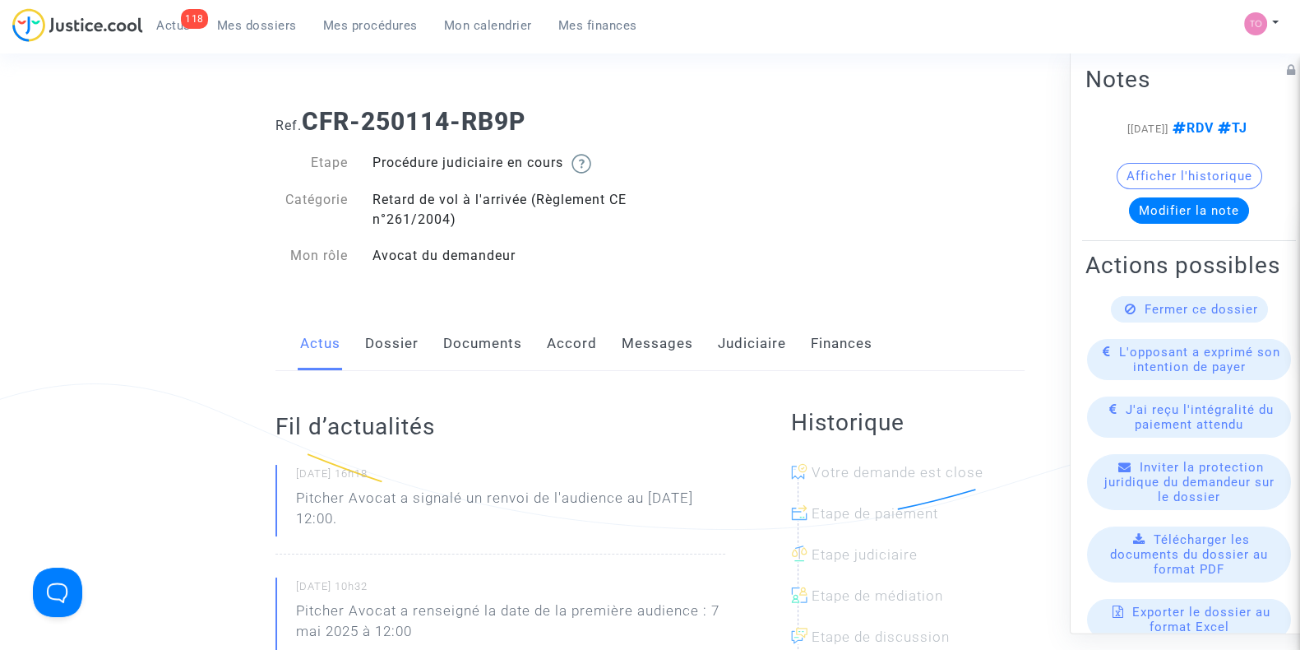
click at [567, 355] on link "Accord" at bounding box center [572, 344] width 50 height 54
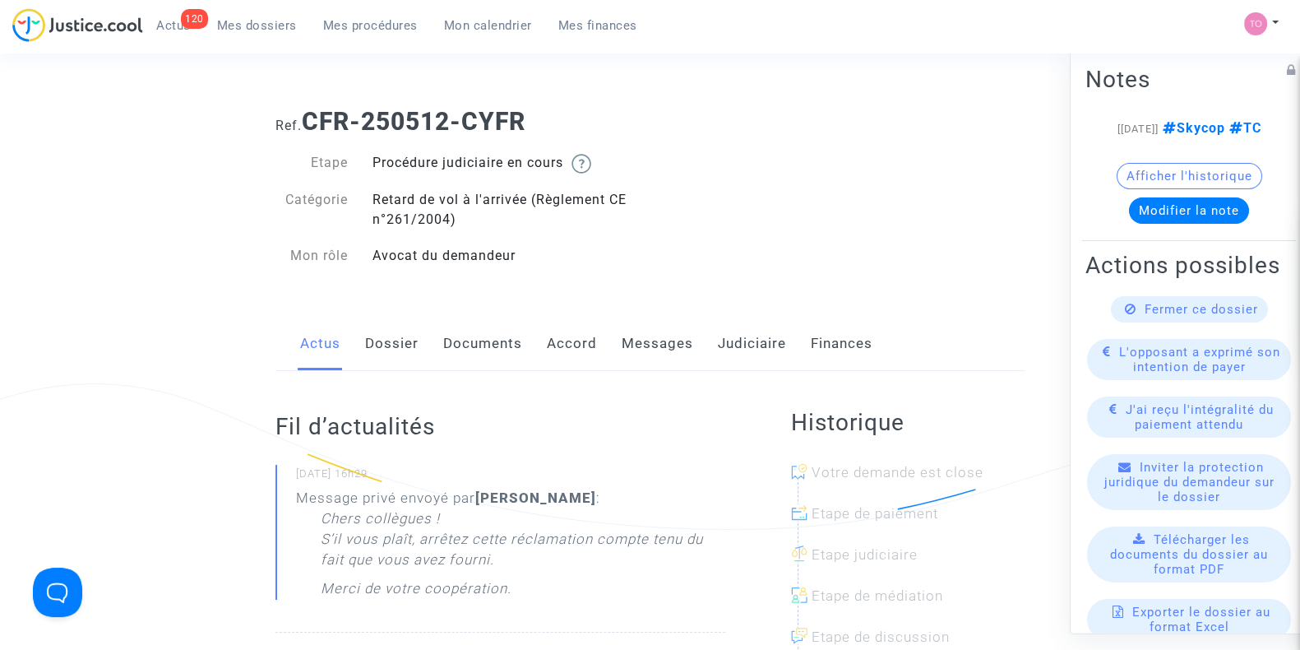
click at [448, 351] on link "Documents" at bounding box center [482, 344] width 79 height 54
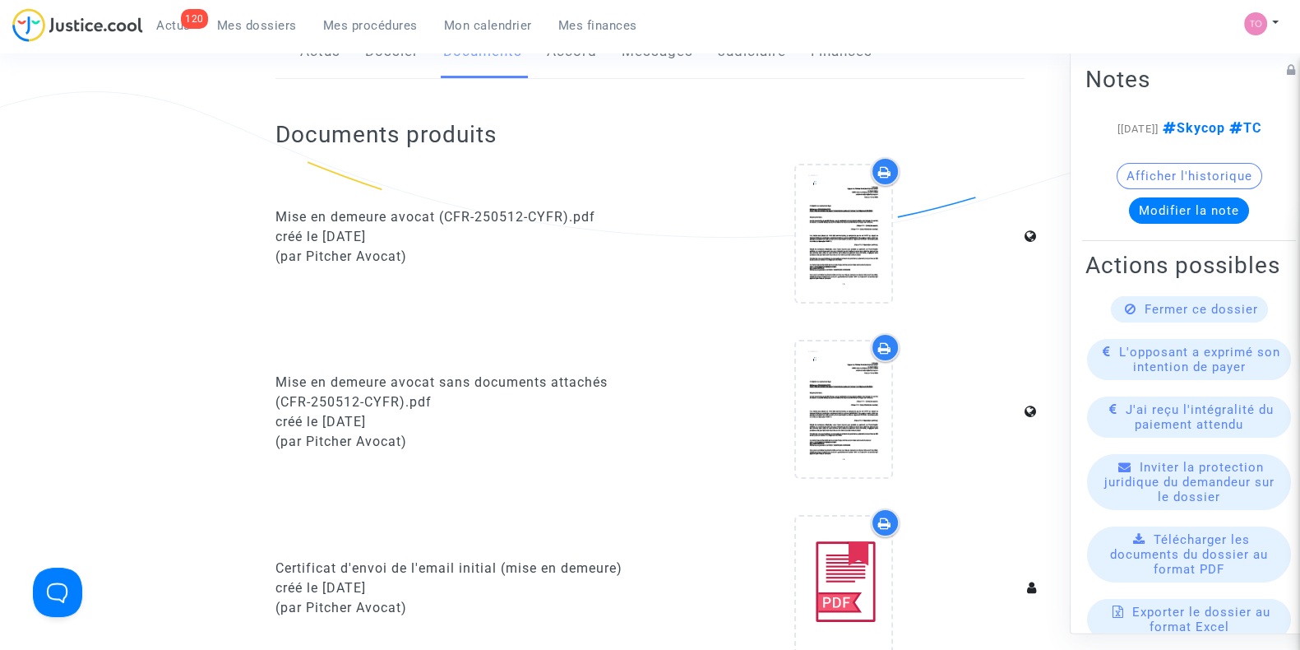
scroll to position [207, 0]
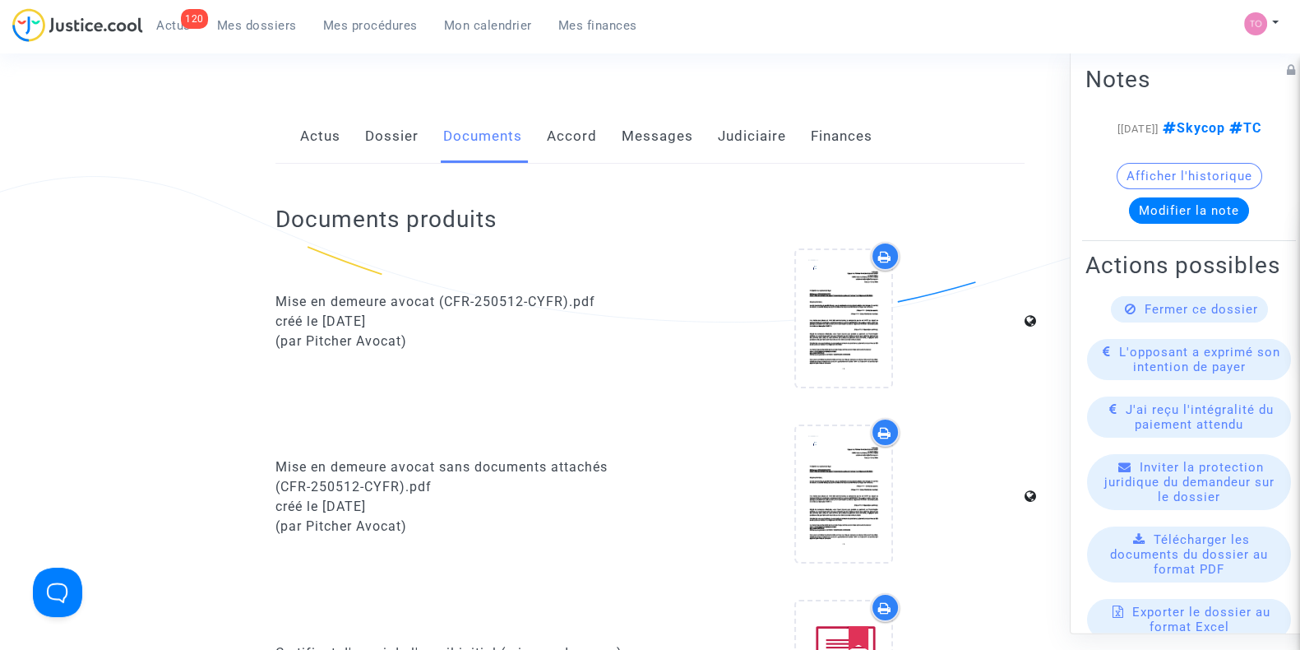
click at [372, 141] on link "Dossier" at bounding box center [391, 136] width 53 height 54
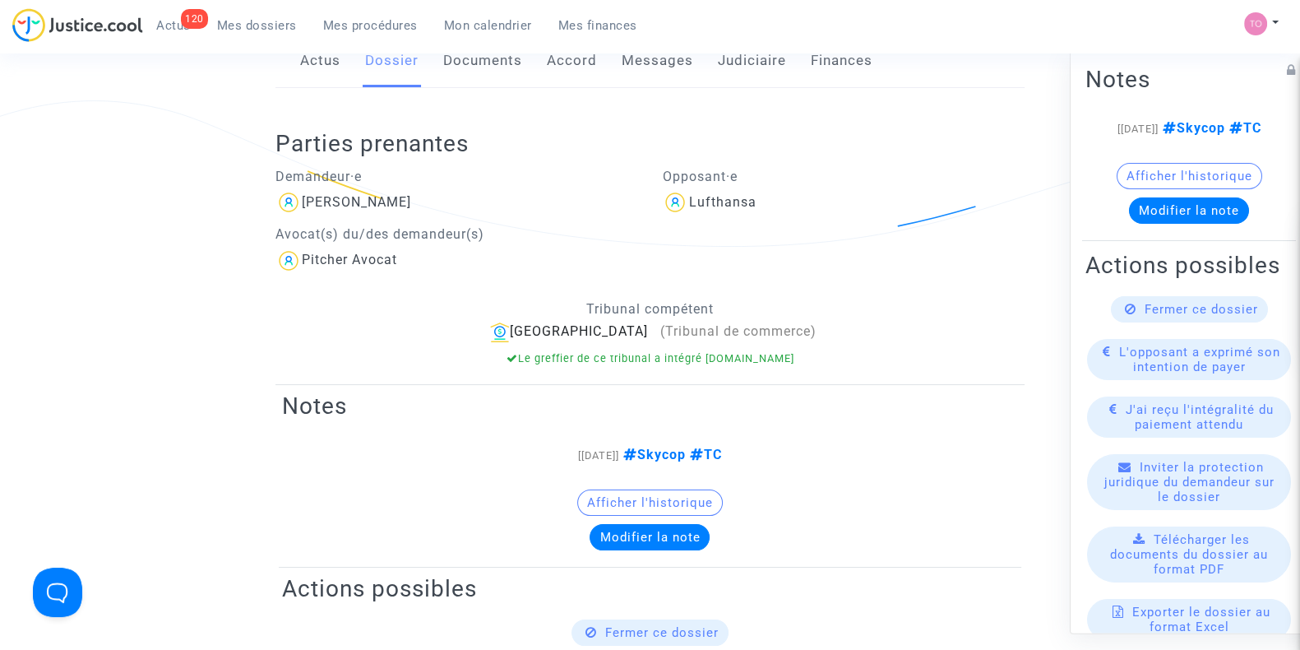
scroll to position [284, 0]
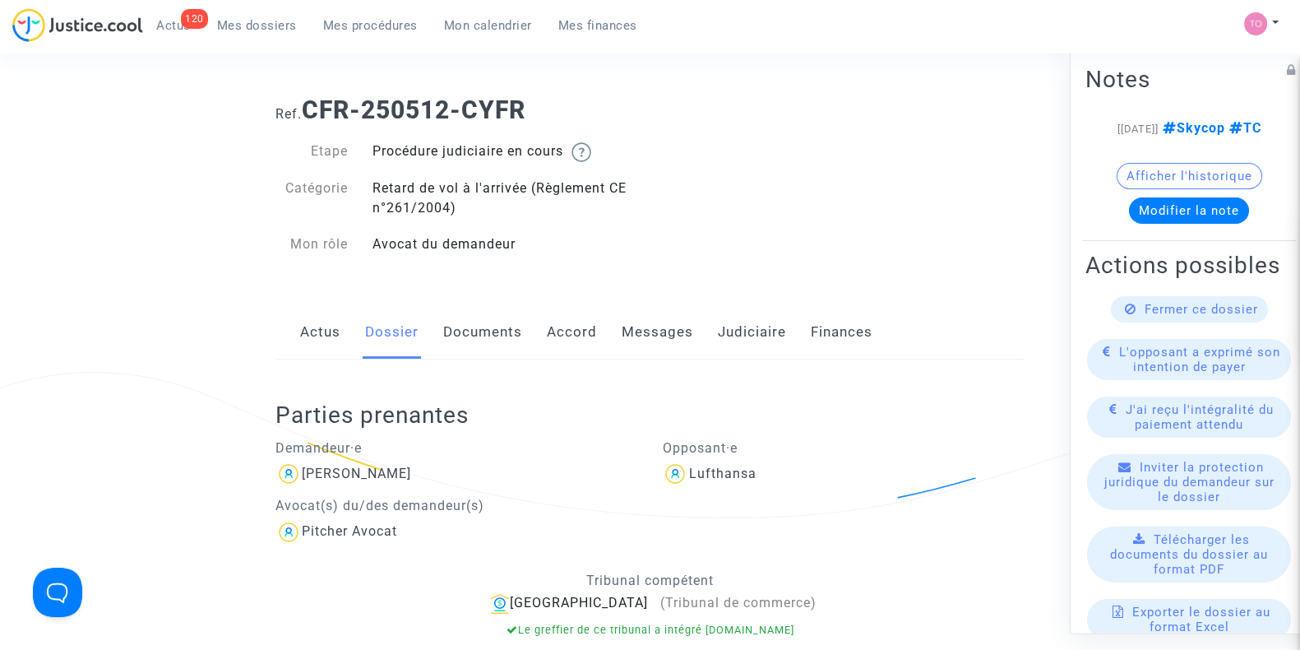
click at [578, 323] on link "Accord" at bounding box center [572, 332] width 50 height 54
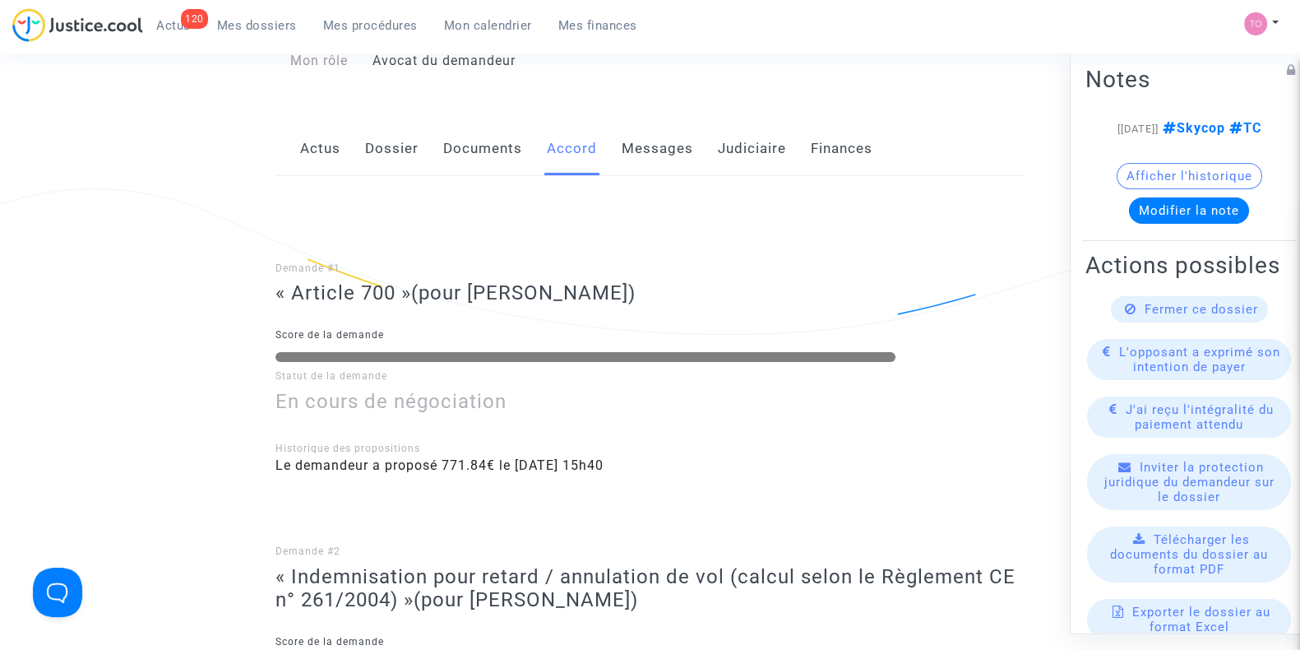
scroll to position [196, 0]
click at [608, 146] on div "Actus Dossier Documents Accord Messages Judiciaire Finances" at bounding box center [649, 147] width 749 height 55
click at [629, 155] on link "Messages" at bounding box center [658, 147] width 72 height 54
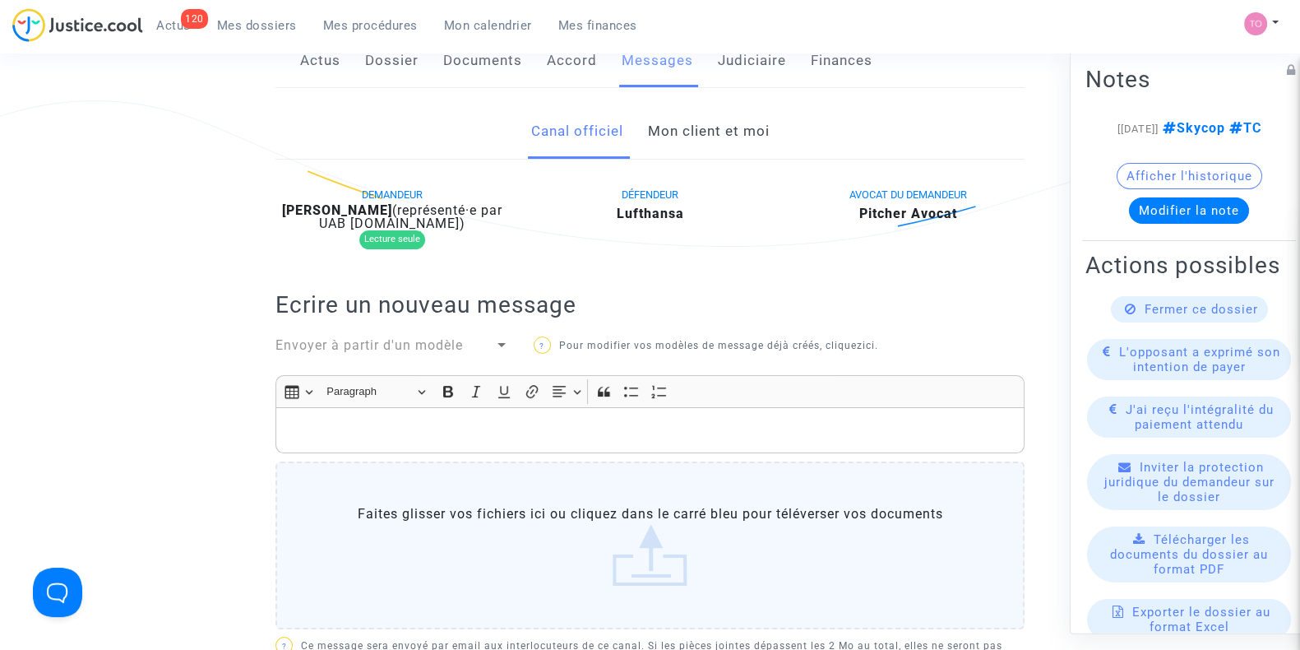
scroll to position [277, 0]
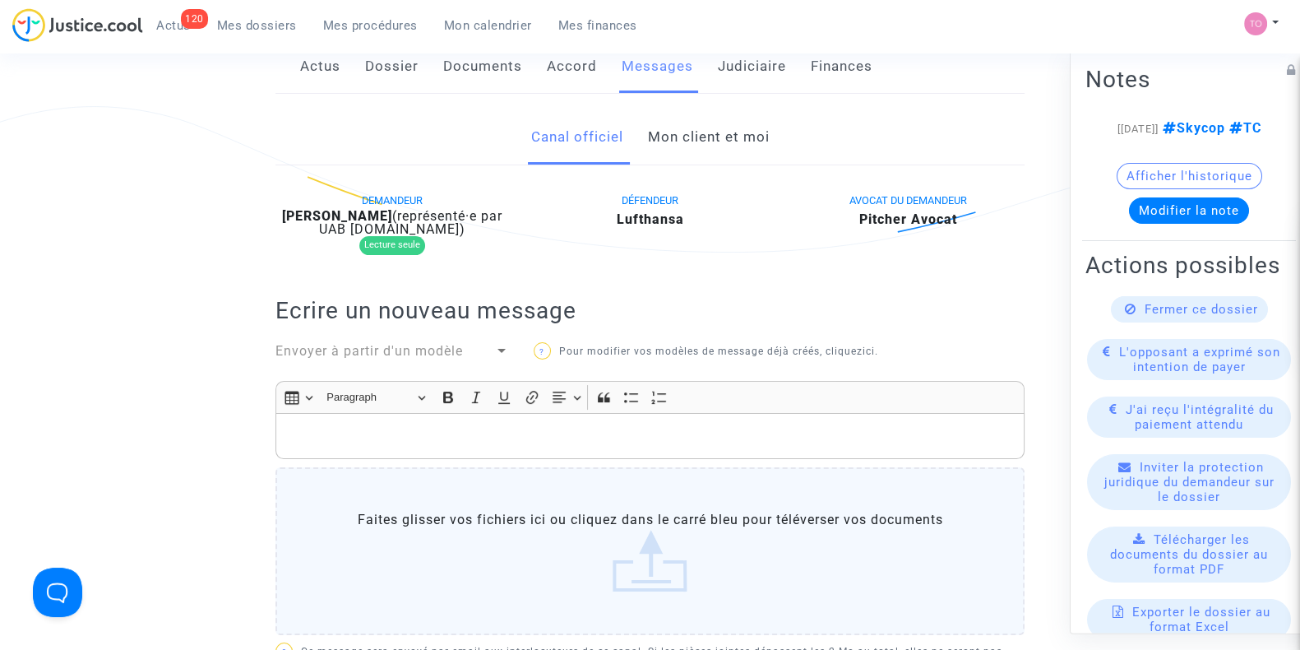
click at [703, 155] on link "Mon client et moi" at bounding box center [708, 137] width 122 height 54
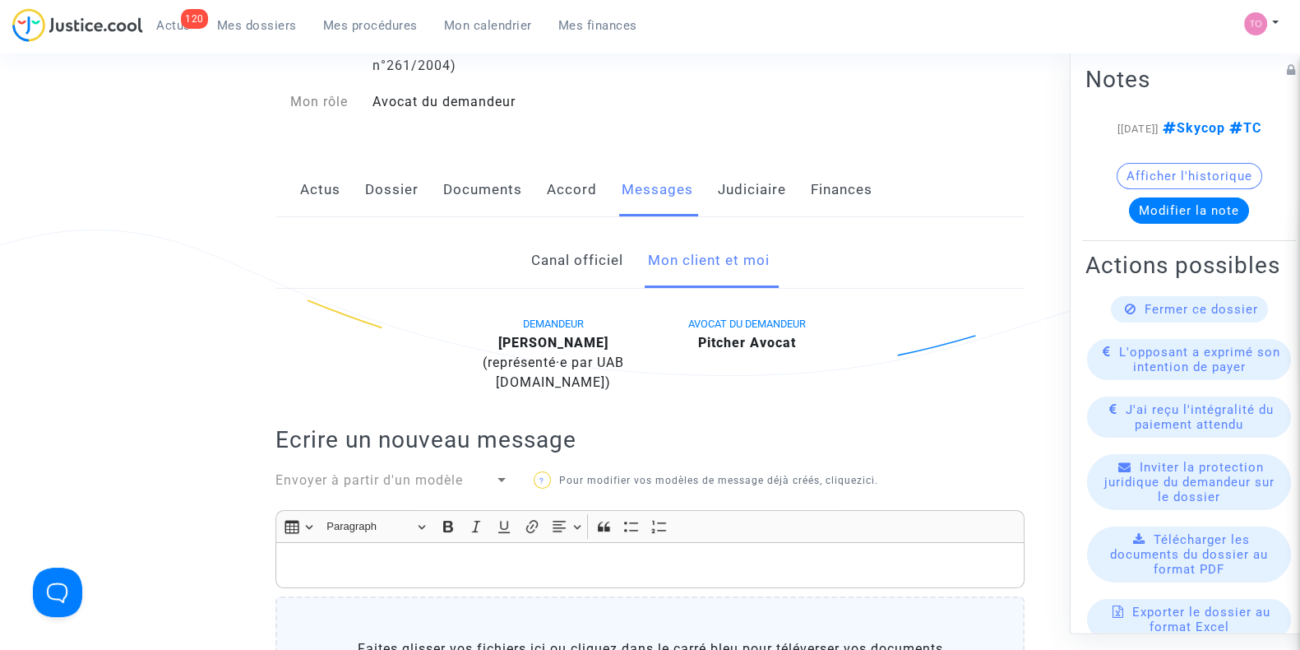
scroll to position [152, 0]
click at [731, 196] on link "Judiciaire" at bounding box center [752, 191] width 68 height 54
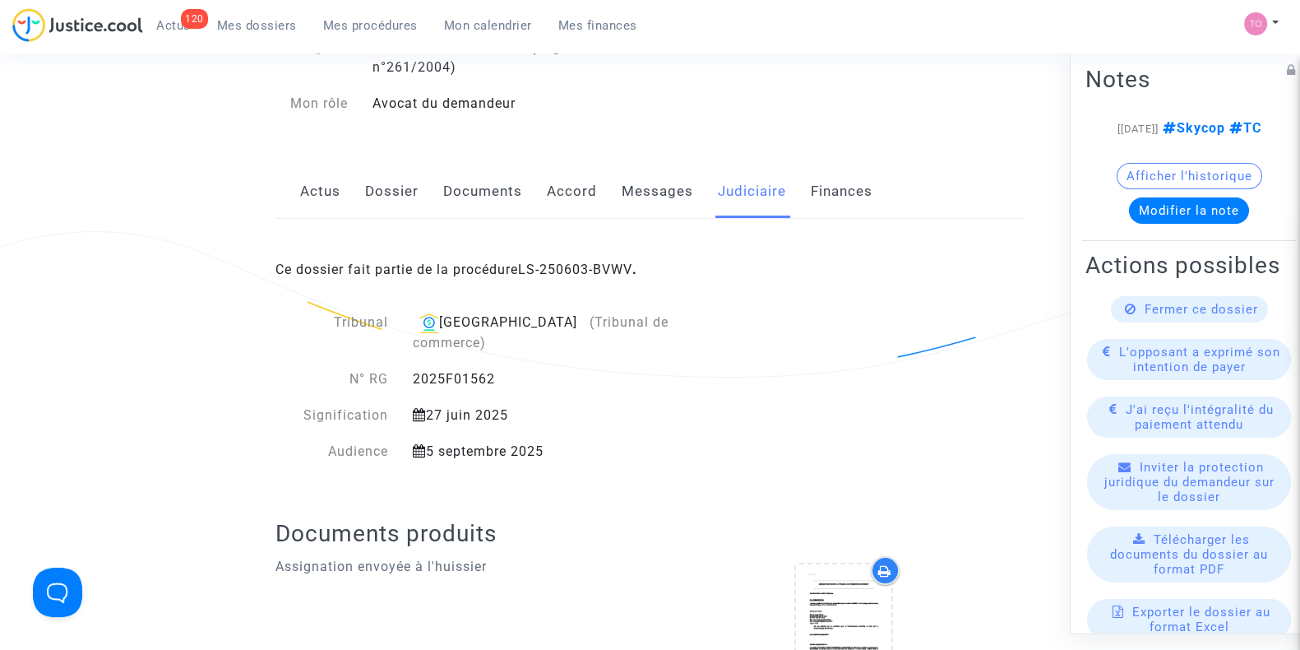
click at [622, 197] on link "Messages" at bounding box center [658, 191] width 72 height 54
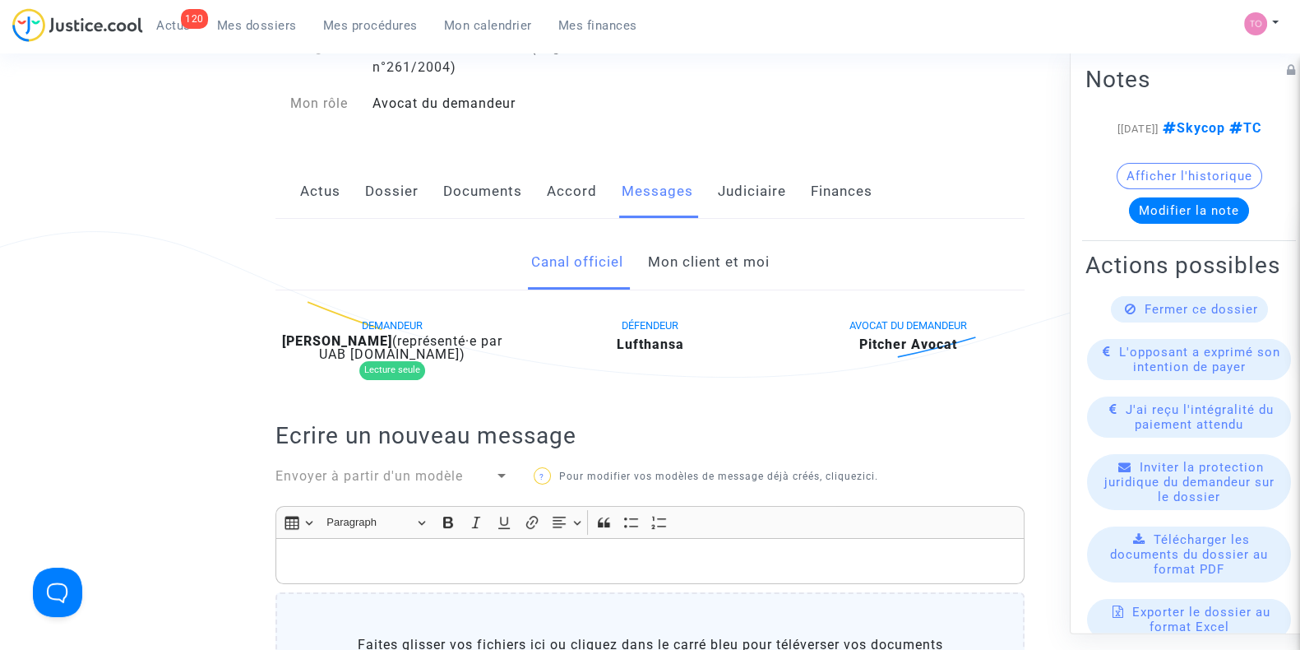
click at [682, 252] on link "Mon client et moi" at bounding box center [708, 262] width 122 height 54
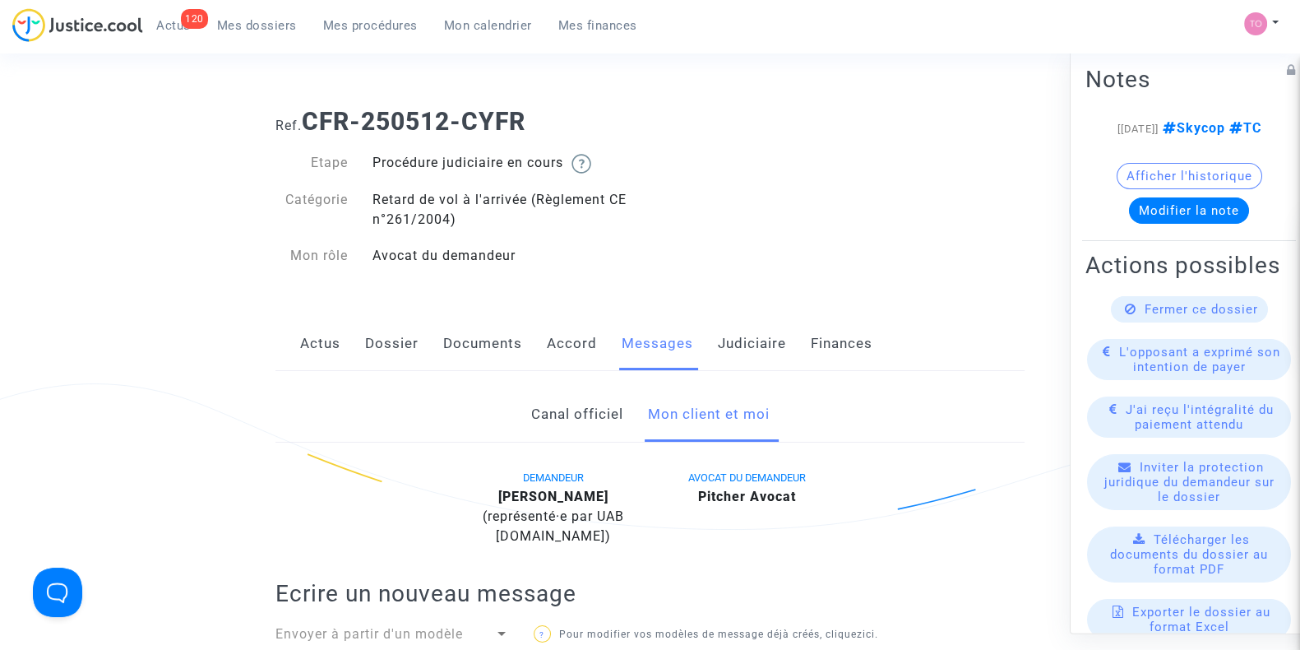
click at [1187, 224] on button "Modifier la note" at bounding box center [1189, 210] width 120 height 26
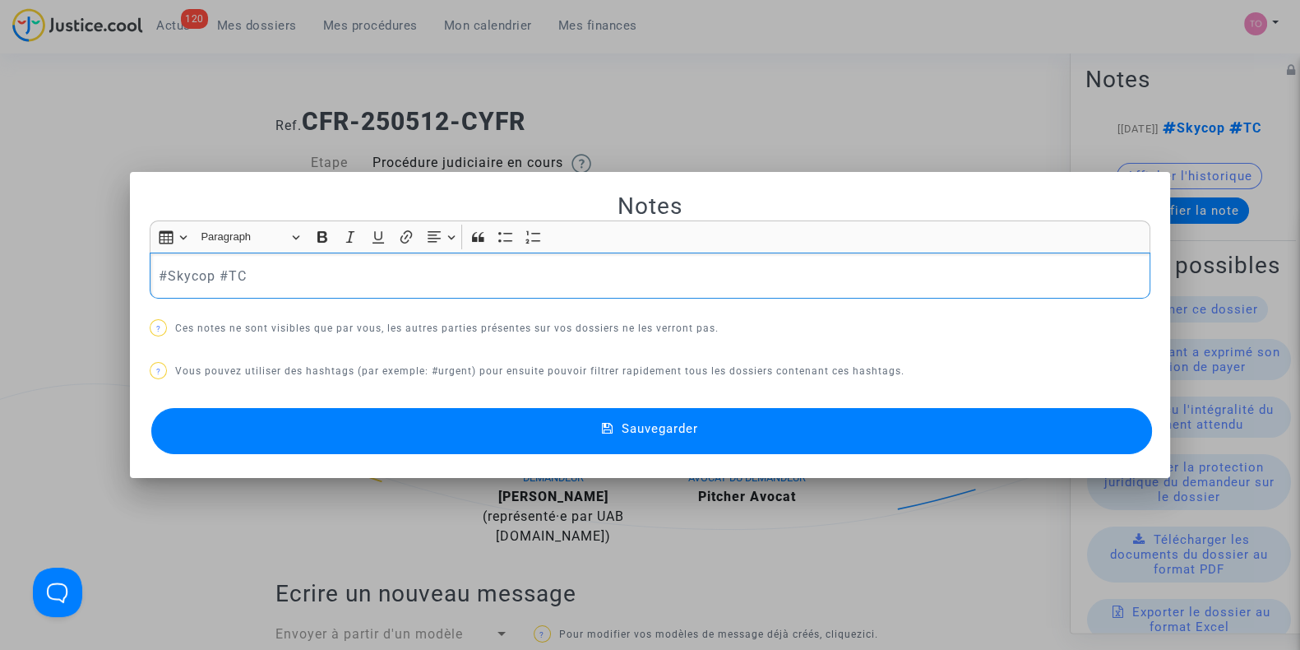
click at [612, 146] on div at bounding box center [650, 325] width 1300 height 650
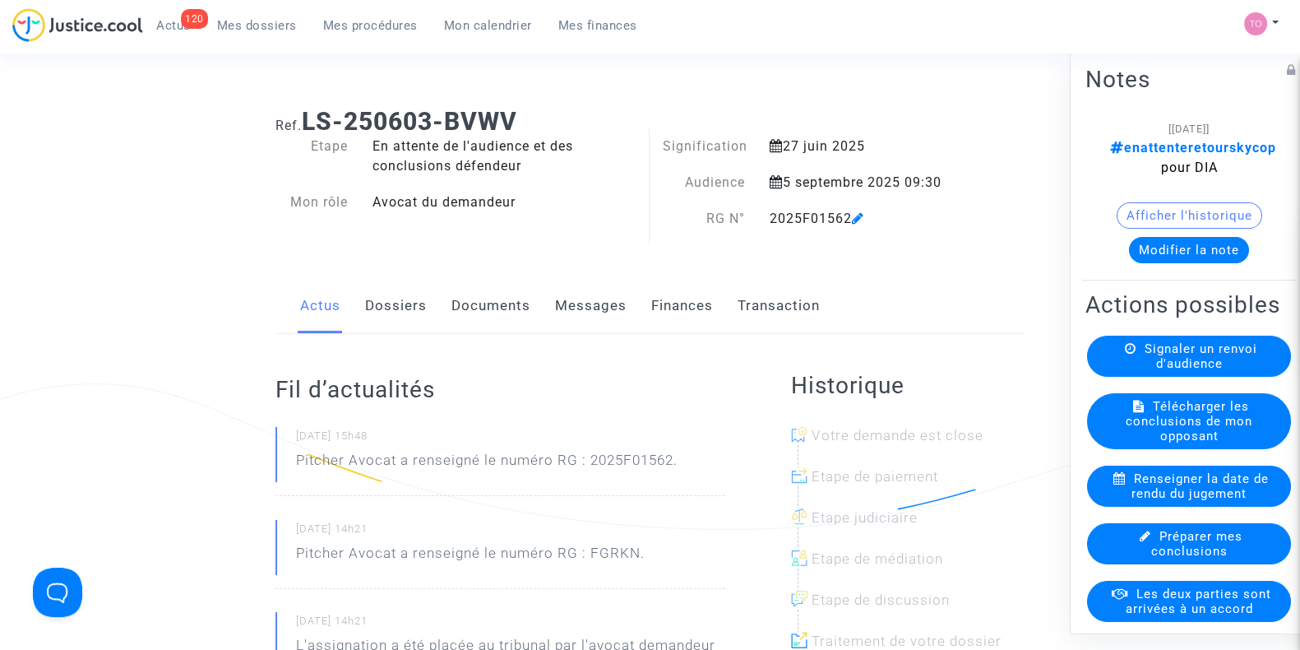
click at [497, 298] on link "Documents" at bounding box center [490, 306] width 79 height 54
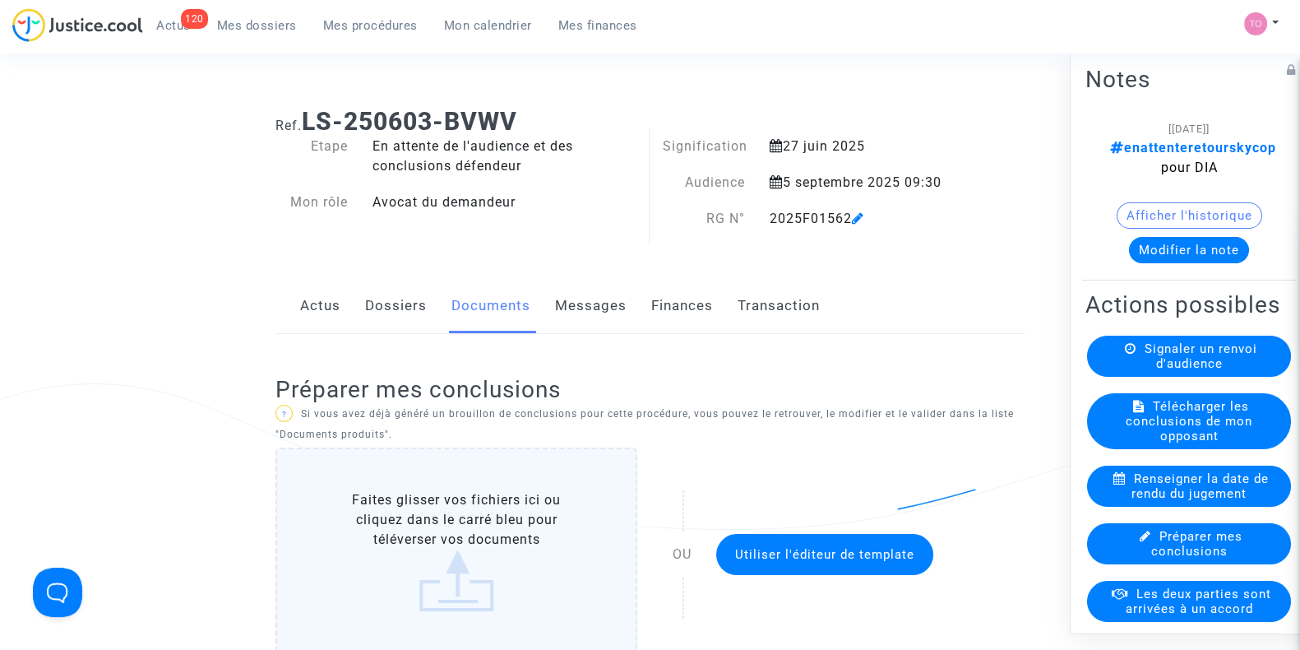
click at [309, 300] on link "Actus" at bounding box center [320, 306] width 40 height 54
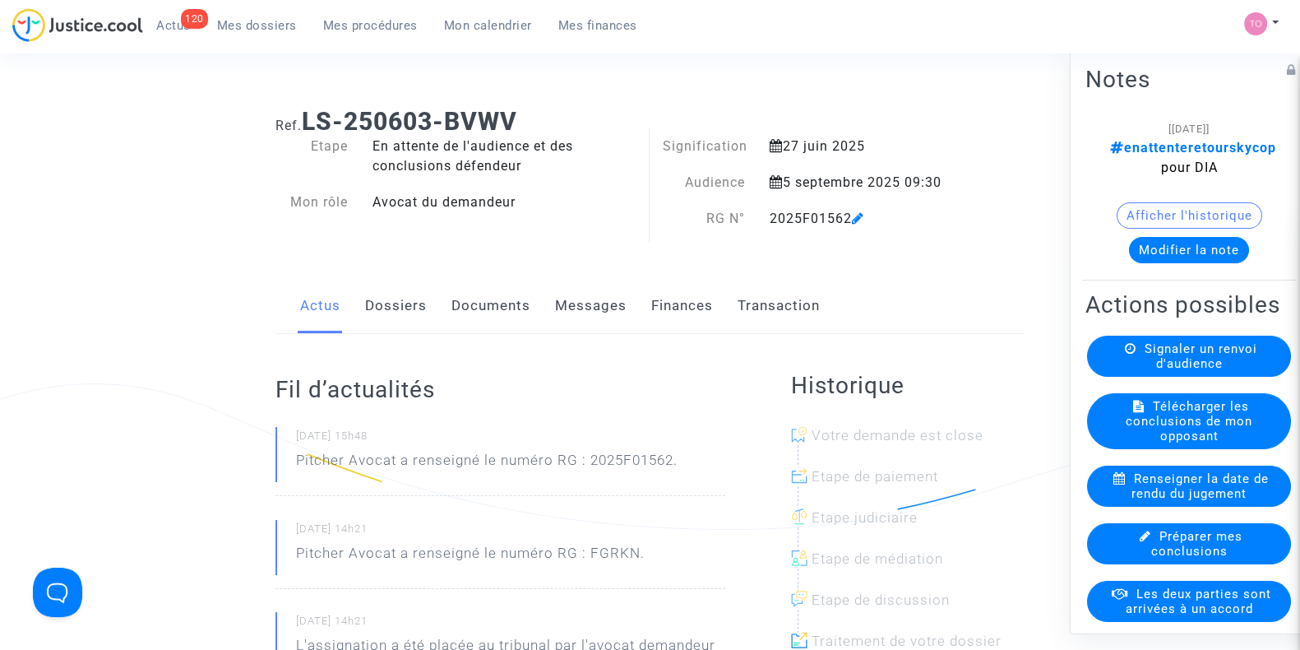
click at [1156, 248] on button "Modifier la note" at bounding box center [1189, 250] width 120 height 26
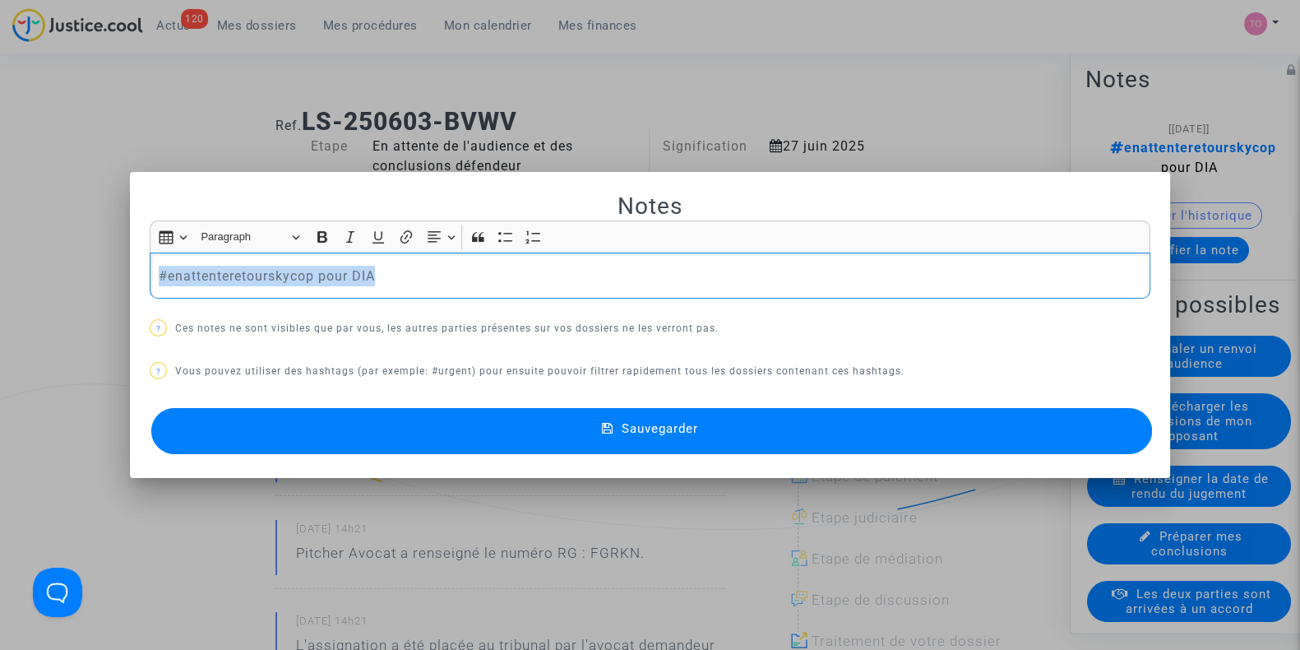
drag, startPoint x: 374, startPoint y: 272, endPoint x: 108, endPoint y: 279, distance: 266.5
click at [108, 279] on div "Notes Rich Text Editor Insert table Insert table Heading Paragraph Paragraph He…" at bounding box center [650, 325] width 1300 height 650
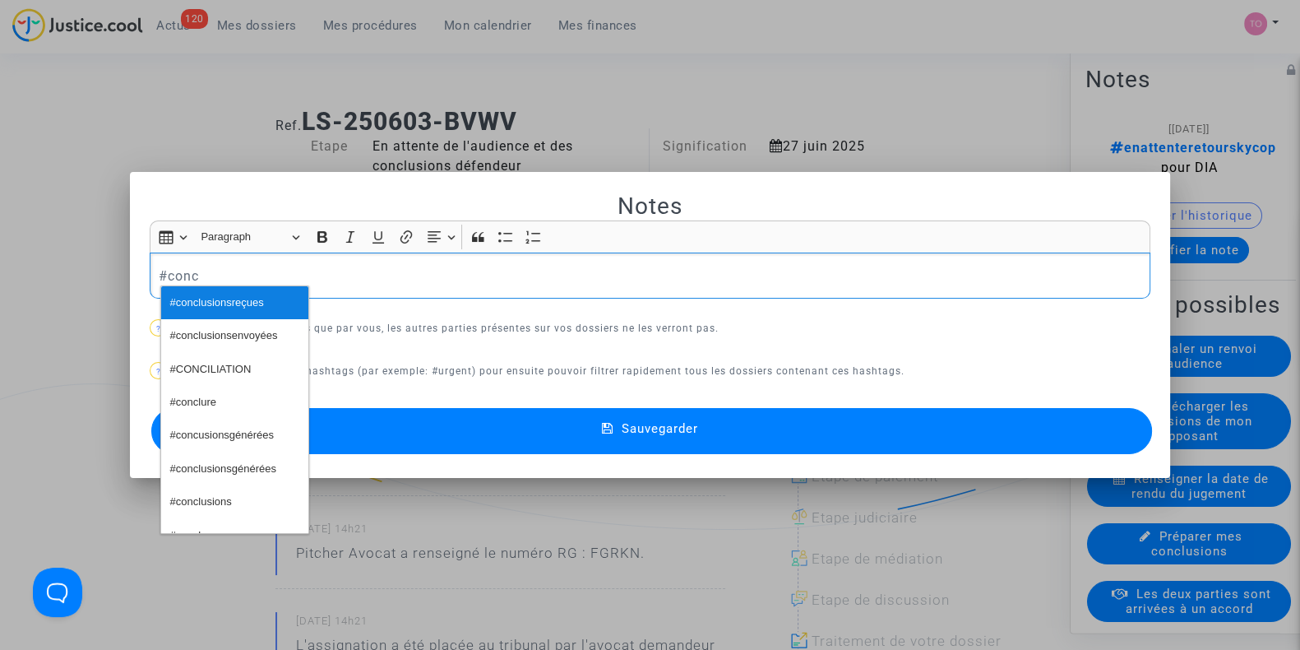
click at [201, 301] on span "#conclusionsreçues" at bounding box center [217, 303] width 94 height 24
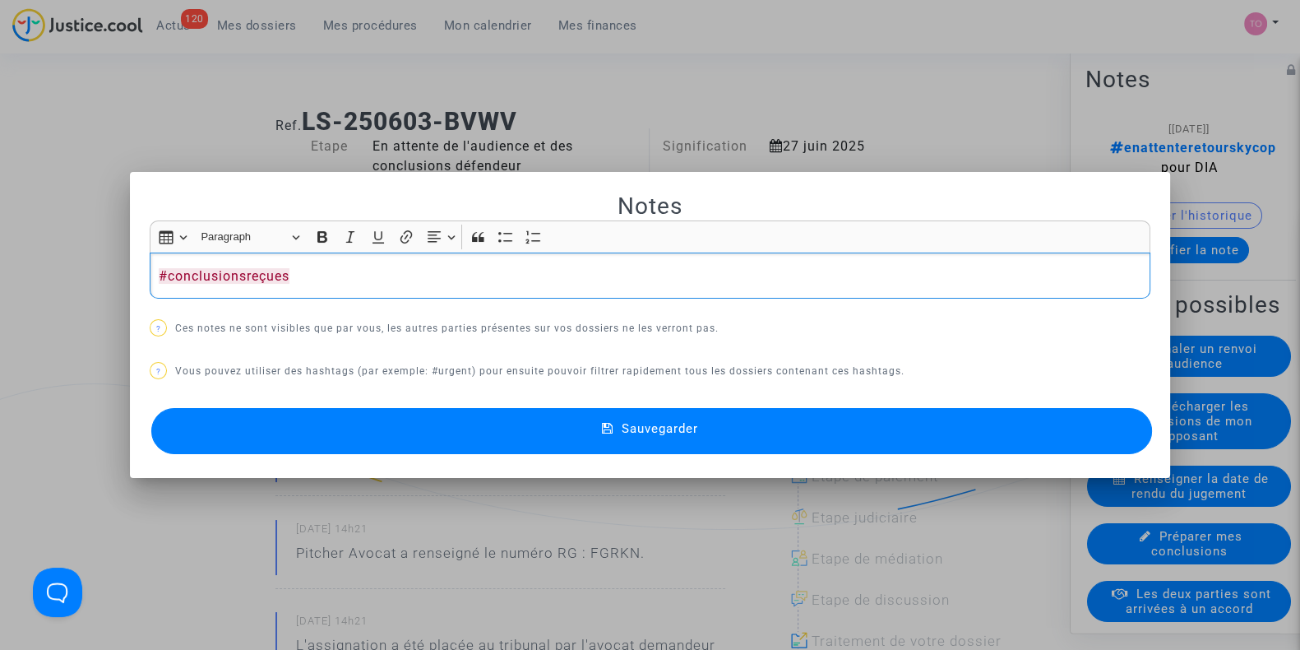
click at [150, 271] on div "#conclusionsreçues" at bounding box center [650, 275] width 1001 height 46
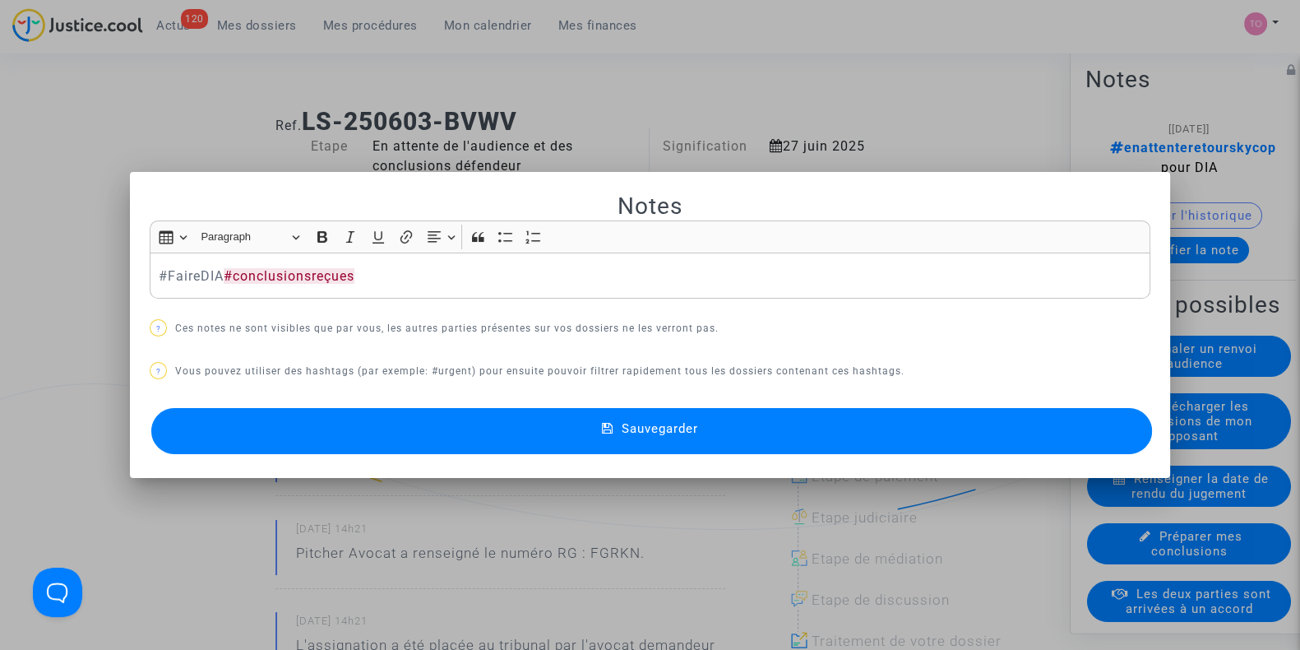
click at [339, 418] on button "Sauvegarder" at bounding box center [651, 431] width 1001 height 46
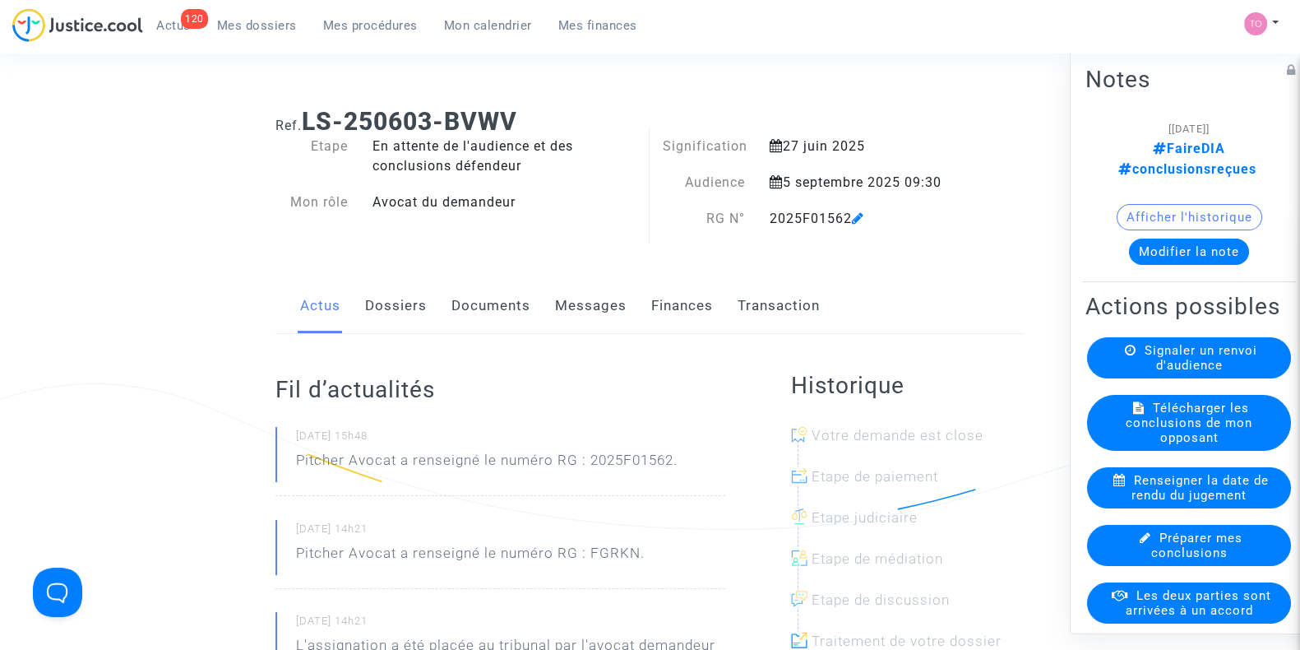
drag, startPoint x: 474, startPoint y: 313, endPoint x: 454, endPoint y: 309, distance: 20.2
click at [454, 309] on link "Documents" at bounding box center [490, 306] width 79 height 54
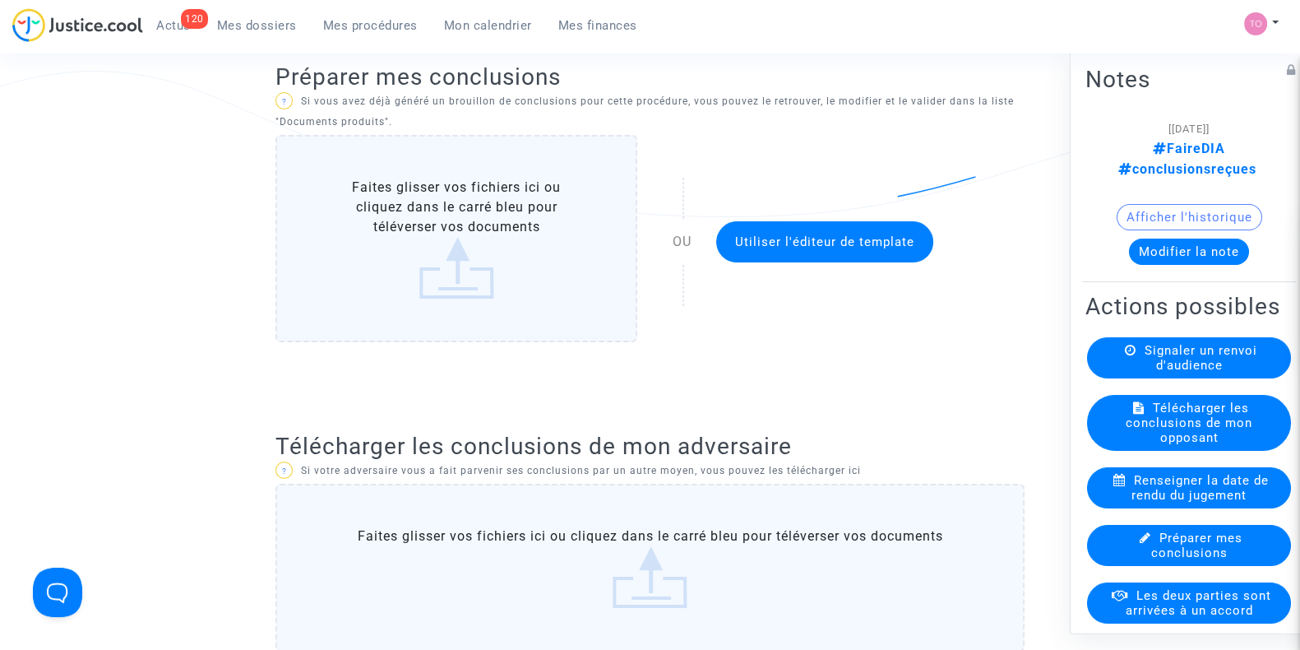
scroll to position [365, 0]
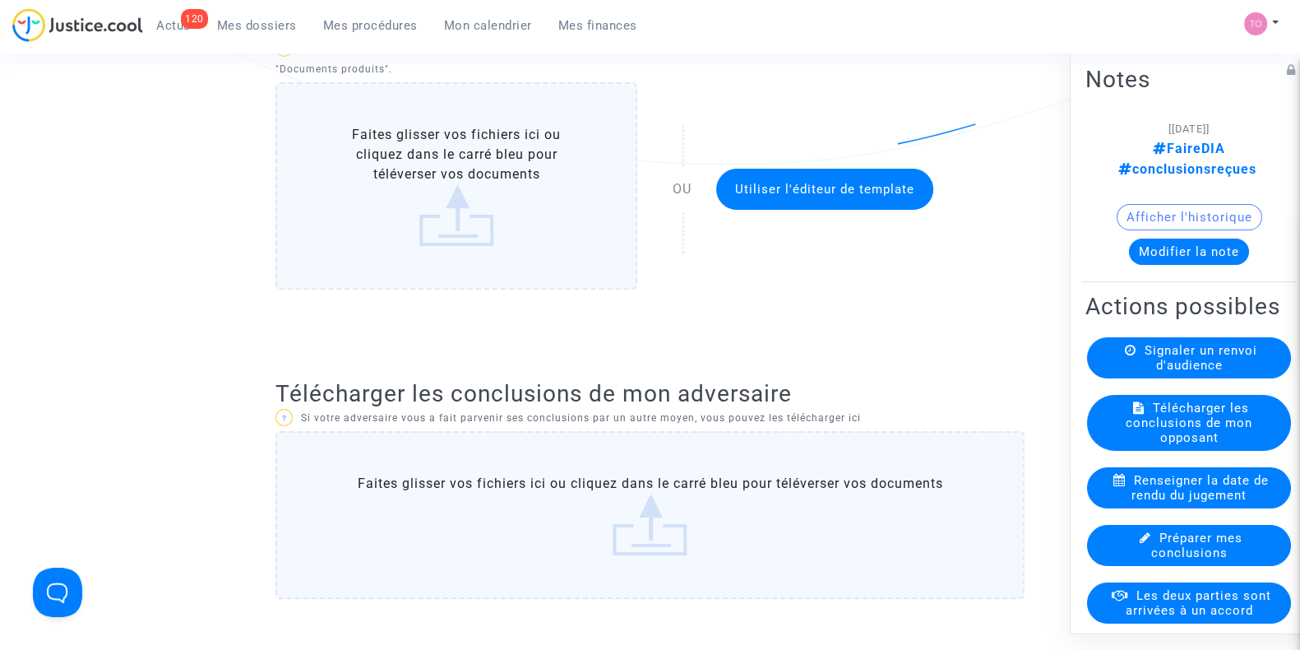
click at [502, 445] on label "Faites glisser vos fichiers ici ou cliquez dans le carré bleu pour téléverser v…" at bounding box center [649, 515] width 749 height 168
click at [0, 0] on input "Faites glisser vos fichiers ici ou cliquez dans le carré bleu pour téléverser v…" at bounding box center [0, 0] width 0 height 0
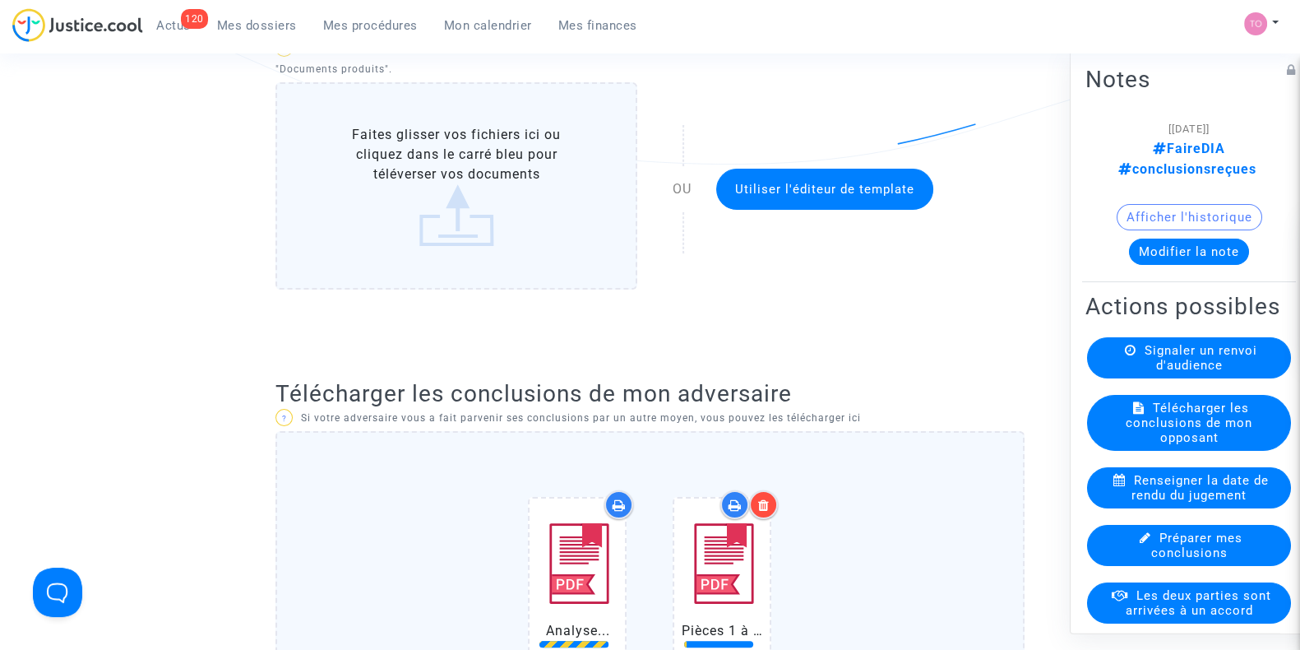
scroll to position [585, 0]
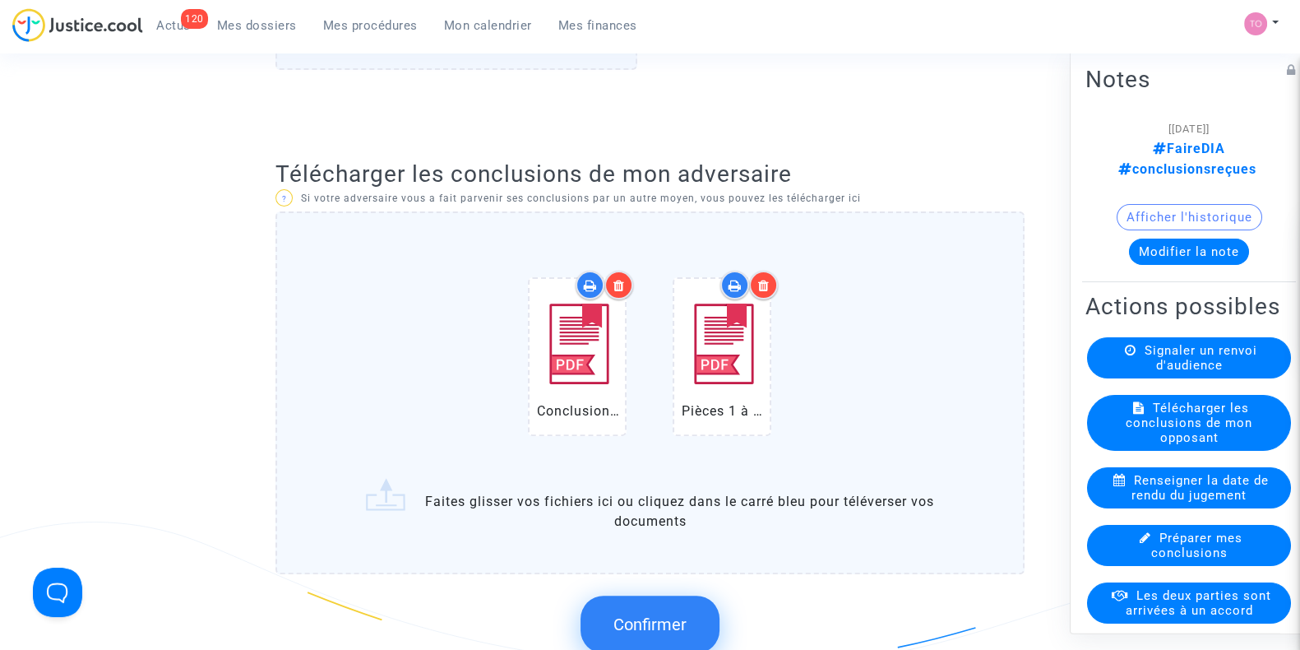
click at [654, 602] on button "Confirmer" at bounding box center [649, 624] width 139 height 58
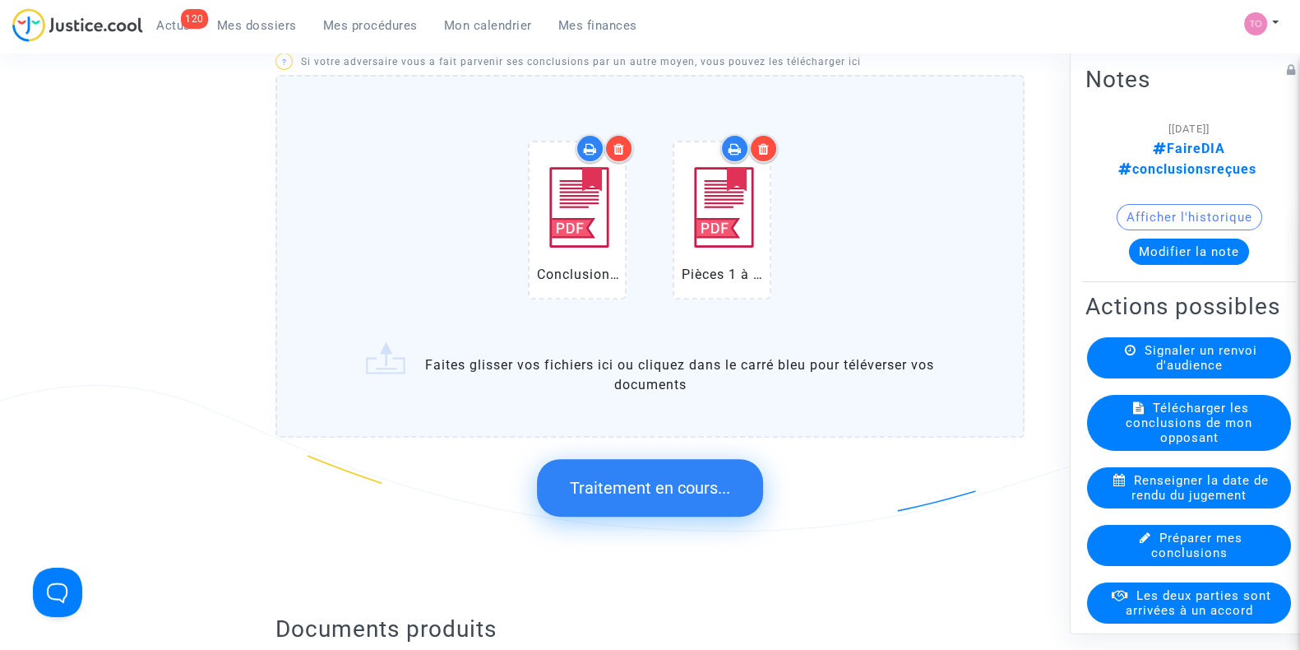
scroll to position [723, 0]
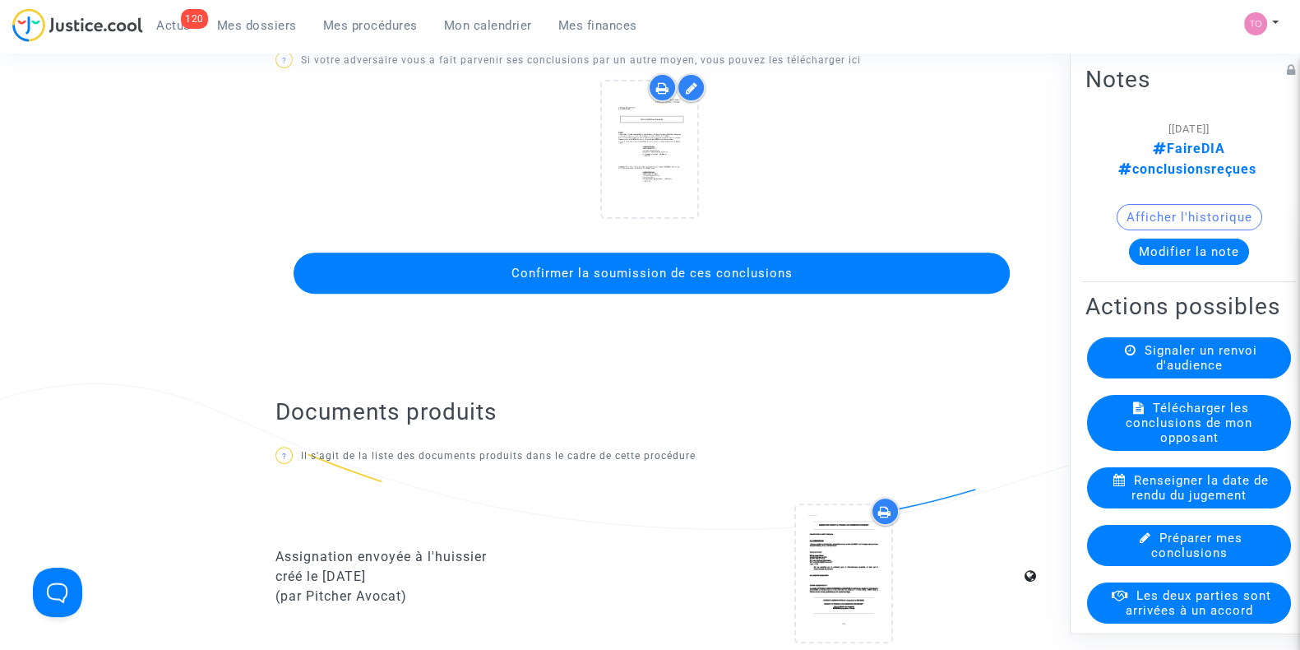
click at [599, 281] on button "Confirmer la soumission de ces conclusions" at bounding box center [652, 272] width 716 height 41
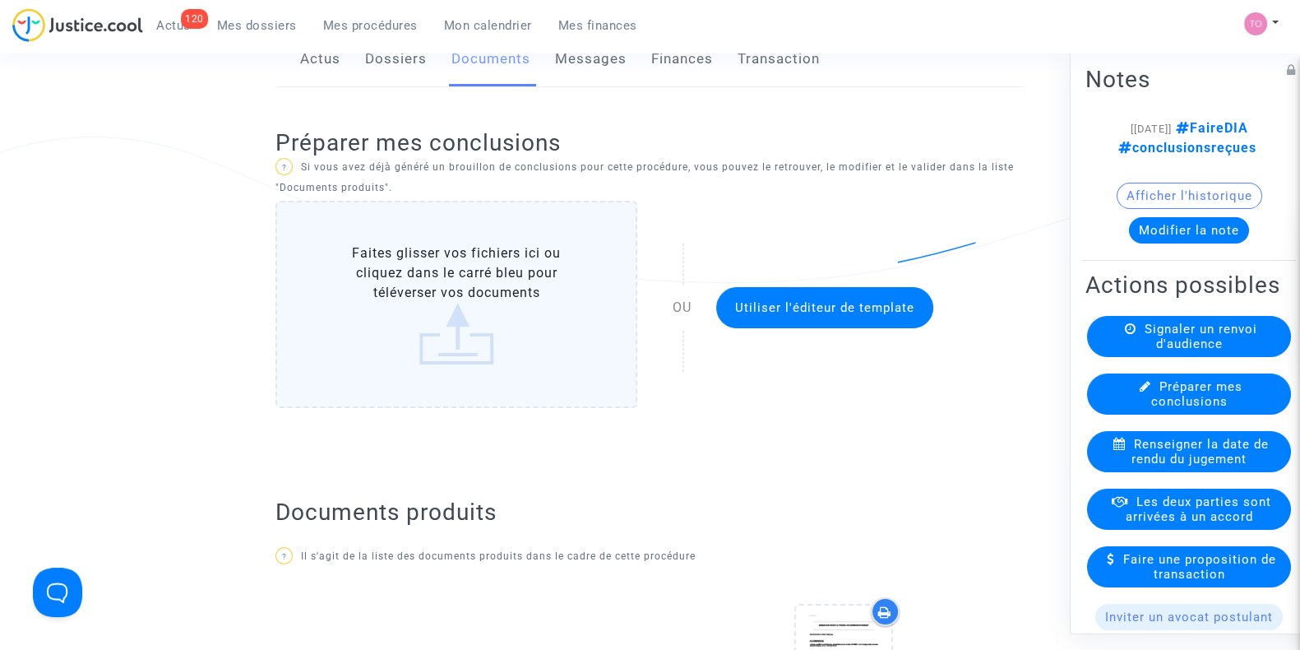
scroll to position [0, 0]
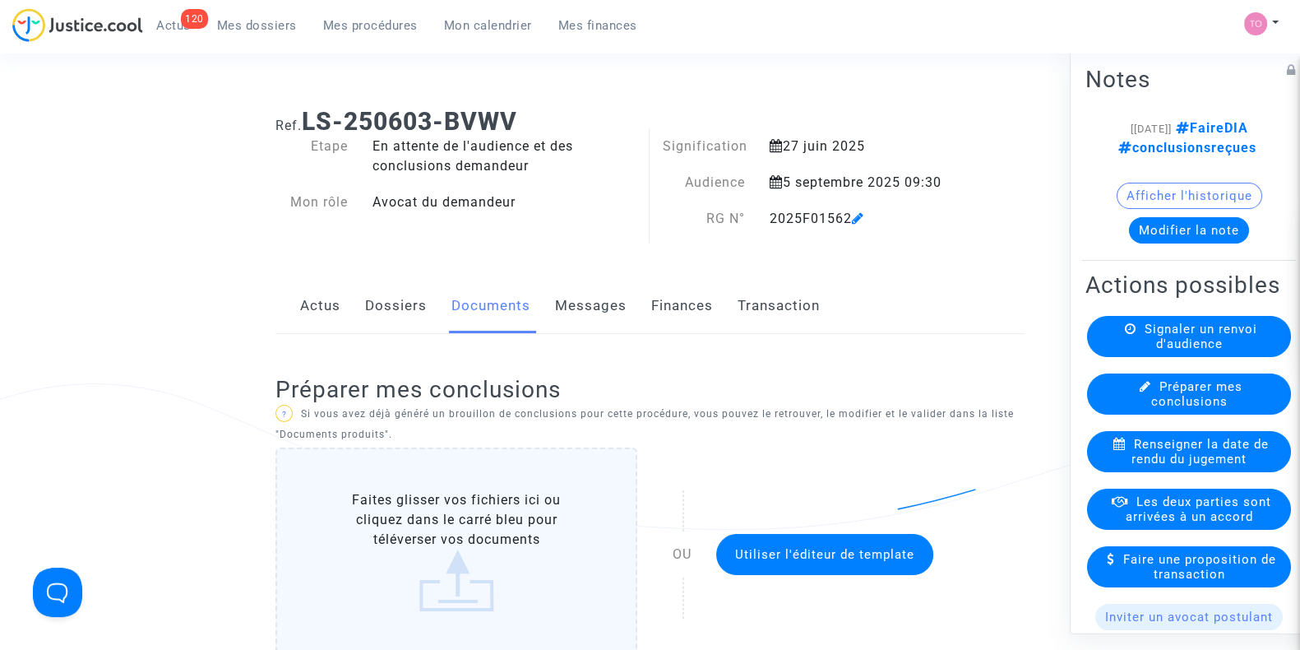
click at [377, 303] on link "Dossiers" at bounding box center [396, 306] width 62 height 54
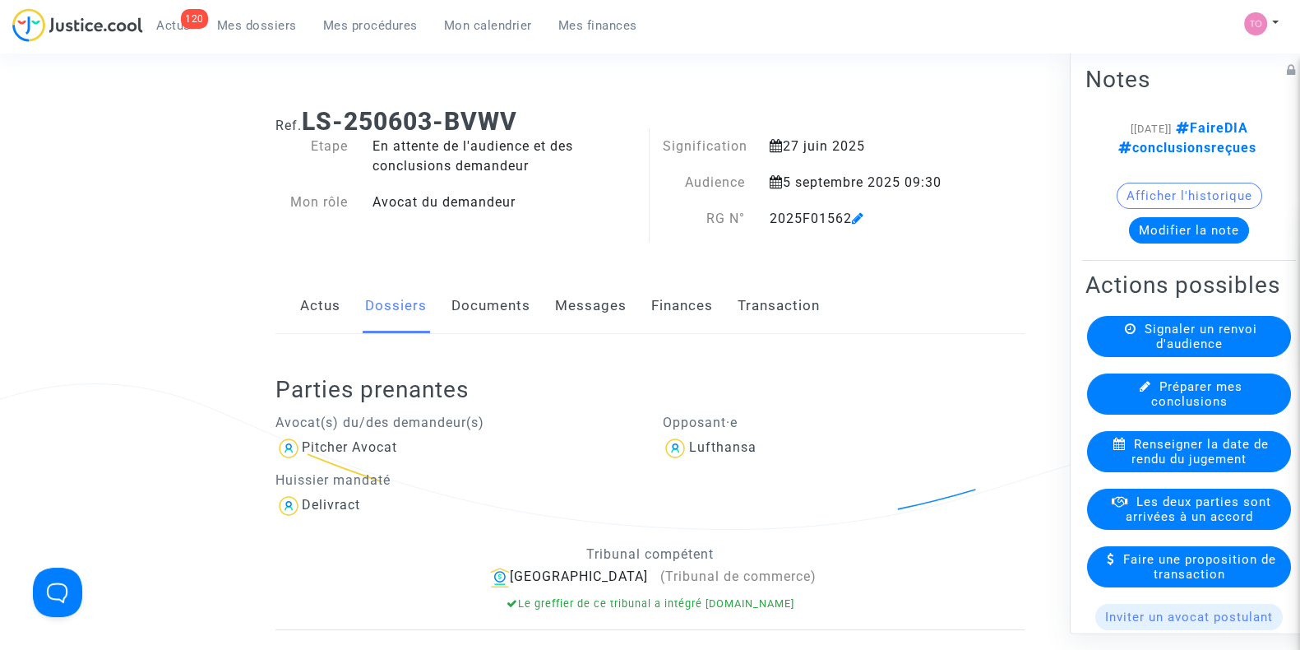
click at [257, 22] on span "Mes dossiers" at bounding box center [257, 25] width 80 height 15
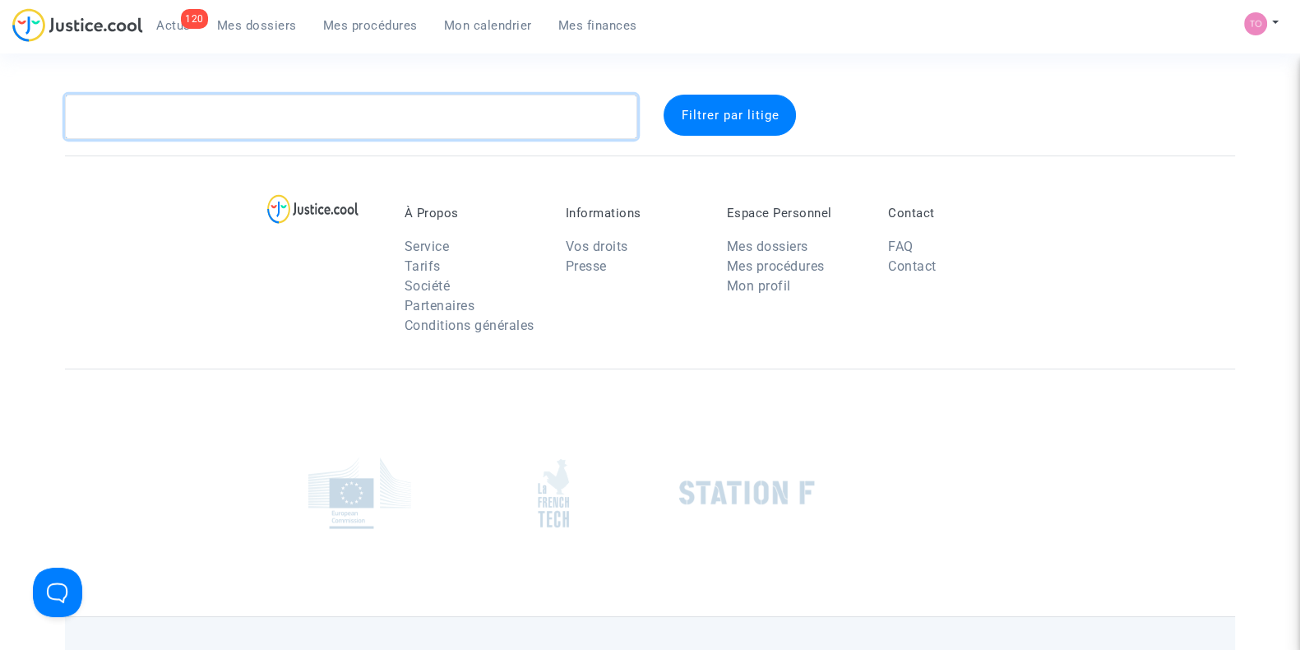
click at [202, 106] on textarea at bounding box center [351, 117] width 572 height 44
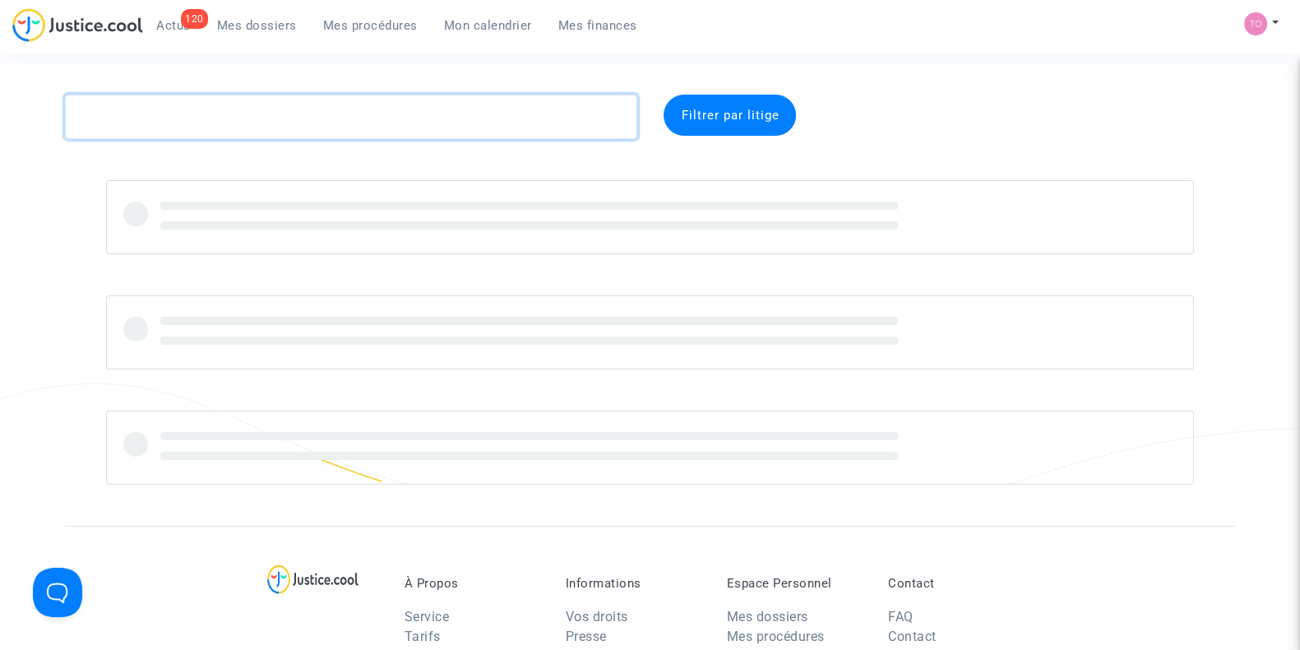
paste textarea "LAVISSE"
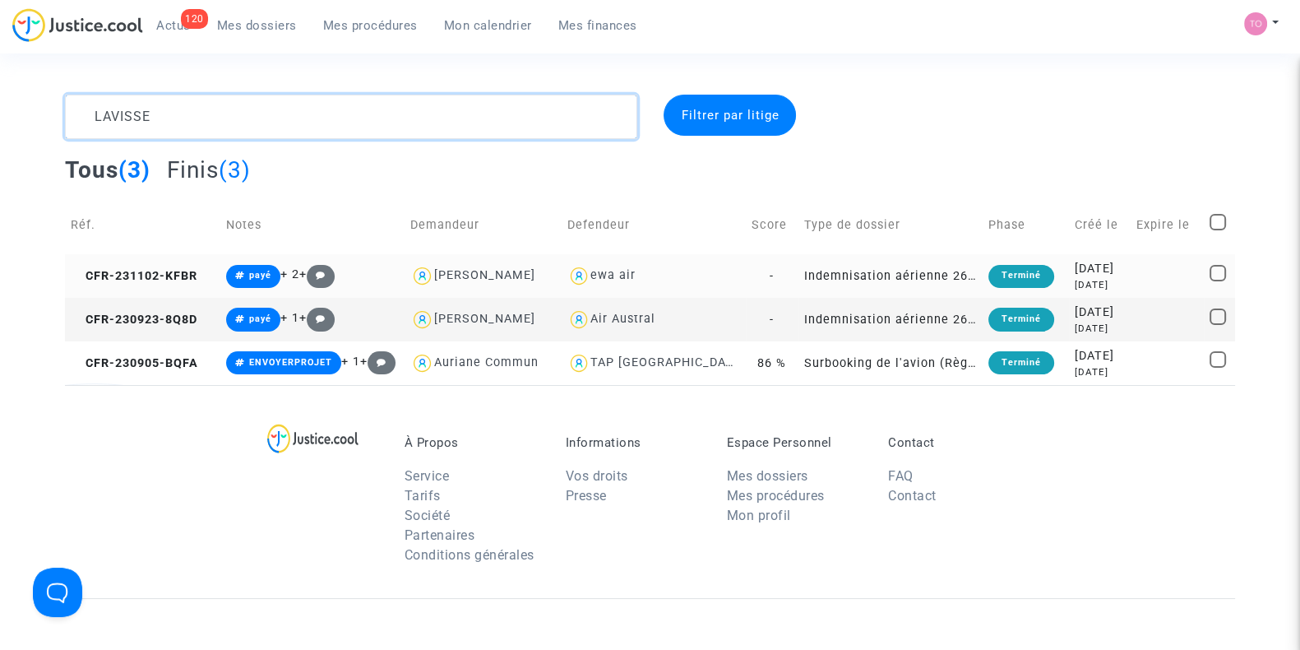
type textarea "LAVISSE"
click at [1115, 284] on div "[DATE]" at bounding box center [1100, 285] width 50 height 14
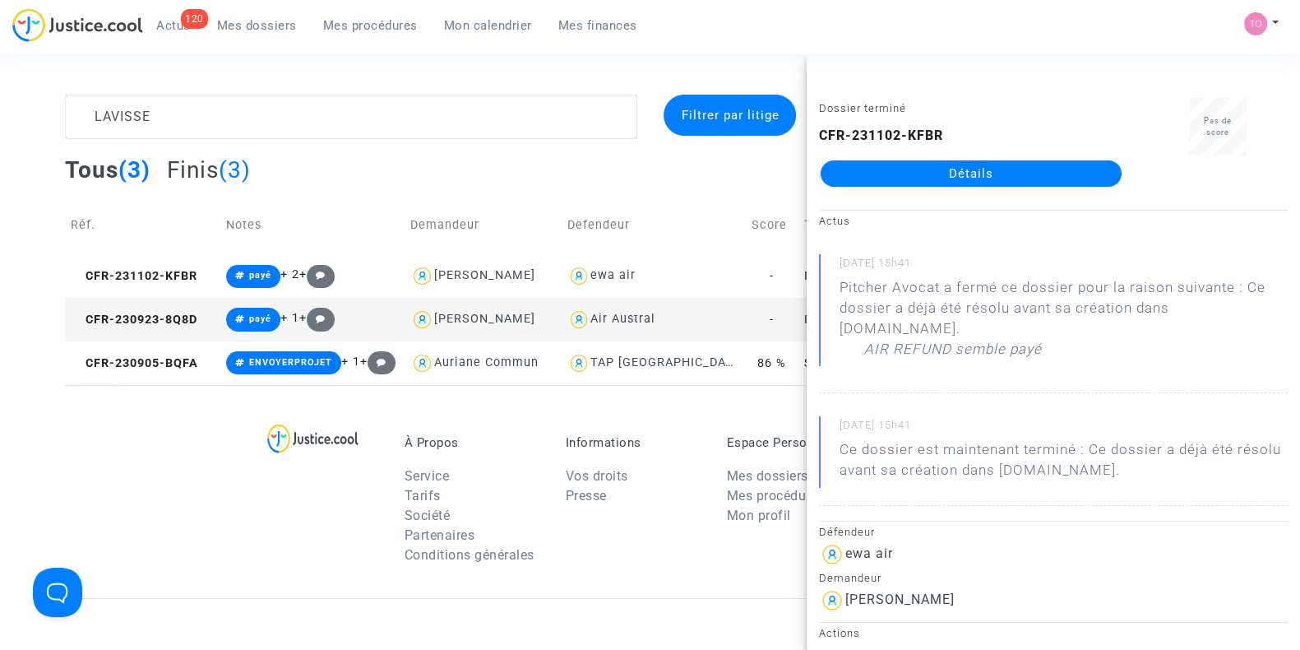
click at [999, 173] on link "Détails" at bounding box center [971, 173] width 301 height 26
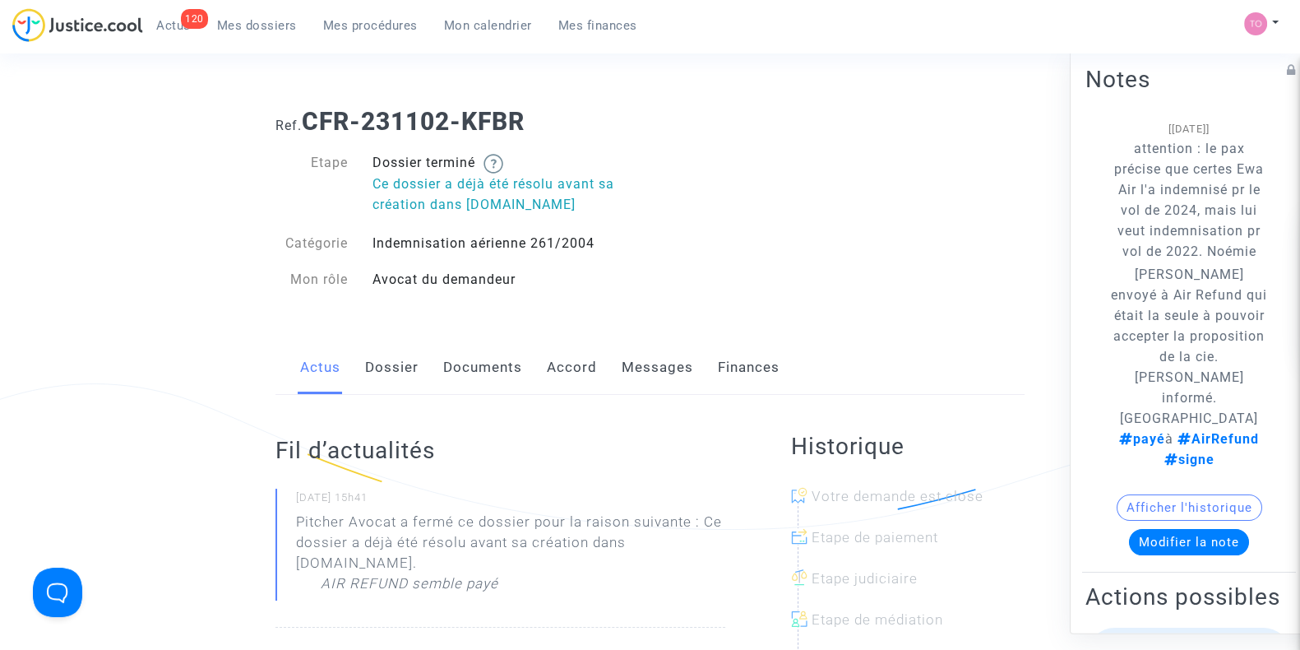
scroll to position [168, 0]
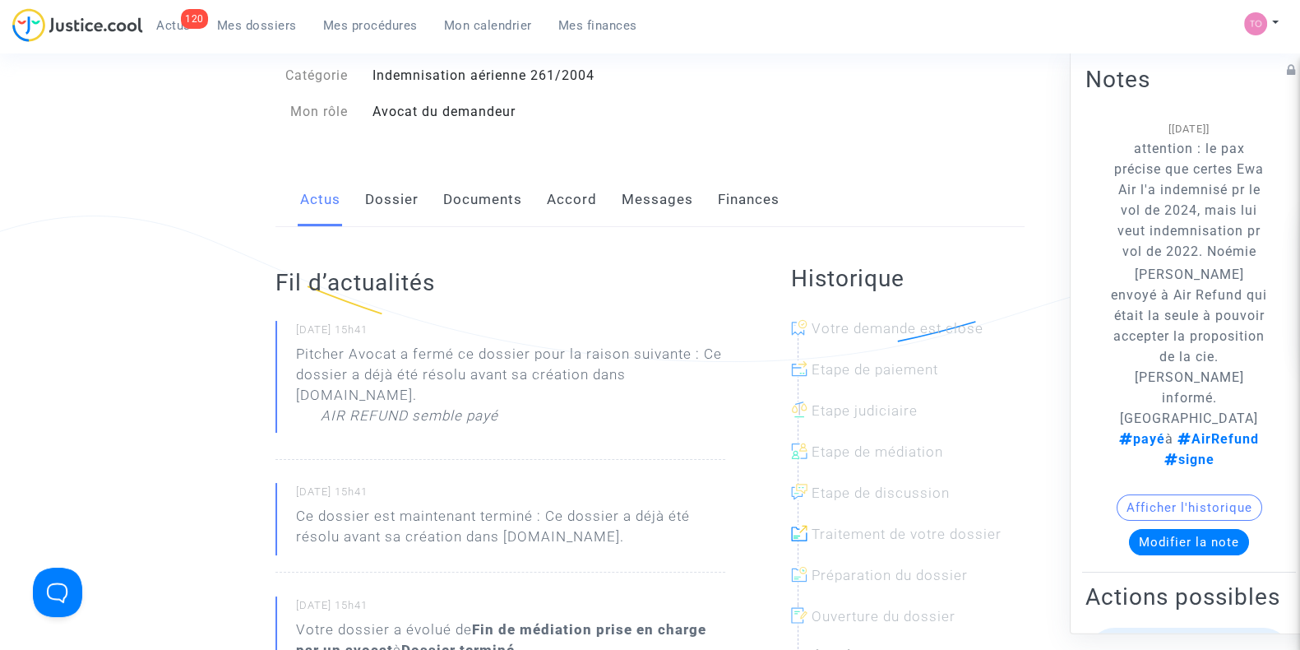
click at [659, 211] on link "Messages" at bounding box center [658, 200] width 72 height 54
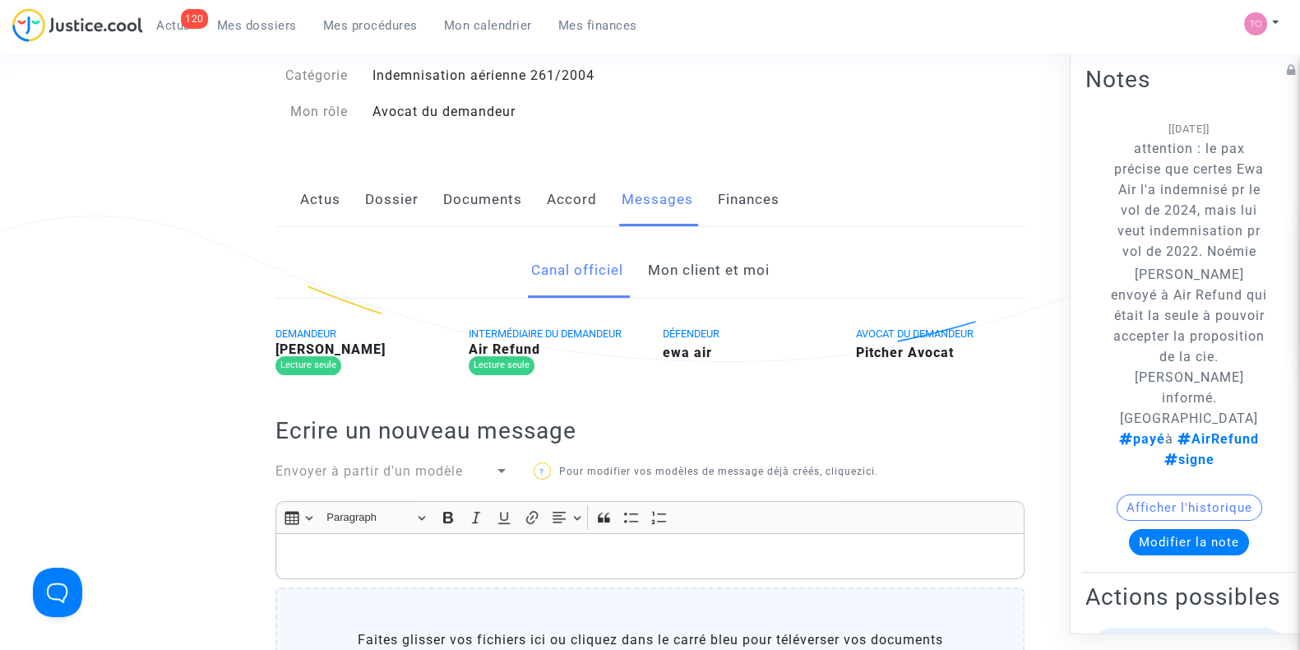
click at [687, 263] on link "Mon client et moi" at bounding box center [708, 270] width 122 height 54
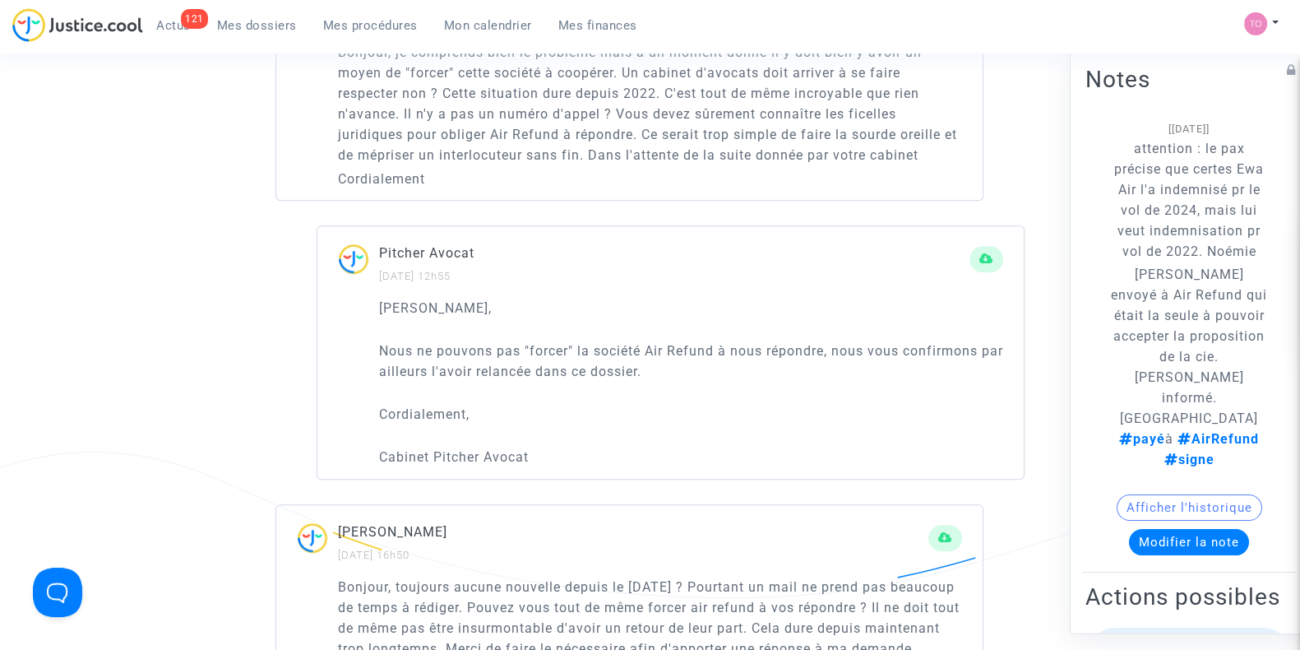
scroll to position [1380, 0]
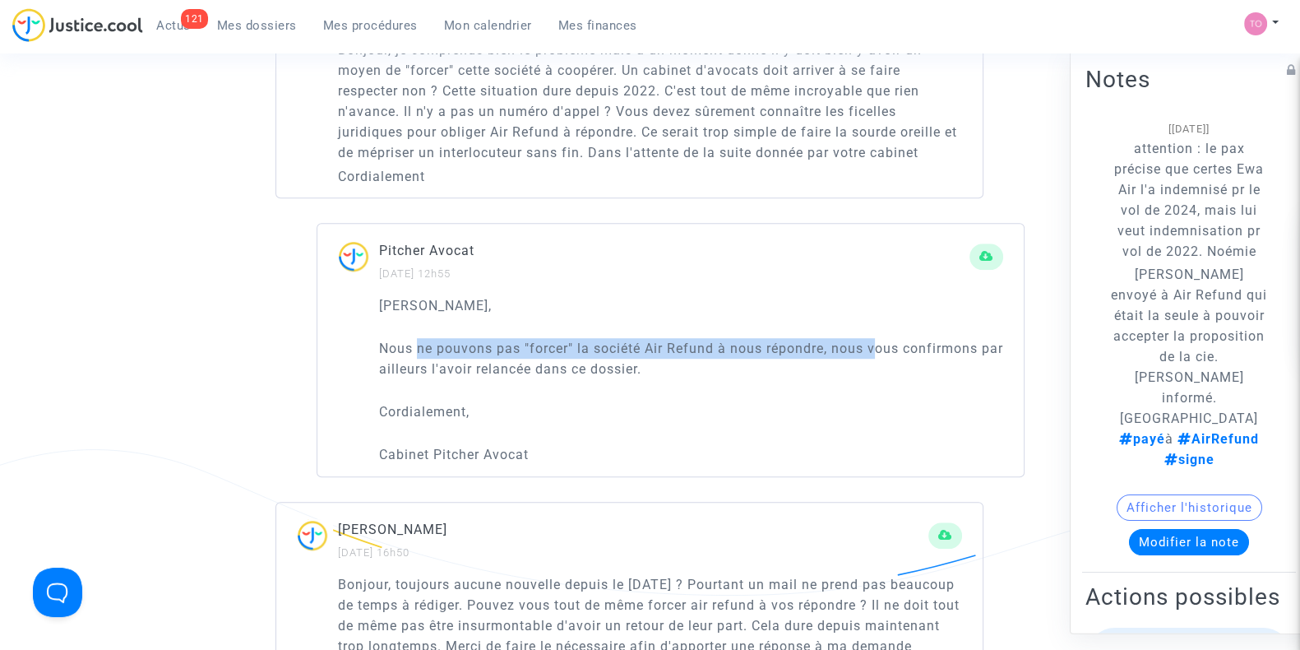
drag, startPoint x: 416, startPoint y: 340, endPoint x: 886, endPoint y: 343, distance: 470.3
click at [886, 343] on p "Nous ne pouvons pas "forcer" la société Air Refund à nous répondre, nous vous c…" at bounding box center [691, 358] width 624 height 41
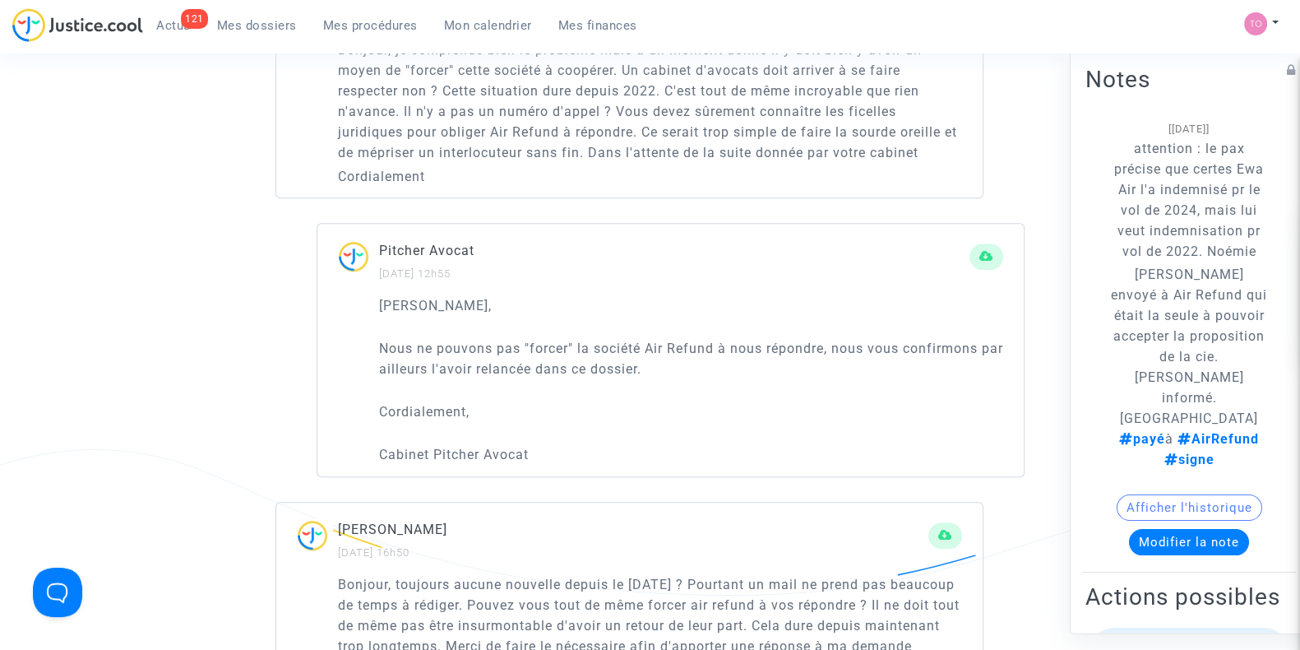
click at [710, 363] on p "Nous ne pouvons pas "forcer" la société Air Refund à nous répondre, nous vous c…" at bounding box center [691, 358] width 624 height 41
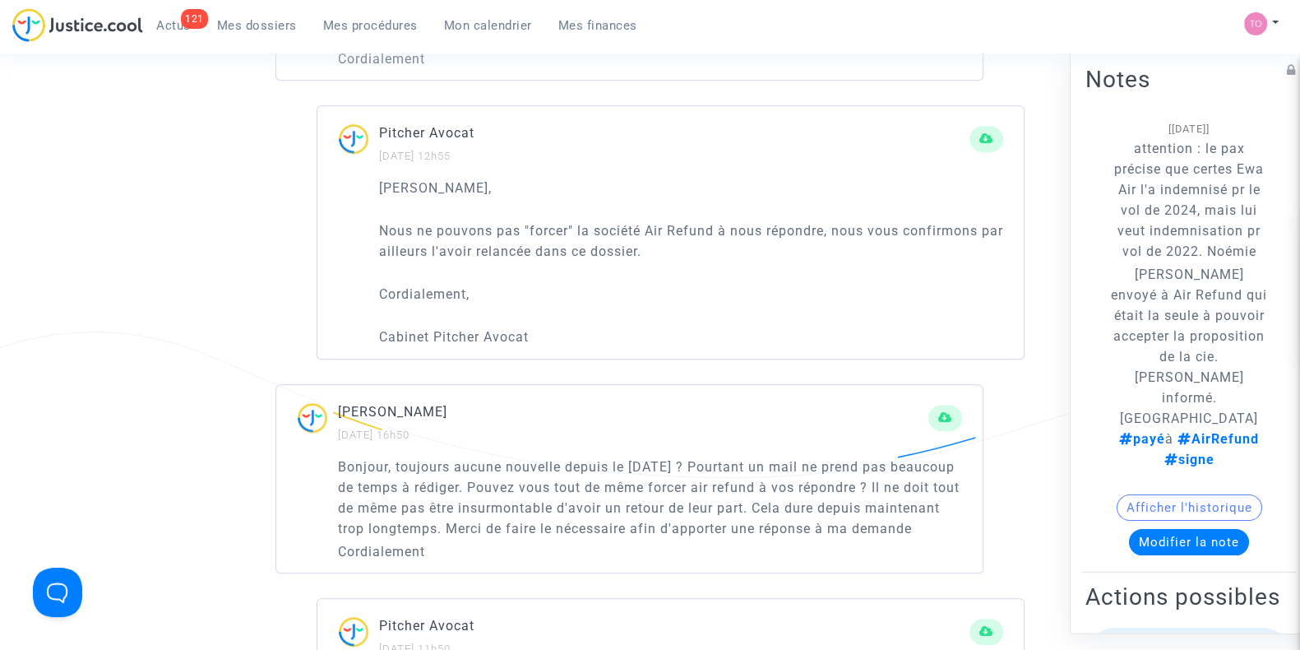
scroll to position [1615, 0]
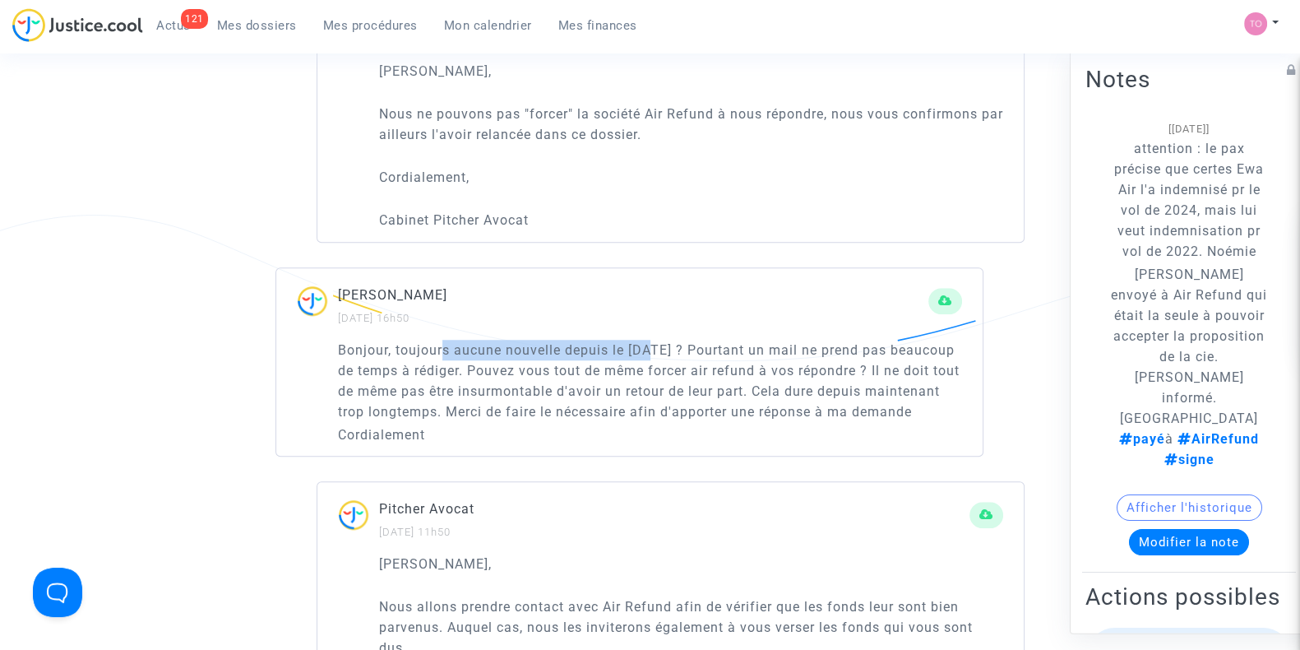
drag, startPoint x: 444, startPoint y: 344, endPoint x: 653, endPoint y: 335, distance: 209.0
click at [653, 340] on p "Bonjour, toujours aucune nouvelle depuis le 09 juin ? Pourtant un mail ne prend…" at bounding box center [650, 381] width 624 height 82
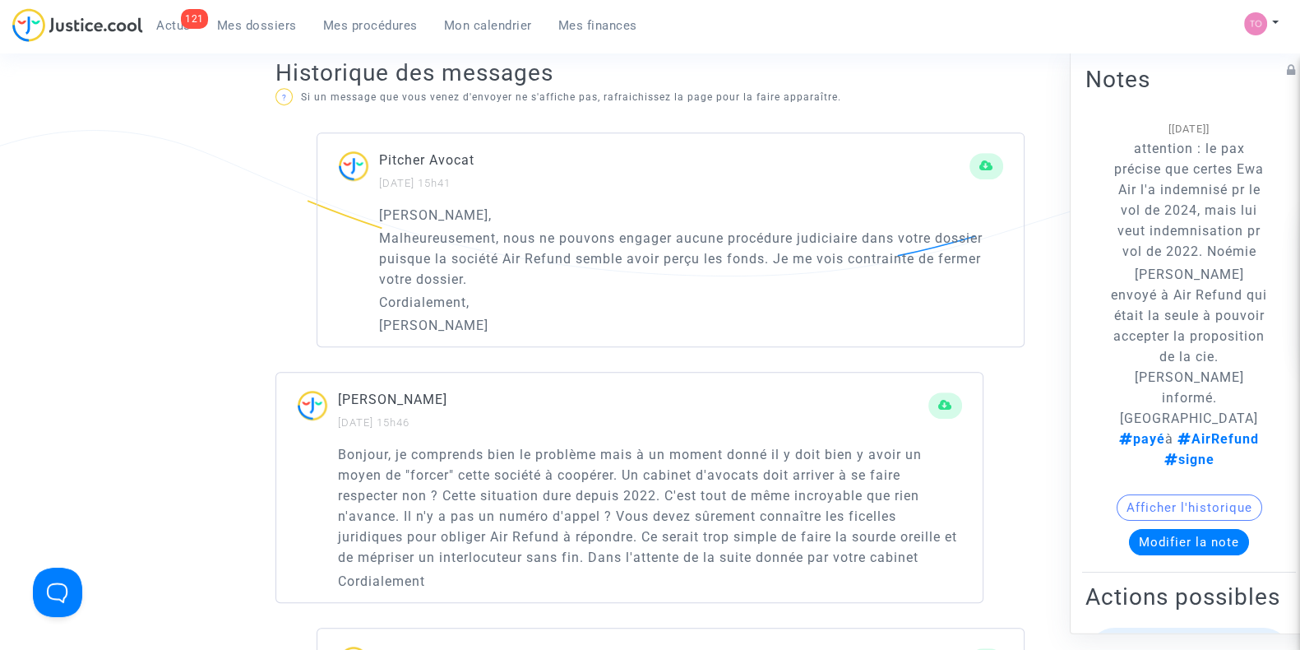
scroll to position [978, 0]
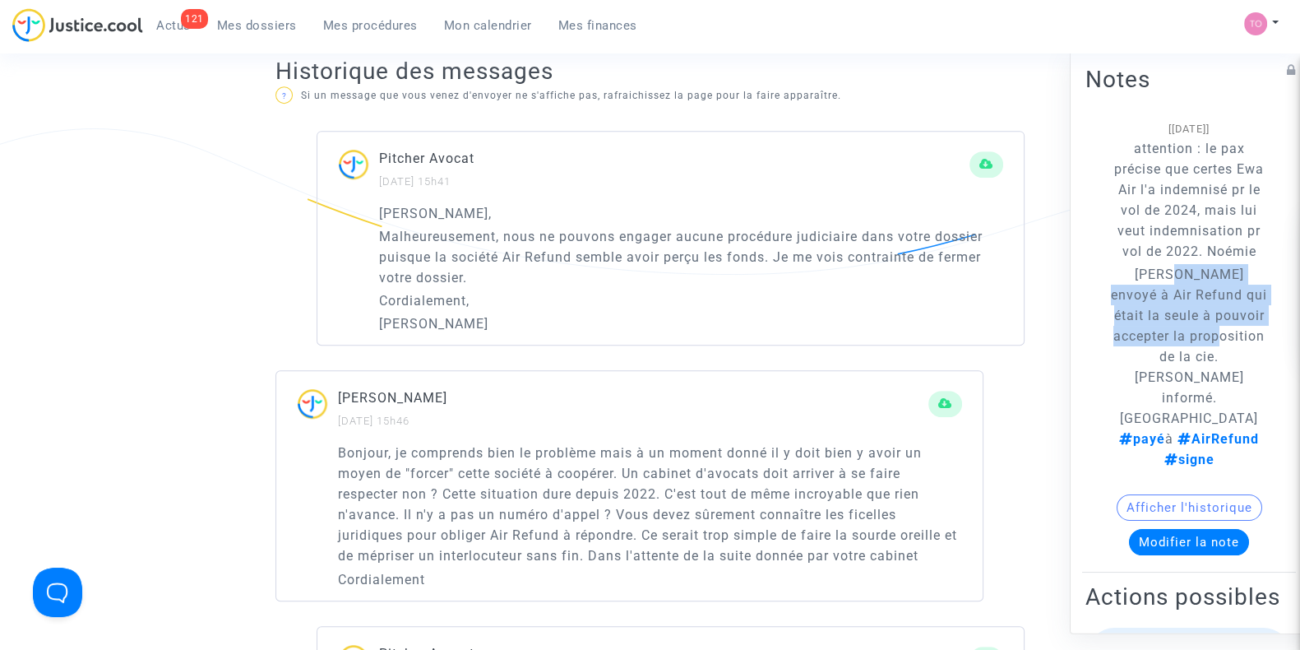
drag, startPoint x: 1158, startPoint y: 292, endPoint x: 1196, endPoint y: 376, distance: 92.0
click at [1196, 376] on span "Lien envoyé à Air Refund qui était la seule à pouvoir accepter la proposition d…" at bounding box center [1189, 366] width 156 height 201
click at [1225, 358] on p "Lien envoyé à Air Refund qui était la seule à pouvoir accepter la proposition d…" at bounding box center [1189, 367] width 158 height 206
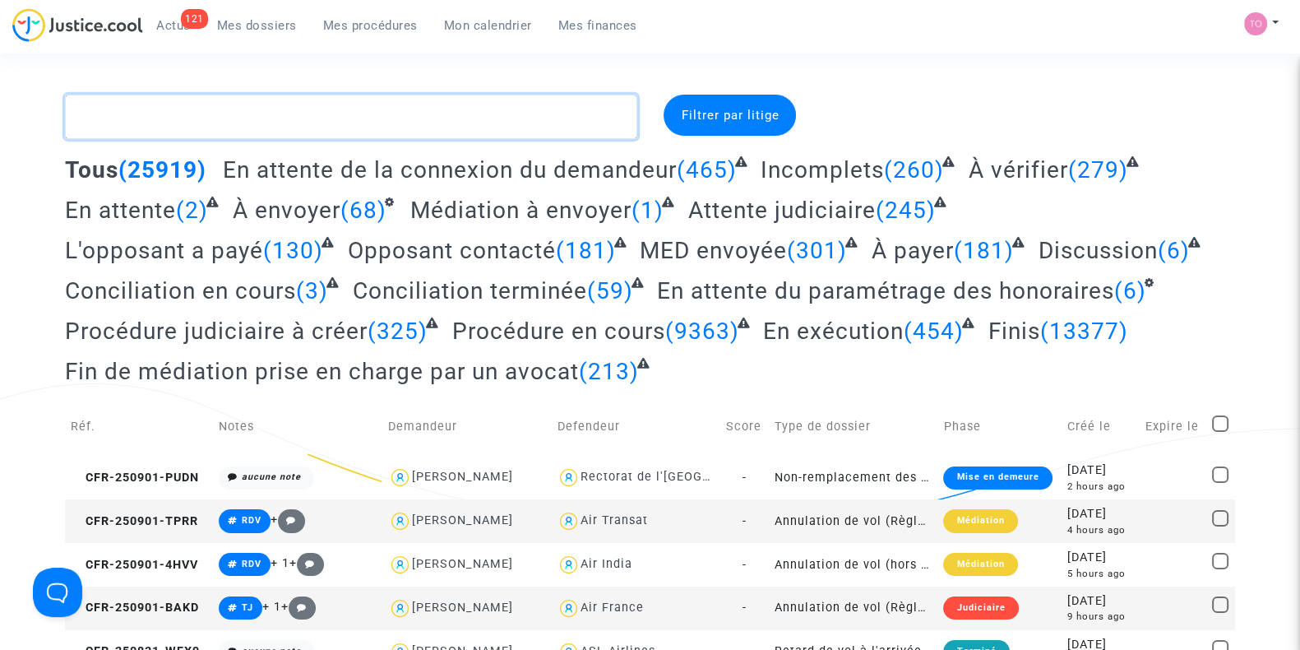
click at [132, 118] on textarea at bounding box center [351, 117] width 572 height 44
paste textarea "WERSCH"
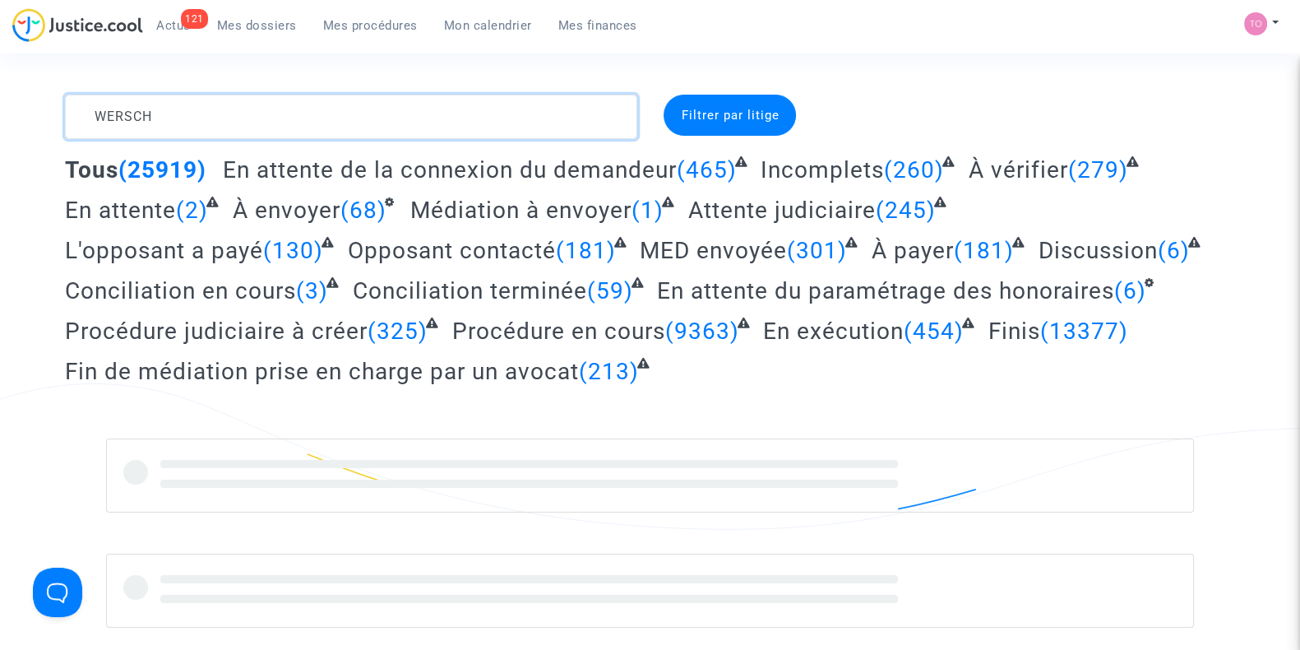
type textarea "WERSCH"
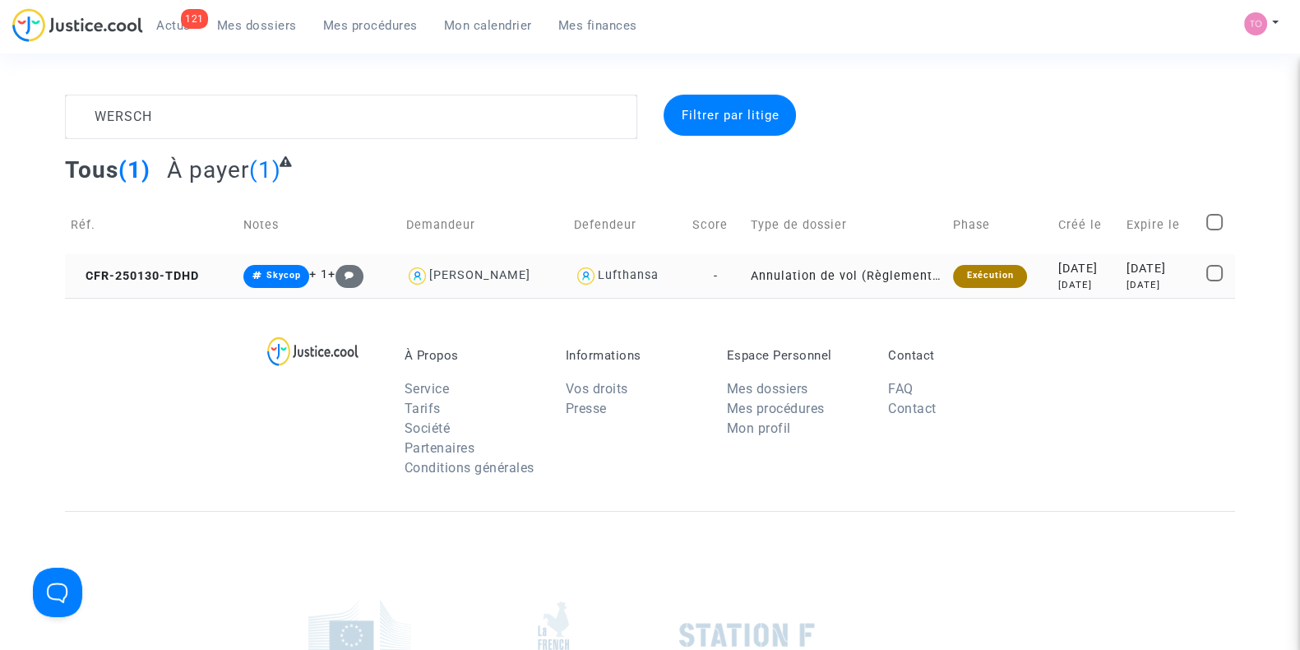
click at [1058, 275] on div "[DATE]" at bounding box center [1086, 269] width 57 height 18
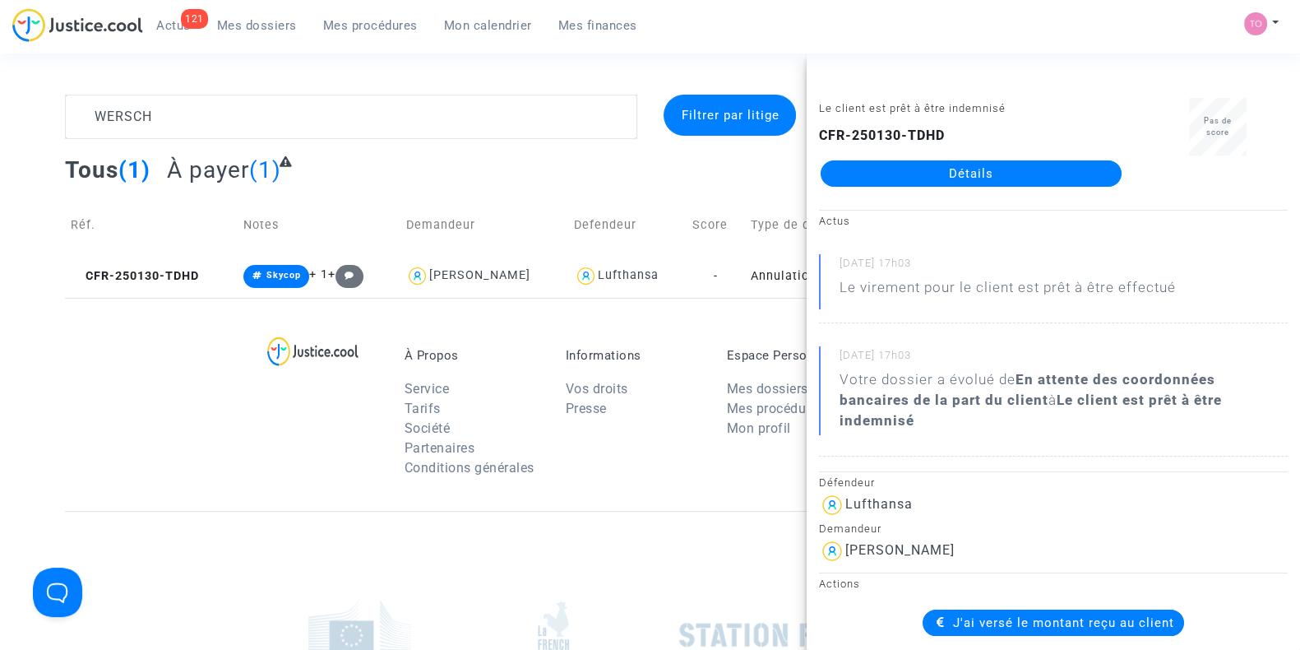
click at [987, 164] on link "Détails" at bounding box center [971, 173] width 301 height 26
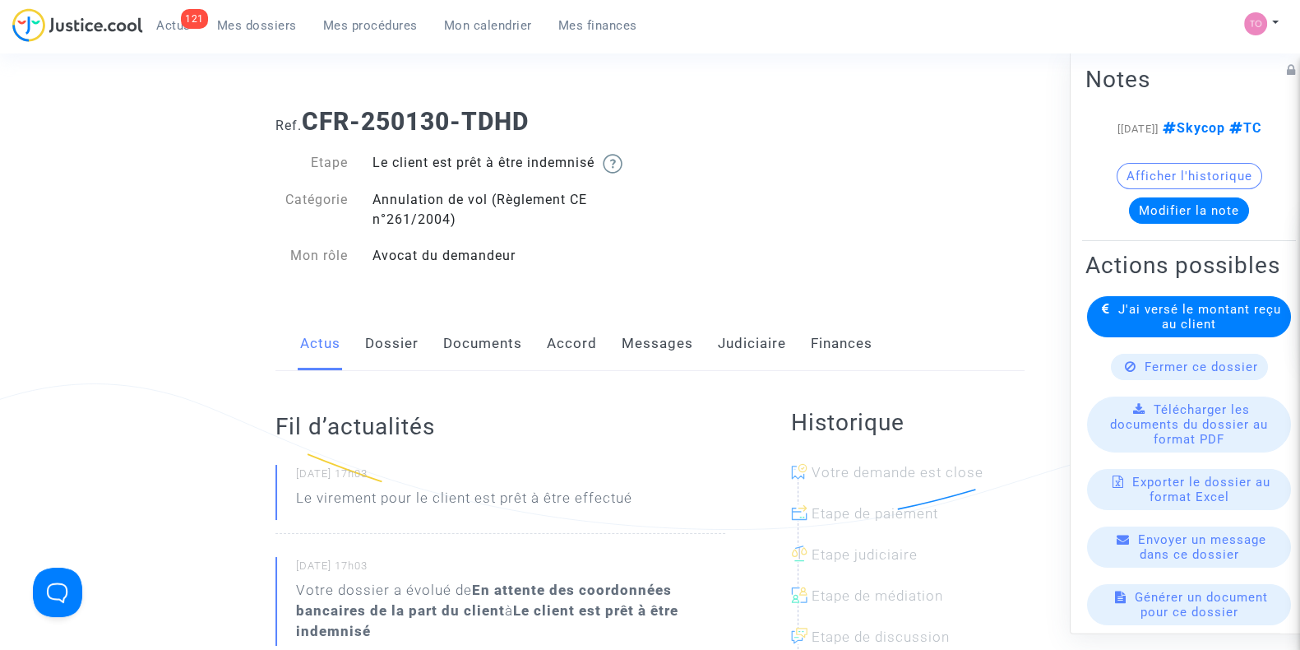
click at [736, 340] on link "Judiciaire" at bounding box center [752, 344] width 68 height 54
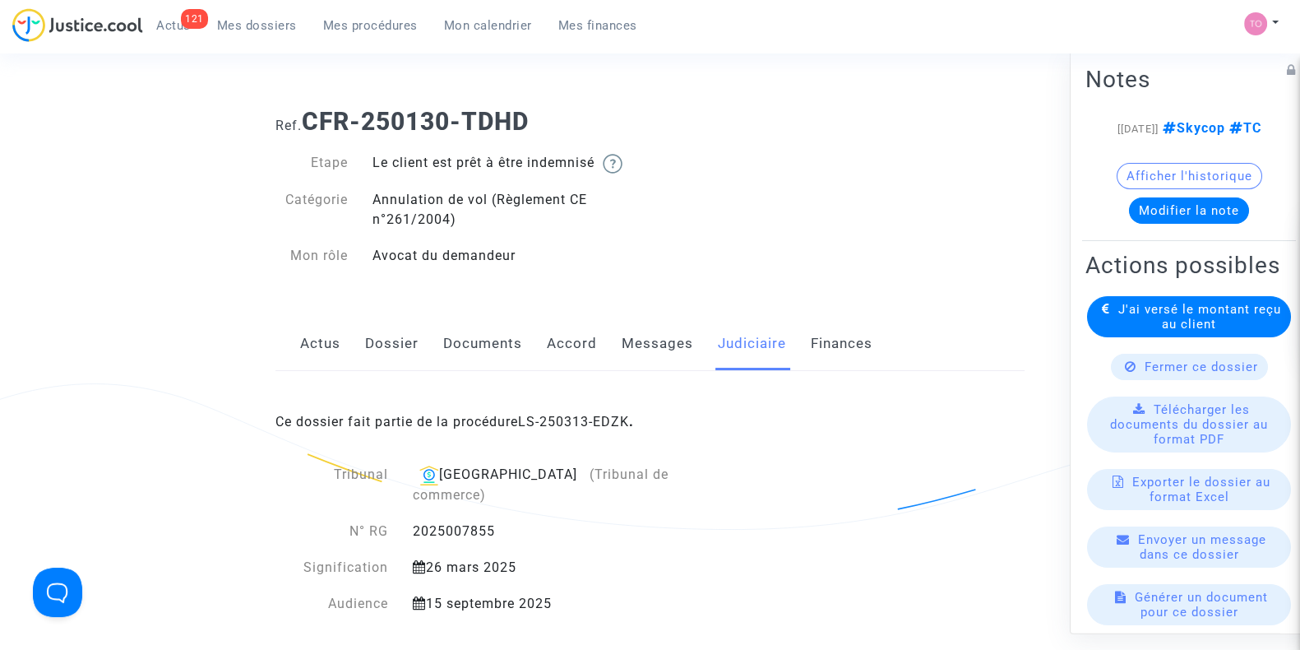
click at [548, 411] on div "Ce dossier fait partie de la procédure LS-250313-EDZK ." at bounding box center [649, 409] width 749 height 77
click at [547, 415] on link "LS-250313-EDZK" at bounding box center [573, 422] width 111 height 16
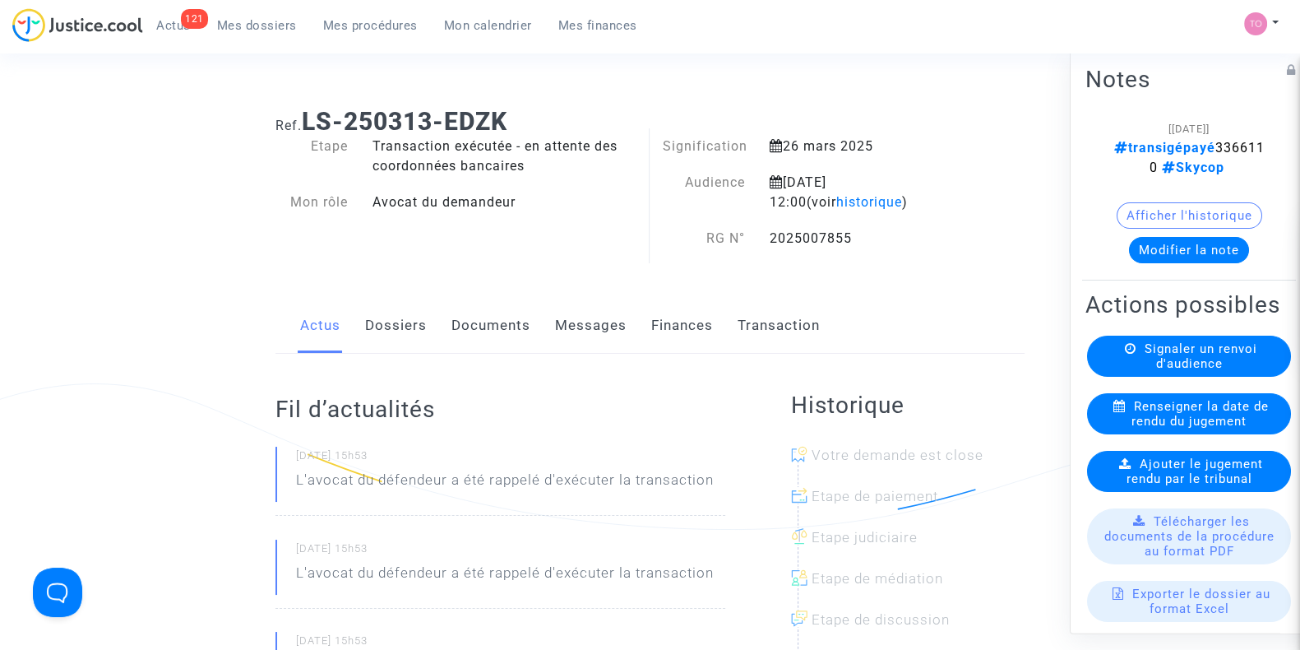
click at [270, 47] on div "121 Actus Mes dossiers Mes procédures Mon calendrier Mes finances" at bounding box center [331, 30] width 638 height 45
click at [247, 35] on link "Mes dossiers" at bounding box center [257, 25] width 106 height 25
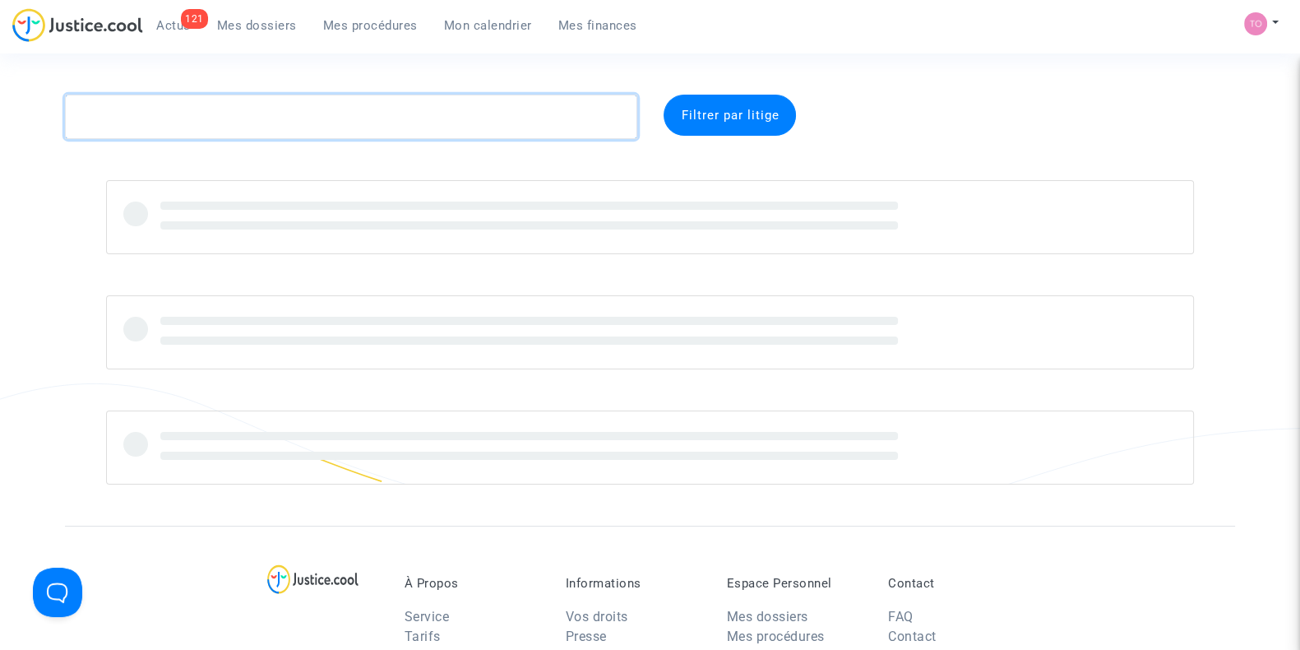
click at [233, 116] on textarea at bounding box center [351, 117] width 572 height 44
paste textarea "GRADKOWSKA"
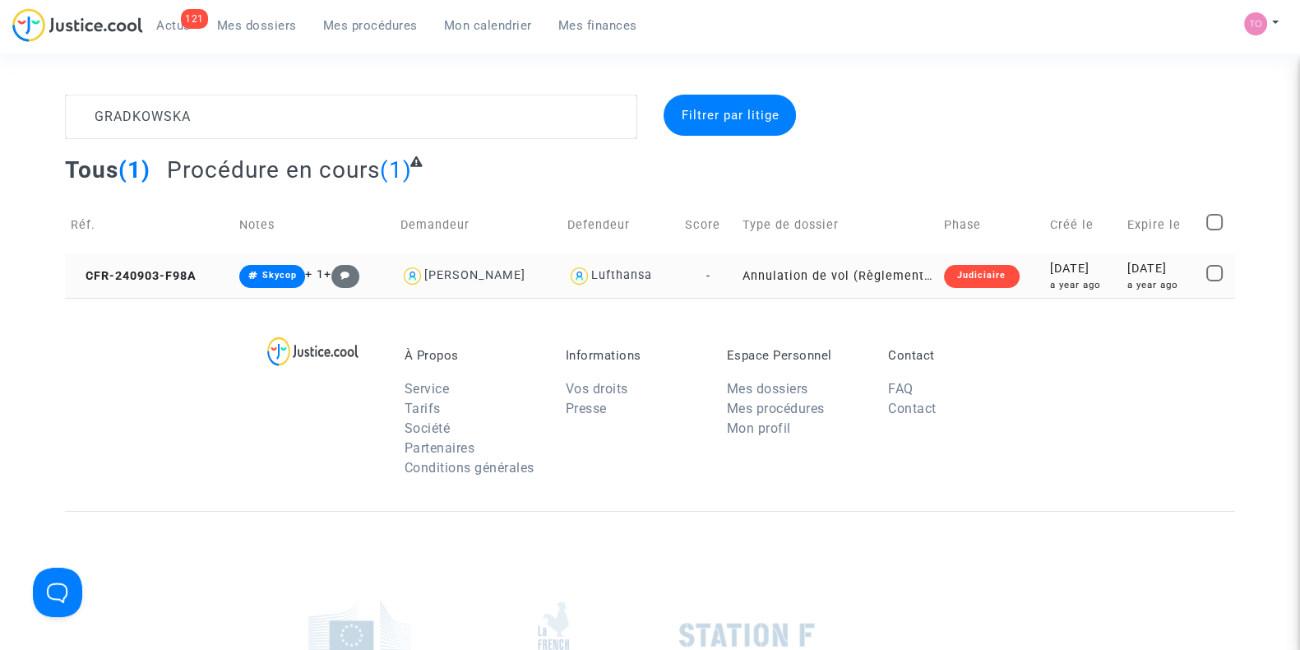
click at [1057, 266] on div "2024-09-03" at bounding box center [1082, 269] width 65 height 18
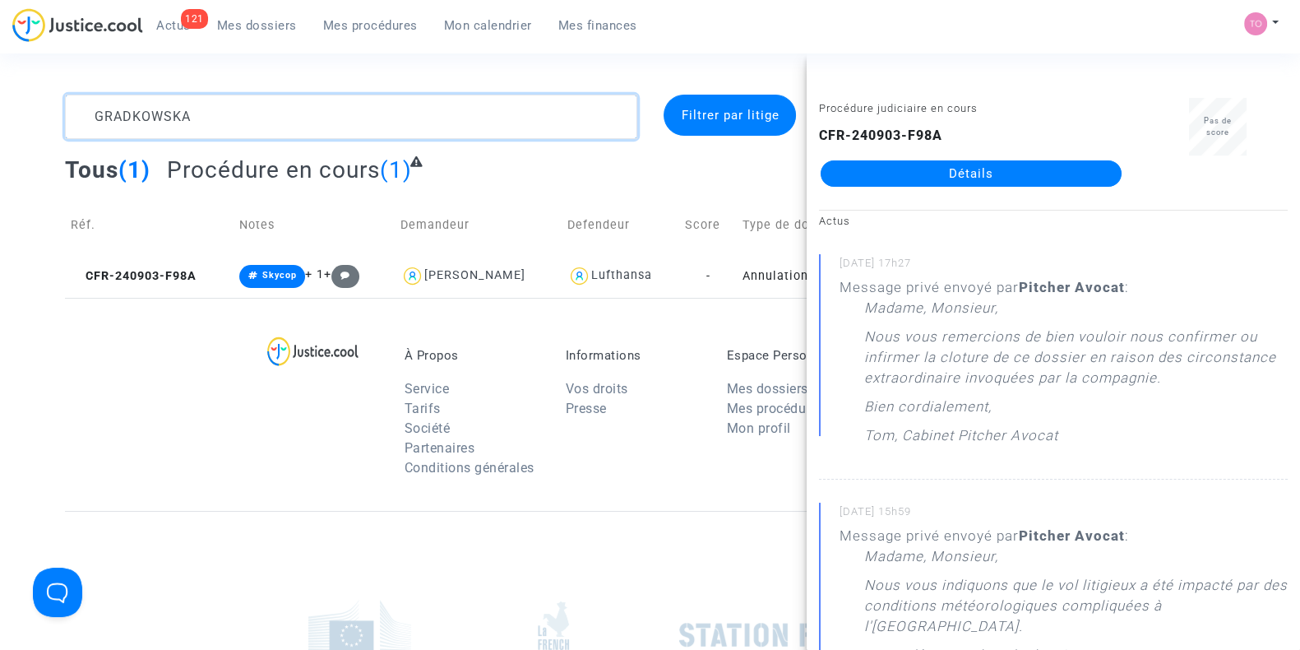
drag, startPoint x: 231, startPoint y: 109, endPoint x: 0, endPoint y: 126, distance: 231.6
click at [0, 126] on div "GRADKOWSKA Filtrer par litige Tous (1) Procédure en cours (1) Réf. Notes Demand…" at bounding box center [650, 196] width 1300 height 203
paste textarea "Macchoum"
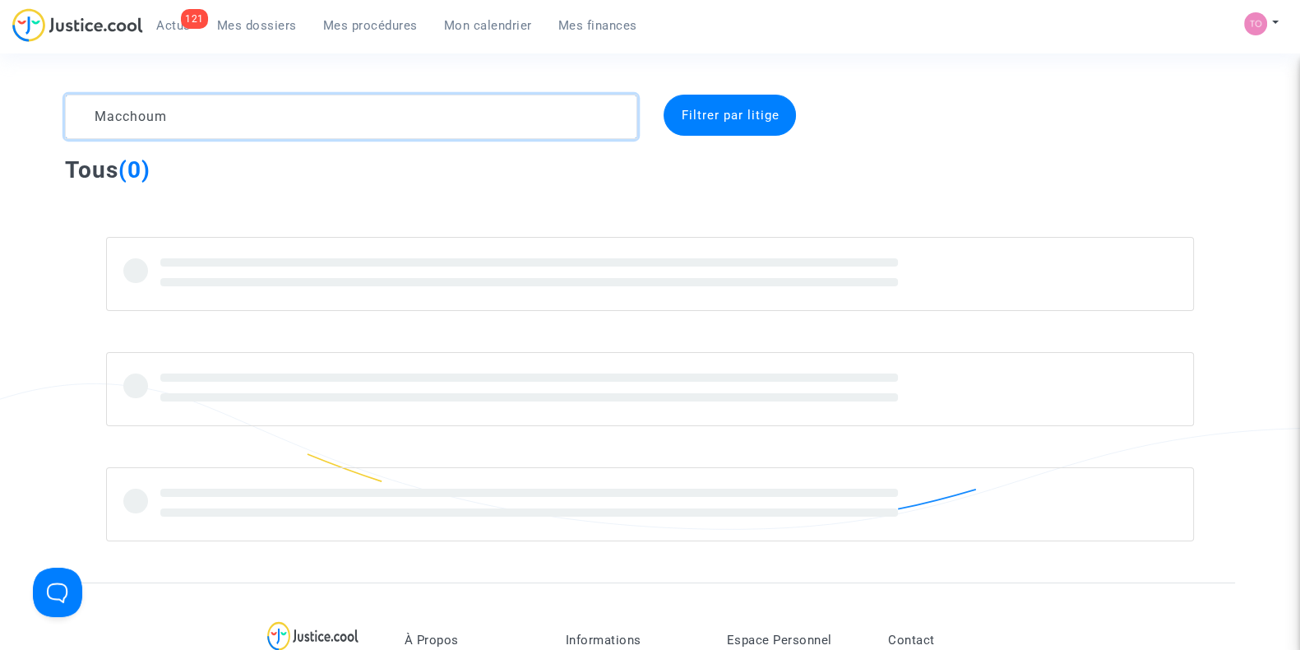
type textarea "Macchoum"
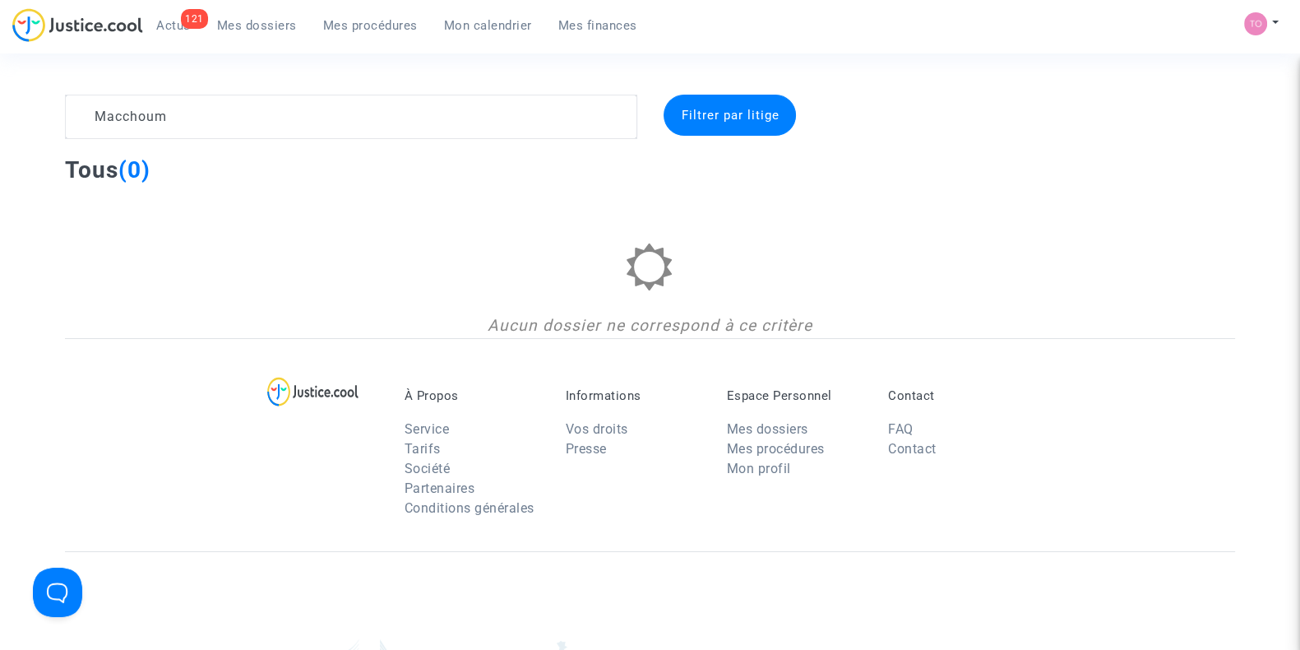
click at [482, 35] on link "Mon calendrier" at bounding box center [488, 25] width 114 height 25
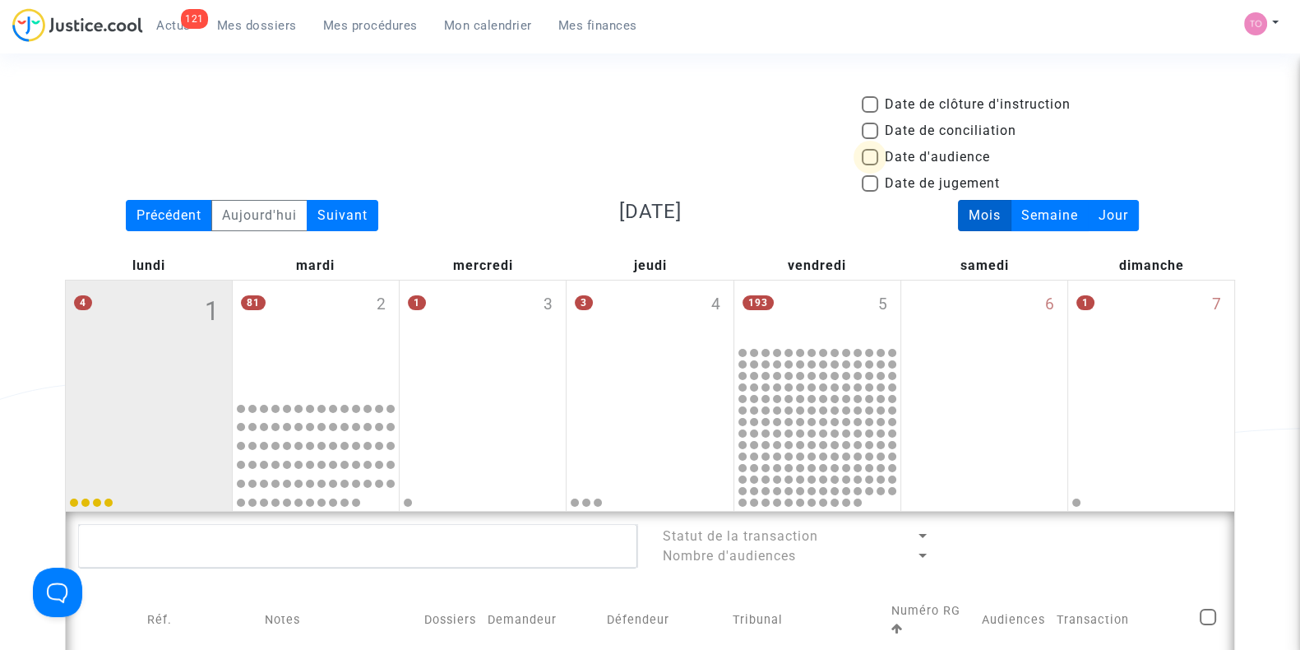
click at [867, 150] on span at bounding box center [870, 157] width 16 height 16
click at [869, 165] on input "Date d'audience" at bounding box center [869, 165] width 1 height 1
checkbox input "true"
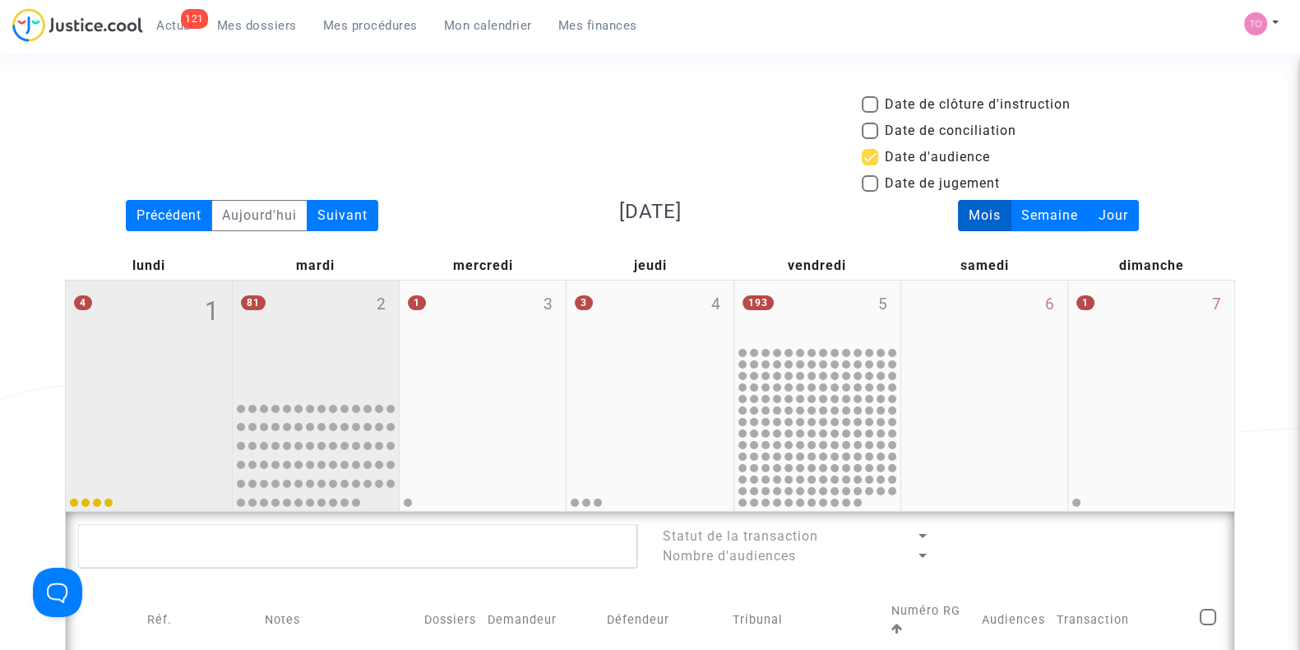
click at [321, 339] on div "81 2" at bounding box center [316, 336] width 166 height 113
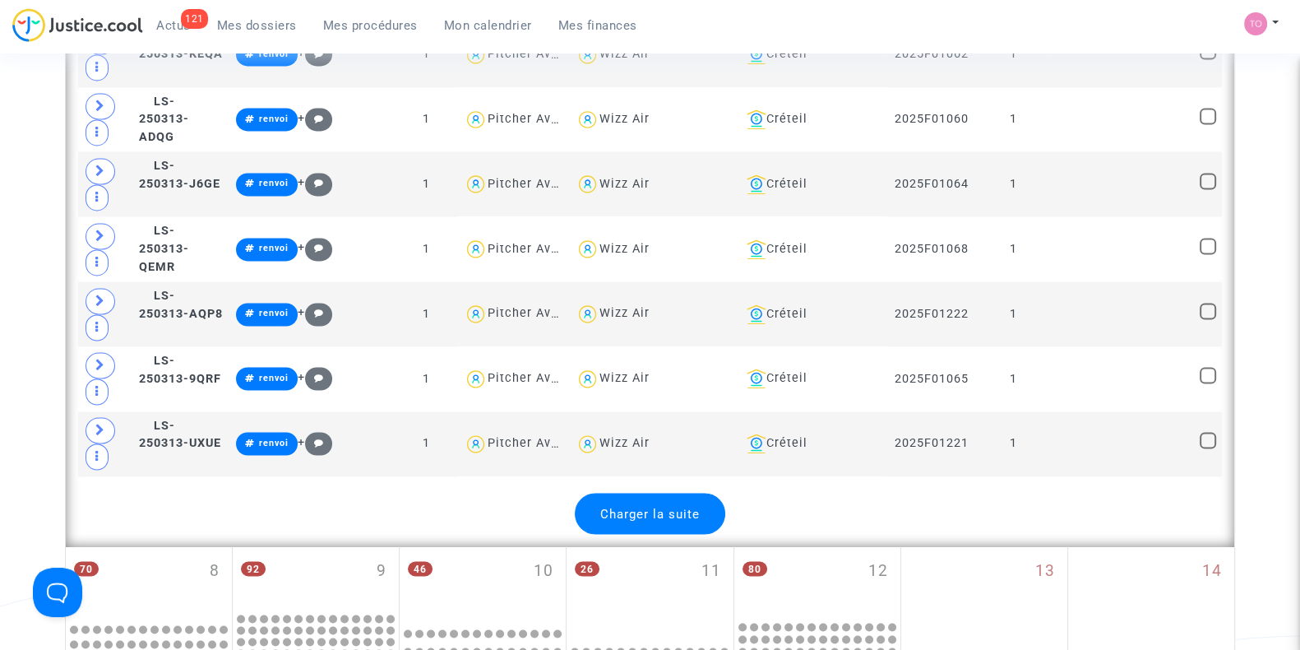
scroll to position [3446, 0]
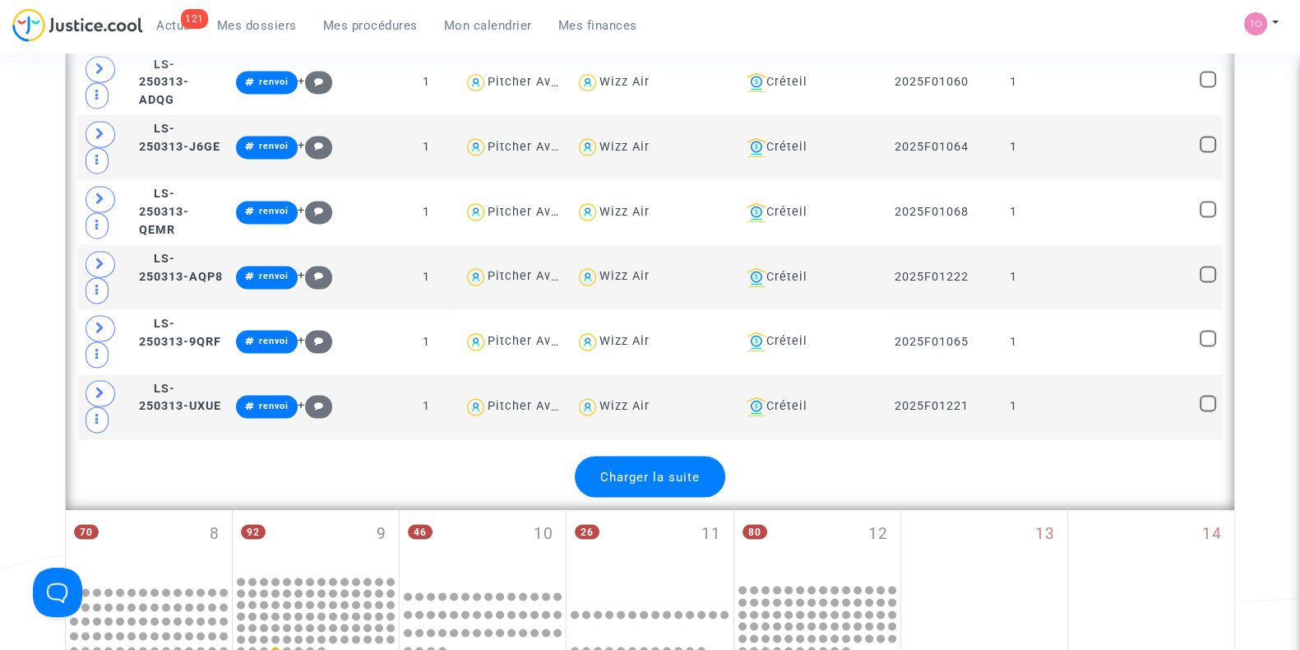
drag, startPoint x: 677, startPoint y: 346, endPoint x: 631, endPoint y: 422, distance: 88.6
click at [631, 455] on div "Charger la suite" at bounding box center [650, 475] width 150 height 41
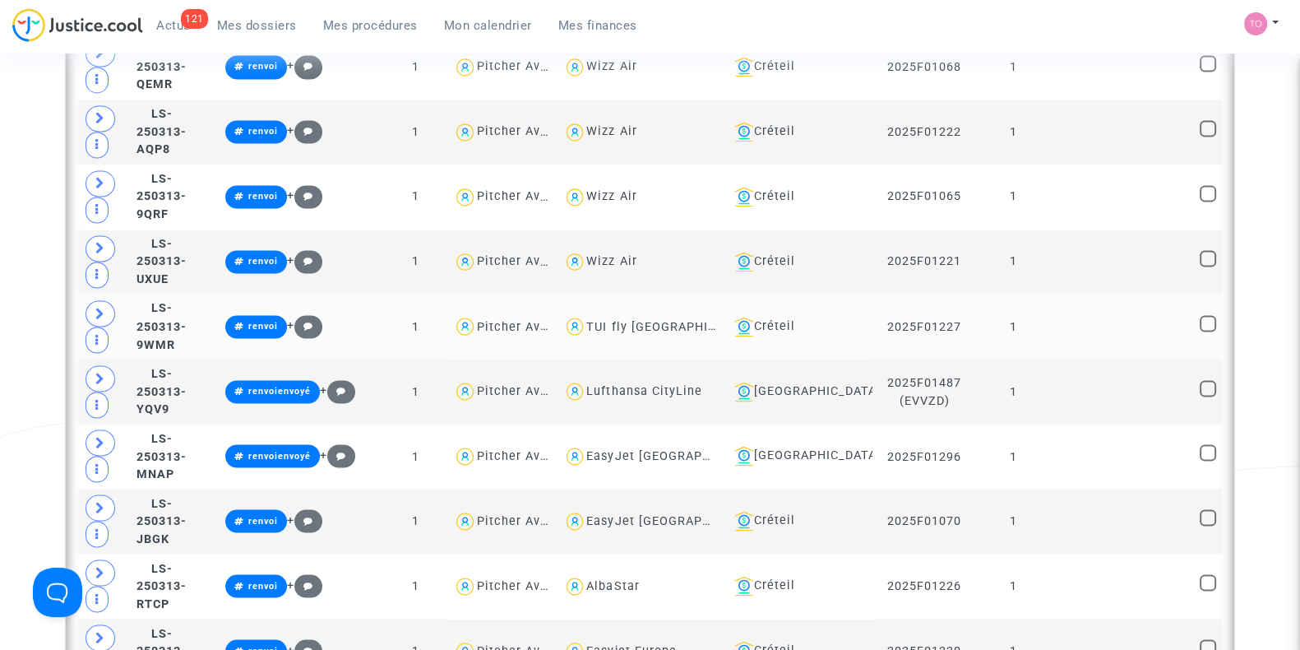
scroll to position [3580, 0]
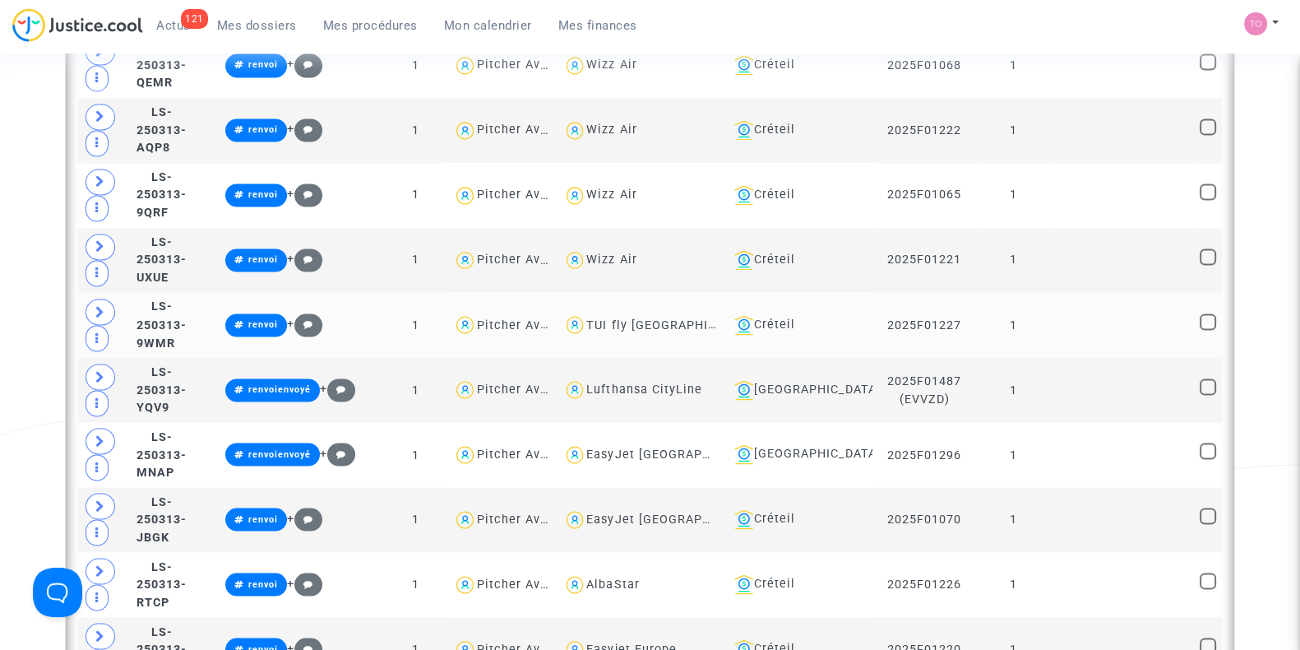
click at [642, 317] on div "TUI fly Belgium" at bounding box center [671, 324] width 171 height 14
type textarea "@"TUI fly Belgium""
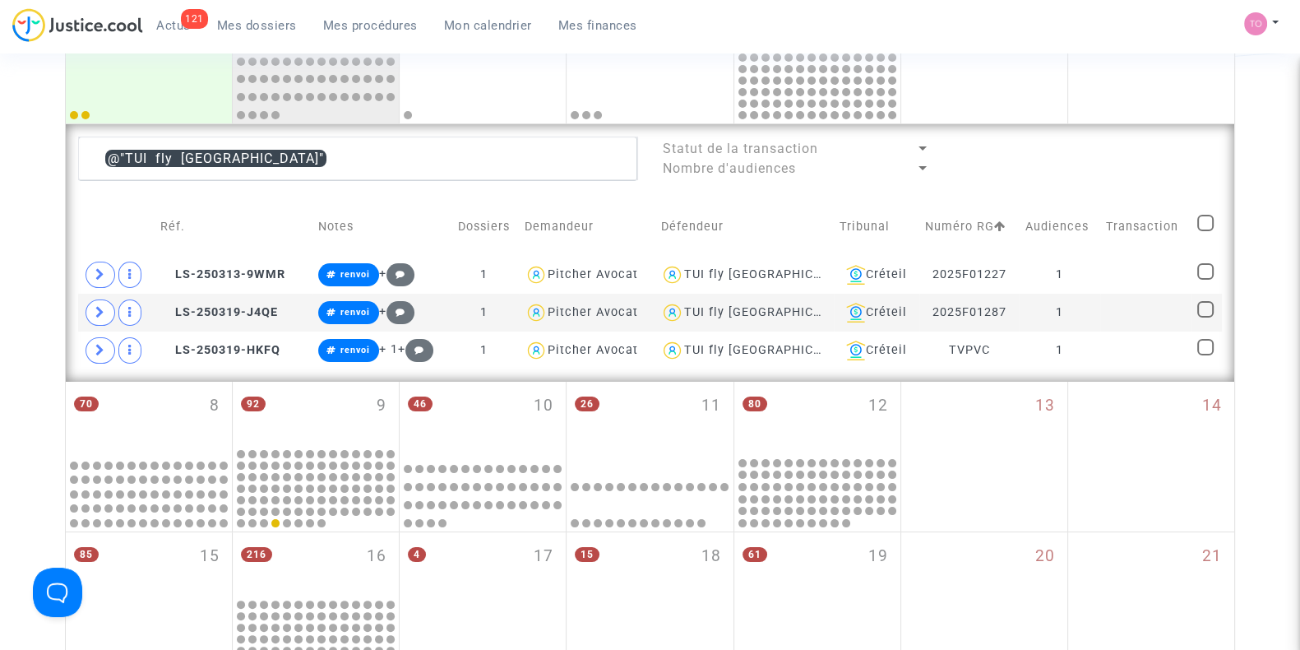
scroll to position [374, 0]
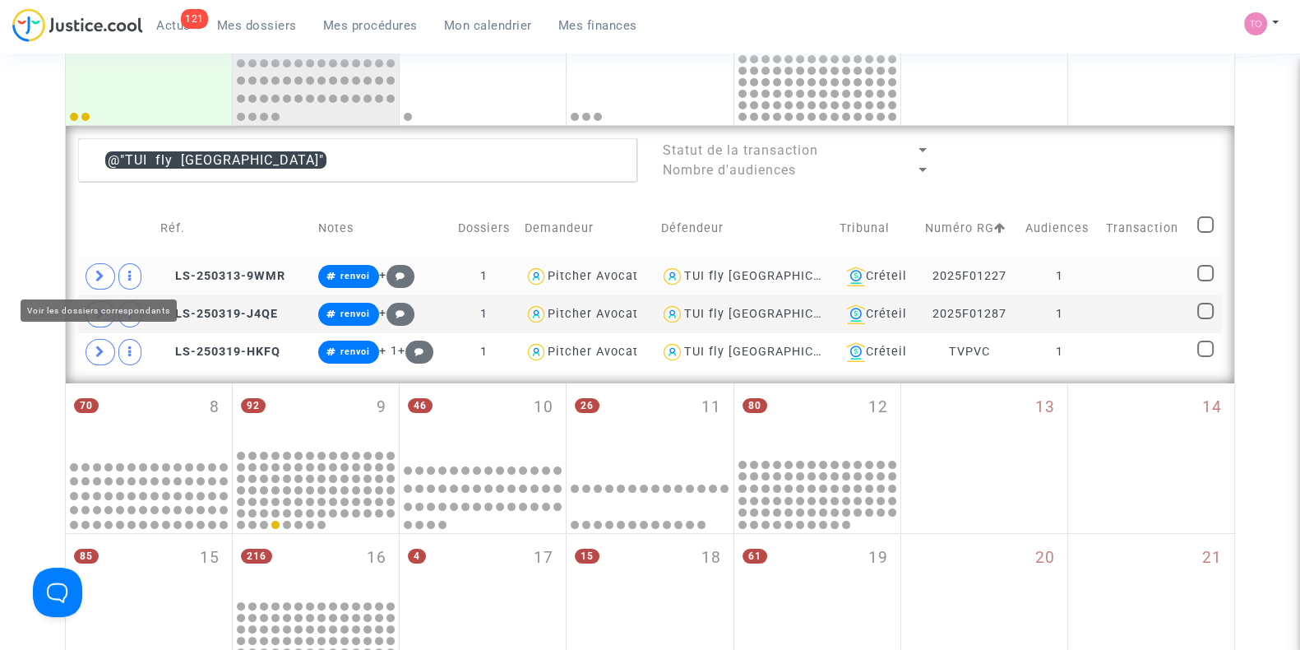
click at [100, 270] on icon at bounding box center [100, 276] width 10 height 12
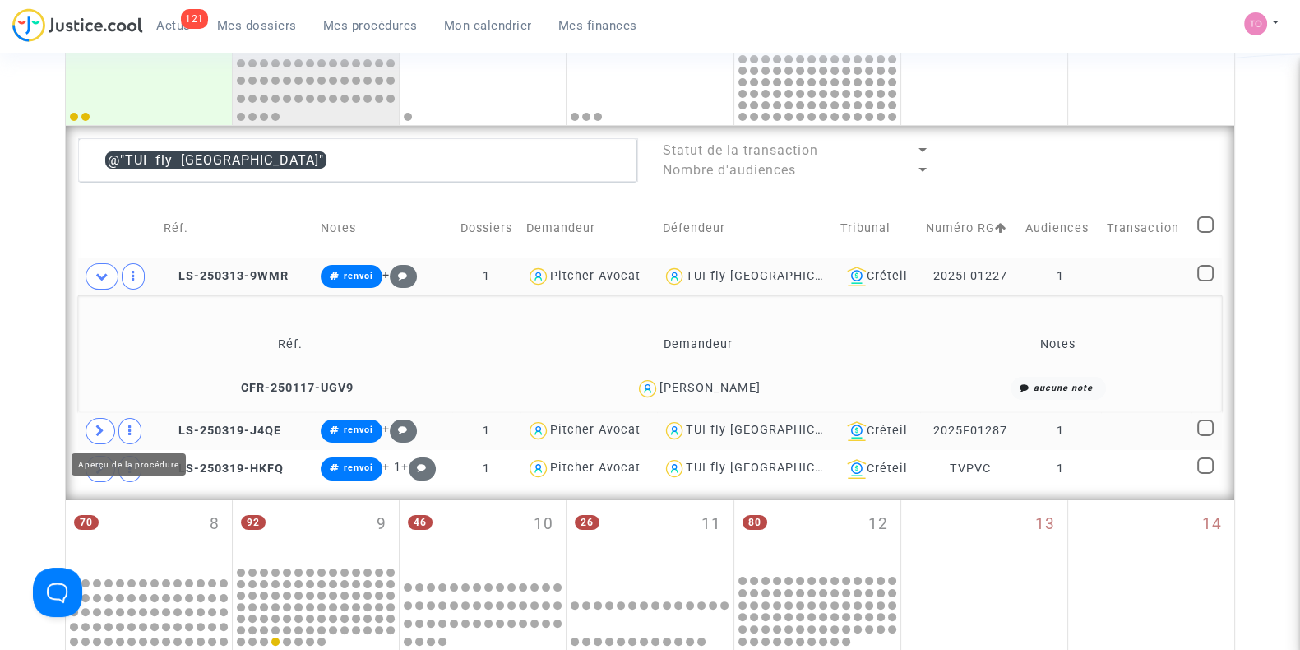
click at [95, 427] on icon at bounding box center [100, 430] width 10 height 12
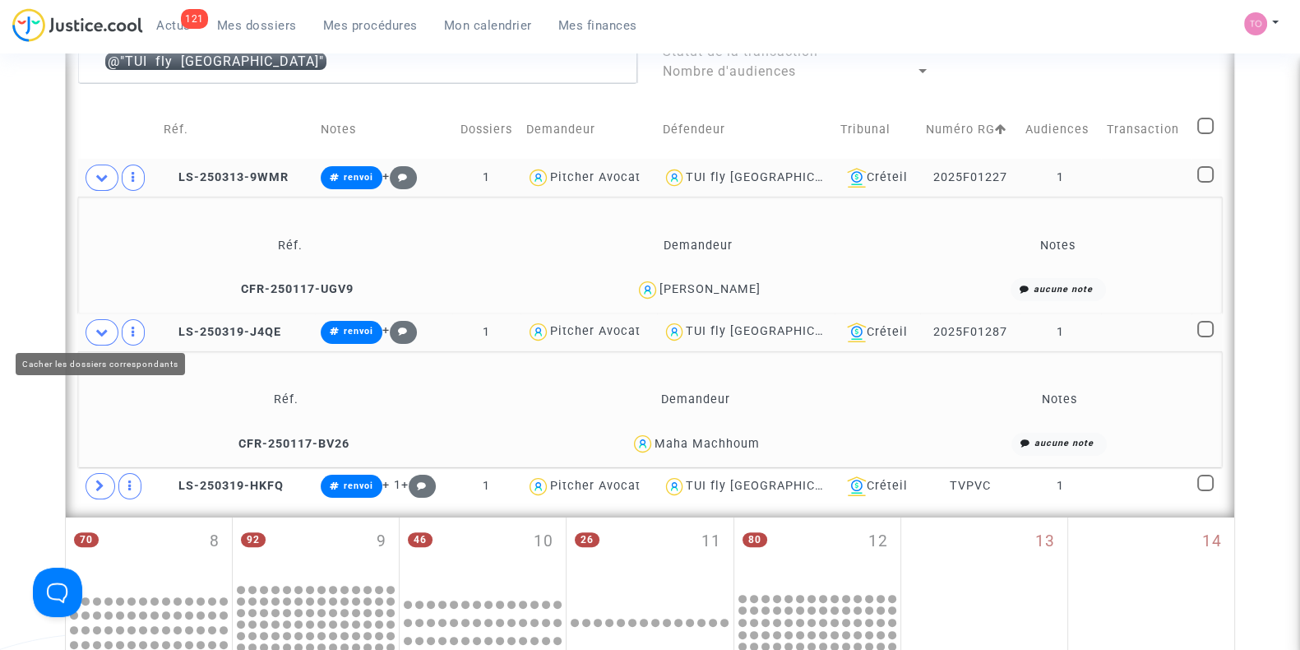
scroll to position [475, 0]
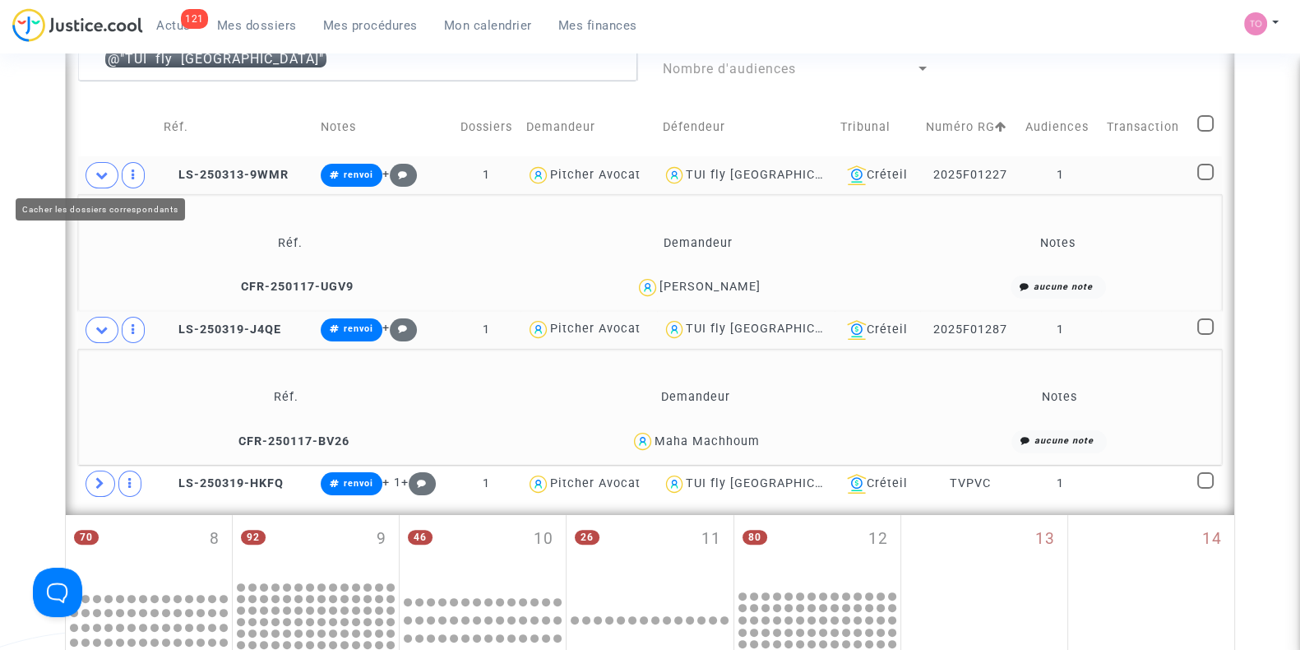
click at [98, 173] on icon at bounding box center [101, 175] width 13 height 12
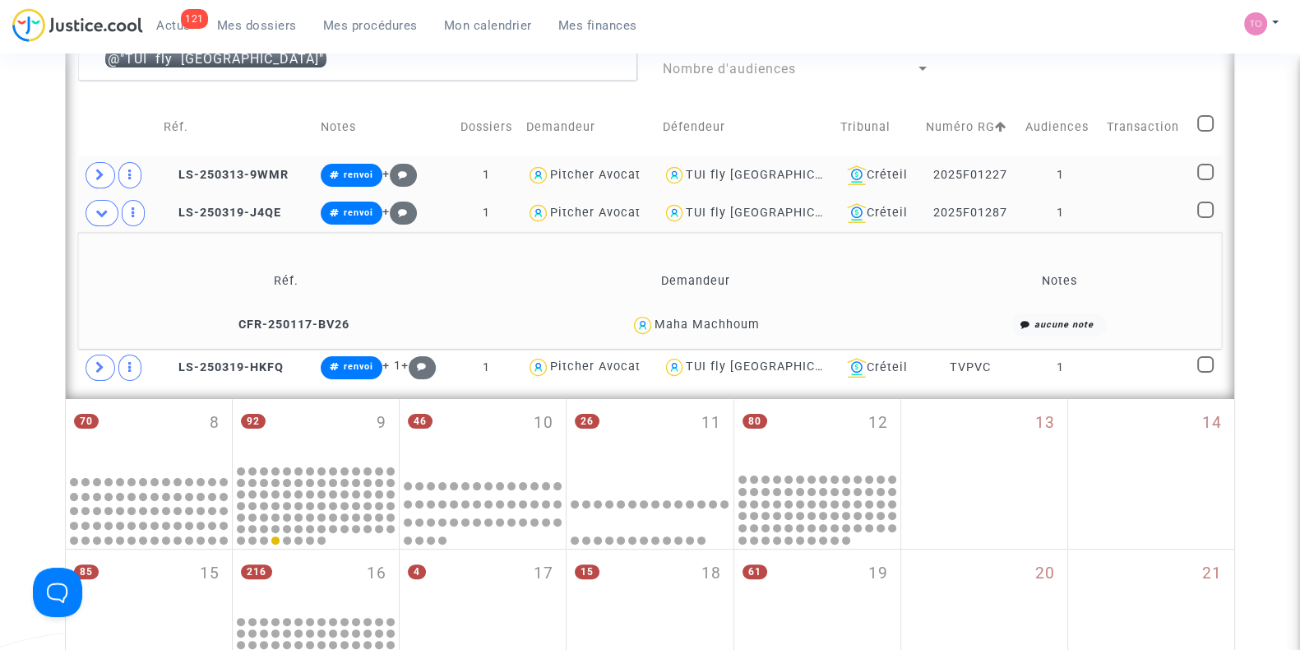
click at [721, 321] on div "Maha Machhoum" at bounding box center [706, 324] width 105 height 14
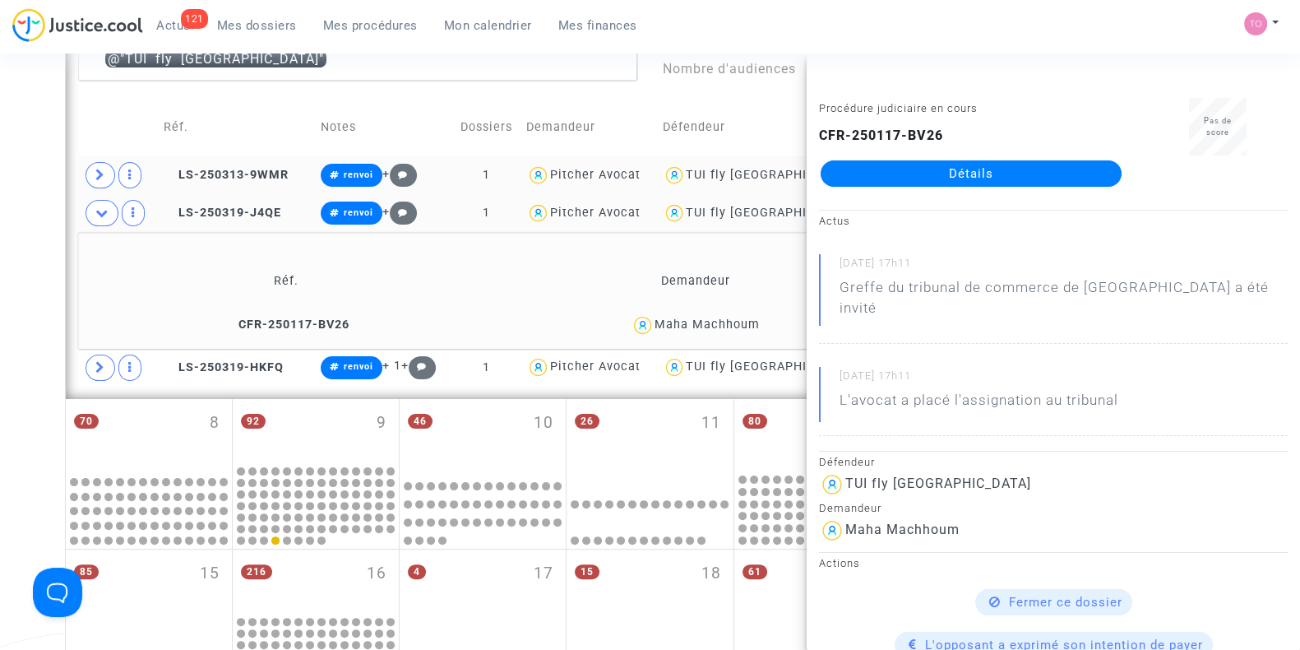
click at [12, 280] on div "Date de clôture d'instruction Date de conciliation Date d'audience Date de juge…" at bounding box center [650, 361] width 1300 height 1485
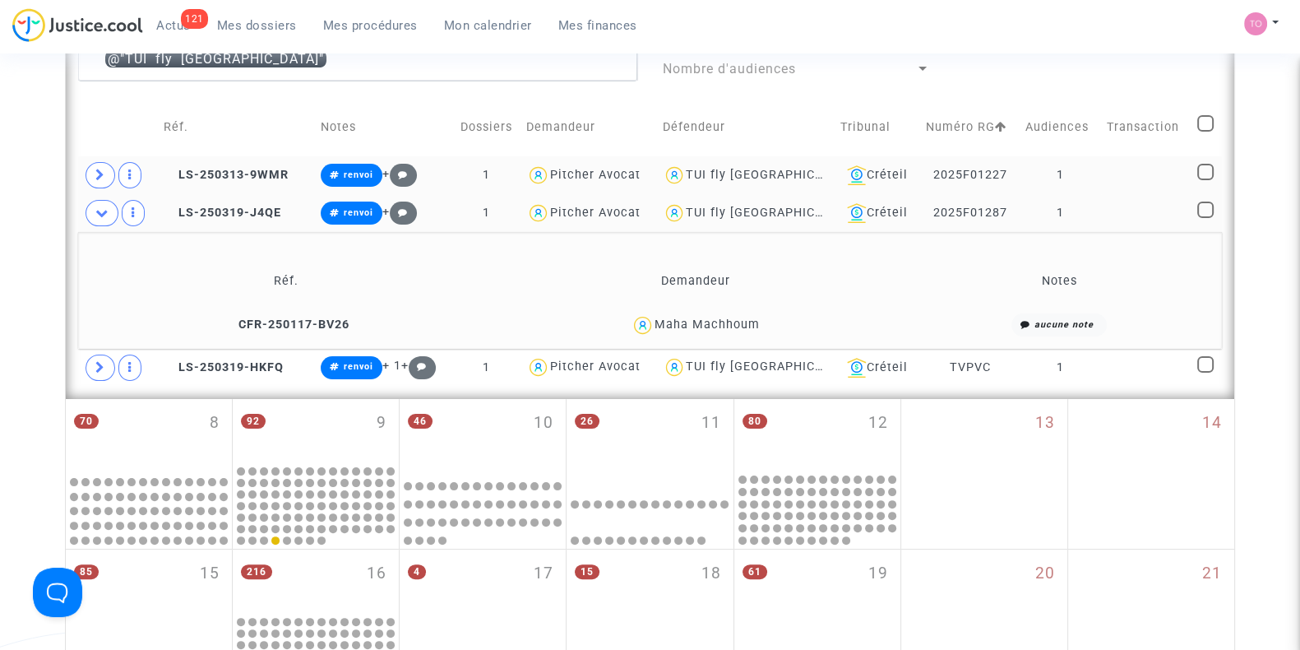
click at [274, 22] on span "Mes dossiers" at bounding box center [257, 25] width 80 height 15
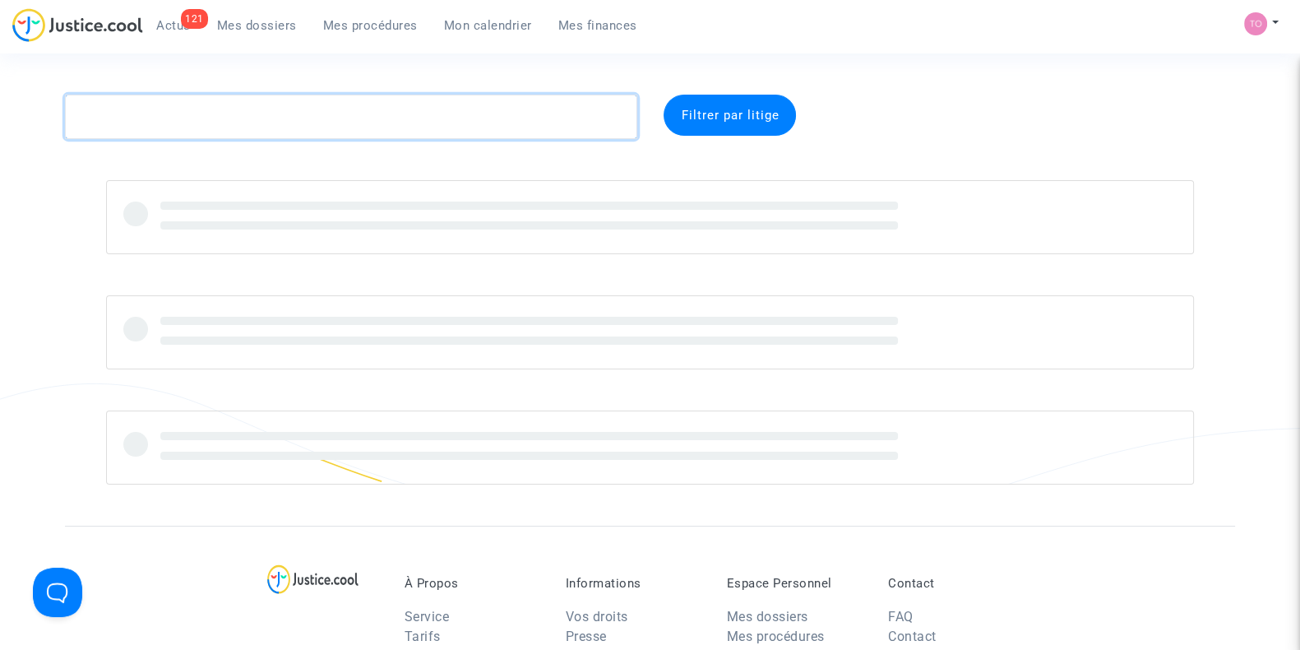
click at [183, 123] on textarea at bounding box center [351, 117] width 572 height 44
paste textarea "FAYETTE"
type textarea "FAYETTE"
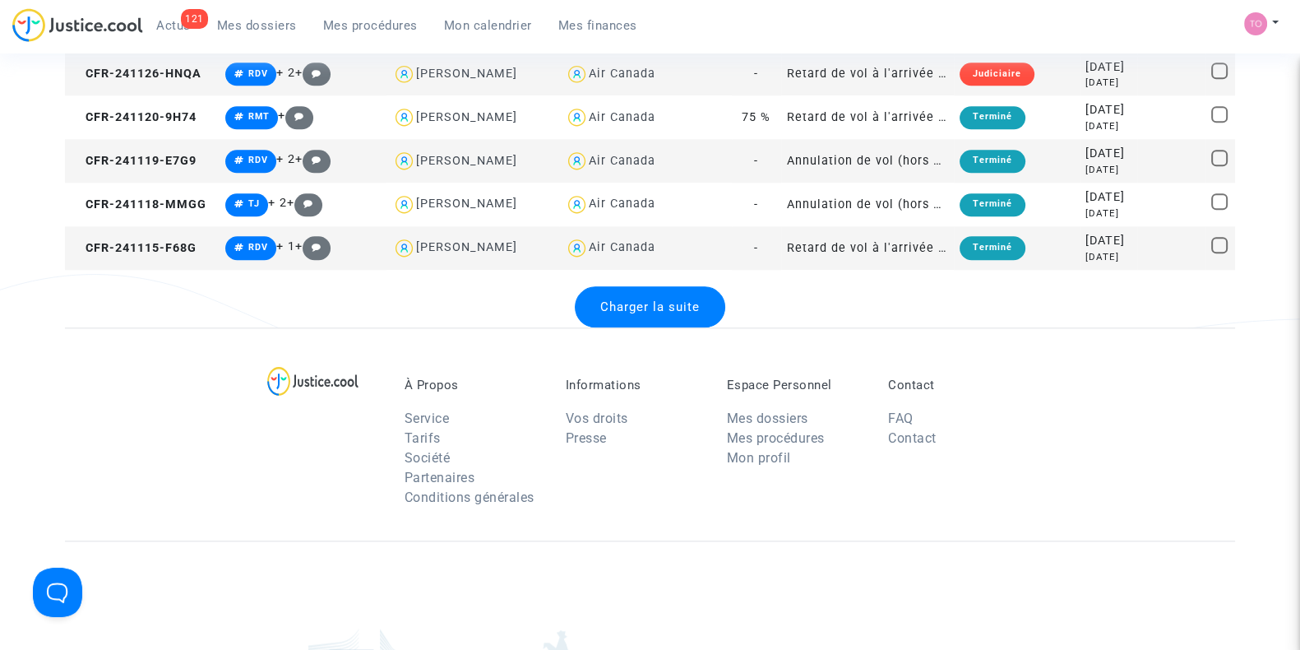
scroll to position [2307, 0]
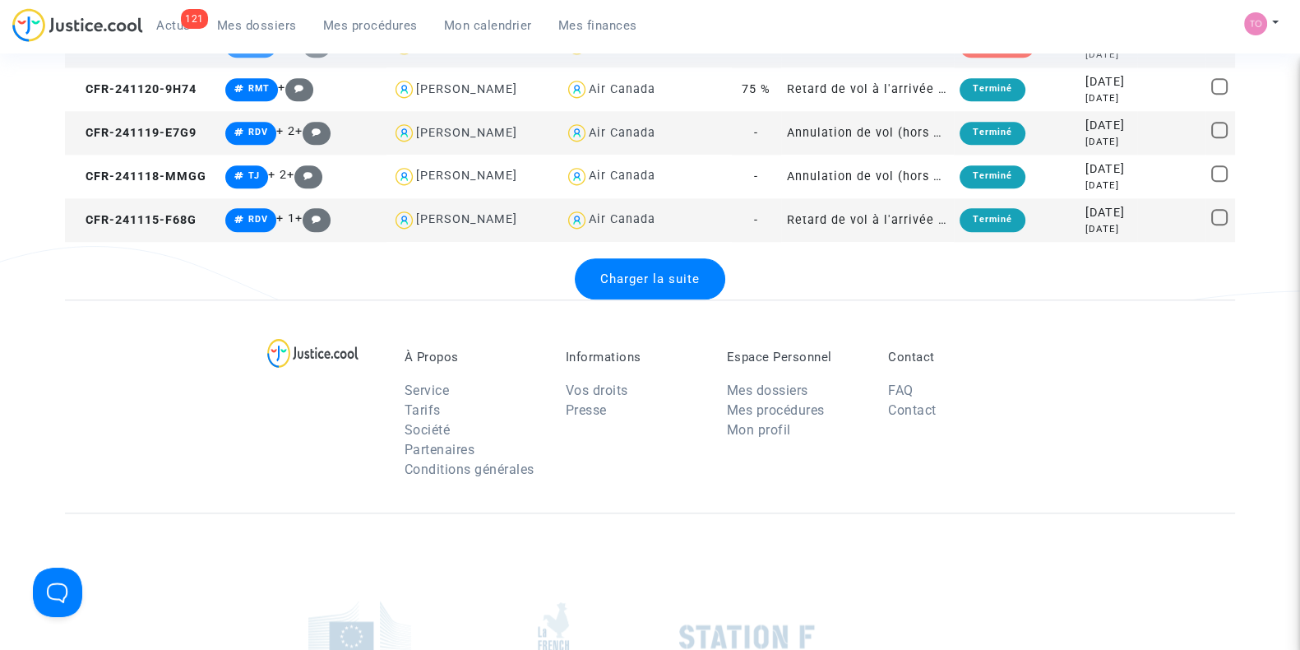
click at [622, 274] on span "Charger la suite" at bounding box center [649, 278] width 99 height 15
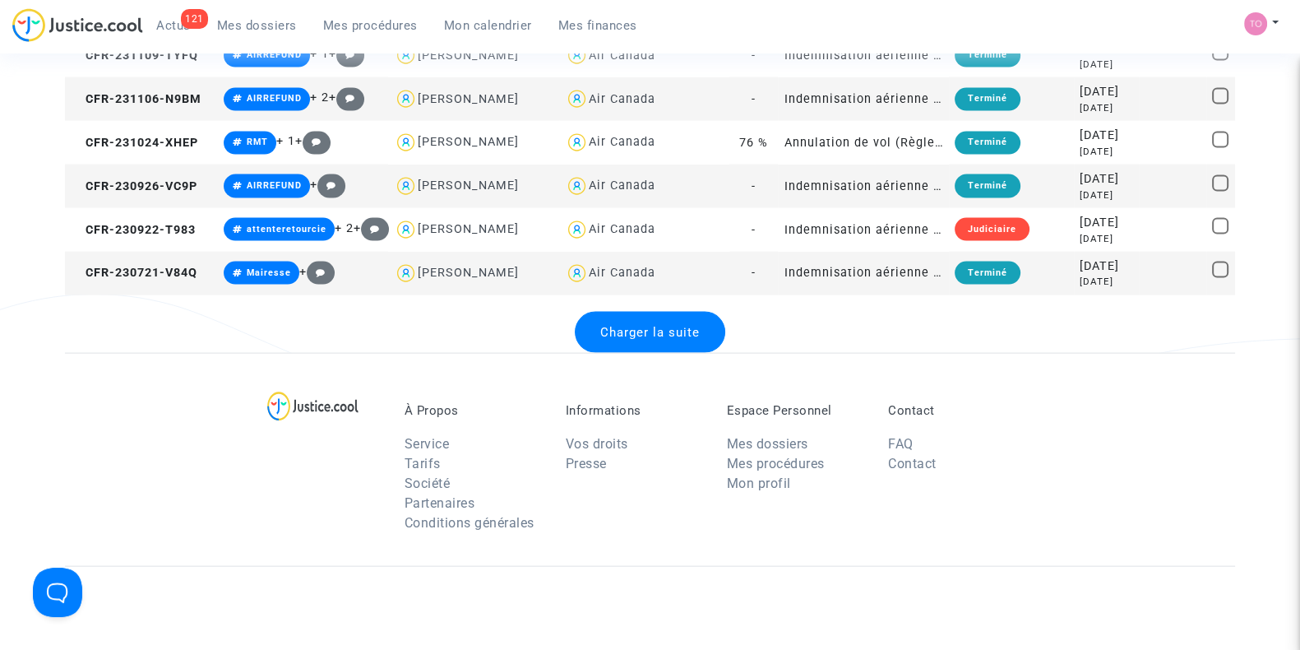
scroll to position [4431, 0]
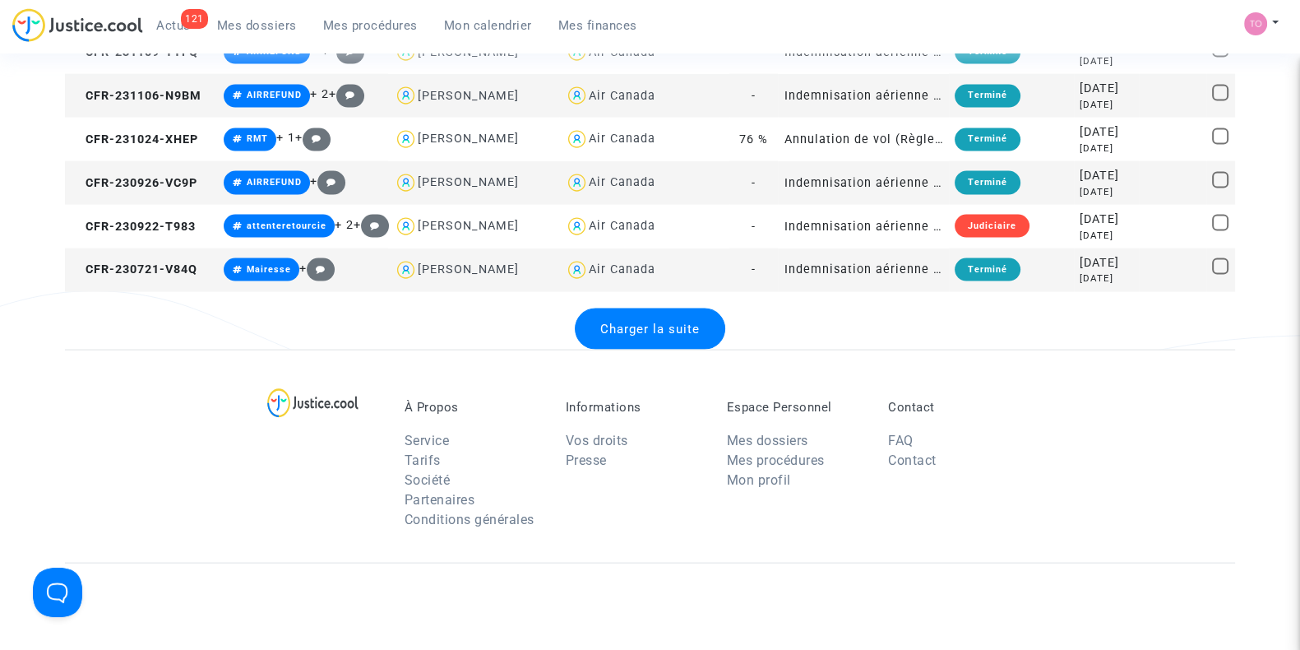
click at [622, 321] on span "Charger la suite" at bounding box center [649, 328] width 99 height 15
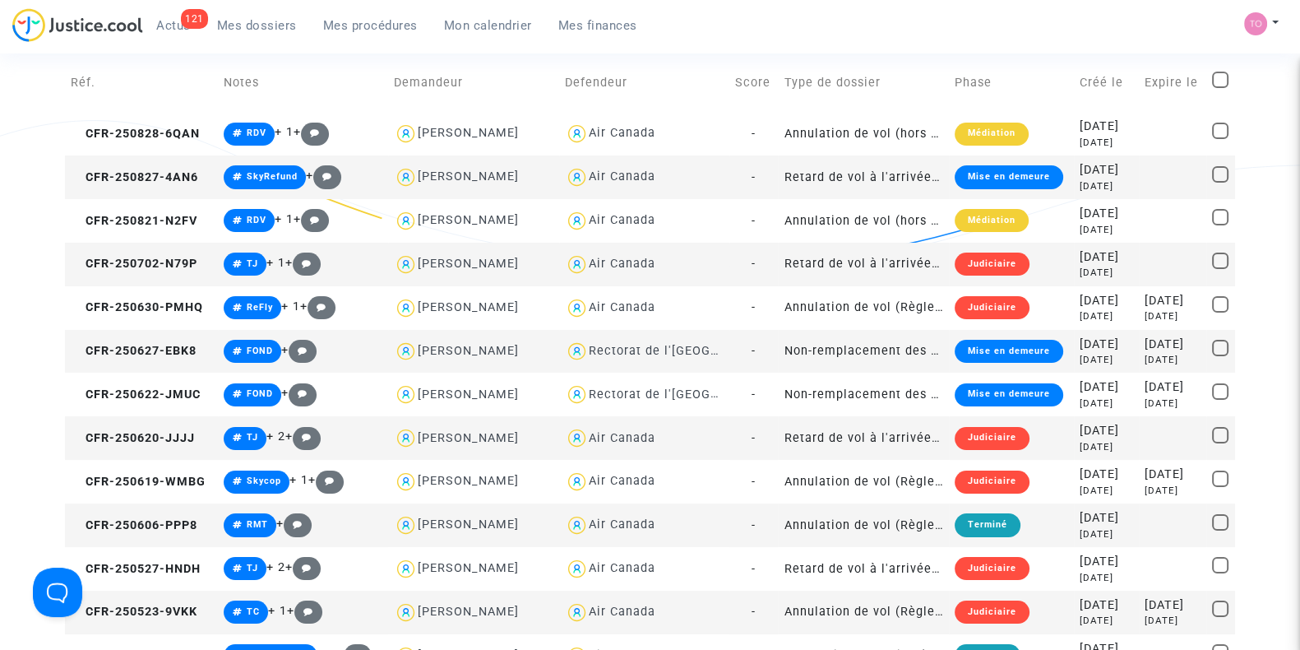
scroll to position [0, 0]
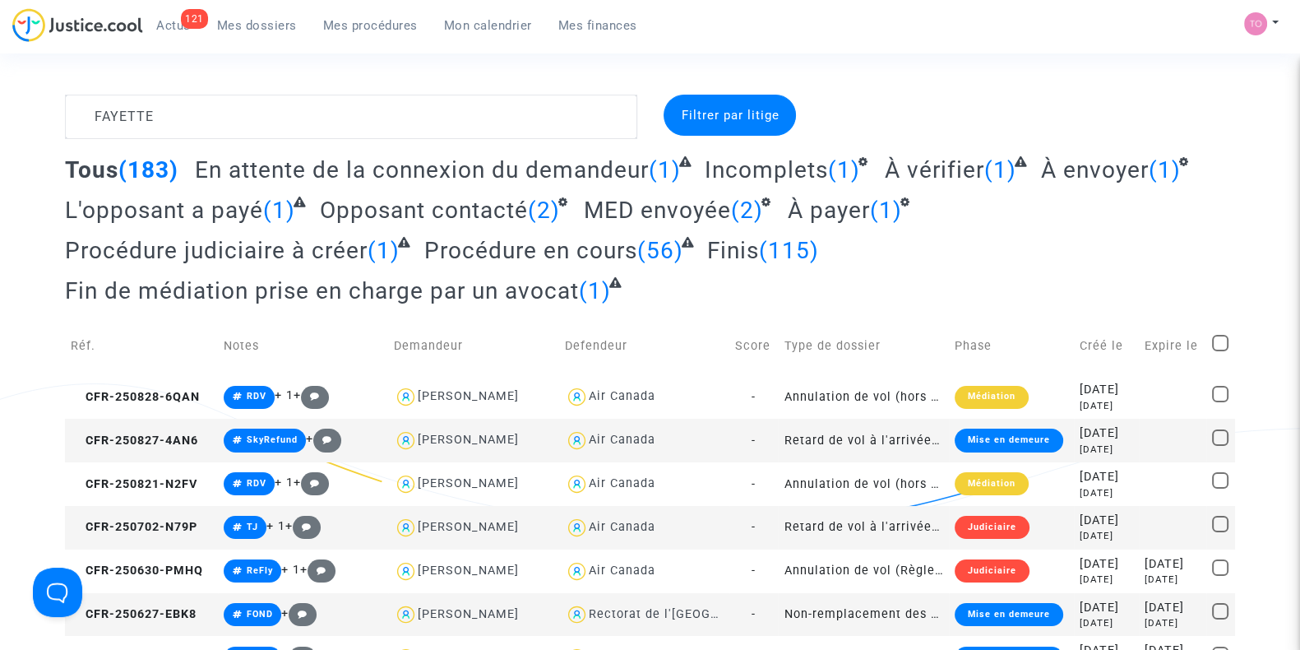
click at [464, 25] on span "Mon calendrier" at bounding box center [488, 25] width 88 height 15
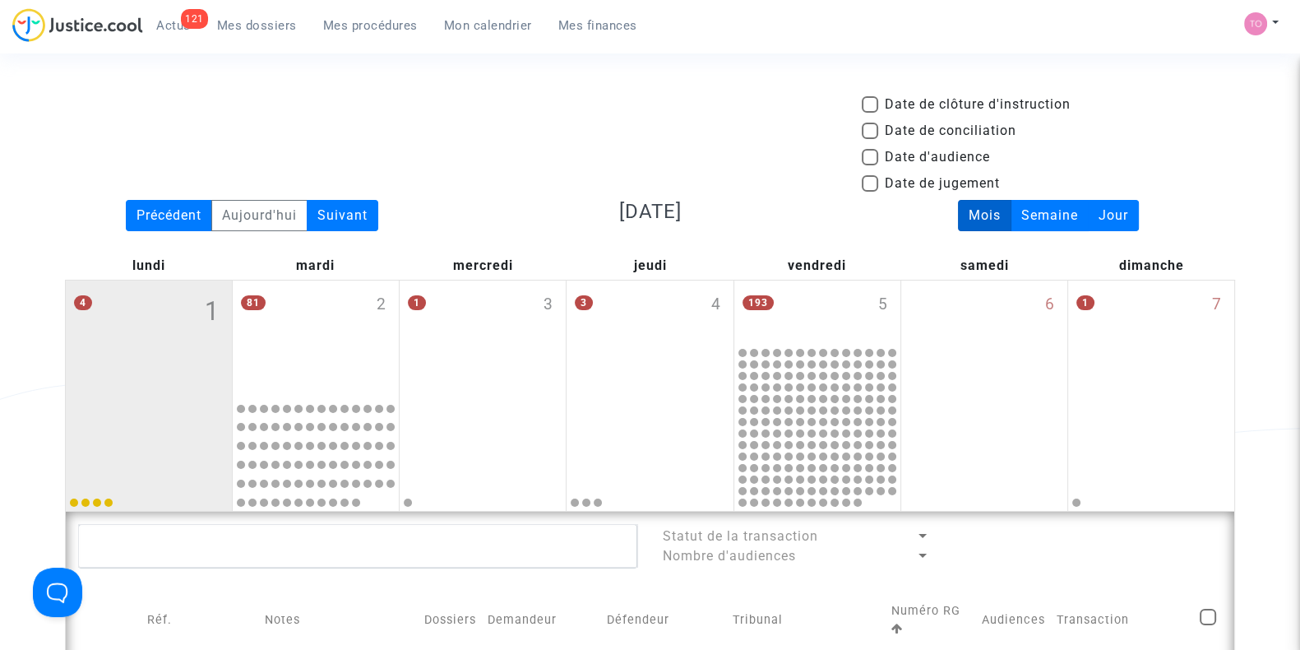
click at [871, 150] on span at bounding box center [870, 157] width 16 height 16
click at [870, 165] on input "Date d'audience" at bounding box center [869, 165] width 1 height 1
checkbox input "true"
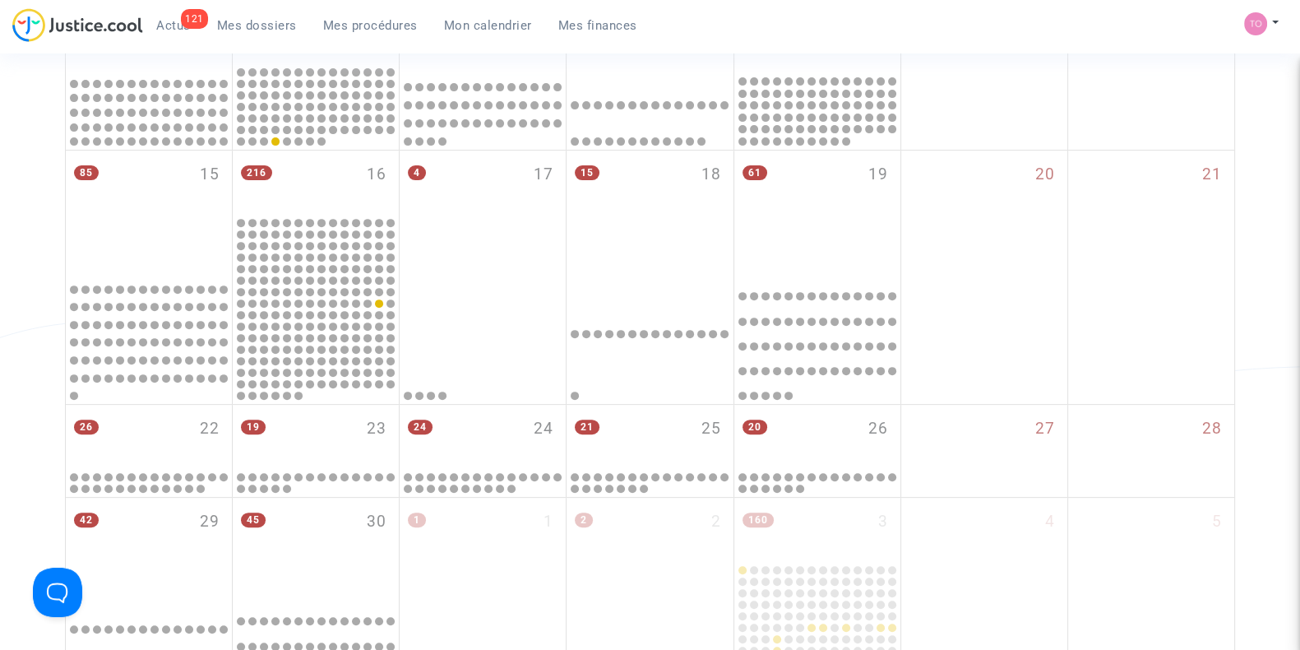
scroll to position [786, 0]
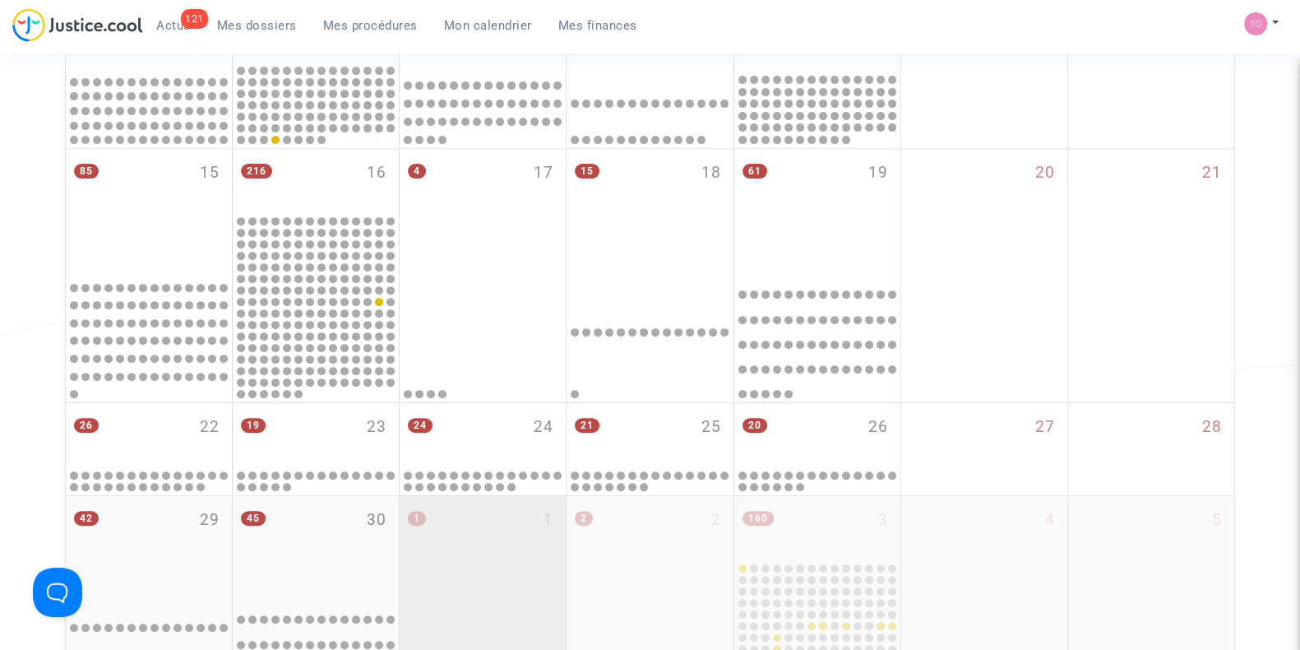
drag, startPoint x: 695, startPoint y: 240, endPoint x: 483, endPoint y: 487, distance: 325.3
click at [483, 487] on div "2 1 74 2 1 3 3 4 182 5 6 7 Statut de la transaction Nombre d'audiences Réf. Not…" at bounding box center [650, 99] width 1170 height 1210
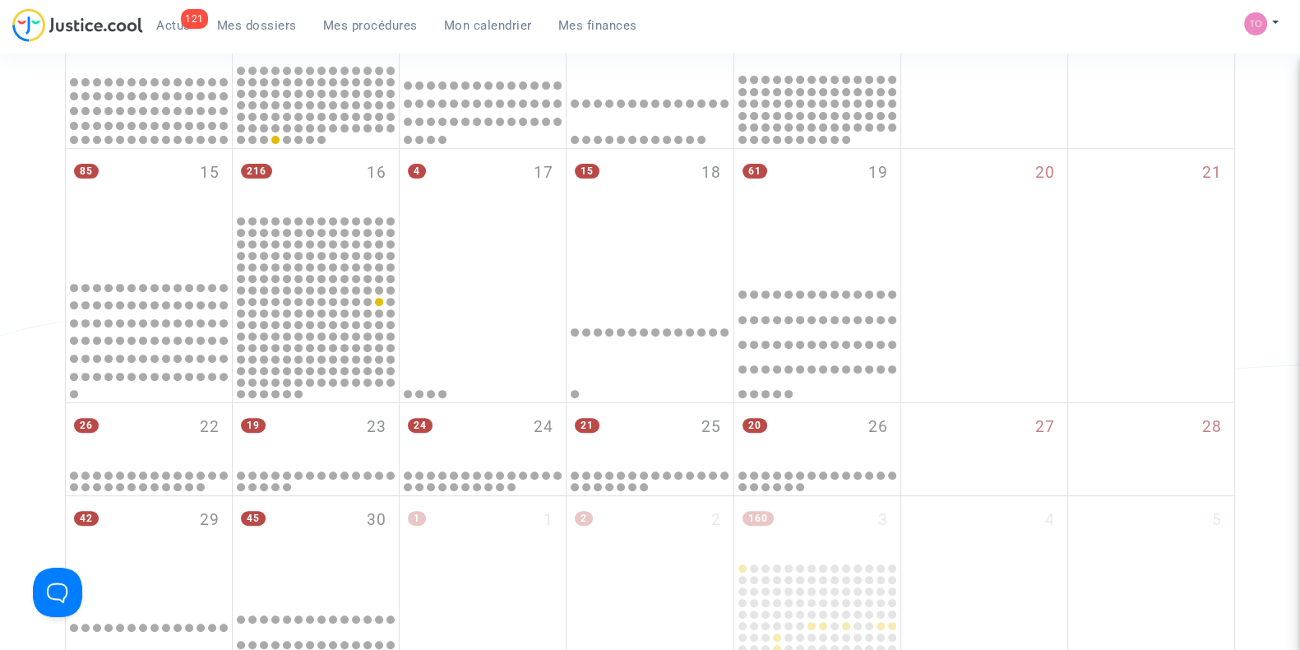
click at [0, 391] on div "Date de clôture d'instruction Date de conciliation Date d'audience Date de juge…" at bounding box center [650, 6] width 1300 height 1395
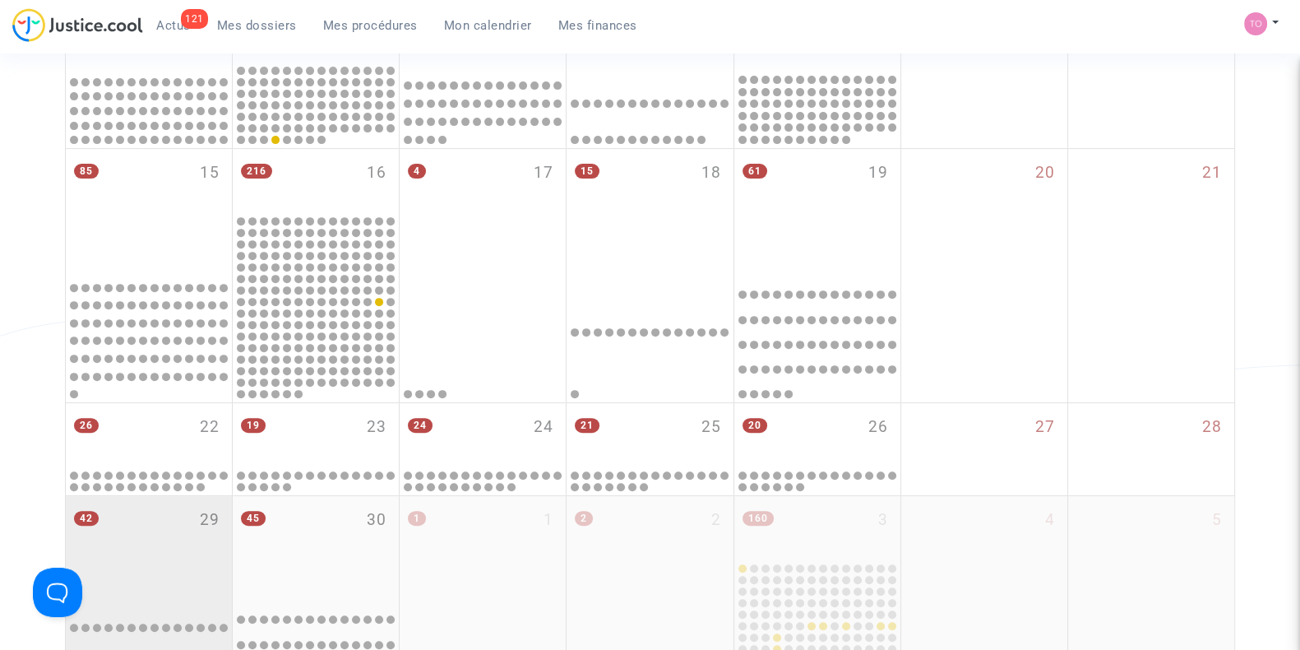
click at [142, 496] on div "42 29" at bounding box center [149, 546] width 166 height 101
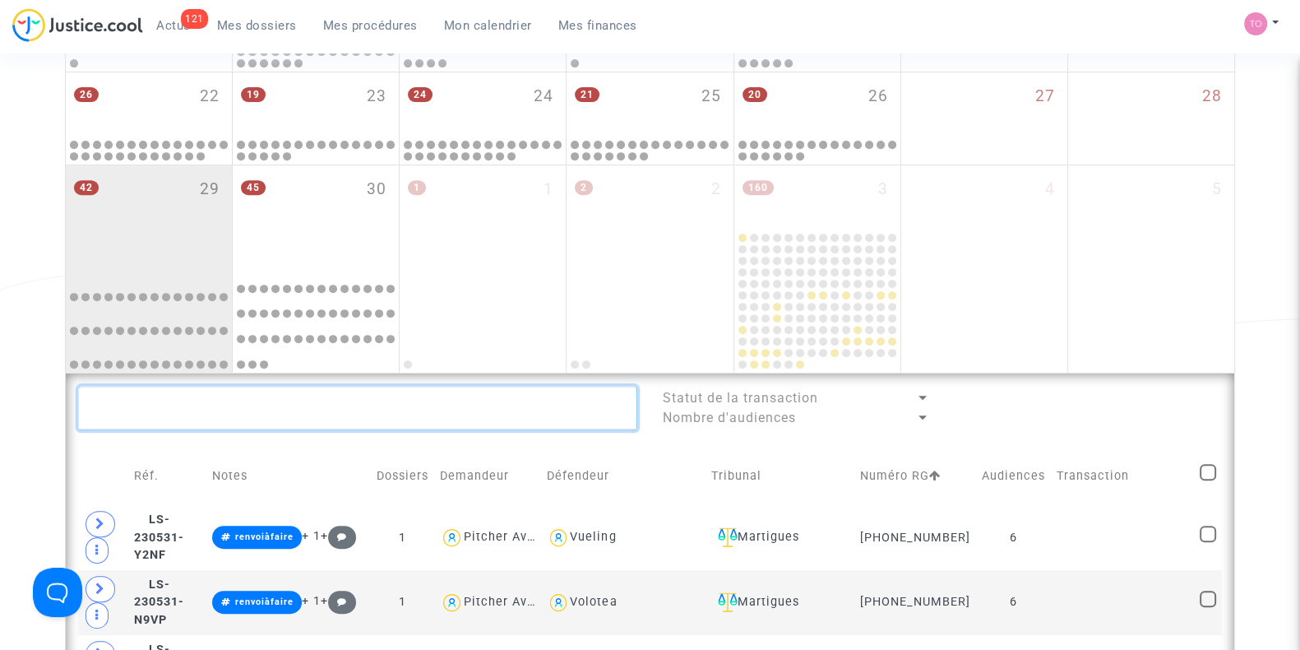
click at [189, 405] on textarea at bounding box center [357, 408] width 559 height 44
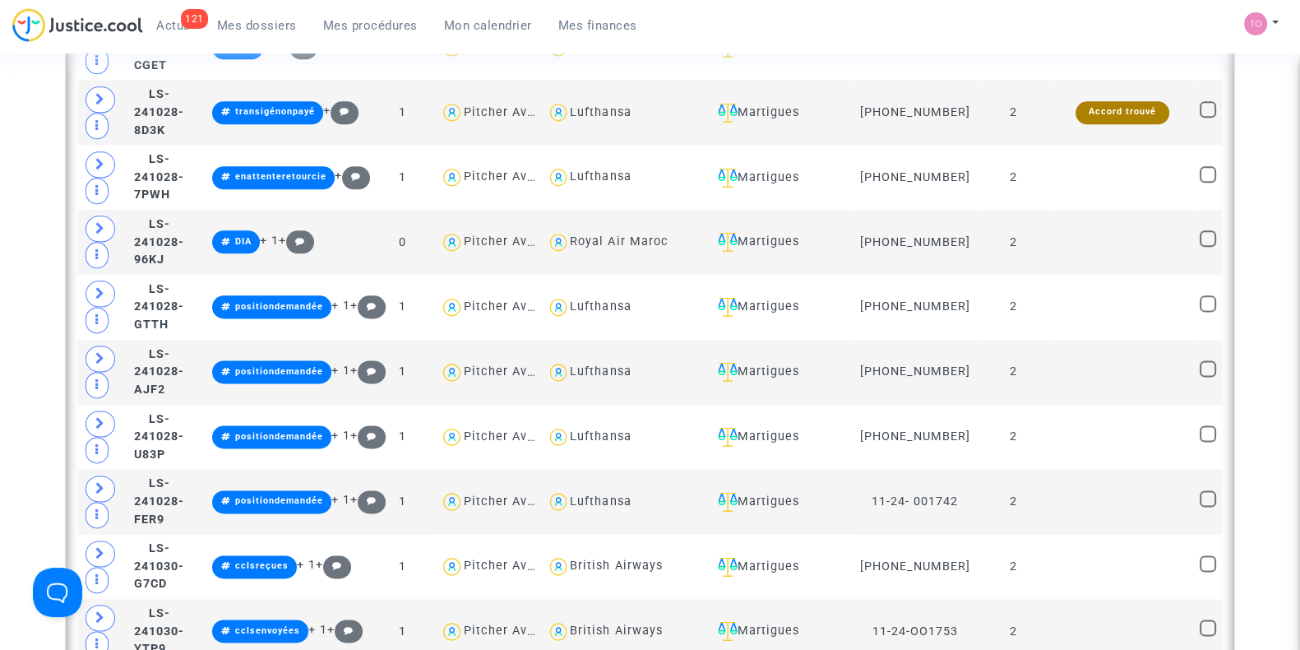
scroll to position [2619, 0]
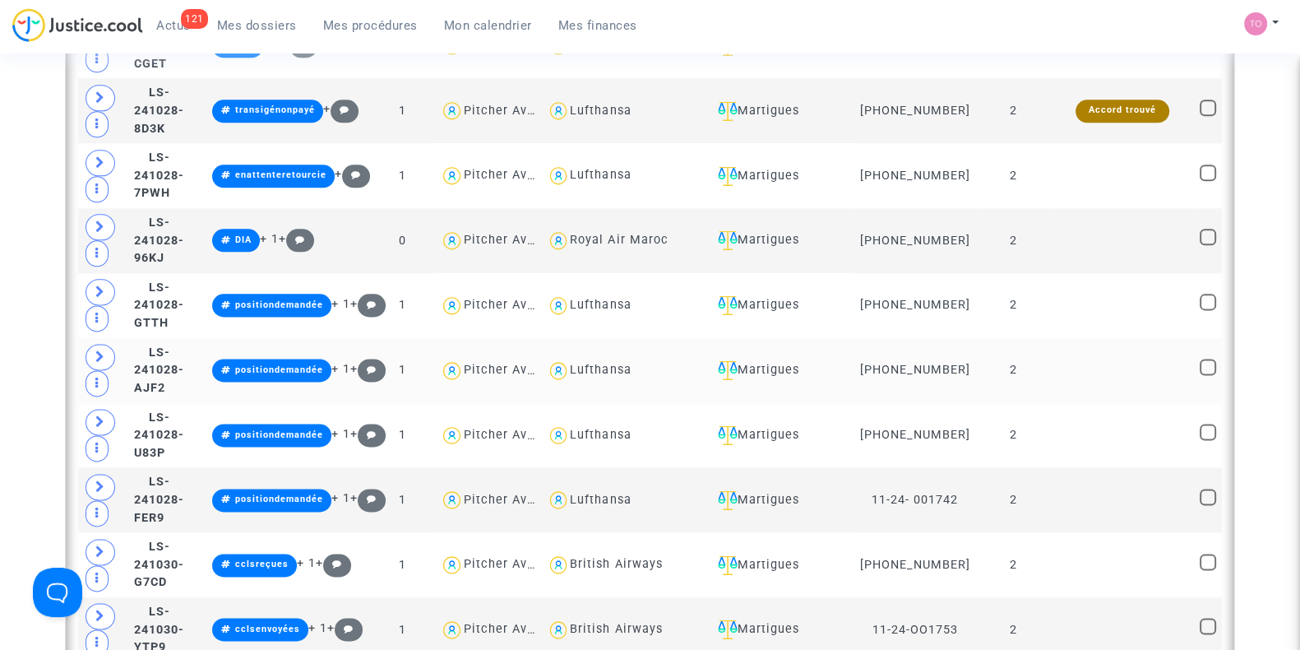
click at [631, 363] on div "Lufthansa" at bounding box center [600, 370] width 61 height 14
type textarea "@Lufthansa"
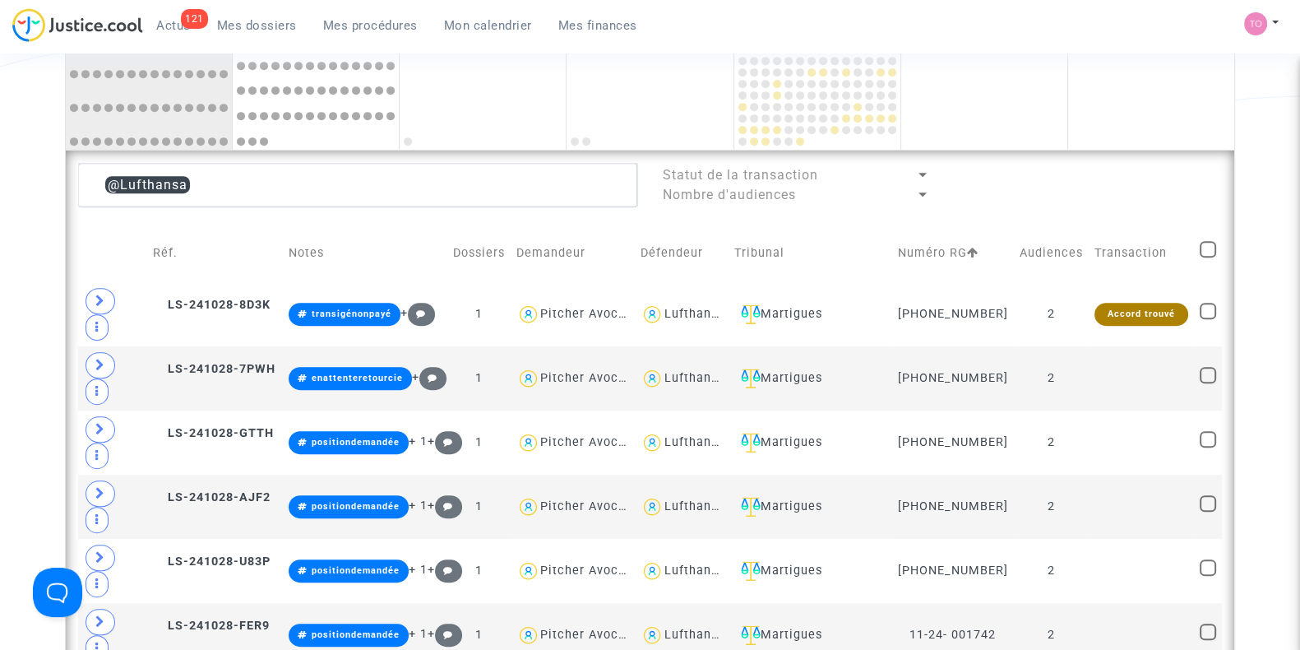
scroll to position [1052, 0]
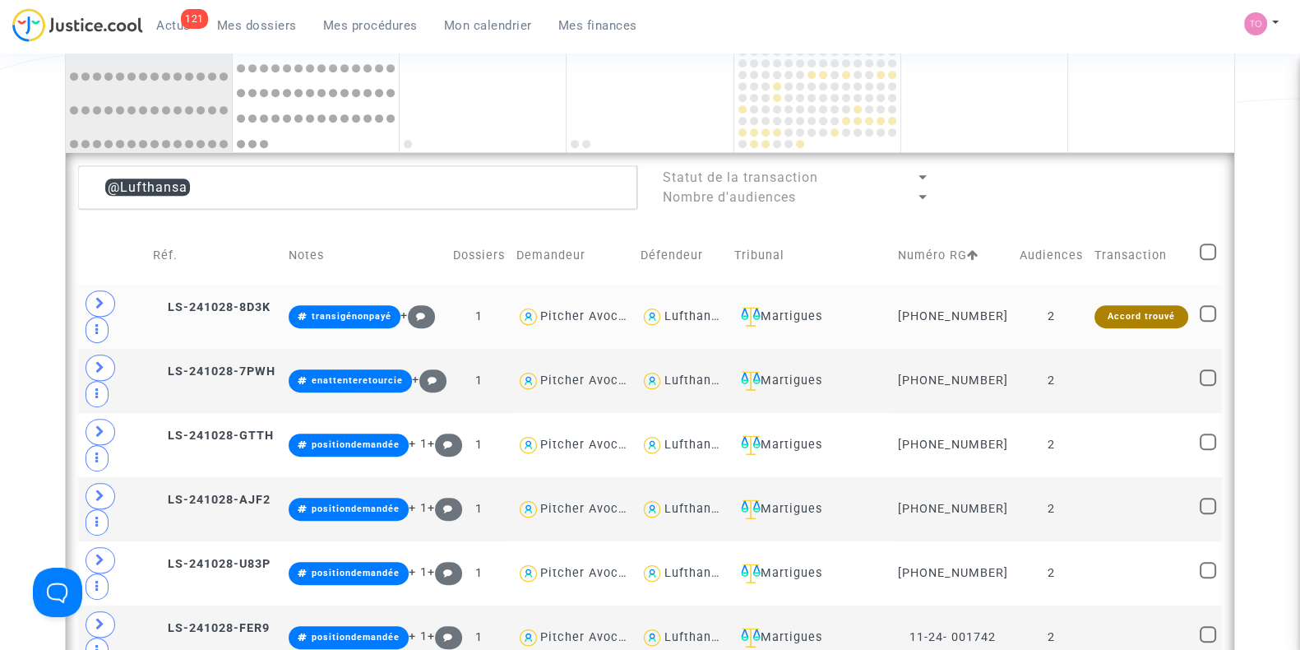
click at [102, 298] on icon at bounding box center [100, 303] width 10 height 12
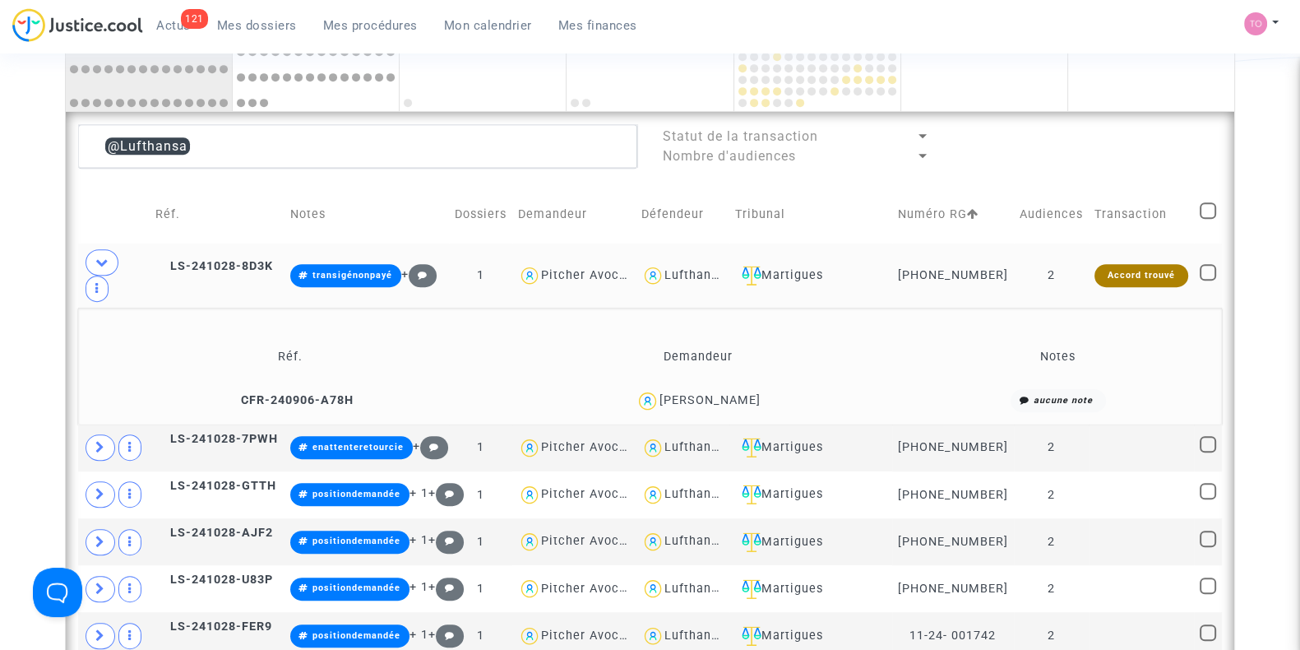
scroll to position [1093, 0]
click at [95, 441] on icon at bounding box center [100, 447] width 10 height 12
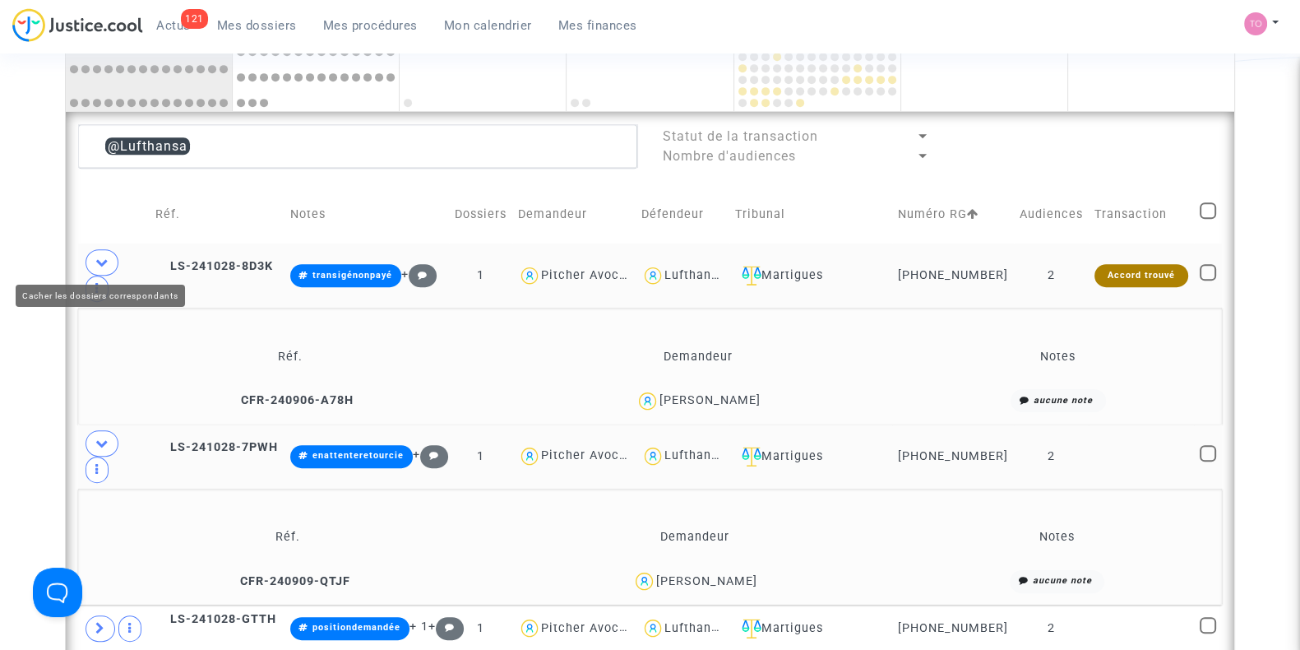
click at [94, 260] on span at bounding box center [102, 262] width 33 height 26
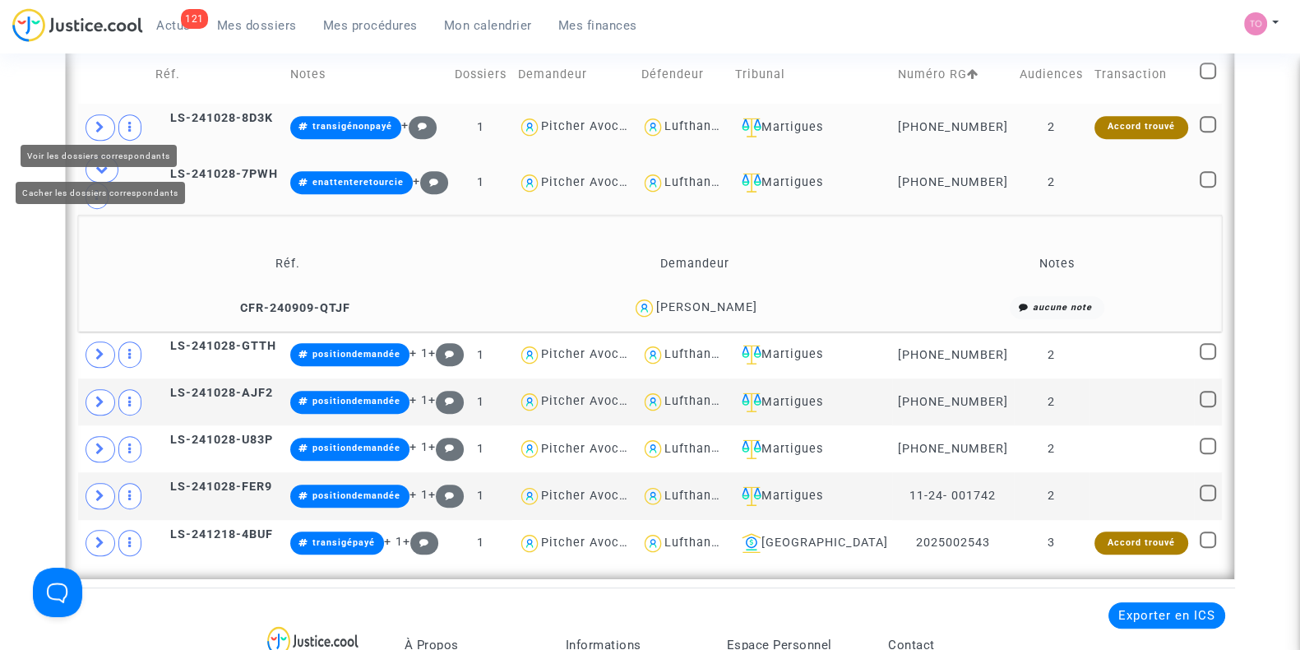
scroll to position [1235, 0]
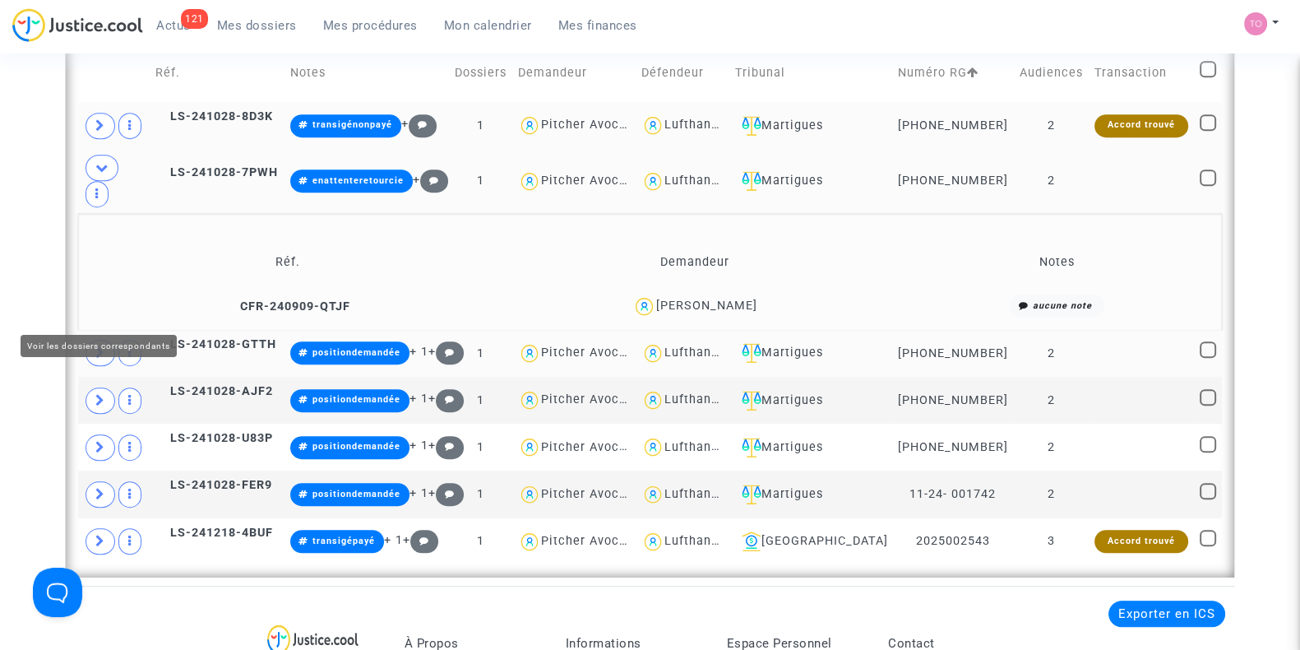
click at [95, 346] on icon at bounding box center [100, 352] width 10 height 12
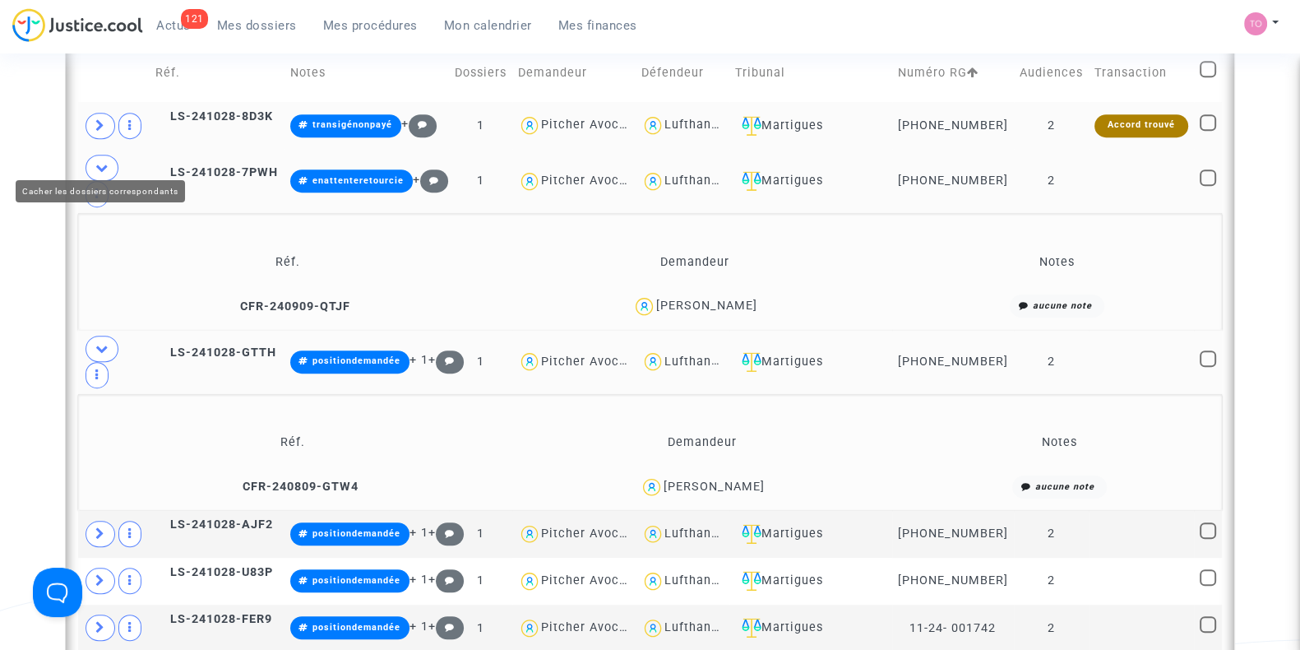
click at [91, 160] on span at bounding box center [102, 168] width 33 height 26
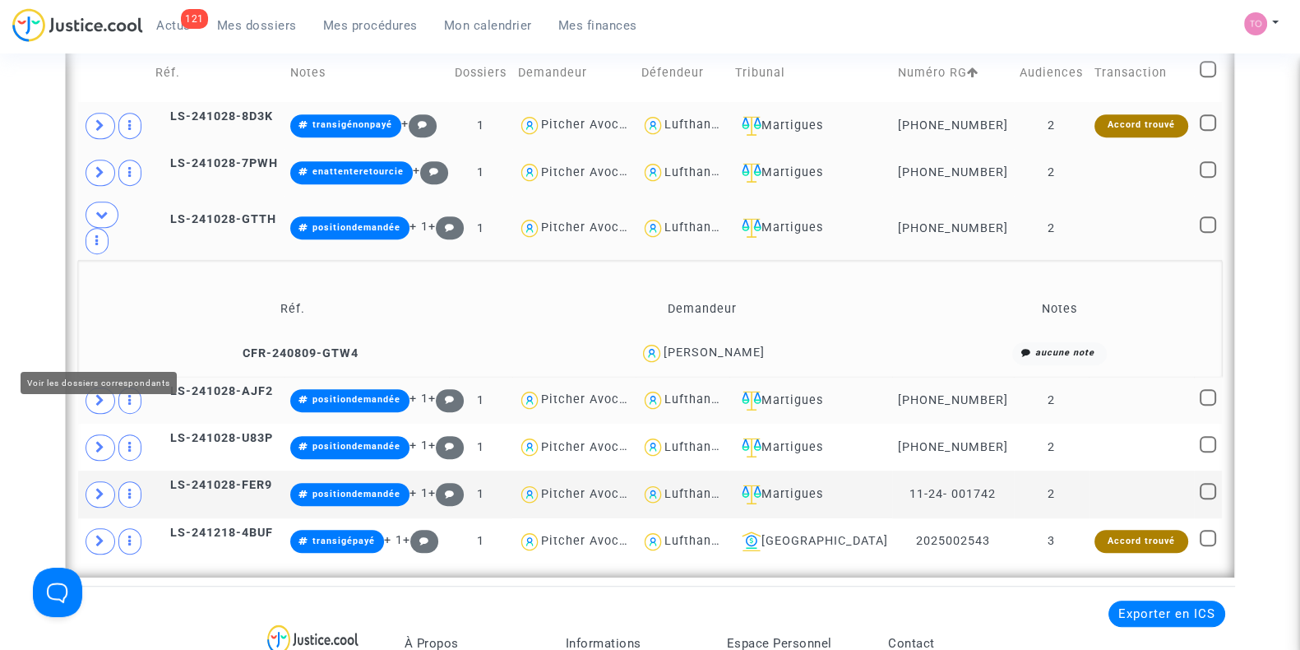
click at [99, 394] on icon at bounding box center [100, 400] width 10 height 12
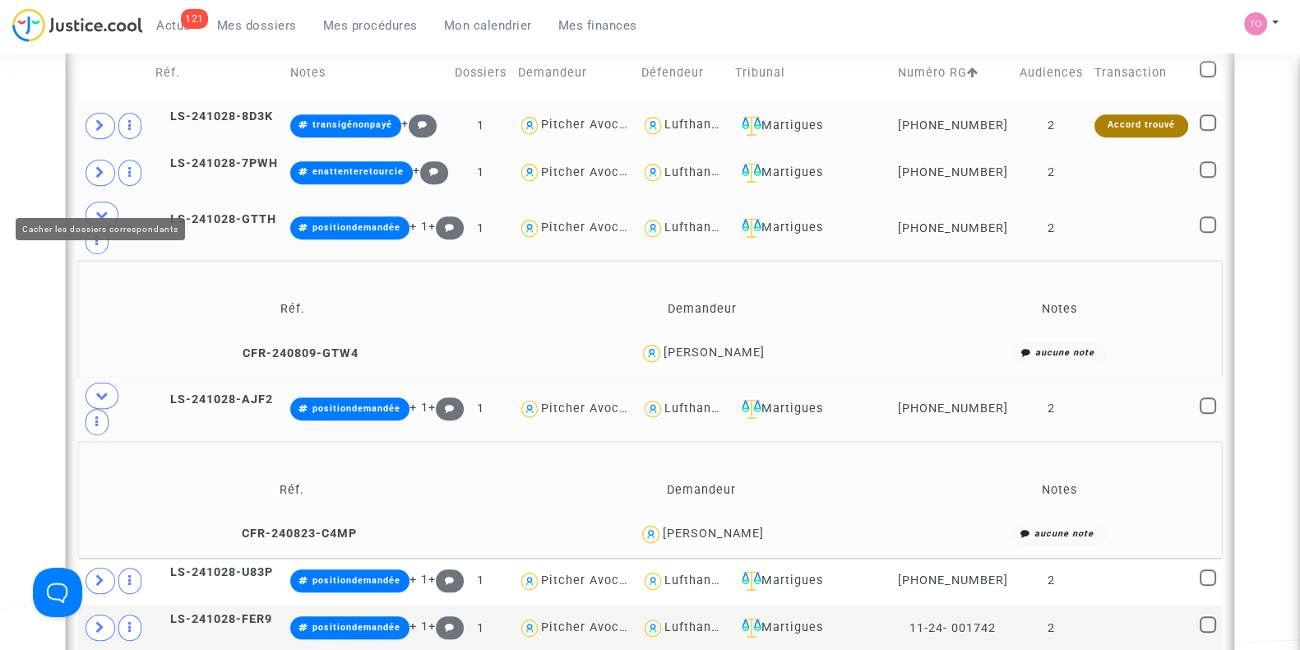
click at [95, 208] on icon at bounding box center [101, 214] width 13 height 12
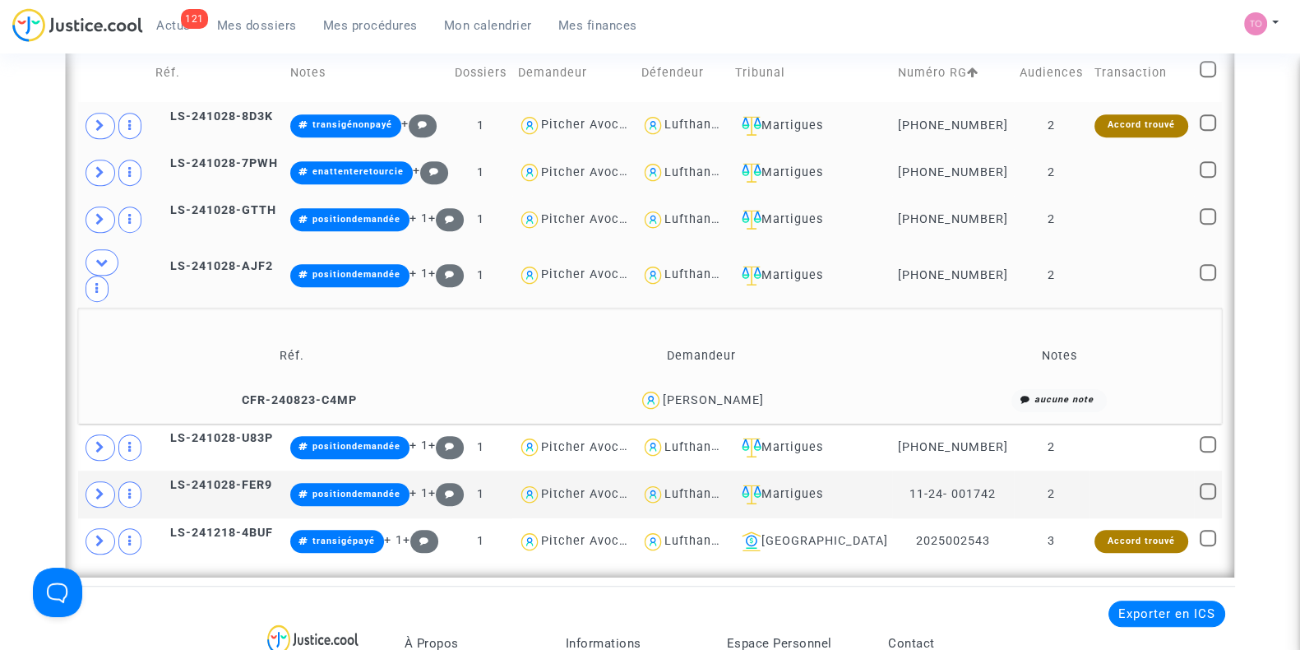
click at [691, 393] on div "FABRICE FAYETTE" at bounding box center [713, 400] width 101 height 14
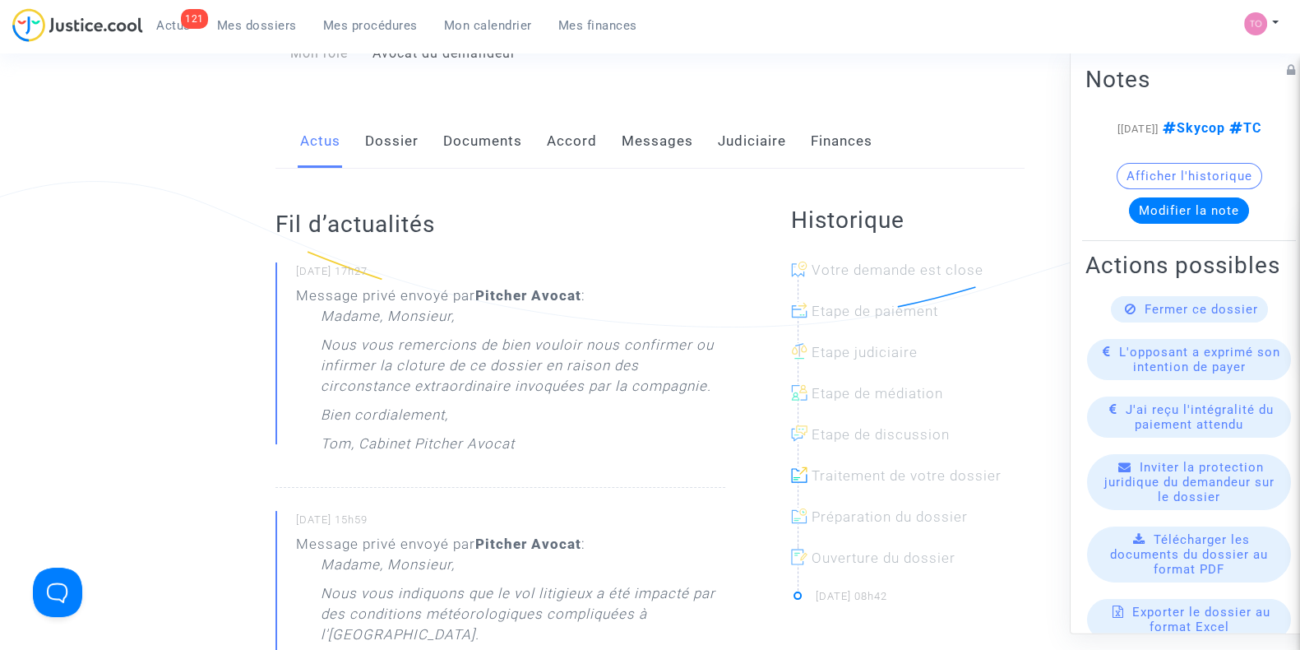
scroll to position [211, 0]
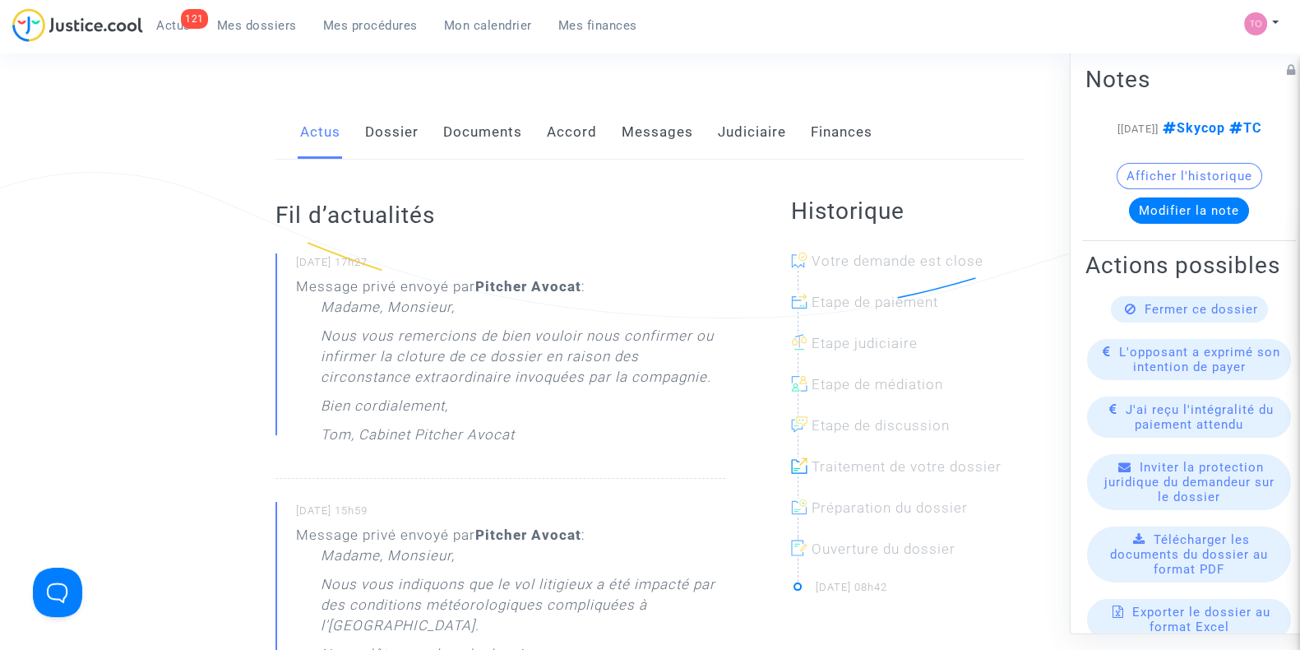
click at [622, 141] on link "Messages" at bounding box center [658, 132] width 72 height 54
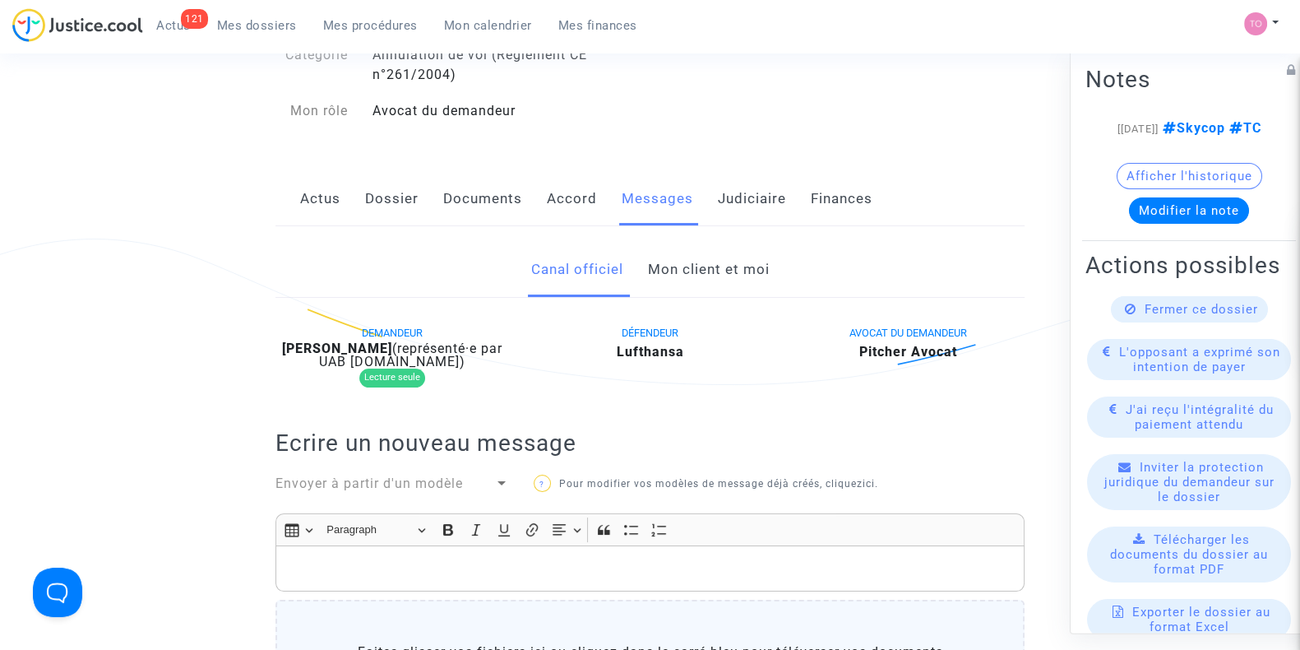
click at [659, 259] on link "Mon client et moi" at bounding box center [708, 270] width 122 height 54
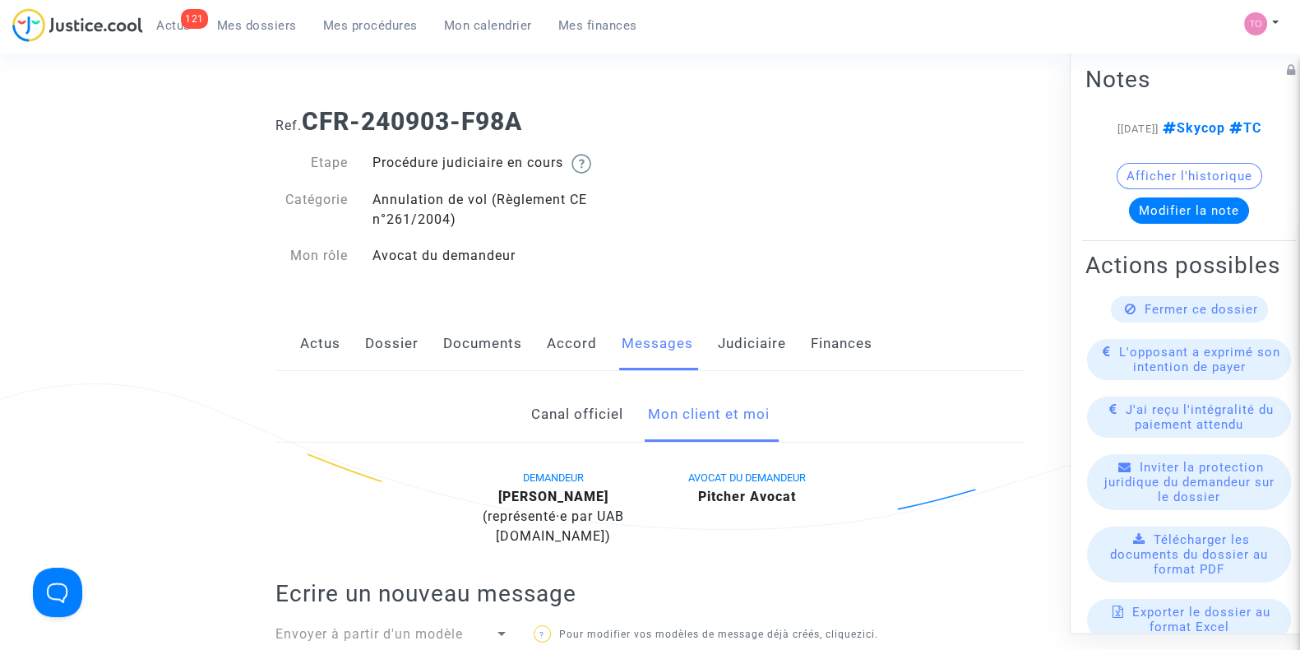
click at [739, 342] on link "Judiciaire" at bounding box center [752, 344] width 68 height 54
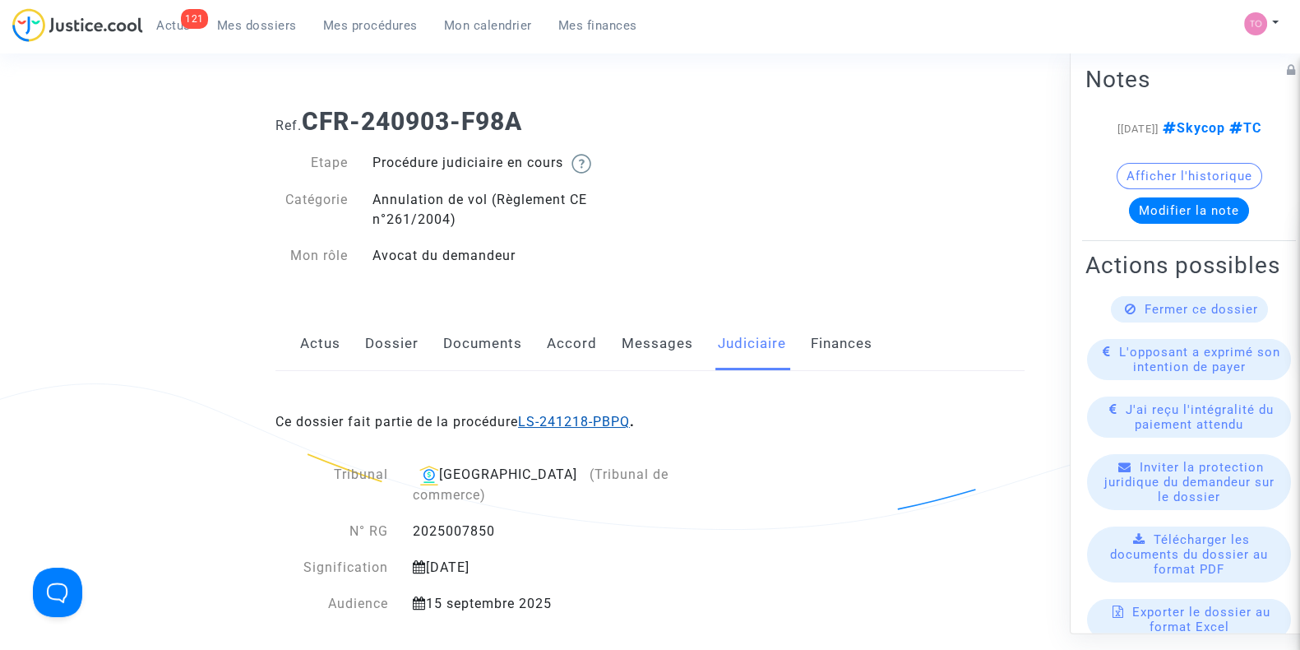
click at [584, 423] on link "LS-241218-PBPQ" at bounding box center [574, 422] width 112 height 16
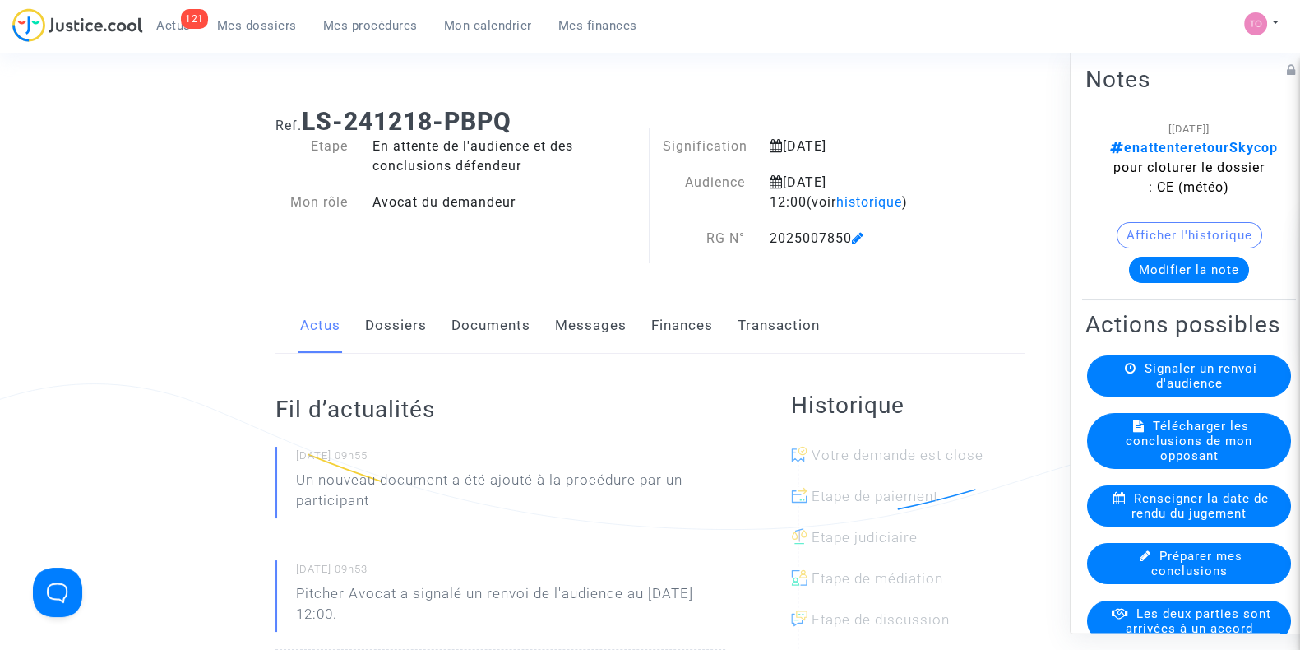
click at [267, 28] on span "Mes dossiers" at bounding box center [257, 25] width 80 height 15
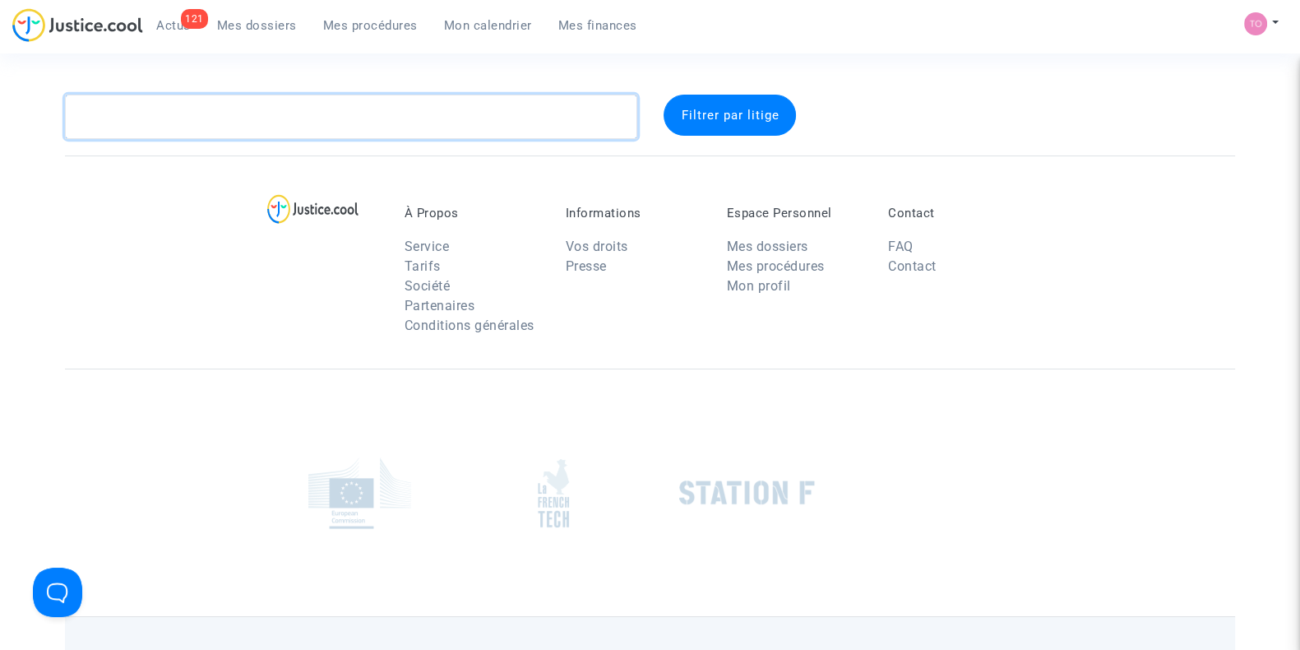
click at [183, 107] on textarea at bounding box center [351, 117] width 572 height 44
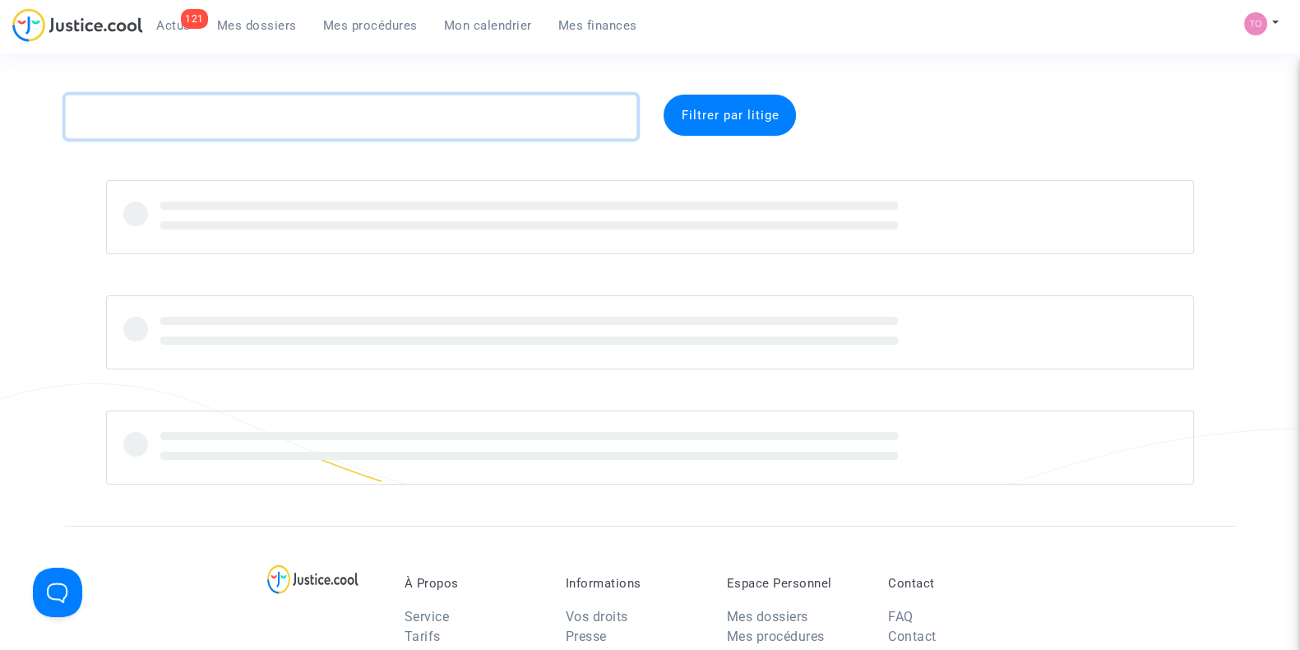
paste textarea "SABOGAL"
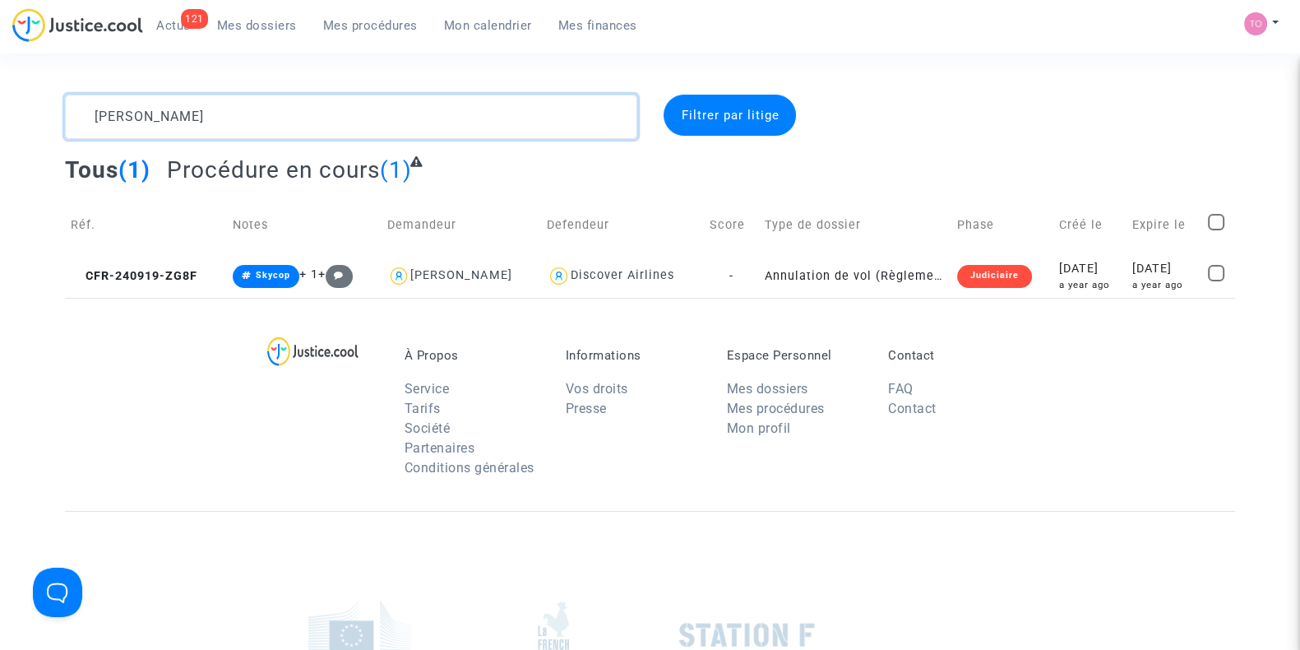
type textarea "SABOGAL"
click at [1070, 299] on div "À Propos Service Tarifs Société Partenaires Conditions générales Informations V…" at bounding box center [650, 404] width 1170 height 213
click at [1058, 262] on div "2024-09-19" at bounding box center [1089, 269] width 62 height 18
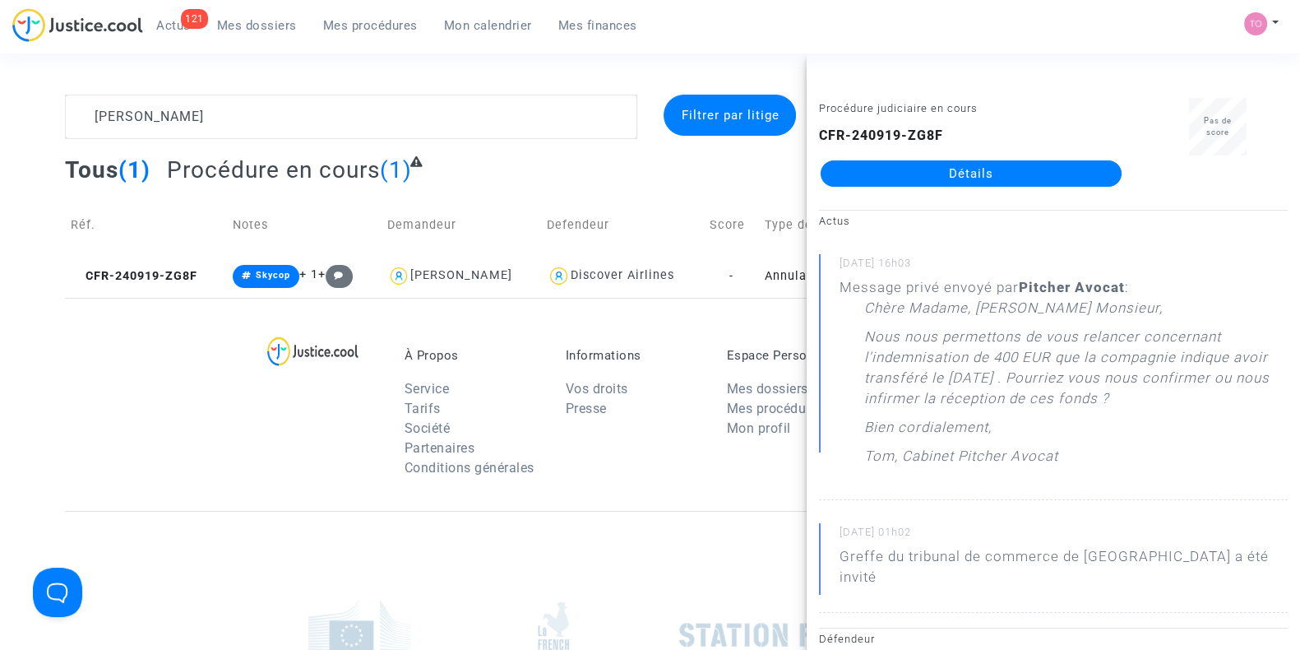
click at [983, 173] on link "Détails" at bounding box center [971, 173] width 301 height 26
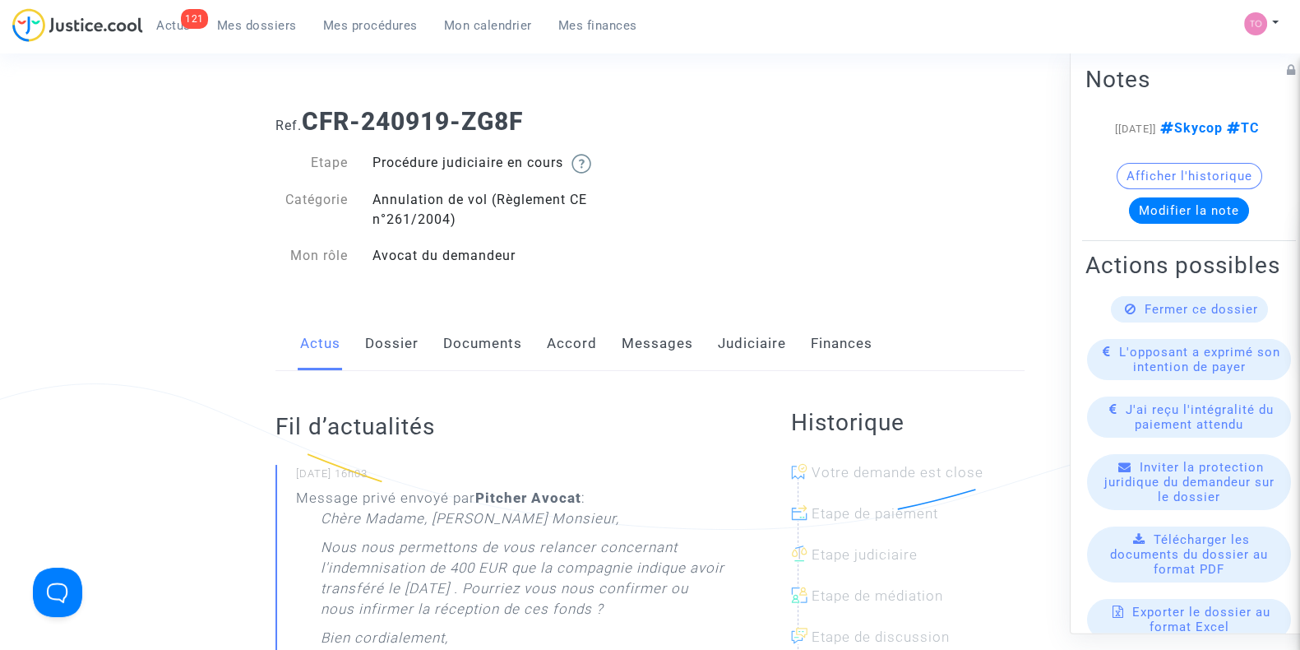
click at [468, 326] on link "Documents" at bounding box center [482, 344] width 79 height 54
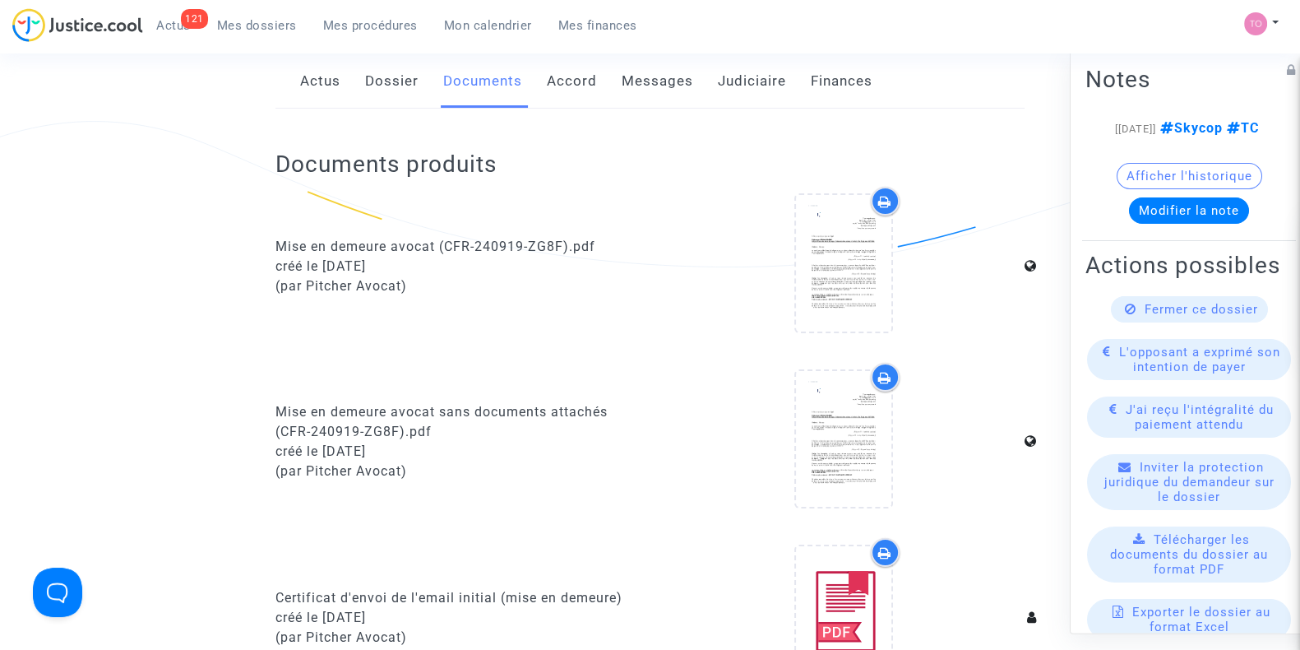
scroll to position [263, 0]
click at [641, 82] on link "Messages" at bounding box center [658, 80] width 72 height 54
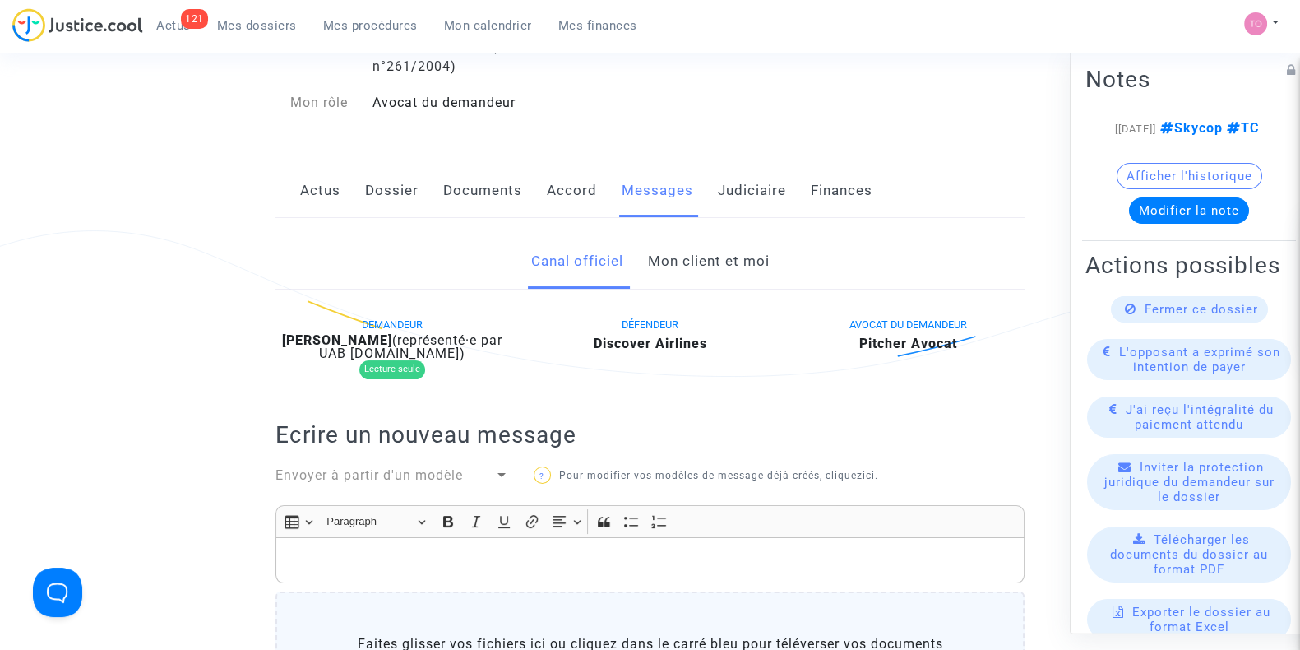
click at [691, 272] on link "Mon client et moi" at bounding box center [708, 261] width 122 height 54
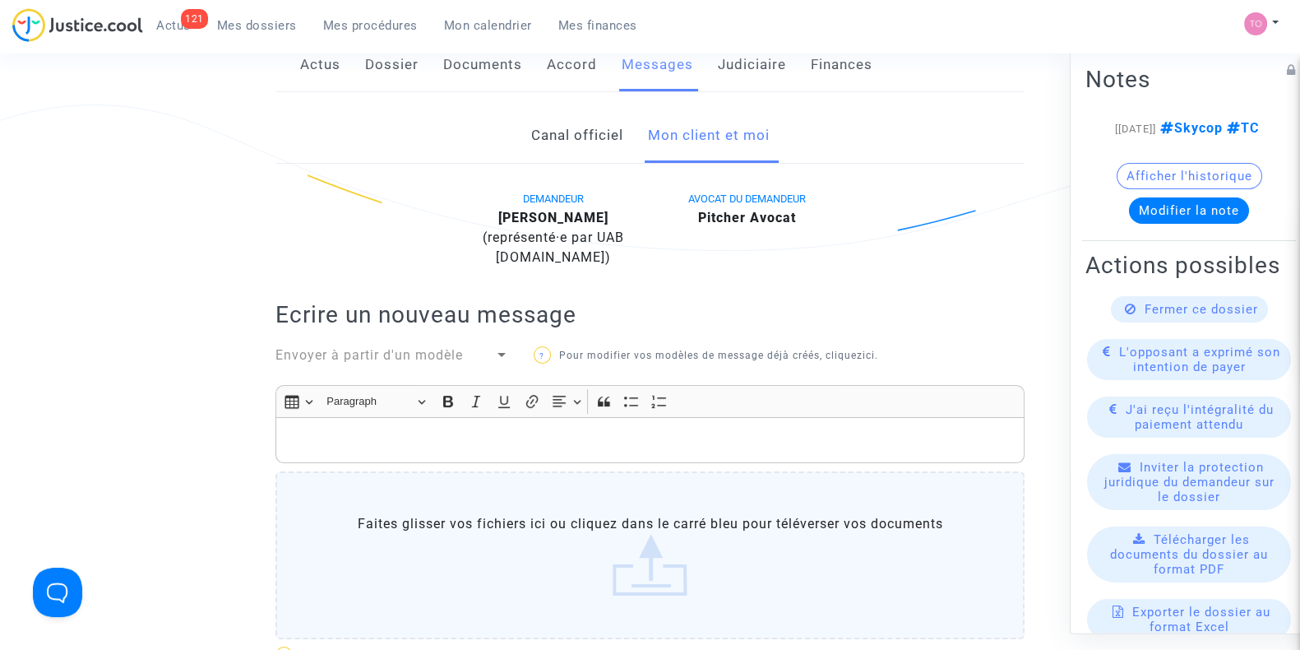
scroll to position [76, 0]
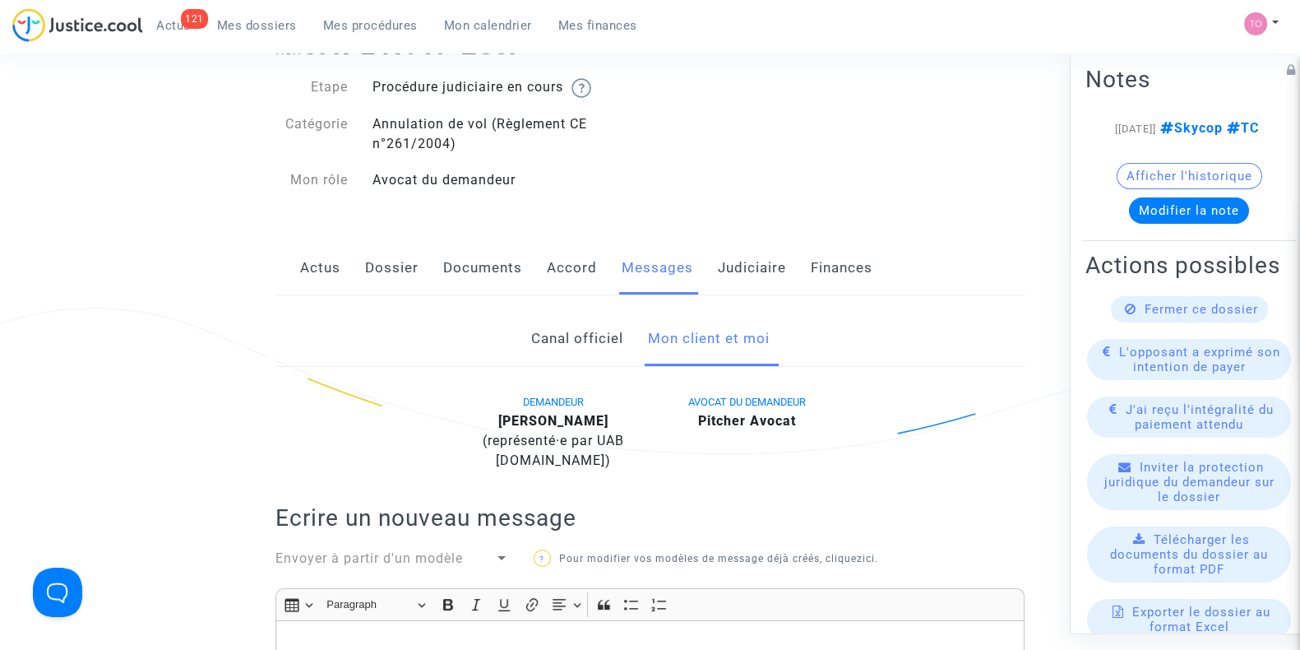
click at [469, 272] on link "Documents" at bounding box center [482, 268] width 79 height 54
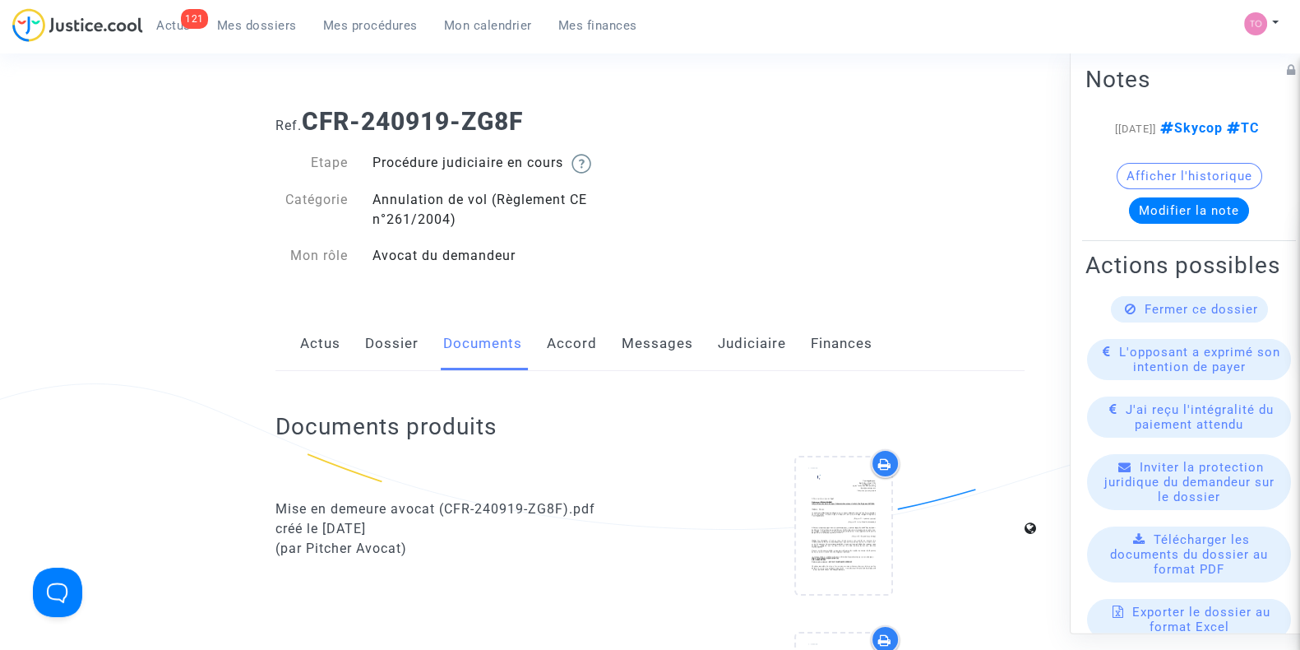
click at [748, 353] on link "Judiciaire" at bounding box center [752, 344] width 68 height 54
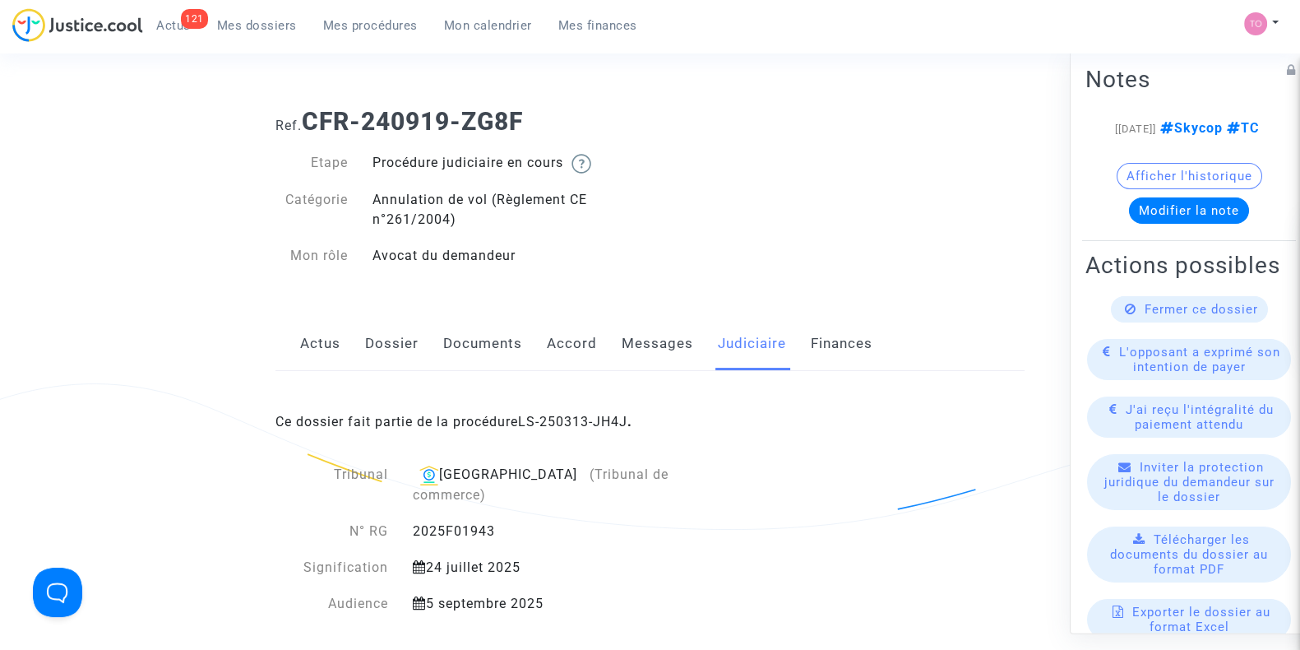
click at [387, 335] on link "Dossier" at bounding box center [391, 344] width 53 height 54
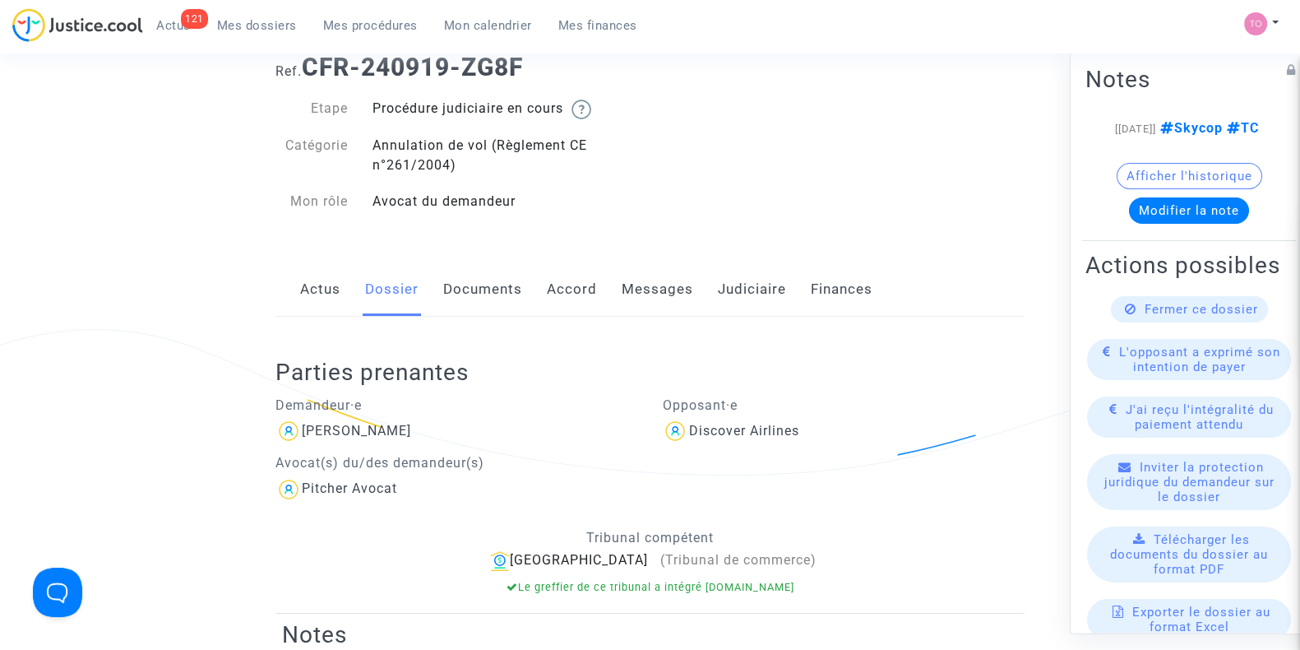
scroll to position [55, 0]
click at [740, 294] on link "Judiciaire" at bounding box center [752, 288] width 68 height 54
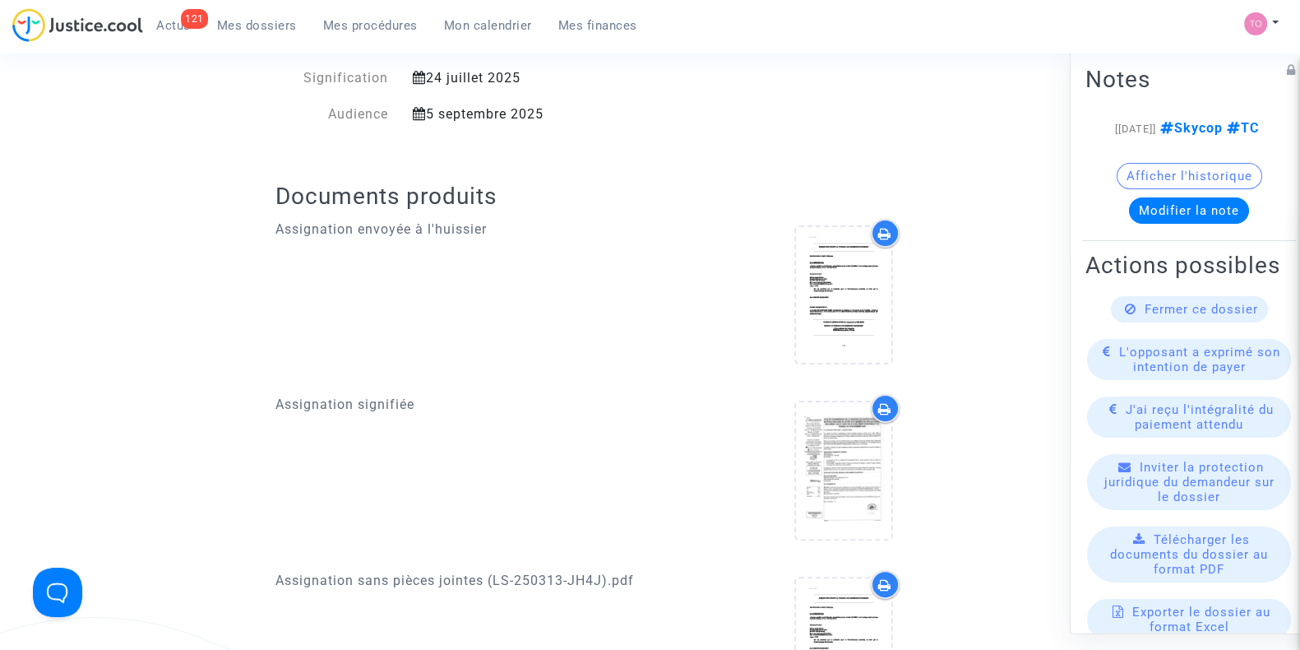
scroll to position [595, 0]
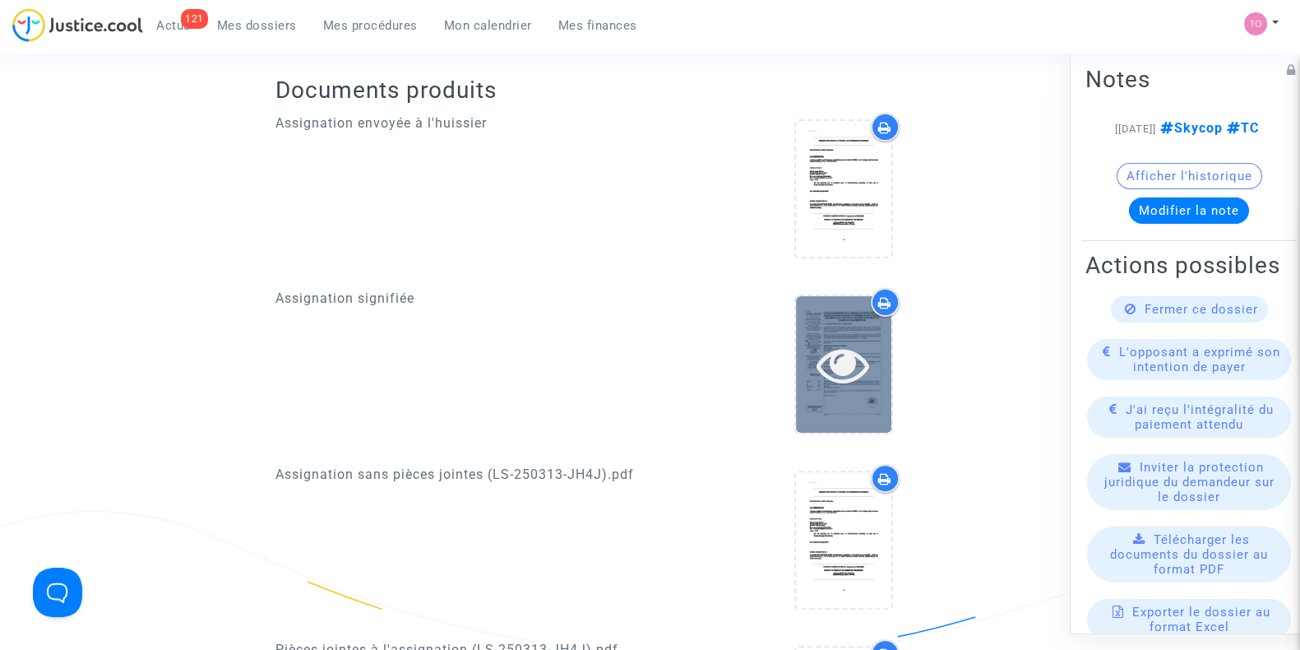
click at [828, 346] on icon at bounding box center [842, 364] width 53 height 53
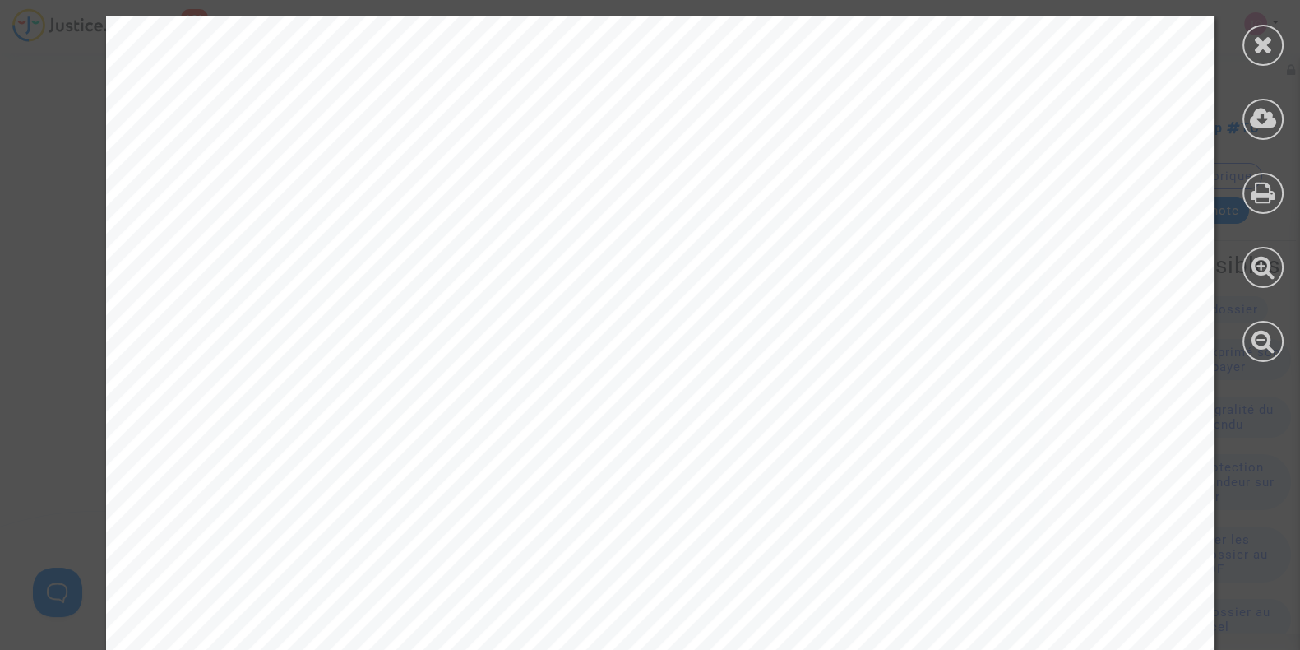
scroll to position [12, 0]
click at [1250, 53] on div at bounding box center [1262, 45] width 41 height 41
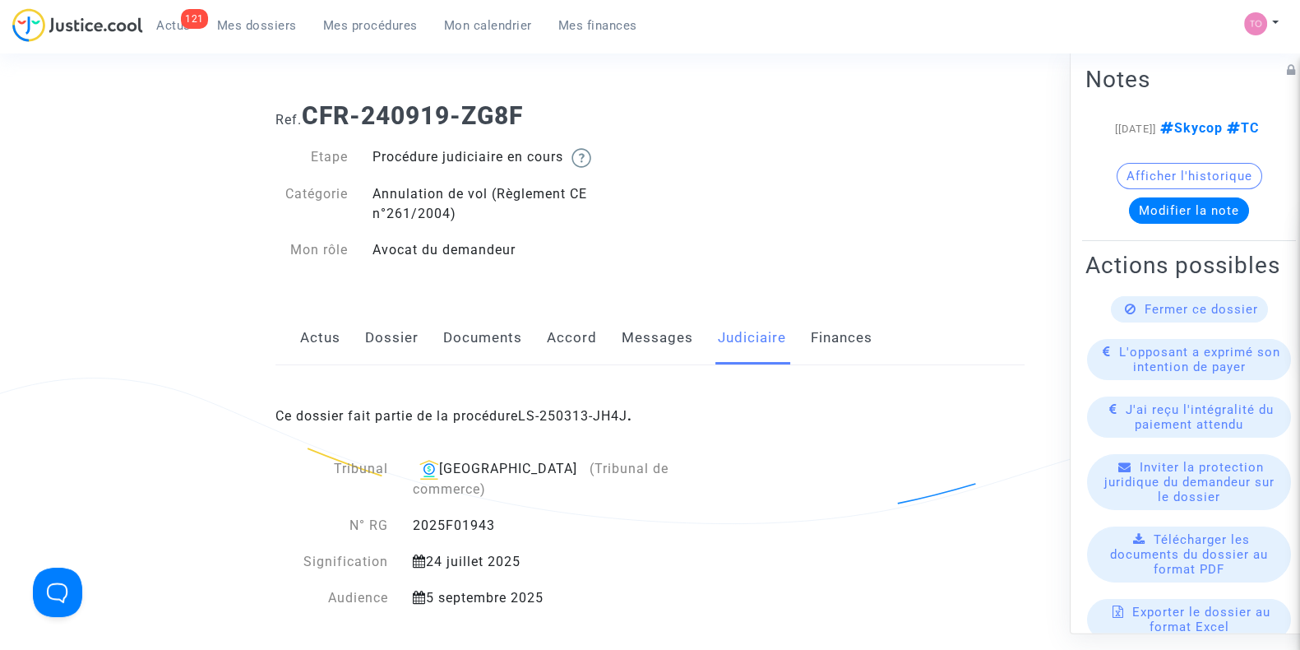
scroll to position [0, 0]
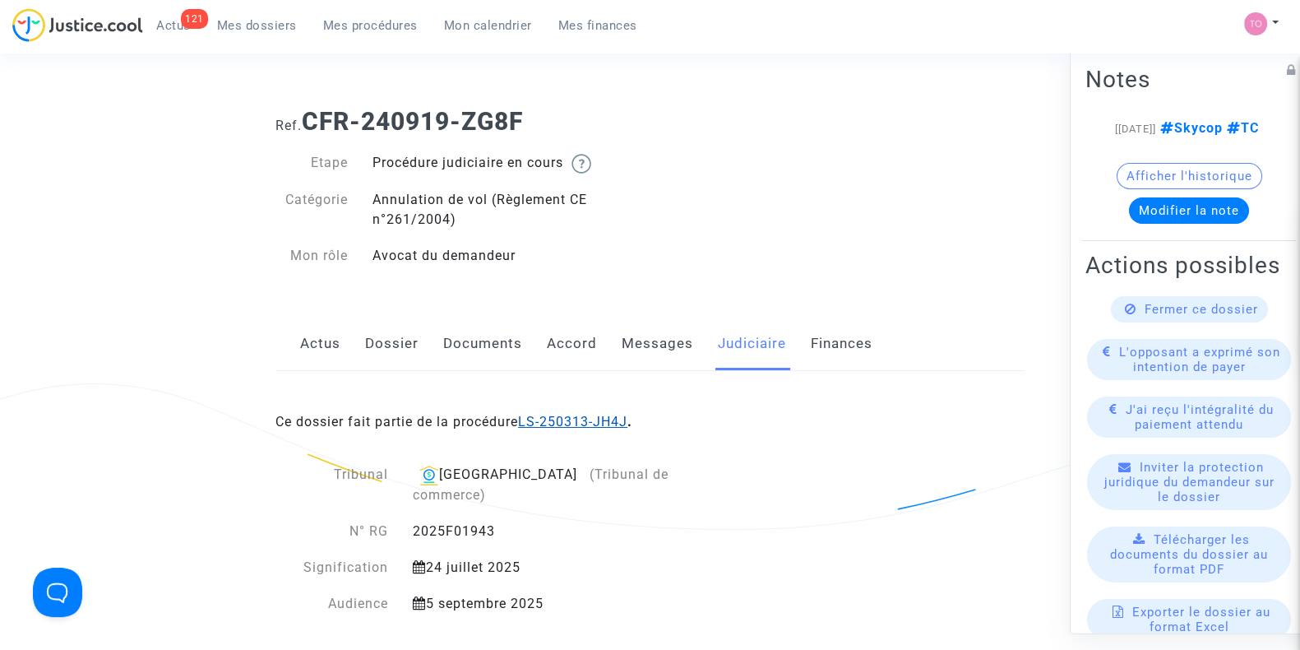
click at [565, 421] on link "LS-250313-JH4J" at bounding box center [572, 422] width 109 height 16
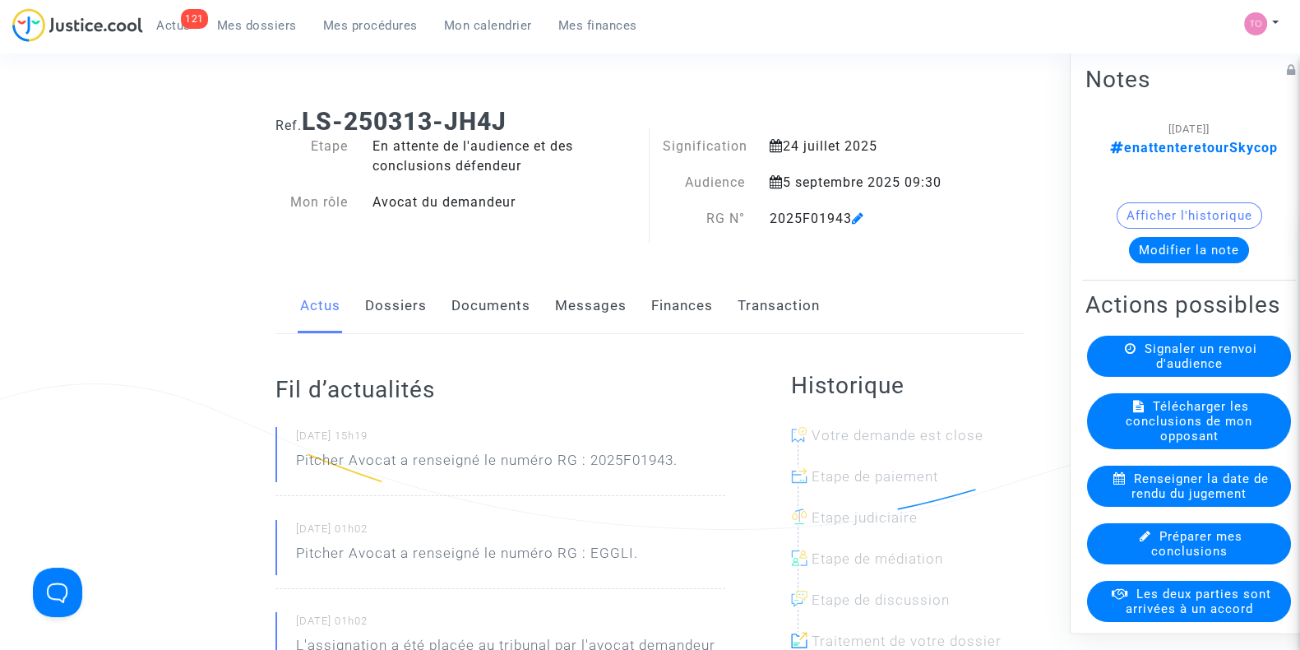
click at [1163, 237] on button "Modifier la note" at bounding box center [1189, 250] width 120 height 26
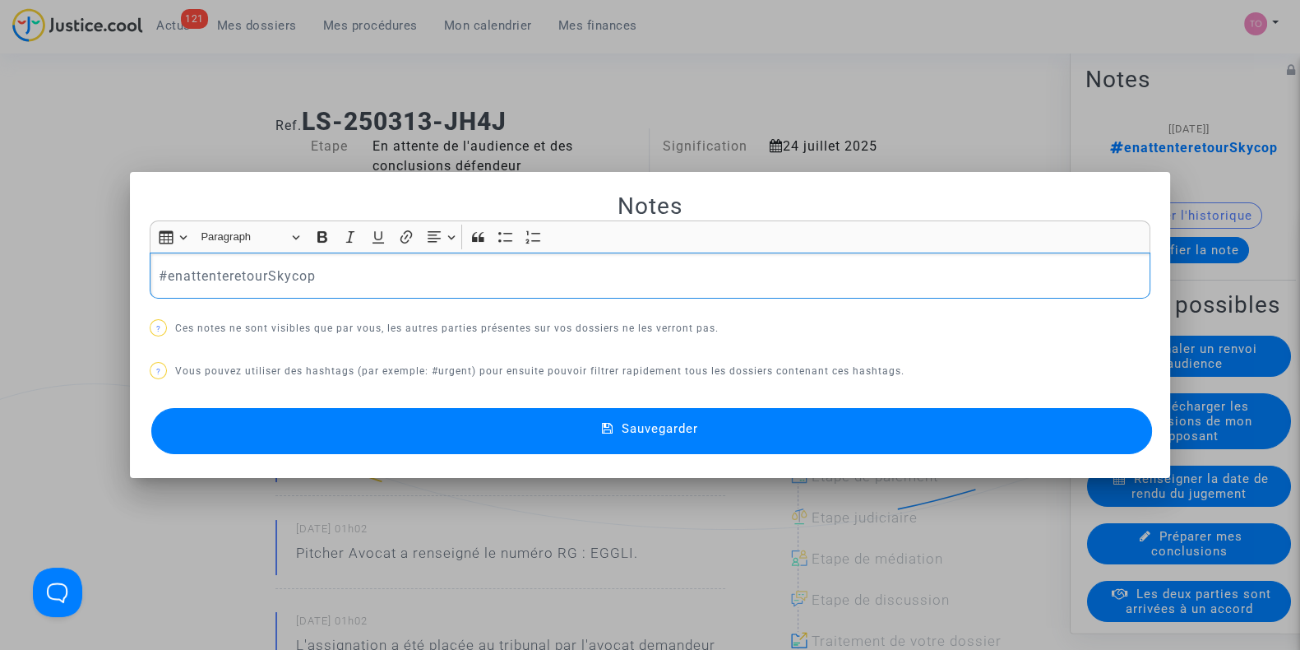
click at [158, 88] on div at bounding box center [650, 325] width 1300 height 650
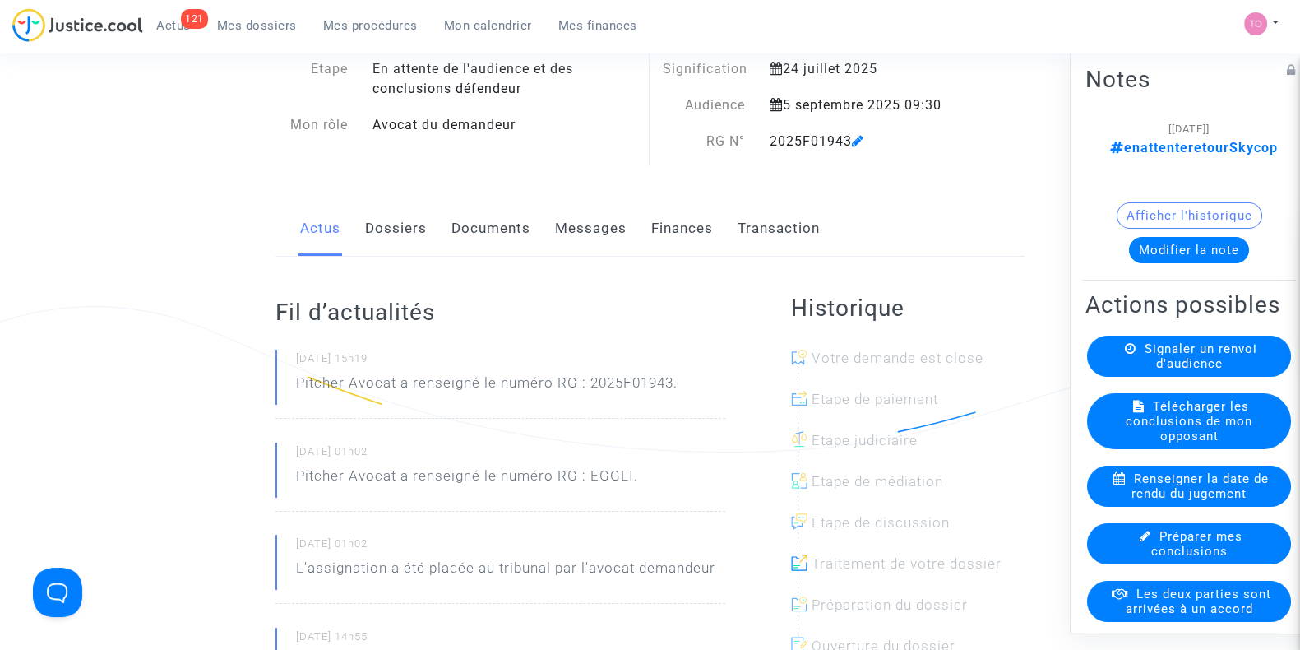
scroll to position [44, 0]
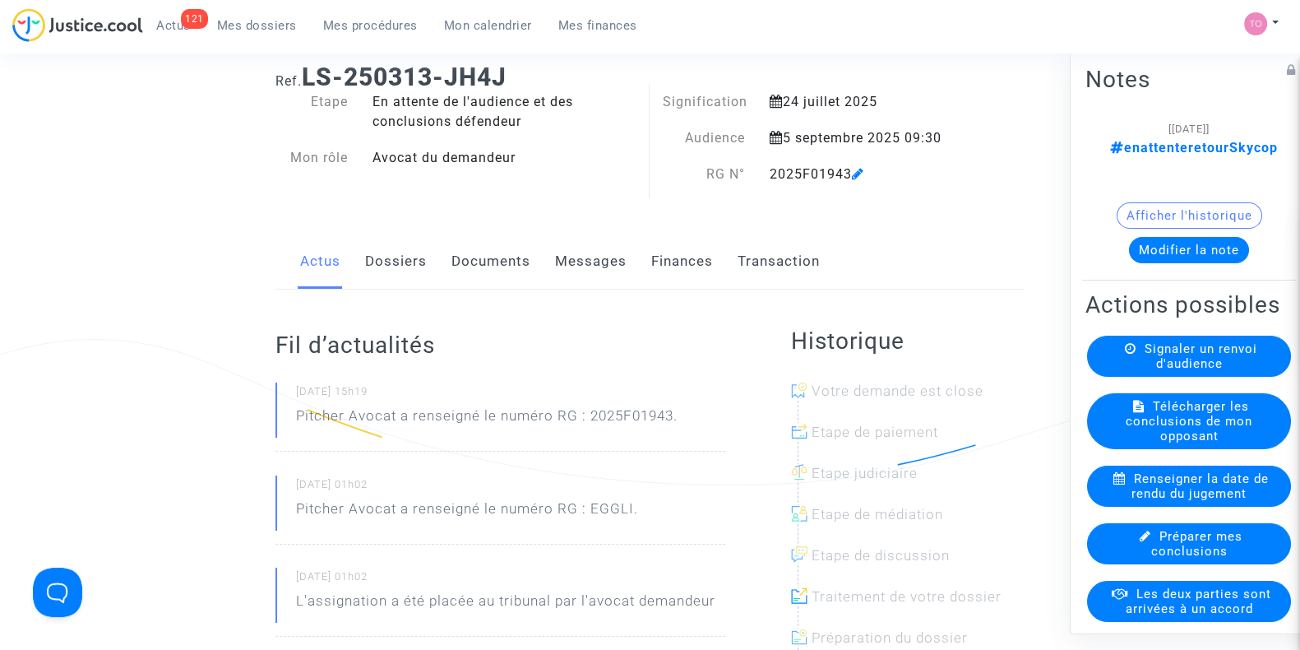
click at [566, 269] on link "Messages" at bounding box center [591, 261] width 72 height 54
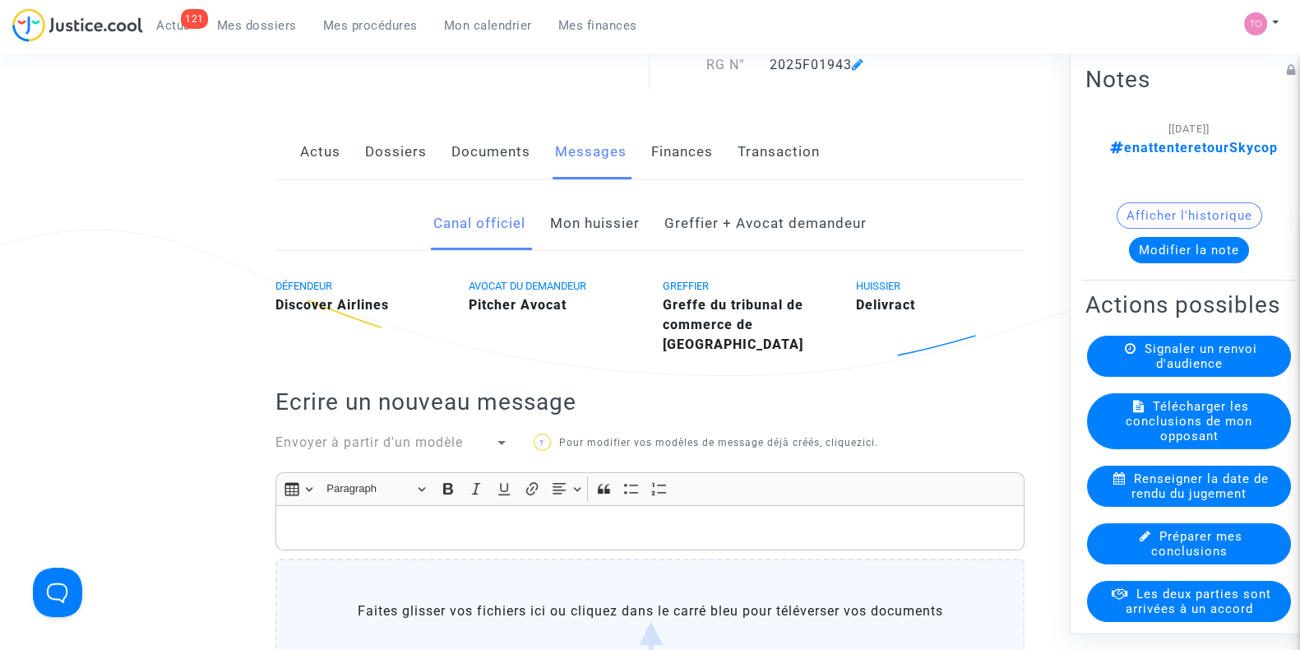
scroll to position [145, 0]
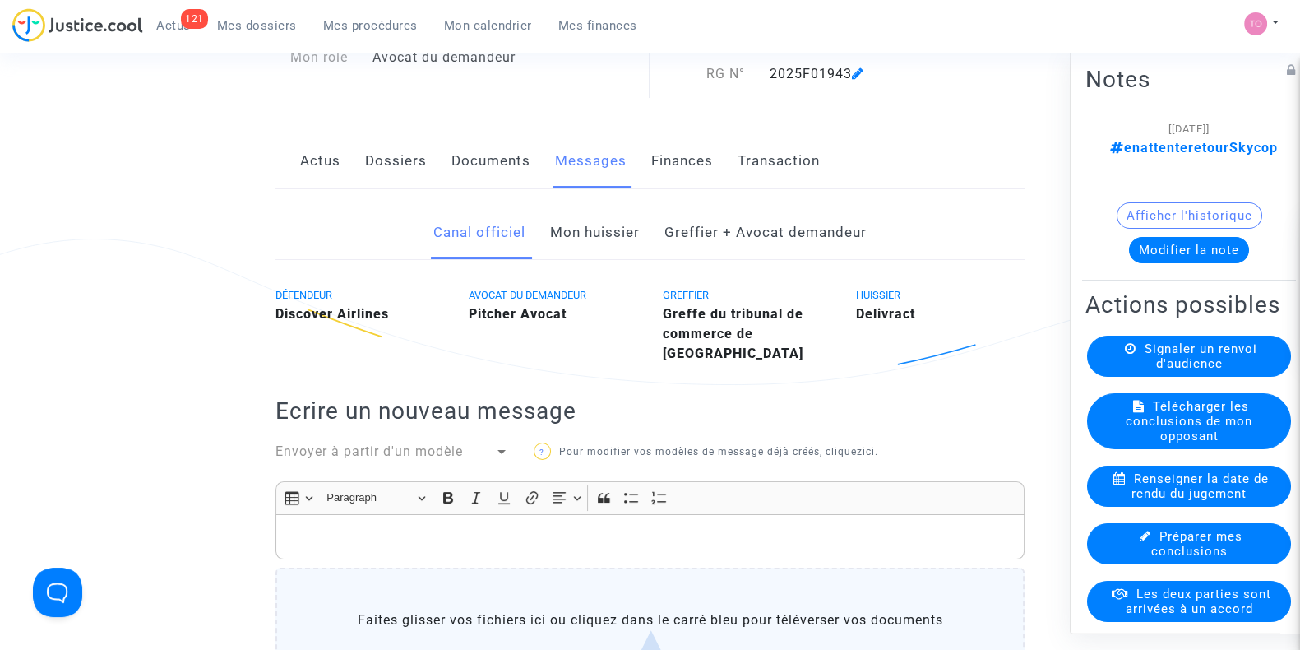
click at [524, 215] on link "Canal officiel" at bounding box center [479, 233] width 92 height 54
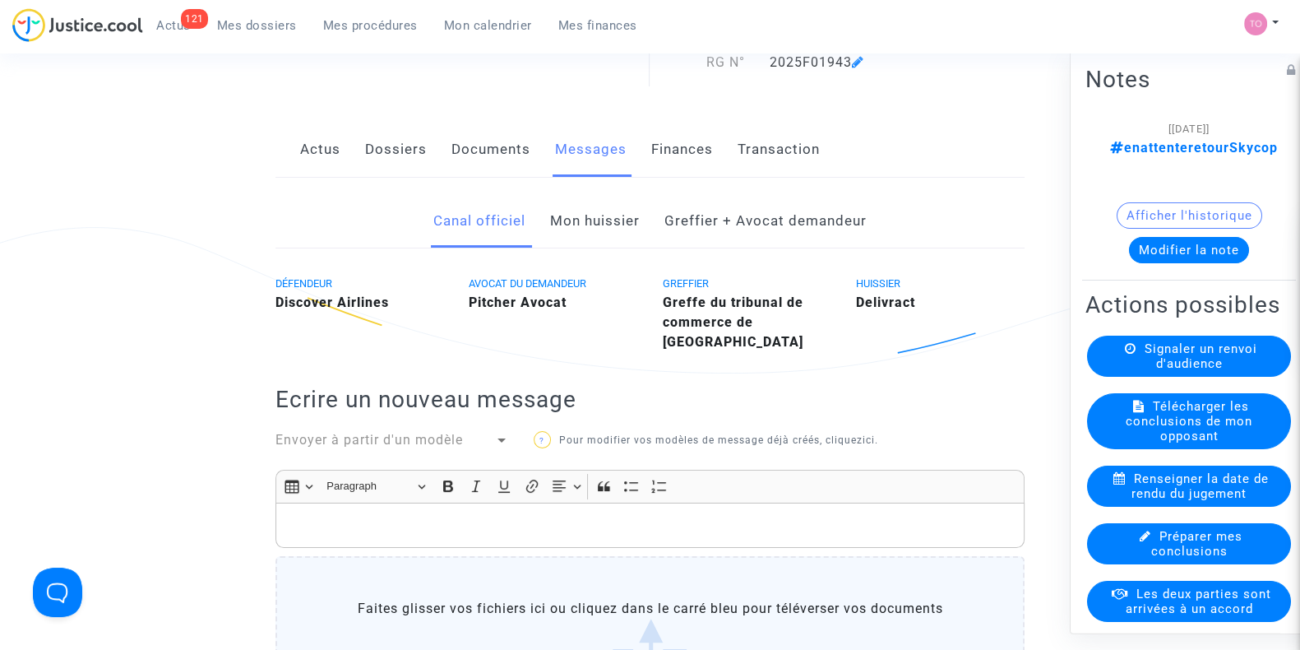
scroll to position [0, 0]
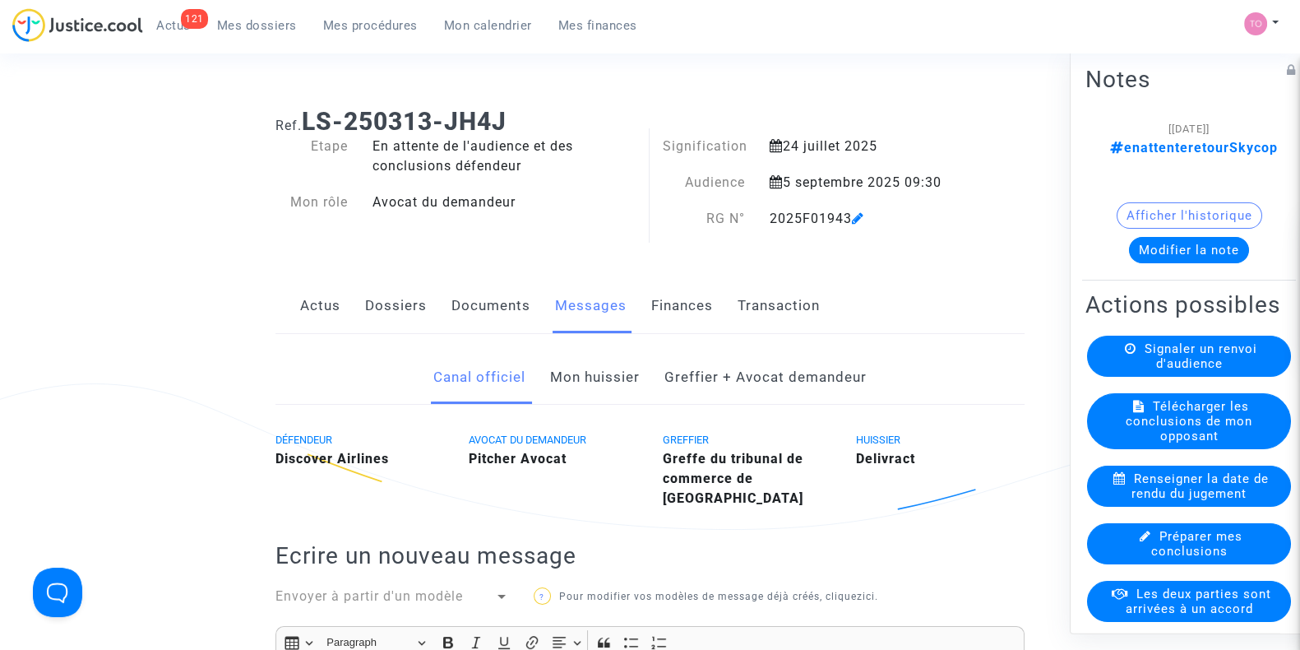
click at [395, 295] on link "Dossiers" at bounding box center [396, 306] width 62 height 54
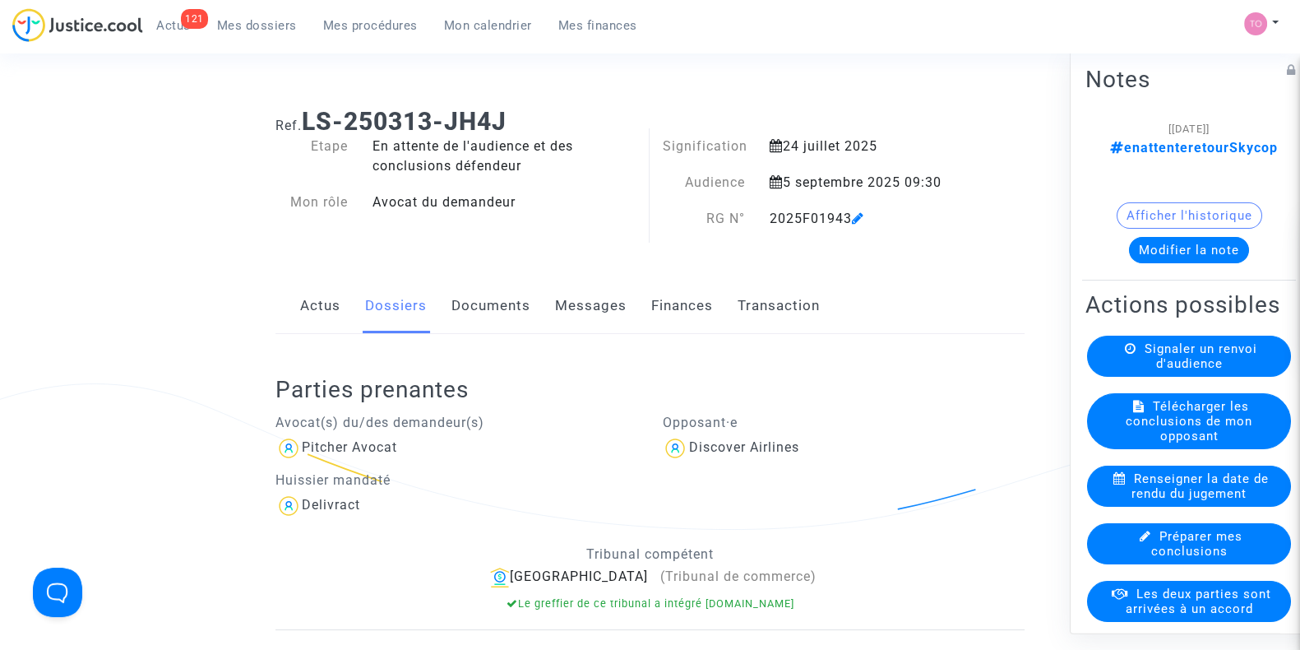
scroll to position [322, 0]
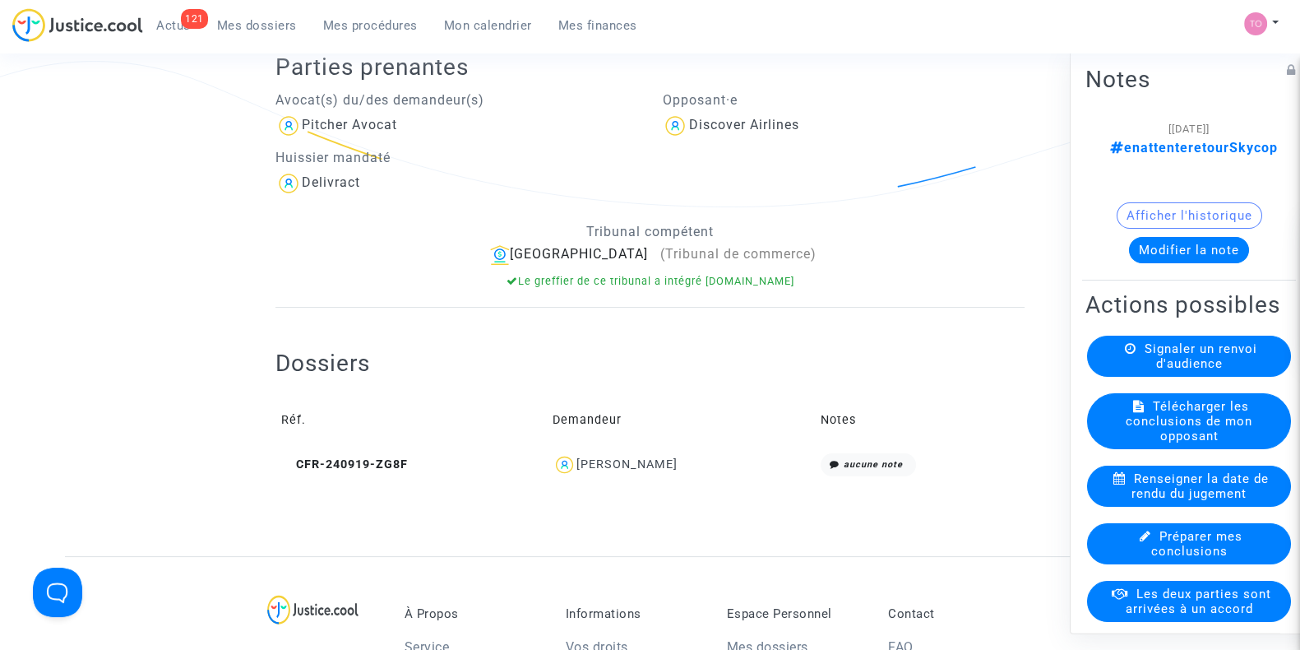
click at [637, 461] on div "Santiago Sabogal" at bounding box center [626, 464] width 101 height 14
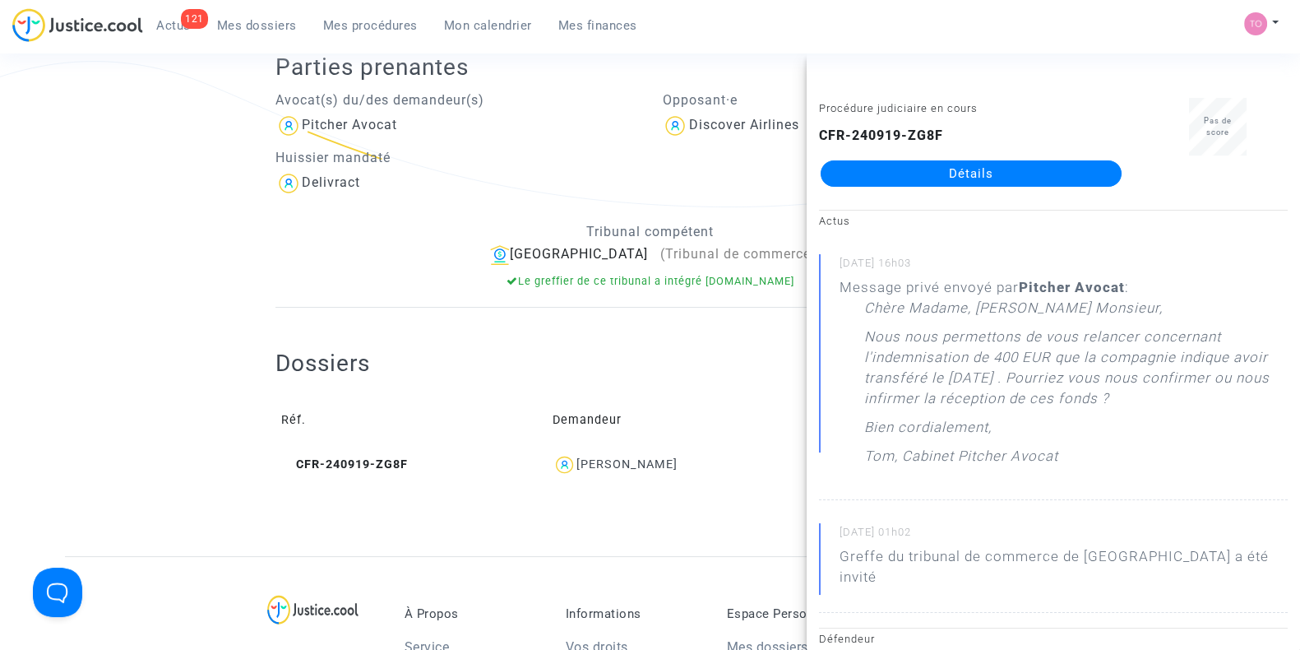
click at [859, 179] on link "Détails" at bounding box center [971, 173] width 301 height 26
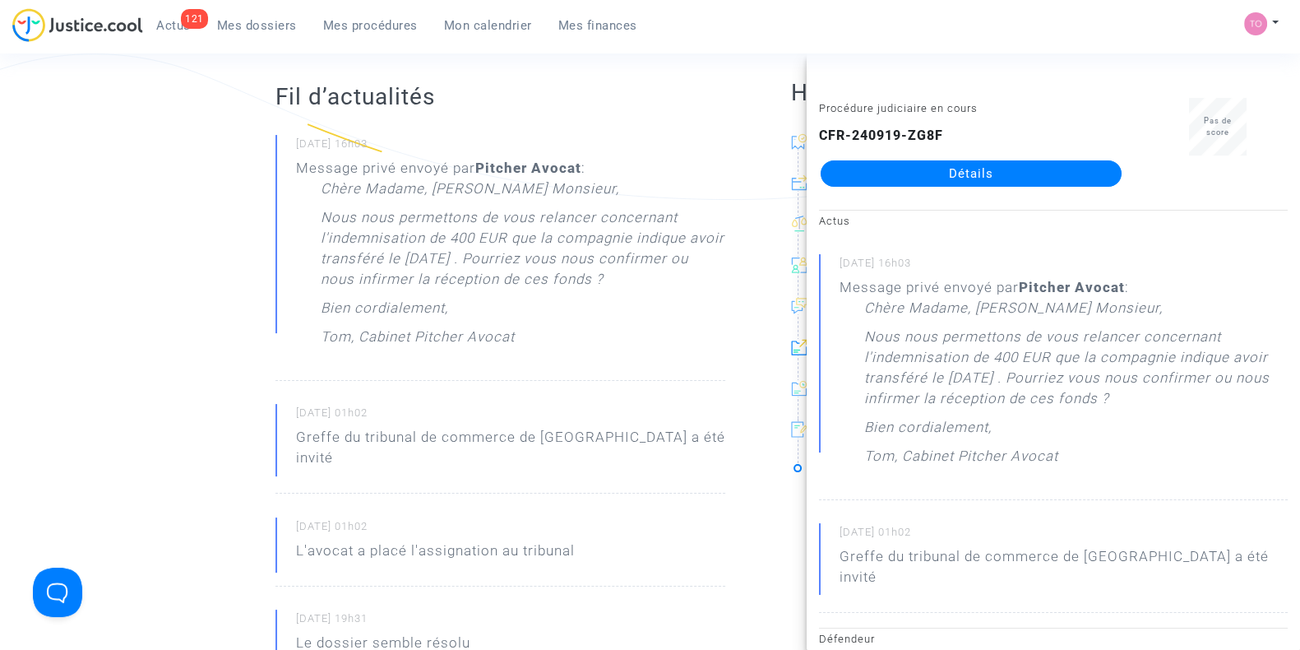
scroll to position [331, 0]
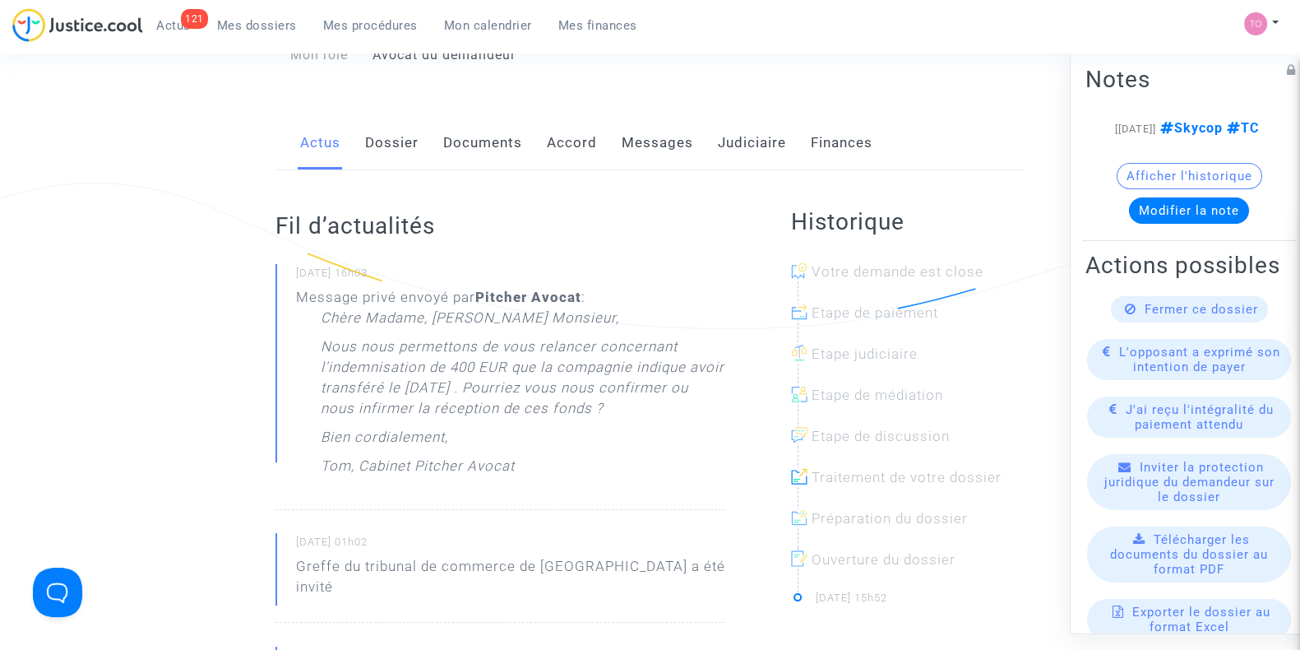
scroll to position [201, 0]
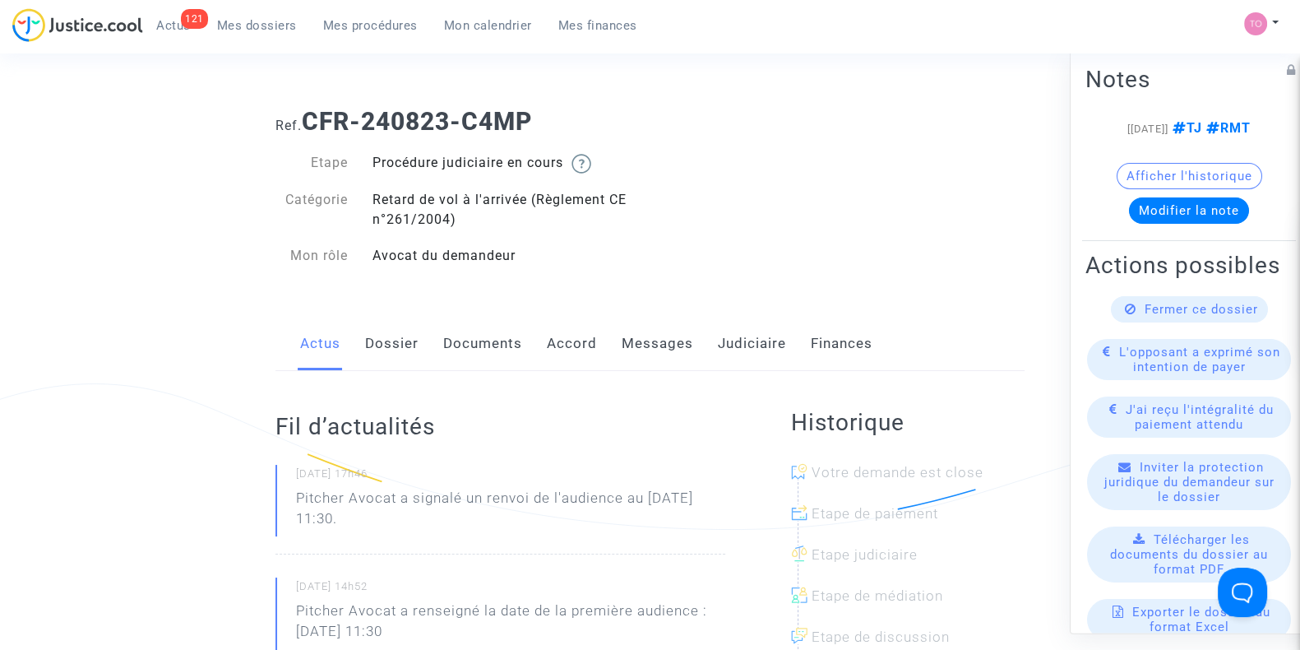
click at [727, 331] on link "Judiciaire" at bounding box center [752, 344] width 68 height 54
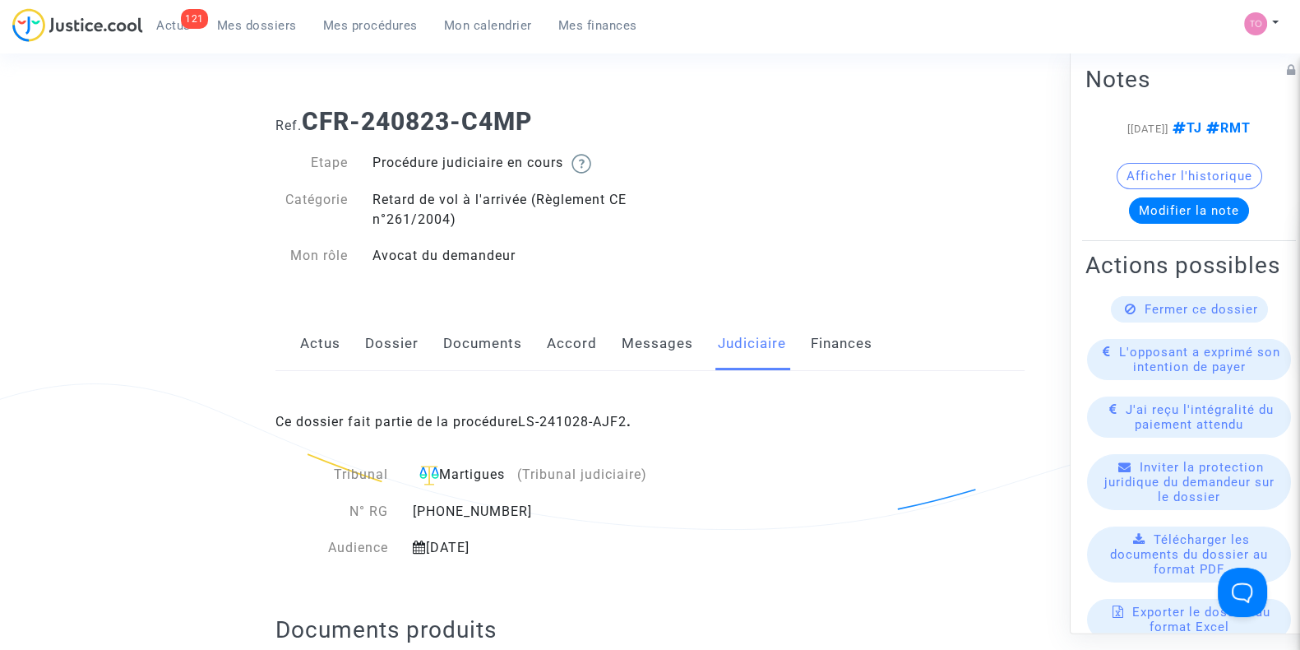
click at [1143, 189] on button "Afficher l'historique" at bounding box center [1190, 176] width 146 height 26
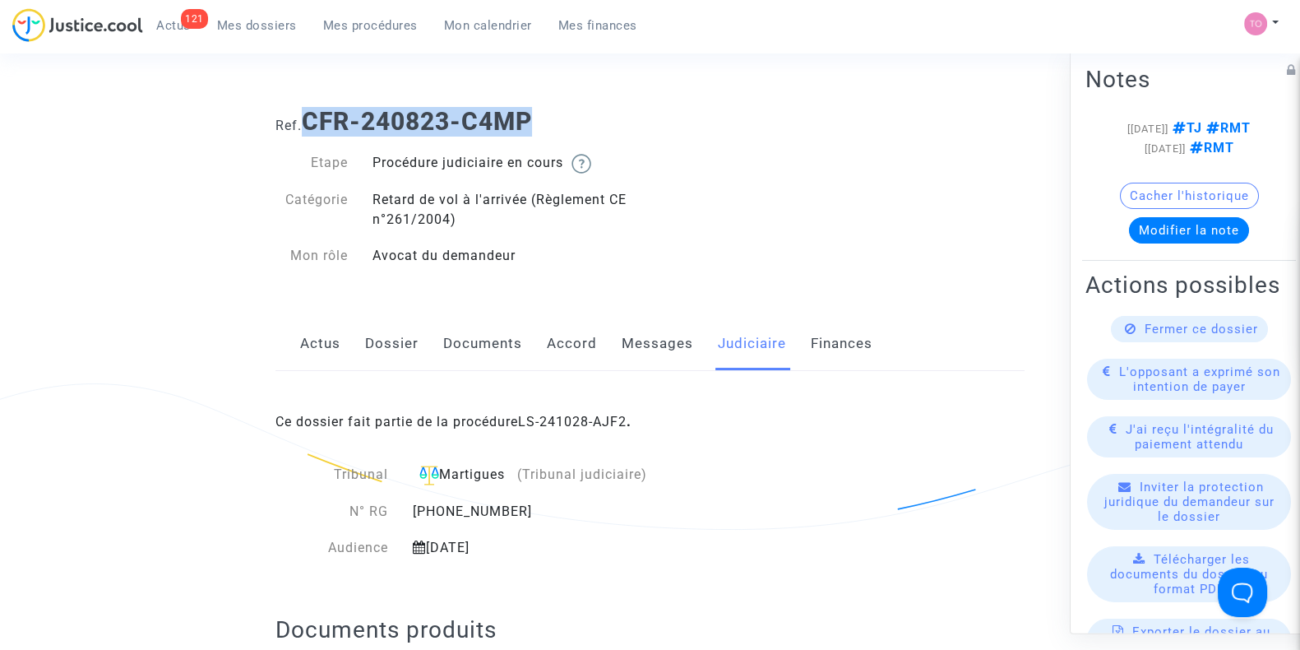
drag, startPoint x: 550, startPoint y: 117, endPoint x: 303, endPoint y: 125, distance: 247.6
click at [303, 125] on h1 "Ref. CFR-240823-C4MP" at bounding box center [649, 122] width 749 height 30
copy h1 "CFR-240823-C4MP"
drag, startPoint x: 367, startPoint y: 331, endPoint x: 331, endPoint y: 300, distance: 46.6
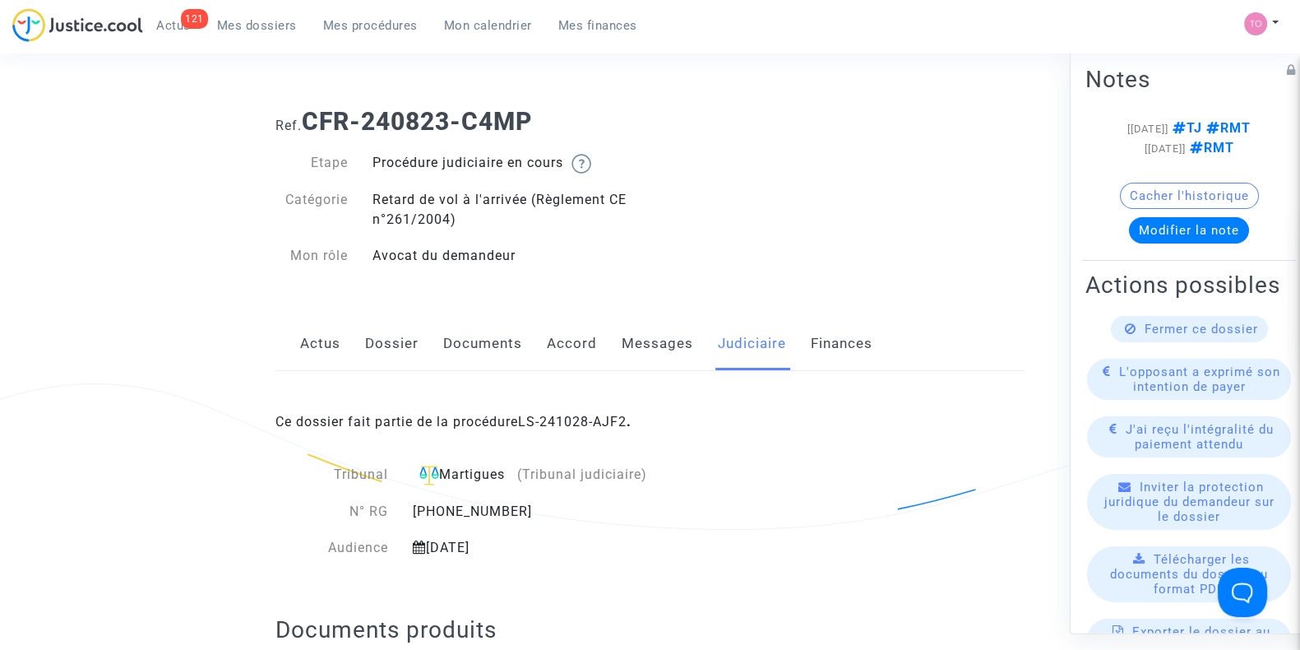
click at [386, 347] on link "Dossier" at bounding box center [391, 344] width 53 height 54
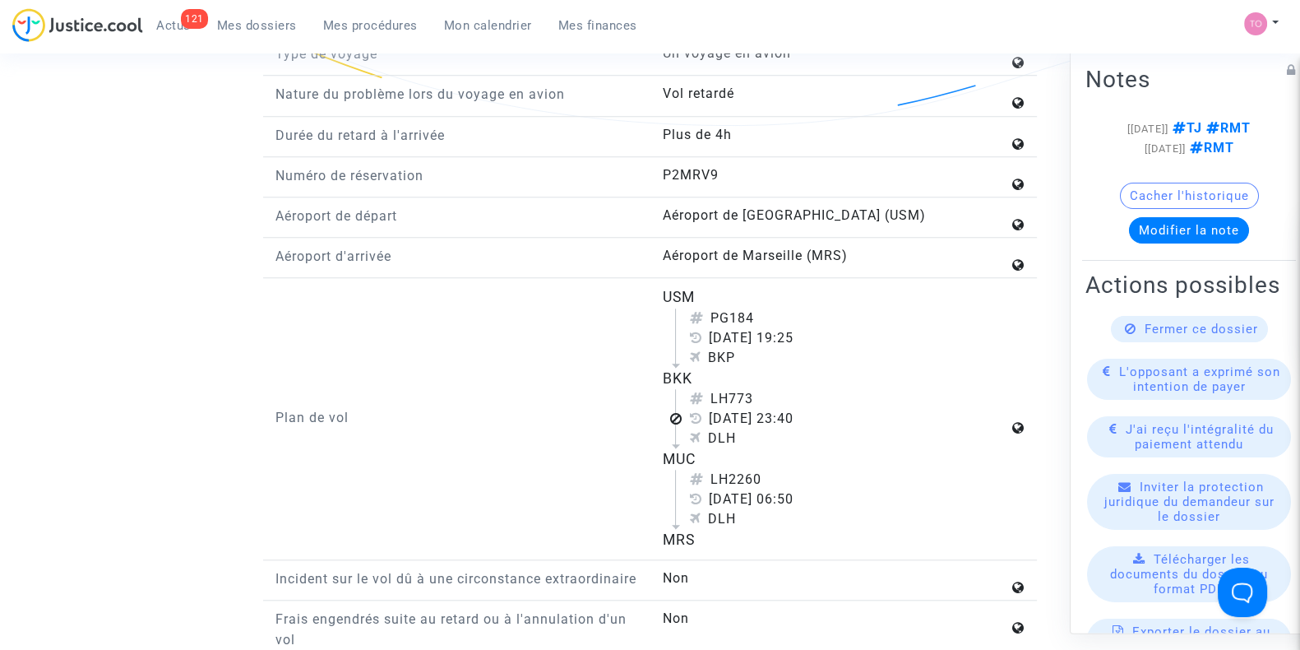
scroll to position [1851, 0]
drag, startPoint x: 658, startPoint y: 285, endPoint x: 788, endPoint y: 521, distance: 269.8
click at [788, 521] on div "USM PG184 7 janvier 2024 19:25 BKP BKK LH773 7 janvier 2024 23:40 DLH MUC LH226…" at bounding box center [843, 417] width 387 height 265
click at [769, 530] on div "MRS" at bounding box center [835, 538] width 346 height 21
drag, startPoint x: 769, startPoint y: 530, endPoint x: 632, endPoint y: 391, distance: 194.8
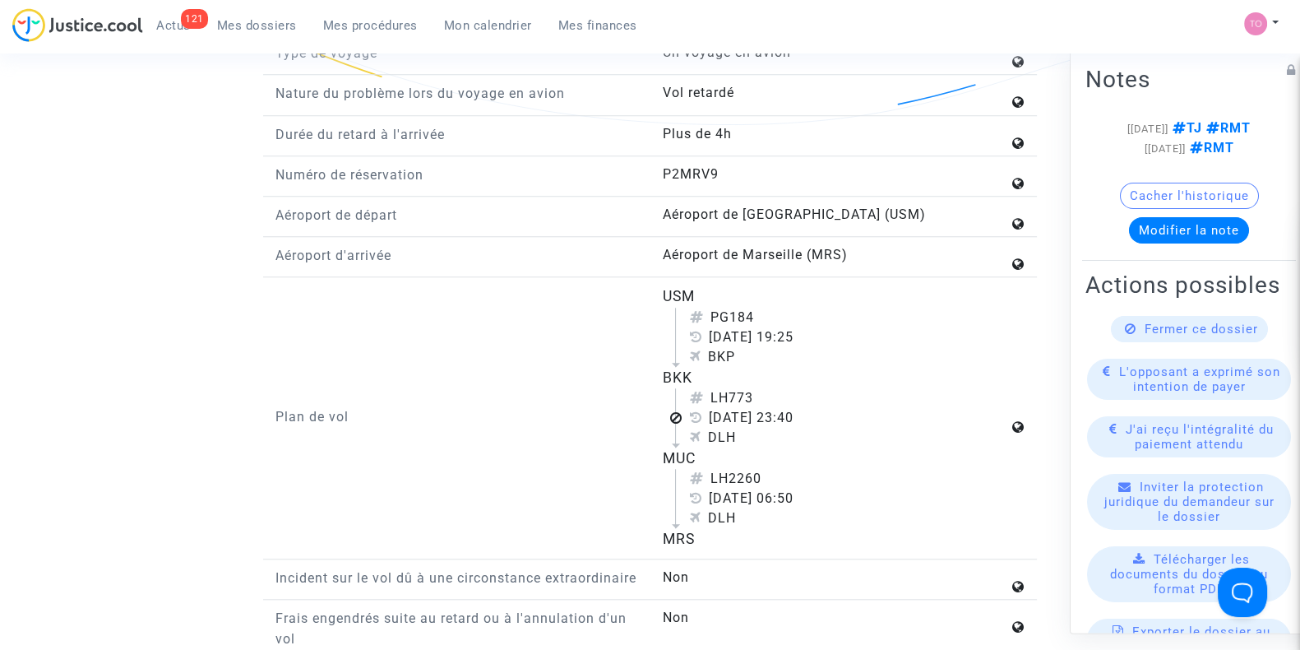
click at [632, 391] on div "Plan de vol USM PG184 7 janvier 2024 19:25 BKP BKK LH773 7 janvier 2024 23:40 D…" at bounding box center [650, 422] width 774 height 274
copy div "USM PG184 7 janvier 2024 19:25 BKP BKK LH773 7 janvier 2024 23:40 DLH MUC LH226…"
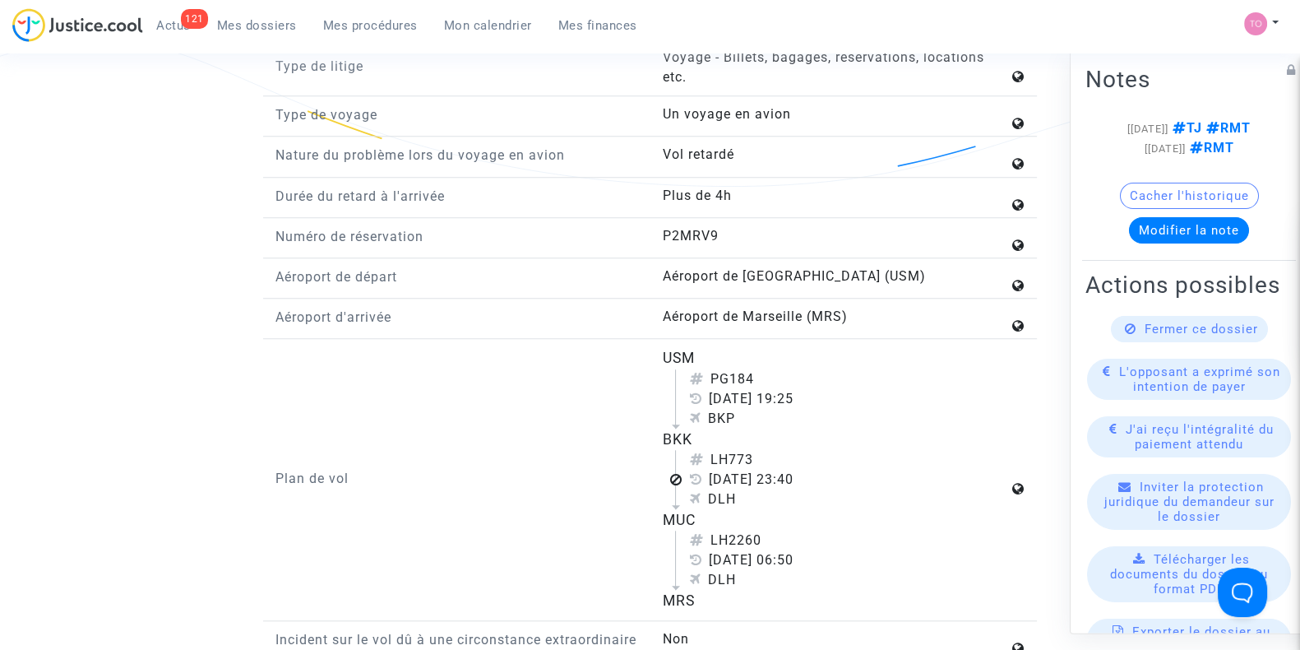
click at [582, 381] on div "Plan de vol" at bounding box center [456, 479] width 387 height 265
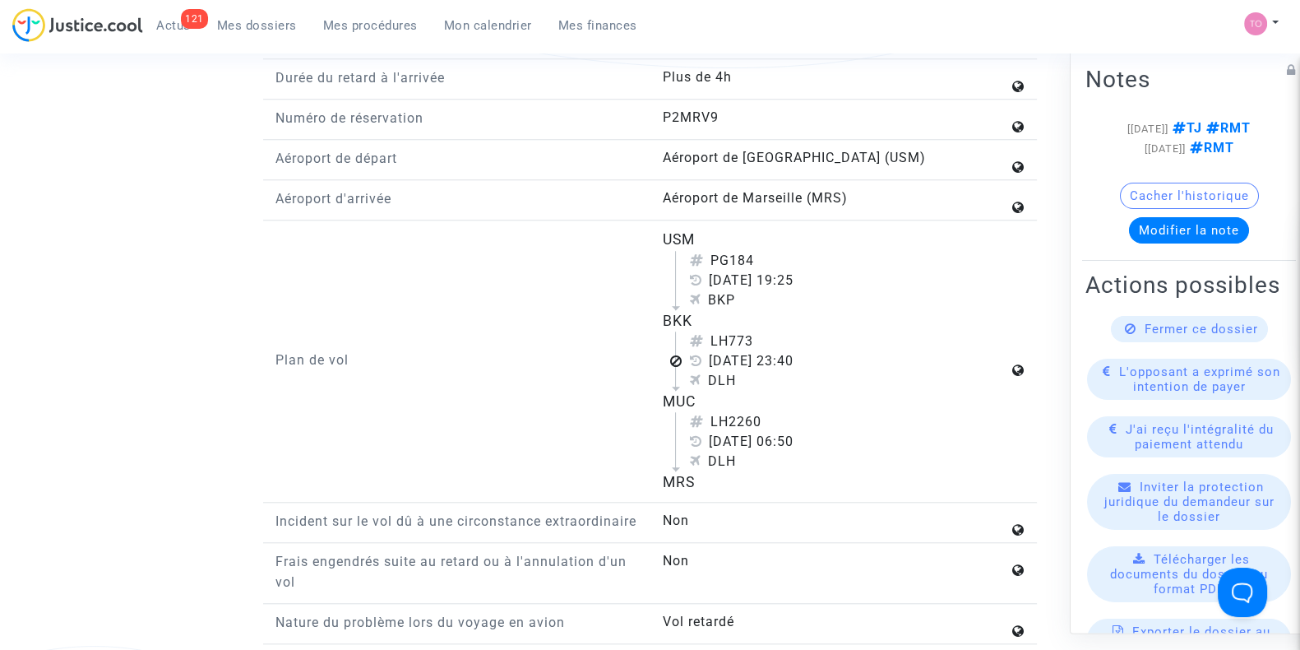
scroll to position [1908, 0]
click at [719, 331] on div "LH773" at bounding box center [848, 341] width 319 height 20
copy div "LH773"
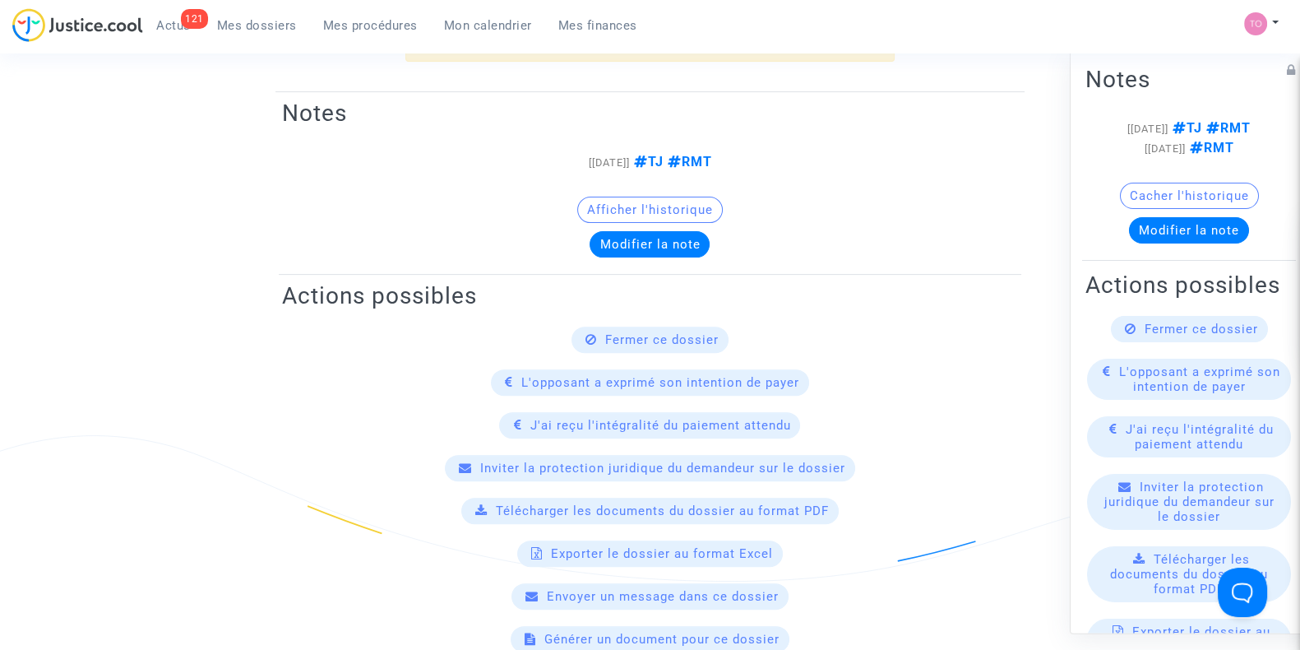
scroll to position [0, 0]
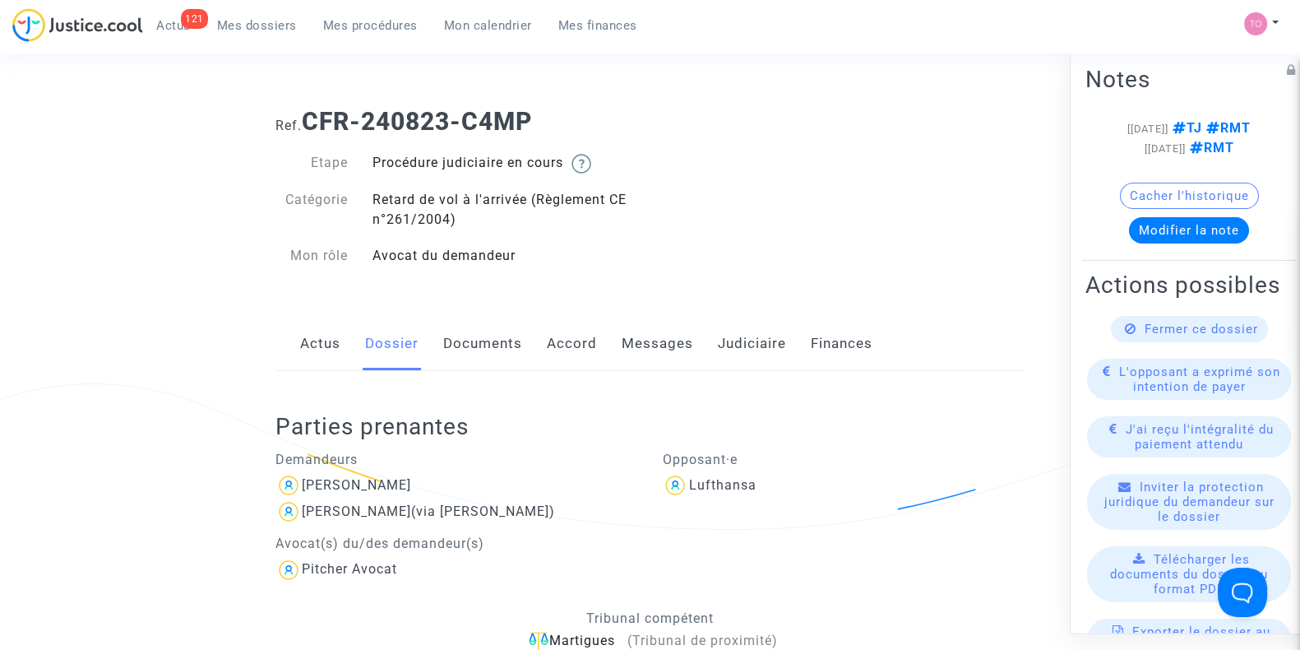
click at [728, 340] on link "Judiciaire" at bounding box center [752, 344] width 68 height 54
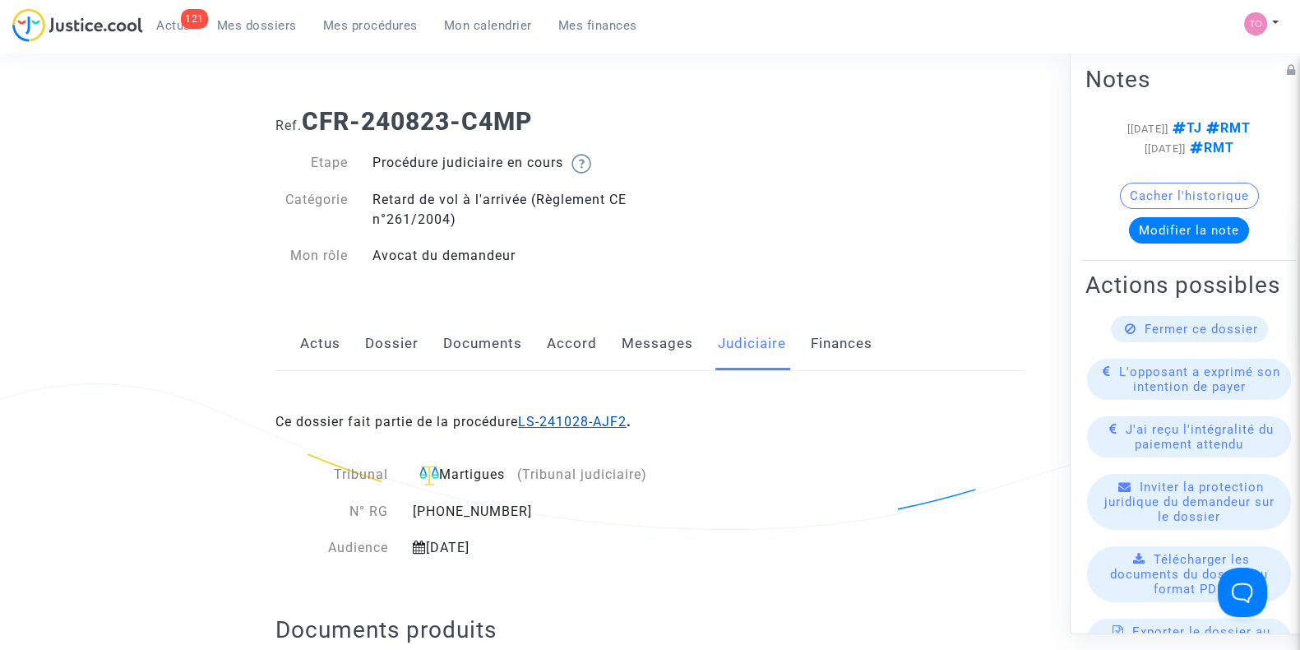
click at [601, 414] on link "LS-241028-AJF2" at bounding box center [572, 422] width 109 height 16
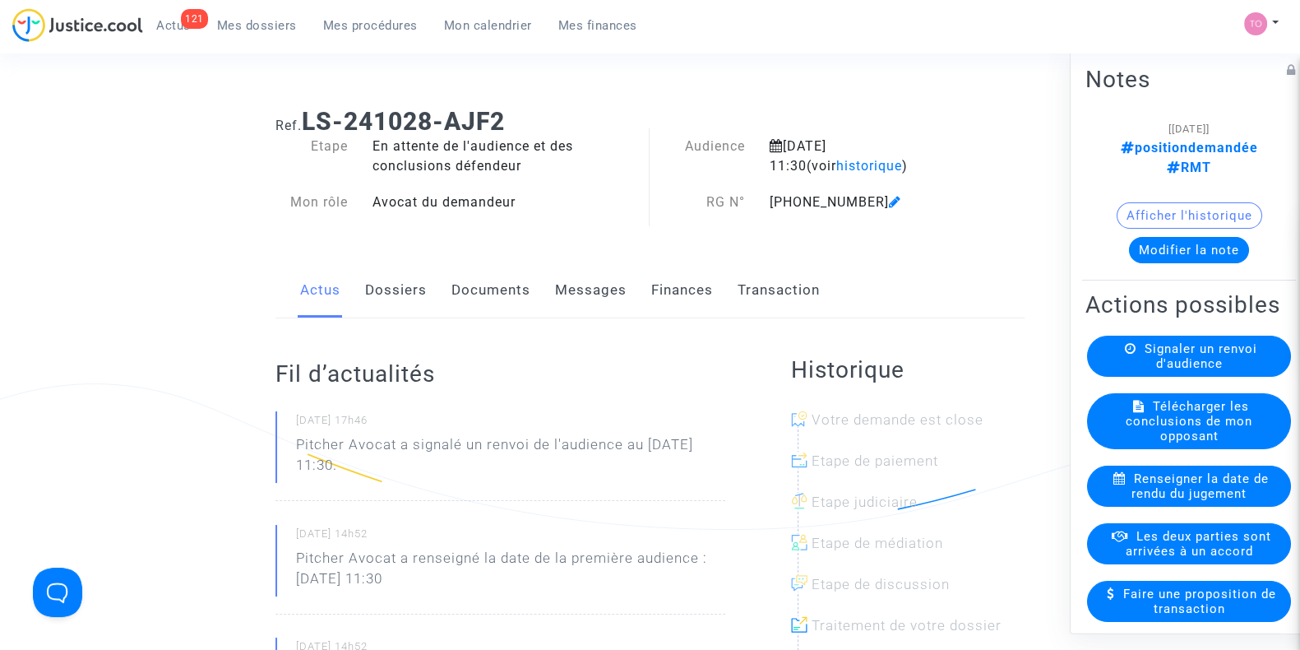
click at [1153, 237] on button "Modifier la note" at bounding box center [1189, 250] width 120 height 26
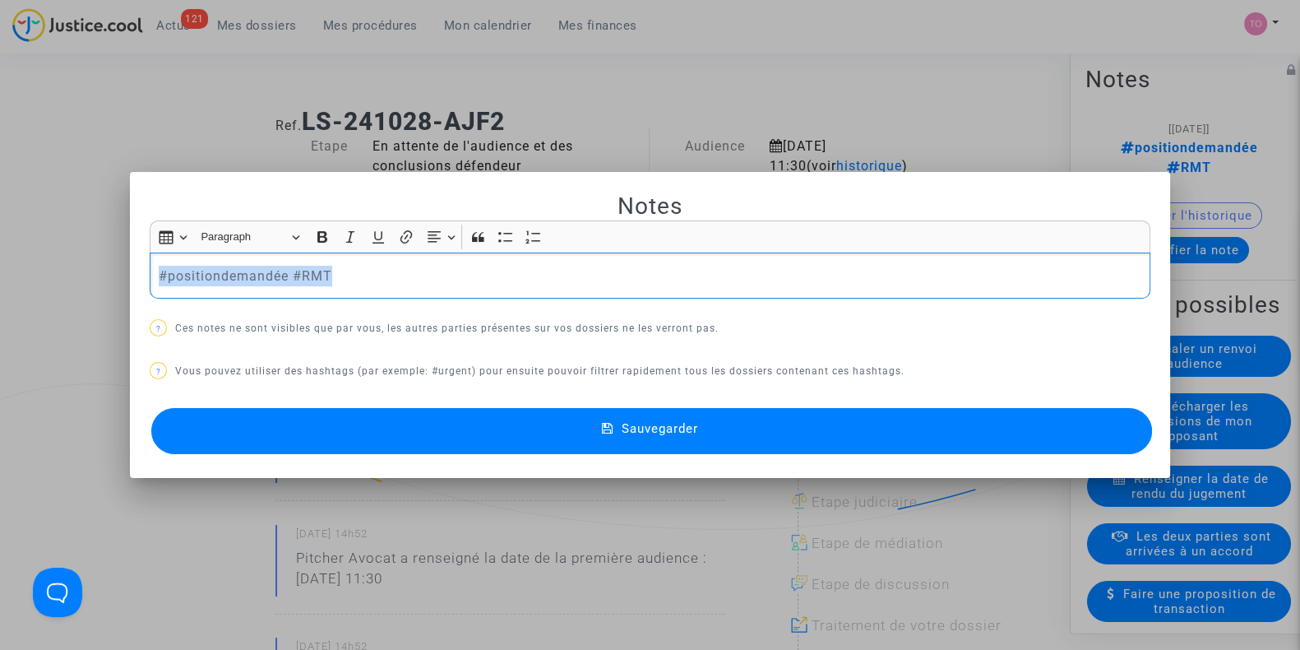
drag, startPoint x: 436, startPoint y: 273, endPoint x: 0, endPoint y: 271, distance: 435.8
click at [0, 271] on div "Notes Rich Text Editor Insert table Insert table Heading Paragraph Paragraph He…" at bounding box center [650, 325] width 1300 height 650
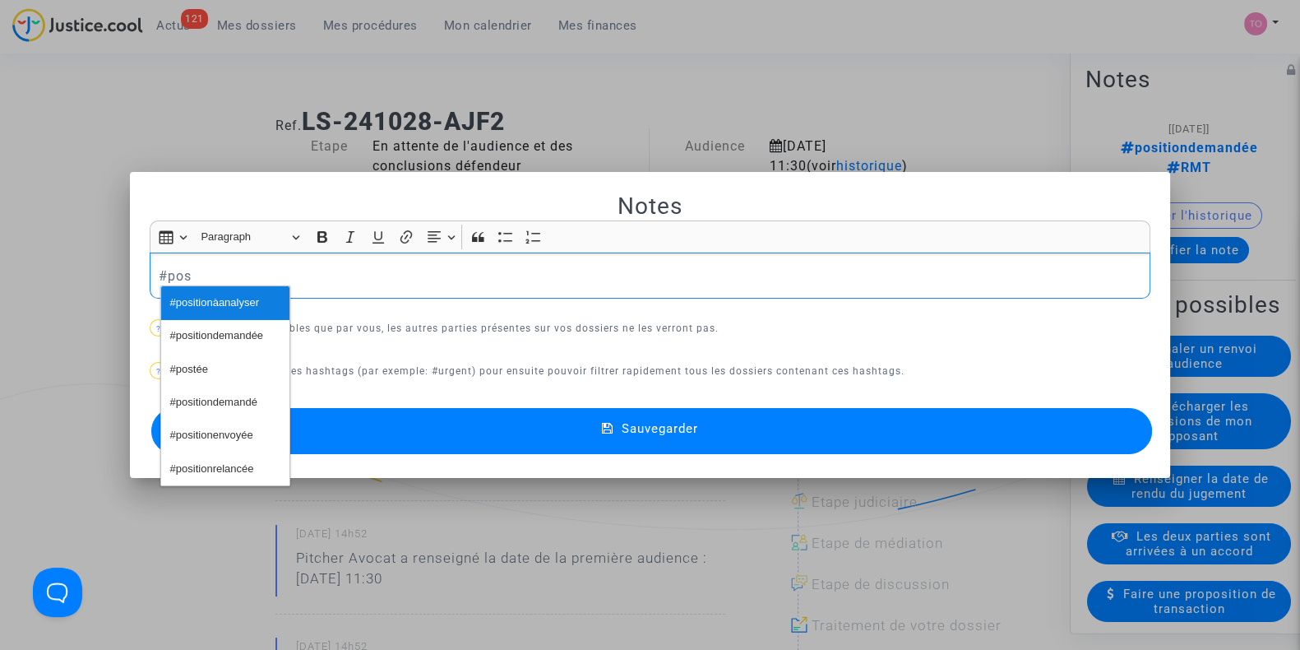
click at [186, 303] on span "#positionàanalyser" at bounding box center [214, 303] width 89 height 24
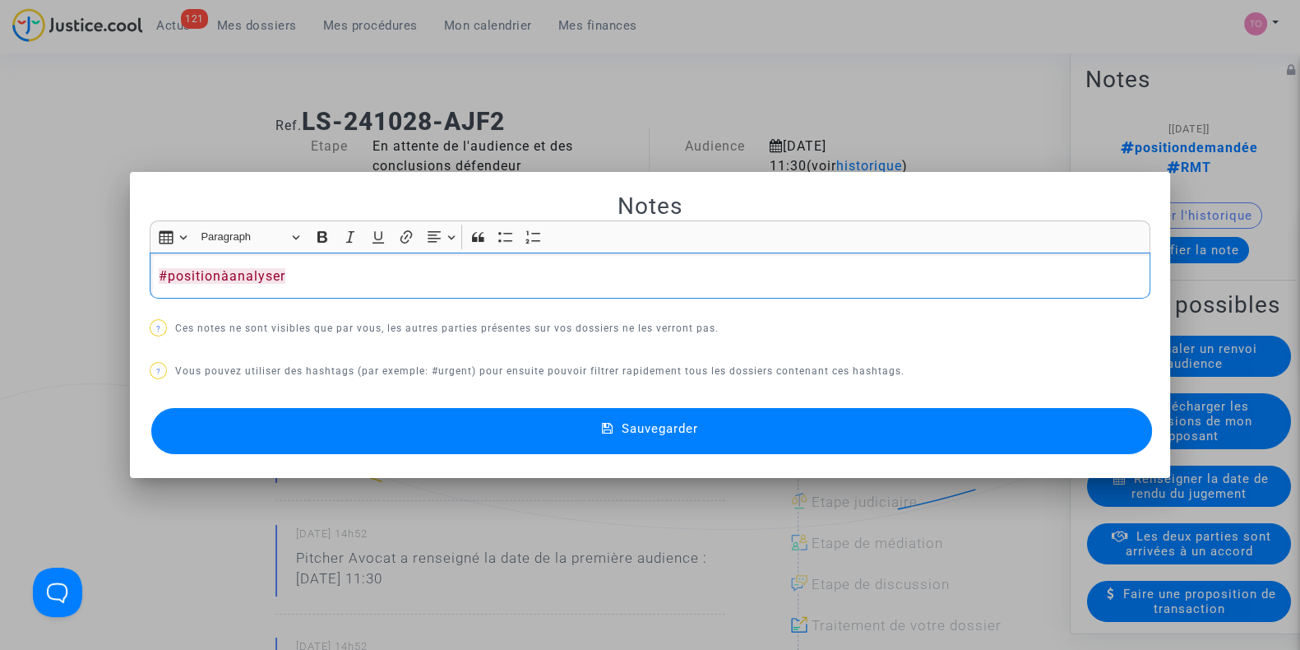
click at [297, 417] on button "Sauvegarder" at bounding box center [651, 431] width 1001 height 46
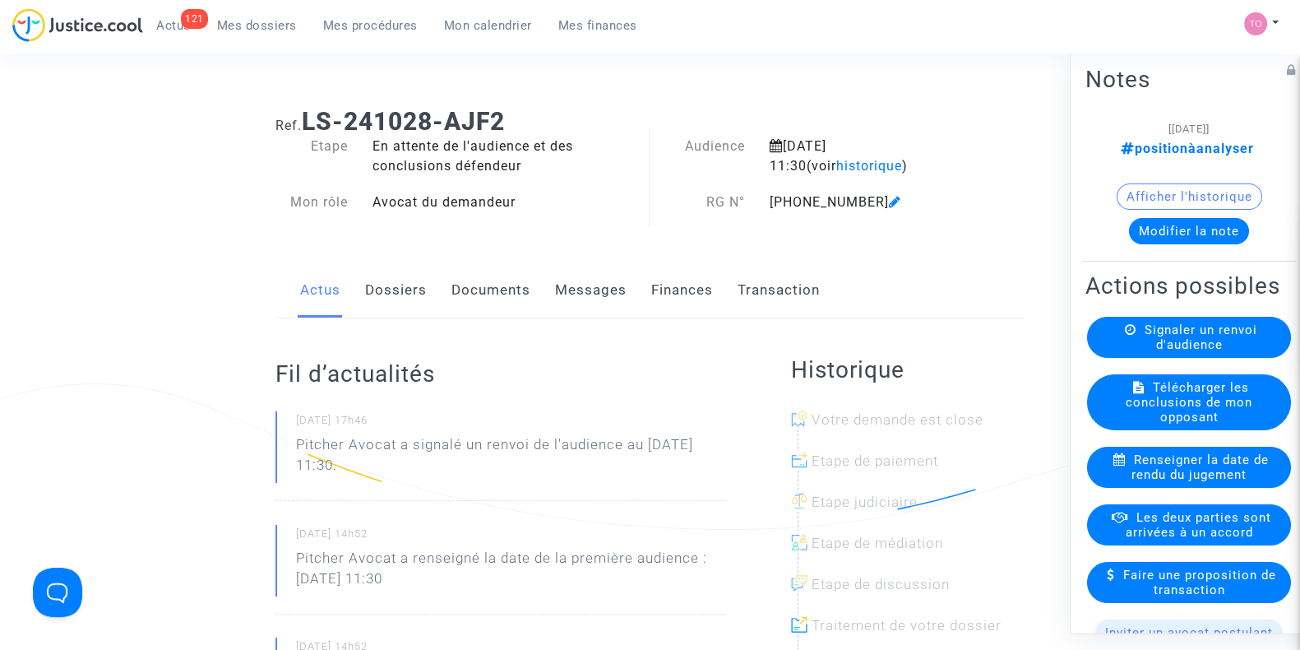
click at [1188, 203] on button "Afficher l'historique" at bounding box center [1190, 196] width 146 height 26
